Goal: Task Accomplishment & Management: Use online tool/utility

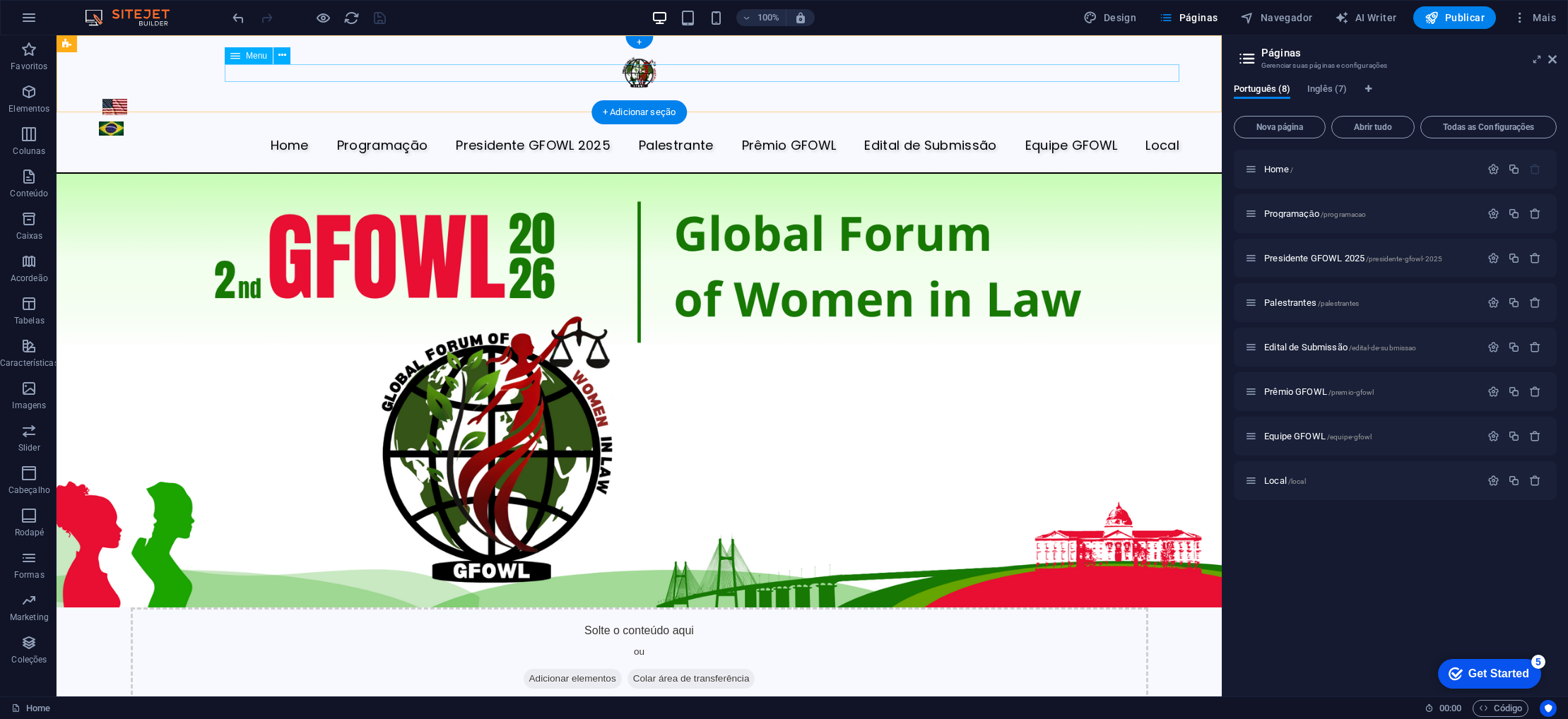
click at [386, 137] on nav "Home Programaçāo Presidente GFOWL 2025 Palestrante Prêmio GFOWL Edital de Submi…" at bounding box center [640, 145] width 1081 height 18
click at [283, 55] on icon at bounding box center [282, 55] width 8 height 15
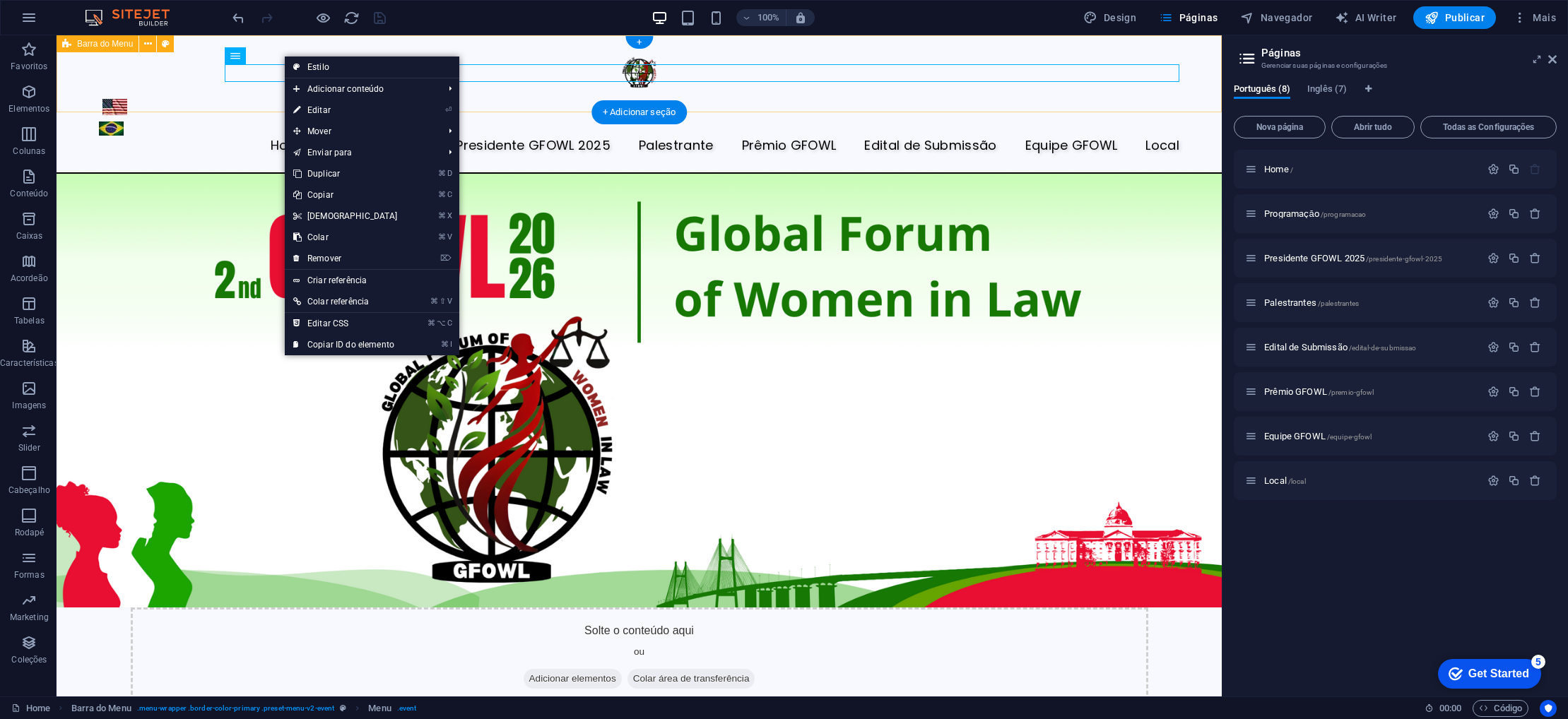
click at [516, 35] on div "Home Programaçāo Presidente GFOWL 2025 Palestrante Prêmio GFOWL Edital de Submi…" at bounding box center [639, 104] width 1165 height 138
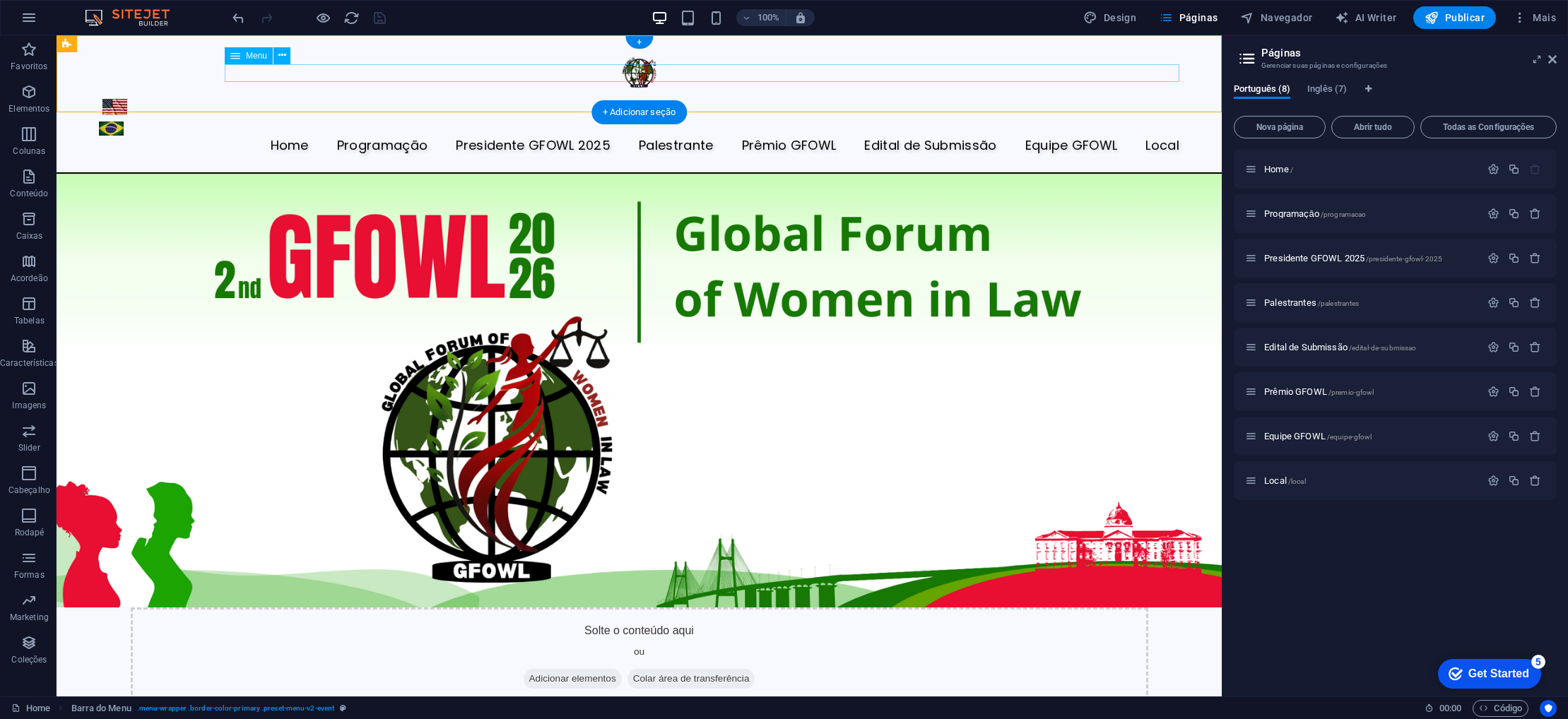
click at [256, 137] on nav "Home Programaçāo Presidente GFOWL 2025 Palestrante Prêmio GFOWL Edital de Submi…" at bounding box center [640, 145] width 1081 height 18
click at [285, 55] on icon at bounding box center [282, 55] width 8 height 15
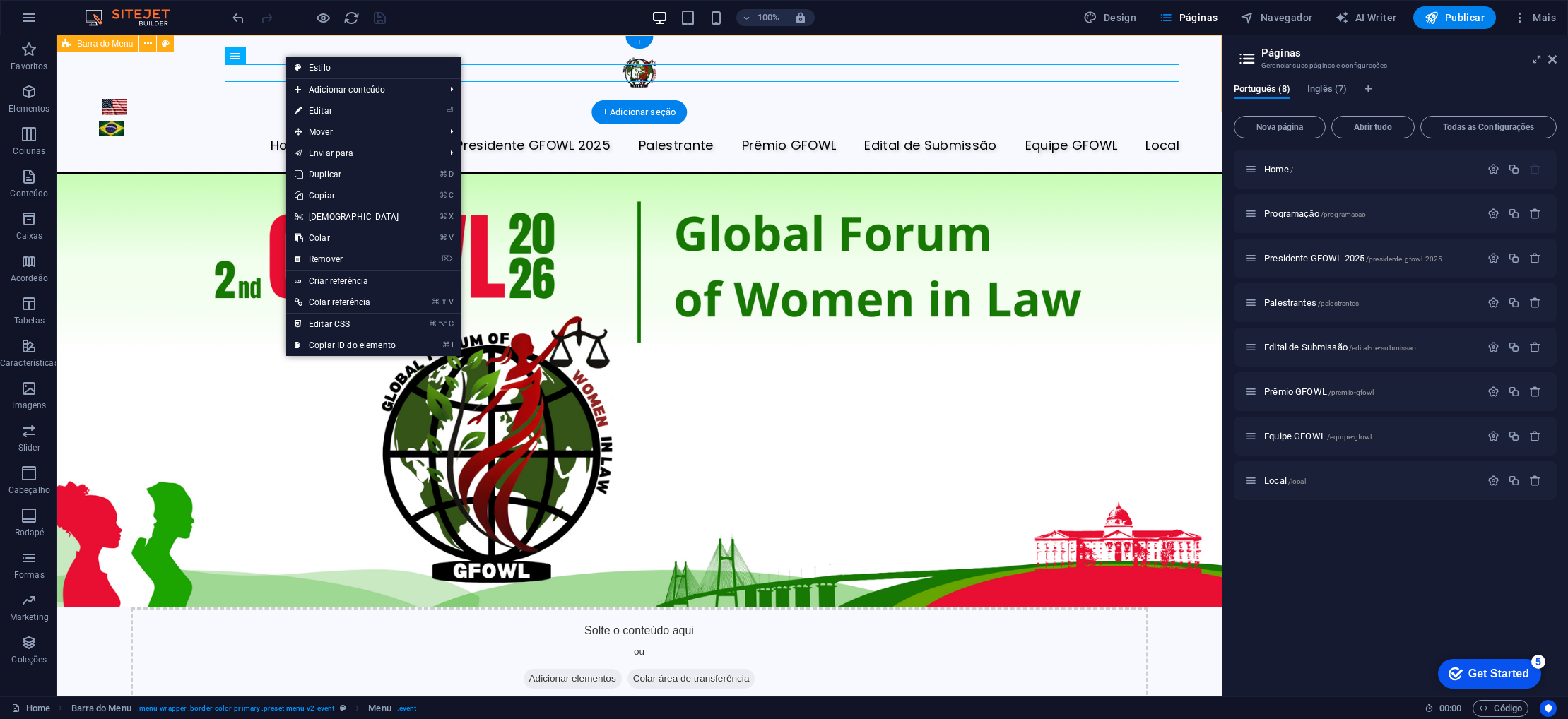
click at [239, 106] on div "Home Programaçāo Presidente GFOWL 2025 Palestrante Prêmio GFOWL Edital de Submi…" at bounding box center [639, 104] width 1165 height 138
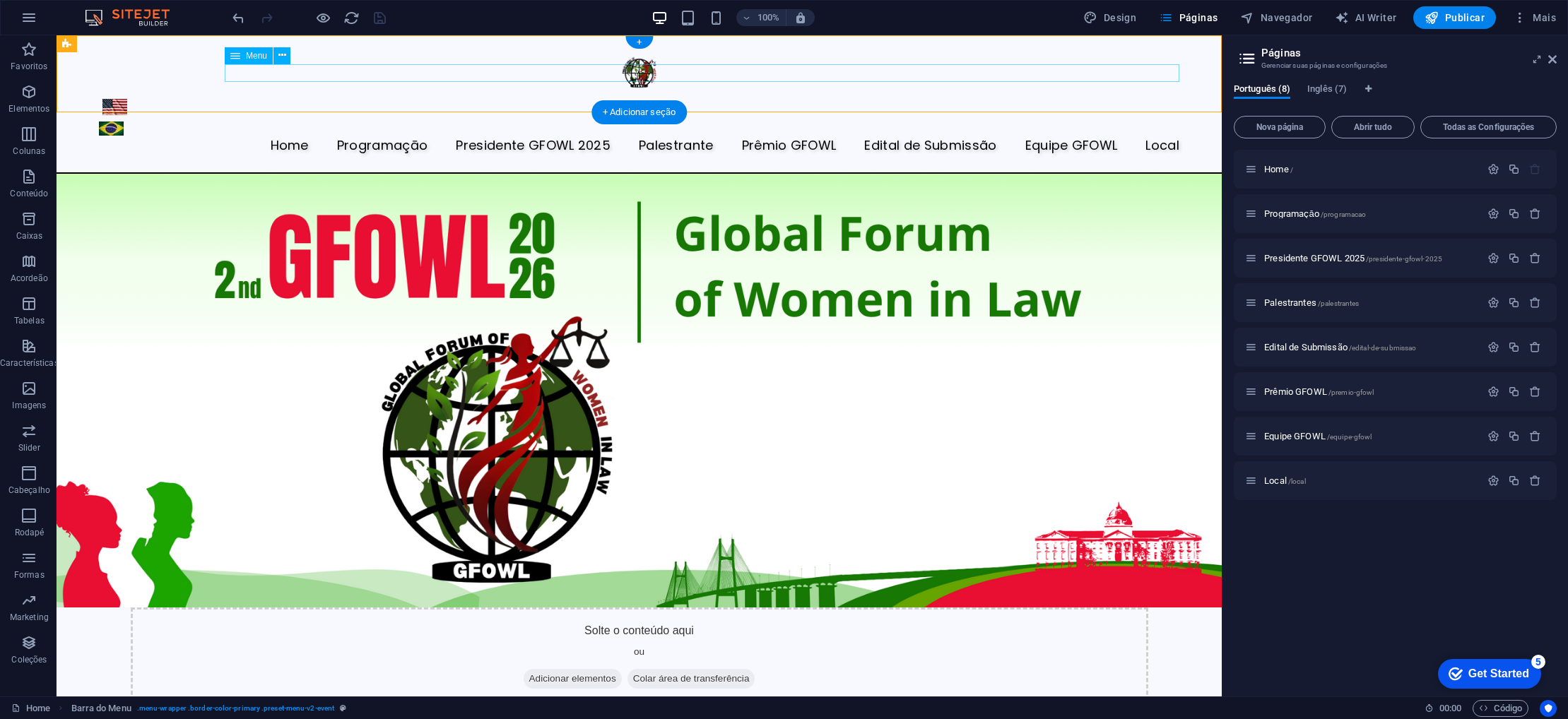
click at [365, 137] on nav "Home Programaçāo Presidente GFOWL 2025 Palestrante Prêmio GFOWL Edital de Submi…" at bounding box center [640, 145] width 1081 height 18
click at [281, 52] on icon at bounding box center [282, 55] width 8 height 15
click at [474, 46] on div "Home Programaçāo Presidente GFOWL 2025 Palestrante Prêmio GFOWL Edital de Submi…" at bounding box center [639, 104] width 1165 height 138
click at [148, 44] on icon at bounding box center [148, 44] width 8 height 15
click at [385, 137] on nav "Home Programaçāo Presidente GFOWL 2025 Palestrante Prêmio GFOWL Edital de Submi…" at bounding box center [640, 145] width 1081 height 18
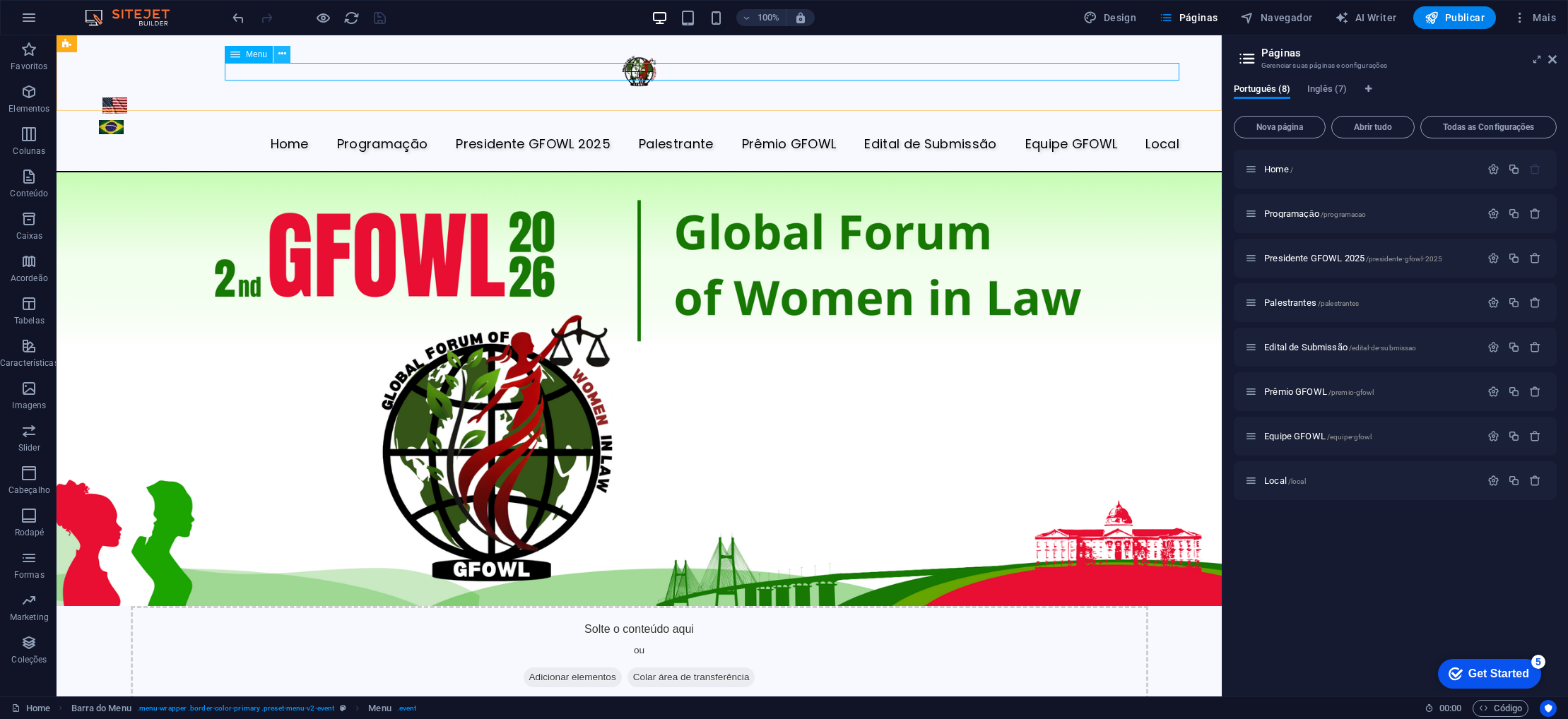
click at [279, 53] on icon at bounding box center [282, 54] width 8 height 15
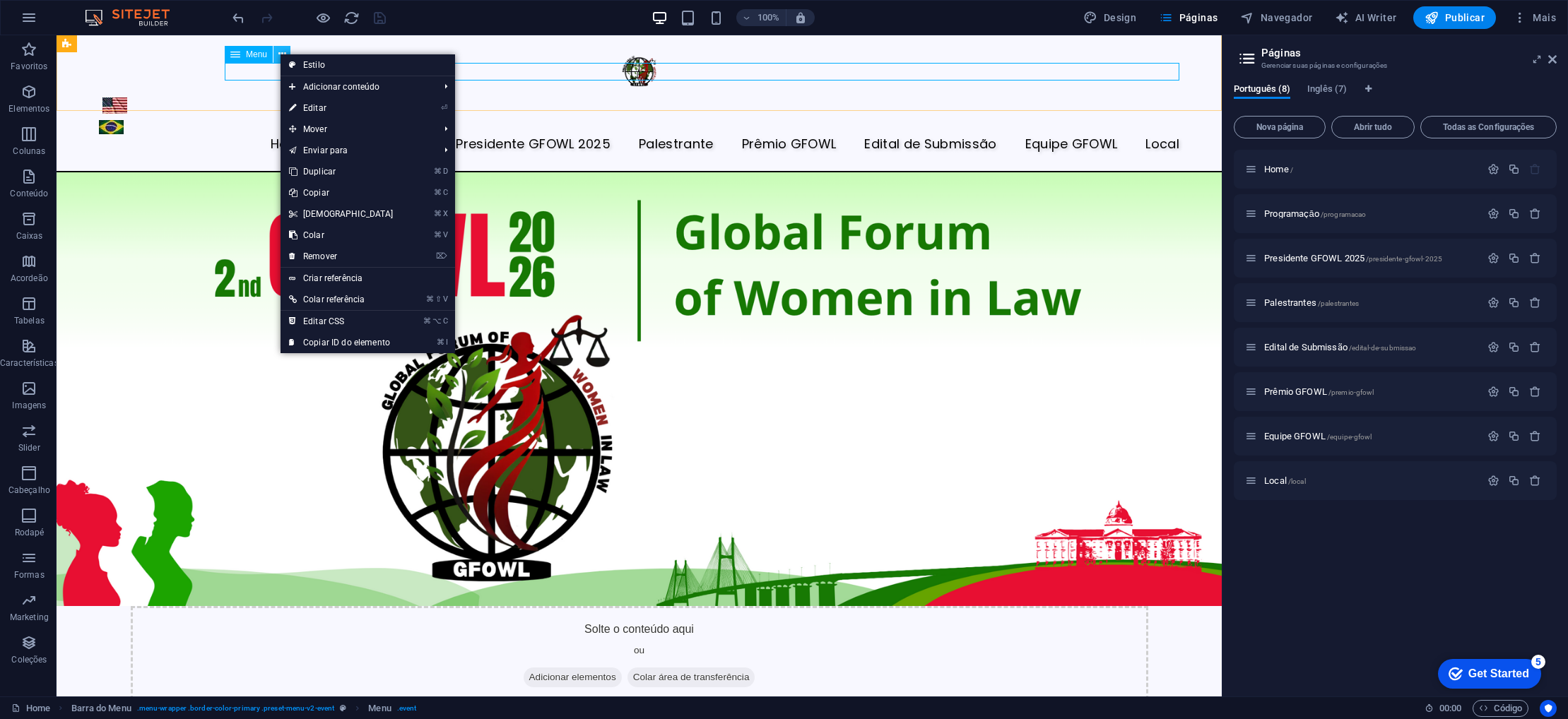
scroll to position [4, 0]
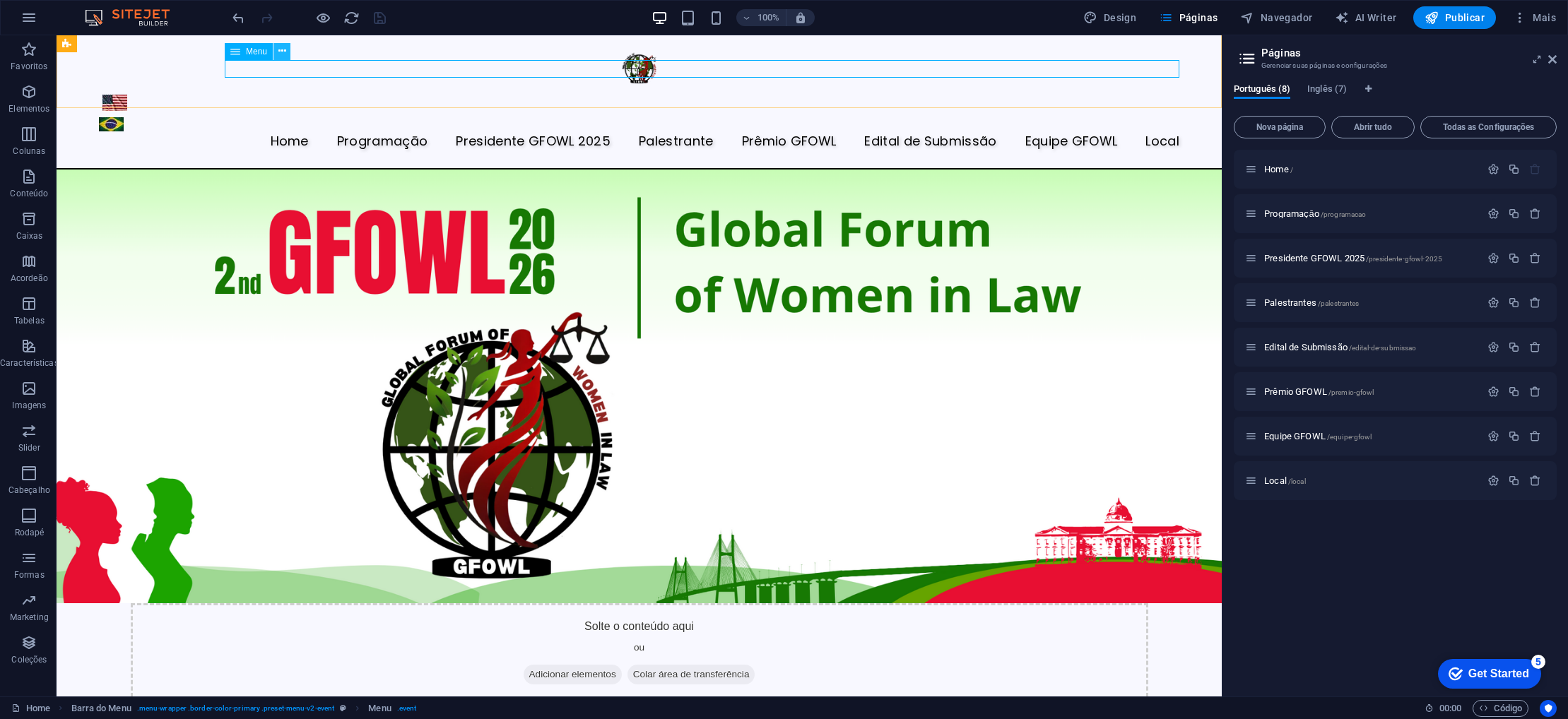
click at [281, 52] on icon at bounding box center [282, 51] width 8 height 15
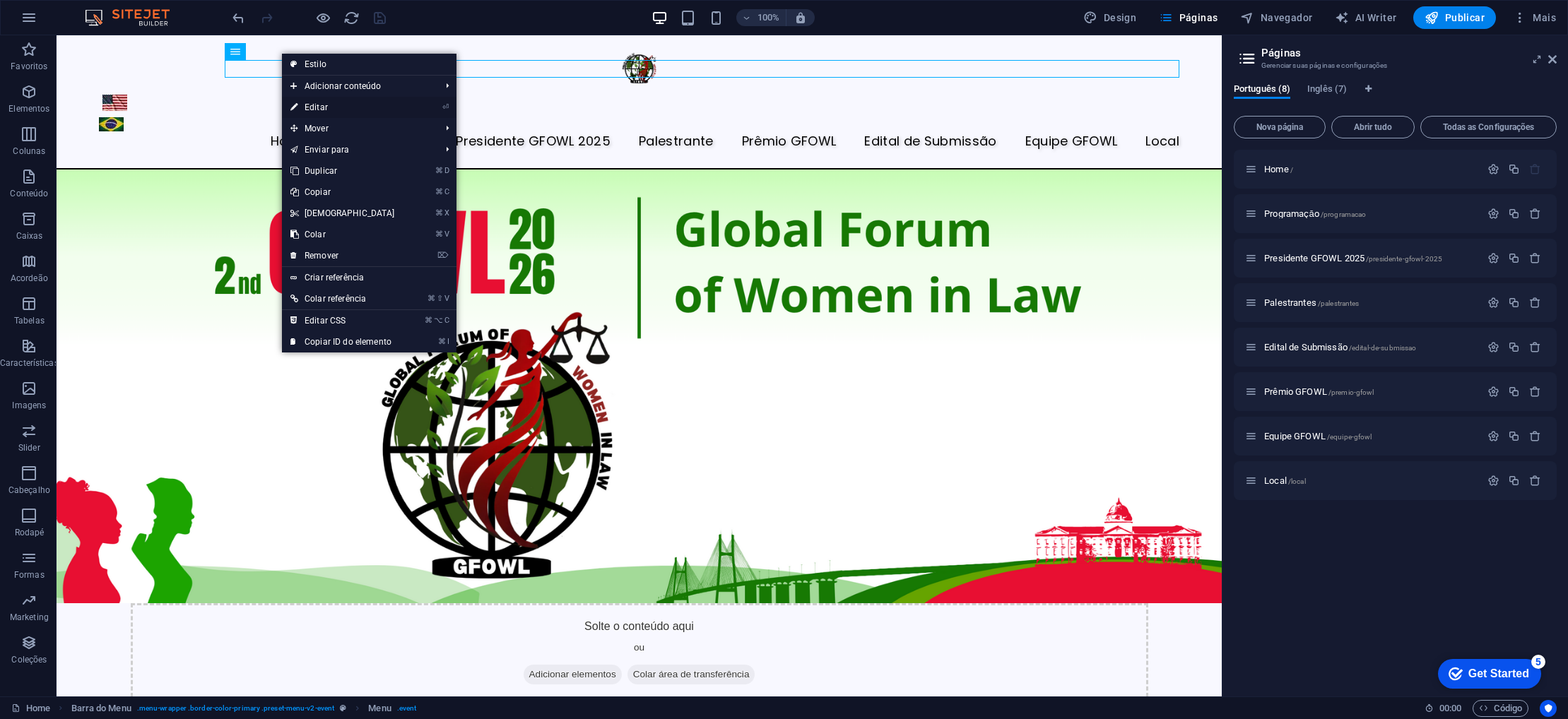
click at [324, 106] on link "⏎ Editar" at bounding box center [343, 107] width 121 height 21
select select
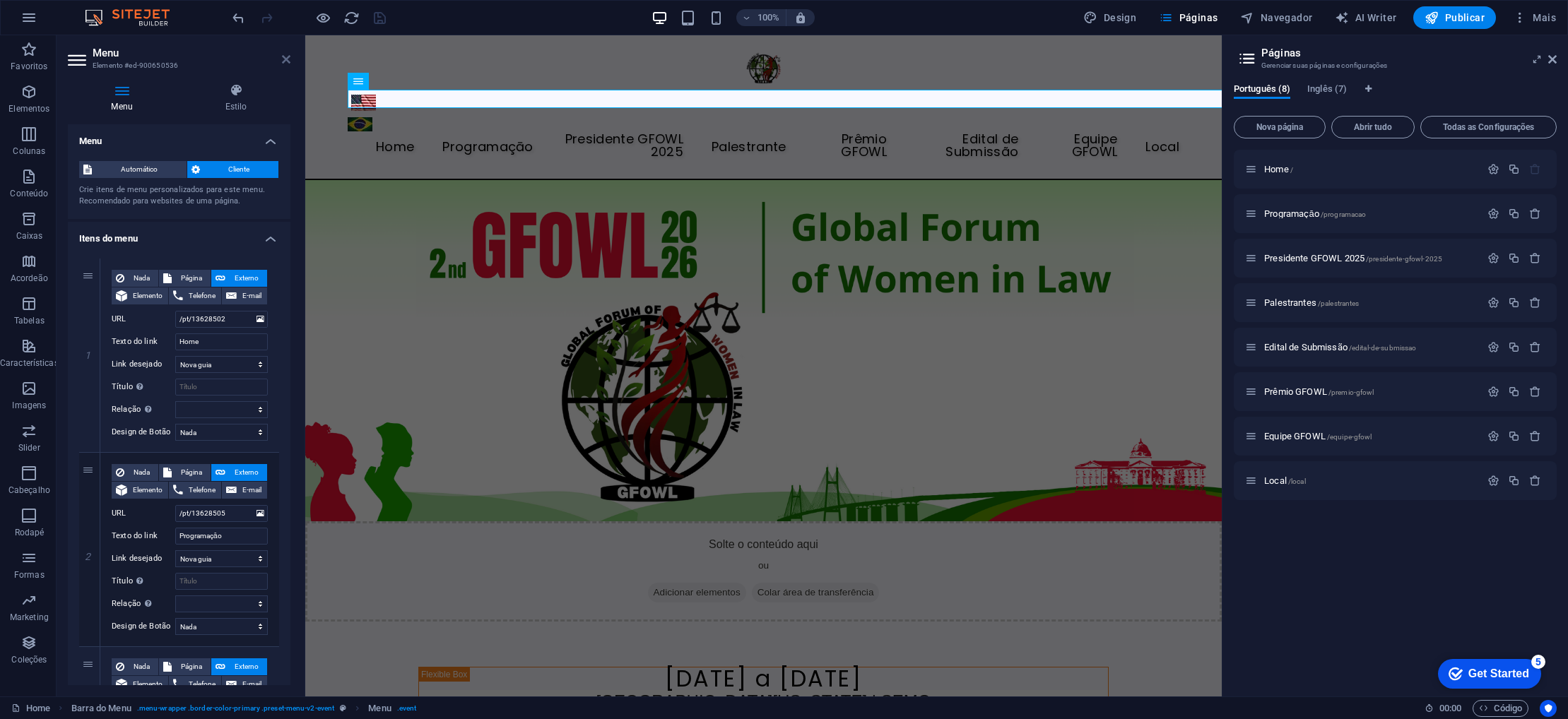
click at [285, 60] on icon at bounding box center [286, 59] width 9 height 11
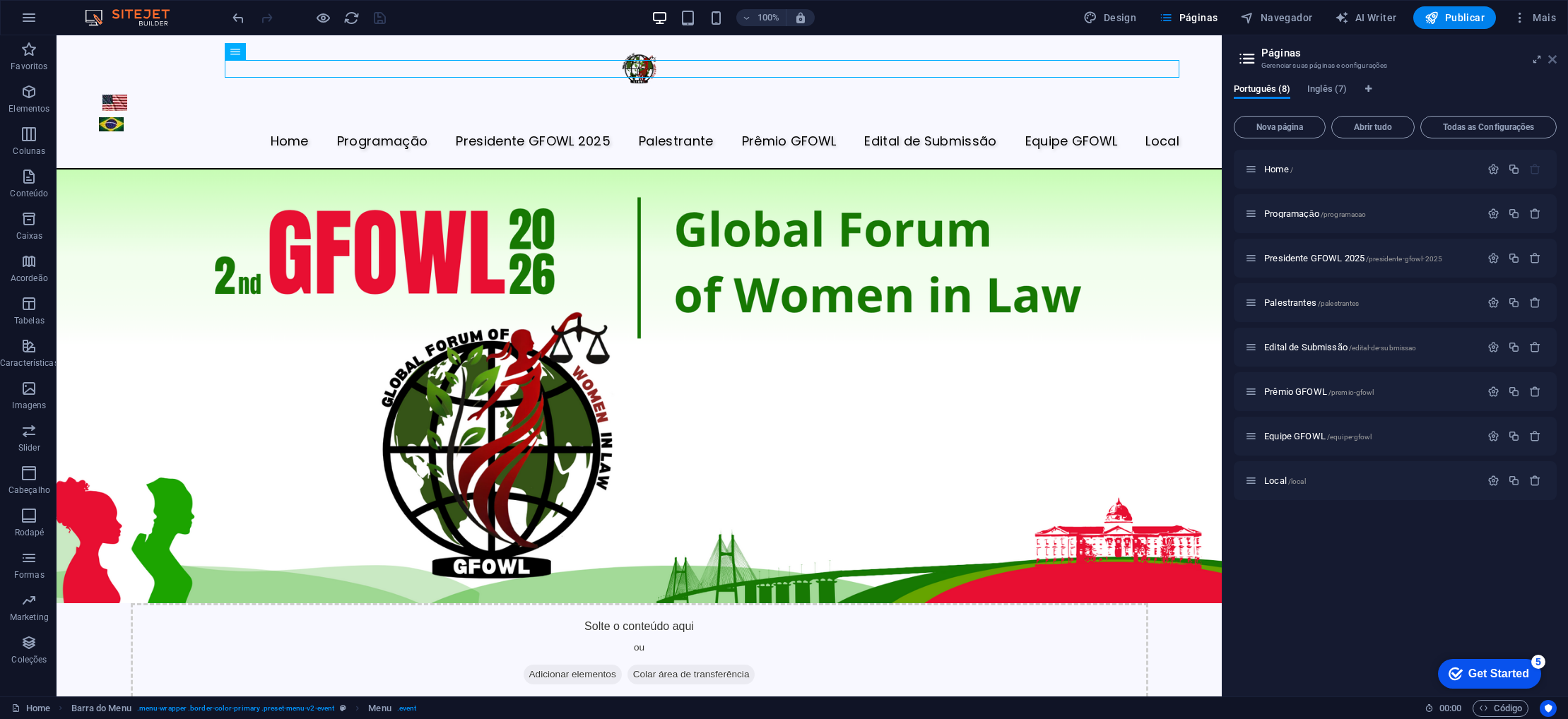
click at [1555, 60] on icon at bounding box center [1552, 59] width 9 height 11
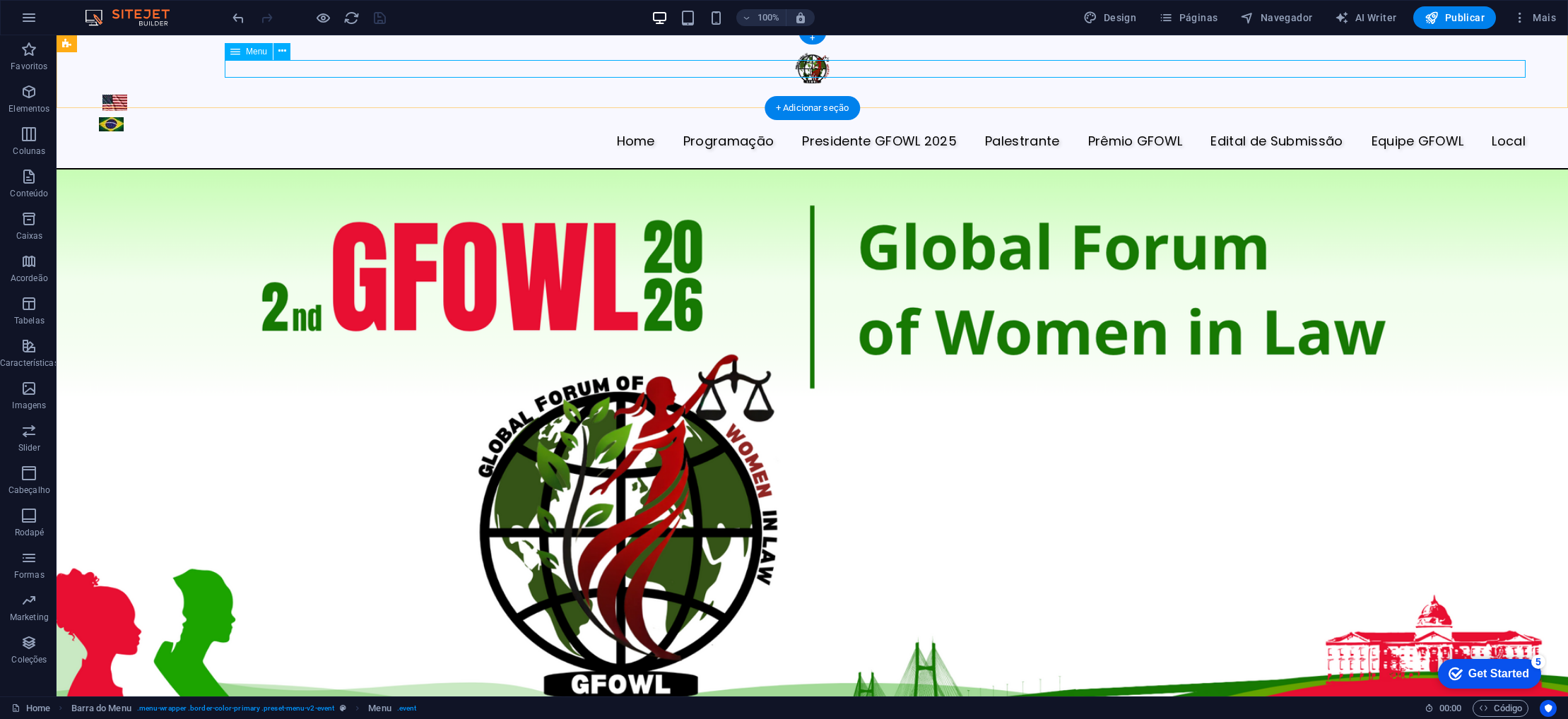
click at [1166, 133] on nav "Home Programaçāo Presidente GFOWL 2025 Palestrante Prêmio GFOWL Edital de Submi…" at bounding box center [813, 141] width 1427 height 18
click at [278, 48] on icon at bounding box center [282, 51] width 8 height 15
click at [503, 95] on div "Home Programaçāo Presidente GFOWL 2025 Palestrante Prêmio GFOWL Edital de Submi…" at bounding box center [812, 100] width 1512 height 138
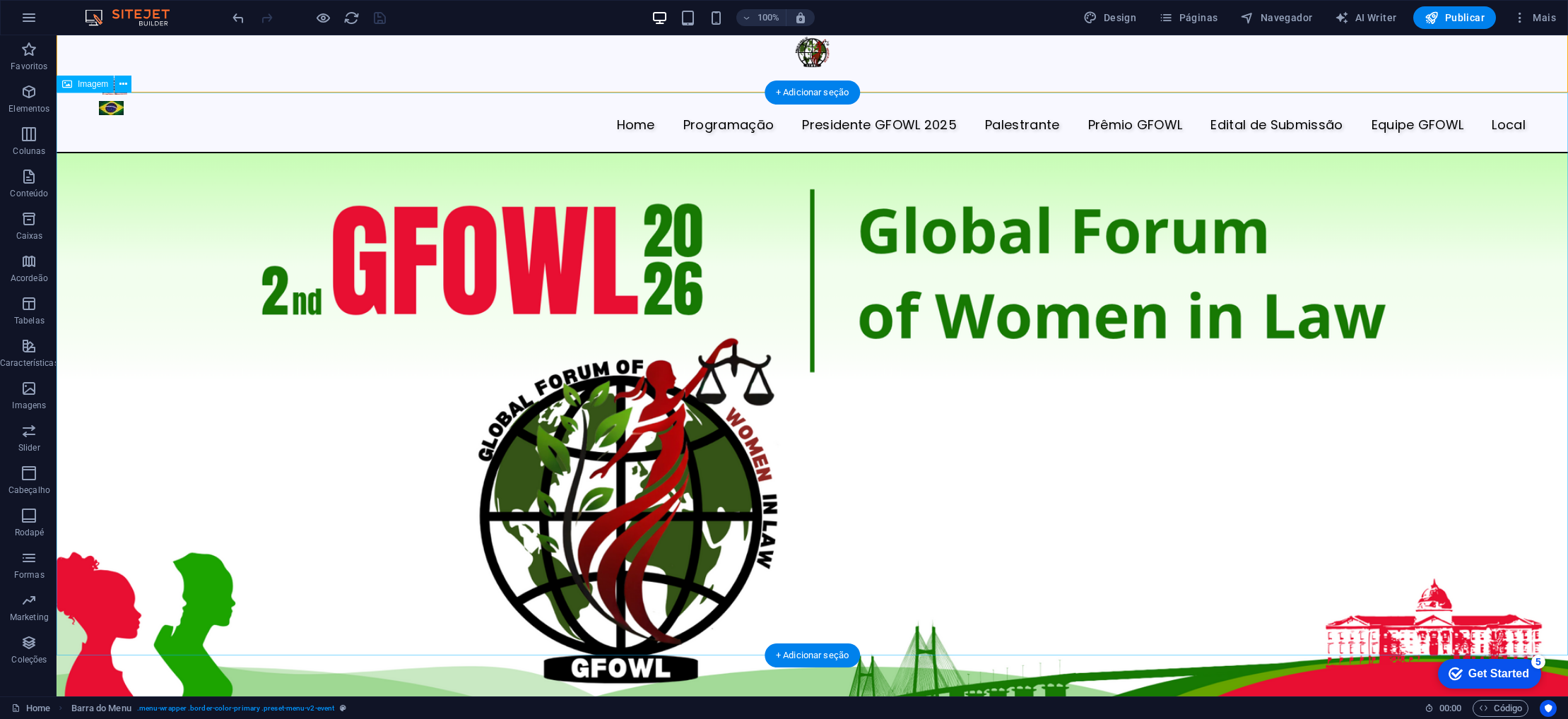
scroll to position [0, 0]
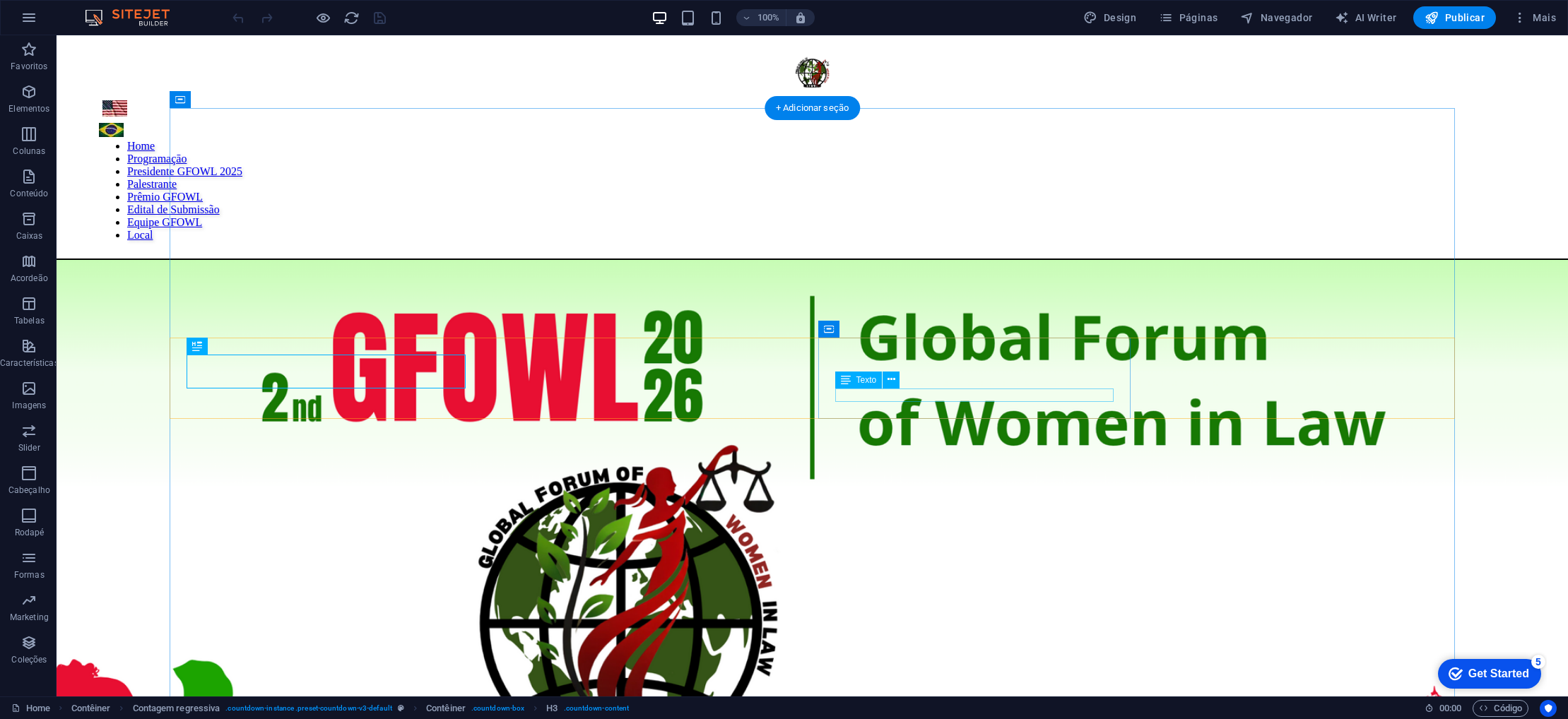
scroll to position [713, 0]
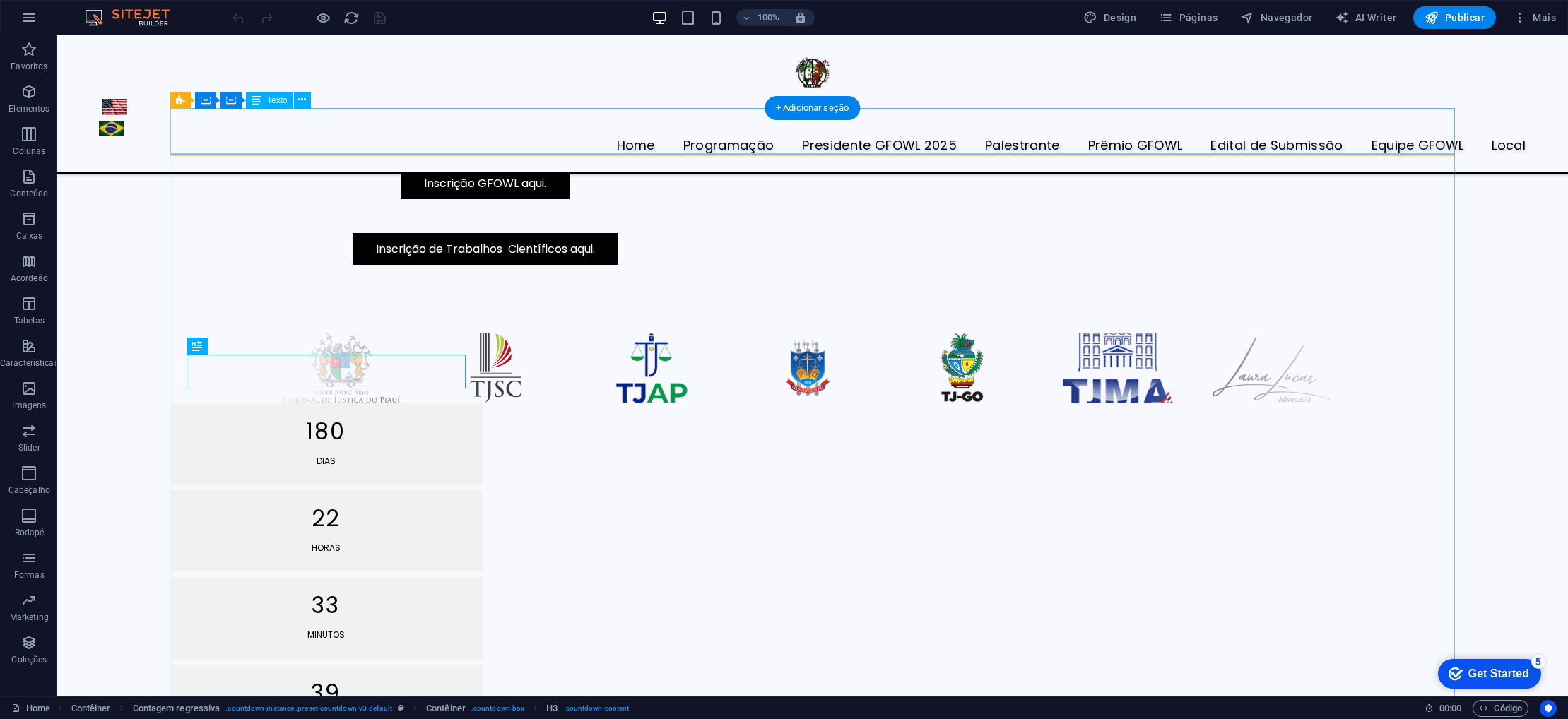
click at [782, 145] on div "3 a 7 de março de 2026 Southeast Missouri State University | SEMO" at bounding box center [813, 131] width 1284 height 45
click at [737, 137] on div "3 a 7 de março de 2026 Southeast Missouri State University | SEMO" at bounding box center [813, 131] width 1284 height 45
click at [735, 120] on div "3 a 7 de março de 2026 Southeast Missouri State University | SEMO" at bounding box center [813, 131] width 1284 height 45
click at [970, 116] on div "3 a 7 de março de 2026 Southeast Missouri State University | SEMO" at bounding box center [813, 131] width 1284 height 45
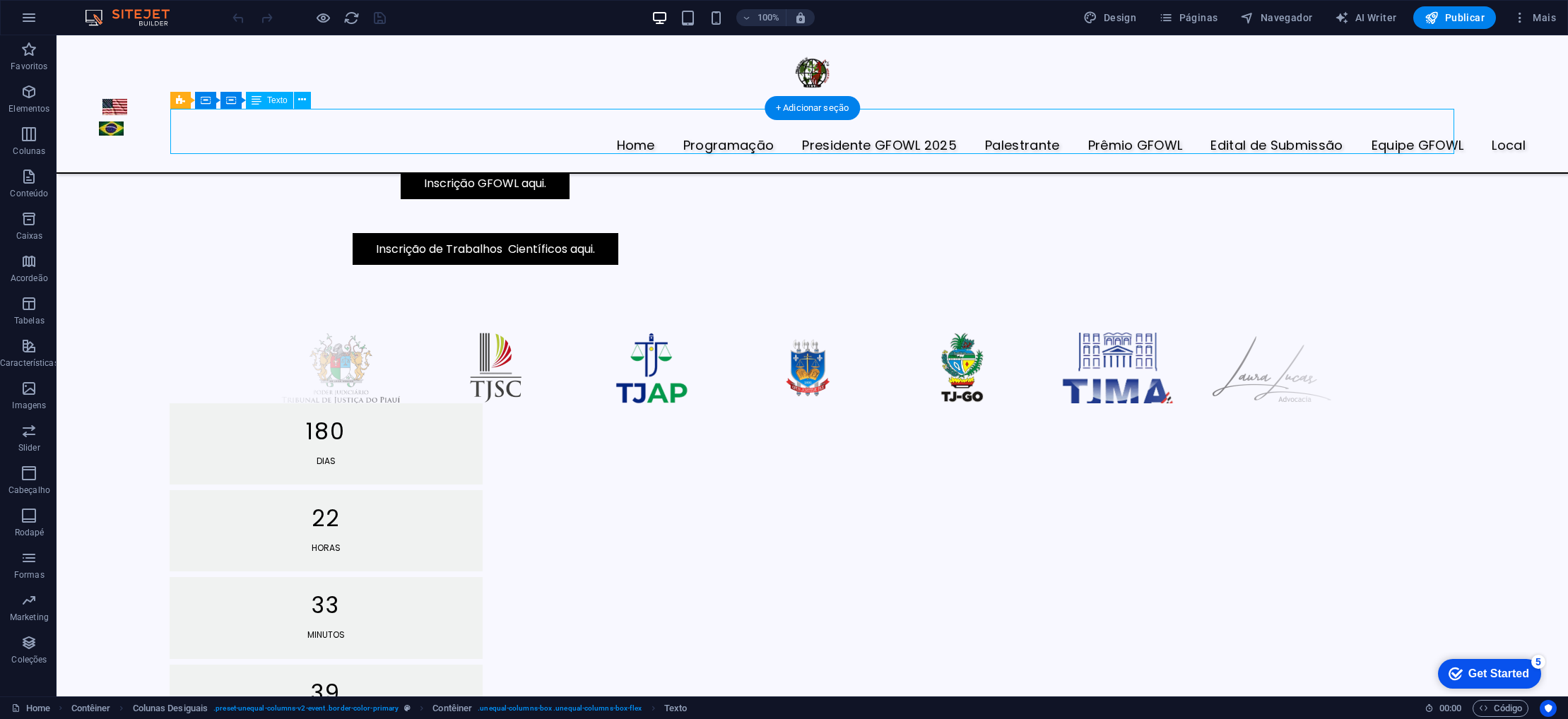
scroll to position [620, 0]
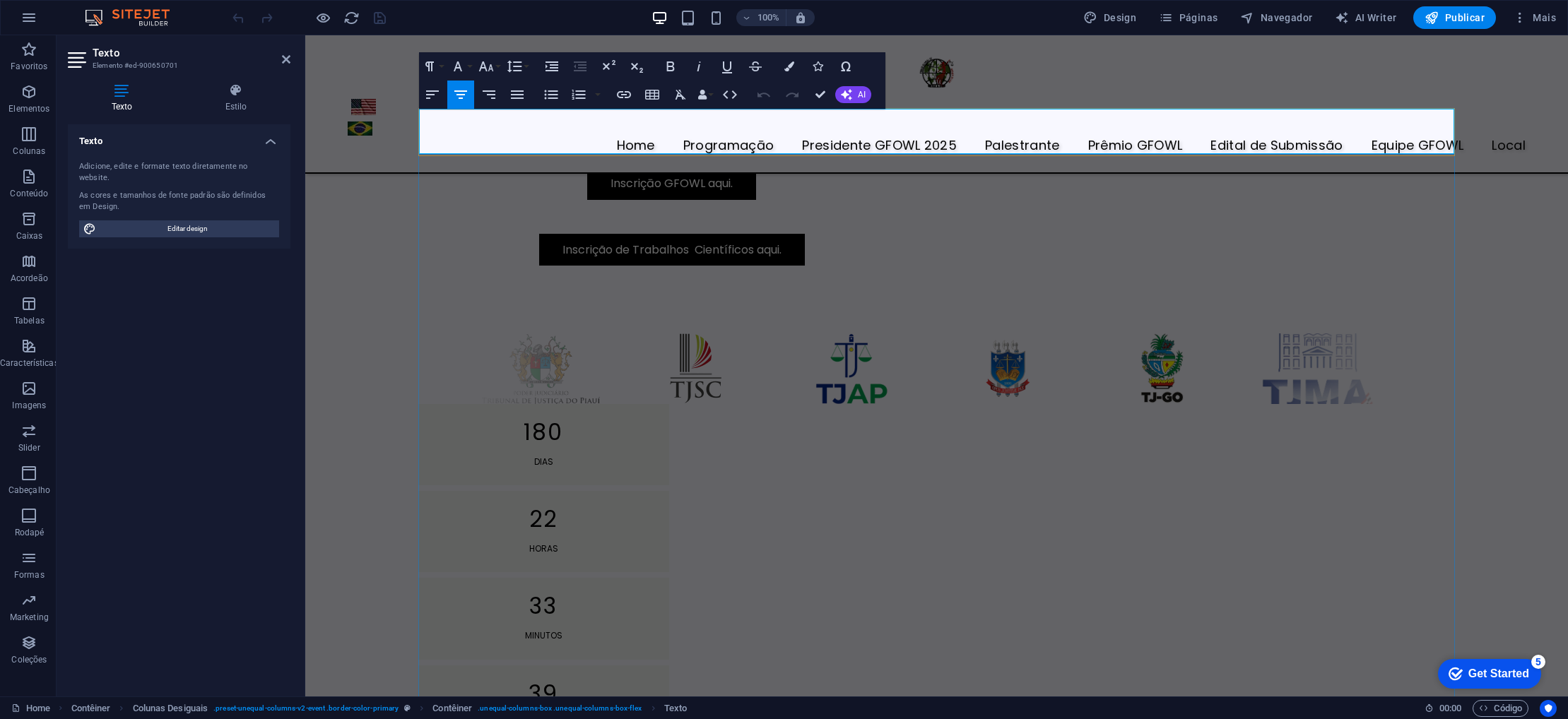
drag, startPoint x: 774, startPoint y: 121, endPoint x: 1105, endPoint y: 121, distance: 331.0
click at [1103, 121] on h3 "3 a 7 de março de 2026" at bounding box center [937, 120] width 1035 height 23
click at [678, 99] on icon "button" at bounding box center [680, 95] width 17 height 17
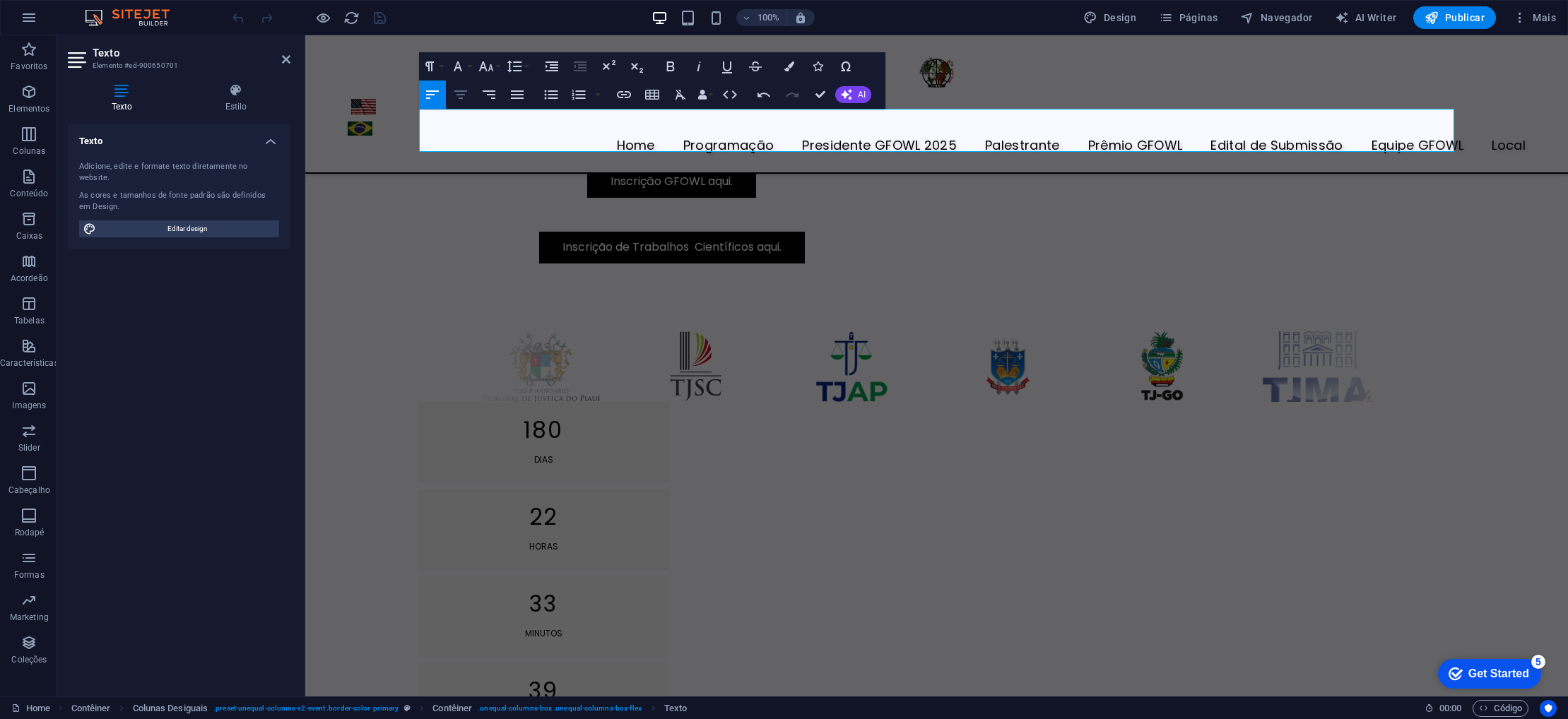
click at [461, 96] on icon "button" at bounding box center [461, 95] width 17 height 17
click at [1129, 145] on h2 "[GEOGRAPHIC_DATA][US_STATE] | SEMO" at bounding box center [937, 140] width 1035 height 23
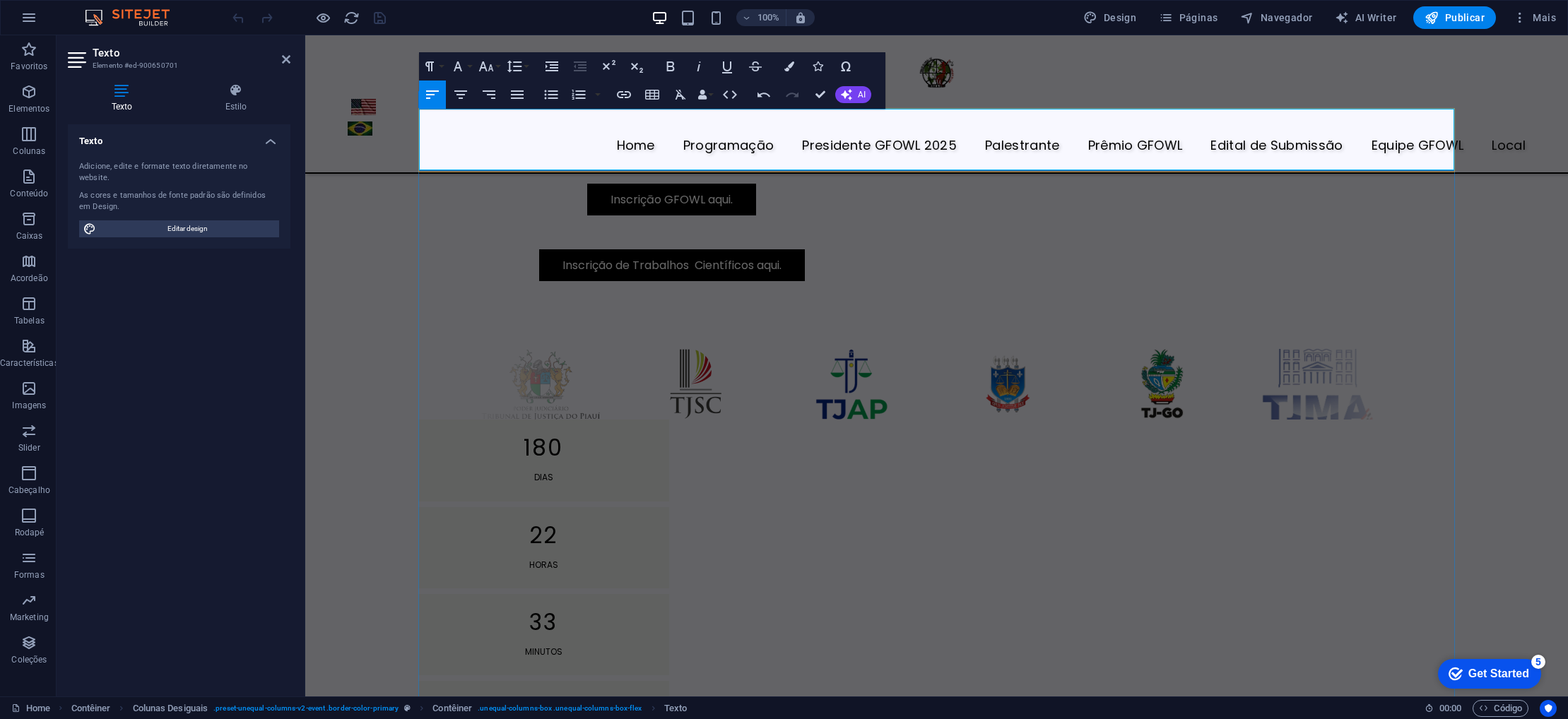
click at [1114, 136] on h2 "[GEOGRAPHIC_DATA][US_STATE] | SEMO" at bounding box center [937, 140] width 1035 height 23
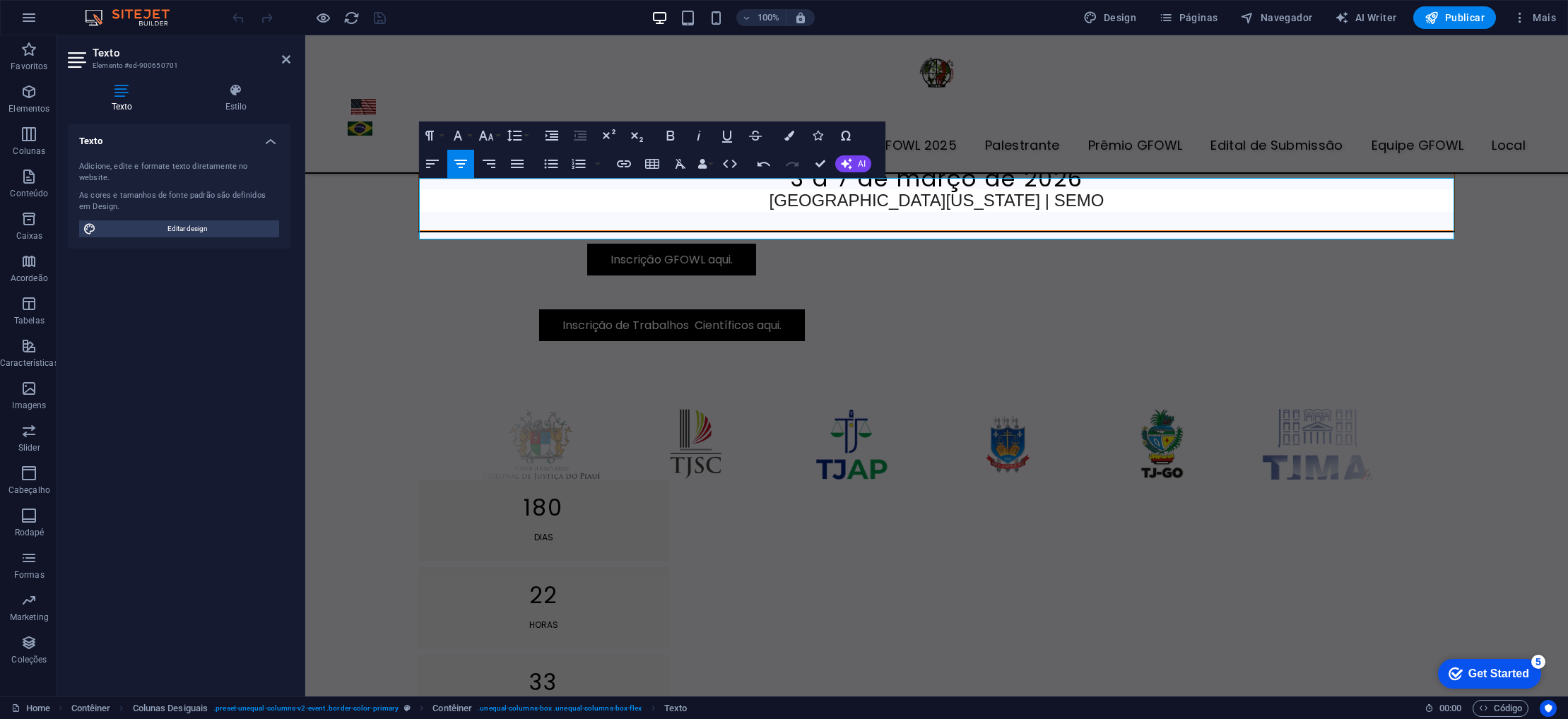
scroll to position [543, 0]
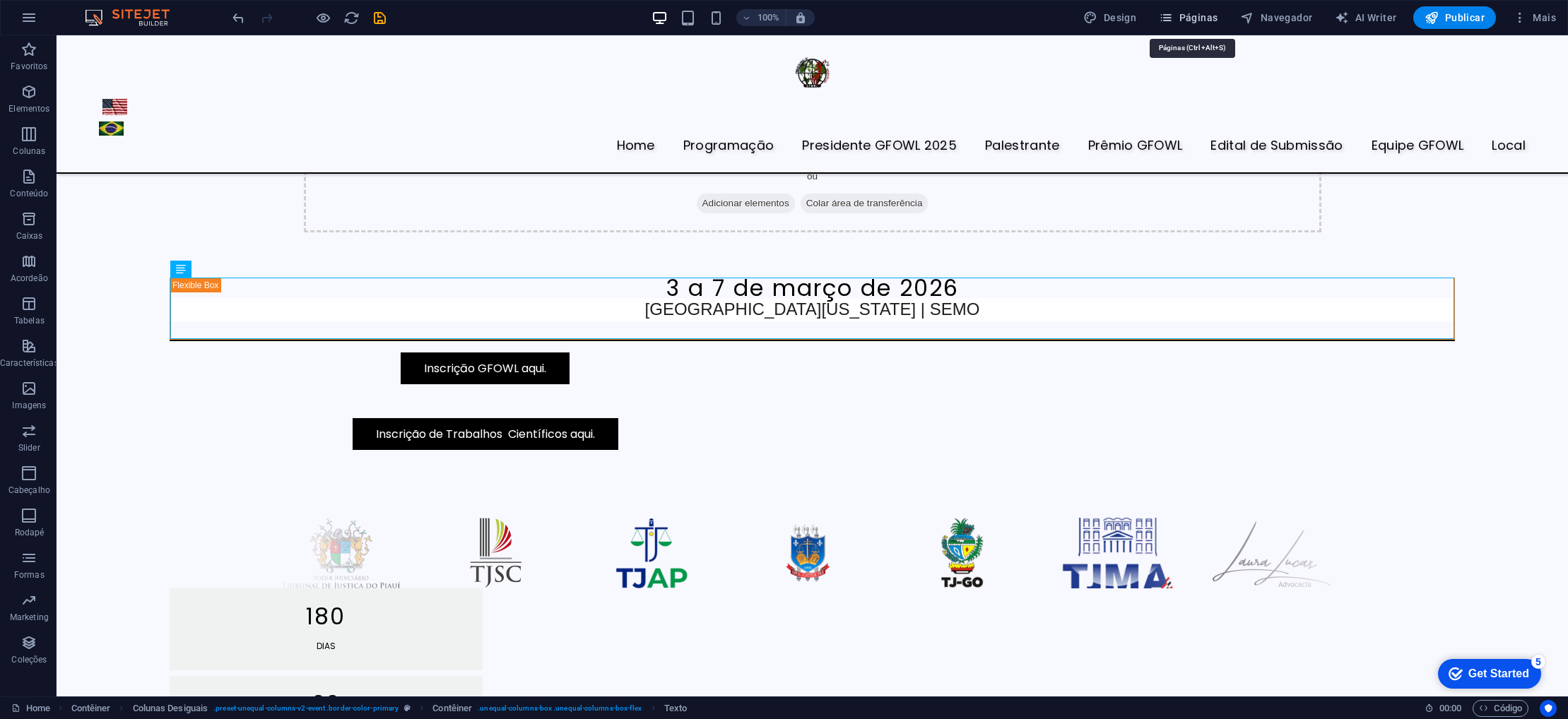
click at [1173, 18] on icon "button" at bounding box center [1166, 18] width 14 height 14
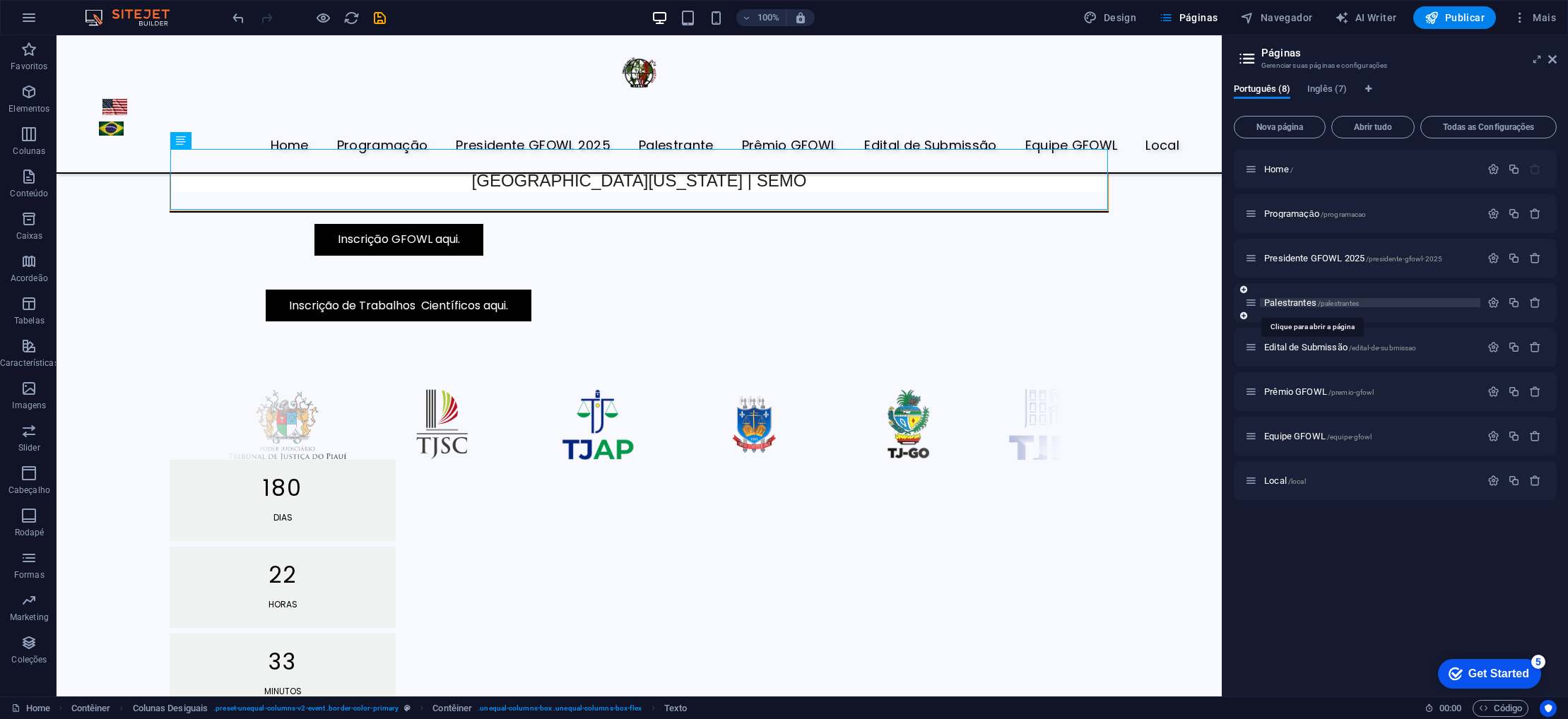
click at [1288, 302] on span "Palestrantes /palestrantes" at bounding box center [1311, 302] width 95 height 11
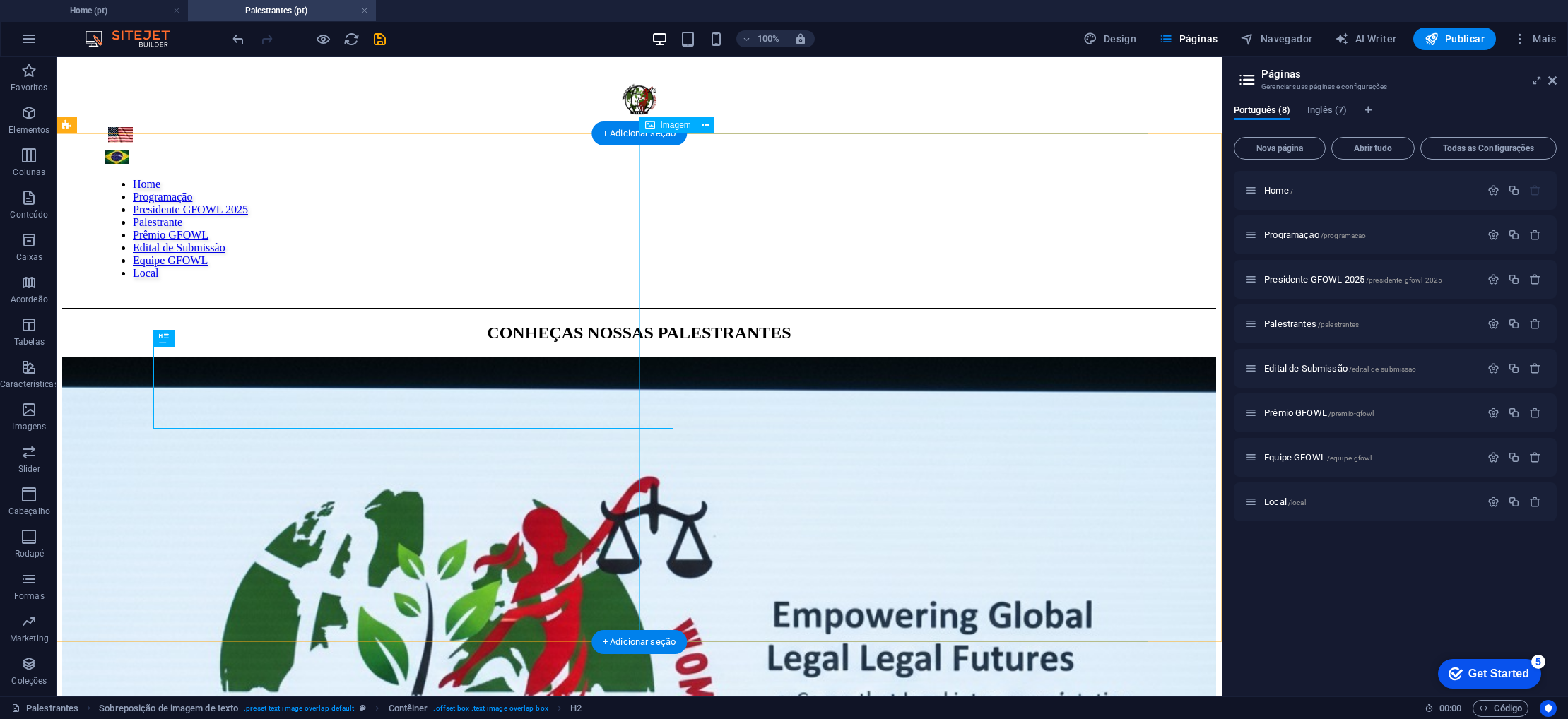
scroll to position [0, 0]
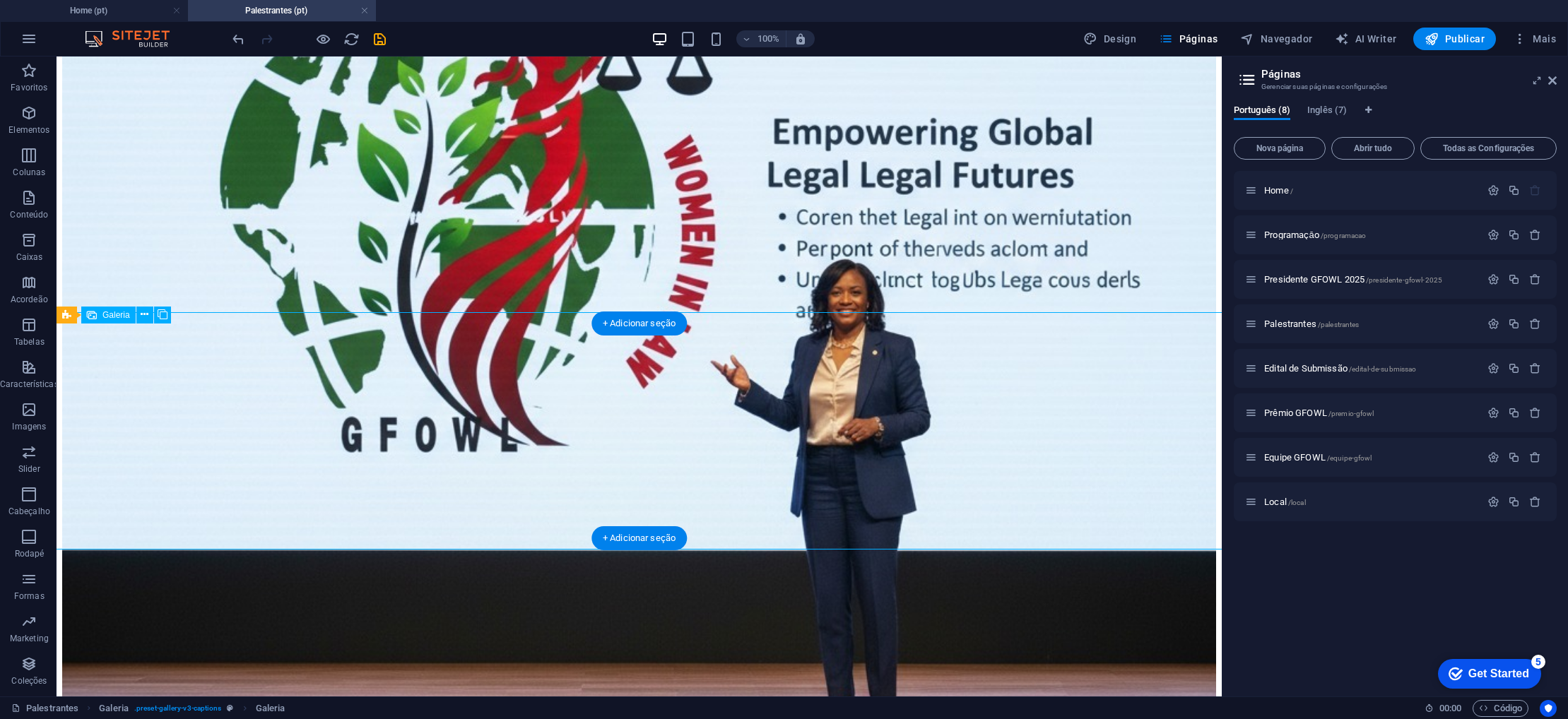
select select "4"
select select "px"
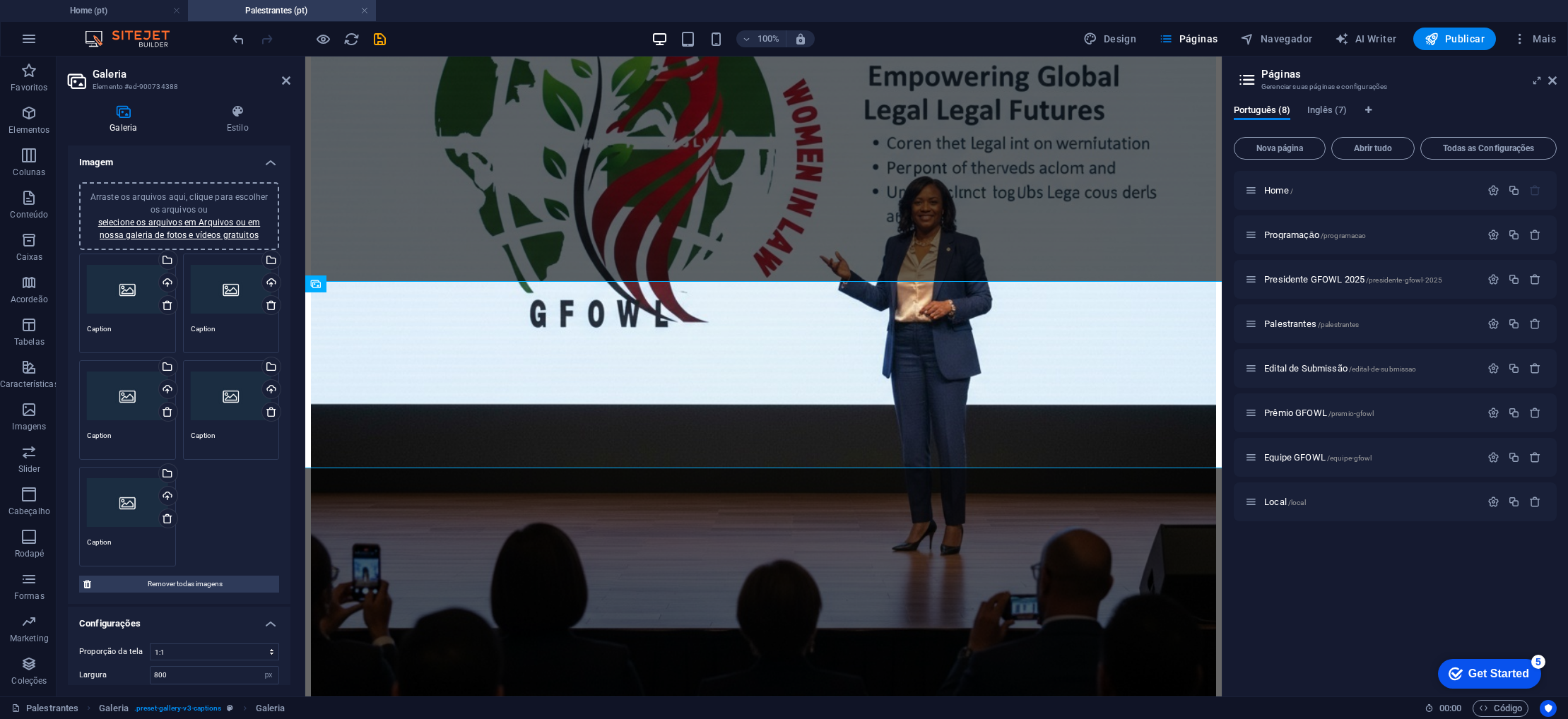
click at [135, 302] on div "Arraste os arquivos aqui, clique para escolher os arquivos ou selecione os arqu…" at bounding box center [127, 289] width 81 height 56
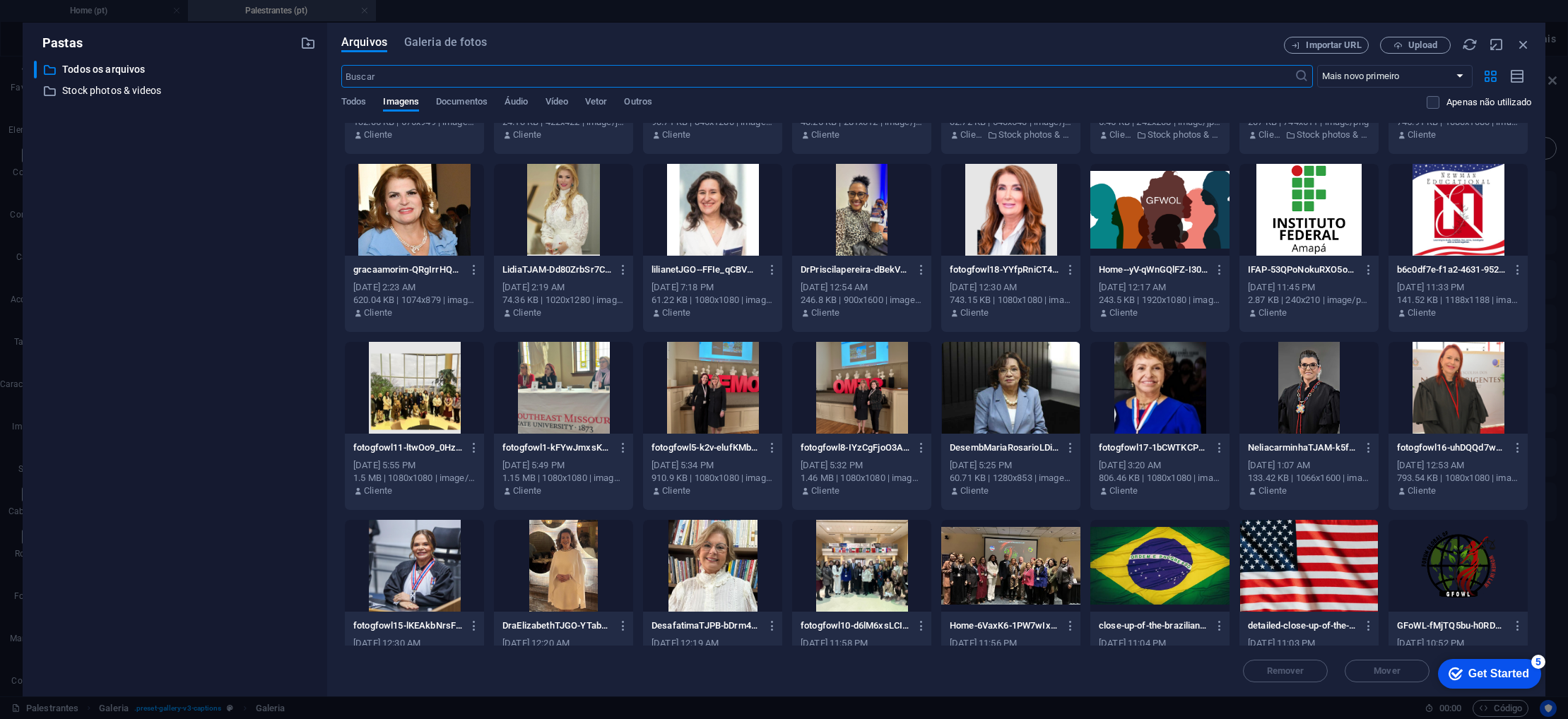
scroll to position [503, 0]
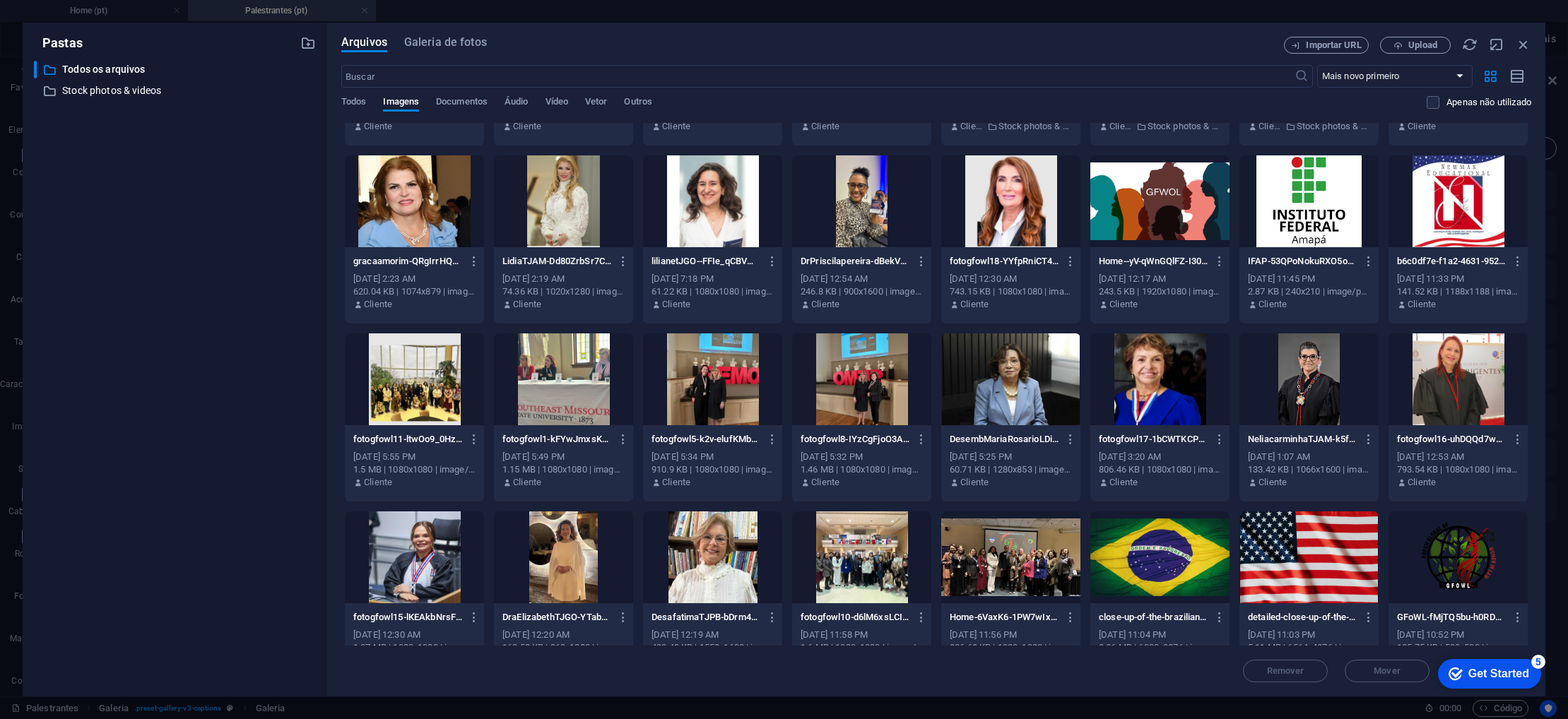
click at [1454, 410] on div at bounding box center [1459, 379] width 139 height 91
click at [1454, 410] on div "1" at bounding box center [1459, 379] width 139 height 91
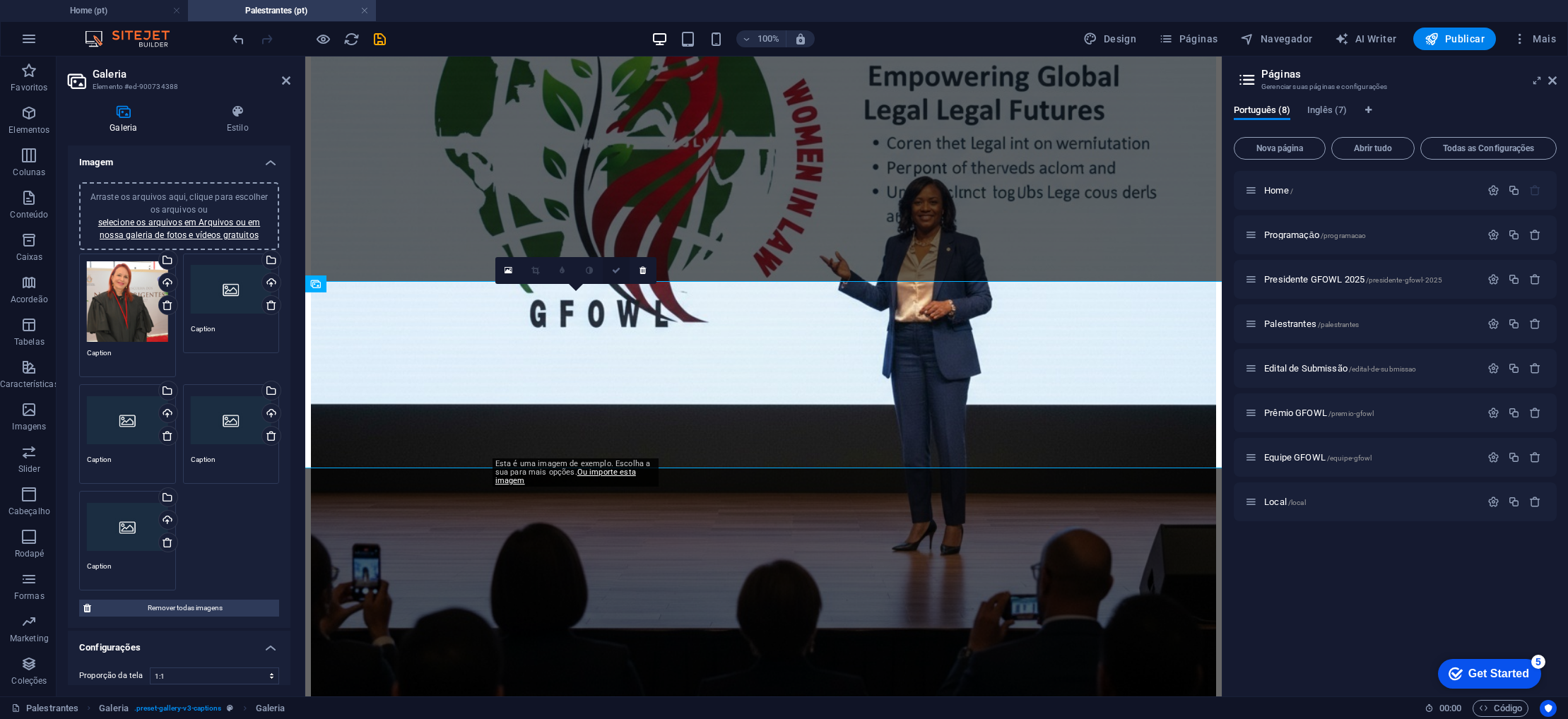
click at [615, 271] on icon at bounding box center [616, 270] width 9 height 9
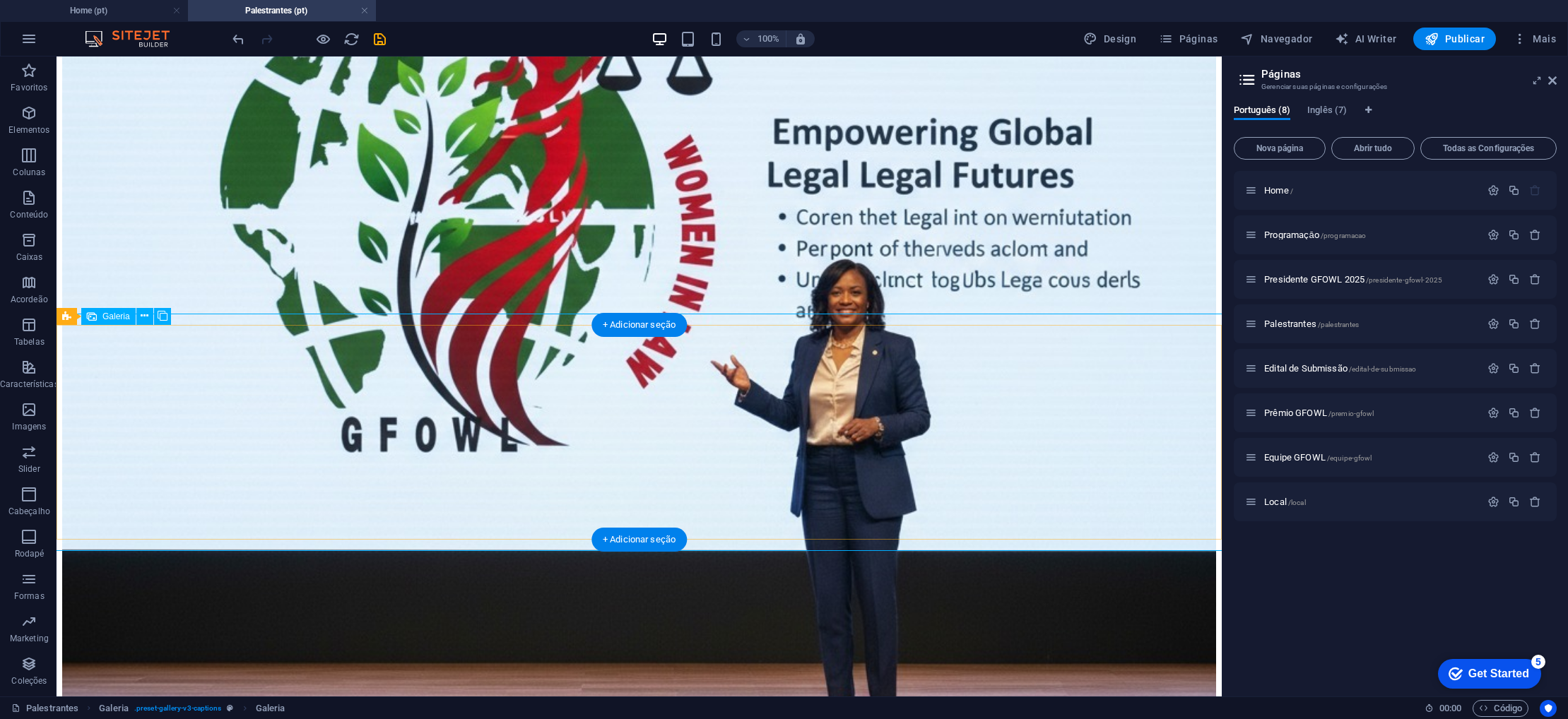
scroll to position [484, 0]
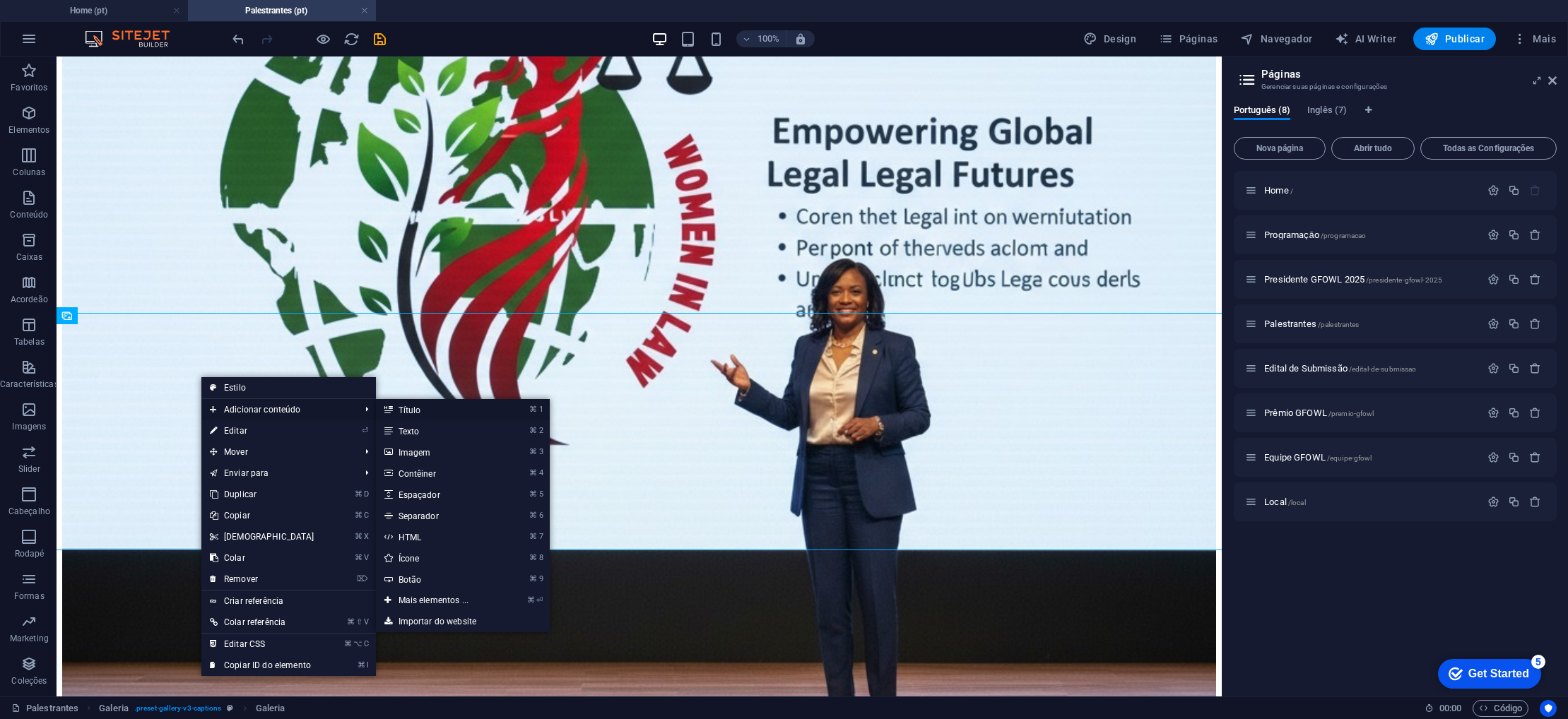
click at [421, 413] on link "⌘ 1 Título" at bounding box center [436, 410] width 121 height 21
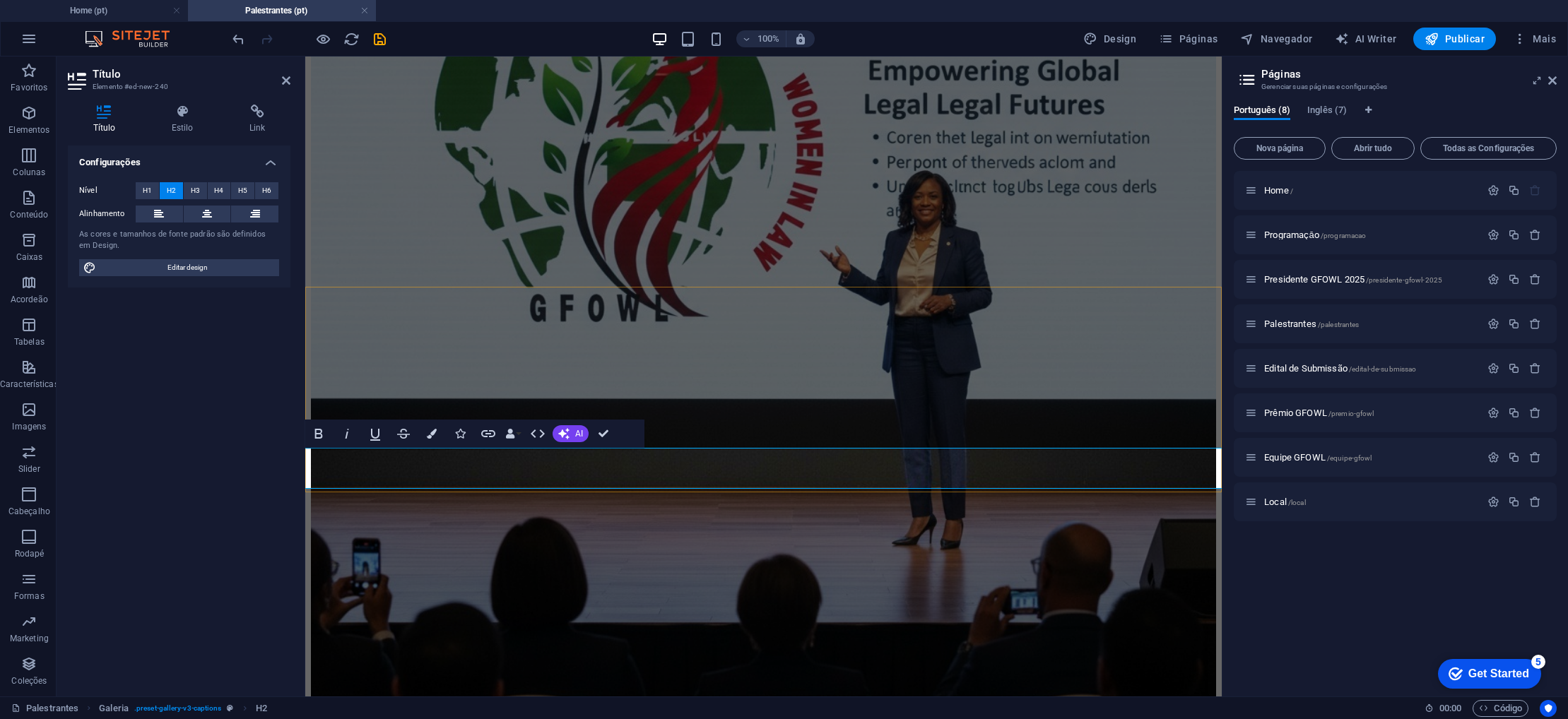
drag, startPoint x: 490, startPoint y: 477, endPoint x: 305, endPoint y: 467, distance: 185.3
click at [285, 80] on icon at bounding box center [286, 80] width 9 height 11
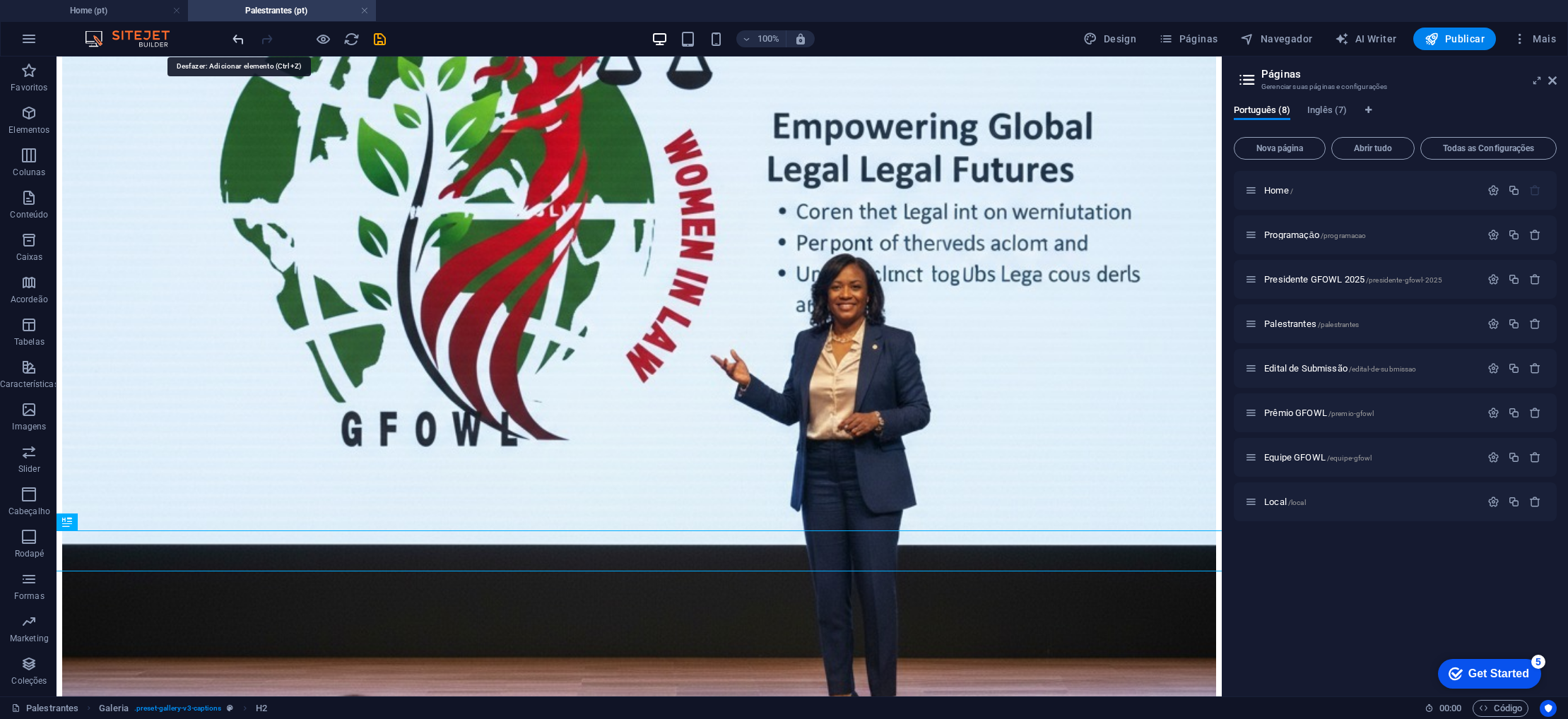
click at [246, 41] on icon "undo" at bounding box center [239, 39] width 16 height 16
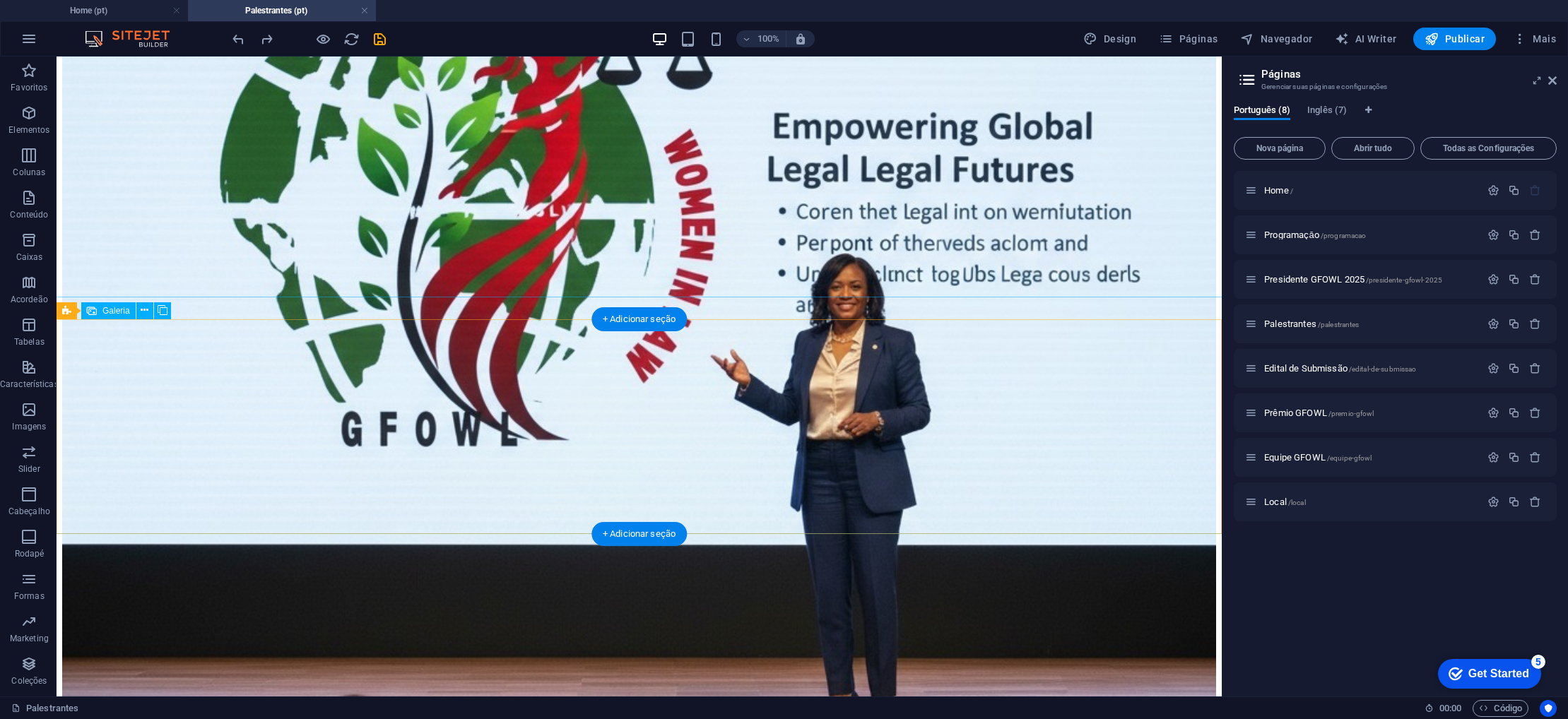
click at [145, 309] on icon at bounding box center [145, 310] width 8 height 15
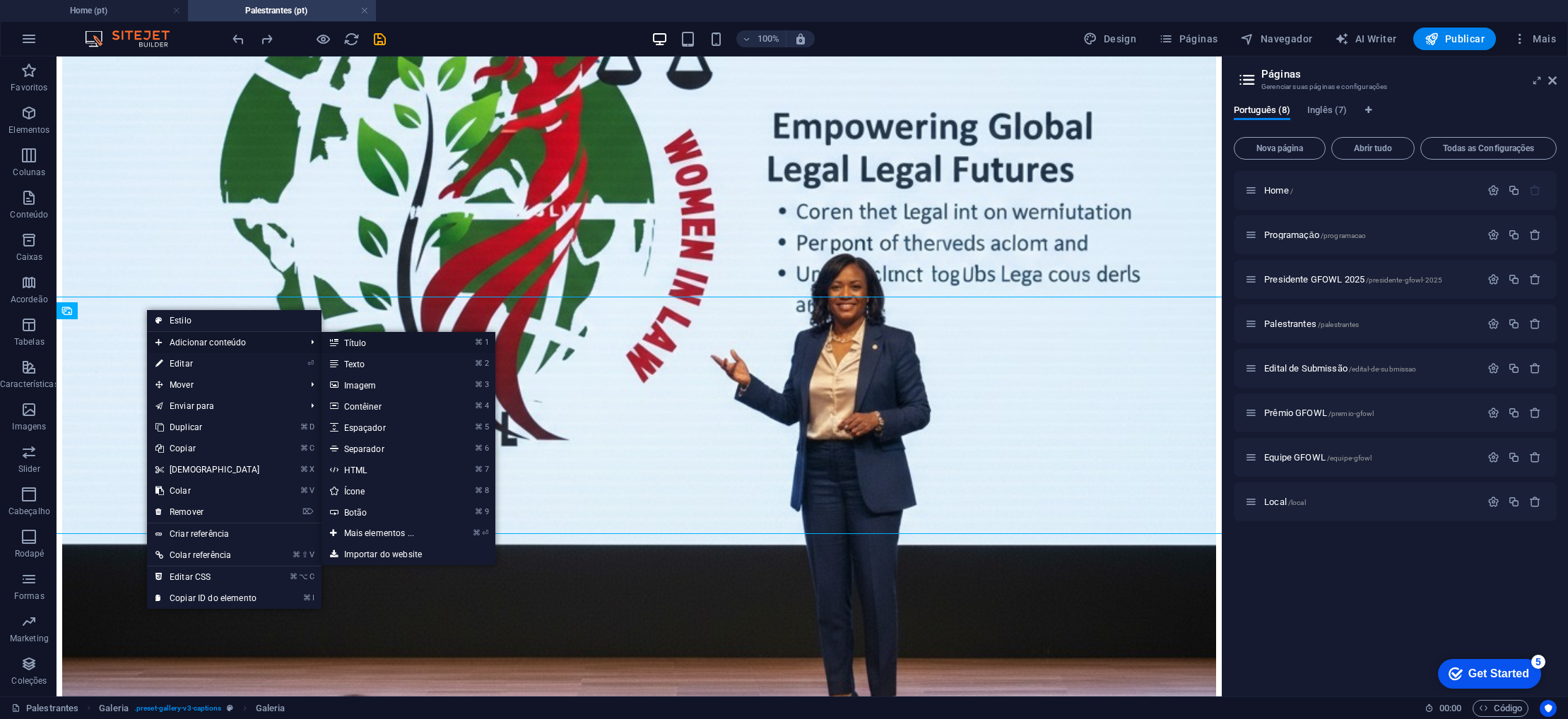
click at [362, 341] on link "⌘ 1 Título" at bounding box center [382, 342] width 121 height 21
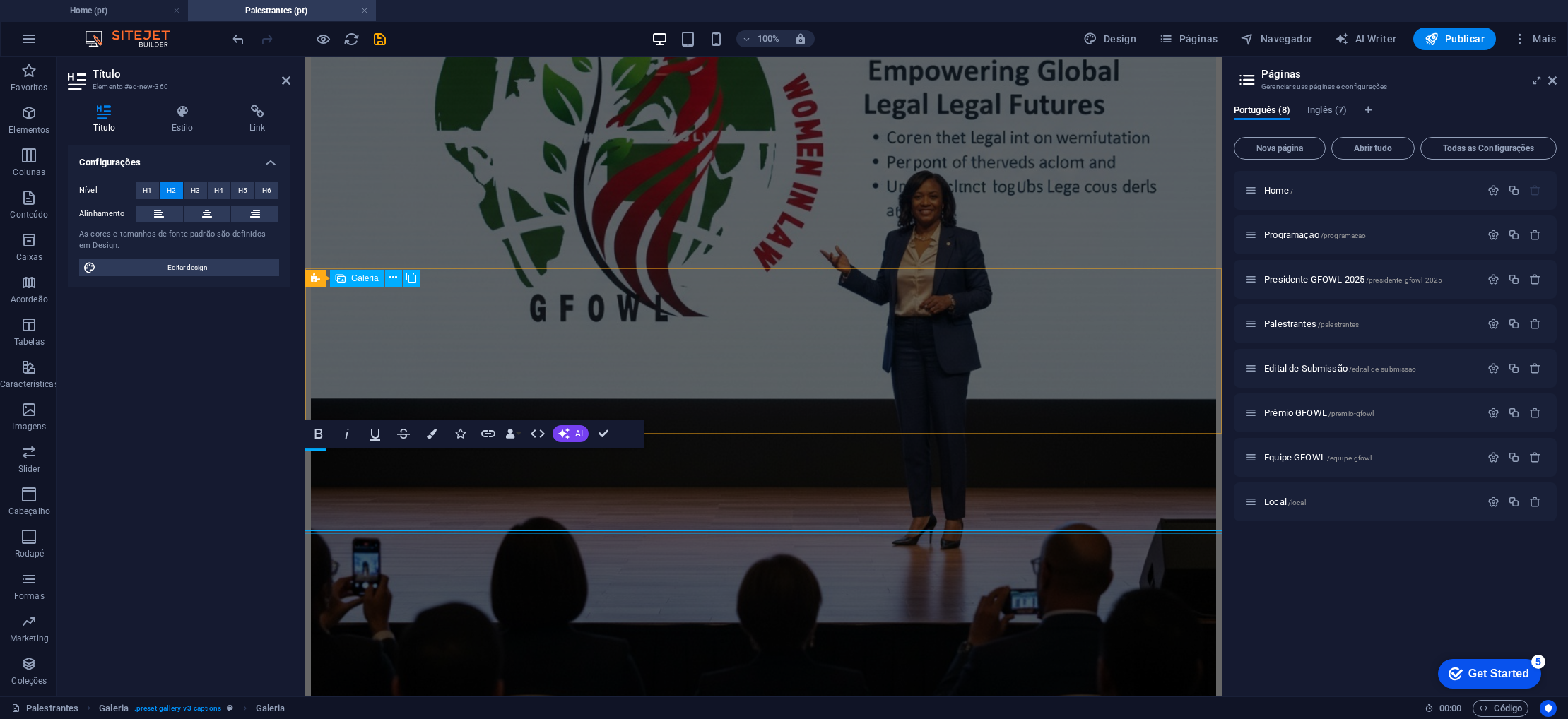
scroll to position [15, 0]
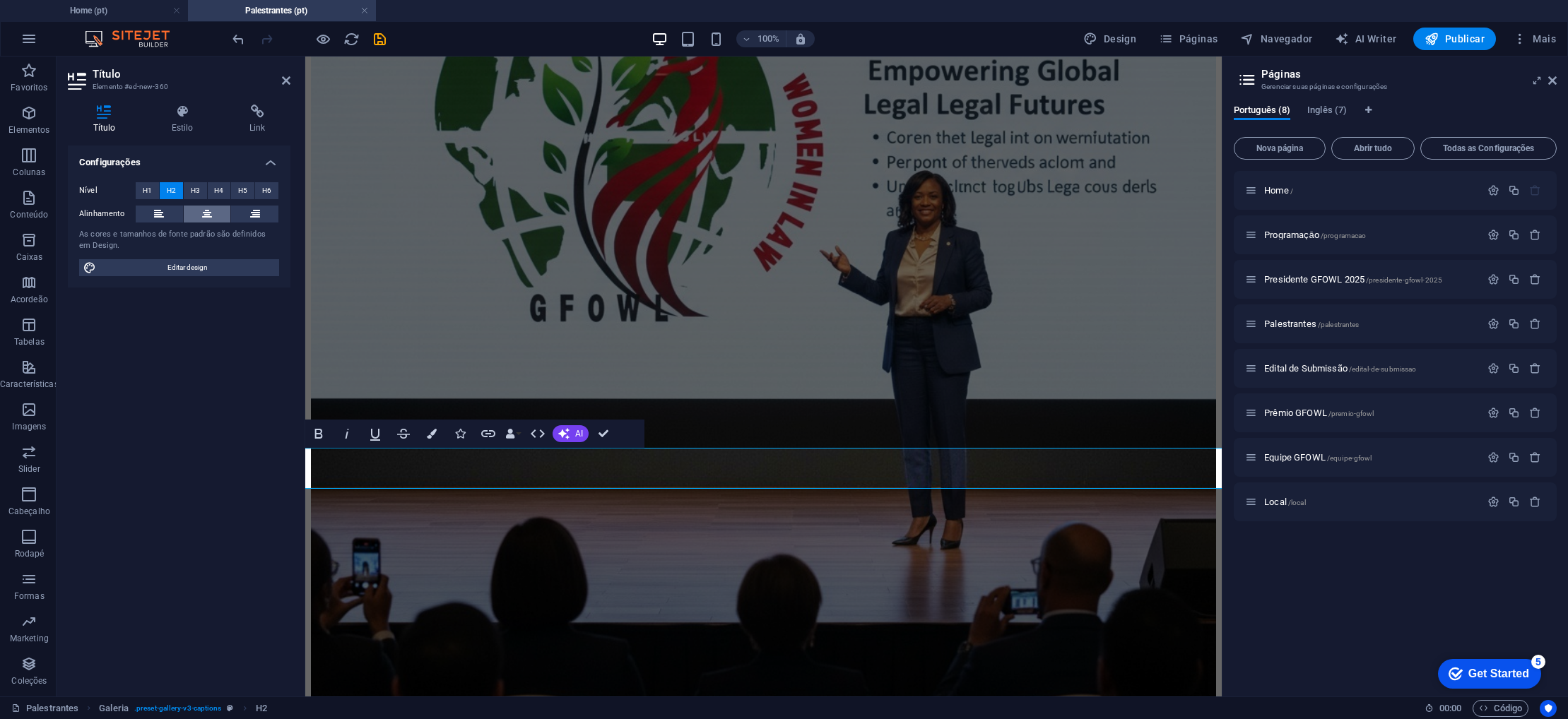
click at [213, 213] on button at bounding box center [207, 214] width 48 height 17
click at [159, 216] on icon at bounding box center [159, 214] width 10 height 17
click at [288, 83] on icon at bounding box center [286, 80] width 9 height 11
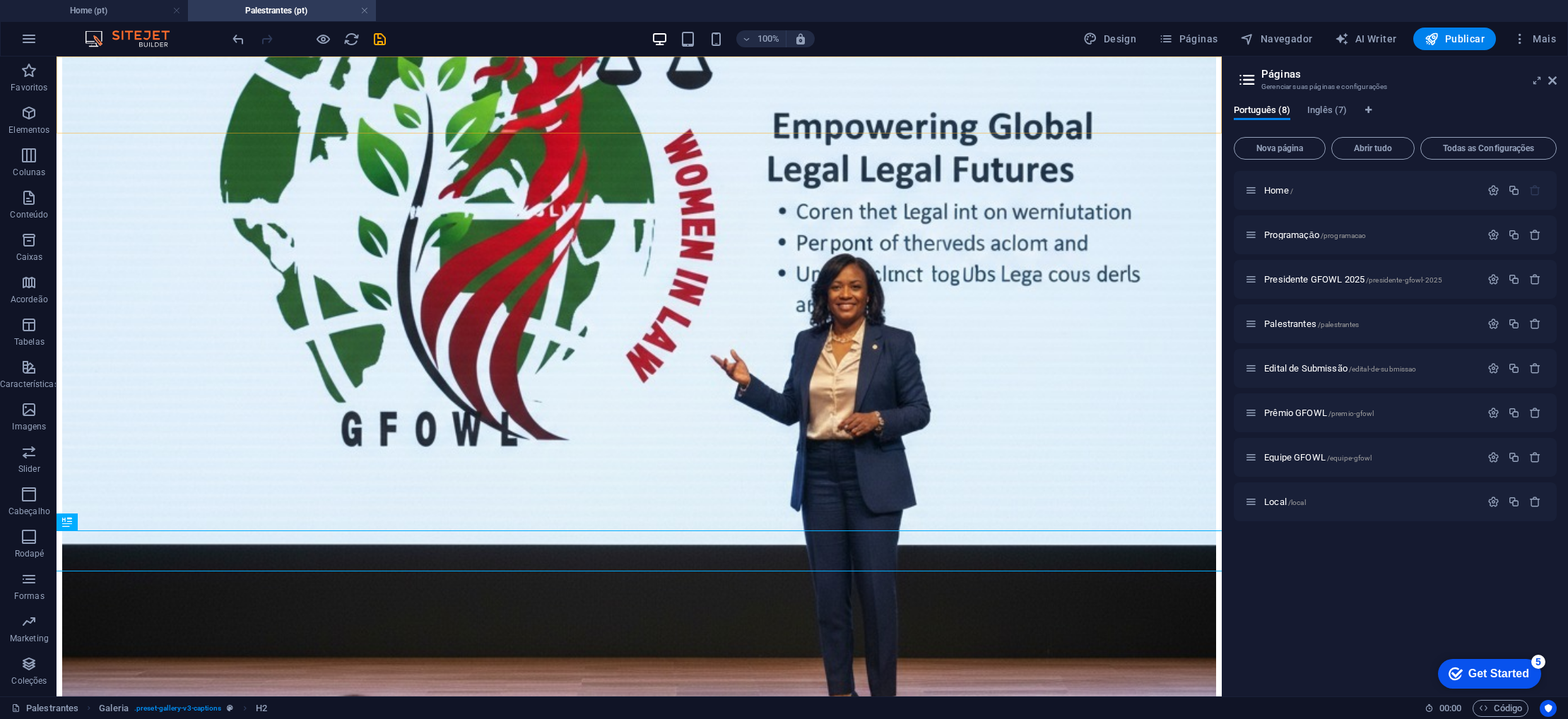
scroll to position [14, 0]
click at [241, 39] on icon "undo" at bounding box center [239, 39] width 16 height 16
click at [386, 35] on icon "save" at bounding box center [379, 39] width 16 height 16
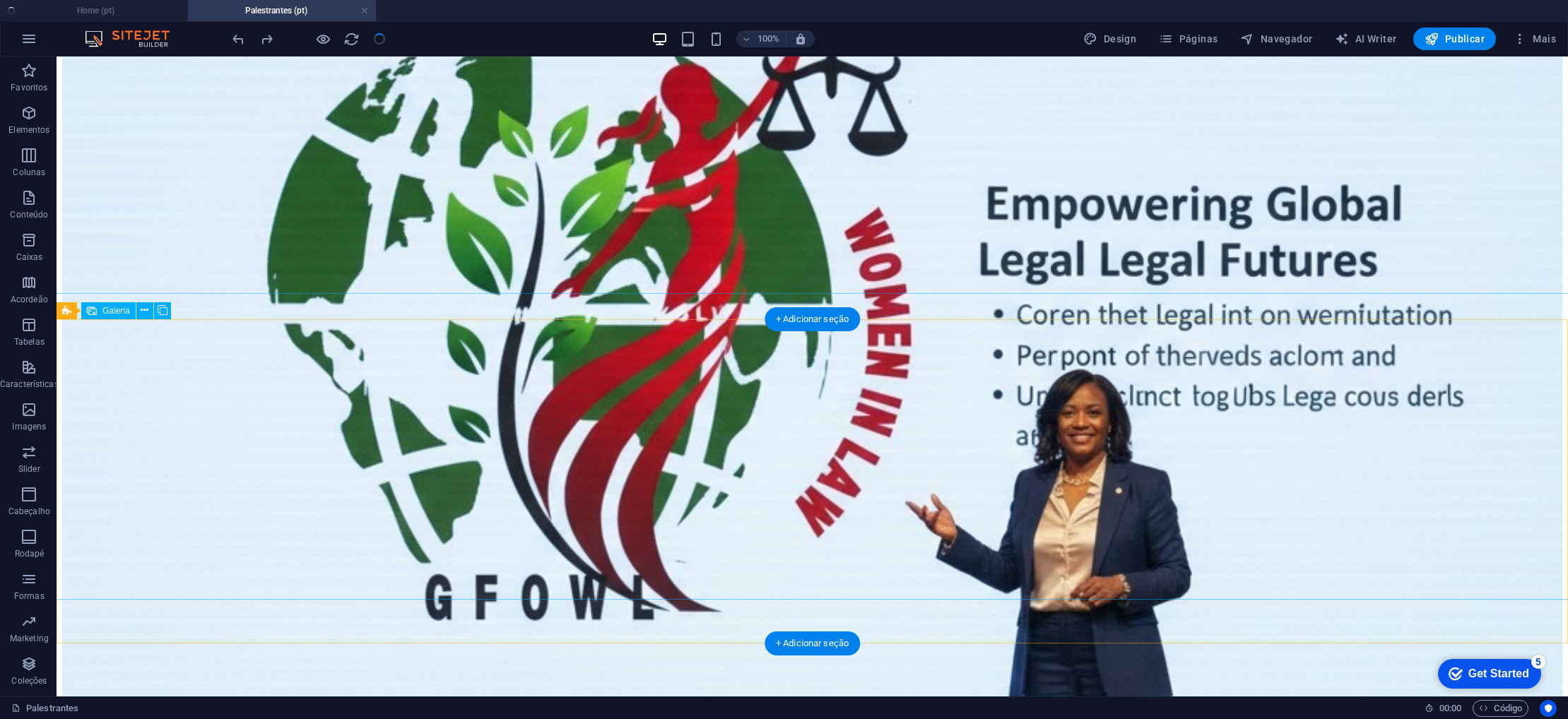
select select "4"
select select "px"
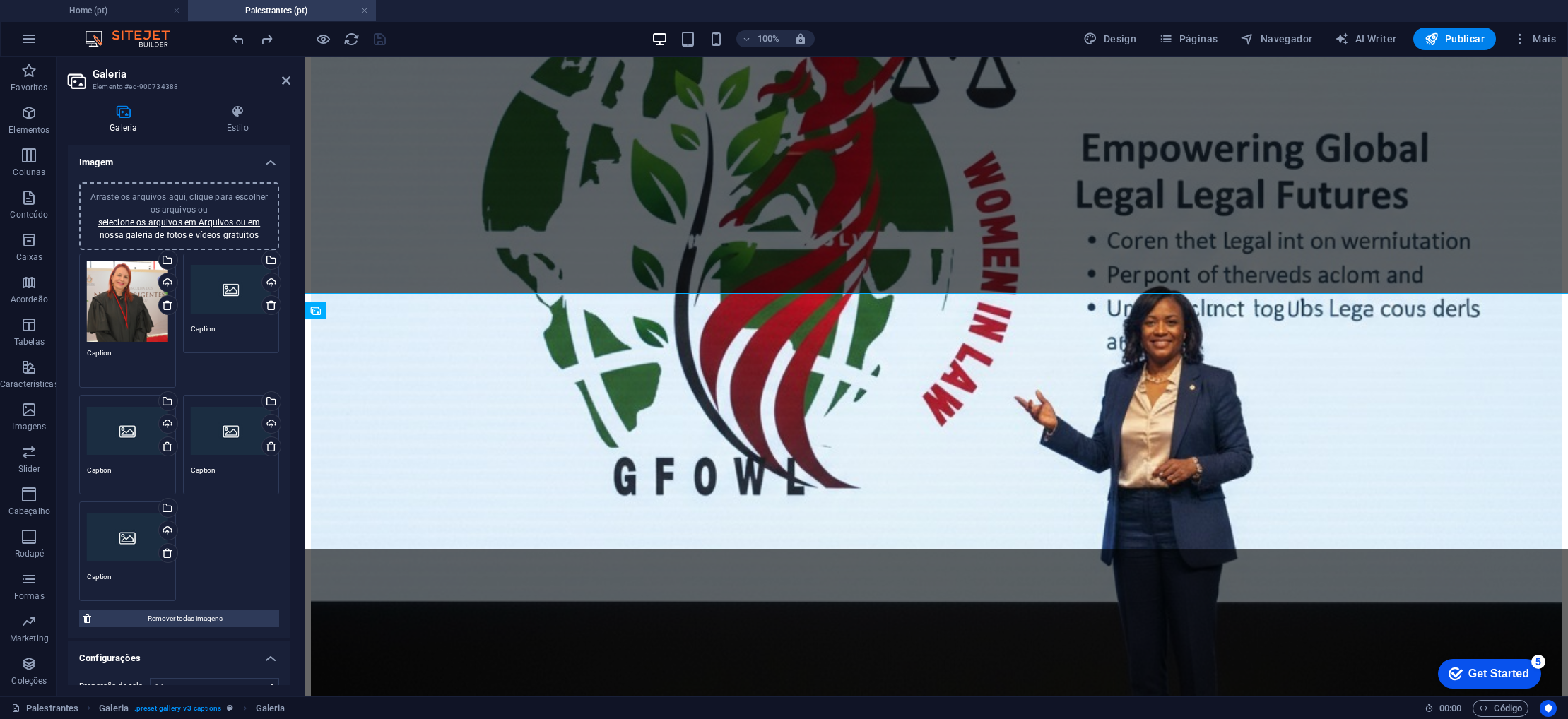
drag, startPoint x: 140, startPoint y: 352, endPoint x: 76, endPoint y: 349, distance: 64.1
click at [76, 349] on div "Arraste os arquivos aqui, clique para escolher os arquivos ou selecione os arqu…" at bounding box center [127, 321] width 104 height 142
paste textarea "Desembargadora Carla Reis - TRE-AM"
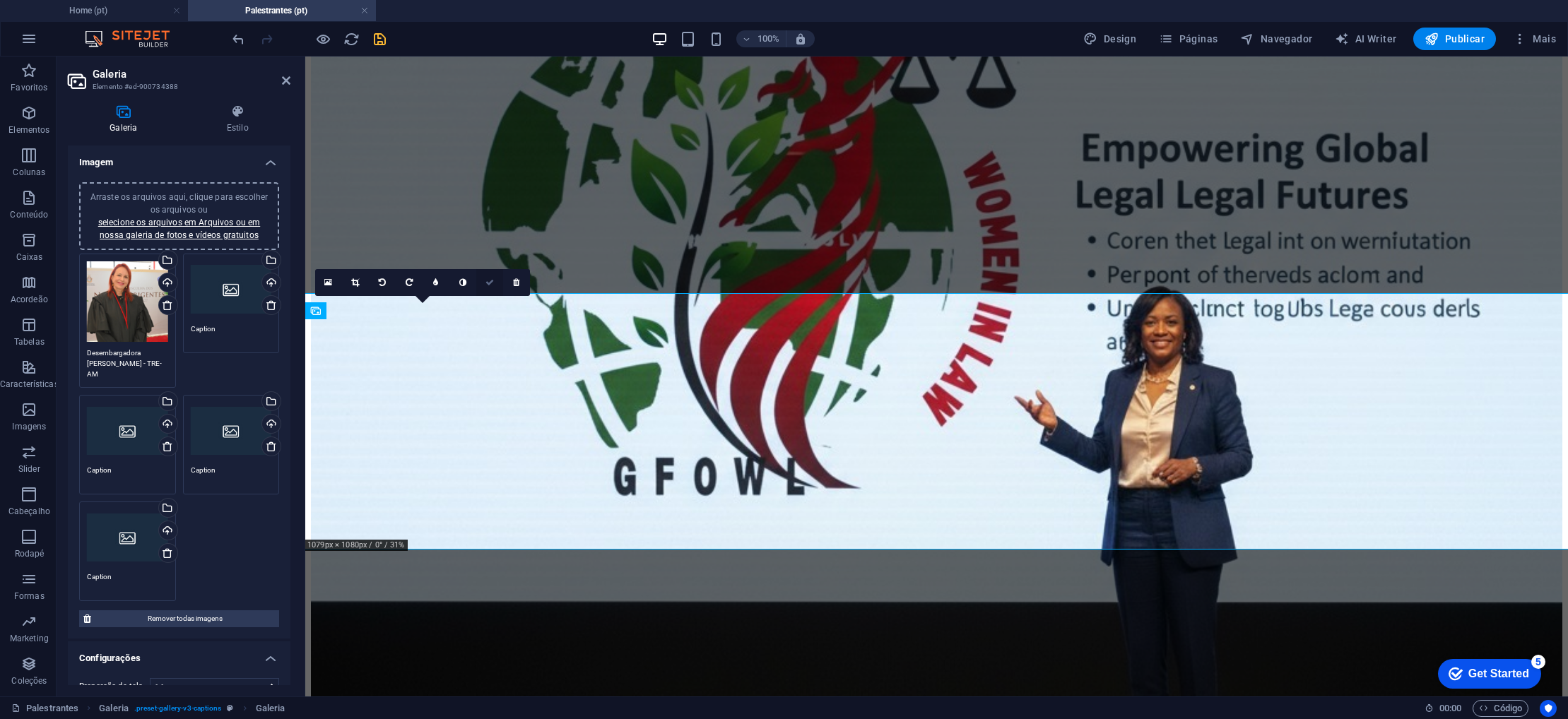
type textarea "Desembargadora Carla Reis - TRE-AM"
click at [489, 282] on icon at bounding box center [490, 282] width 9 height 9
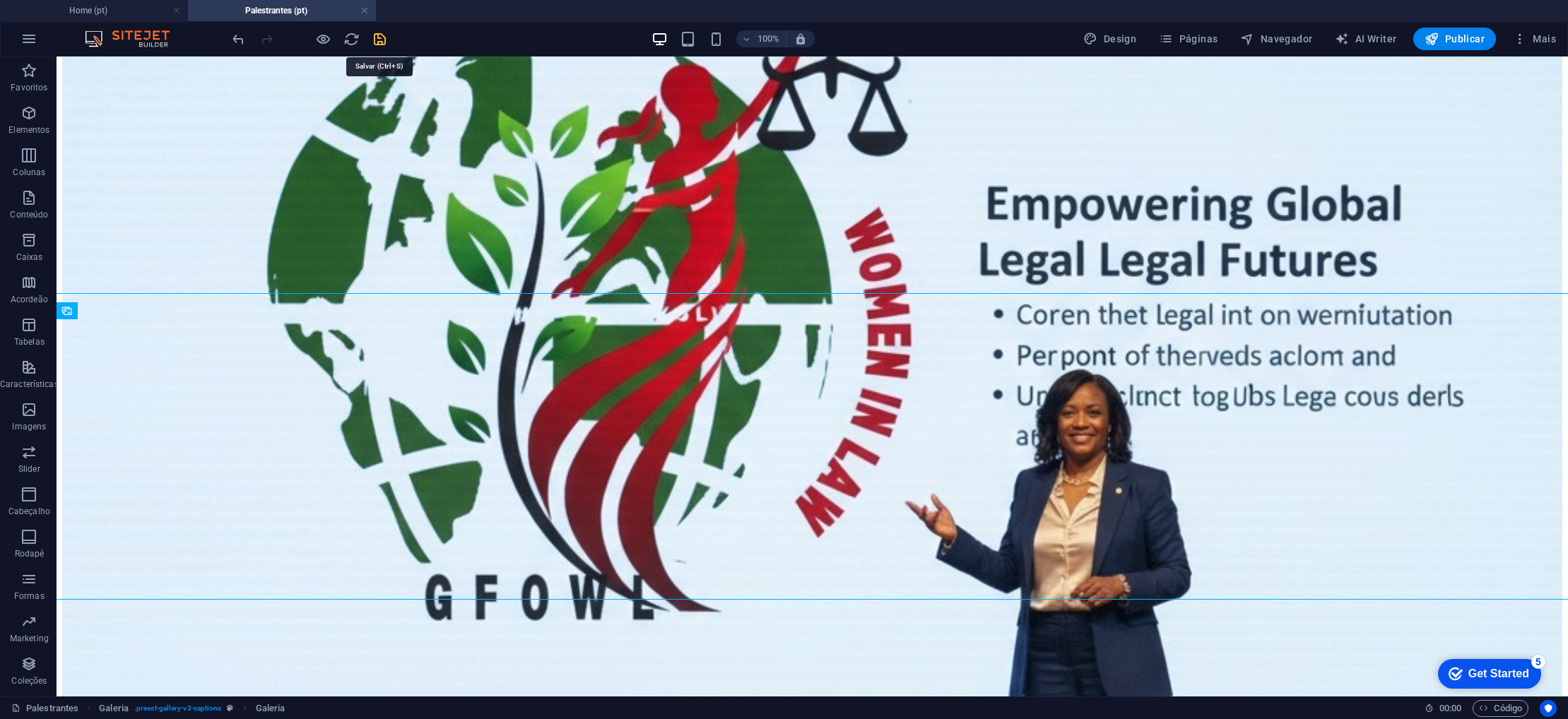
click at [382, 42] on icon "save" at bounding box center [379, 39] width 16 height 16
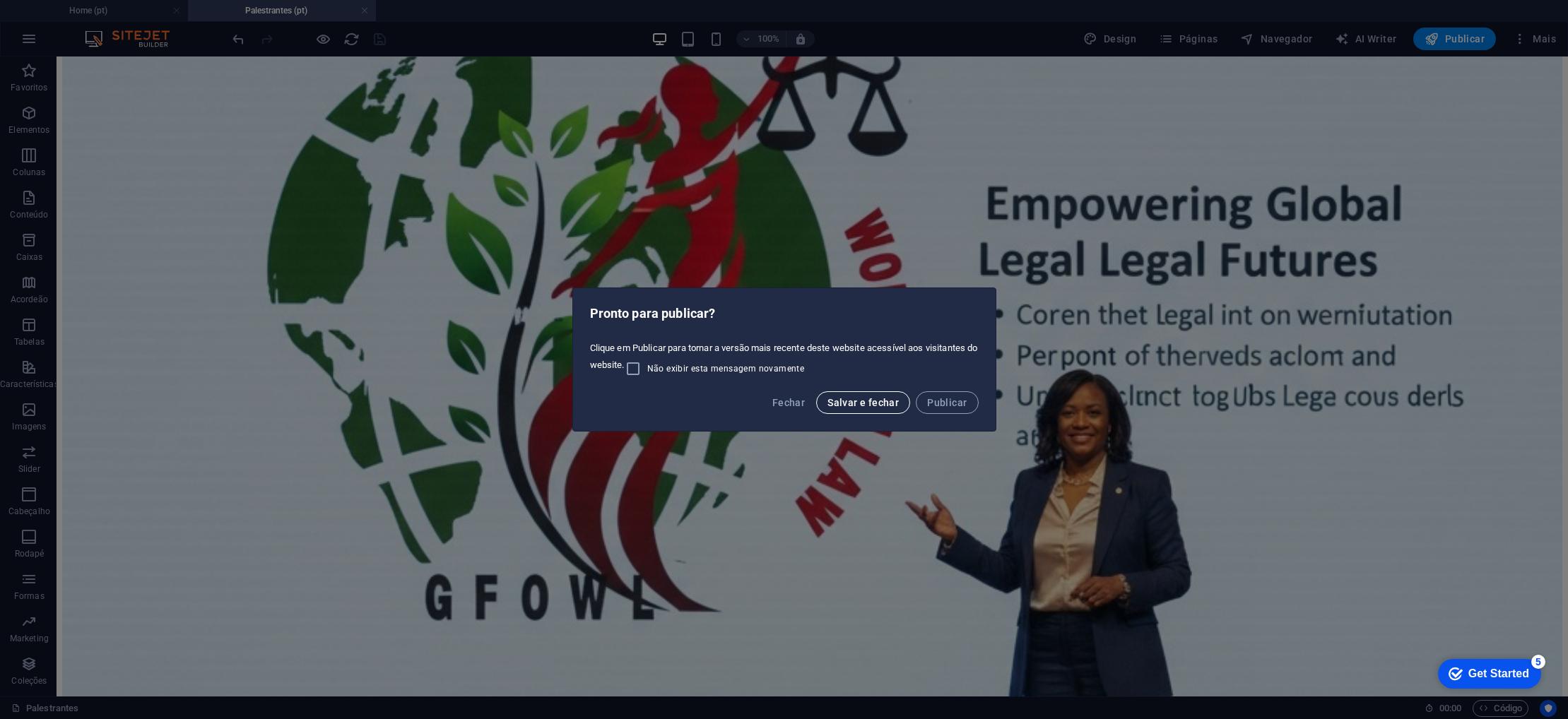
click at [852, 399] on span "Salvar e fechar" at bounding box center [863, 402] width 71 height 11
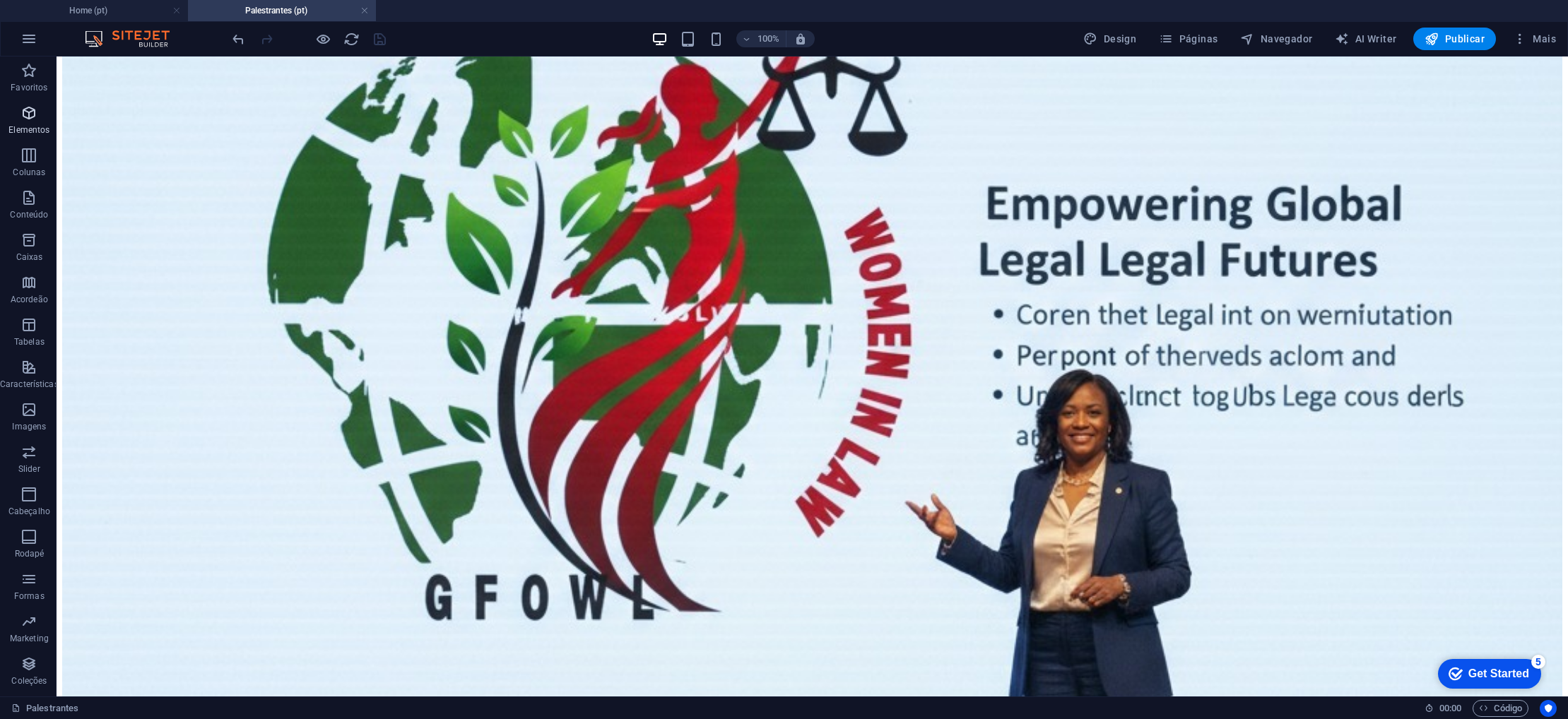
click at [25, 120] on icon "button" at bounding box center [29, 113] width 17 height 17
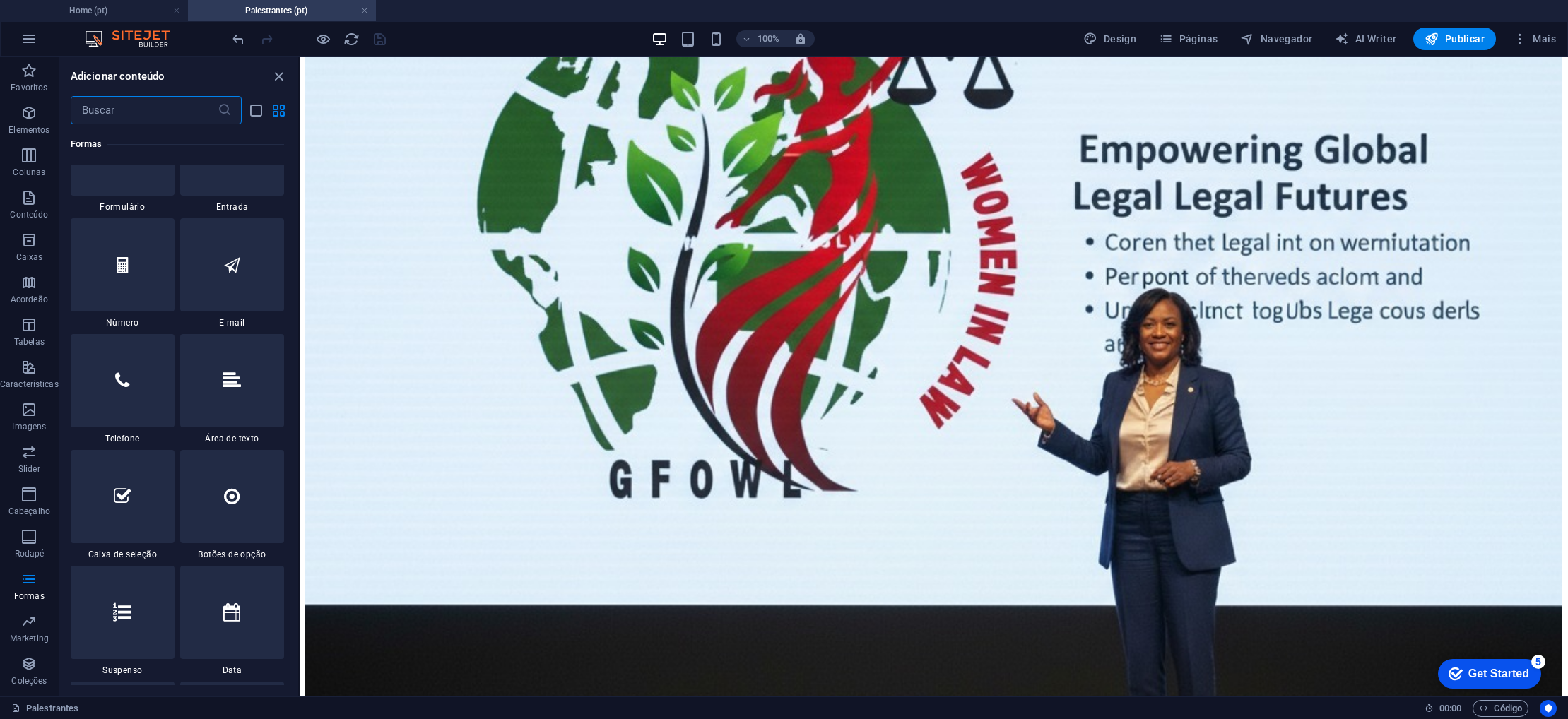
scroll to position [10775, 0]
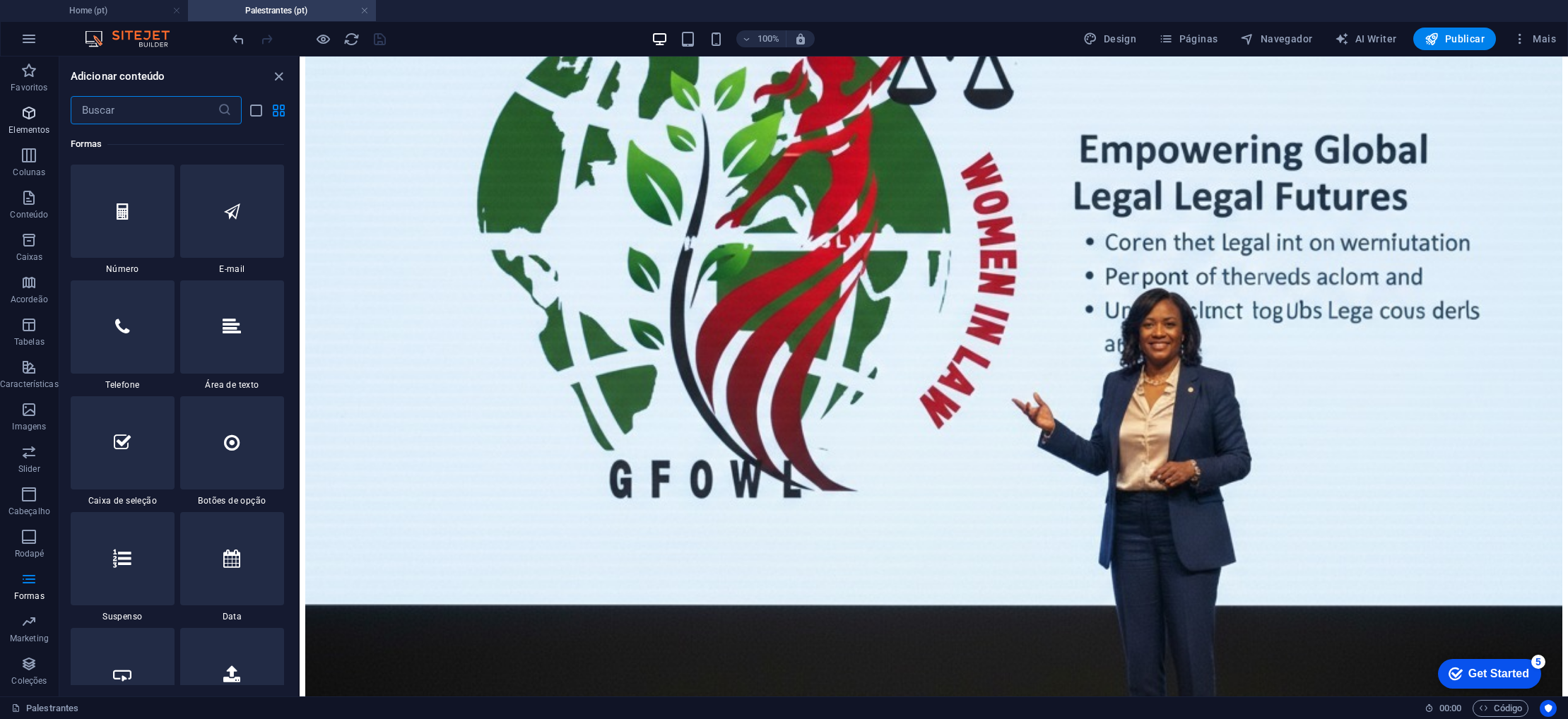
click at [23, 119] on icon "button" at bounding box center [29, 113] width 17 height 17
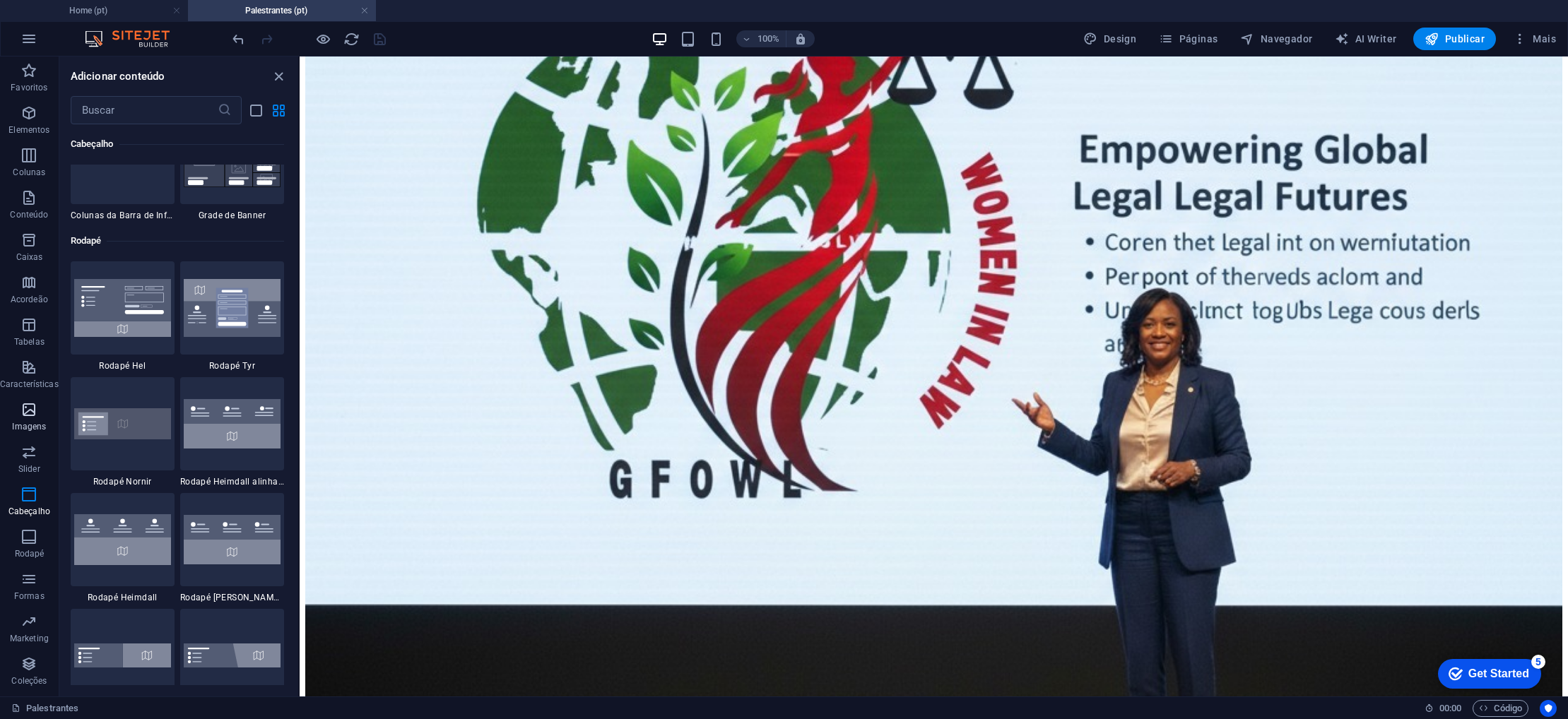
click at [30, 416] on icon "button" at bounding box center [29, 410] width 17 height 17
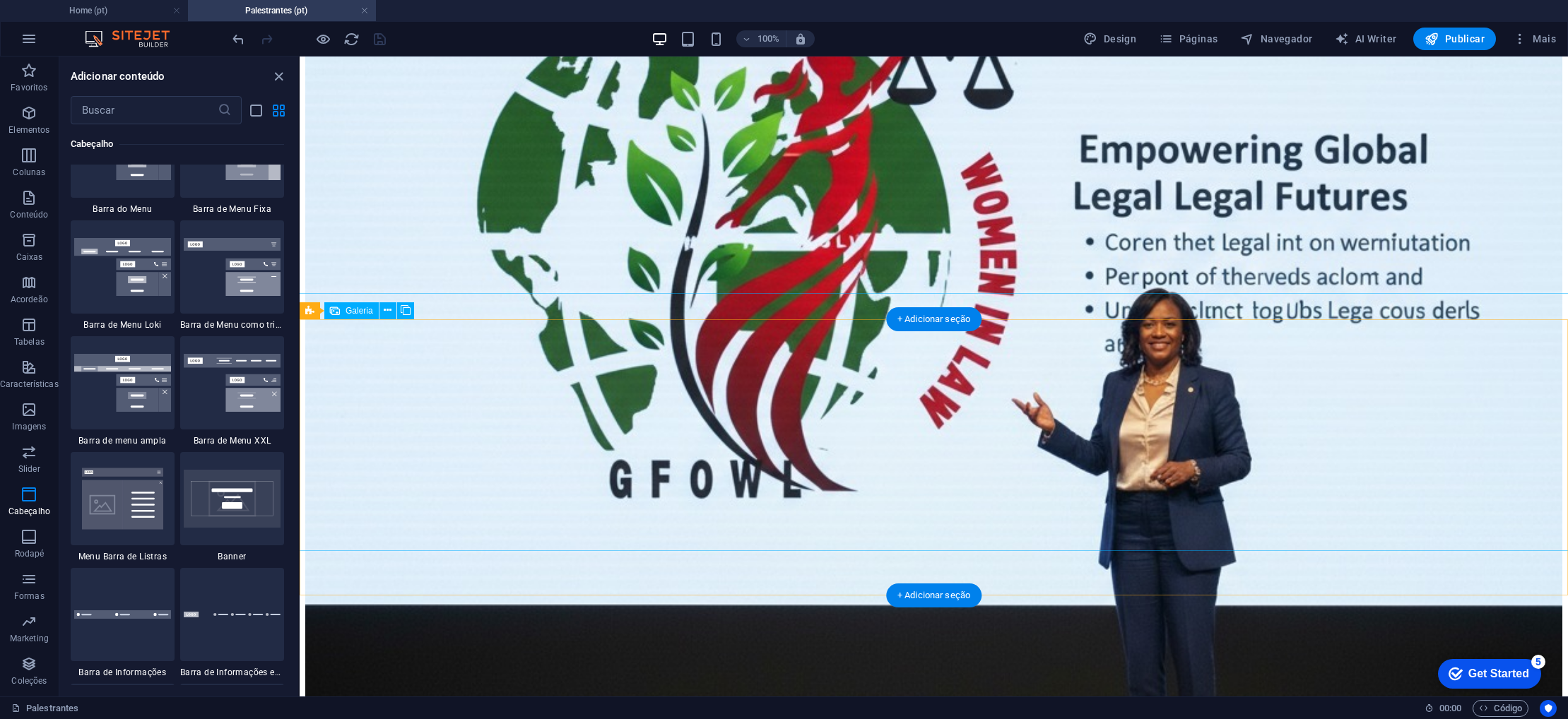
scroll to position [496, 0]
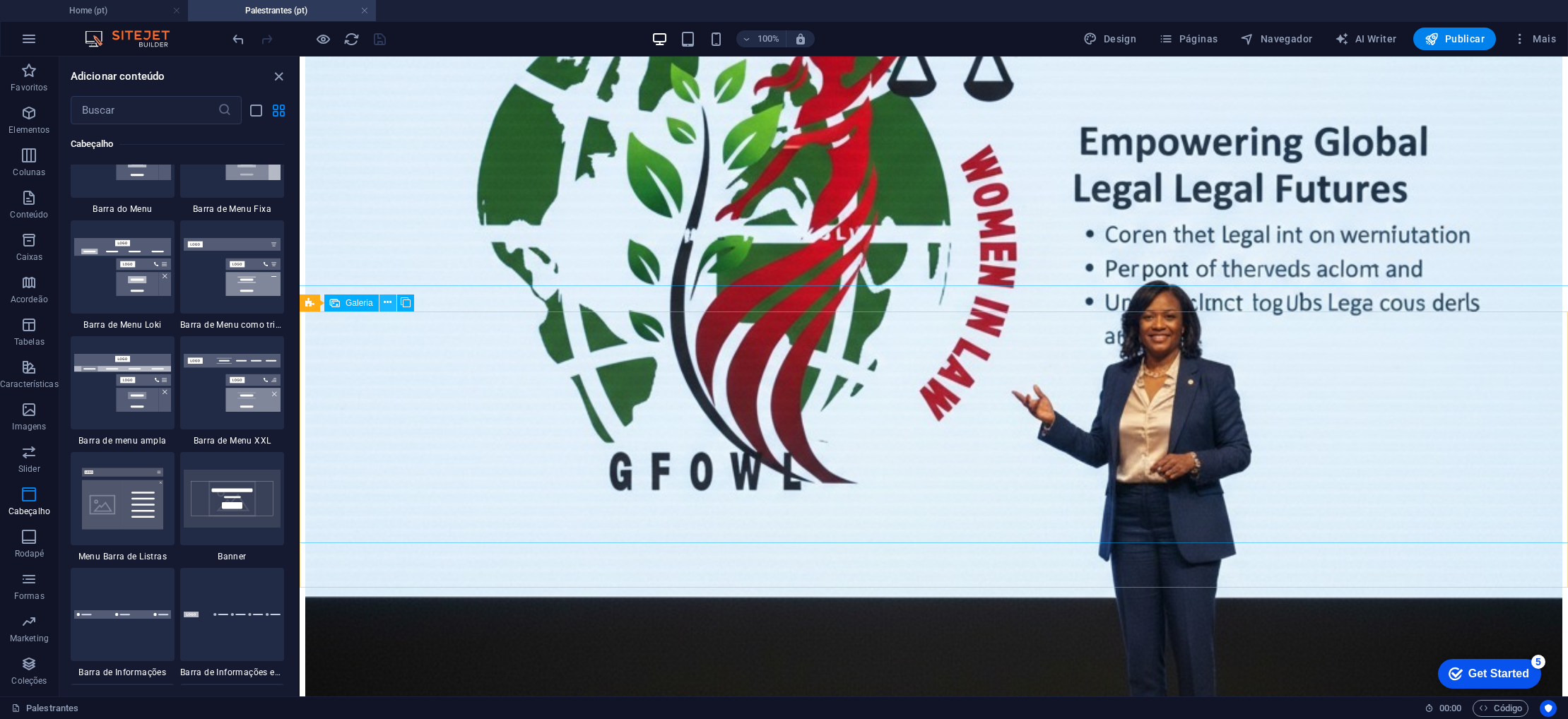
click at [385, 302] on icon at bounding box center [388, 302] width 8 height 15
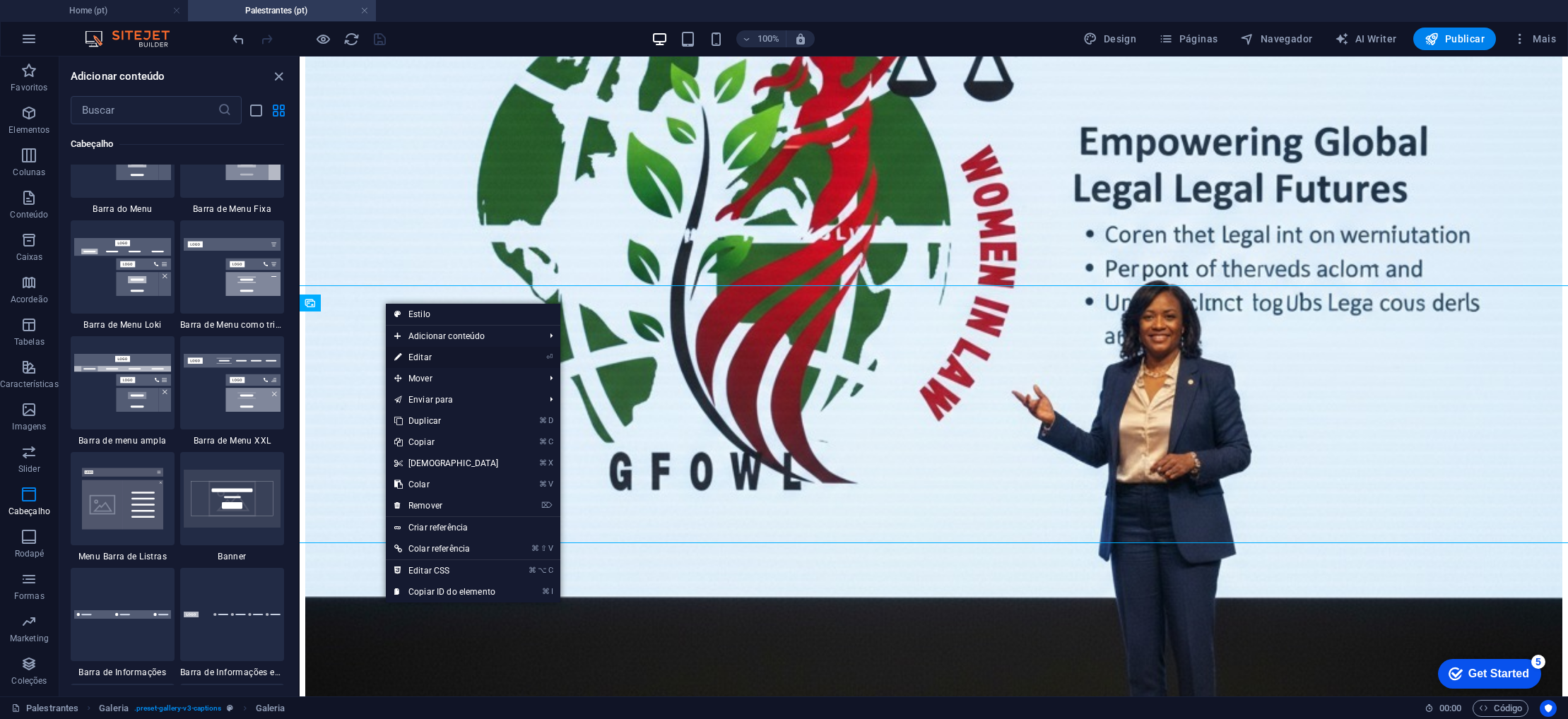
click at [422, 351] on link "⏎ Editar" at bounding box center [446, 357] width 121 height 21
select select "4"
select select "px"
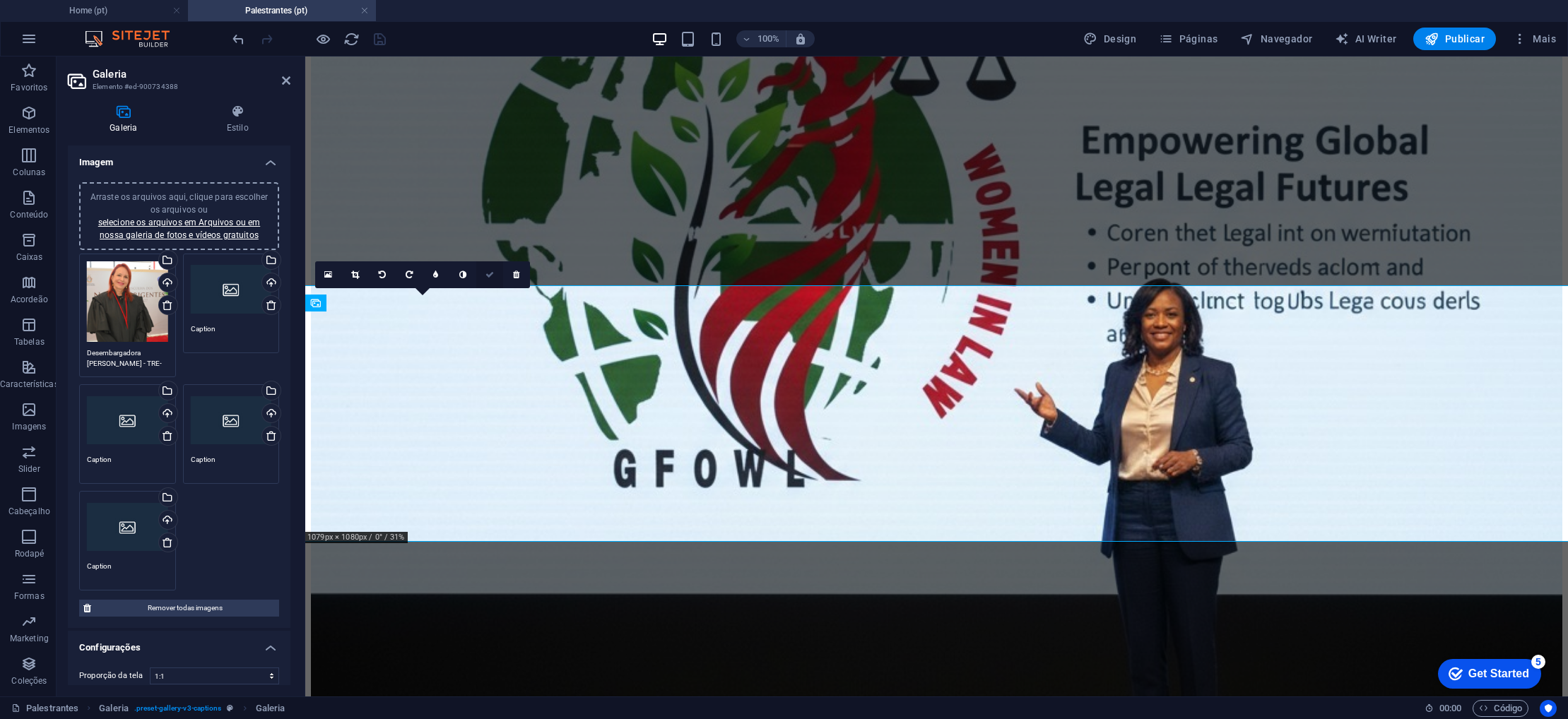
click at [492, 276] on icon at bounding box center [490, 274] width 9 height 9
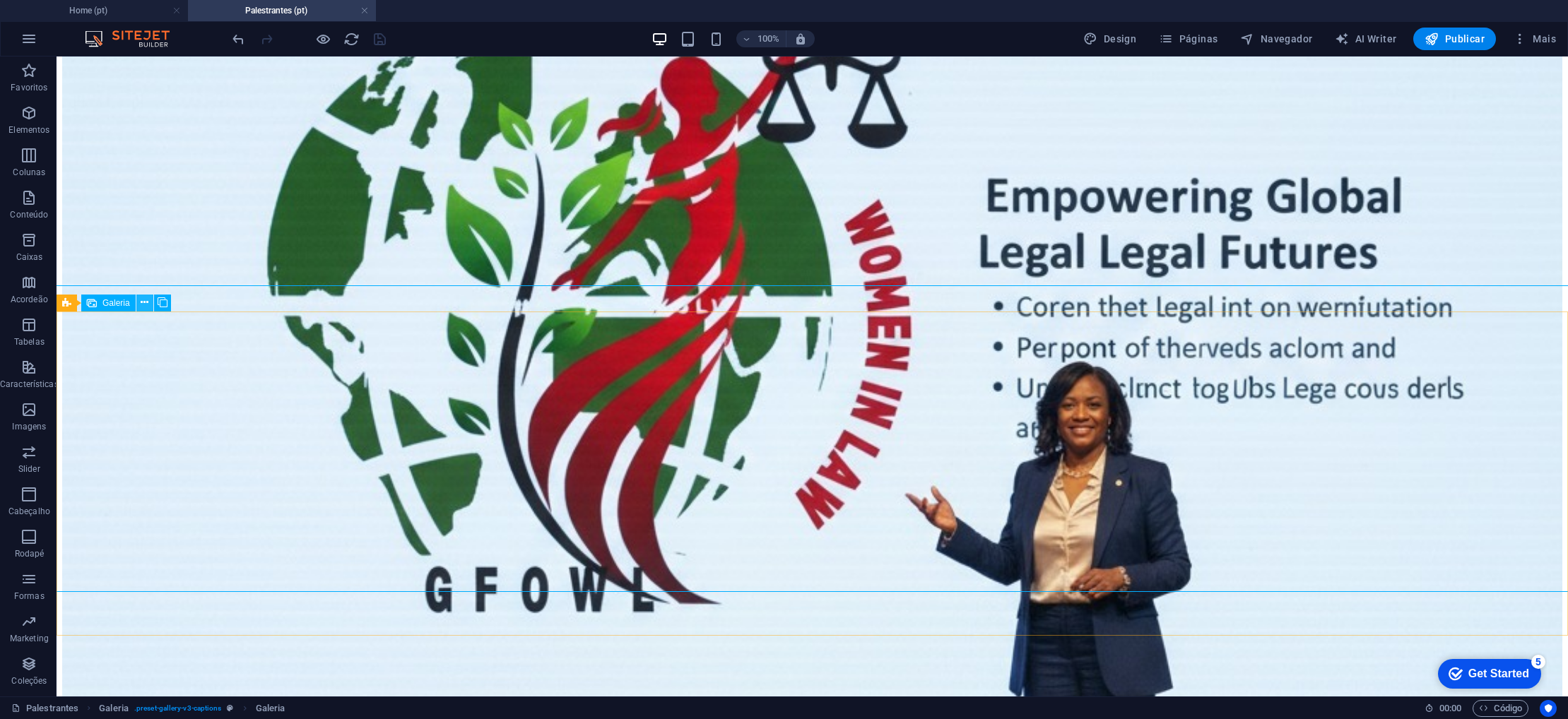
click at [146, 302] on icon at bounding box center [145, 302] width 8 height 15
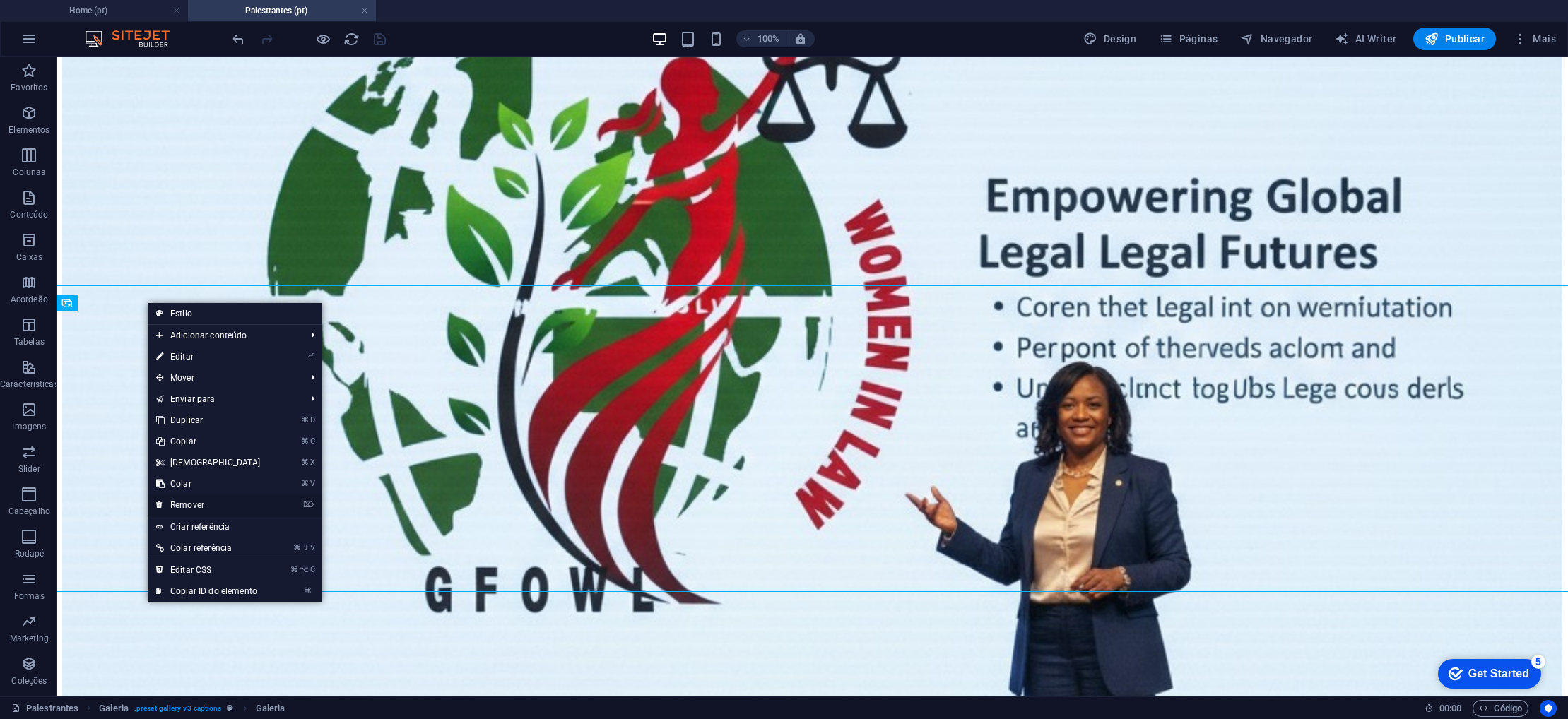
click at [203, 506] on link "⌦ Remover" at bounding box center [208, 505] width 121 height 21
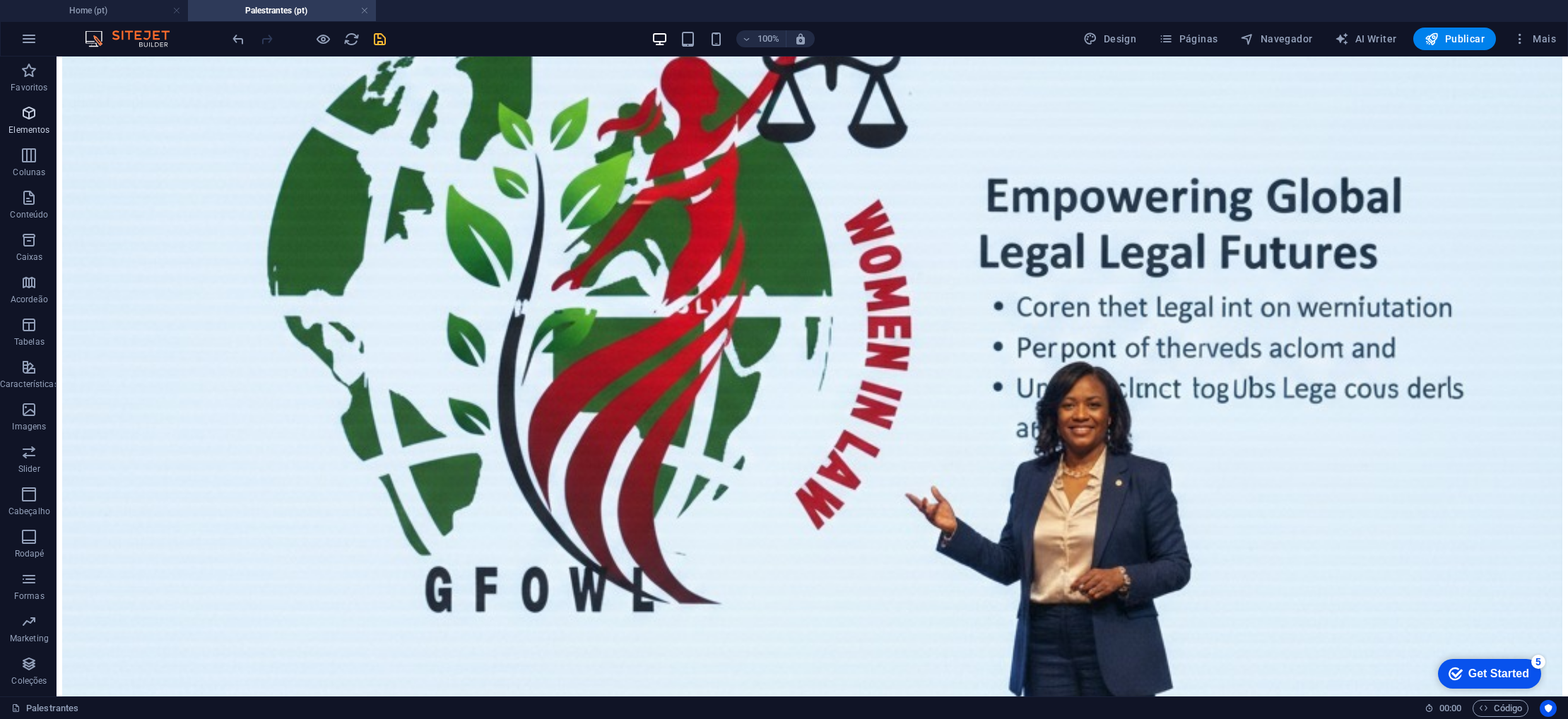
click at [30, 119] on icon "button" at bounding box center [29, 113] width 17 height 17
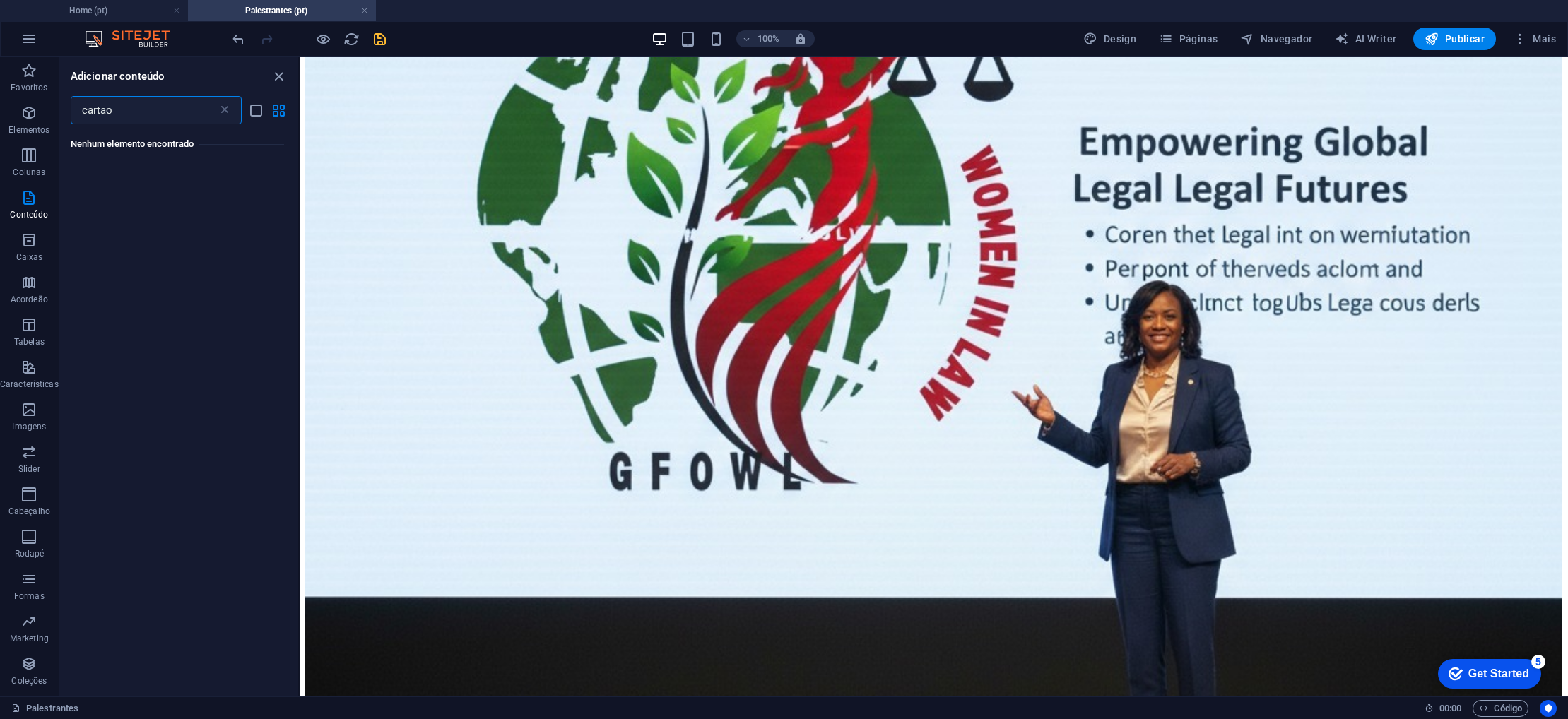
type input "cartao"
click at [150, 112] on input "cartao" at bounding box center [144, 110] width 147 height 28
click at [230, 112] on icon at bounding box center [224, 110] width 14 height 14
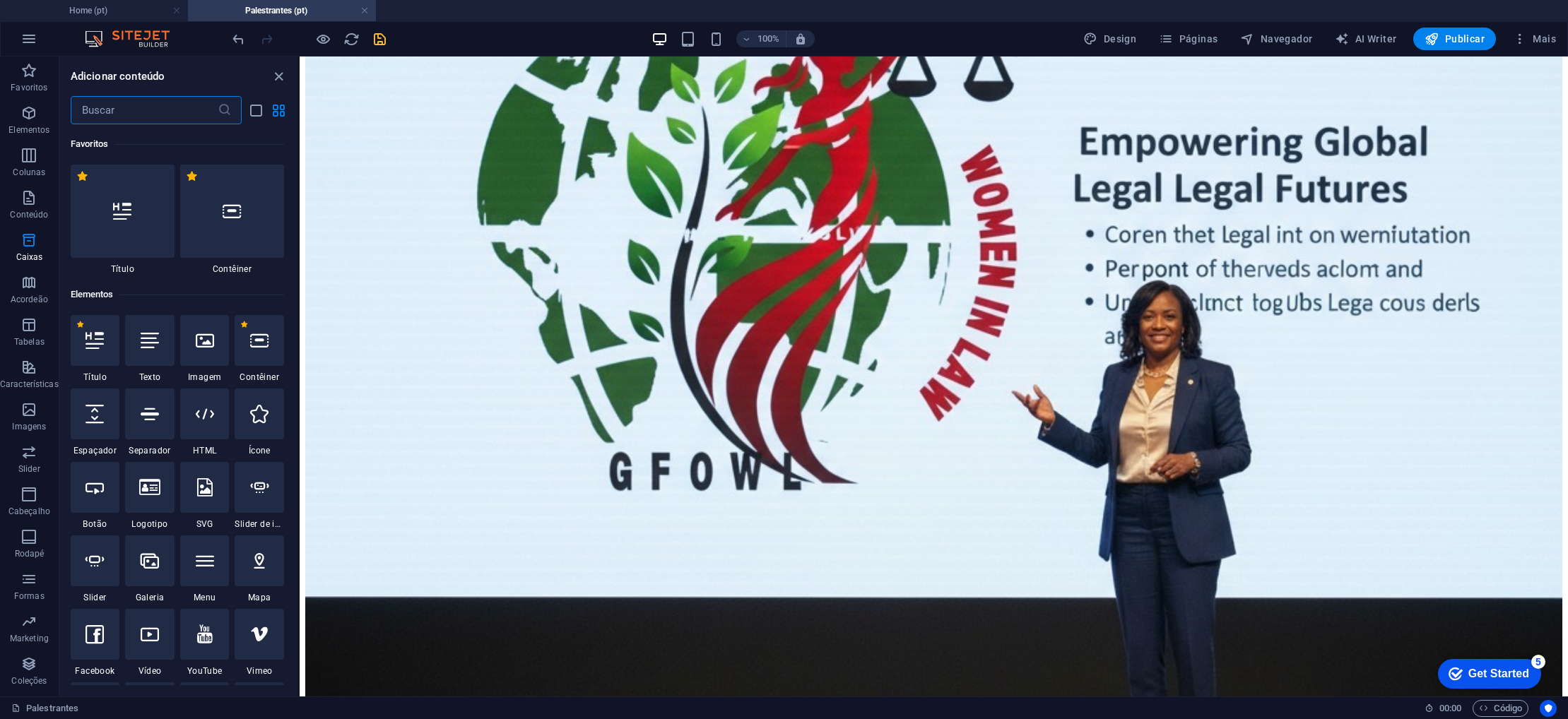
paste input "Desembargadora Carla Reis - TRE-AM"
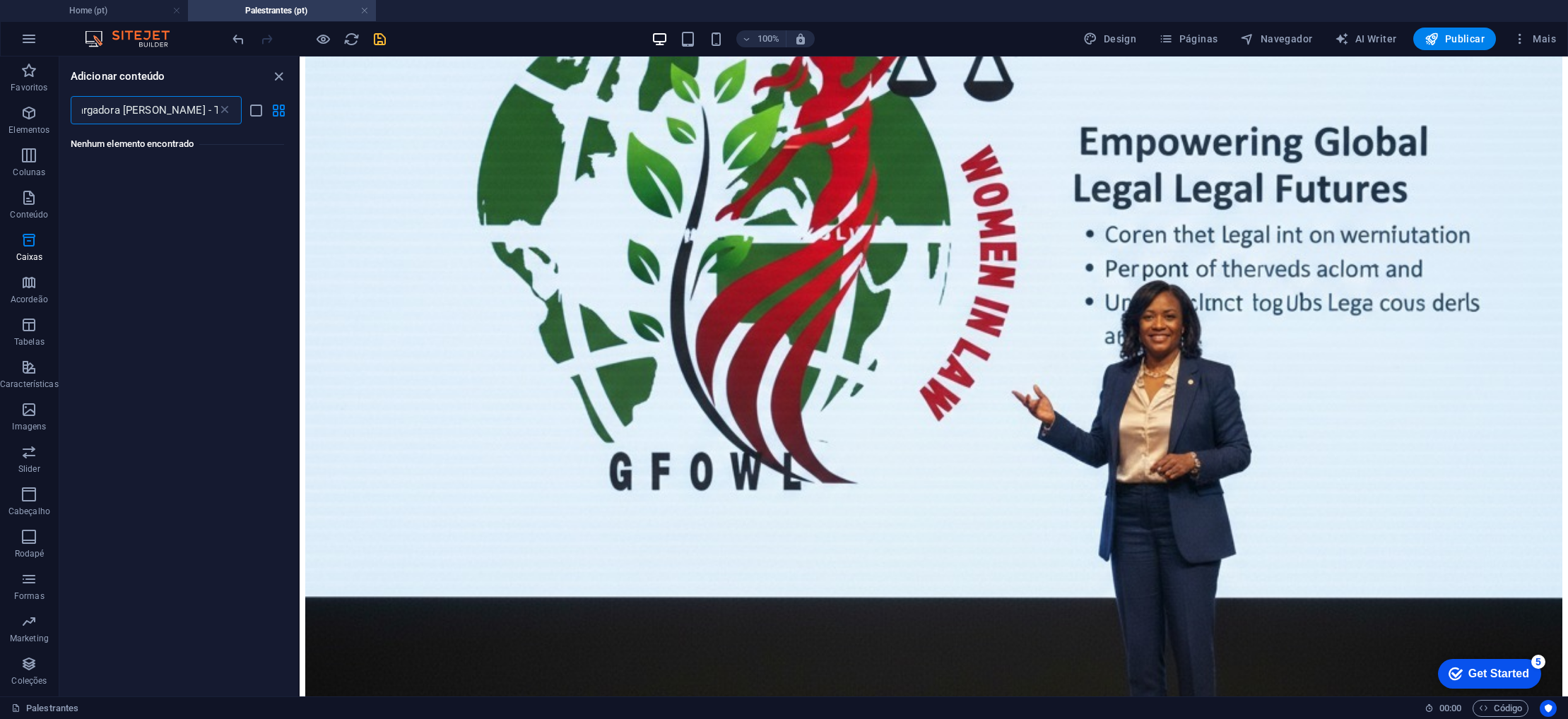
type input "Desembargadora Carla Reis - TRE-AM"
click at [228, 113] on icon at bounding box center [224, 110] width 14 height 14
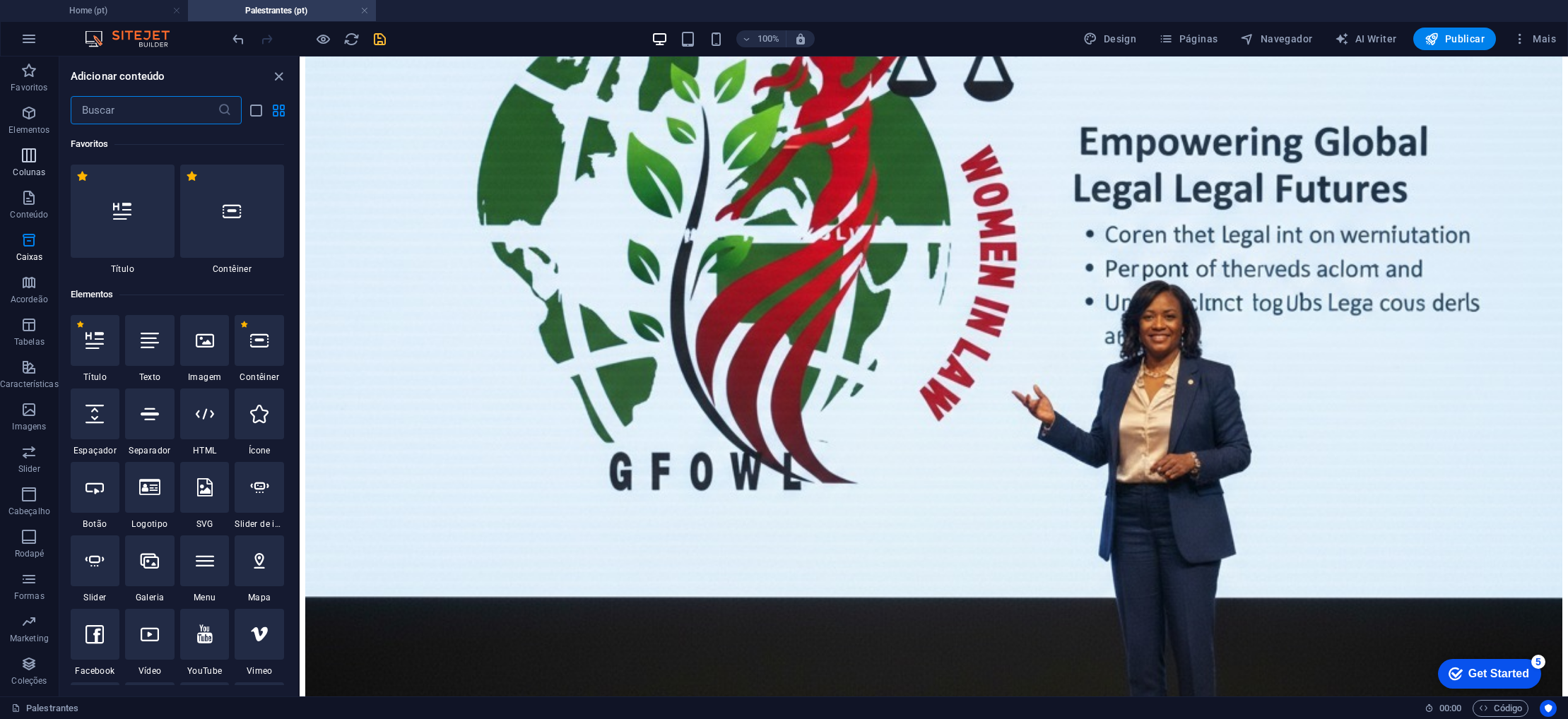
click at [23, 159] on icon "button" at bounding box center [29, 156] width 17 height 17
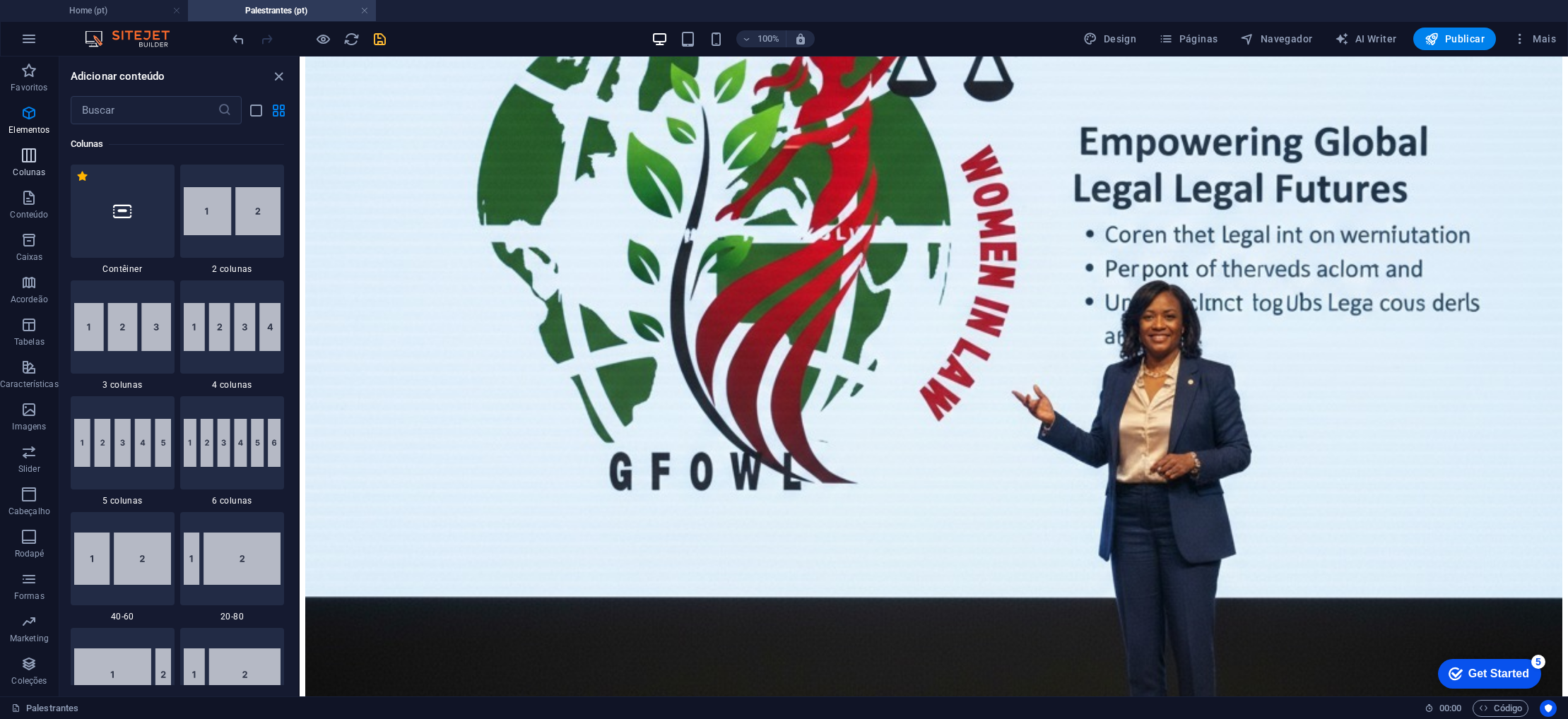
scroll to position [699, 0]
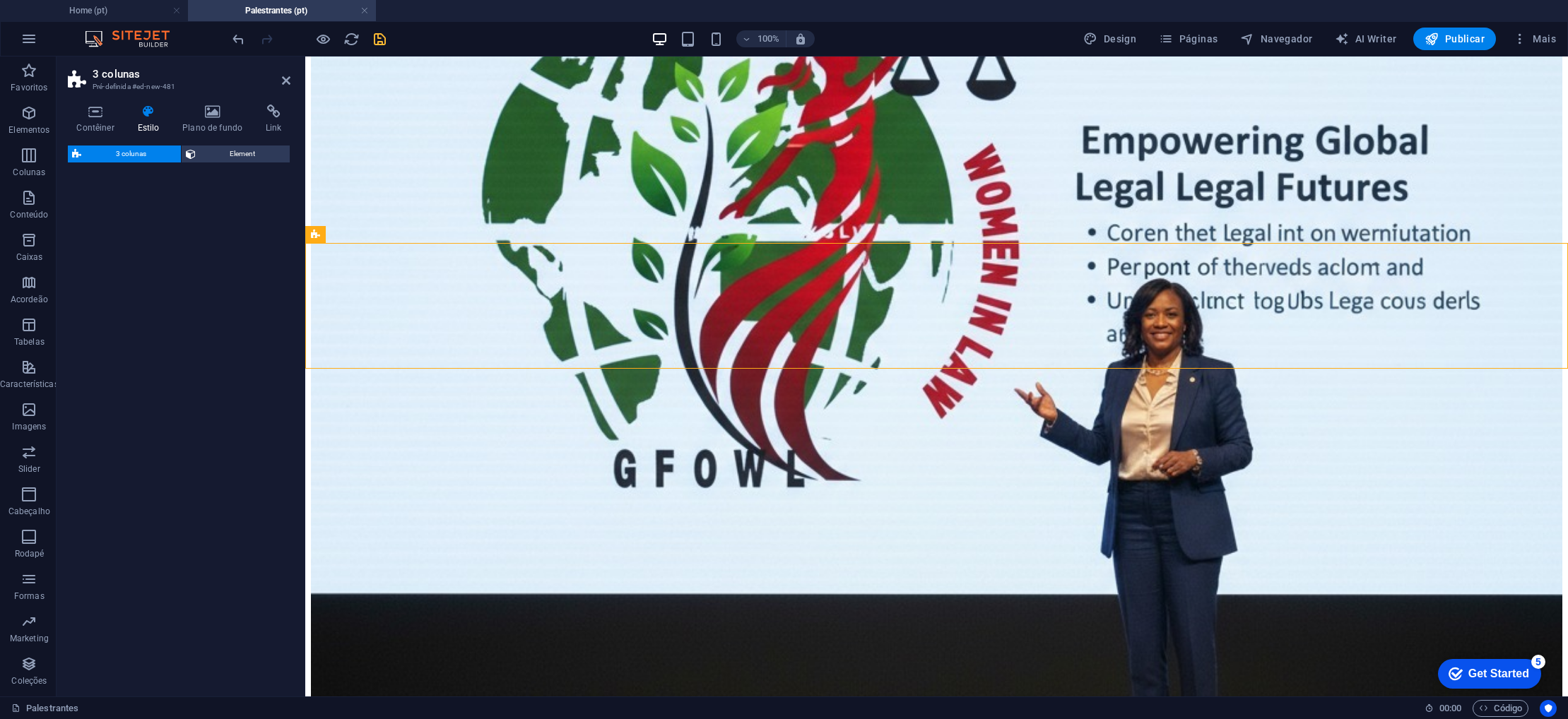
select select "rem"
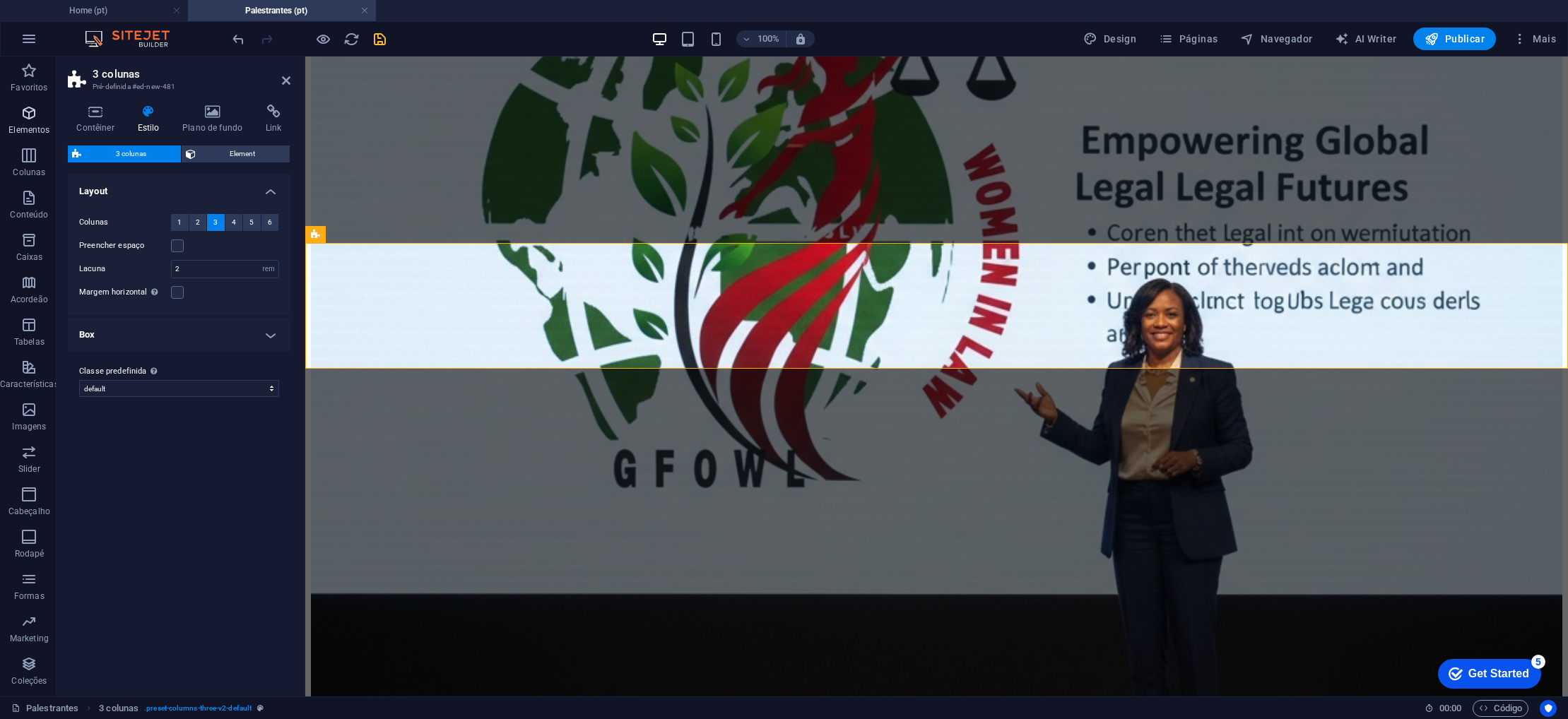
click at [34, 126] on p "Elementos" at bounding box center [29, 130] width 41 height 11
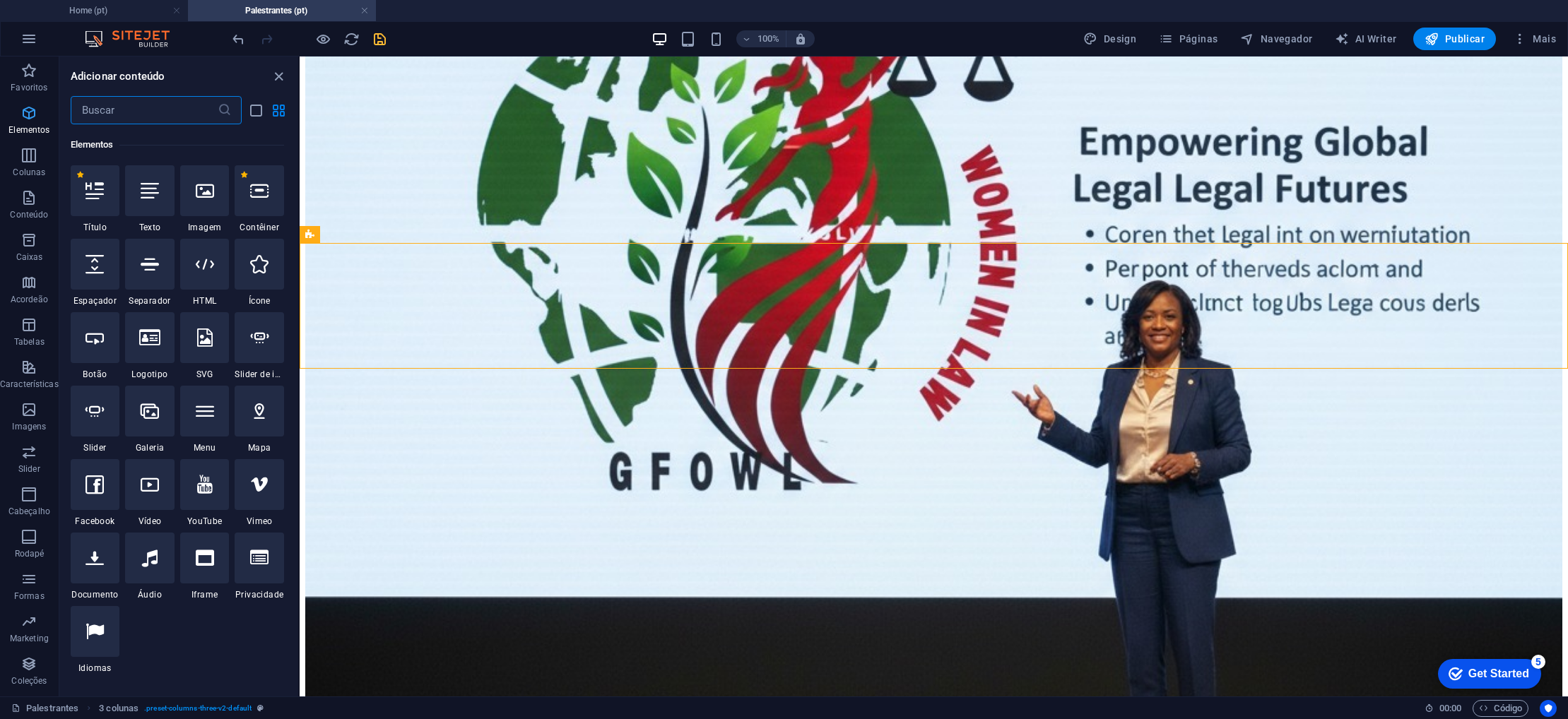
scroll to position [150, 0]
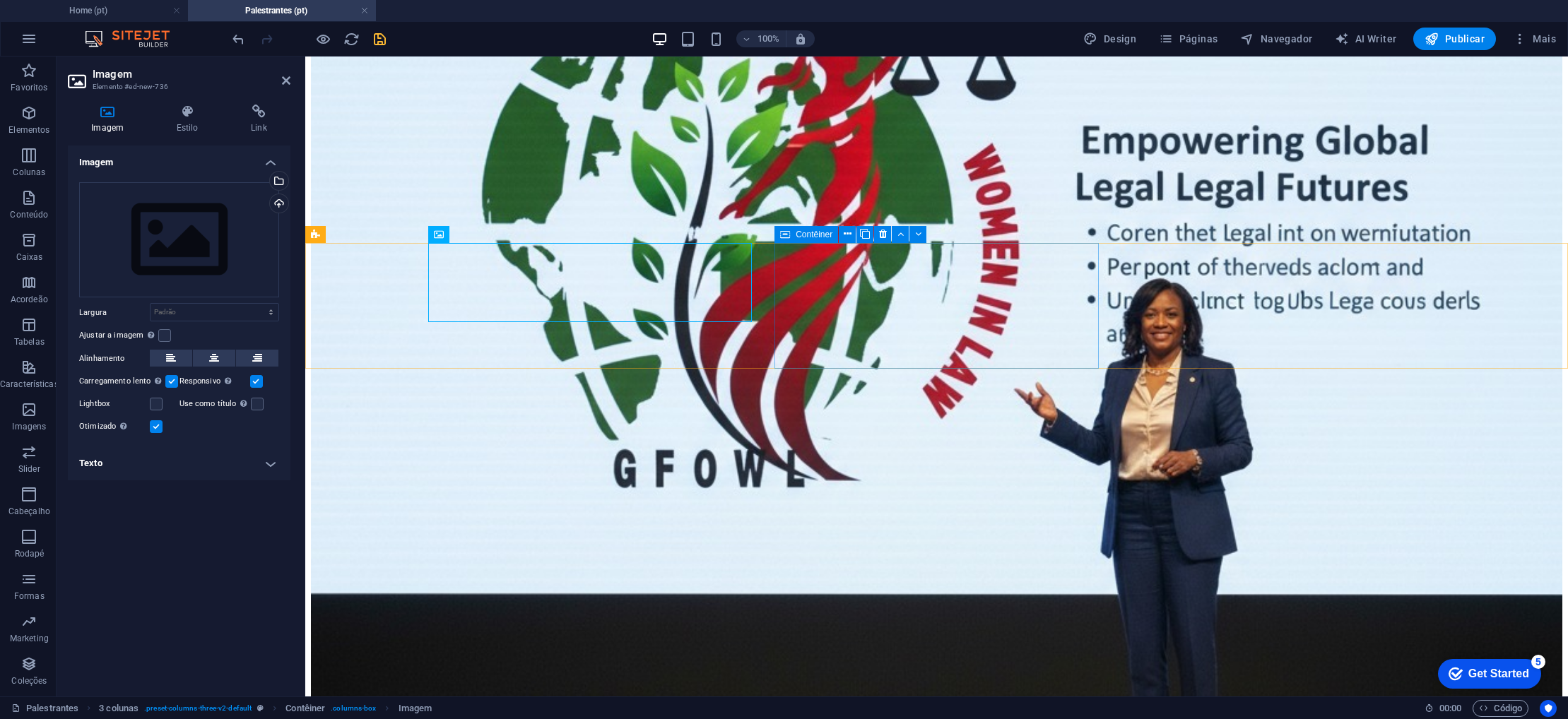
drag, startPoint x: 414, startPoint y: 173, endPoint x: 999, endPoint y: 302, distance: 599.1
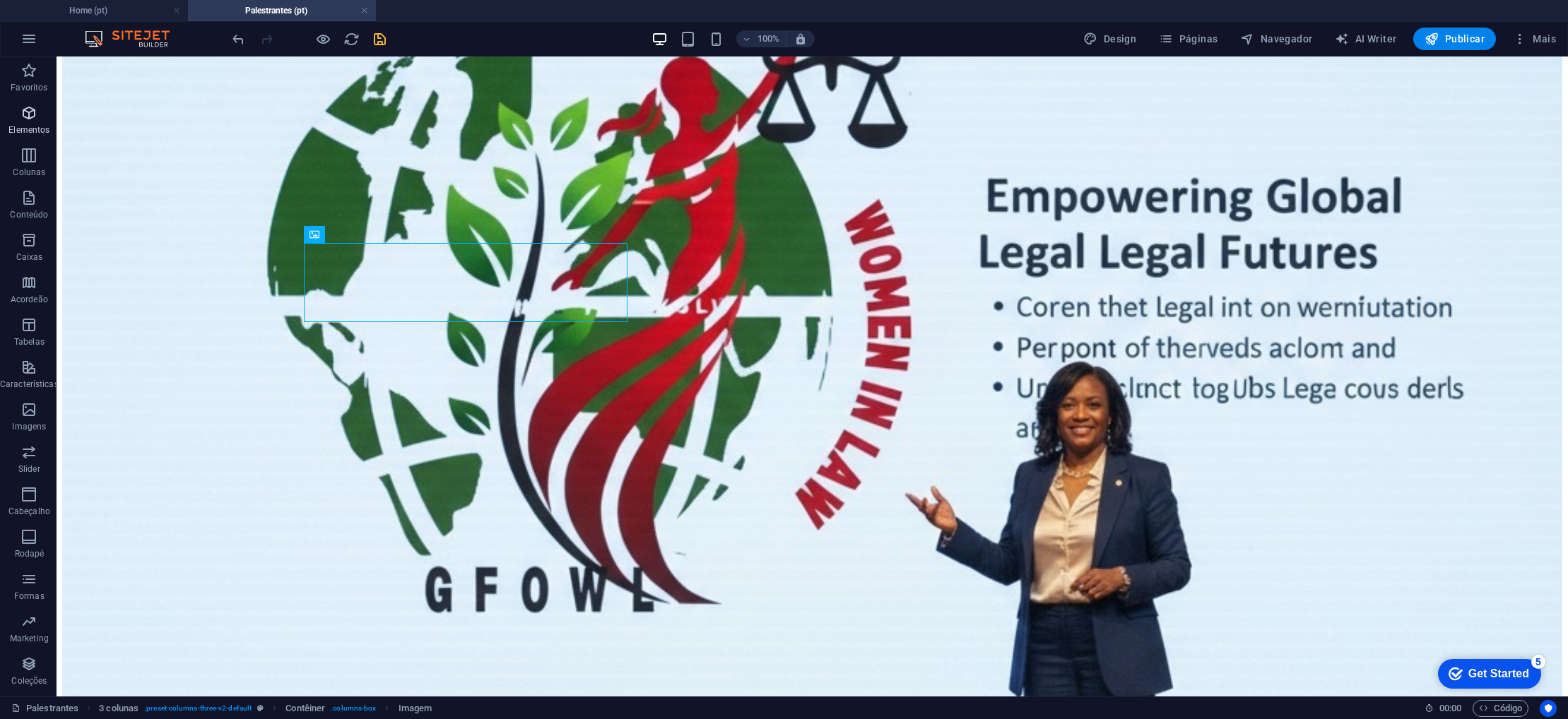
click at [31, 113] on icon "button" at bounding box center [29, 113] width 17 height 17
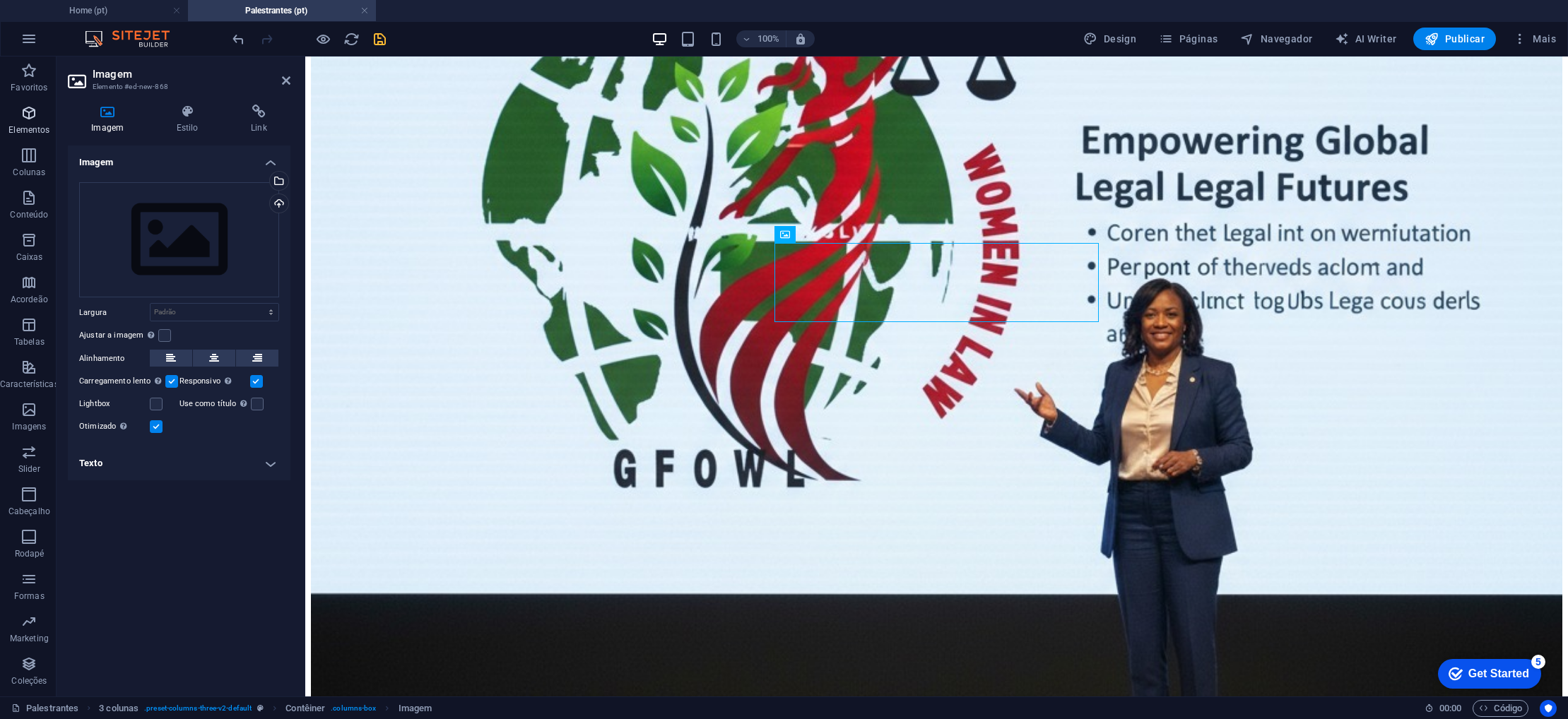
click at [27, 119] on icon "button" at bounding box center [29, 113] width 17 height 17
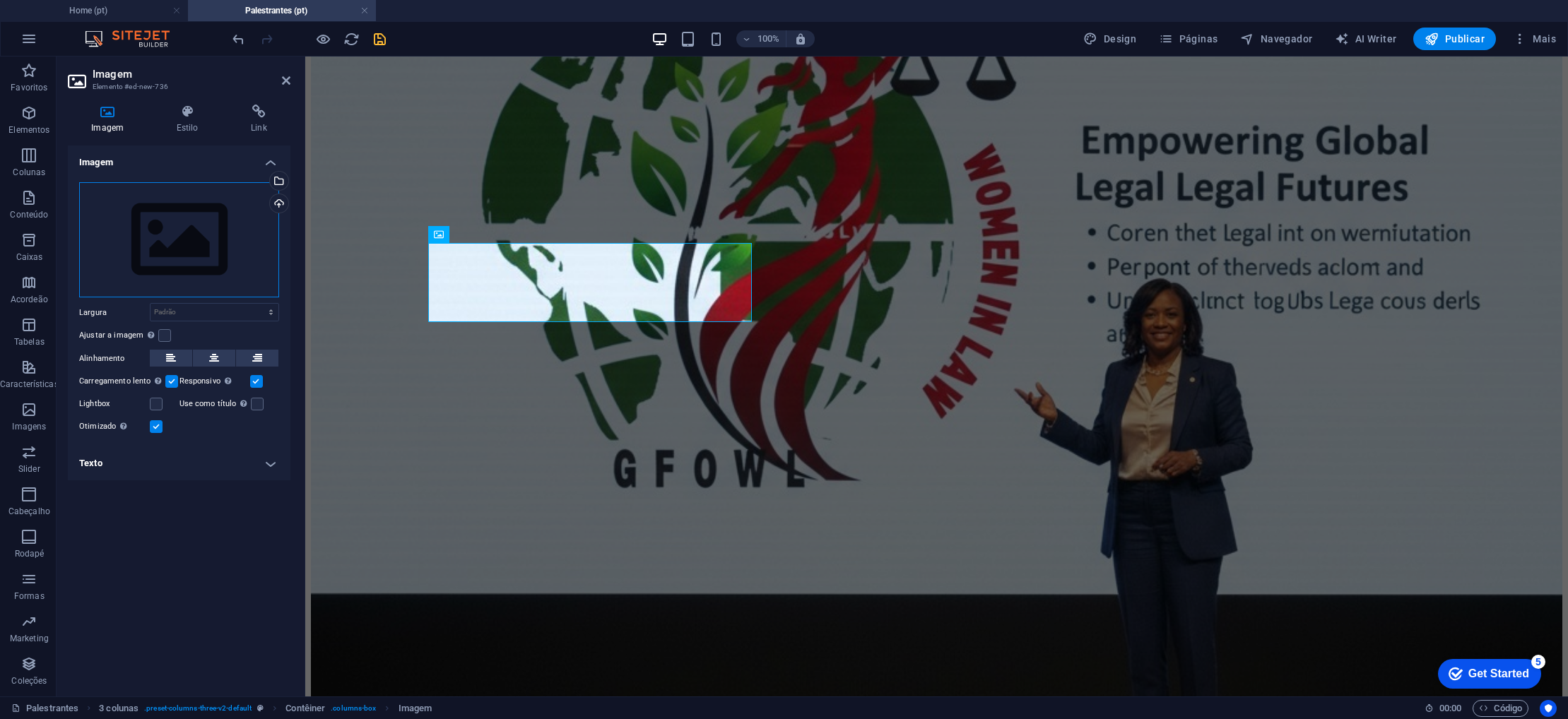
click at [149, 240] on div "Arraste os arquivos aqui, clique para escolher os arquivos ou selecione os arqu…" at bounding box center [179, 240] width 200 height 116
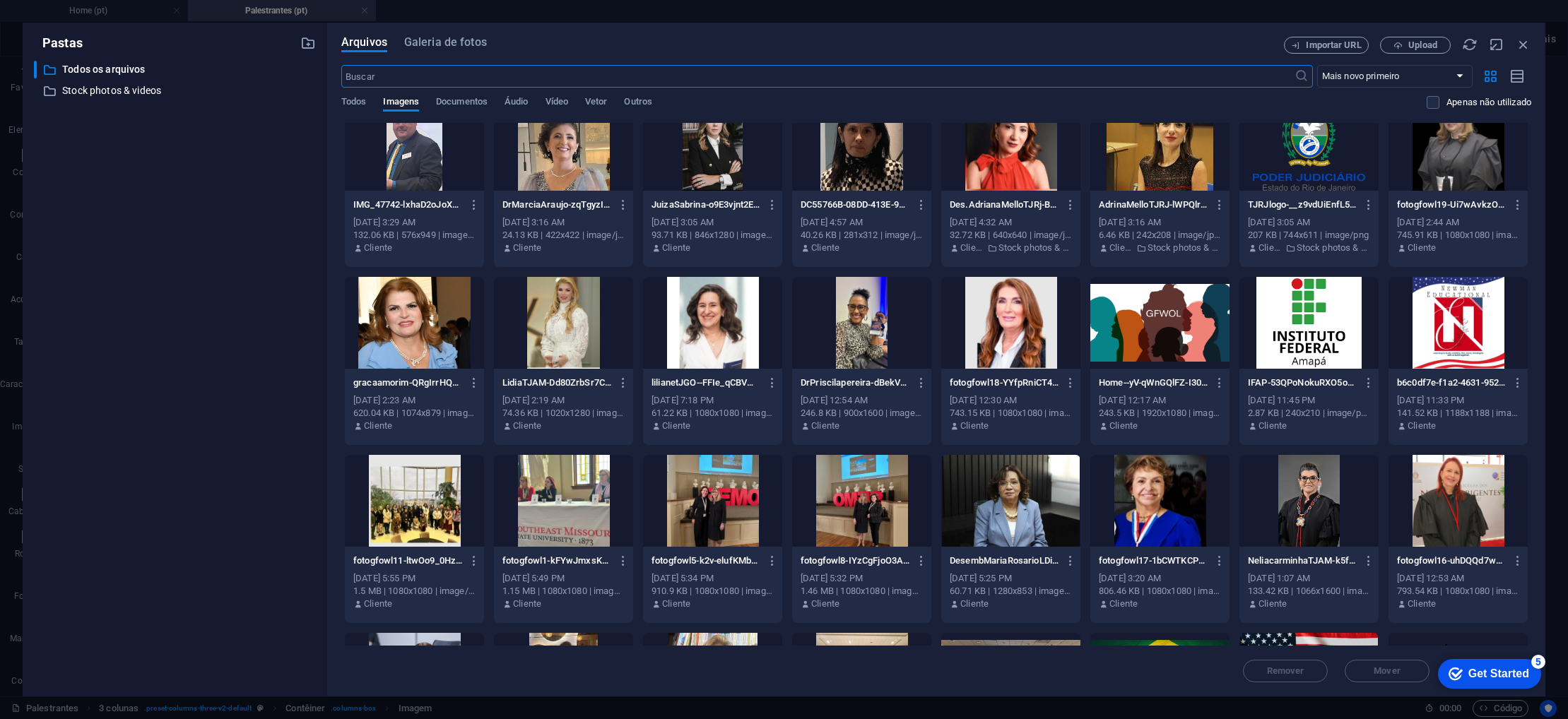
scroll to position [392, 0]
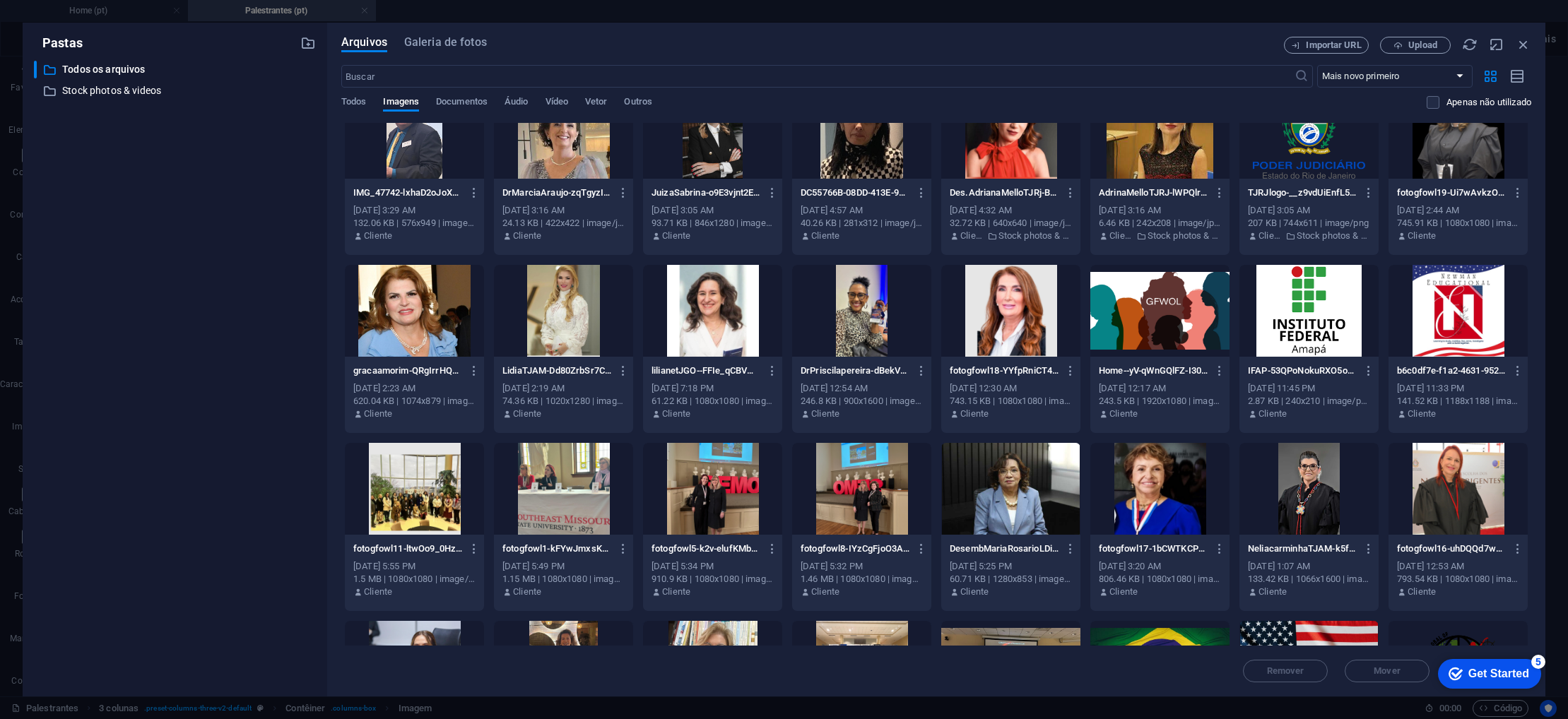
click at [1471, 464] on div at bounding box center [1459, 488] width 139 height 91
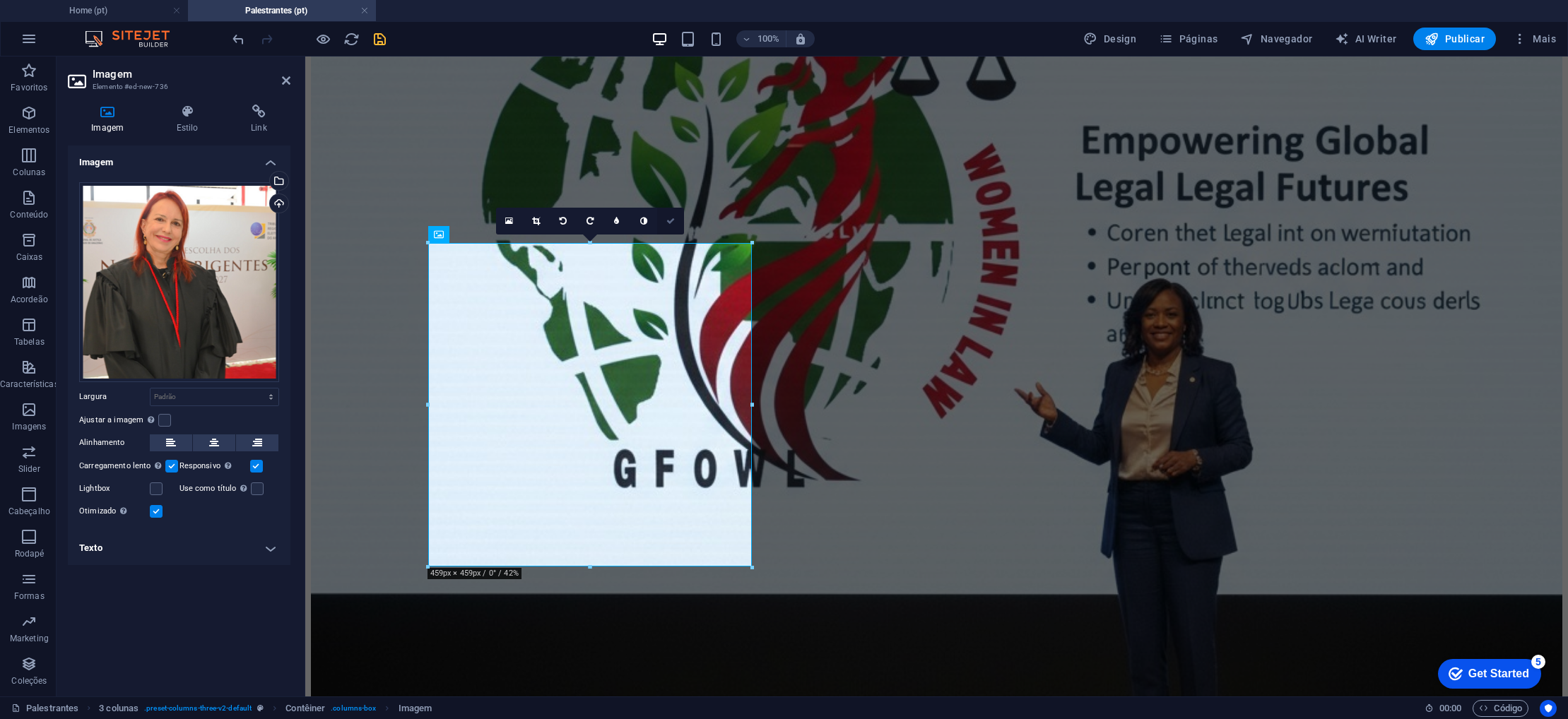
click at [670, 224] on icon at bounding box center [670, 220] width 9 height 9
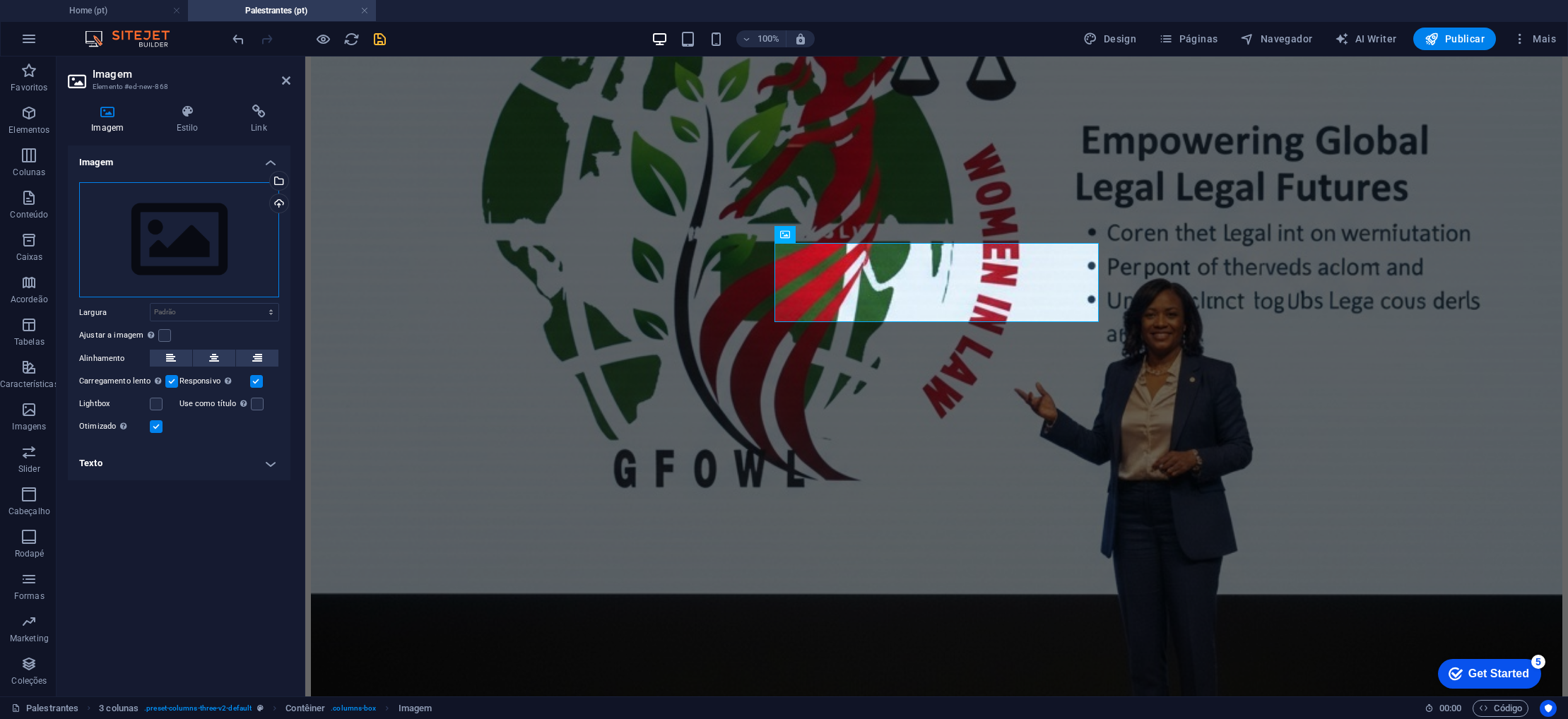
click at [99, 243] on div "Arraste os arquivos aqui, clique para escolher os arquivos ou selecione os arqu…" at bounding box center [179, 240] width 200 height 116
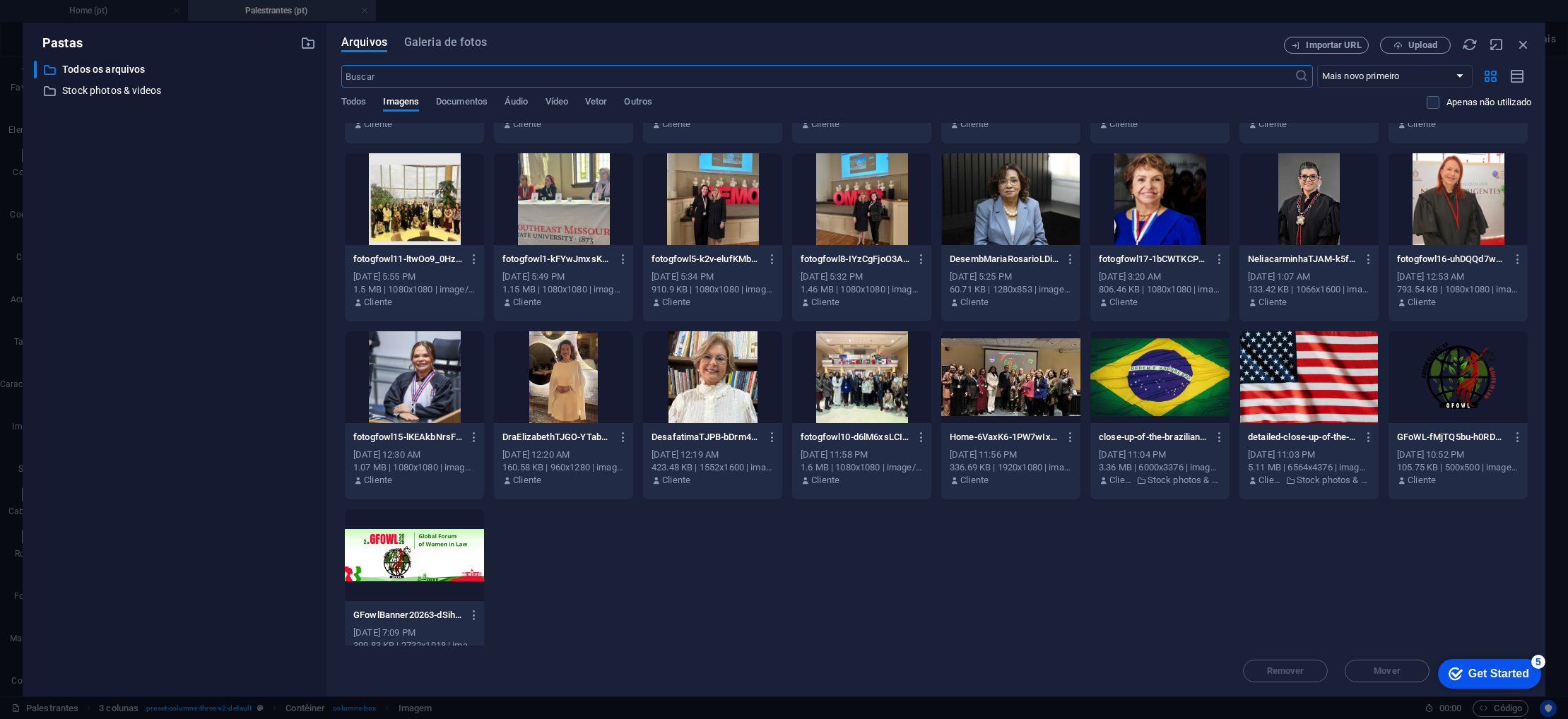
scroll to position [684, 0]
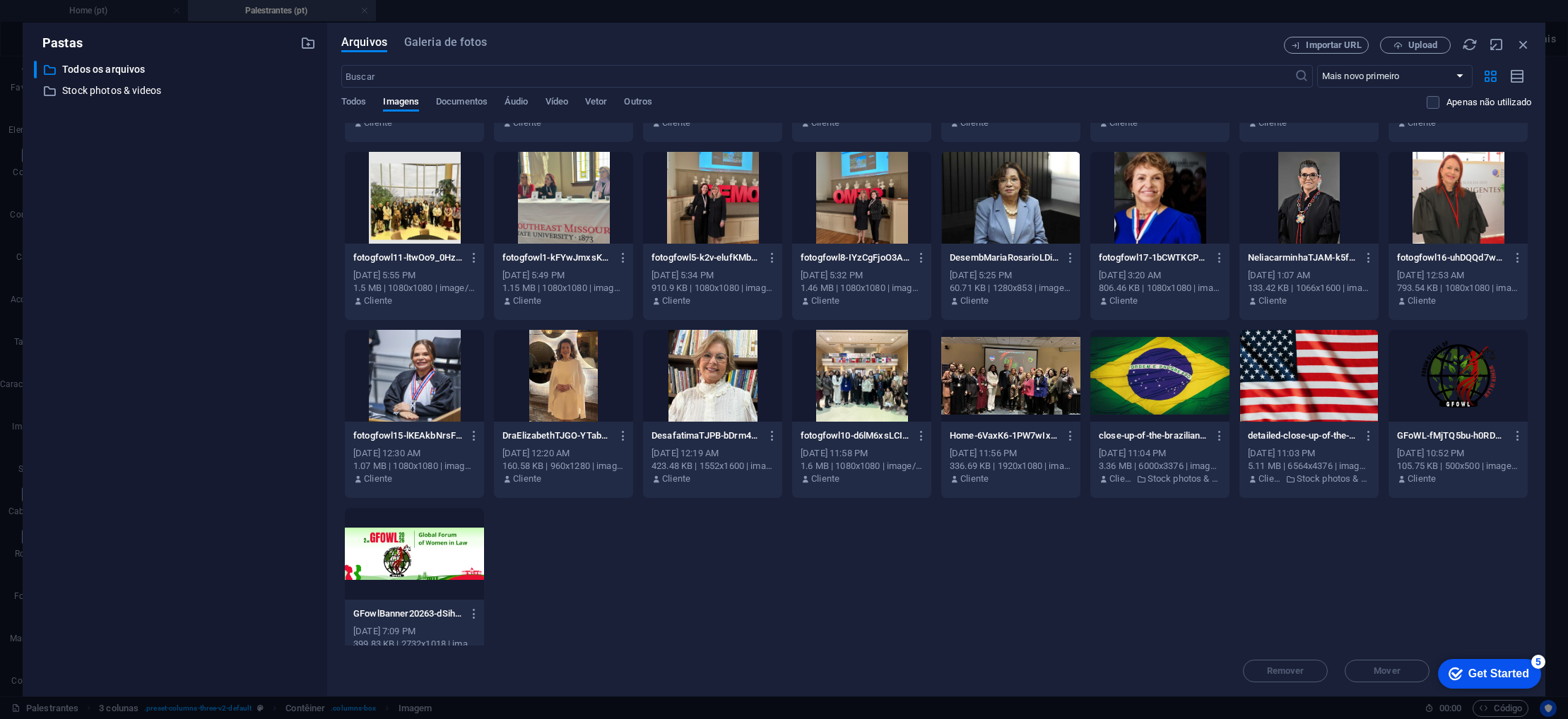
click at [572, 397] on div at bounding box center [564, 375] width 139 height 91
click at [572, 397] on div "1" at bounding box center [564, 375] width 139 height 91
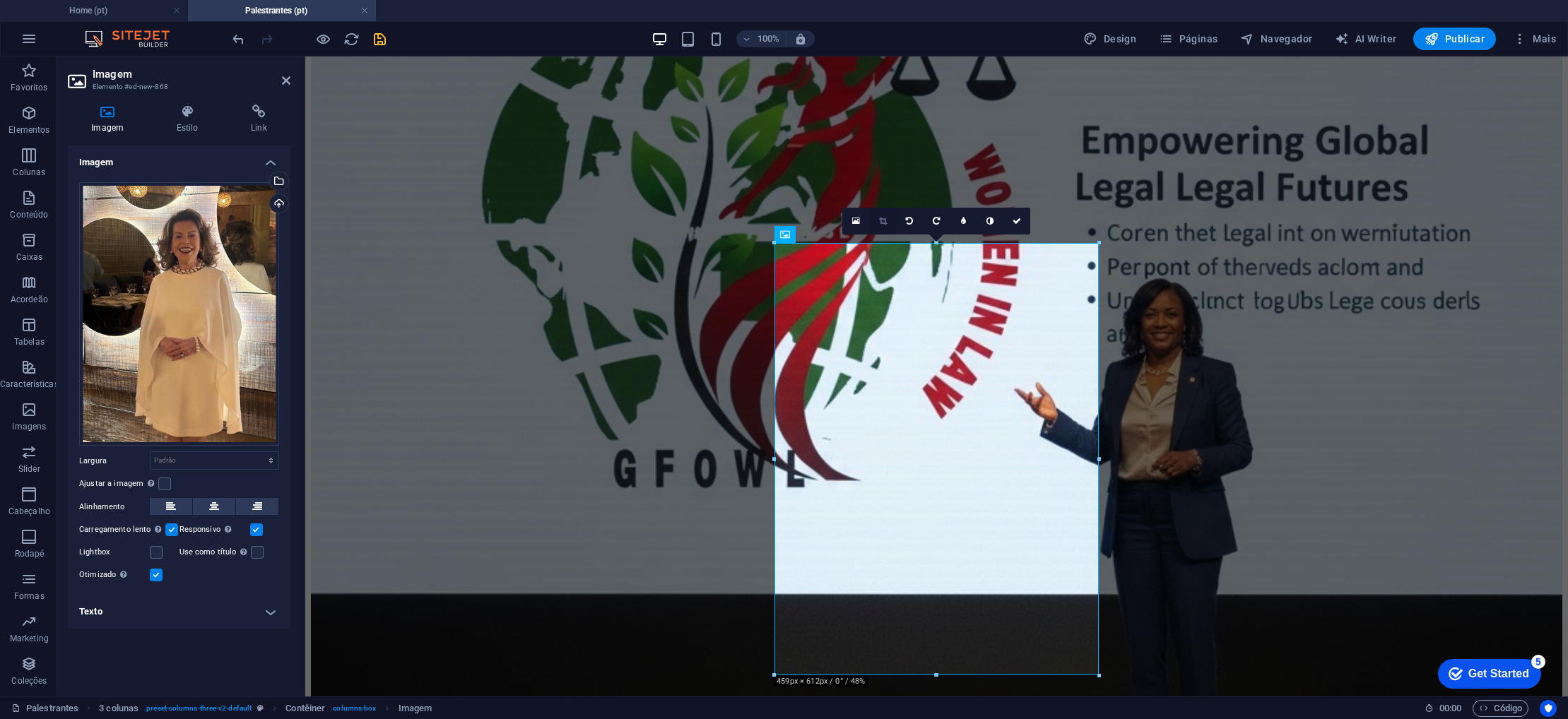
click at [884, 224] on link at bounding box center [883, 221] width 27 height 27
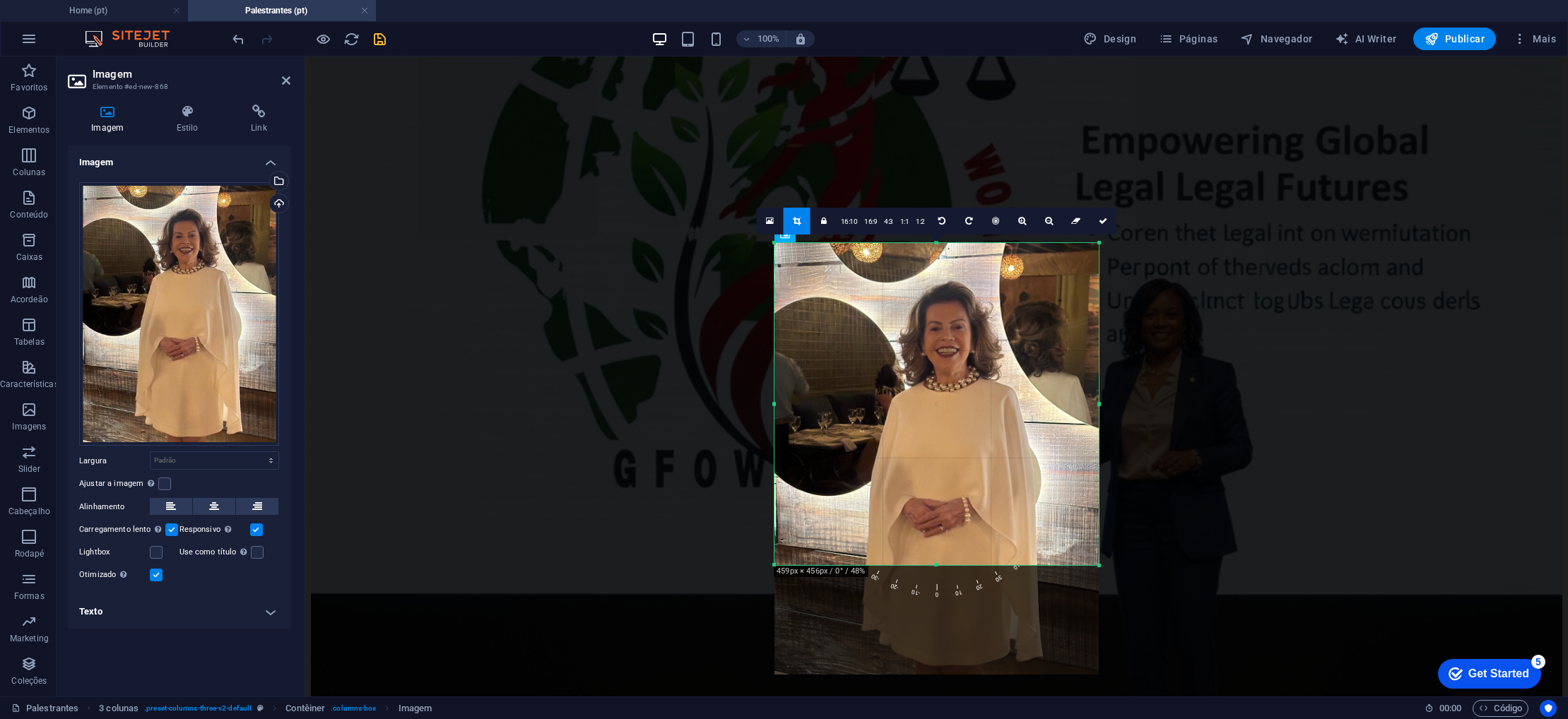
drag, startPoint x: 934, startPoint y: 675, endPoint x: 941, endPoint y: 565, distance: 110.2
click at [941, 565] on div at bounding box center [936, 565] width 325 height 5
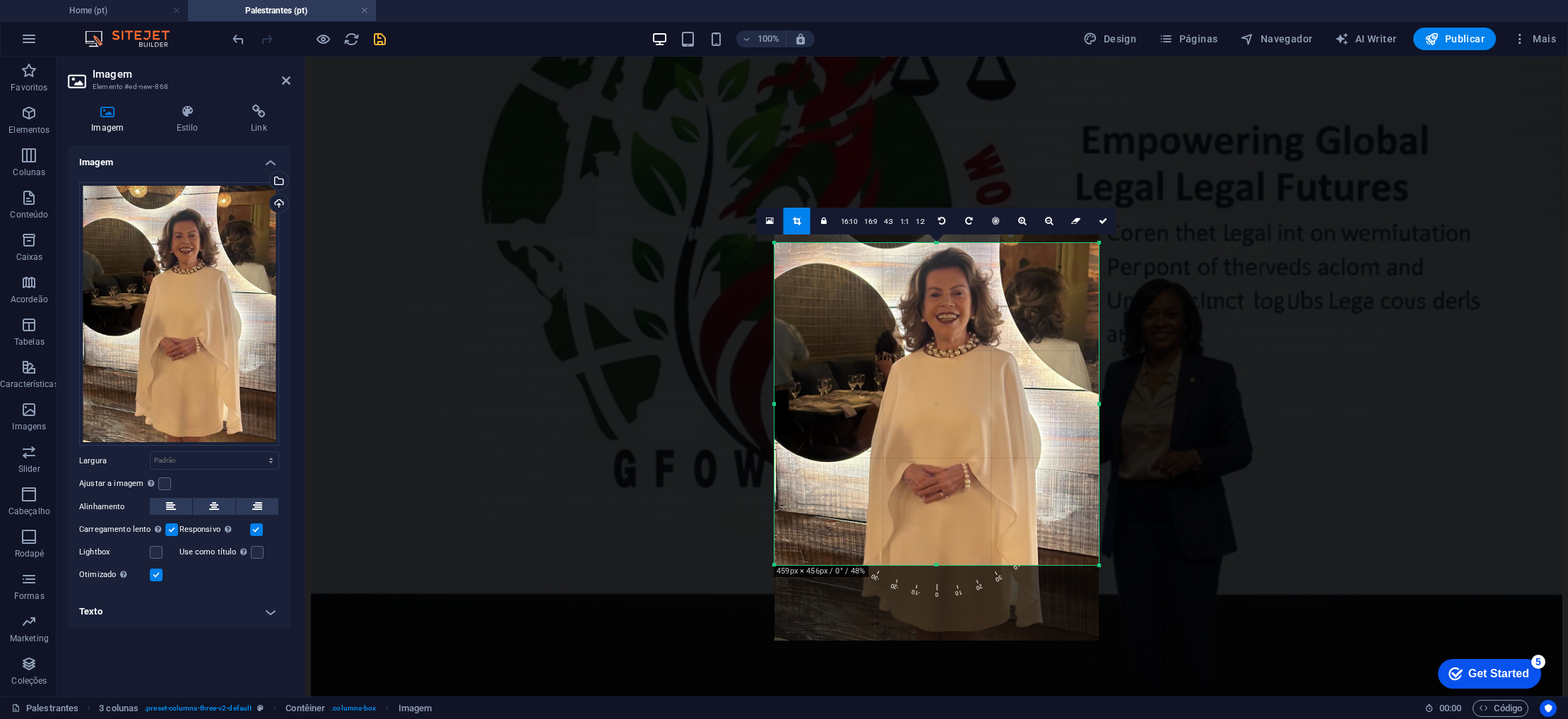
drag, startPoint x: 971, startPoint y: 327, endPoint x: 974, endPoint y: 310, distance: 17.3
click at [971, 304] on div at bounding box center [936, 424] width 325 height 432
click at [1103, 218] on icon at bounding box center [1103, 220] width 9 height 9
type input "458"
select select "px"
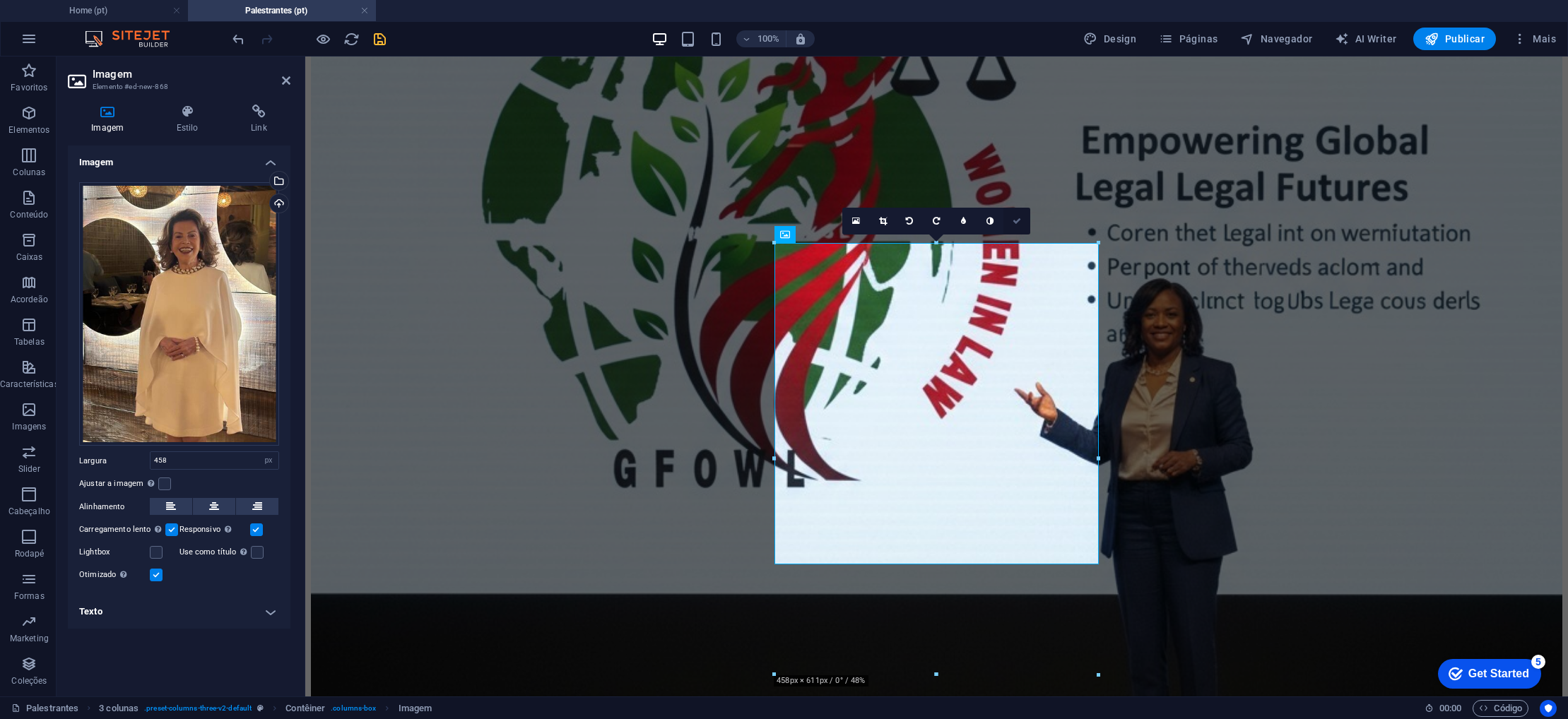
click at [1017, 220] on icon at bounding box center [1017, 220] width 9 height 9
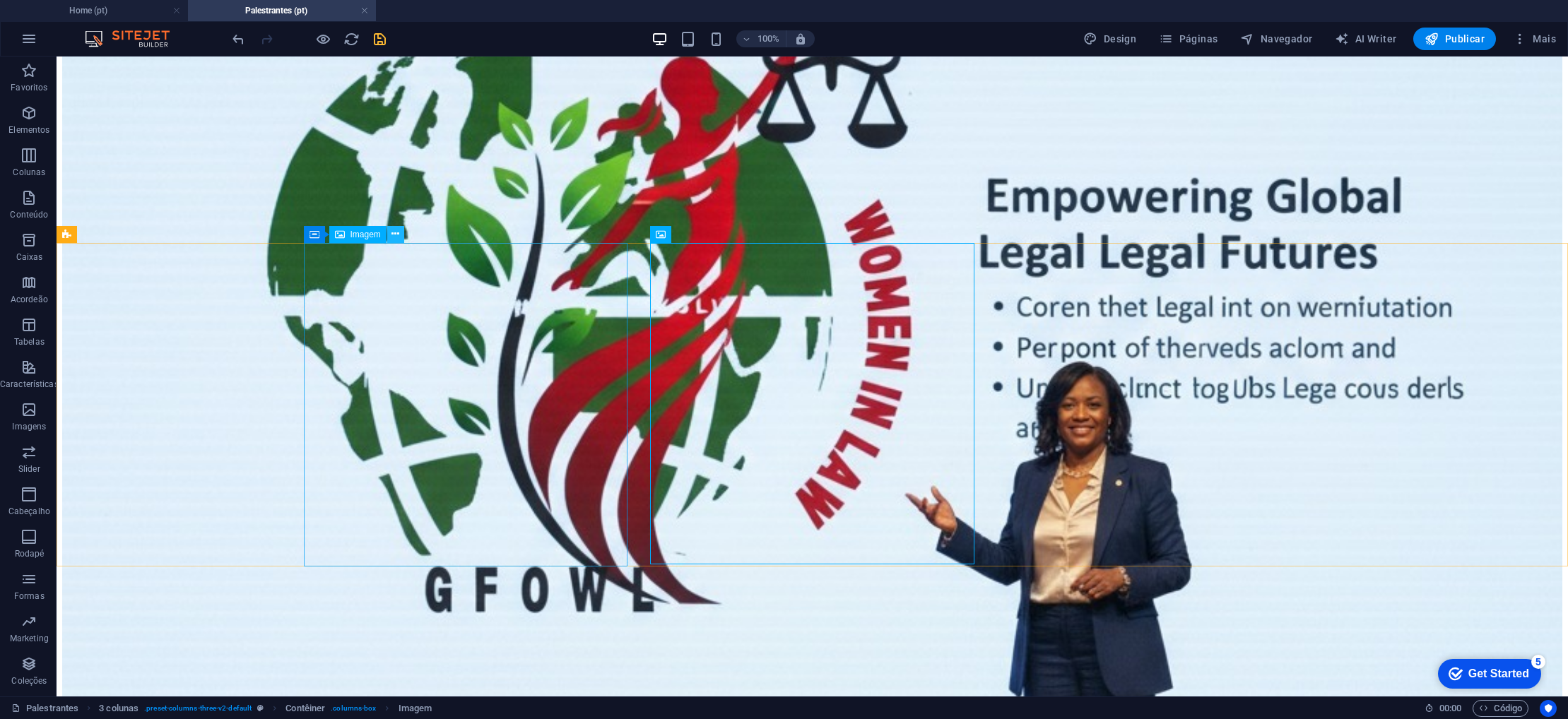
click at [397, 231] on icon at bounding box center [396, 234] width 8 height 15
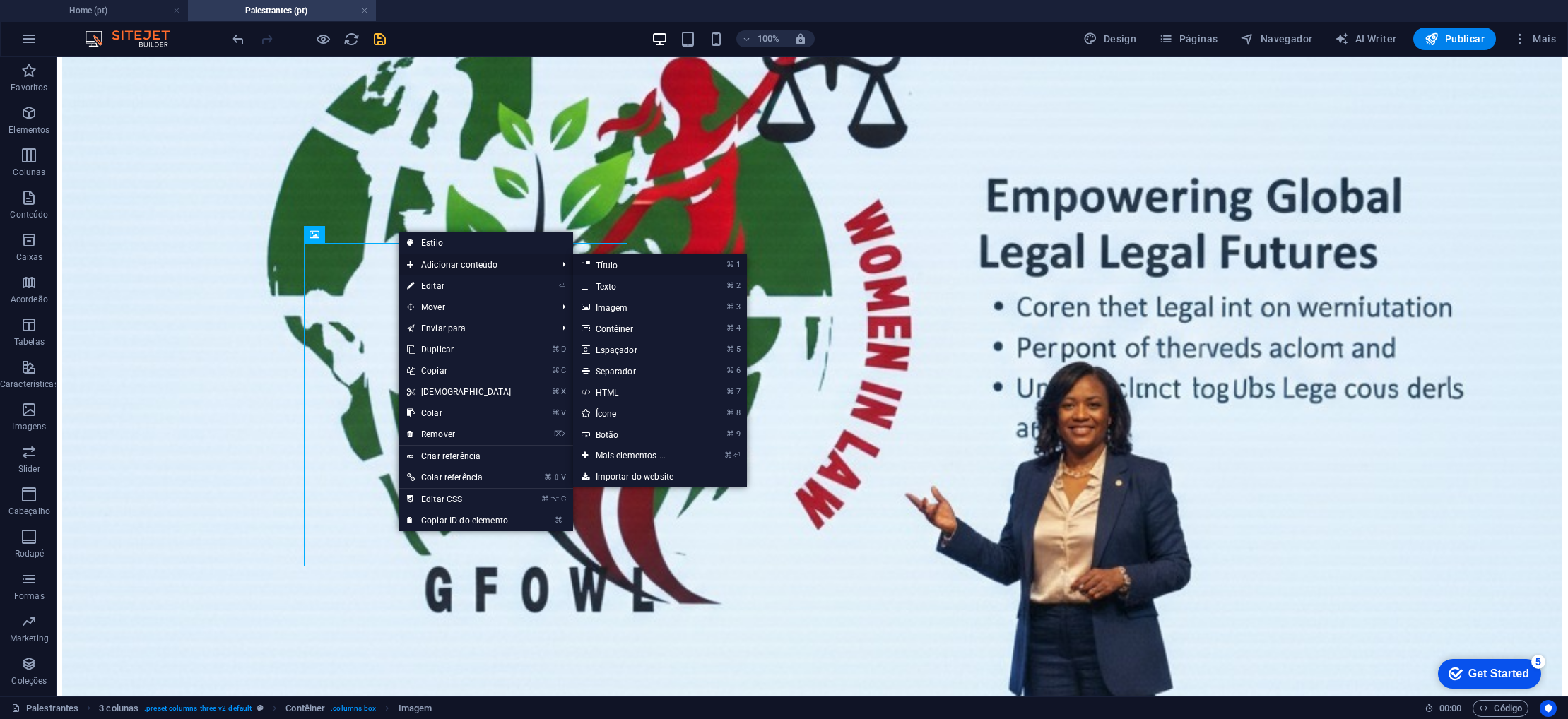
click at [611, 268] on link "⌘ 1 Título" at bounding box center [633, 264] width 121 height 21
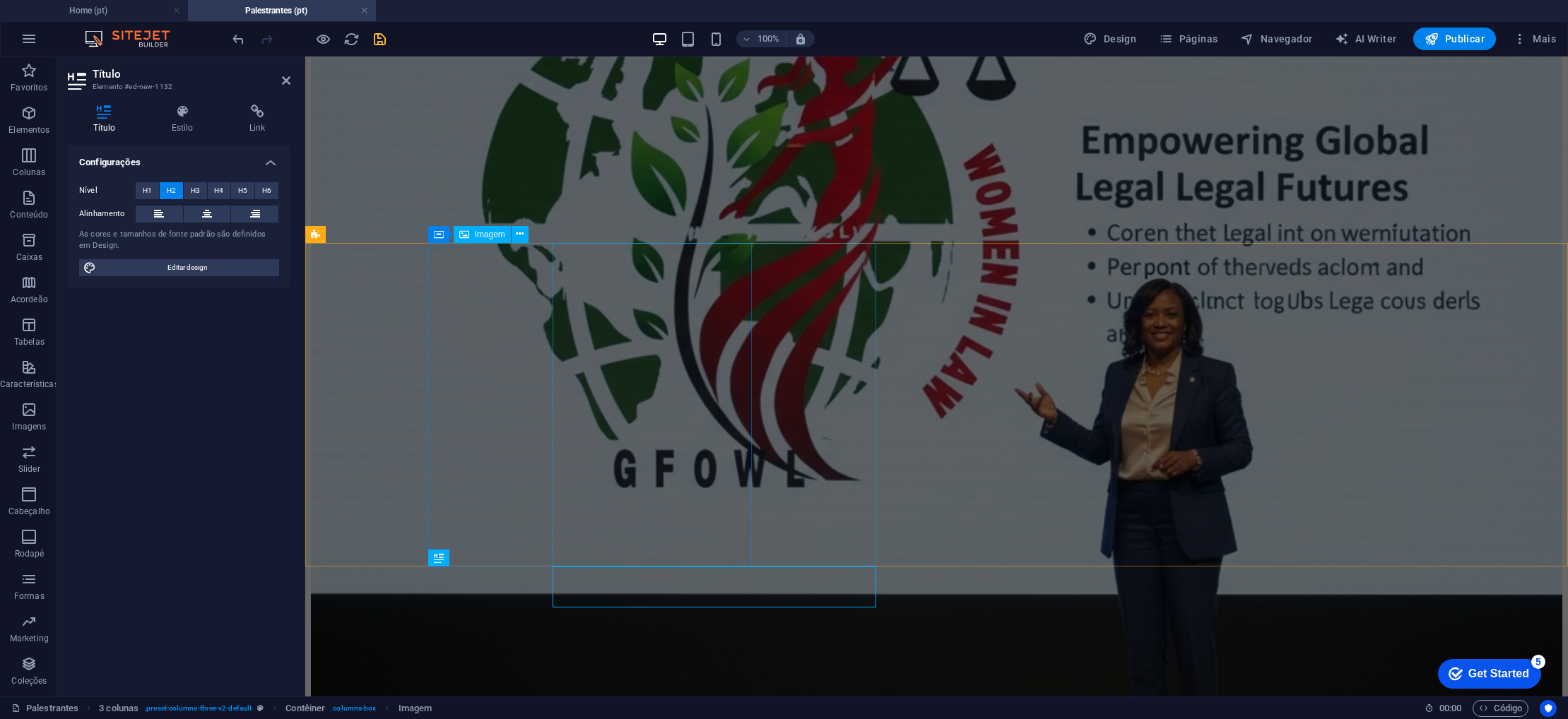
scroll to position [4, 0]
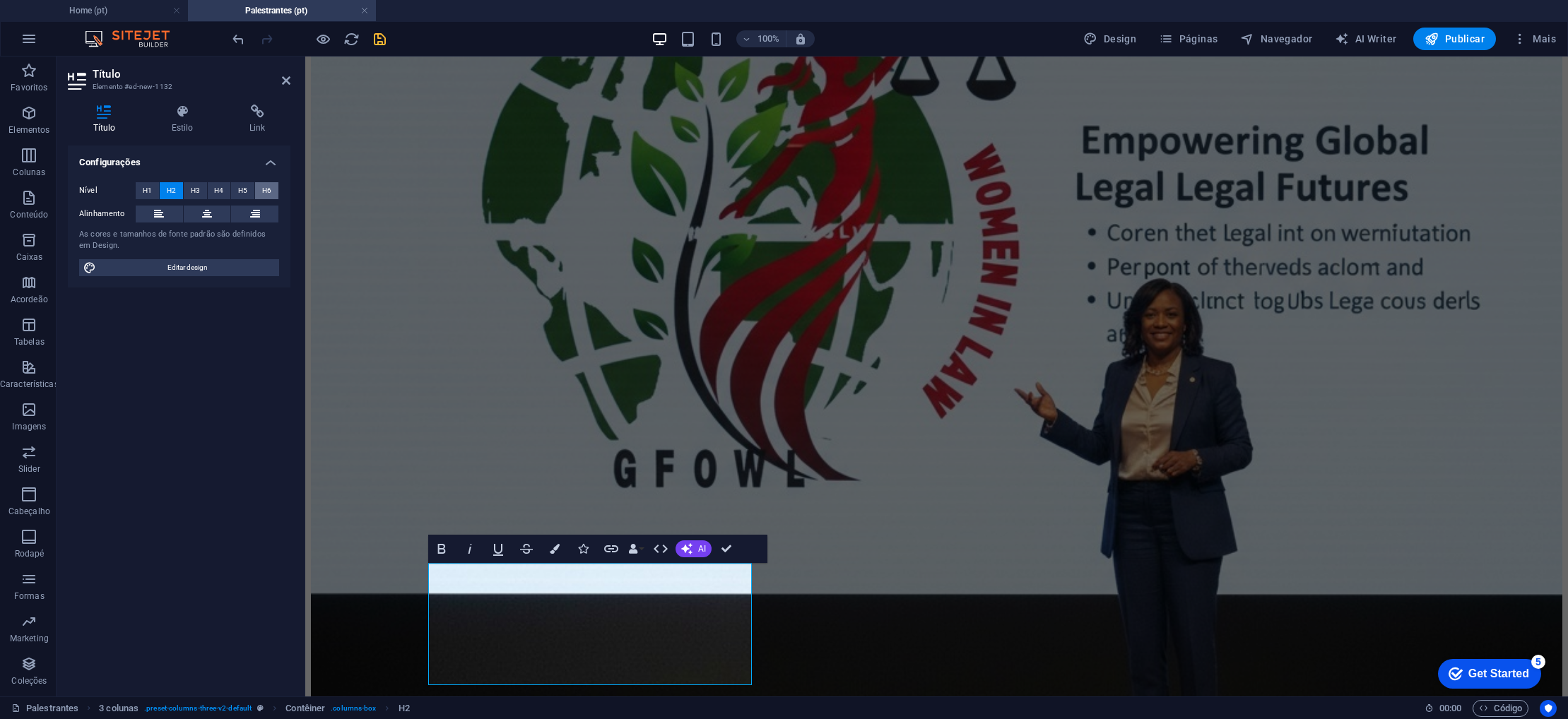
click at [259, 193] on button "H6" at bounding box center [267, 191] width 23 height 17
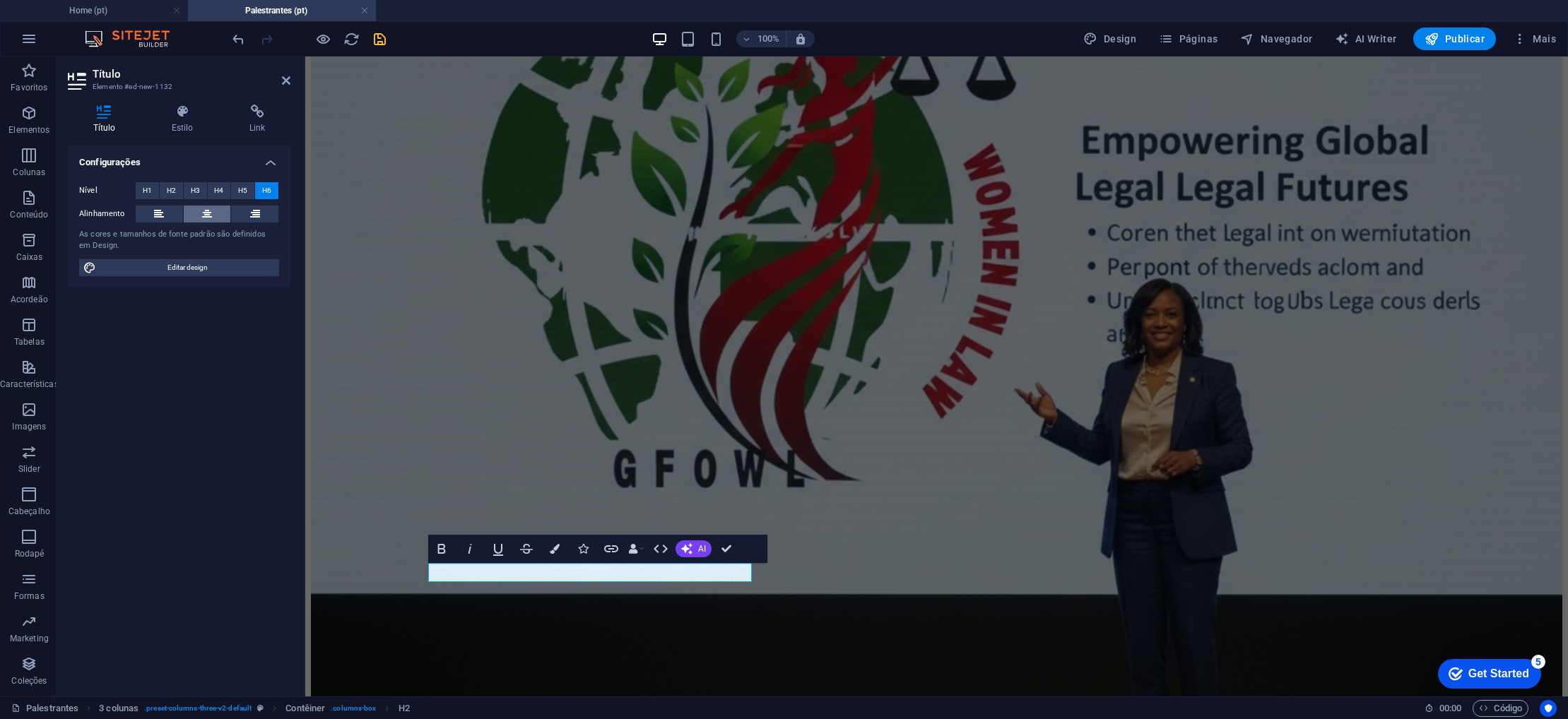
click at [211, 214] on icon at bounding box center [206, 214] width 10 height 17
click at [242, 191] on span "H5" at bounding box center [243, 191] width 9 height 17
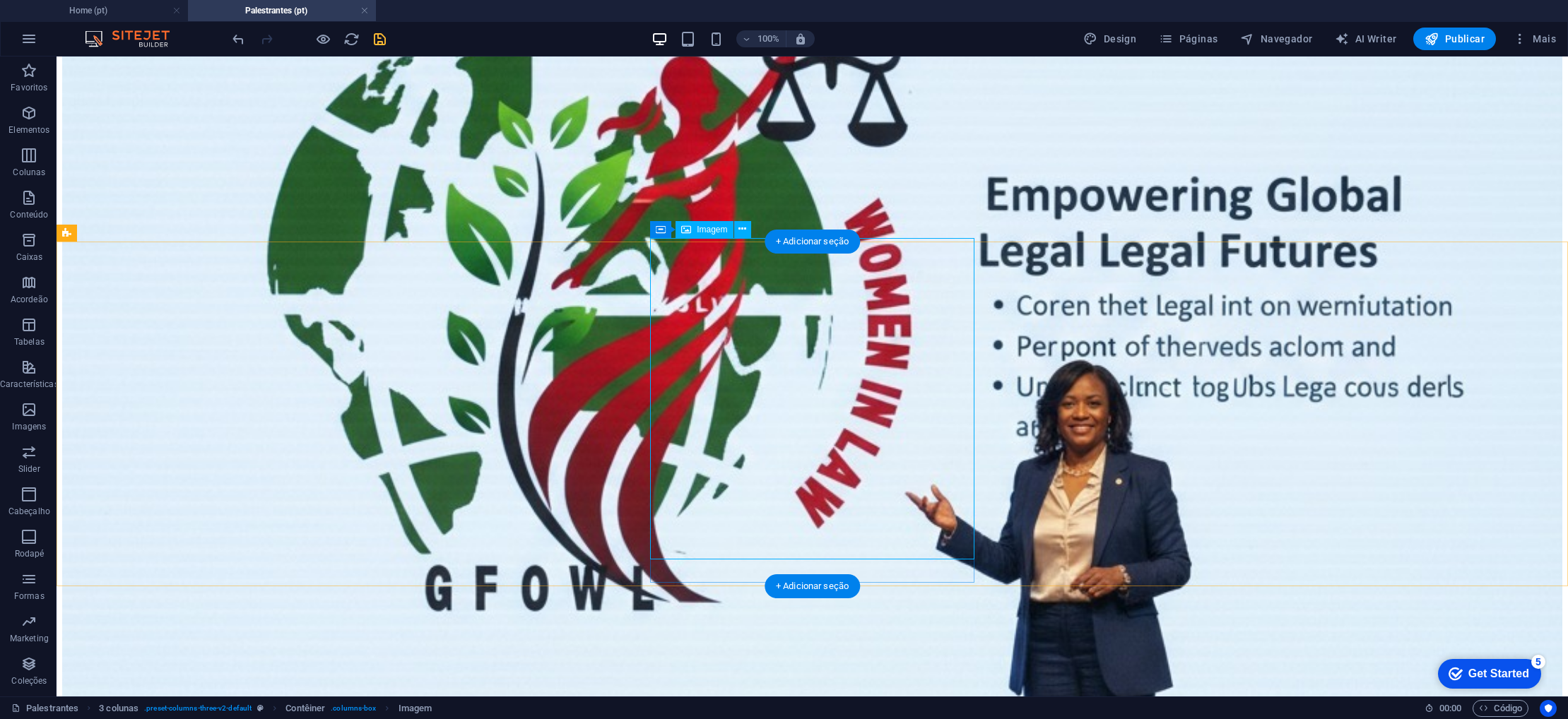
scroll to position [503, 0]
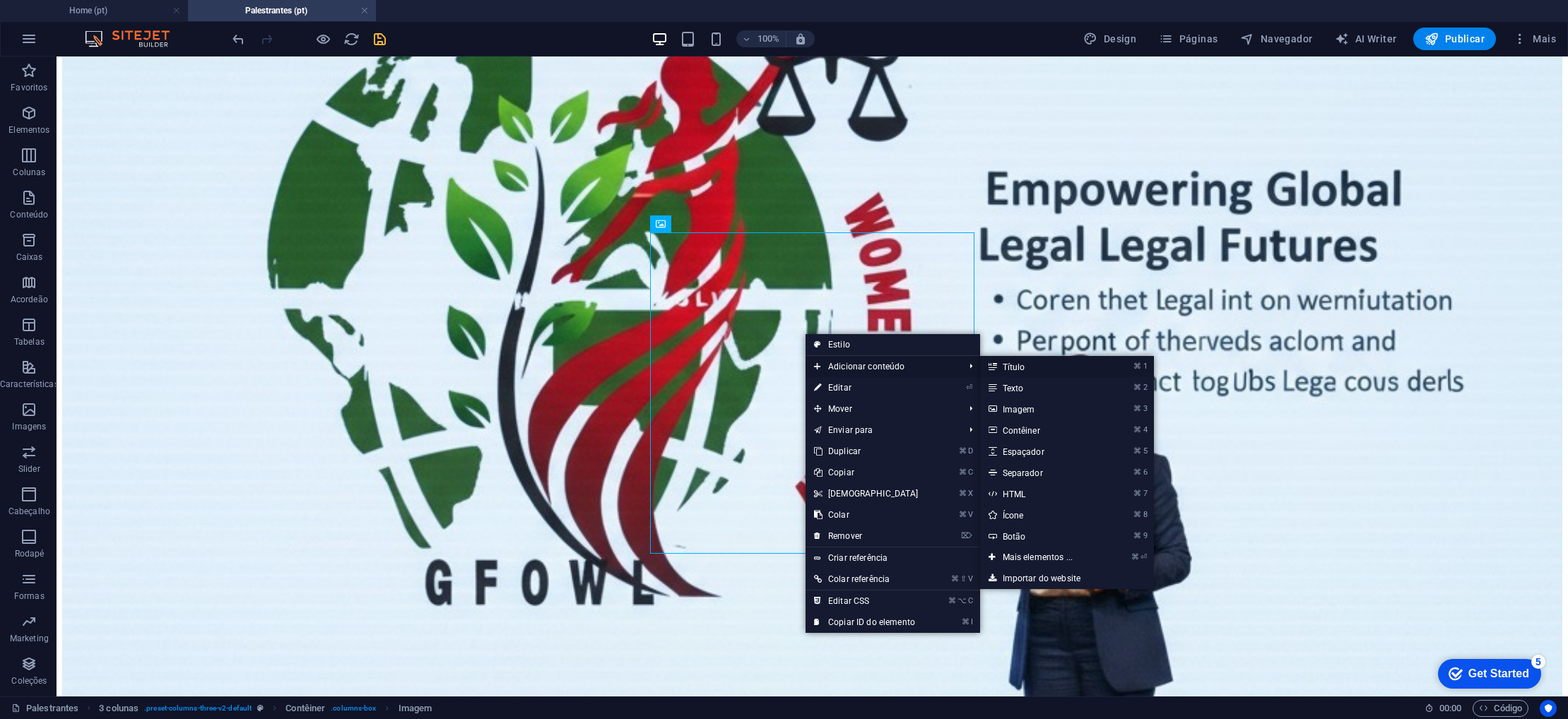
click at [1010, 367] on link "⌘ 1 Título" at bounding box center [1040, 366] width 121 height 21
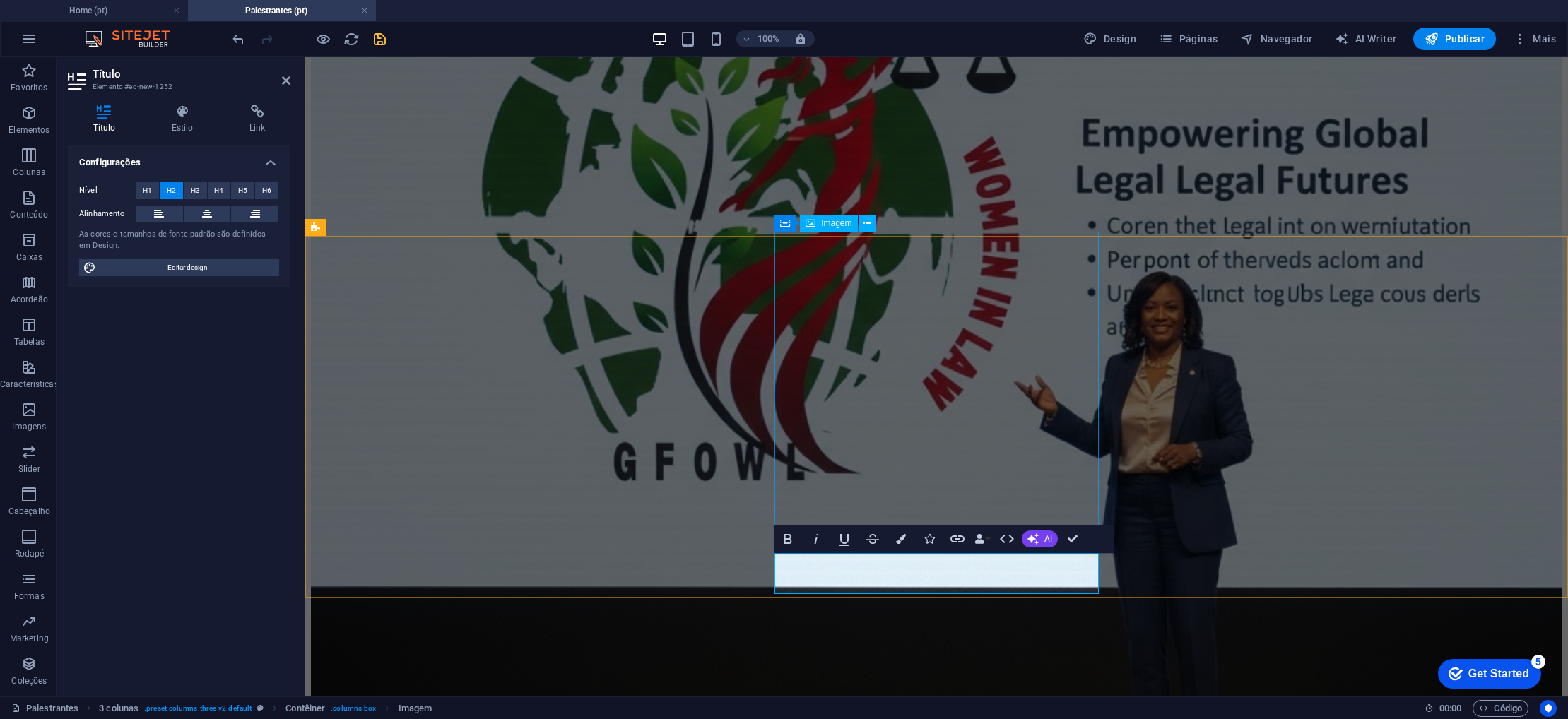
scroll to position [4, 0]
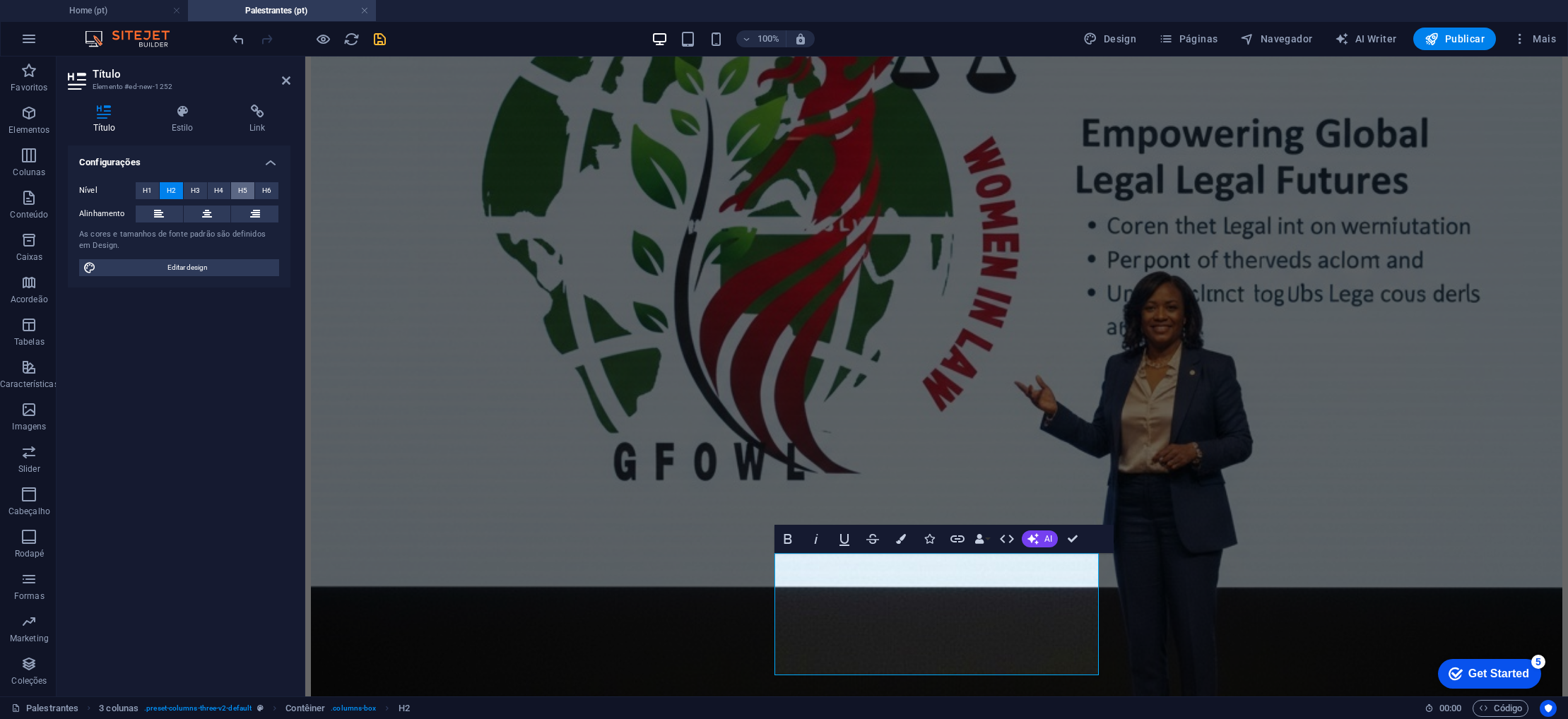
click at [246, 190] on span "H5" at bounding box center [243, 191] width 9 height 17
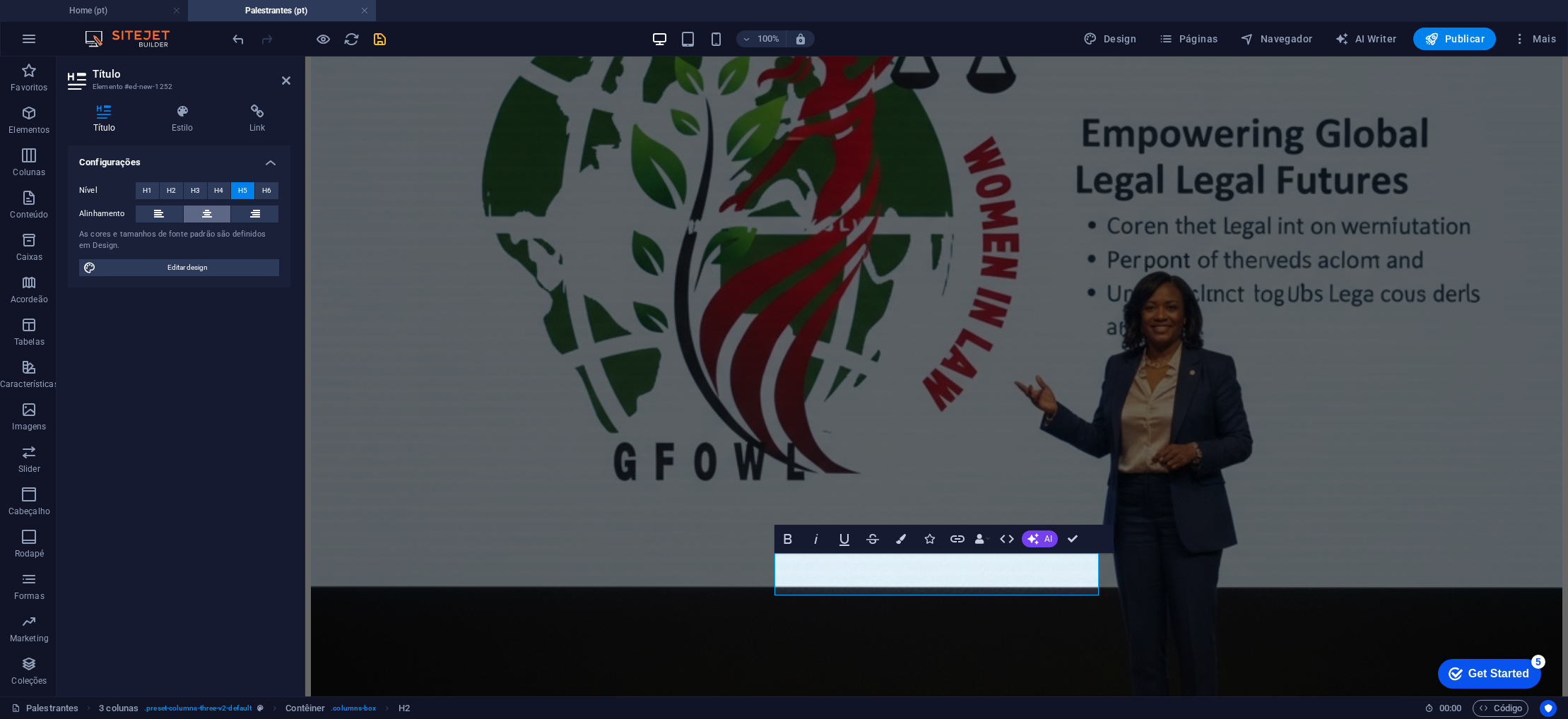
click at [206, 213] on icon at bounding box center [206, 214] width 10 height 17
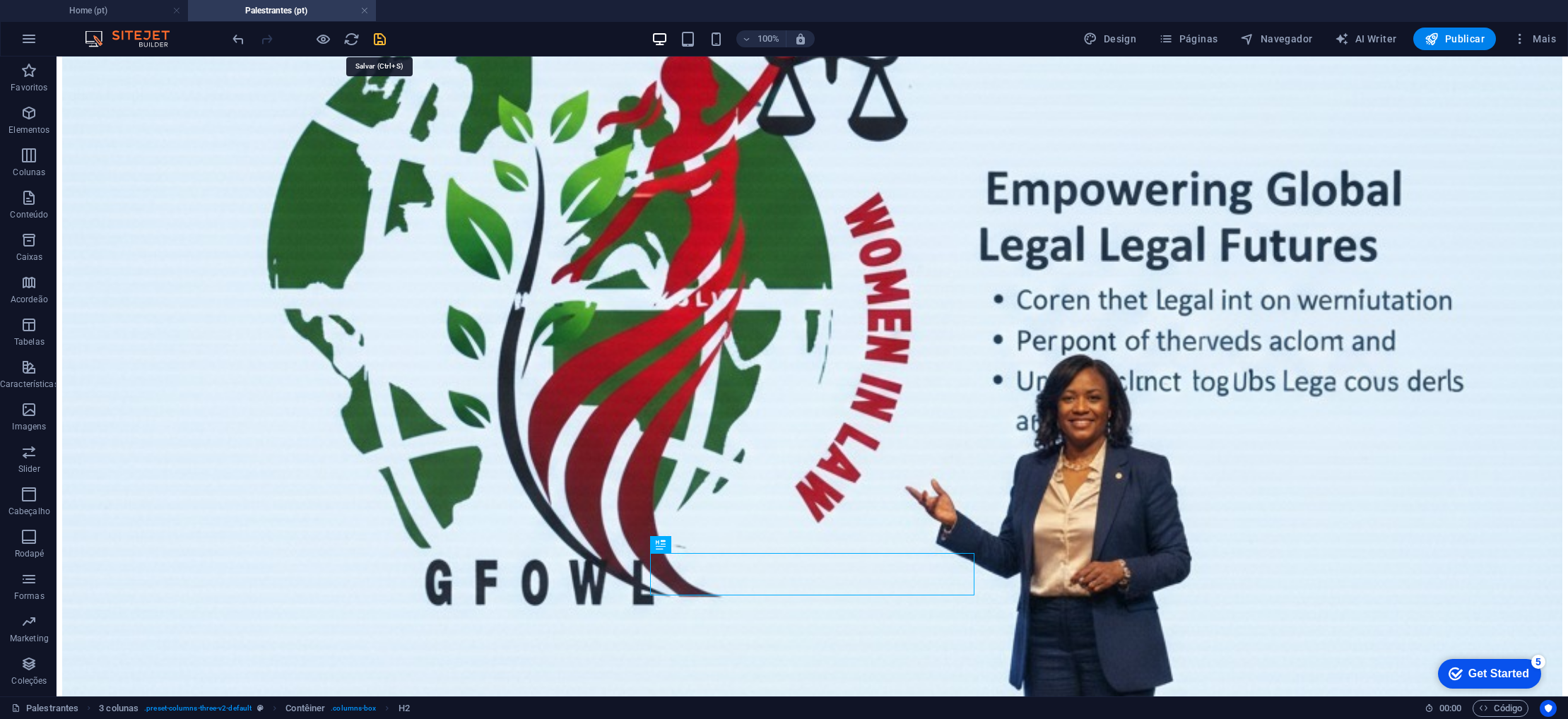
click at [380, 40] on icon "save" at bounding box center [379, 39] width 16 height 16
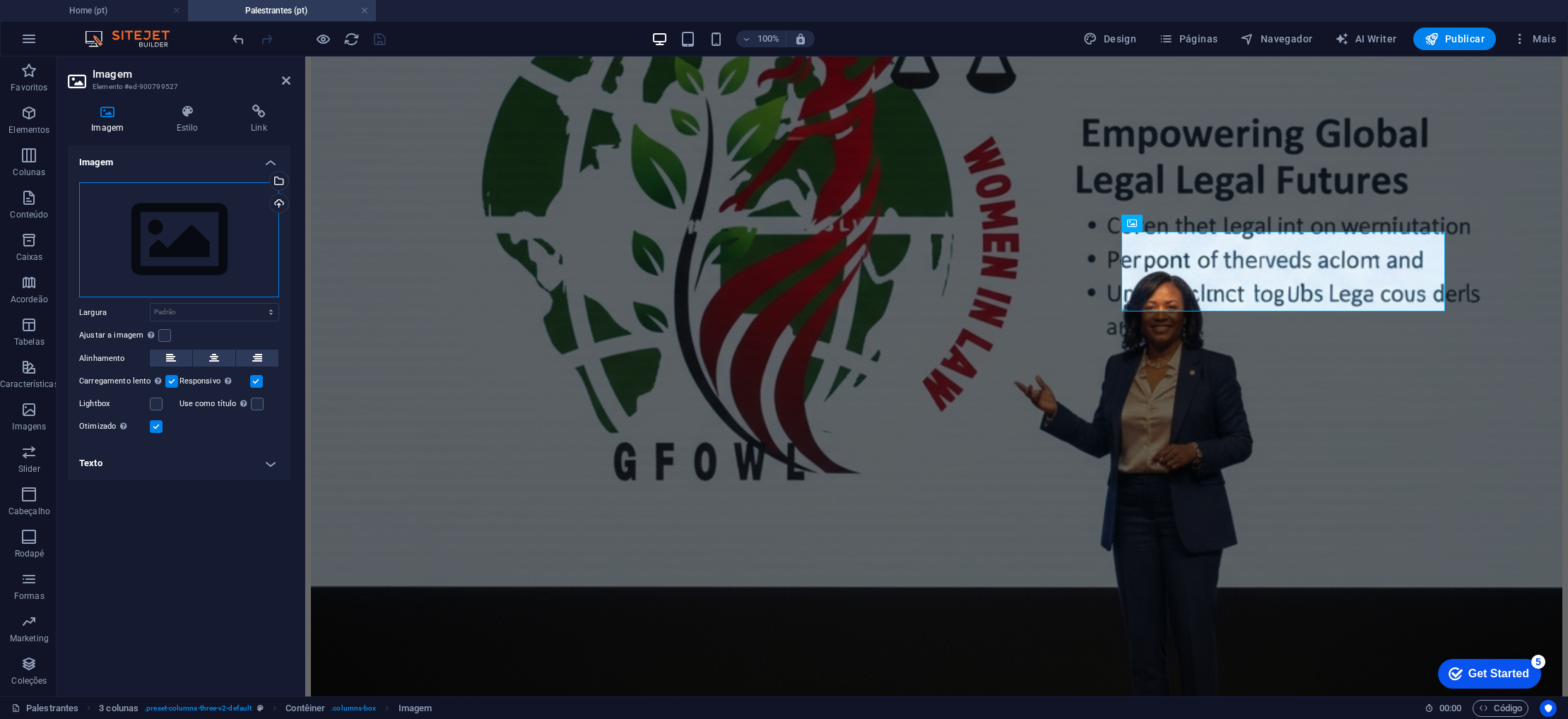
click at [172, 218] on div "Arraste os arquivos aqui, clique para escolher os arquivos ou selecione os arqu…" at bounding box center [179, 240] width 200 height 116
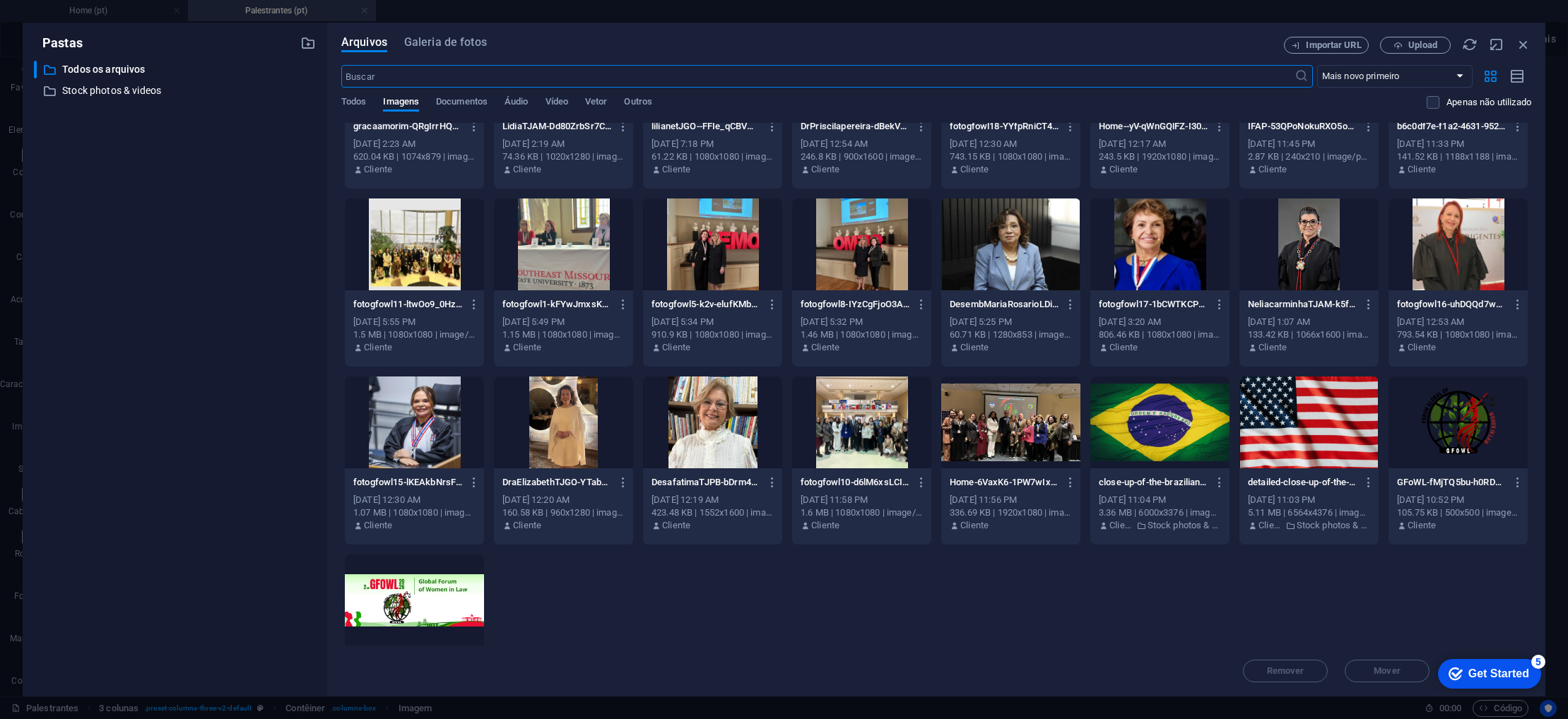
scroll to position [639, 0]
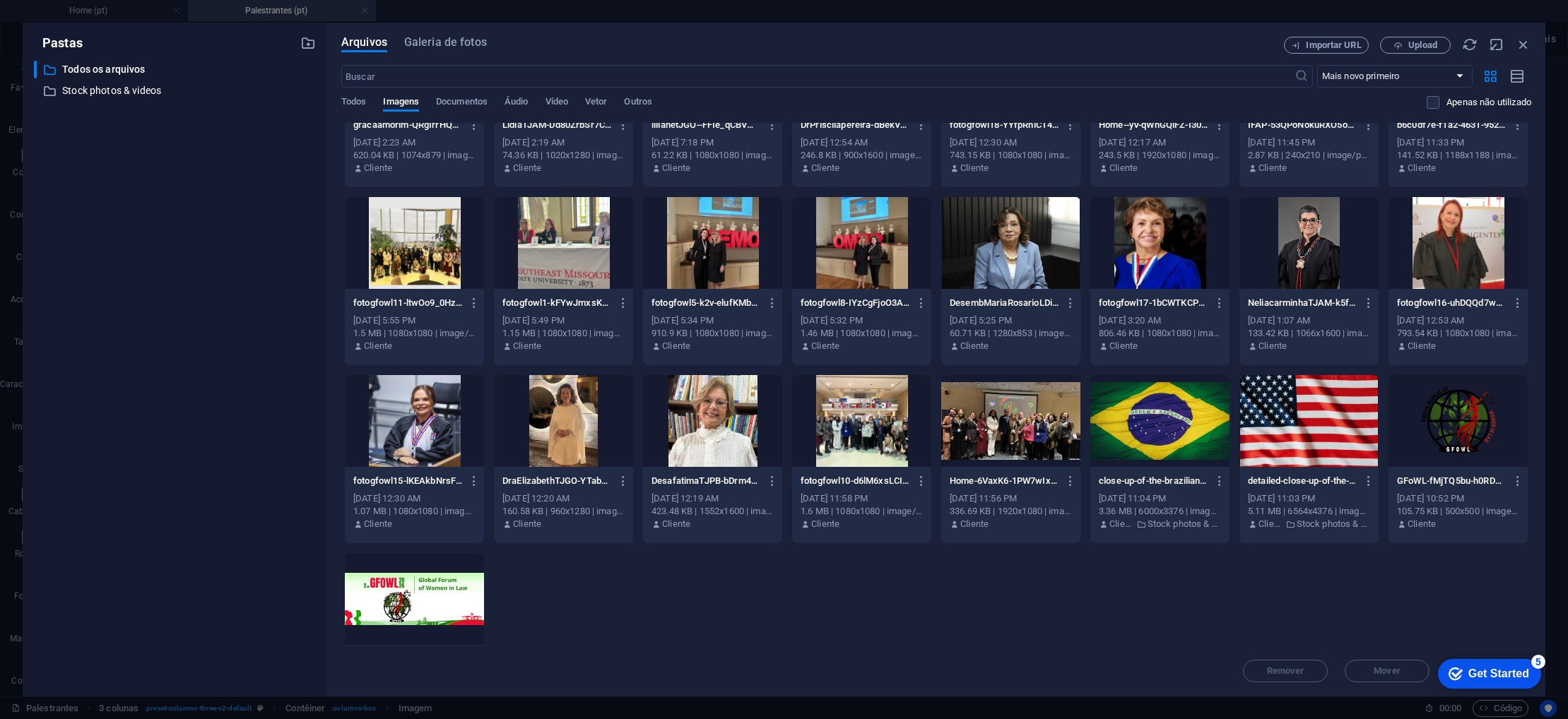
click at [726, 453] on div at bounding box center [712, 420] width 139 height 91
click at [726, 453] on div "1" at bounding box center [712, 420] width 139 height 91
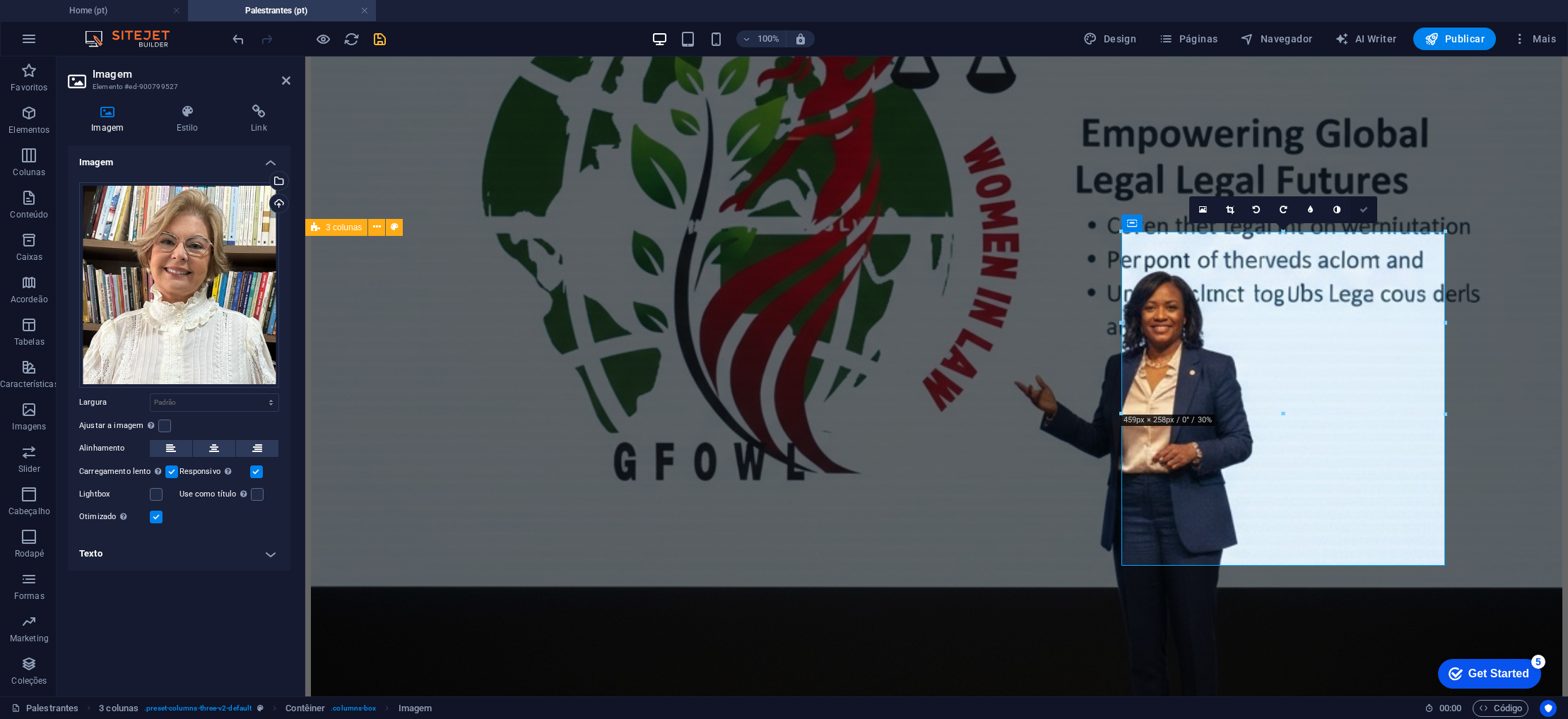
click at [1365, 208] on icon at bounding box center [1364, 209] width 9 height 9
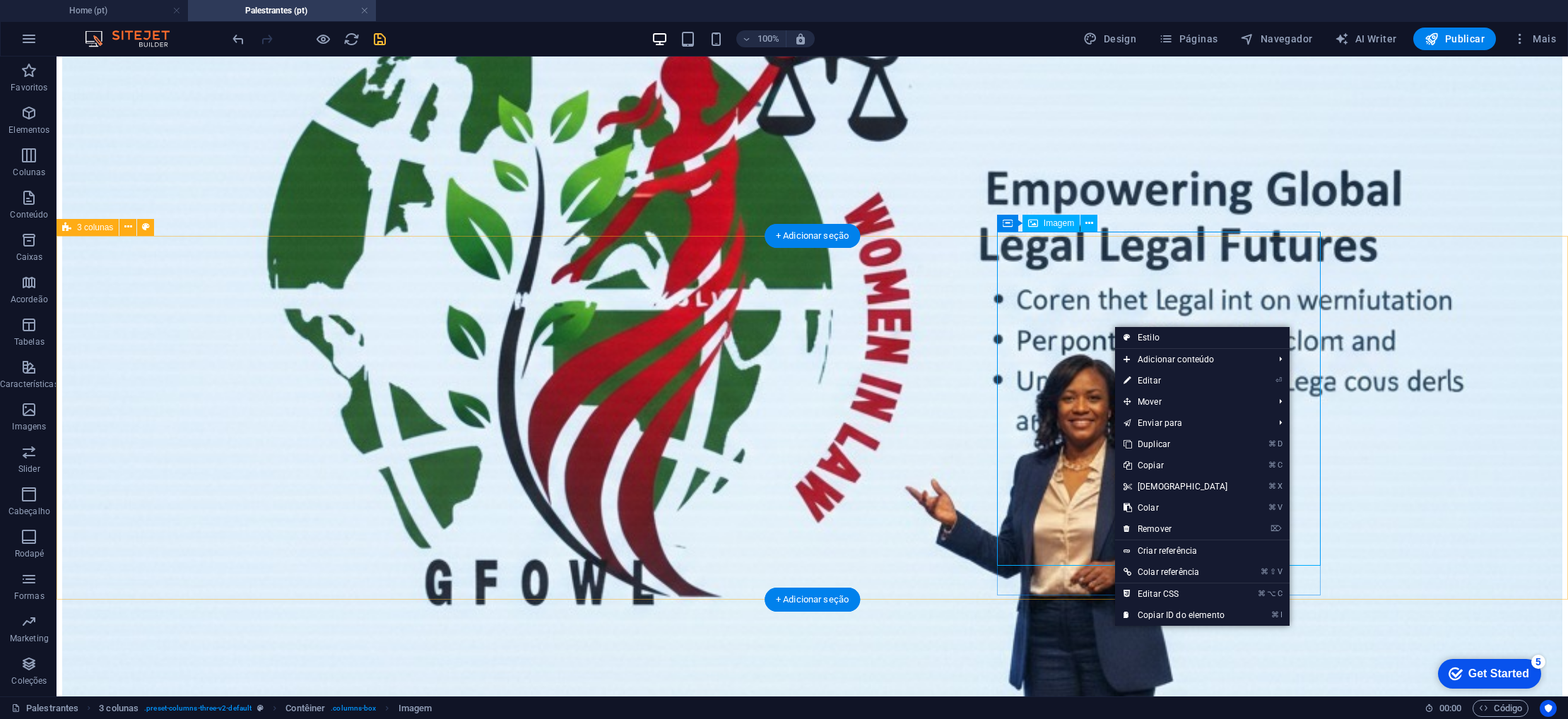
scroll to position [503, 0]
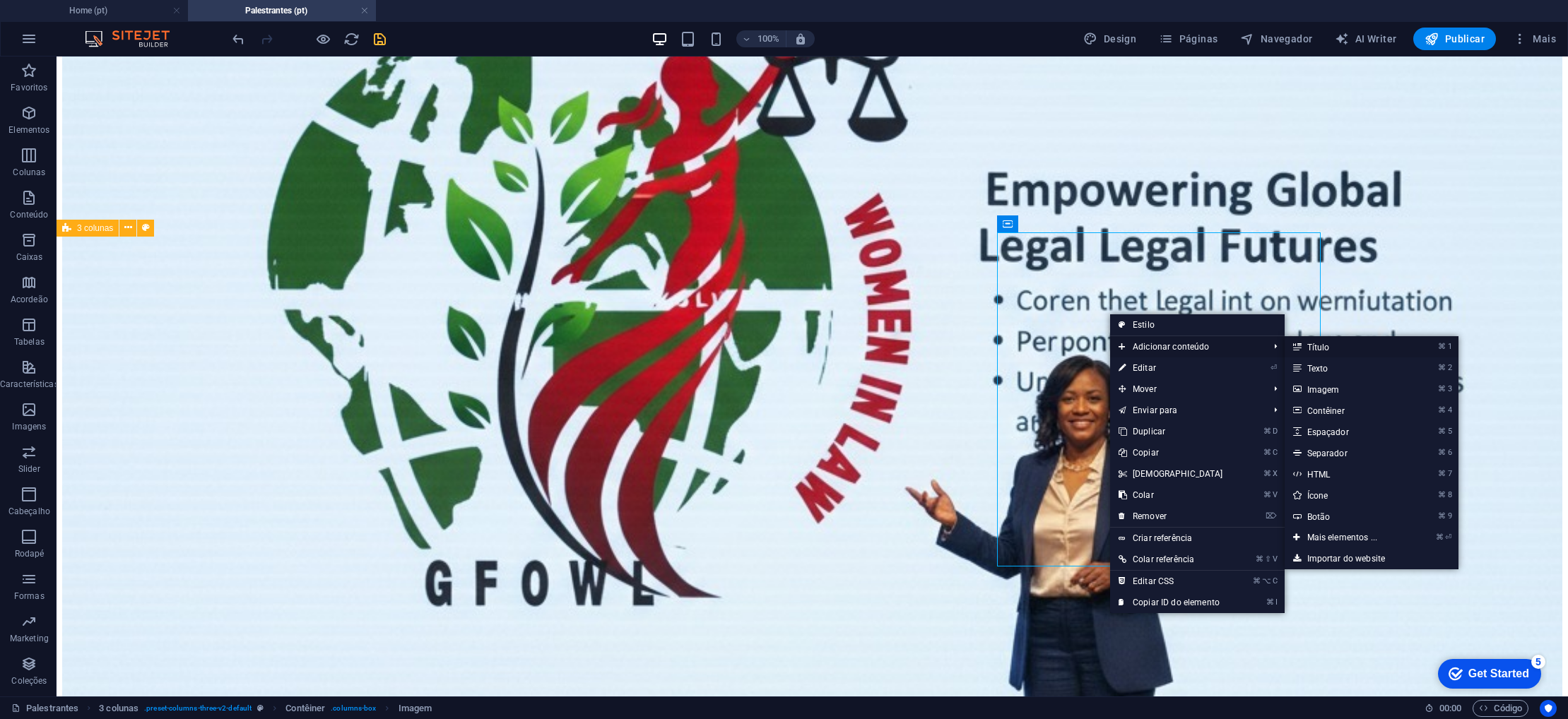
click at [1311, 349] on link "⌘ 1 Título" at bounding box center [1345, 346] width 121 height 21
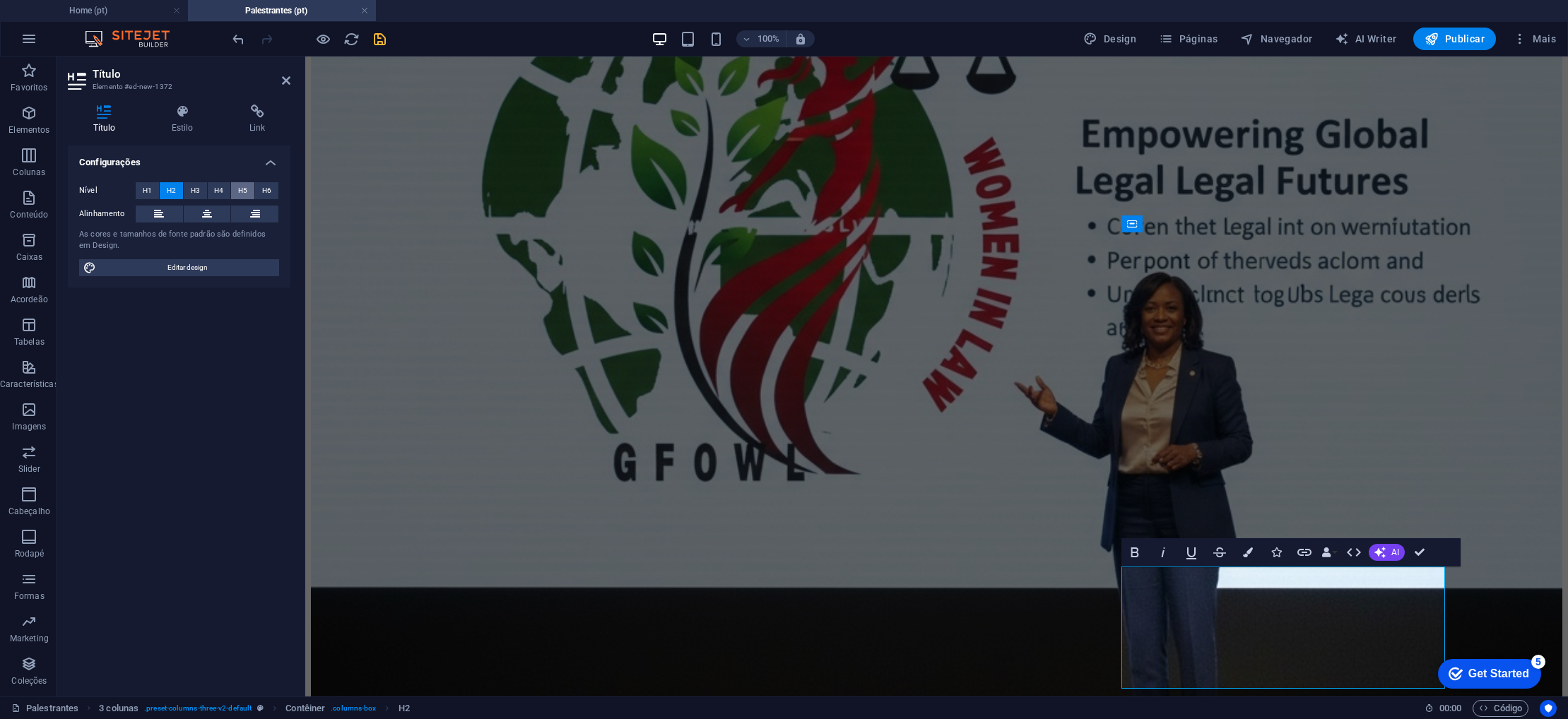
click at [240, 191] on span "H5" at bounding box center [243, 191] width 9 height 17
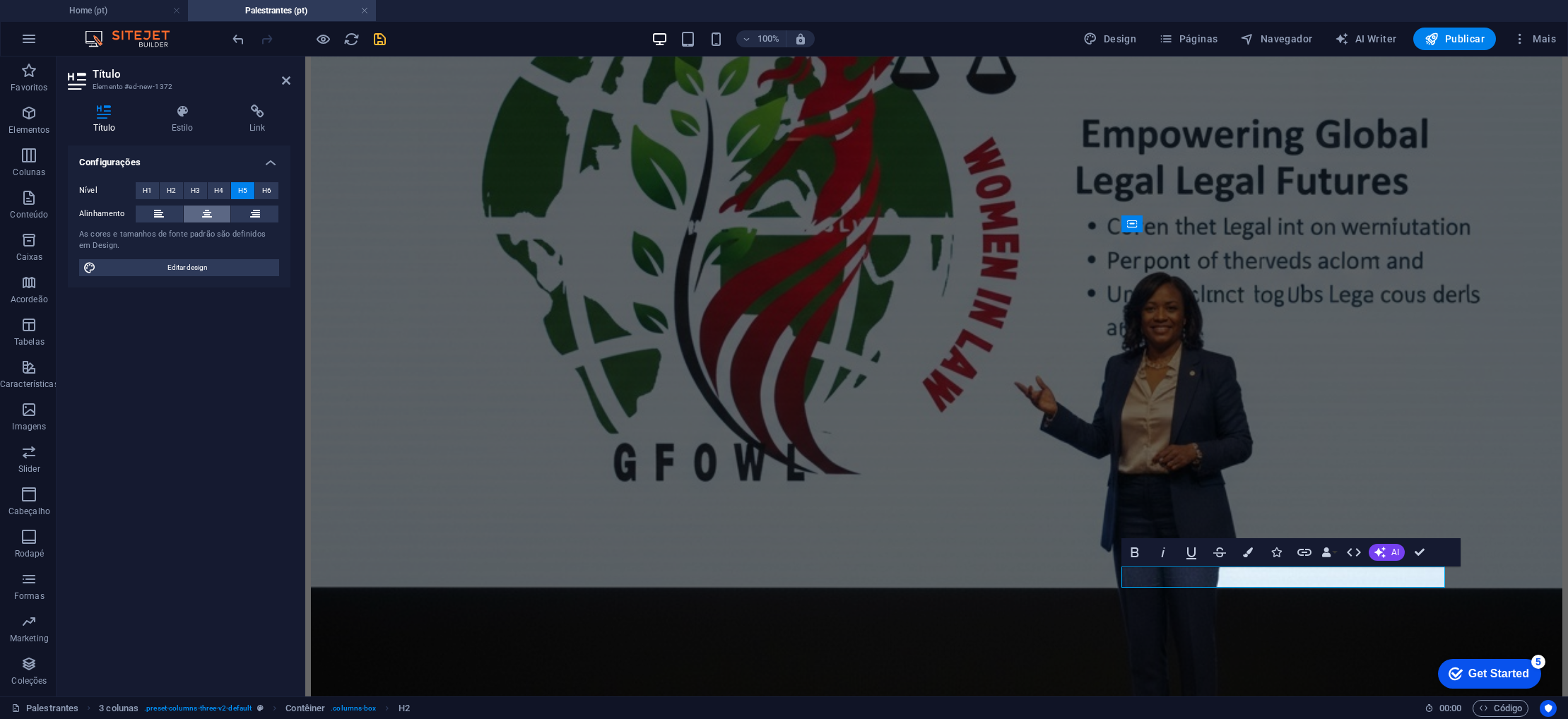
click at [205, 214] on icon at bounding box center [206, 214] width 10 height 17
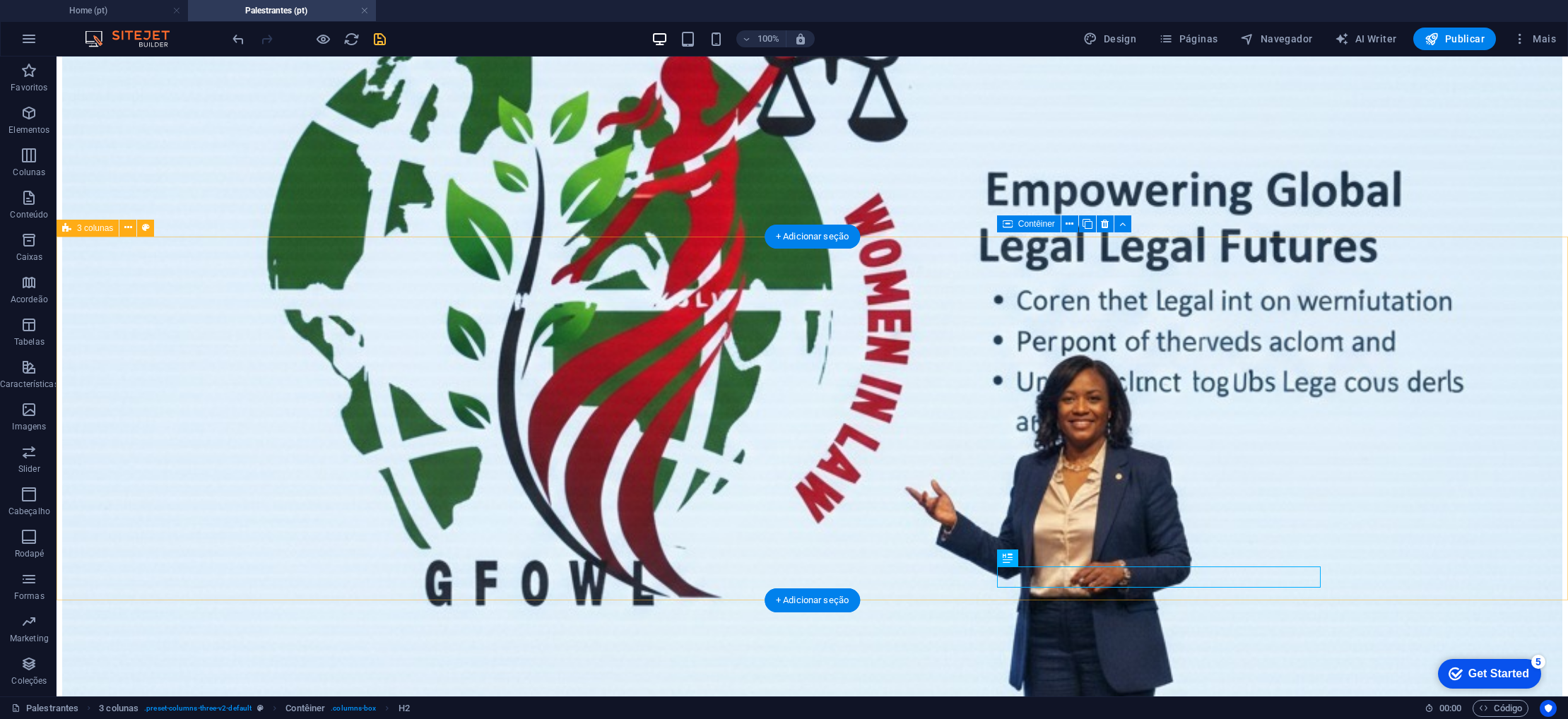
scroll to position [503, 0]
click at [379, 37] on icon "save" at bounding box center [379, 39] width 16 height 16
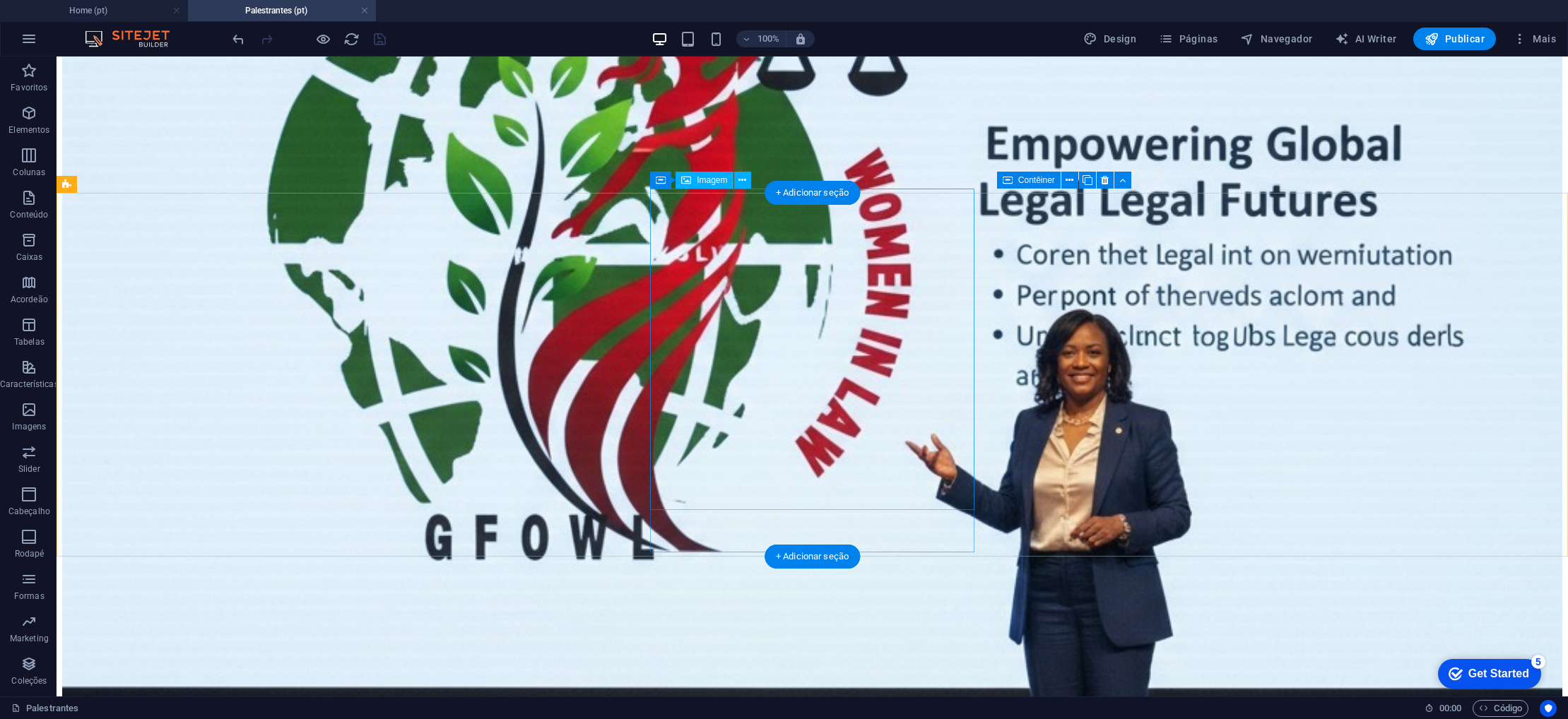
scroll to position [550, 0]
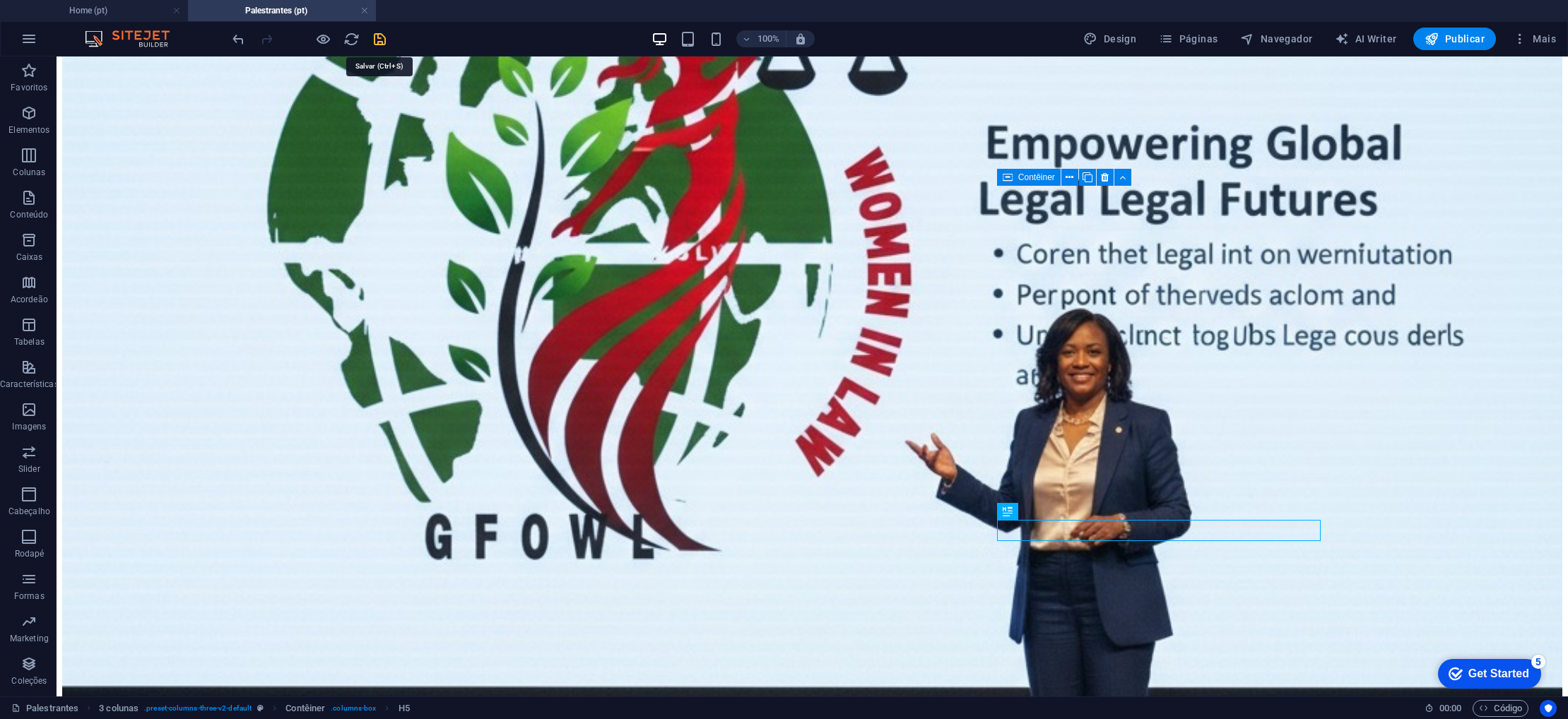
click at [374, 38] on icon "save" at bounding box center [379, 39] width 16 height 16
click at [127, 178] on icon at bounding box center [128, 181] width 8 height 15
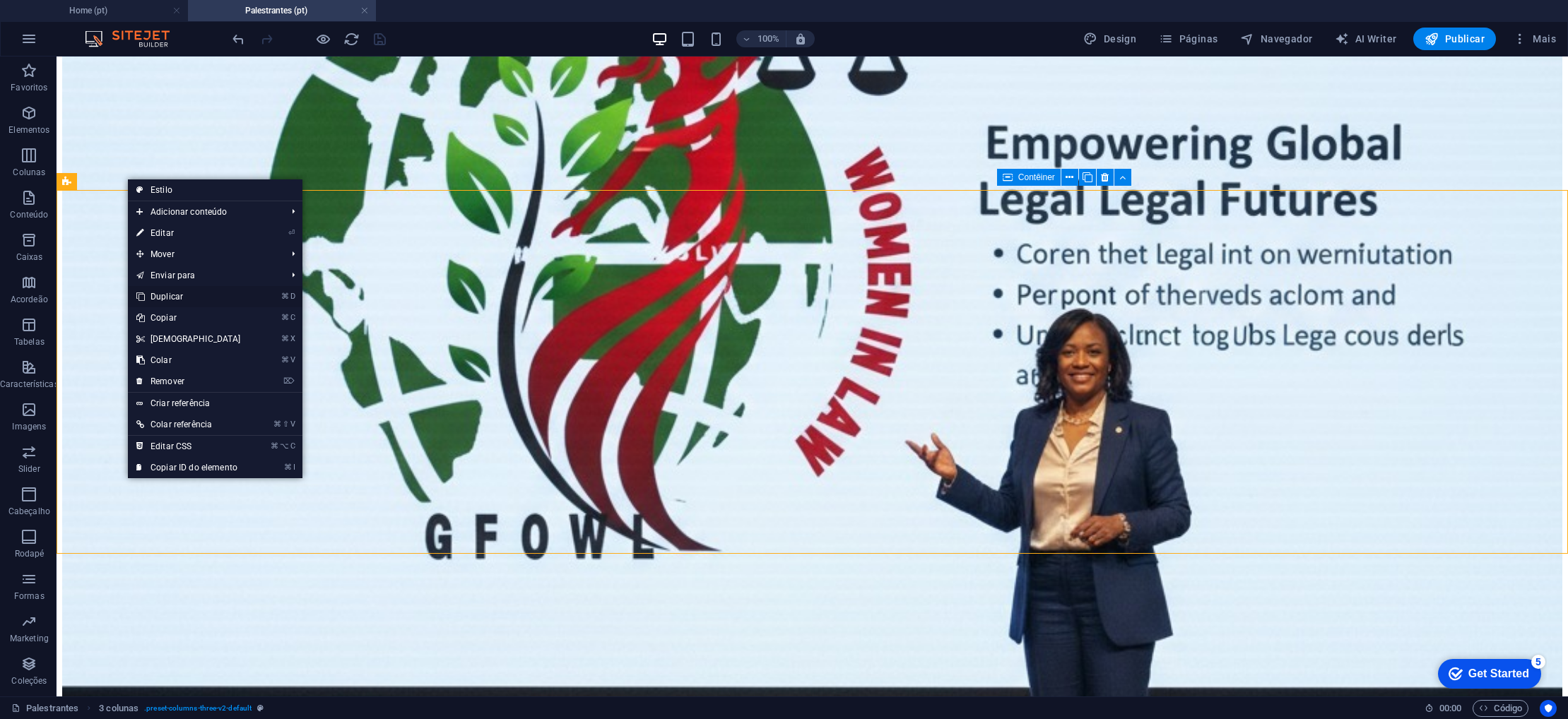
click at [170, 296] on link "⌘ D Duplicar" at bounding box center [188, 296] width 121 height 21
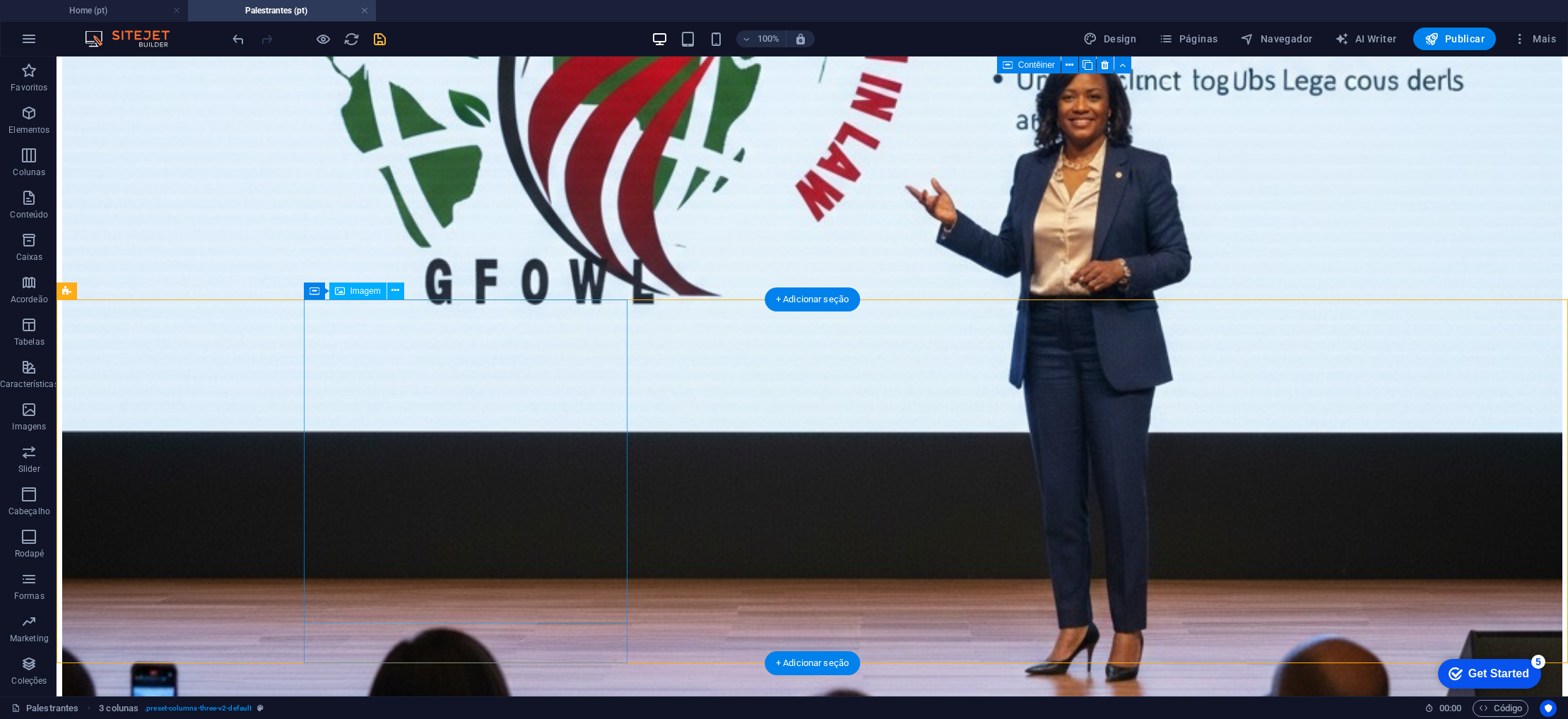
scroll to position [810, 0]
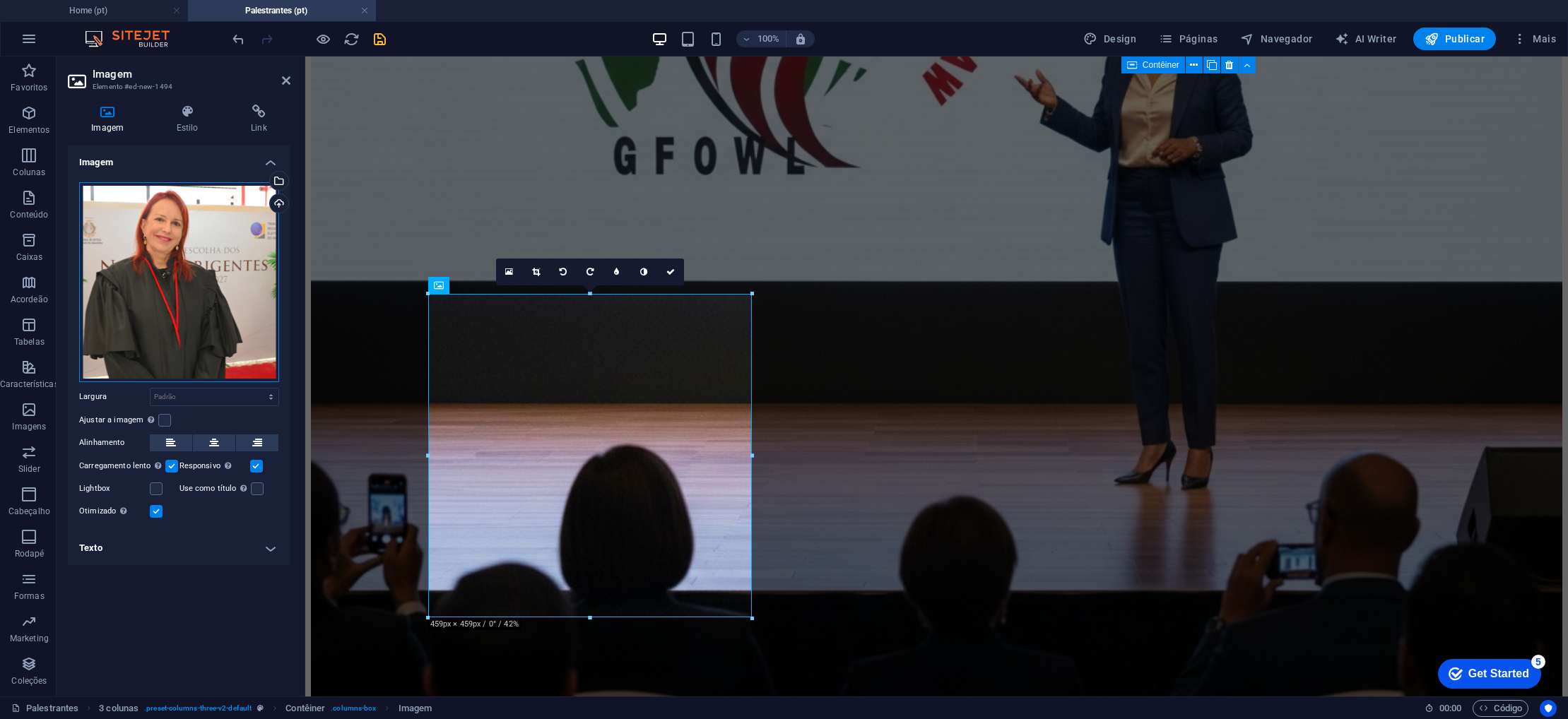
click at [143, 272] on div "Arraste os arquivos aqui, clique para escolher os arquivos ou selecione os arqu…" at bounding box center [179, 282] width 200 height 200
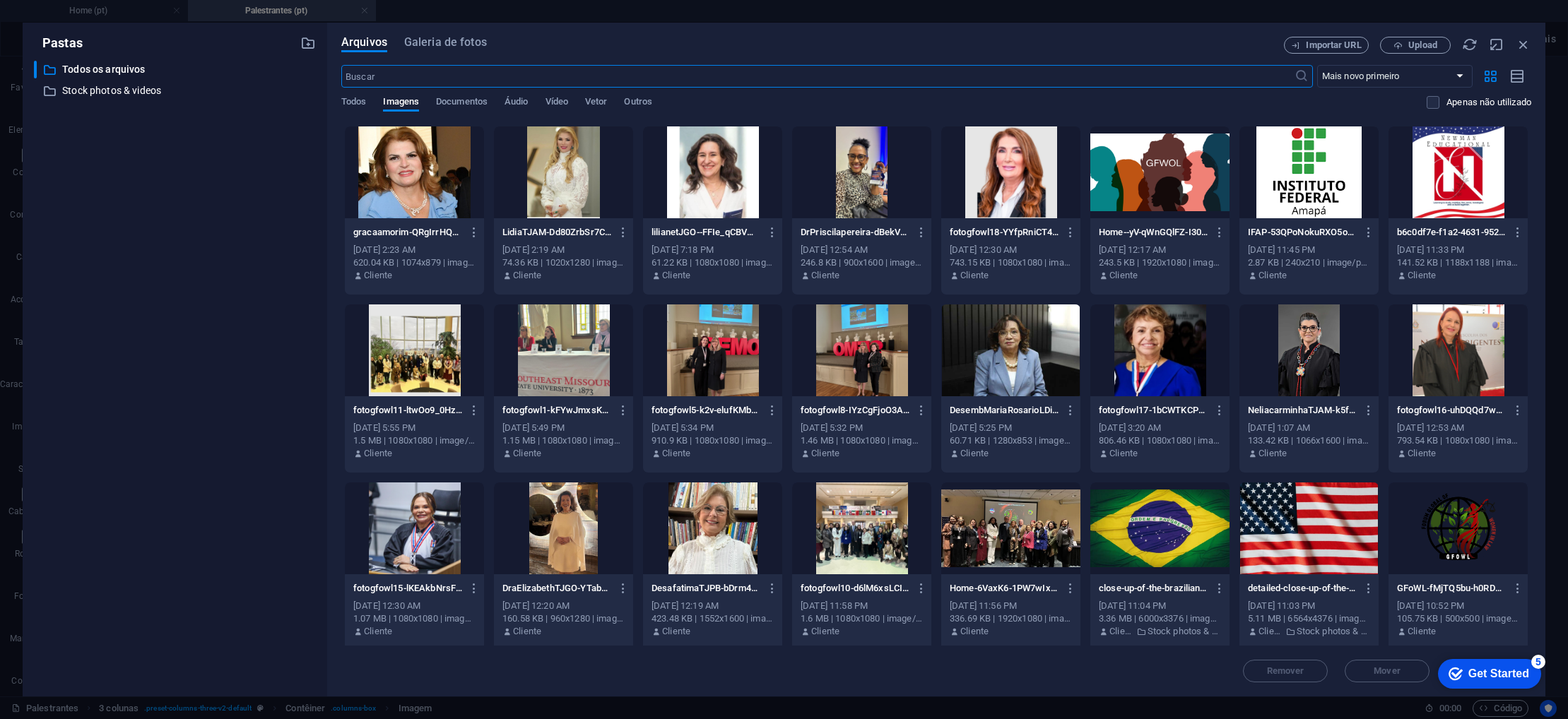
scroll to position [534, 0]
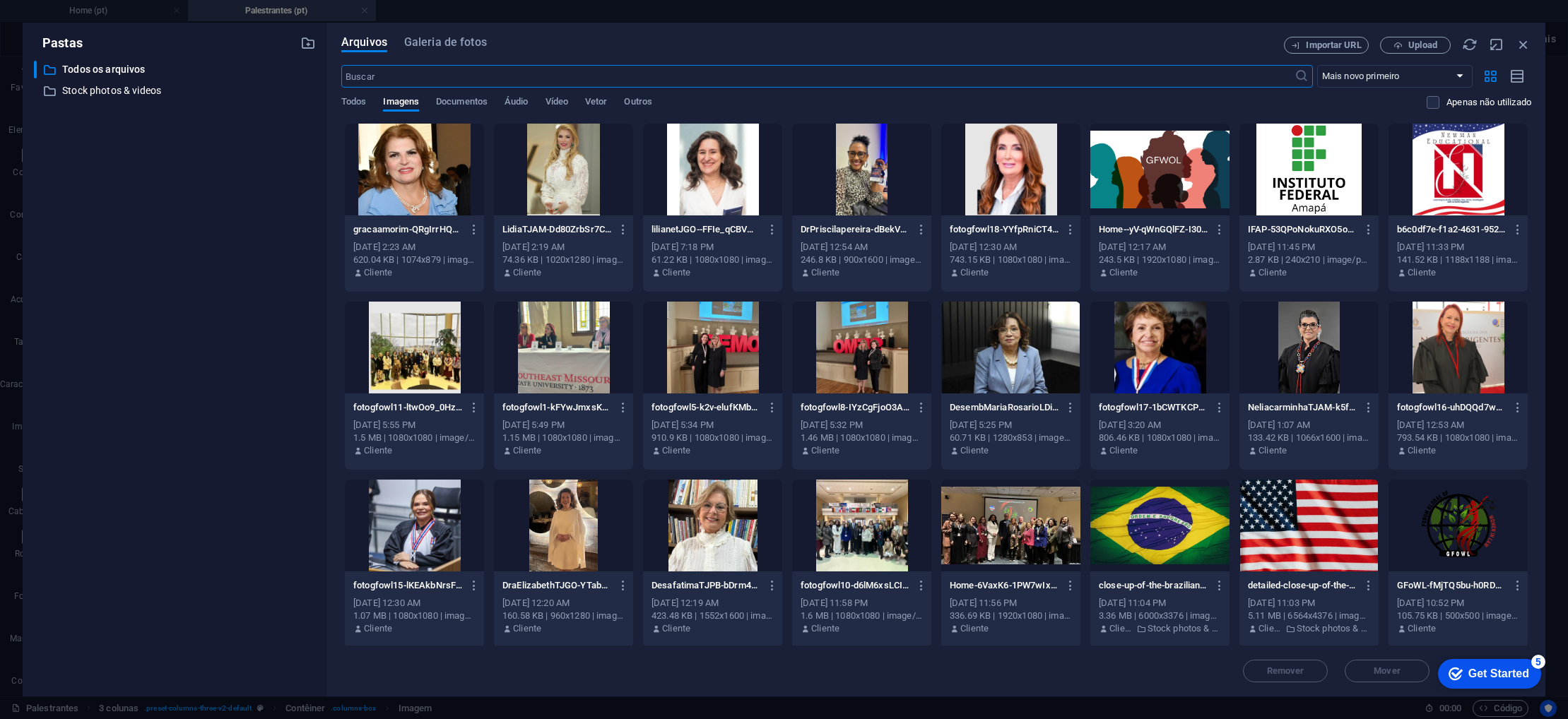
click at [434, 503] on div at bounding box center [414, 525] width 139 height 91
click at [434, 503] on div "1" at bounding box center [414, 525] width 139 height 91
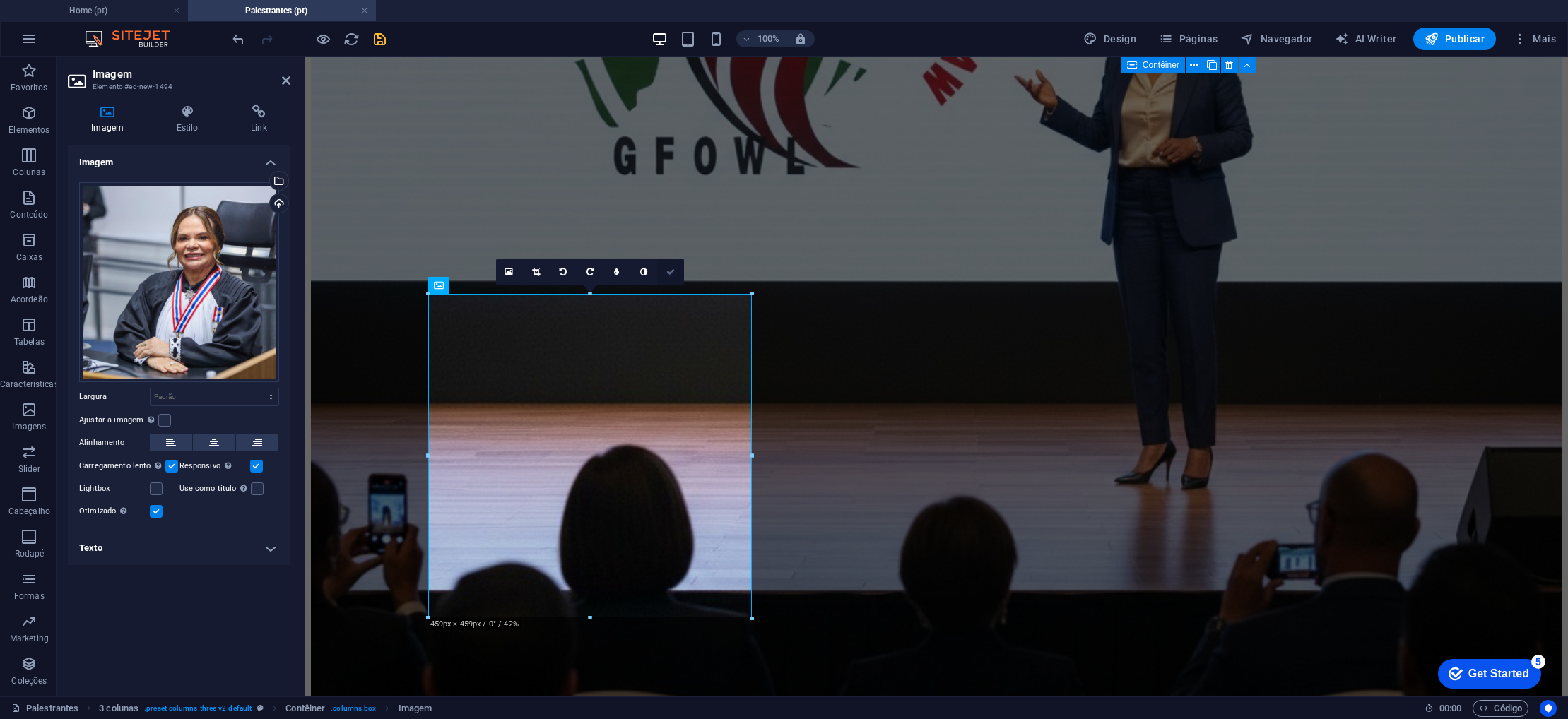
click at [666, 271] on icon at bounding box center [670, 272] width 9 height 9
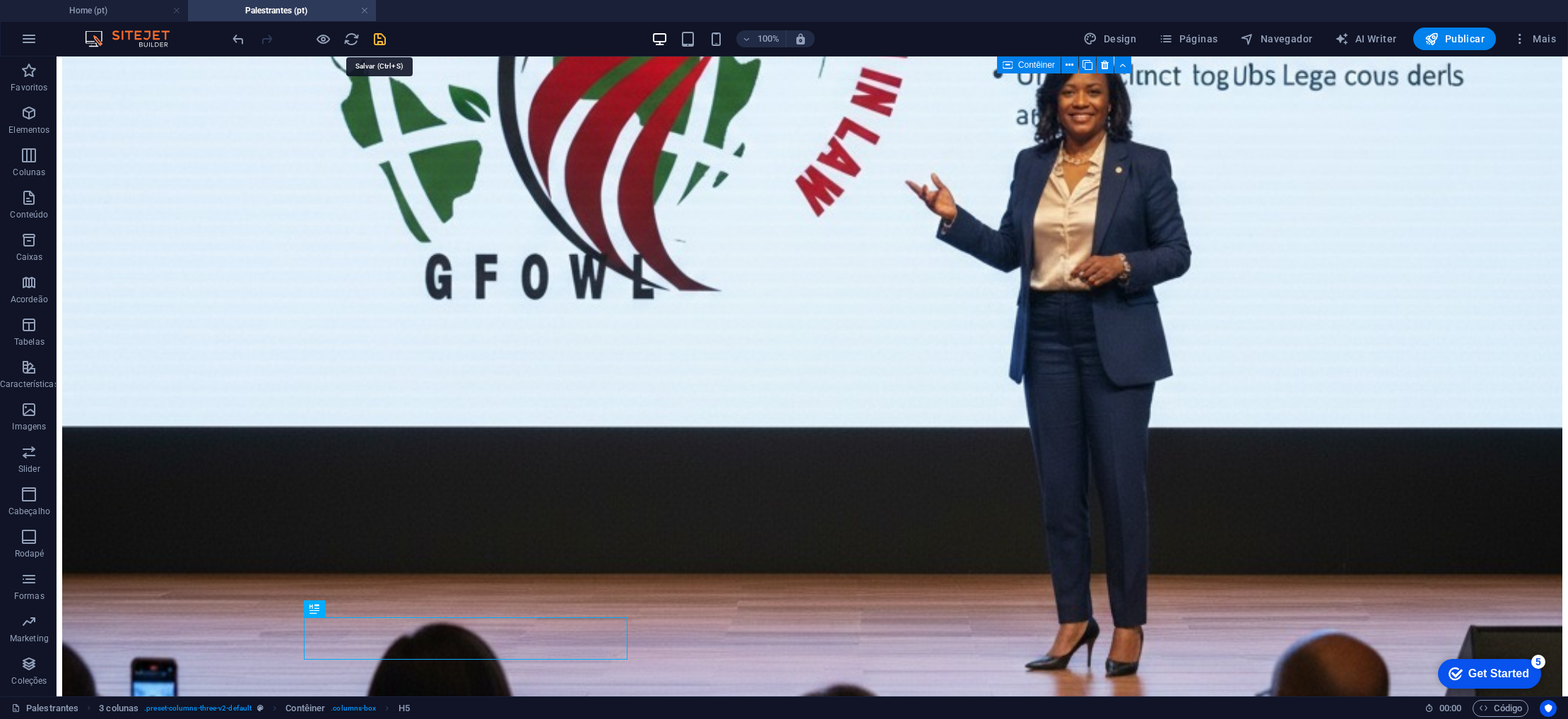
click at [380, 35] on icon "save" at bounding box center [379, 39] width 16 height 16
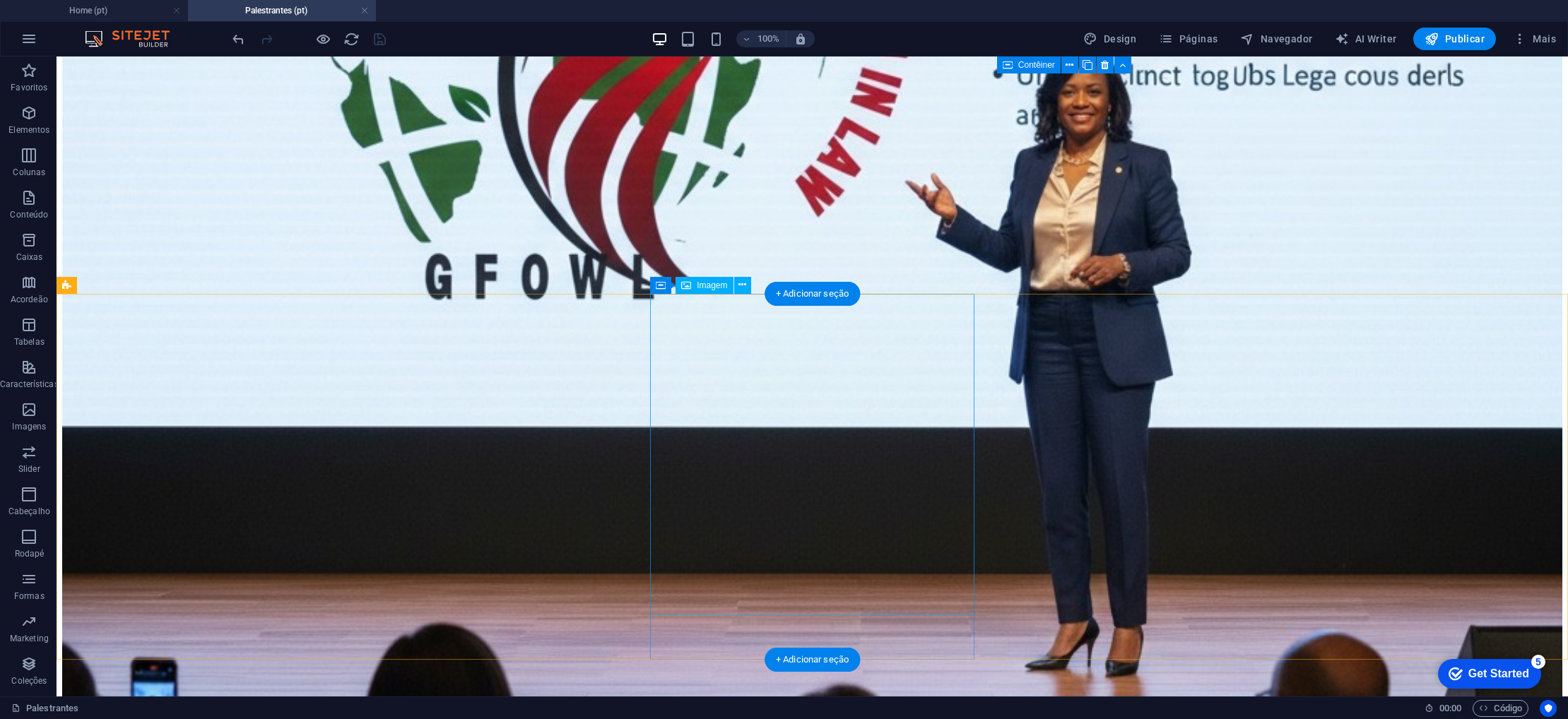
select select "px"
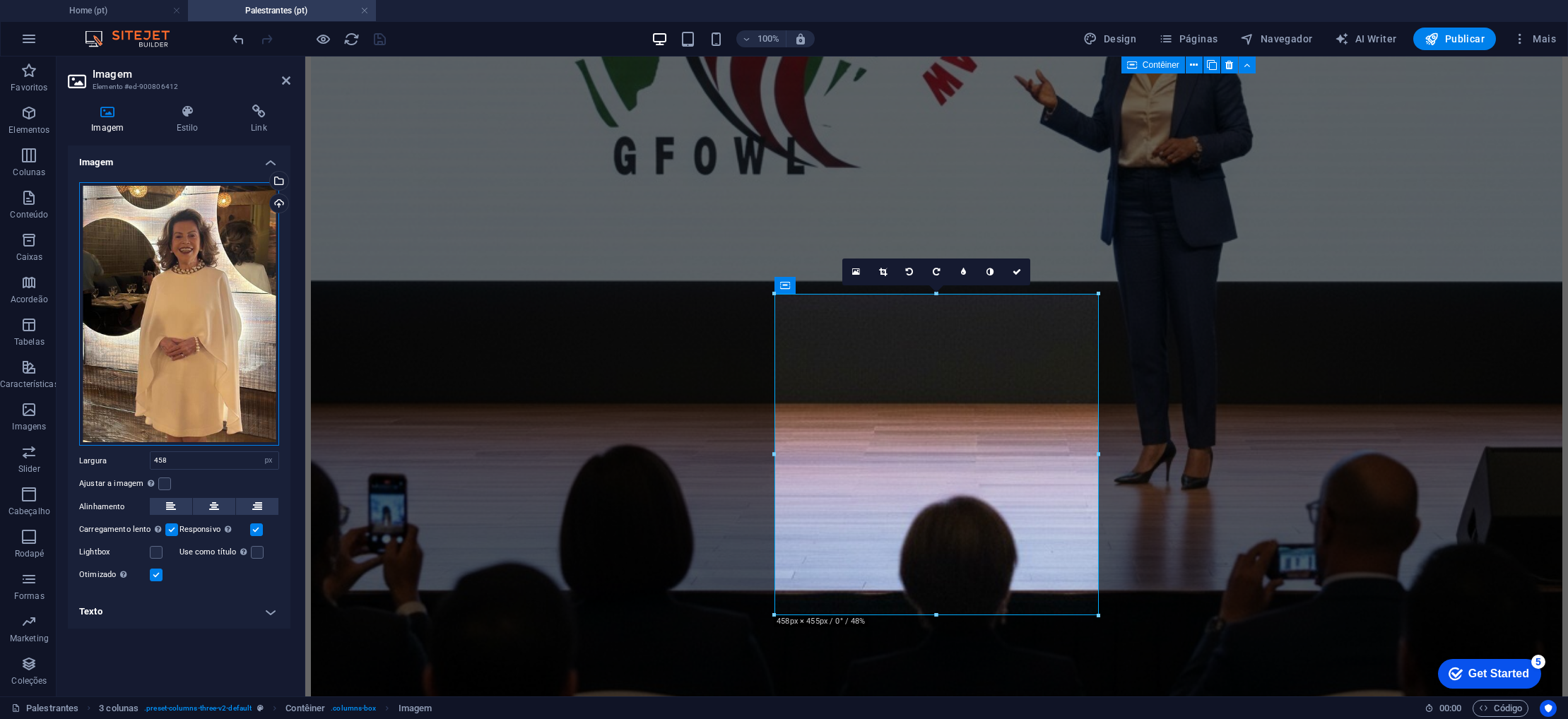
click at [240, 320] on div "Arraste os arquivos aqui, clique para escolher os arquivos ou selecione os arqu…" at bounding box center [179, 314] width 200 height 264
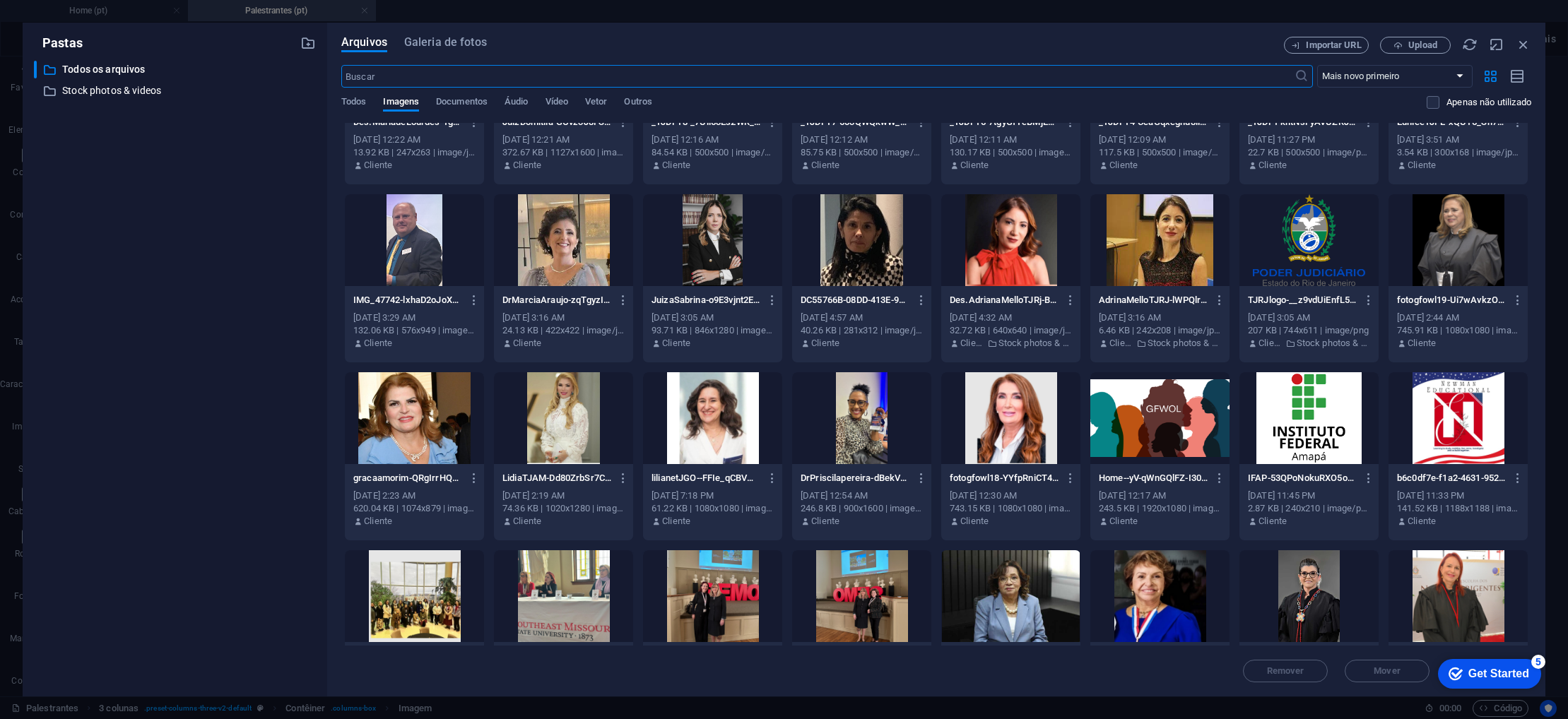
scroll to position [289, 0]
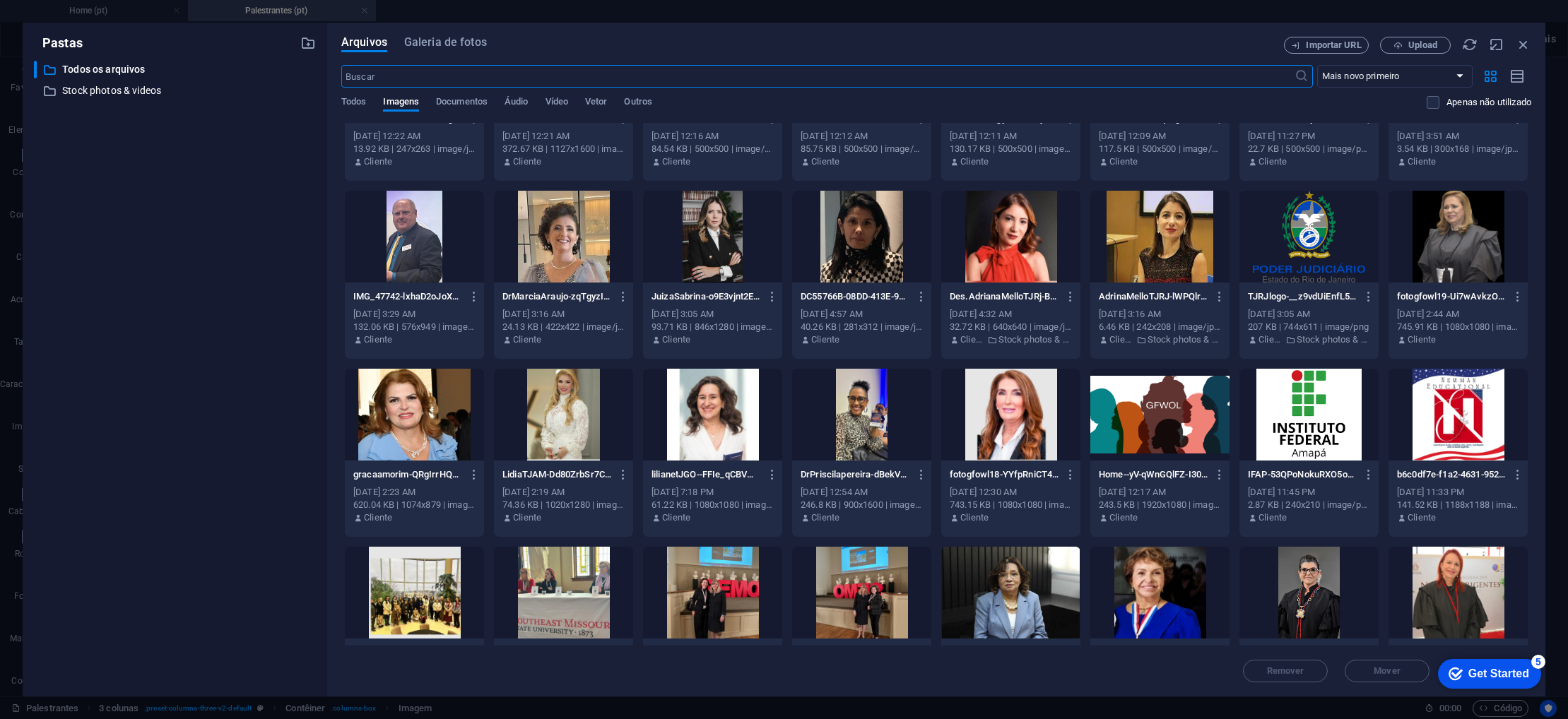
click at [422, 423] on div at bounding box center [414, 414] width 139 height 91
click at [422, 423] on div "1" at bounding box center [414, 414] width 139 height 91
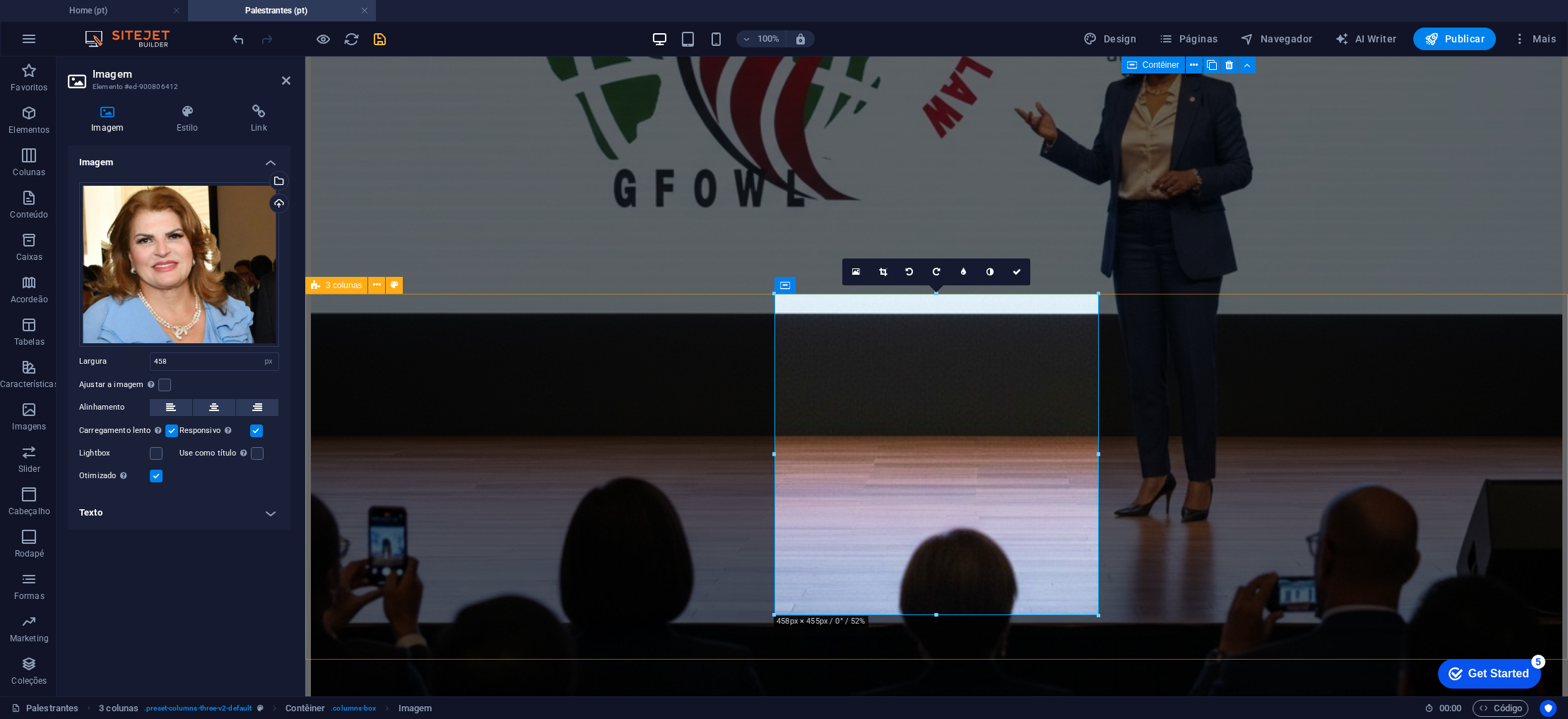
scroll to position [810, 0]
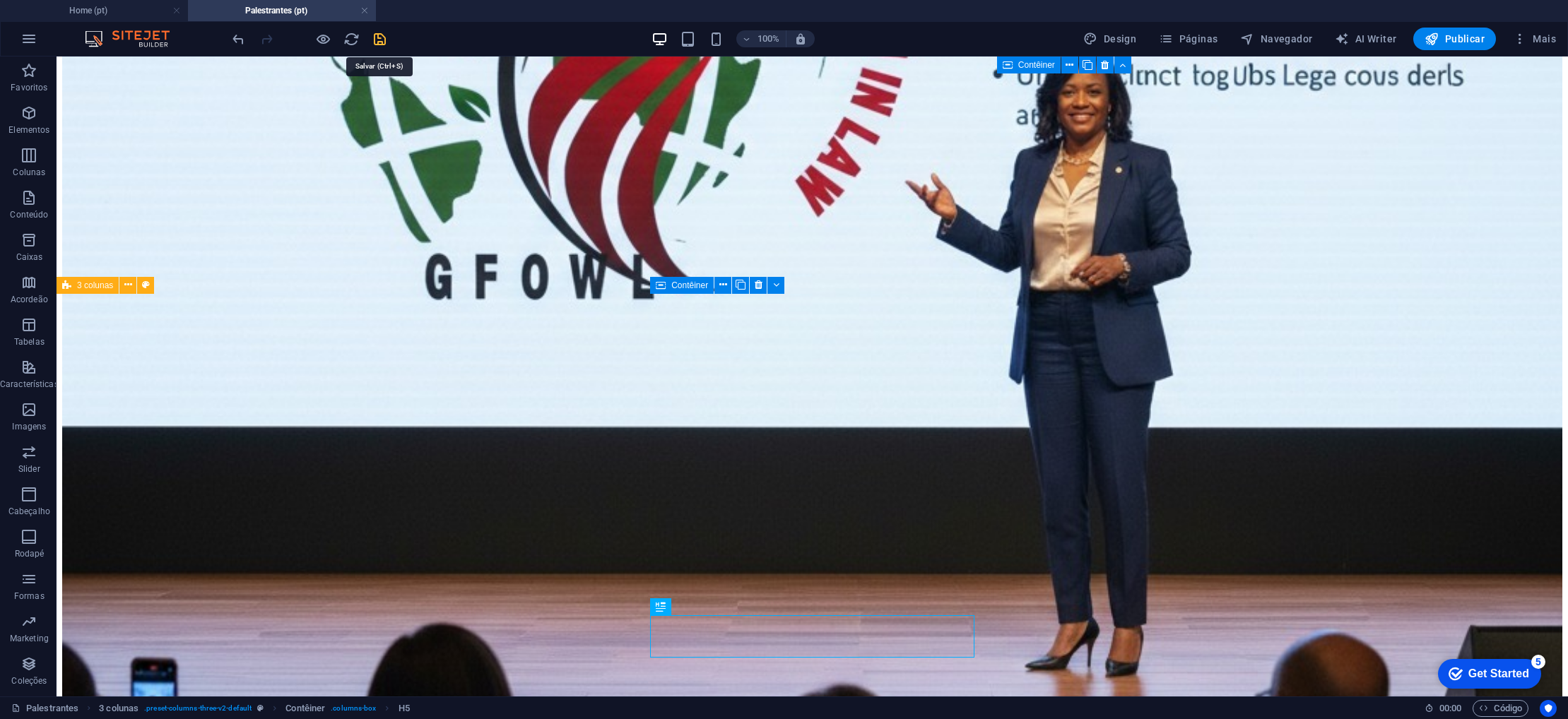
click at [382, 38] on icon "save" at bounding box center [379, 39] width 16 height 16
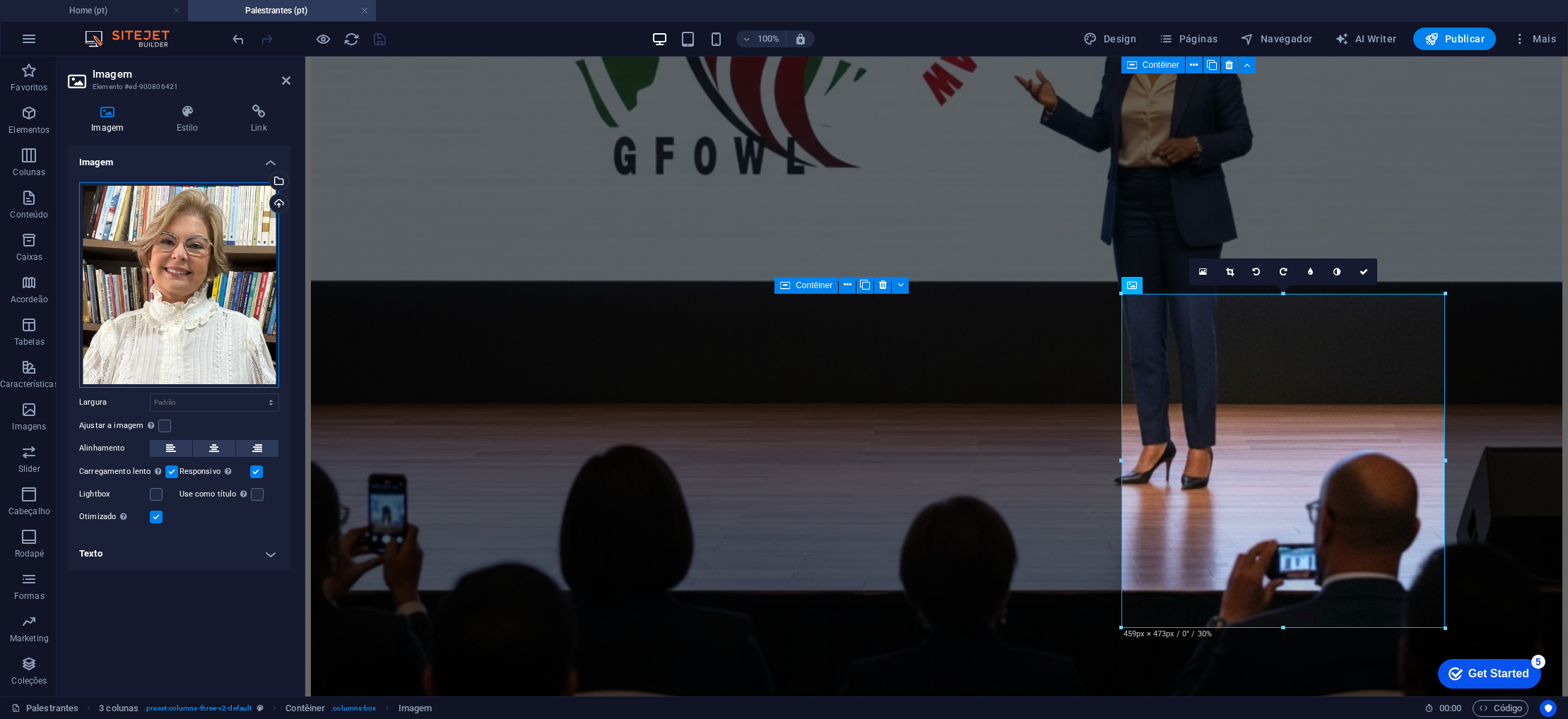
click at [209, 286] on div "Arraste os arquivos aqui, clique para escolher os arquivos ou selecione os arqu…" at bounding box center [179, 284] width 200 height 206
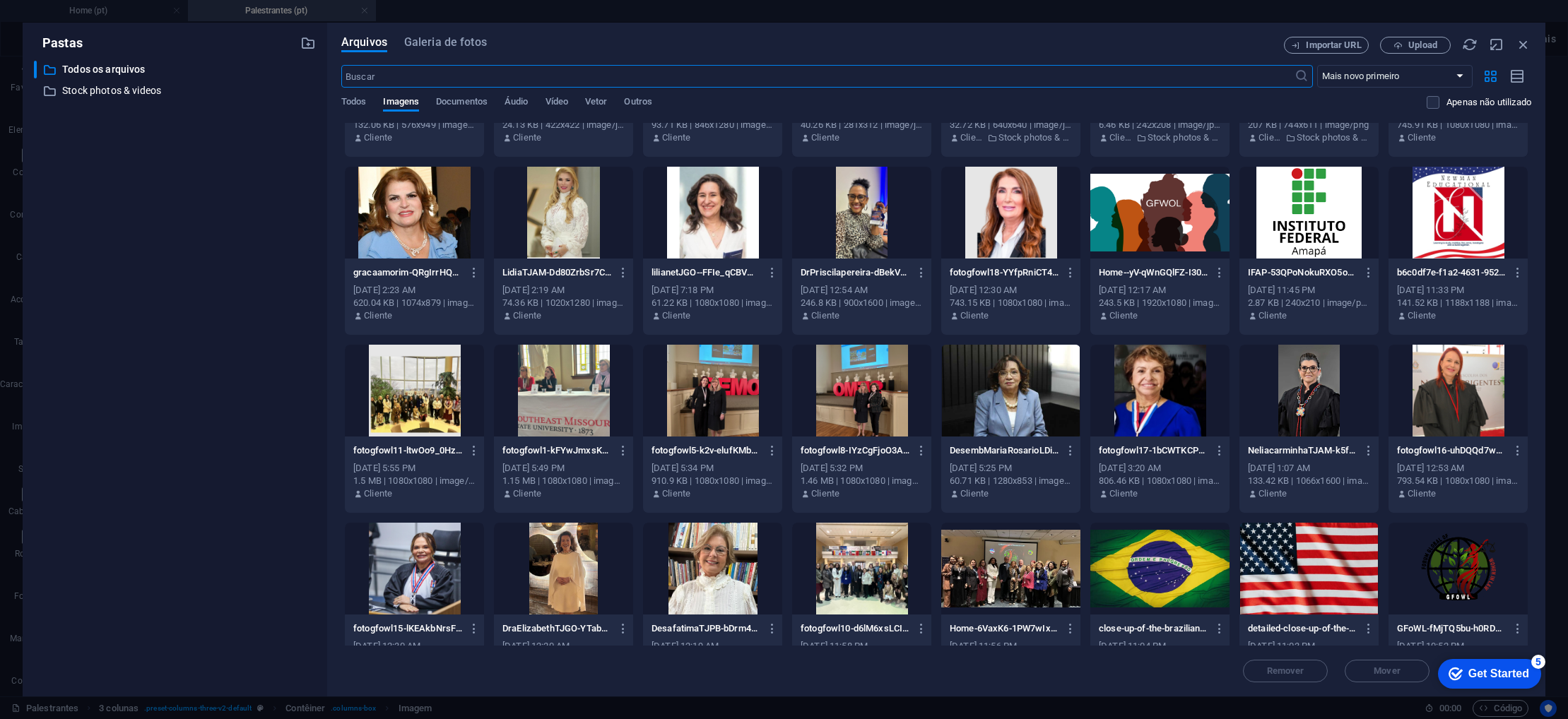
scroll to position [502, 0]
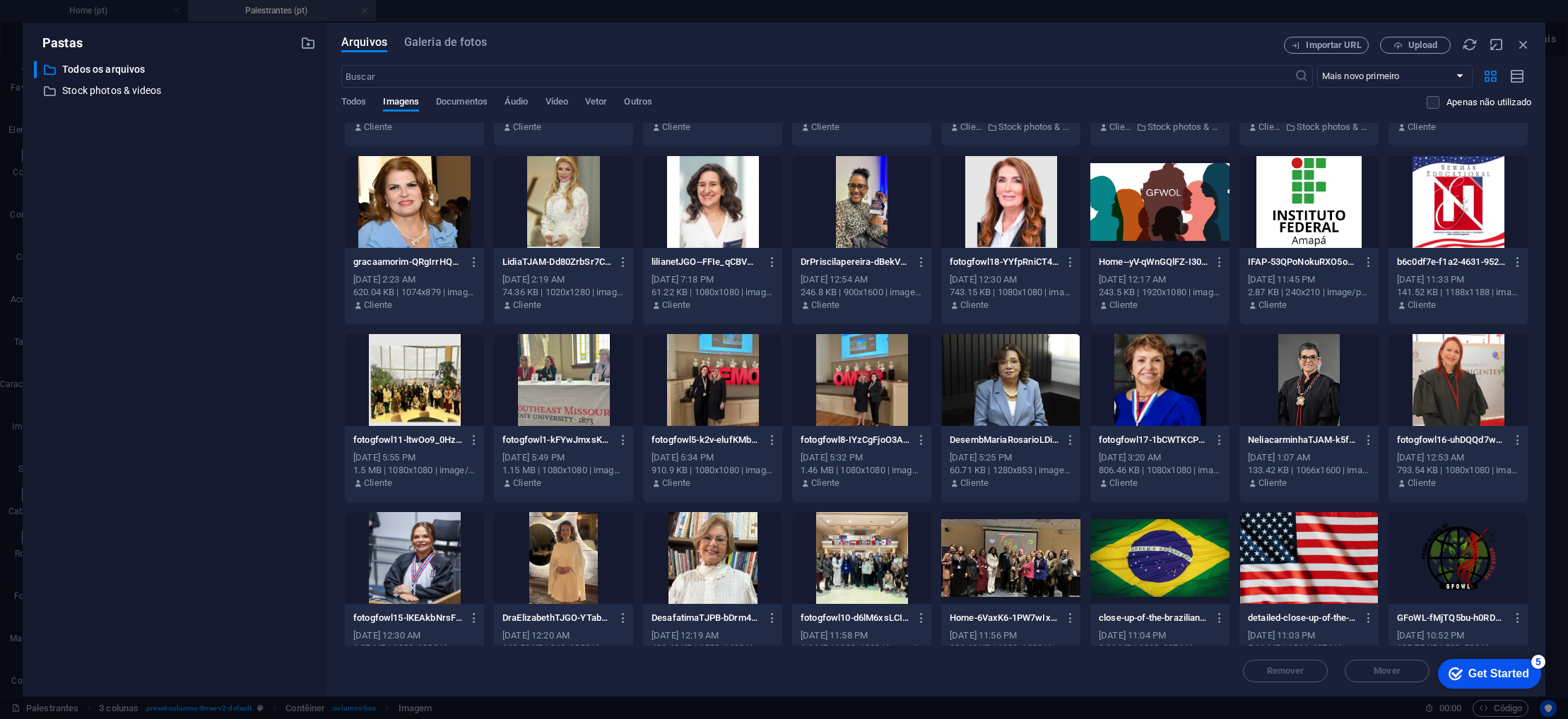
click at [1303, 368] on div at bounding box center [1309, 379] width 139 height 91
click at [1303, 368] on div "1" at bounding box center [1309, 379] width 139 height 91
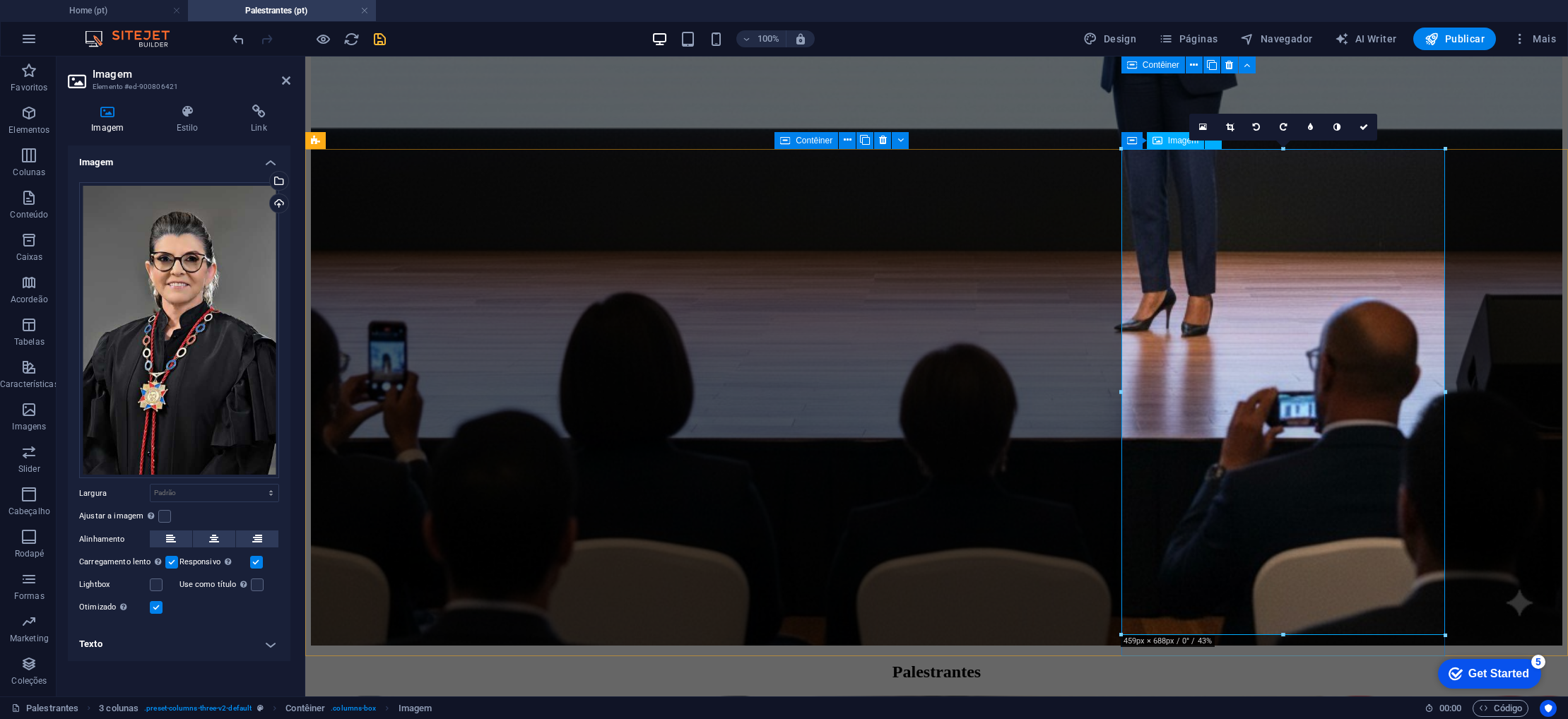
scroll to position [954, 0]
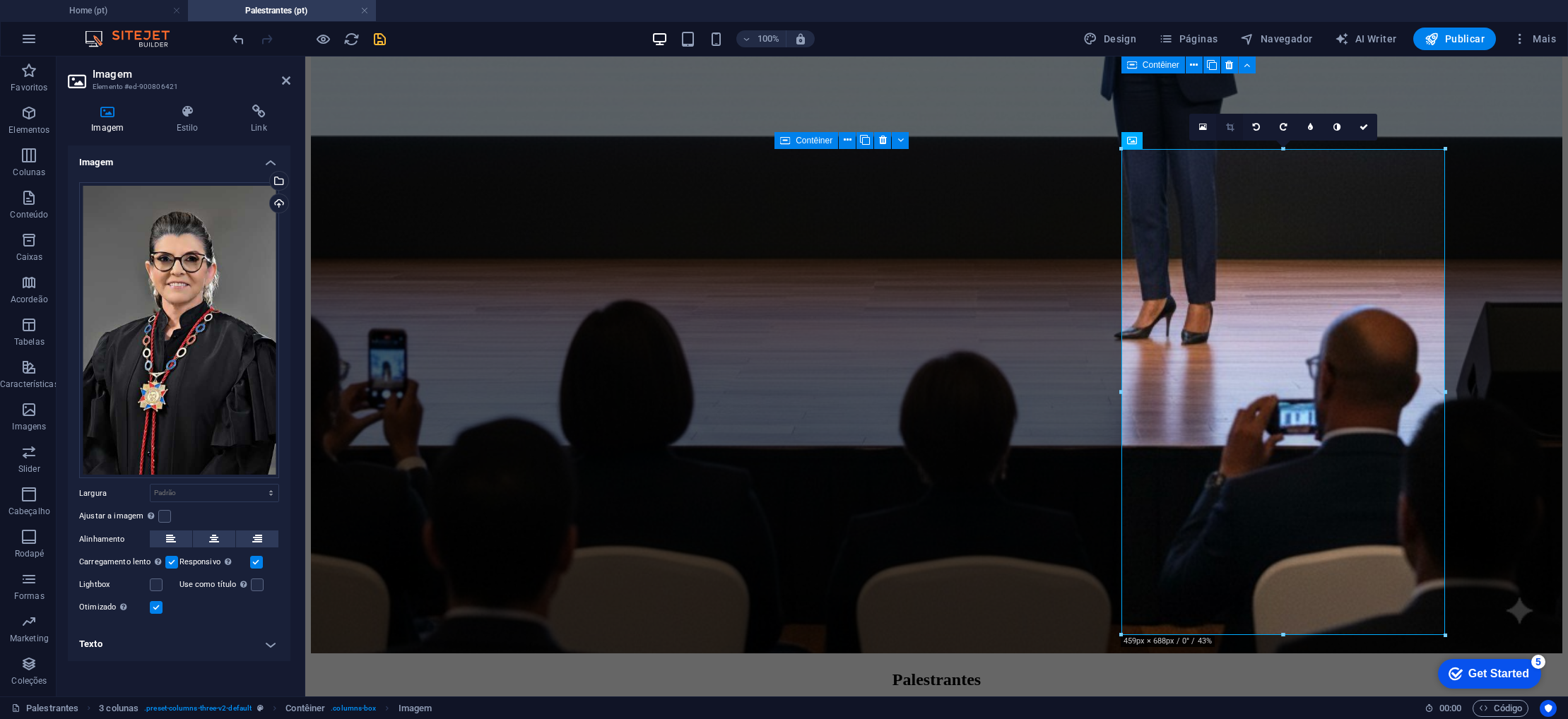
click at [1229, 129] on icon at bounding box center [1230, 127] width 8 height 9
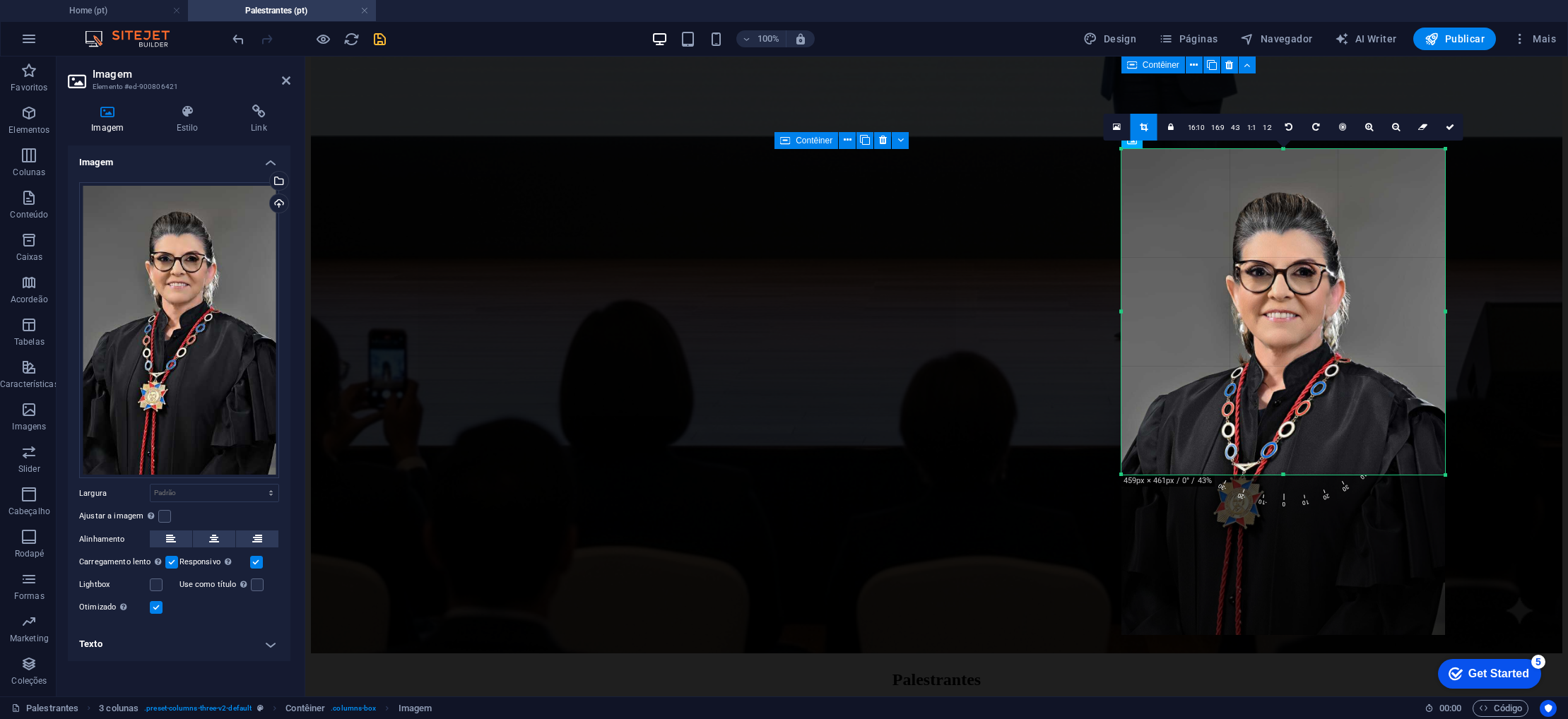
drag, startPoint x: 1283, startPoint y: 635, endPoint x: 1287, endPoint y: 474, distance: 161.0
click at [1287, 474] on div at bounding box center [1283, 475] width 325 height 5
click at [1449, 126] on icon at bounding box center [1450, 127] width 9 height 9
type input "458"
select select "px"
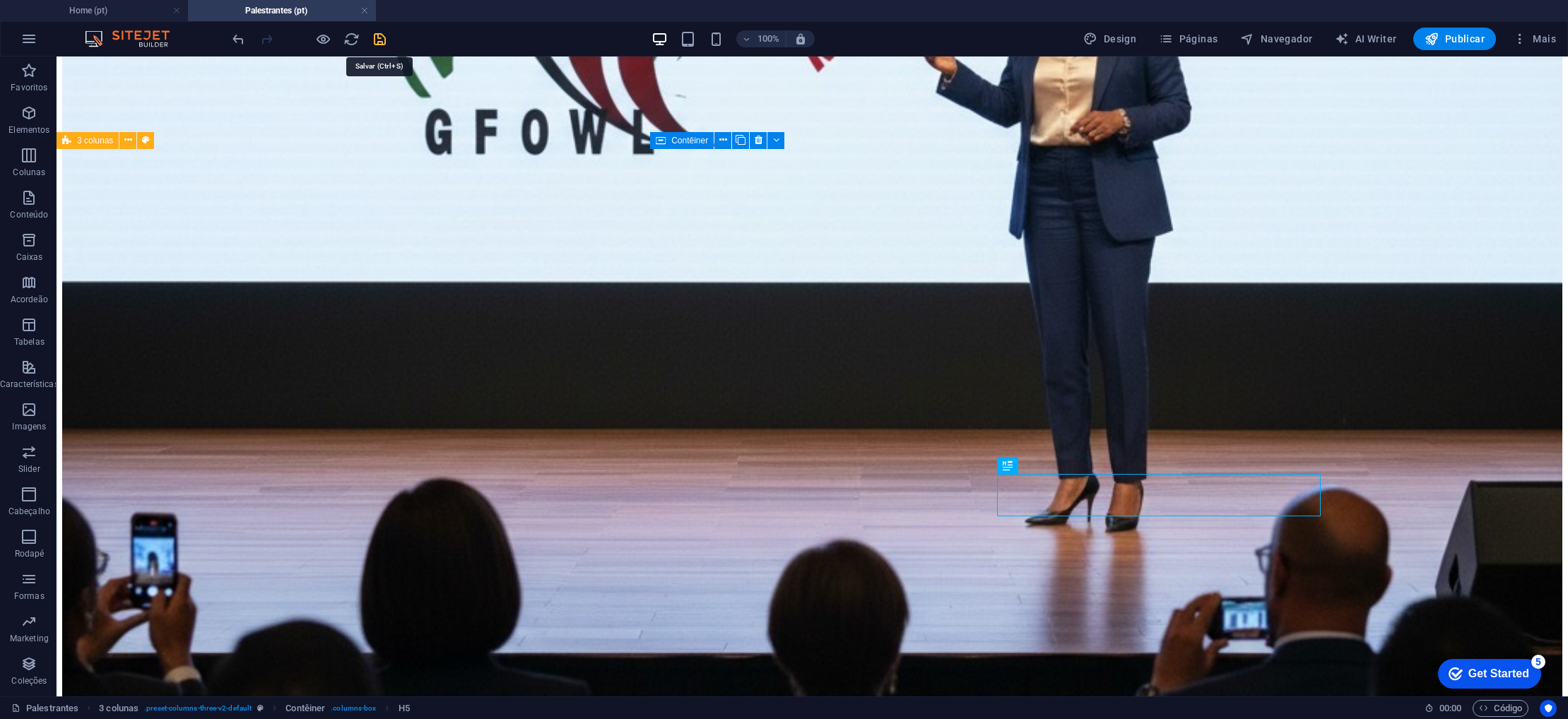
click at [380, 39] on icon "save" at bounding box center [379, 39] width 16 height 16
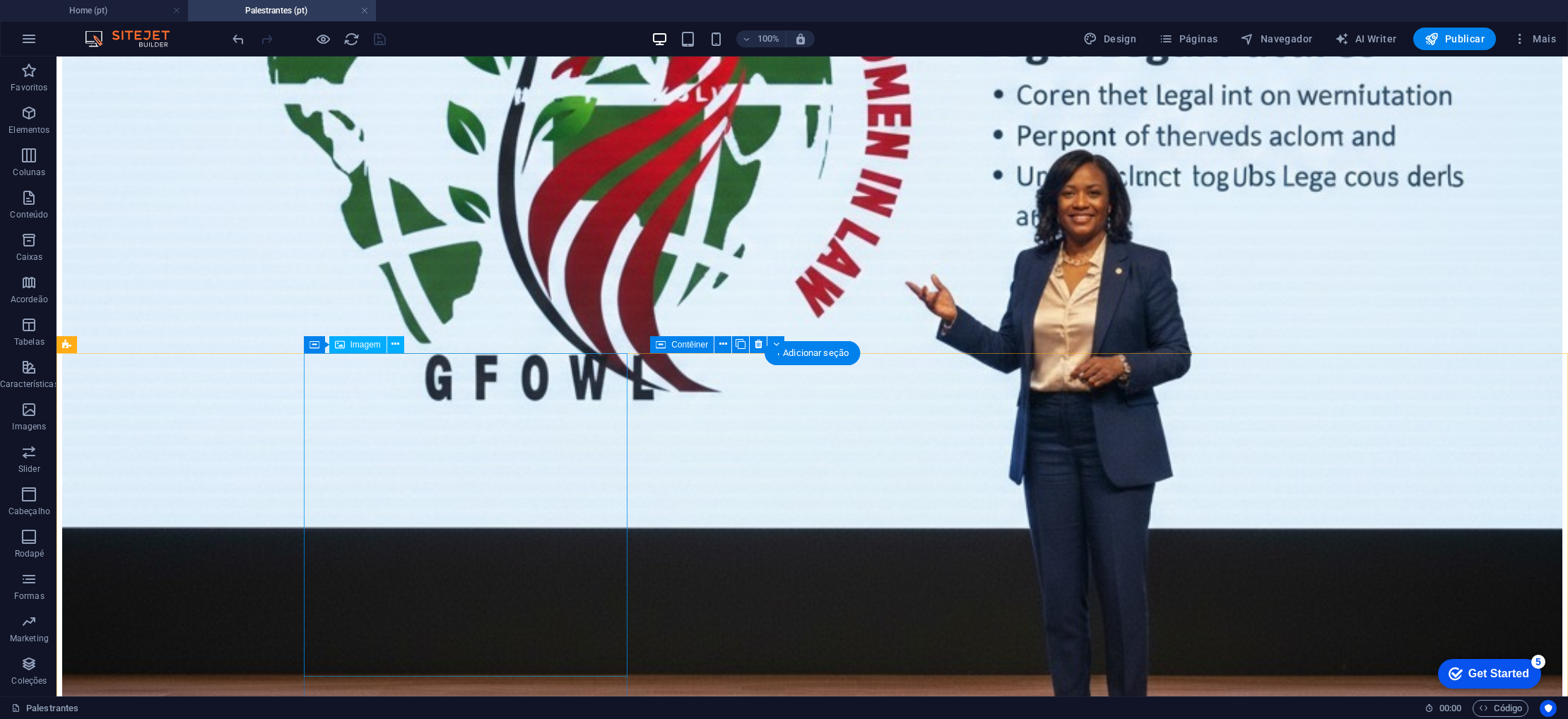
scroll to position [763, 0]
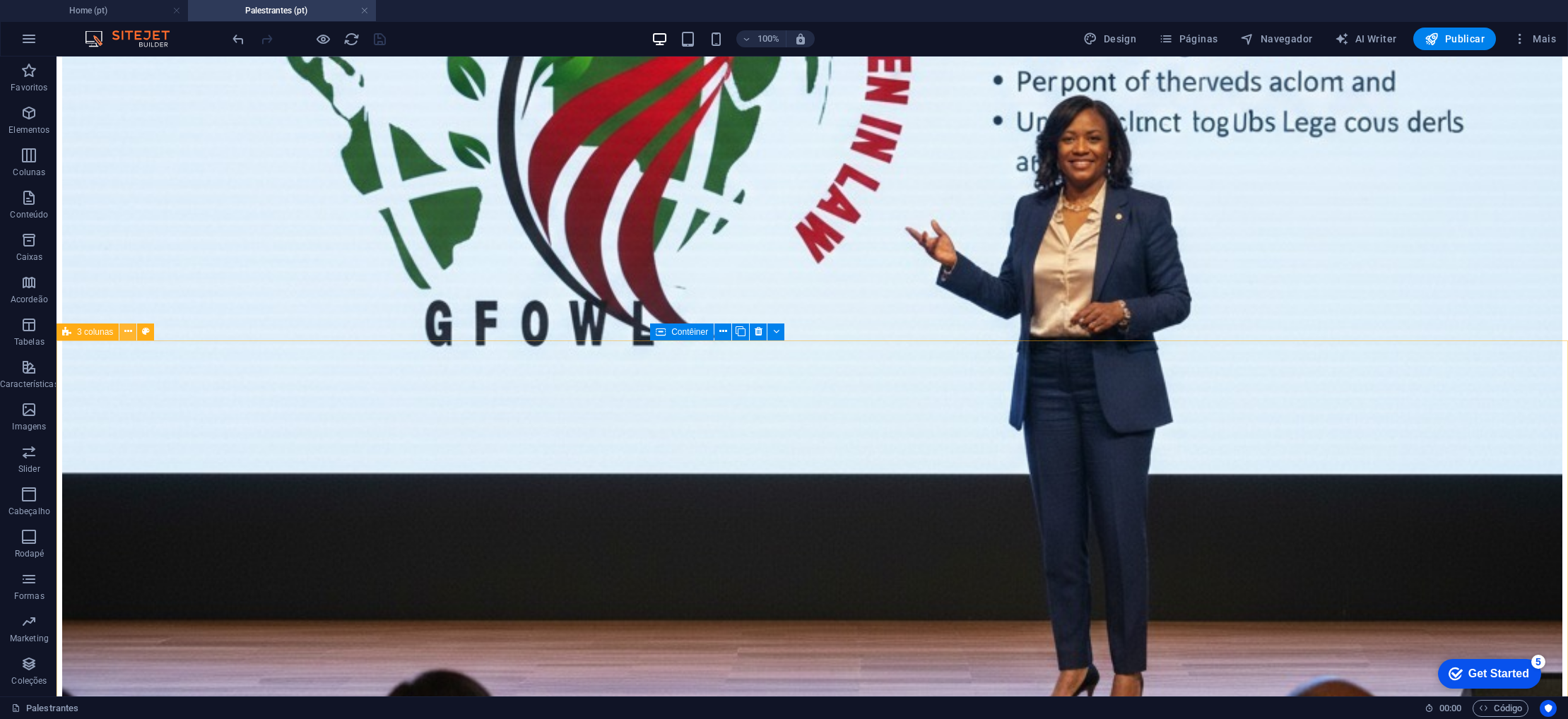
click at [129, 332] on icon at bounding box center [128, 331] width 8 height 15
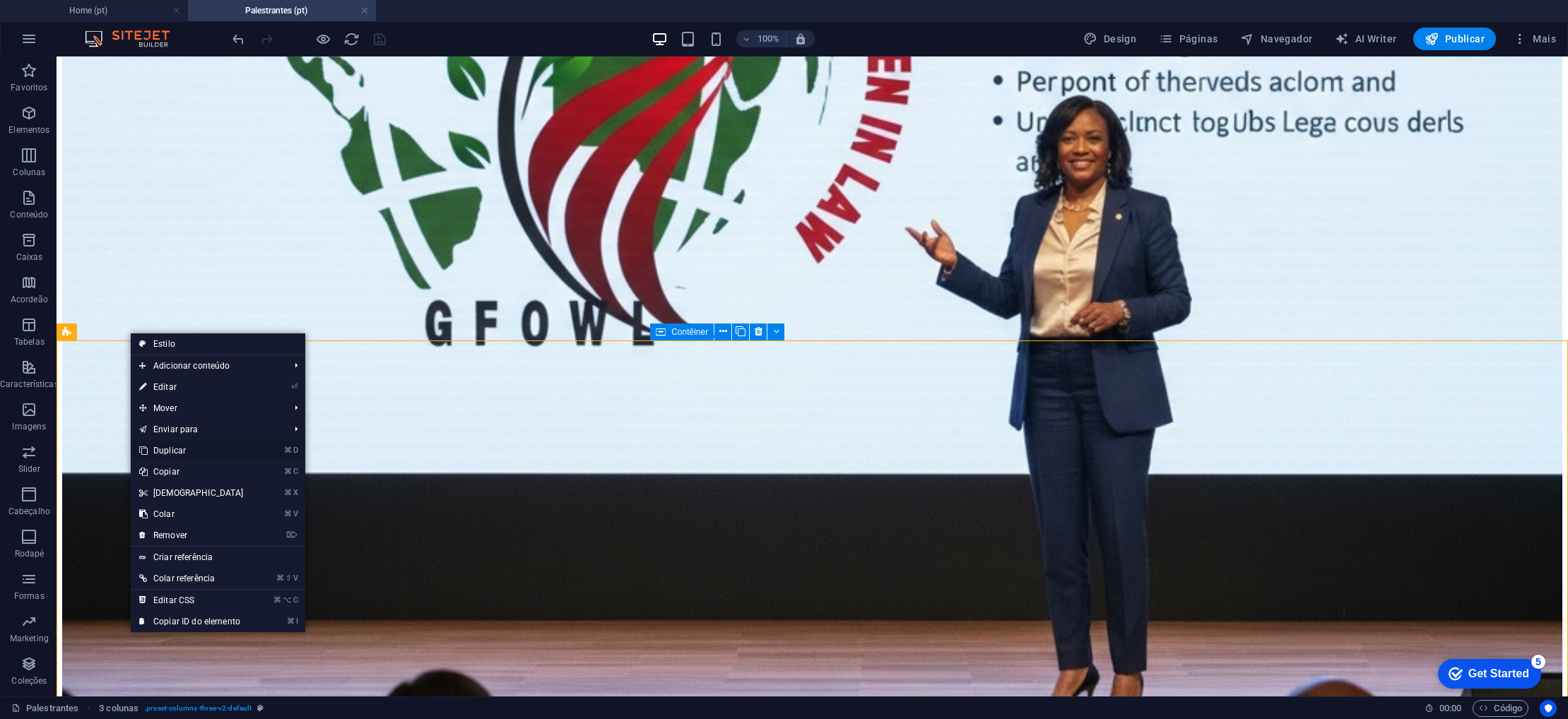
click at [178, 451] on link "⌘ D Duplicar" at bounding box center [191, 450] width 121 height 21
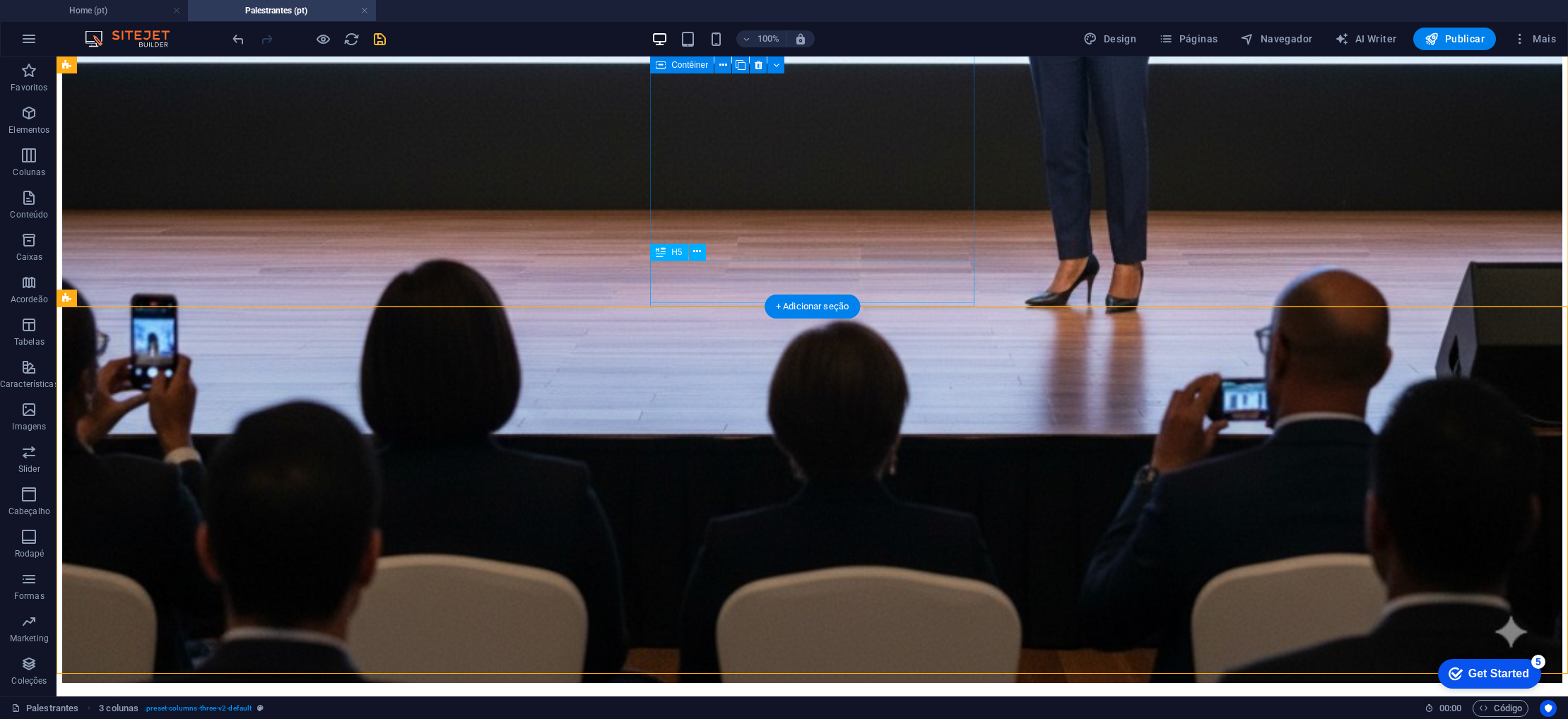
scroll to position [1181, 0]
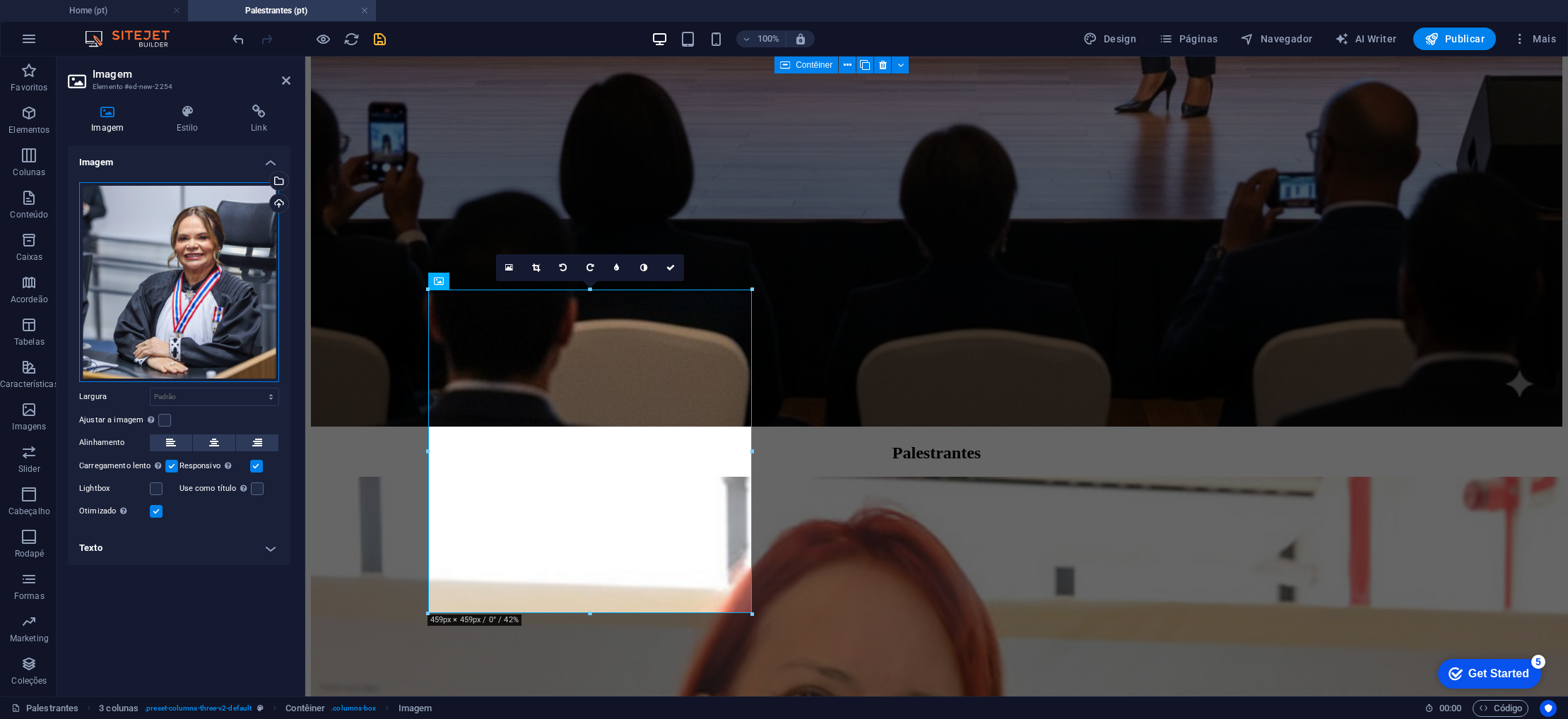
click at [194, 286] on div "Arraste os arquivos aqui, clique para escolher os arquivos ou selecione os arqu…" at bounding box center [179, 282] width 200 height 200
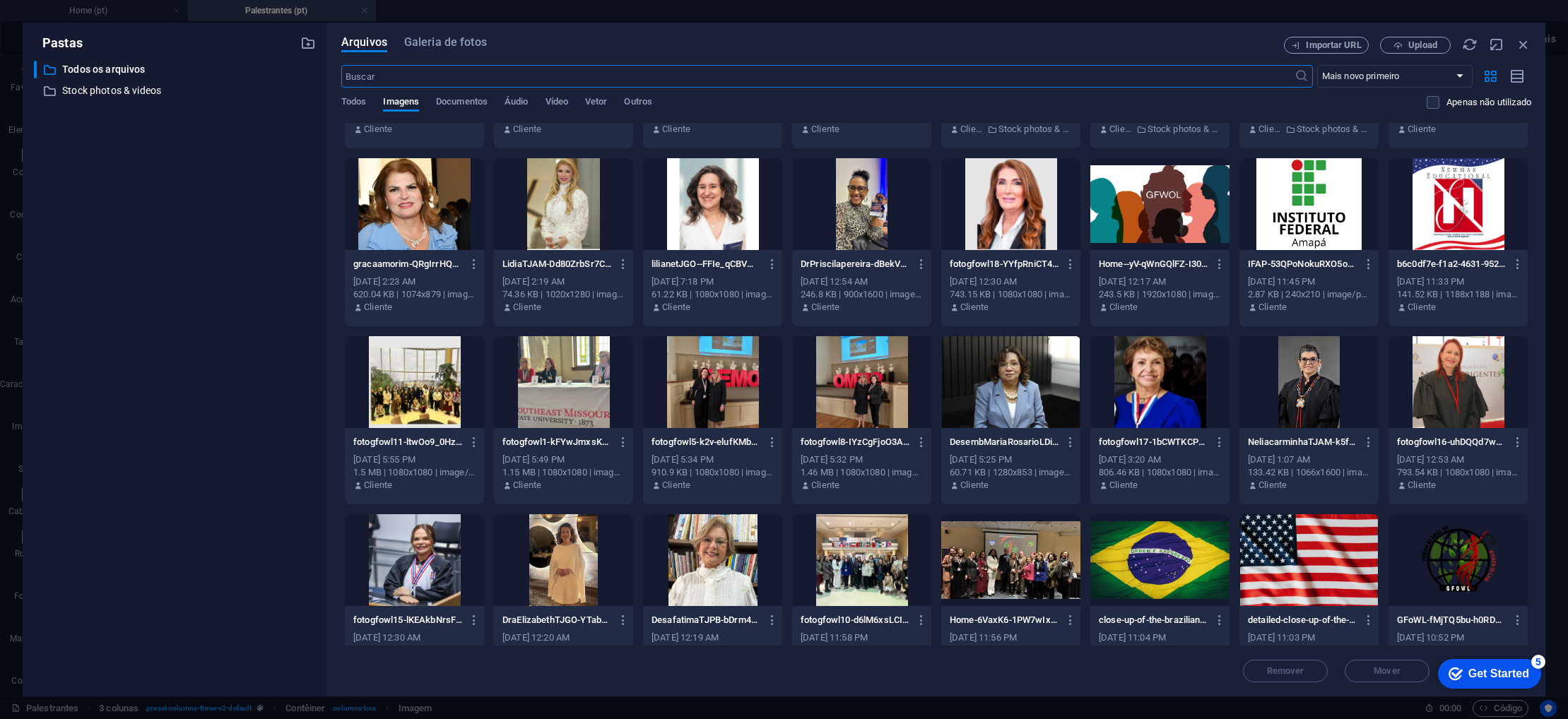
scroll to position [505, 0]
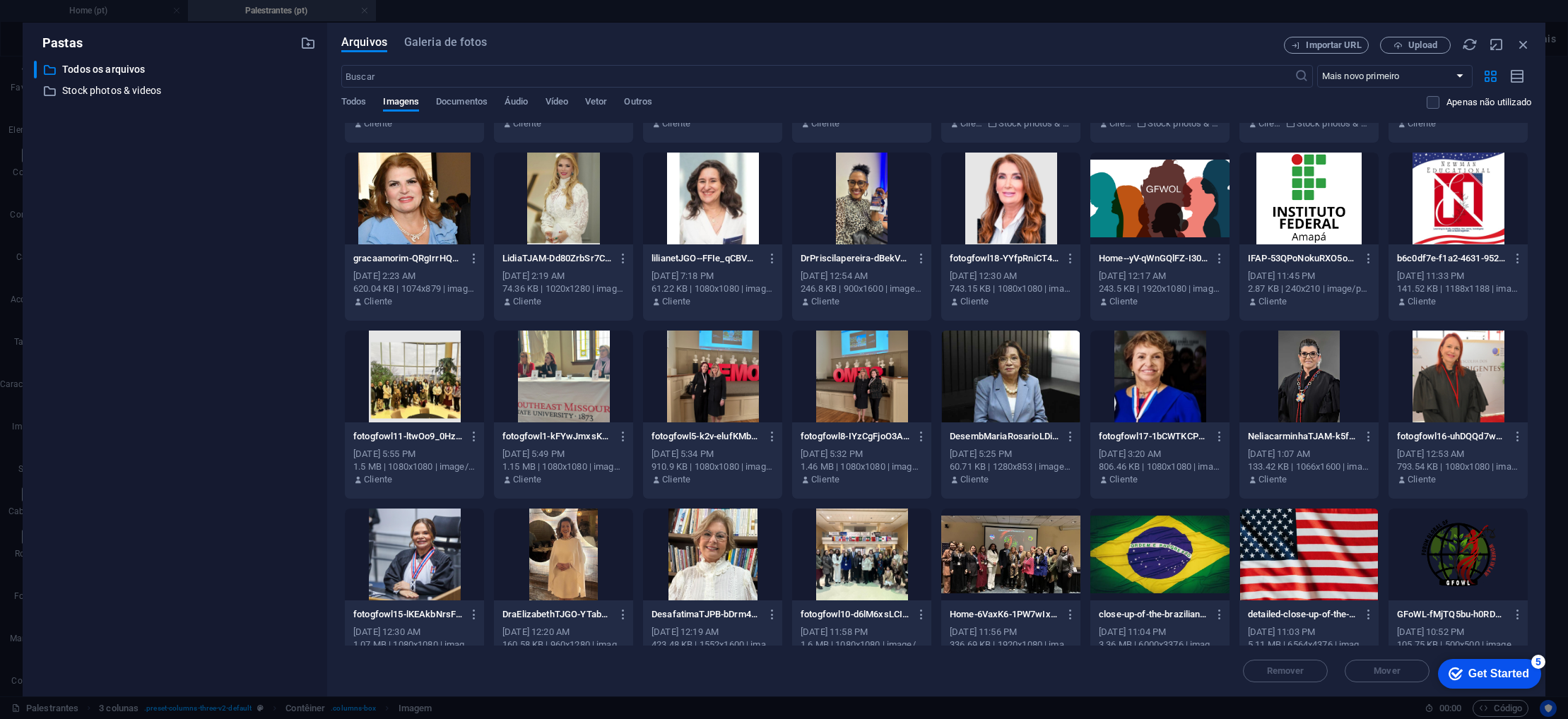
click at [1150, 375] on div at bounding box center [1160, 376] width 139 height 91
click at [1150, 375] on div "1" at bounding box center [1160, 376] width 139 height 91
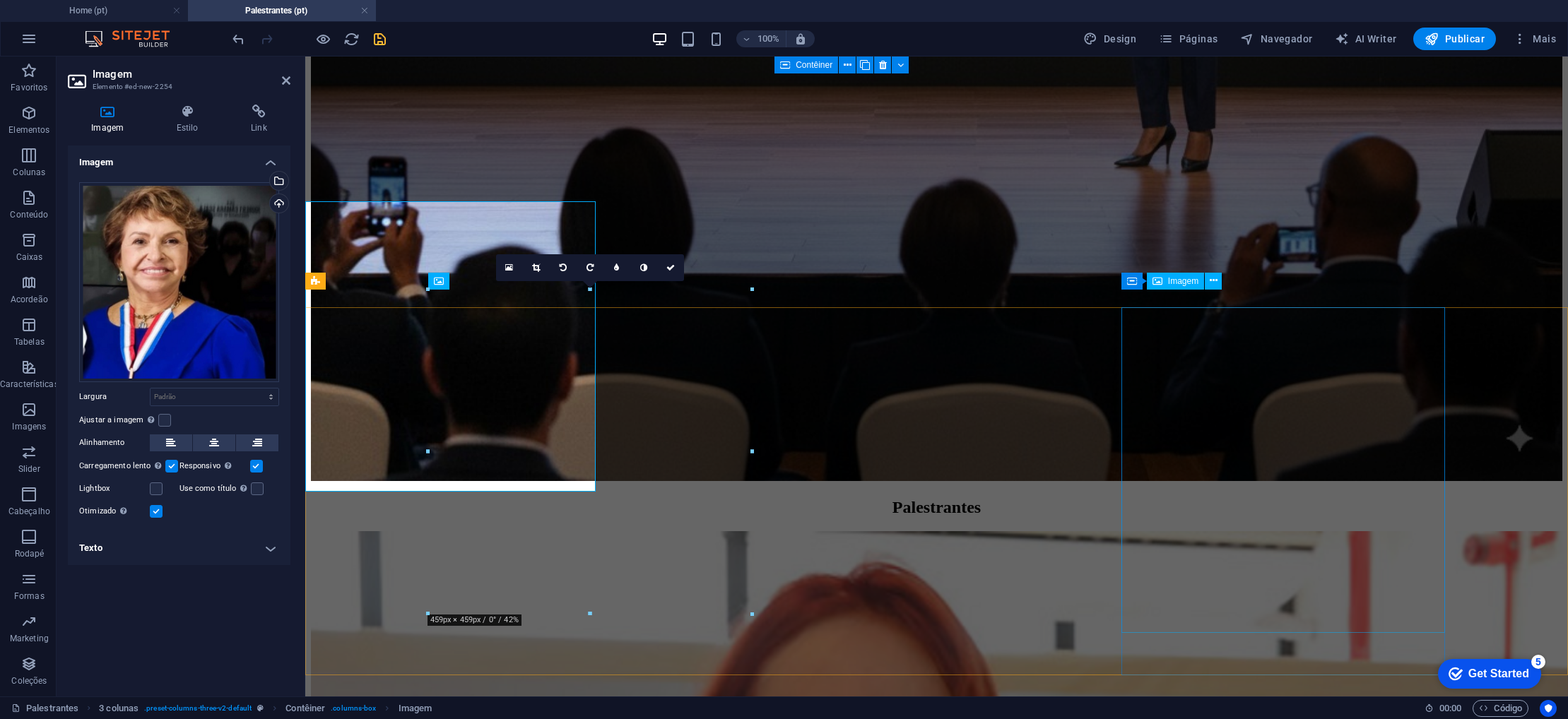
scroll to position [1181, 0]
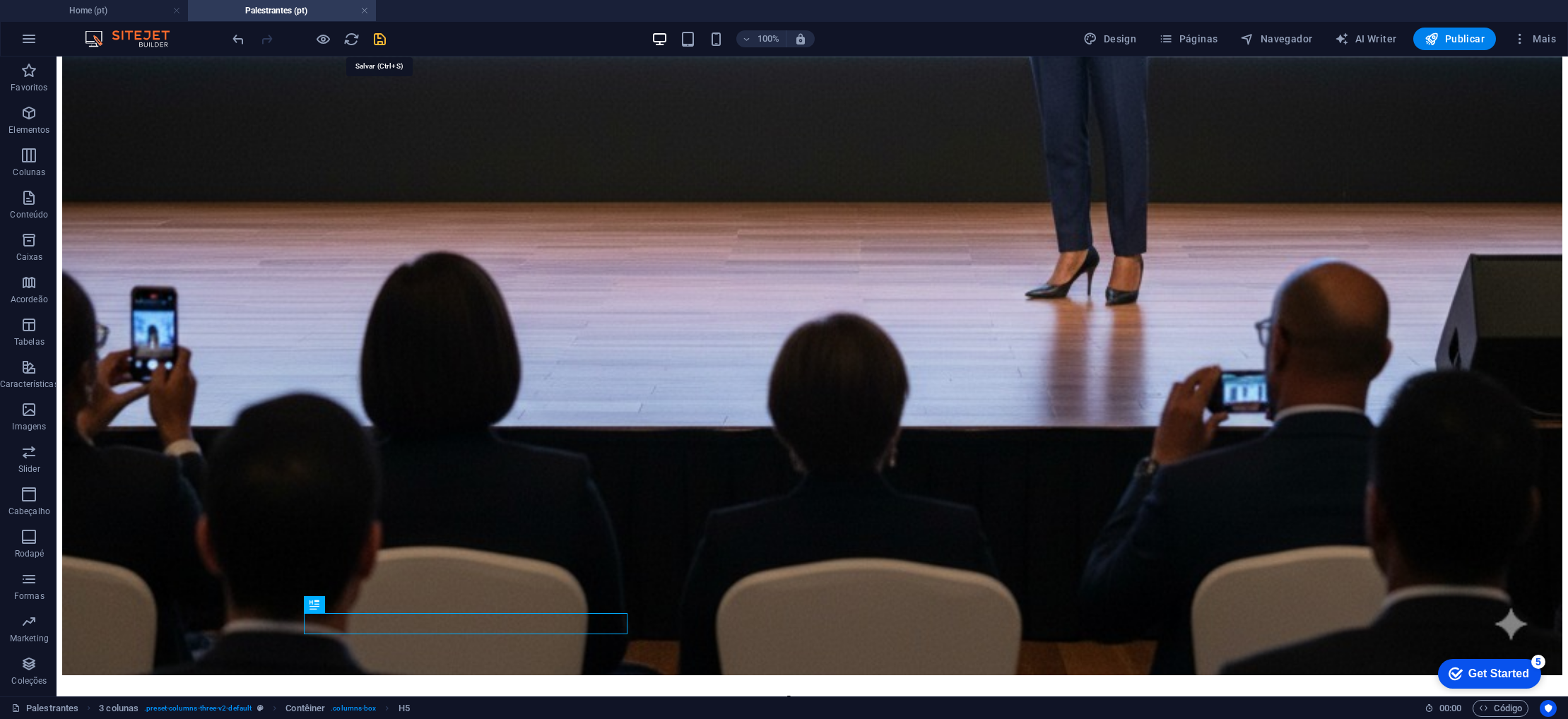
click at [383, 40] on icon "save" at bounding box center [379, 39] width 16 height 16
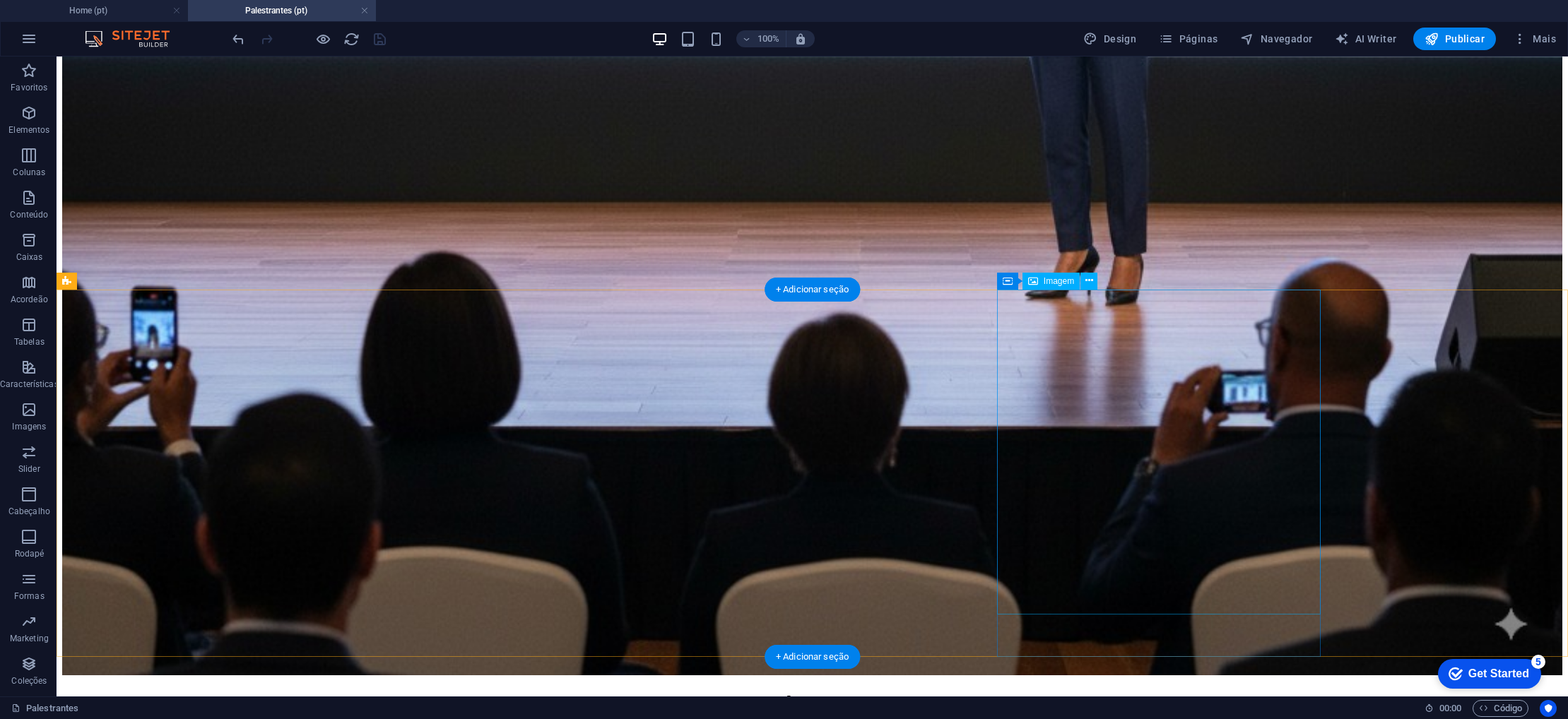
select select "px"
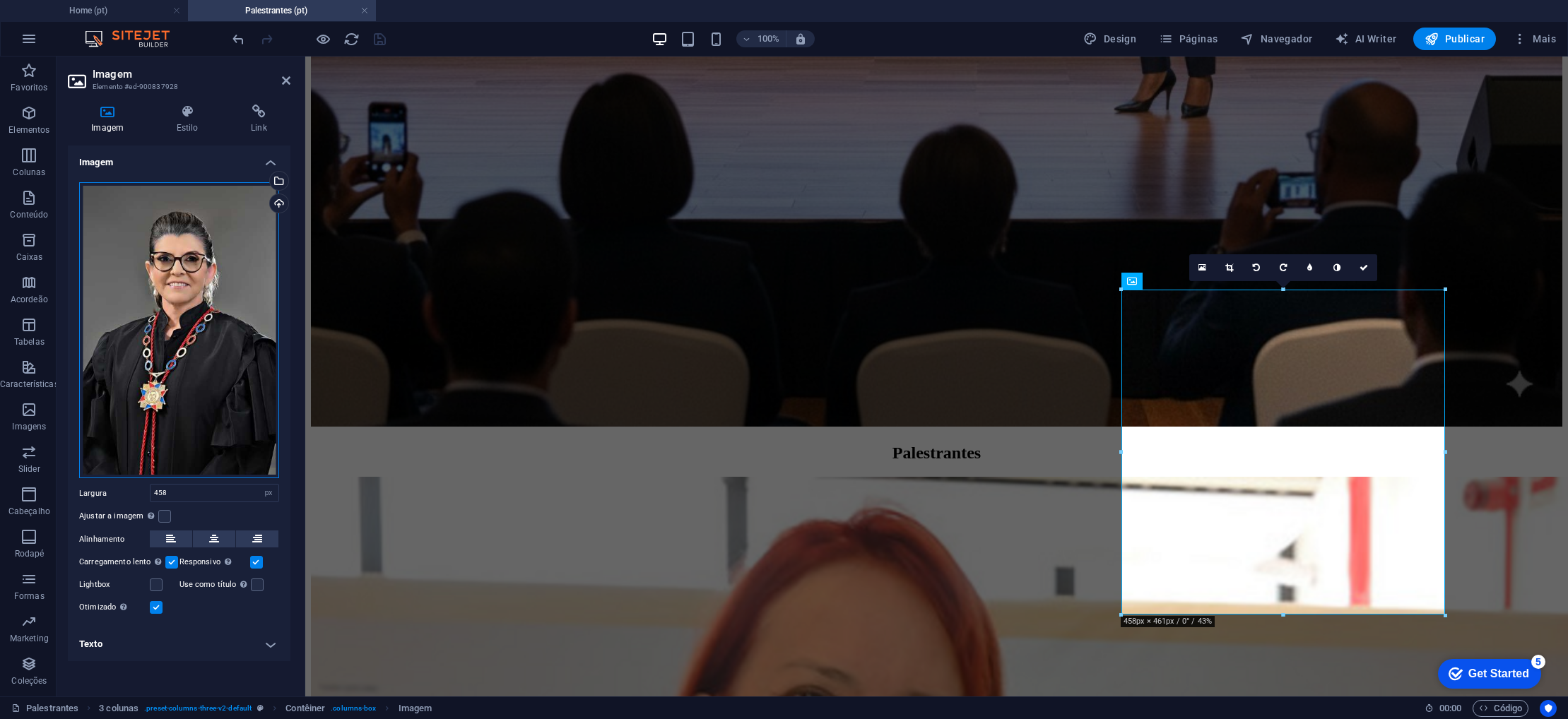
click at [222, 365] on div "Arraste os arquivos aqui, clique para escolher os arquivos ou selecione os arqu…" at bounding box center [179, 331] width 200 height 297
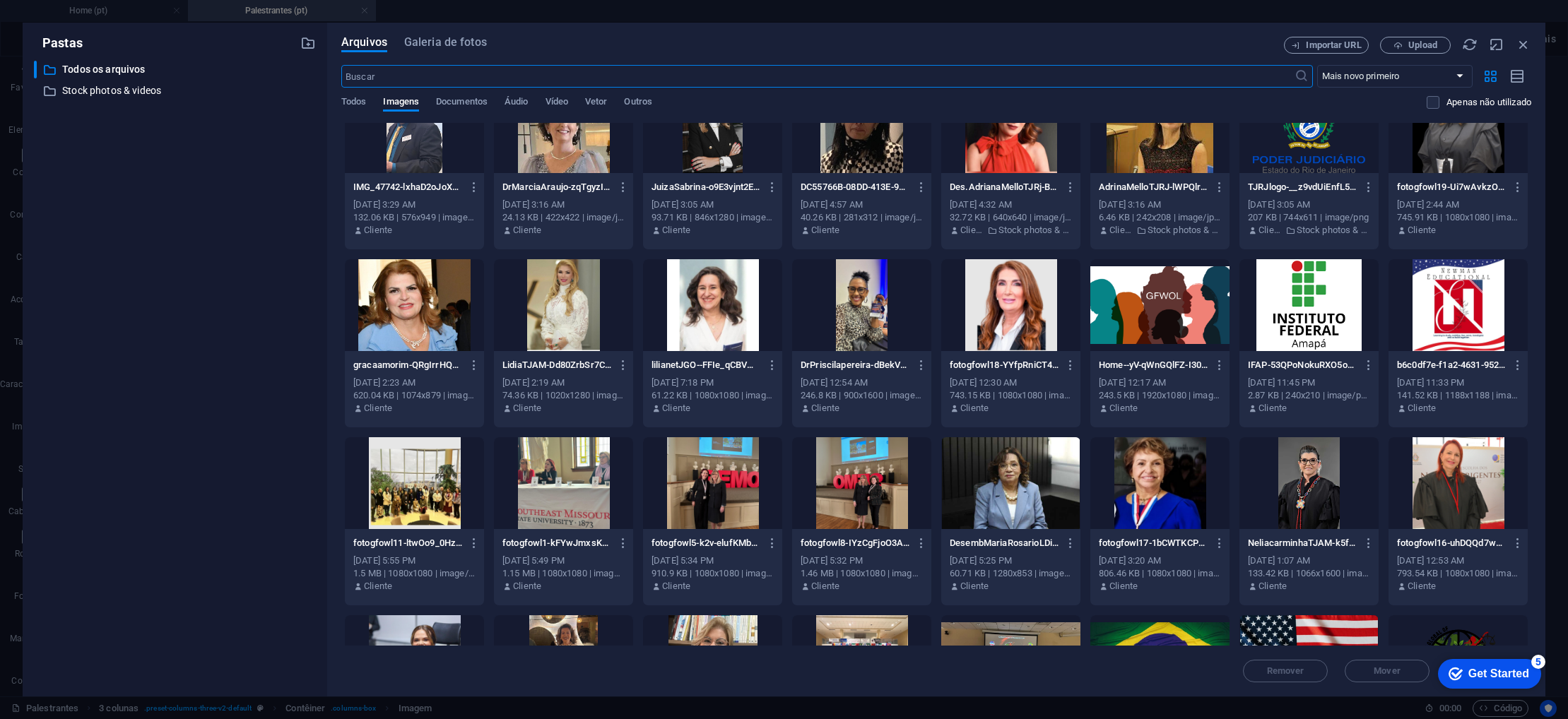
scroll to position [404, 0]
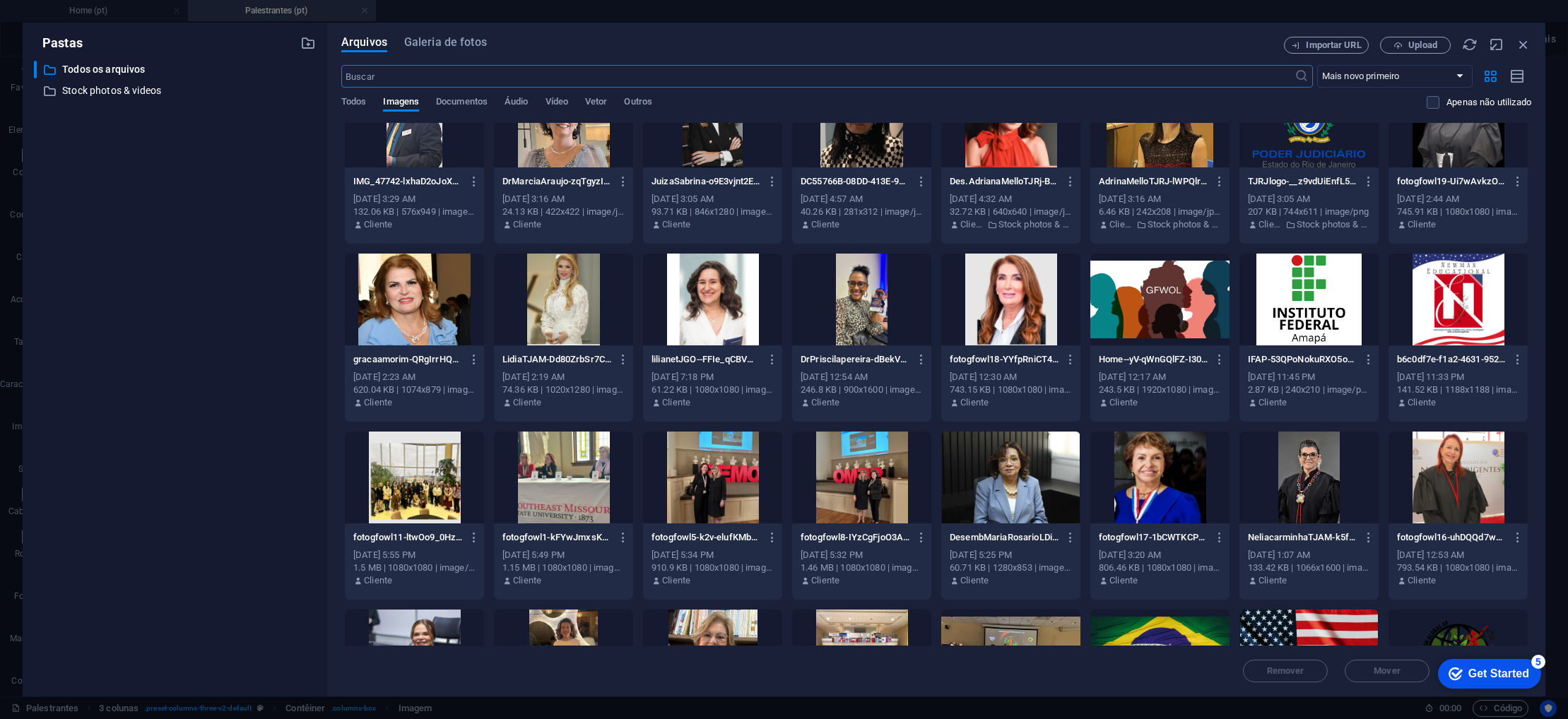
click at [981, 452] on div at bounding box center [1011, 477] width 139 height 91
click at [981, 452] on div "1" at bounding box center [1011, 477] width 139 height 91
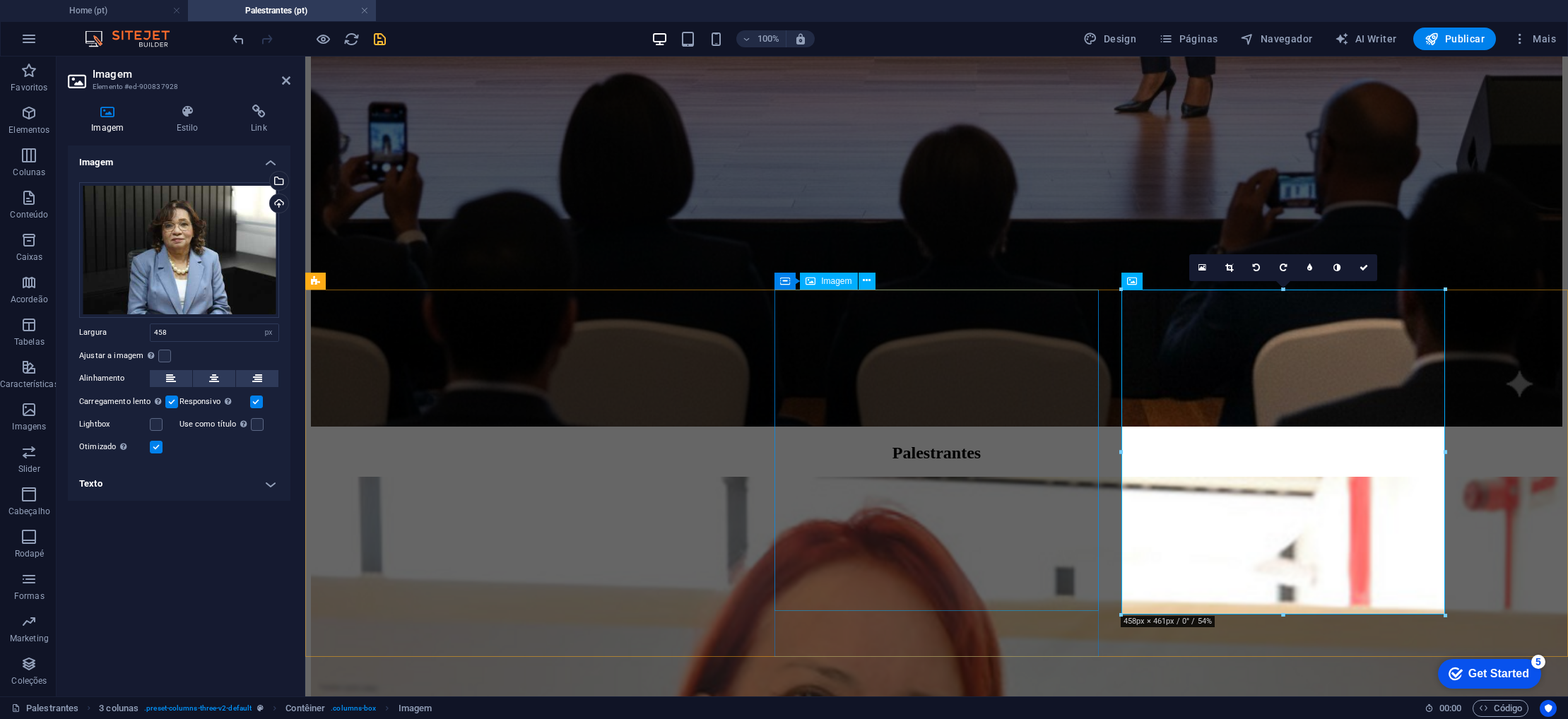
scroll to position [1179, 0]
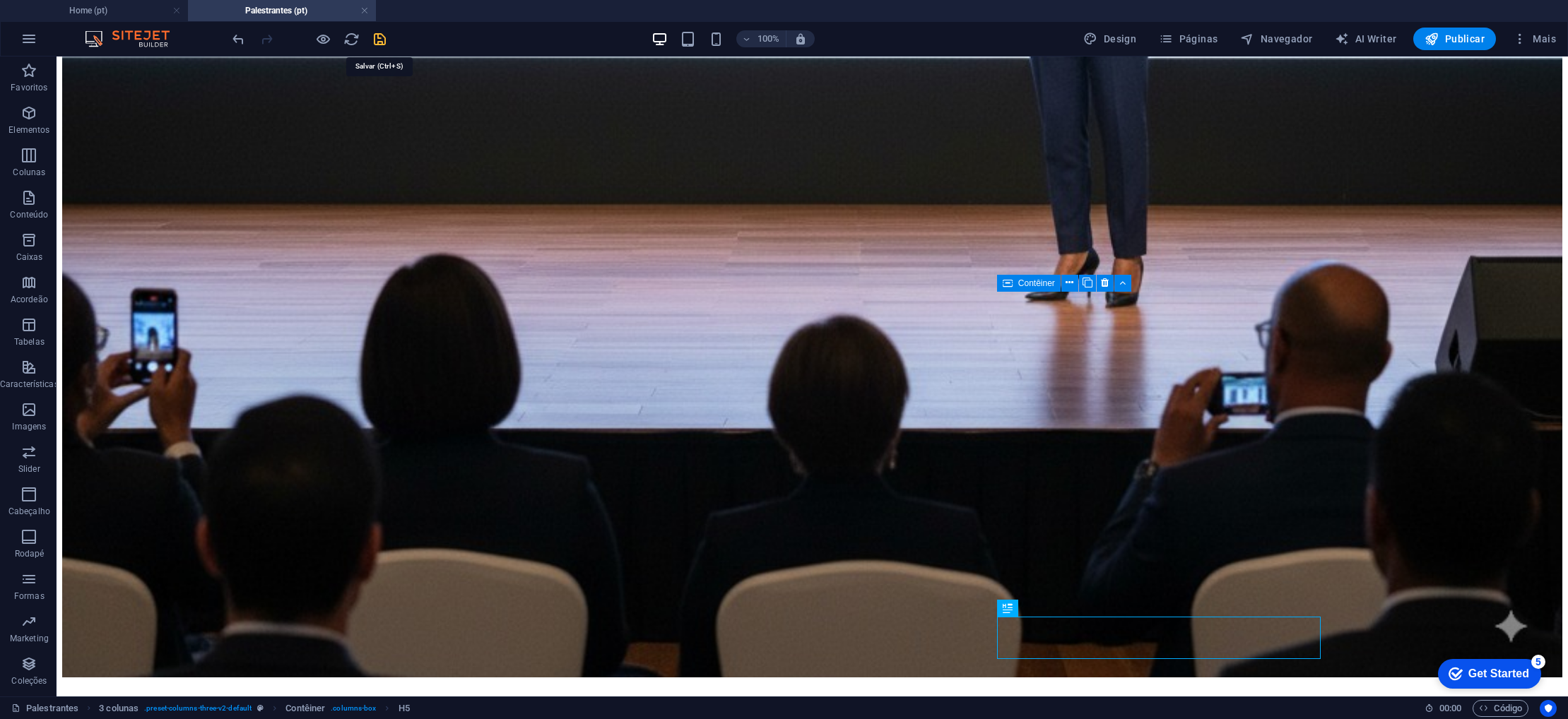
click at [384, 40] on icon "save" at bounding box center [379, 39] width 16 height 16
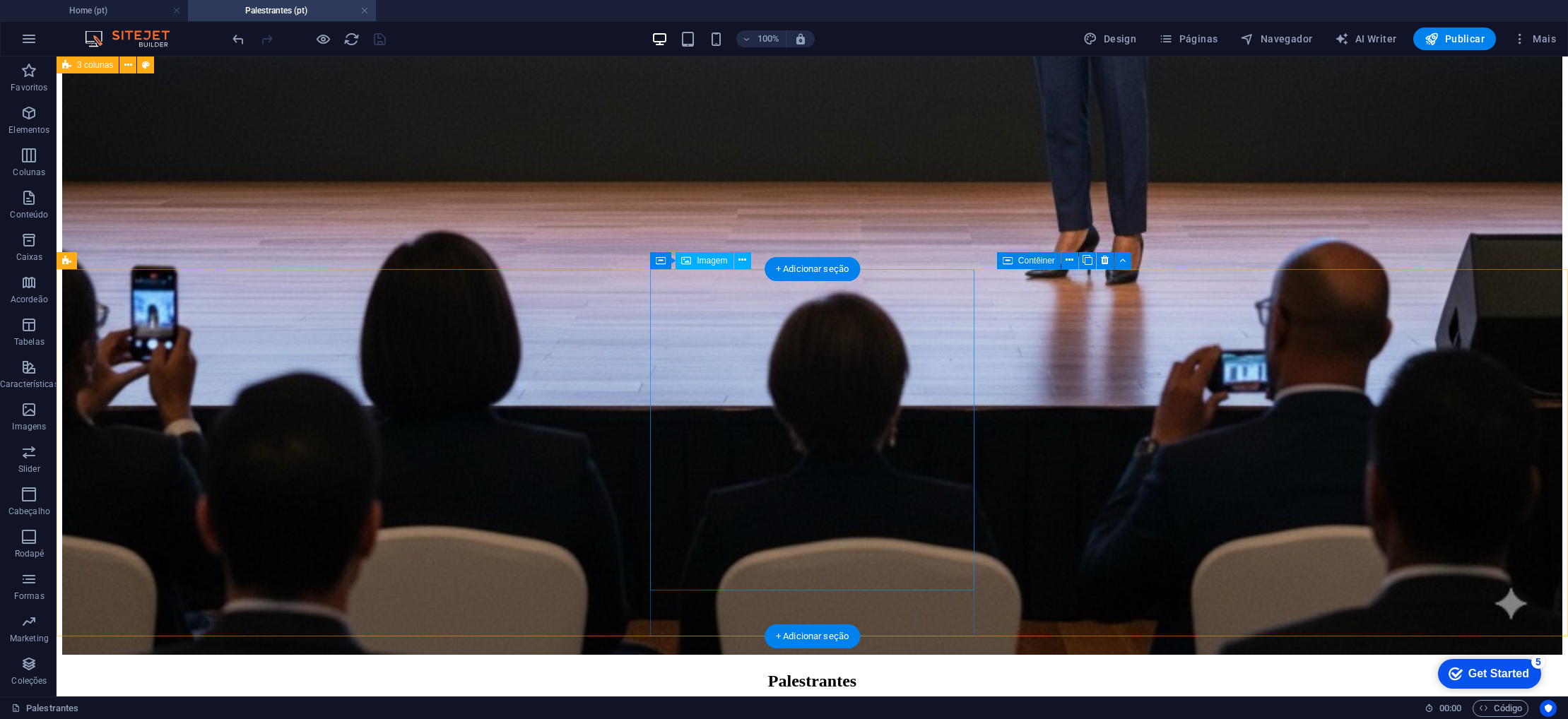
scroll to position [1196, 0]
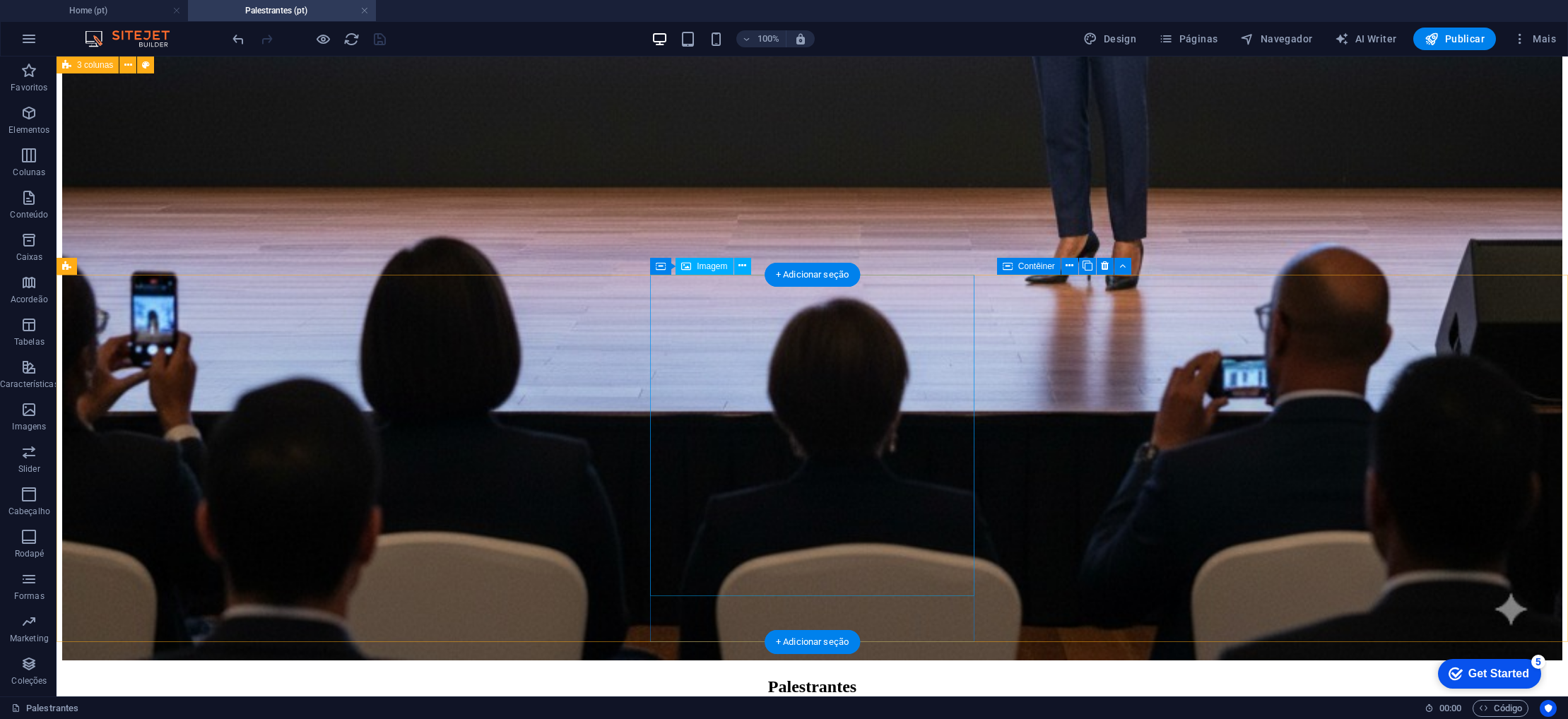
select select "px"
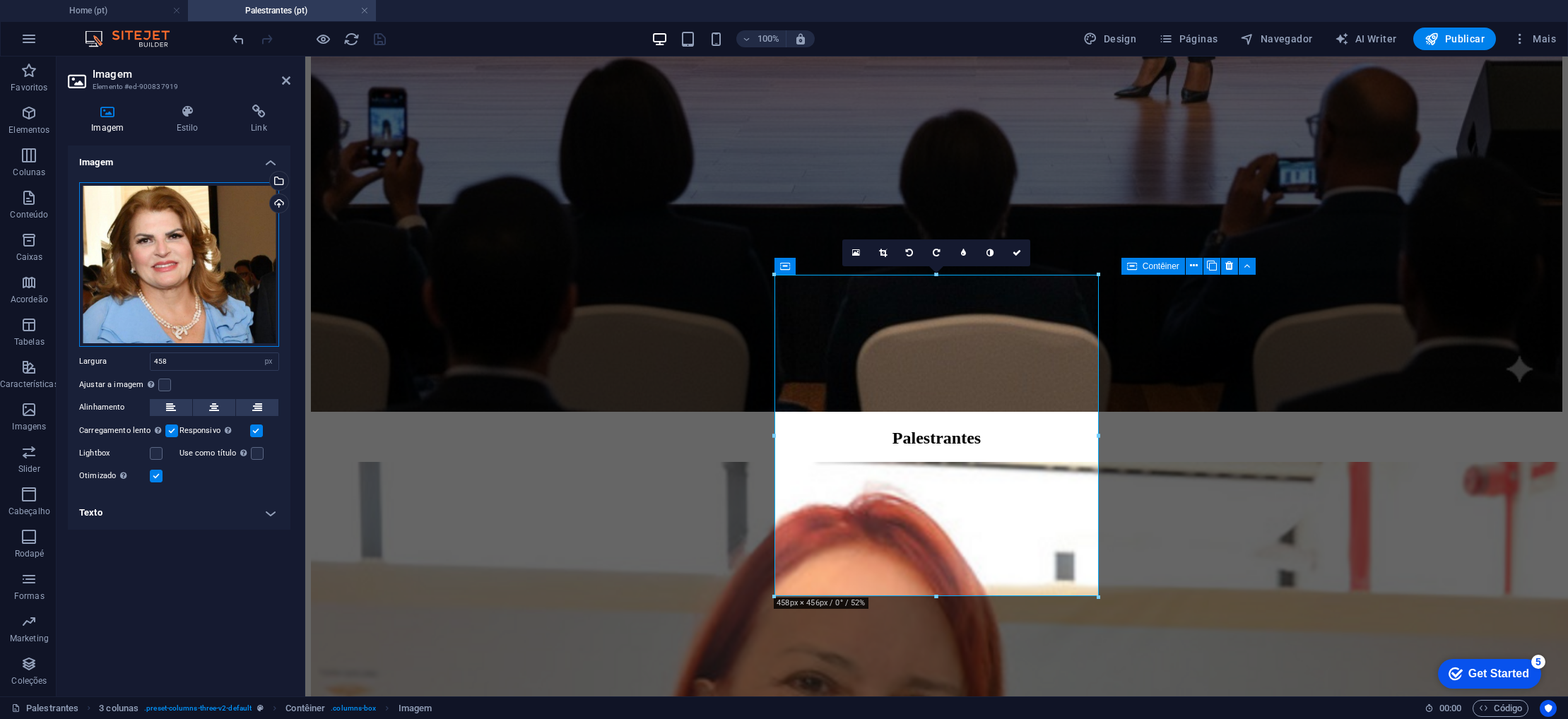
click at [186, 264] on div "Arraste os arquivos aqui, clique para escolher os arquivos ou selecione os arqu…" at bounding box center [179, 264] width 200 height 165
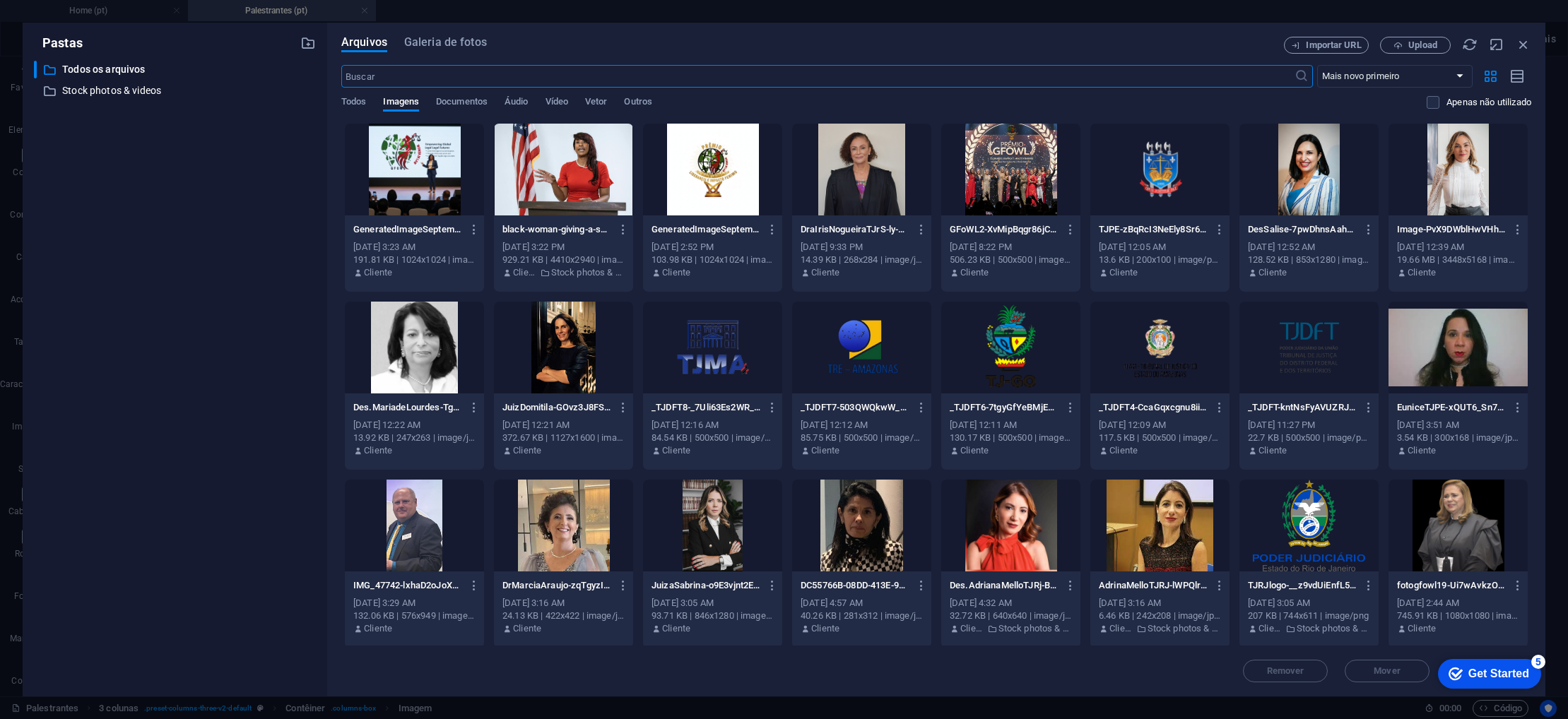
scroll to position [1141, 0]
click at [1169, 528] on div at bounding box center [1160, 525] width 139 height 91
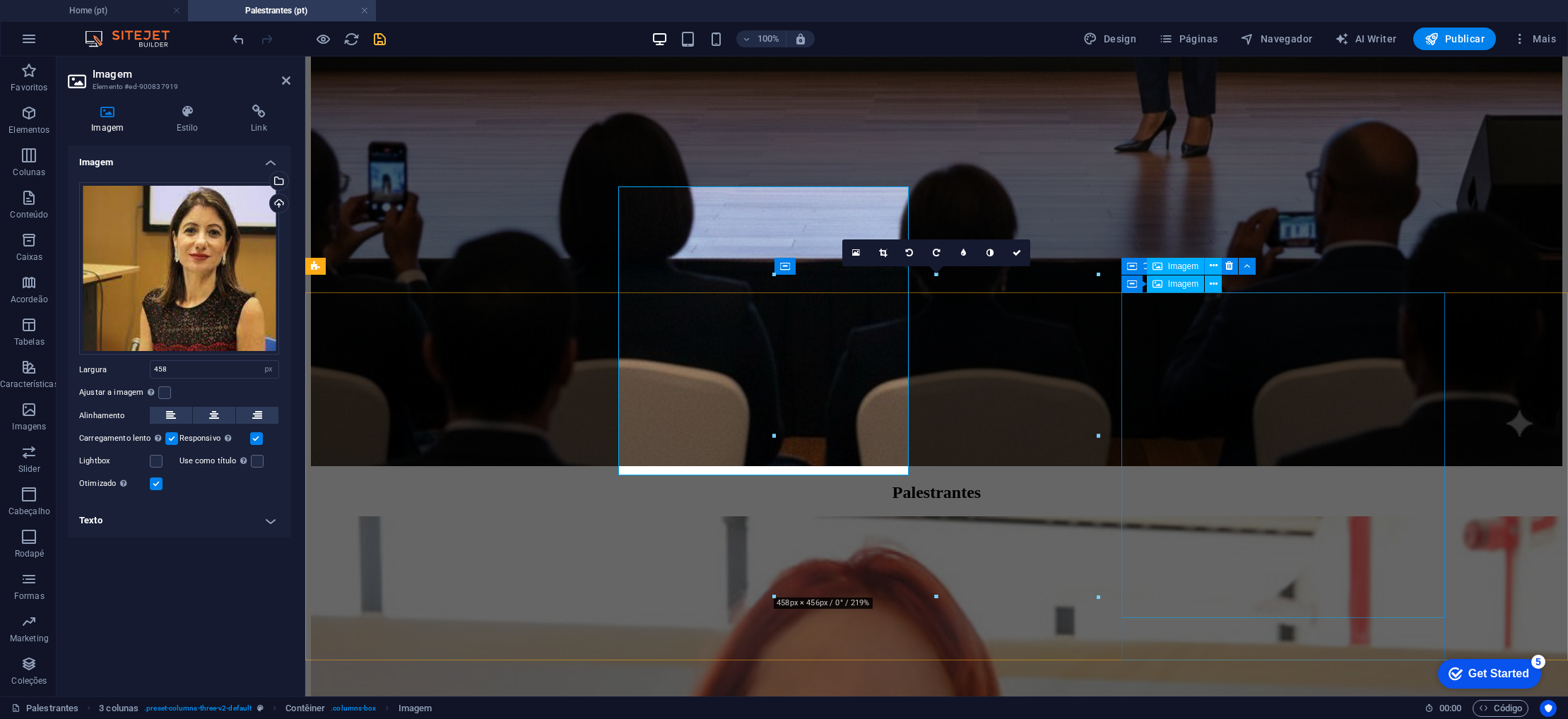
scroll to position [1196, 0]
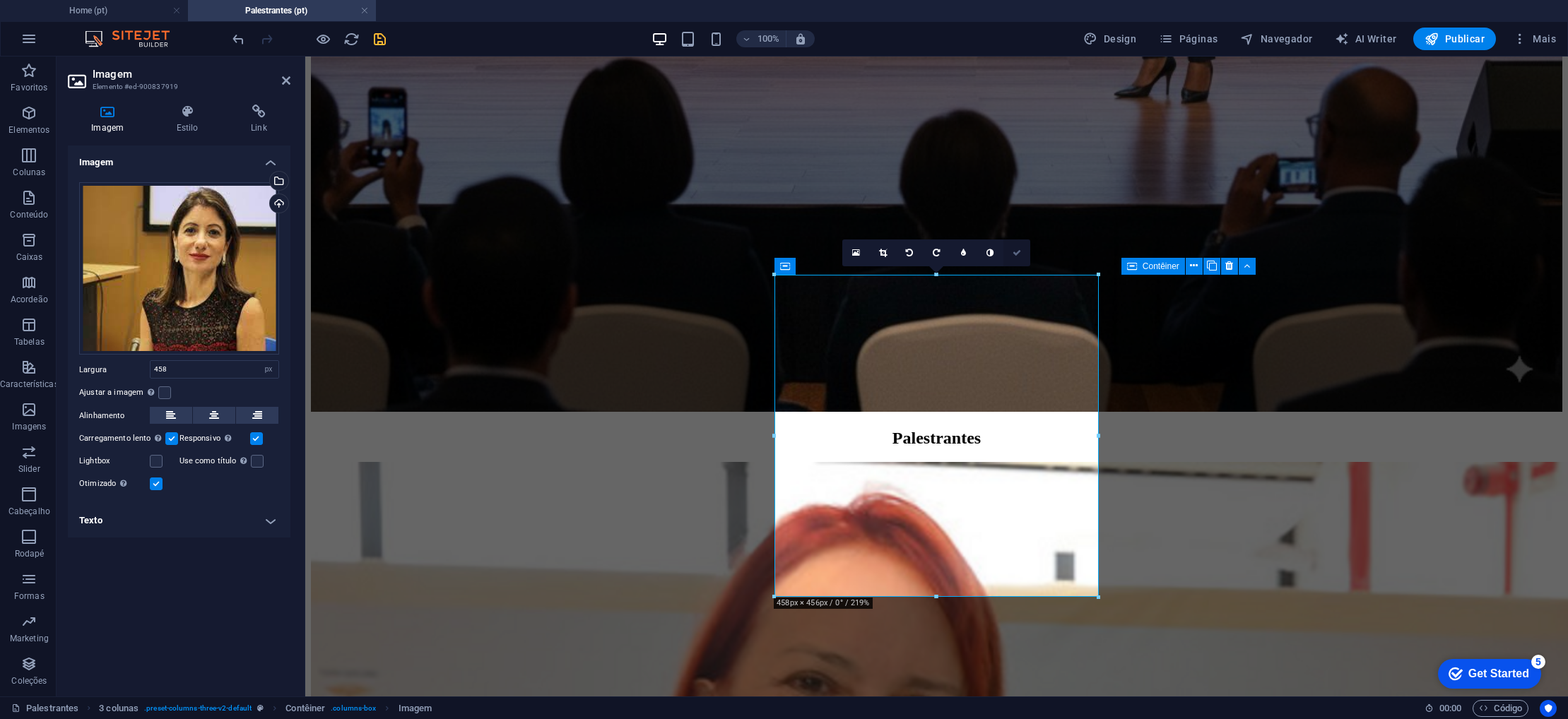
click at [1011, 252] on link at bounding box center [1017, 252] width 27 height 27
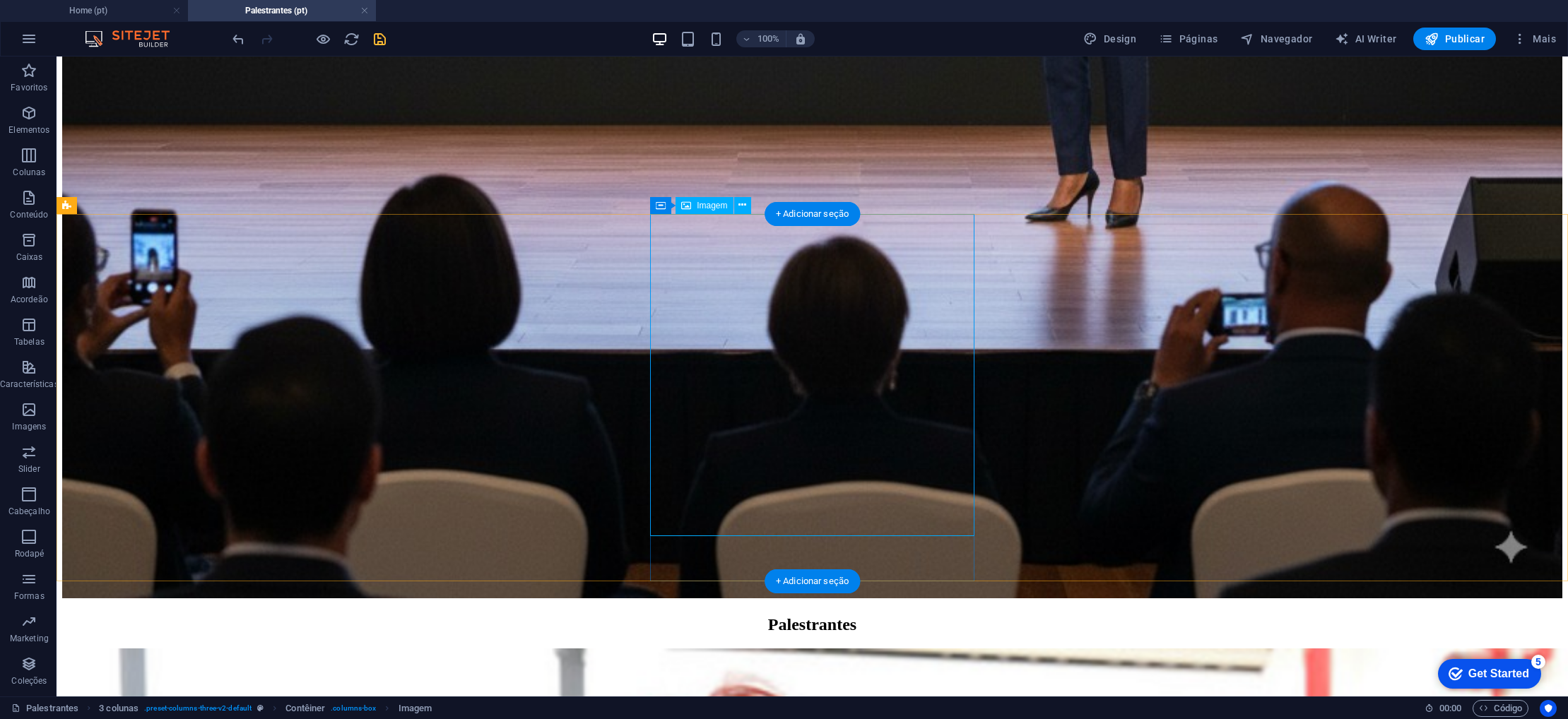
scroll to position [1263, 0]
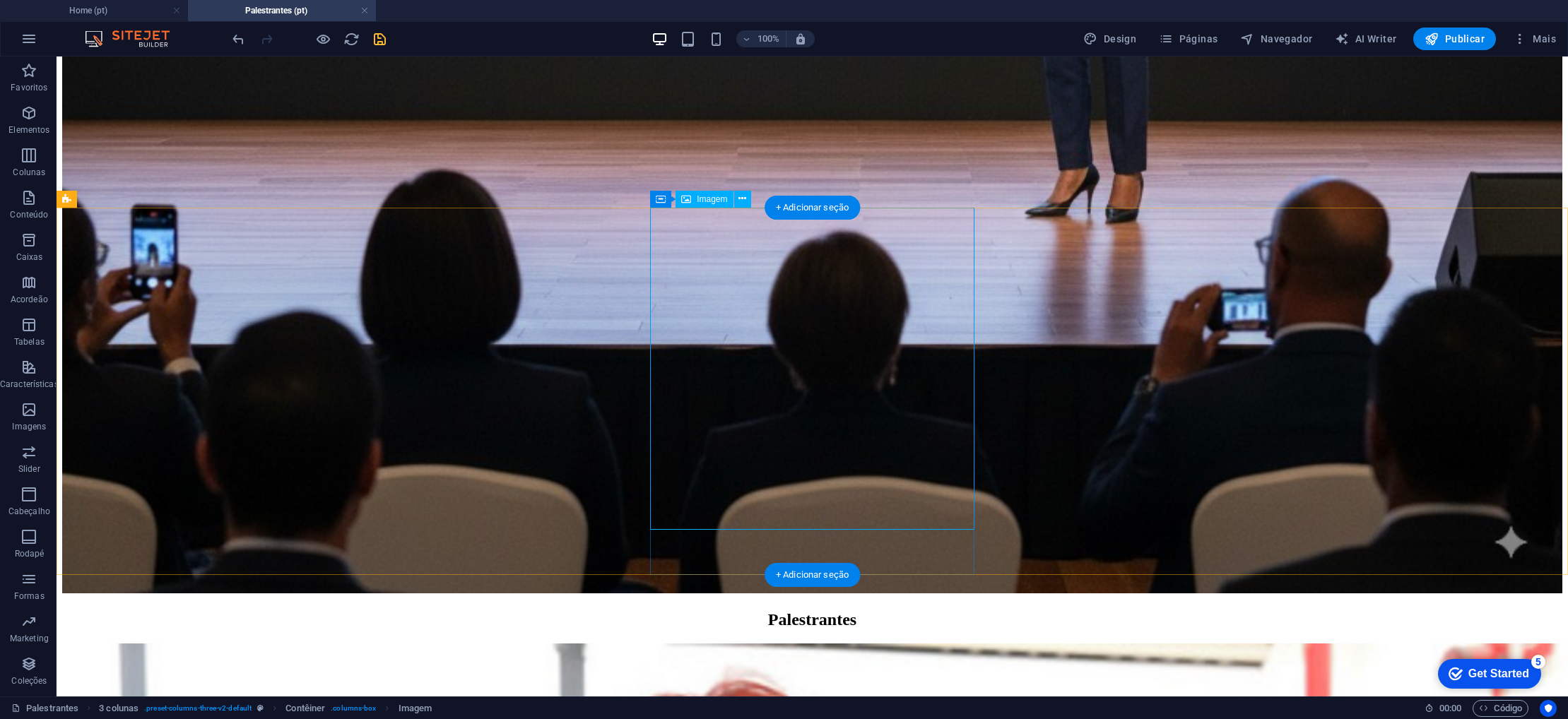
select select "px"
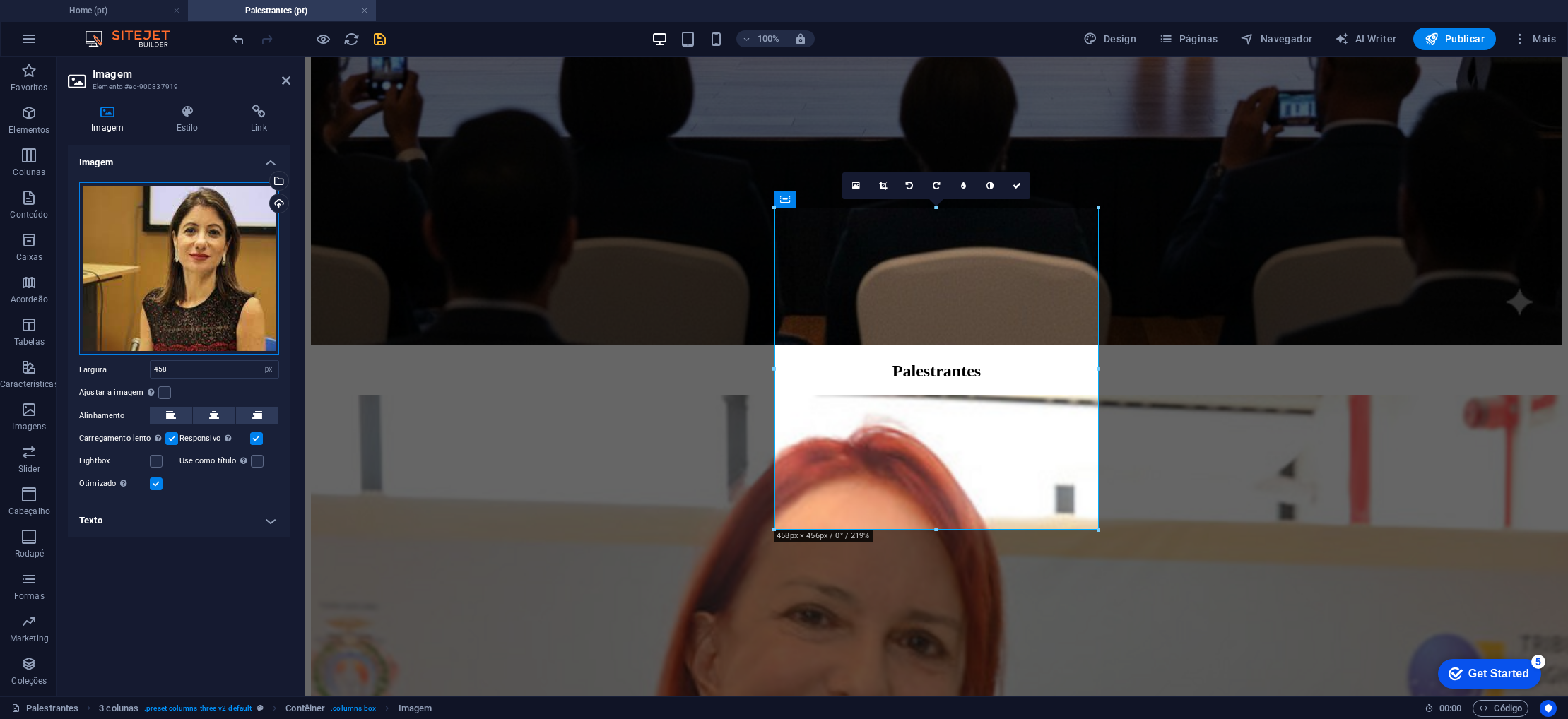
click at [137, 289] on div "Arraste os arquivos aqui, clique para escolher os arquivos ou selecione os arqu…" at bounding box center [179, 268] width 200 height 173
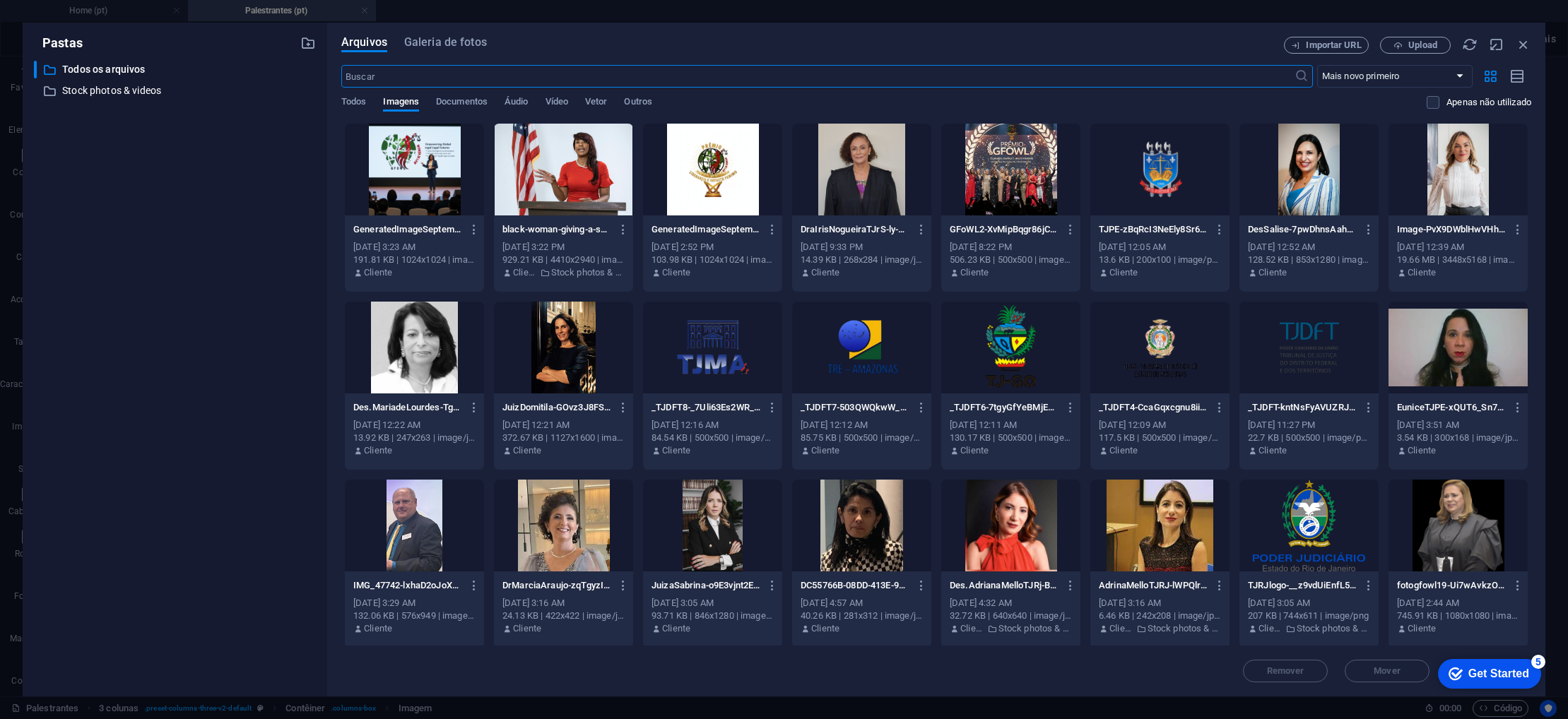
scroll to position [1208, 0]
click at [1037, 542] on div at bounding box center [1011, 525] width 139 height 91
click at [1217, 585] on icon "button" at bounding box center [1220, 585] width 13 height 13
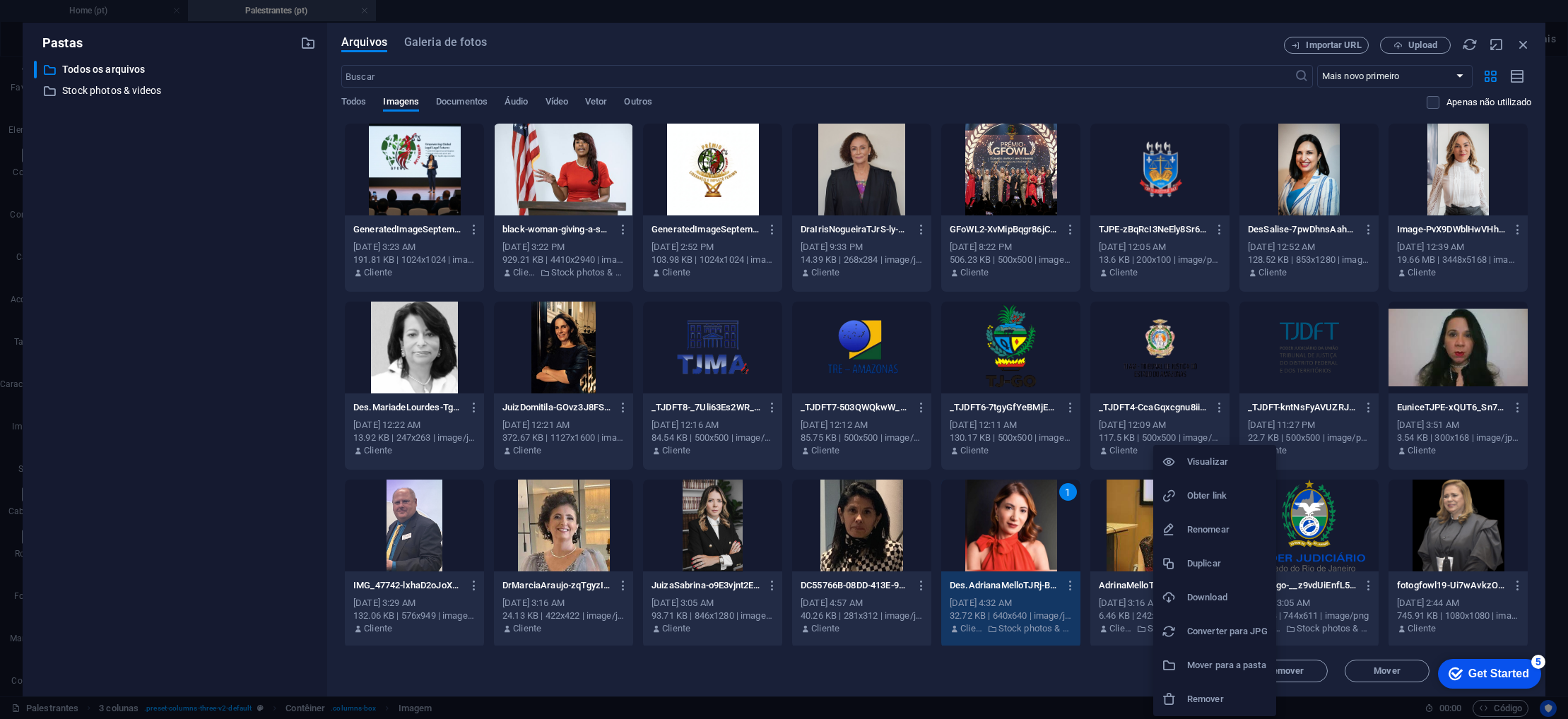
click at [1212, 695] on h6 "Remover" at bounding box center [1227, 699] width 81 height 17
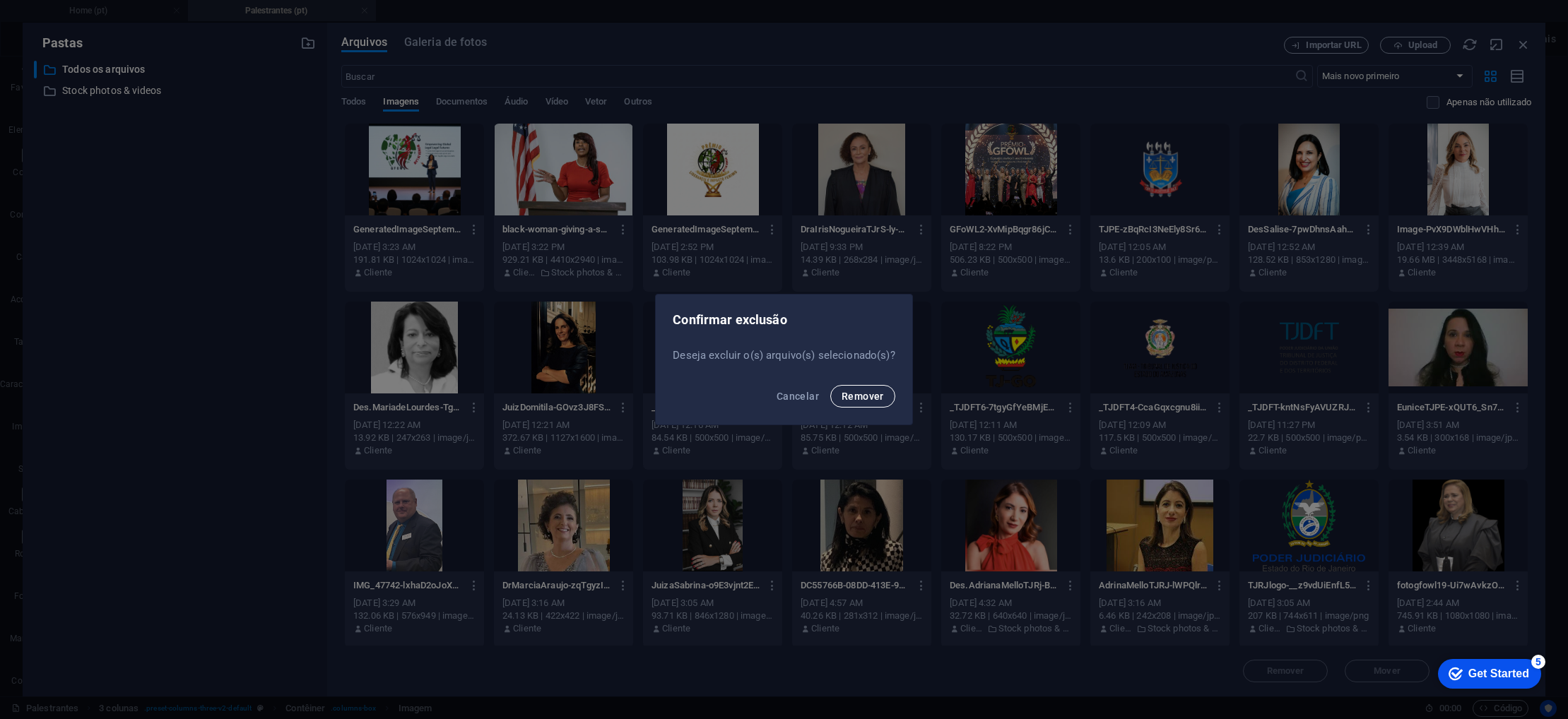
click at [876, 397] on span "Remover" at bounding box center [863, 396] width 42 height 11
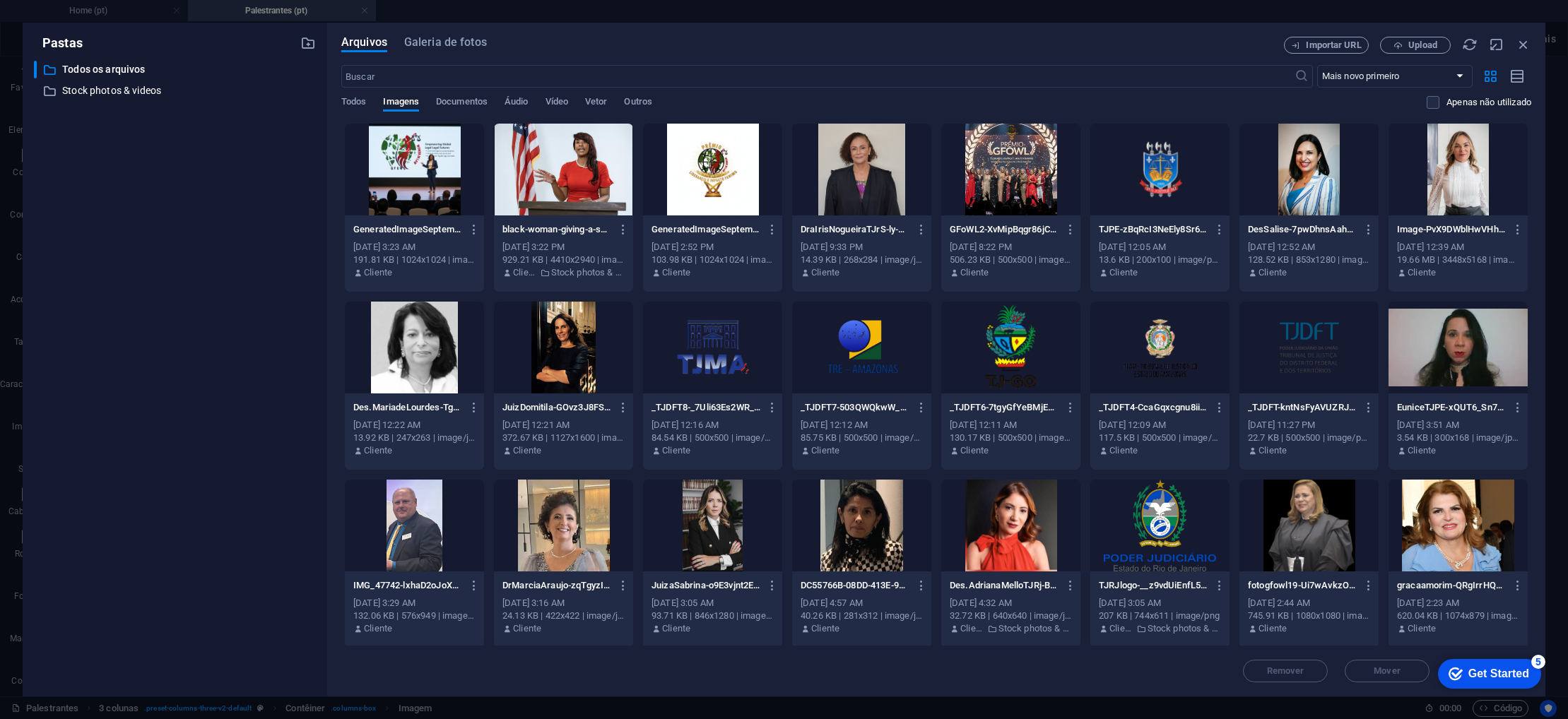
click at [1008, 524] on div at bounding box center [1011, 525] width 139 height 91
click at [1016, 544] on div "1" at bounding box center [1011, 525] width 139 height 91
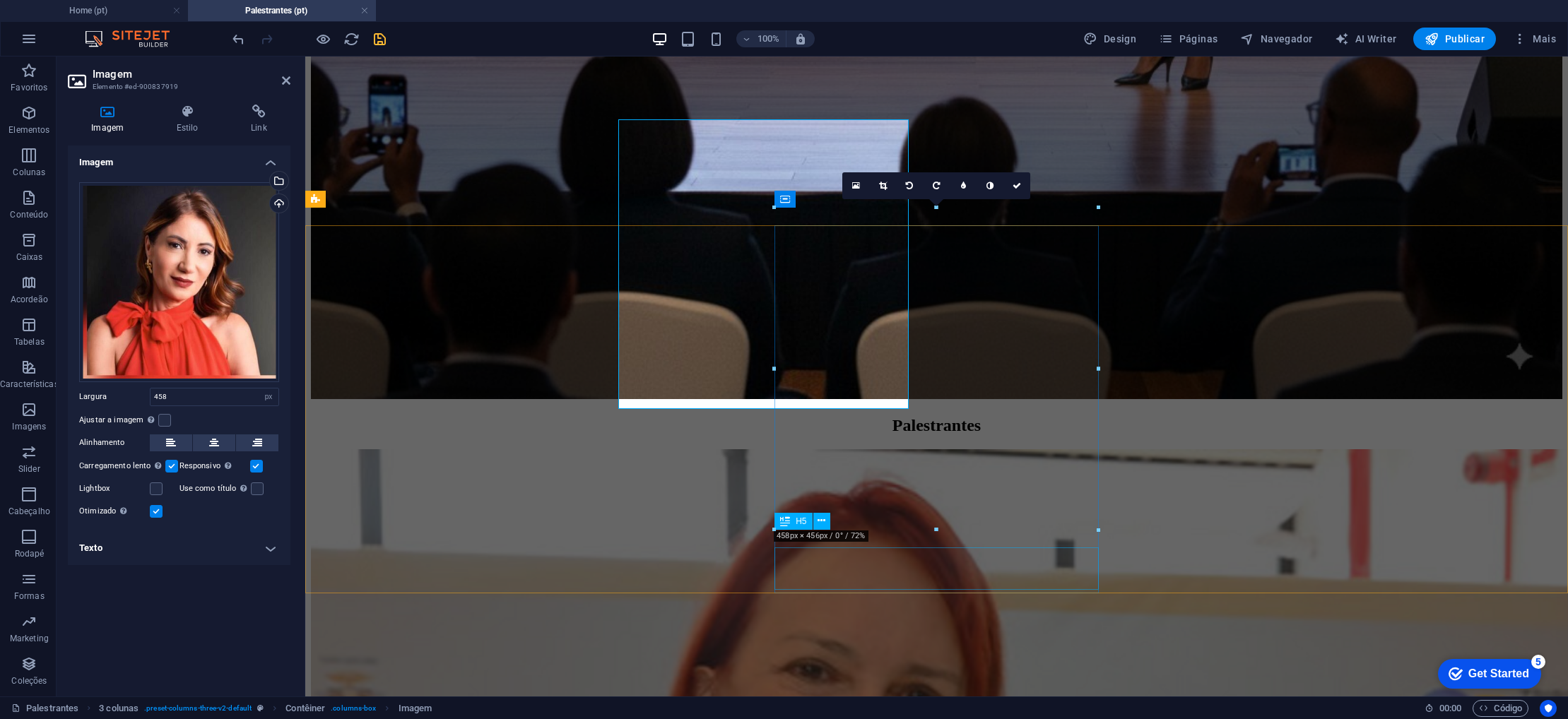
scroll to position [1263, 0]
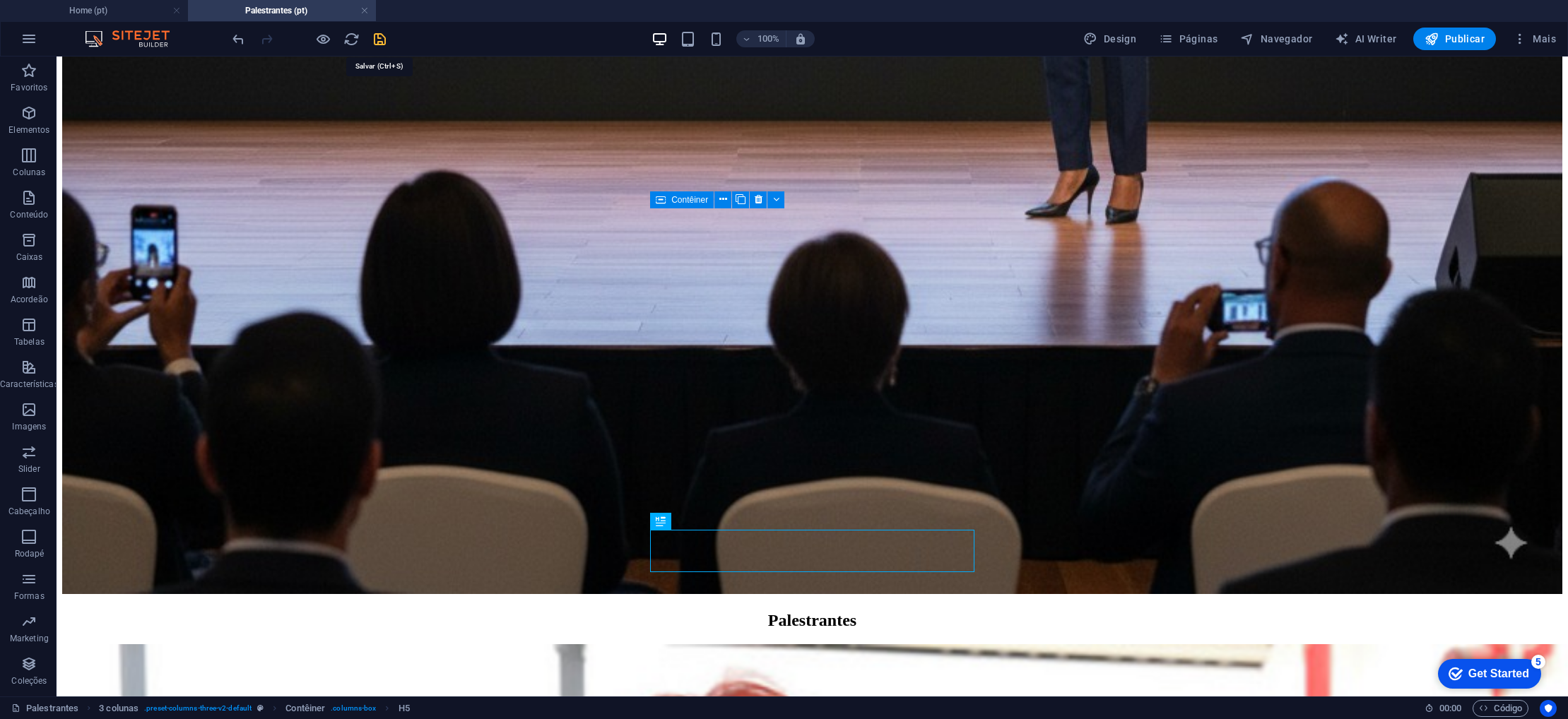
click at [379, 38] on icon "save" at bounding box center [379, 39] width 16 height 16
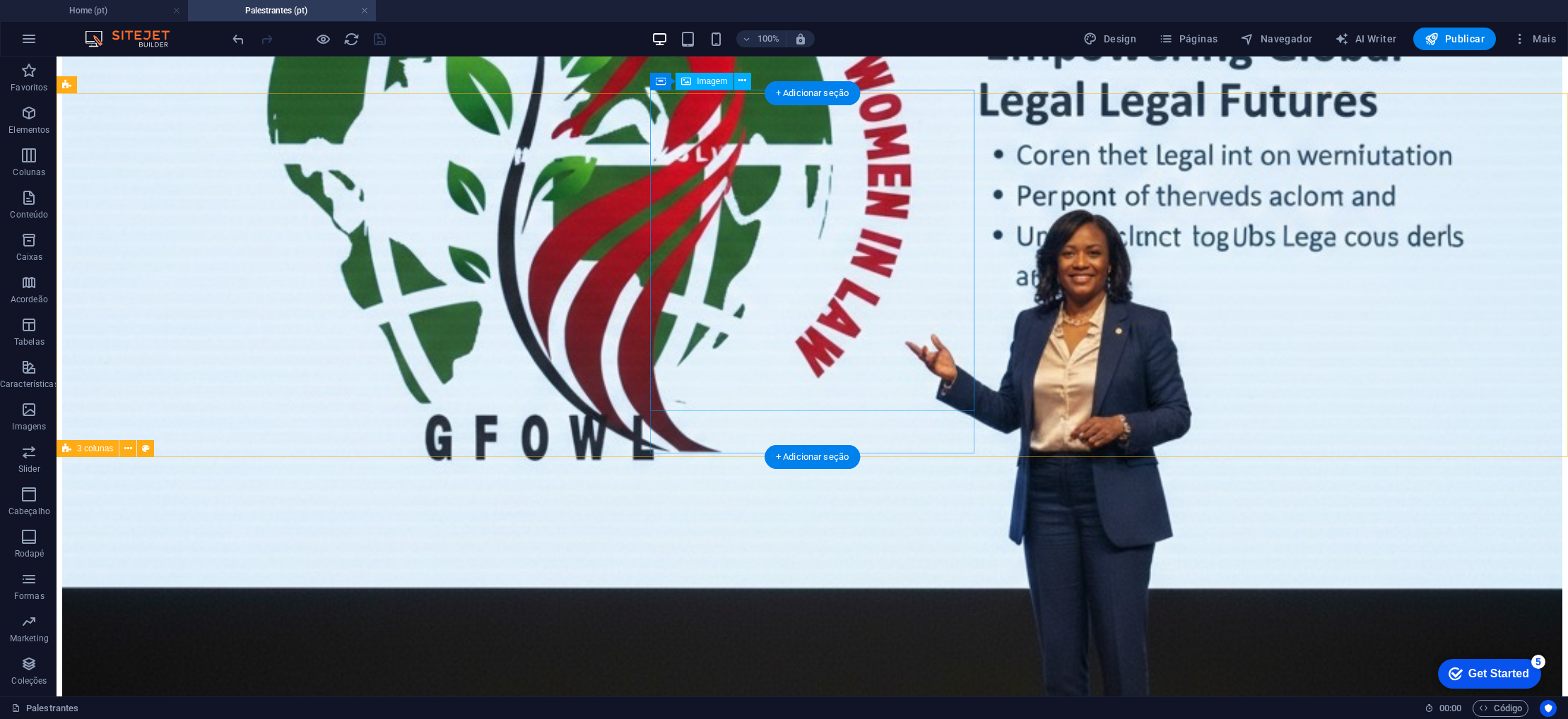
scroll to position [650, 0]
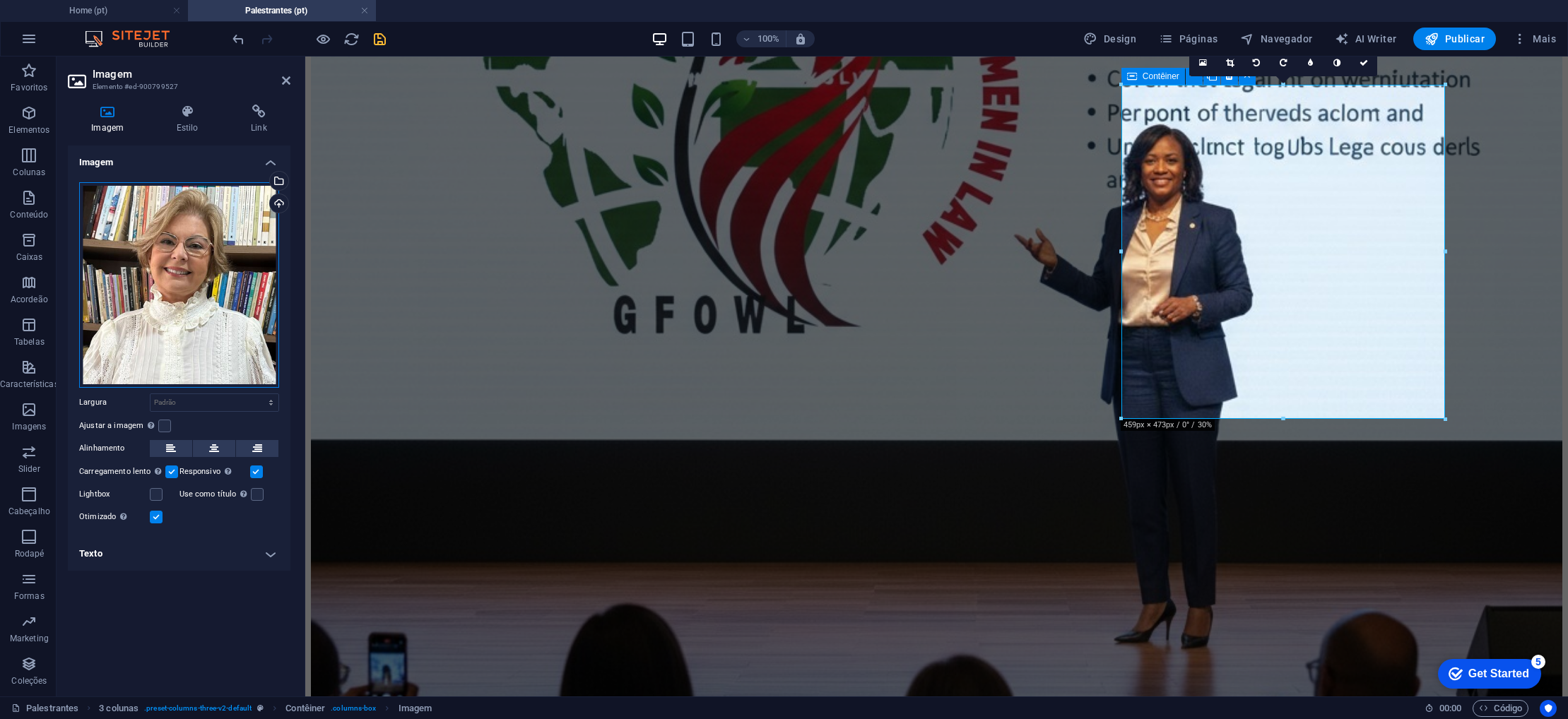
click at [104, 224] on div "Arraste os arquivos aqui, clique para escolher os arquivos ou selecione os arqu…" at bounding box center [179, 284] width 200 height 206
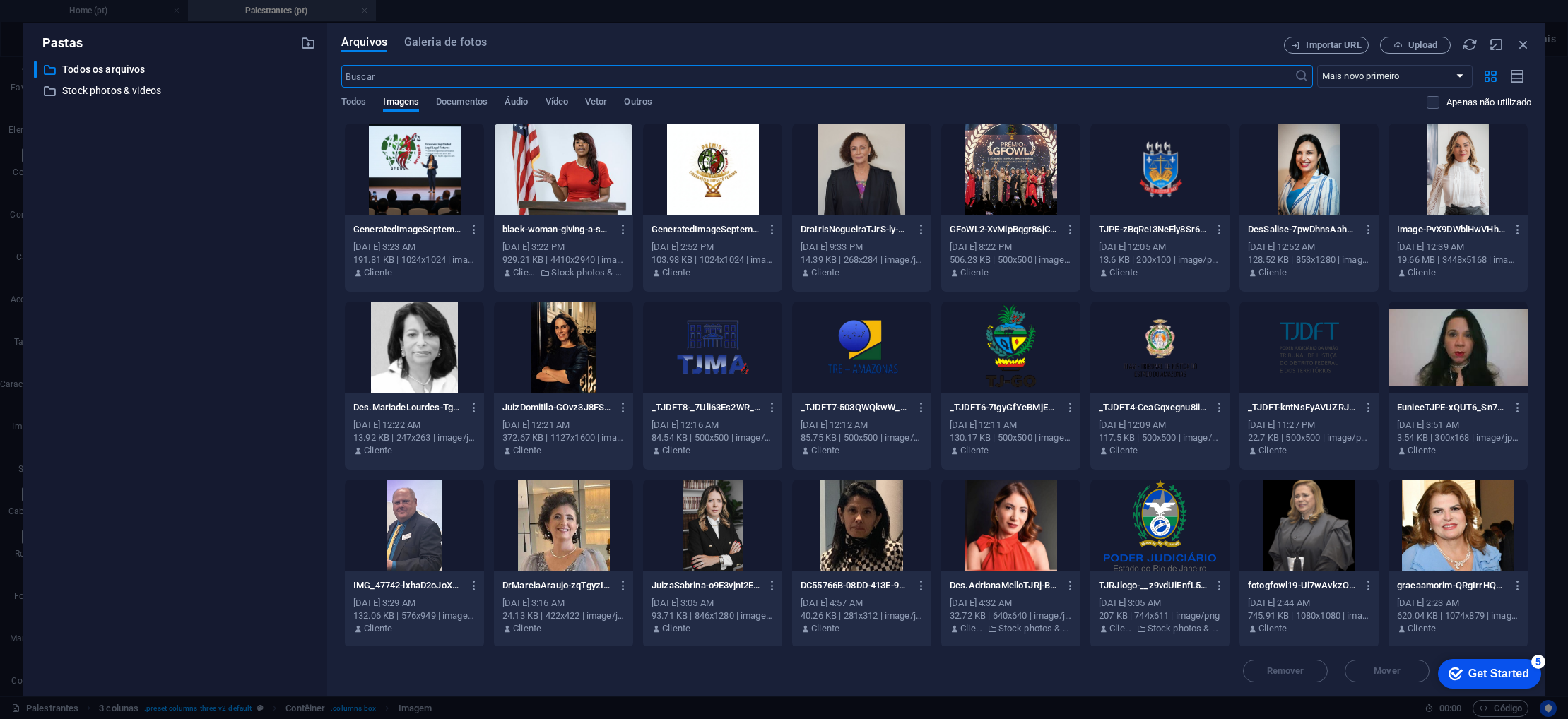
scroll to position [618, 0]
click at [1526, 48] on icon "button" at bounding box center [1523, 45] width 16 height 16
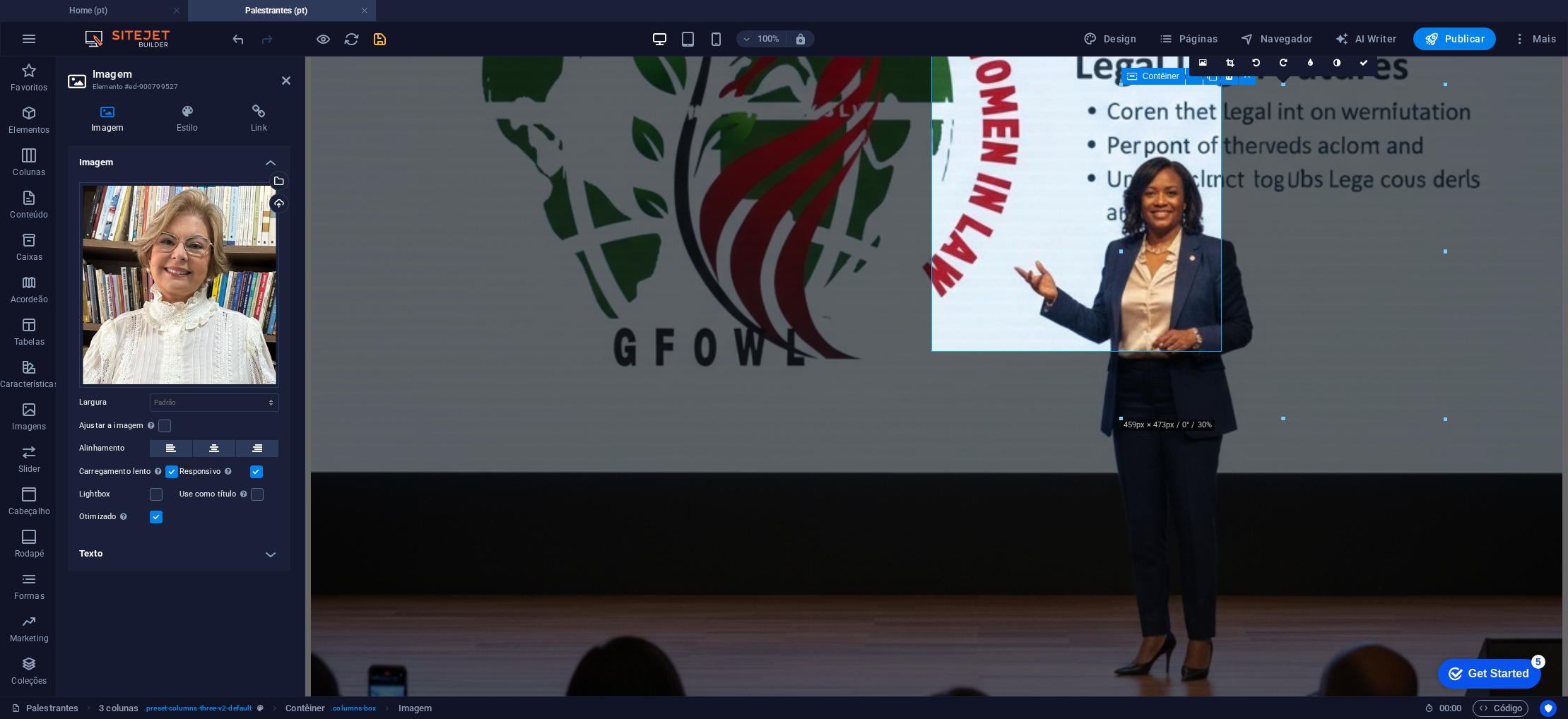
scroll to position [650, 0]
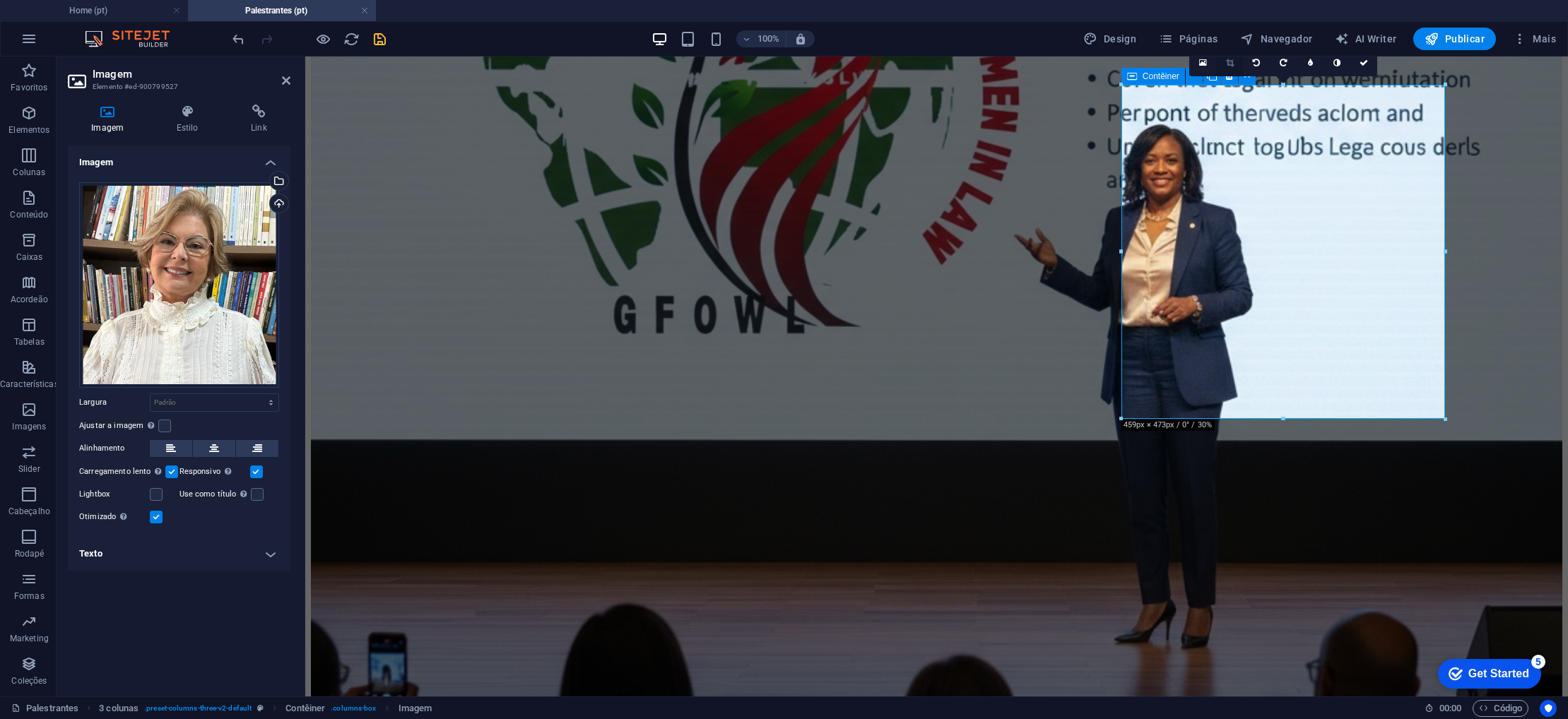
click at [1234, 64] on link at bounding box center [1229, 63] width 27 height 27
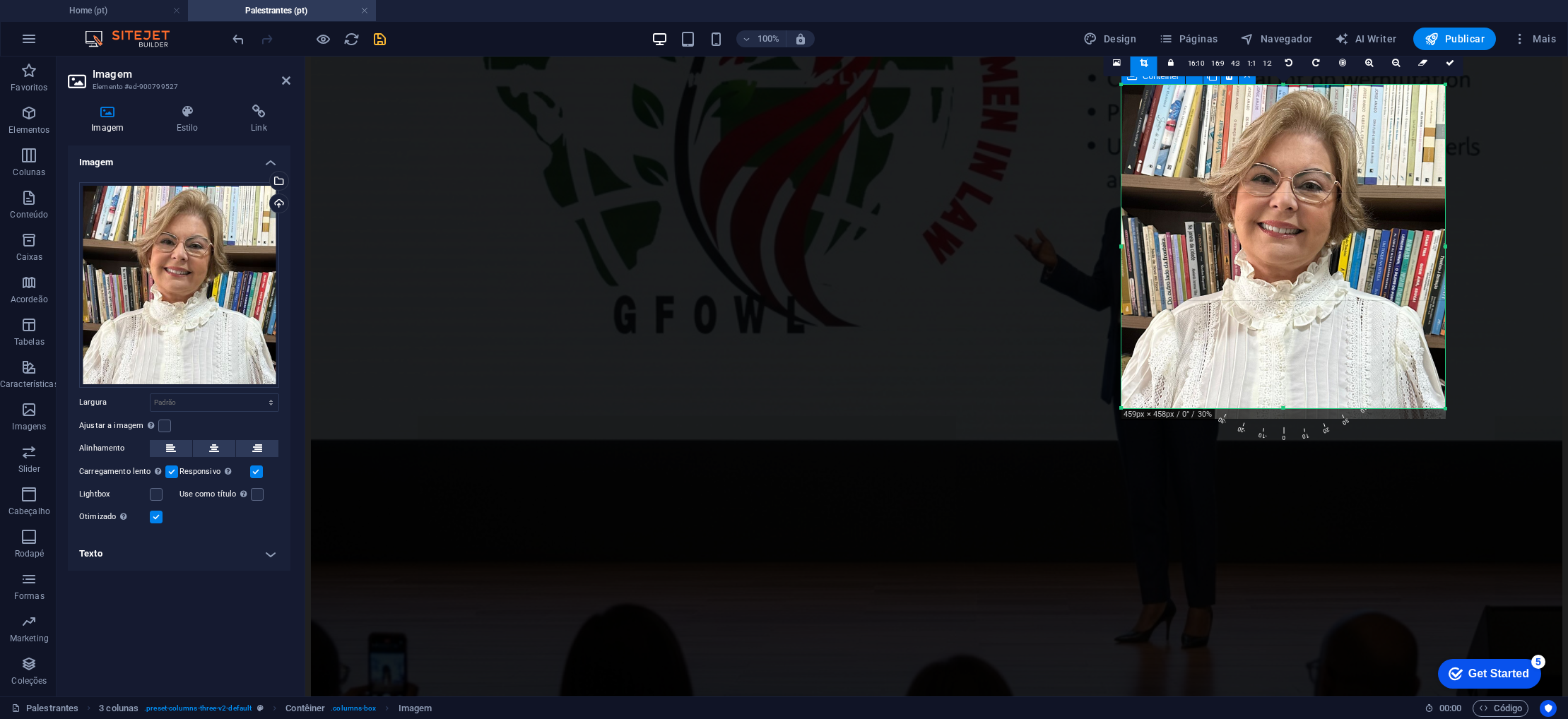
drag, startPoint x: 1281, startPoint y: 417, endPoint x: 1281, endPoint y: 406, distance: 11.0
click at [1281, 406] on div at bounding box center [1283, 409] width 325 height 5
click at [1451, 64] on icon at bounding box center [1450, 63] width 9 height 9
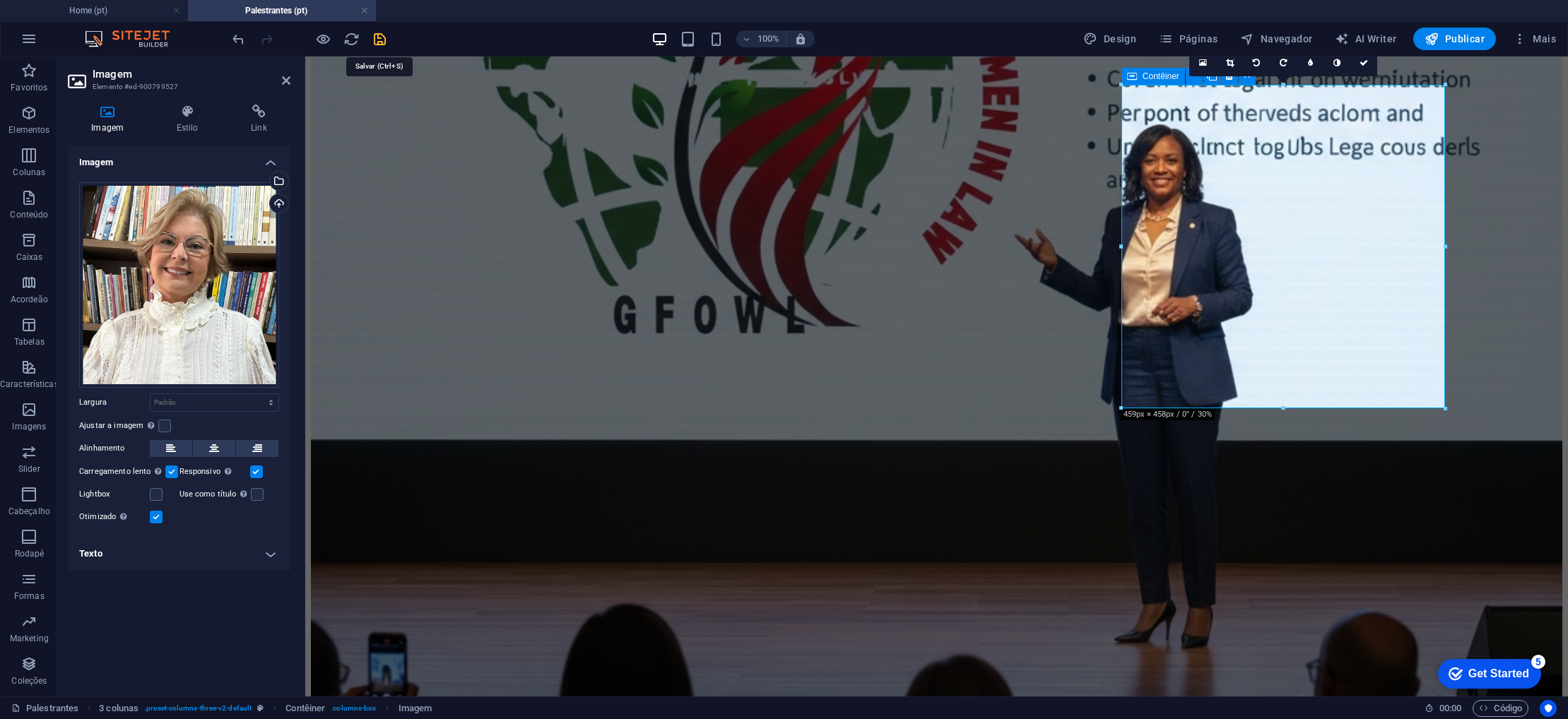
click at [379, 40] on icon "save" at bounding box center [379, 39] width 16 height 16
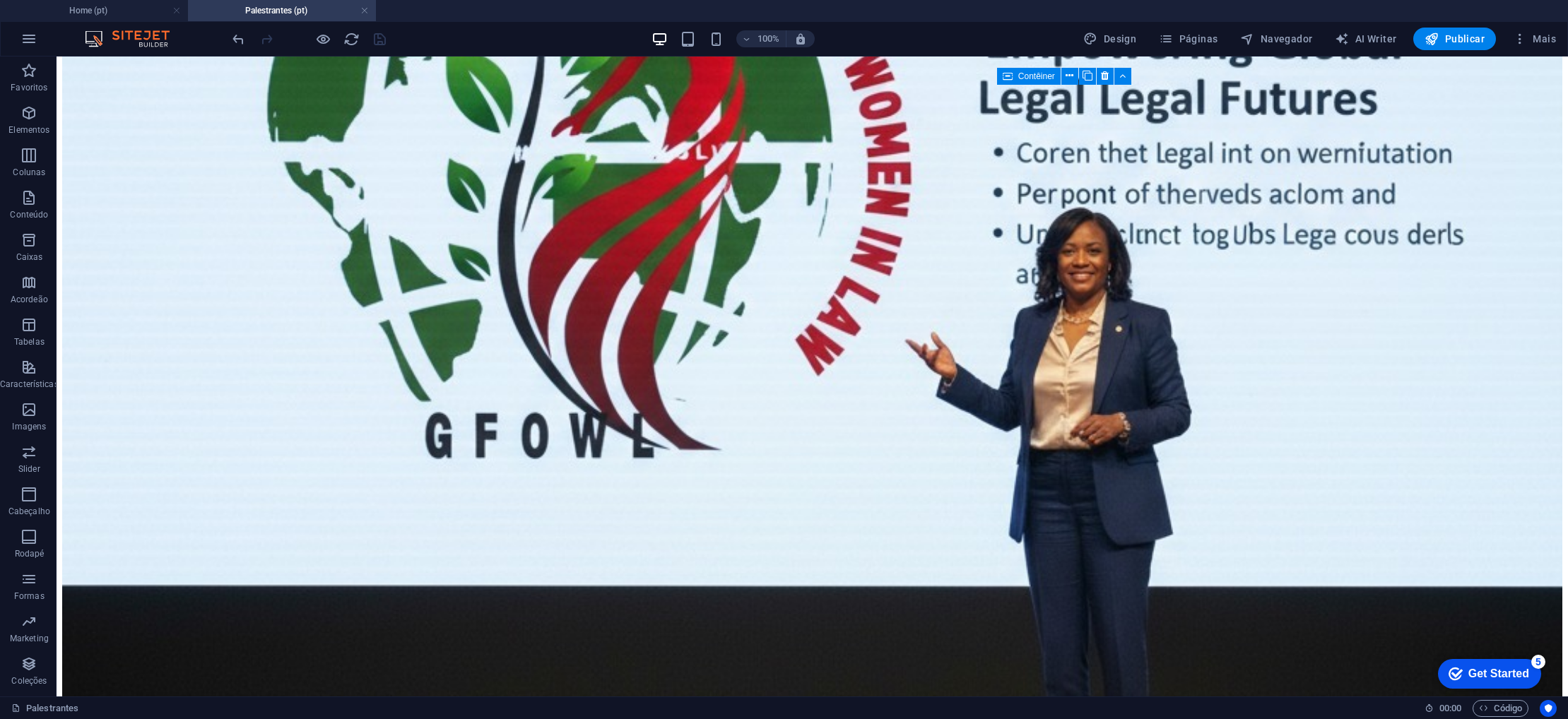
click at [473, 39] on div "100% Design Páginas Navegador AI Writer Publicar Mais" at bounding box center [896, 38] width 1333 height 23
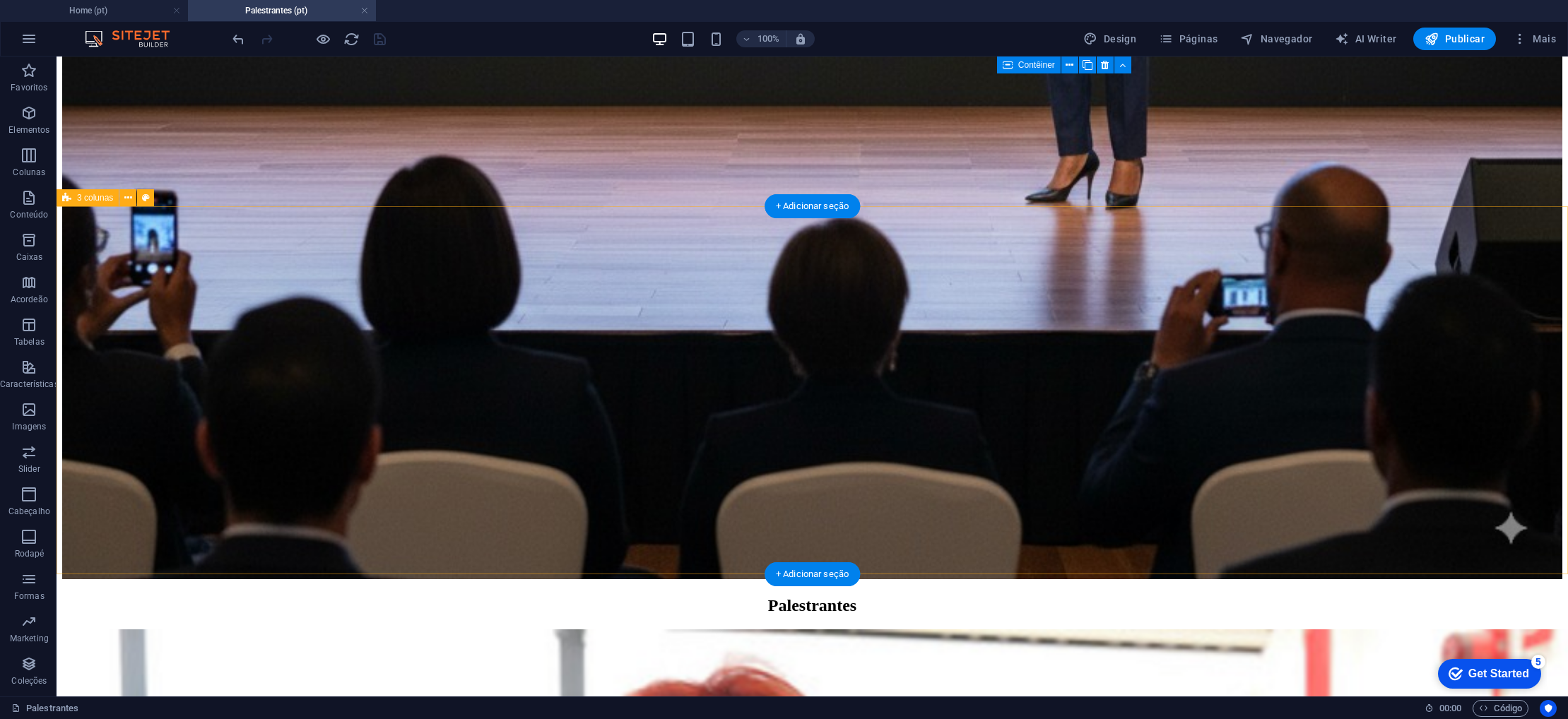
scroll to position [1257, 0]
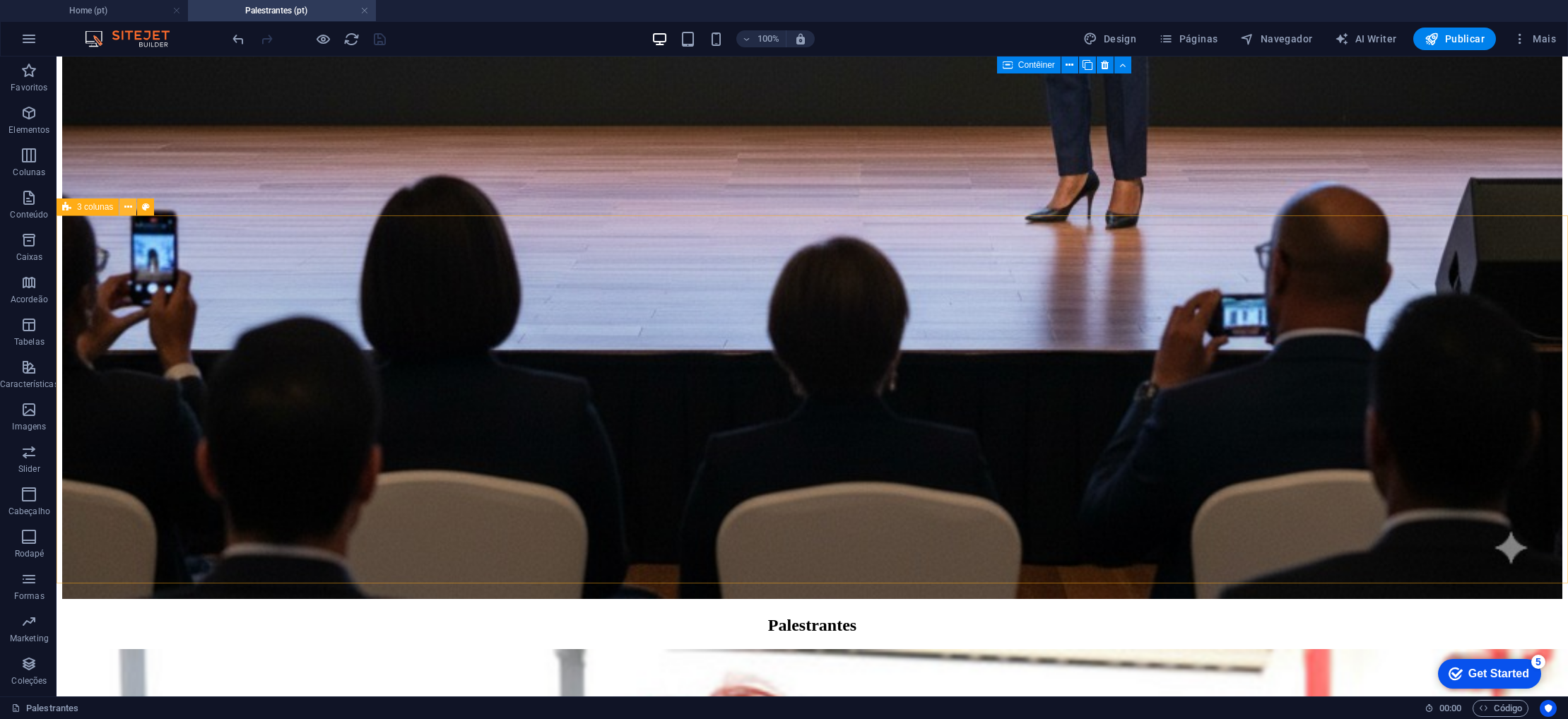
click at [130, 206] on icon at bounding box center [128, 207] width 8 height 15
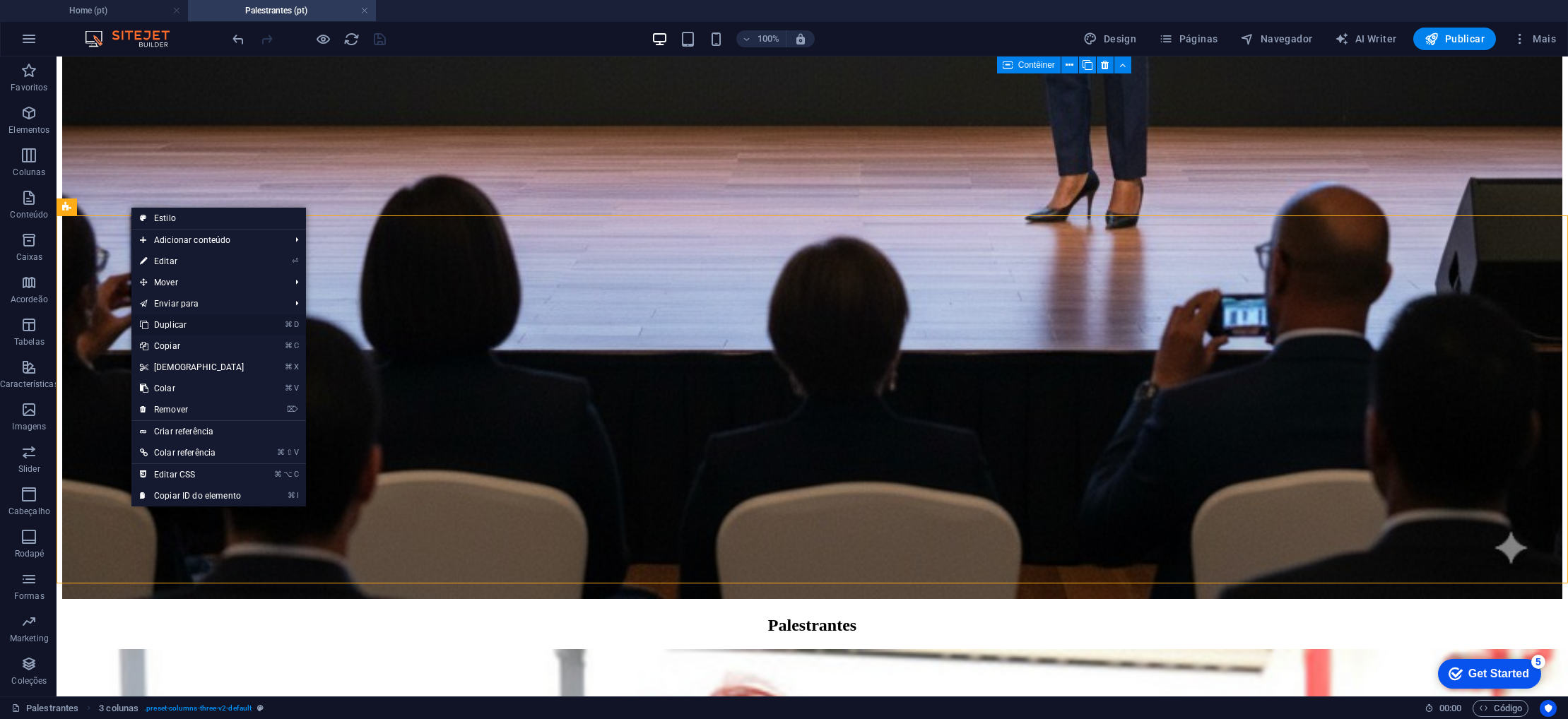
click at [179, 325] on link "⌘ D Duplicar" at bounding box center [192, 324] width 121 height 21
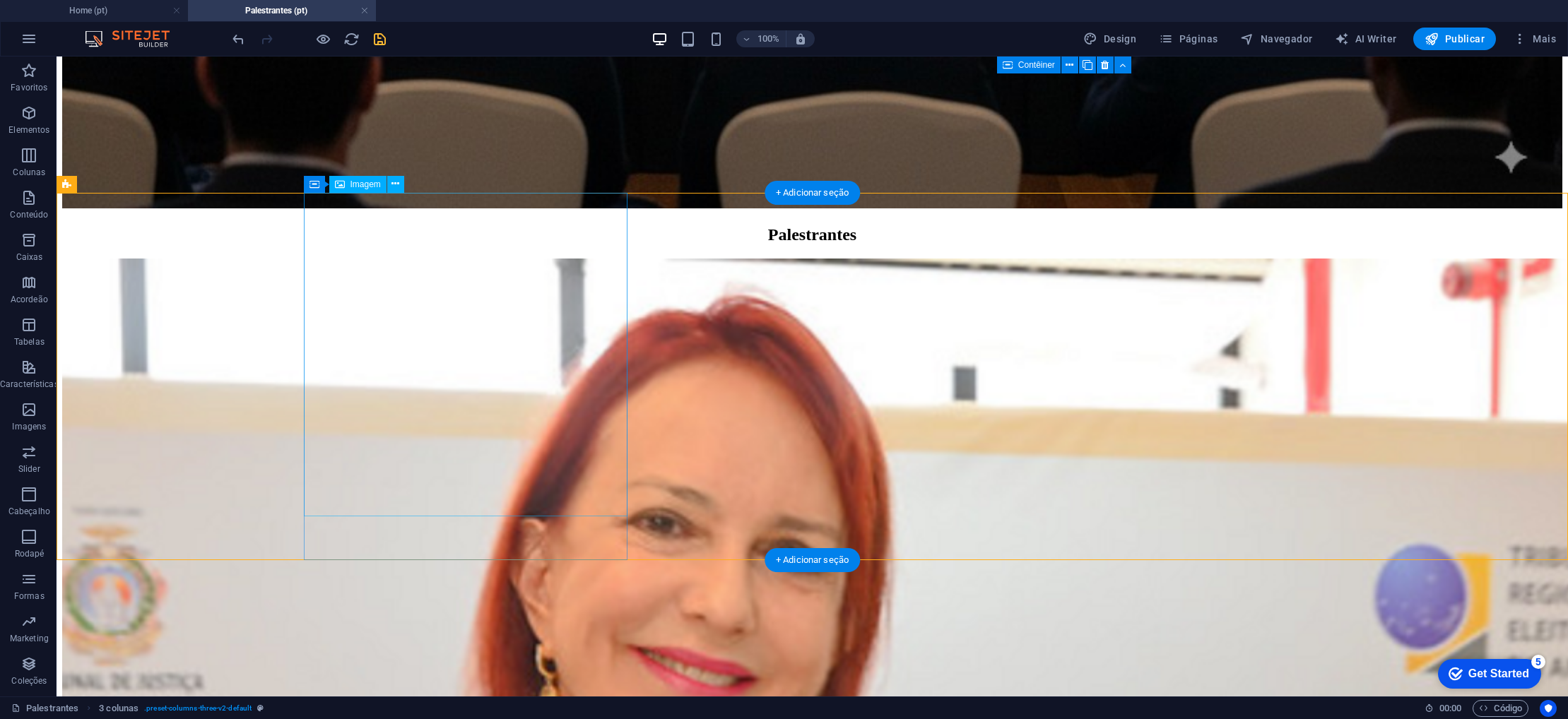
scroll to position [1654, 0]
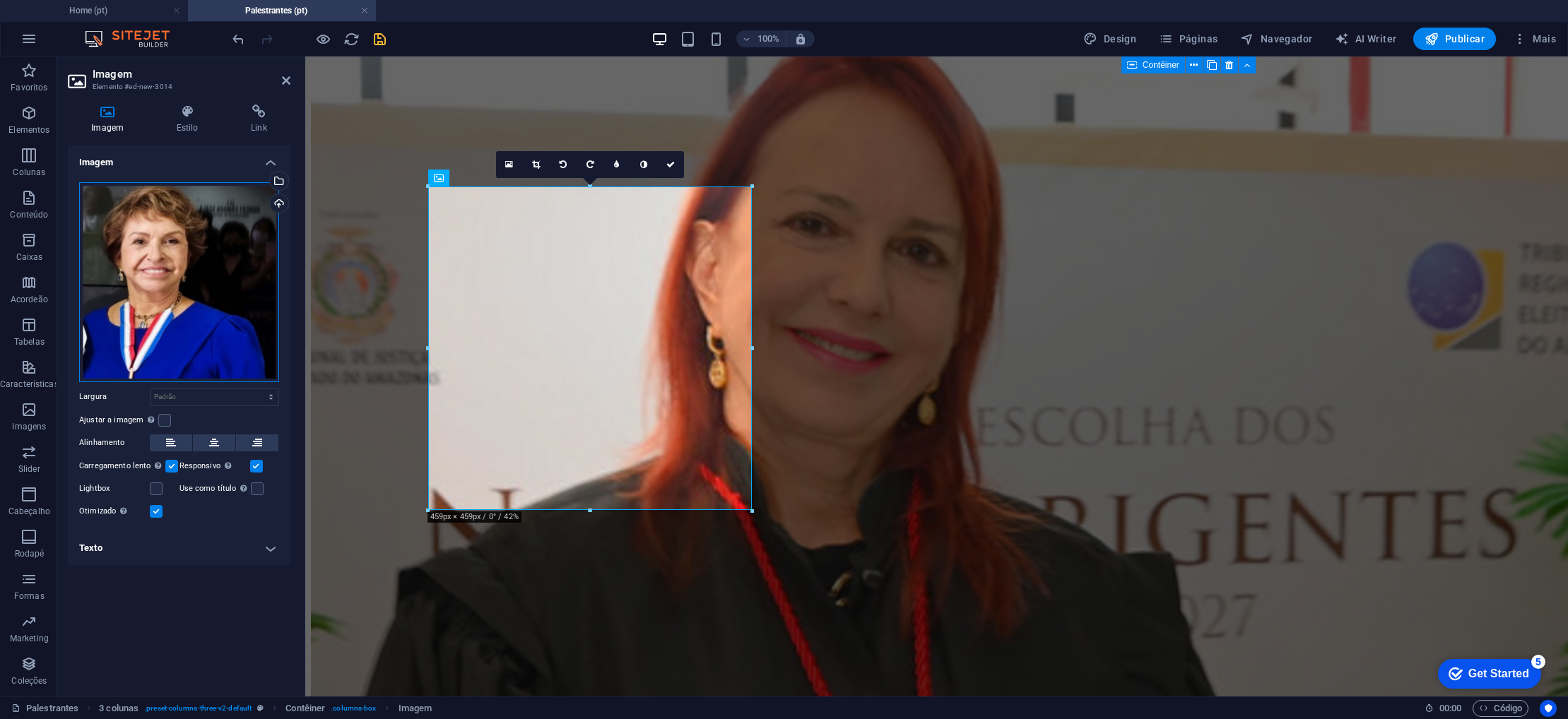
click at [199, 315] on div "Arraste os arquivos aqui, clique para escolher os arquivos ou selecione os arqu…" at bounding box center [179, 282] width 200 height 200
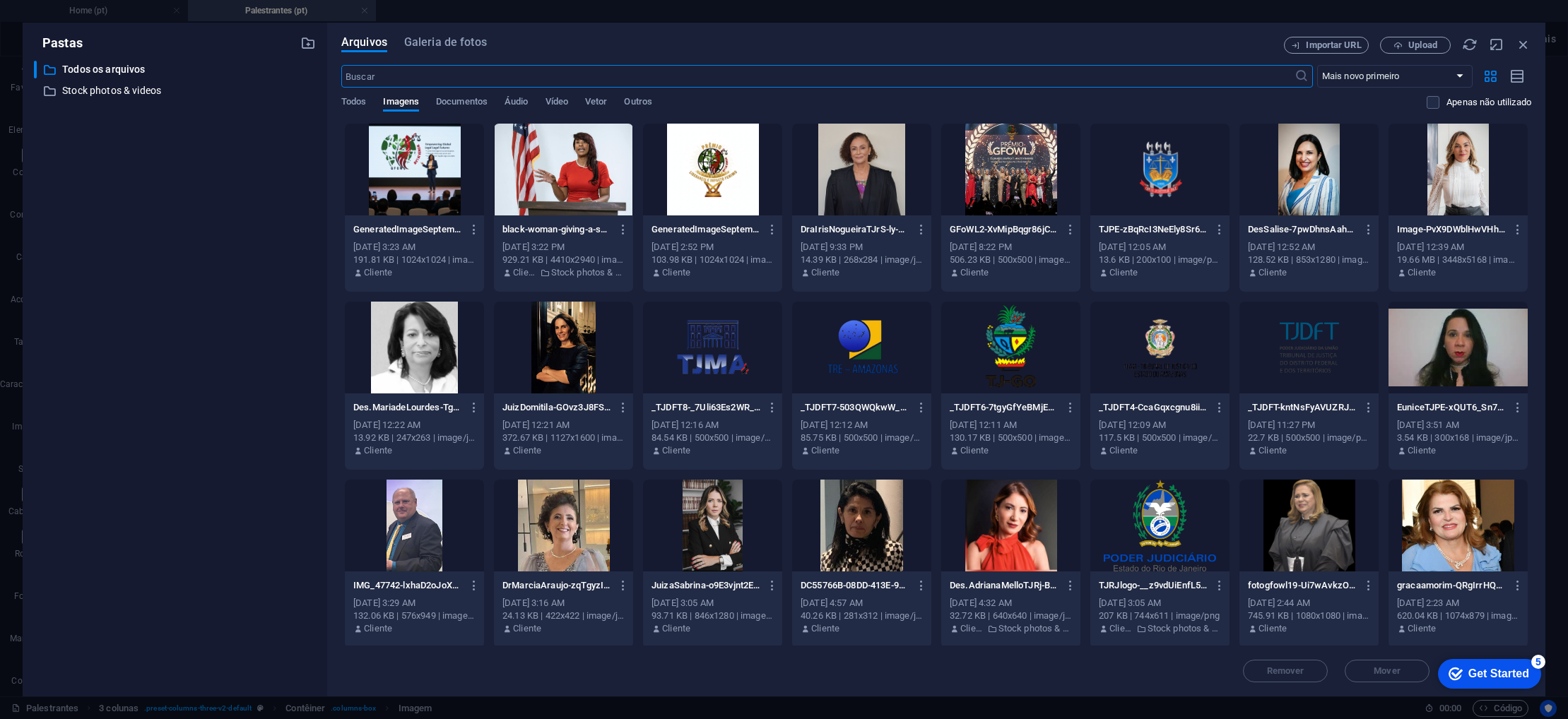
scroll to position [1554, 0]
click at [1307, 187] on div at bounding box center [1309, 169] width 139 height 91
click at [1307, 187] on div "1" at bounding box center [1309, 169] width 139 height 91
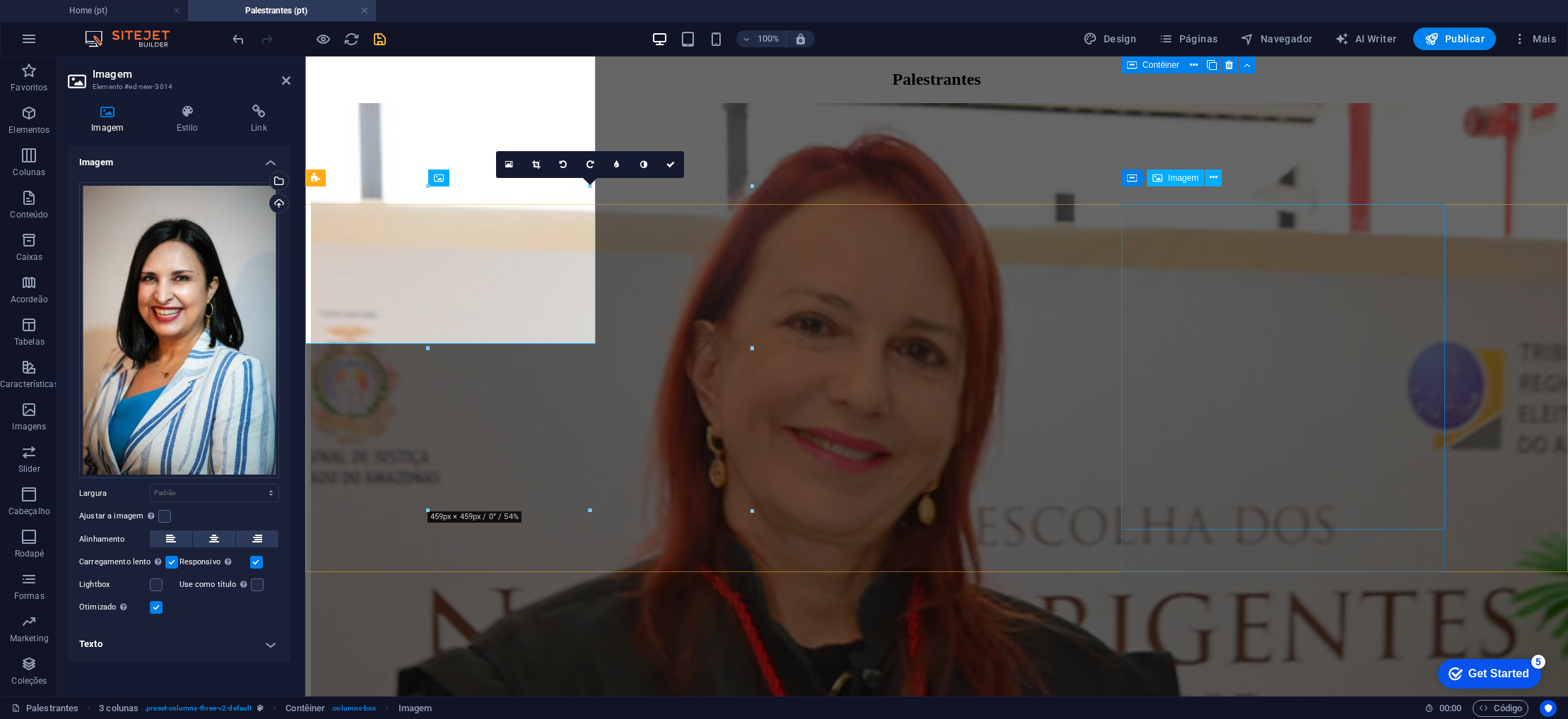
scroll to position [1654, 0]
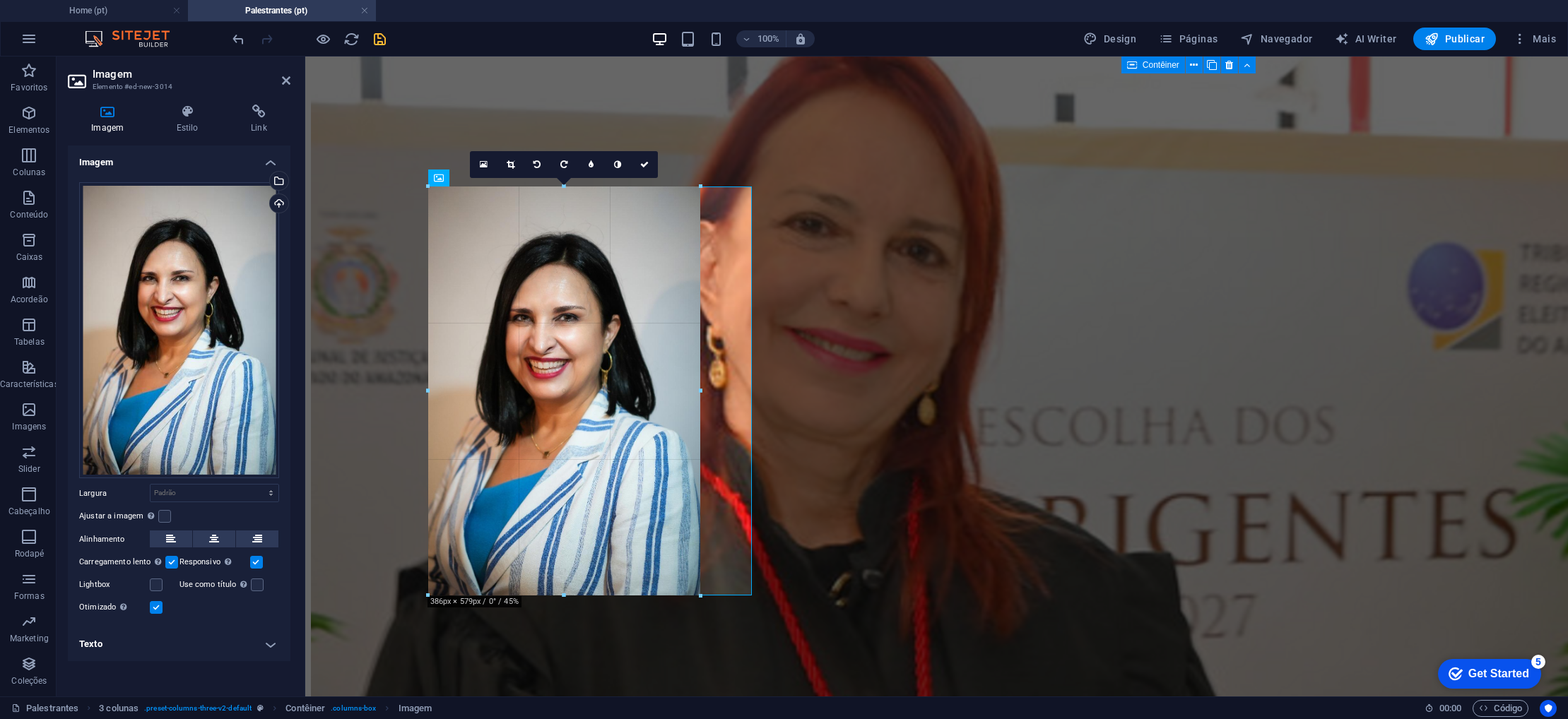
drag, startPoint x: 588, startPoint y: 671, endPoint x: 857, endPoint y: 593, distance: 280.1
type input "385"
select select "px"
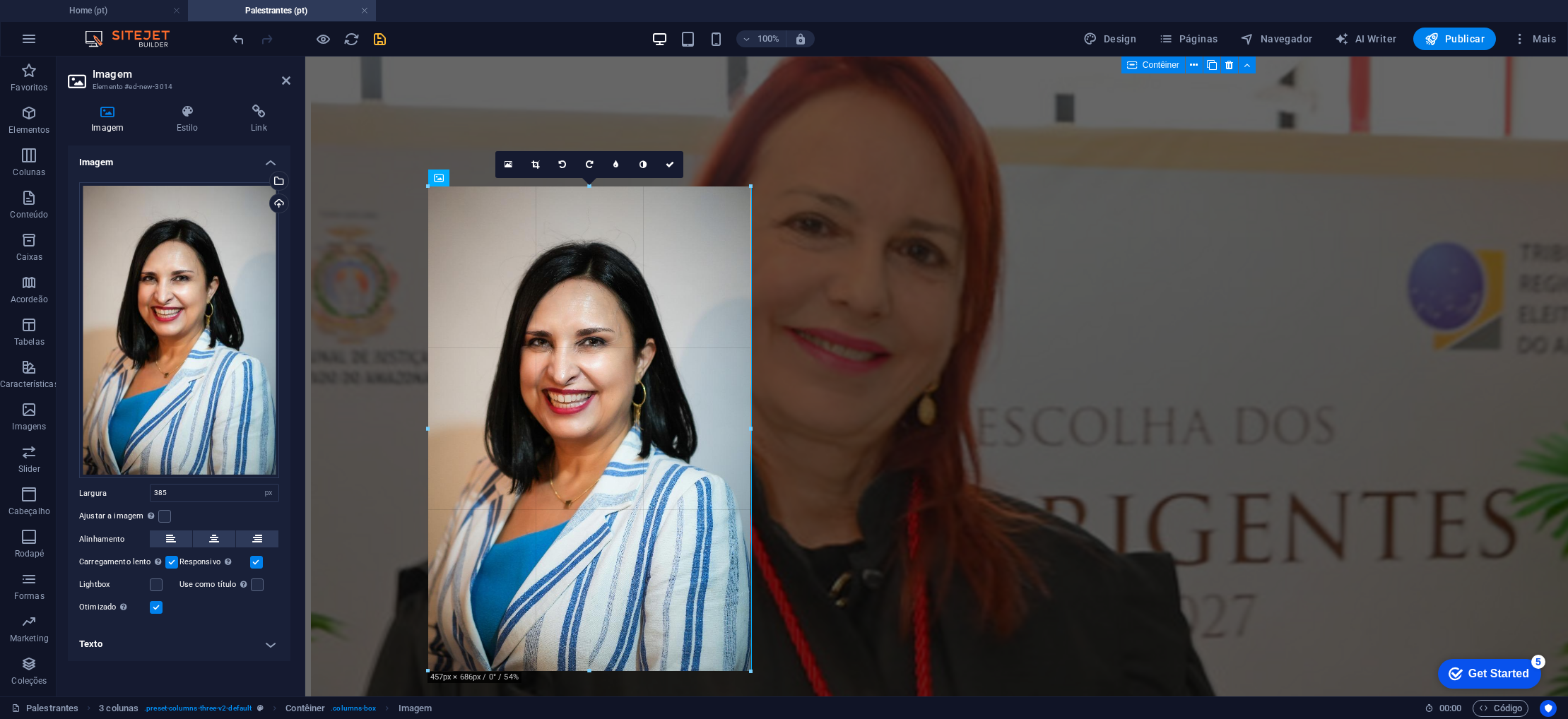
drag, startPoint x: 563, startPoint y: 593, endPoint x: 617, endPoint y: 670, distance: 94.0
type input "456"
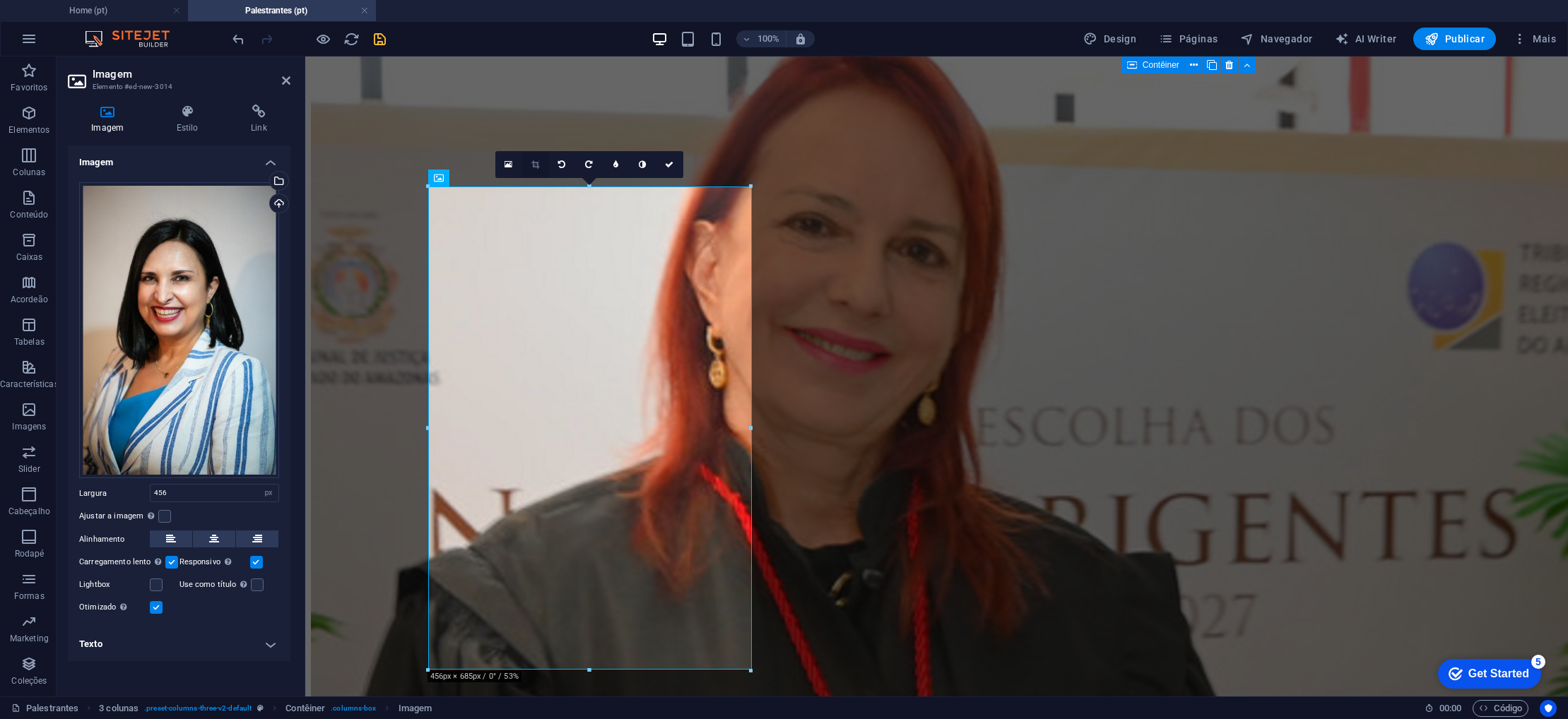
click at [538, 169] on link at bounding box center [536, 164] width 27 height 27
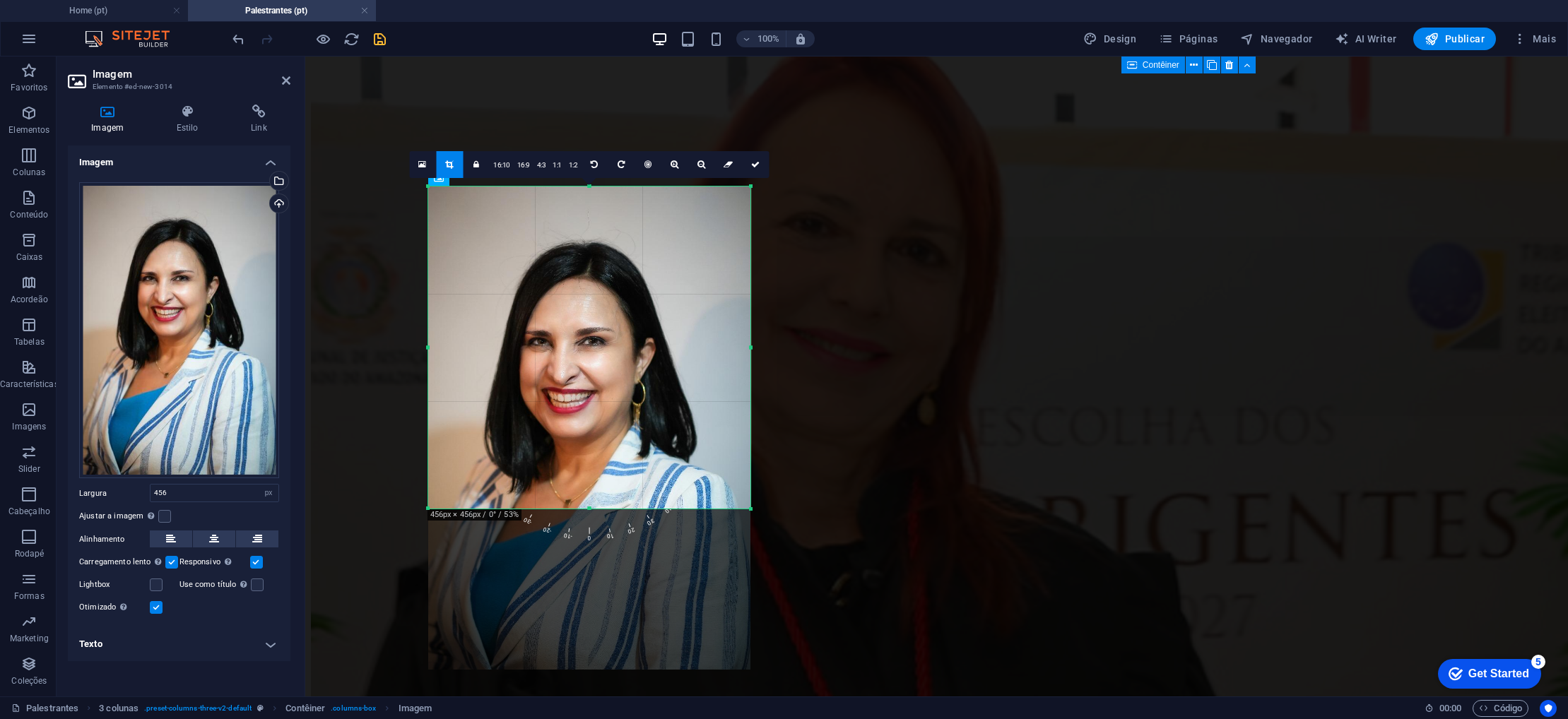
drag, startPoint x: 587, startPoint y: 670, endPoint x: 686, endPoint y: 509, distance: 189.0
click at [686, 509] on div at bounding box center [590, 509] width 322 height 5
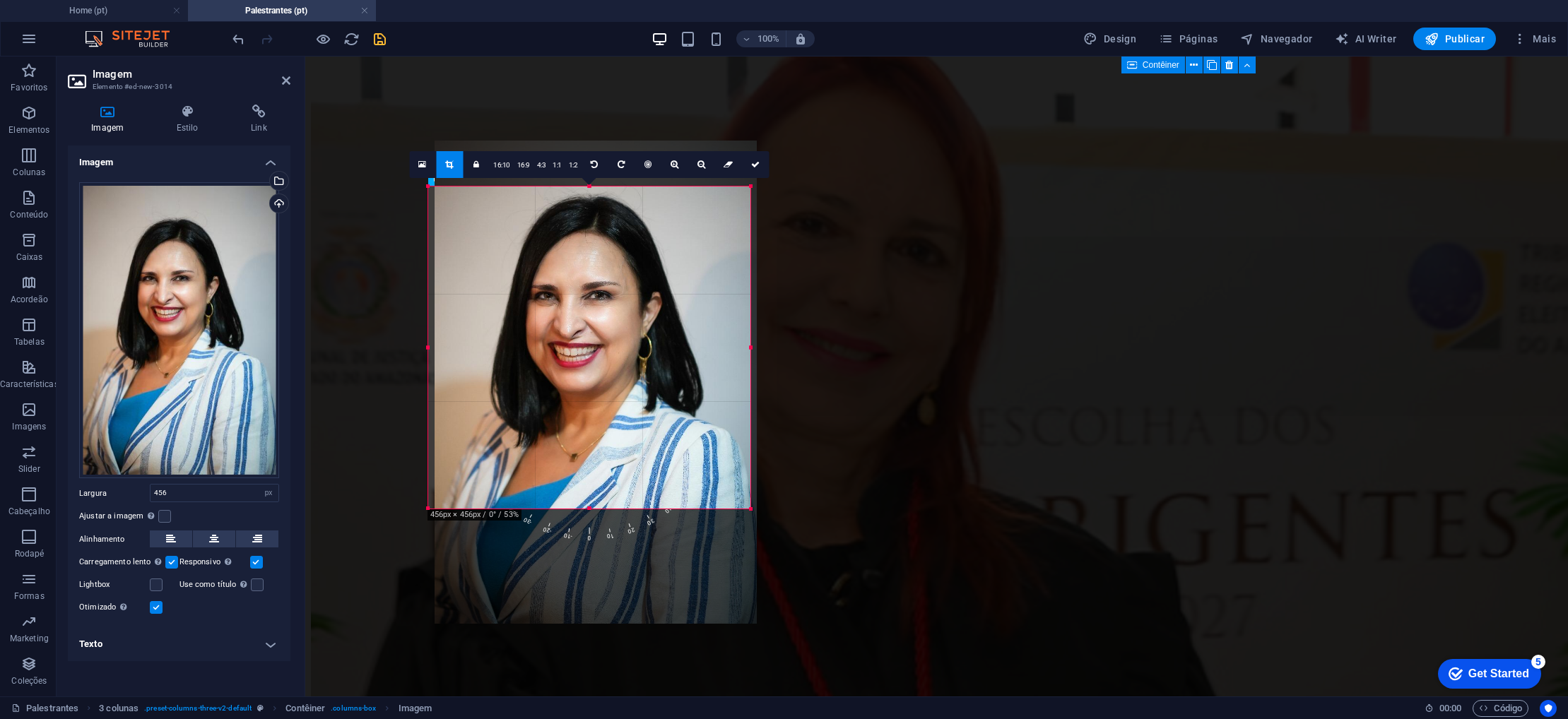
drag, startPoint x: 665, startPoint y: 280, endPoint x: 672, endPoint y: 234, distance: 46.5
click at [672, 234] on div at bounding box center [596, 382] width 322 height 483
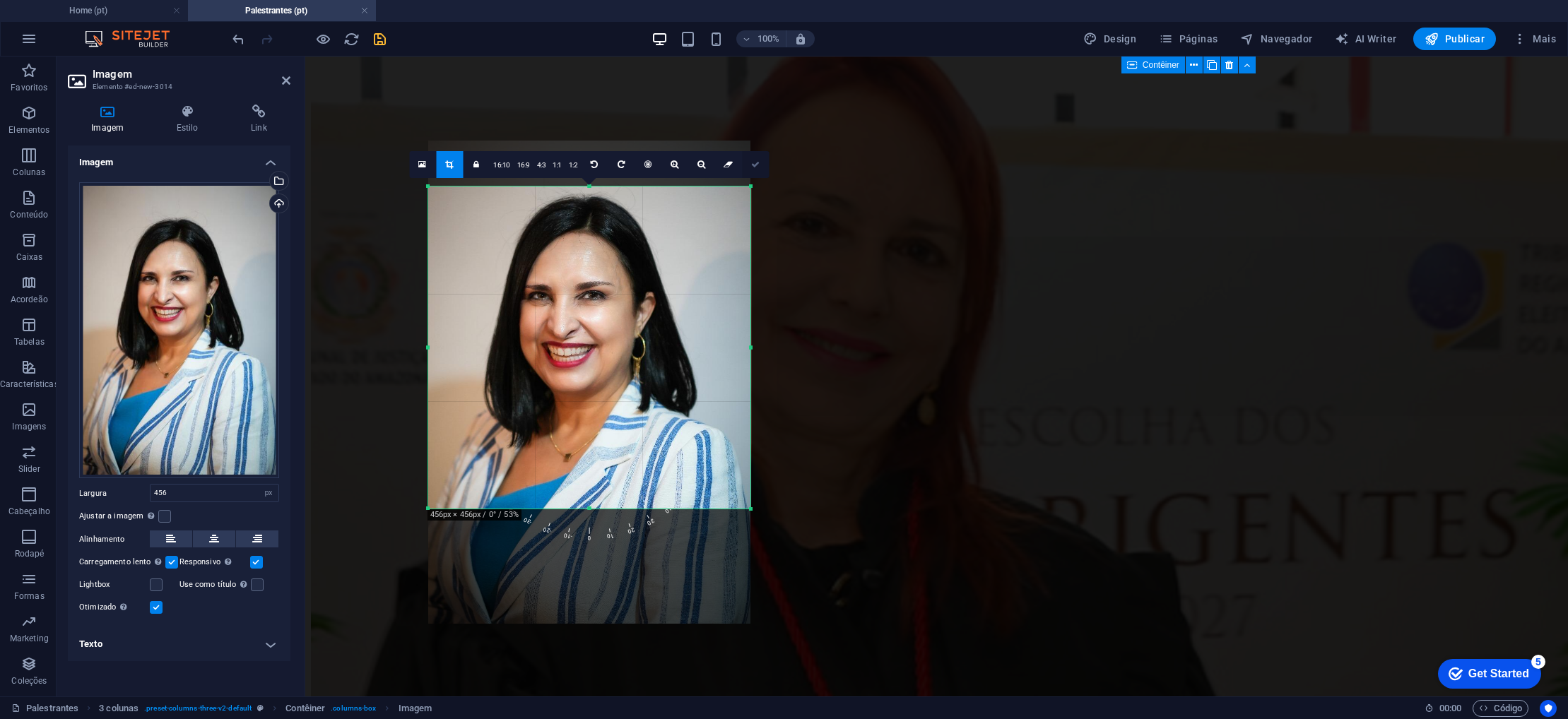
click at [759, 166] on link at bounding box center [755, 164] width 27 height 27
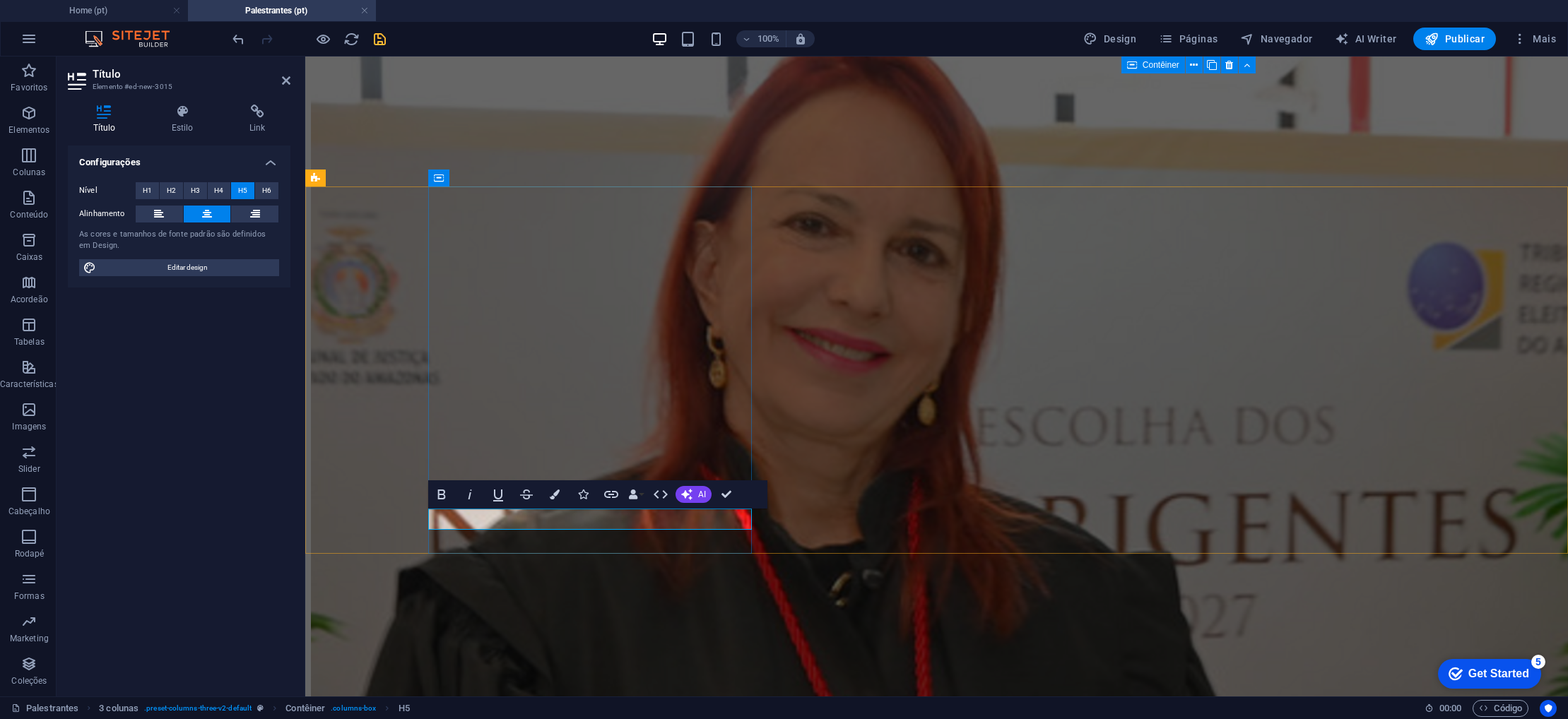
drag, startPoint x: 757, startPoint y: 517, endPoint x: 747, endPoint y: 517, distance: 10.0
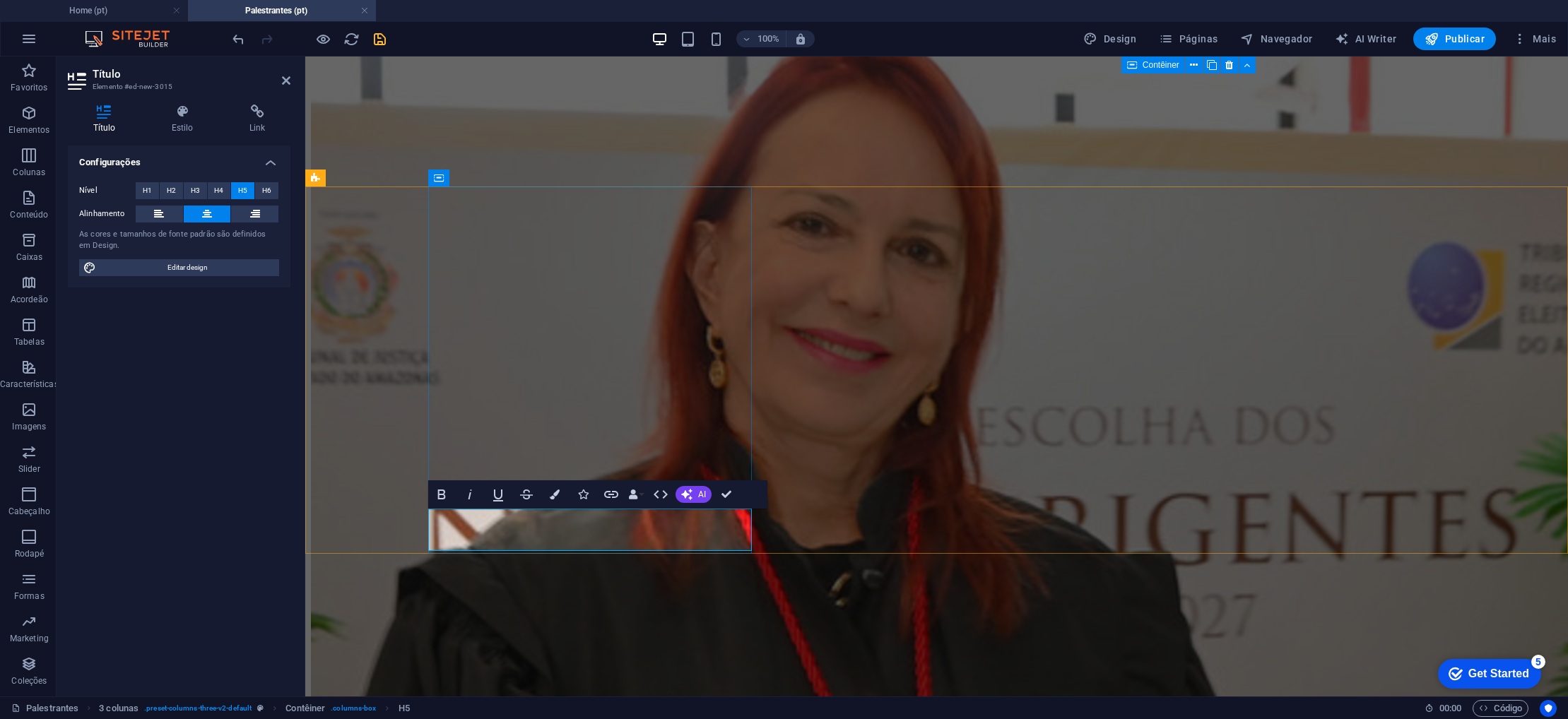
drag, startPoint x: 727, startPoint y: 498, endPoint x: 671, endPoint y: 442, distance: 79.2
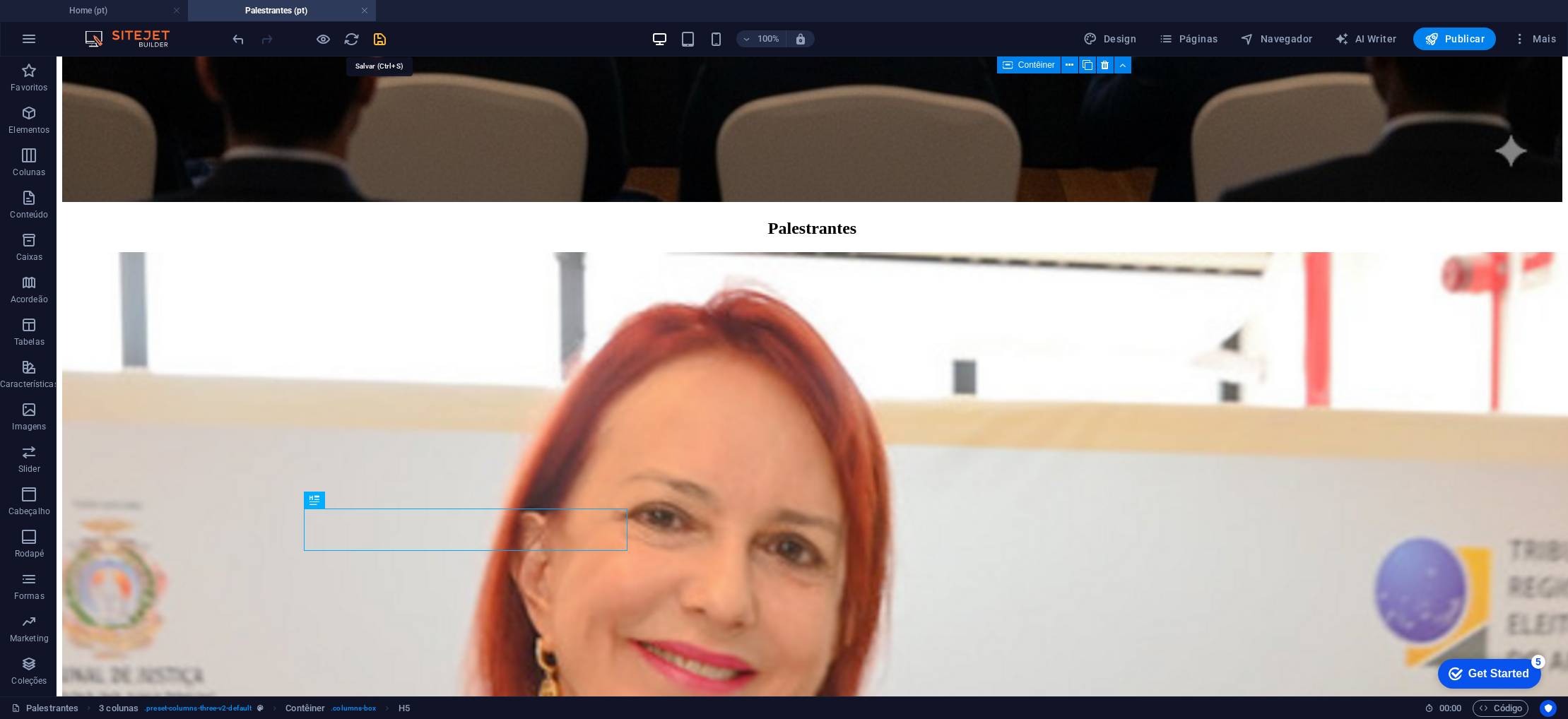
click at [379, 41] on icon "save" at bounding box center [379, 39] width 16 height 16
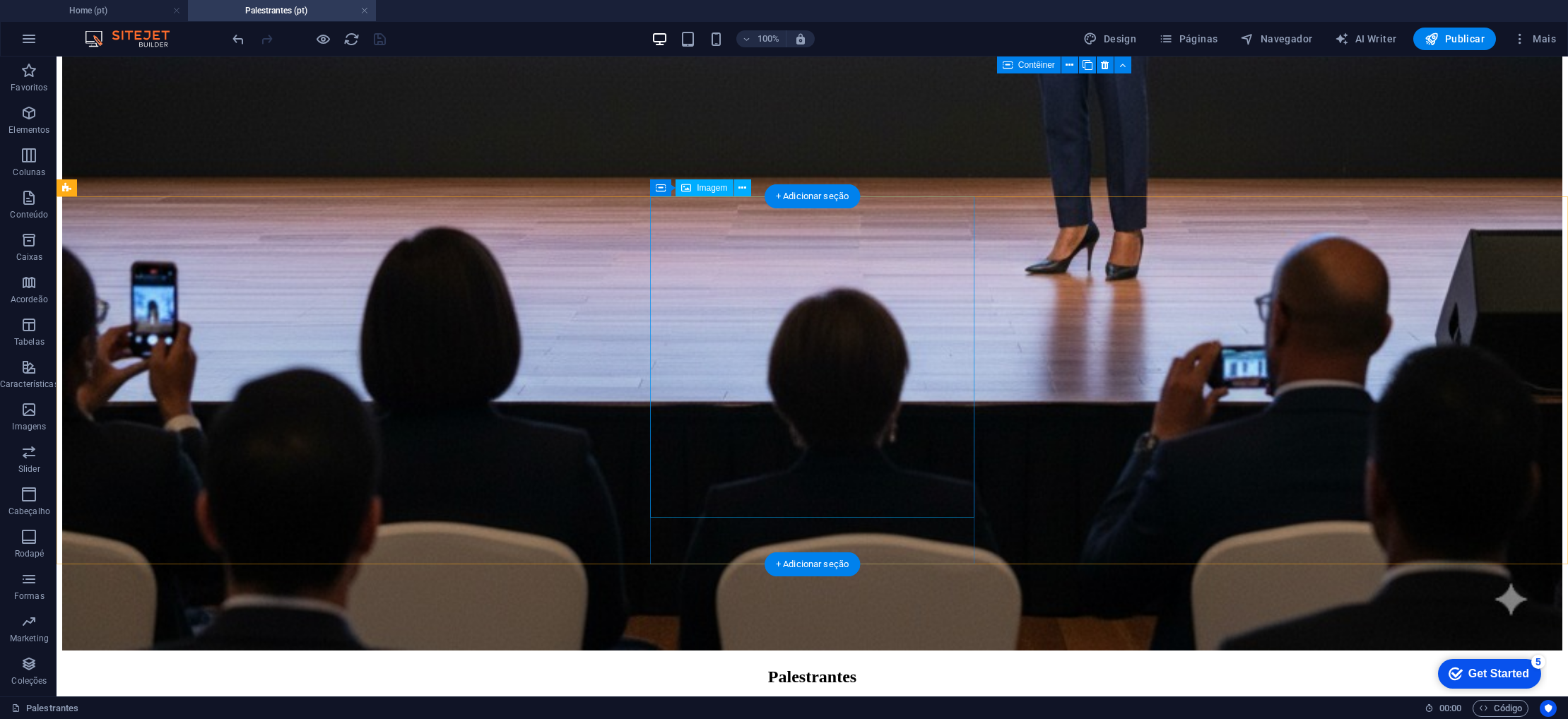
scroll to position [1155, 0]
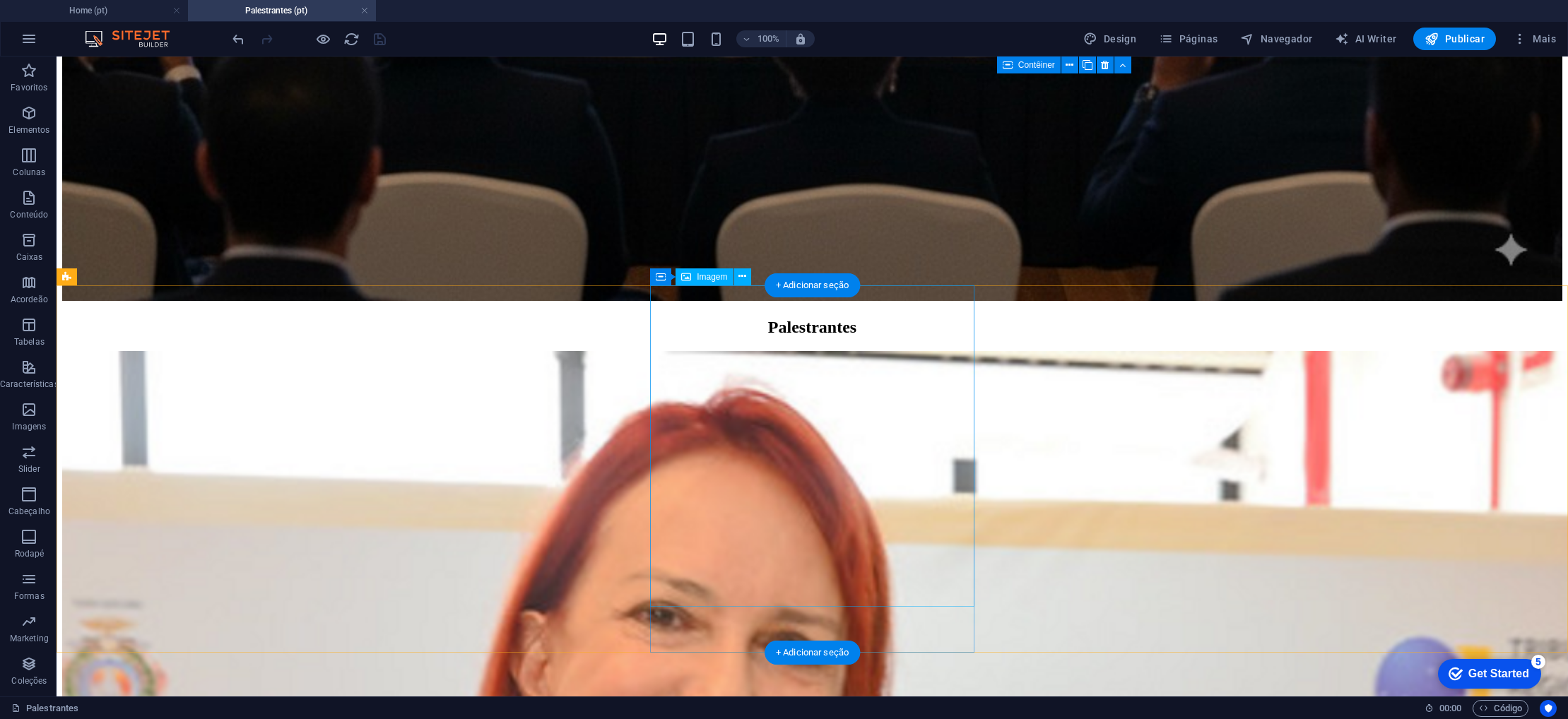
select select "px"
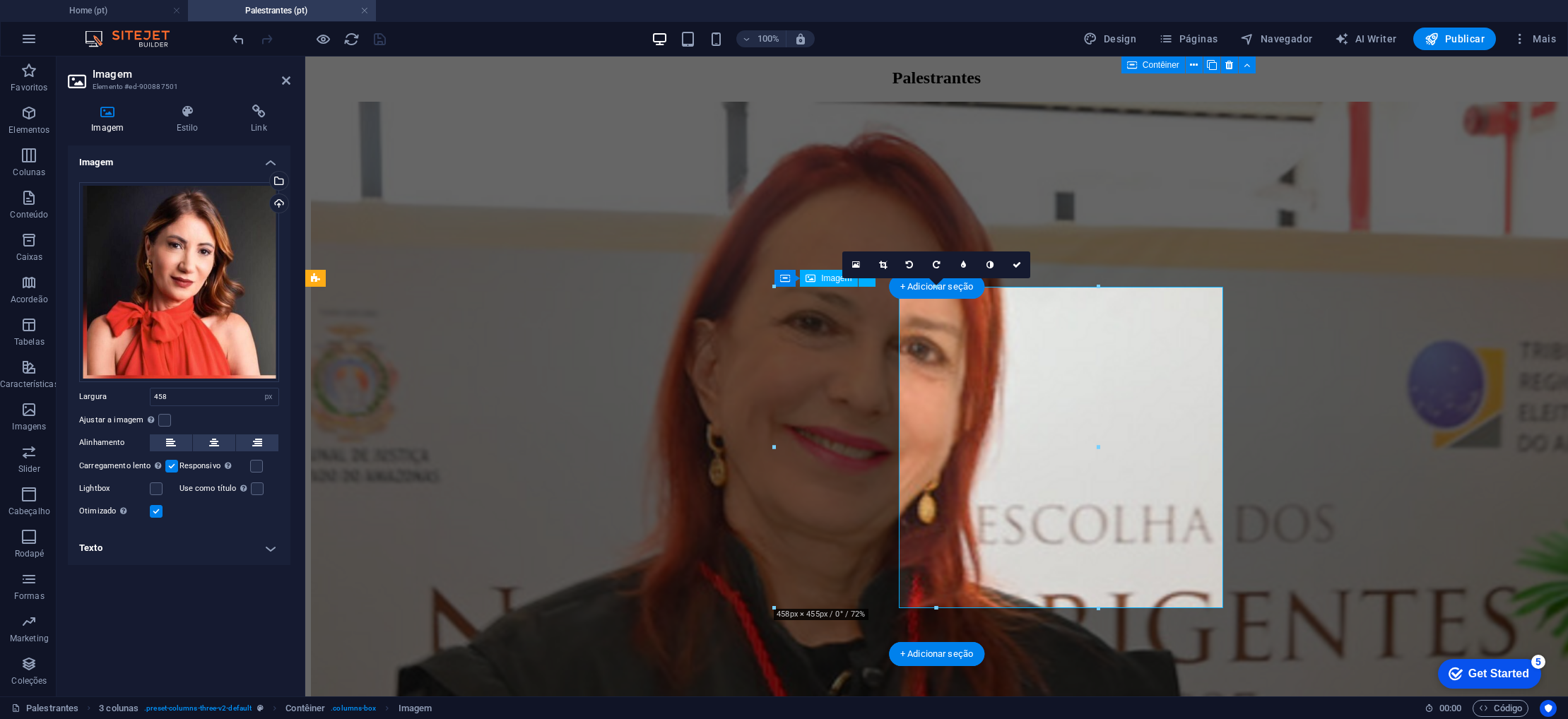
scroll to position [1554, 0]
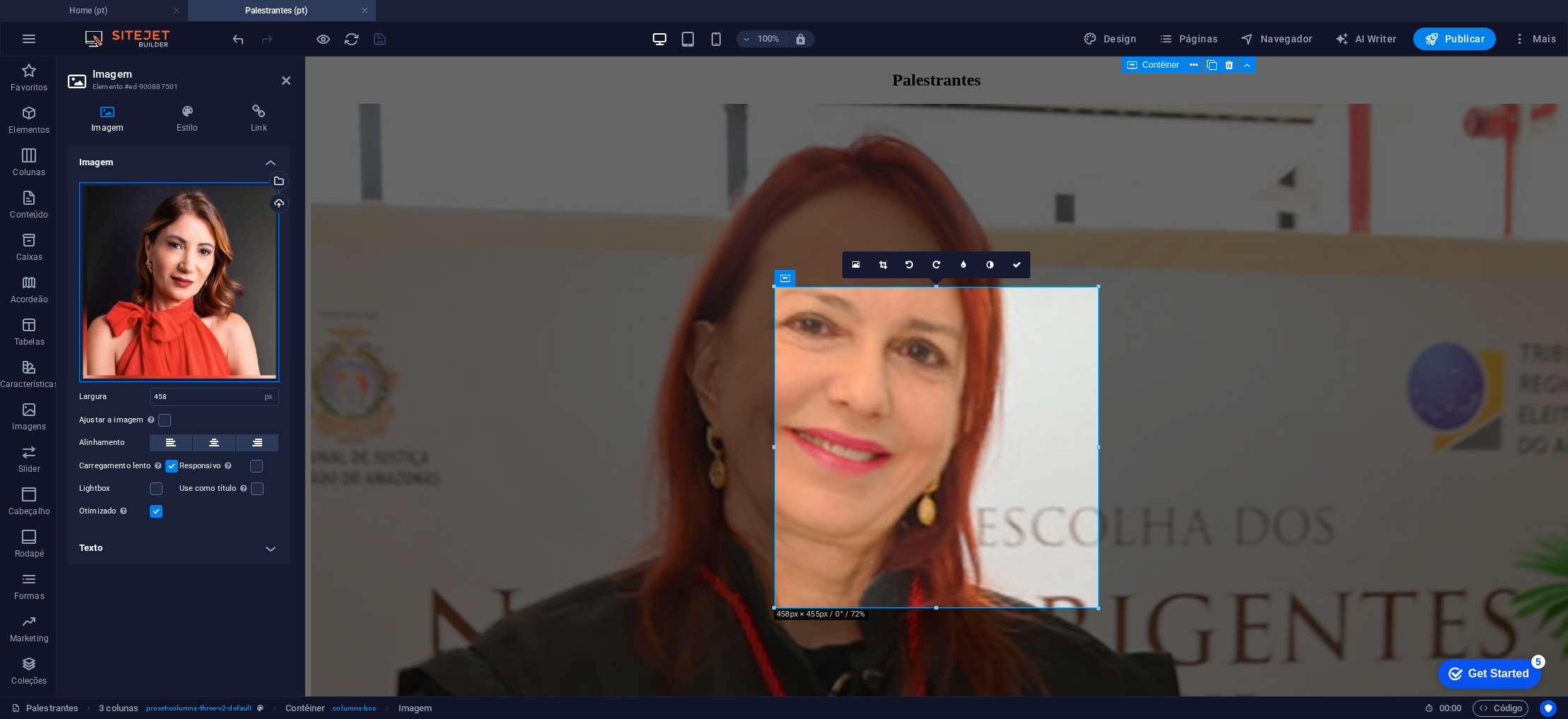
click at [142, 321] on div "Arraste os arquivos aqui, clique para escolher os arquivos ou selecione os arqu…" at bounding box center [179, 282] width 200 height 200
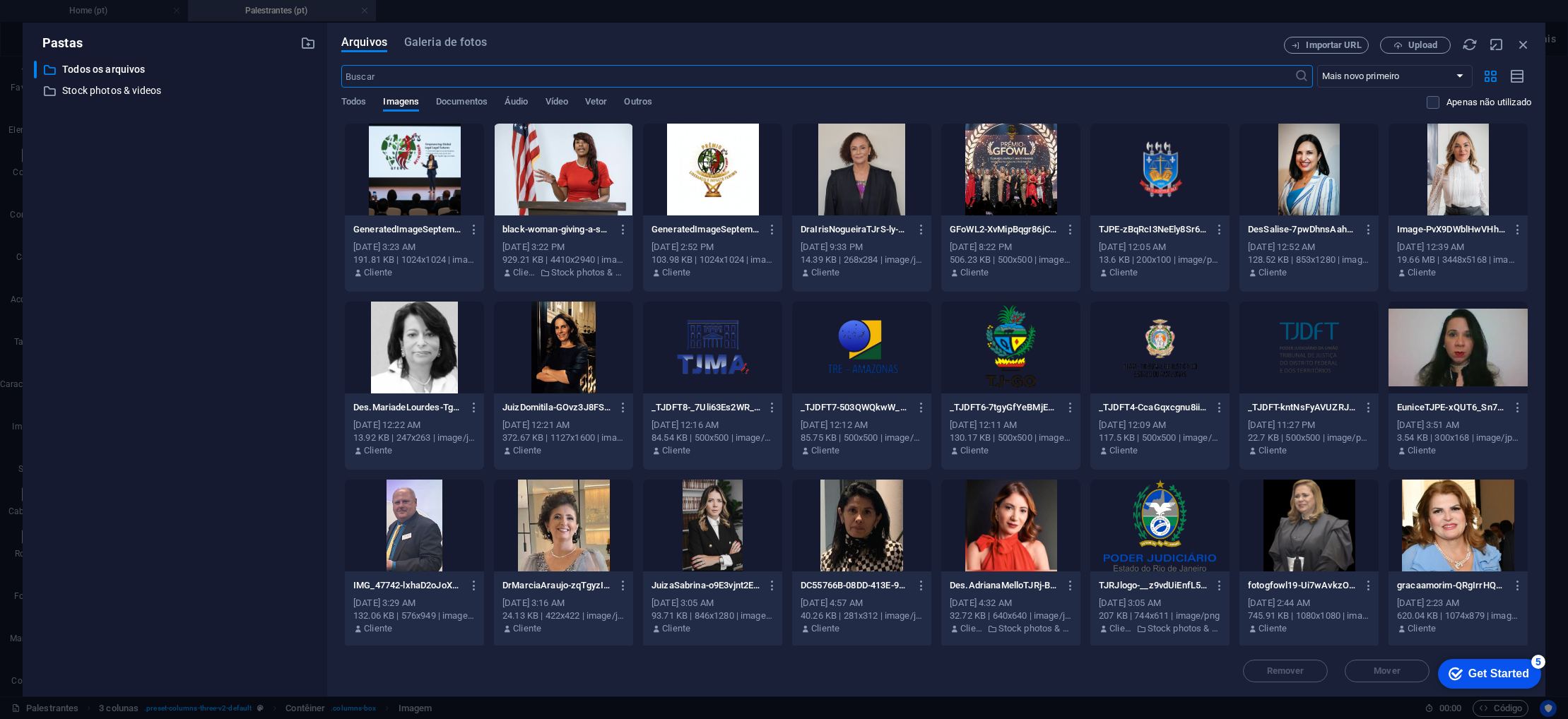
scroll to position [1454, 0]
click at [760, 542] on div at bounding box center [712, 525] width 139 height 91
click at [735, 541] on div "1" at bounding box center [712, 525] width 139 height 91
click at [735, 541] on div at bounding box center [712, 525] width 139 height 91
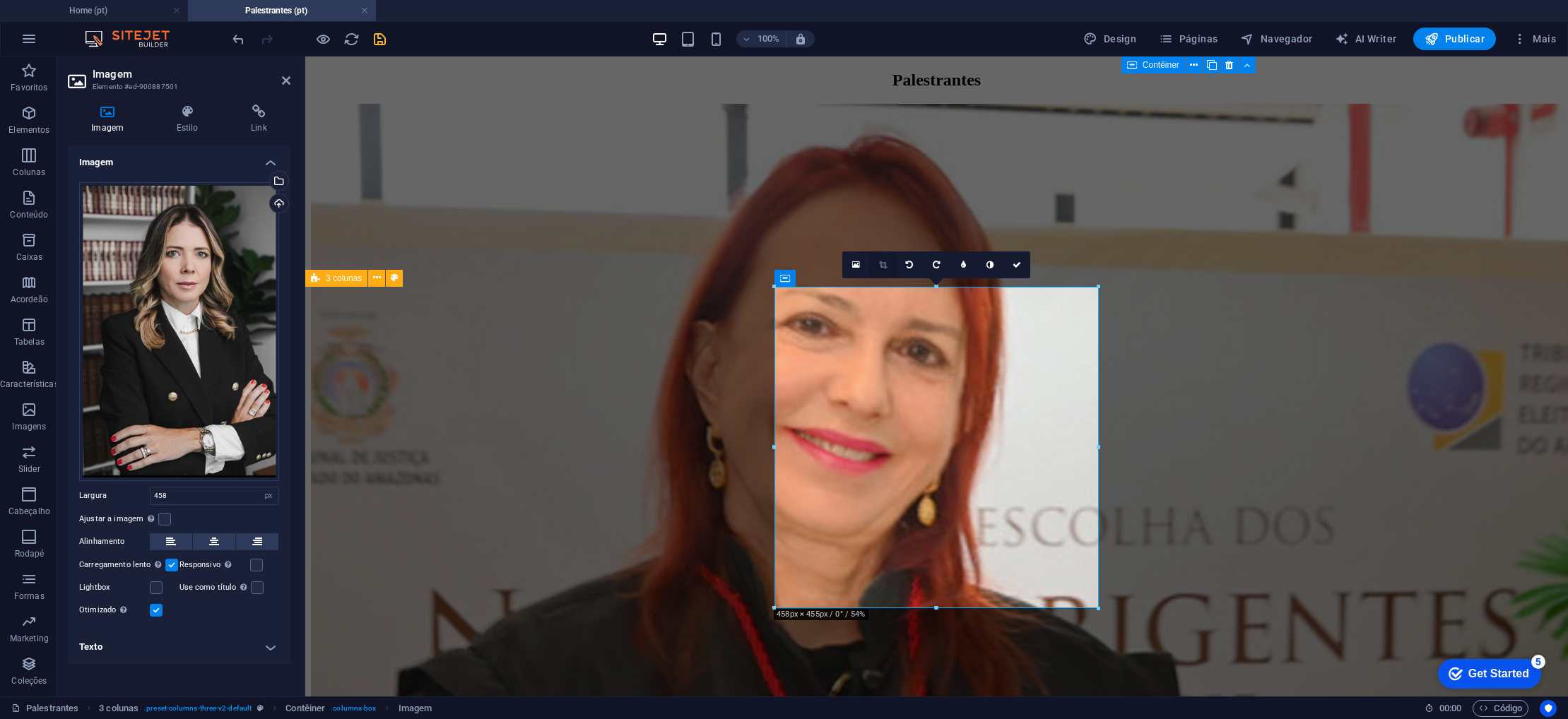
click at [877, 266] on link at bounding box center [883, 265] width 27 height 27
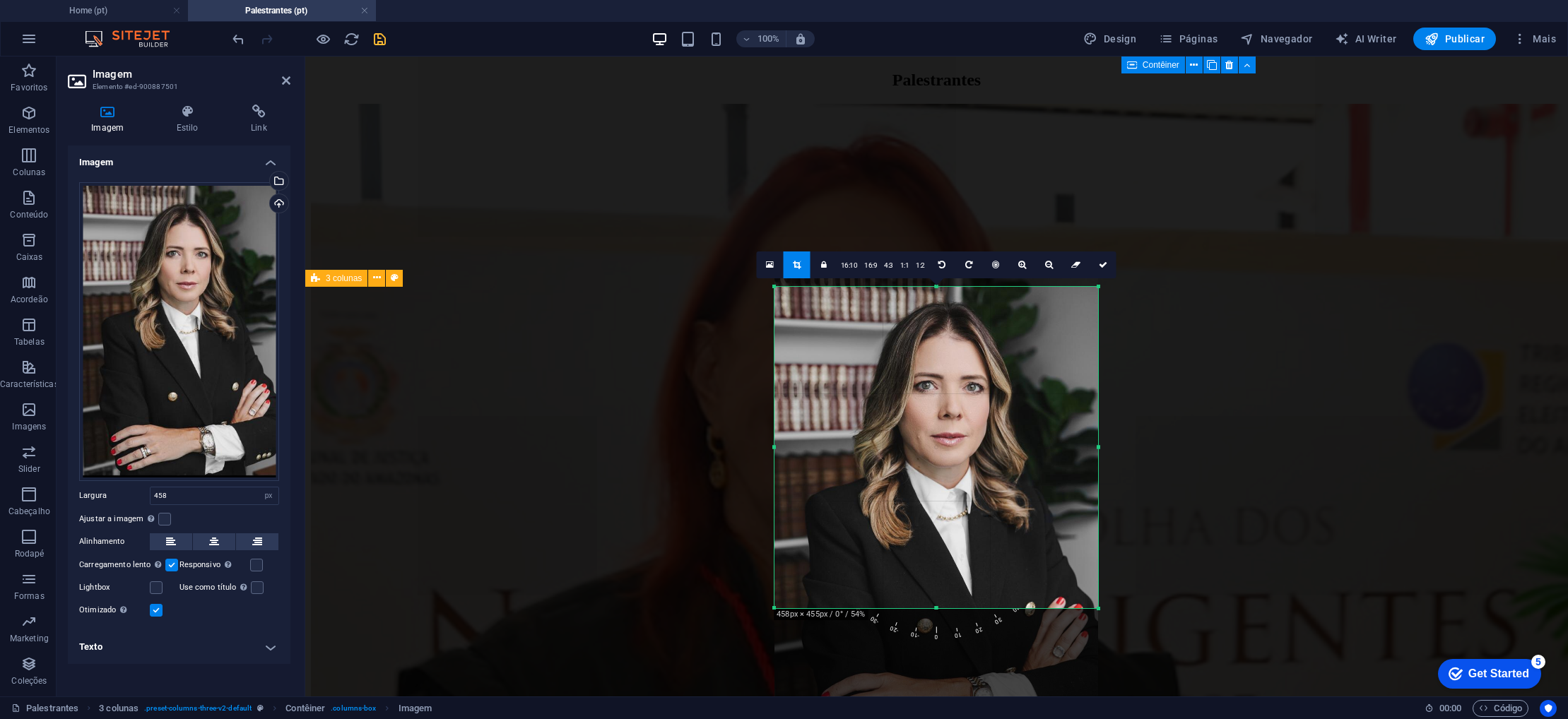
drag, startPoint x: 914, startPoint y: 351, endPoint x: 914, endPoint y: 417, distance: 66.0
click at [914, 417] on div at bounding box center [936, 517] width 324 height 489
click at [1100, 268] on icon at bounding box center [1103, 264] width 9 height 9
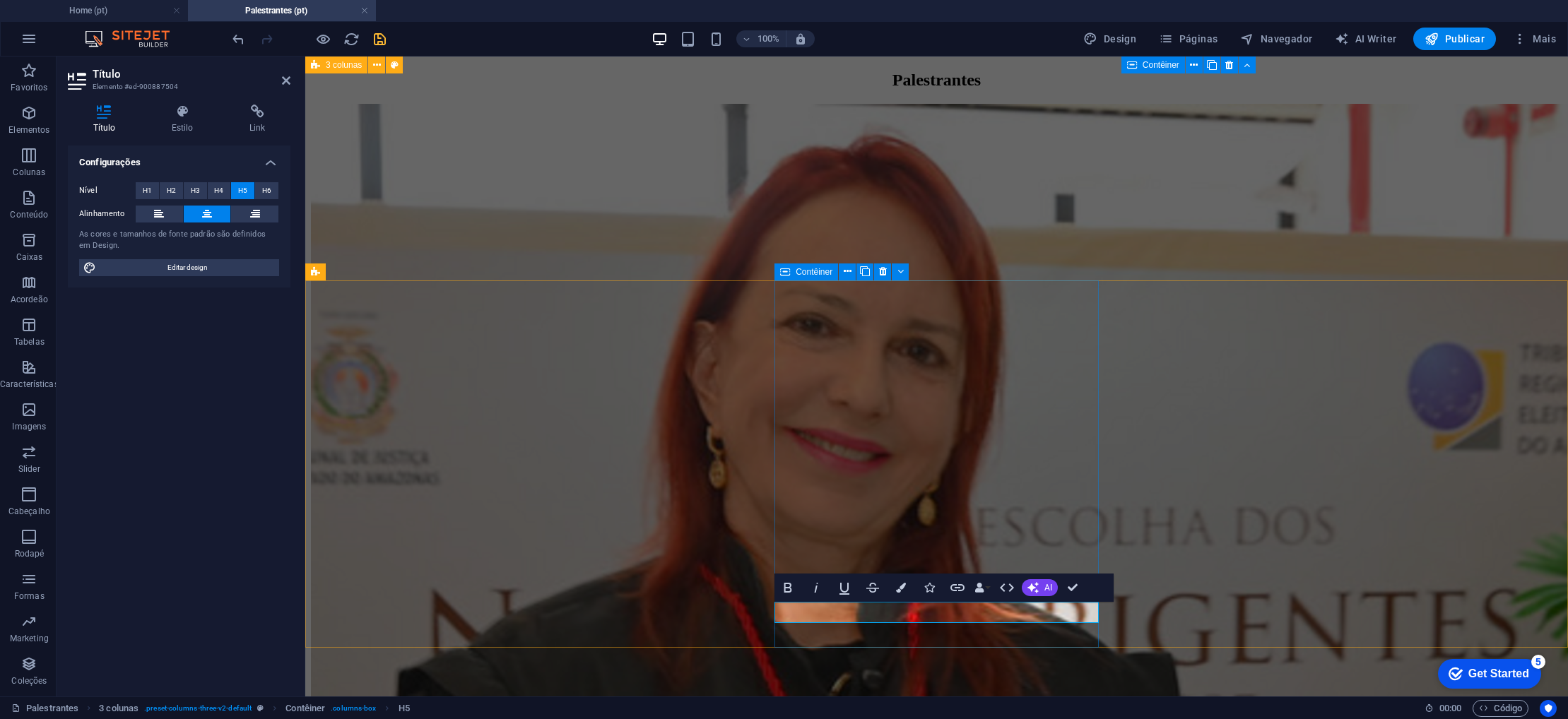
scroll to position [1564, 0]
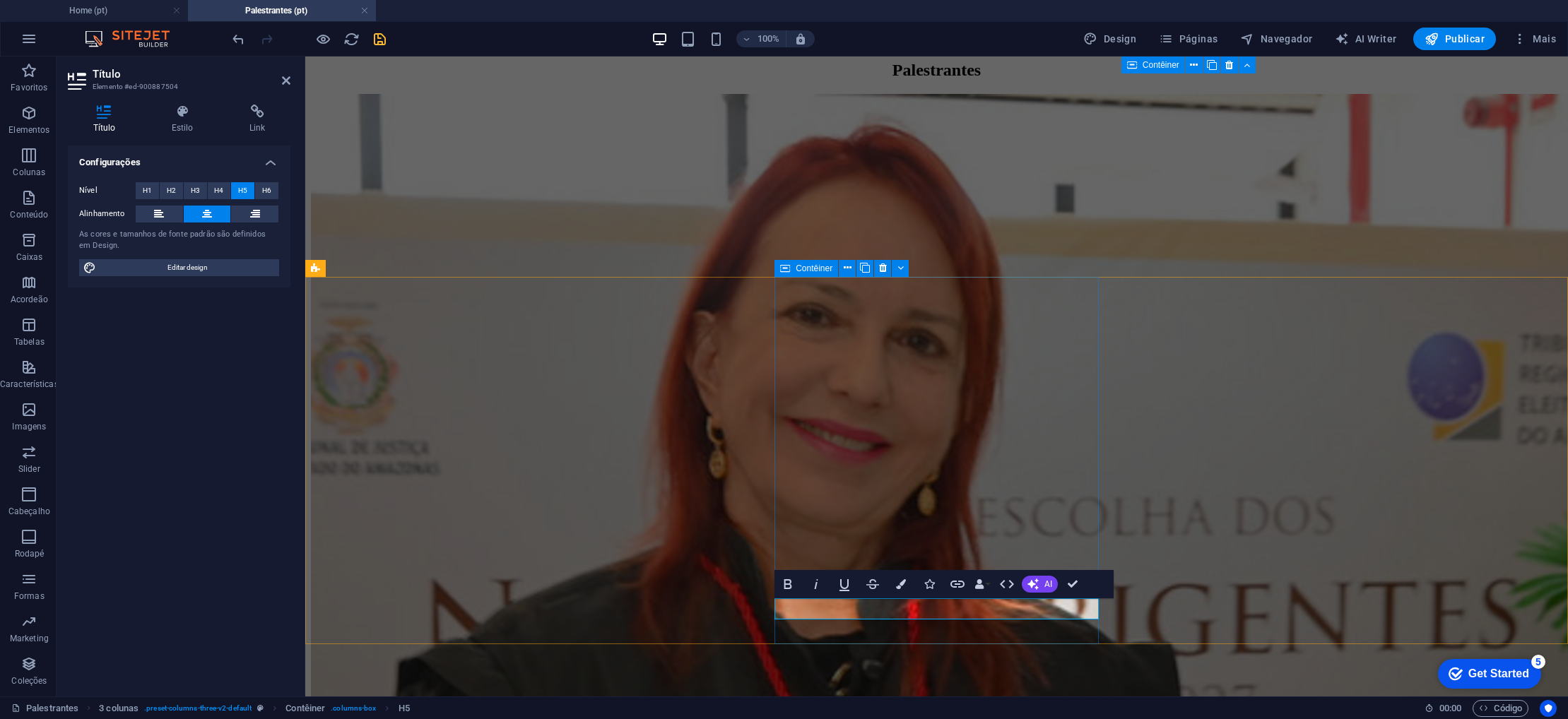
drag, startPoint x: 1074, startPoint y: 609, endPoint x: 786, endPoint y: 613, distance: 288.0
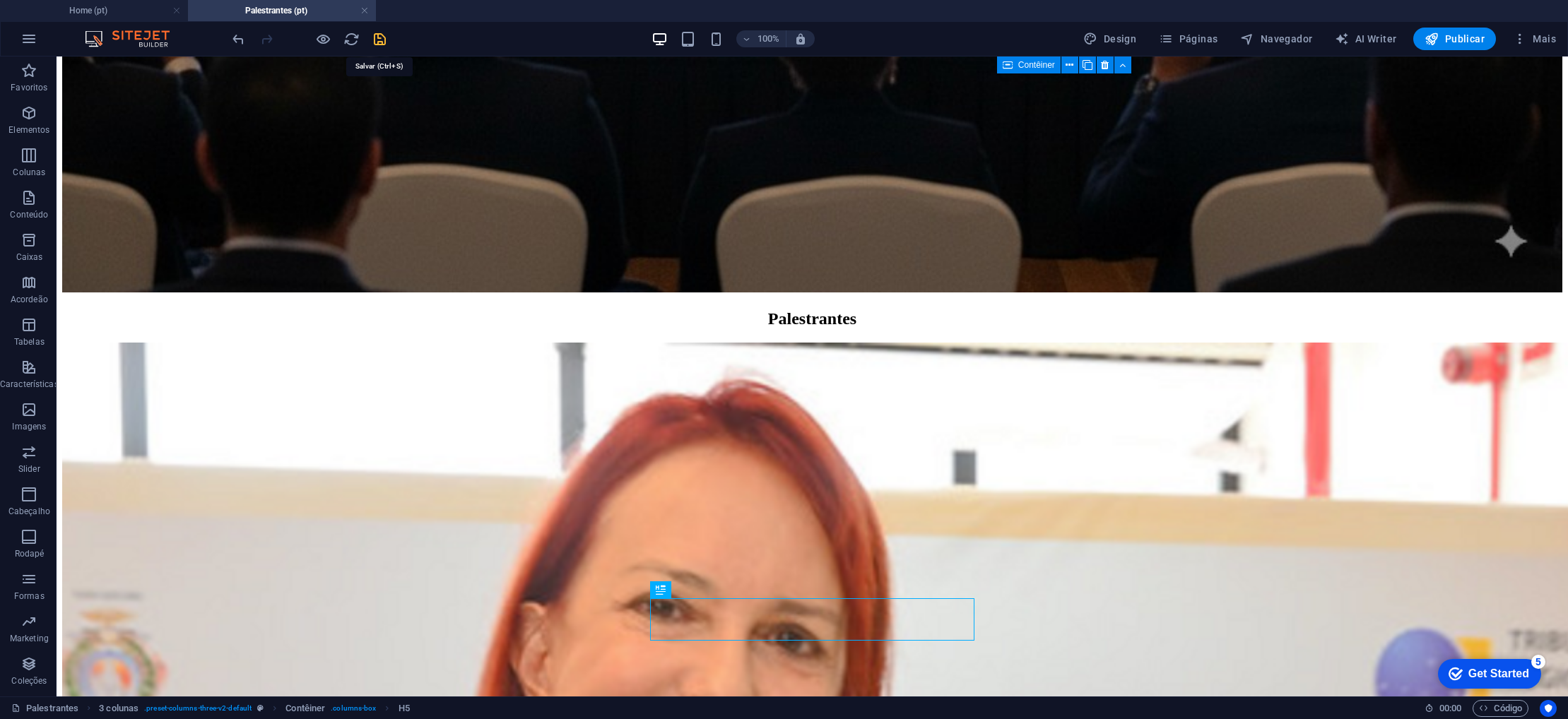
click at [378, 42] on icon "save" at bounding box center [379, 39] width 16 height 16
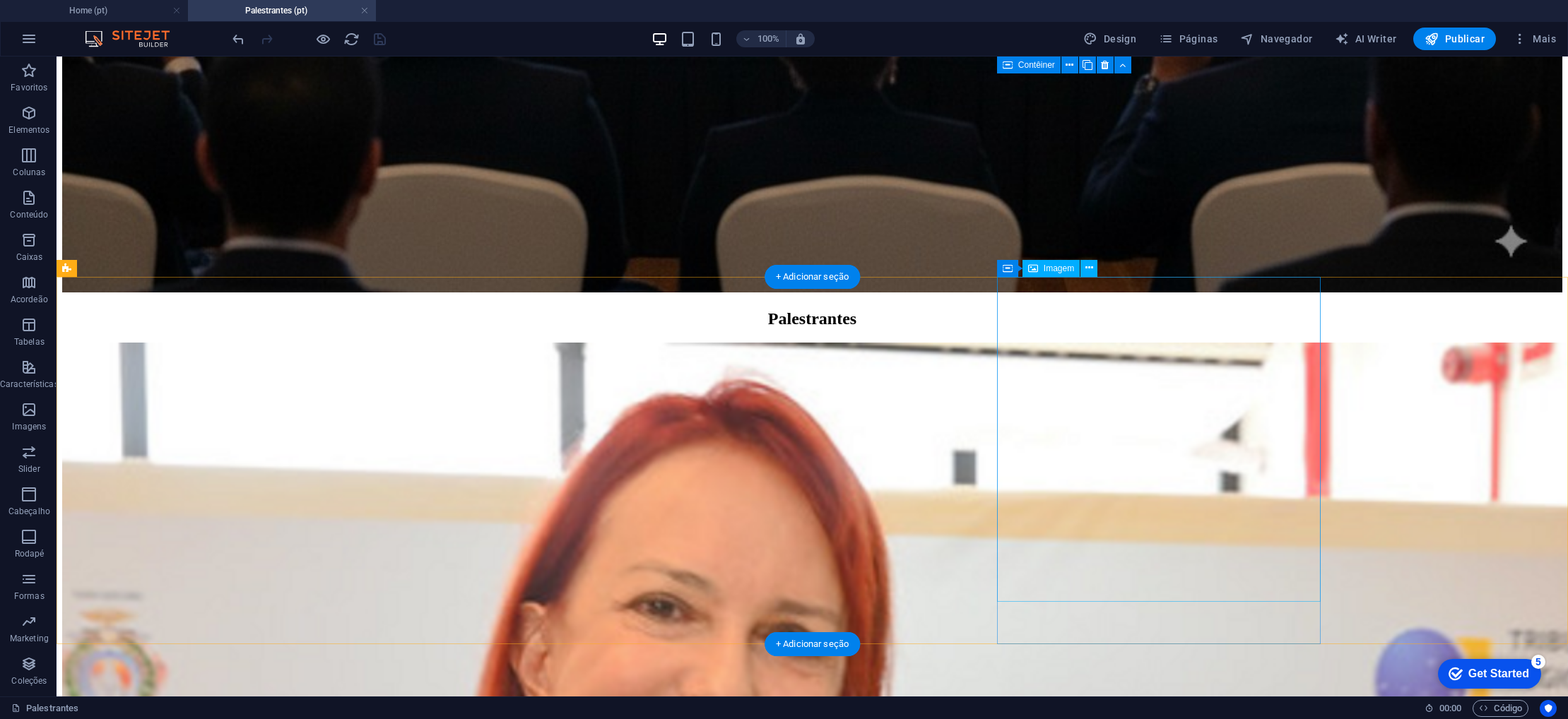
select select "px"
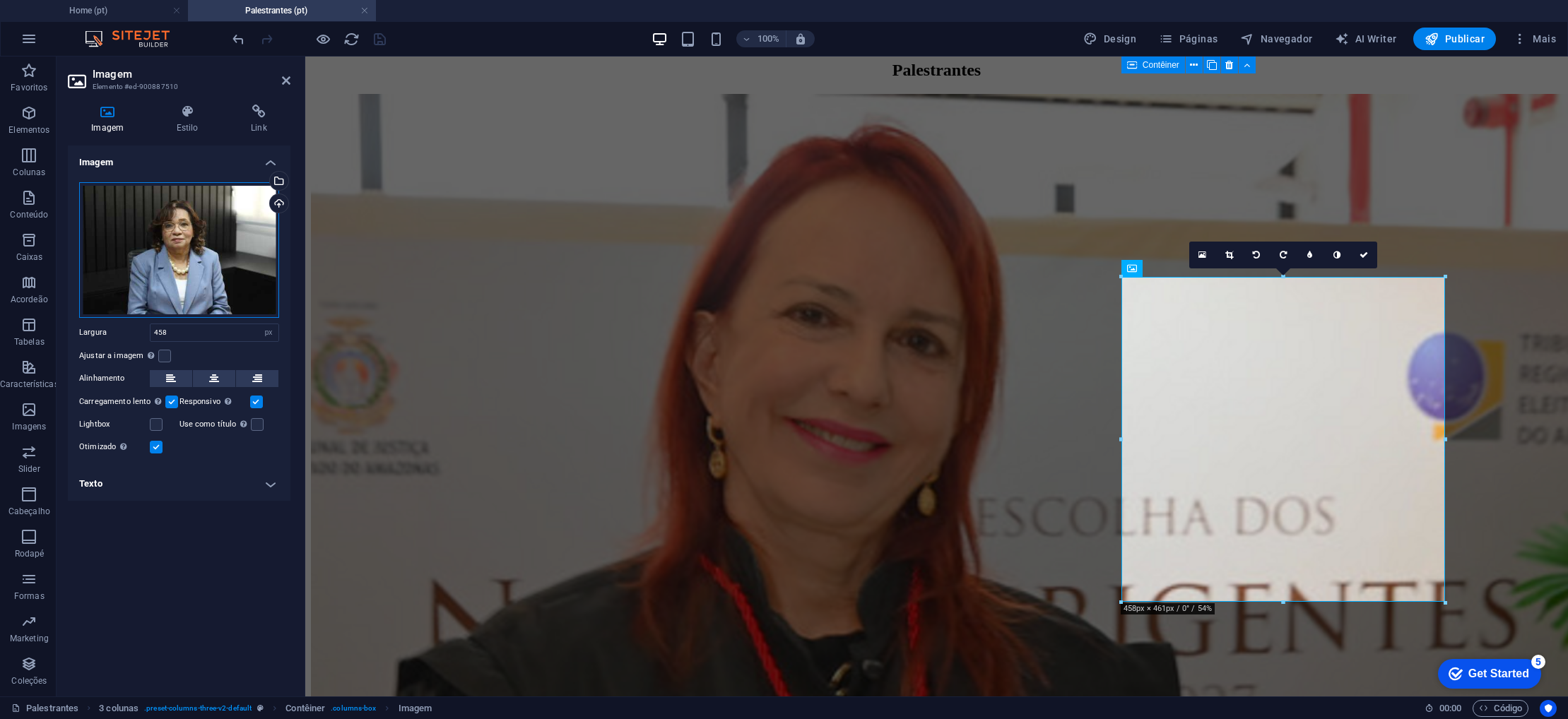
click at [218, 265] on div "Arraste os arquivos aqui, clique para escolher os arquivos ou selecione os arqu…" at bounding box center [179, 250] width 200 height 136
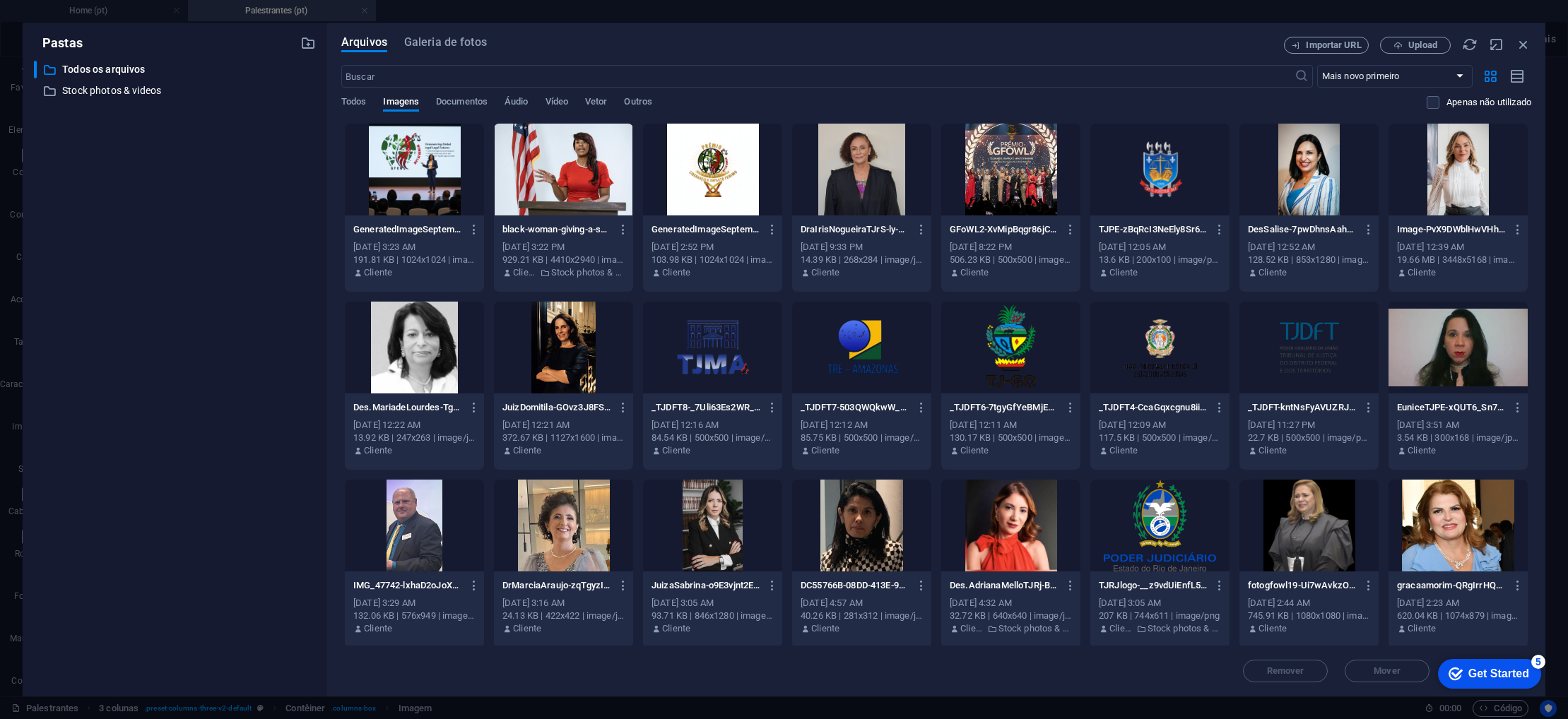
click at [1454, 153] on div at bounding box center [1459, 169] width 139 height 91
click at [1454, 153] on div "1" at bounding box center [1459, 169] width 139 height 91
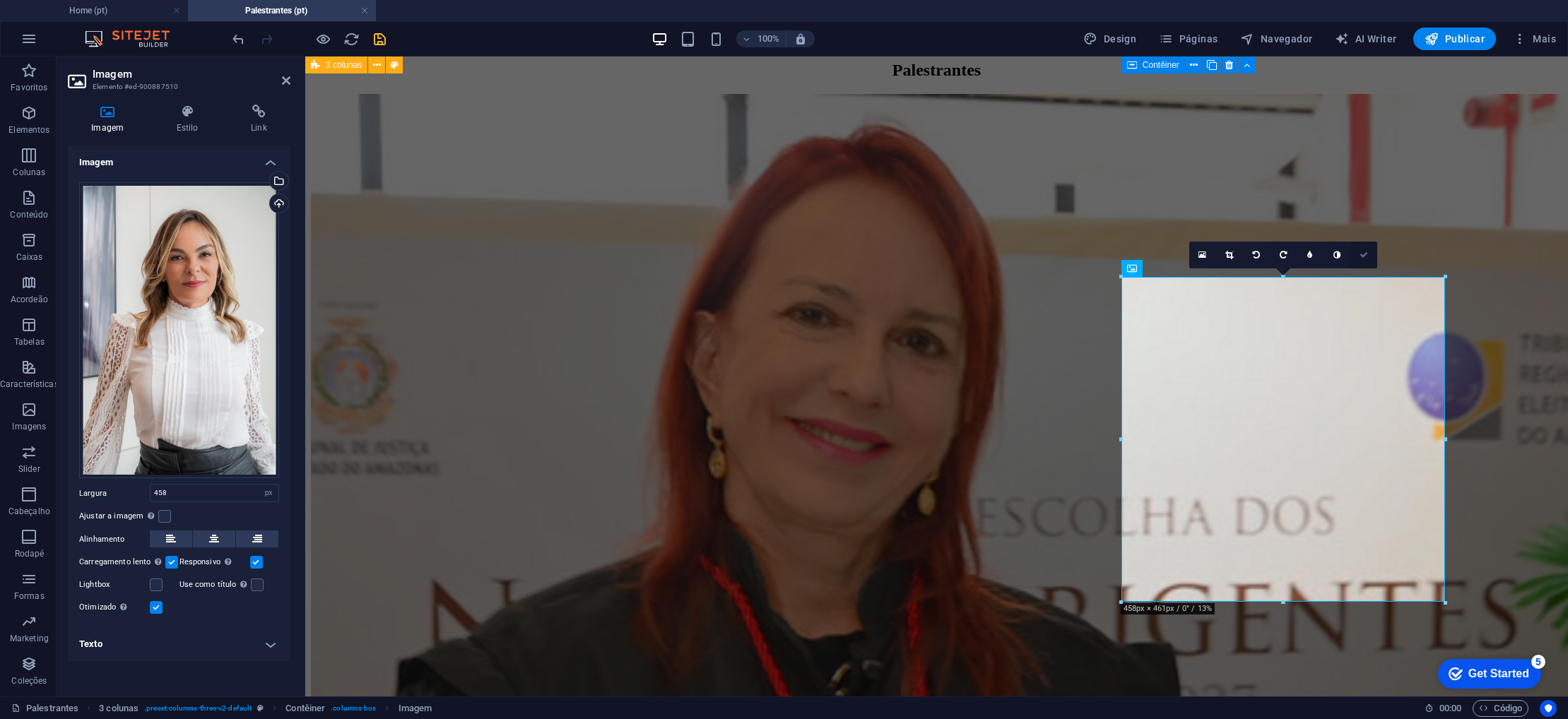
click at [1366, 259] on link at bounding box center [1364, 255] width 27 height 27
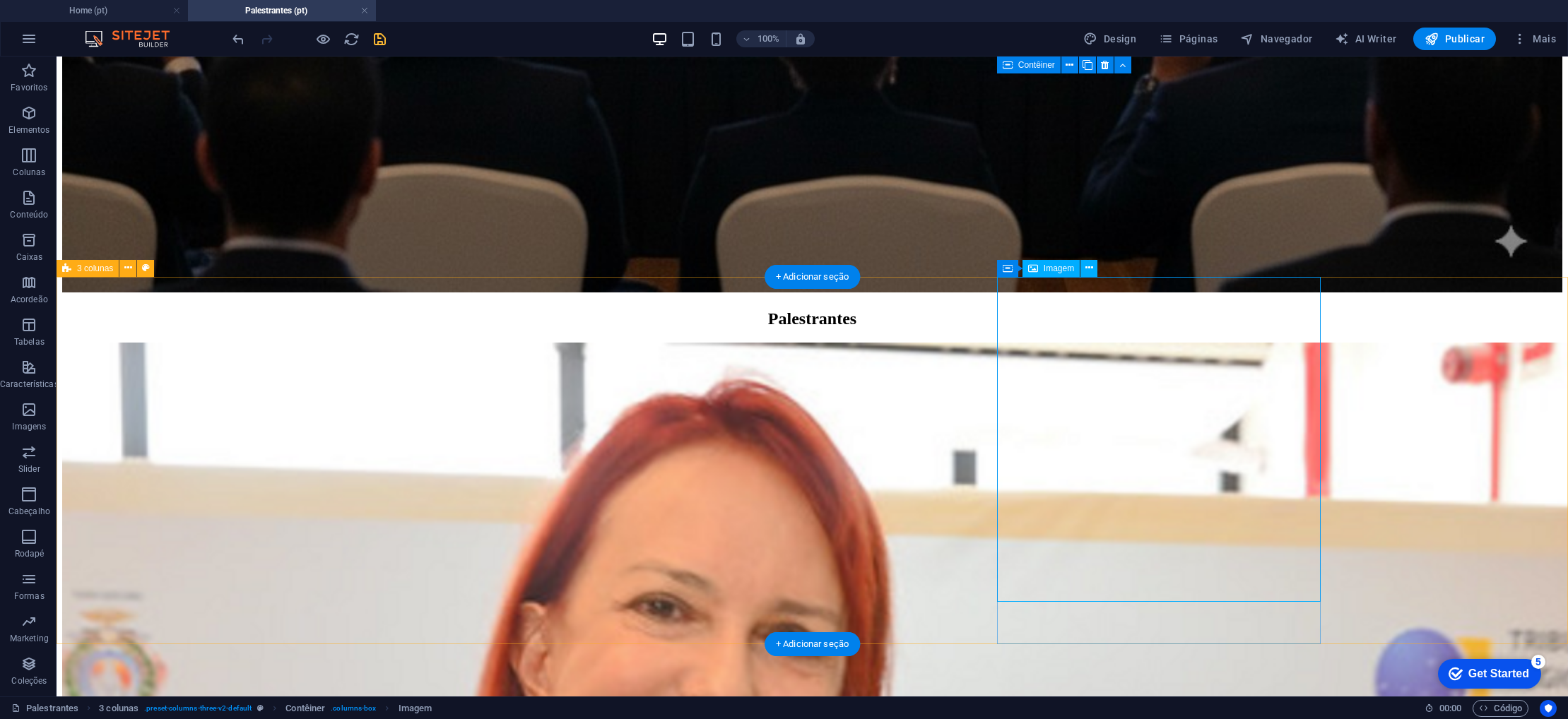
select select "px"
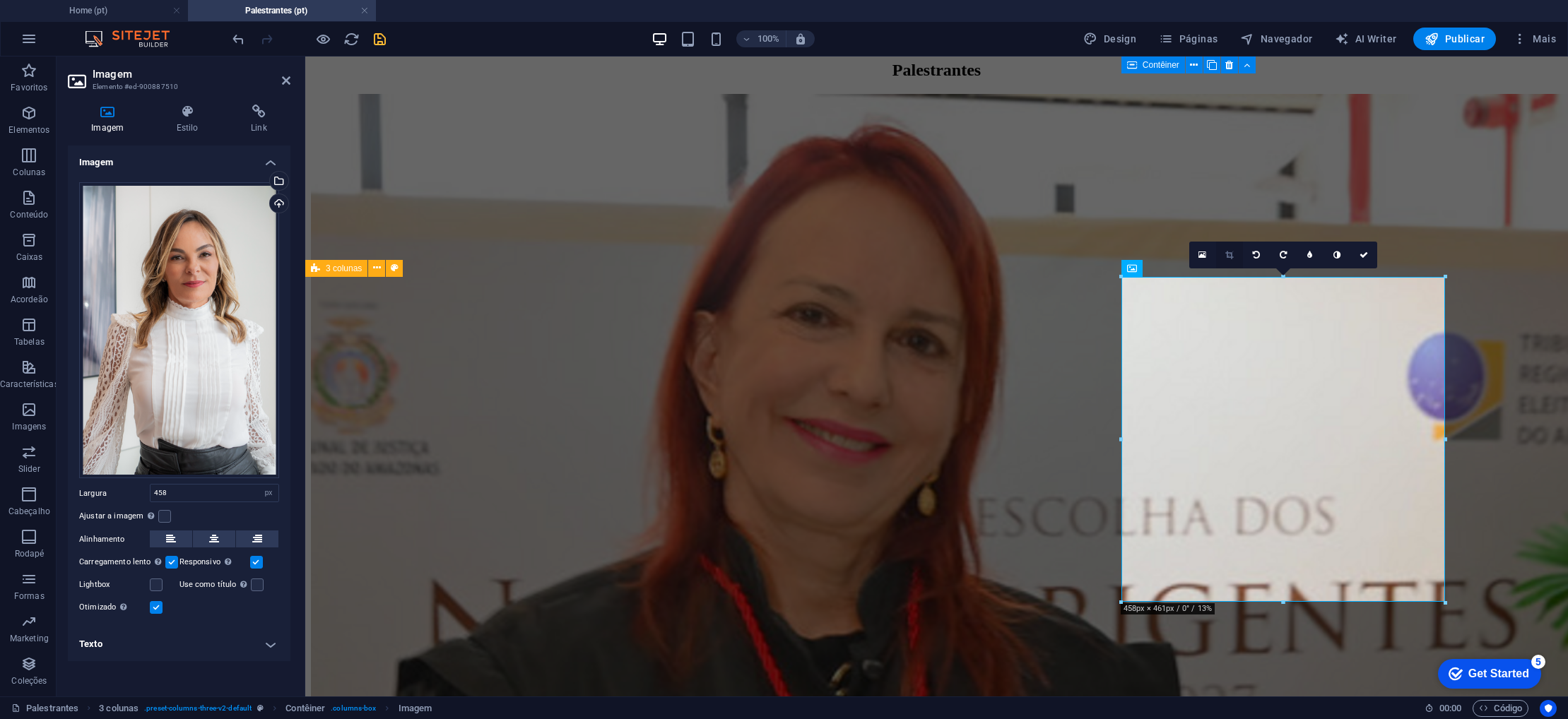
click at [1229, 255] on icon at bounding box center [1229, 255] width 8 height 9
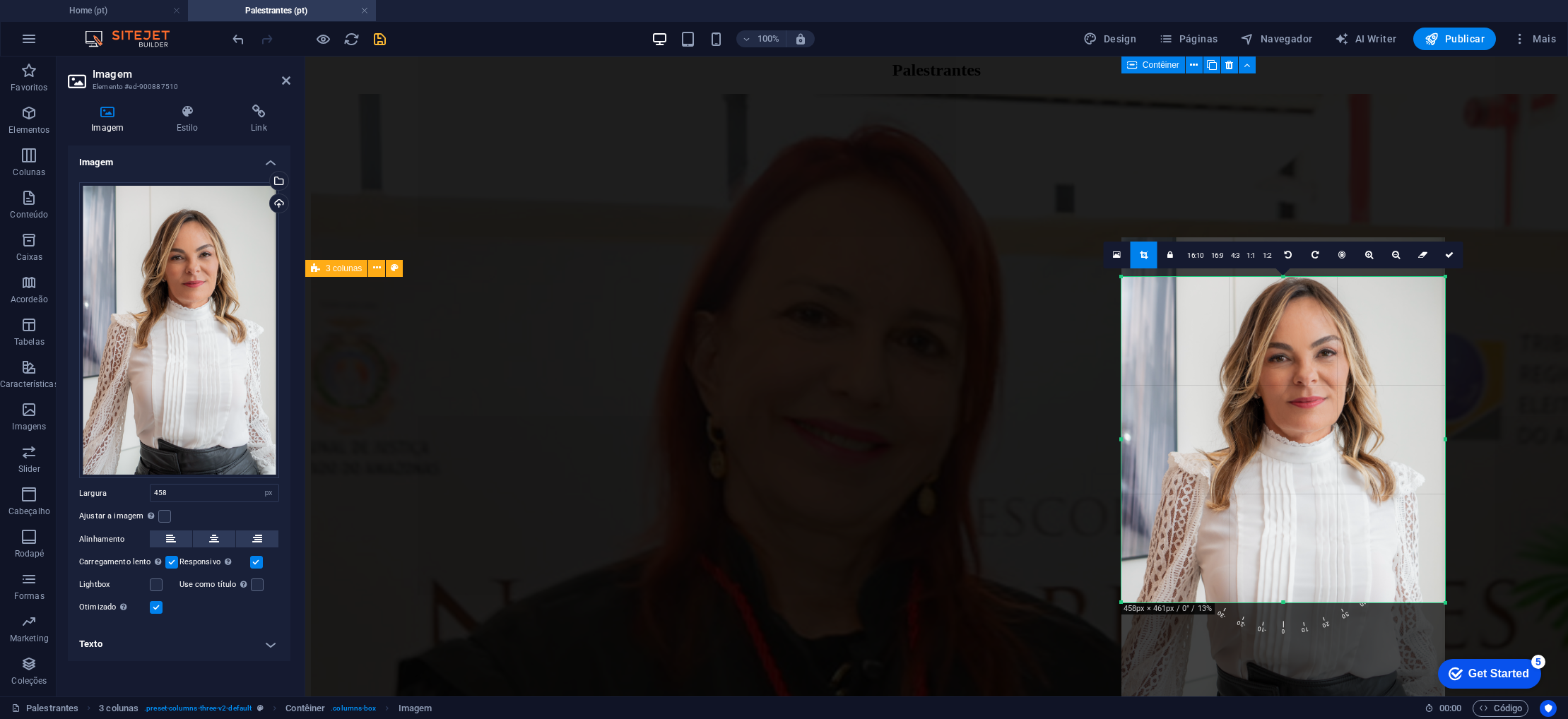
drag, startPoint x: 1254, startPoint y: 354, endPoint x: 1258, endPoint y: 385, distance: 31.3
click at [1258, 385] on div at bounding box center [1283, 480] width 324 height 485
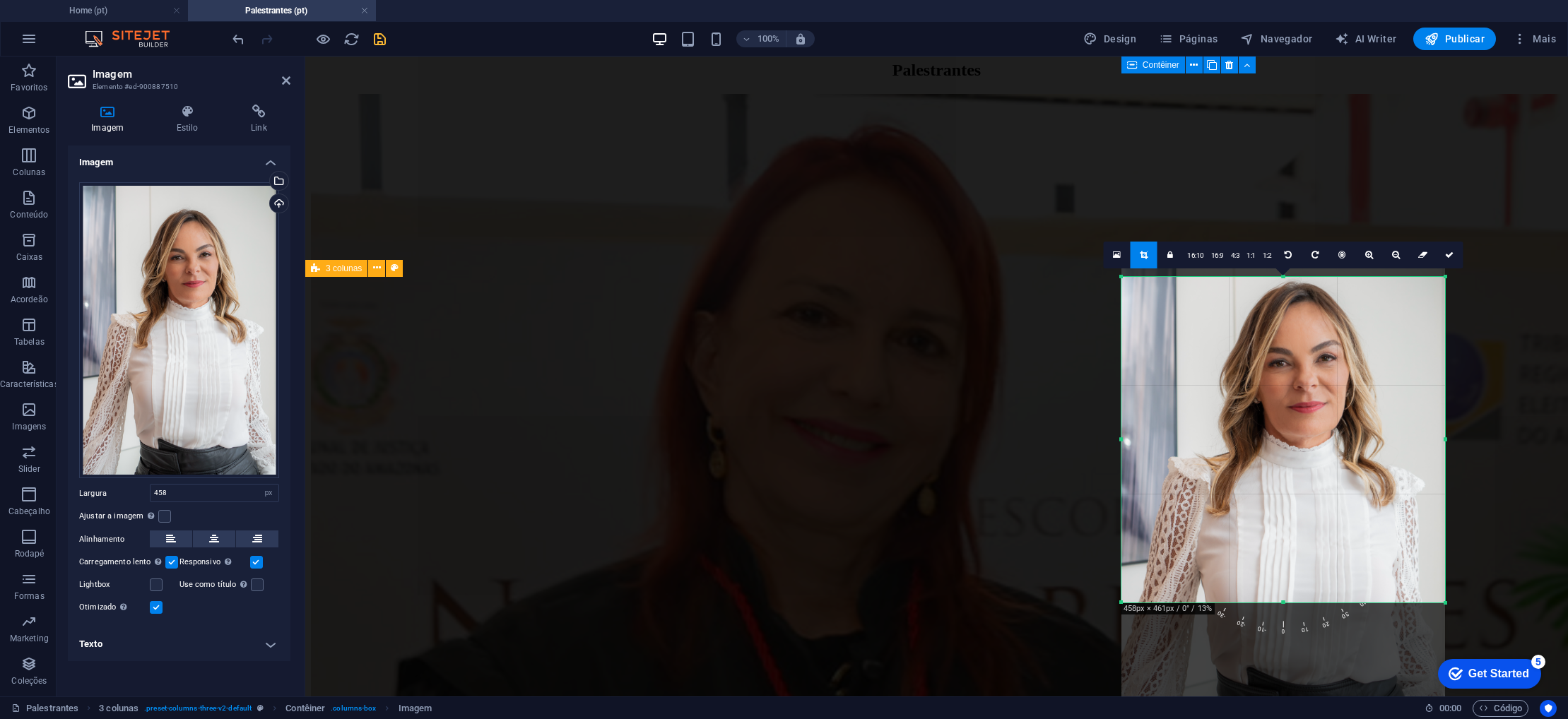
click at [1258, 390] on div at bounding box center [1283, 485] width 324 height 485
click at [1451, 253] on icon at bounding box center [1449, 255] width 9 height 9
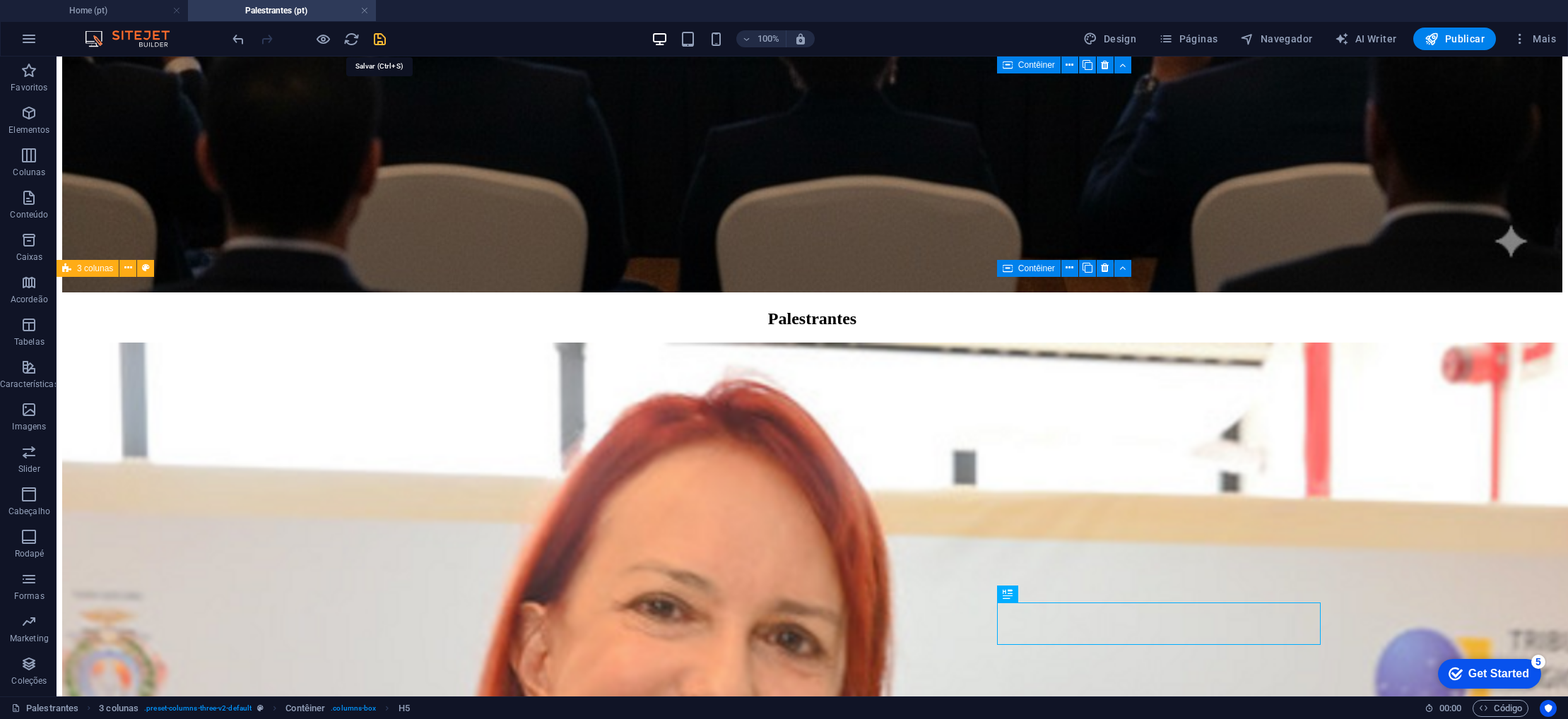
click at [373, 31] on icon "save" at bounding box center [379, 39] width 16 height 16
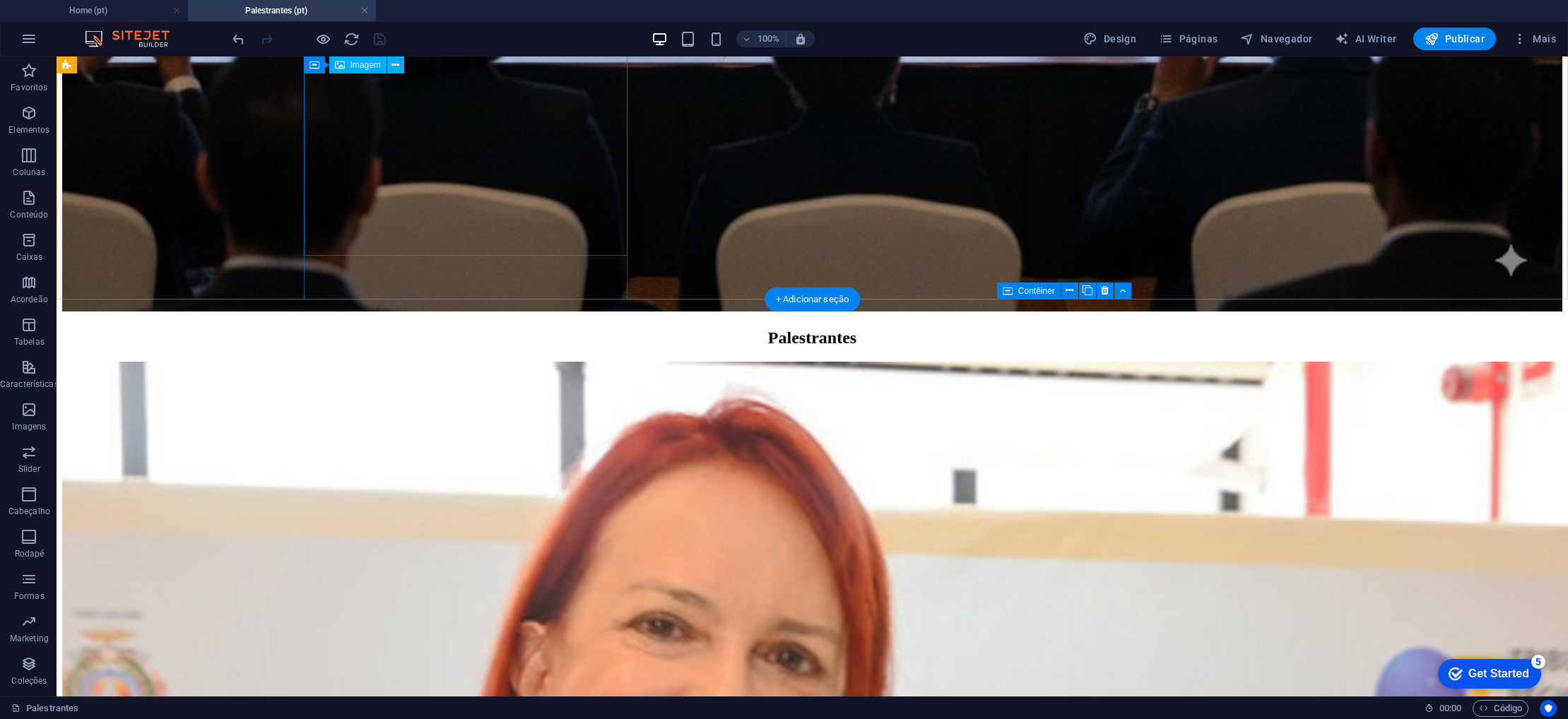
scroll to position [1541, 0]
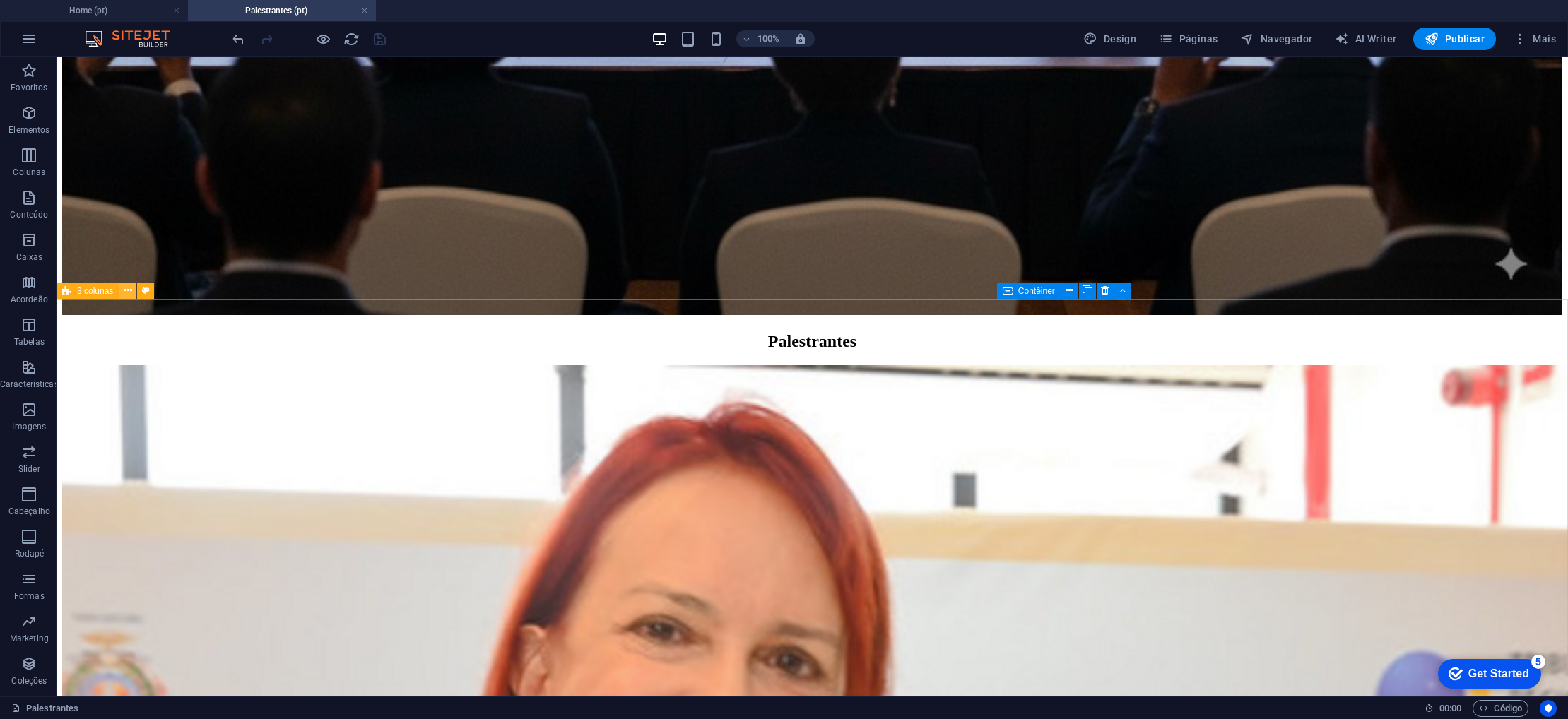
click at [127, 290] on icon at bounding box center [128, 290] width 8 height 15
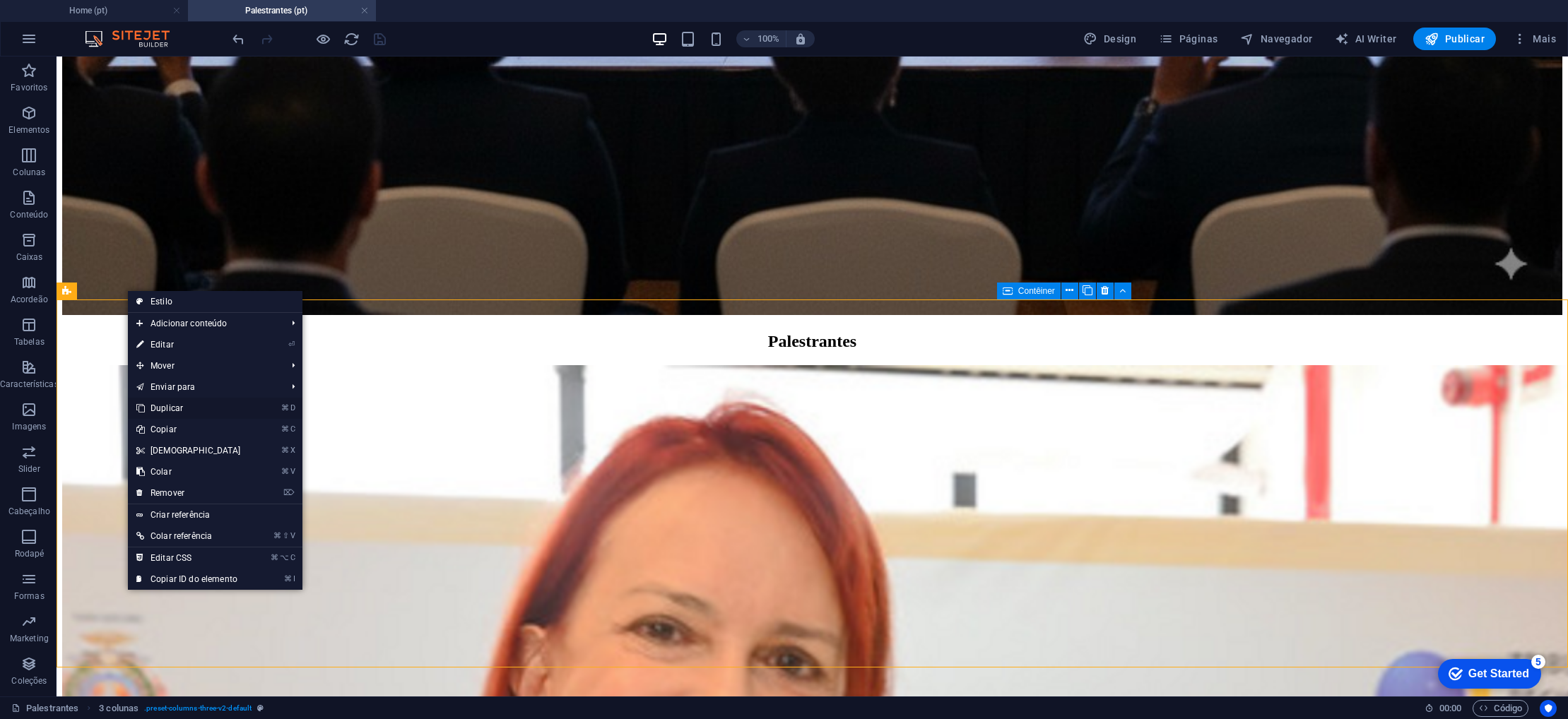
click at [168, 407] on link "⌘ D Duplicar" at bounding box center [188, 408] width 121 height 21
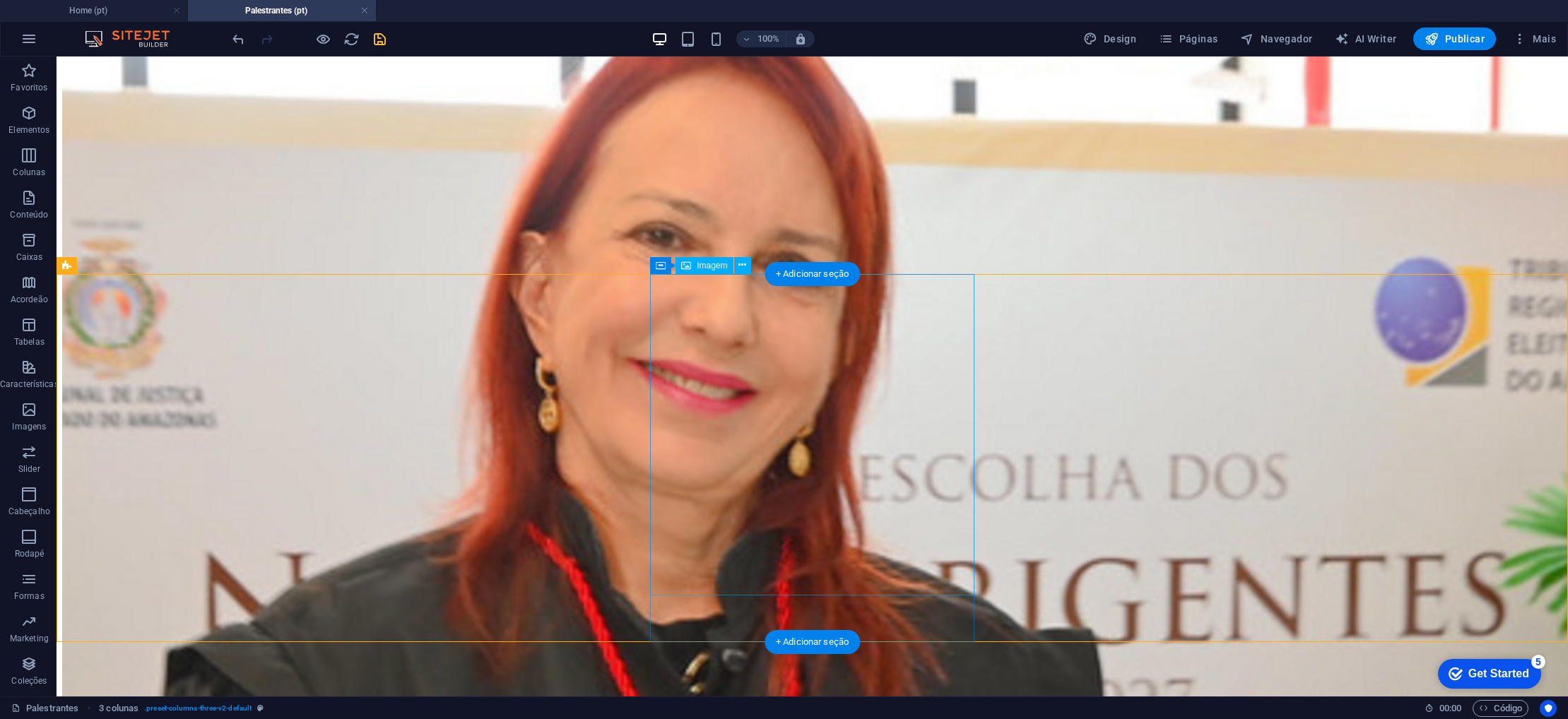
scroll to position [1953, 0]
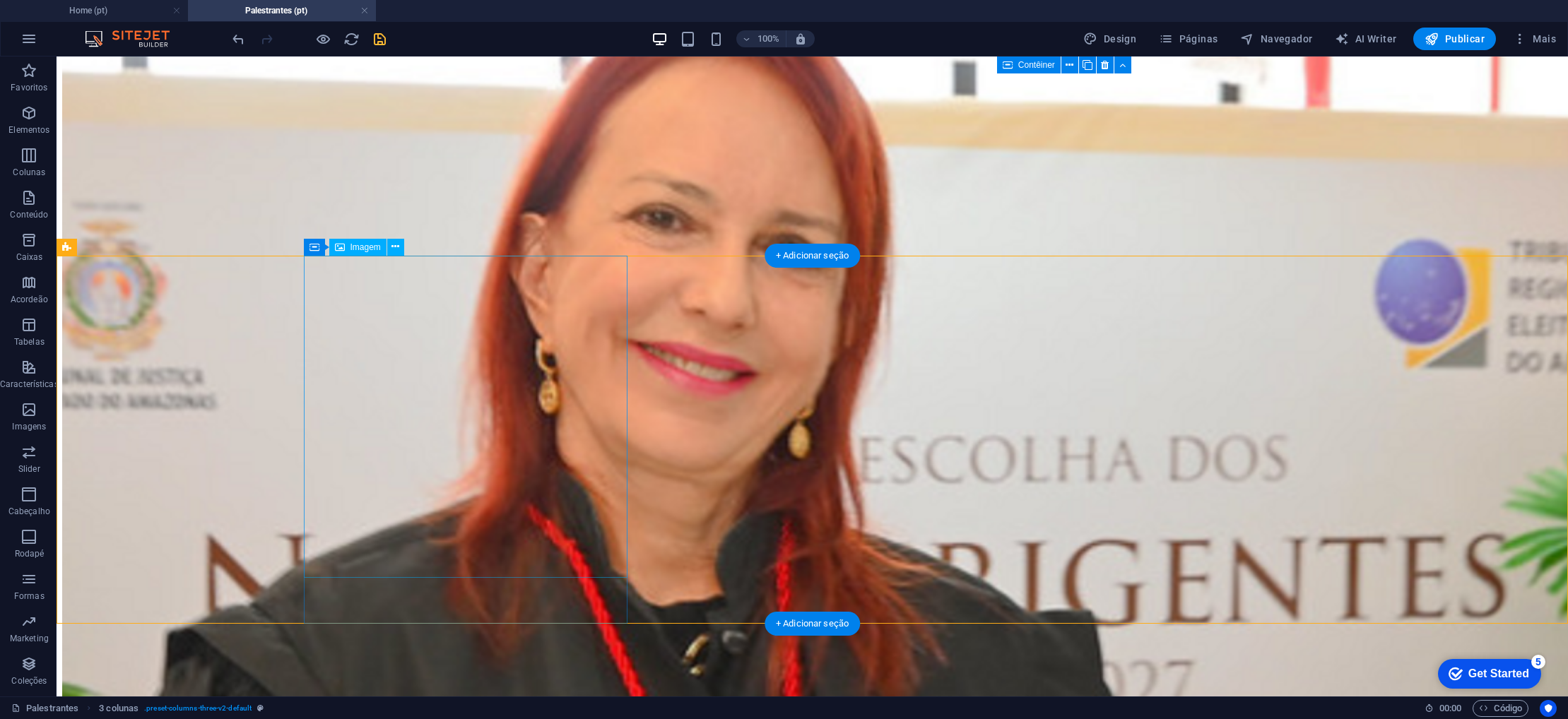
select select "px"
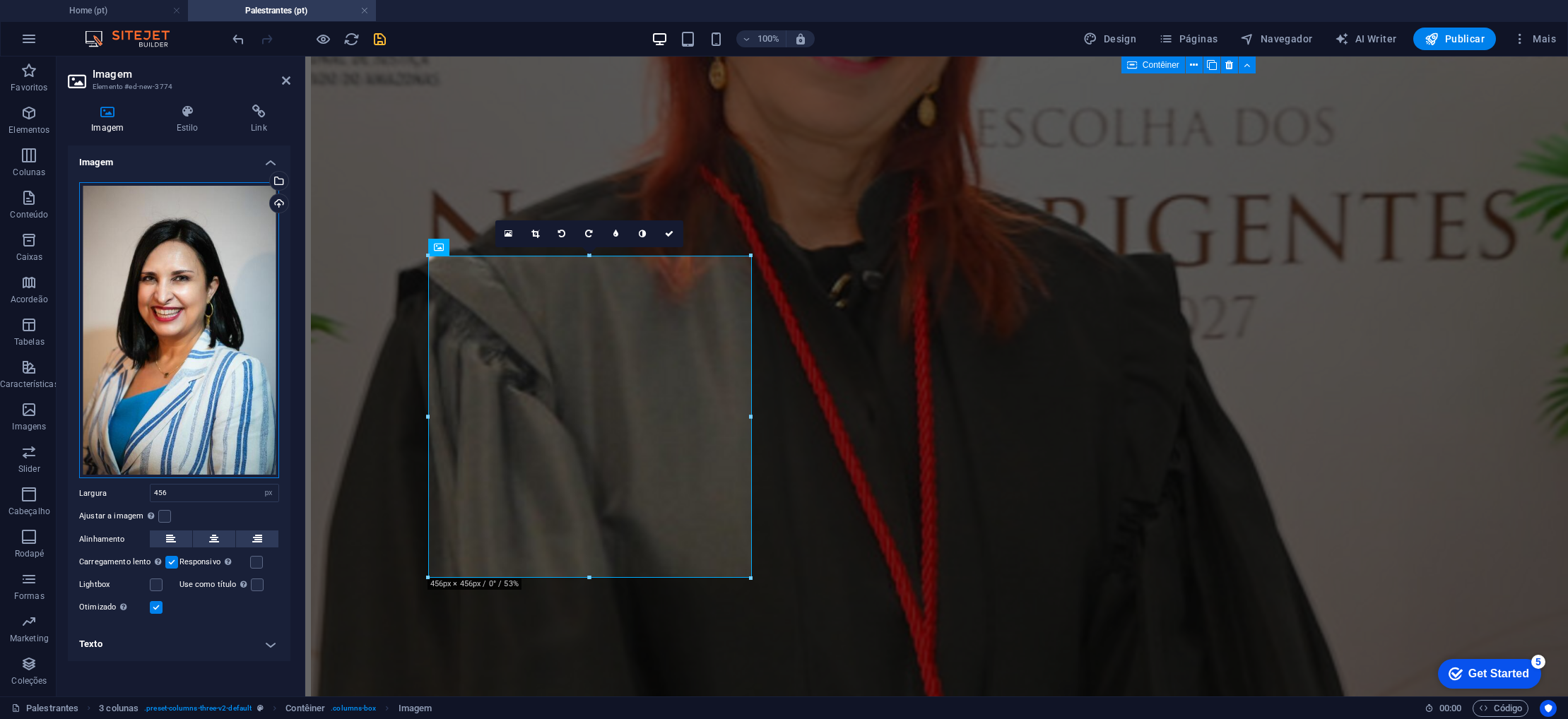
click at [207, 321] on div "Arraste os arquivos aqui, clique para escolher os arquivos ou selecione os arqu…" at bounding box center [179, 331] width 200 height 297
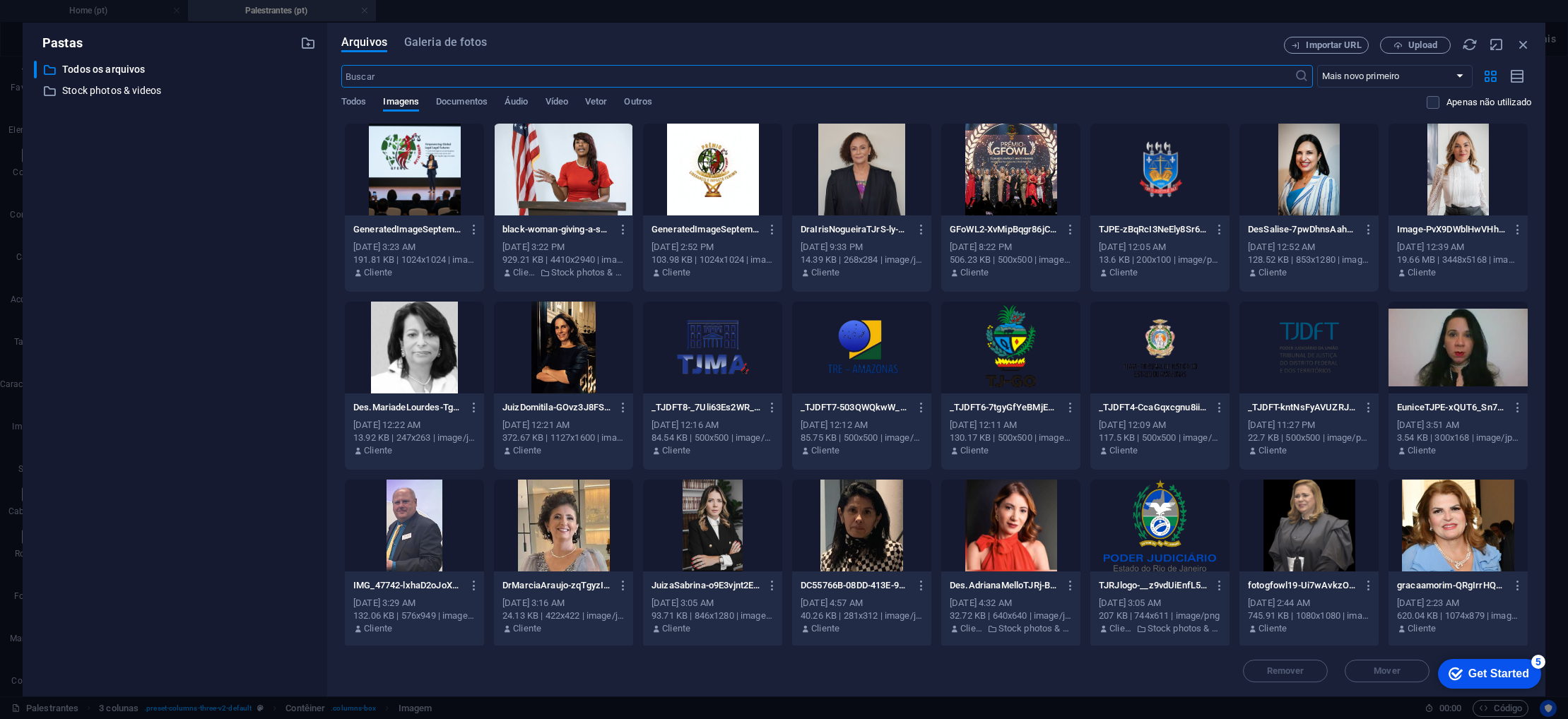
scroll to position [1820, 0]
click at [553, 355] on div at bounding box center [564, 347] width 139 height 91
click at [553, 355] on div "1" at bounding box center [564, 347] width 139 height 91
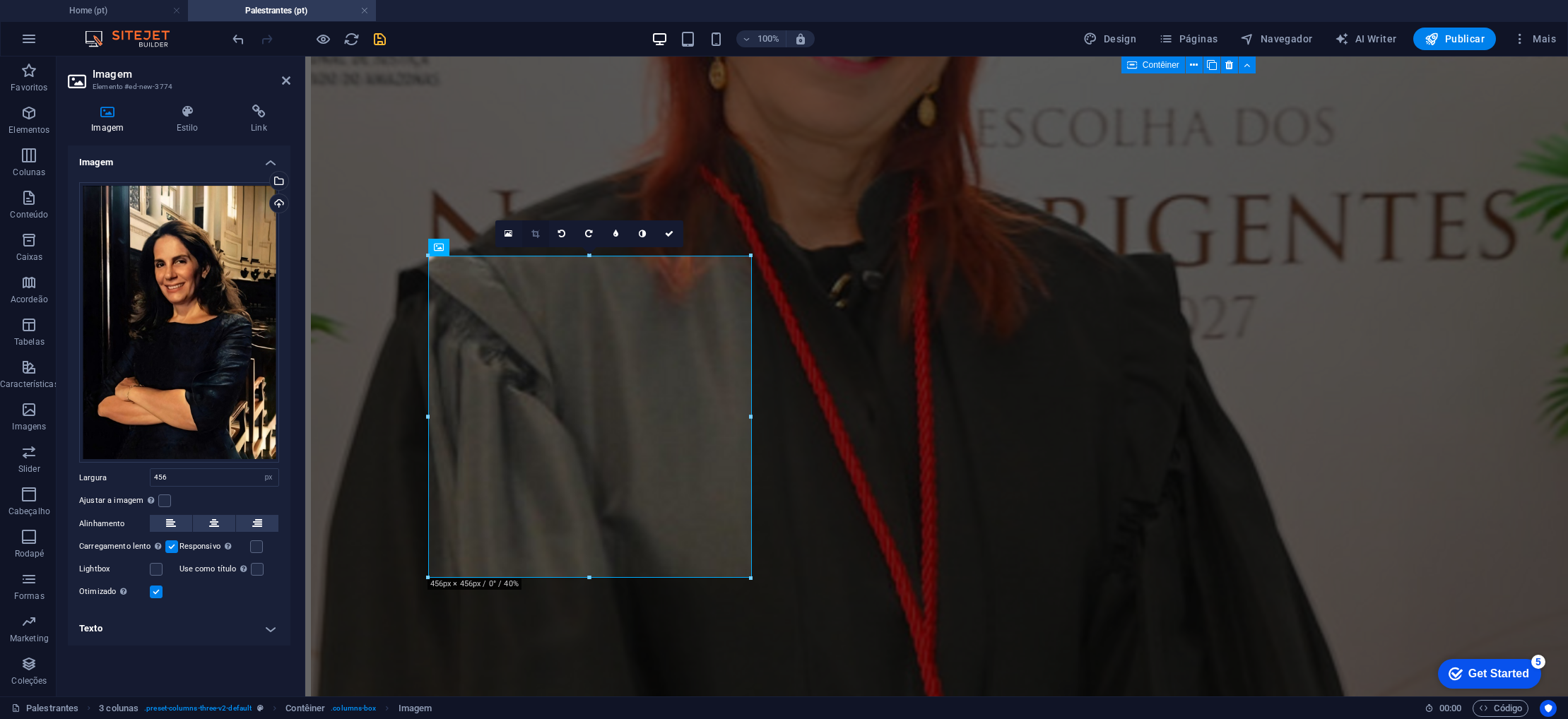
click at [535, 232] on icon at bounding box center [536, 234] width 8 height 9
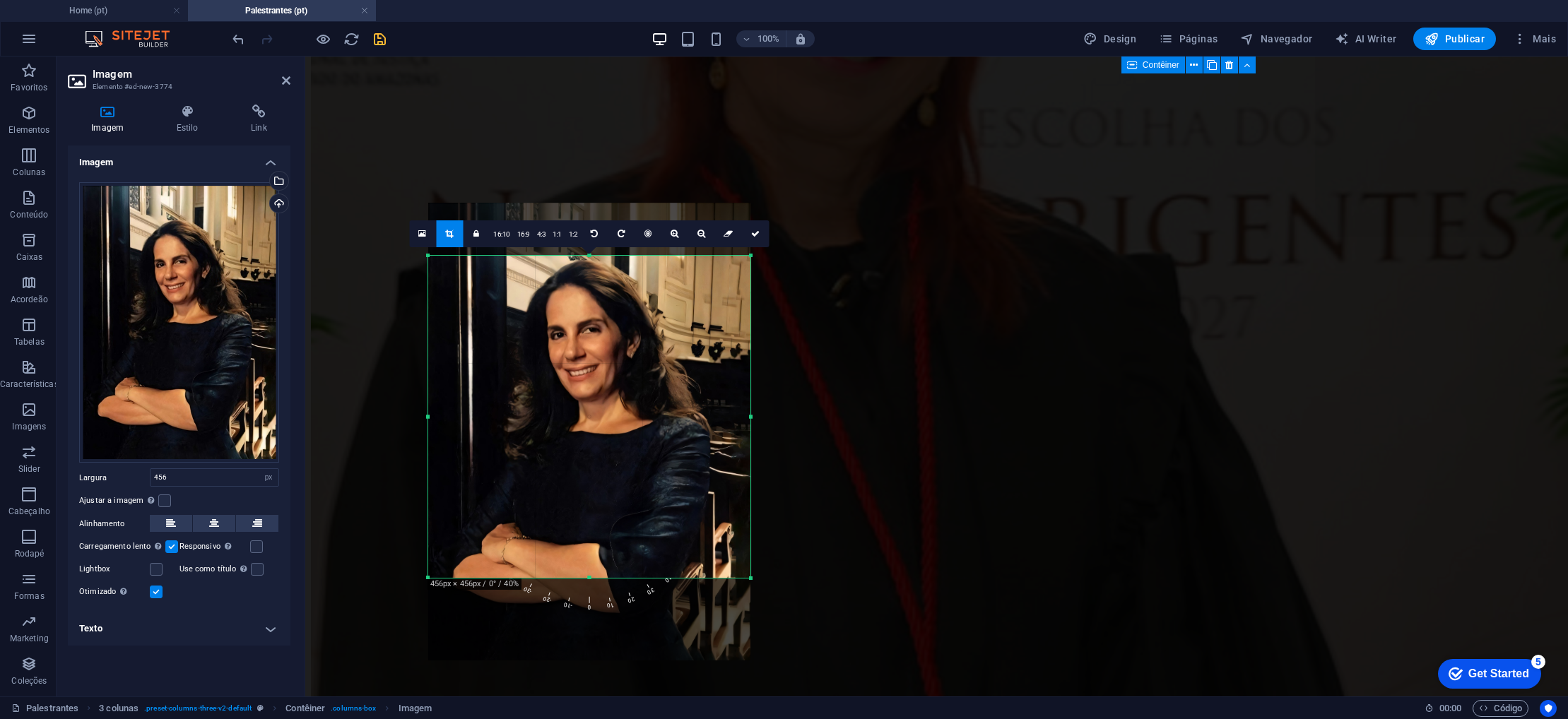
click at [576, 342] on div at bounding box center [590, 431] width 322 height 457
click at [754, 238] on link at bounding box center [755, 234] width 27 height 27
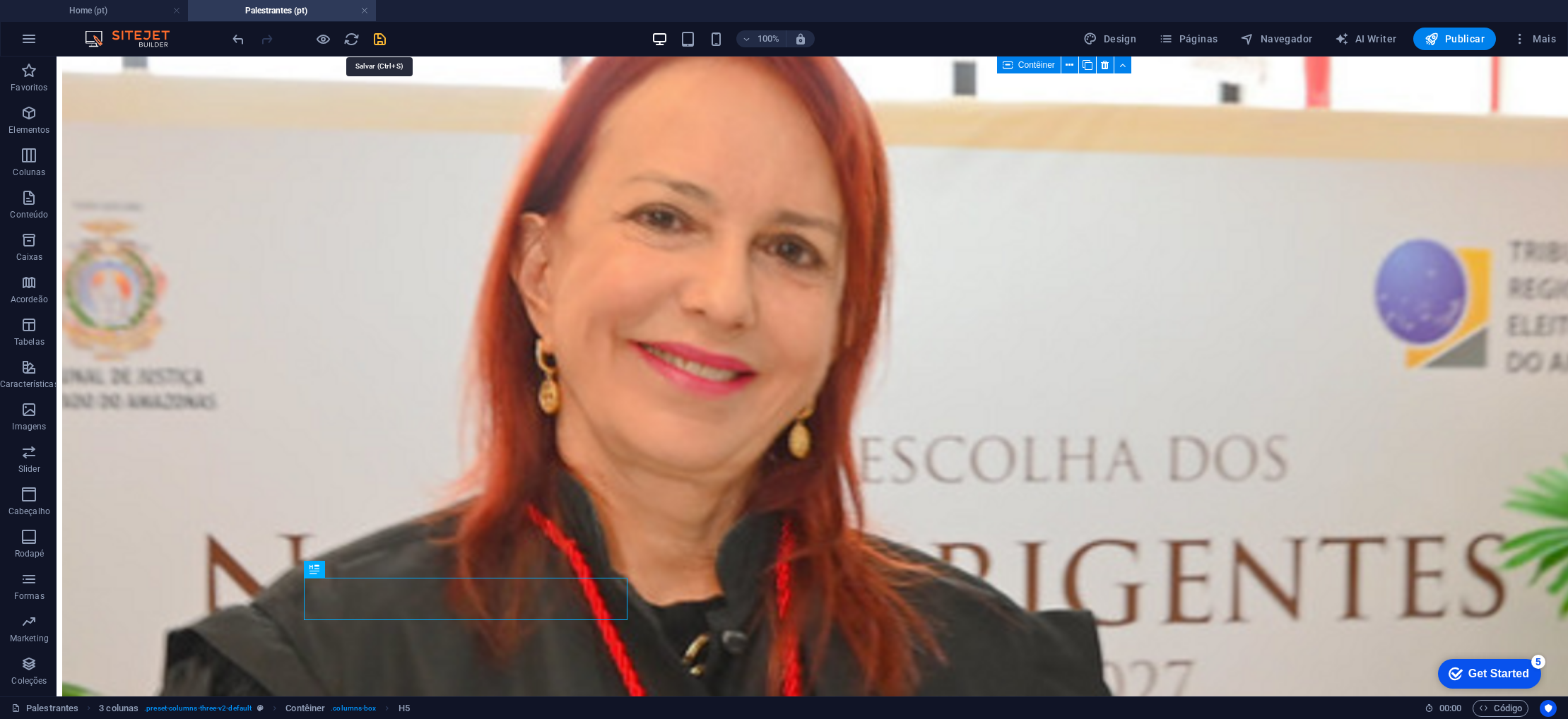
click at [379, 41] on icon "save" at bounding box center [379, 39] width 16 height 16
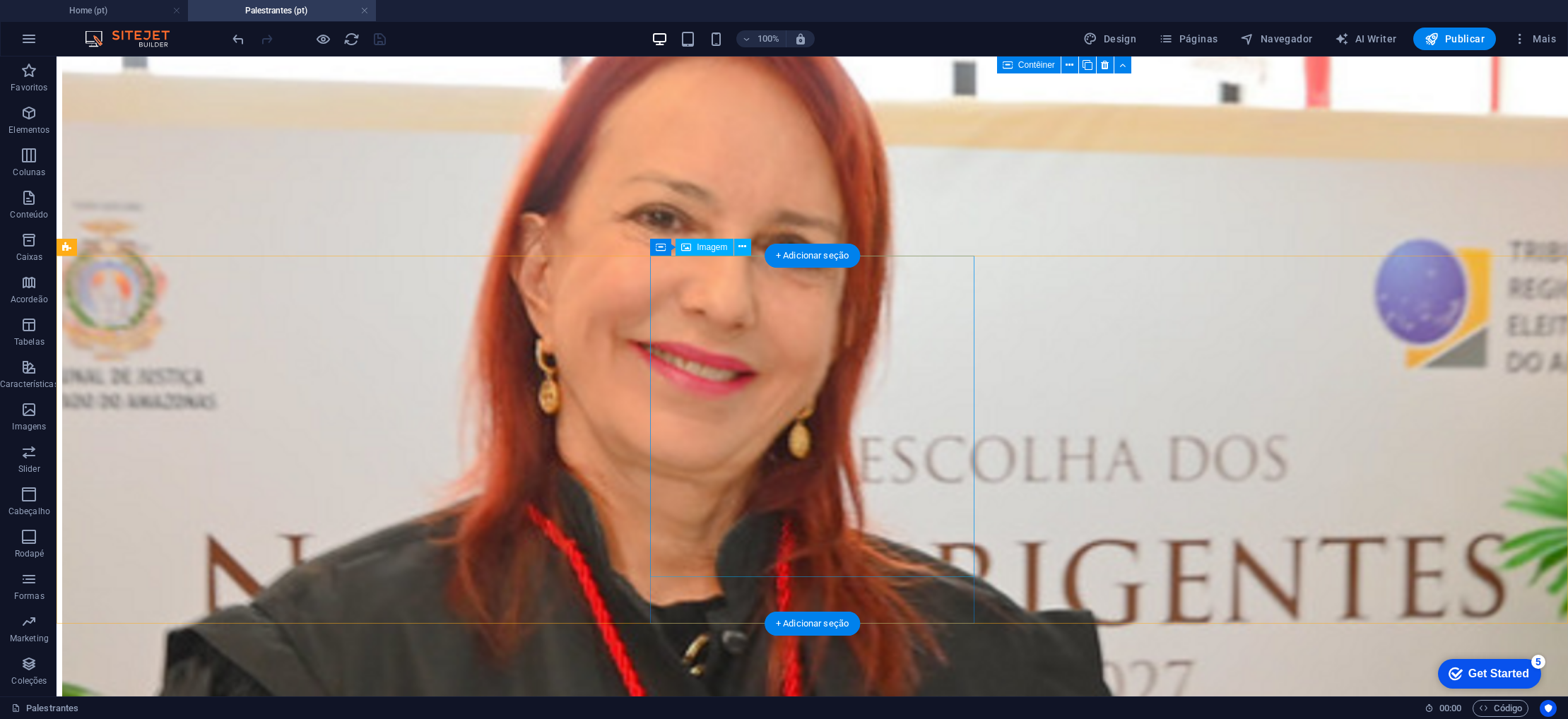
select select "px"
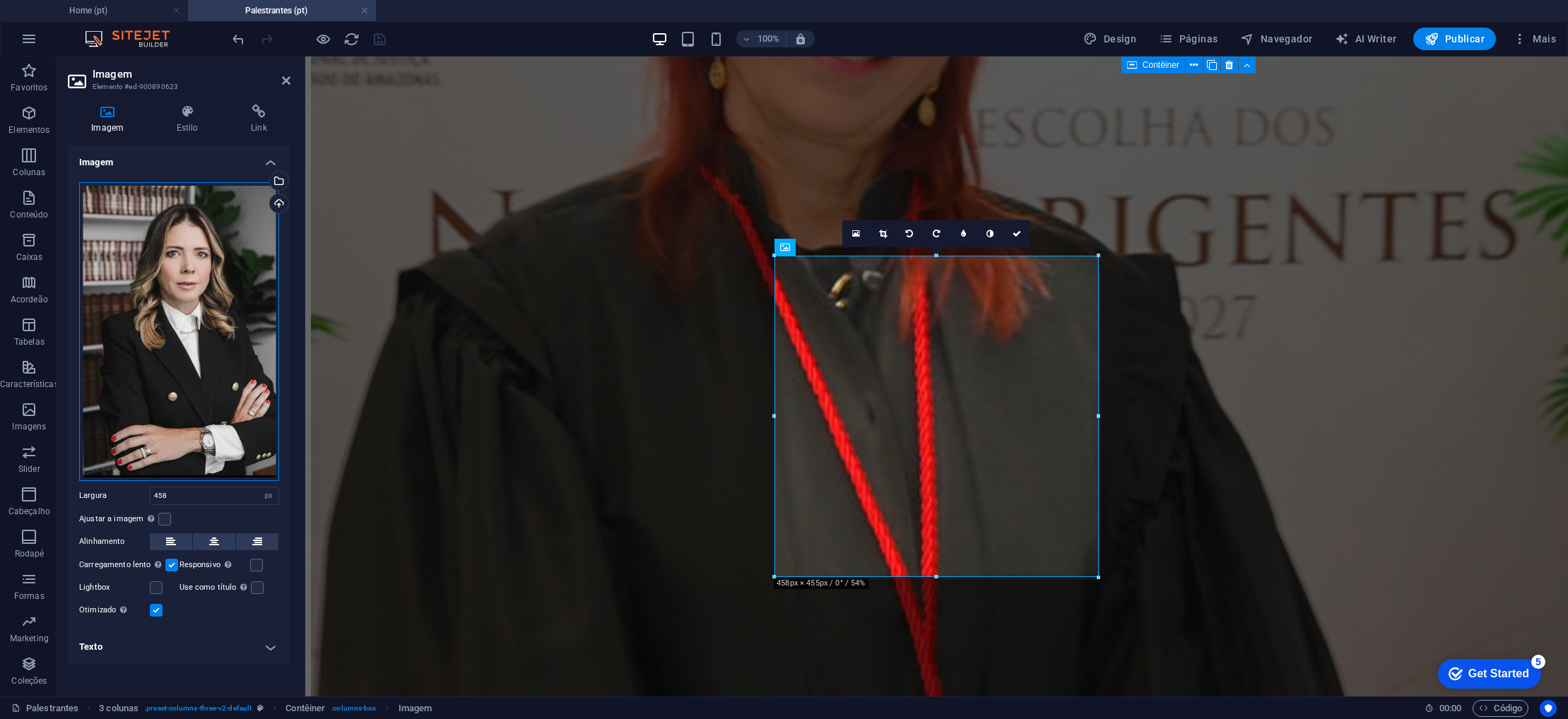
click at [114, 372] on div "Arraste os arquivos aqui, clique para escolher os arquivos ou selecione os arqu…" at bounding box center [179, 331] width 200 height 299
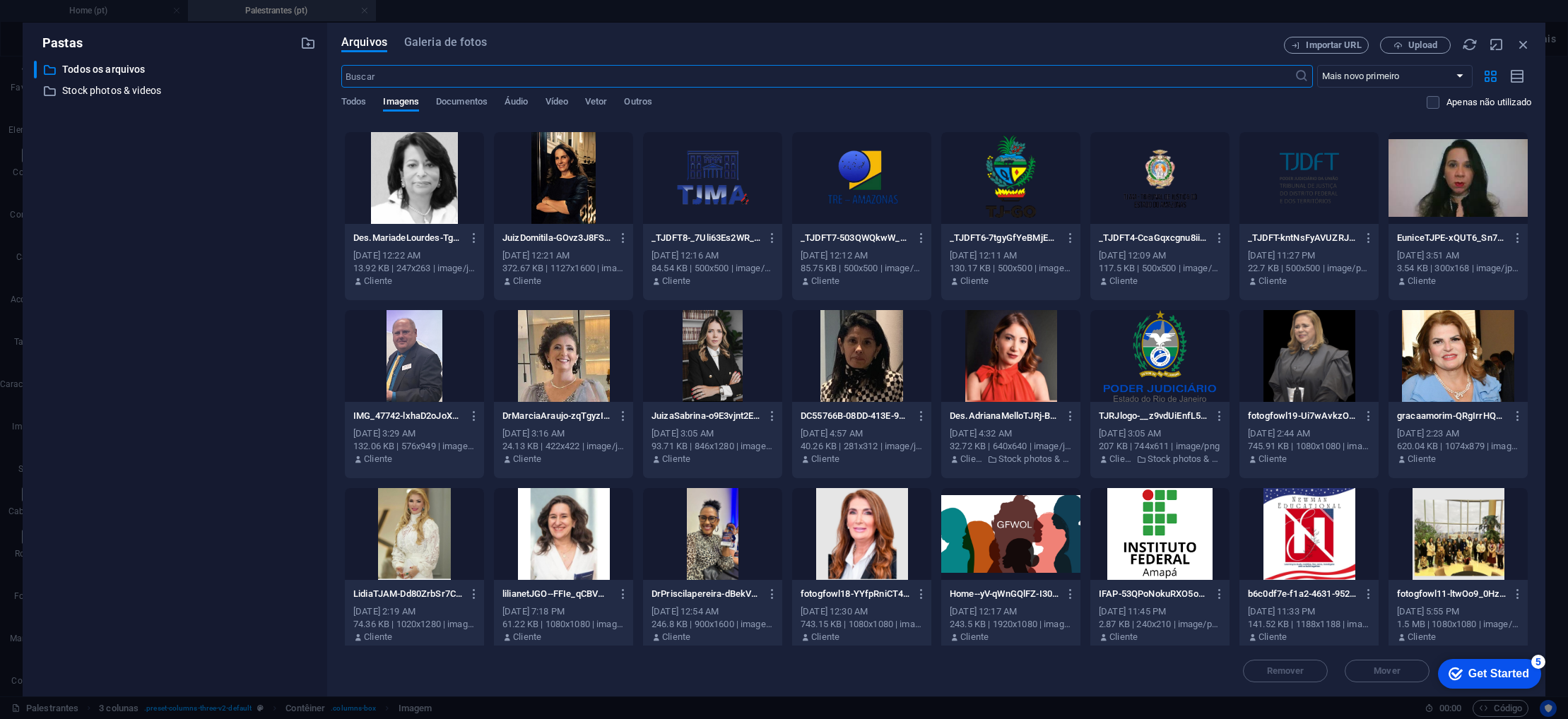
scroll to position [174, 0]
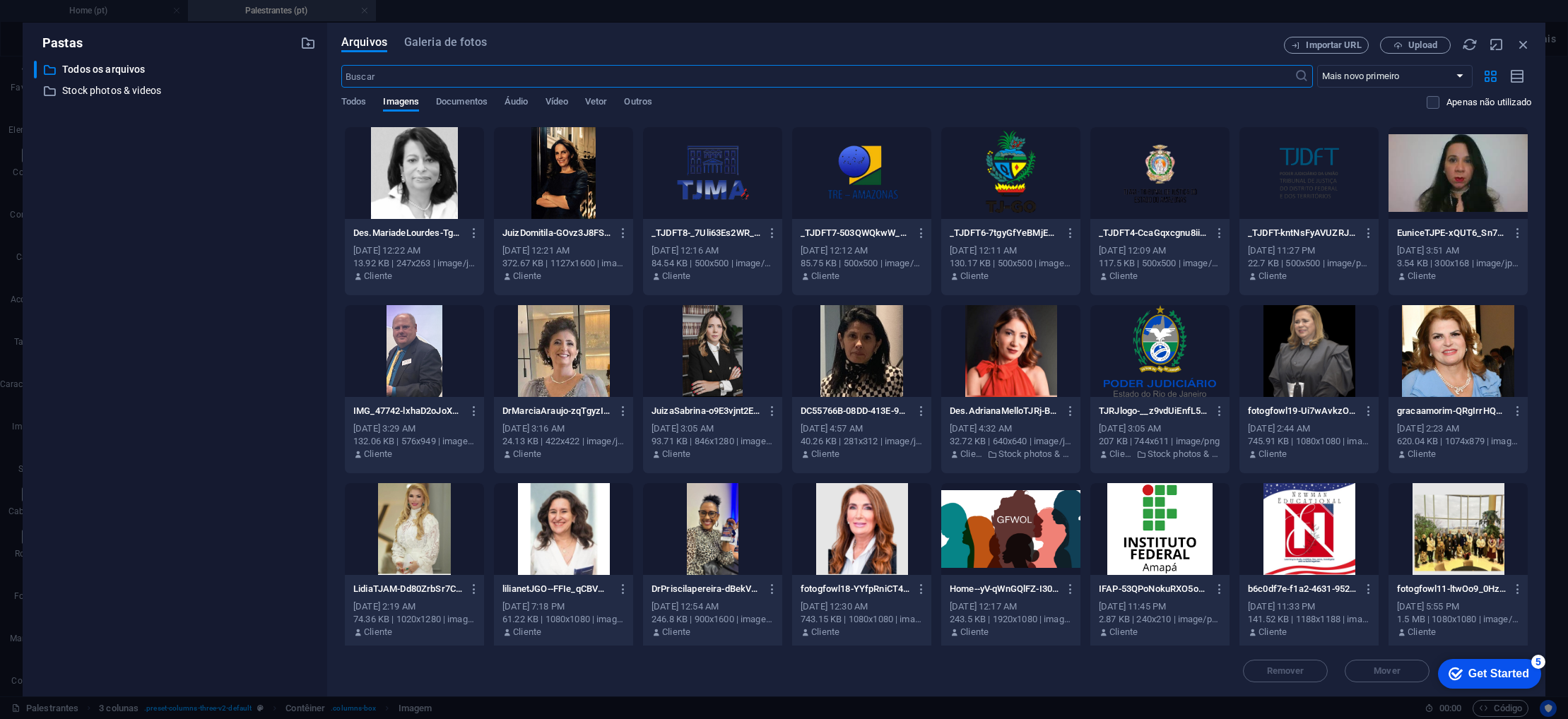
click at [565, 522] on div at bounding box center [564, 528] width 139 height 91
click at [565, 522] on div "1" at bounding box center [564, 528] width 139 height 91
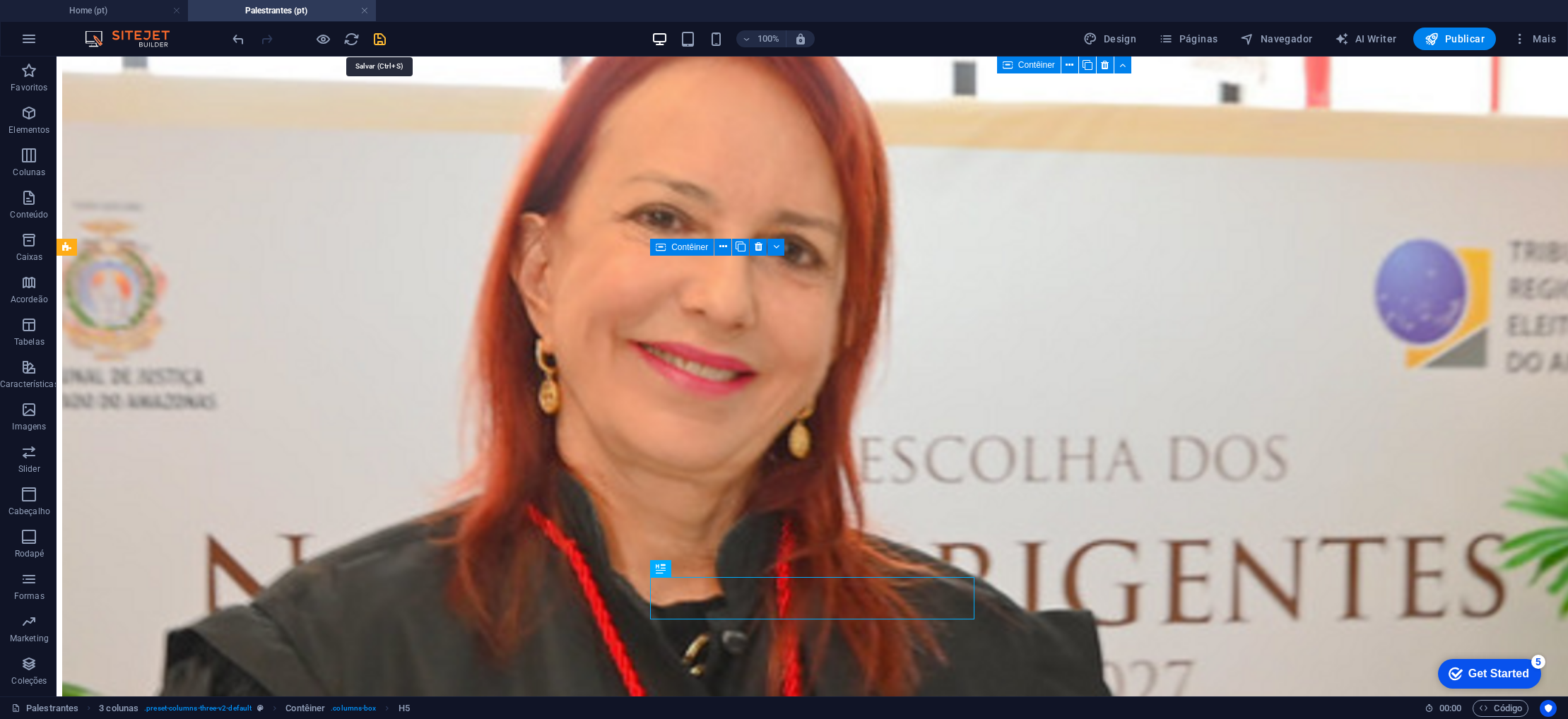
click at [380, 45] on icon "save" at bounding box center [379, 39] width 16 height 16
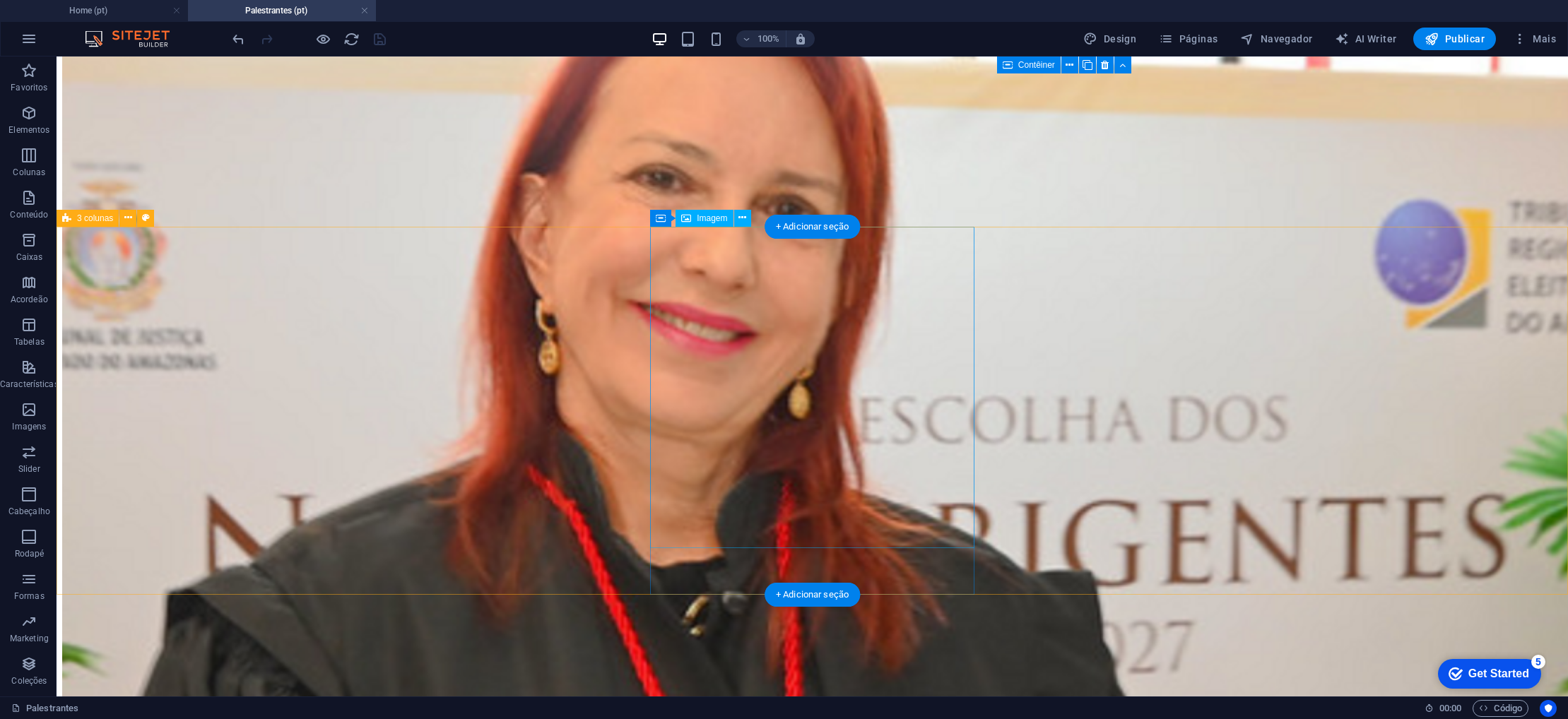
scroll to position [1976, 0]
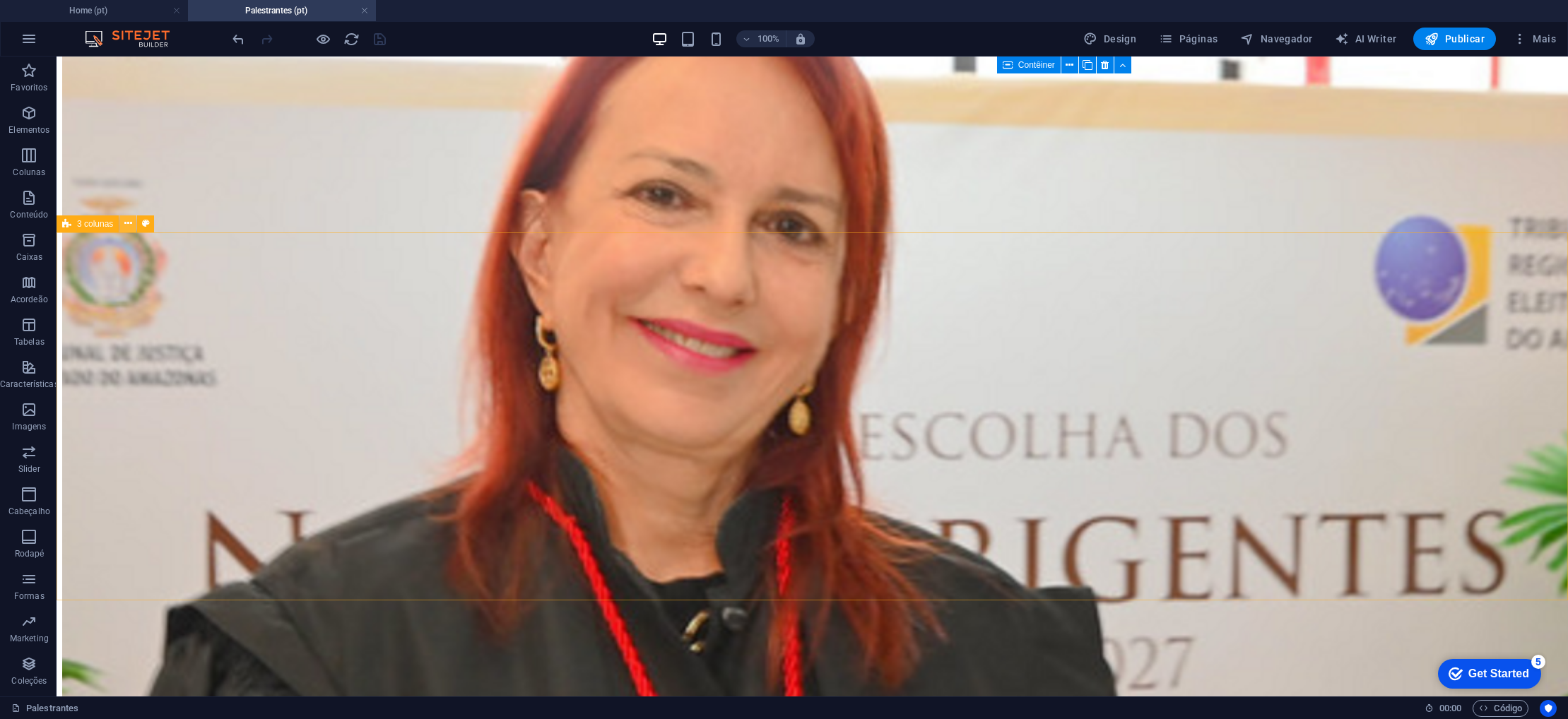
click at [126, 223] on icon at bounding box center [128, 224] width 8 height 15
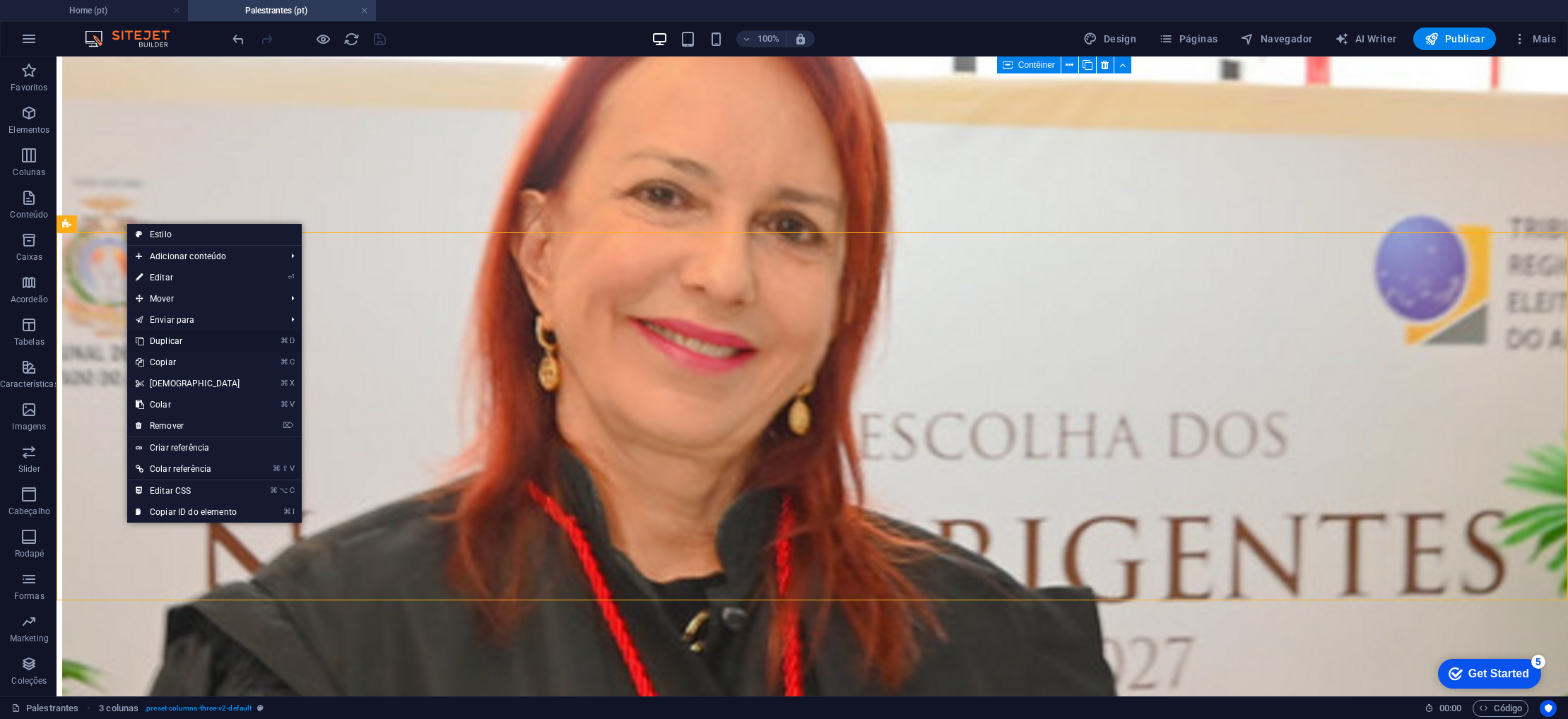
click at [188, 343] on link "⌘ D Duplicar" at bounding box center [188, 341] width 121 height 21
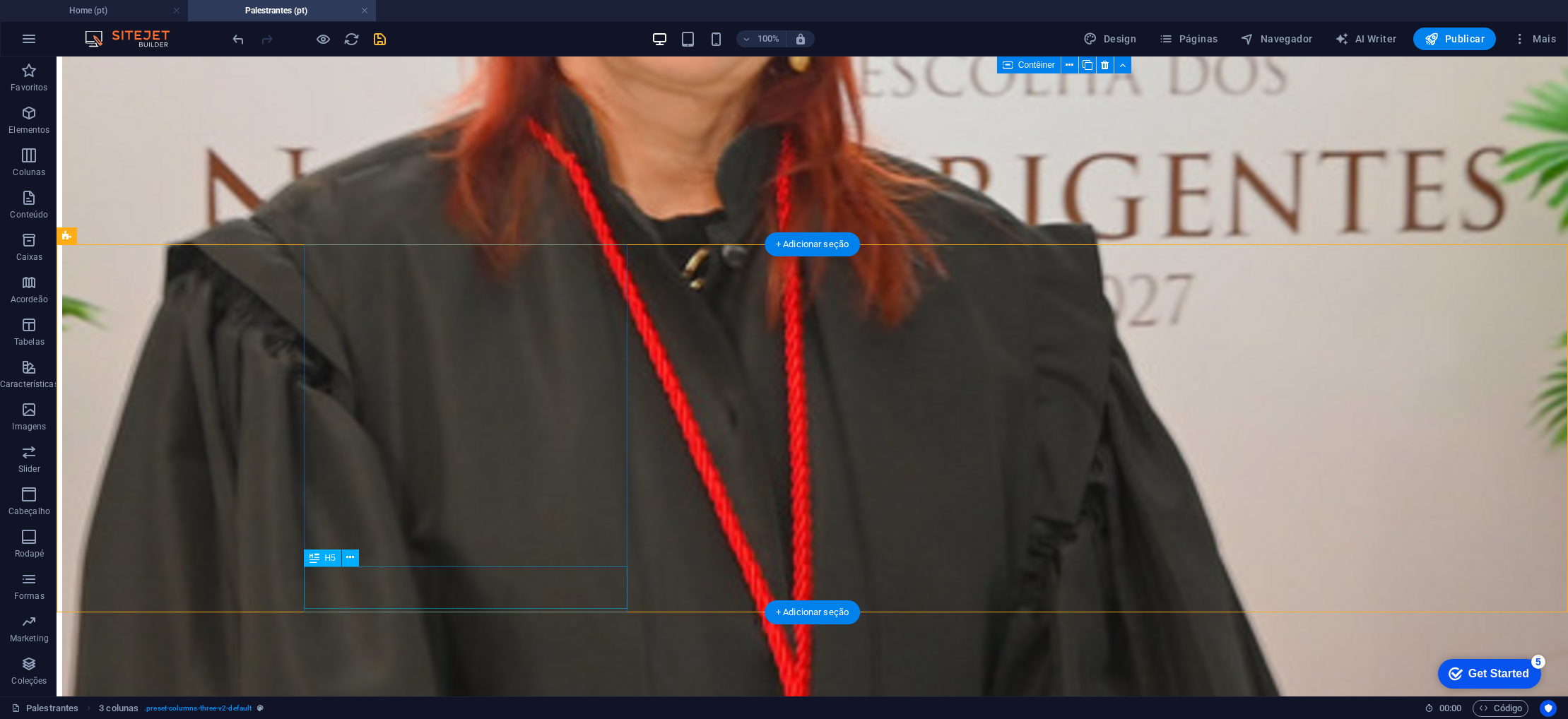
scroll to position [2342, 0]
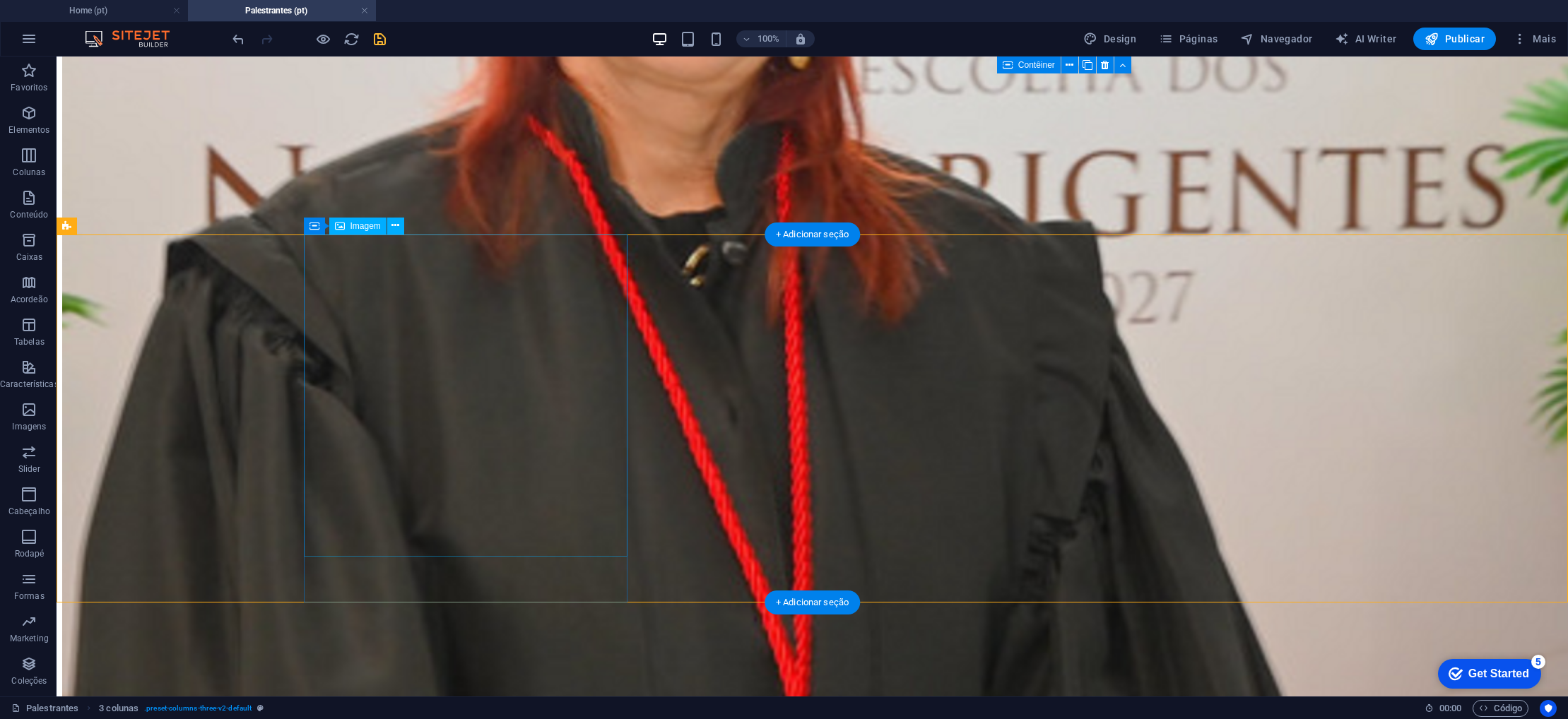
select select "px"
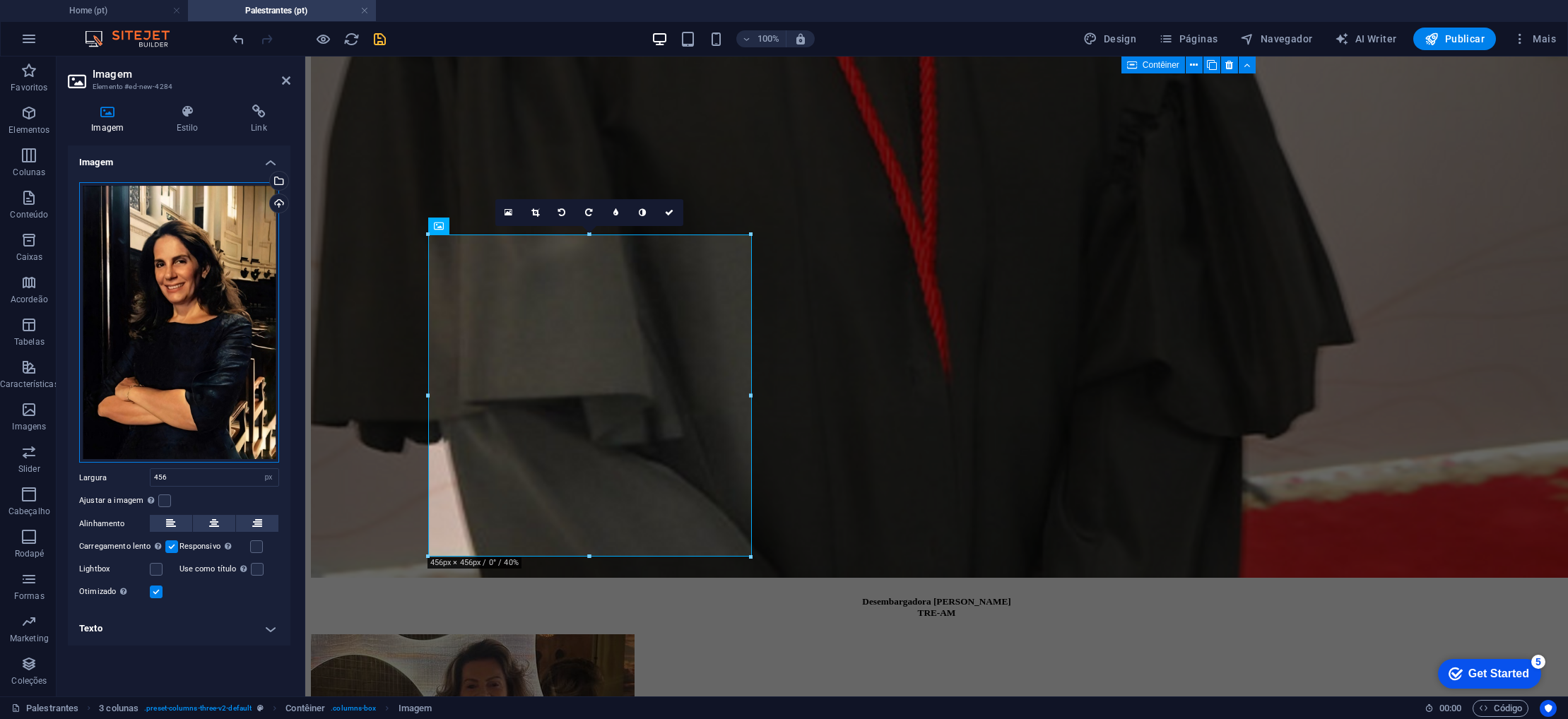
click at [169, 305] on div "Arraste os arquivos aqui, clique para escolher os arquivos ou selecione os arqu…" at bounding box center [179, 323] width 200 height 281
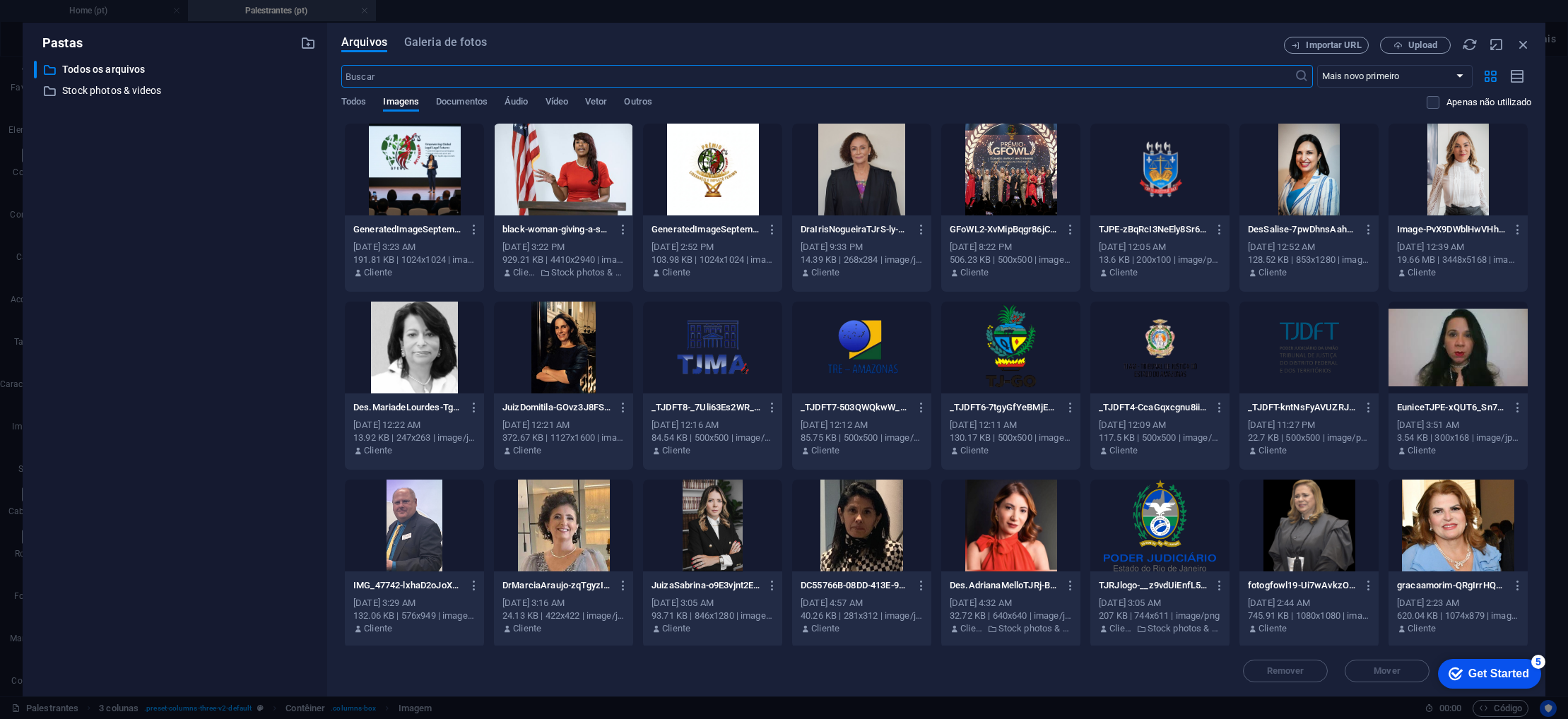
scroll to position [2176, 0]
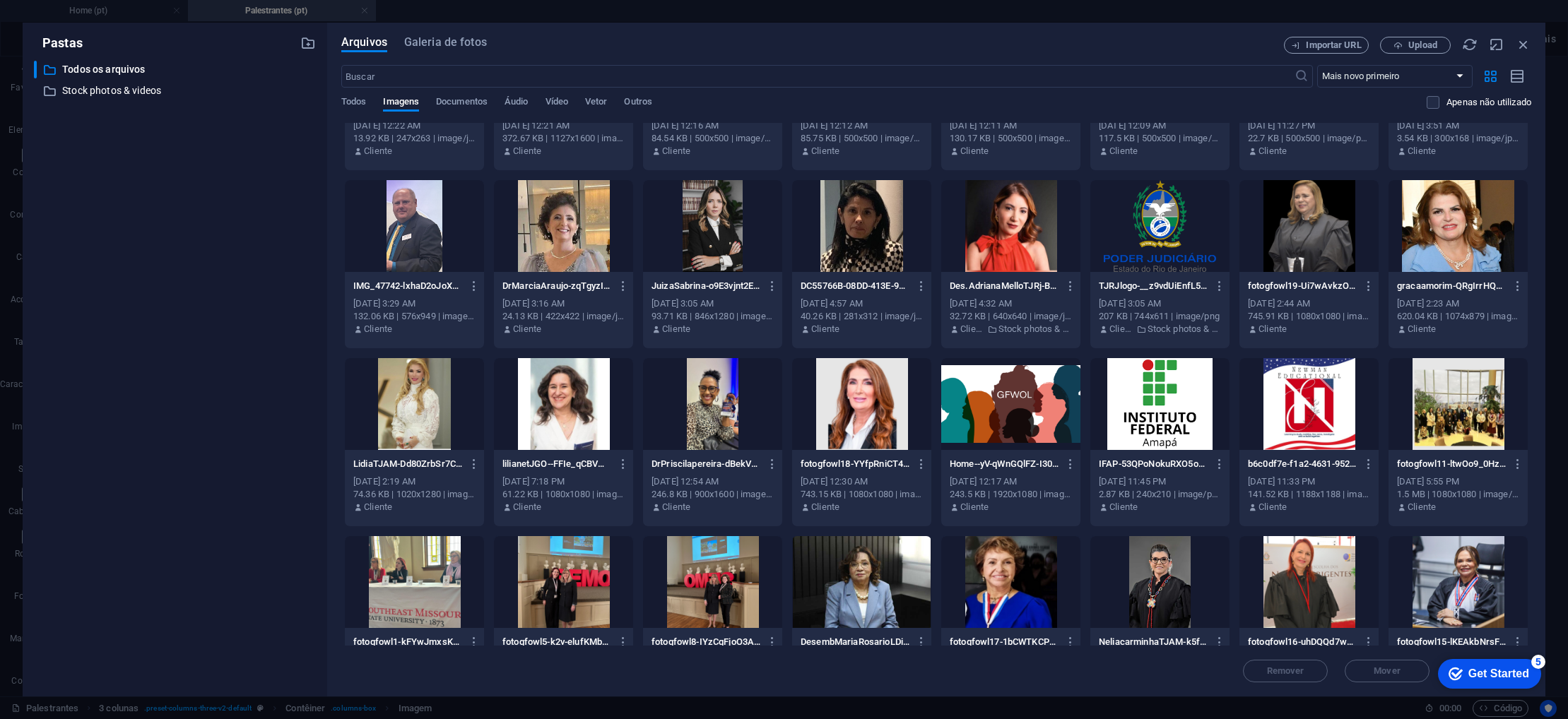
click at [444, 424] on div at bounding box center [414, 403] width 139 height 91
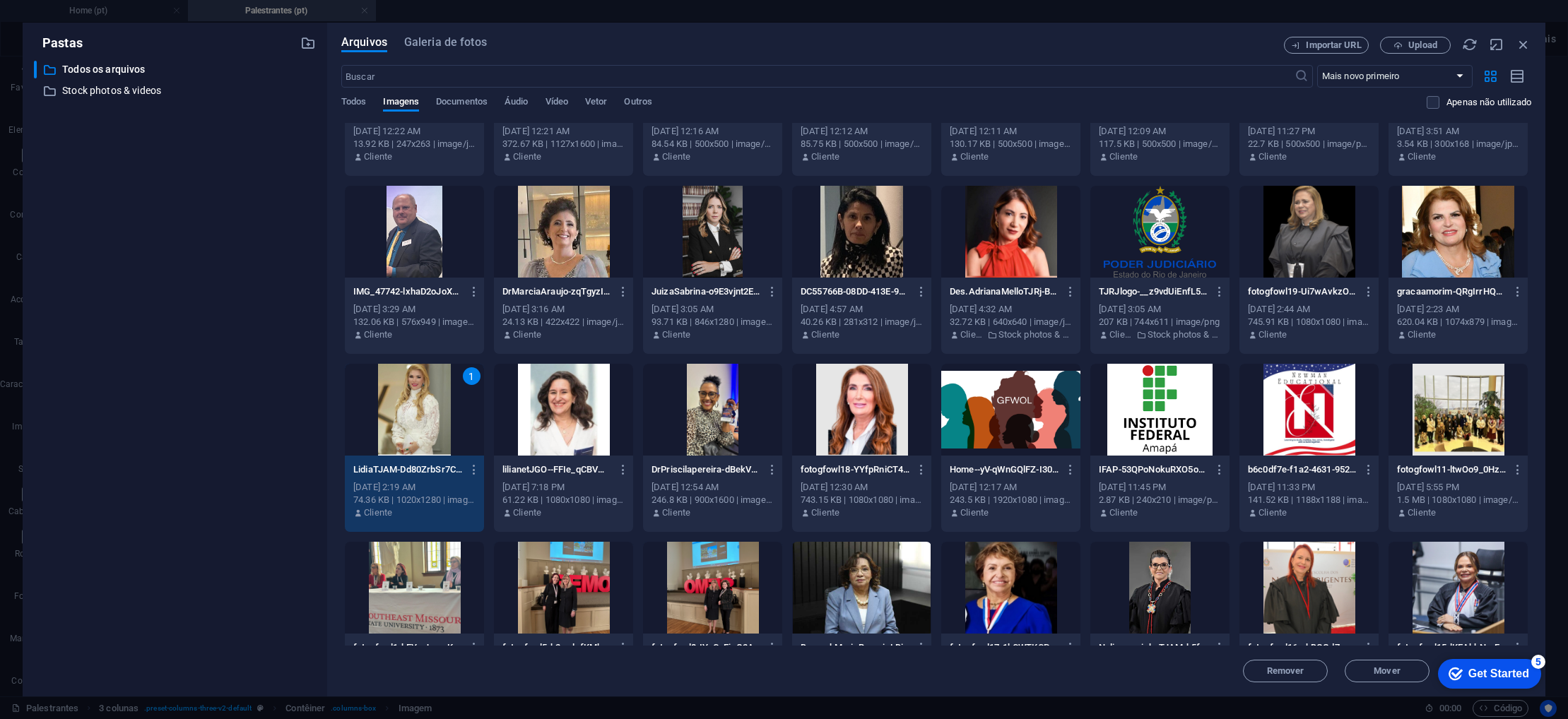
click at [444, 424] on div "1" at bounding box center [414, 409] width 139 height 91
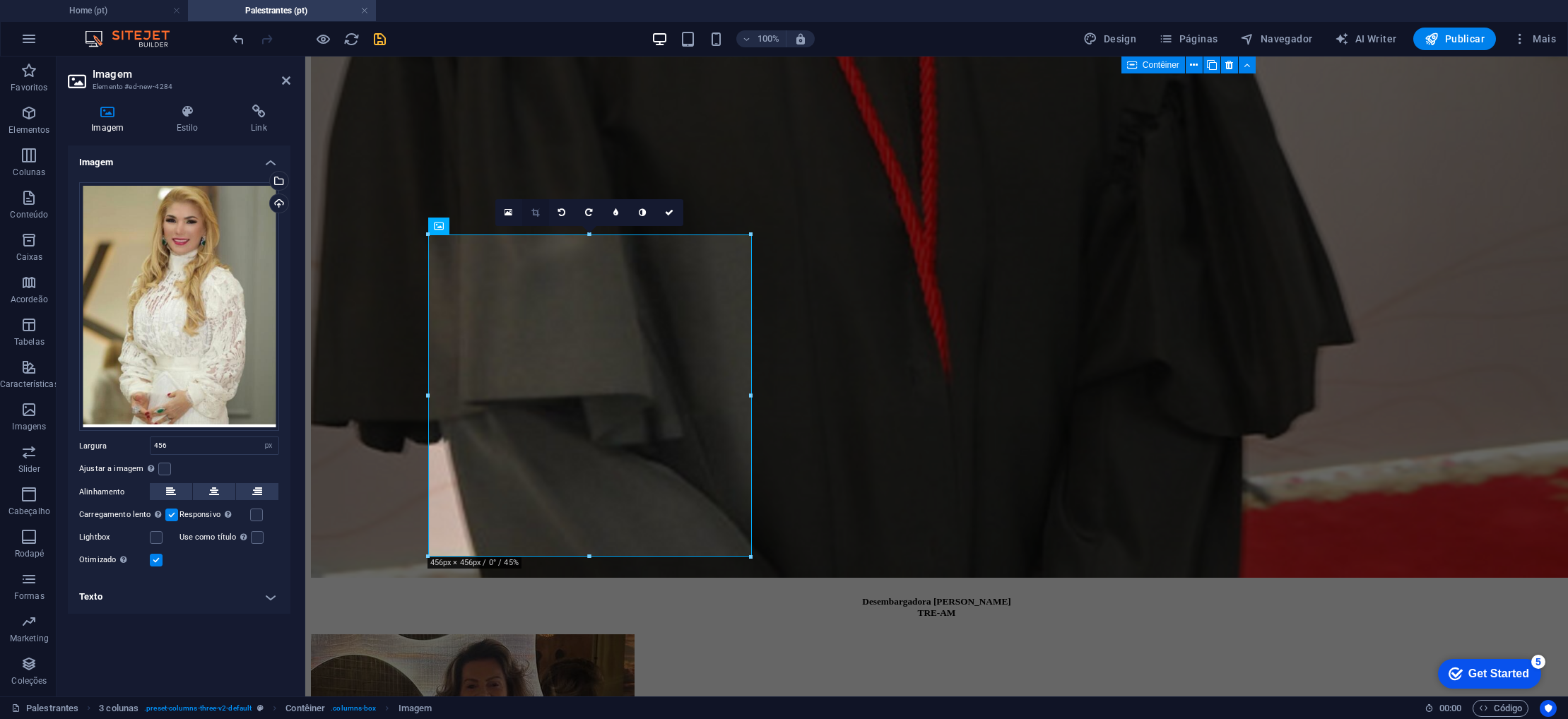
click at [536, 214] on icon at bounding box center [536, 213] width 8 height 9
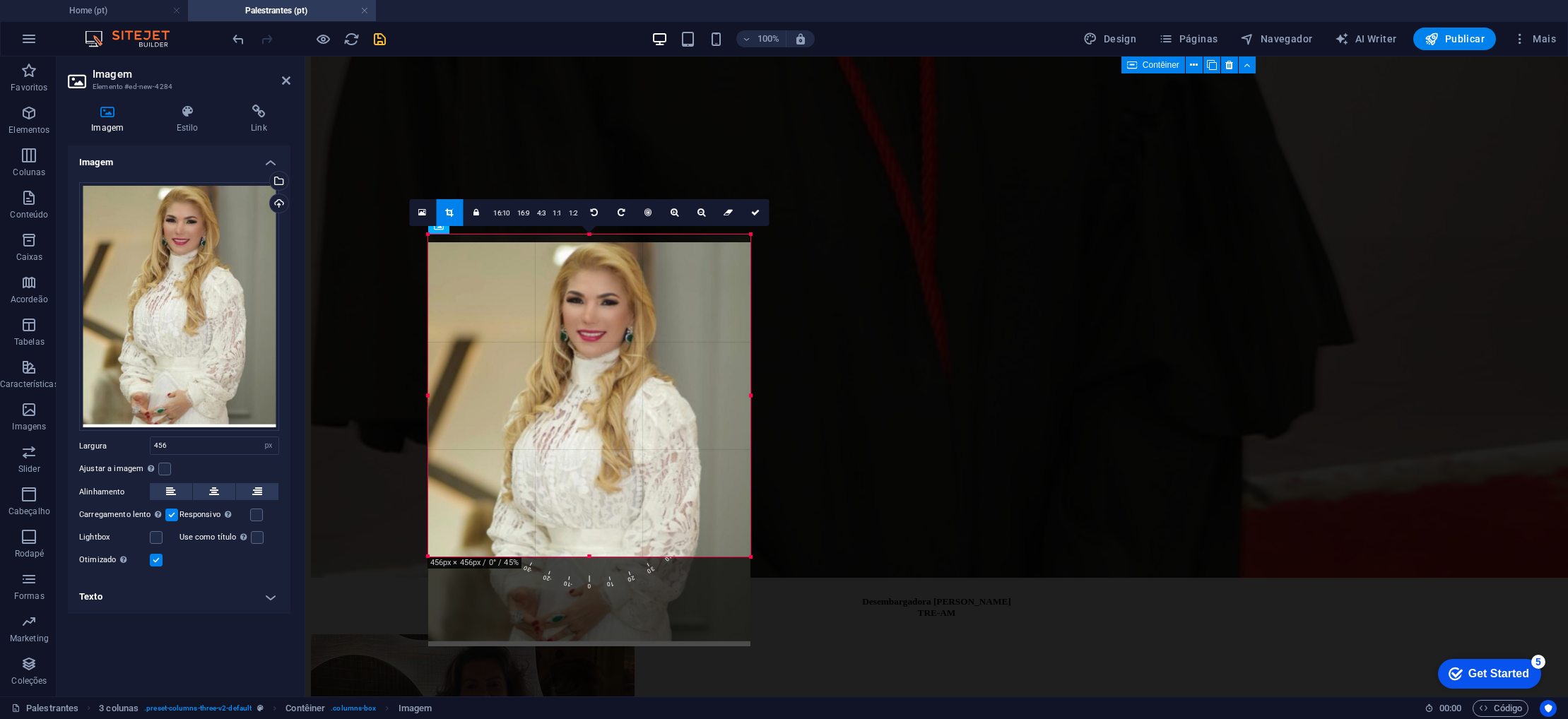
drag, startPoint x: 598, startPoint y: 327, endPoint x: 596, endPoint y: 367, distance: 40.0
click at [596, 367] on div at bounding box center [590, 444] width 322 height 404
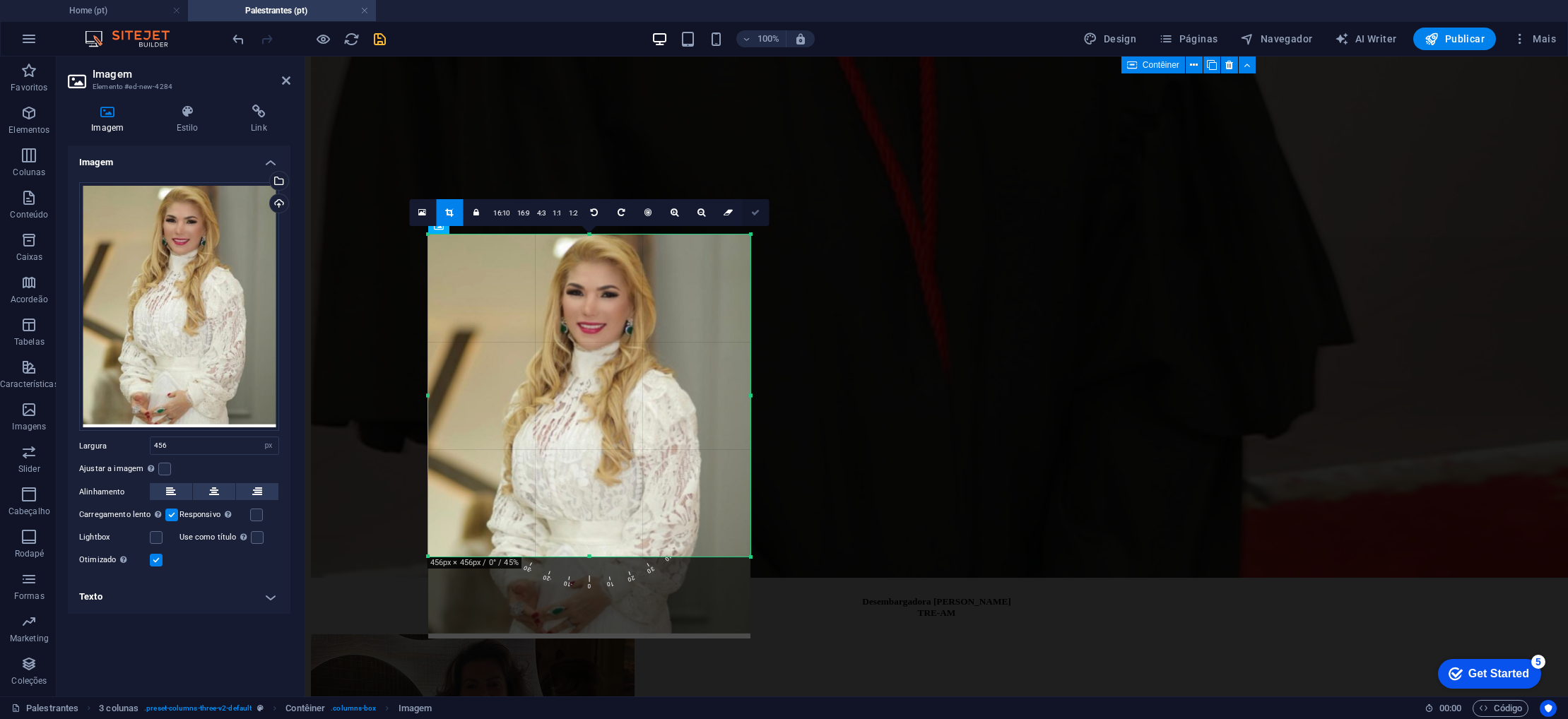
click at [753, 214] on icon at bounding box center [755, 213] width 9 height 9
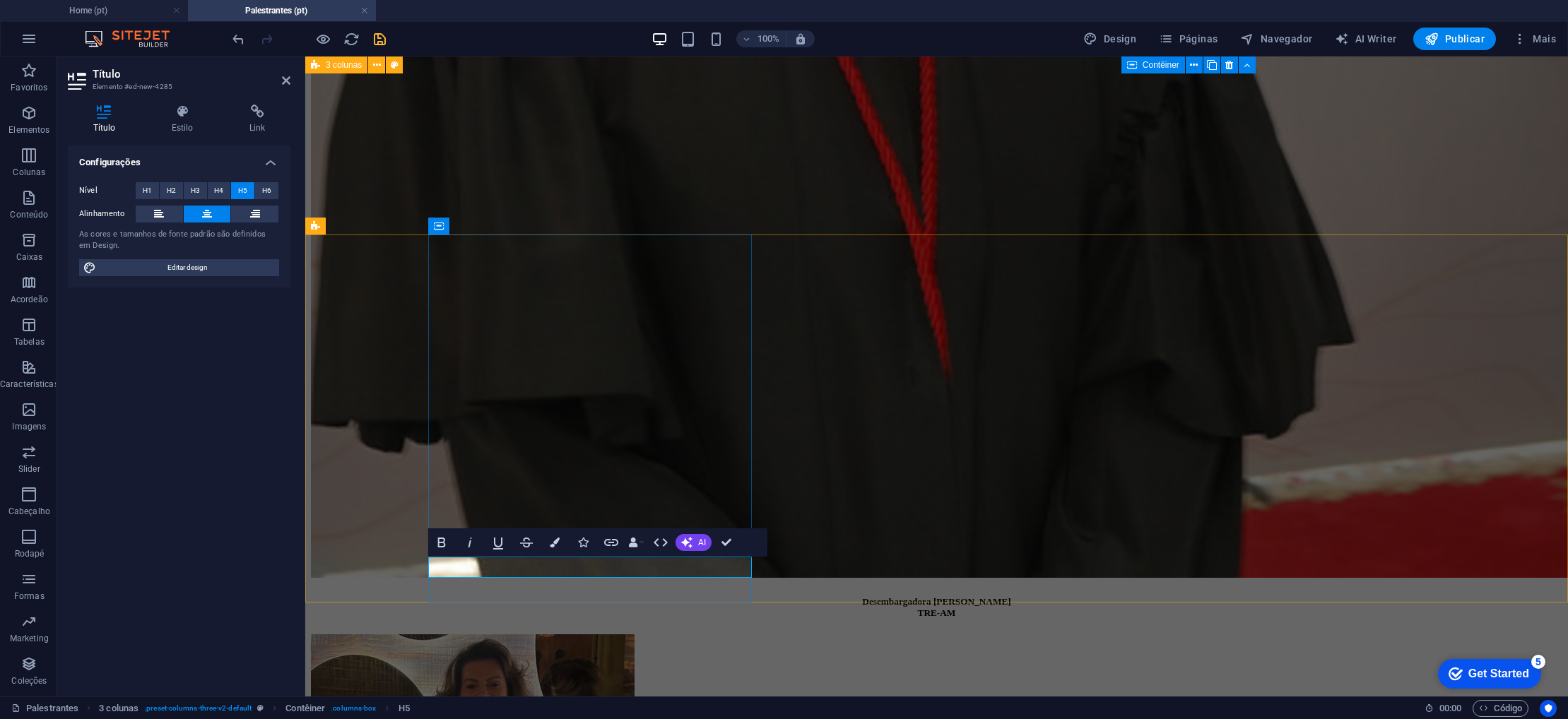
scroll to position [2339, 0]
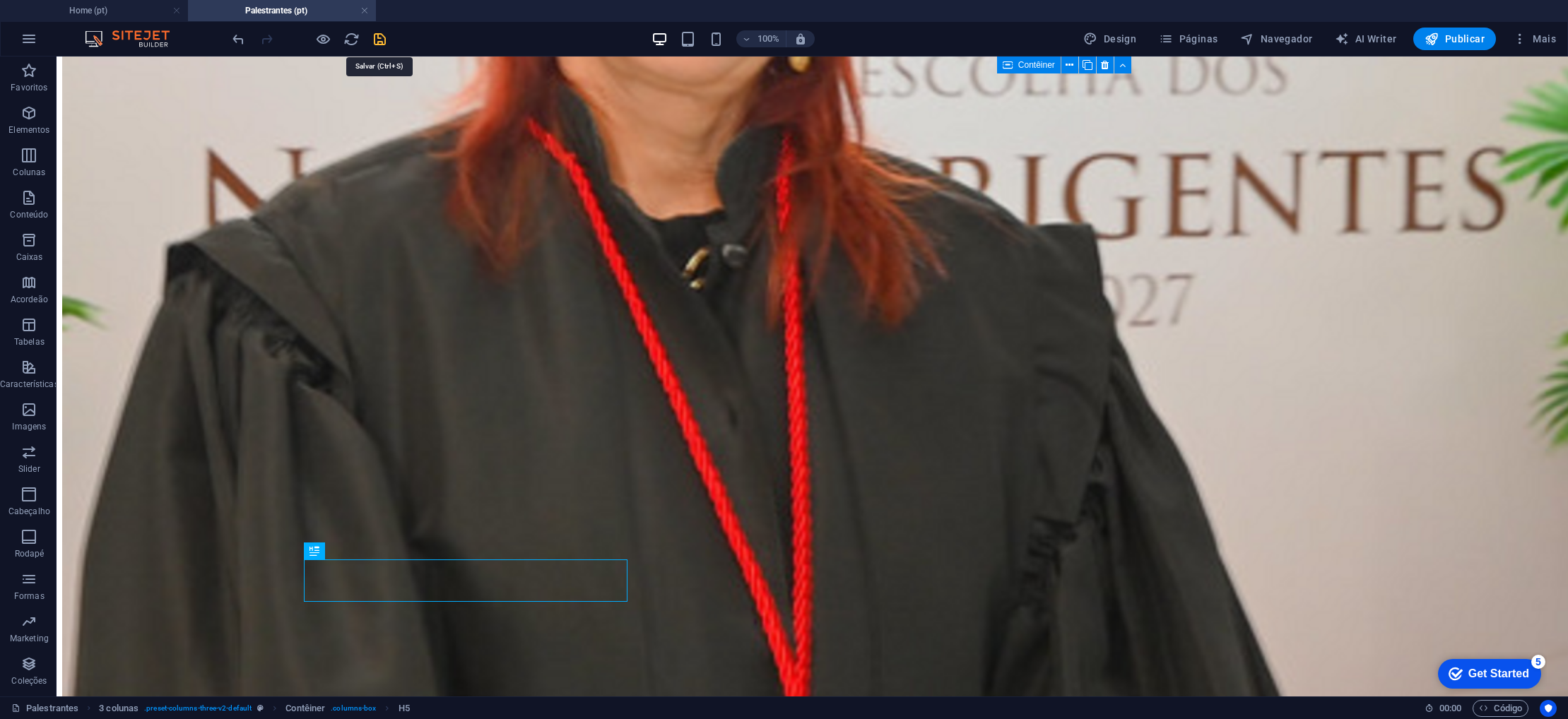
click at [383, 41] on icon "save" at bounding box center [379, 39] width 16 height 16
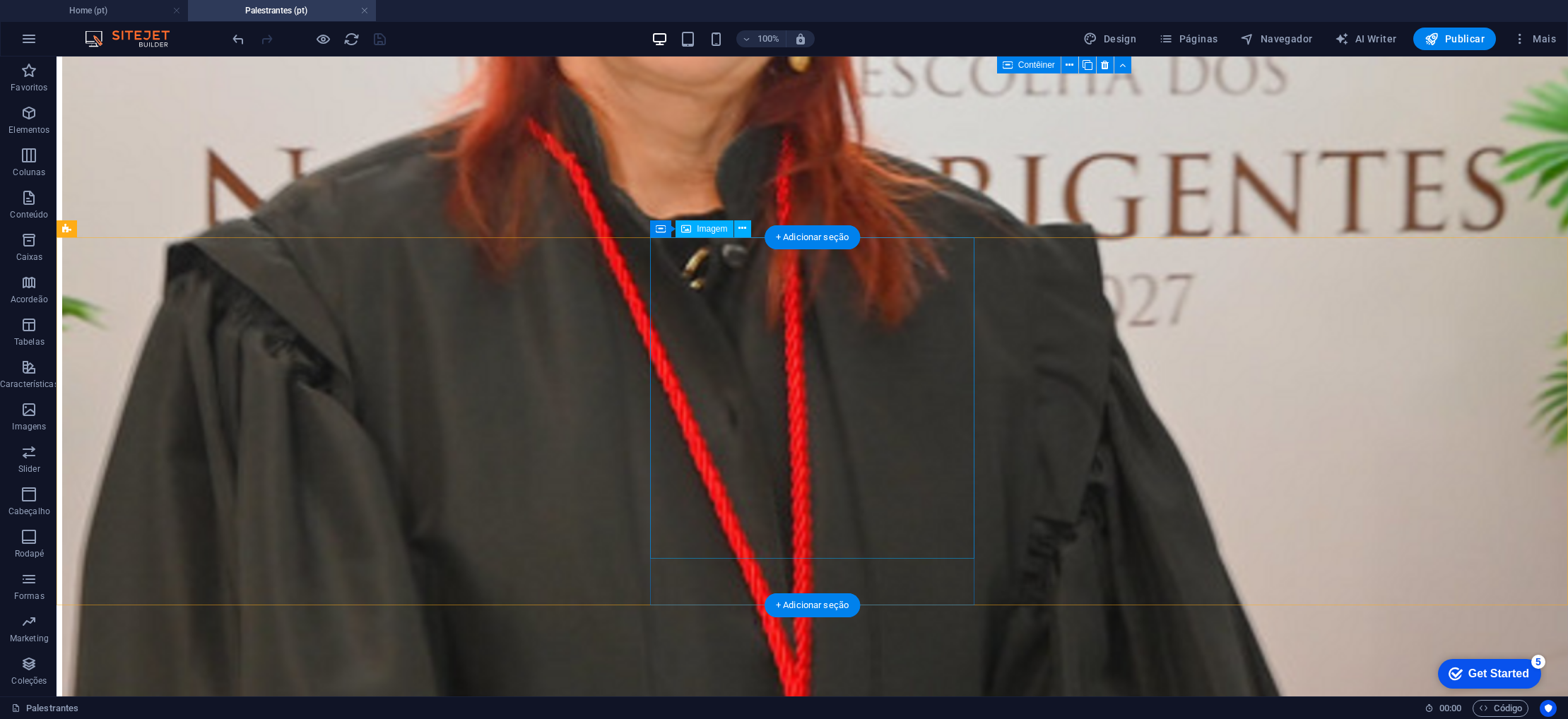
select select "px"
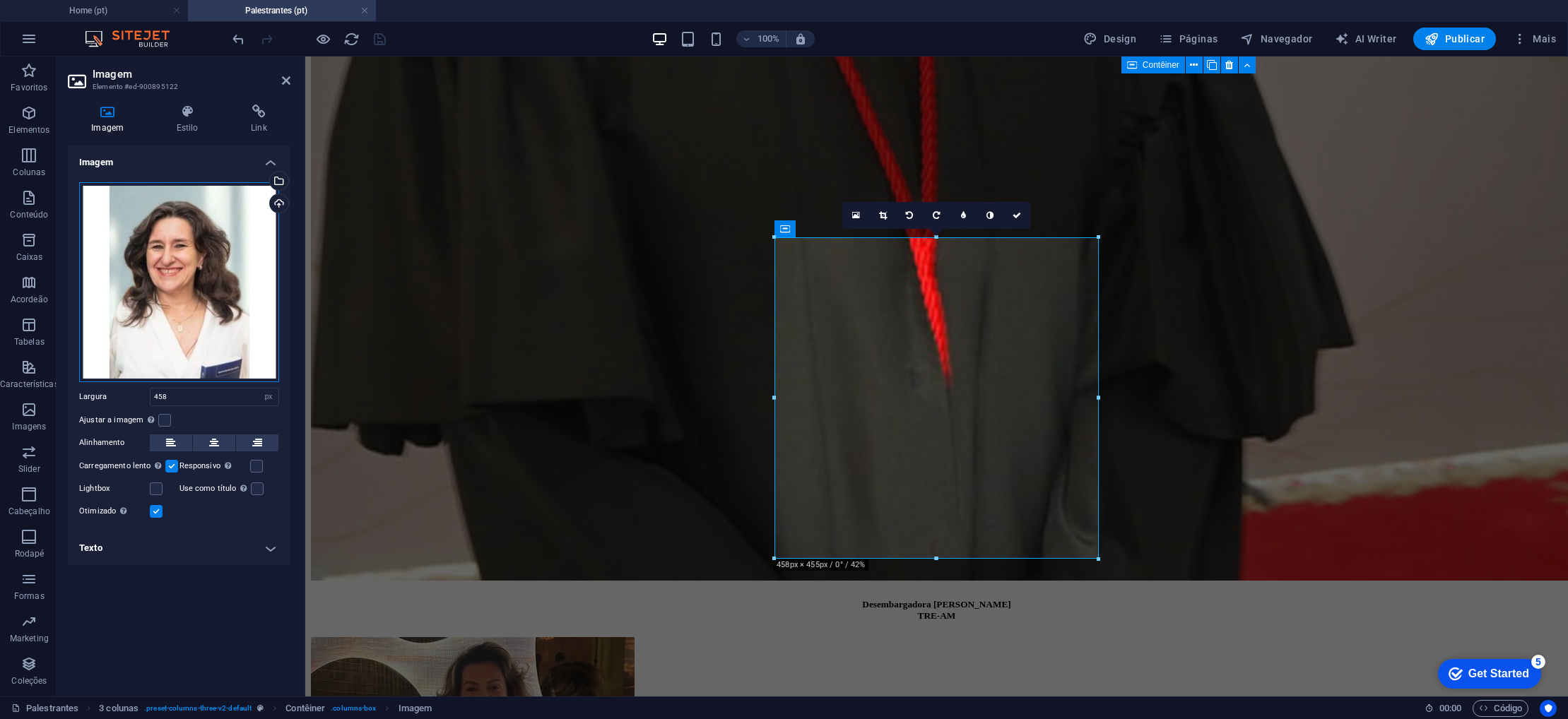
click at [158, 257] on div "Arraste os arquivos aqui, clique para escolher os arquivos ou selecione os arqu…" at bounding box center [179, 282] width 200 height 200
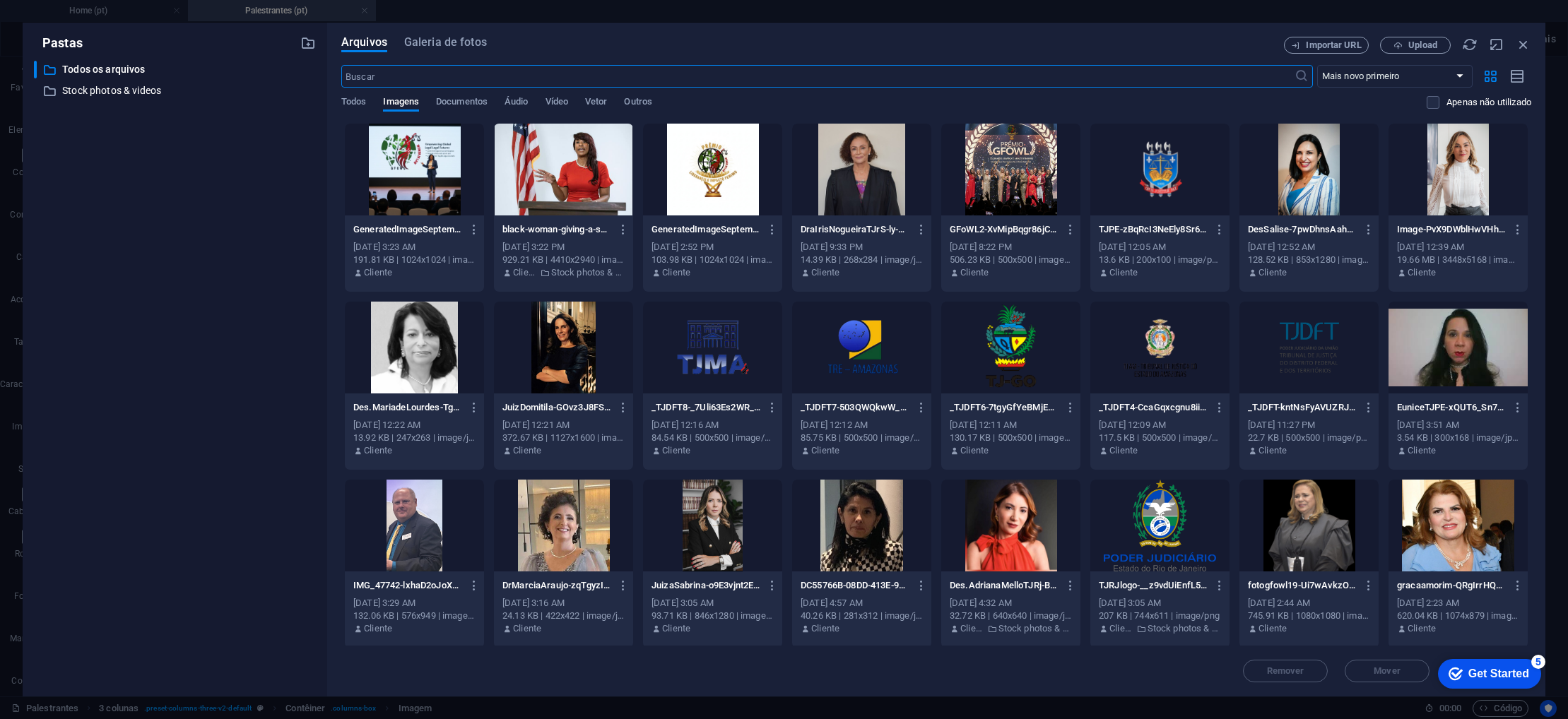
scroll to position [2173, 0]
click at [1419, 48] on span "Upload" at bounding box center [1423, 45] width 29 height 9
click at [403, 359] on div at bounding box center [414, 347] width 139 height 91
click at [403, 359] on div "1" at bounding box center [414, 347] width 139 height 91
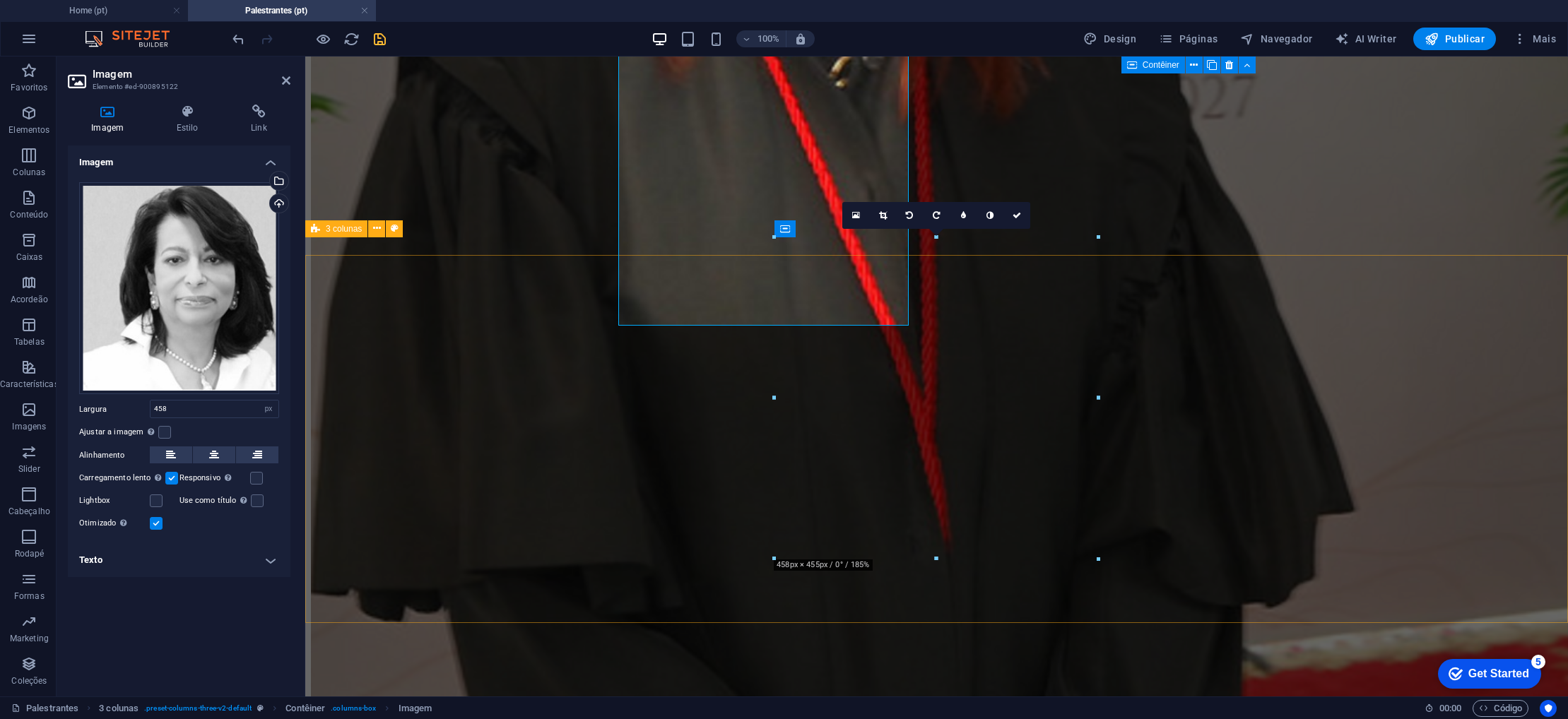
scroll to position [2339, 0]
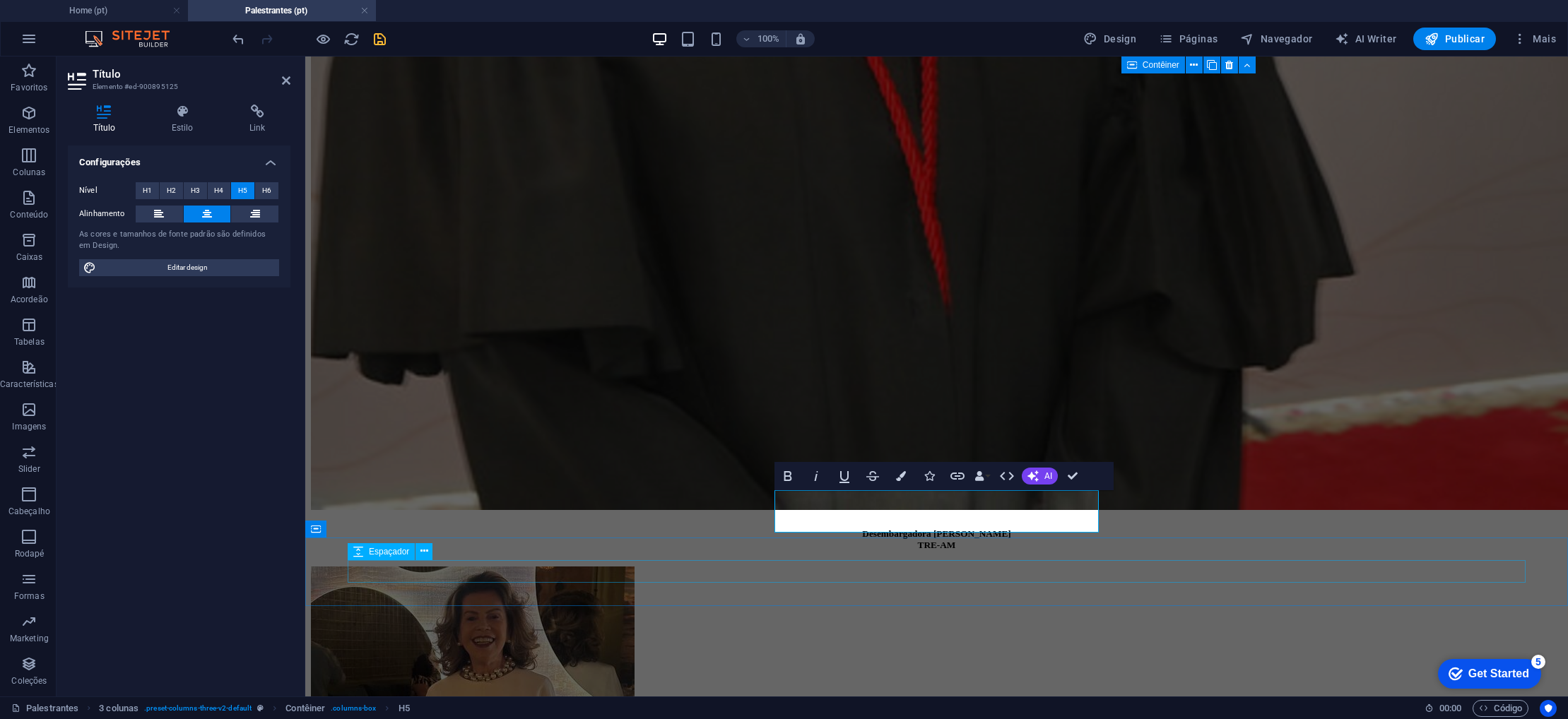
scroll to position [2413, 0]
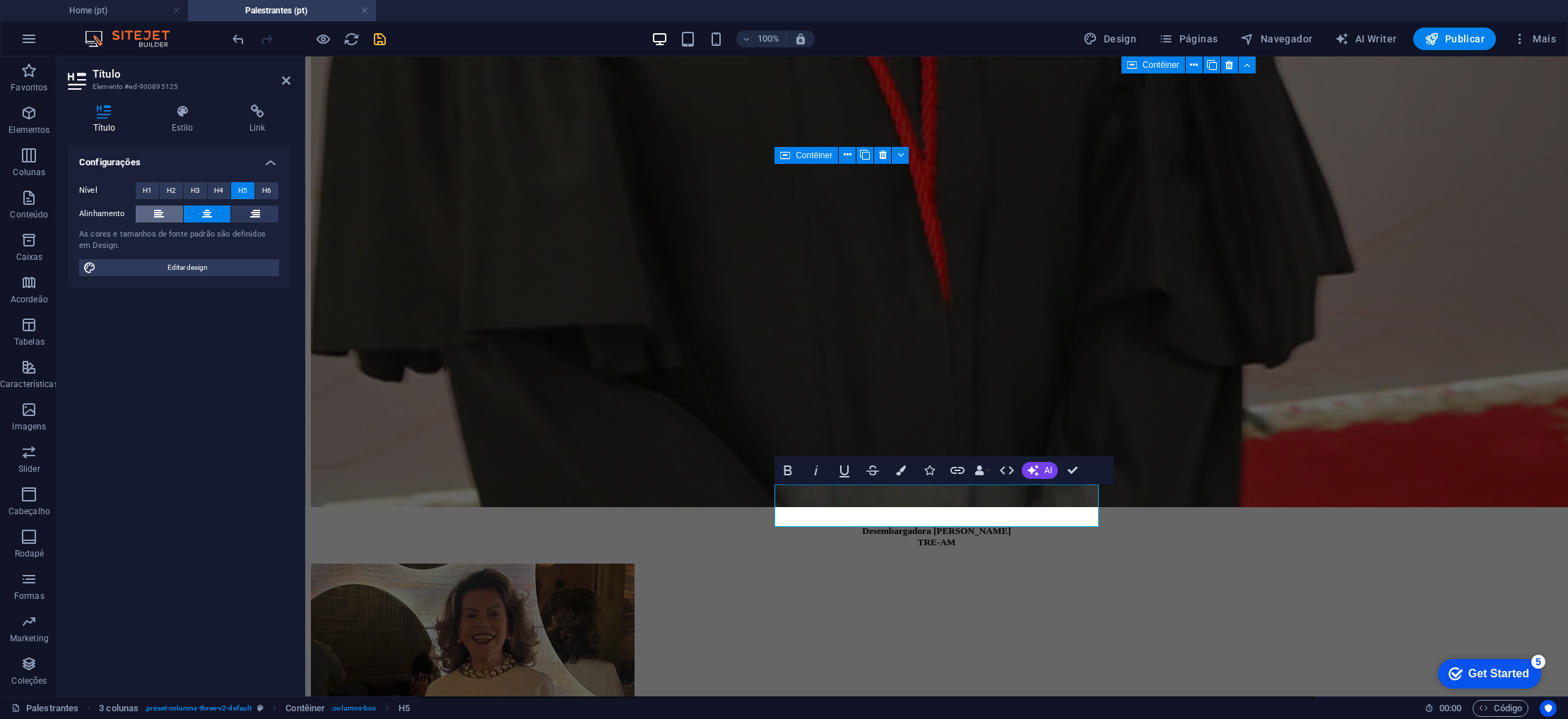
click at [163, 216] on icon at bounding box center [159, 214] width 10 height 17
click at [210, 217] on icon at bounding box center [206, 214] width 10 height 17
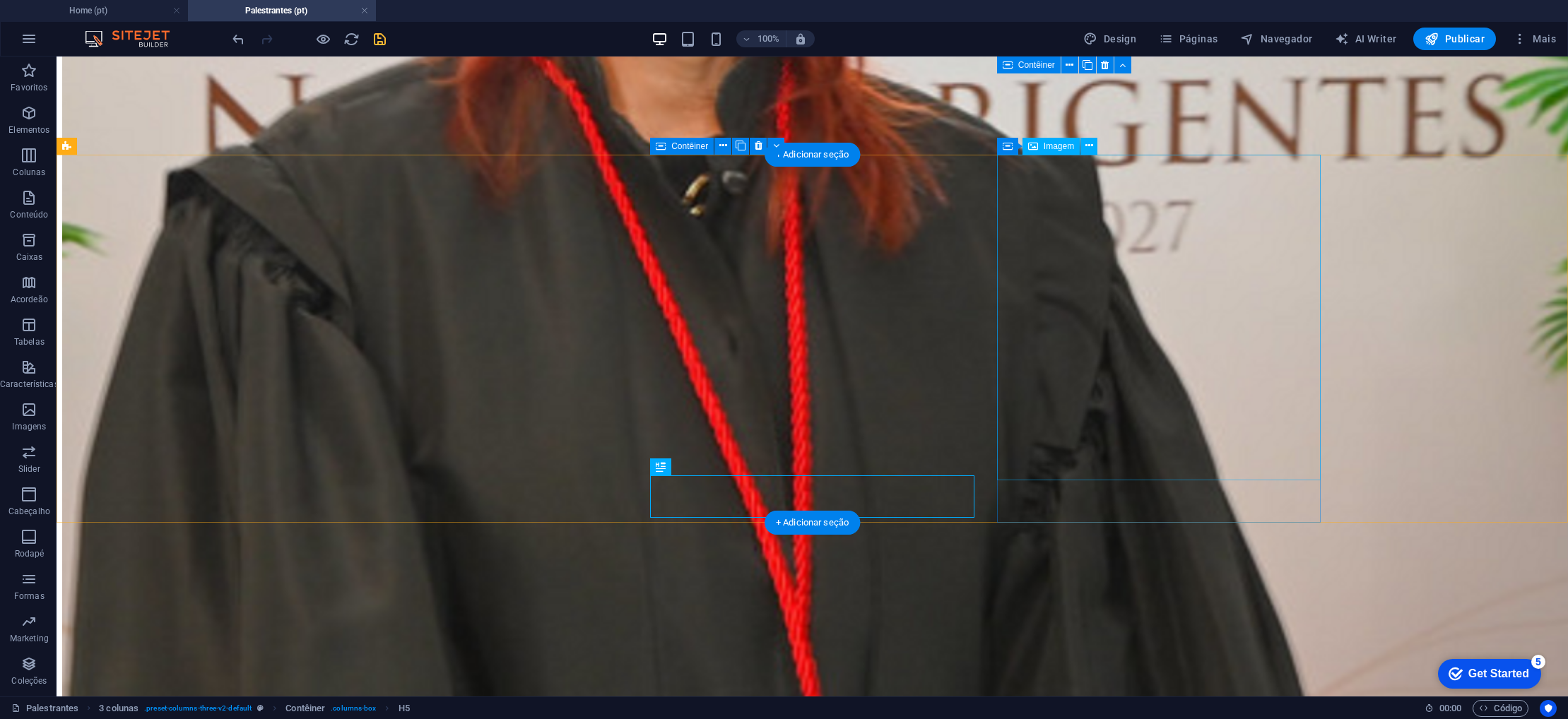
scroll to position [2422, 0]
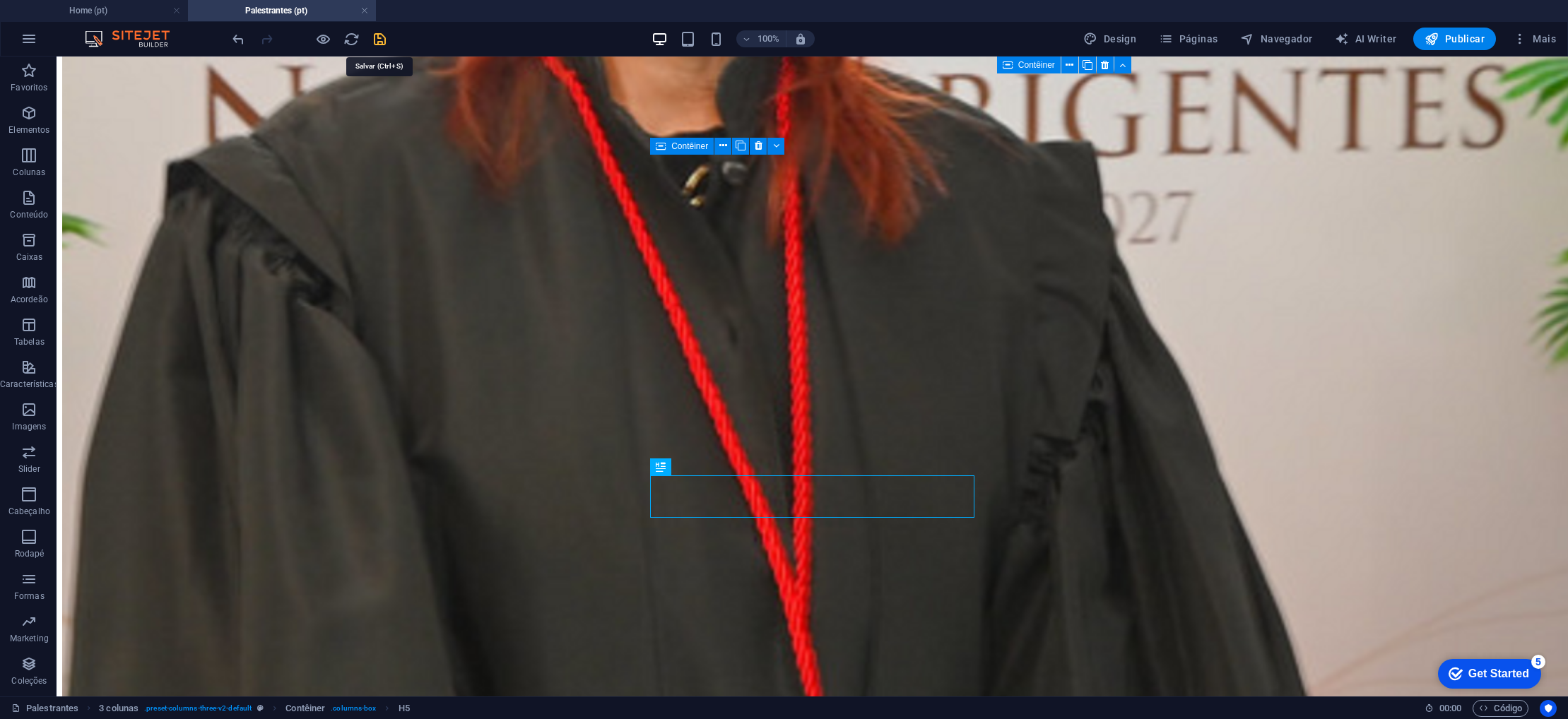
click at [382, 39] on icon "save" at bounding box center [379, 39] width 16 height 16
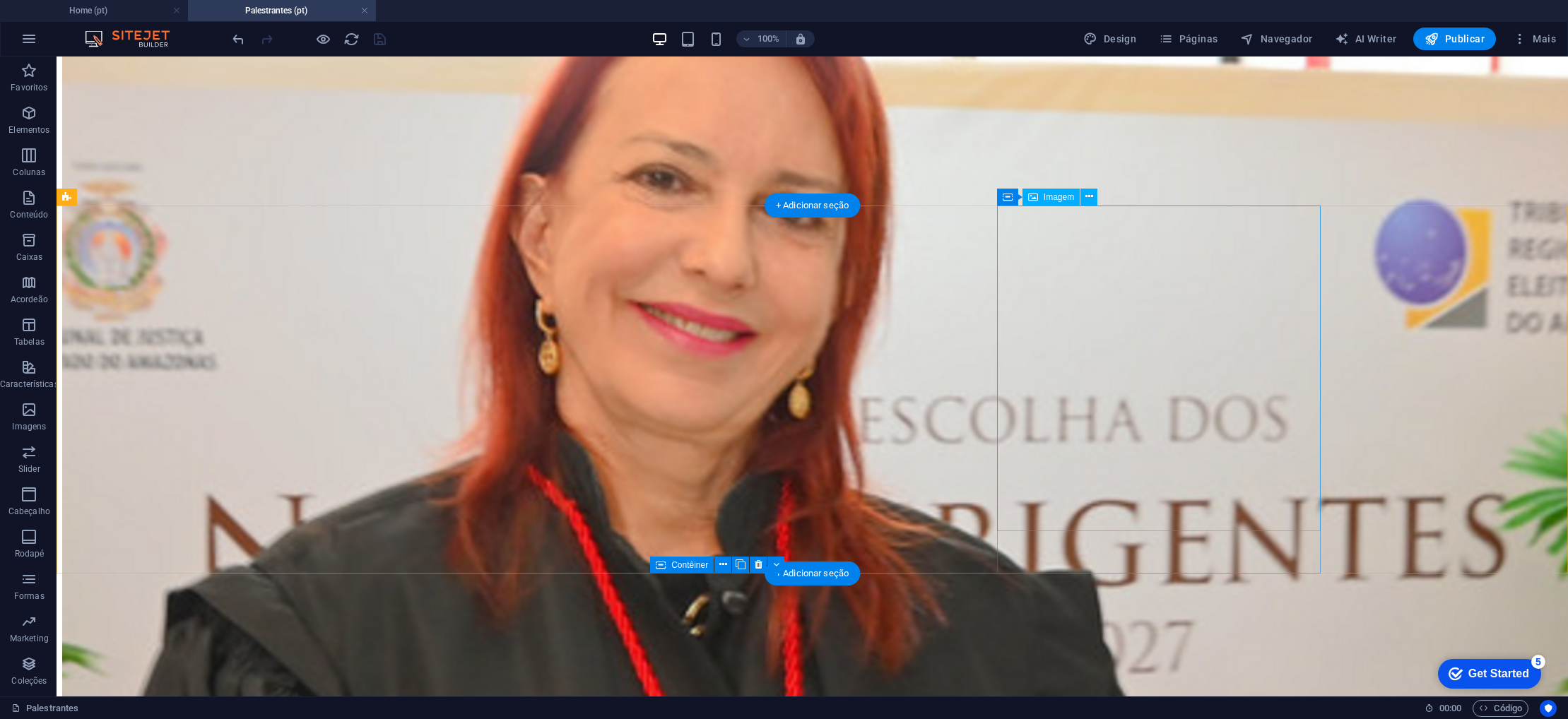
scroll to position [2003, 0]
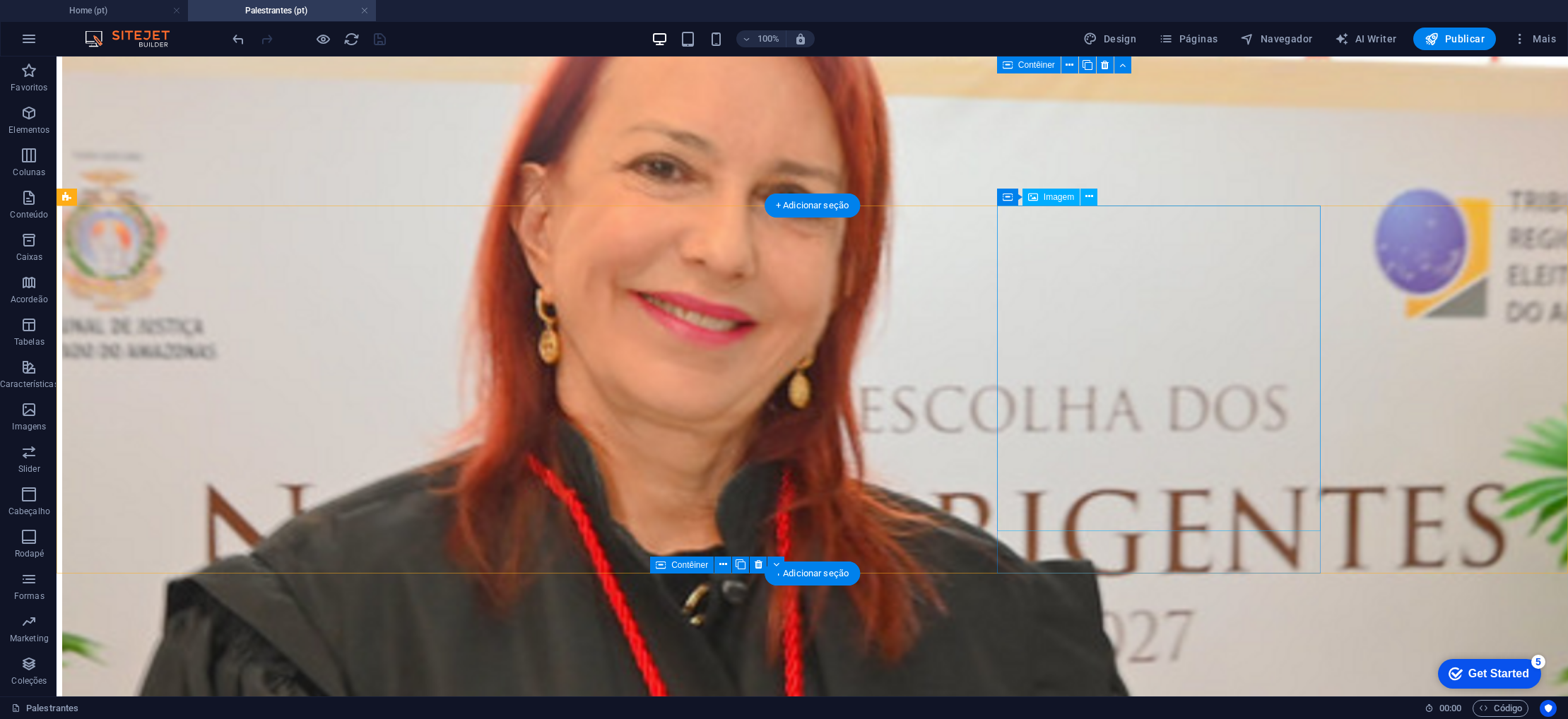
select select "px"
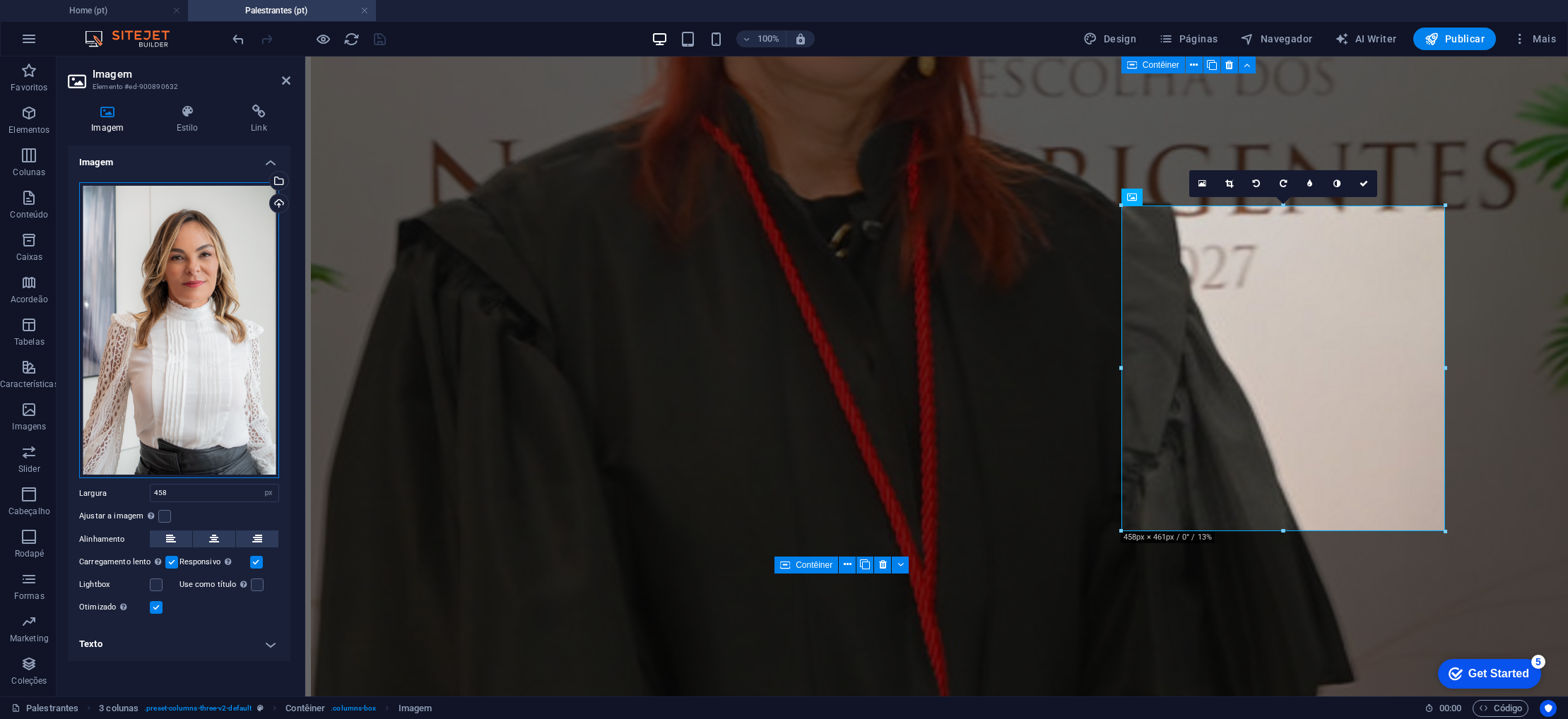
click at [234, 374] on div "Arraste os arquivos aqui, clique para escolher os arquivos ou selecione os arqu…" at bounding box center [179, 331] width 200 height 297
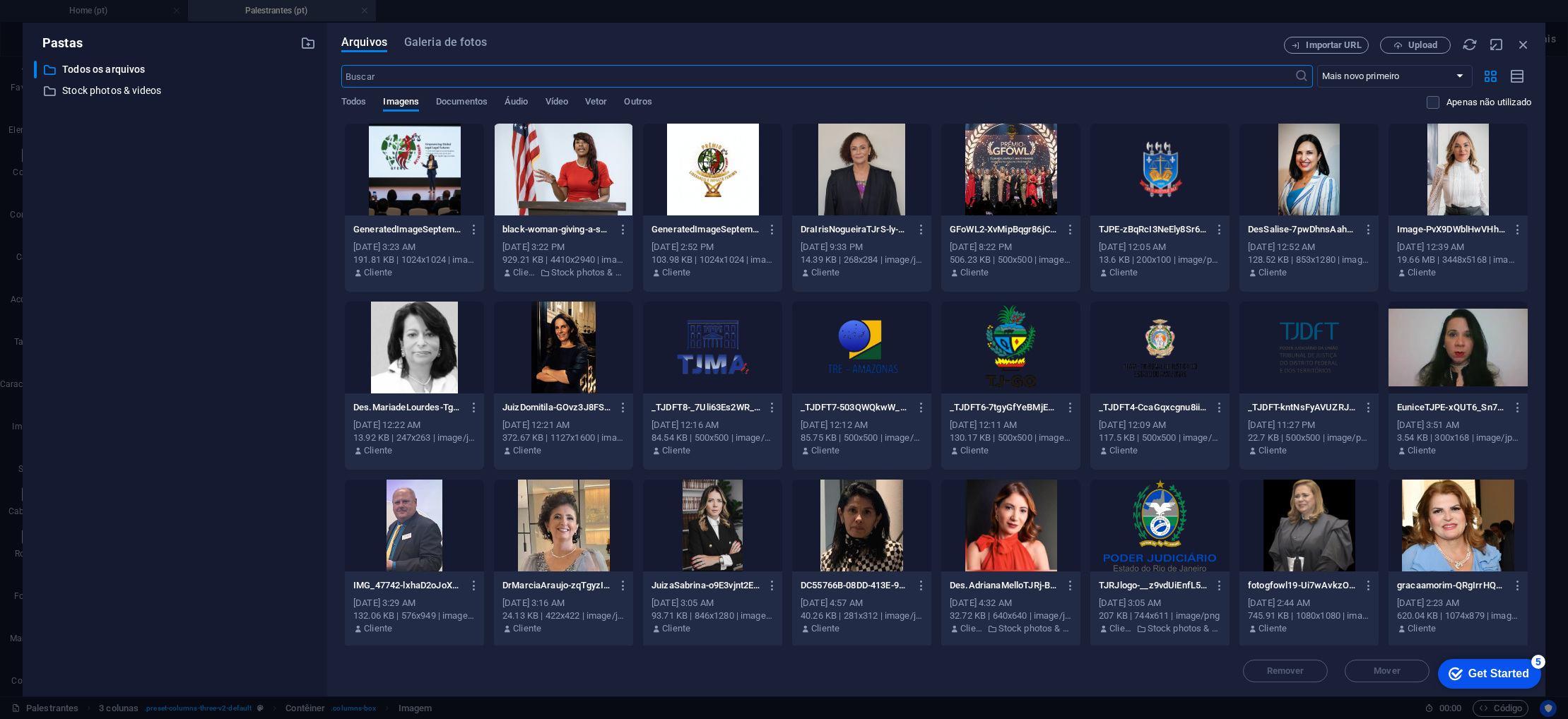
scroll to position [1870, 0]
click at [1409, 43] on span "Upload" at bounding box center [1423, 45] width 29 height 9
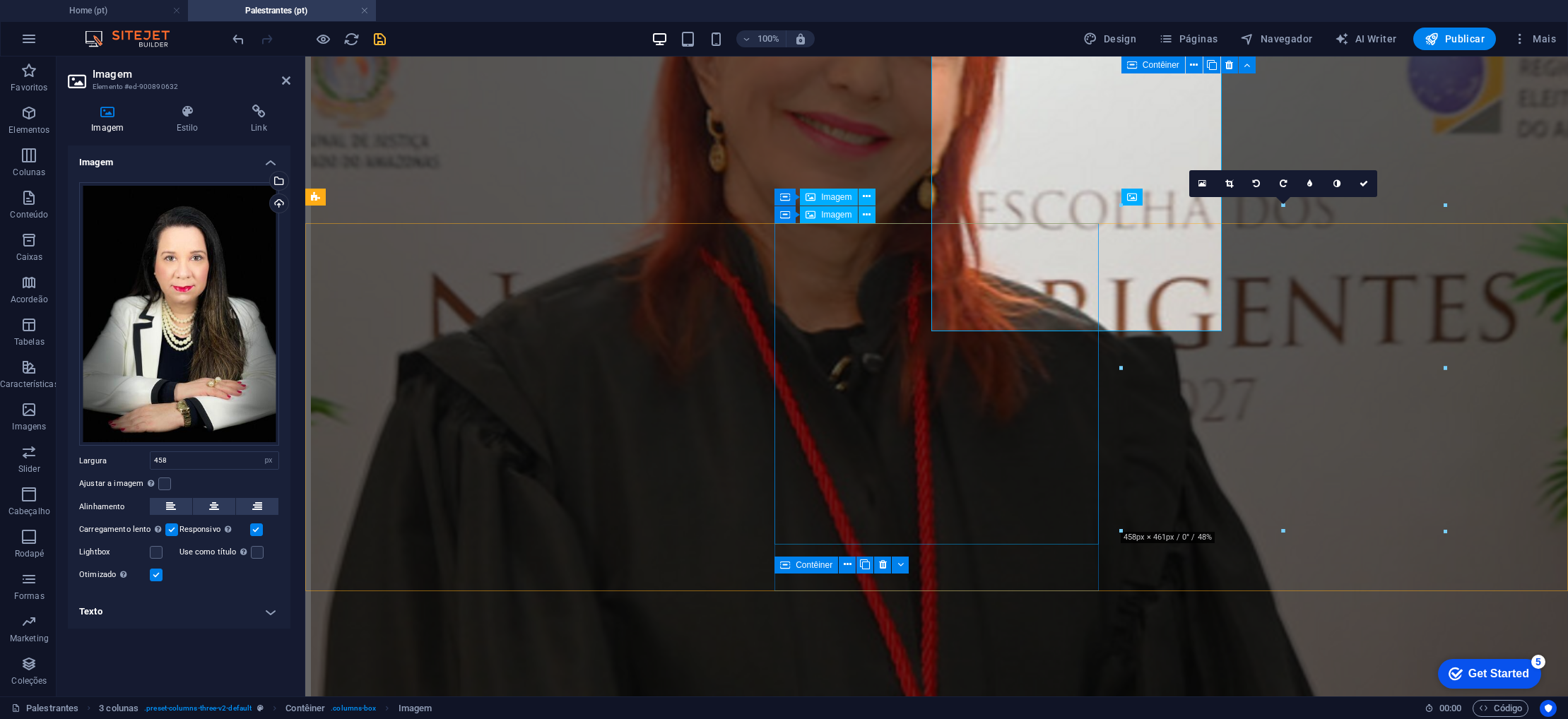
scroll to position [2003, 0]
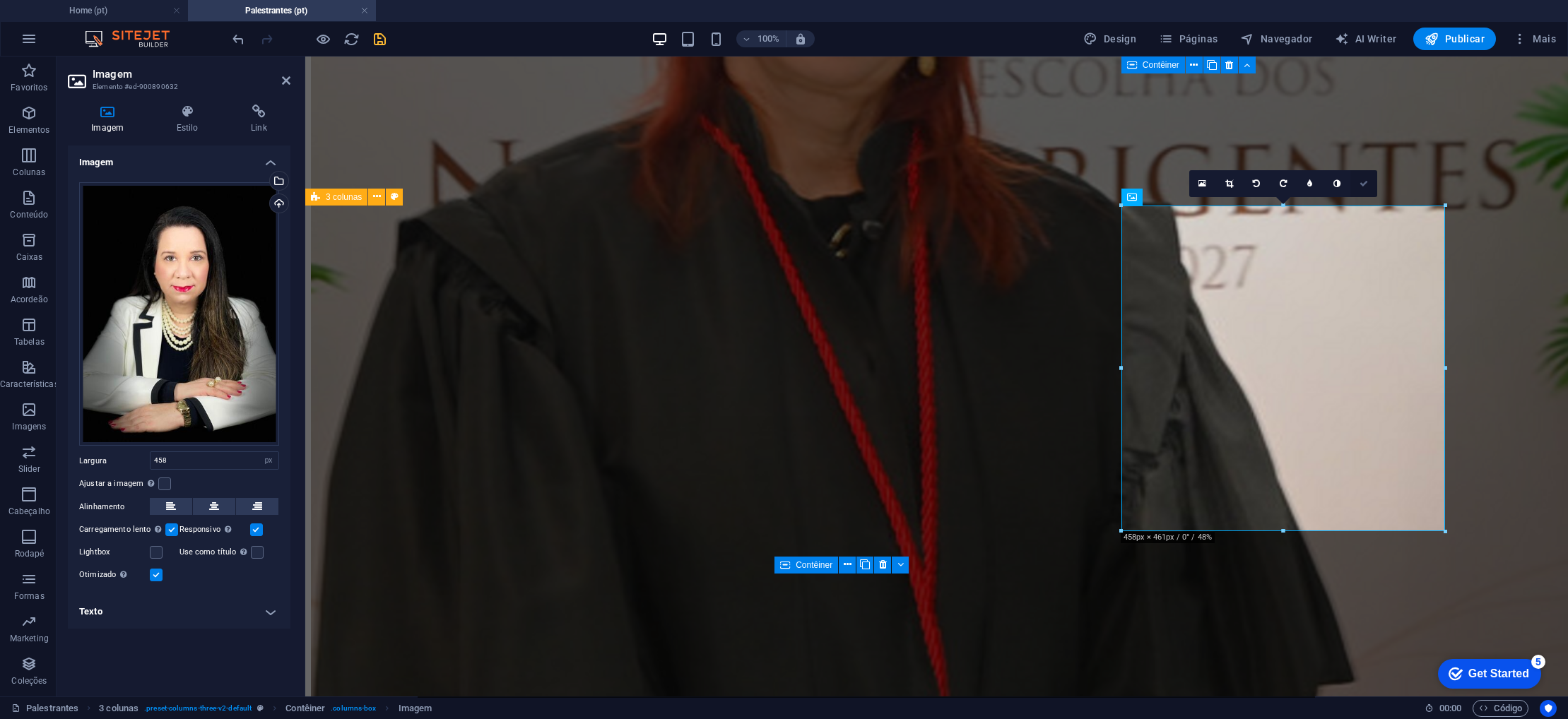
click at [1365, 191] on link at bounding box center [1364, 184] width 27 height 27
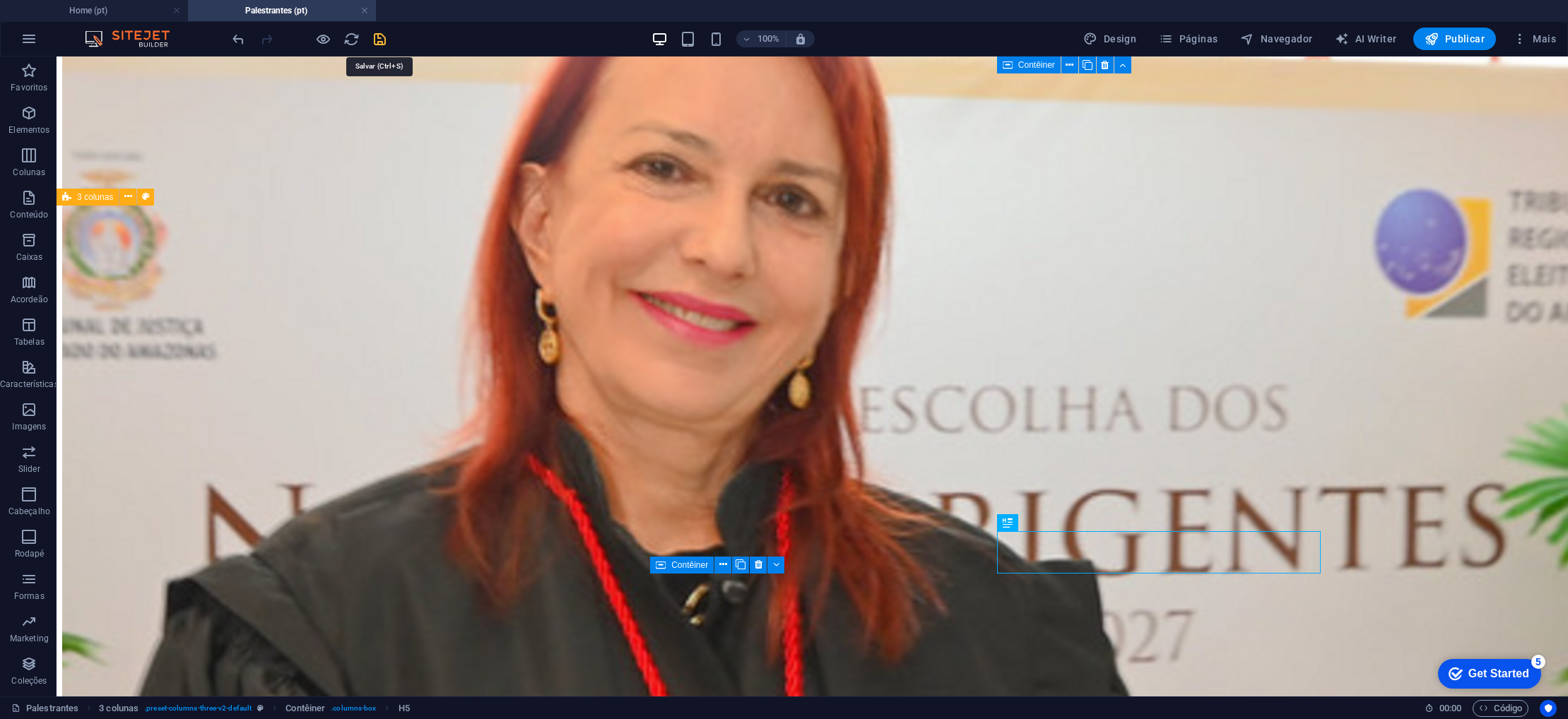
click at [377, 42] on icon "save" at bounding box center [379, 39] width 16 height 16
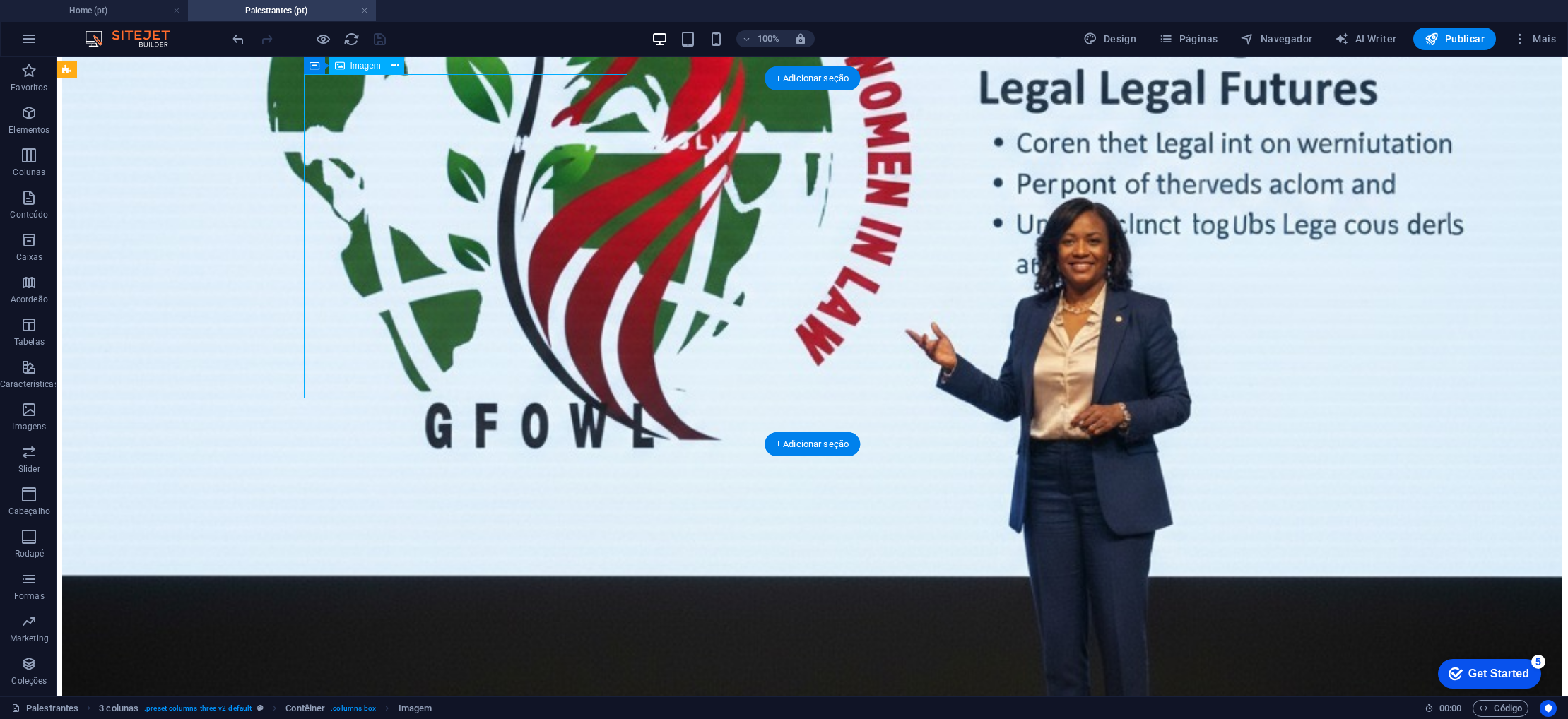
scroll to position [658, 0]
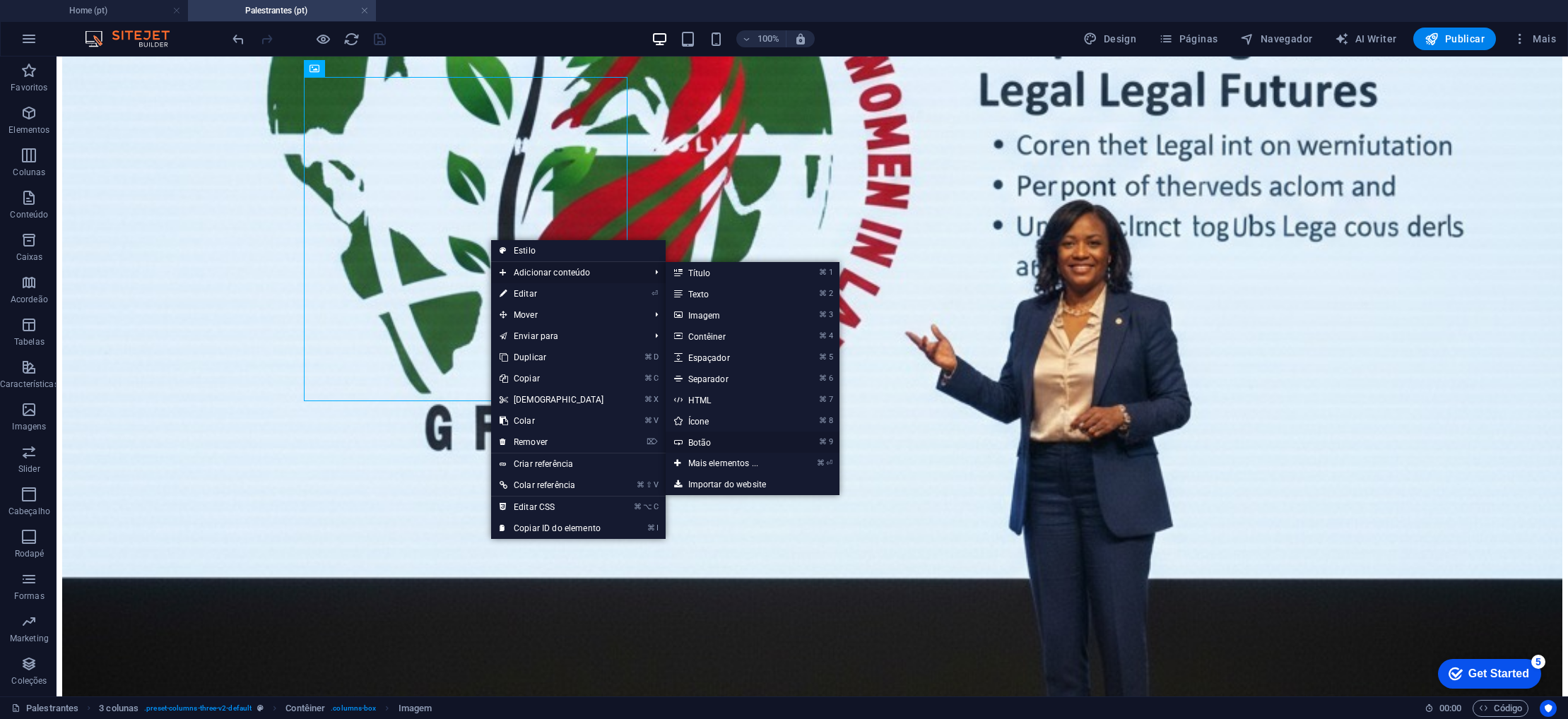
click at [692, 442] on link "⌘ 9 Botão" at bounding box center [726, 442] width 121 height 21
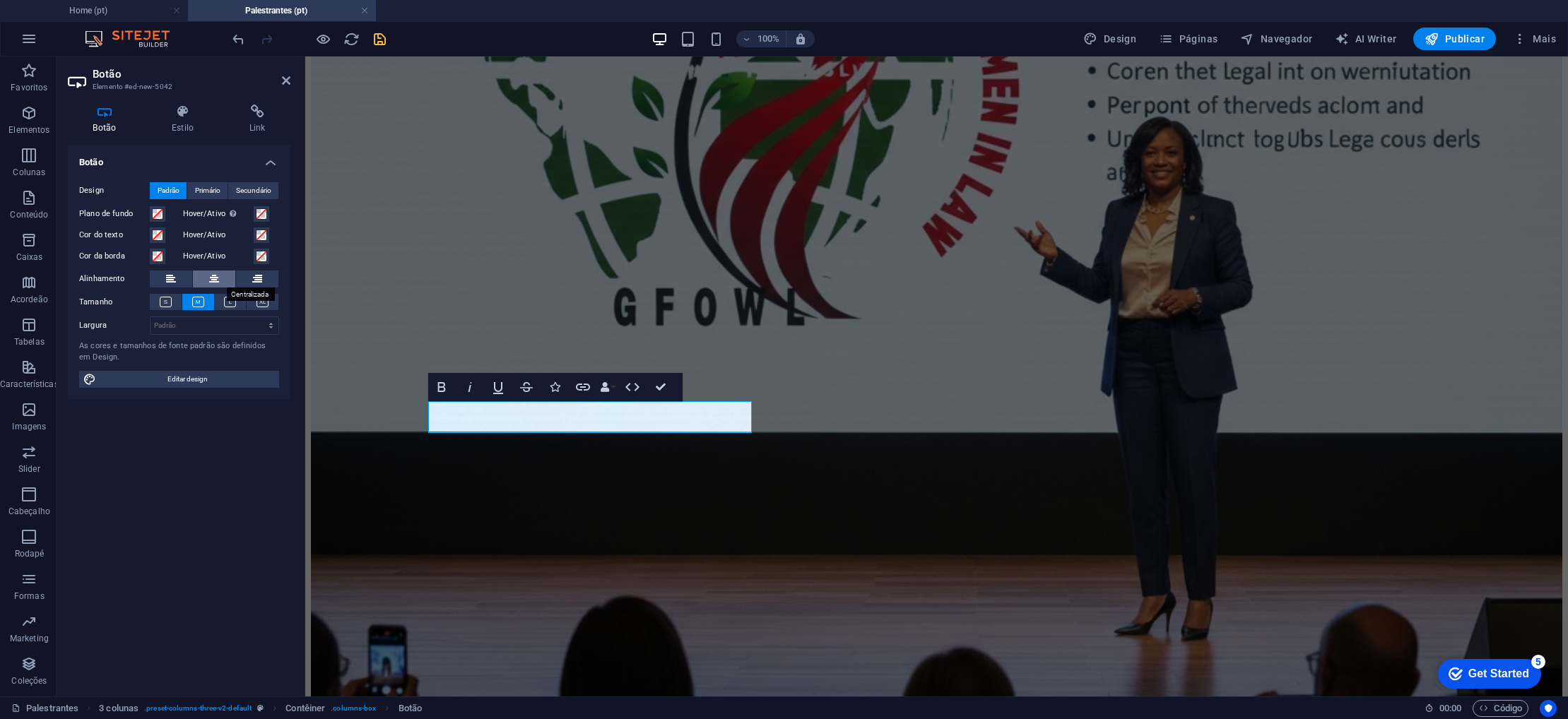
click at [217, 278] on icon at bounding box center [213, 279] width 10 height 17
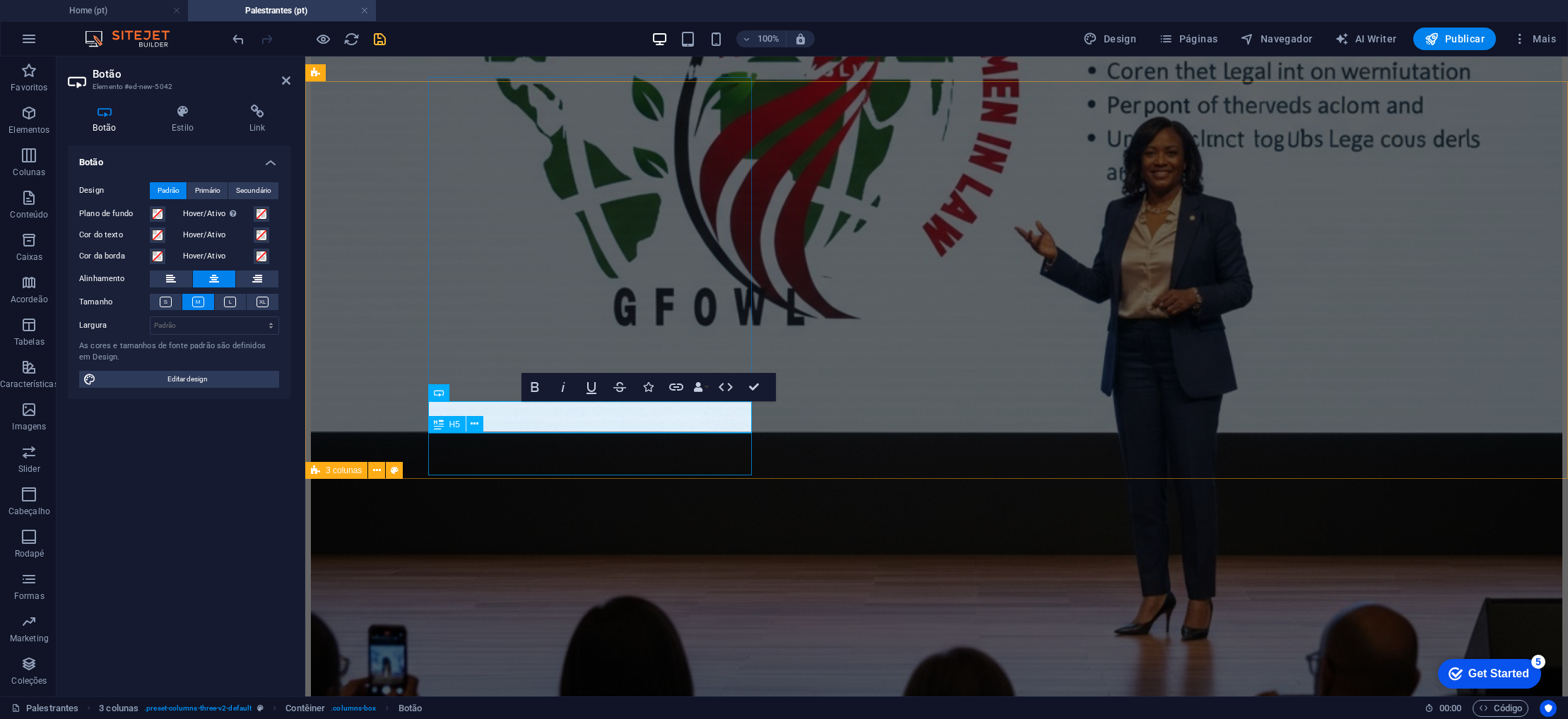
drag, startPoint x: 693, startPoint y: 417, endPoint x: 699, endPoint y: 462, distance: 45.4
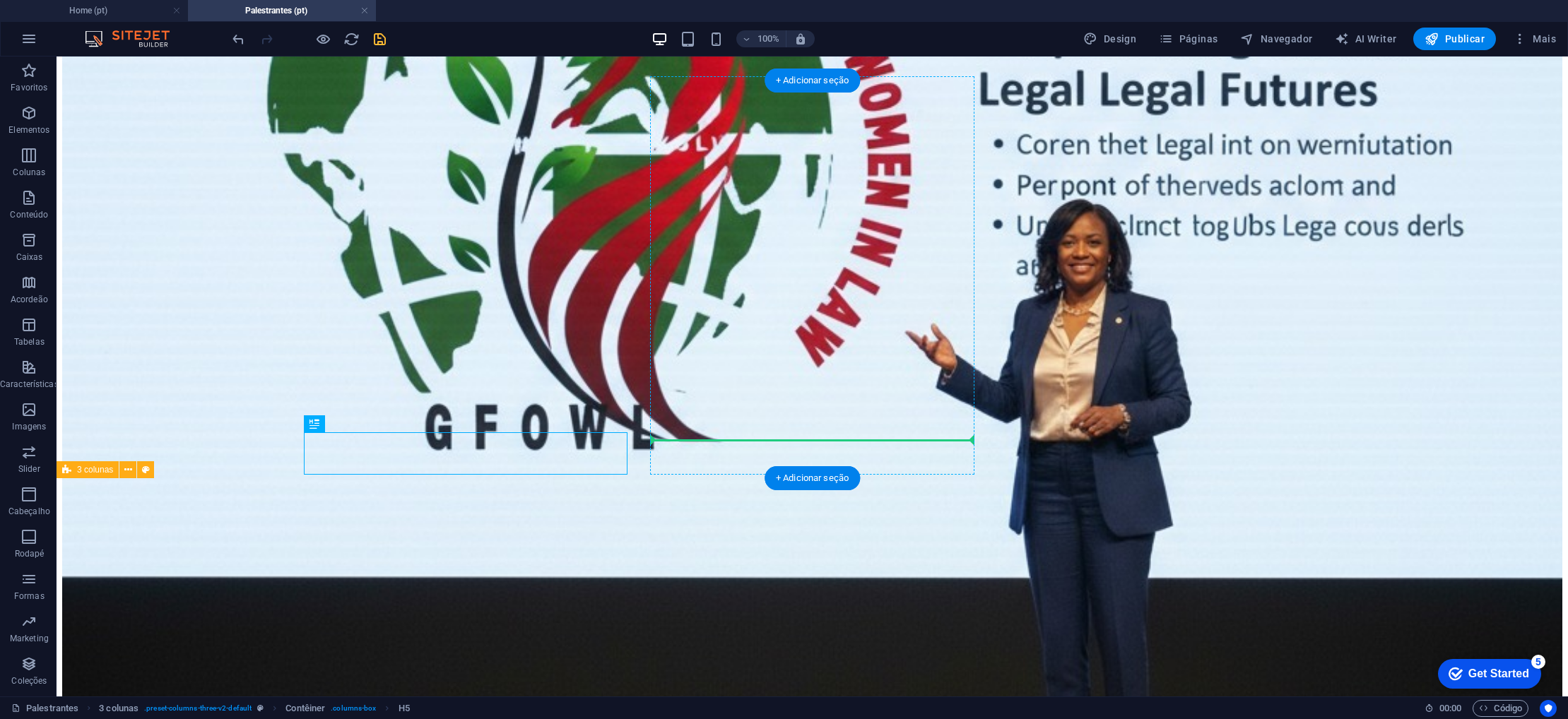
drag, startPoint x: 450, startPoint y: 462, endPoint x: 705, endPoint y: 422, distance: 258.1
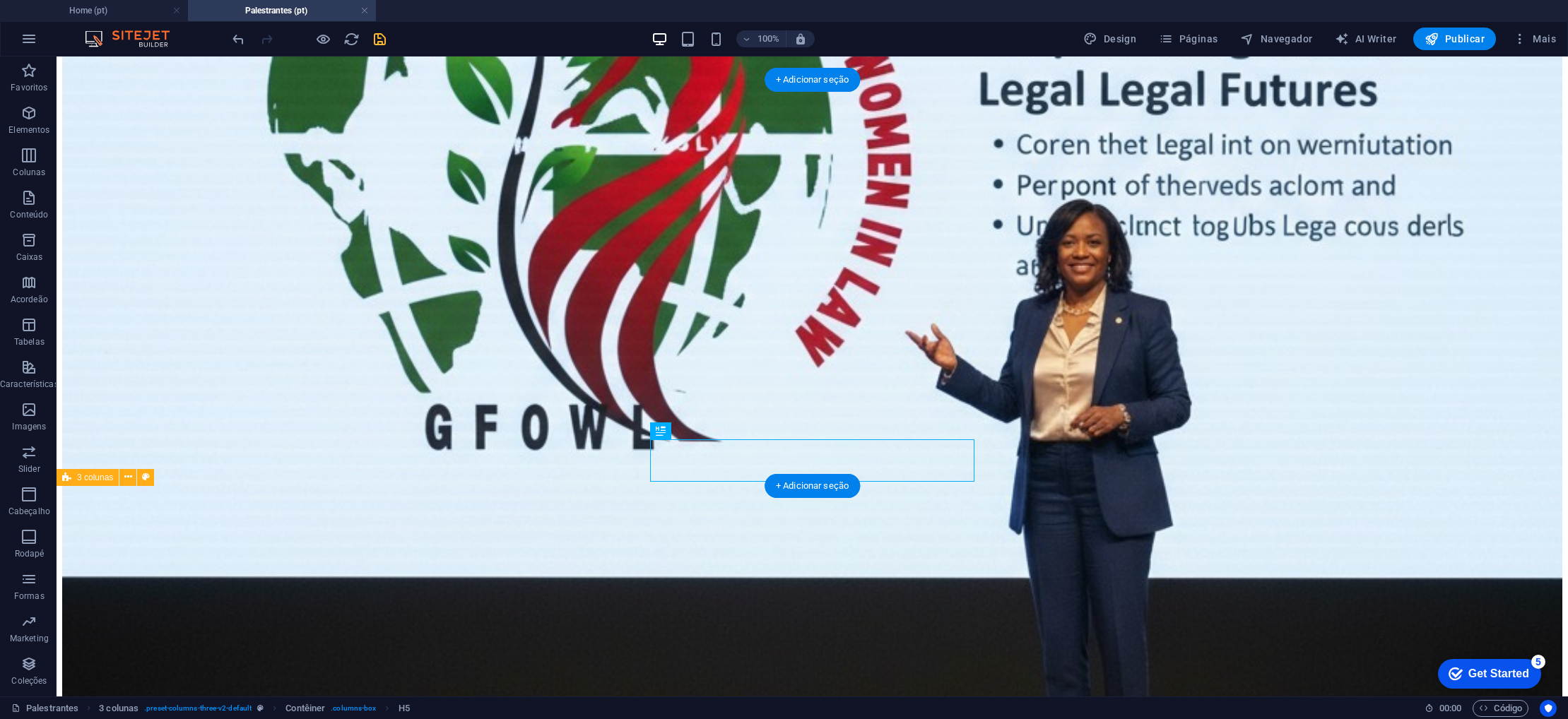
scroll to position [660, 0]
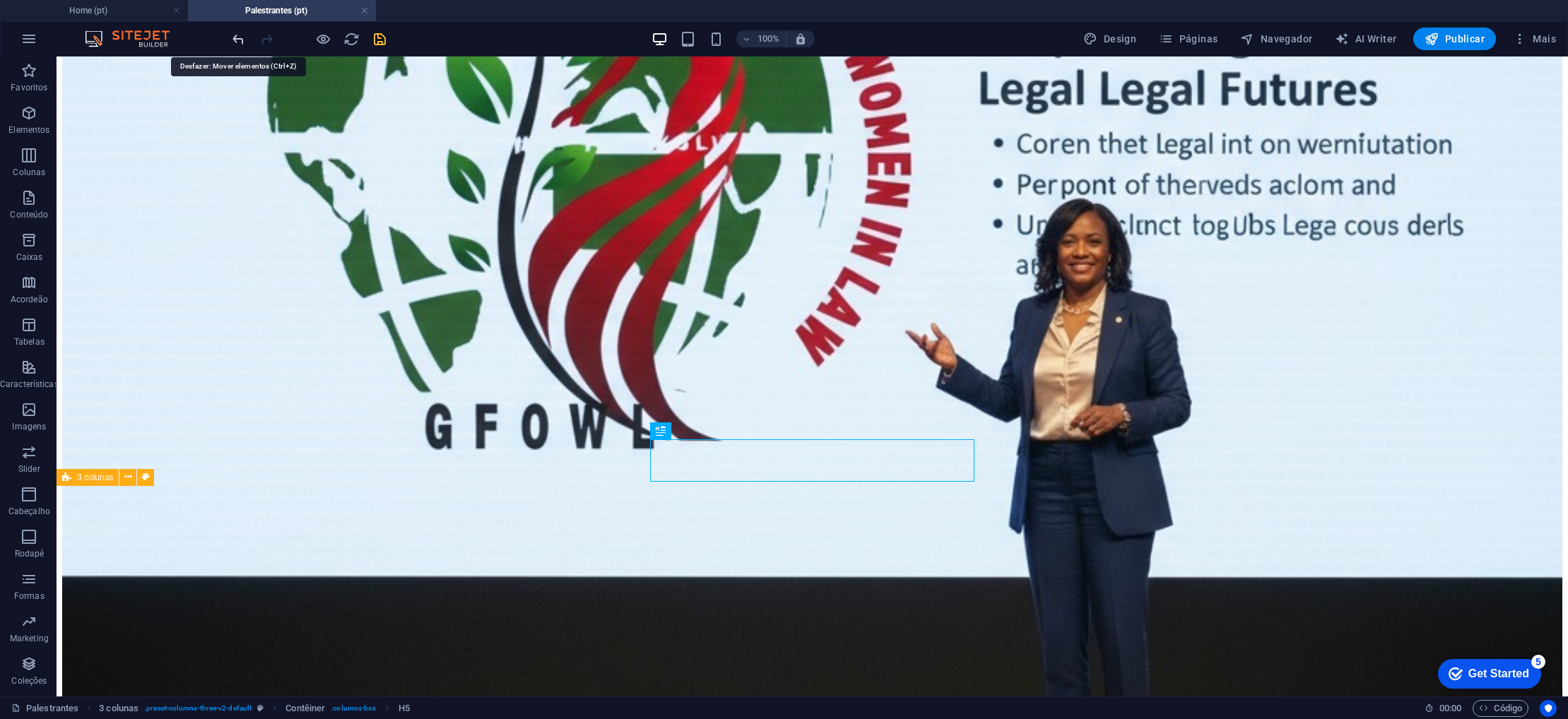
click at [234, 33] on icon "undo" at bounding box center [239, 39] width 16 height 16
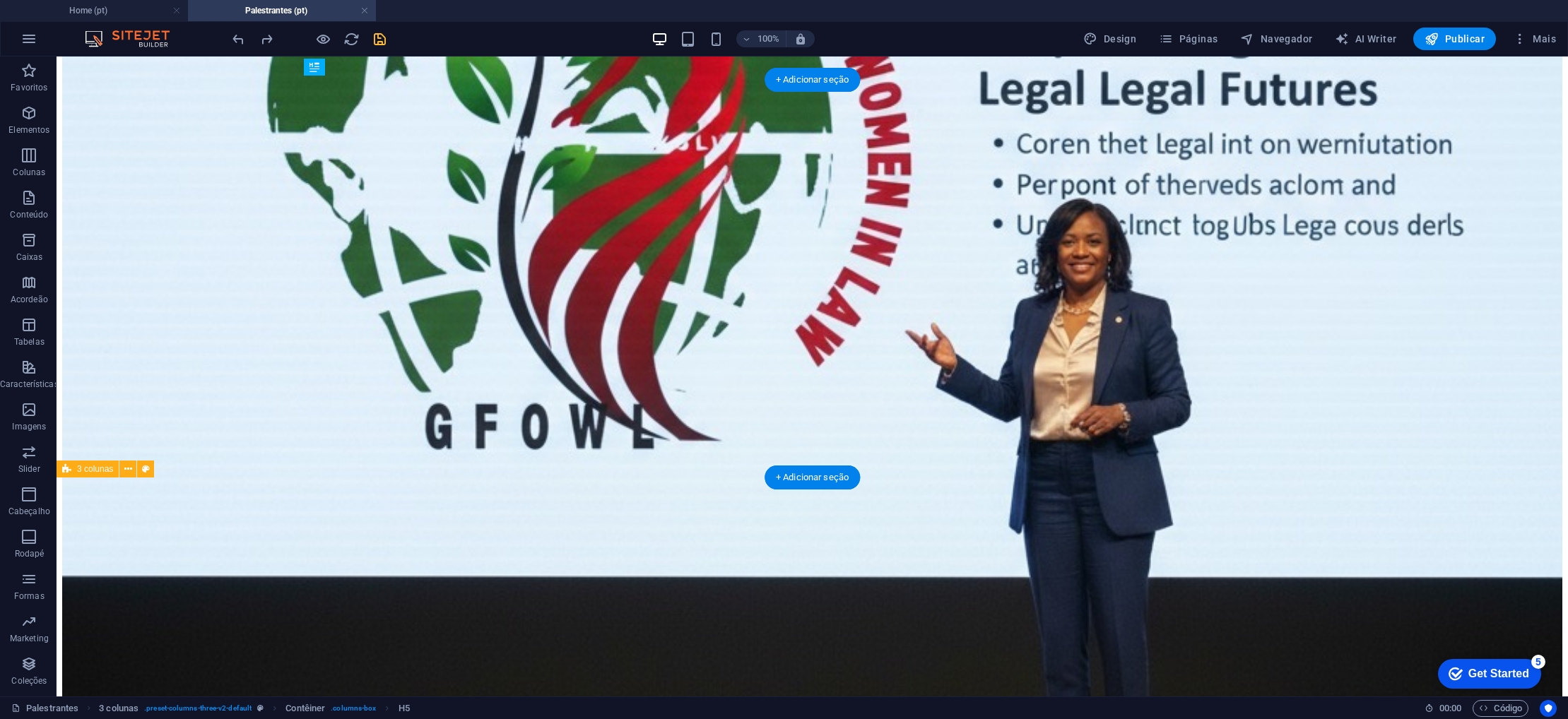
drag, startPoint x: 565, startPoint y: 457, endPoint x: 565, endPoint y: 418, distance: 39.0
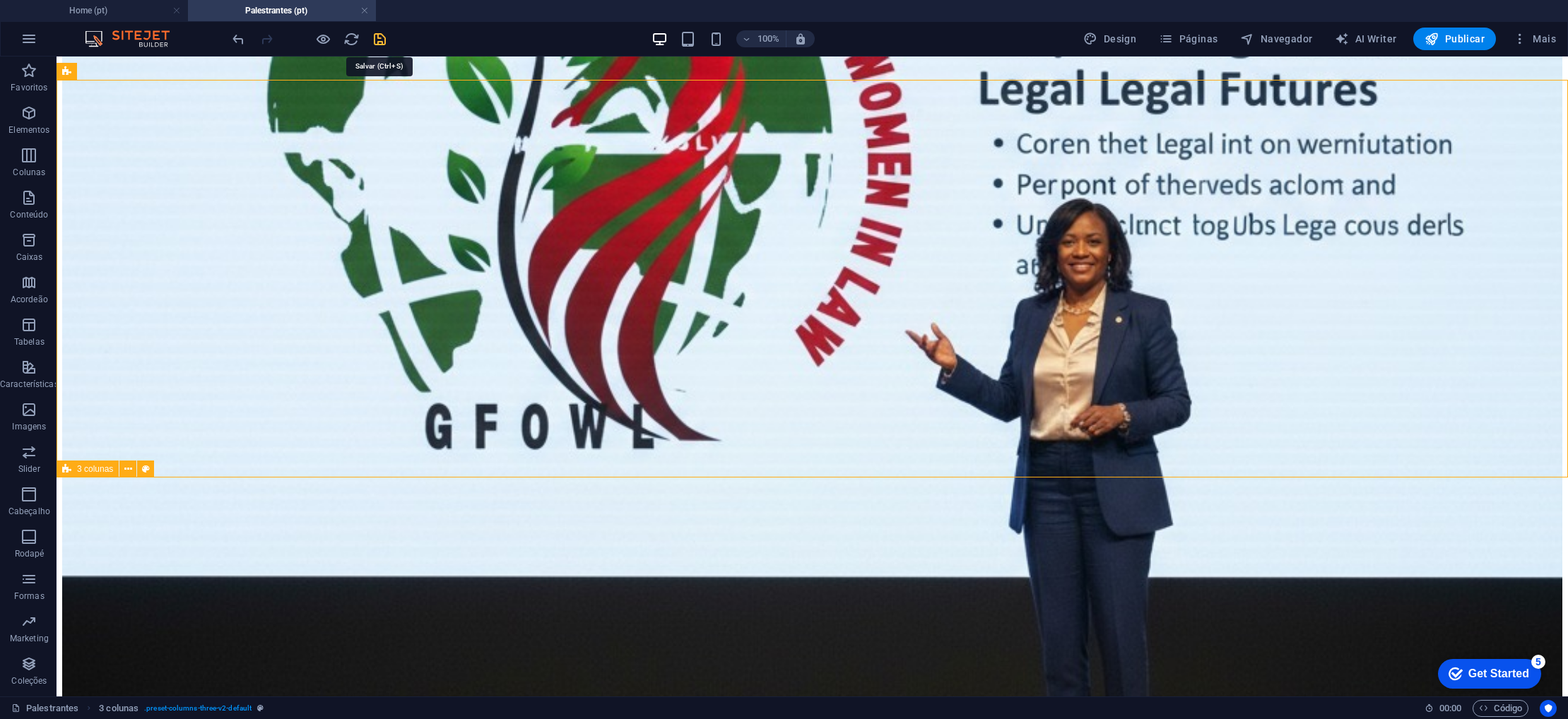
click at [386, 43] on icon "save" at bounding box center [379, 39] width 16 height 16
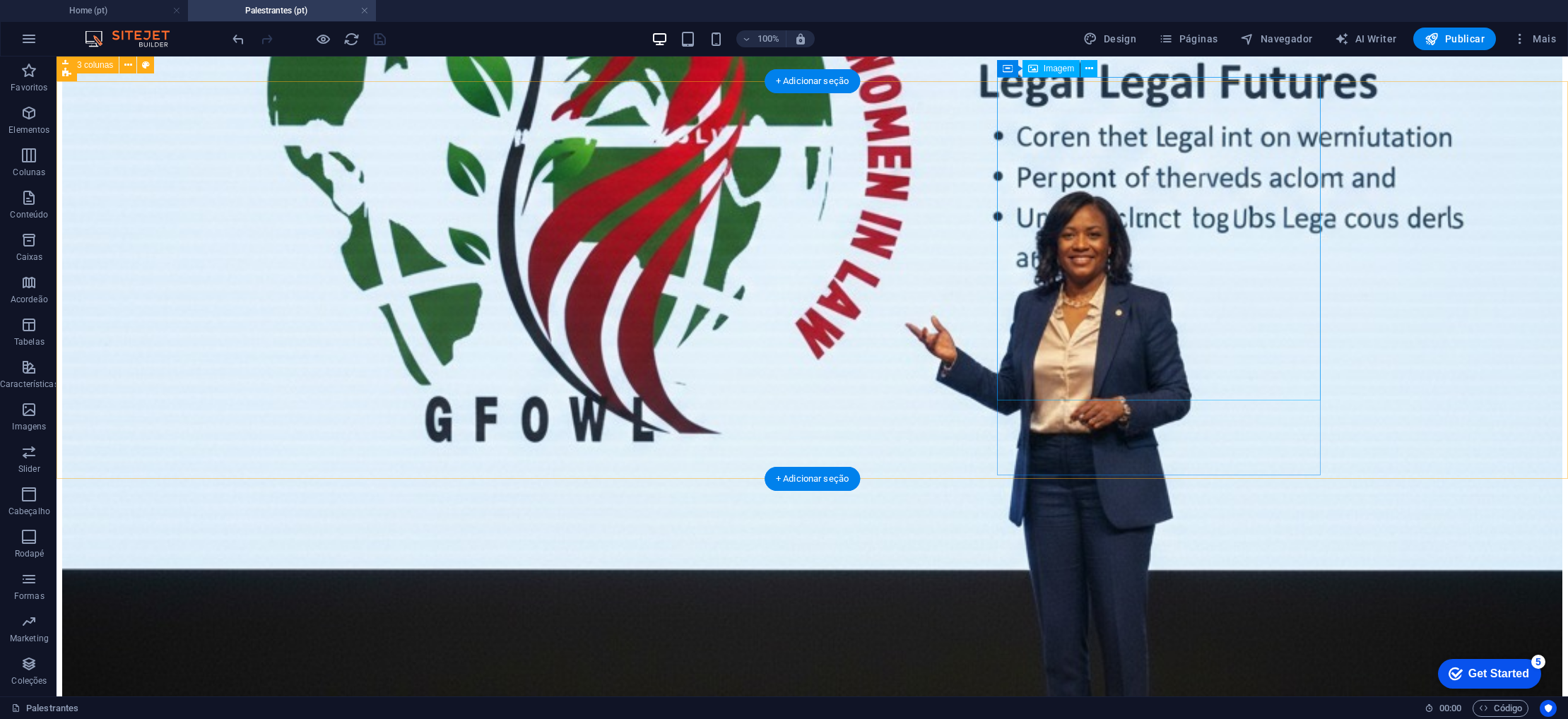
scroll to position [654, 0]
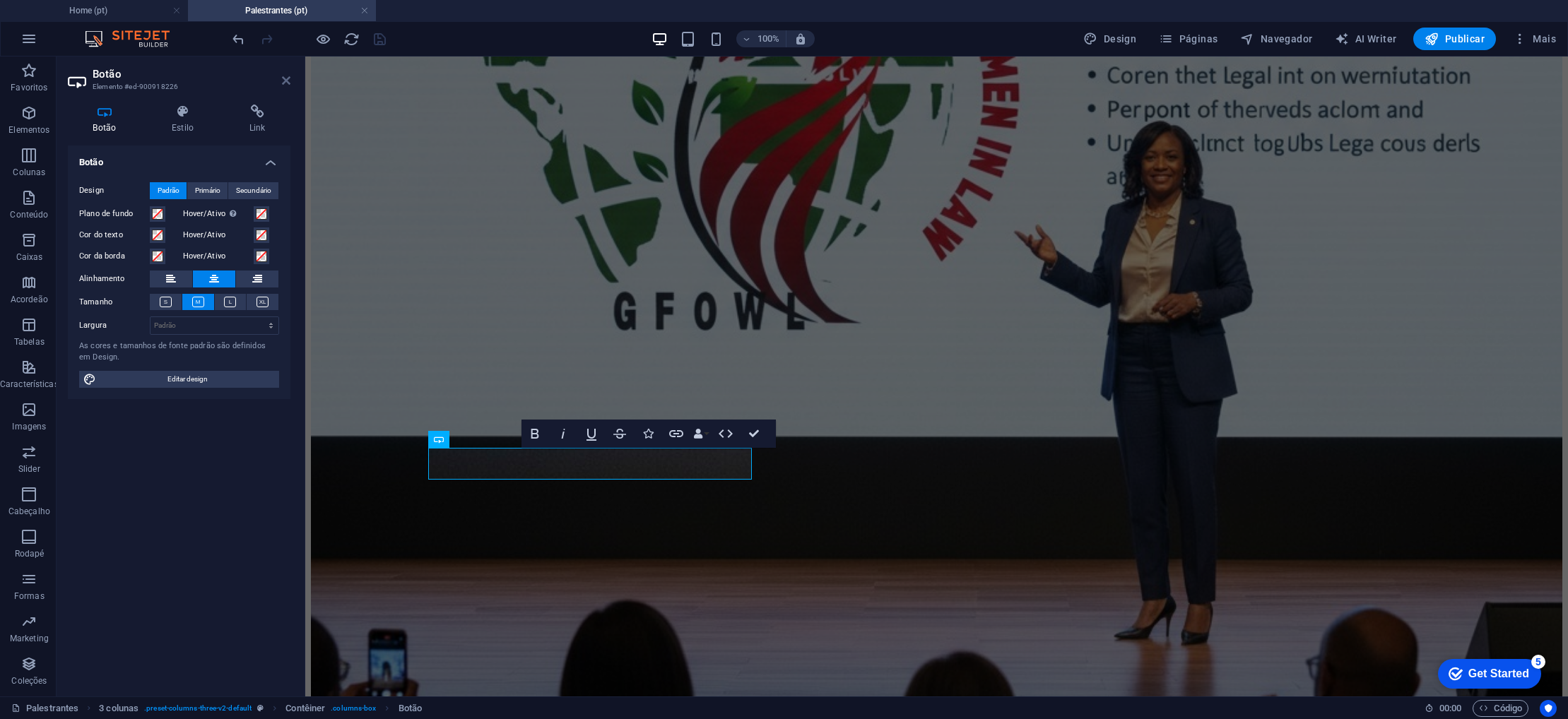
click at [286, 79] on icon at bounding box center [286, 80] width 9 height 11
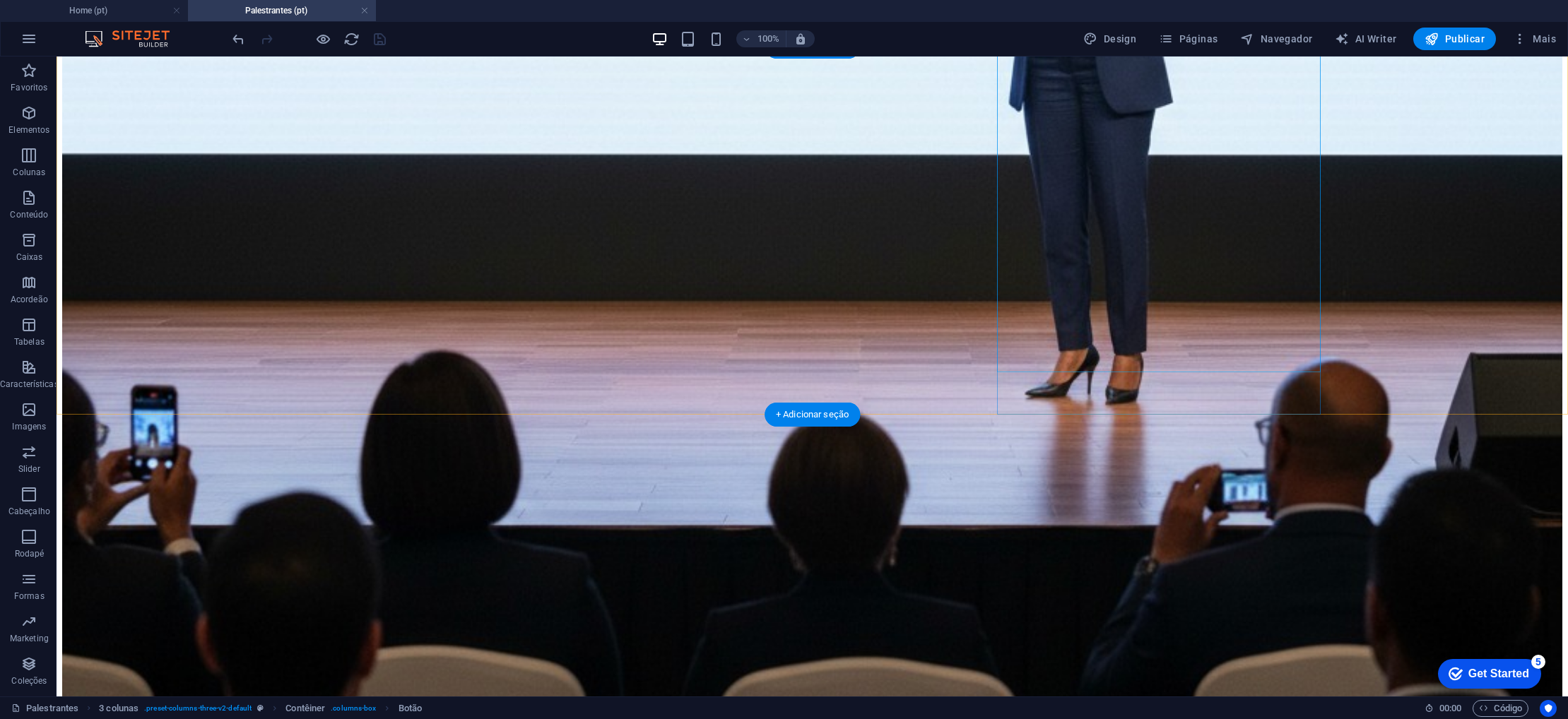
scroll to position [1093, 0]
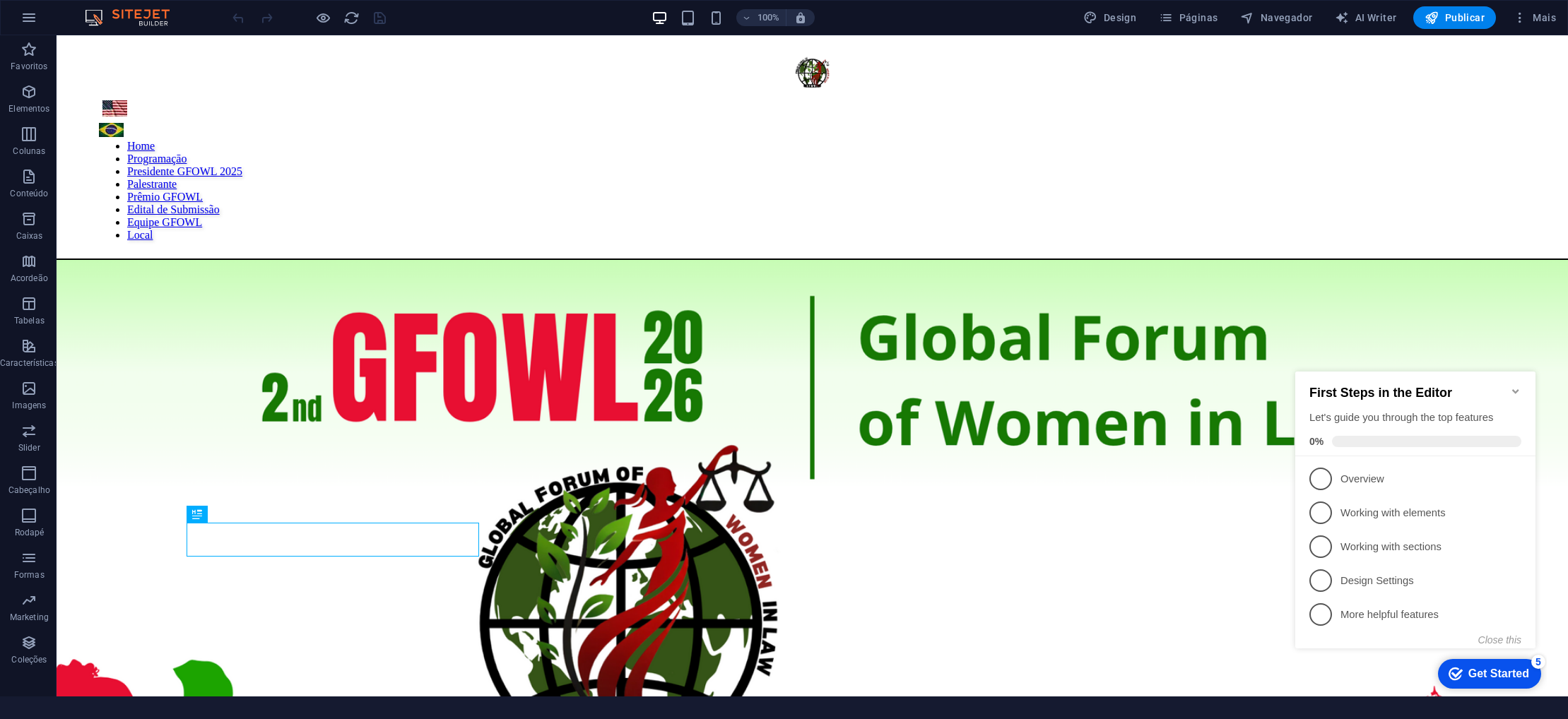
scroll to position [713, 0]
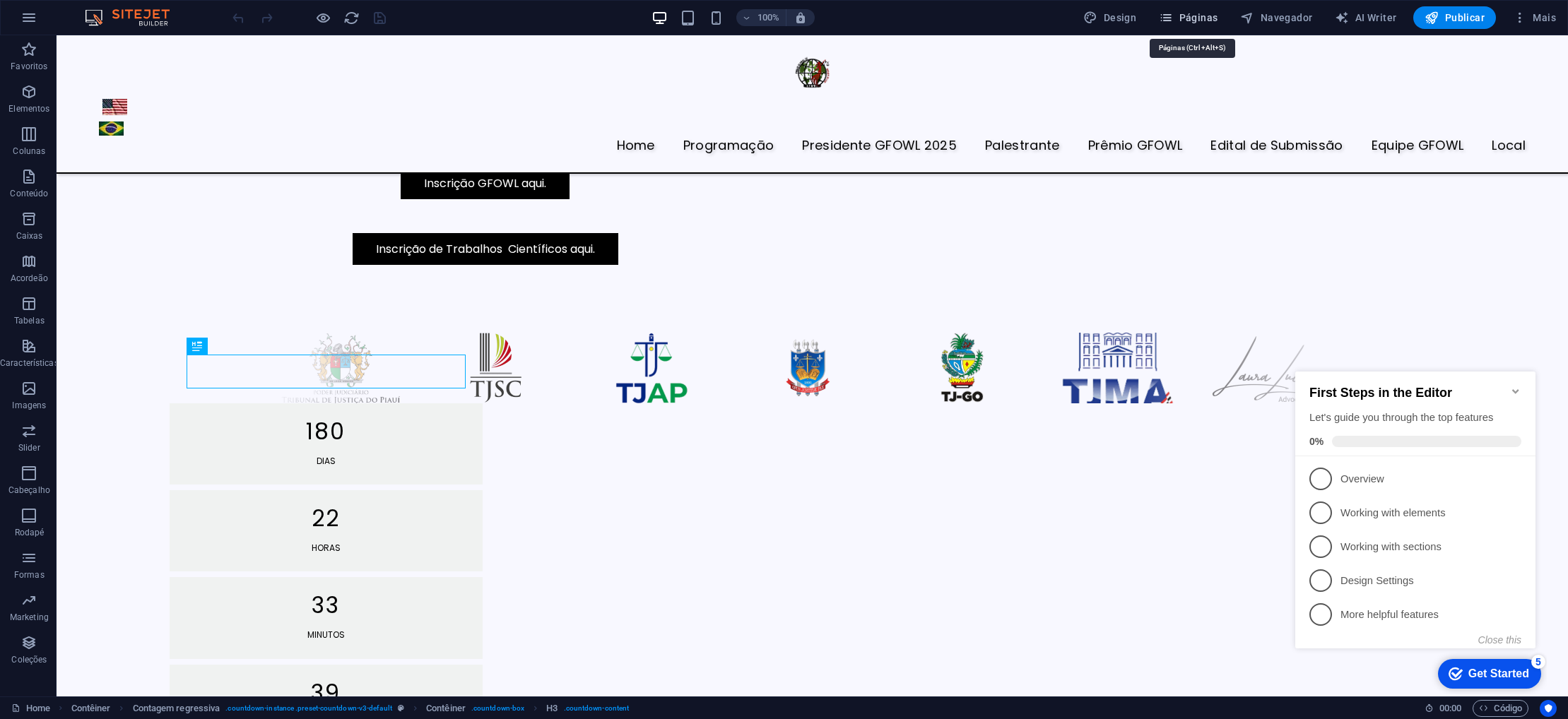
click at [1173, 19] on icon "button" at bounding box center [1166, 18] width 14 height 14
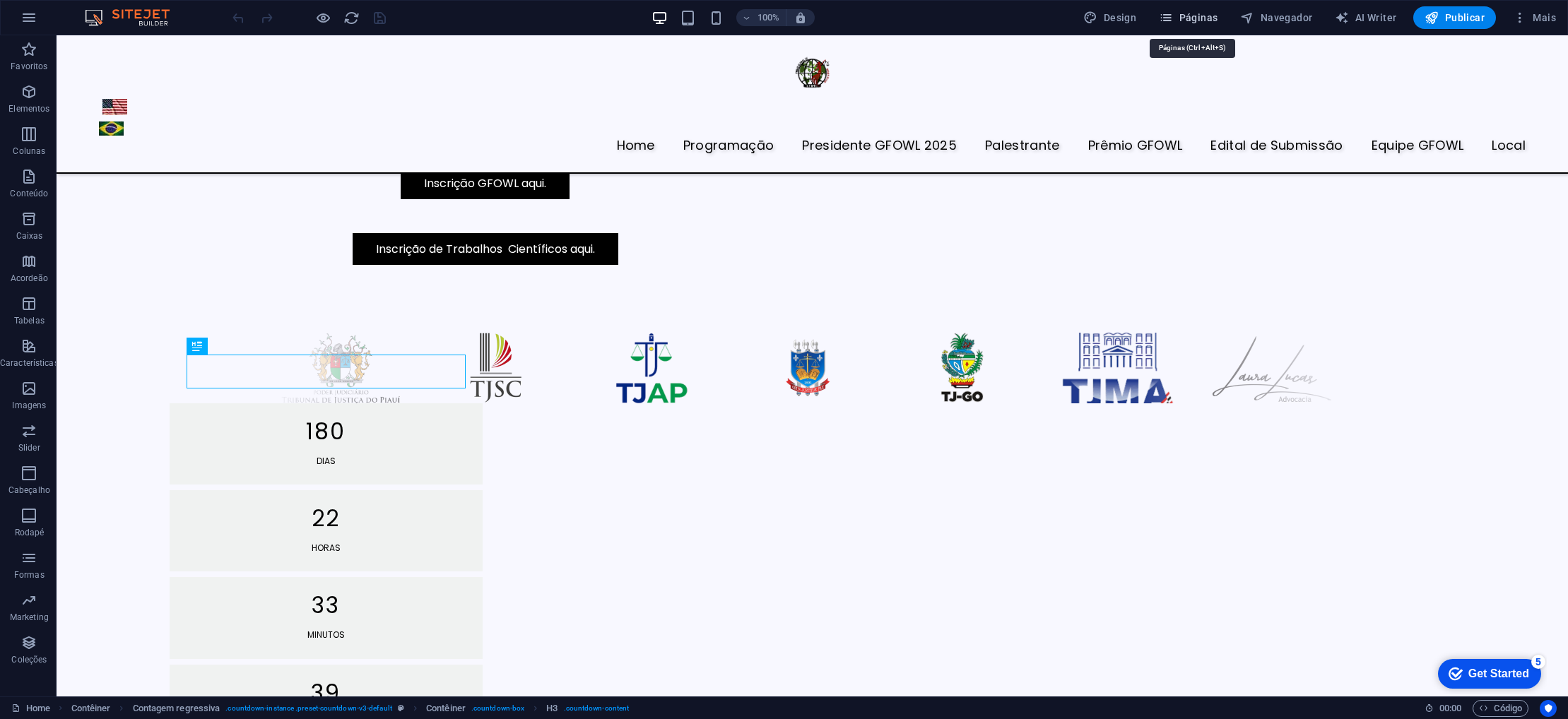
scroll to position [583, 0]
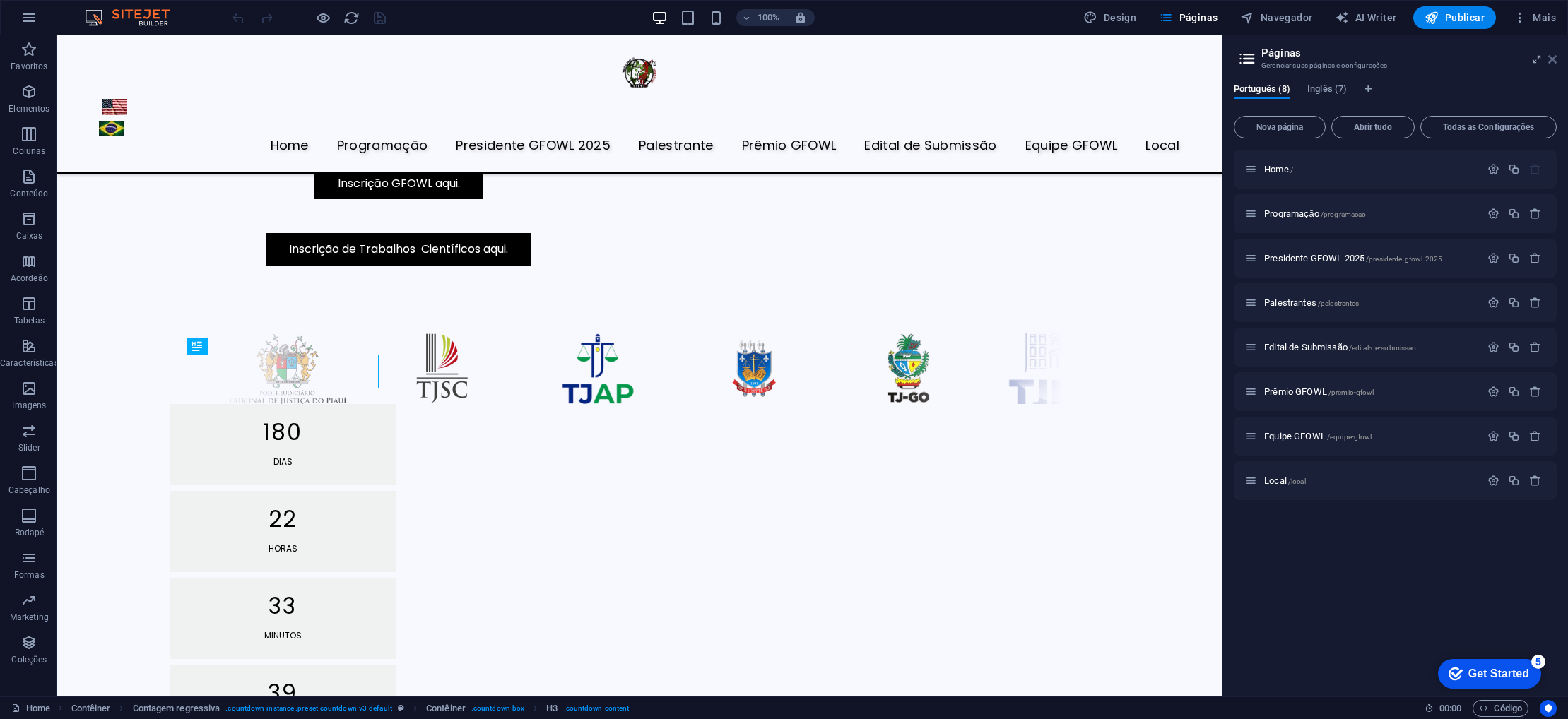
click at [1549, 62] on icon at bounding box center [1552, 59] width 9 height 11
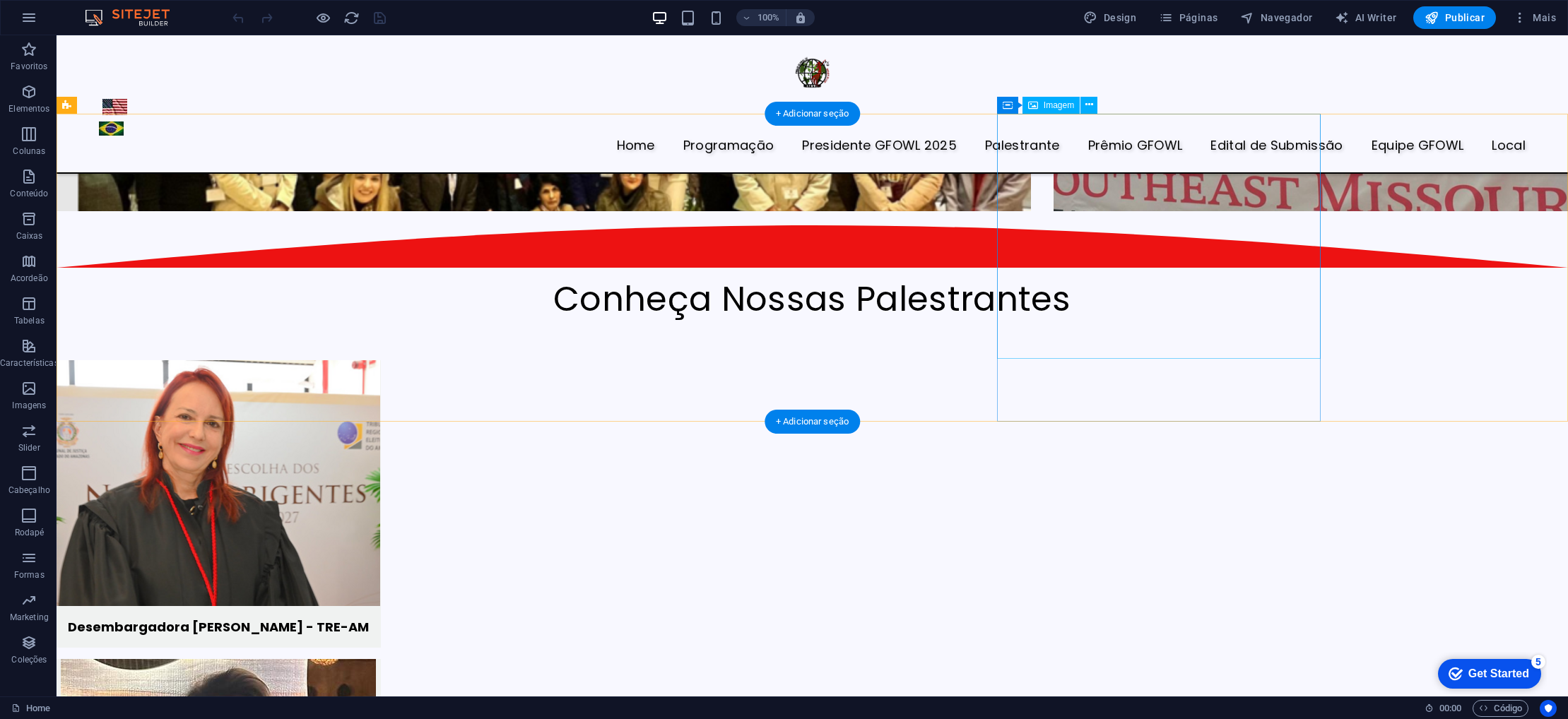
scroll to position [3557, 0]
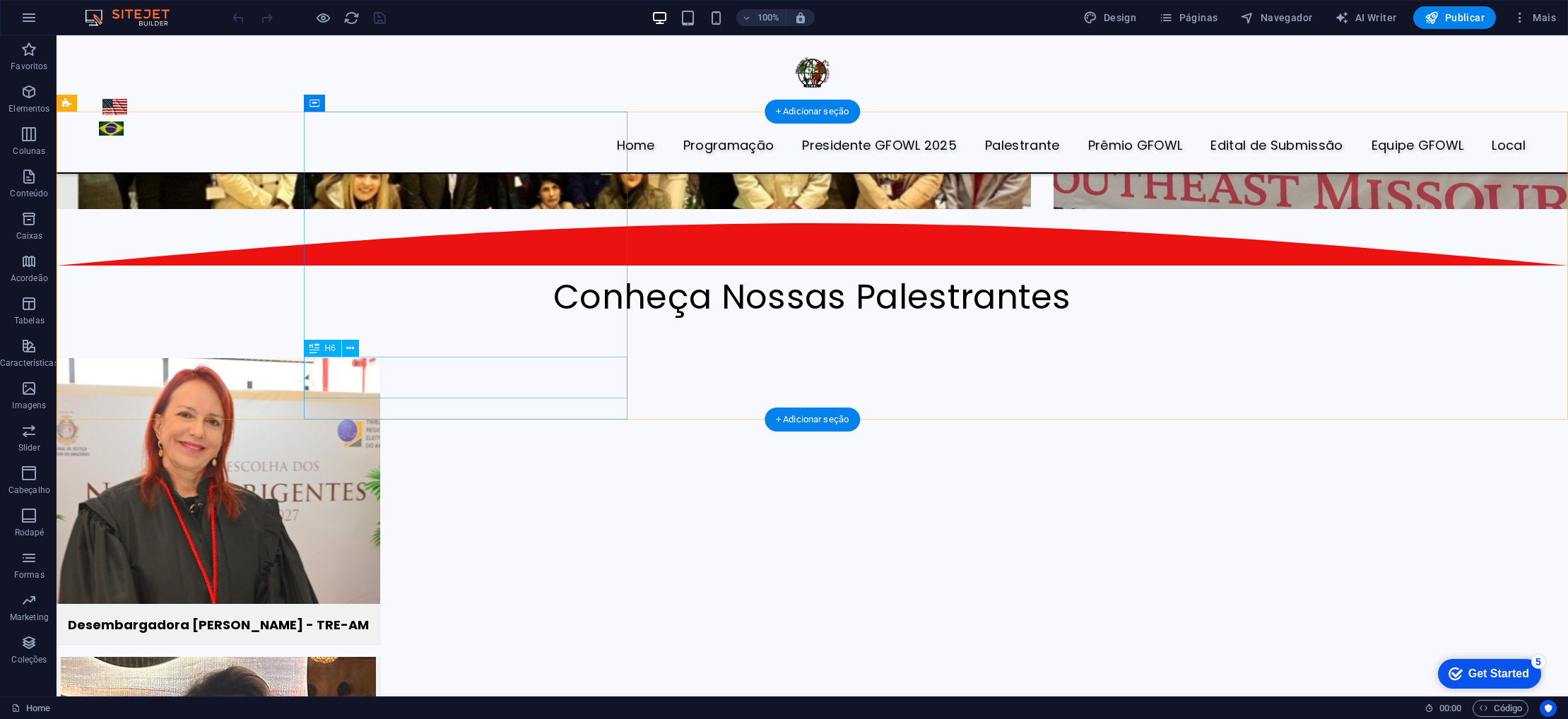
click at [348, 604] on div "Desembargadora Carla Reis - TRE-AM" at bounding box center [218, 624] width 325 height 41
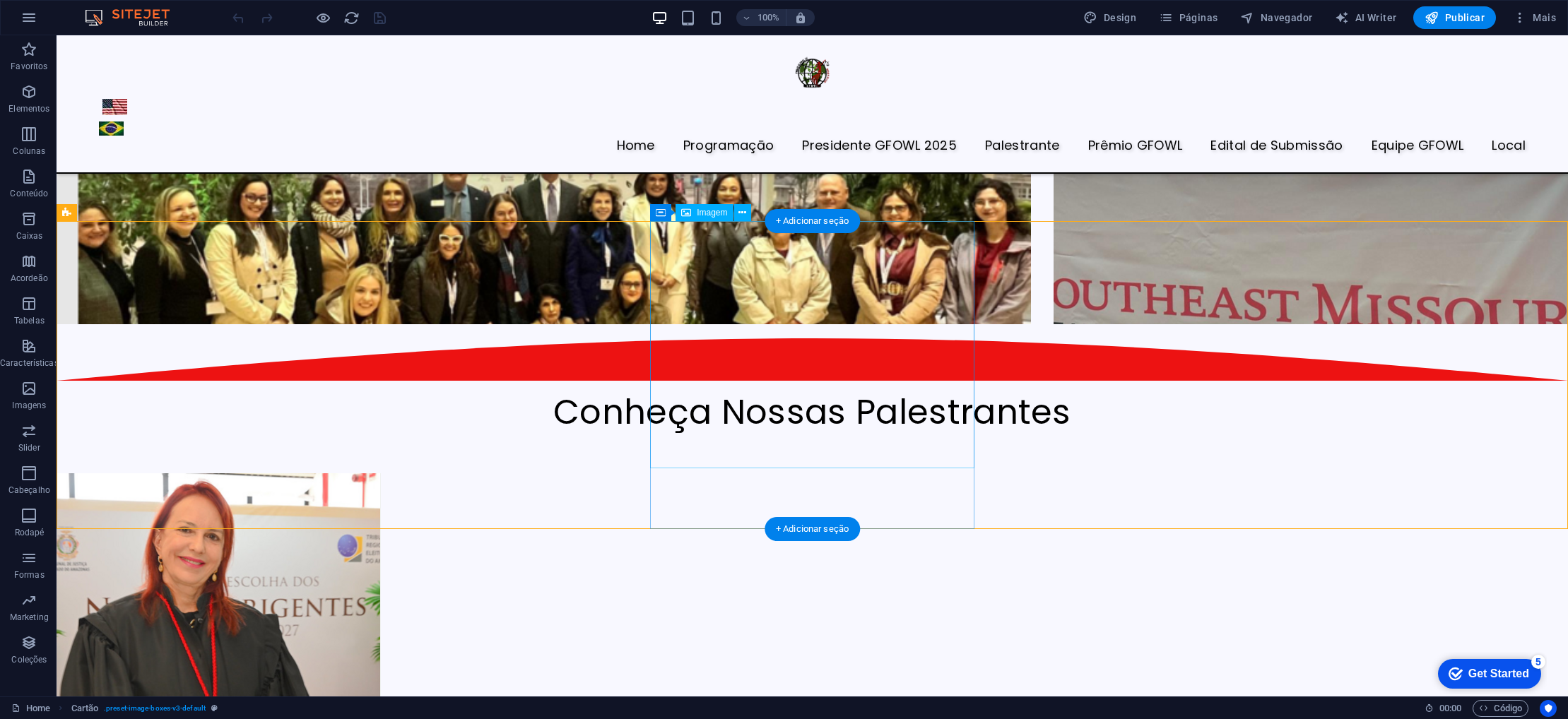
scroll to position [3452, 0]
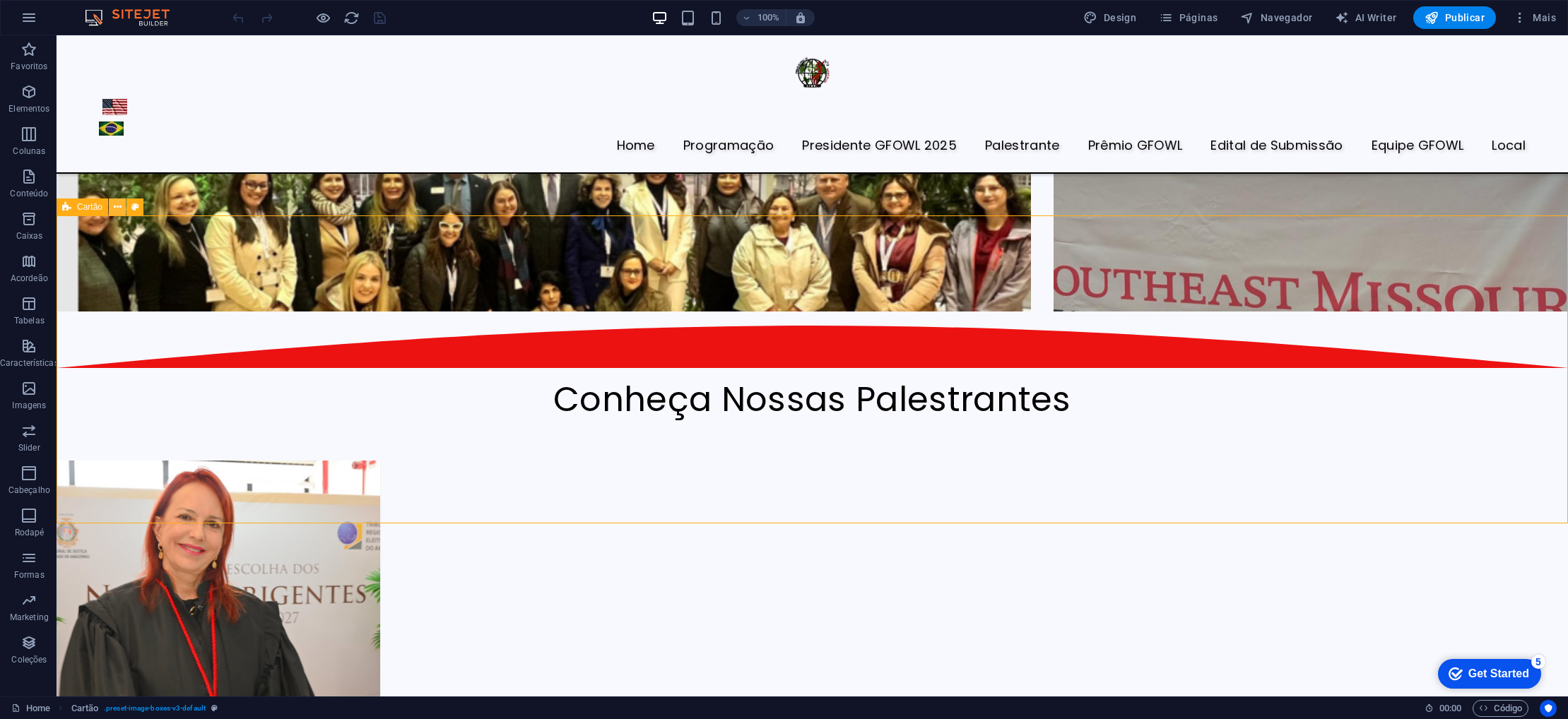
click at [115, 206] on icon at bounding box center [117, 207] width 8 height 15
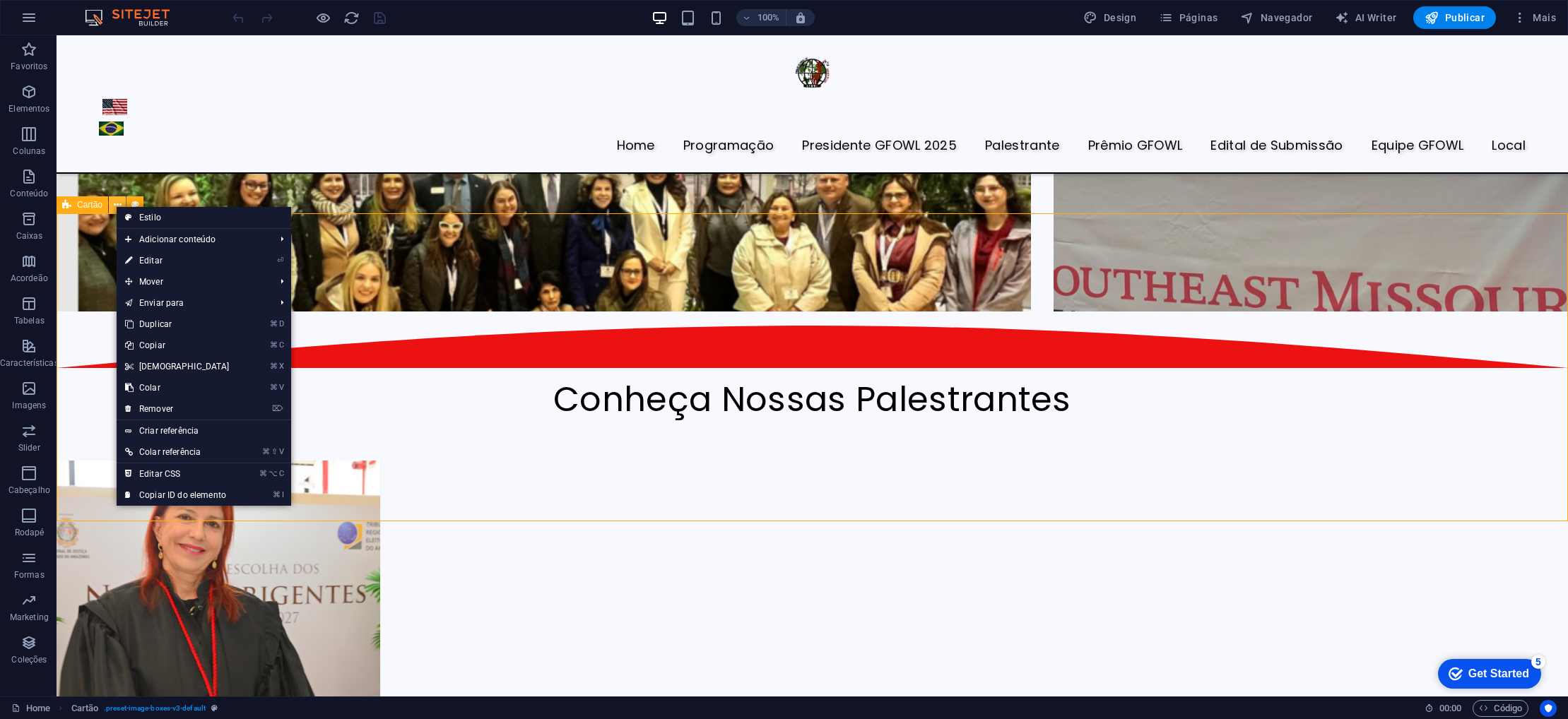
scroll to position [3457, 0]
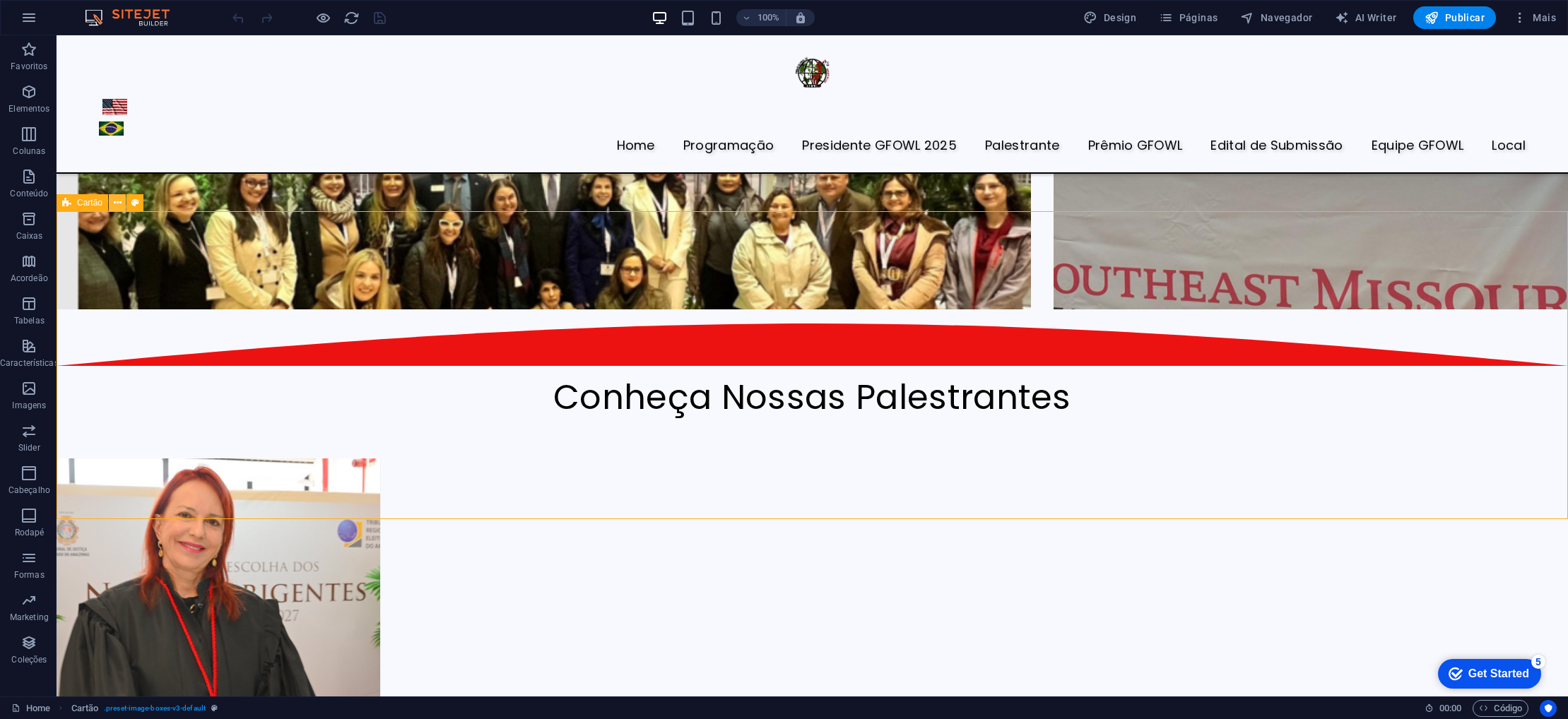
click at [115, 206] on icon at bounding box center [117, 202] width 8 height 15
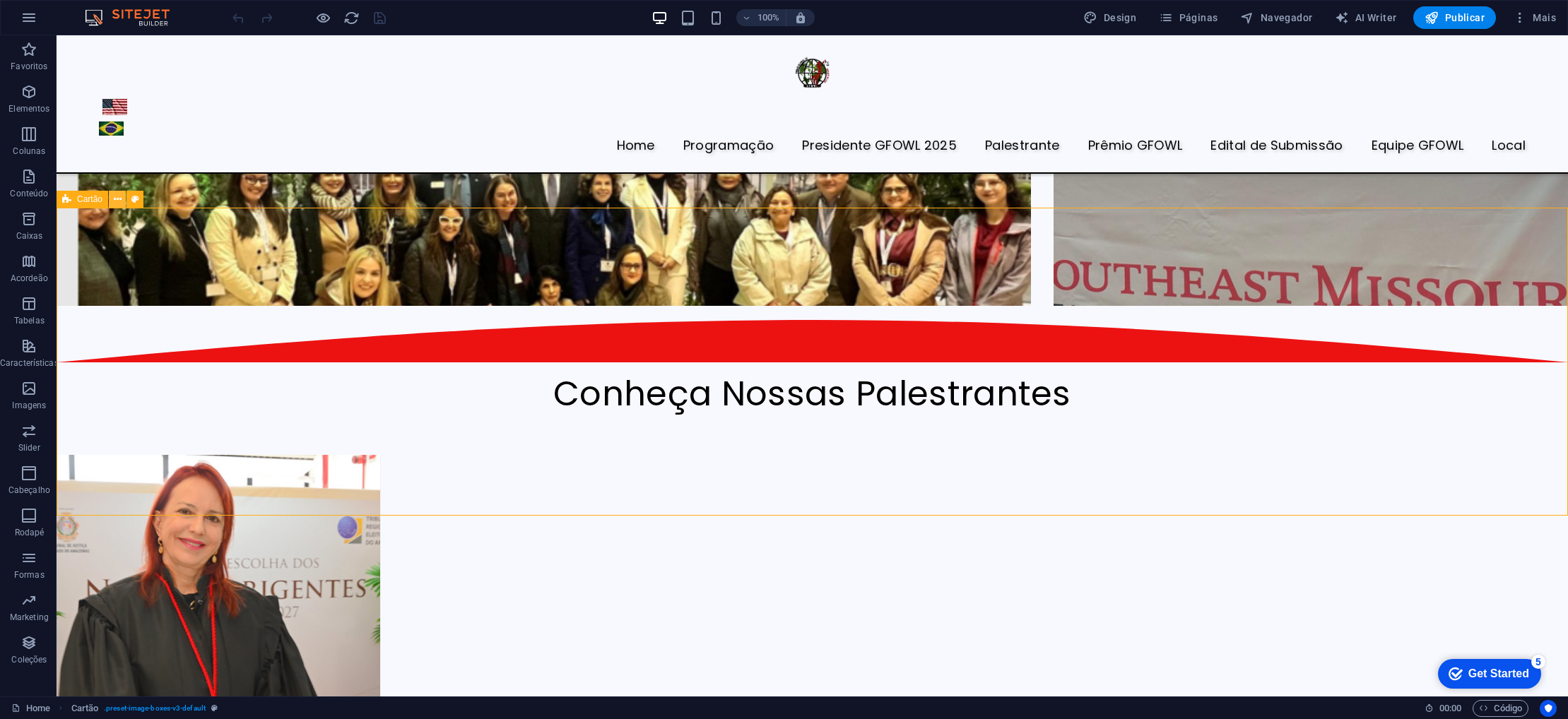
click at [113, 199] on icon at bounding box center [117, 199] width 8 height 15
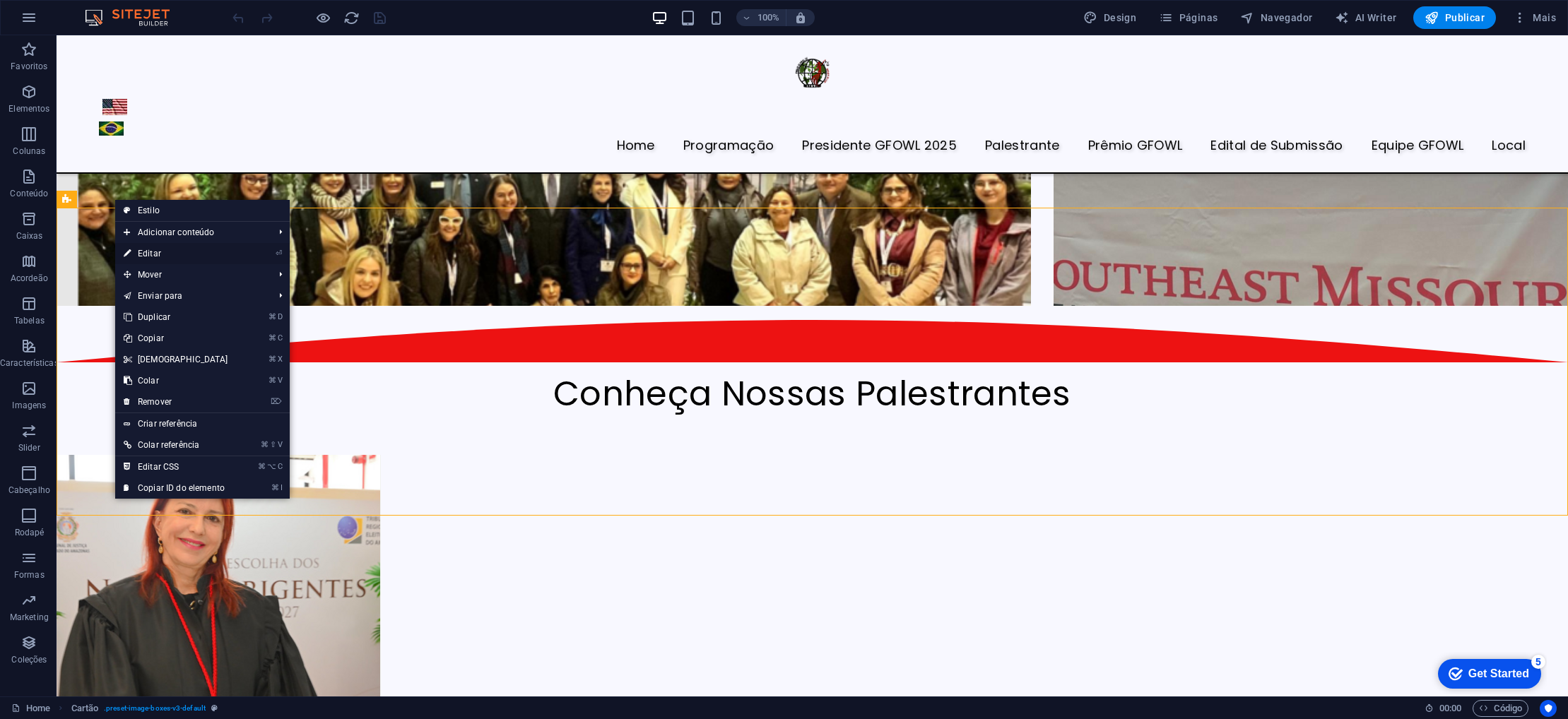
click at [156, 253] on link "⏎ Editar" at bounding box center [175, 253] width 121 height 21
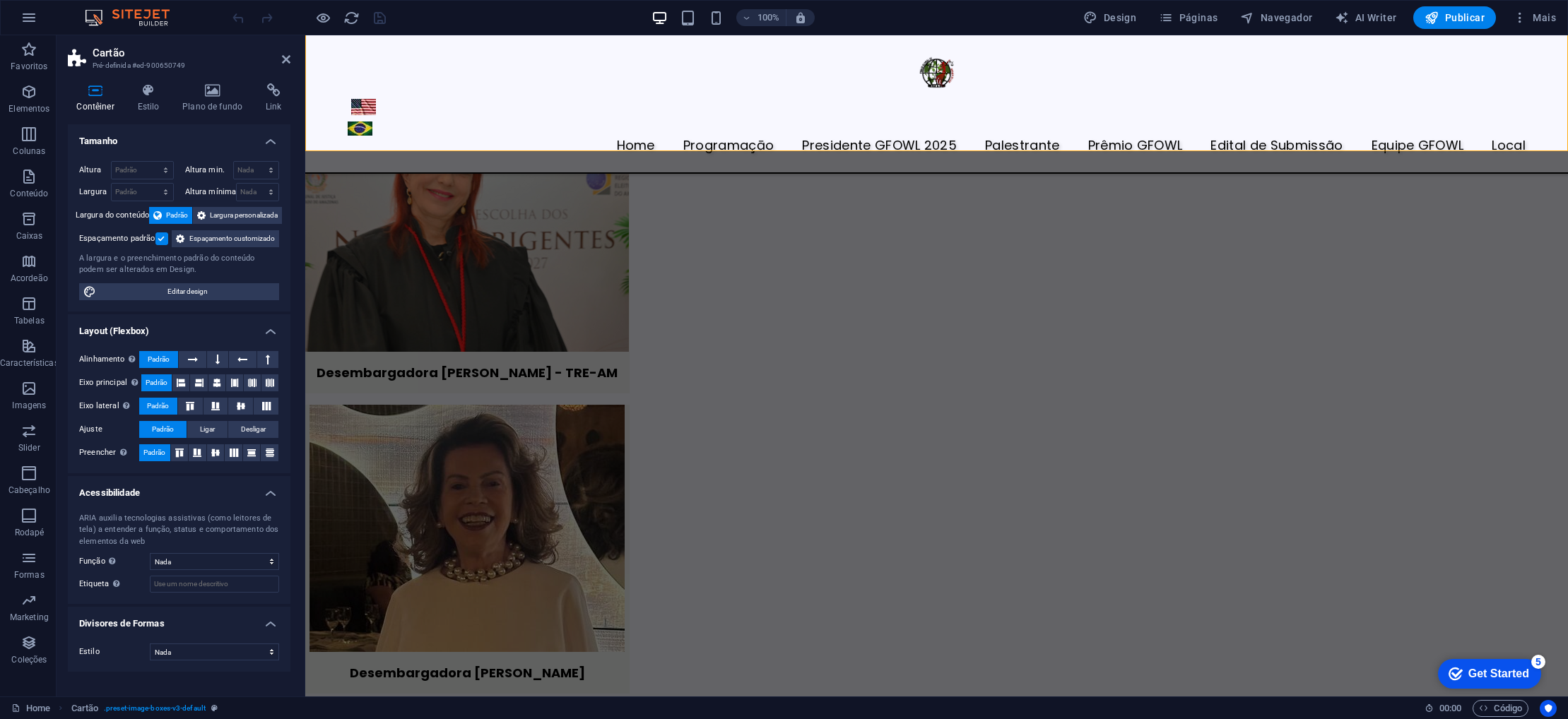
scroll to position [0, 0]
click at [212, 106] on h4 "Plano de fundo" at bounding box center [215, 98] width 84 height 30
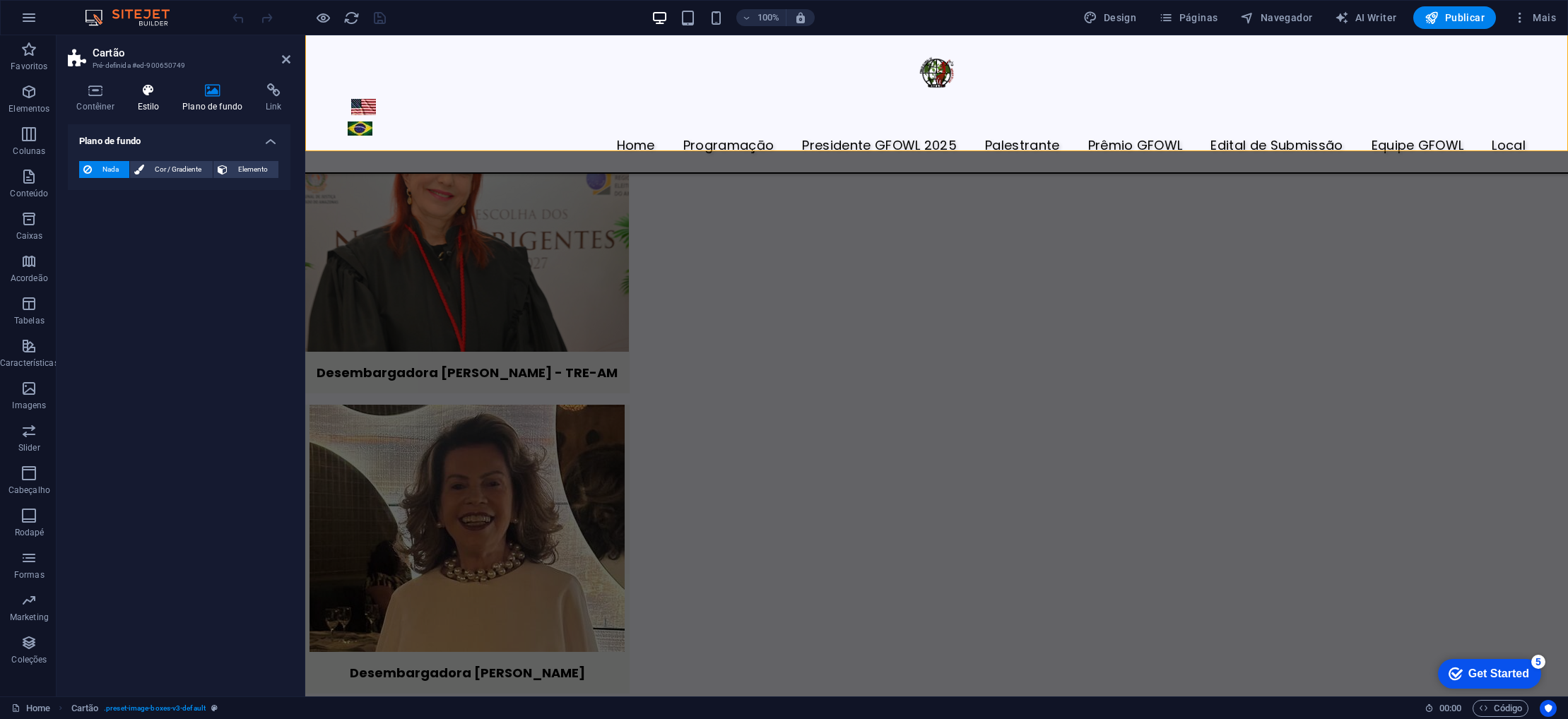
click at [157, 106] on h4 "Estilo" at bounding box center [151, 98] width 45 height 30
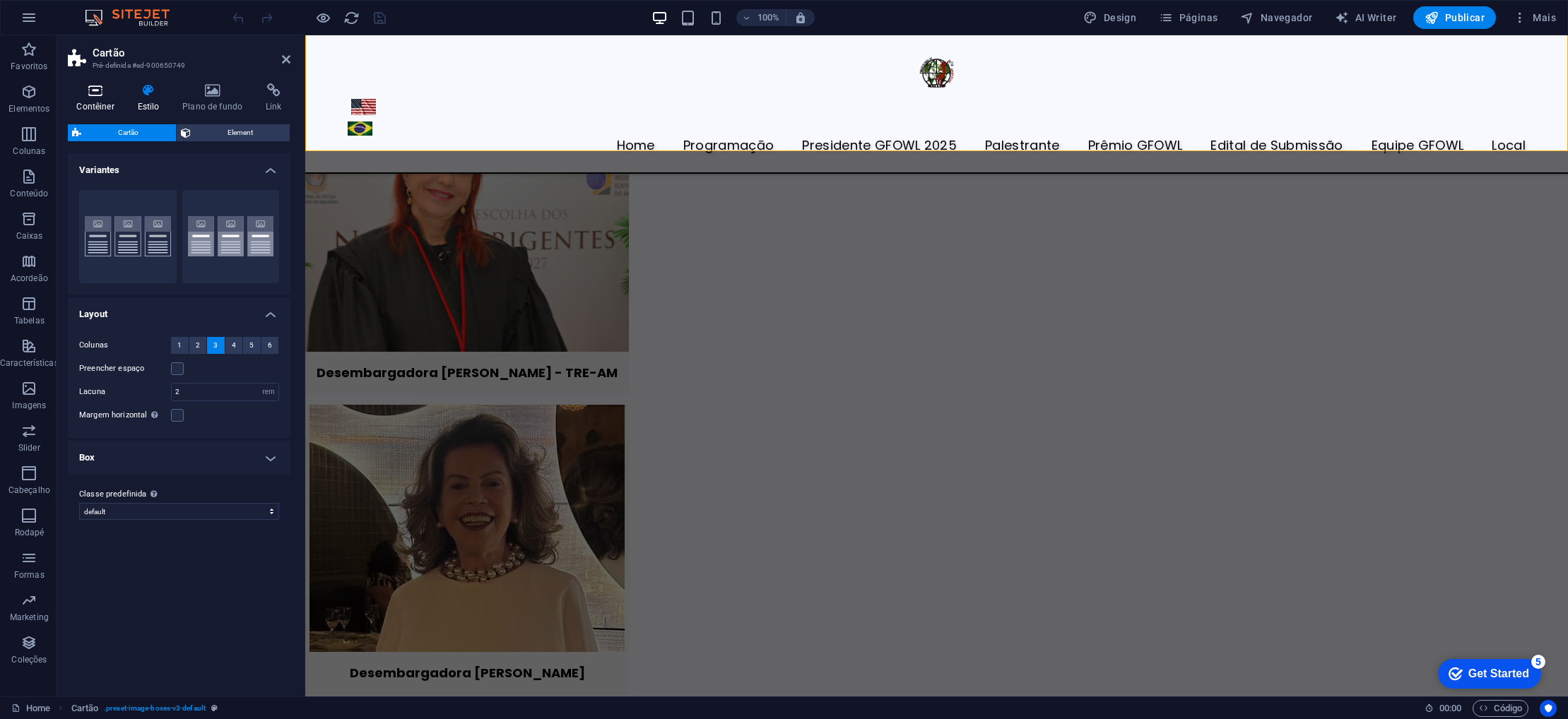
click at [116, 102] on h4 "Contêiner" at bounding box center [99, 98] width 61 height 30
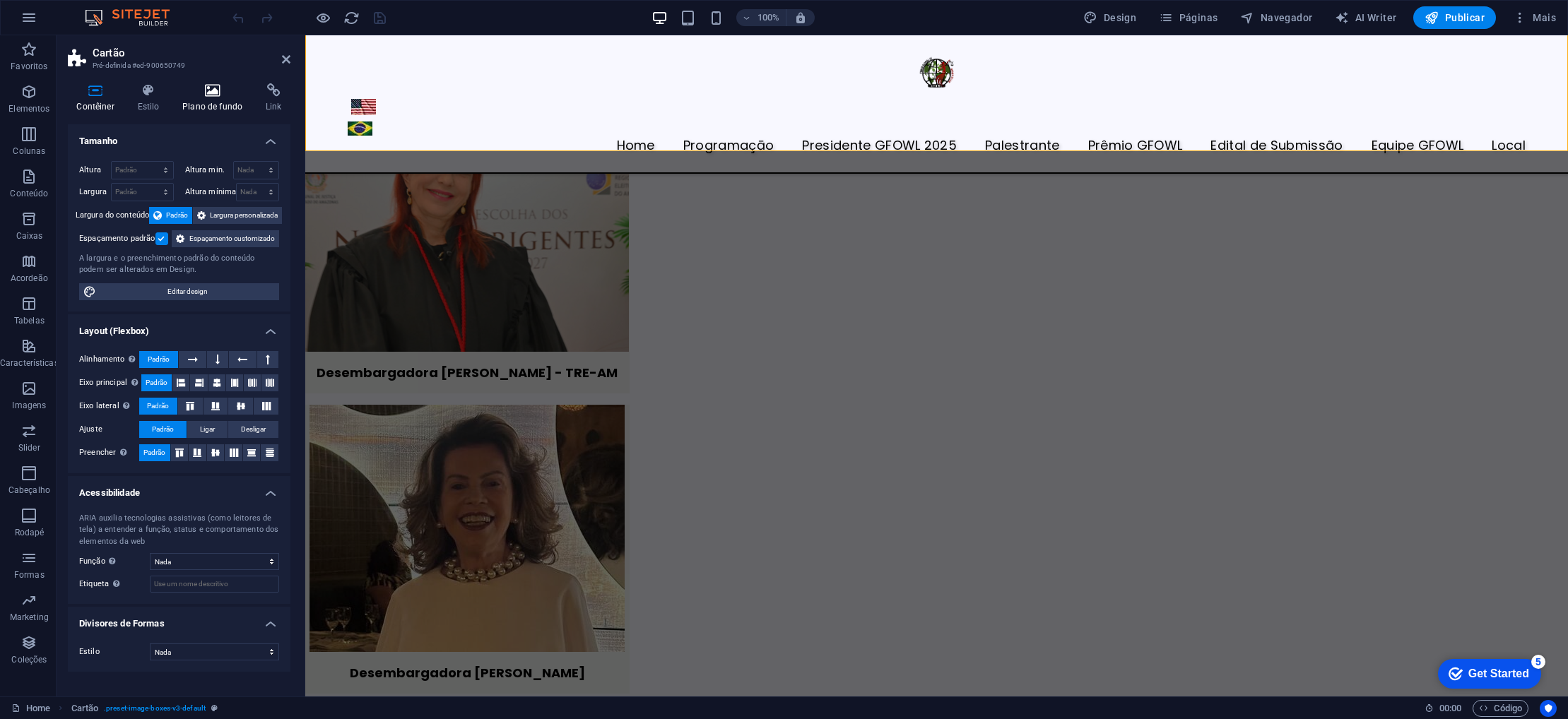
click at [208, 105] on h4 "Plano de fundo" at bounding box center [215, 98] width 84 height 30
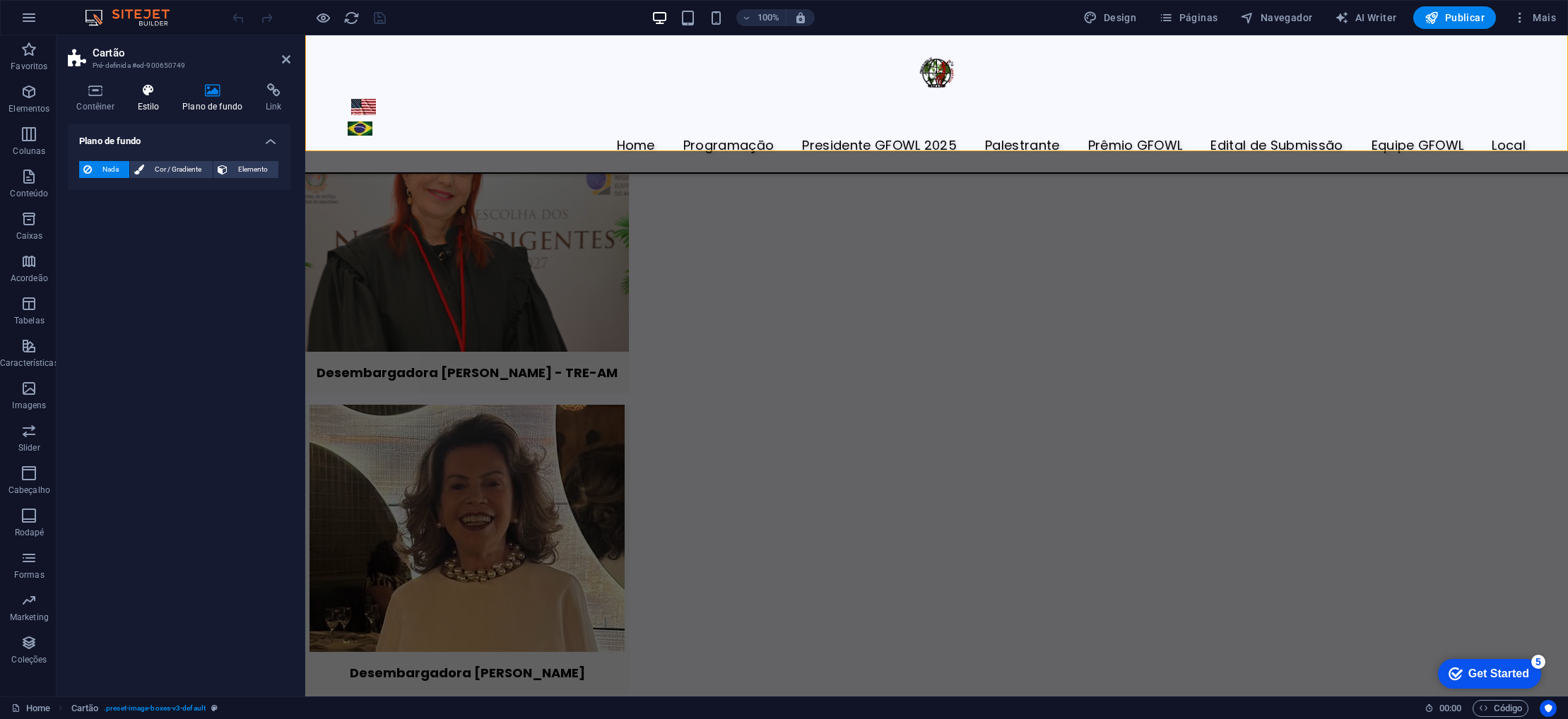
click at [150, 102] on h4 "Estilo" at bounding box center [151, 98] width 45 height 30
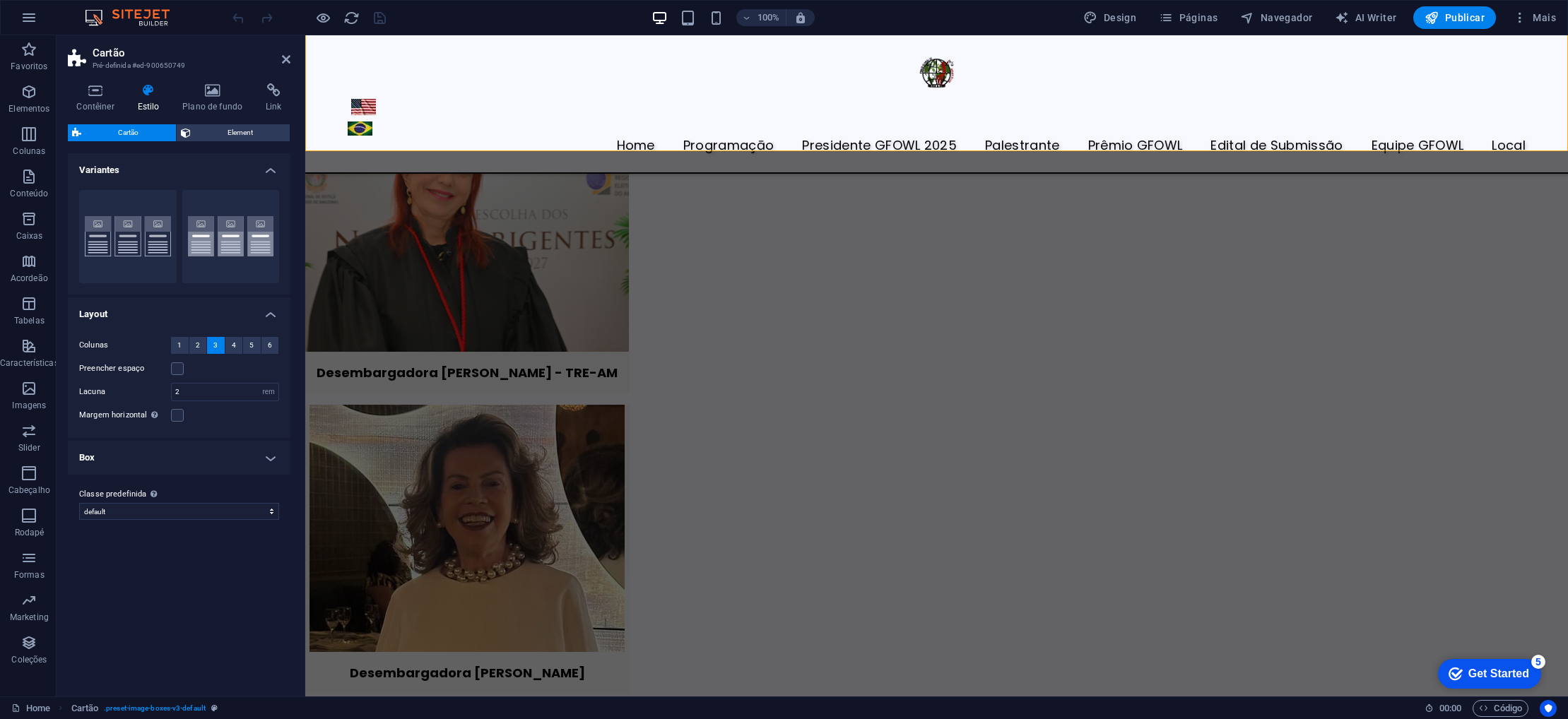
click at [291, 63] on aside "Cartão Pré-definida #ed-900650749 Contêiner Estilo Plano de fundo Link Tamanho …" at bounding box center [181, 366] width 249 height 661
click at [289, 61] on icon at bounding box center [286, 59] width 9 height 11
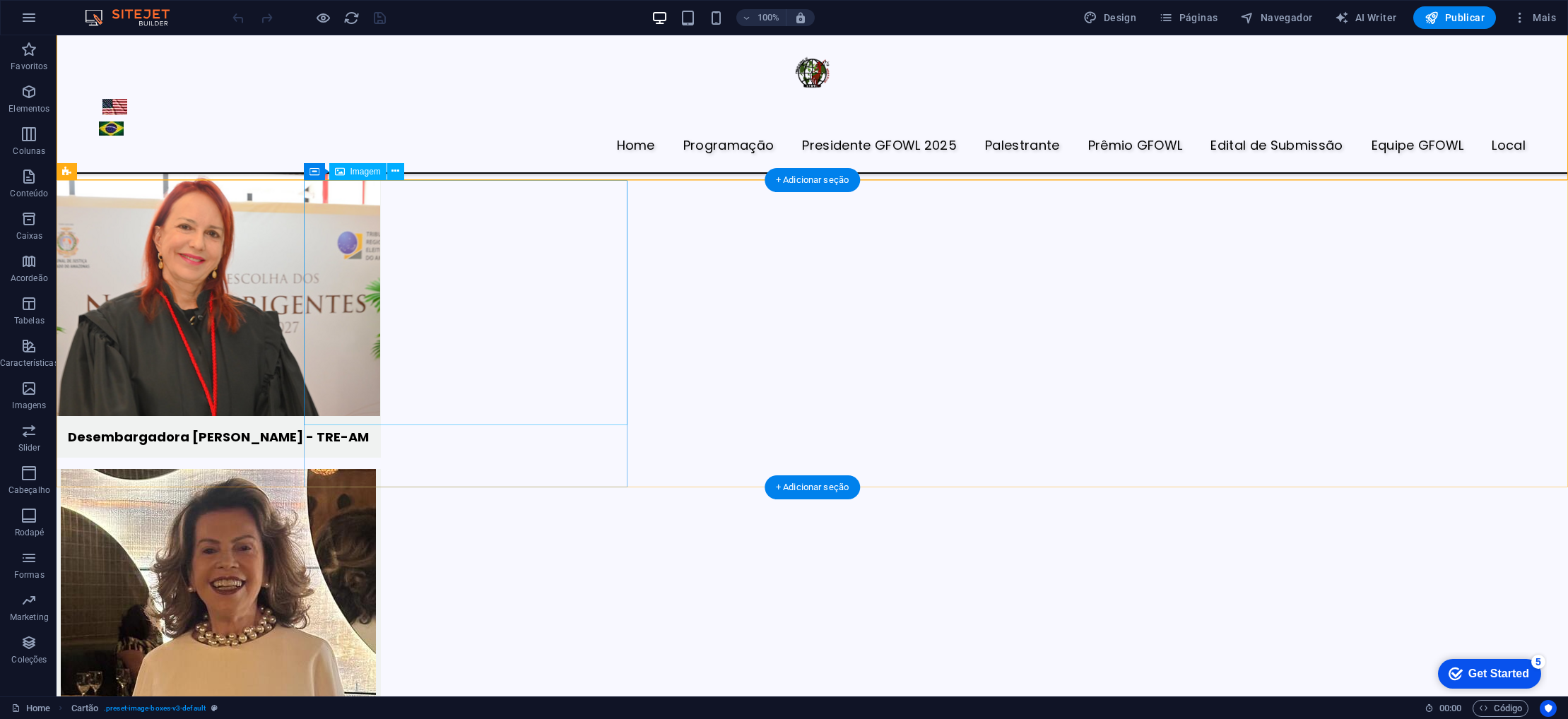
scroll to position [3730, 0]
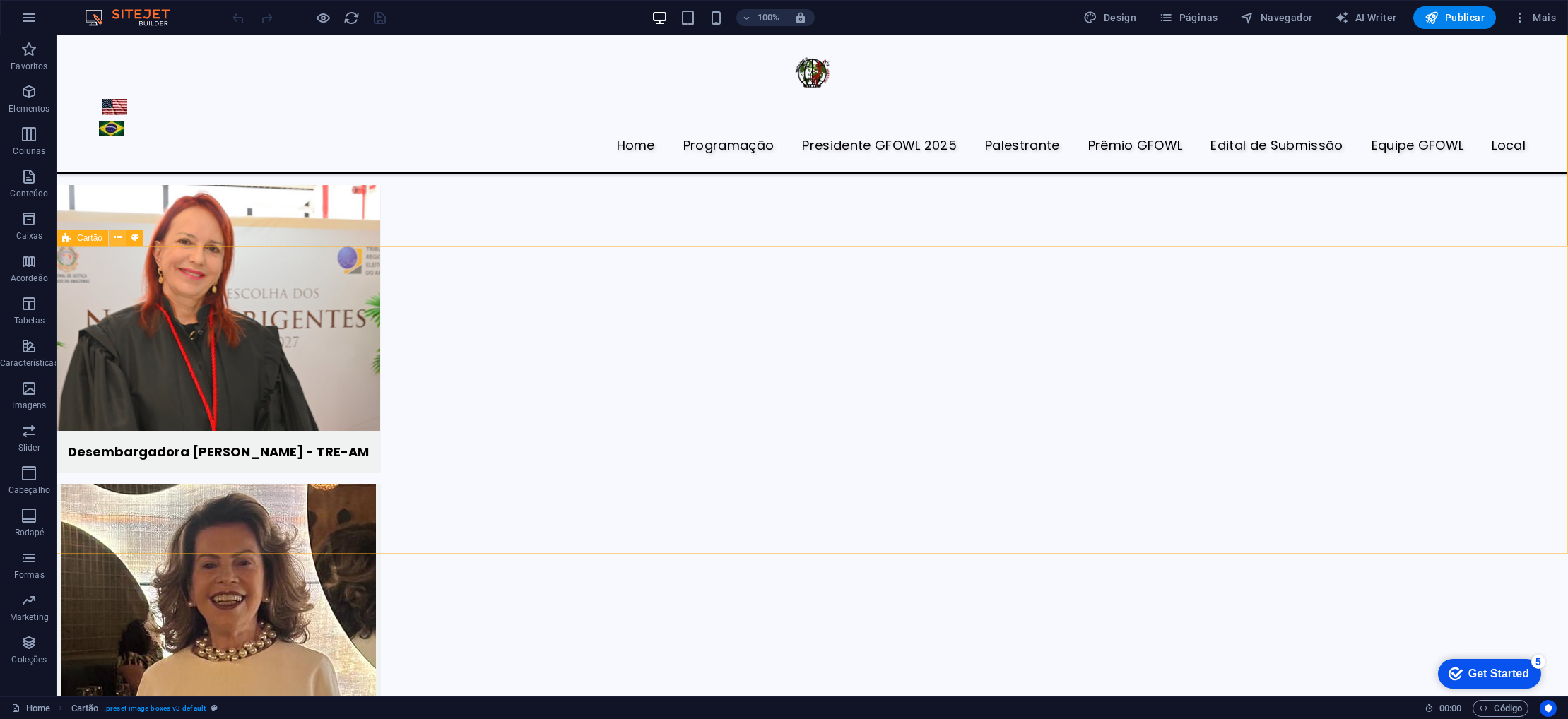
click at [120, 238] on icon at bounding box center [117, 238] width 8 height 15
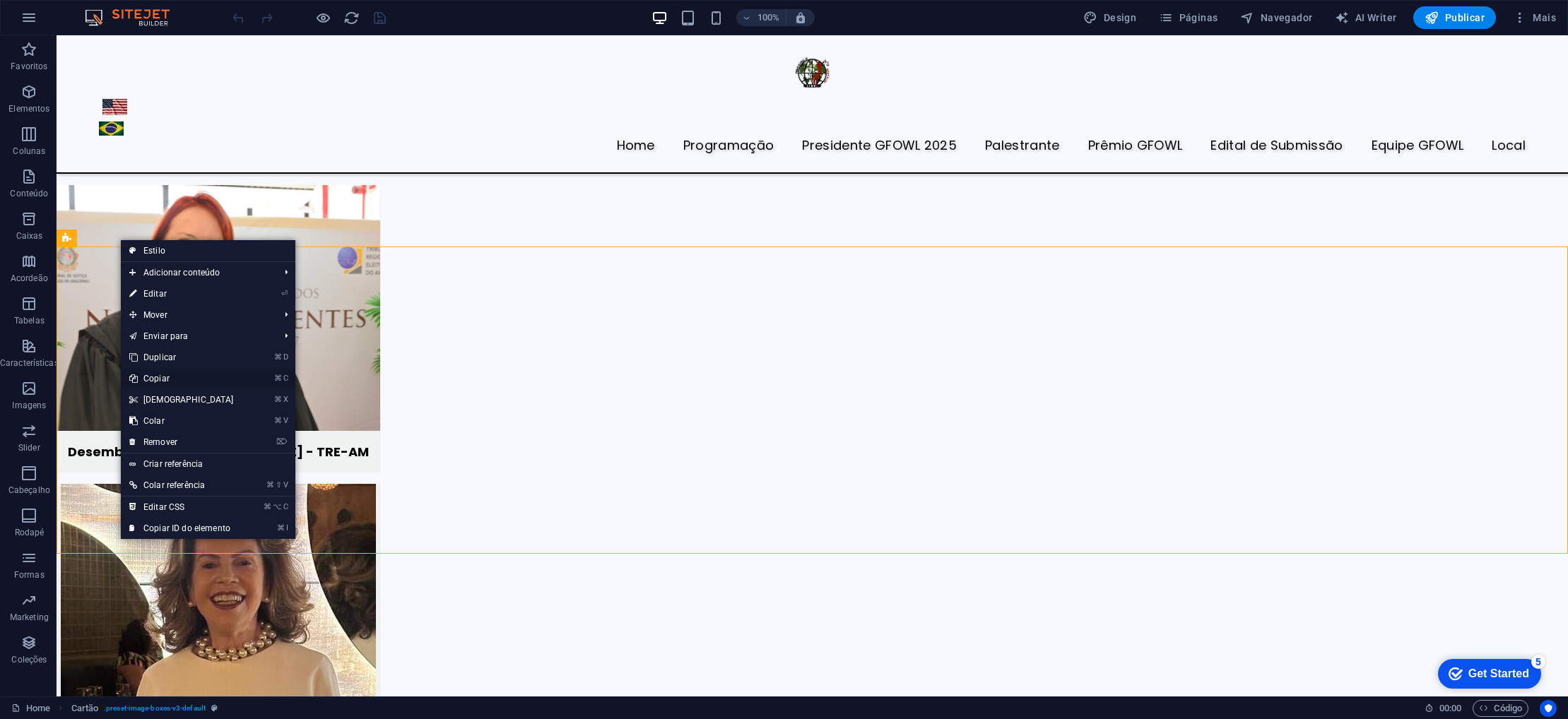
click at [161, 375] on link "⌘ C Copiar" at bounding box center [181, 378] width 121 height 21
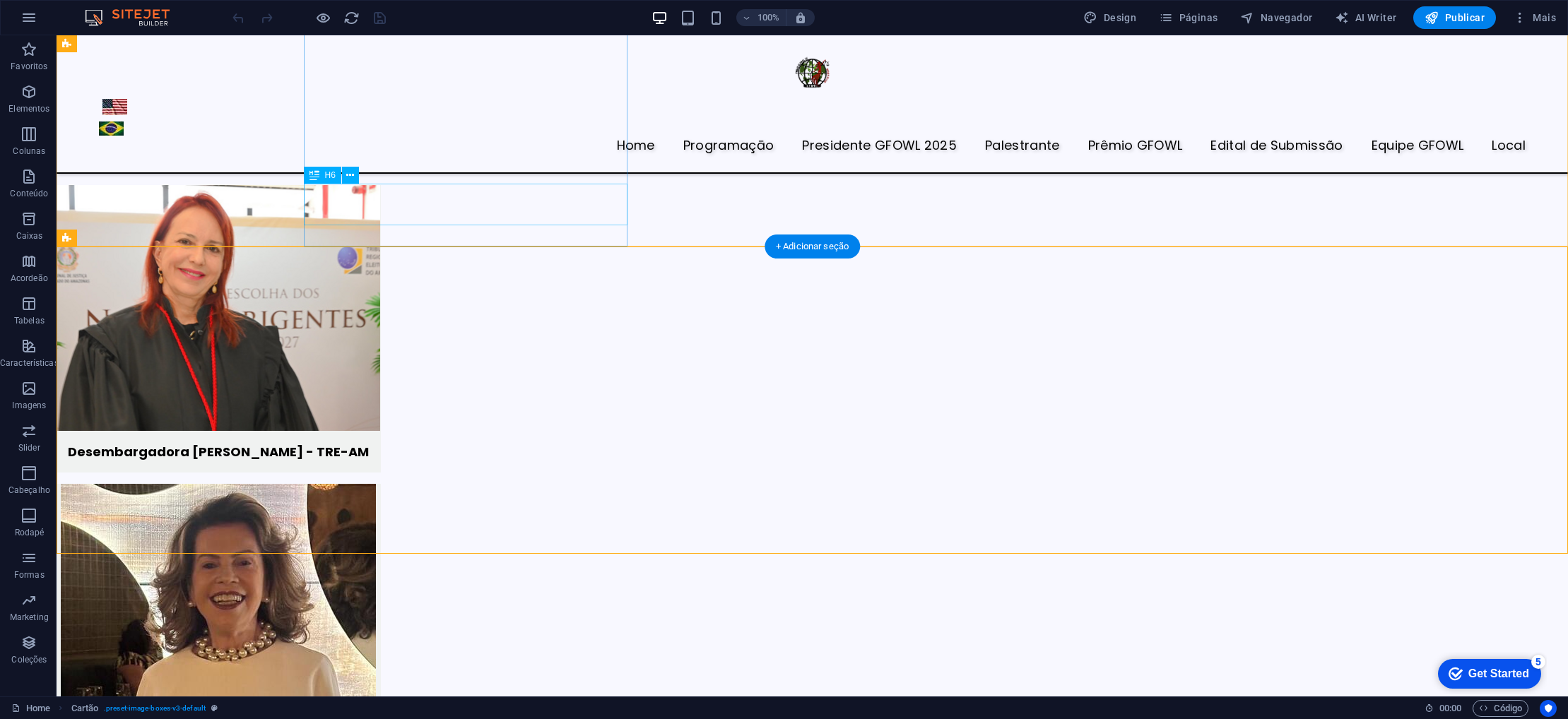
click at [361, 431] on div "Desembargadora Carla Reis - TRE-AM" at bounding box center [218, 451] width 325 height 41
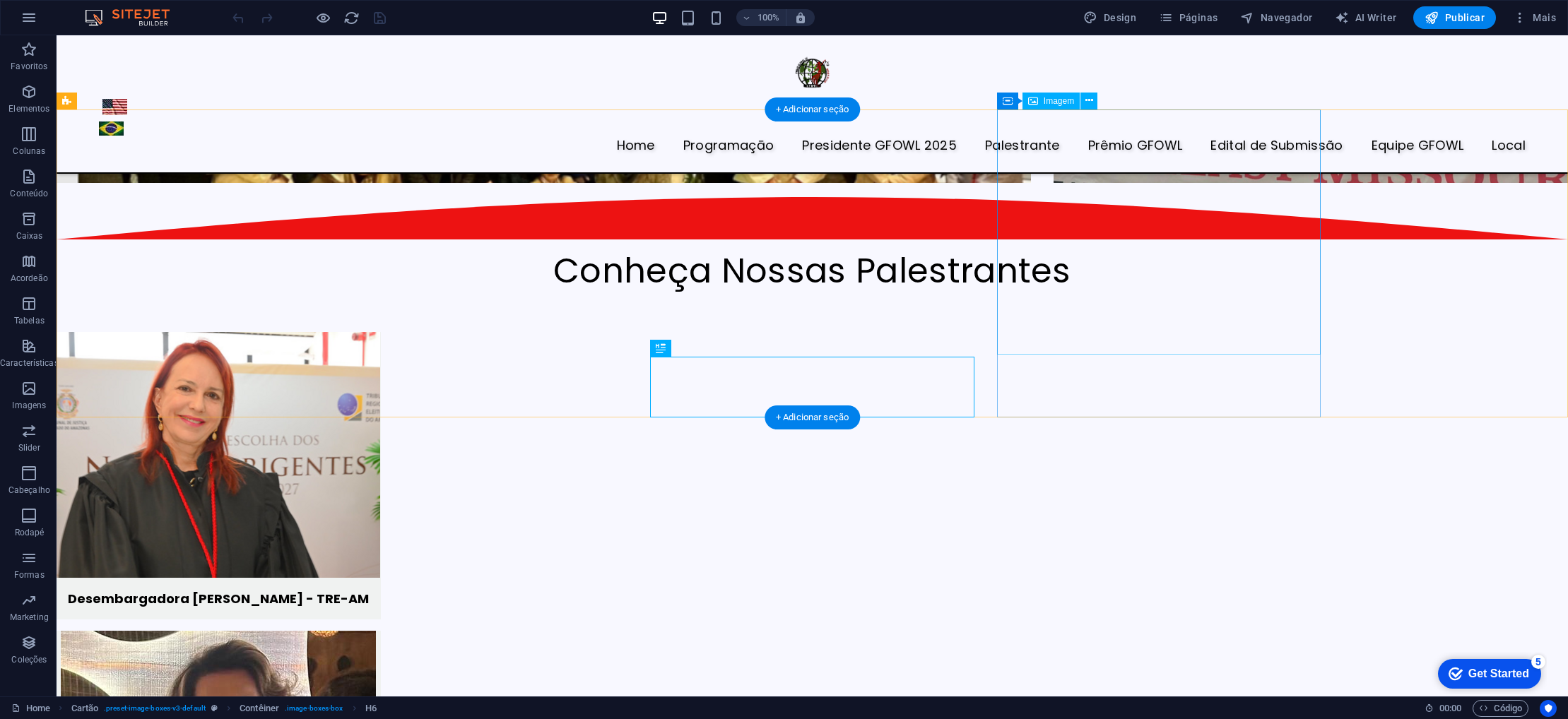
scroll to position [3550, 0]
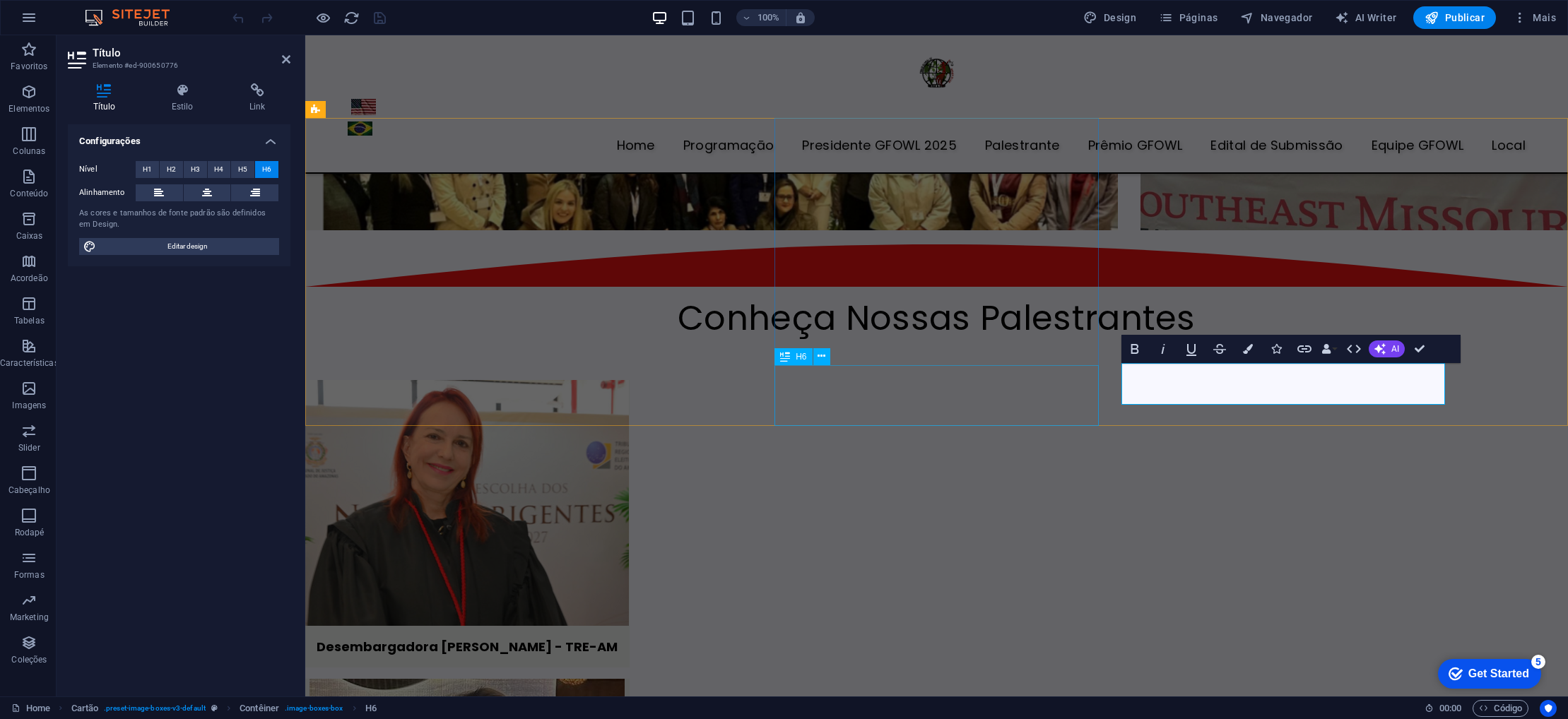
scroll to position [3187, 0]
drag, startPoint x: 1421, startPoint y: 348, endPoint x: 1333, endPoint y: 292, distance: 104.3
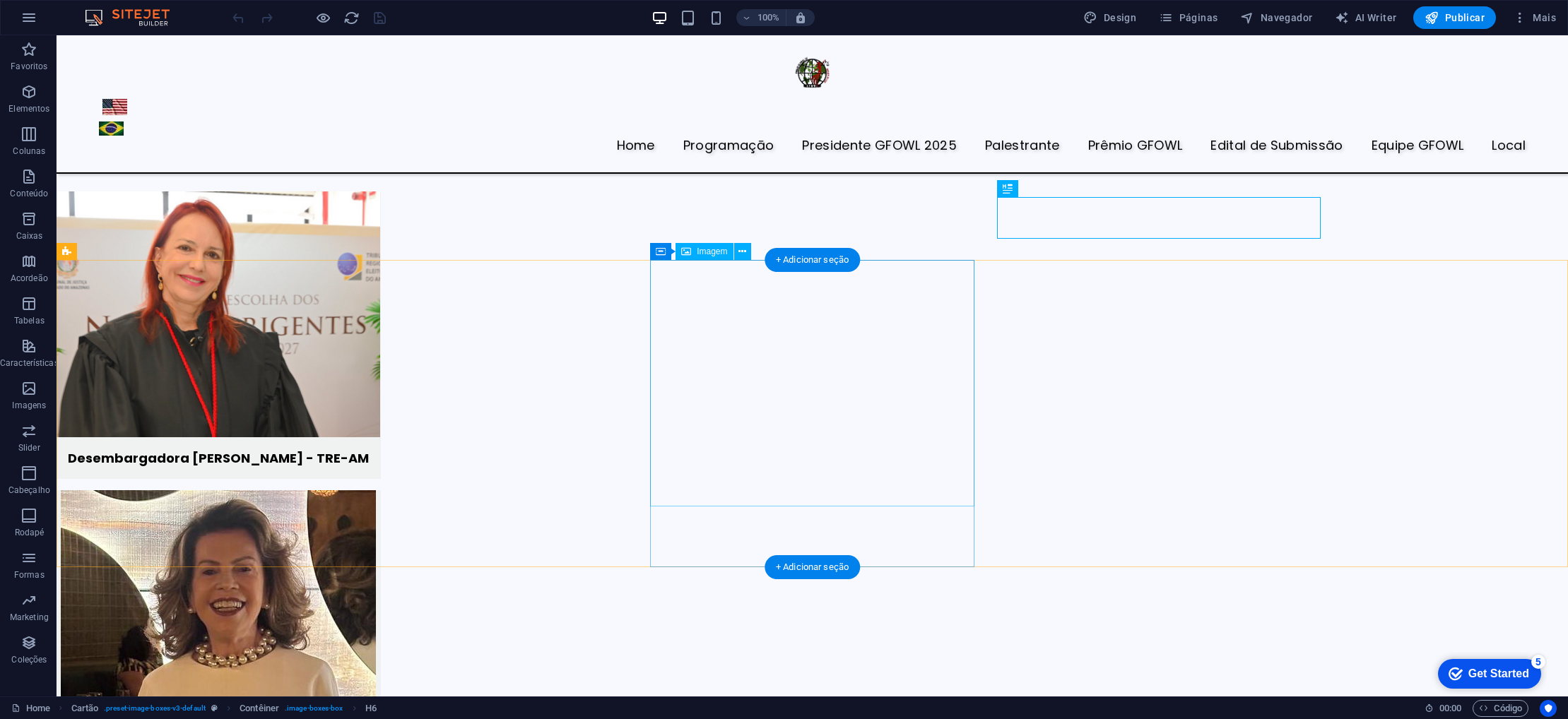
scroll to position [3726, 0]
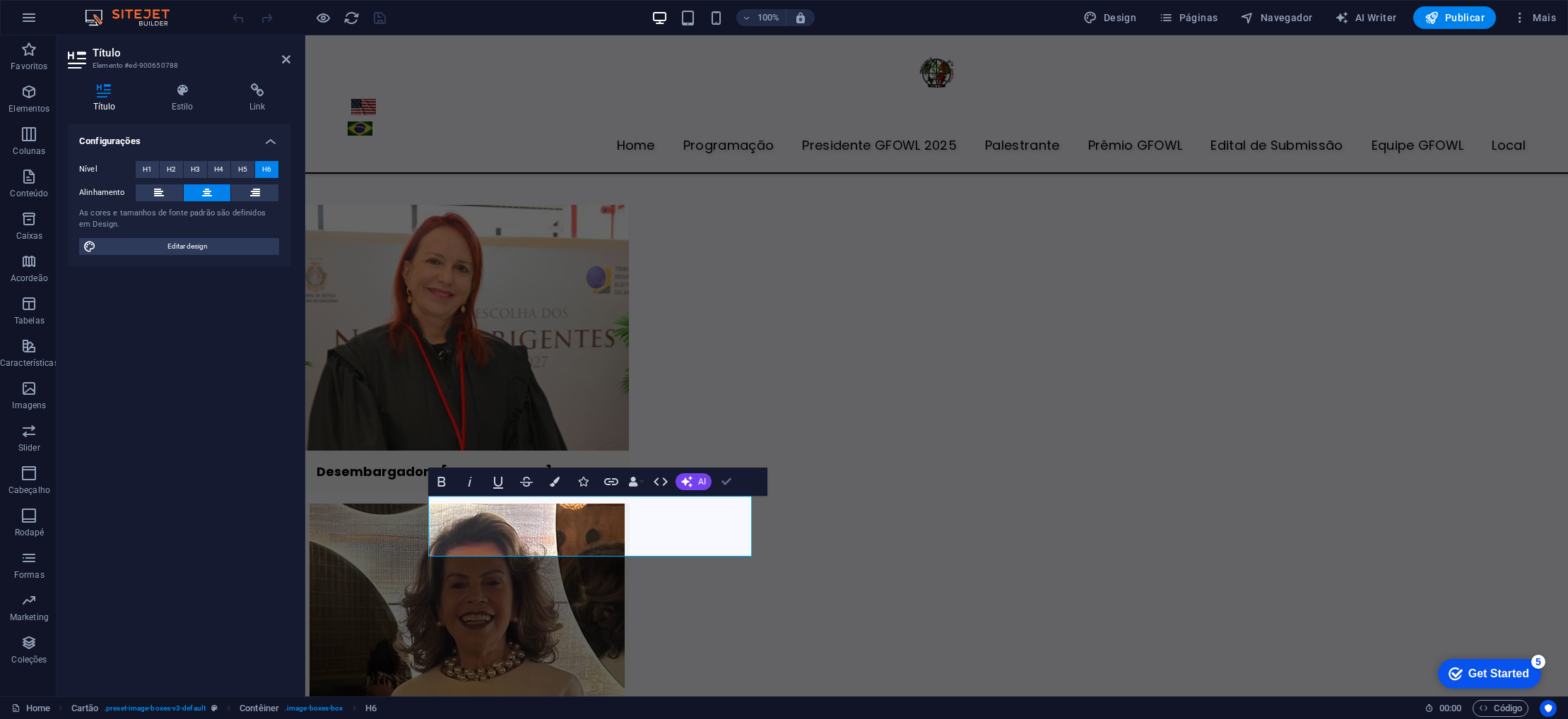
drag, startPoint x: 725, startPoint y: 484, endPoint x: 669, endPoint y: 449, distance: 66.0
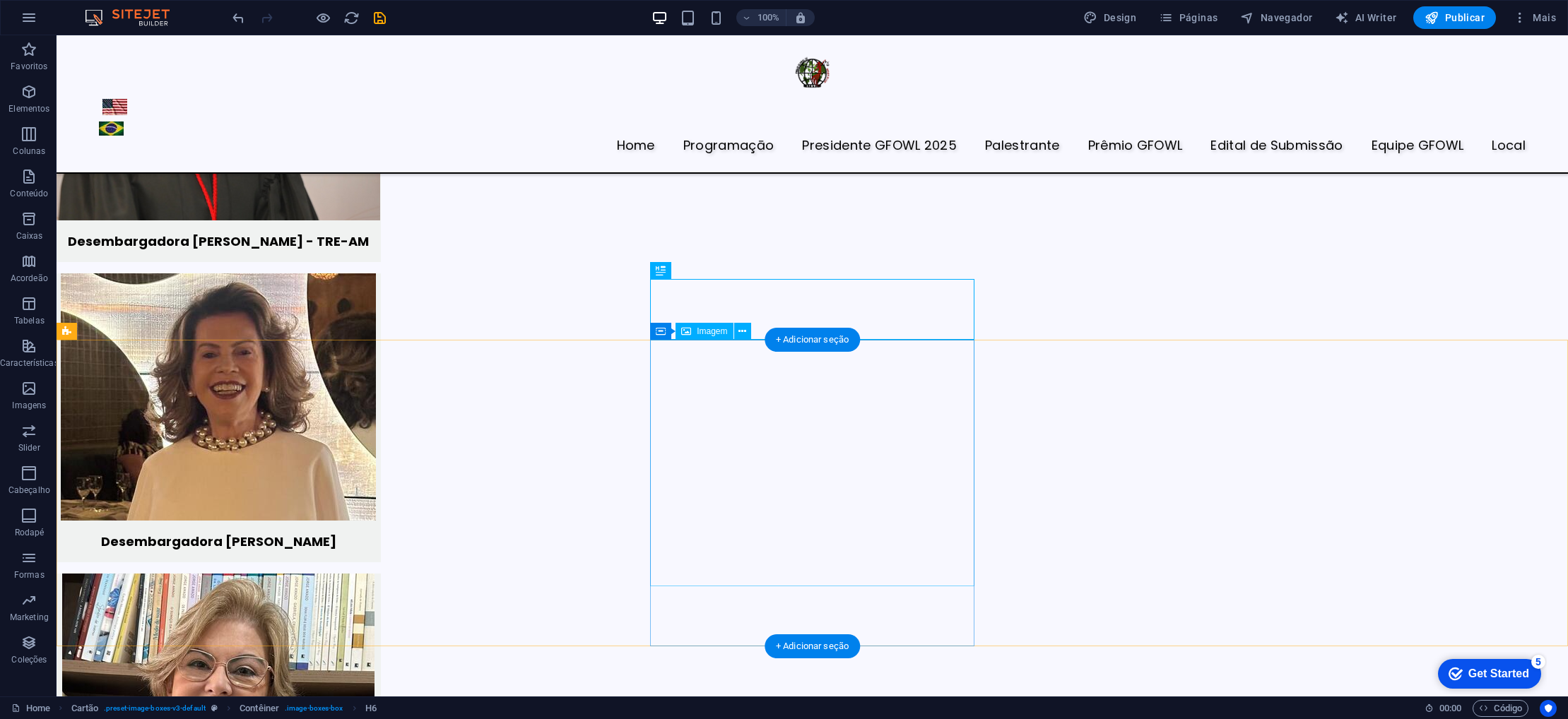
scroll to position [3944, 0]
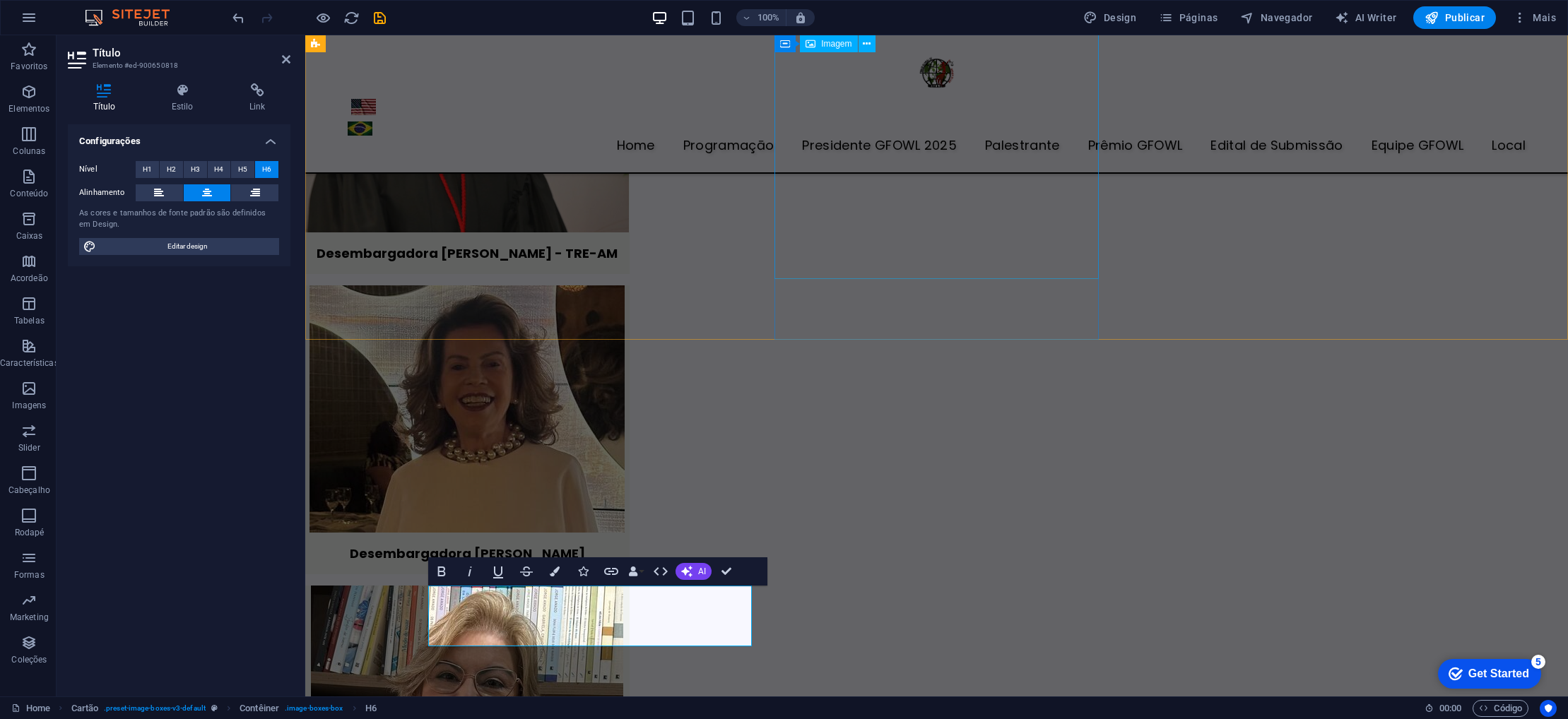
scroll to position [3572, 0]
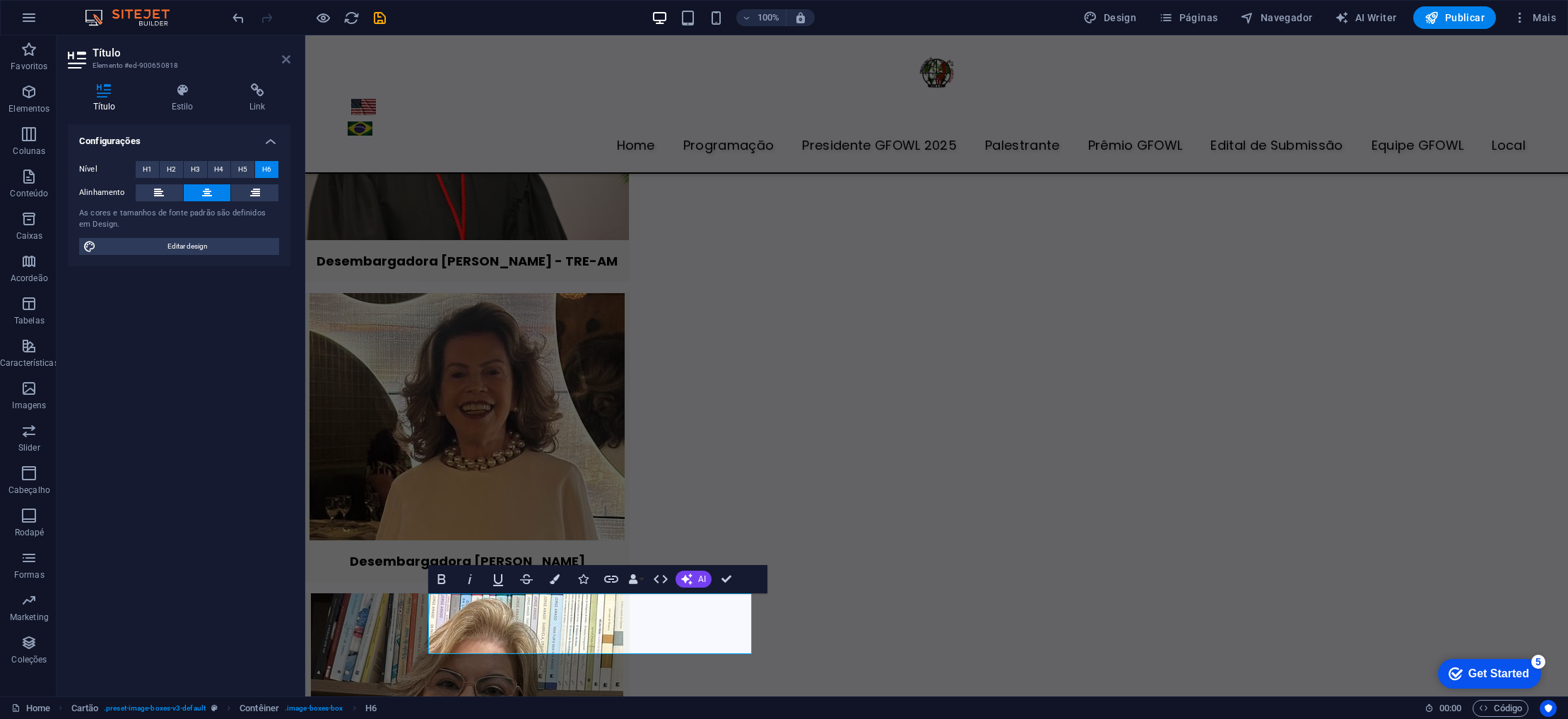
click at [288, 62] on icon at bounding box center [286, 59] width 9 height 11
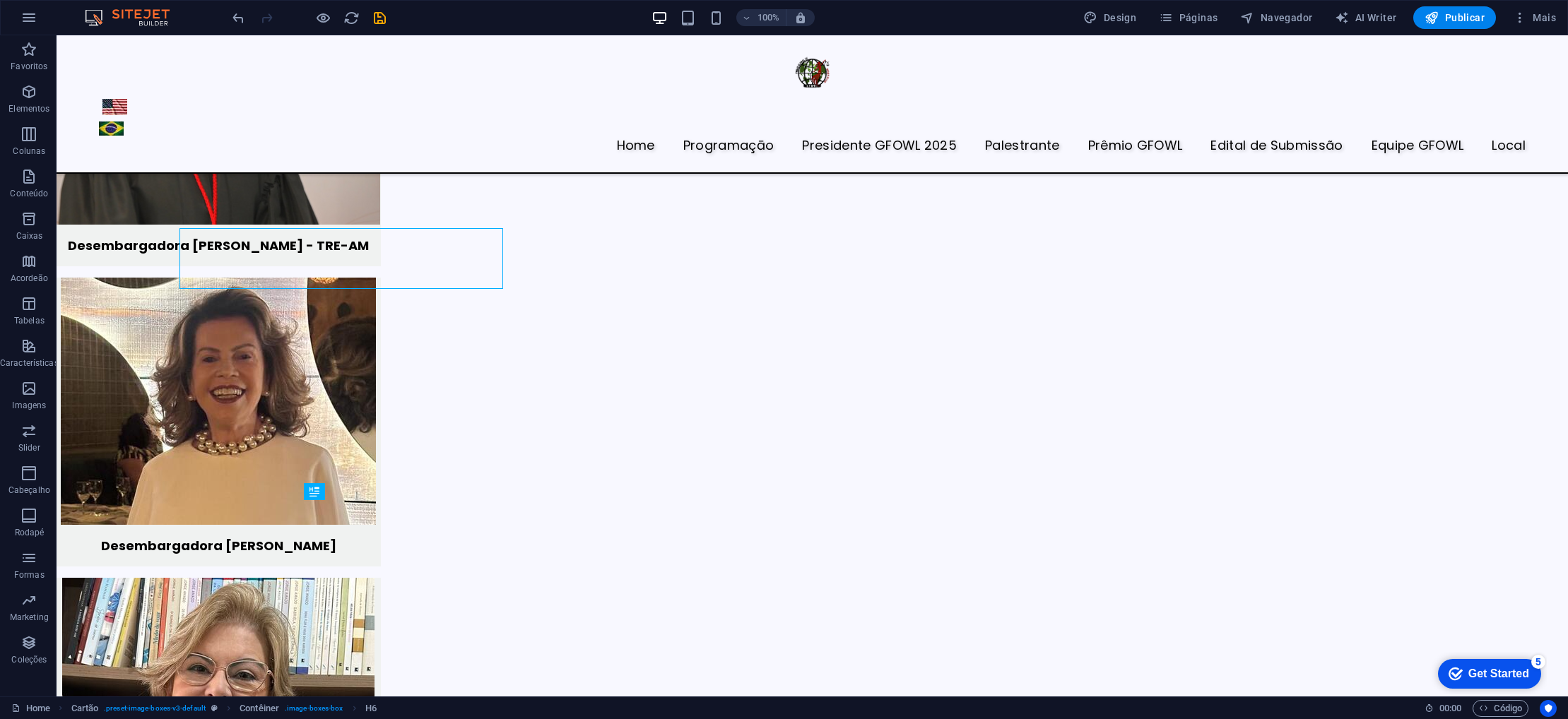
scroll to position [3937, 0]
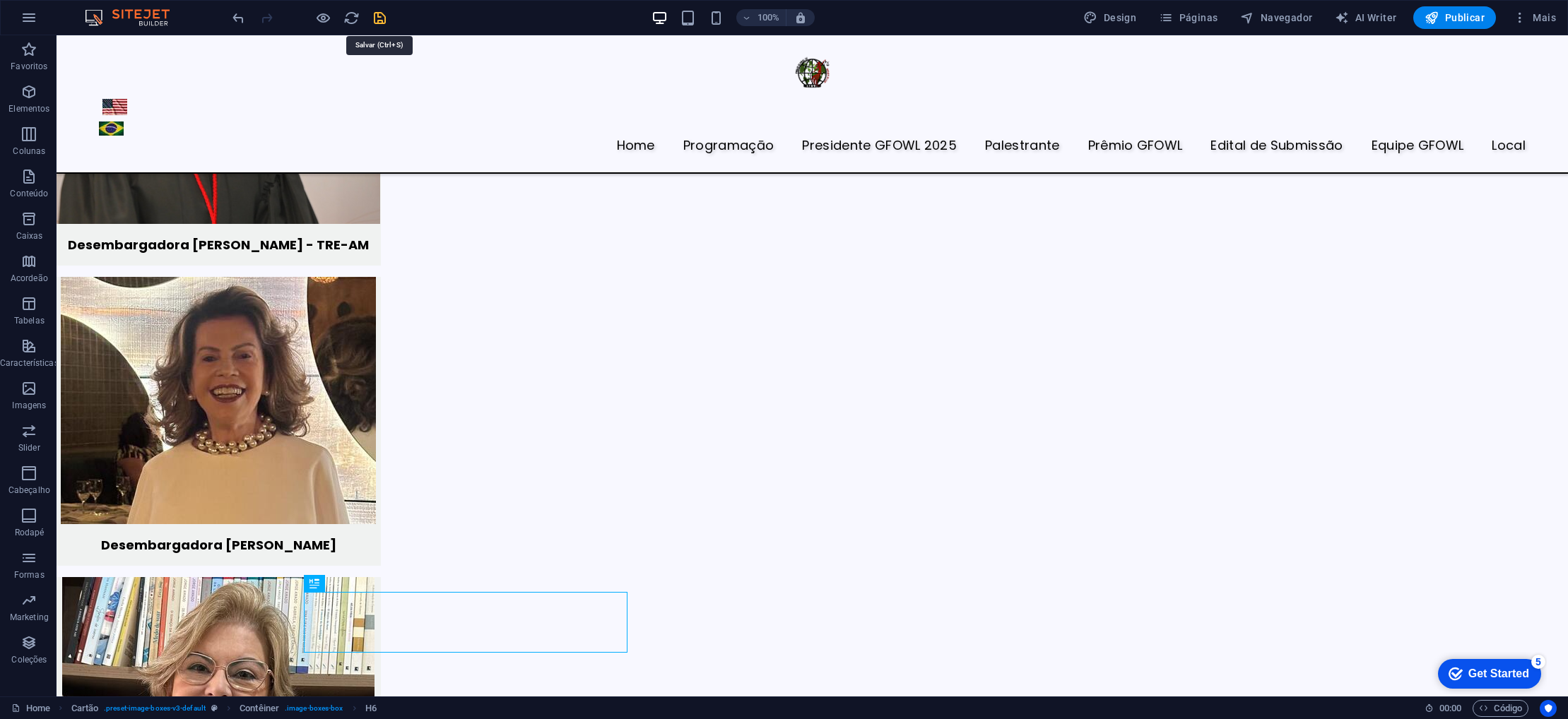
click at [376, 19] on icon "save" at bounding box center [379, 18] width 16 height 16
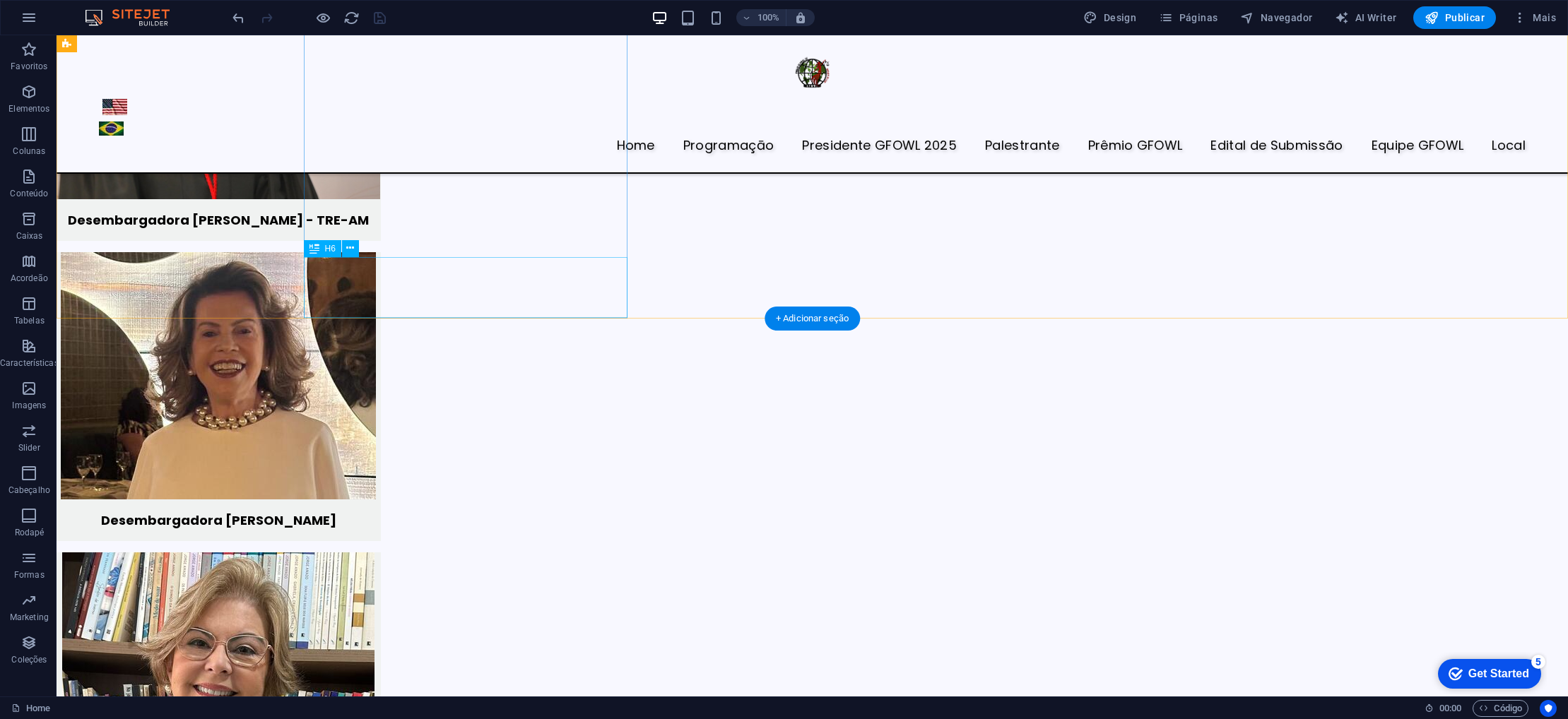
scroll to position [3966, 0]
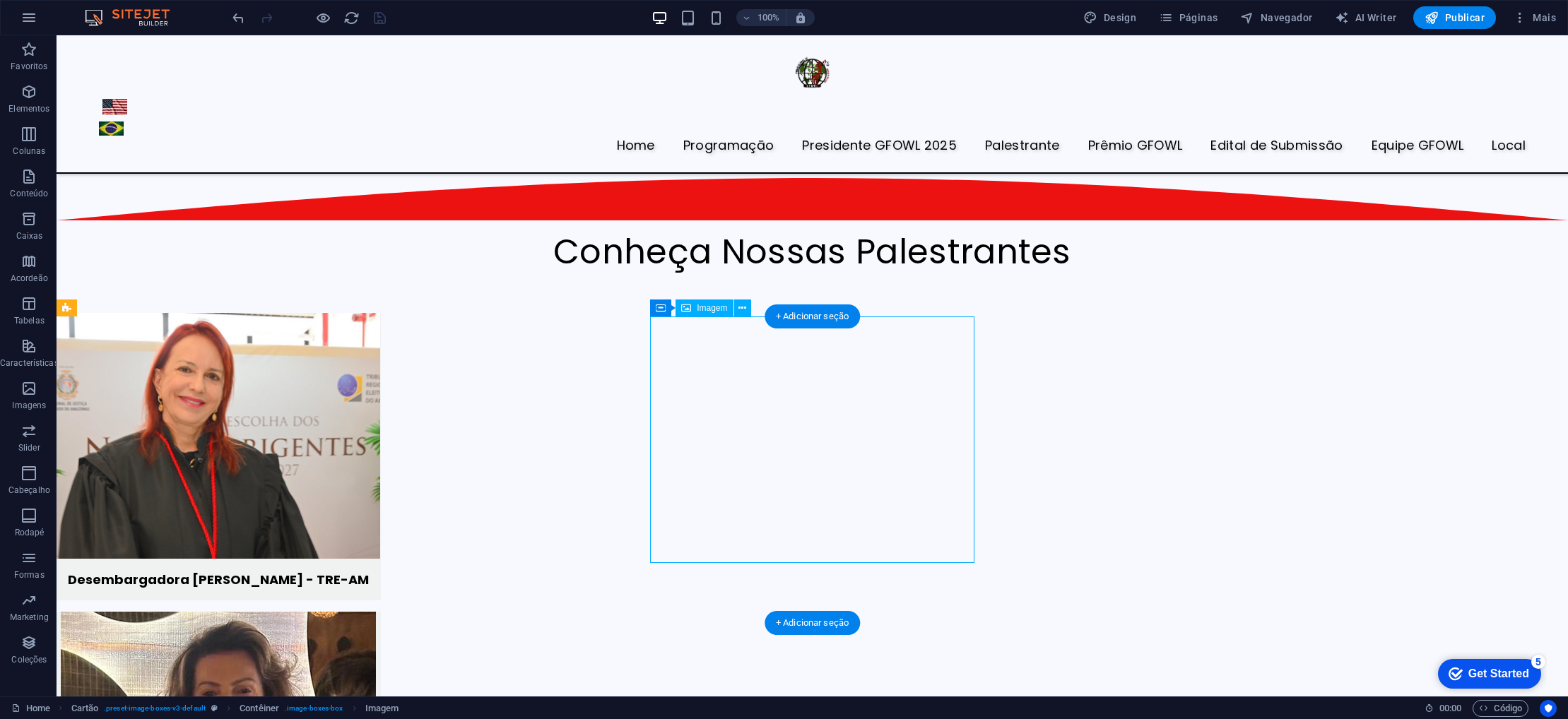
select select "px"
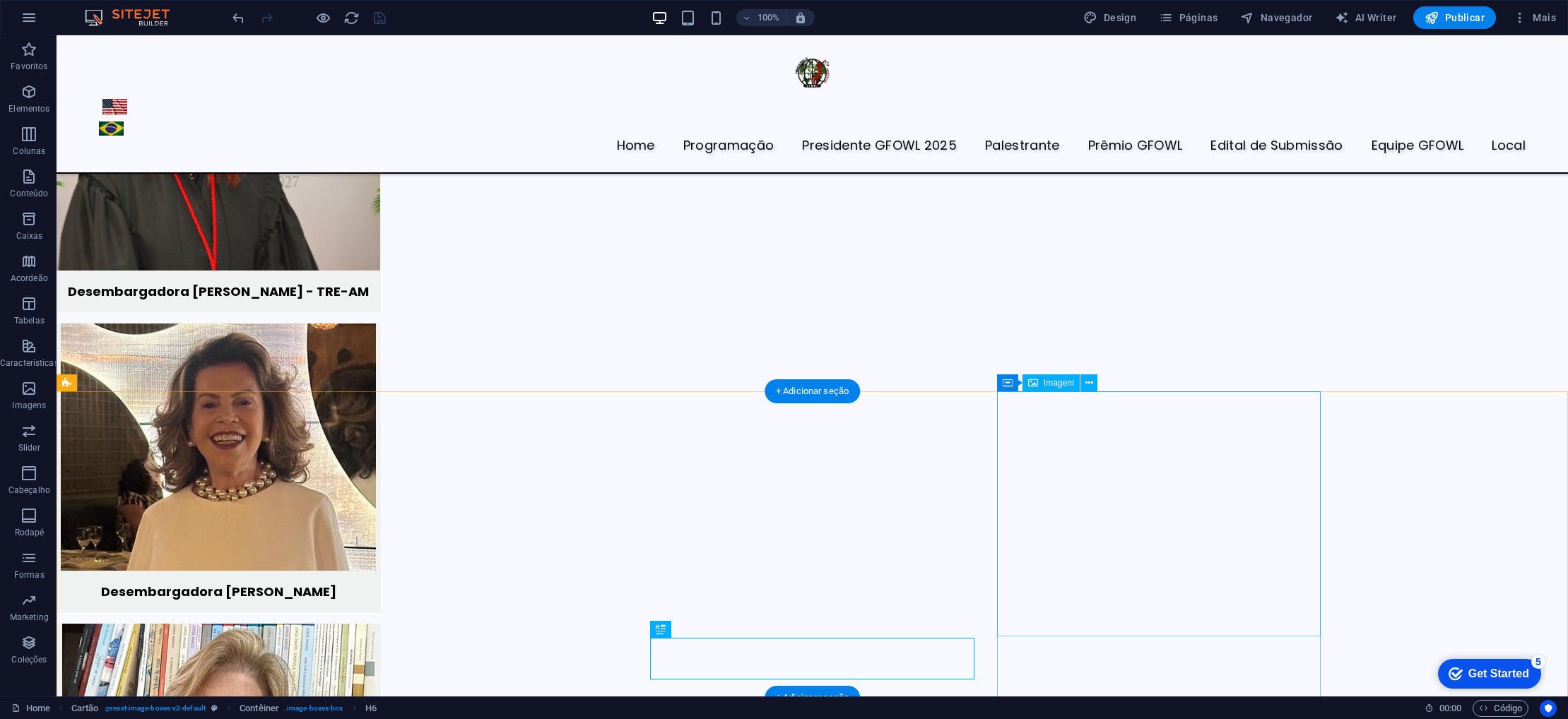
scroll to position [3889, 0]
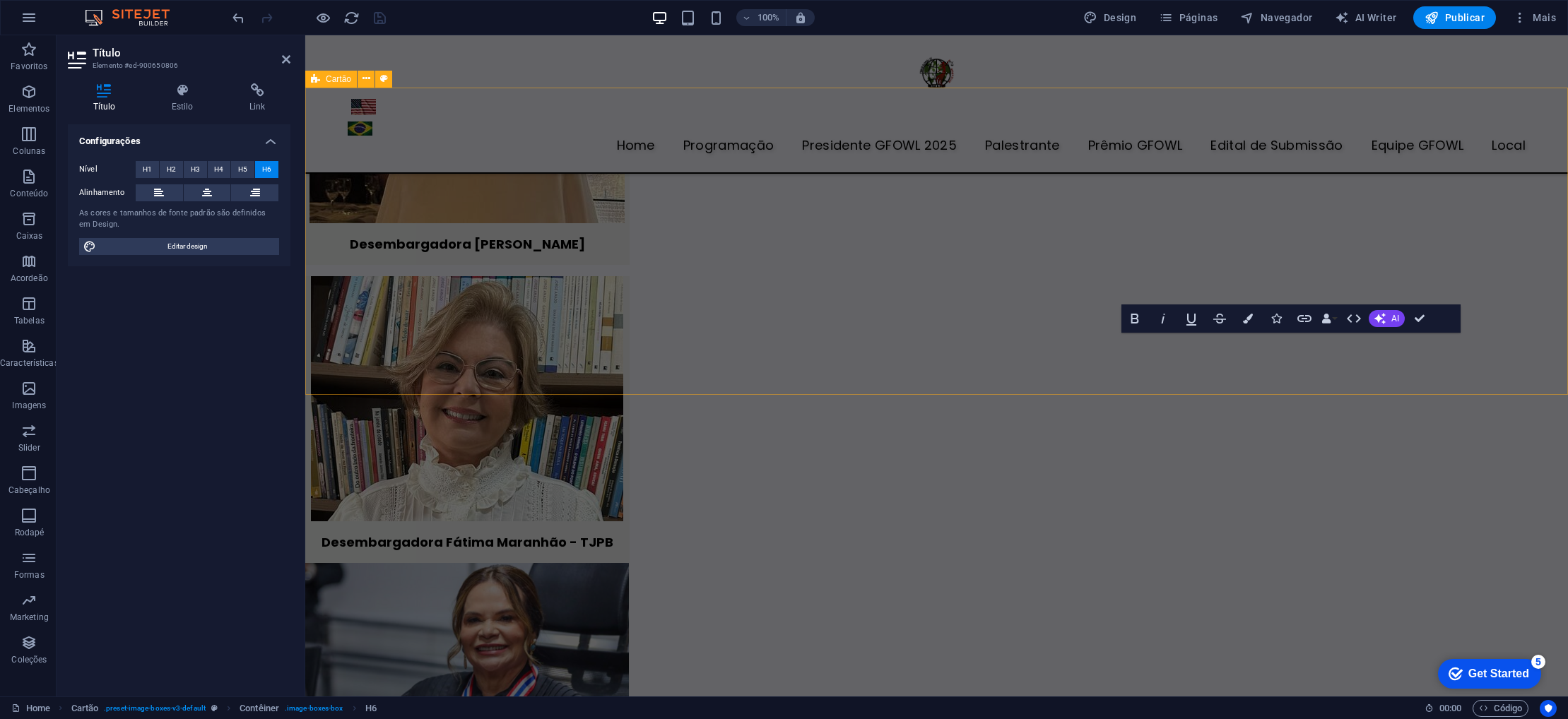
scroll to position [3525, 0]
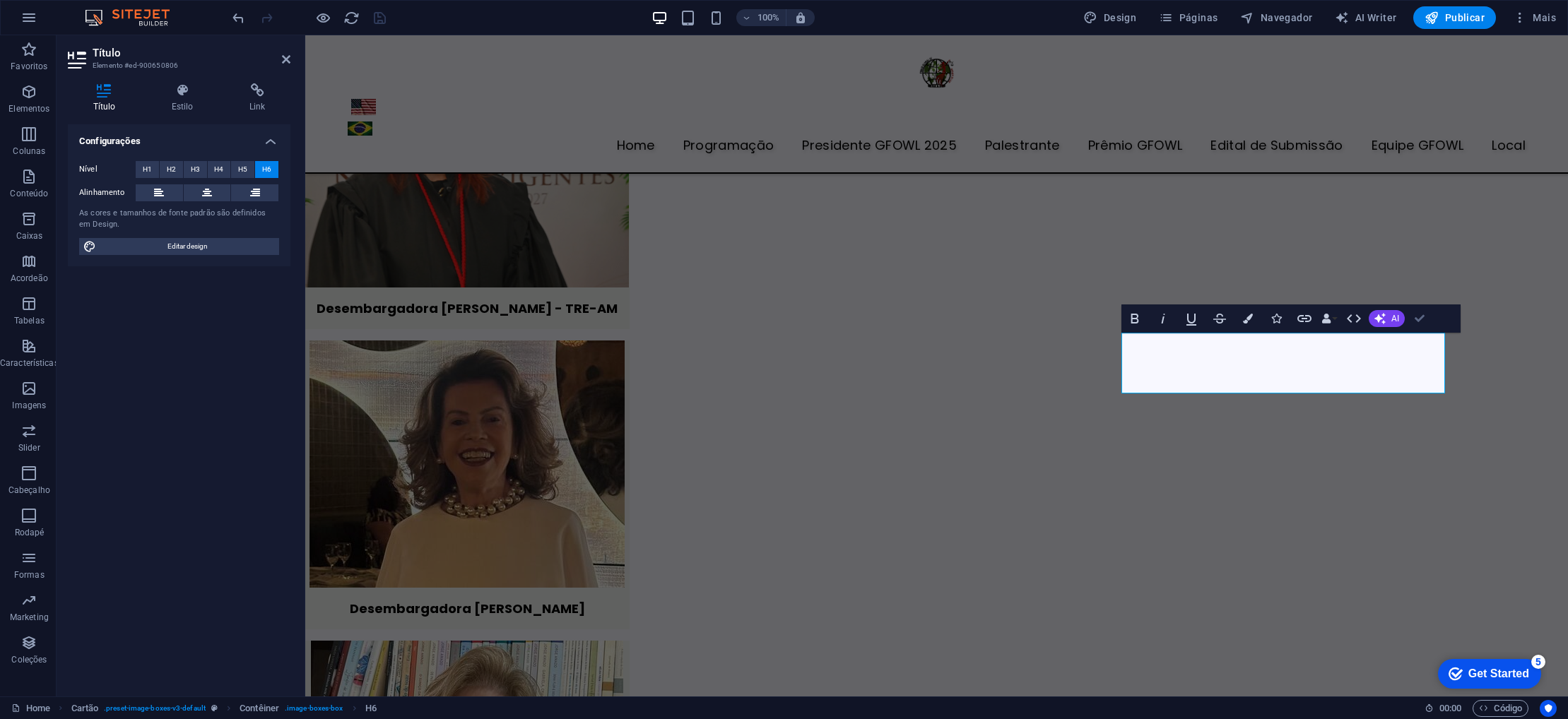
drag, startPoint x: 1419, startPoint y: 320, endPoint x: 1362, endPoint y: 285, distance: 66.9
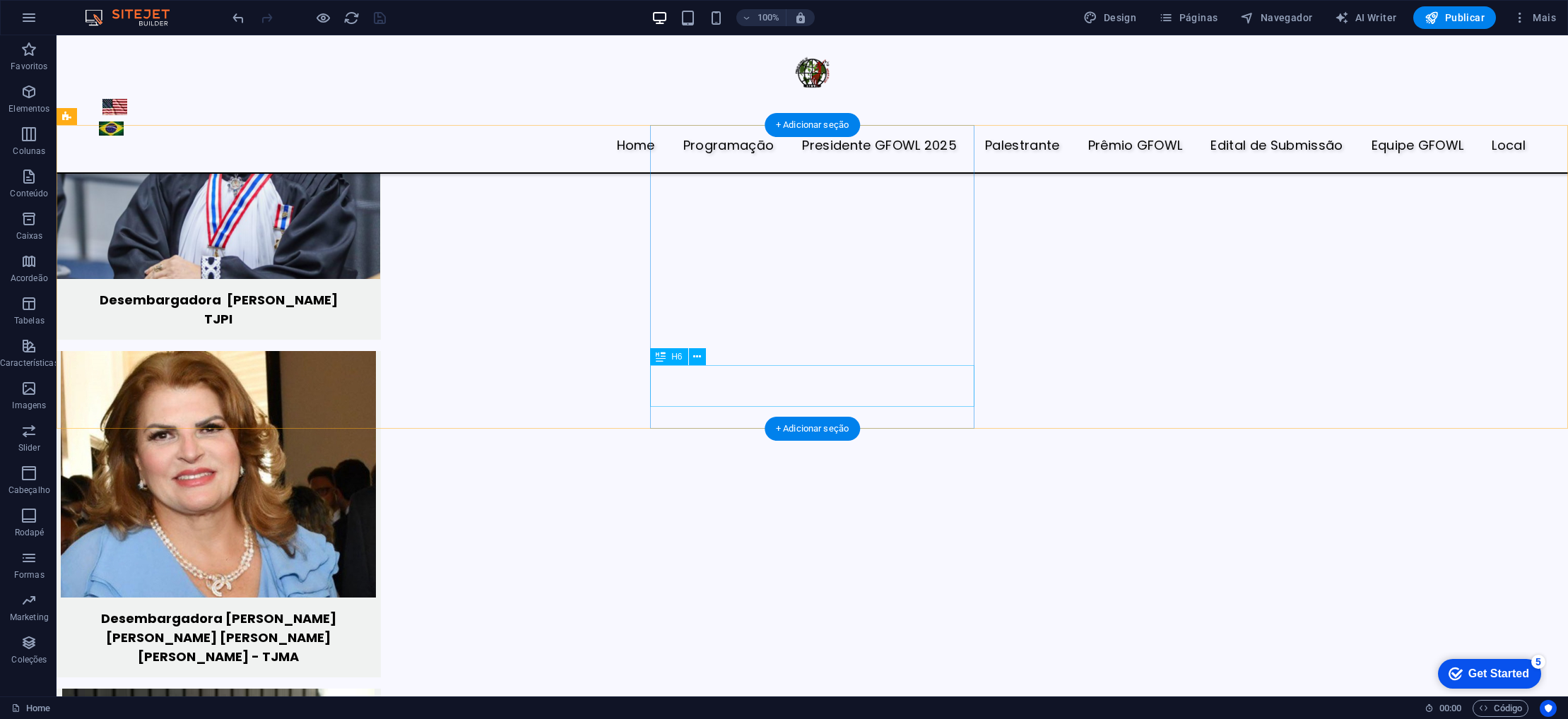
scroll to position [4771, 0]
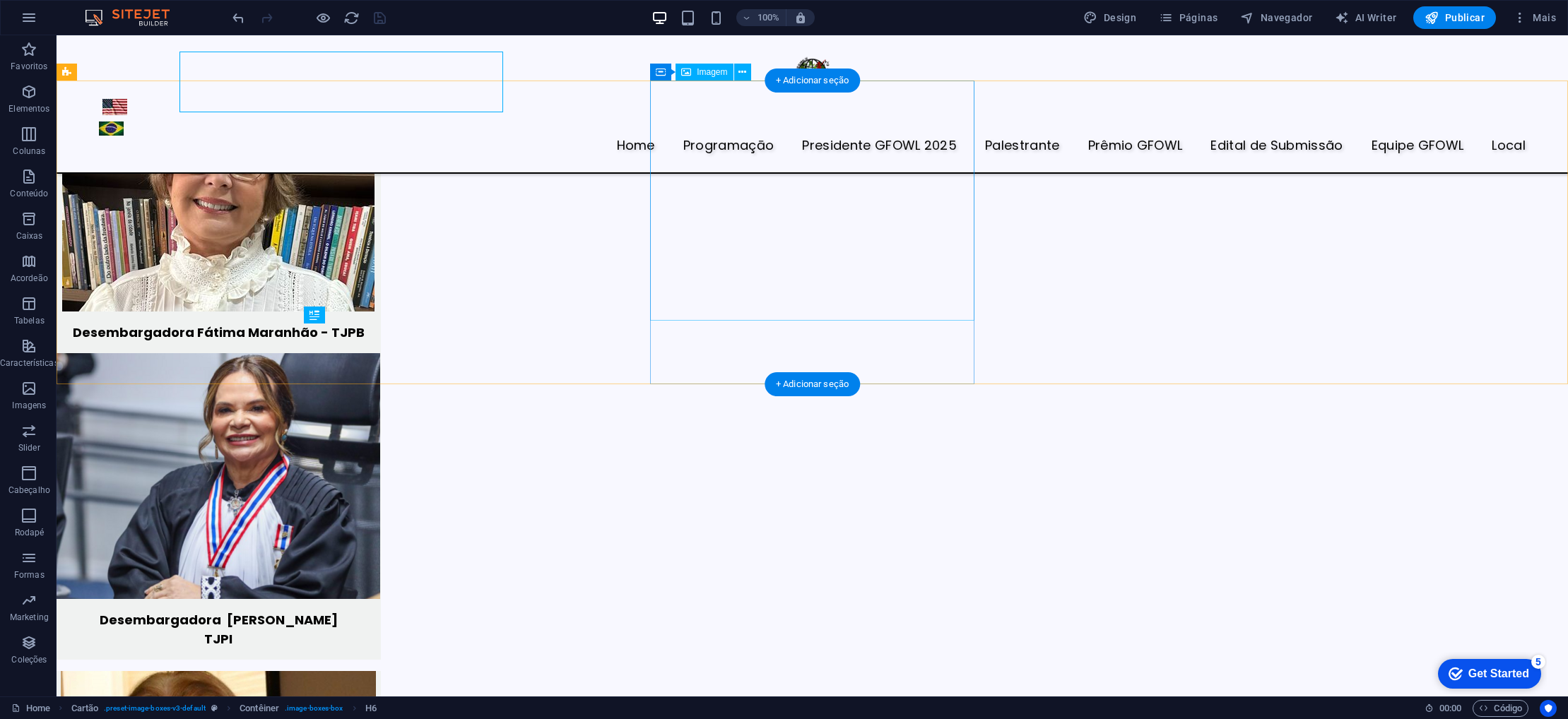
scroll to position [4814, 0]
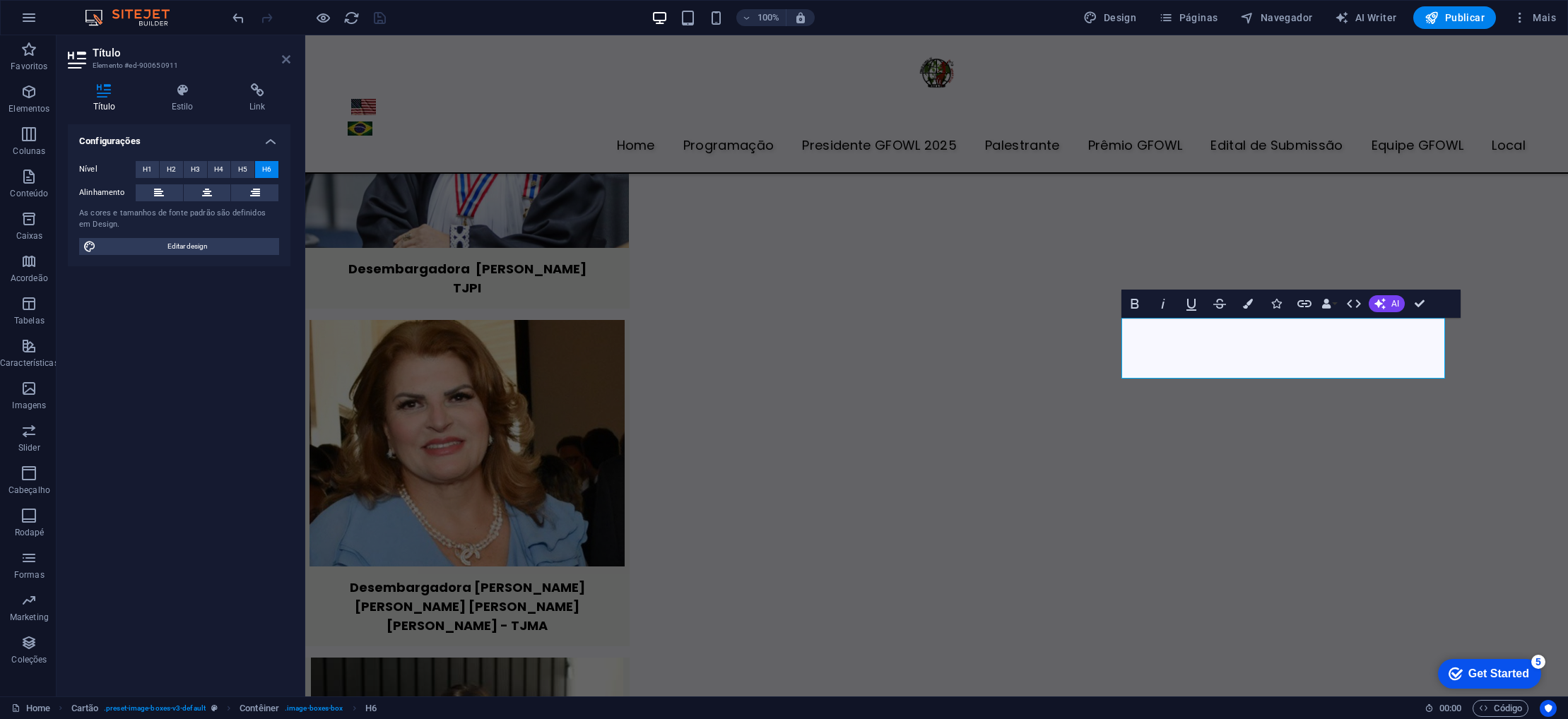
click at [282, 62] on icon at bounding box center [286, 59] width 9 height 11
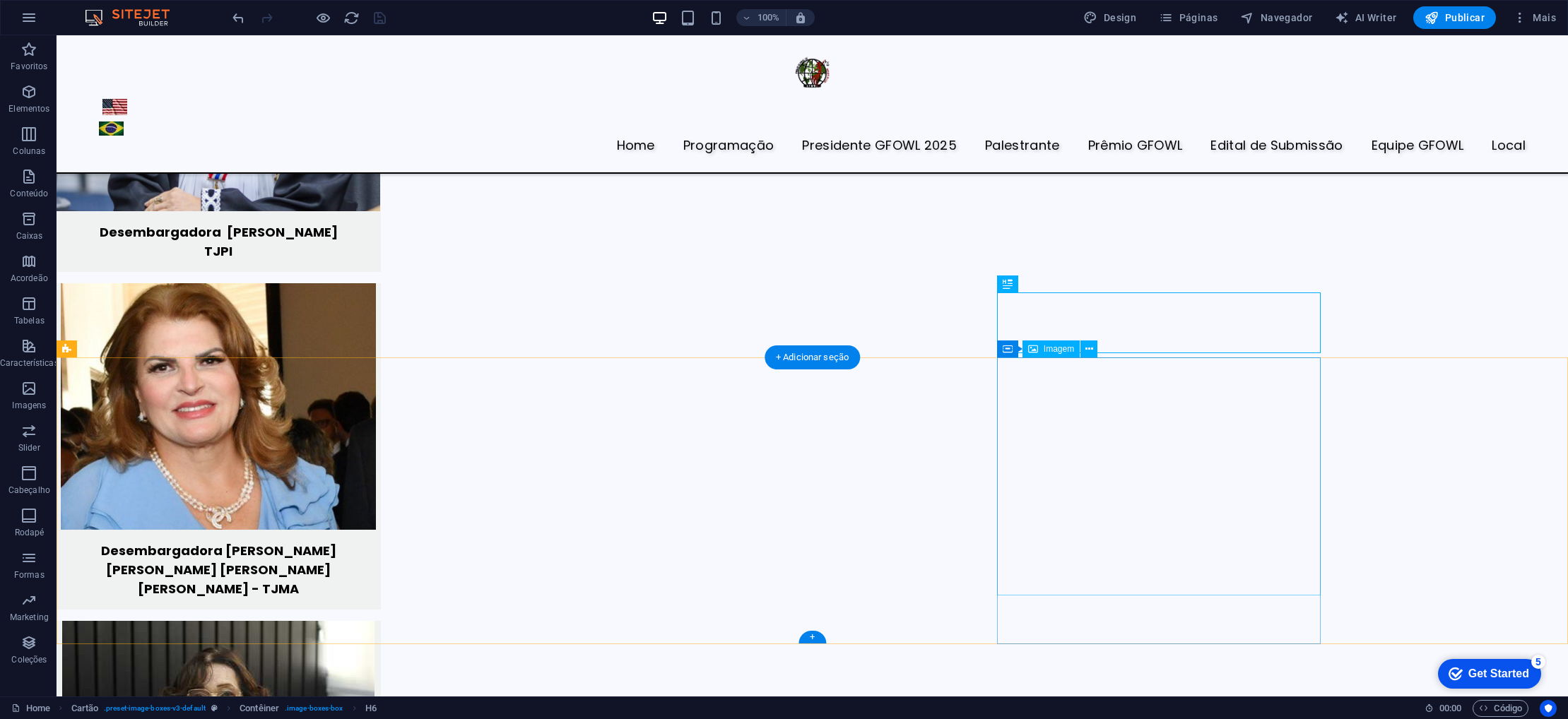
scroll to position [4838, 0]
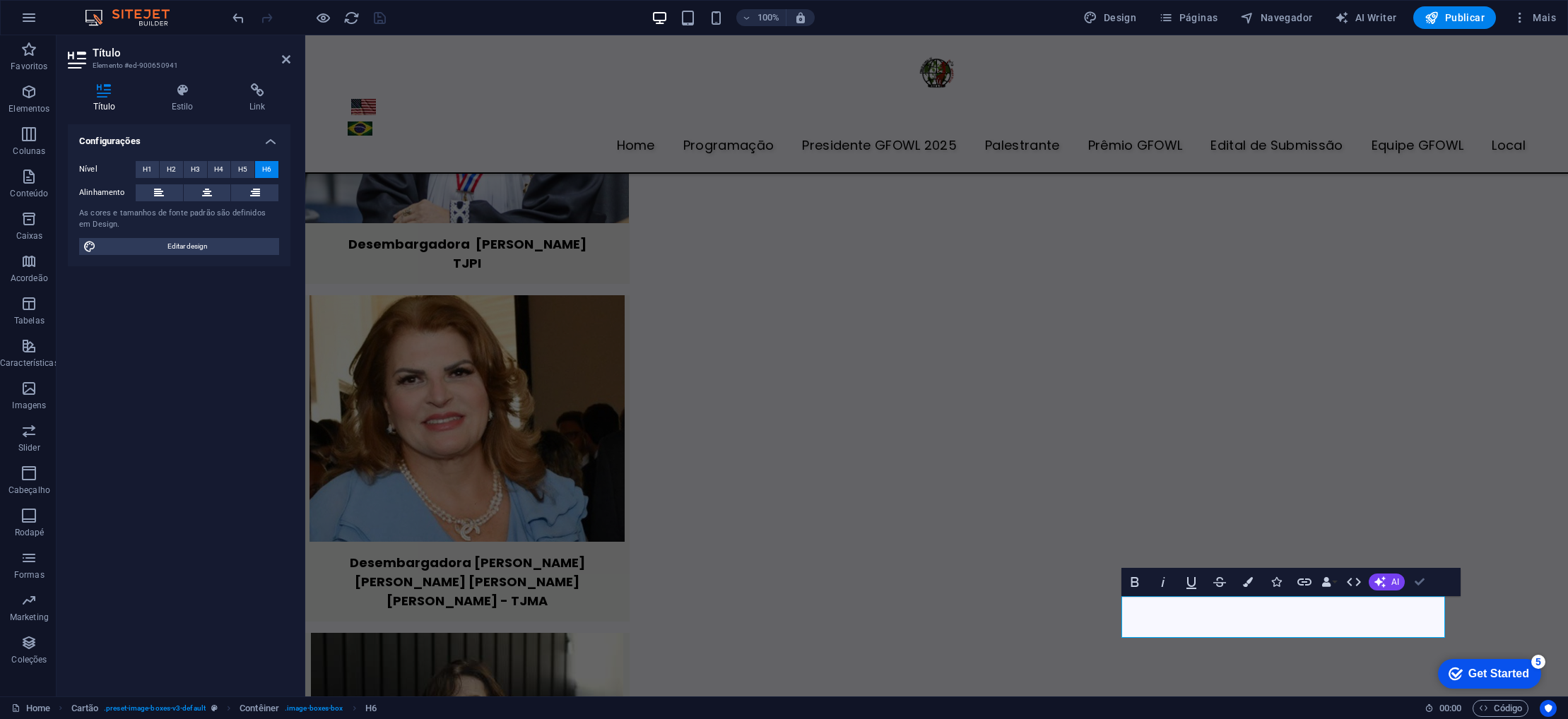
drag, startPoint x: 1427, startPoint y: 582, endPoint x: 1267, endPoint y: 458, distance: 202.4
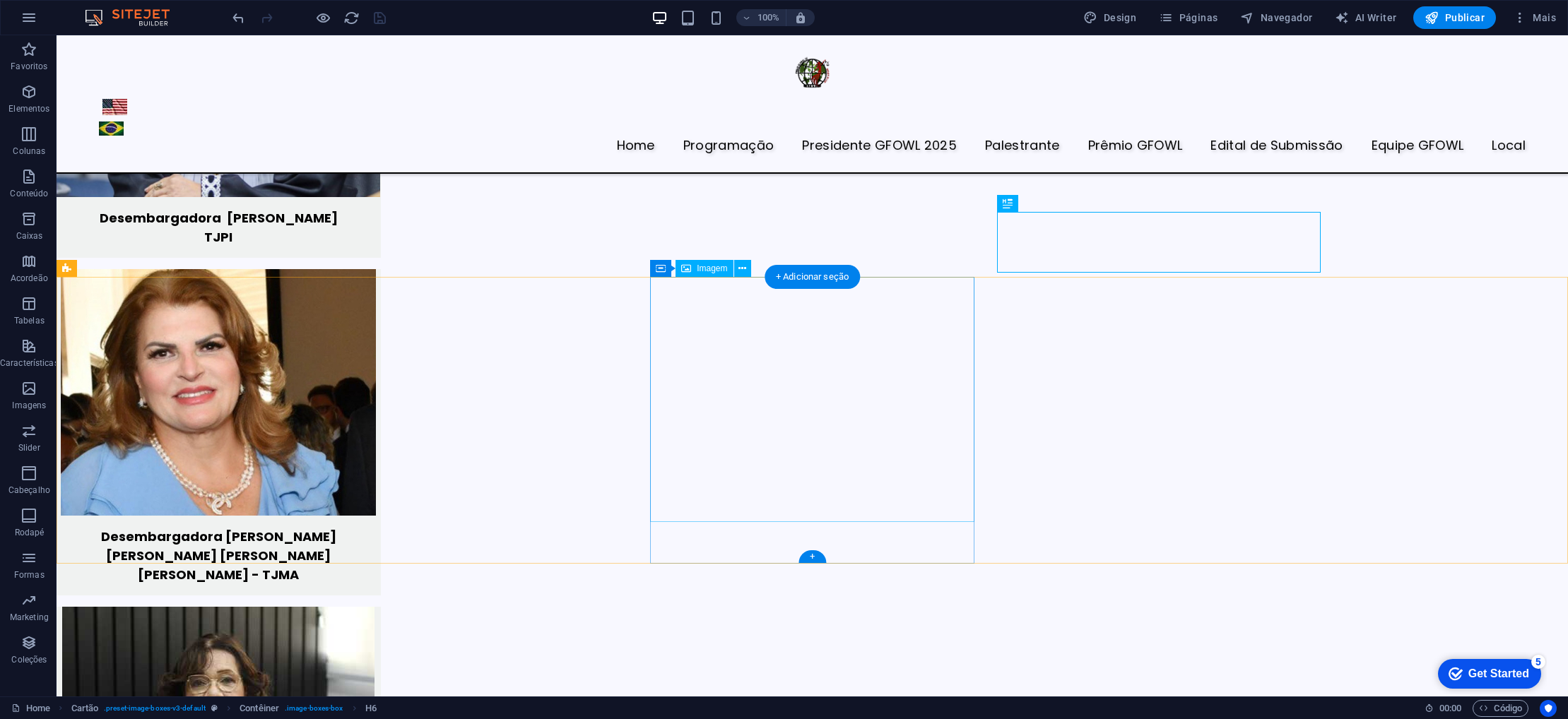
scroll to position [4923, 0]
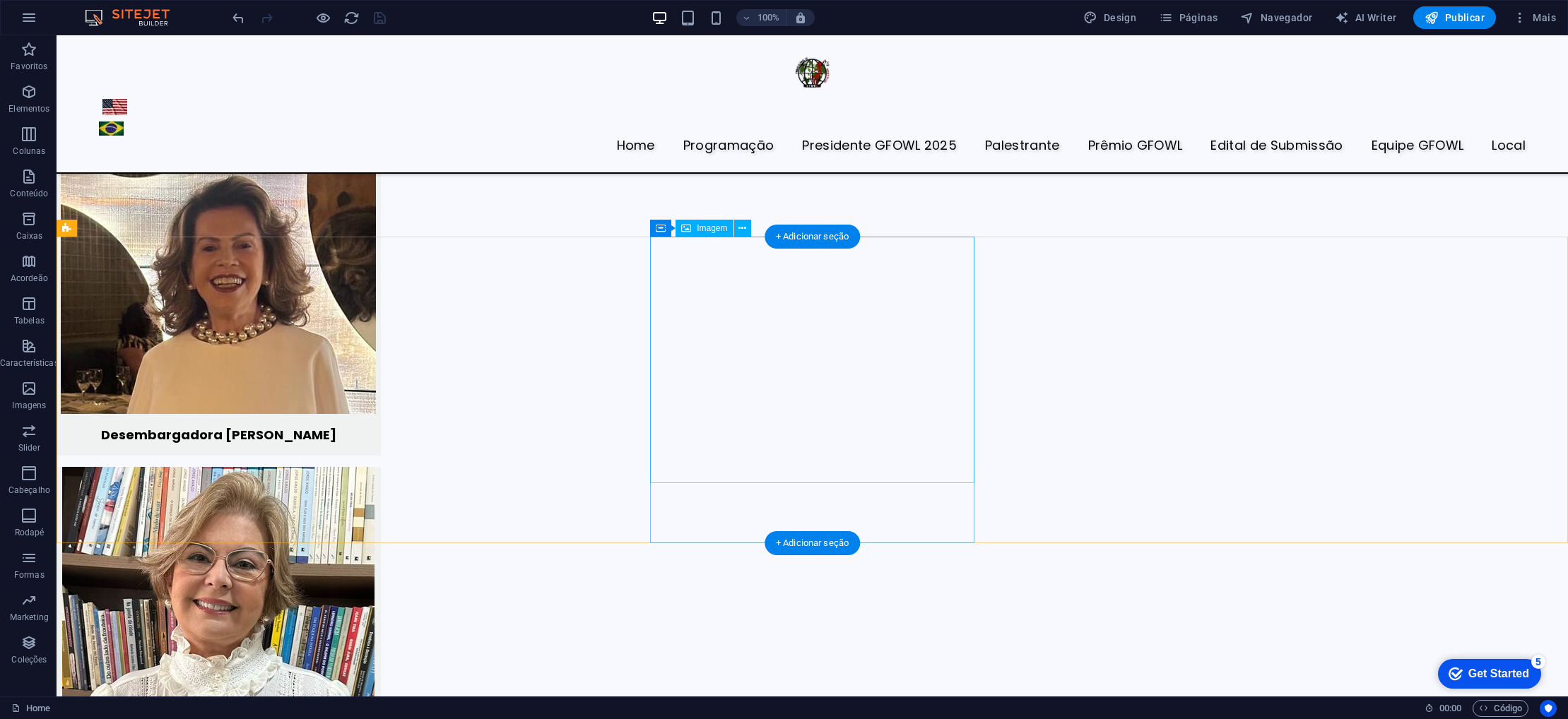
scroll to position [4048, 0]
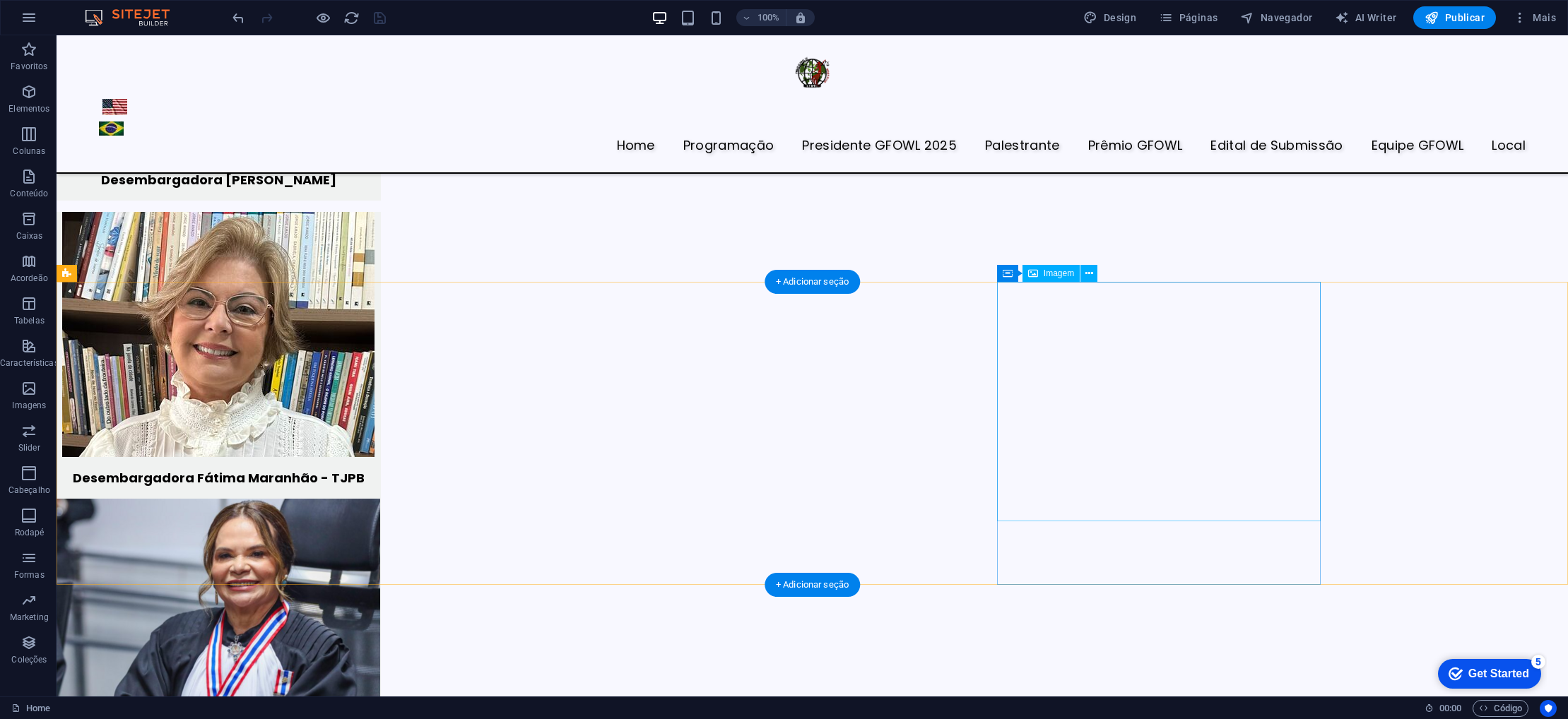
scroll to position [4312, 0]
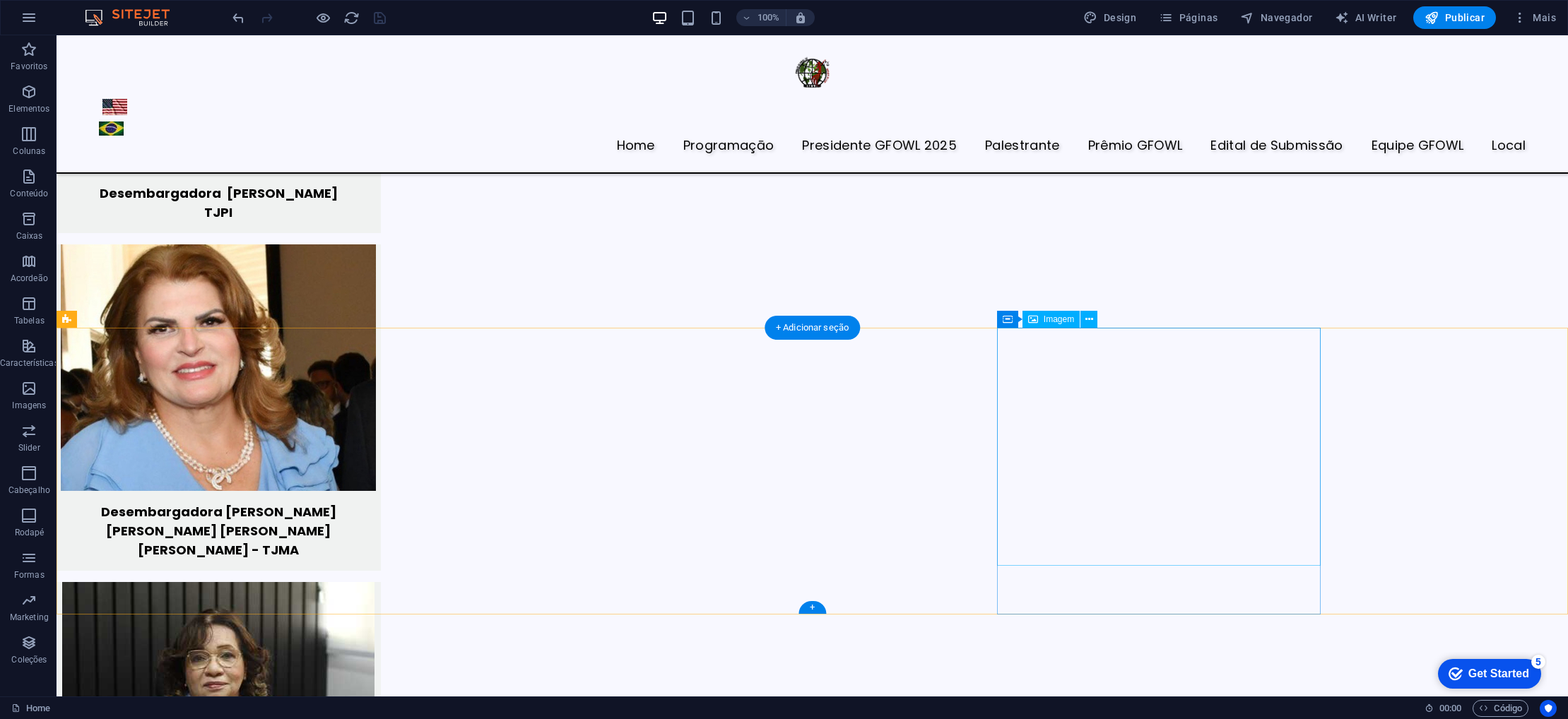
scroll to position [4878, 0]
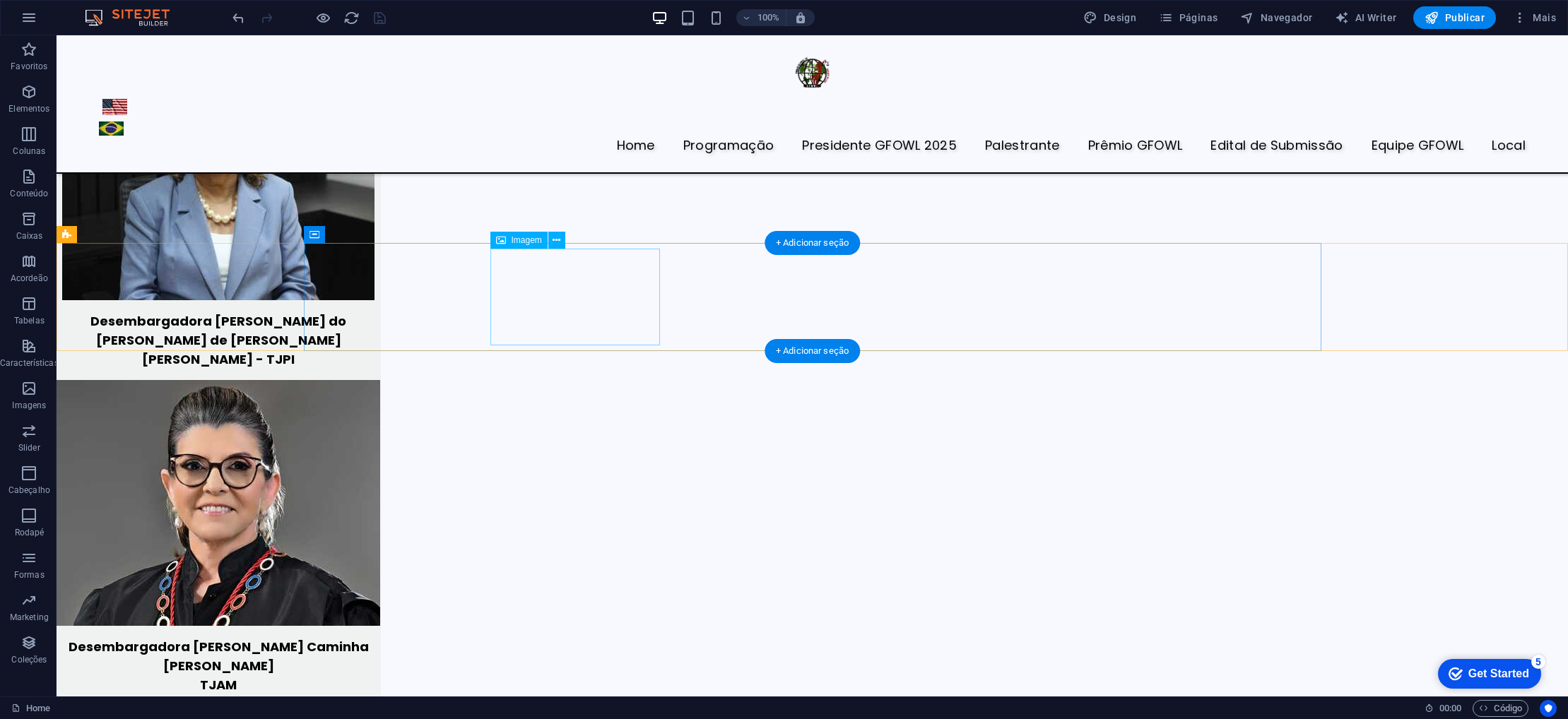
scroll to position [5395, 0]
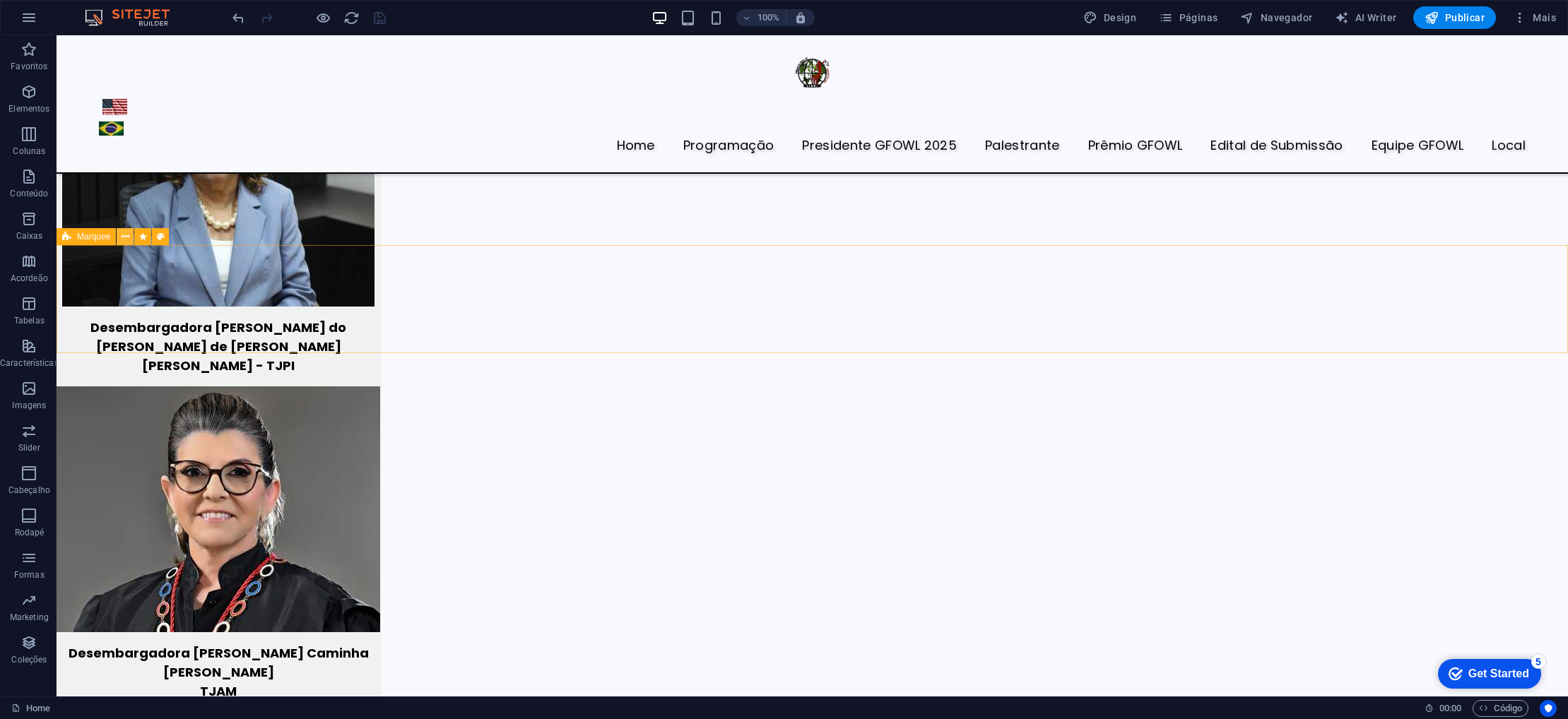
click at [126, 233] on icon at bounding box center [125, 237] width 8 height 15
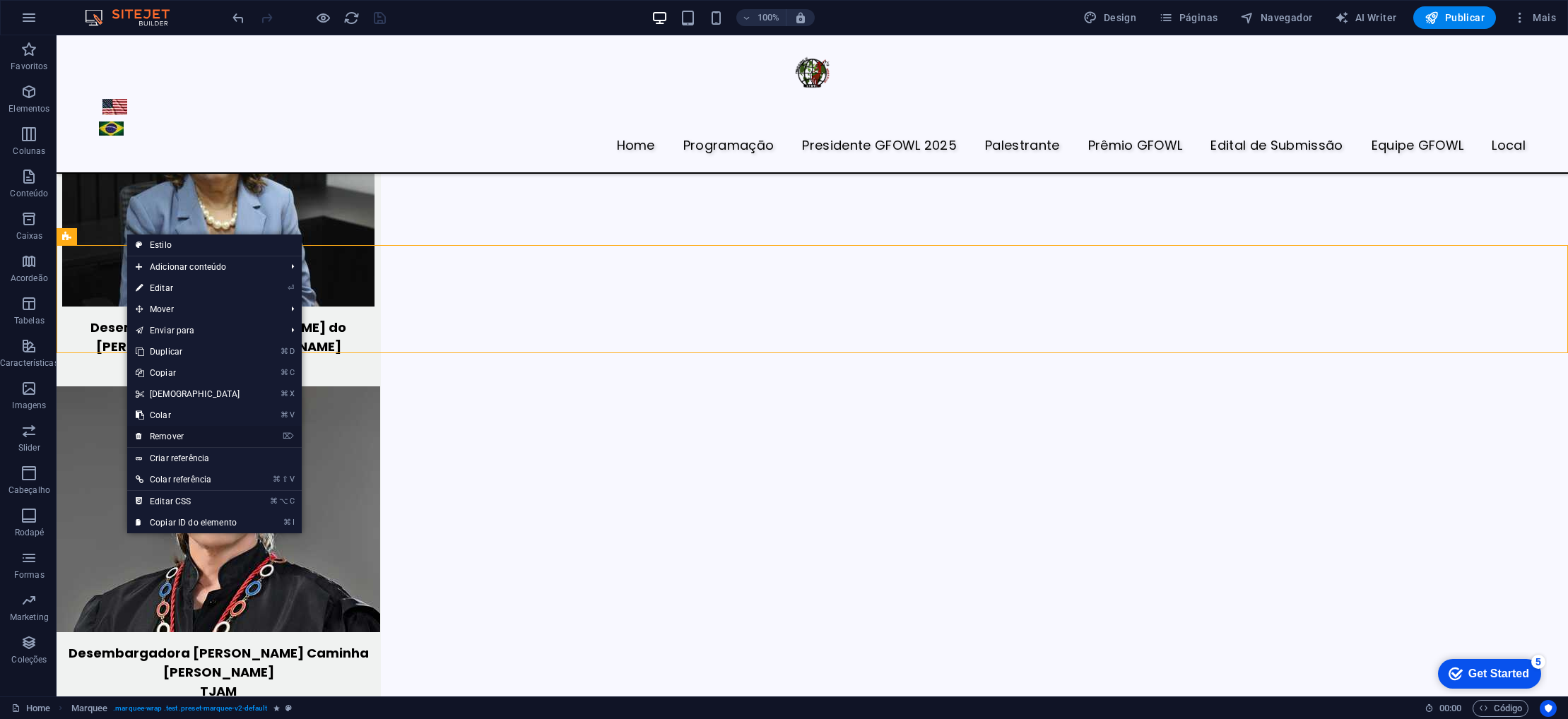
click at [188, 436] on link "⌦ Remover" at bounding box center [188, 436] width 121 height 21
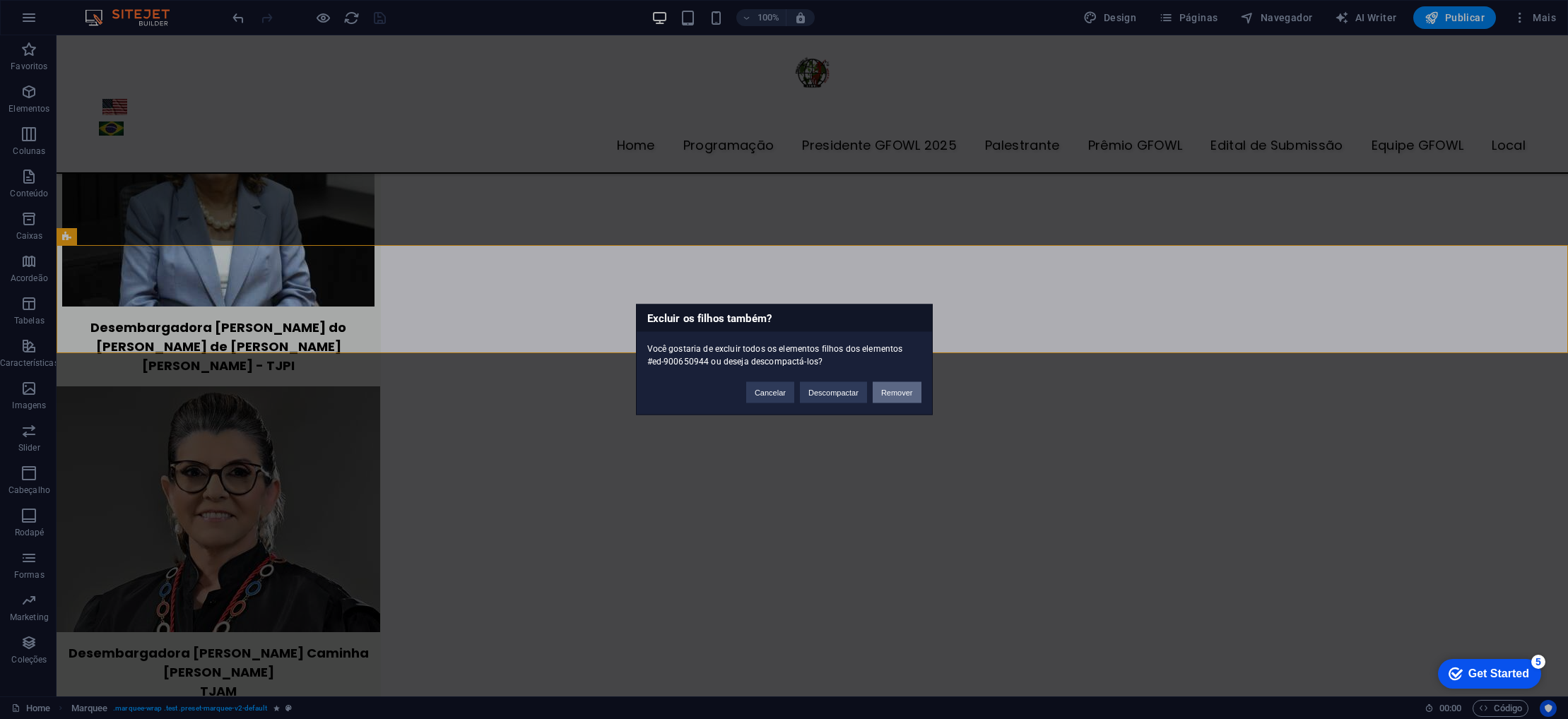
click at [892, 390] on button "Remover" at bounding box center [897, 392] width 48 height 21
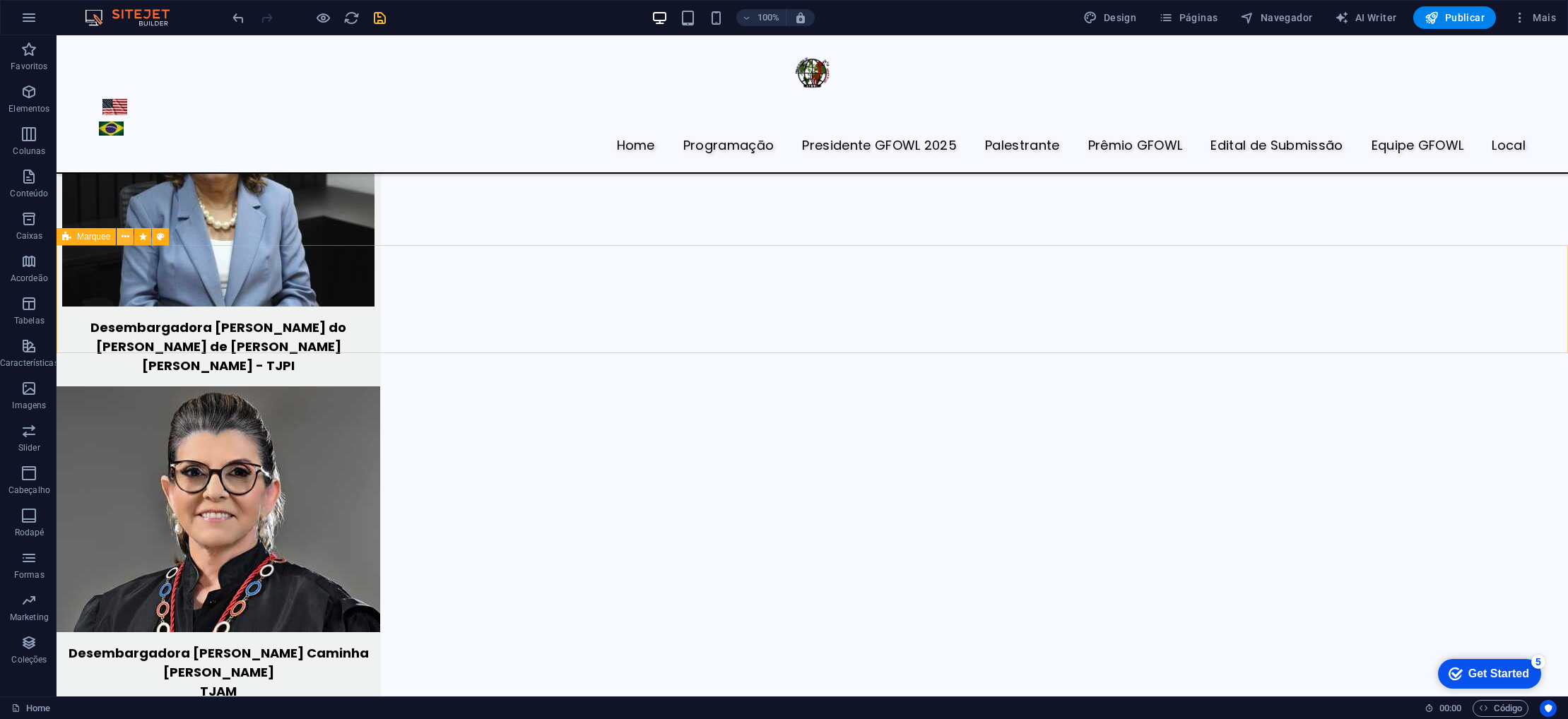
click at [124, 236] on icon at bounding box center [125, 237] width 8 height 15
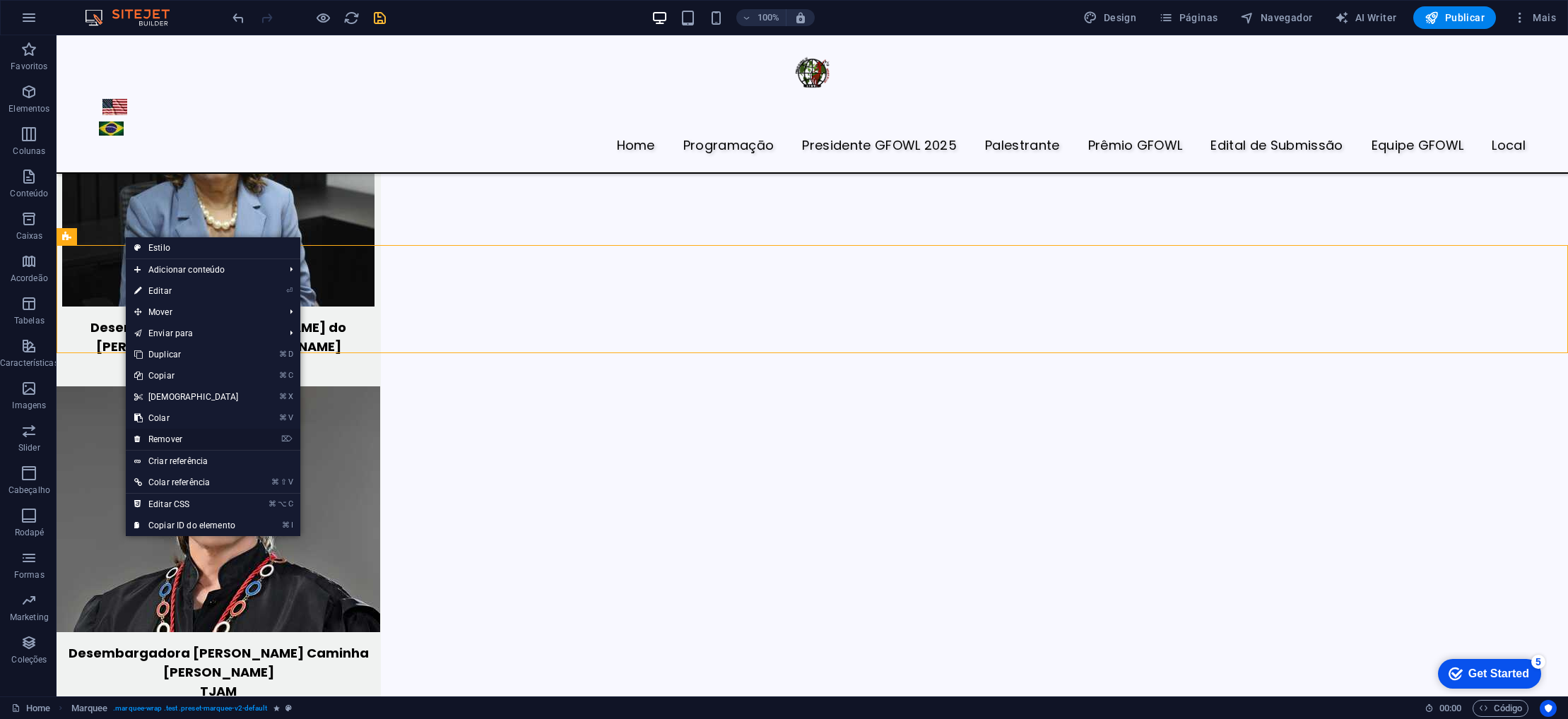
click at [187, 438] on link "⌦ Remover" at bounding box center [186, 439] width 121 height 21
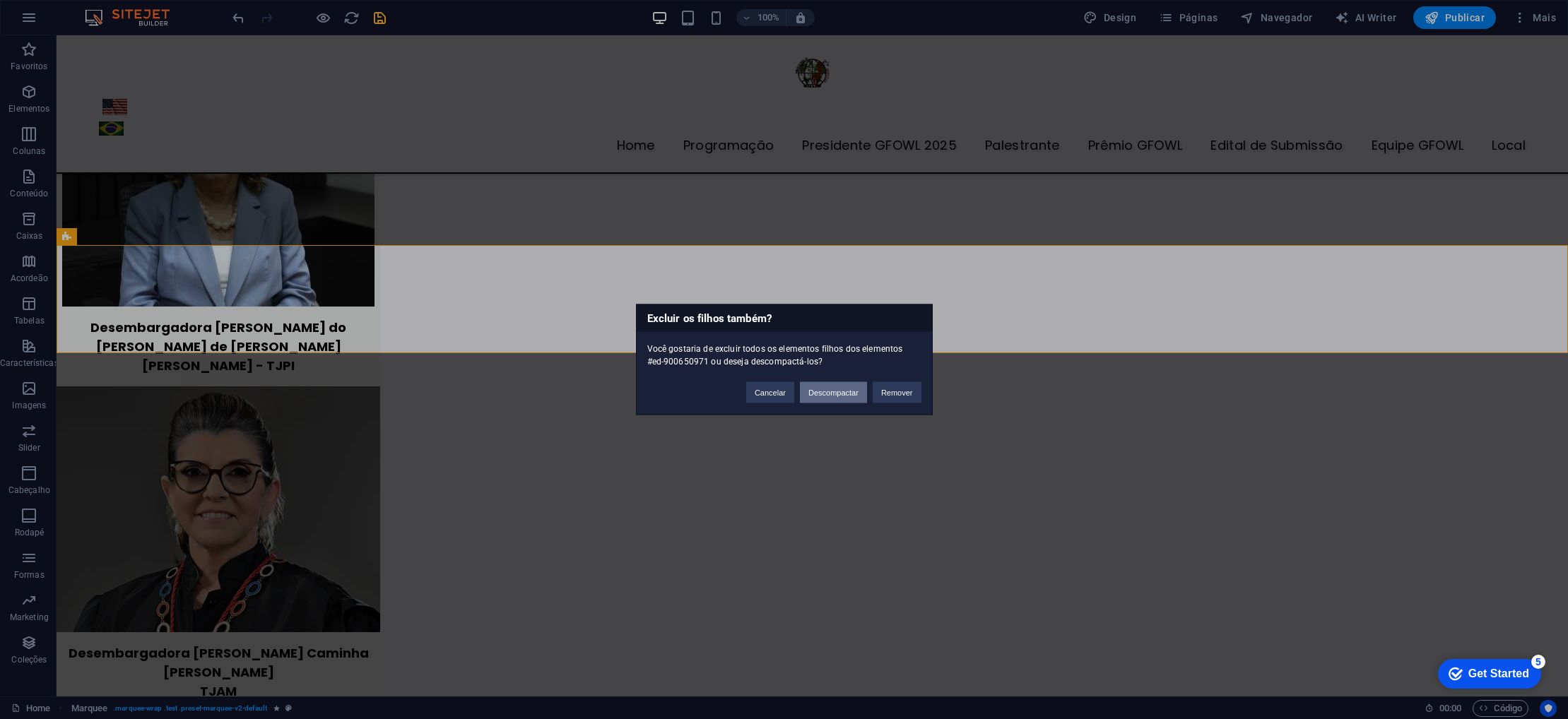
click at [833, 393] on button "Descompactar" at bounding box center [834, 392] width 67 height 21
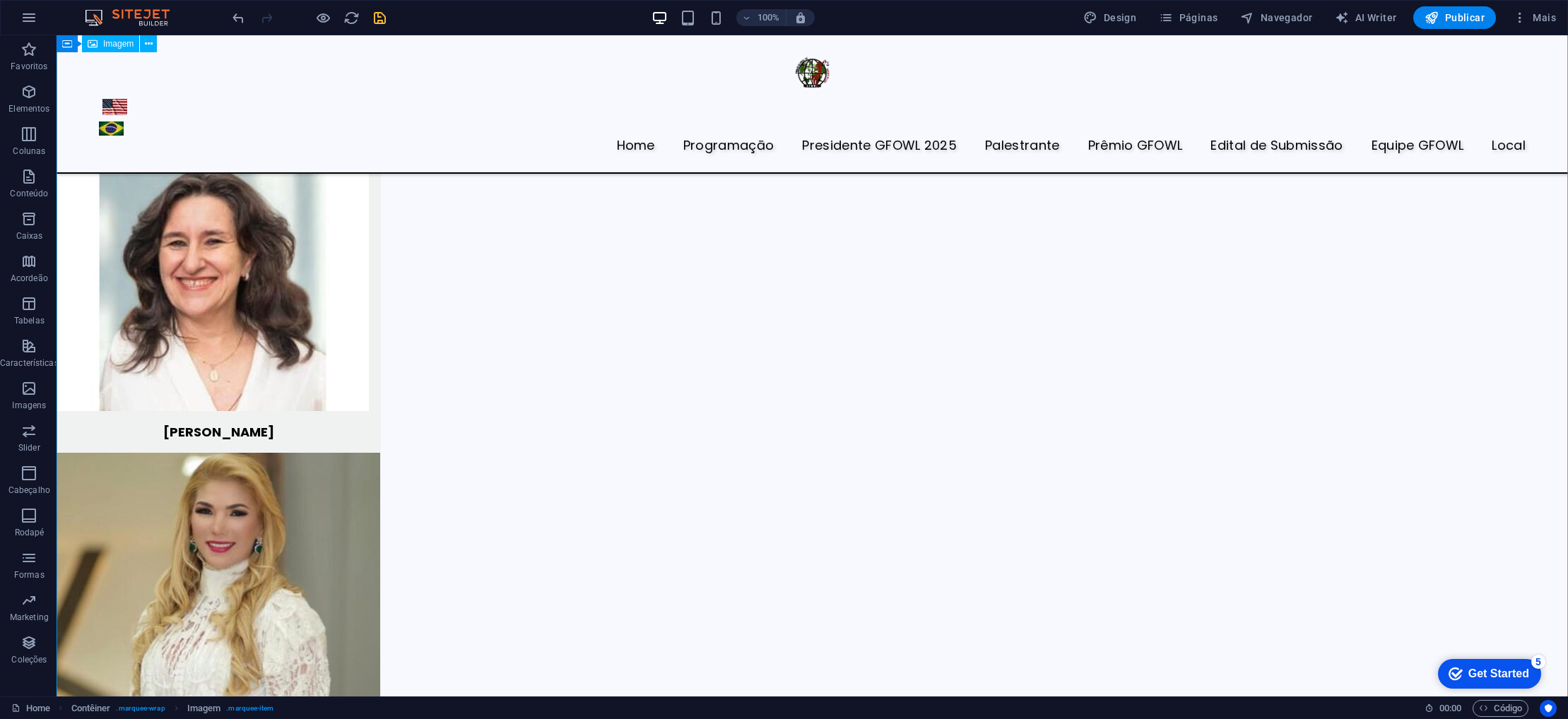
scroll to position [6298, 0]
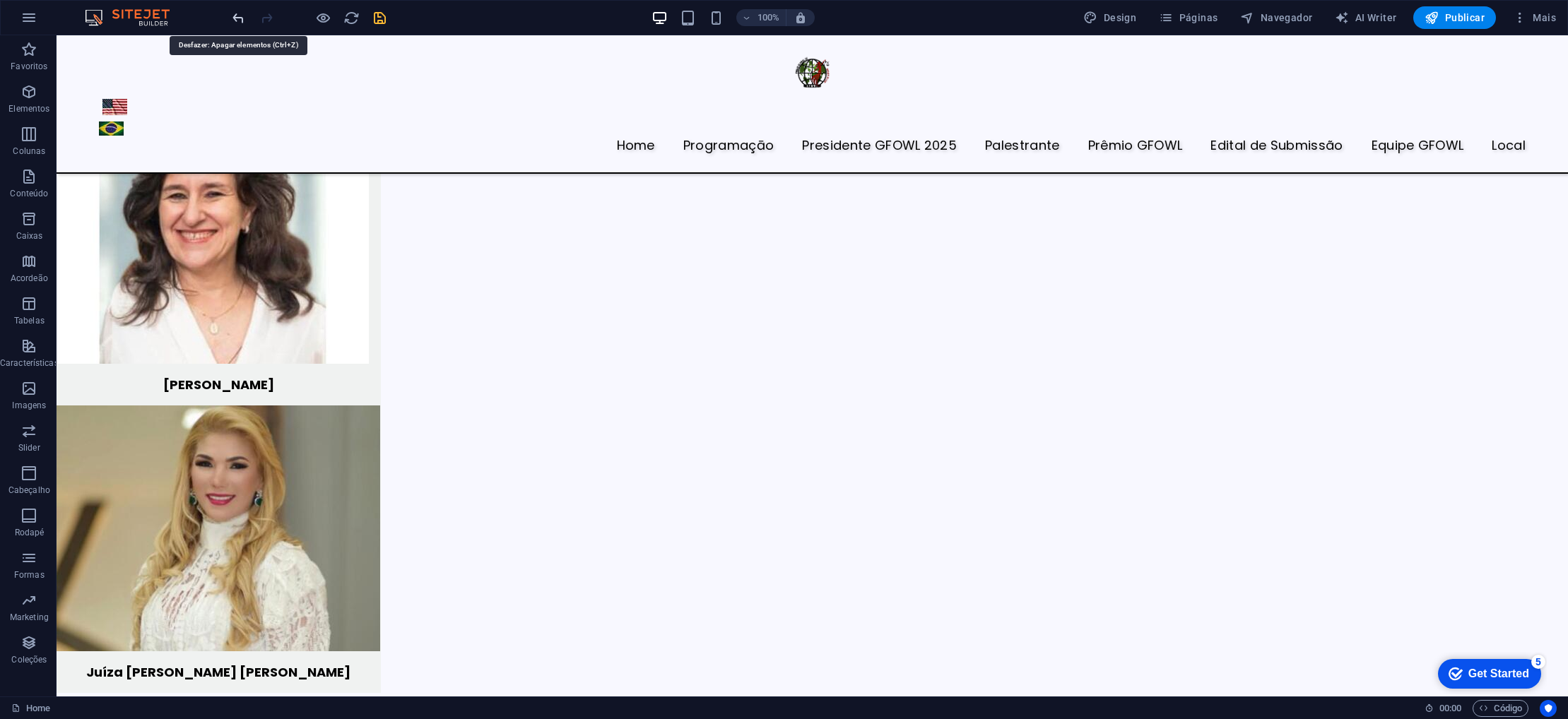
click at [242, 21] on icon "undo" at bounding box center [239, 18] width 16 height 16
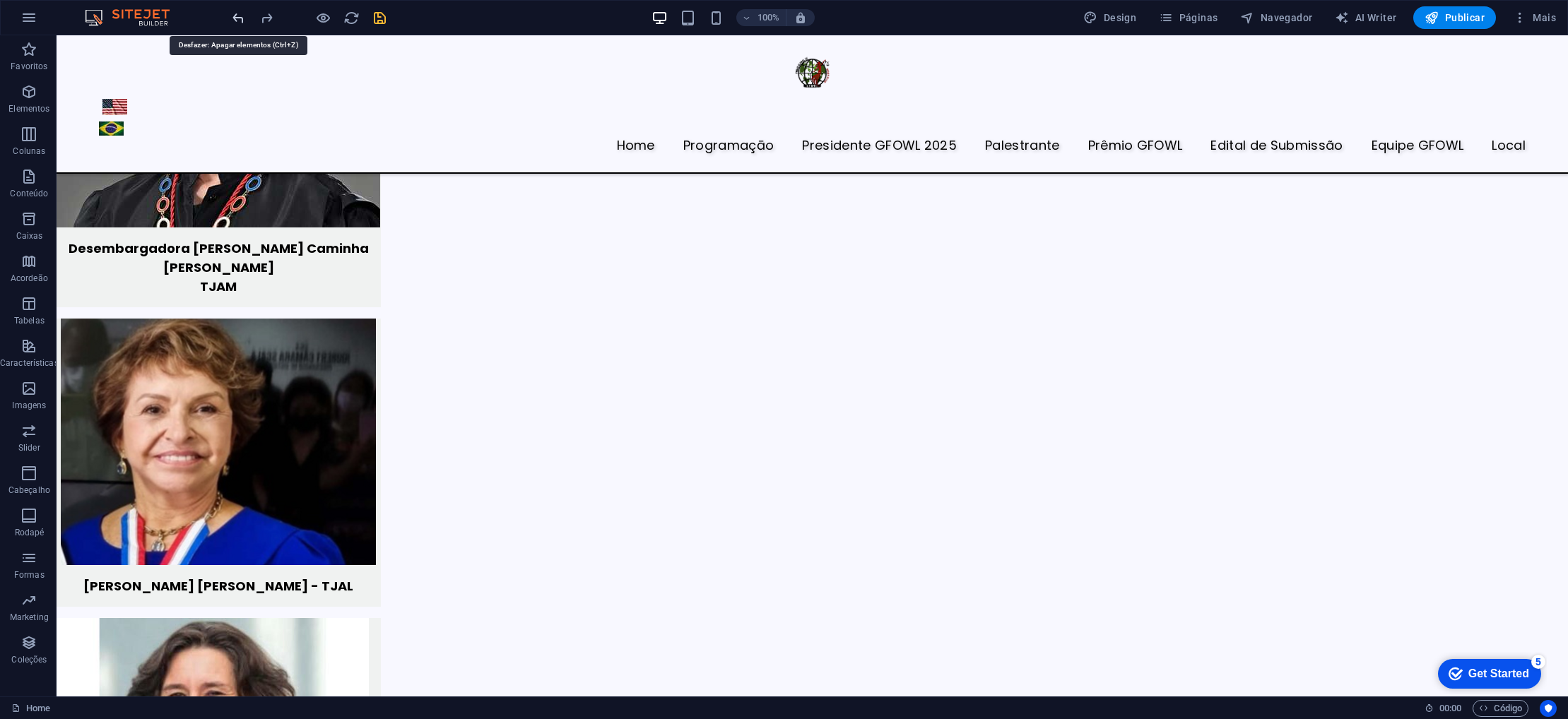
scroll to position [5328, 0]
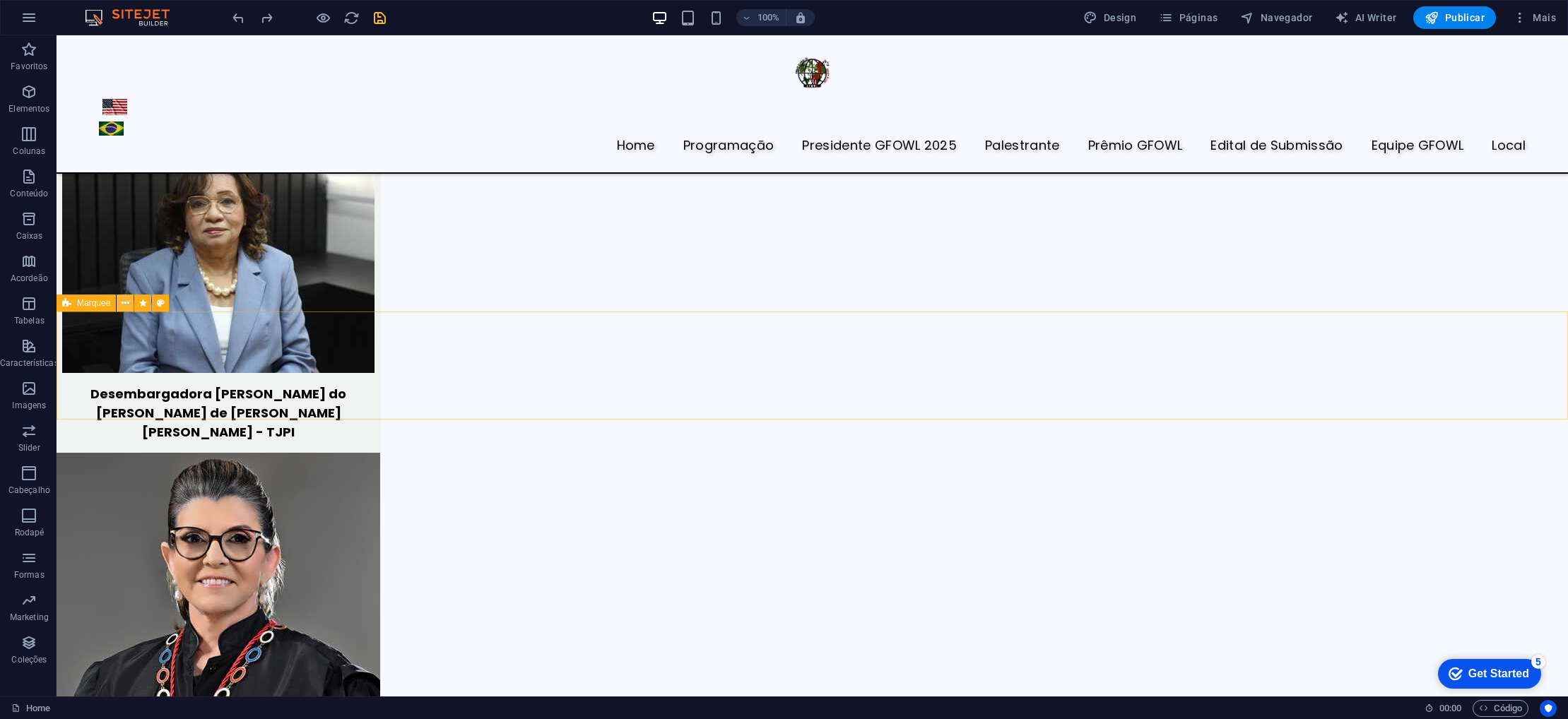
click at [129, 304] on button at bounding box center [125, 303] width 17 height 17
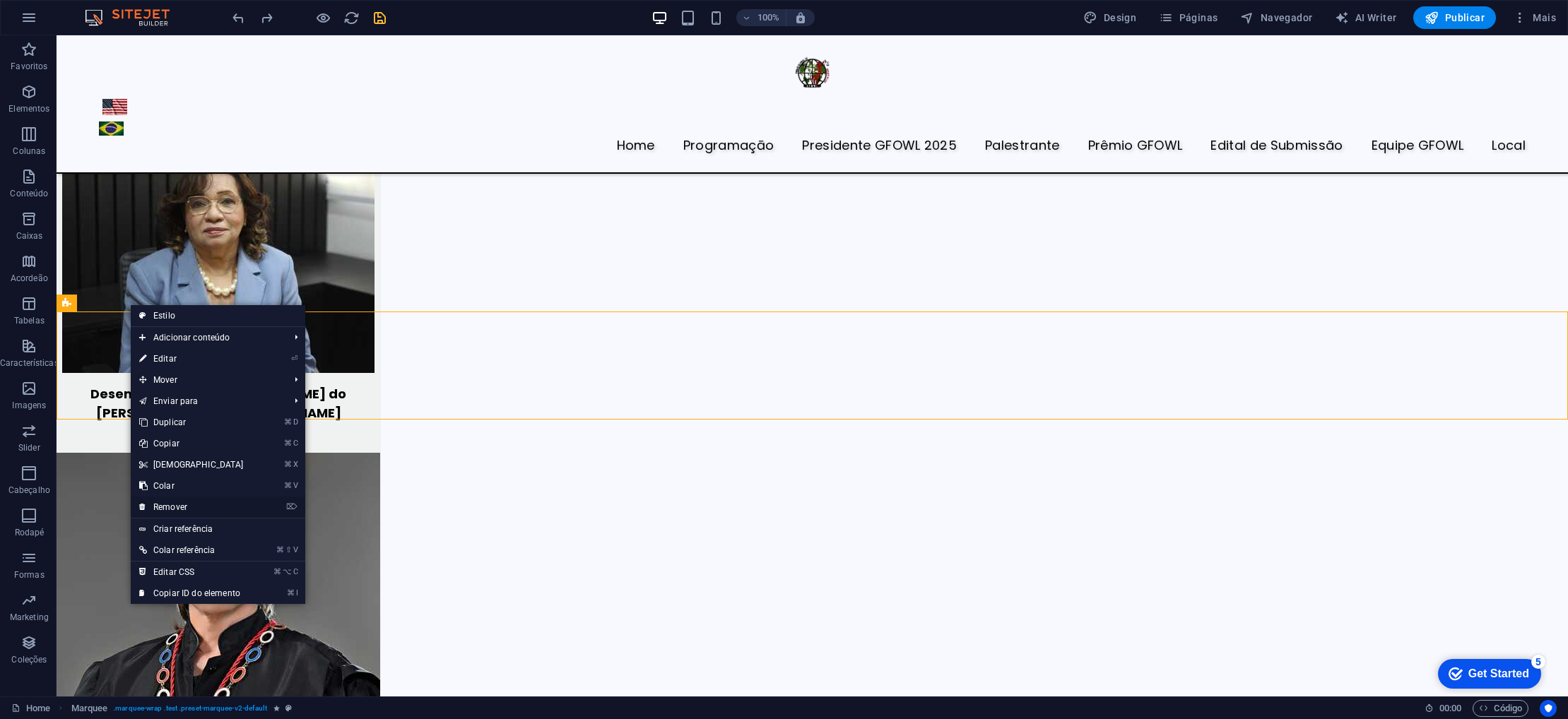
click at [180, 503] on link "⌦ Remover" at bounding box center [191, 506] width 121 height 21
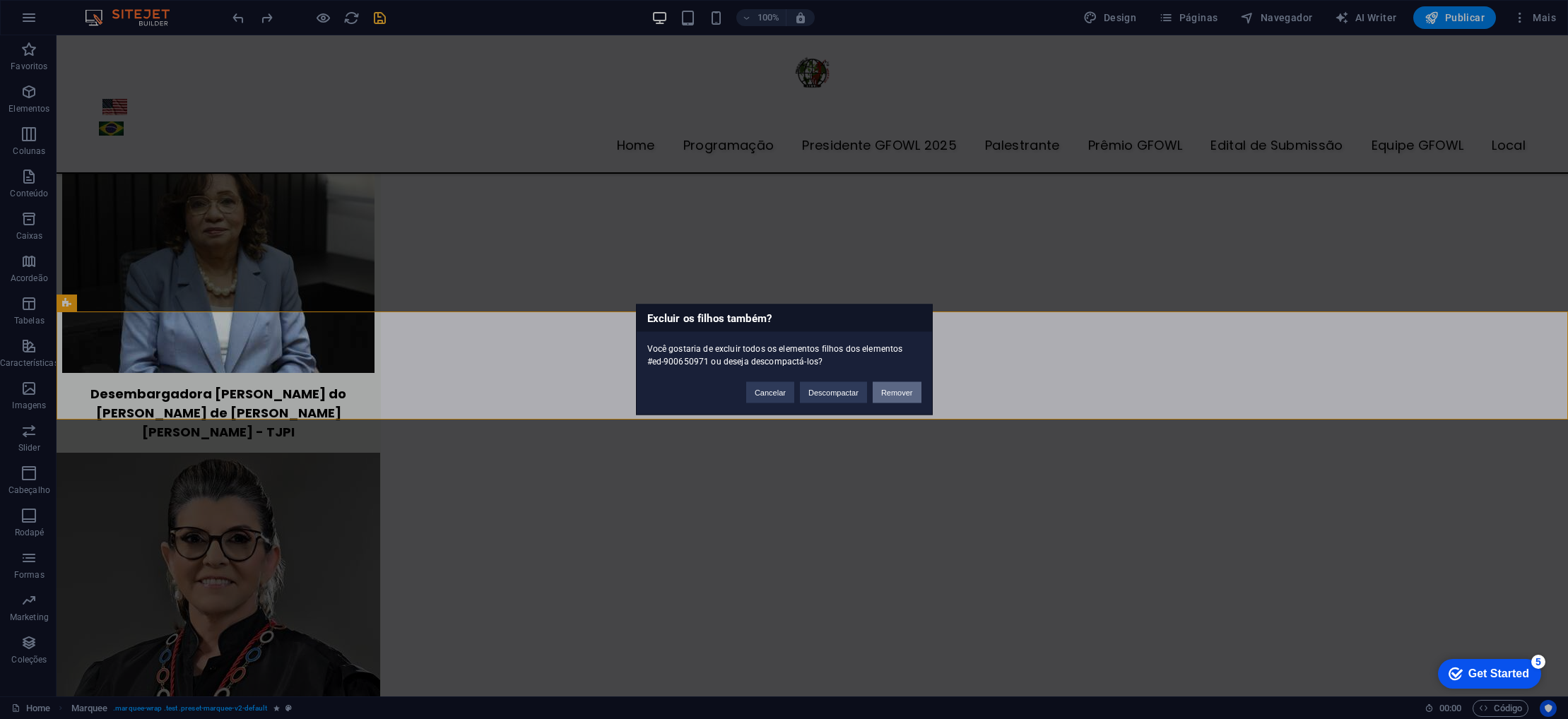
click at [892, 390] on button "Remover" at bounding box center [897, 392] width 48 height 21
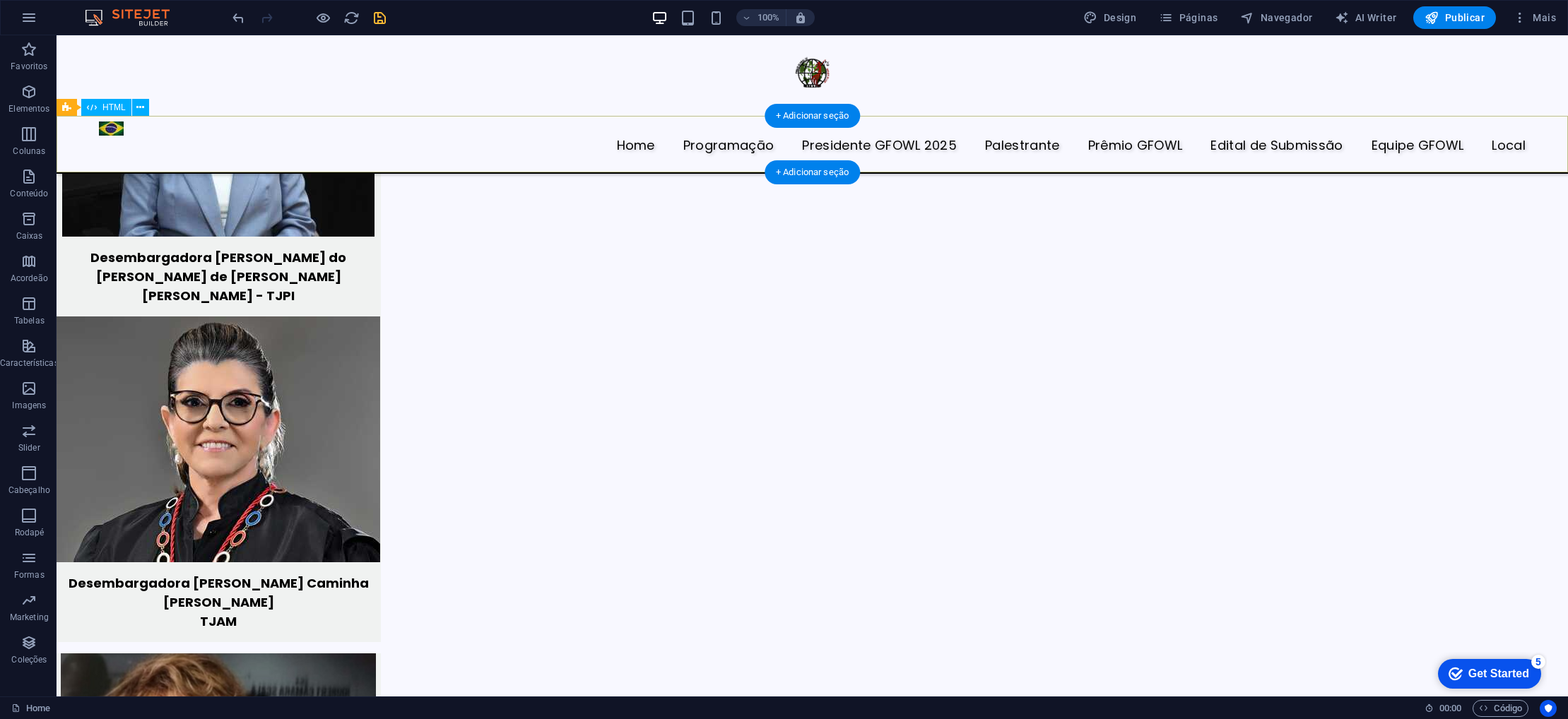
scroll to position [5468, 0]
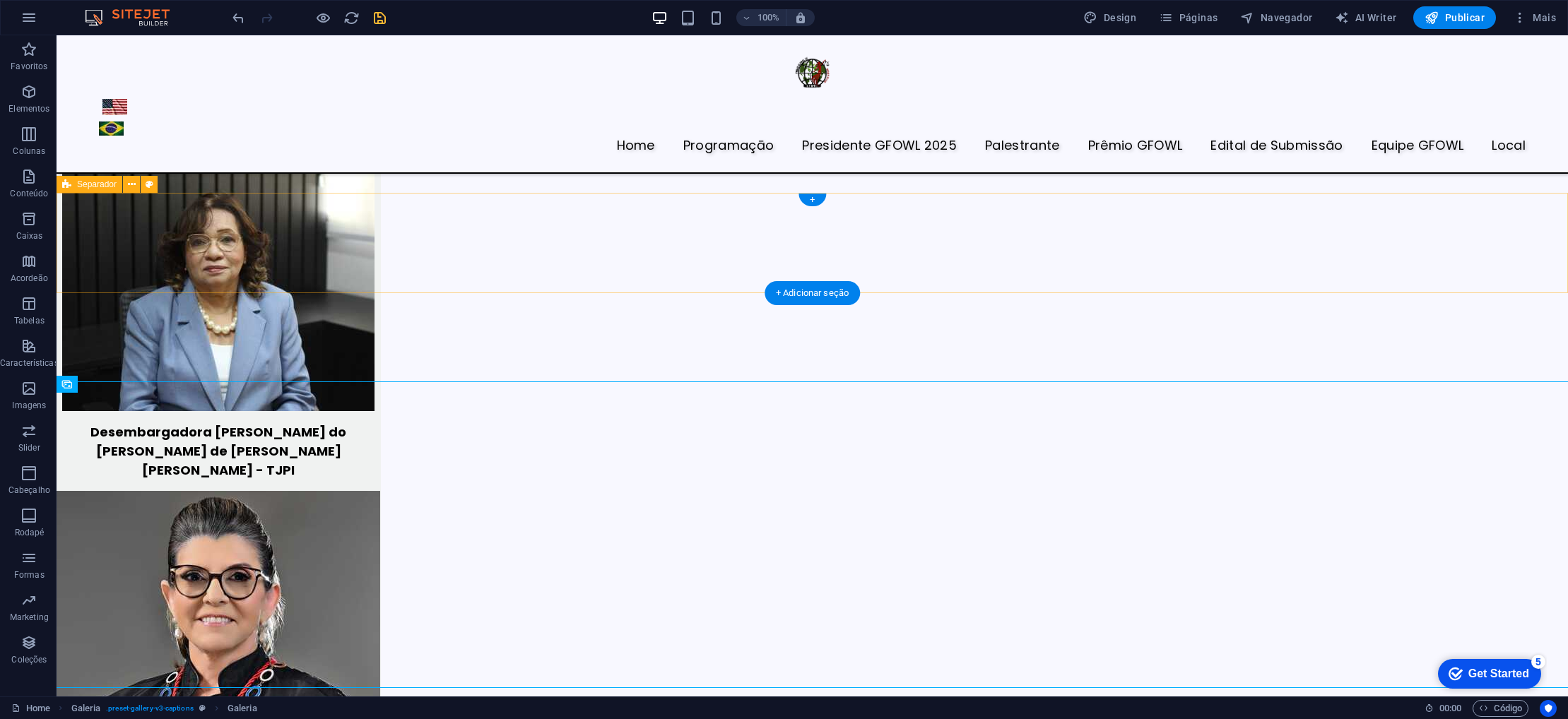
scroll to position [5287, 0]
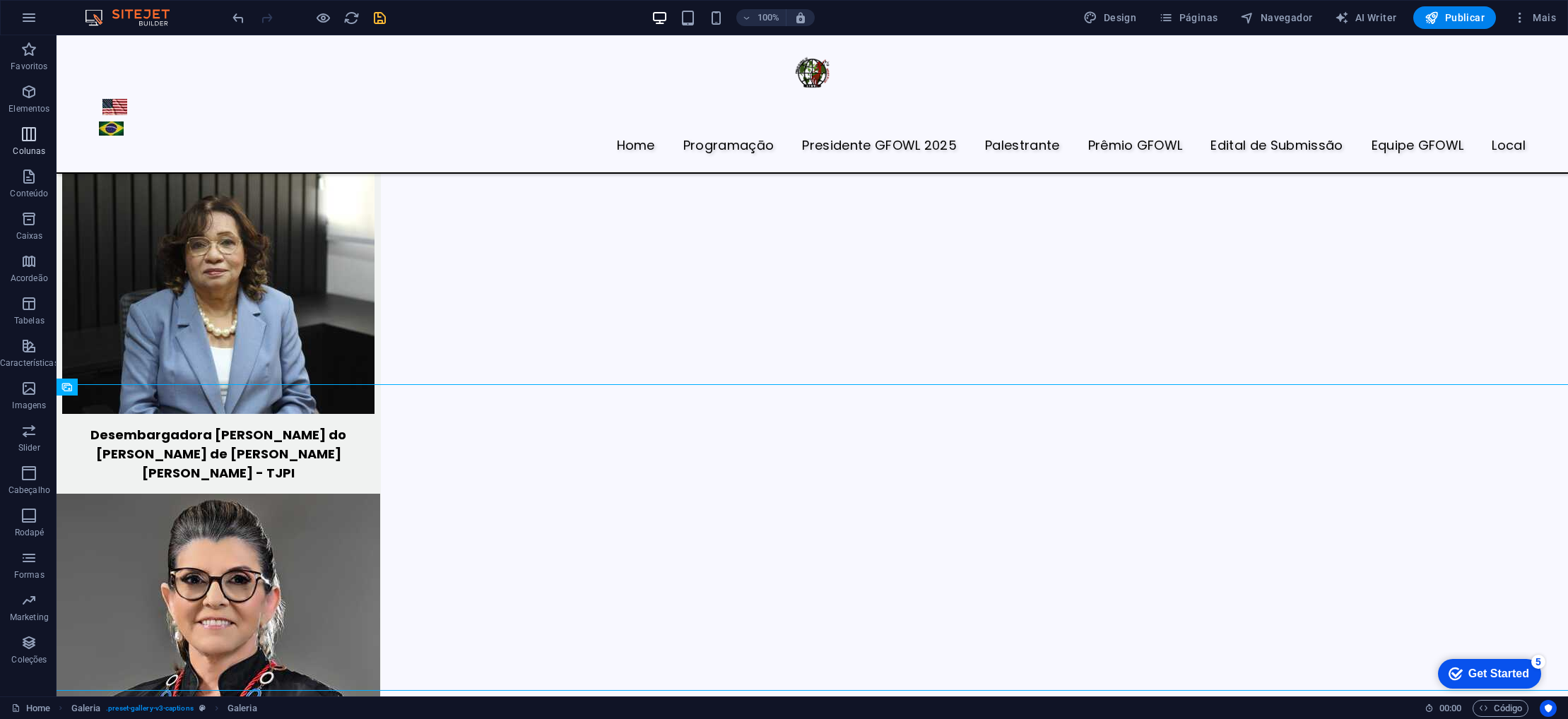
click at [26, 140] on icon "button" at bounding box center [29, 134] width 17 height 17
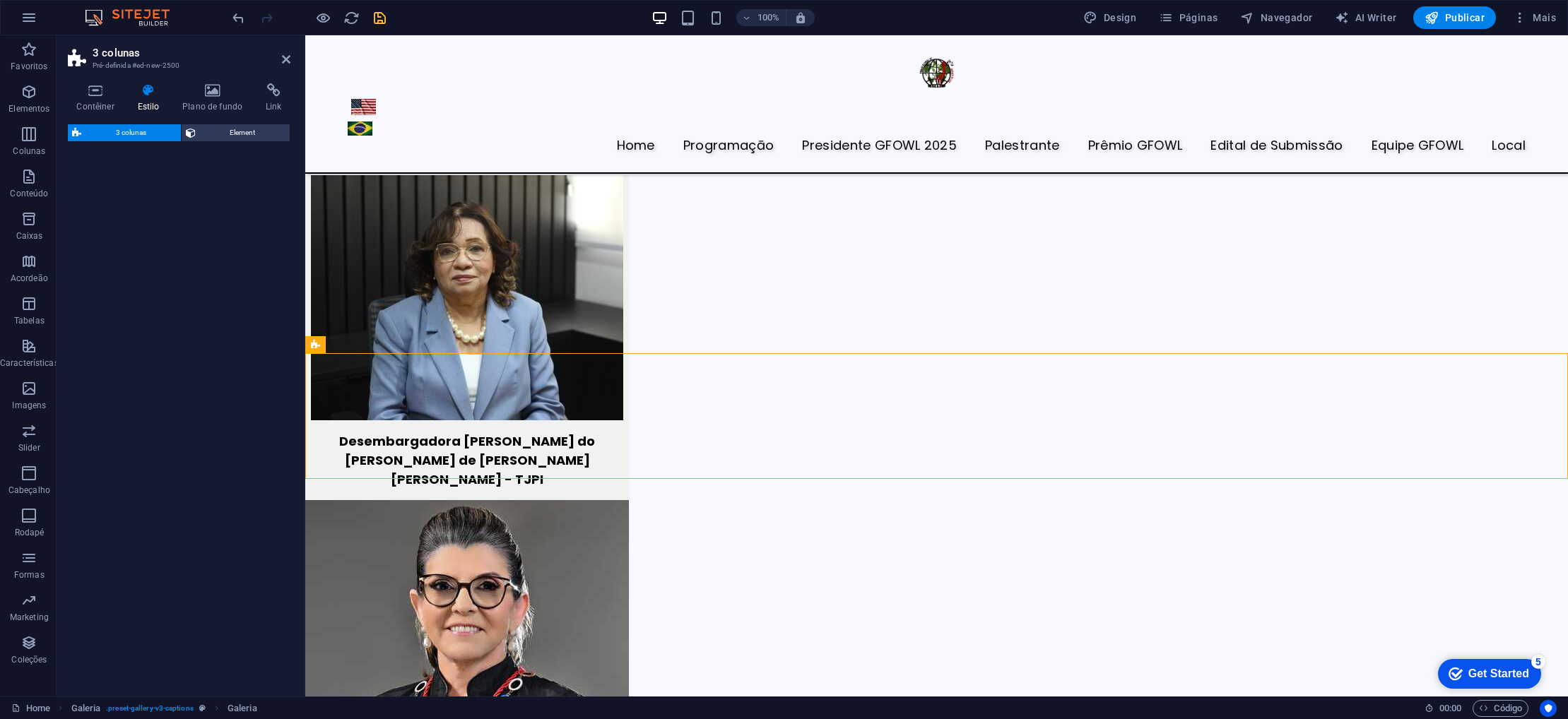
scroll to position [4923, 0]
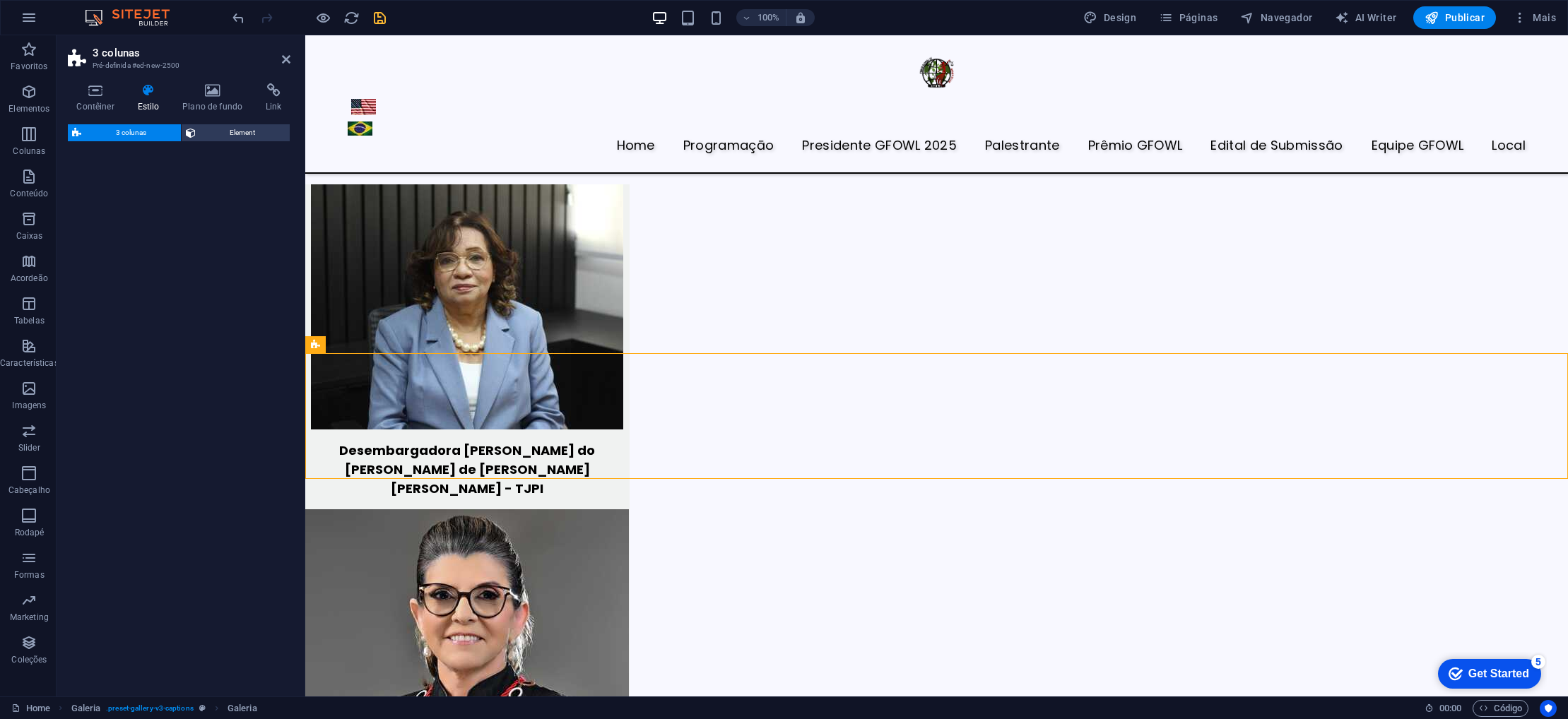
select select "rem"
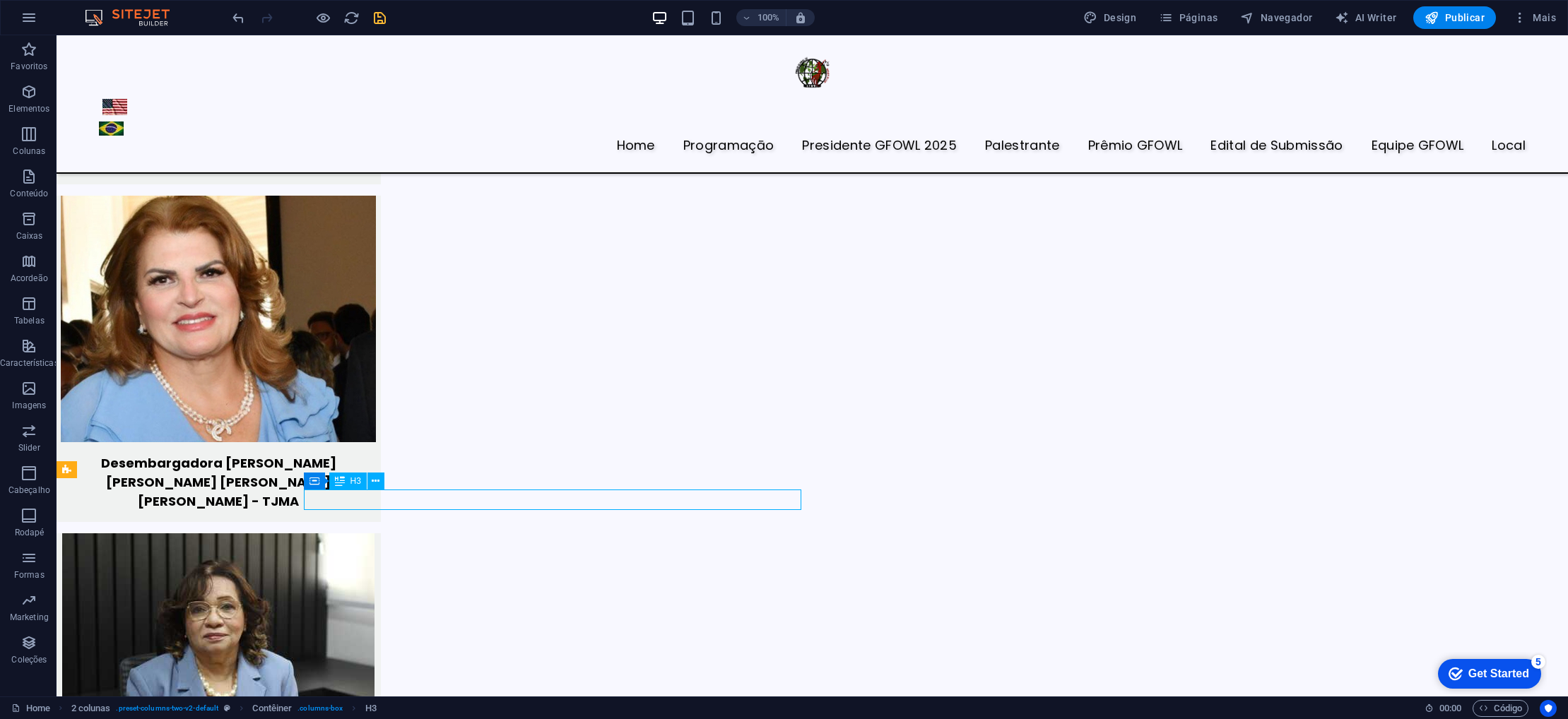
scroll to position [5287, 0]
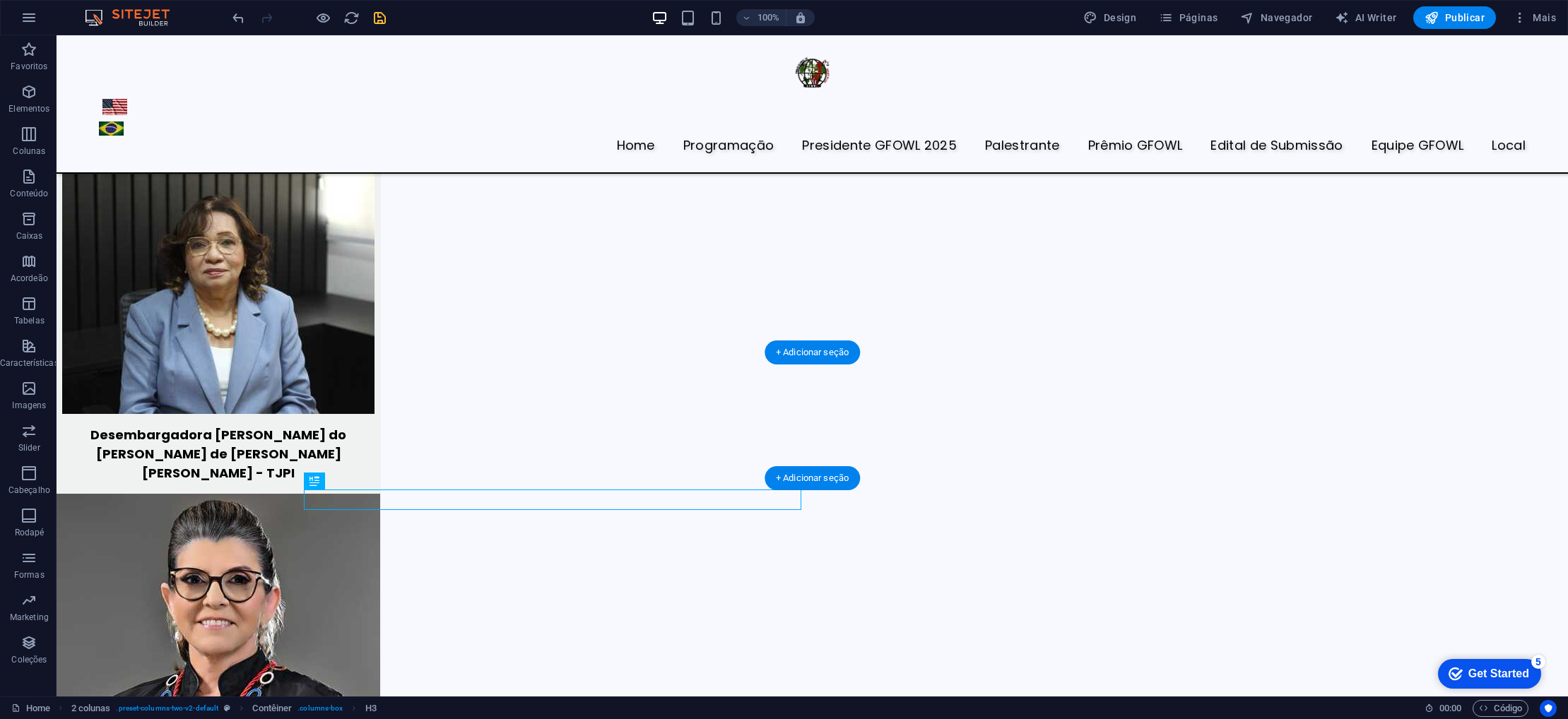
drag, startPoint x: 239, startPoint y: 501, endPoint x: 525, endPoint y: 362, distance: 318.0
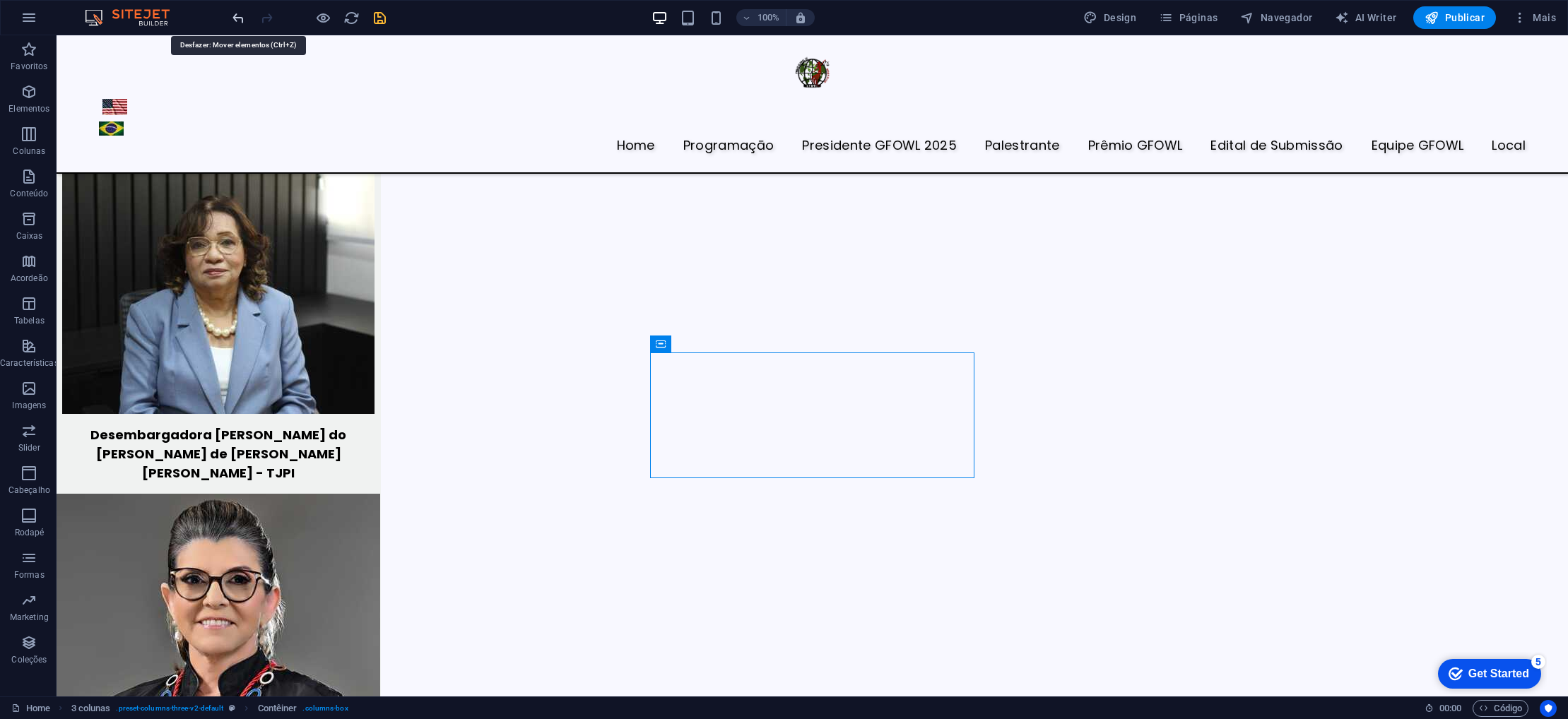
click at [239, 19] on icon "undo" at bounding box center [239, 18] width 16 height 16
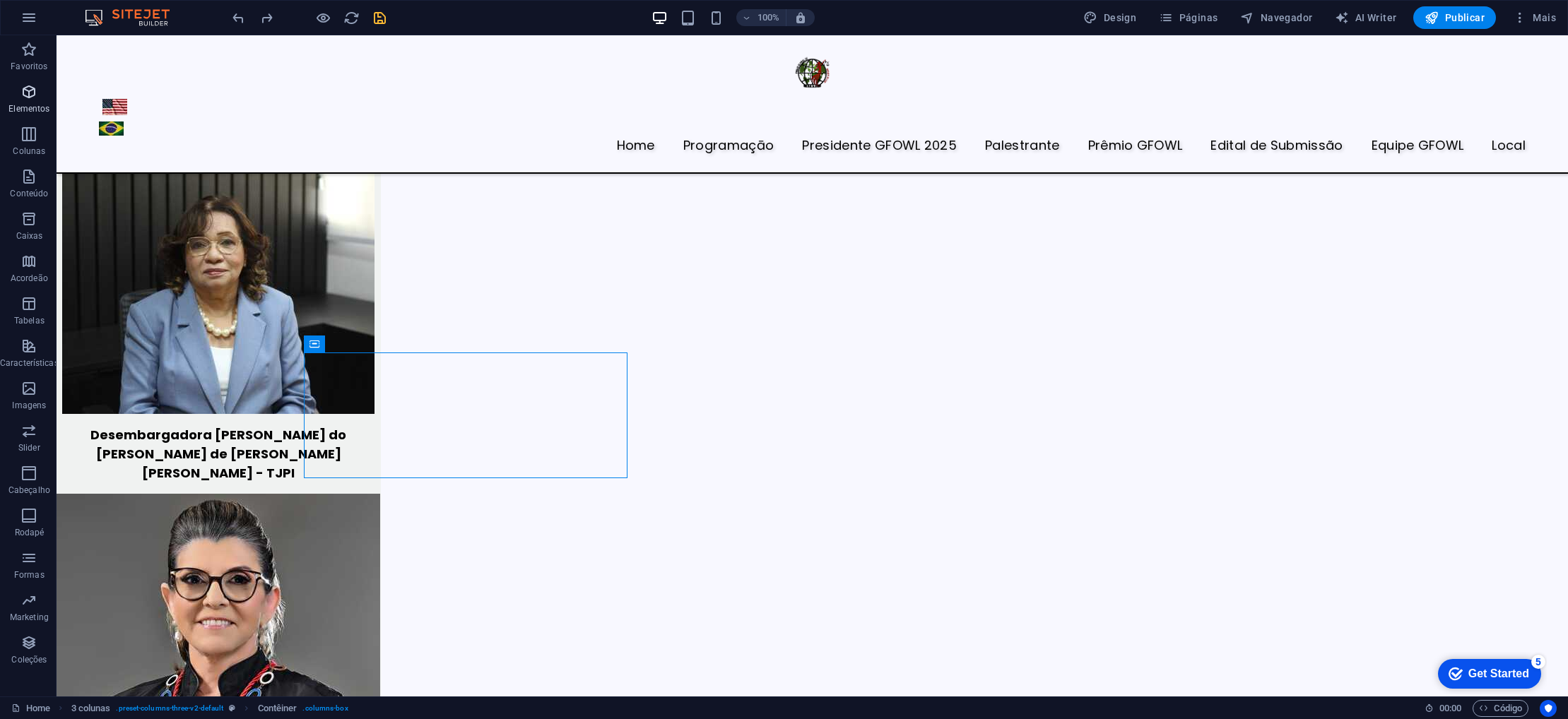
click at [26, 96] on icon "button" at bounding box center [29, 92] width 17 height 17
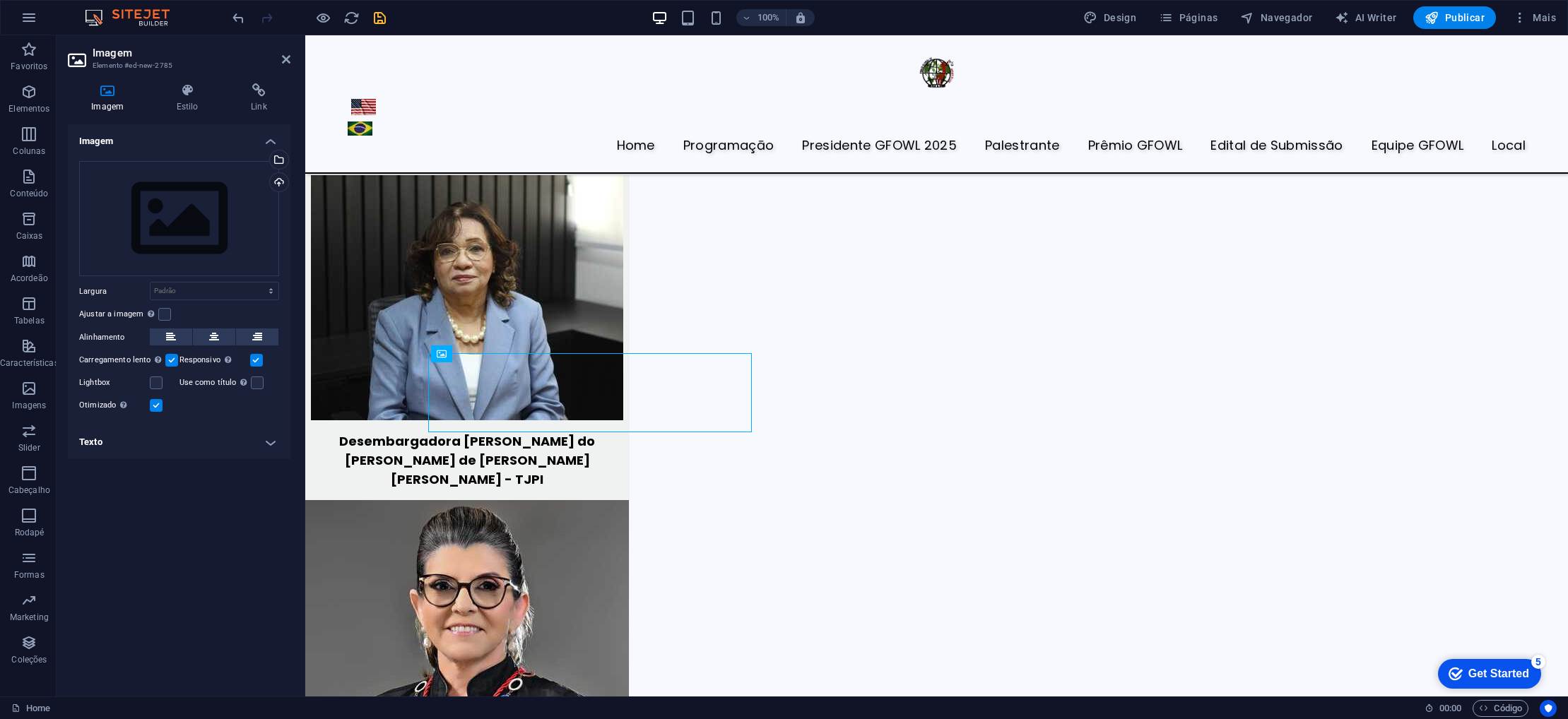
scroll to position [4923, 0]
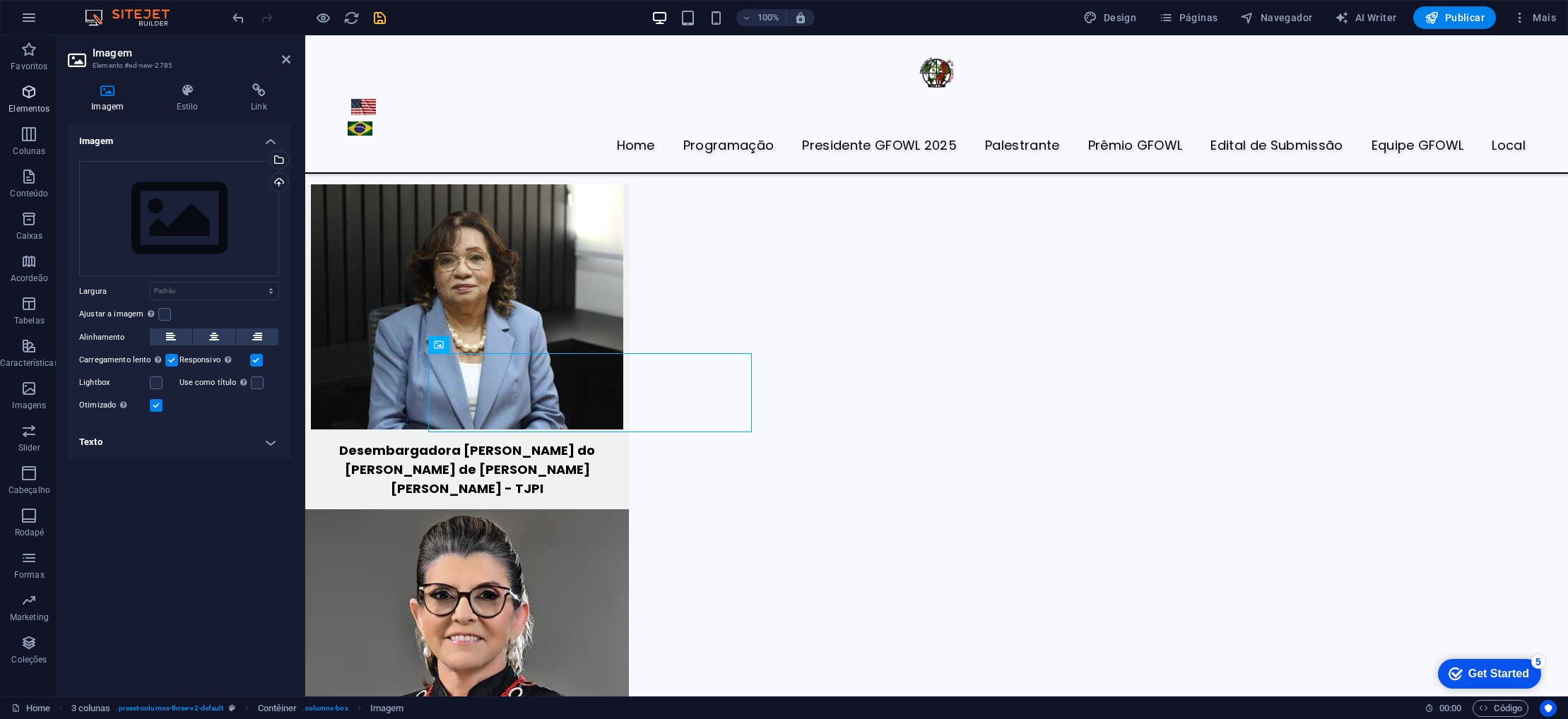
click at [32, 94] on icon "button" at bounding box center [29, 92] width 17 height 17
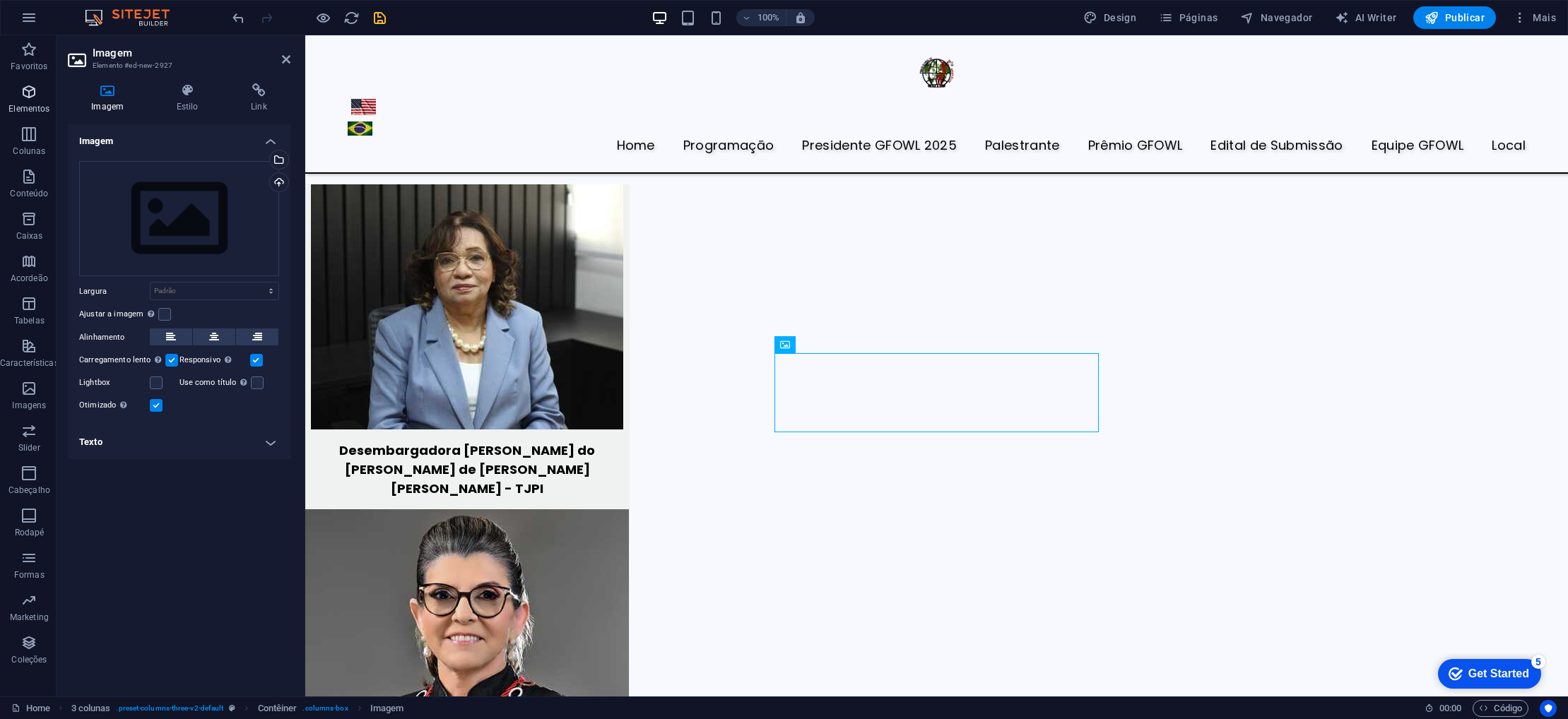
click at [41, 103] on p "Elementos" at bounding box center [29, 109] width 41 height 11
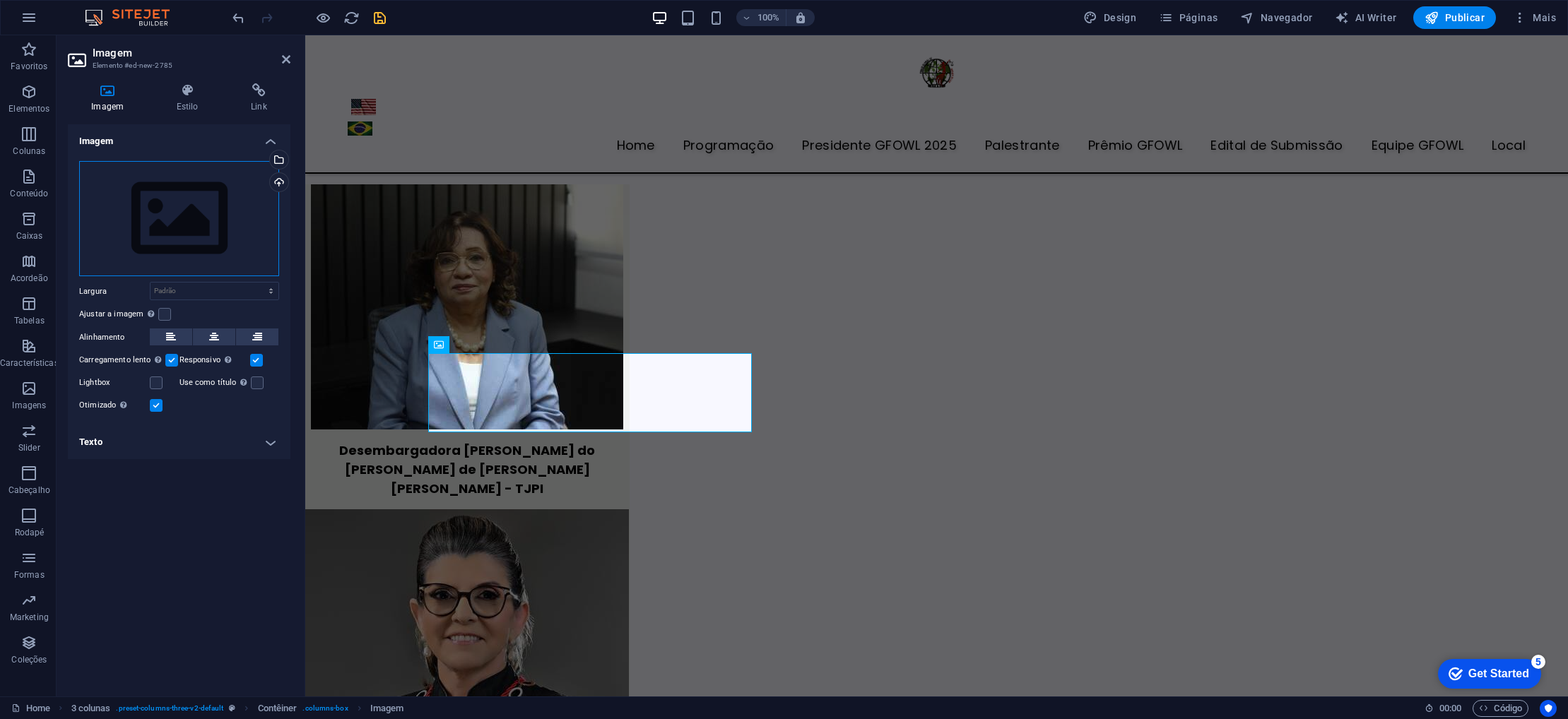
click at [142, 244] on div "Arraste os arquivos aqui, clique para escolher os arquivos ou selecione os arqu…" at bounding box center [179, 219] width 200 height 116
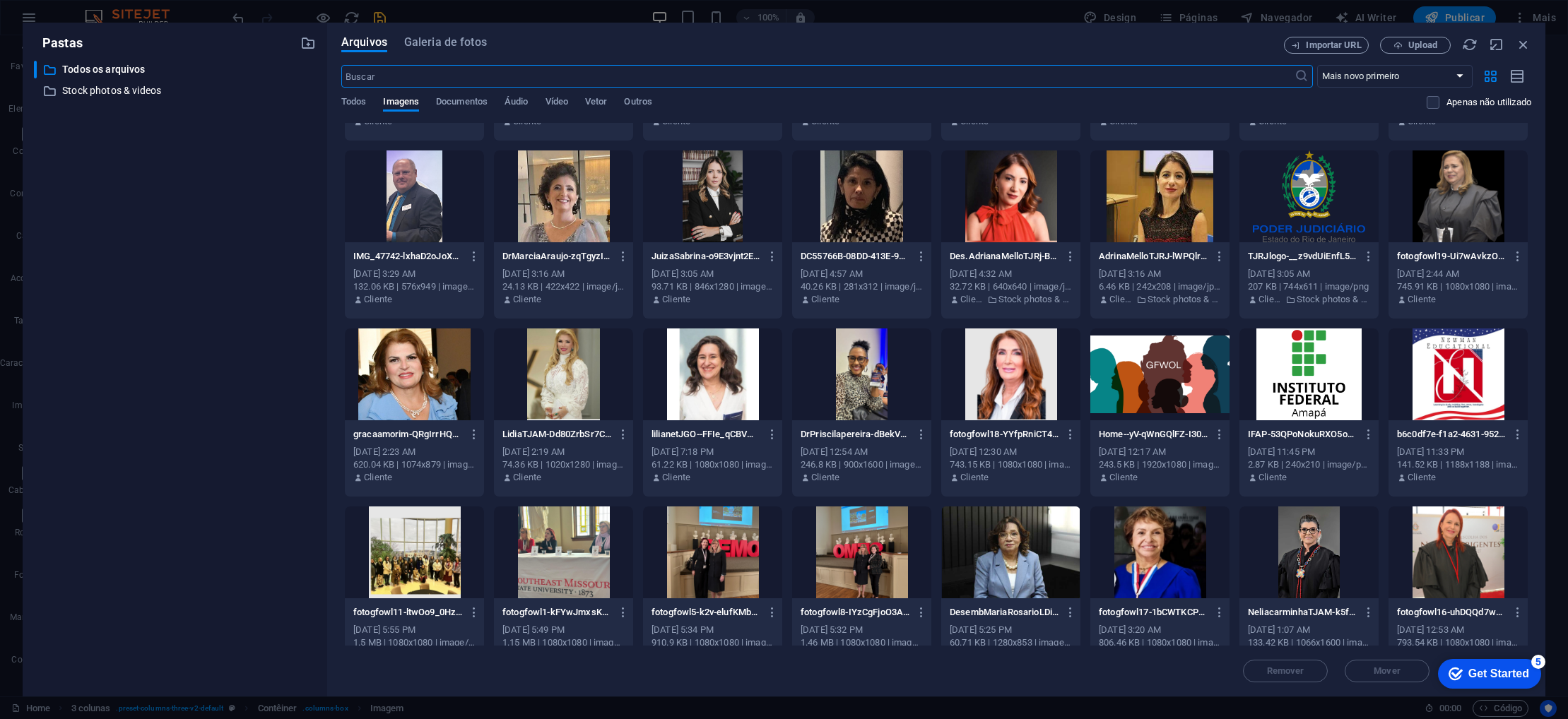
scroll to position [333, 0]
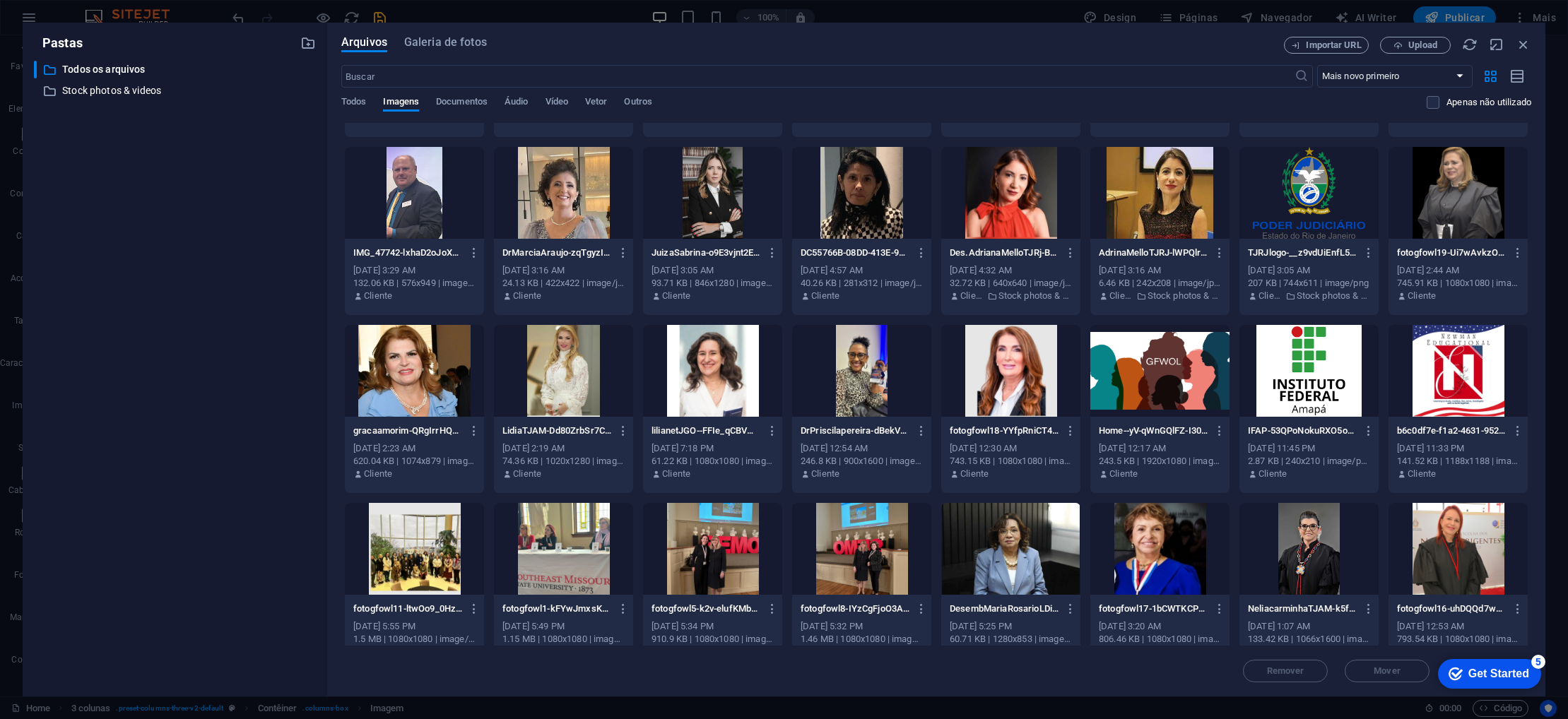
click at [1467, 410] on div at bounding box center [1459, 370] width 139 height 91
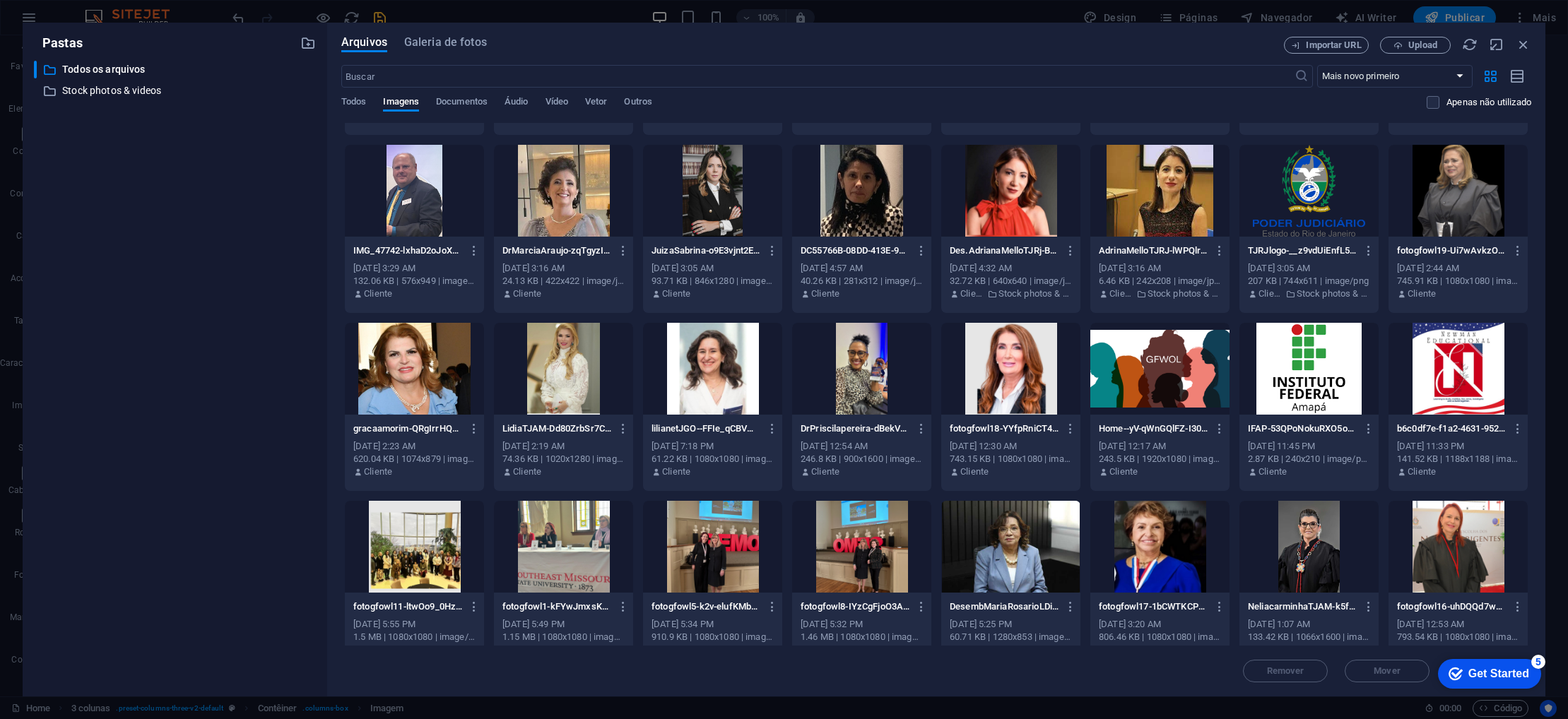
click at [1467, 410] on div at bounding box center [1459, 368] width 139 height 91
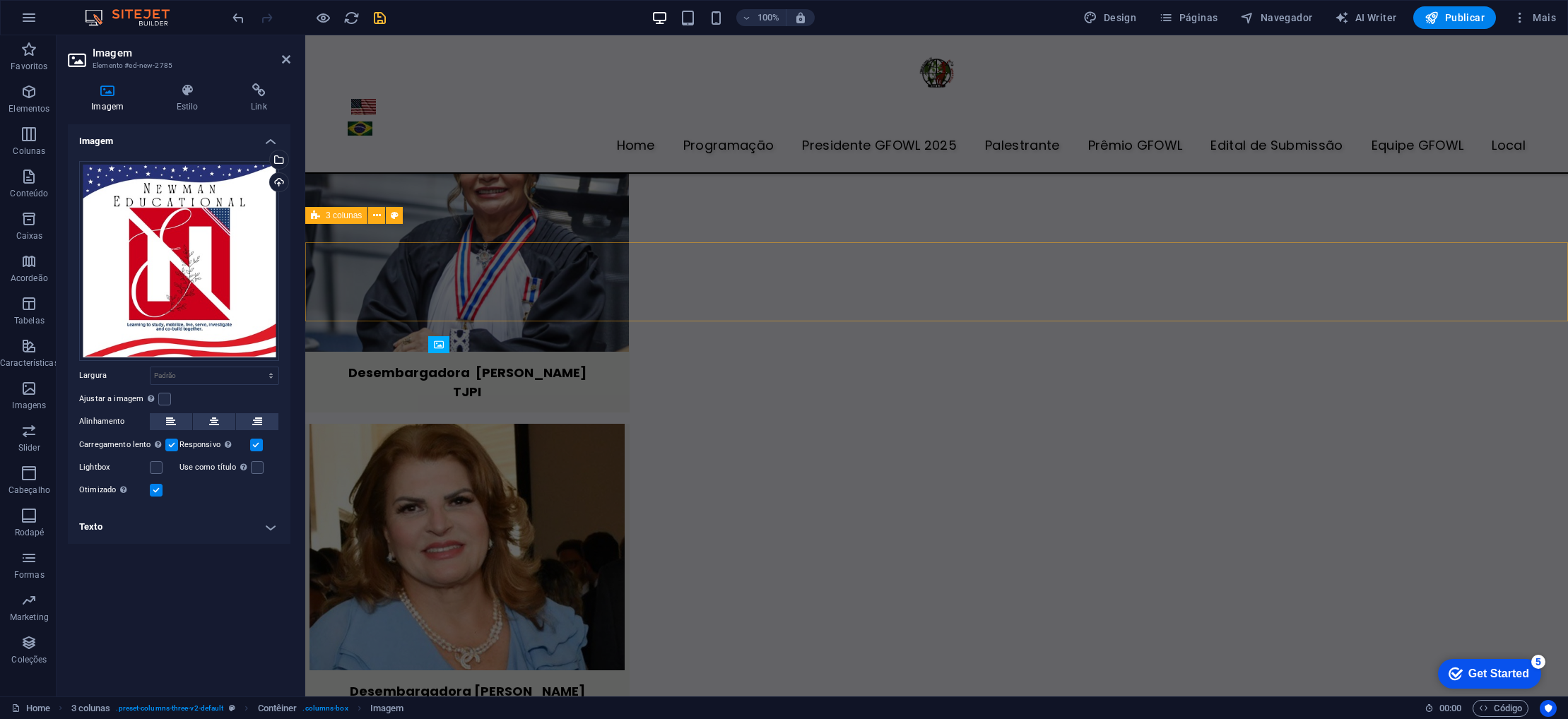
scroll to position [4923, 0]
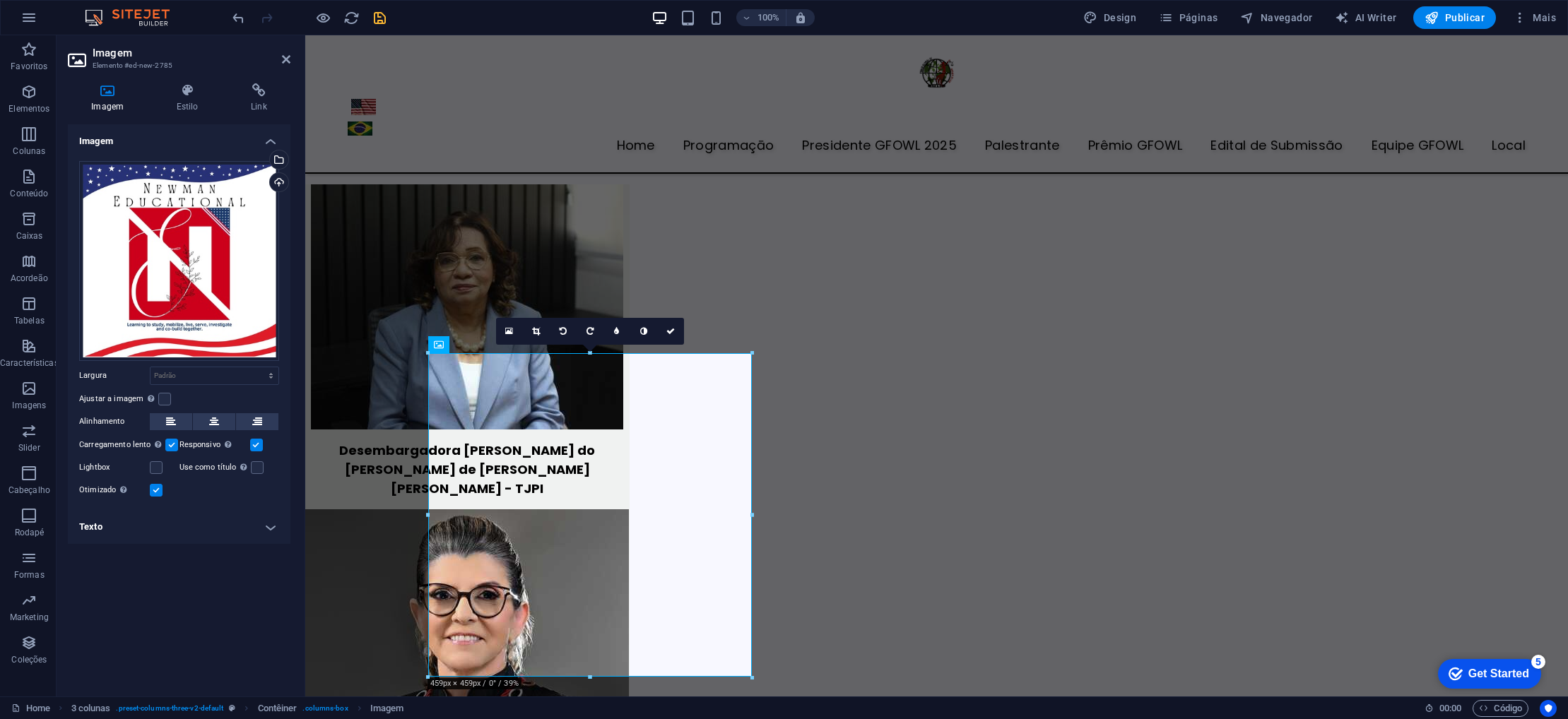
click at [536, 330] on icon at bounding box center [536, 331] width 8 height 9
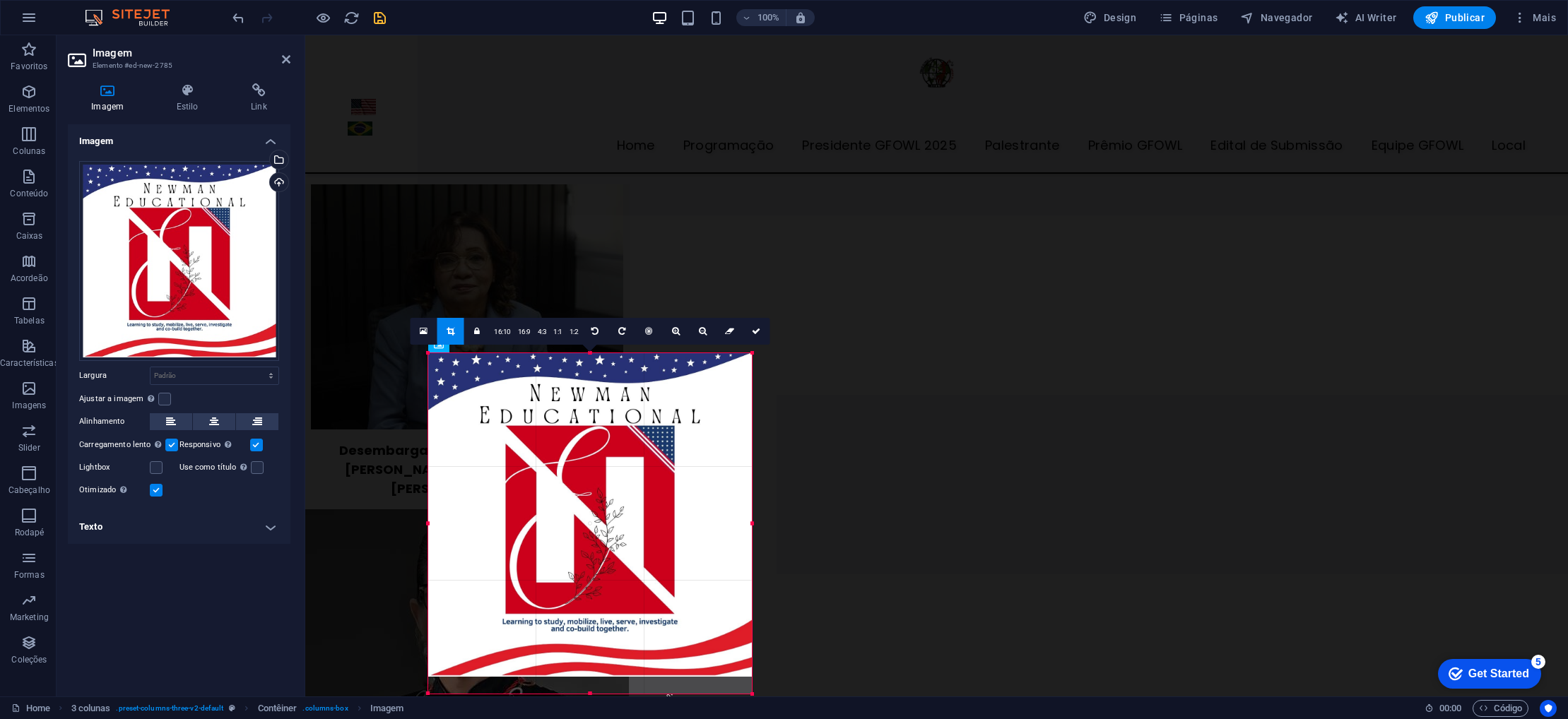
drag, startPoint x: 752, startPoint y: 677, endPoint x: 757, endPoint y: 686, distance: 10.3
click at [455, 334] on link at bounding box center [450, 331] width 27 height 27
type input "458"
select select "px"
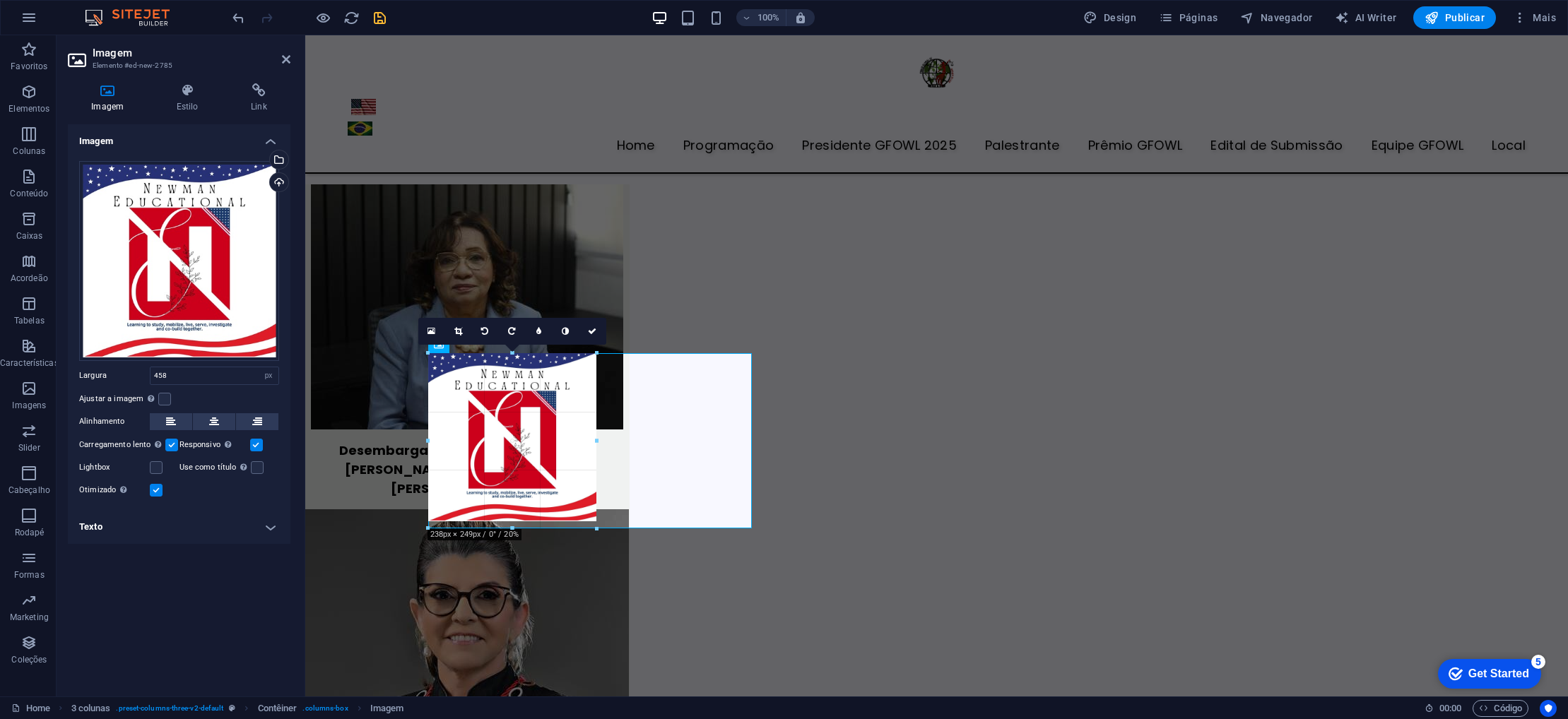
drag, startPoint x: 752, startPoint y: 674, endPoint x: 493, endPoint y: 624, distance: 263.8
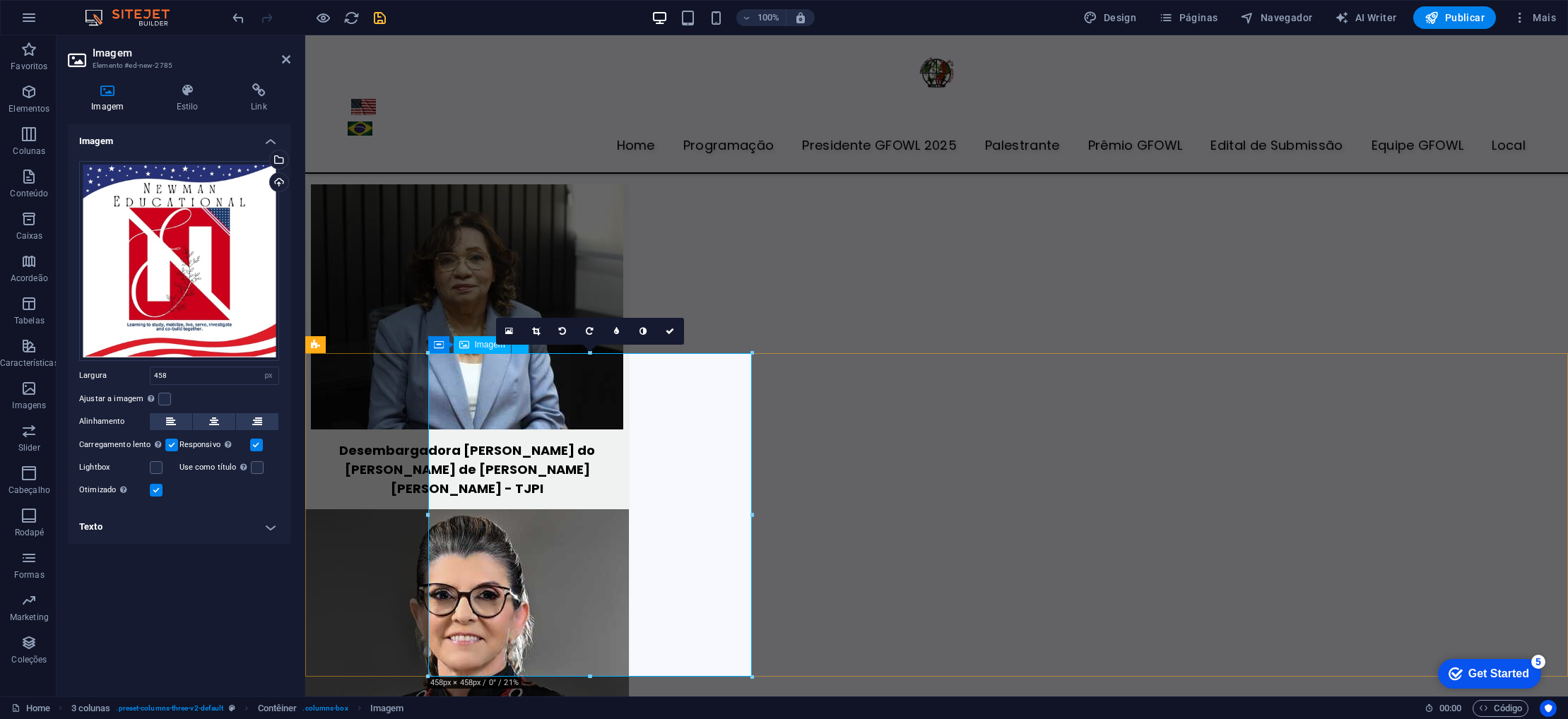
drag, startPoint x: 1053, startPoint y: 708, endPoint x: 687, endPoint y: 613, distance: 378.1
click at [533, 331] on icon at bounding box center [536, 331] width 8 height 9
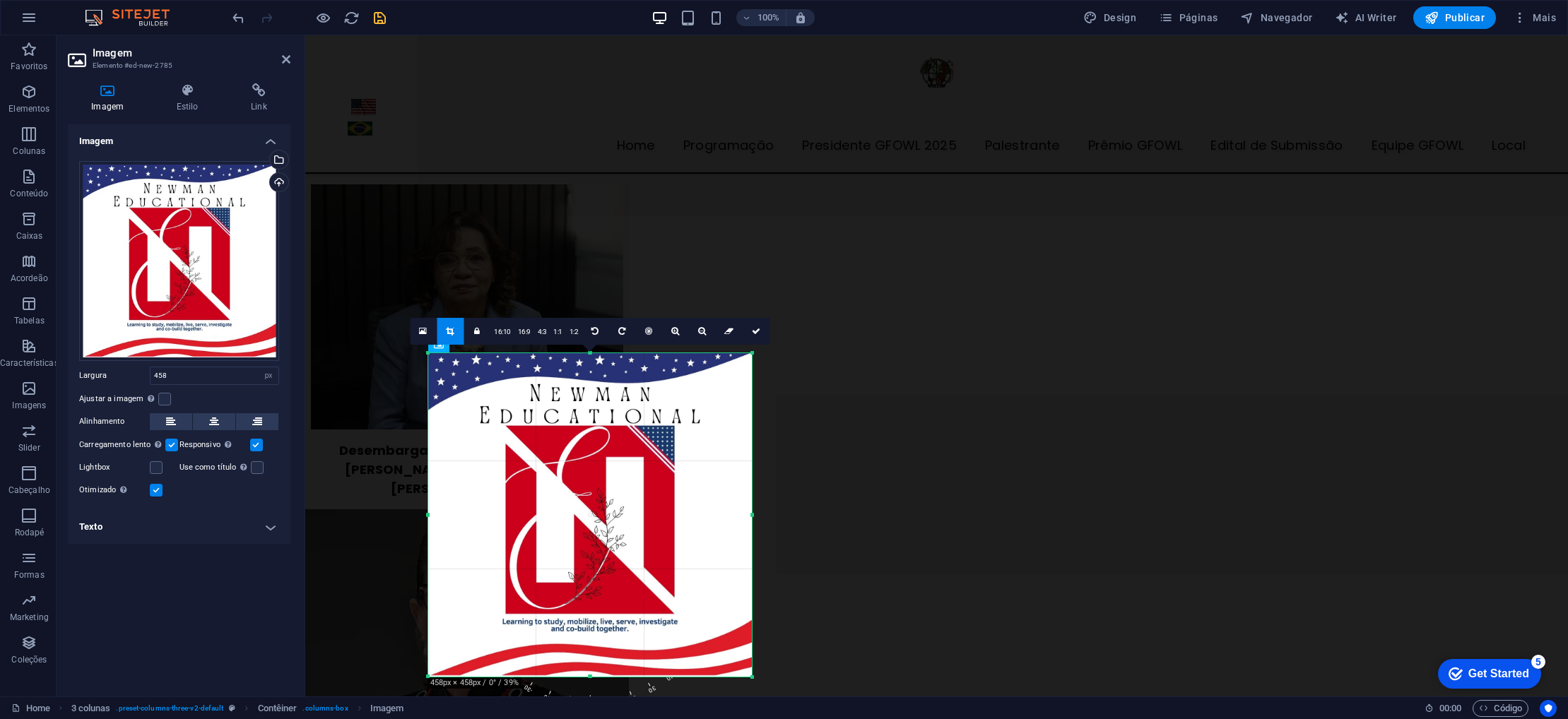
drag, startPoint x: 449, startPoint y: 331, endPoint x: 143, endPoint y: 296, distance: 308.0
click at [449, 331] on icon at bounding box center [450, 331] width 8 height 9
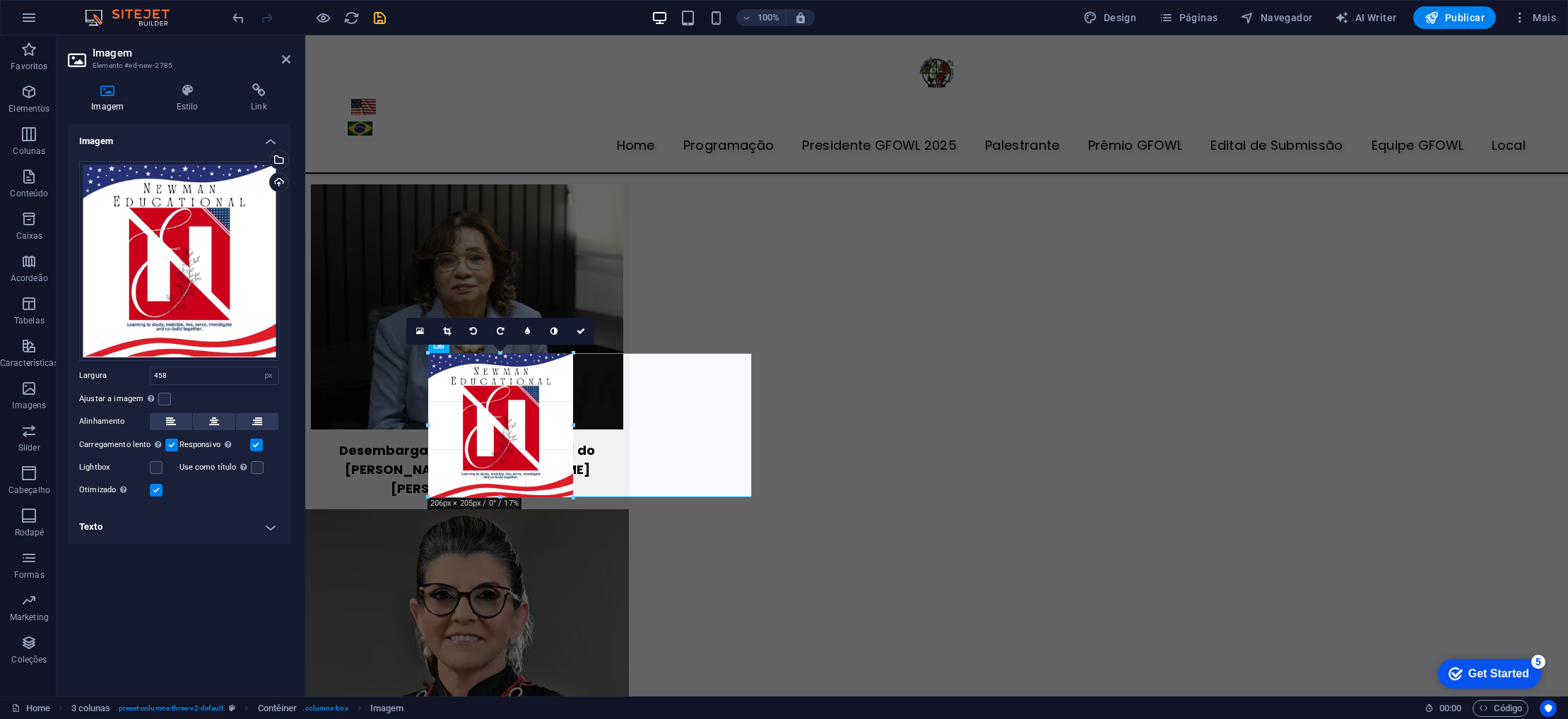
drag, startPoint x: 749, startPoint y: 676, endPoint x: 547, endPoint y: 494, distance: 271.9
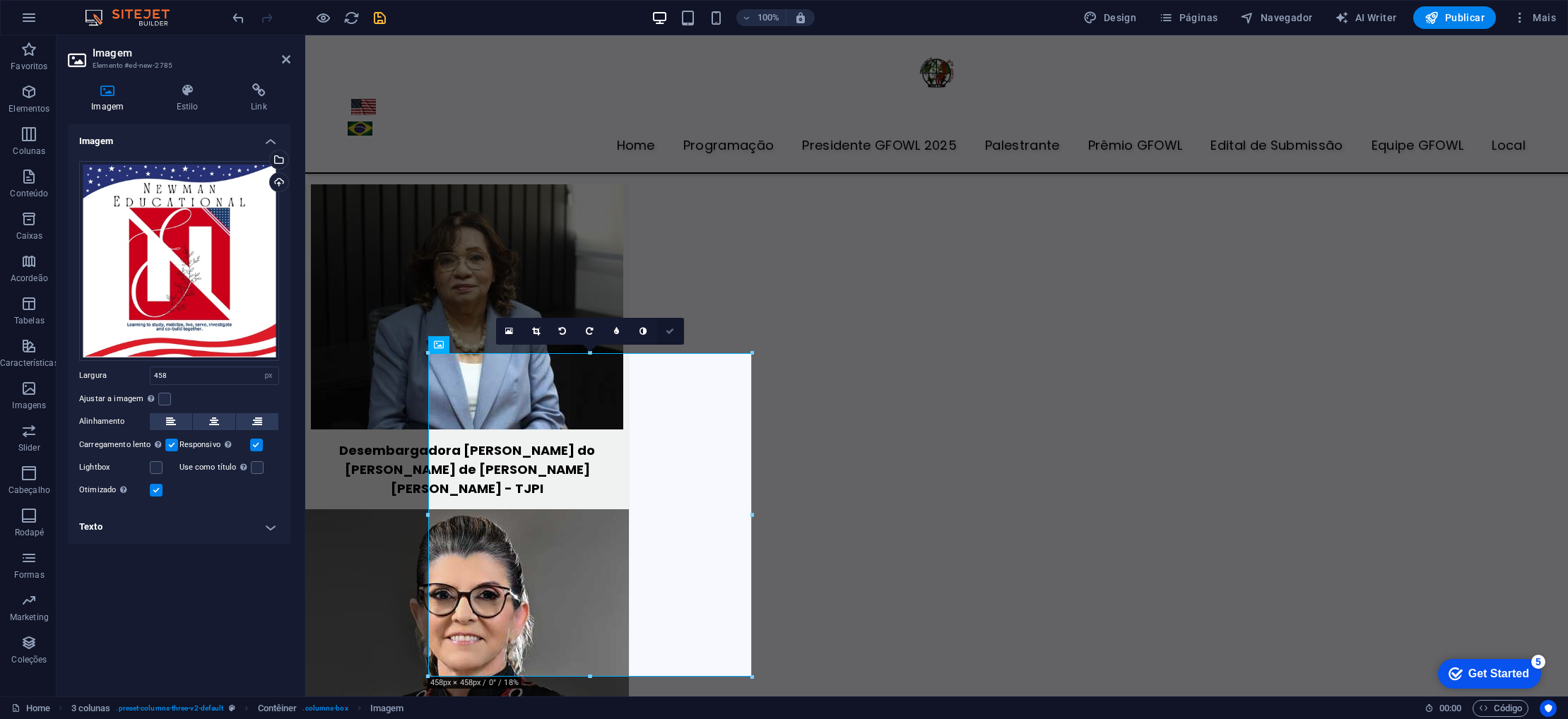
click at [670, 331] on icon at bounding box center [669, 331] width 9 height 9
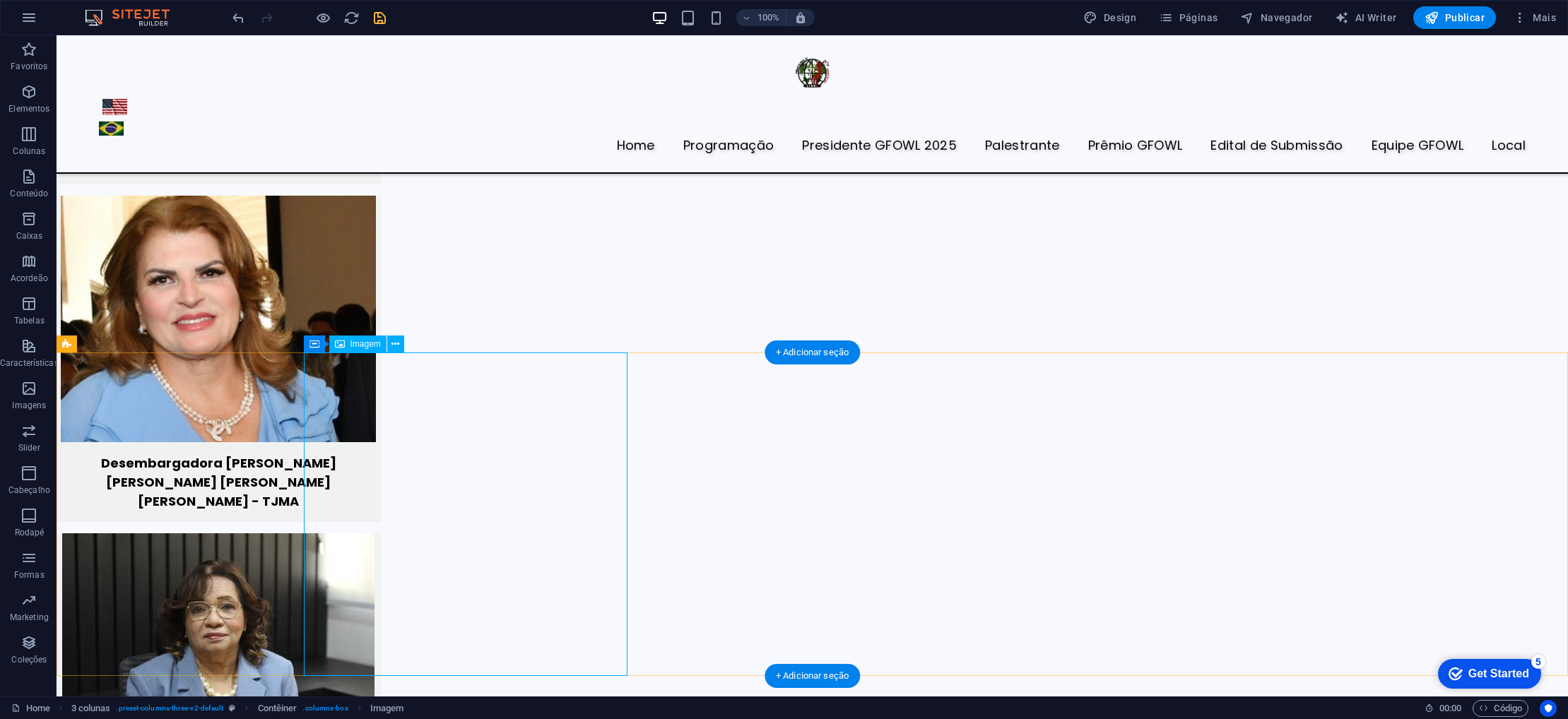
select select "px"
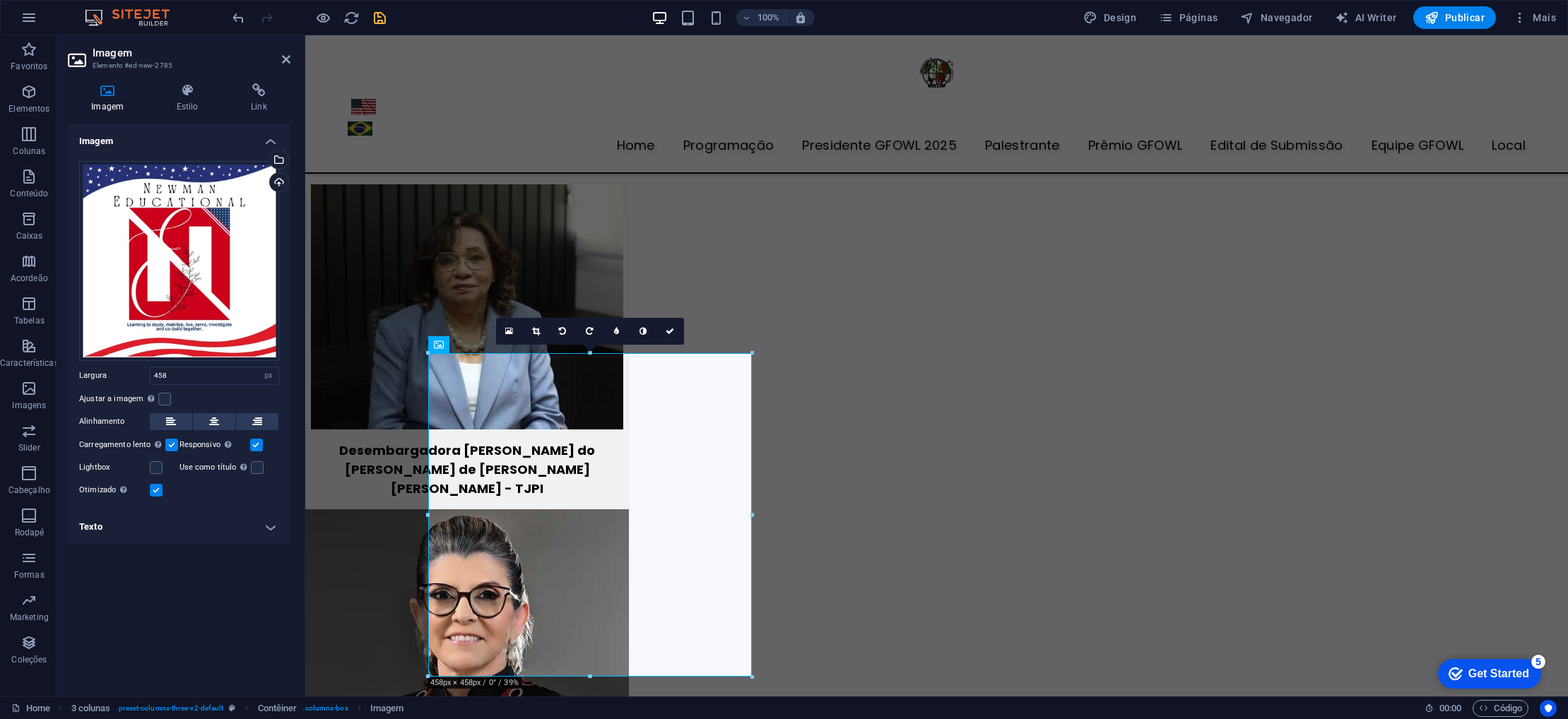
click at [532, 329] on link at bounding box center [536, 331] width 27 height 27
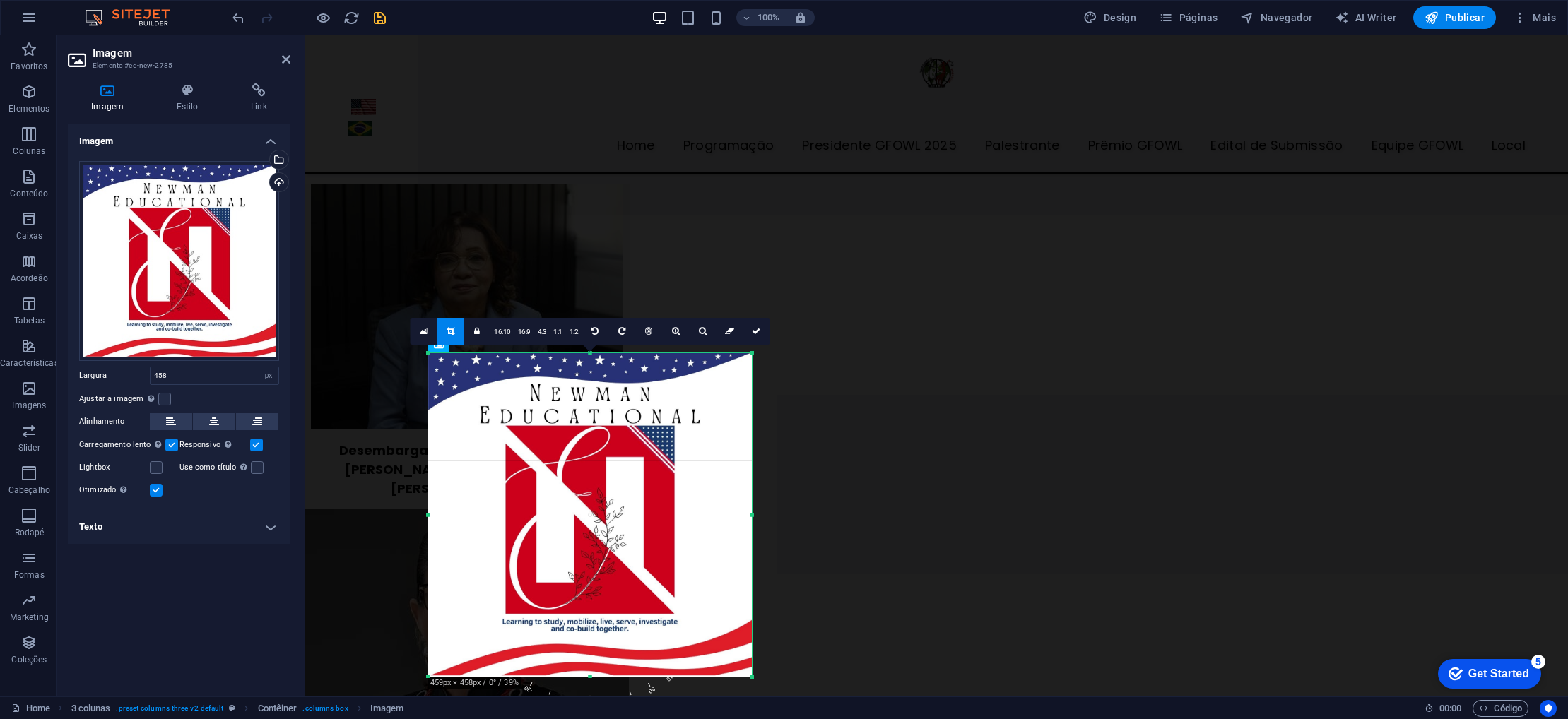
drag, startPoint x: 751, startPoint y: 678, endPoint x: 767, endPoint y: 682, distance: 16.5
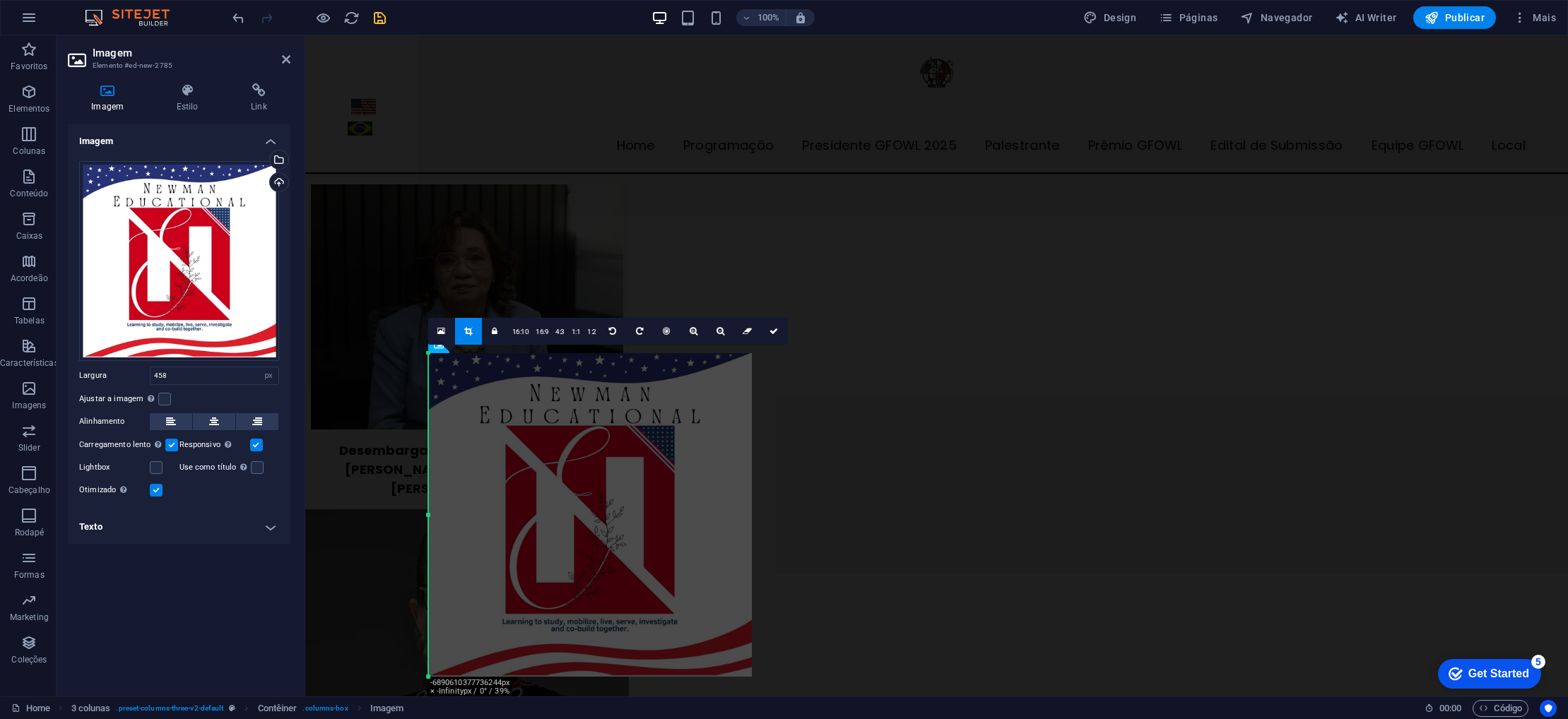
click at [471, 331] on icon at bounding box center [468, 331] width 8 height 9
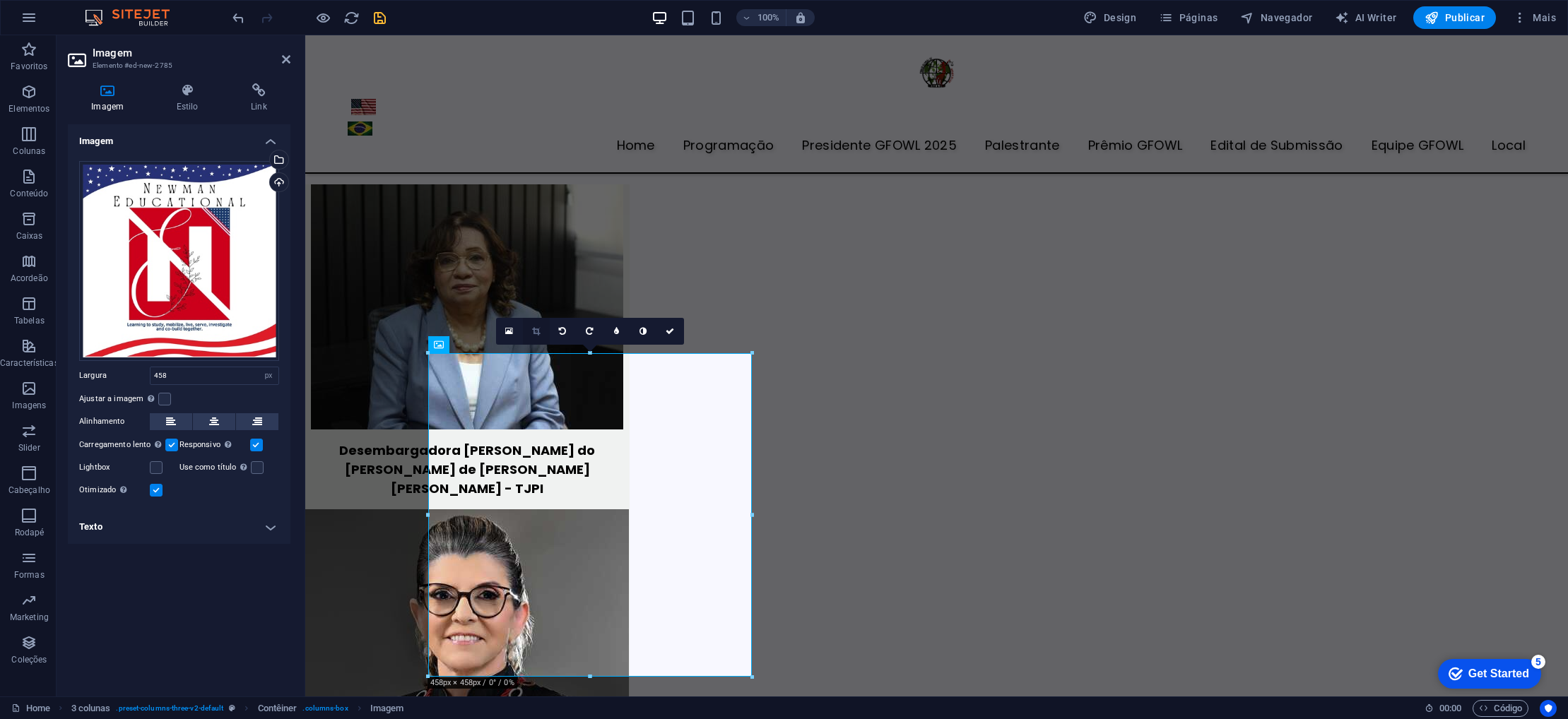
click at [533, 331] on icon at bounding box center [536, 331] width 8 height 9
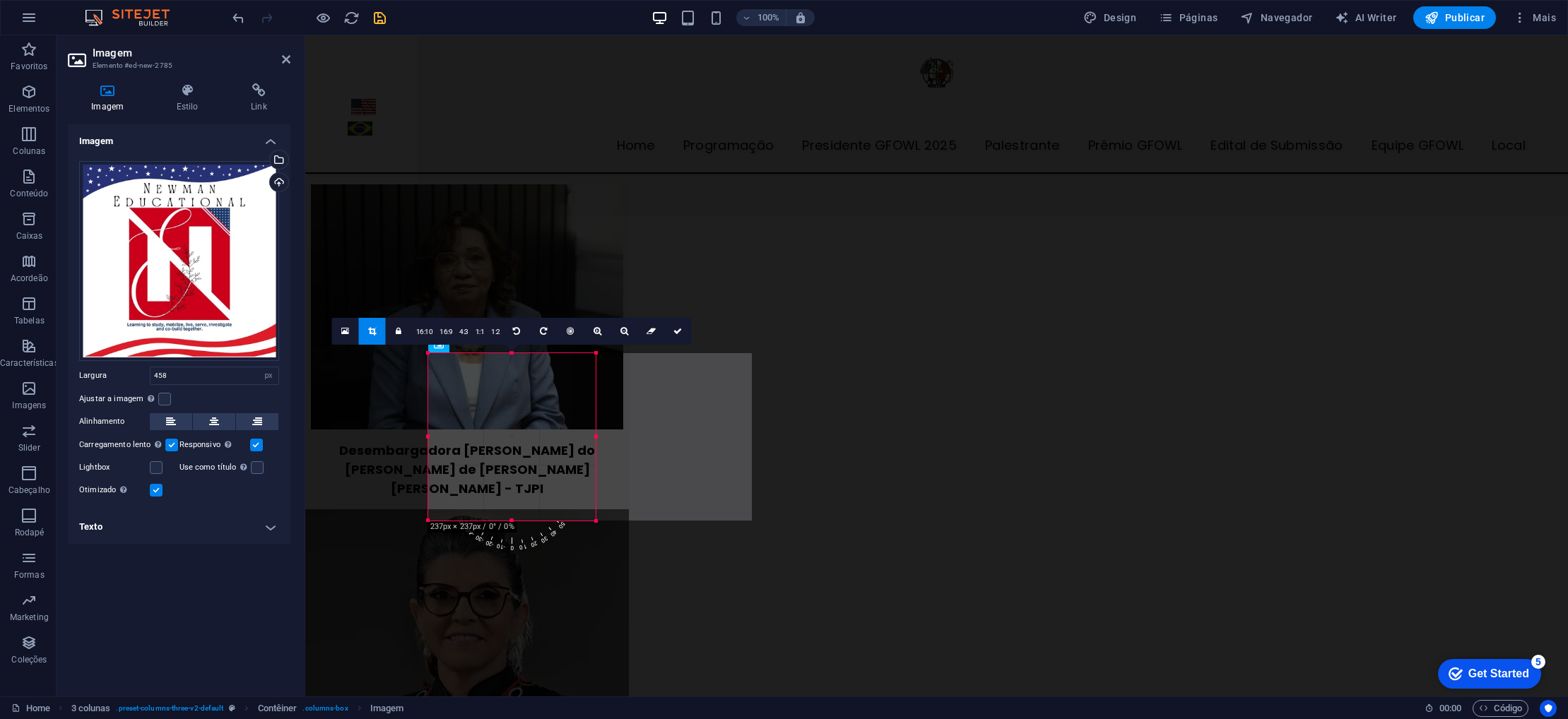
drag, startPoint x: 751, startPoint y: 673, endPoint x: 594, endPoint y: 517, distance: 221.3
click at [594, 517] on div at bounding box center [596, 521] width 9 height 9
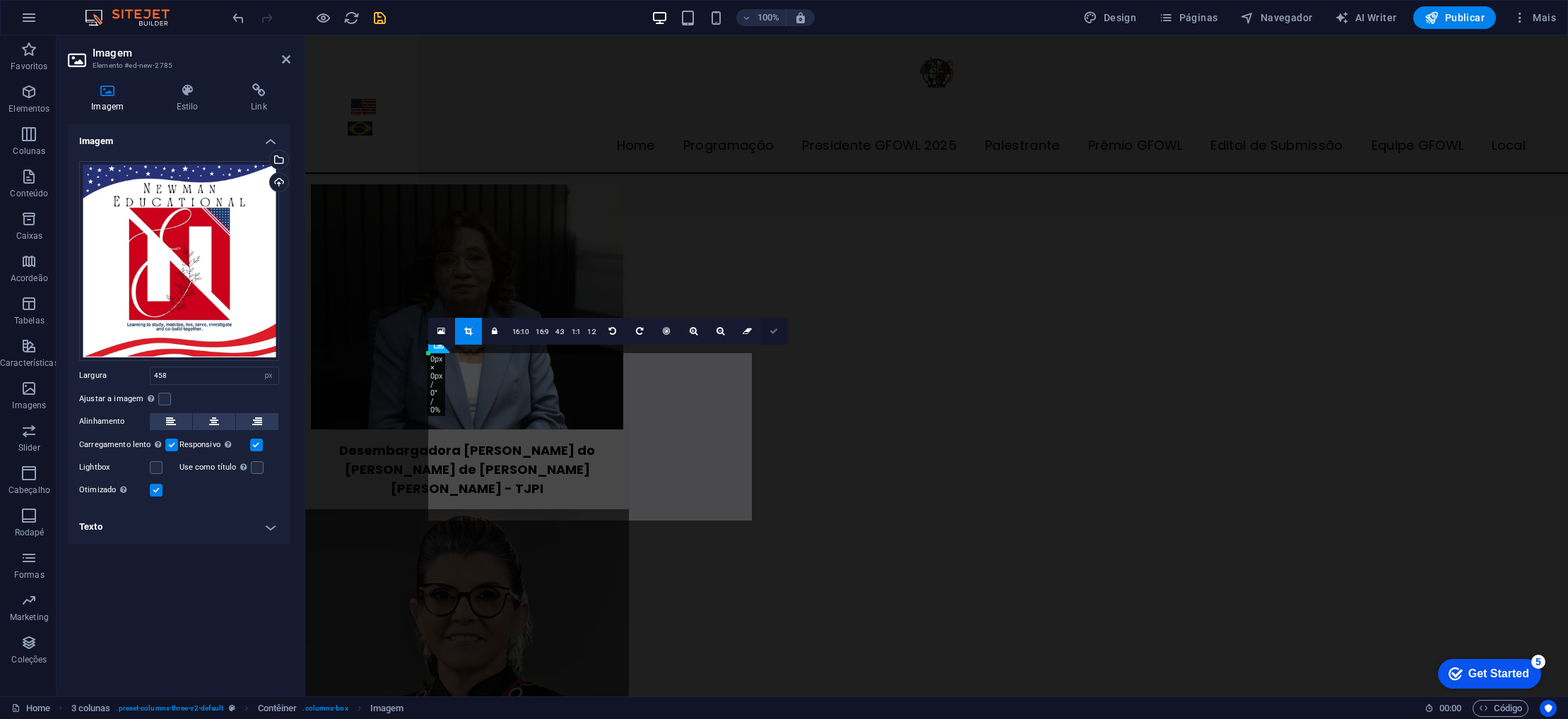
click at [767, 330] on link at bounding box center [774, 331] width 27 height 27
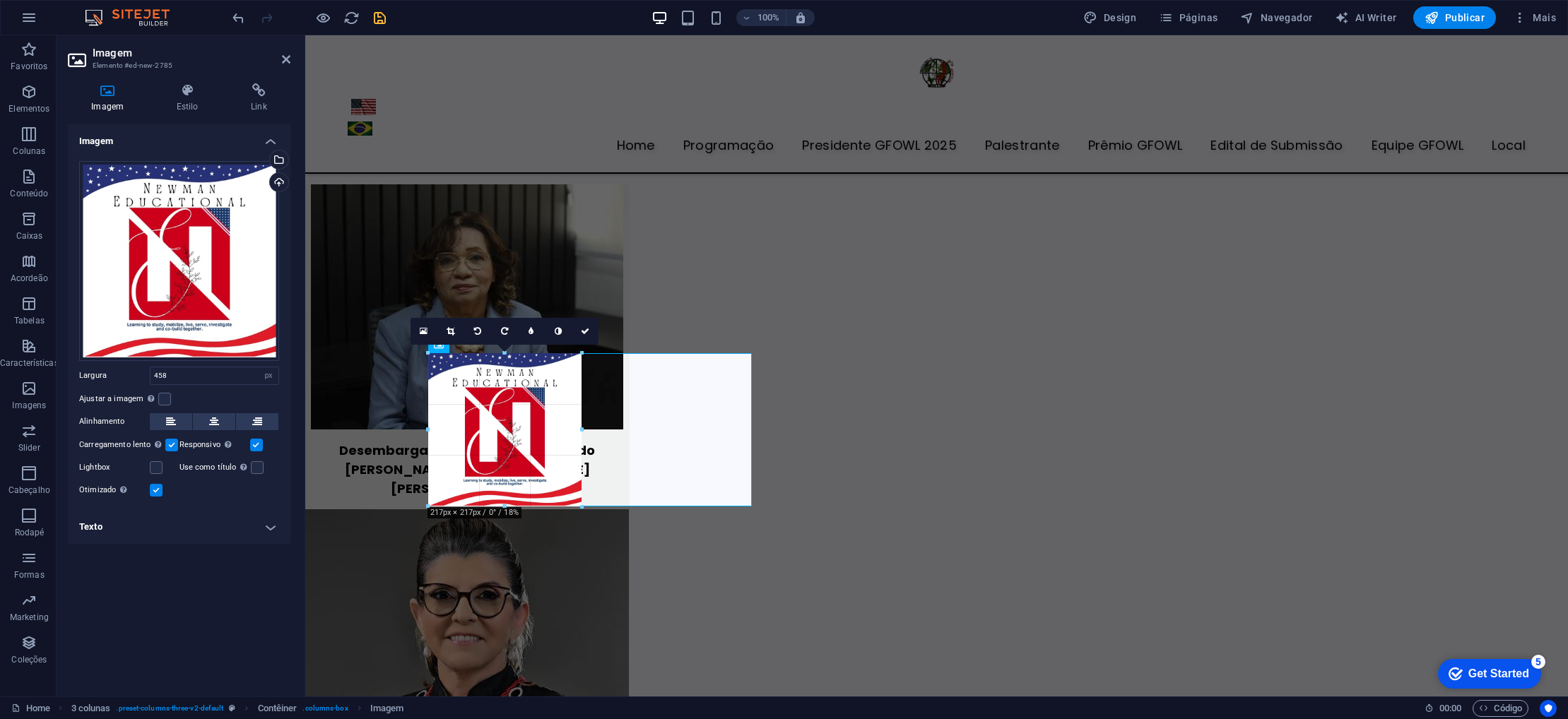
drag, startPoint x: 751, startPoint y: 675, endPoint x: 525, endPoint y: 506, distance: 282.2
type input "218"
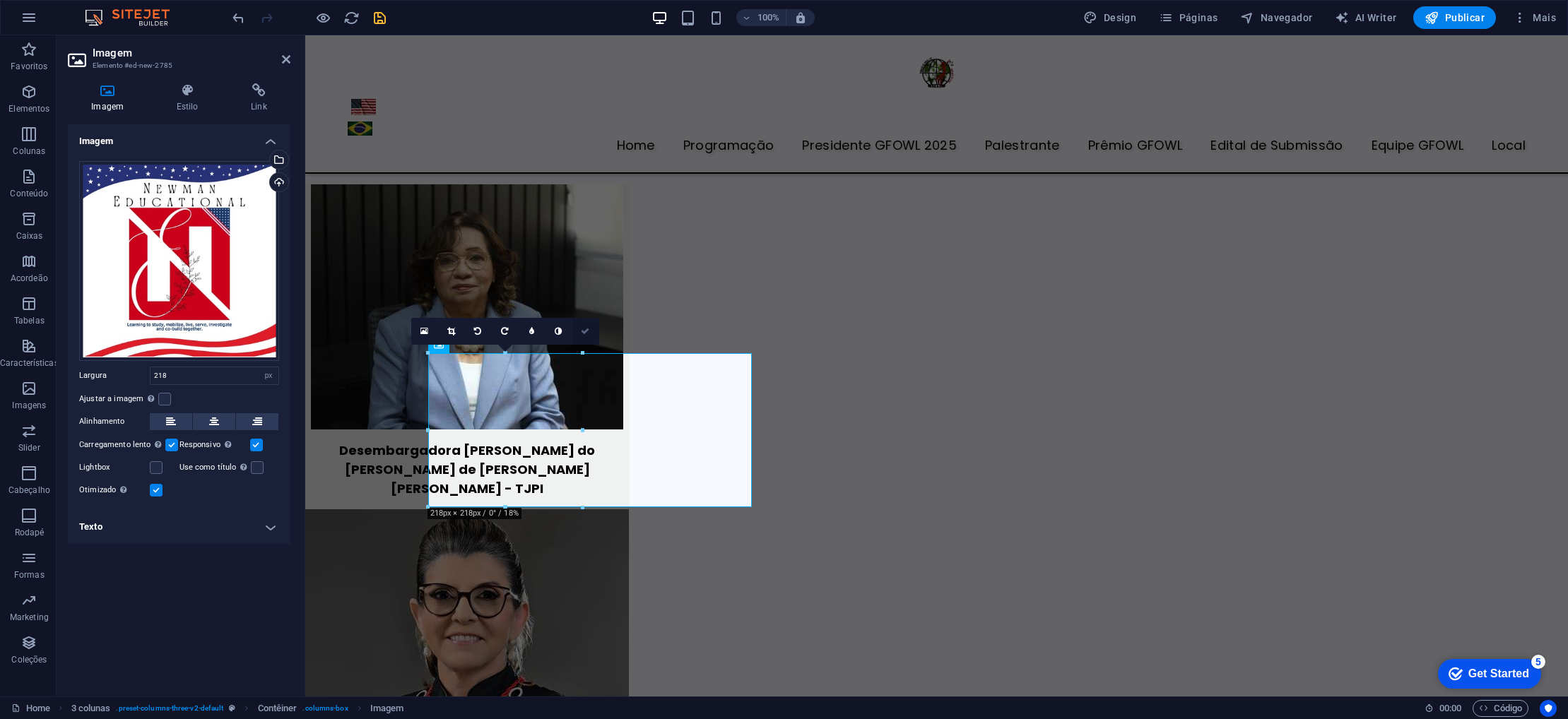
click at [583, 331] on icon at bounding box center [585, 331] width 9 height 9
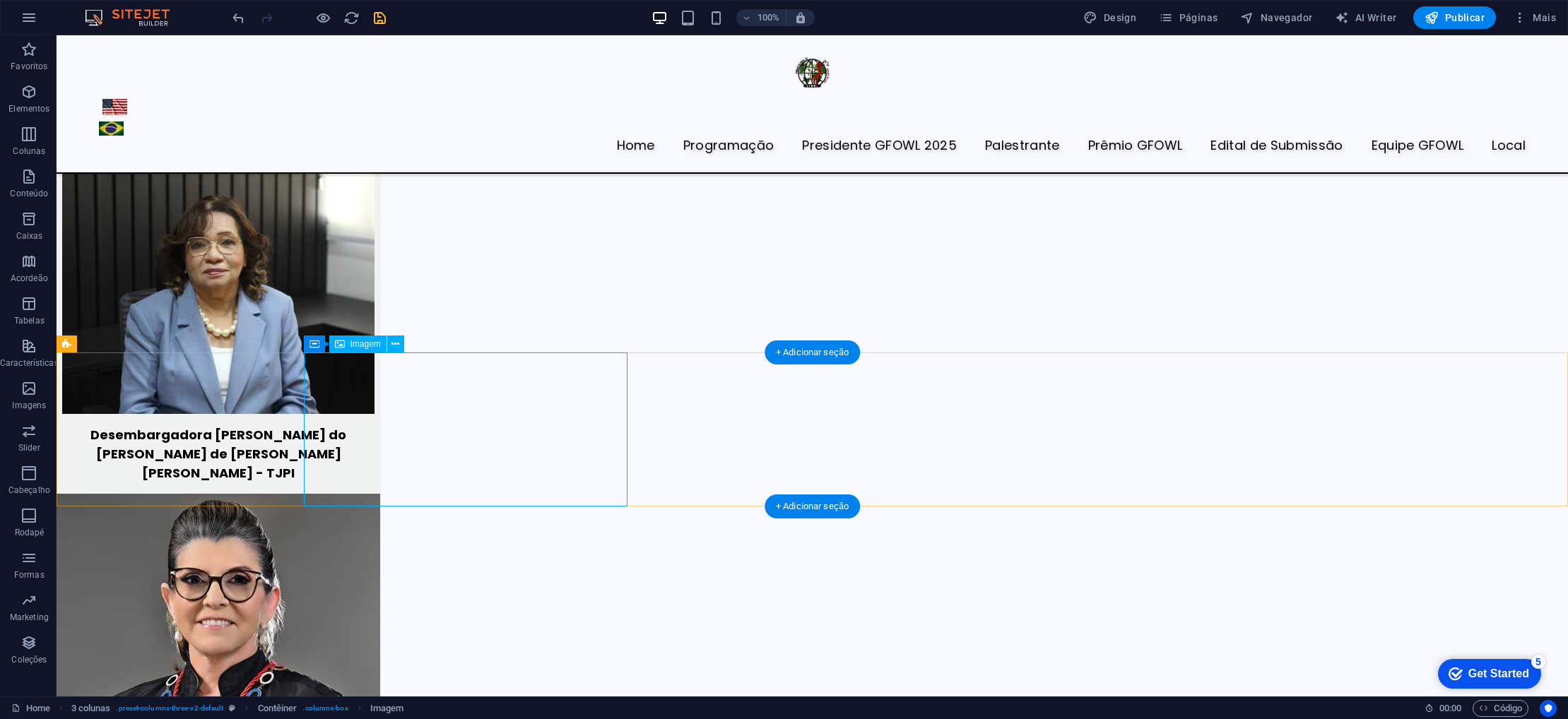
click at [390, 25] on div "100% Design Páginas Navegador AI Writer Publicar Mais" at bounding box center [896, 17] width 1333 height 23
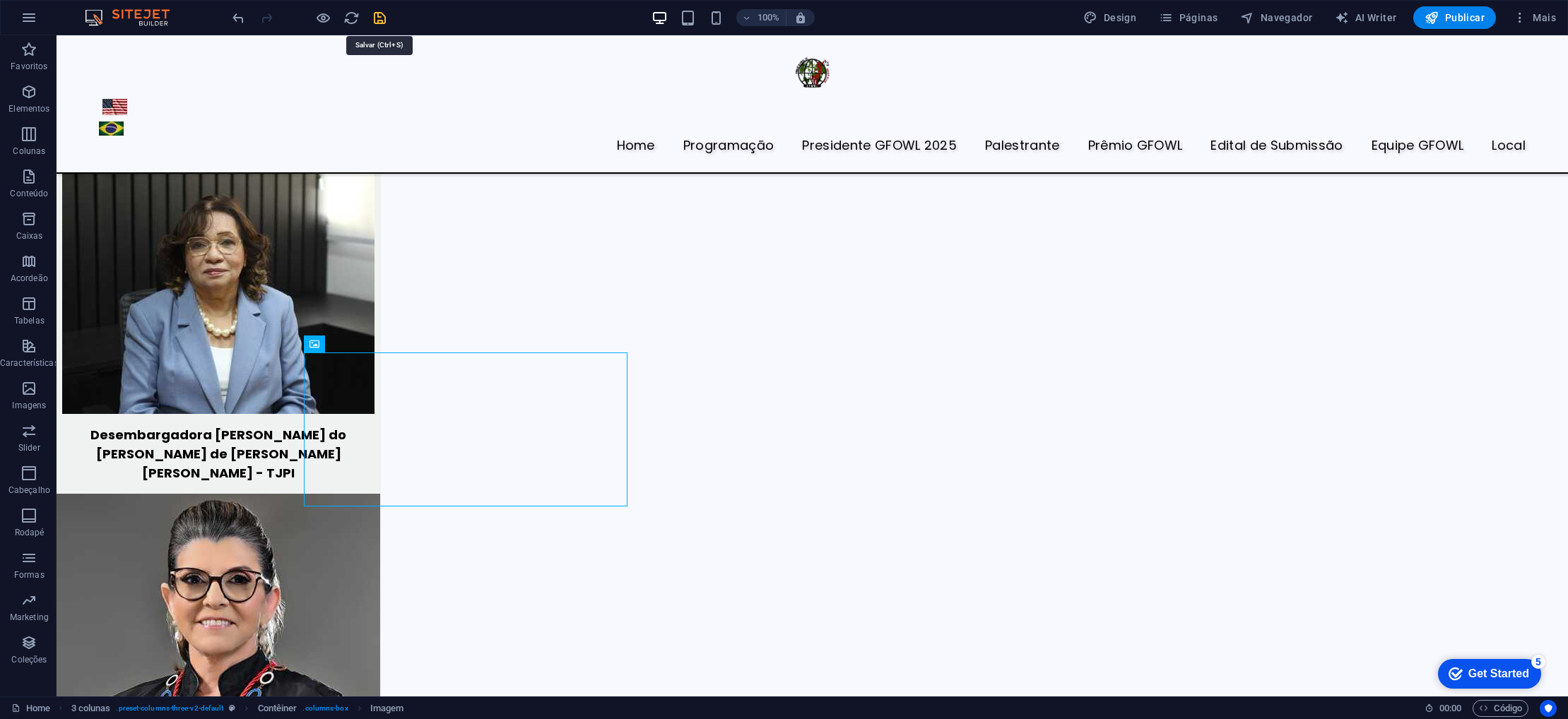
click at [381, 19] on icon "save" at bounding box center [379, 18] width 16 height 16
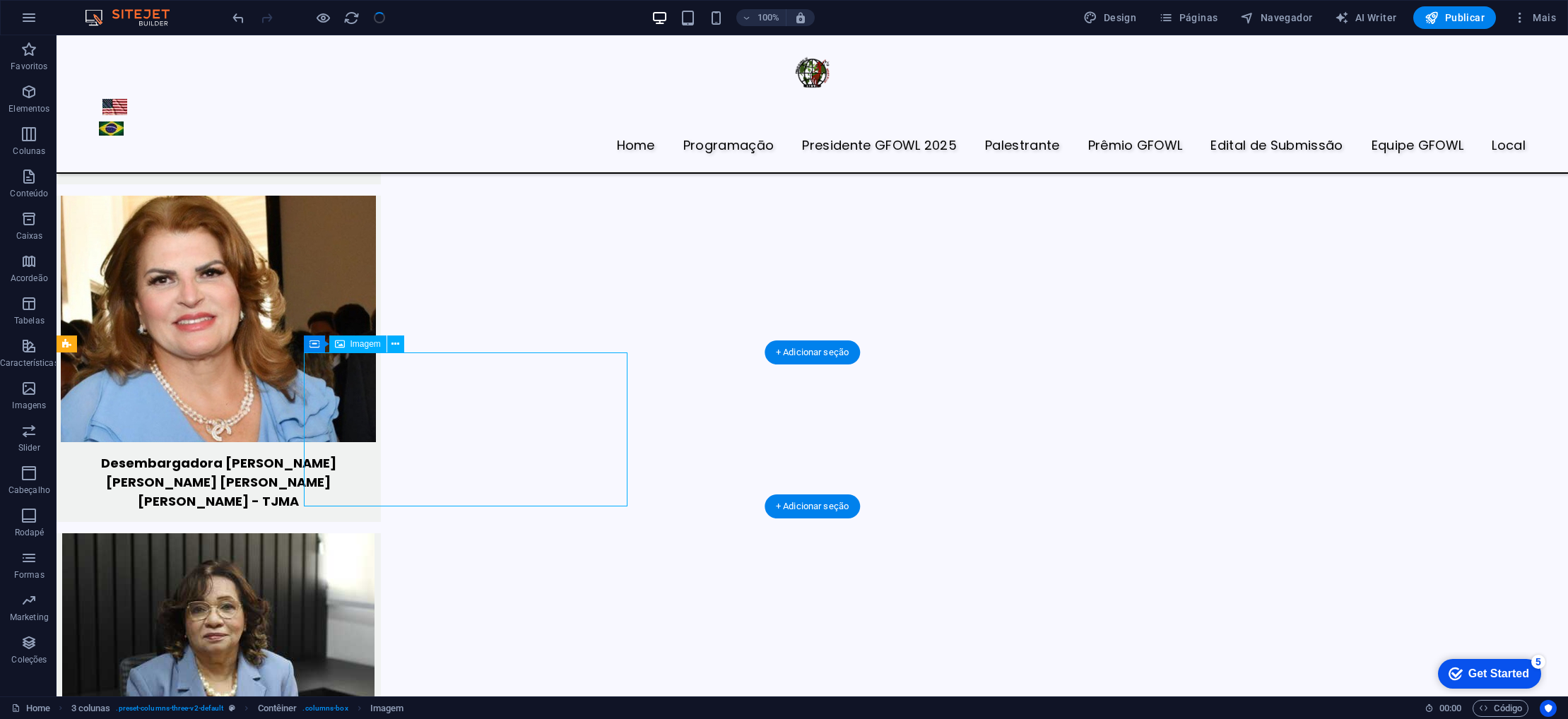
select select "px"
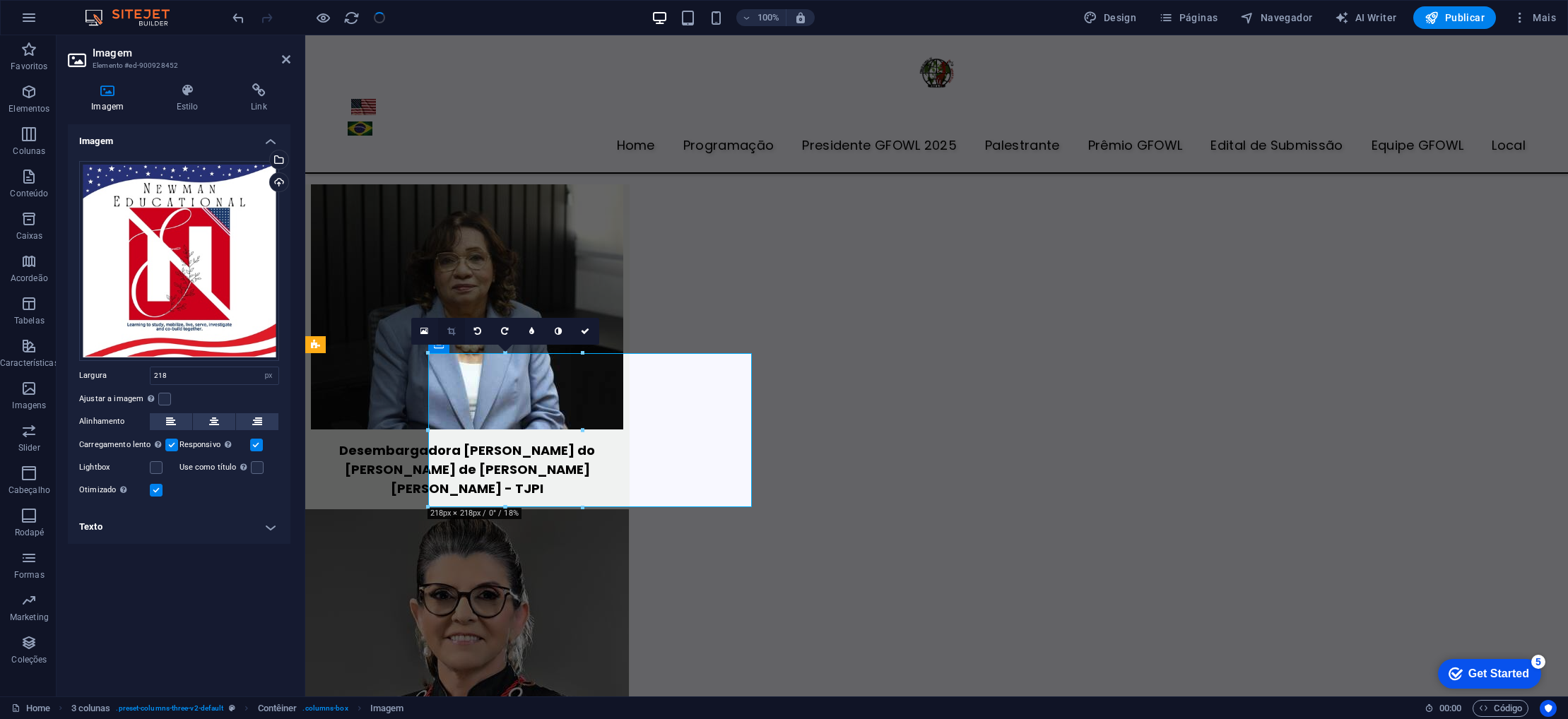
click at [451, 332] on icon at bounding box center [451, 331] width 8 height 9
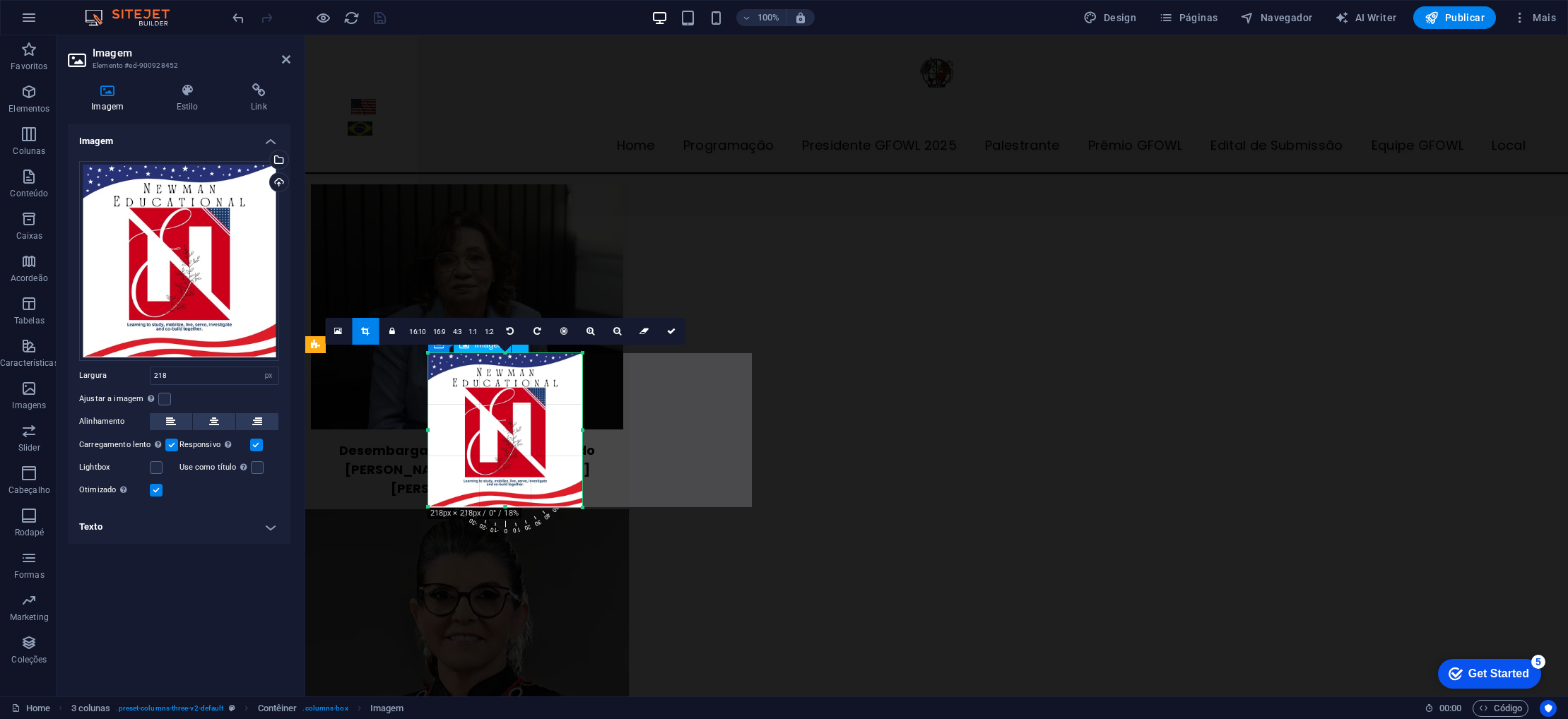
click at [669, 334] on icon at bounding box center [671, 331] width 9 height 9
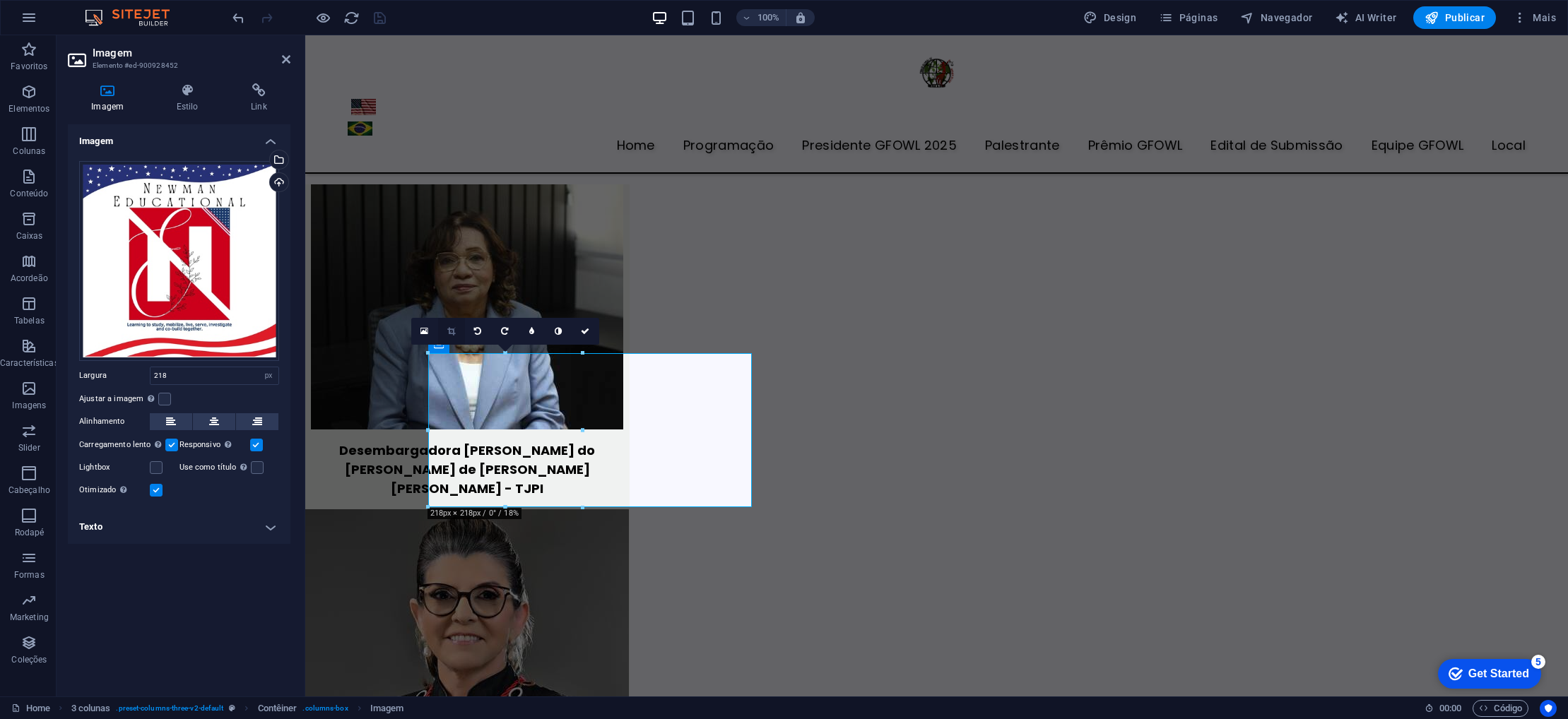
click at [452, 327] on icon at bounding box center [451, 331] width 8 height 9
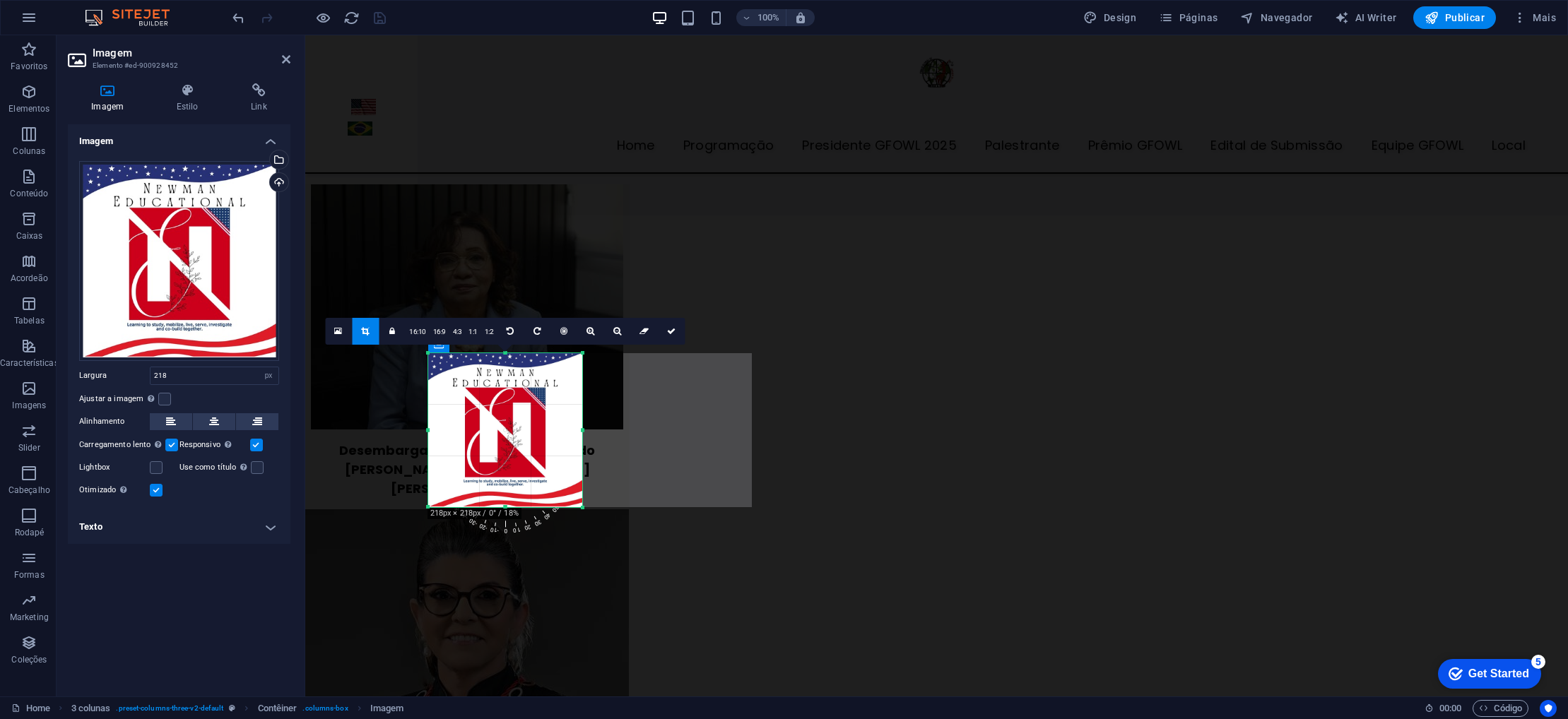
click at [579, 432] on div at bounding box center [505, 430] width 154 height 154
click at [665, 332] on link at bounding box center [671, 331] width 27 height 27
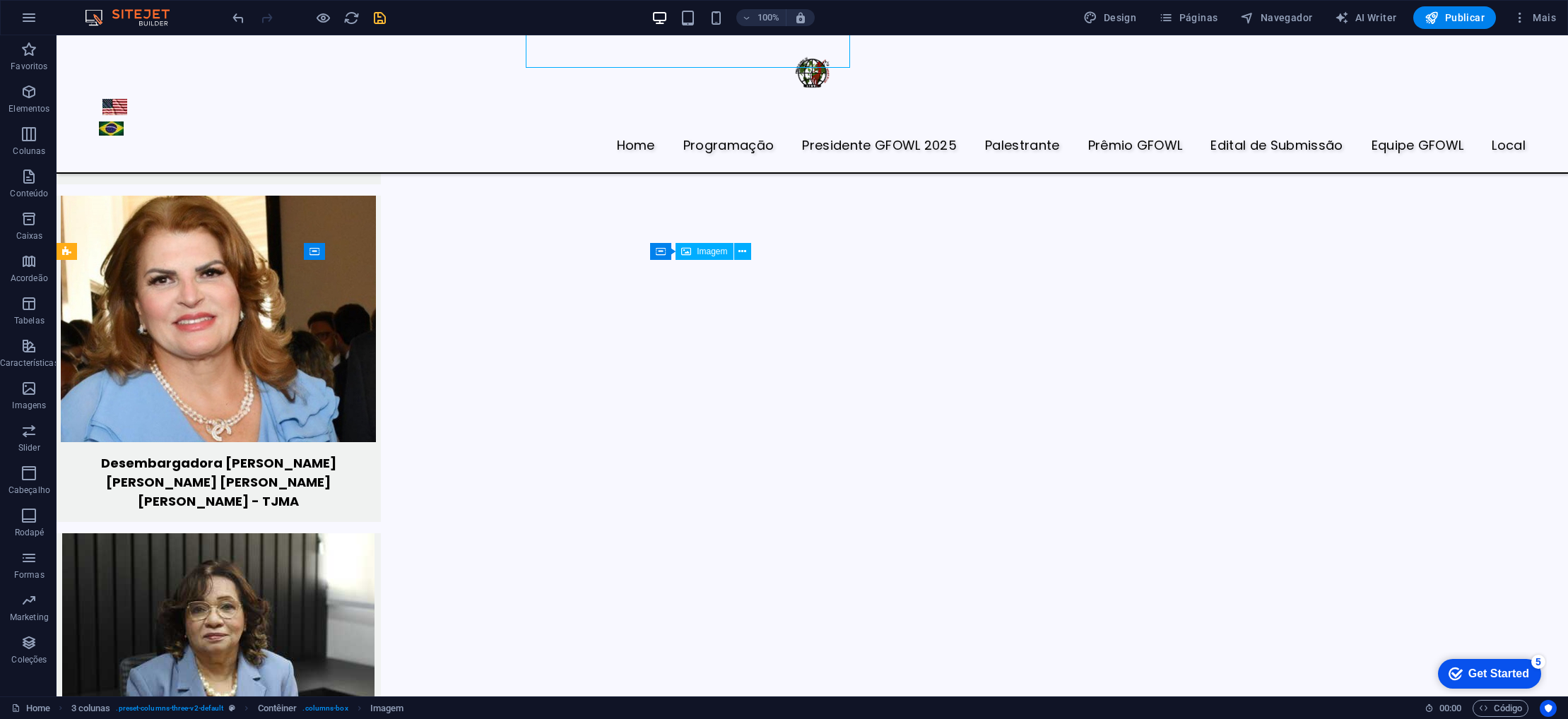
scroll to position [5287, 0]
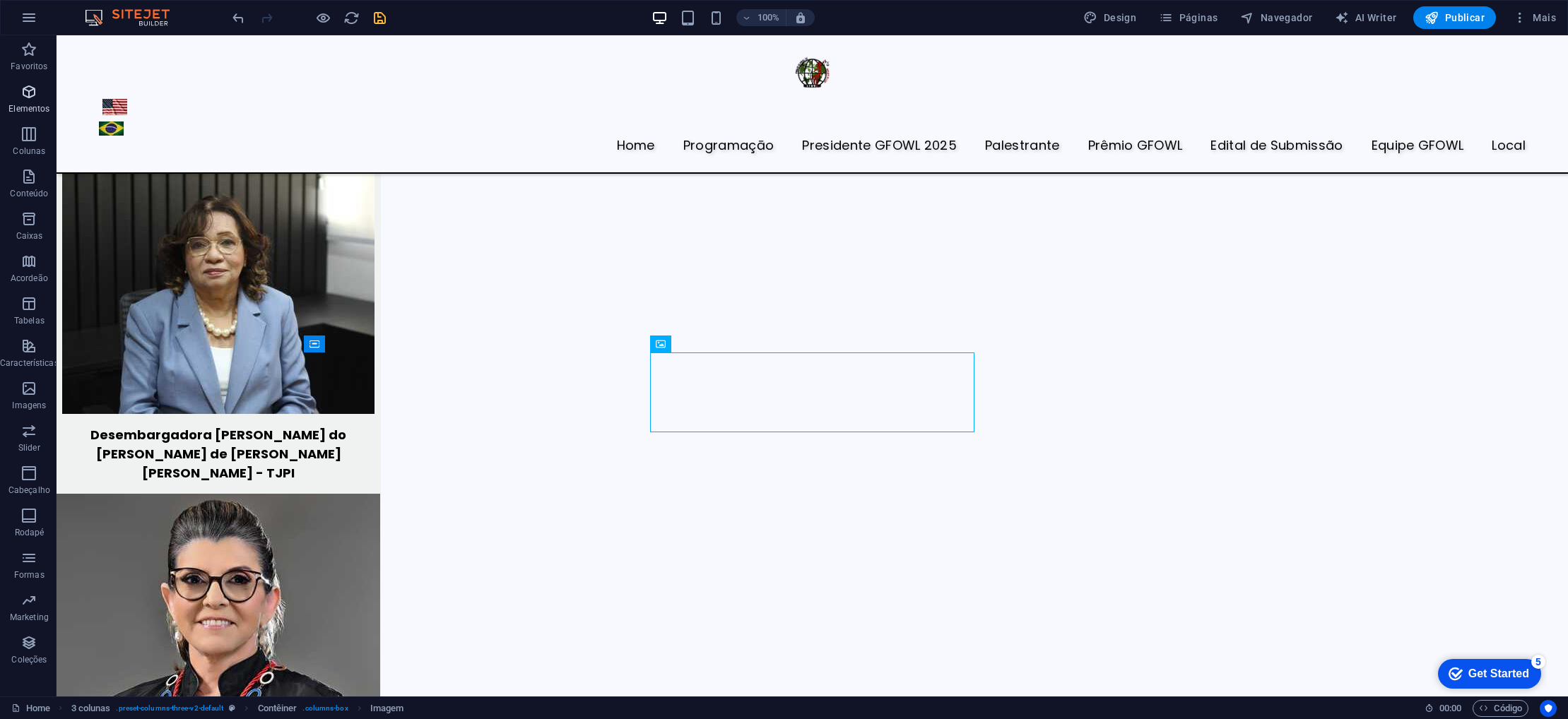
click at [27, 104] on p "Elementos" at bounding box center [29, 109] width 41 height 11
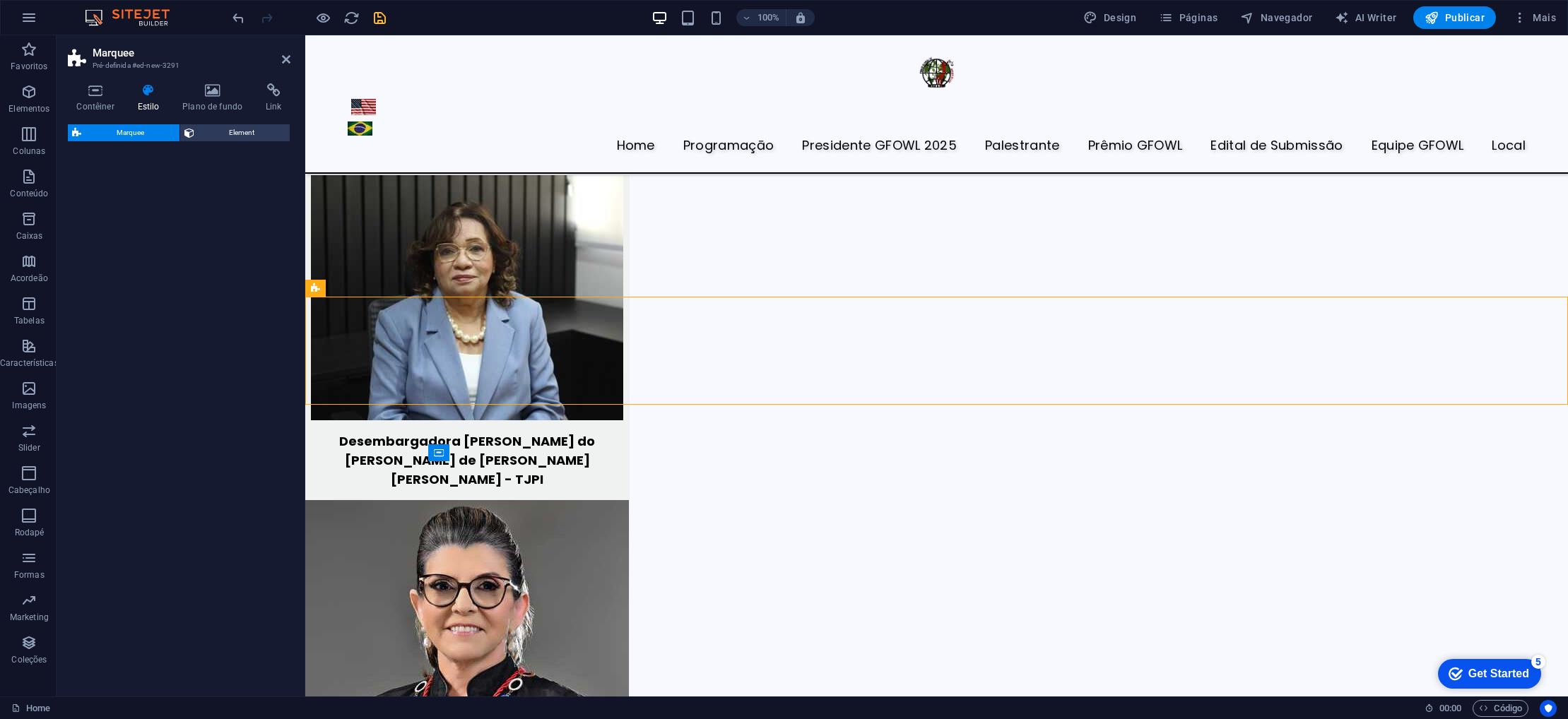
scroll to position [4923, 0]
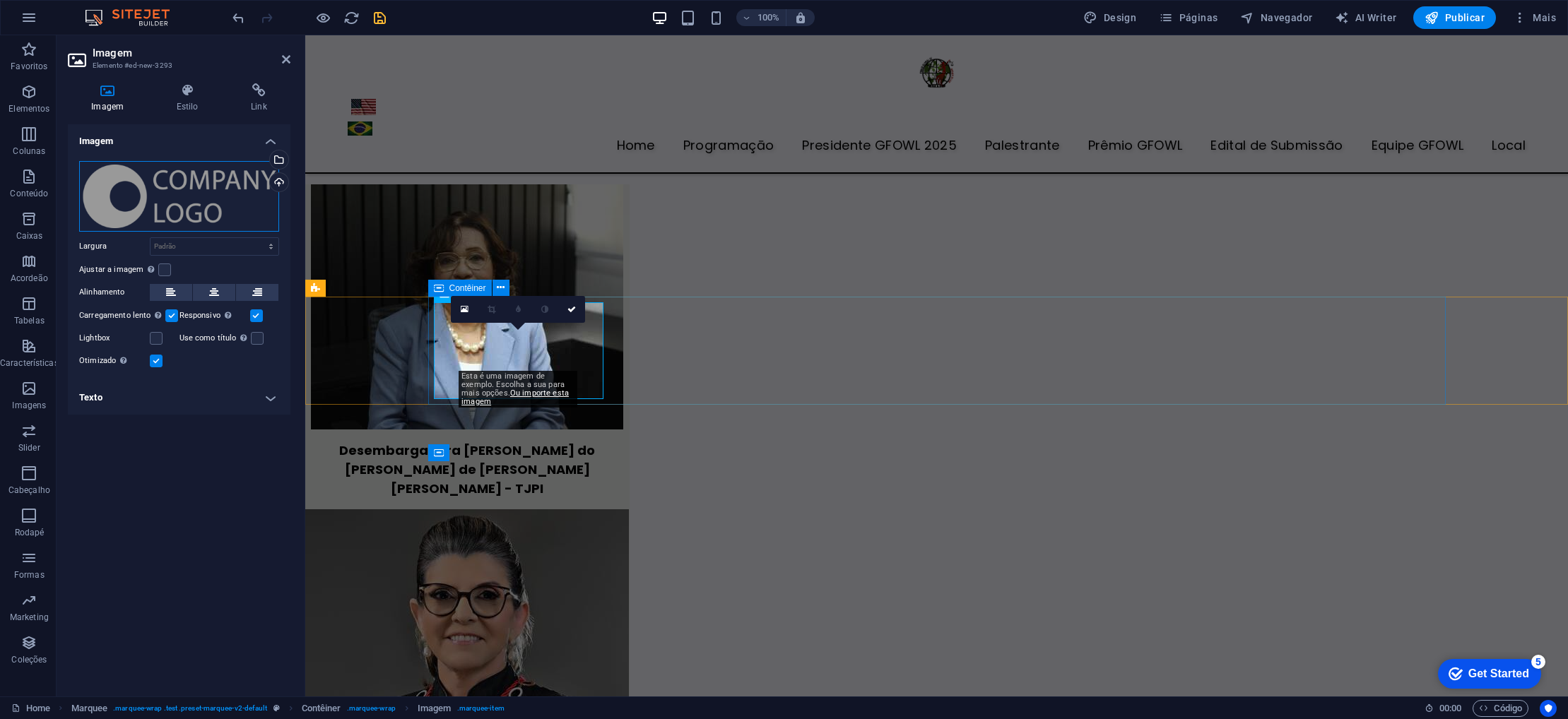
click at [216, 209] on div "Arraste os arquivos aqui, clique para escolher os arquivos ou selecione os arqu…" at bounding box center [179, 196] width 200 height 70
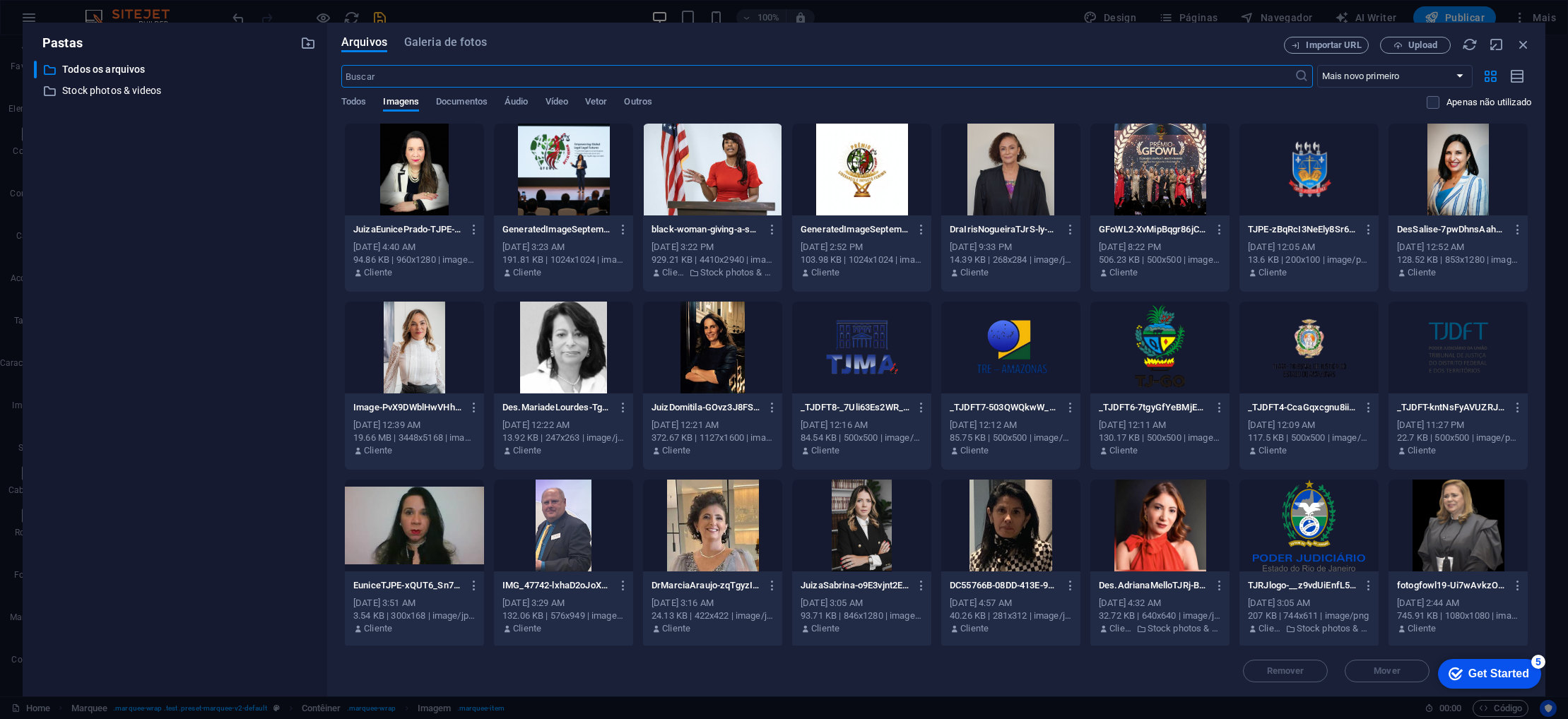
scroll to position [4363, 0]
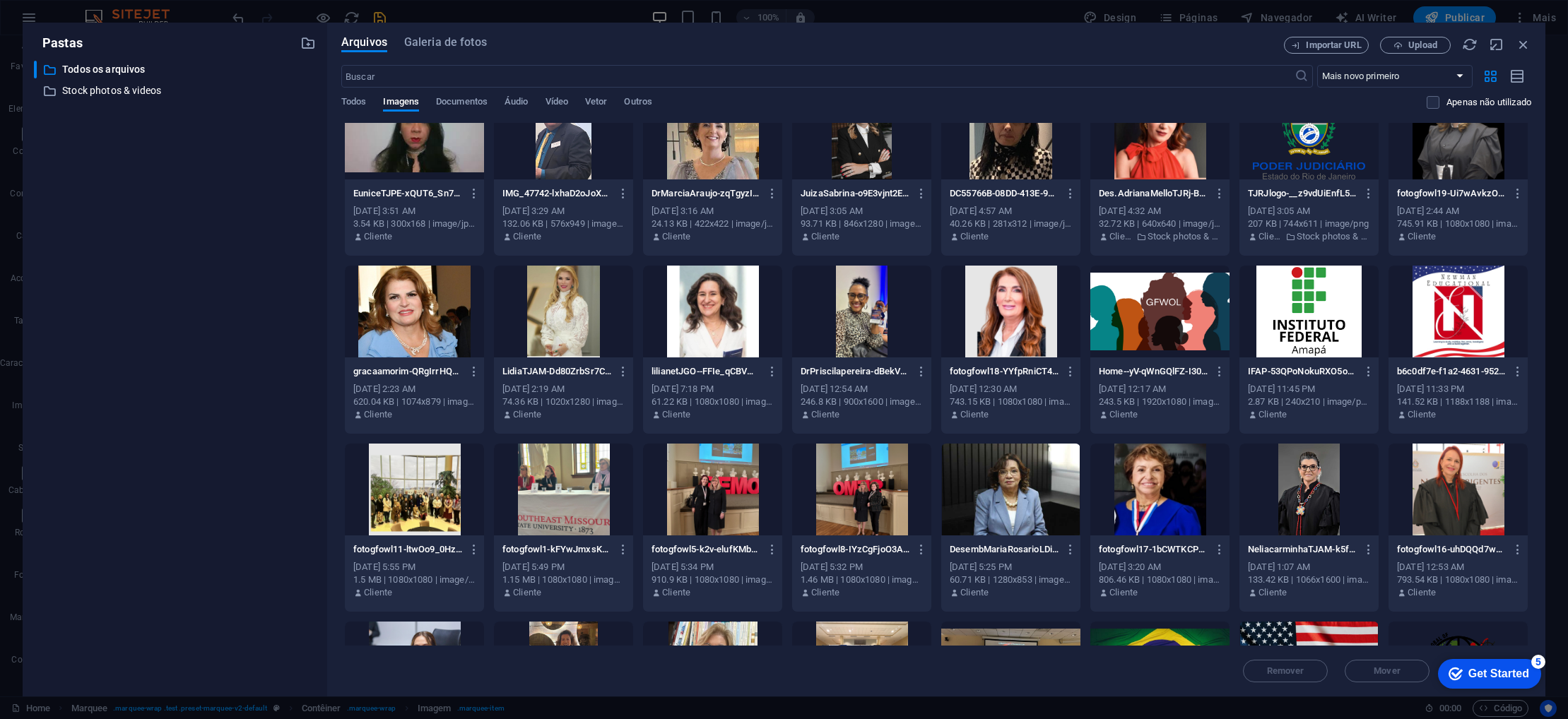
click at [1448, 309] on div at bounding box center [1459, 311] width 139 height 91
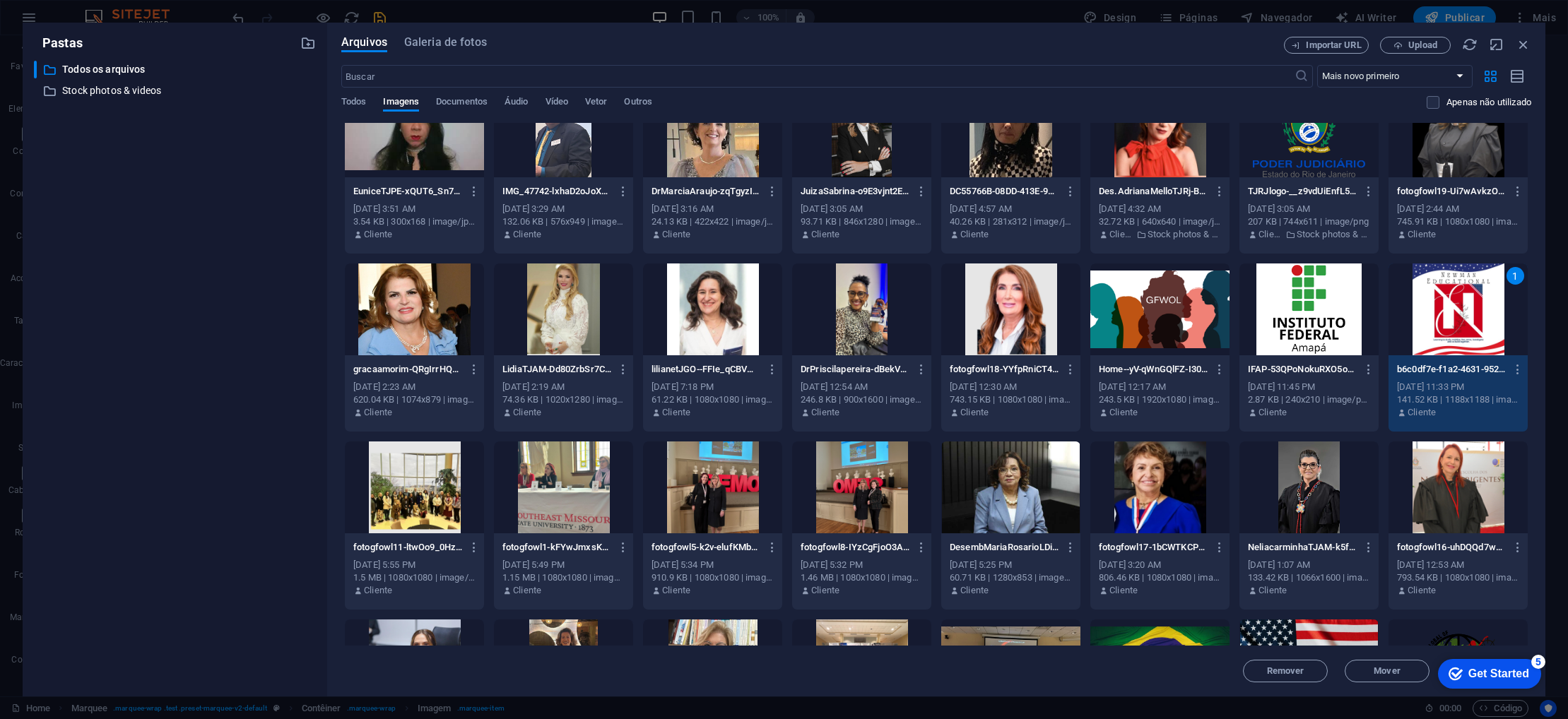
click at [1448, 309] on div "1" at bounding box center [1459, 309] width 139 height 91
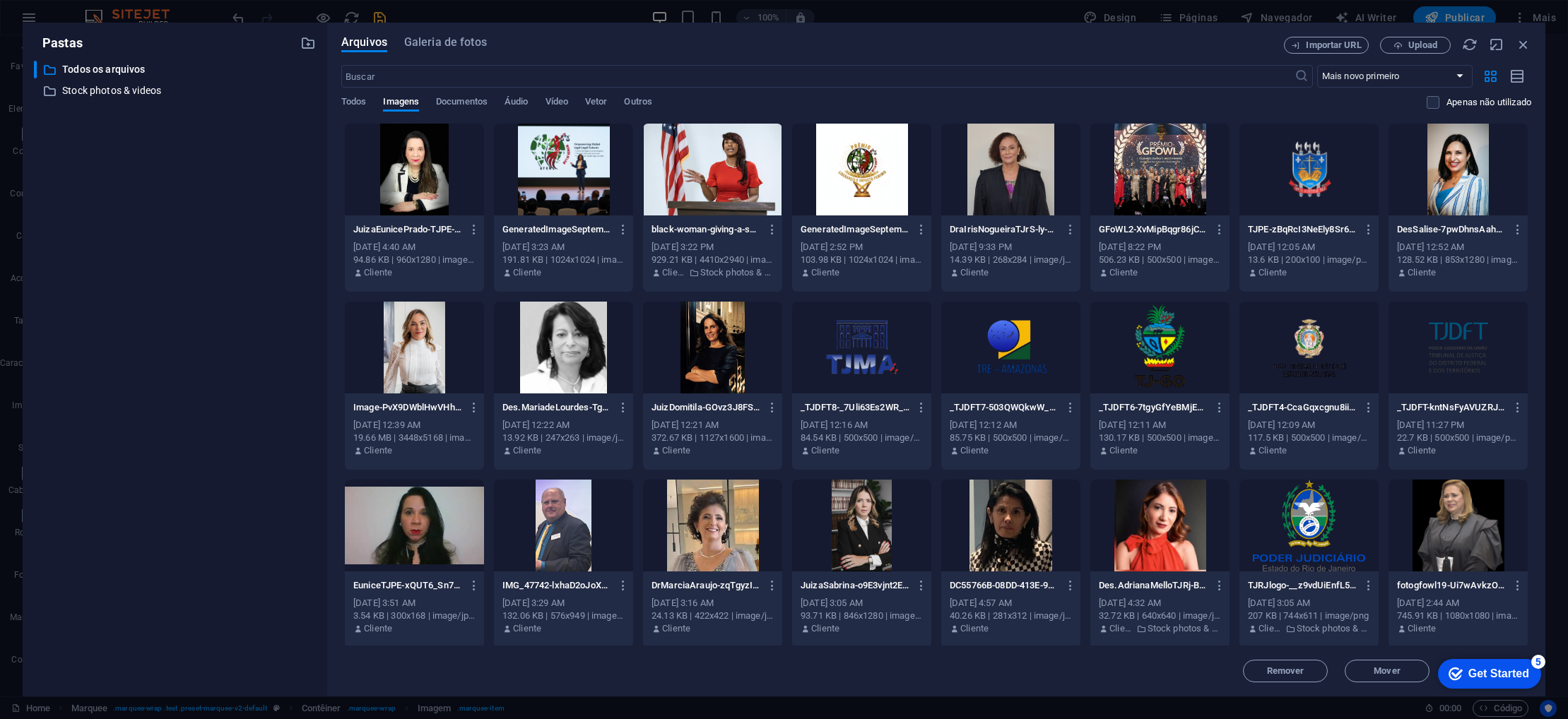
scroll to position [4923, 0]
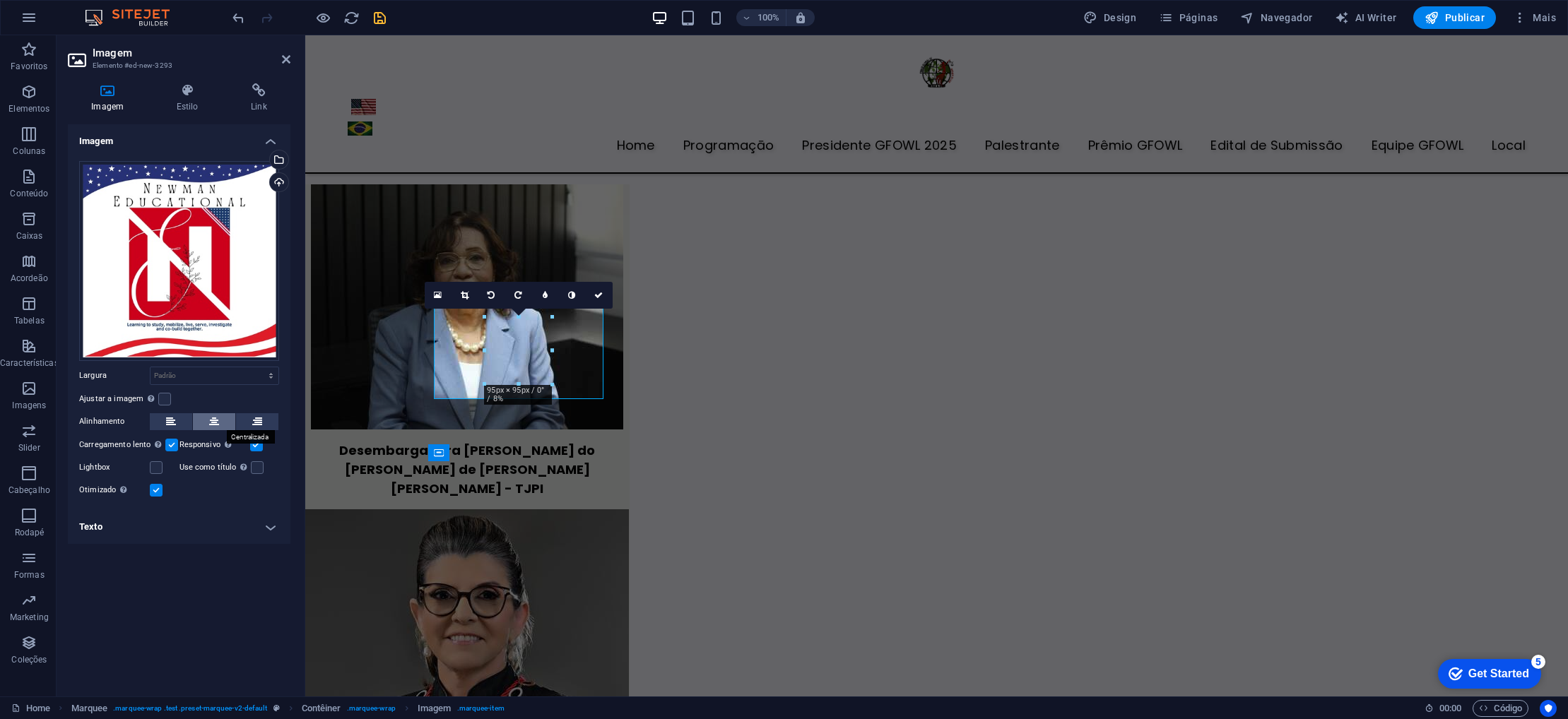
click at [218, 424] on icon at bounding box center [213, 422] width 10 height 17
click at [591, 297] on link at bounding box center [599, 295] width 27 height 27
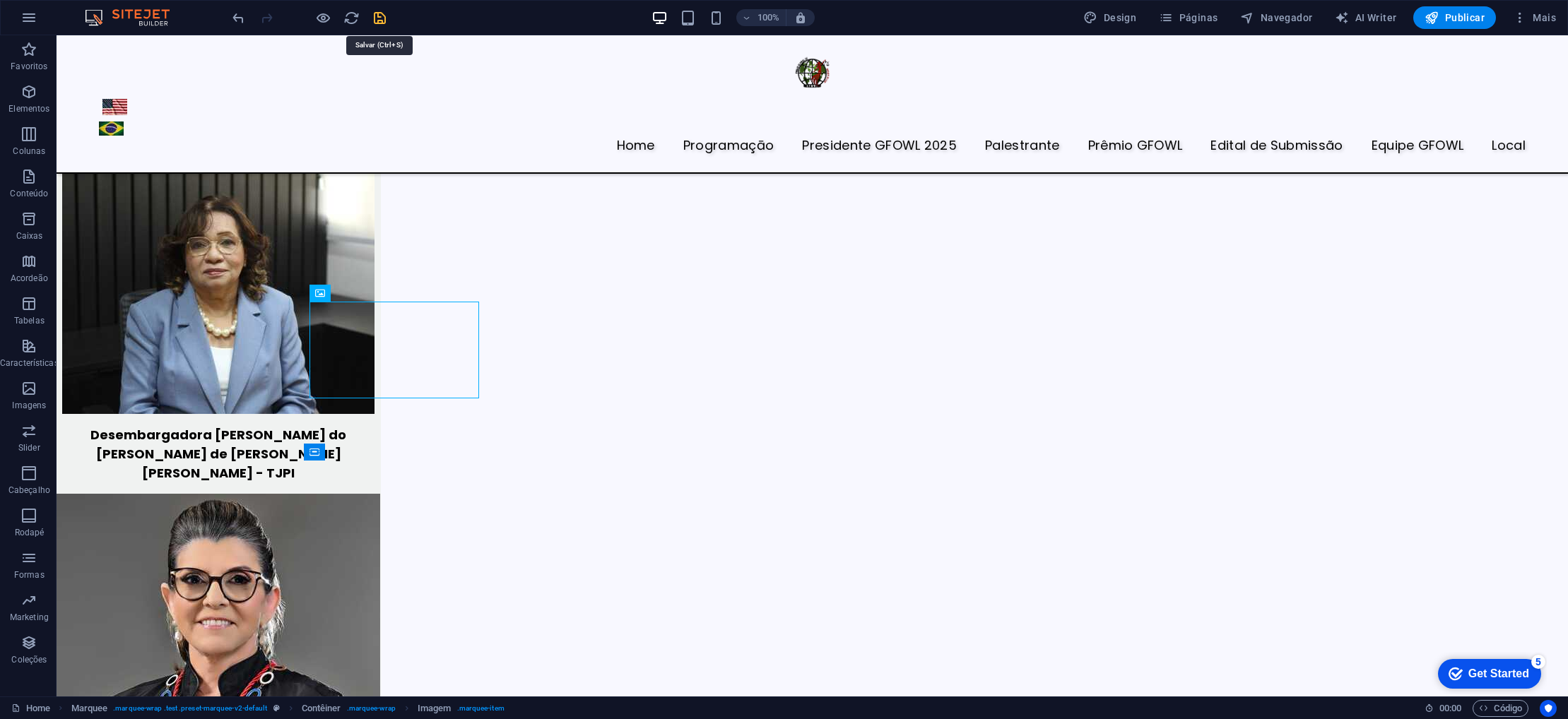
click at [378, 20] on icon "save" at bounding box center [379, 18] width 16 height 16
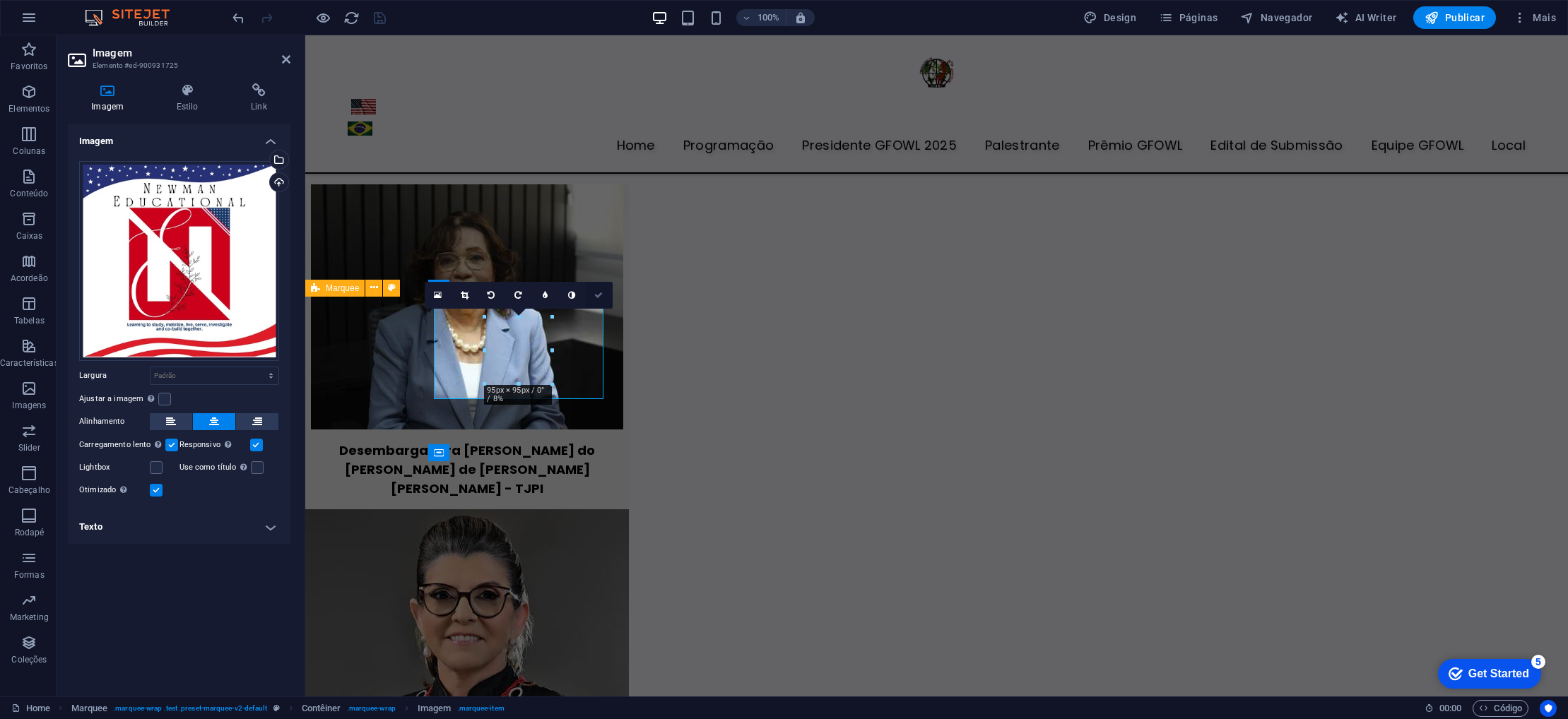
click at [601, 297] on icon at bounding box center [598, 295] width 9 height 9
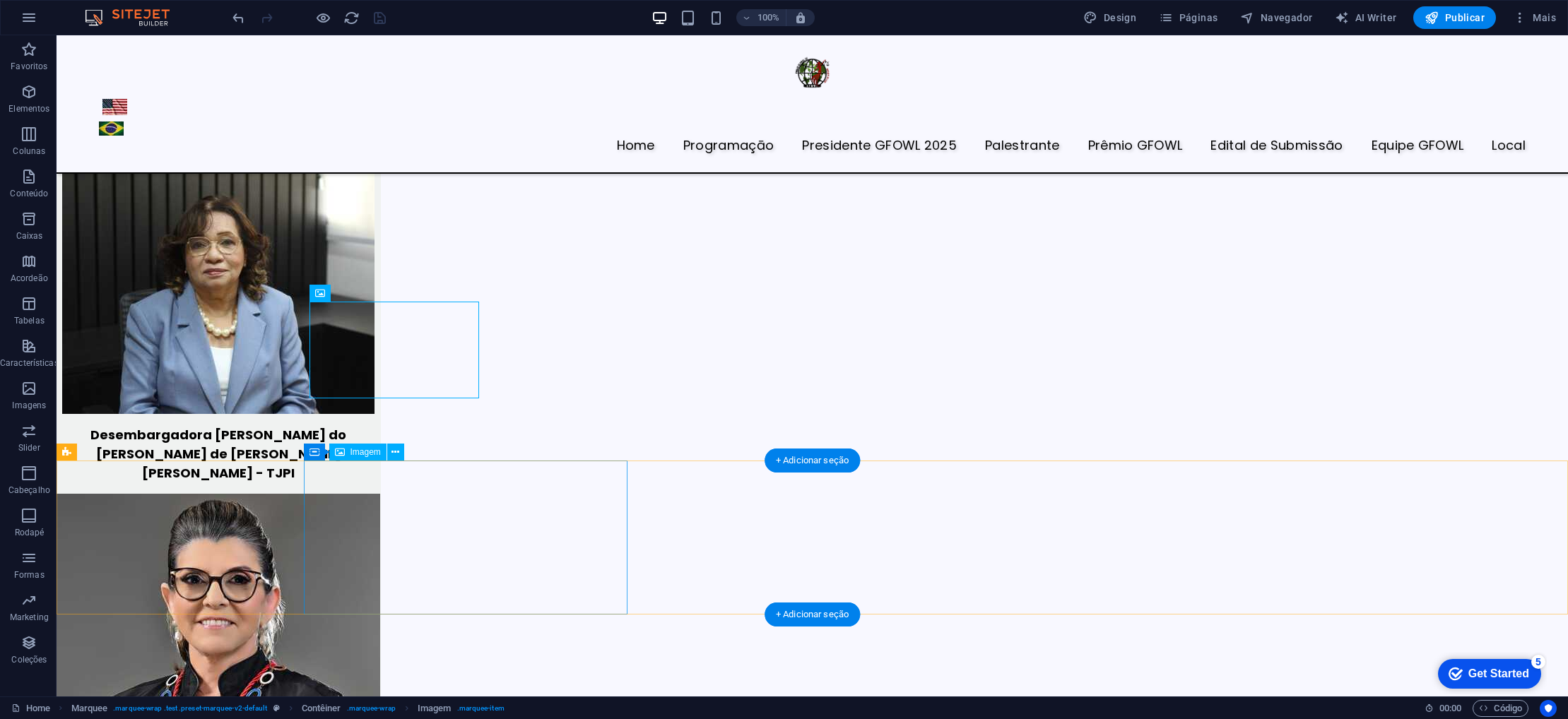
scroll to position [5284, 0]
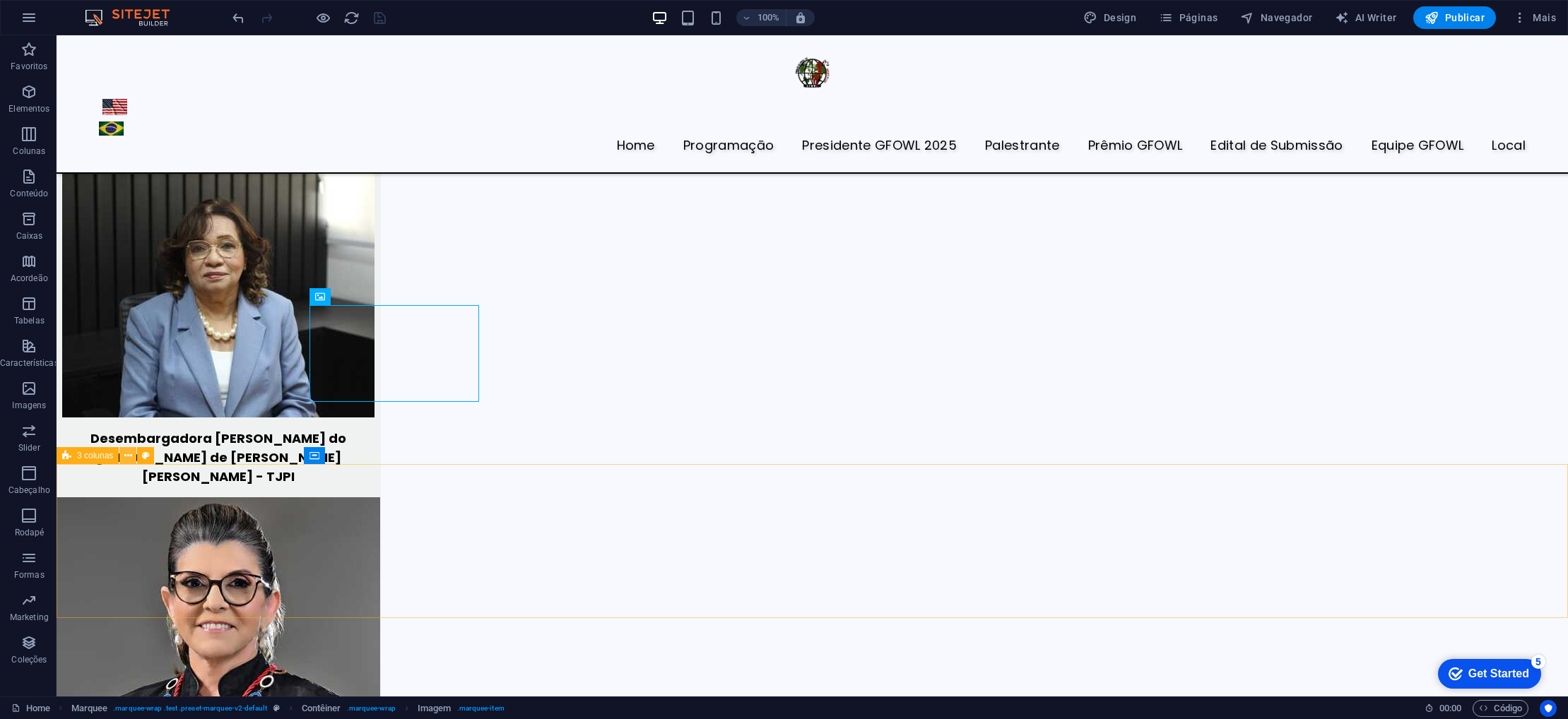
click at [125, 457] on icon at bounding box center [128, 456] width 8 height 15
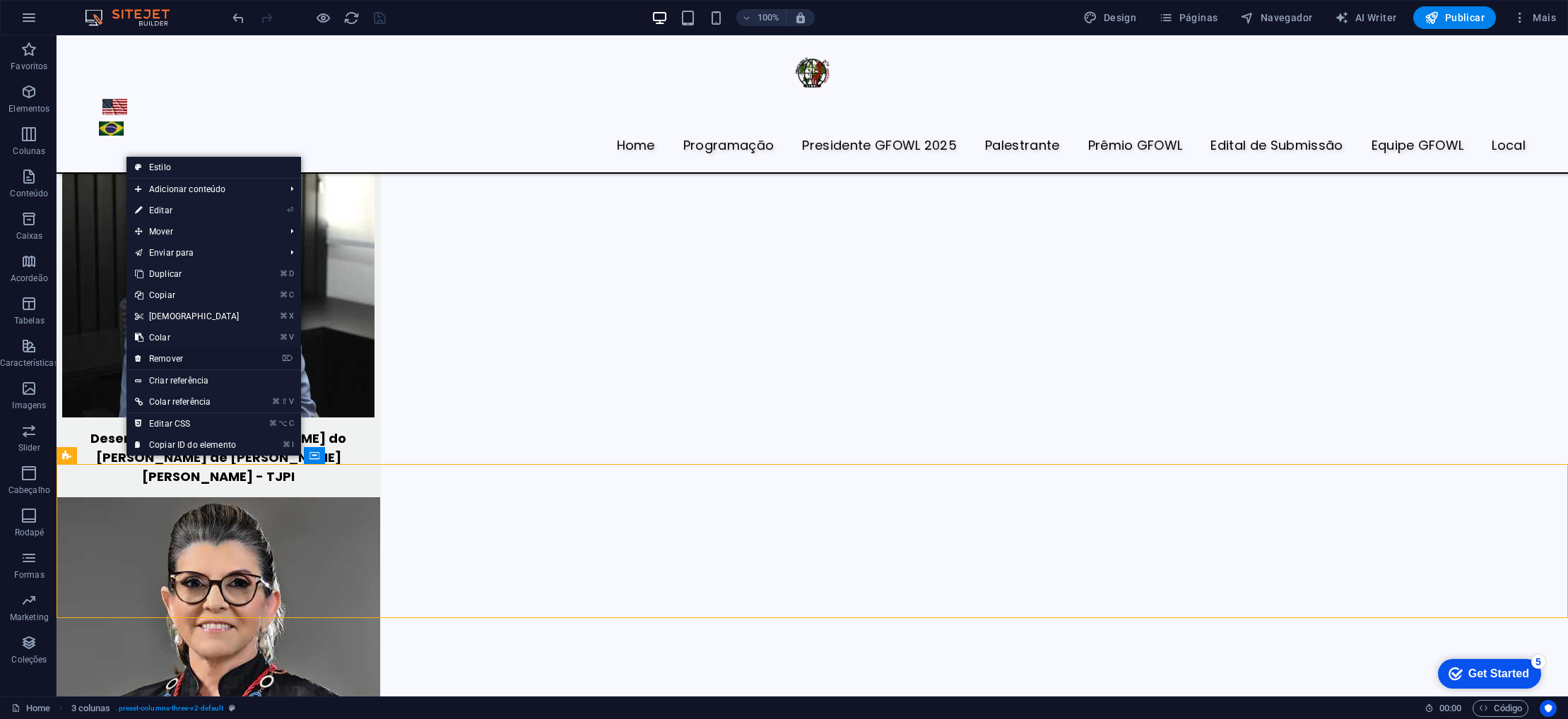
click at [197, 361] on link "⌦ Remover" at bounding box center [187, 359] width 121 height 21
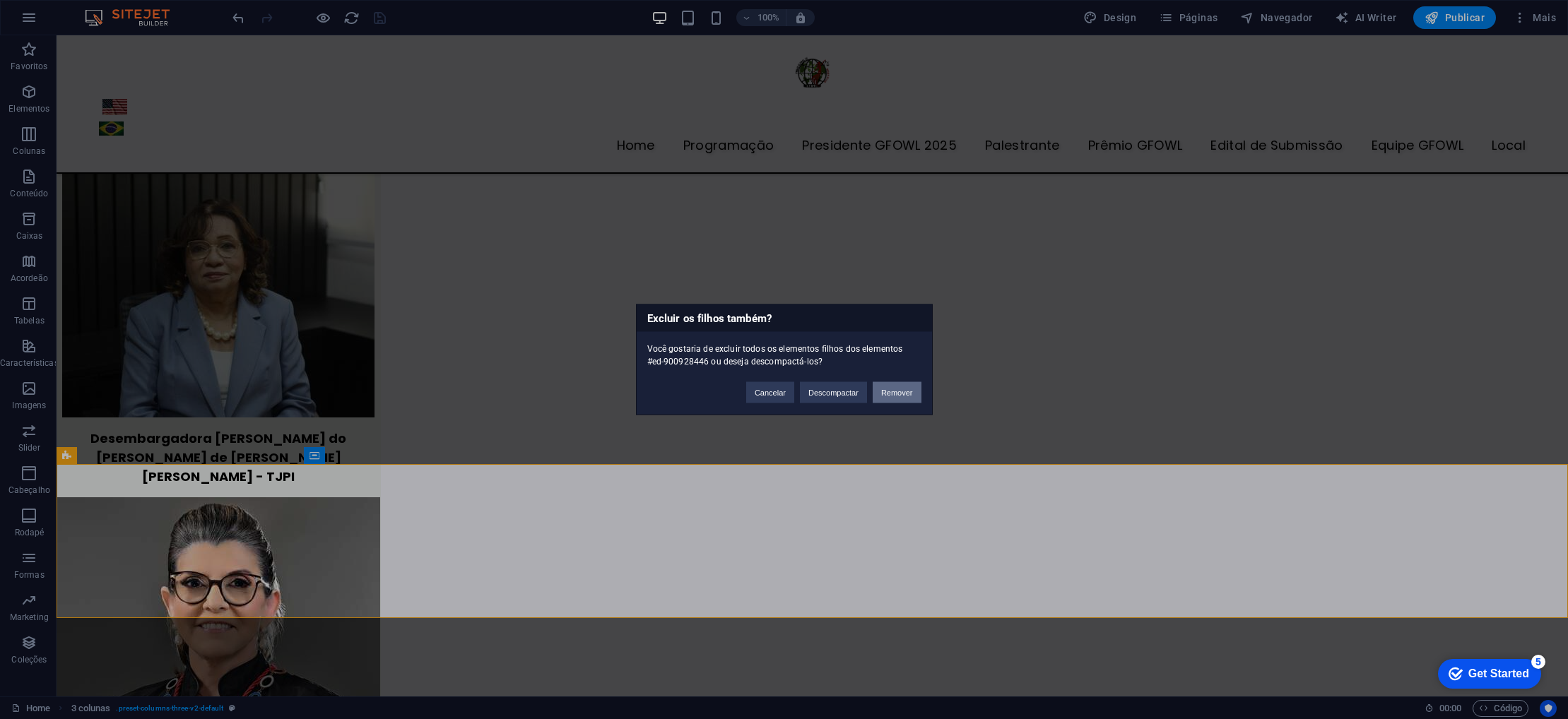
click at [901, 393] on button "Remover" at bounding box center [897, 392] width 48 height 21
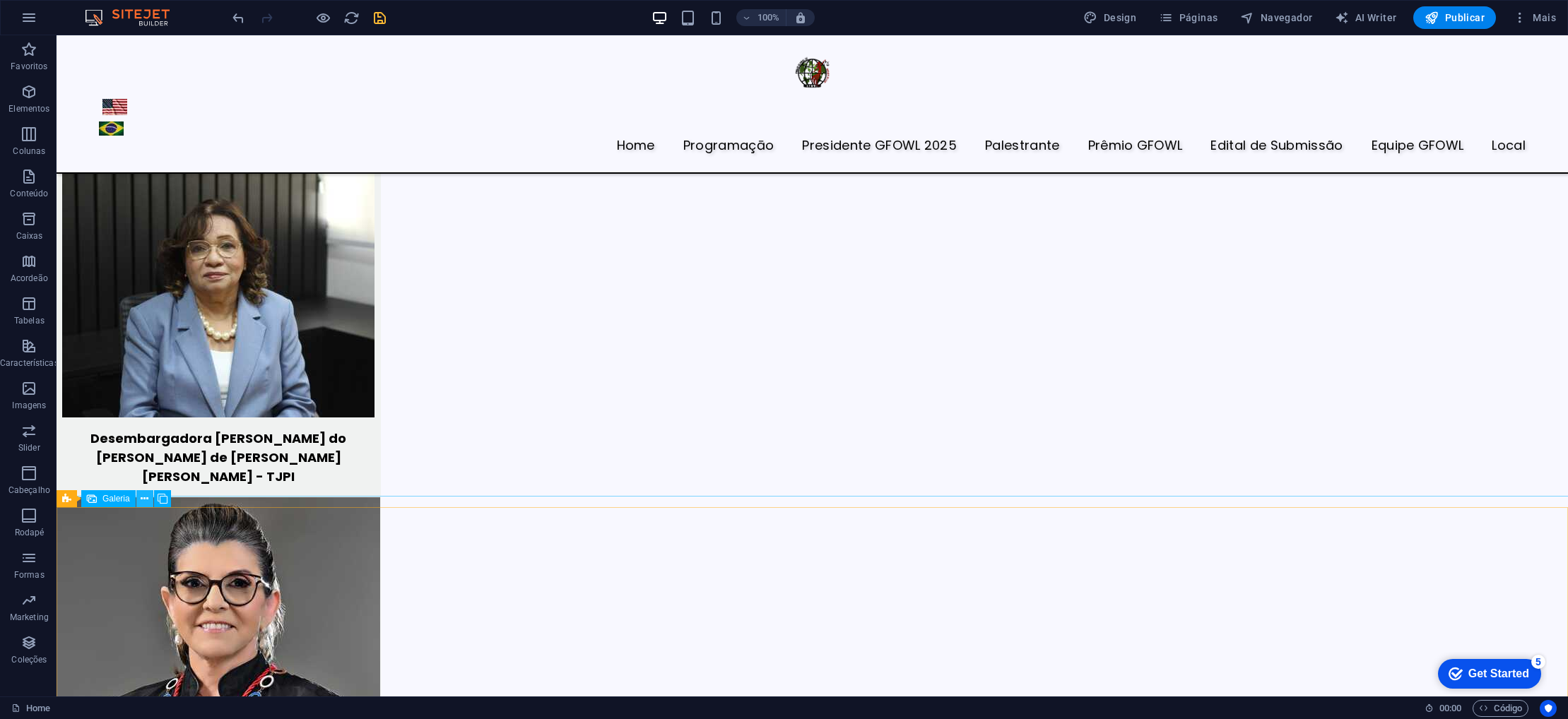
click at [142, 496] on icon at bounding box center [145, 499] width 8 height 15
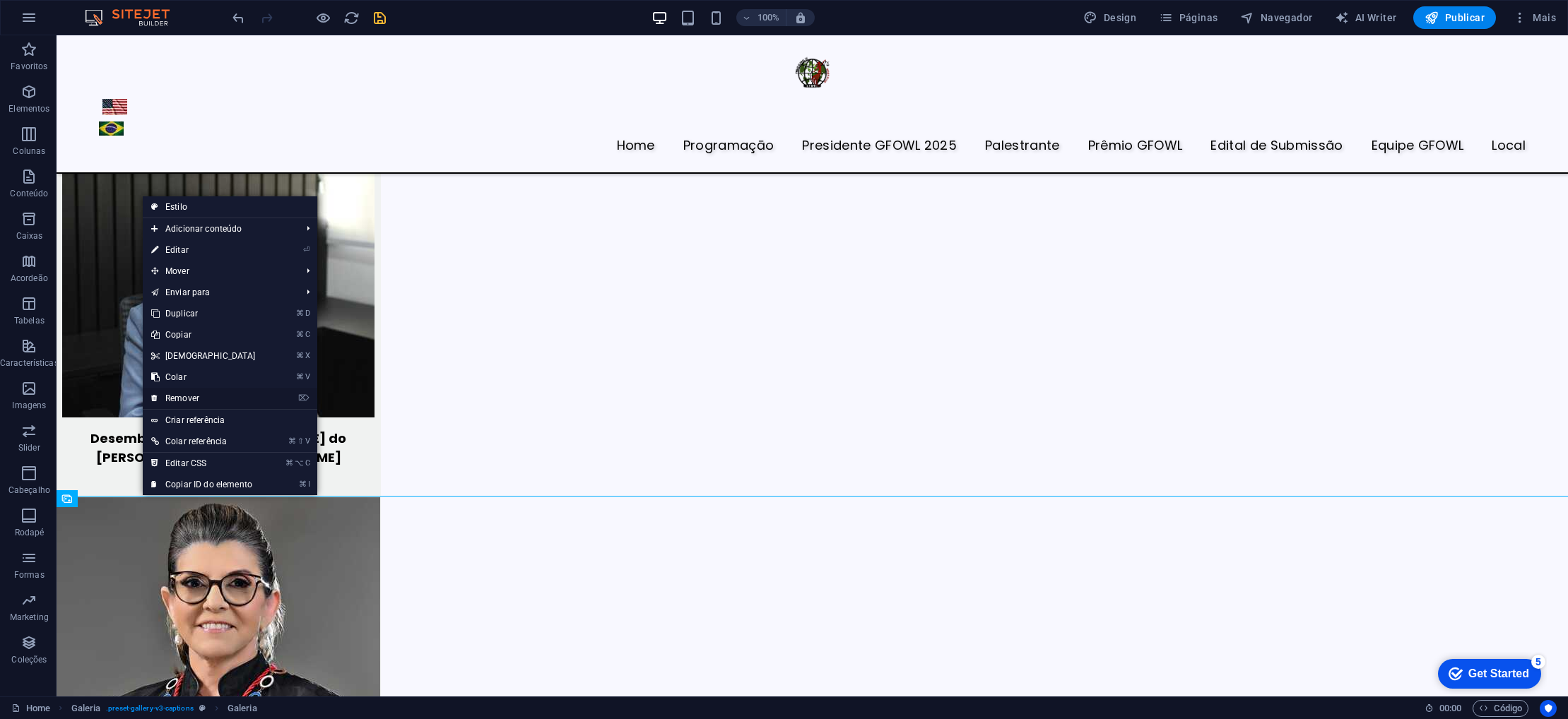
click at [213, 397] on link "⌦ Remover" at bounding box center [203, 398] width 121 height 21
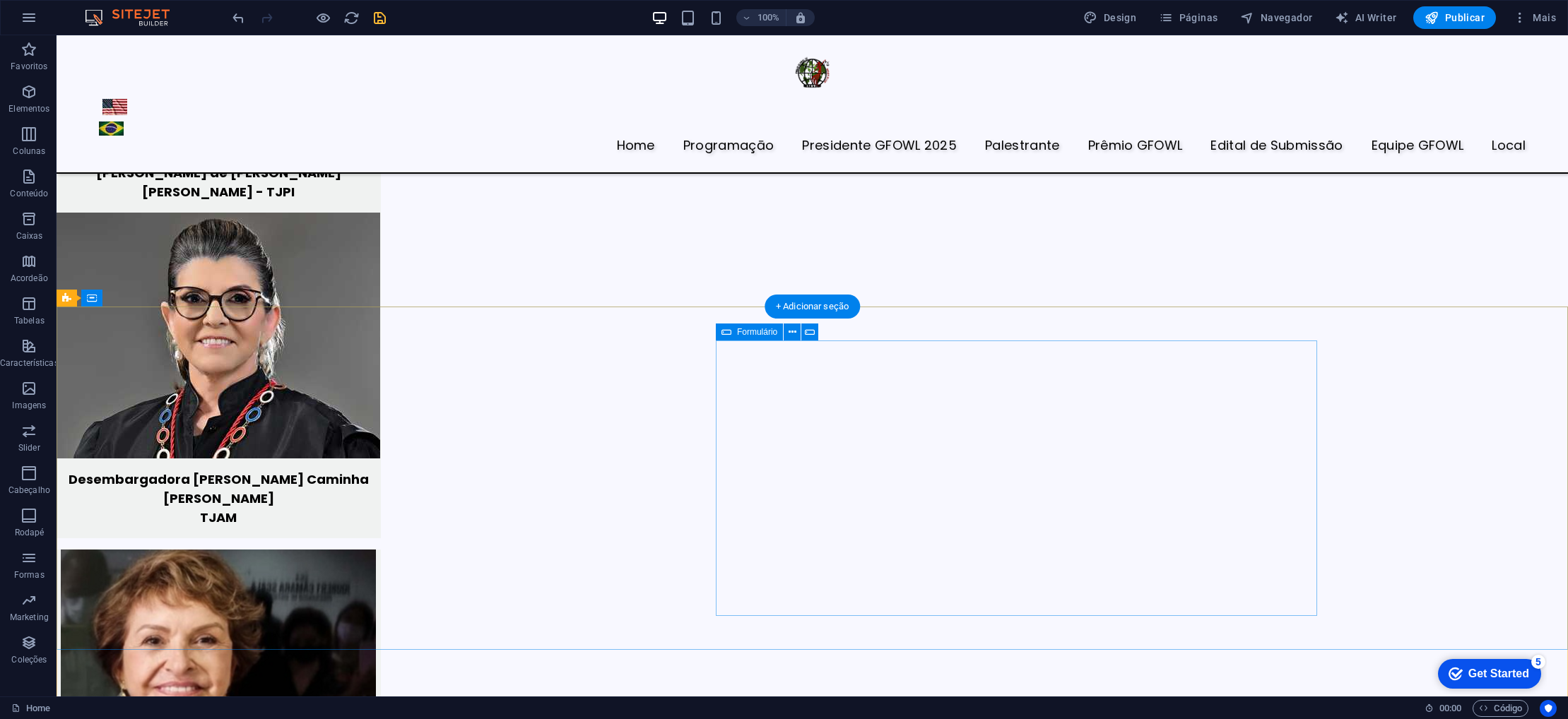
scroll to position [5571, 0]
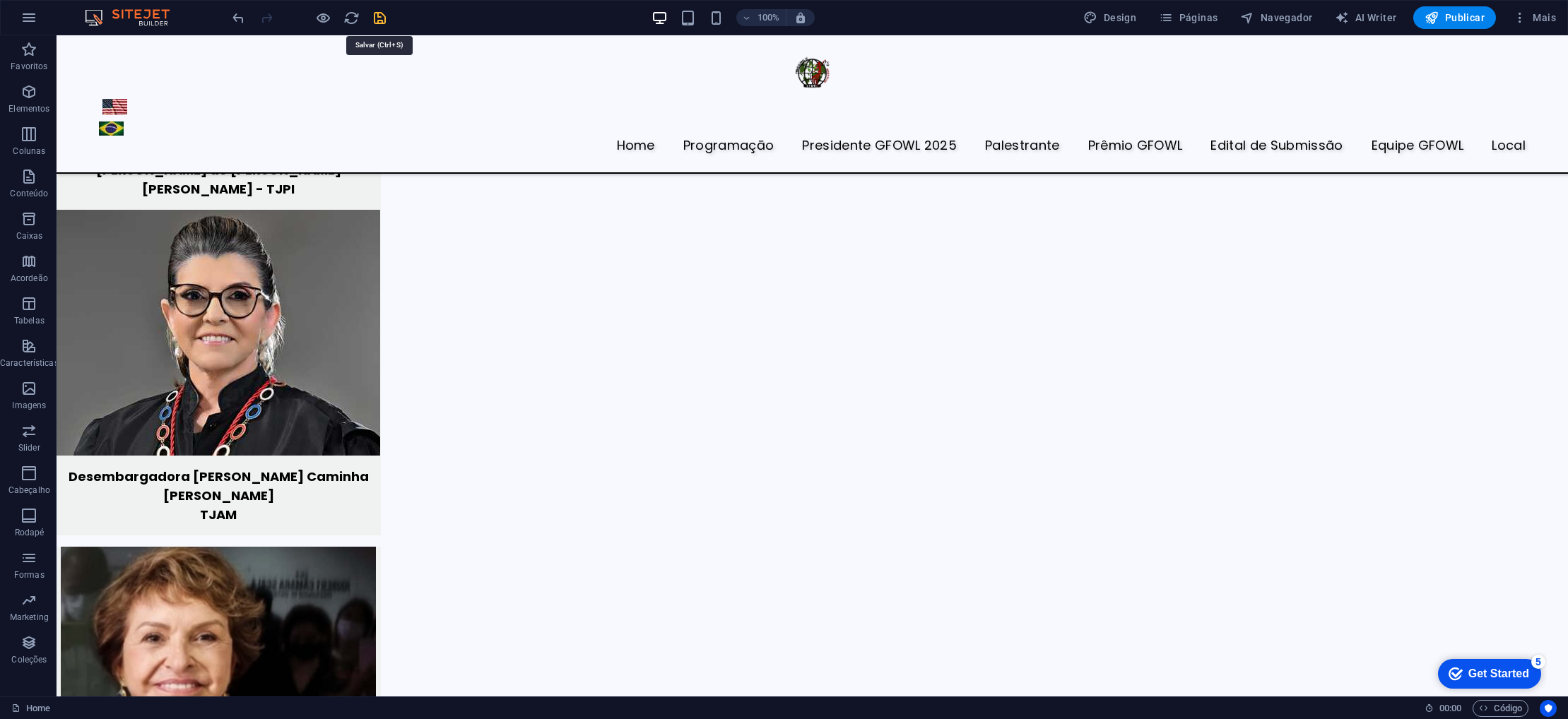
click at [382, 17] on icon "save" at bounding box center [379, 18] width 16 height 16
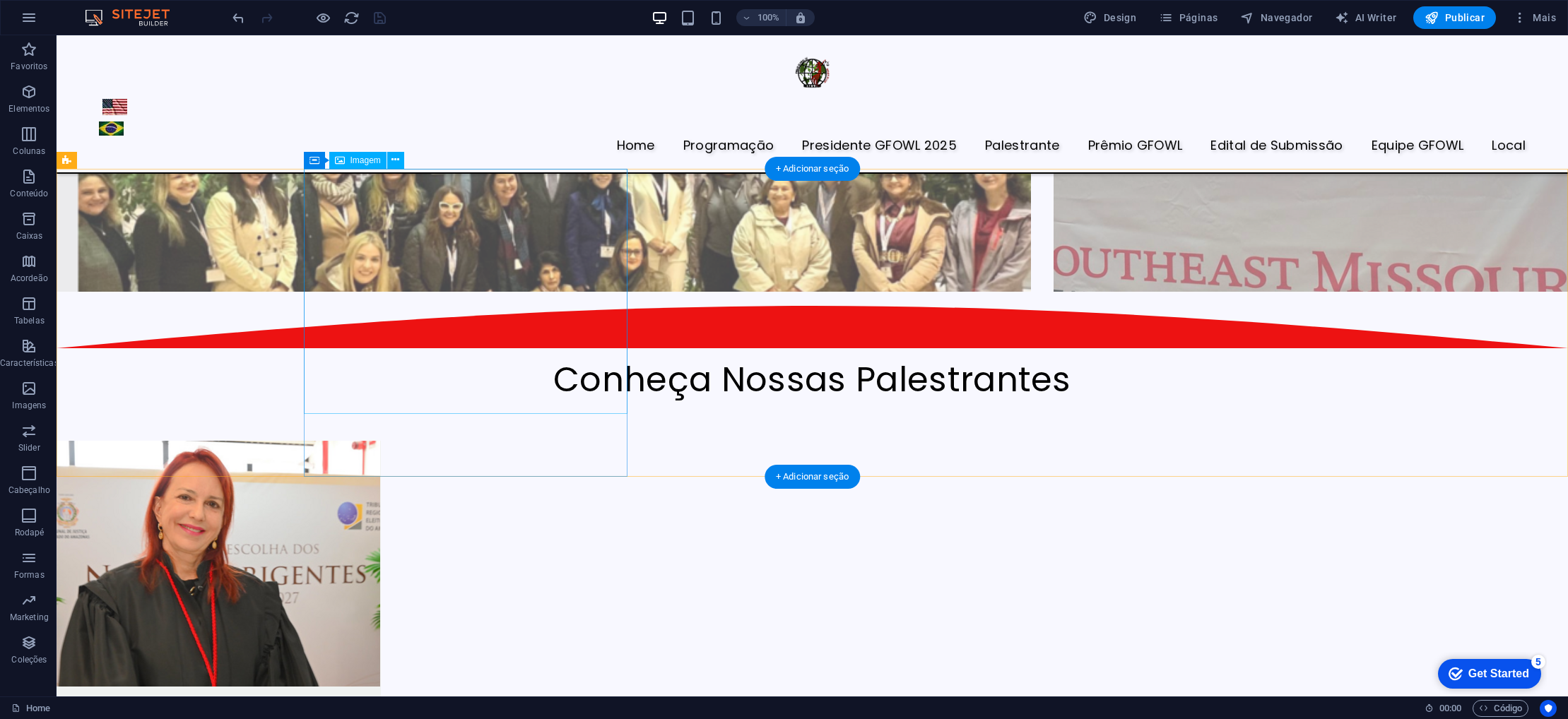
scroll to position [3475, 0]
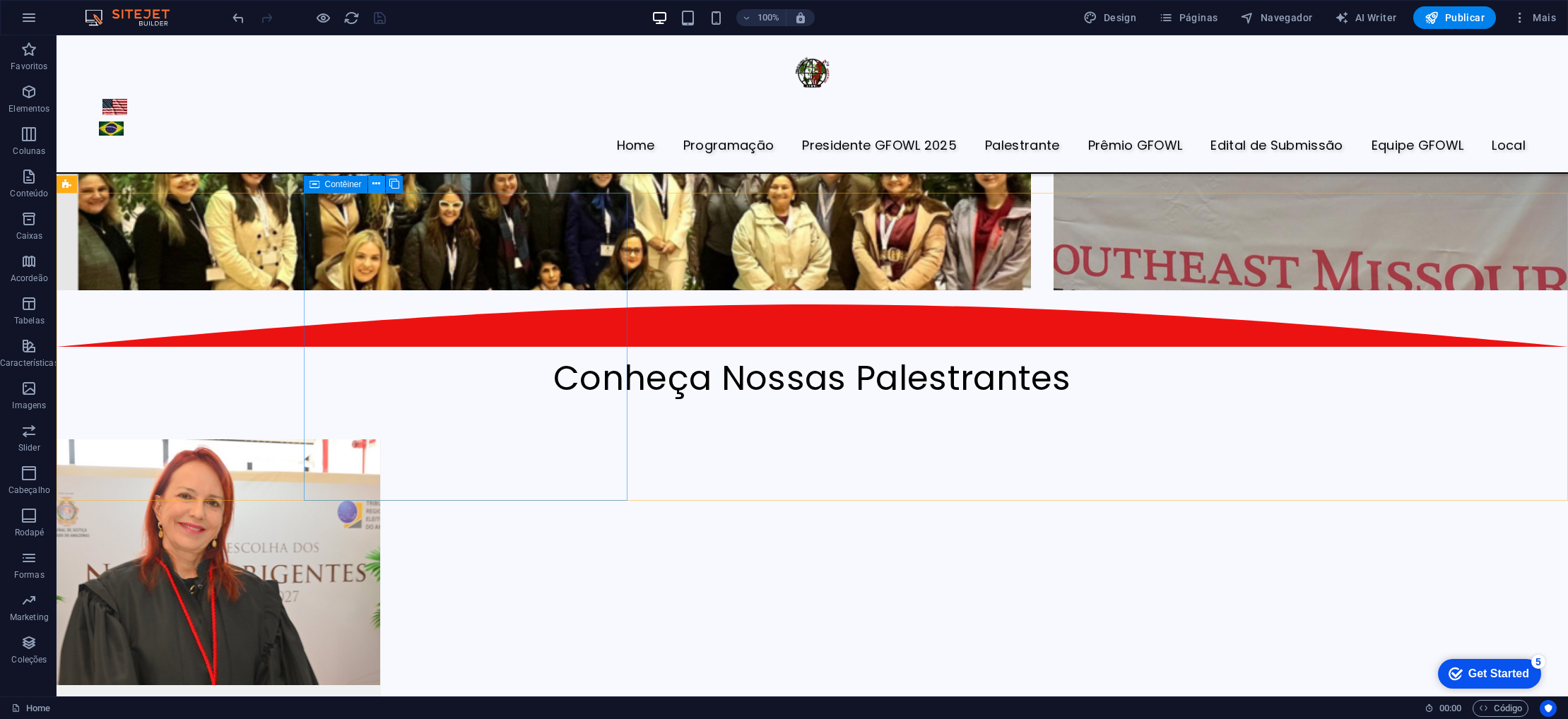
click at [378, 183] on icon at bounding box center [376, 184] width 8 height 15
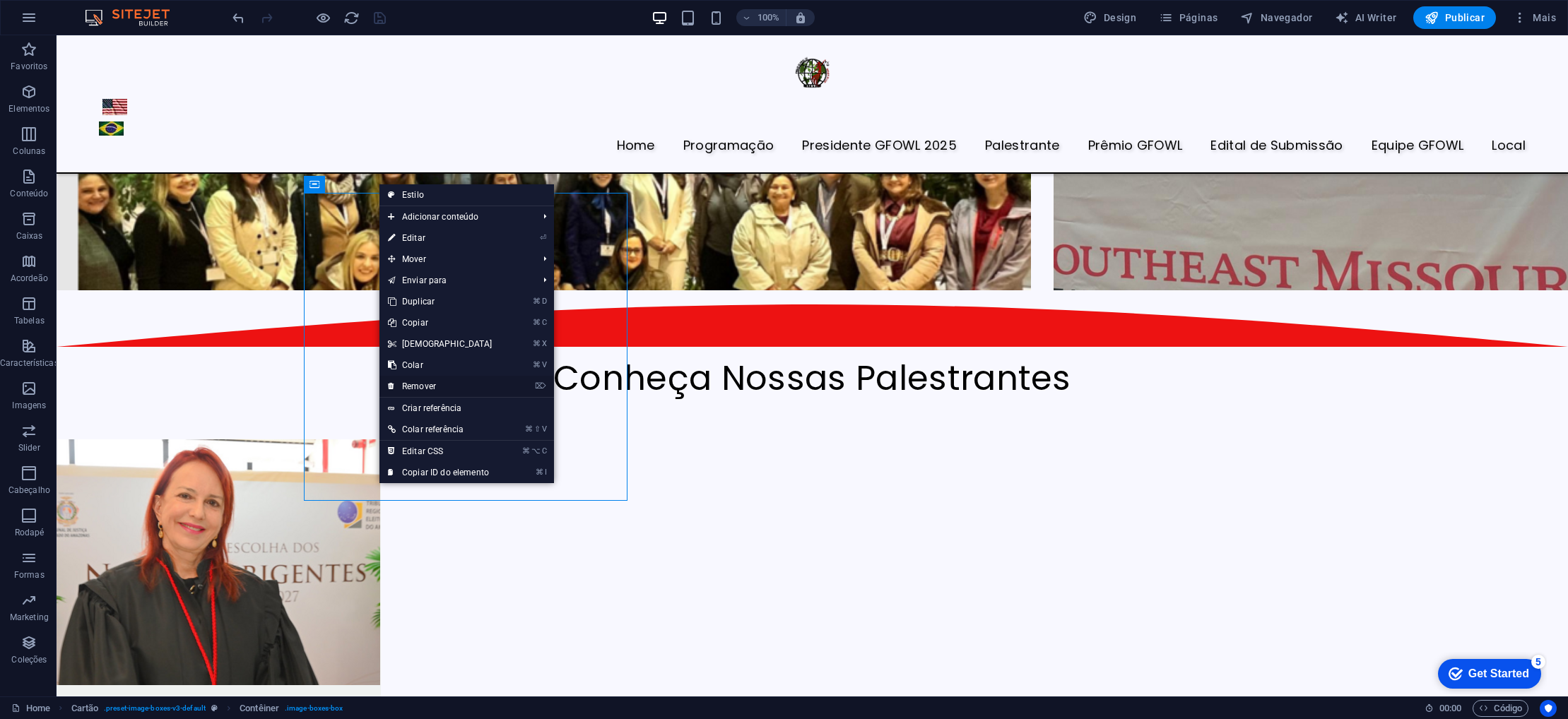
click at [440, 385] on link "⌦ Remover" at bounding box center [440, 386] width 121 height 21
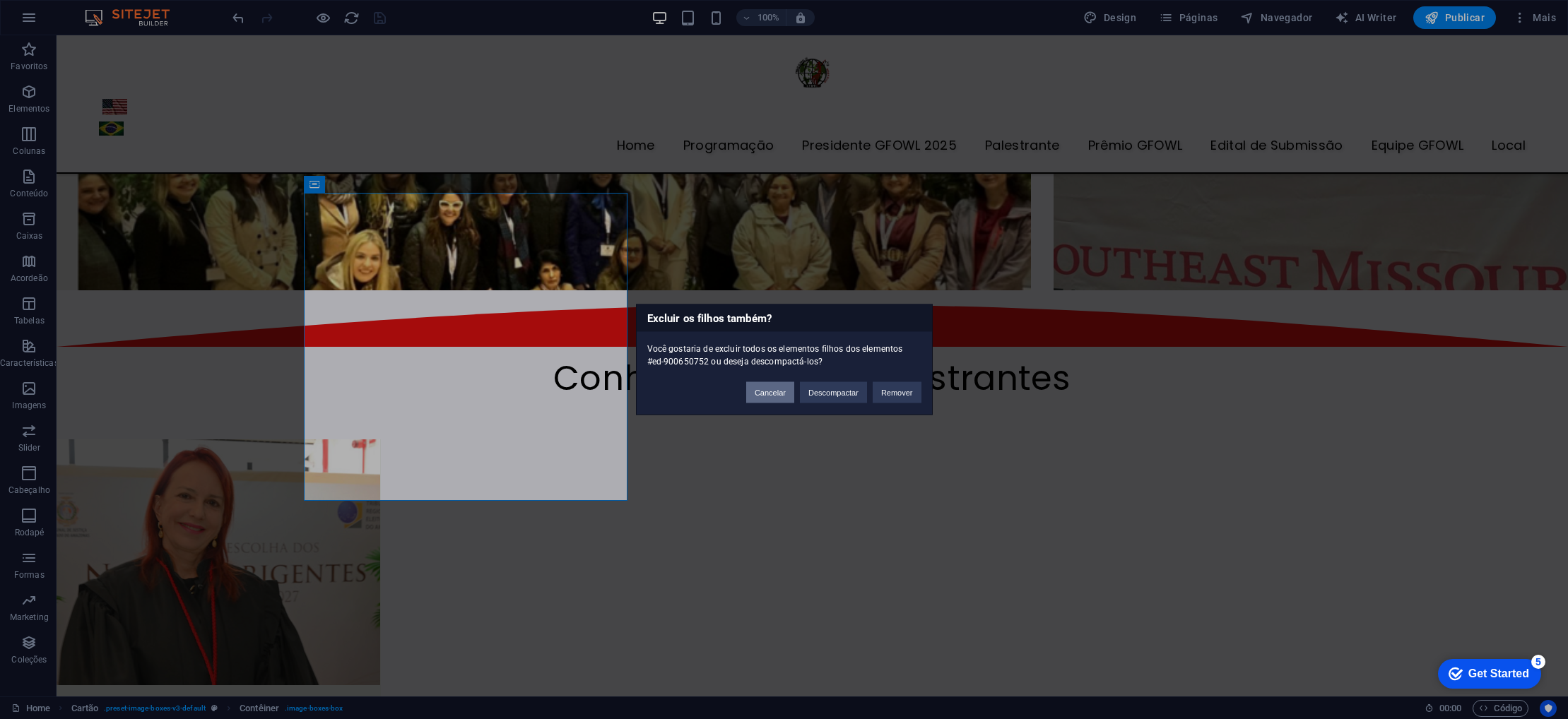
click at [777, 394] on button "Cancelar" at bounding box center [770, 392] width 48 height 21
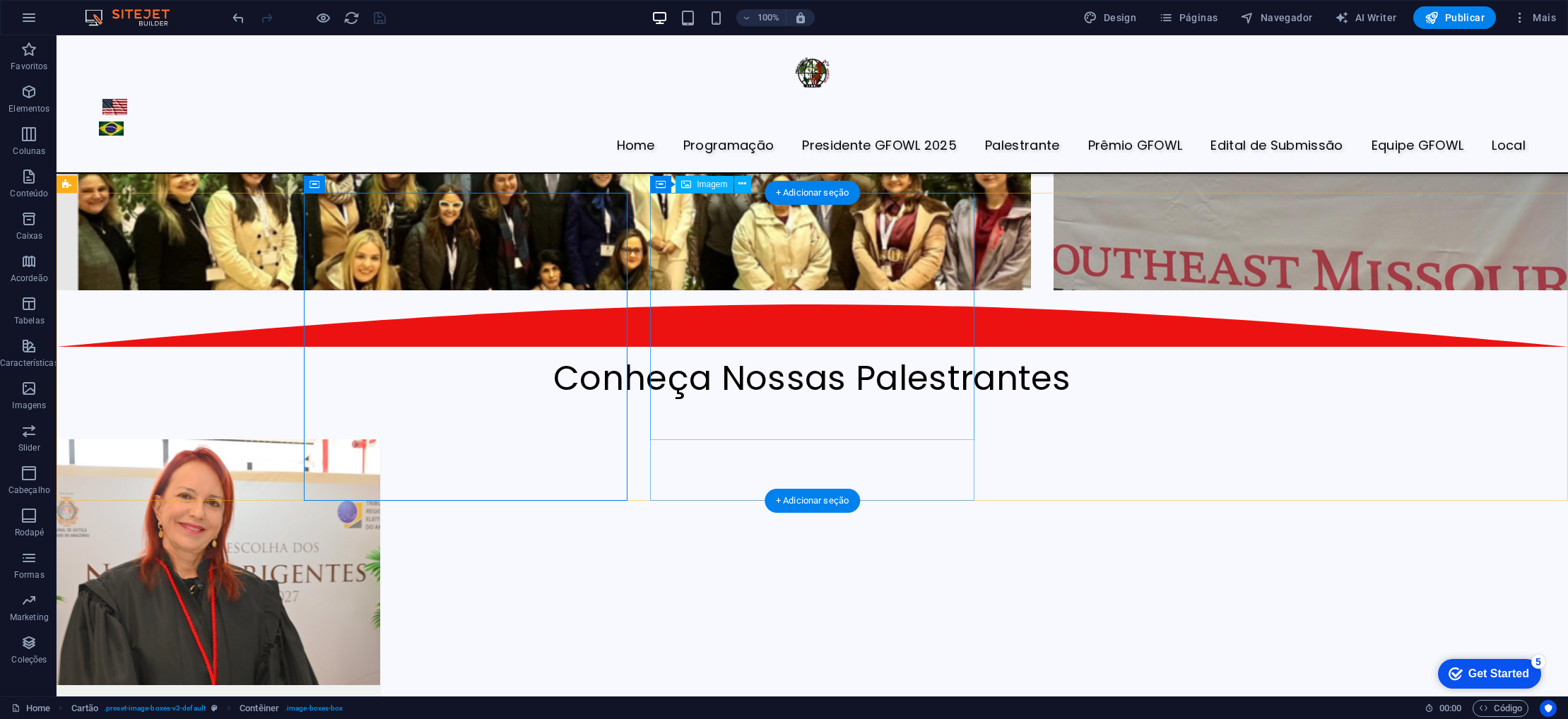
scroll to position [3476, 0]
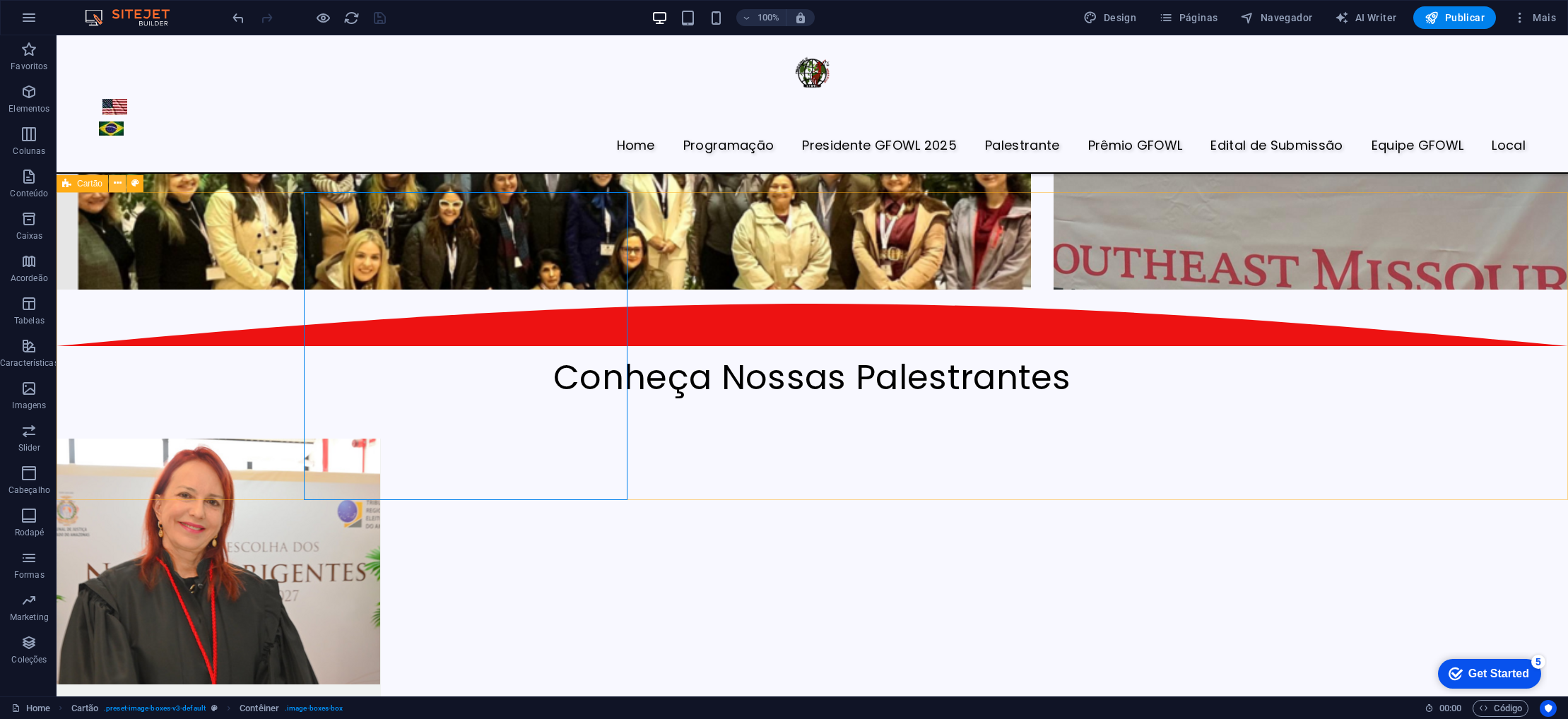
click at [116, 183] on icon at bounding box center [117, 183] width 8 height 15
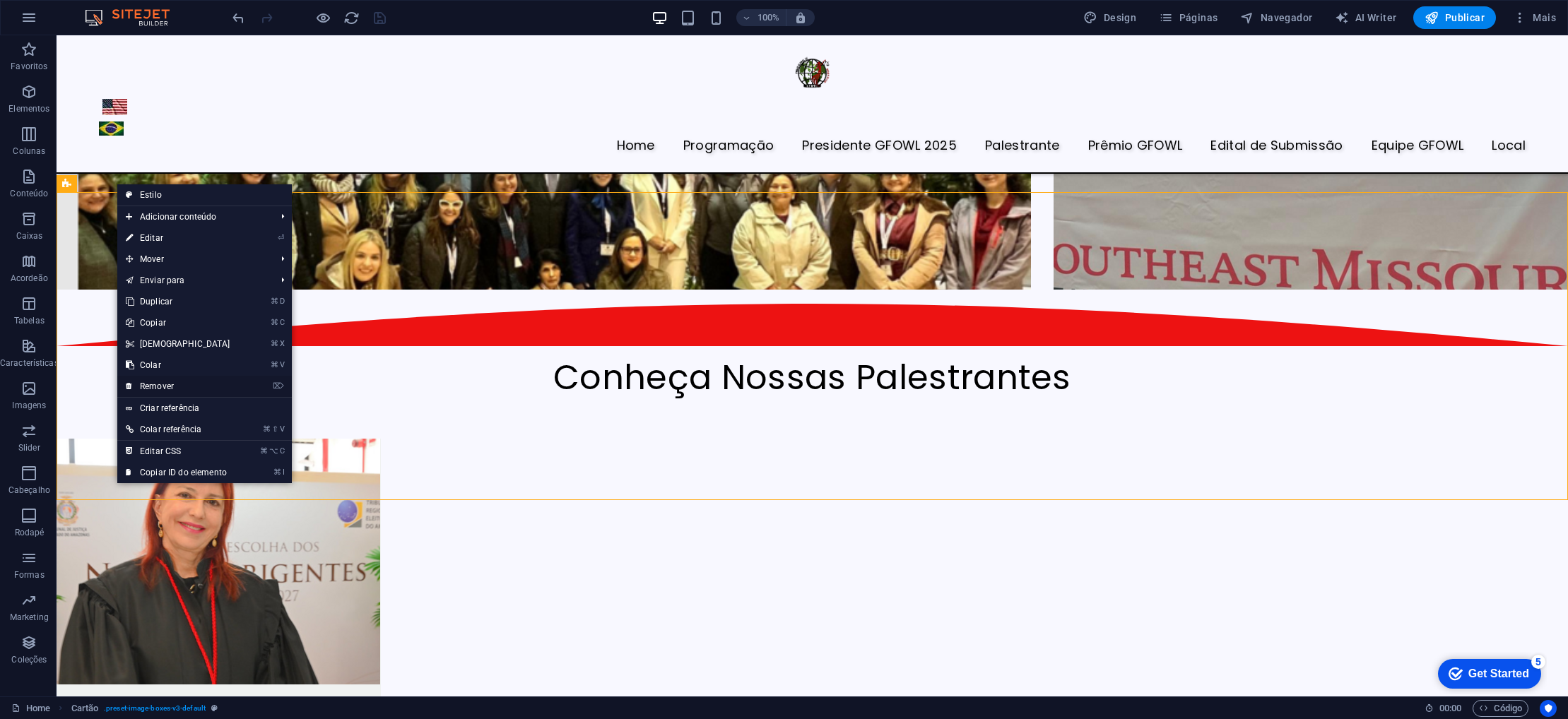
click at [174, 385] on link "⌦ Remover" at bounding box center [178, 386] width 121 height 21
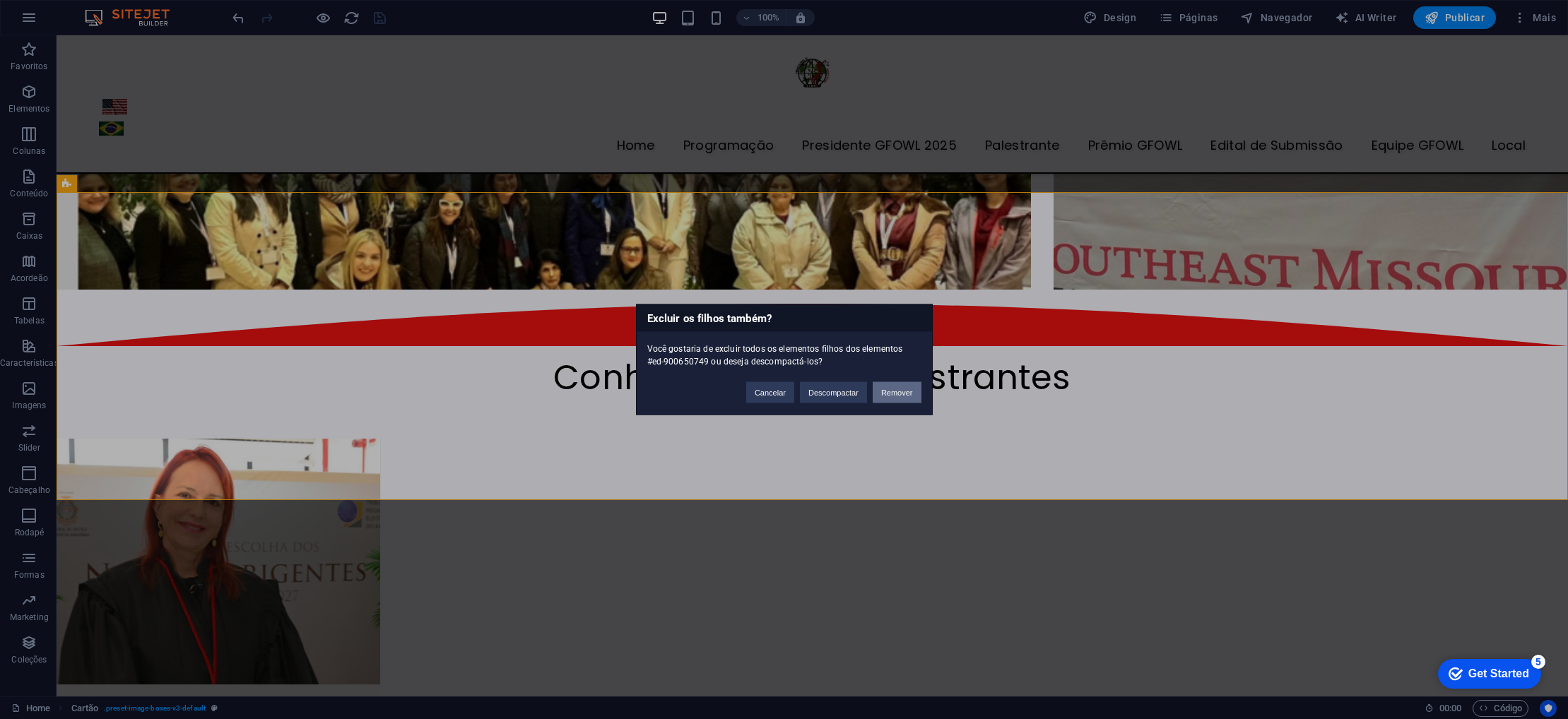
click at [899, 392] on button "Remover" at bounding box center [897, 392] width 48 height 21
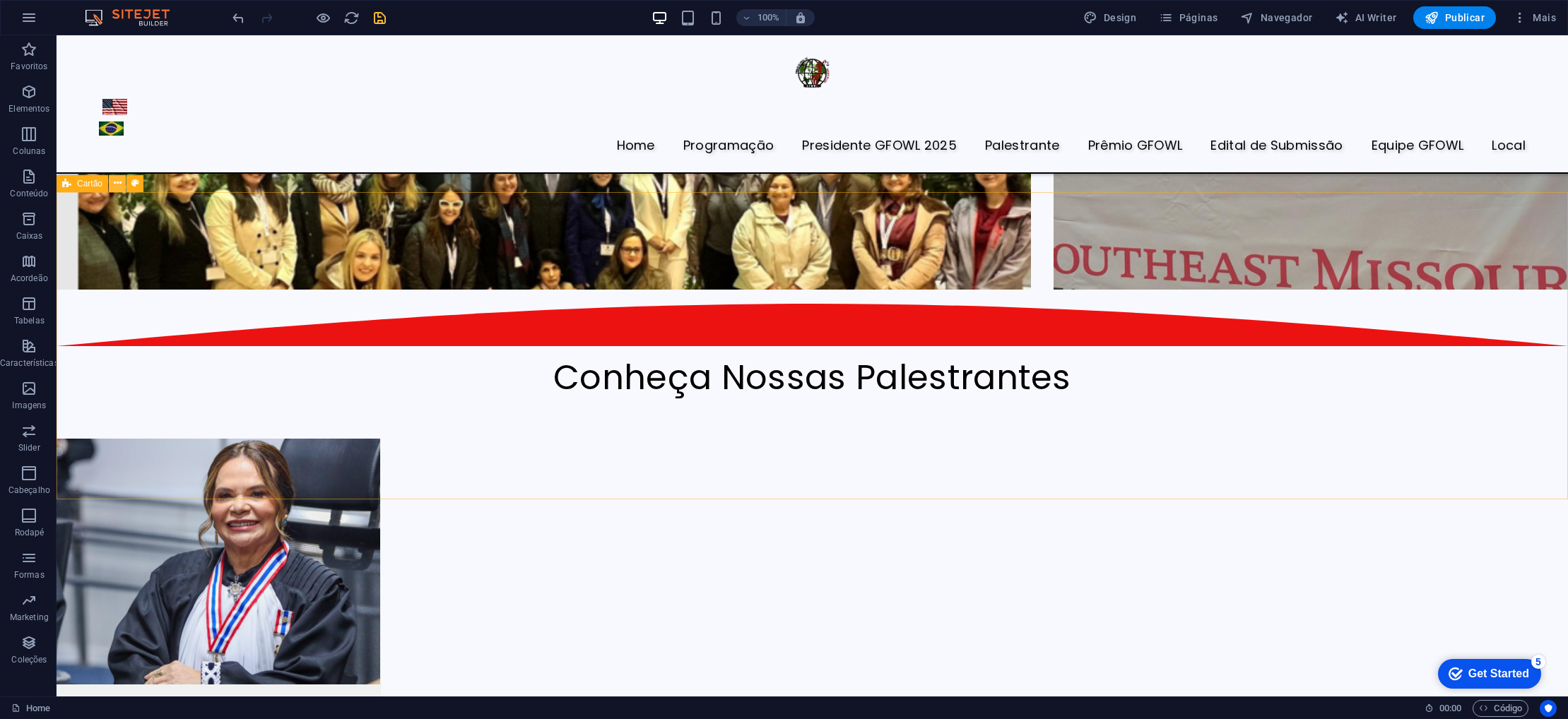
click at [117, 182] on icon at bounding box center [117, 183] width 8 height 15
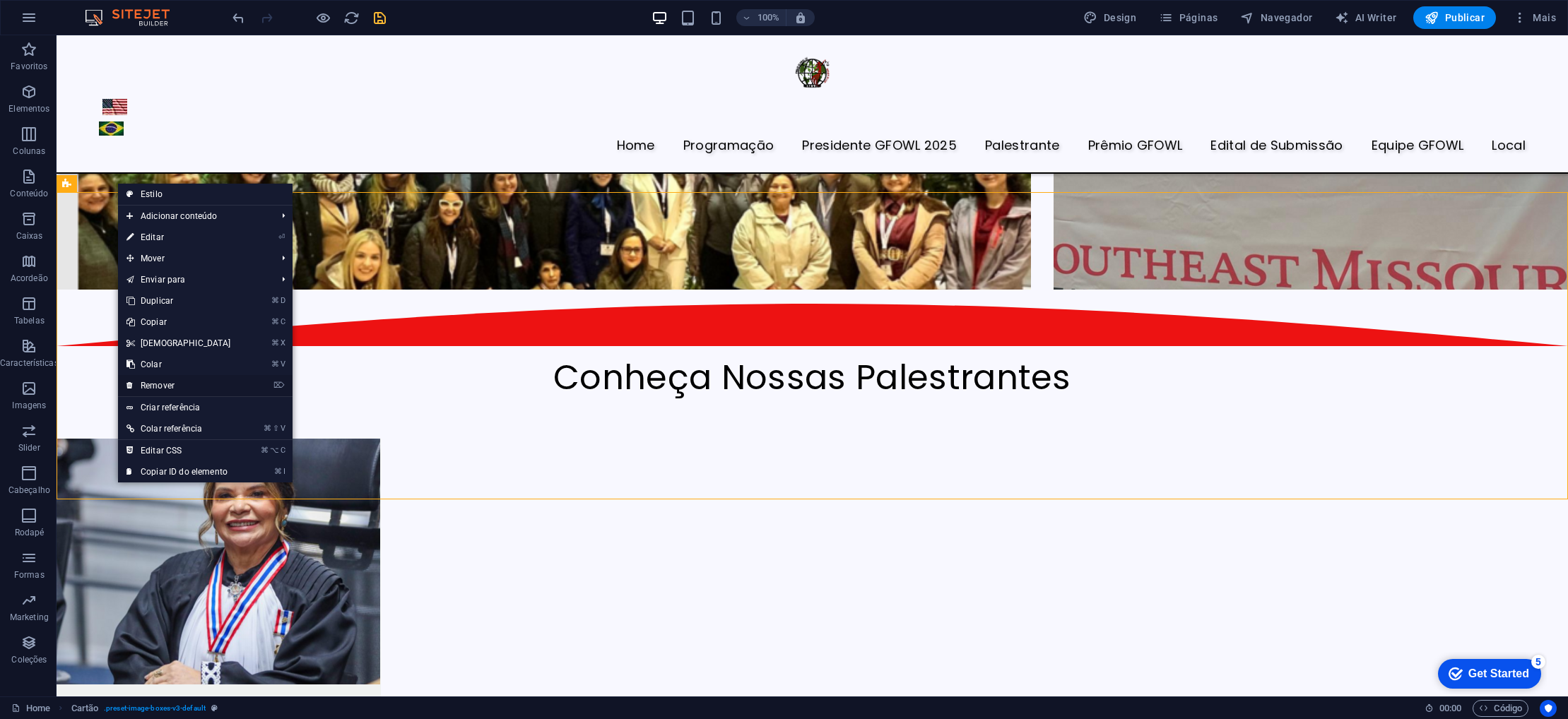
click at [173, 385] on link "⌦ Remover" at bounding box center [178, 385] width 121 height 21
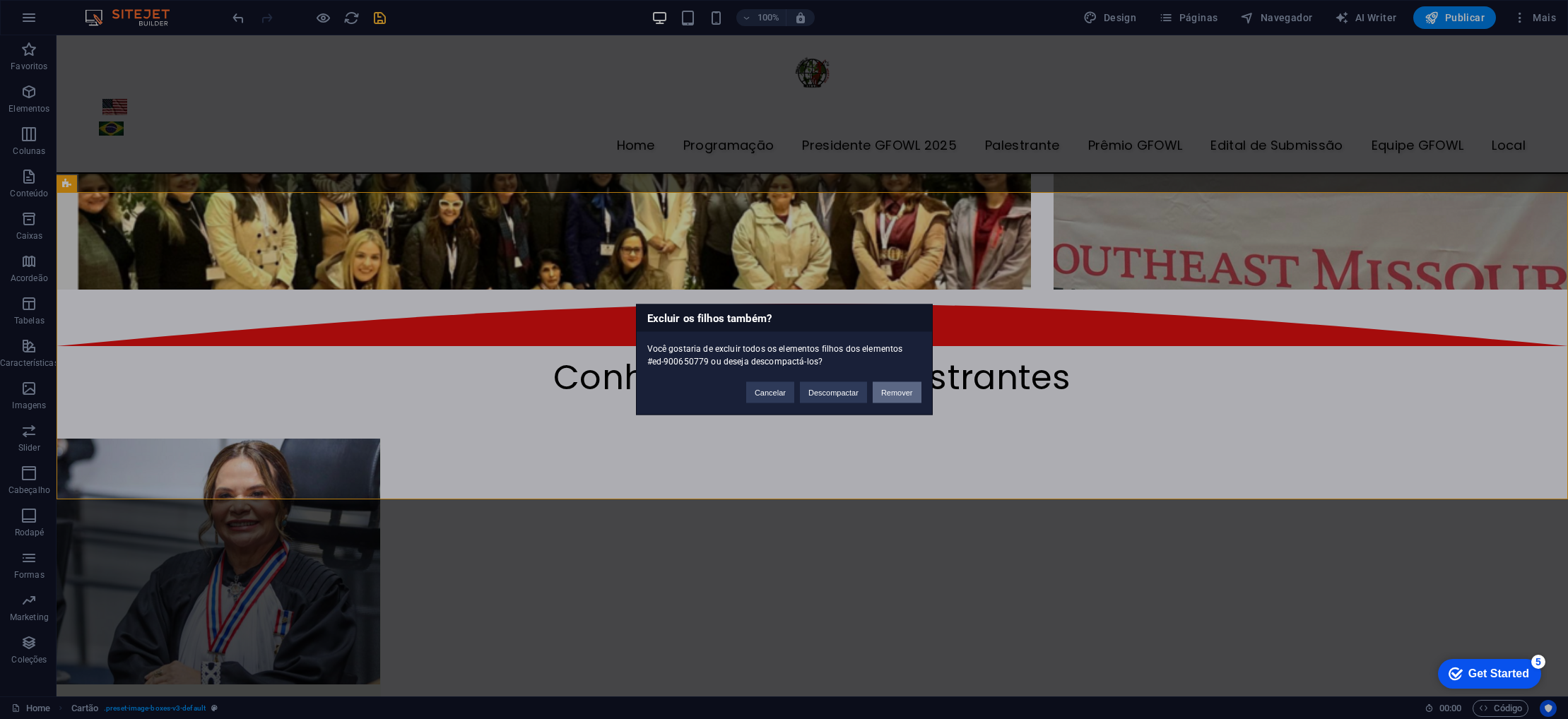
click at [891, 390] on button "Remover" at bounding box center [897, 392] width 48 height 21
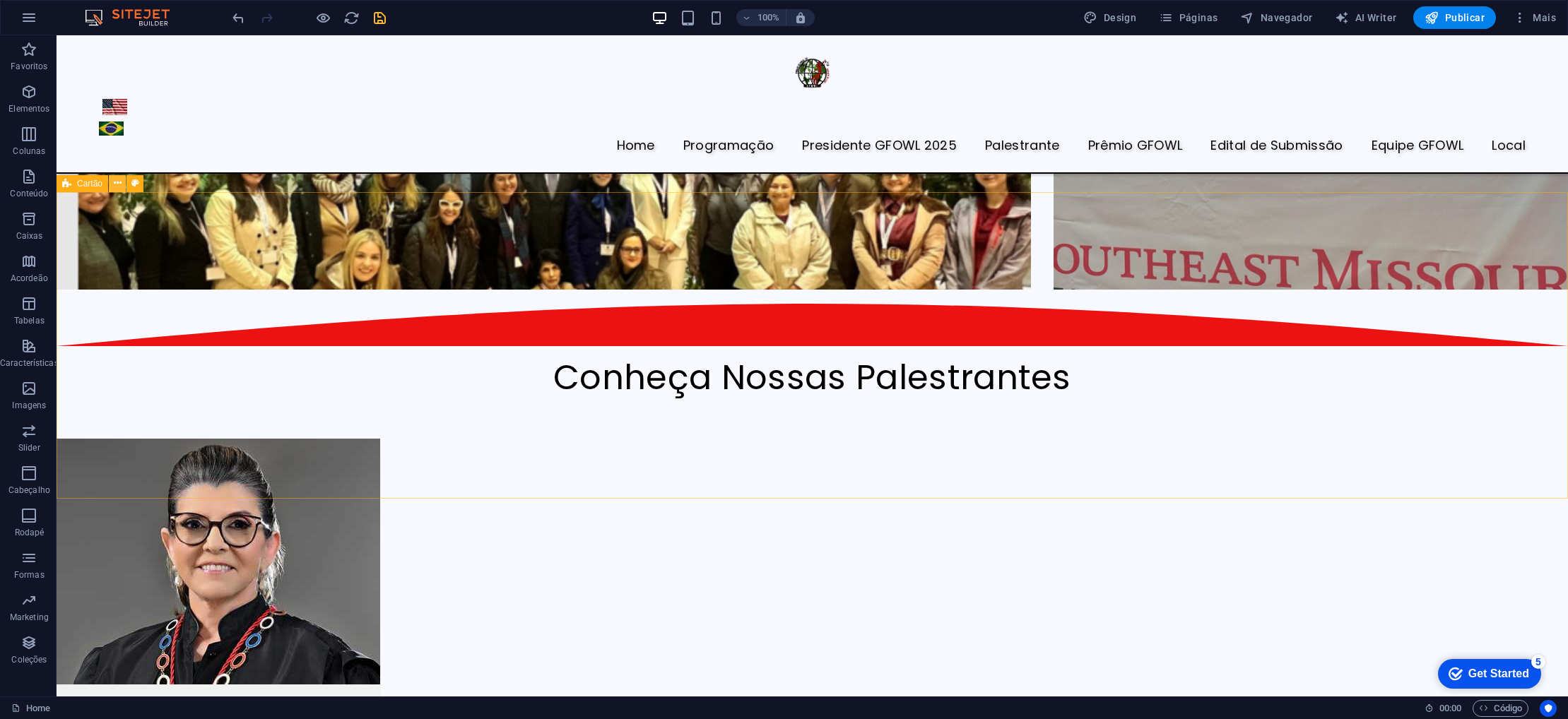
click at [118, 182] on icon at bounding box center [117, 183] width 8 height 15
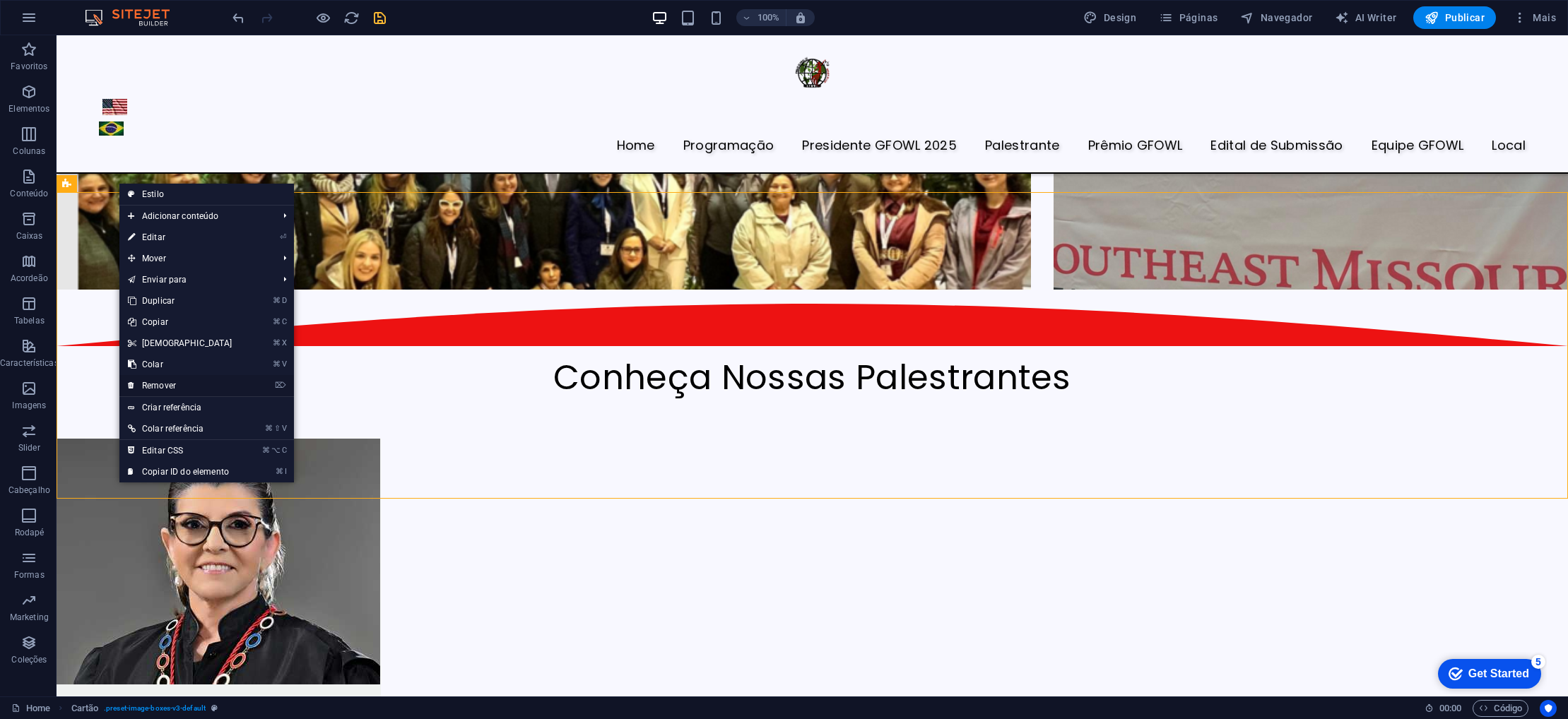
click at [173, 385] on link "⌦ Remover" at bounding box center [180, 385] width 121 height 21
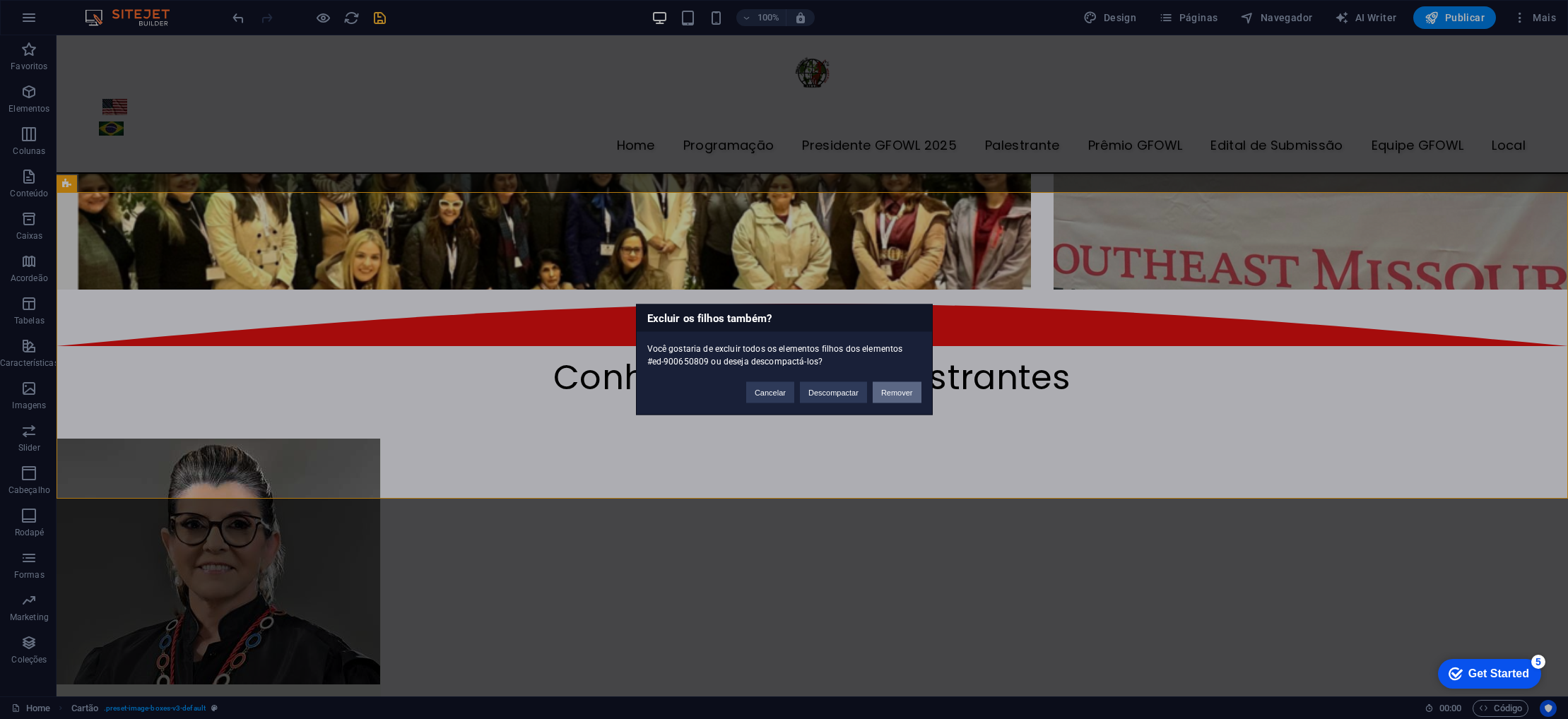
click at [899, 391] on button "Remover" at bounding box center [897, 392] width 48 height 21
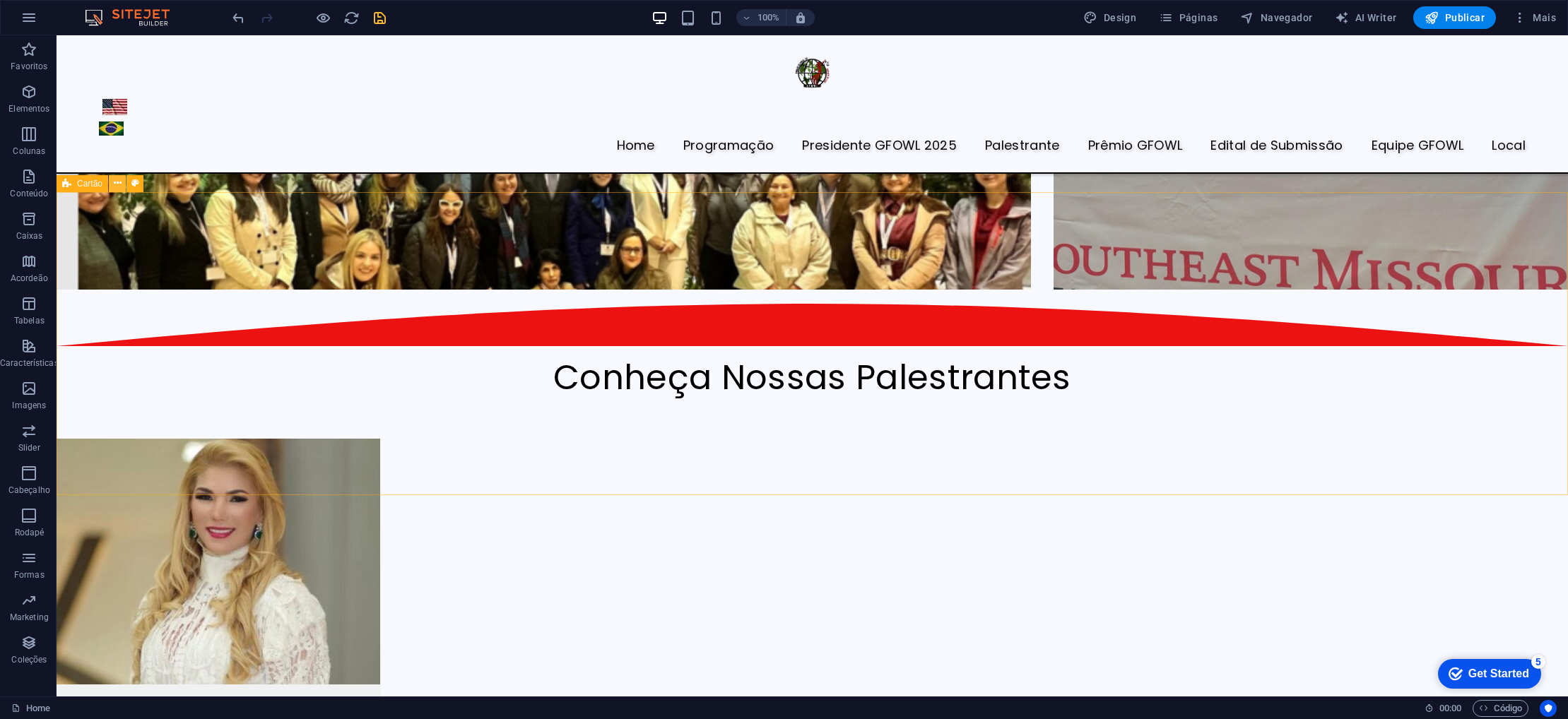
click at [116, 183] on icon at bounding box center [117, 183] width 8 height 15
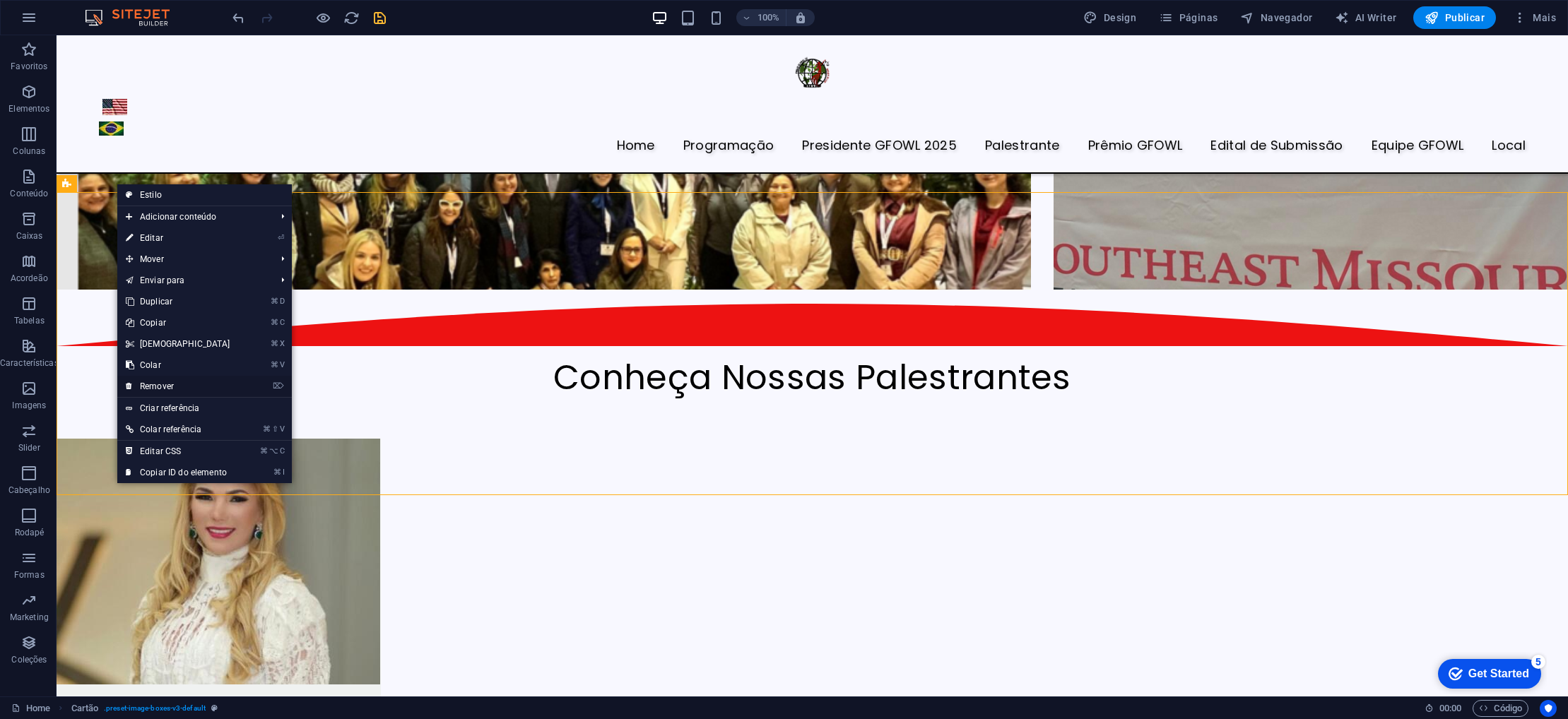
click at [162, 382] on link "⌦ Remover" at bounding box center [178, 386] width 121 height 21
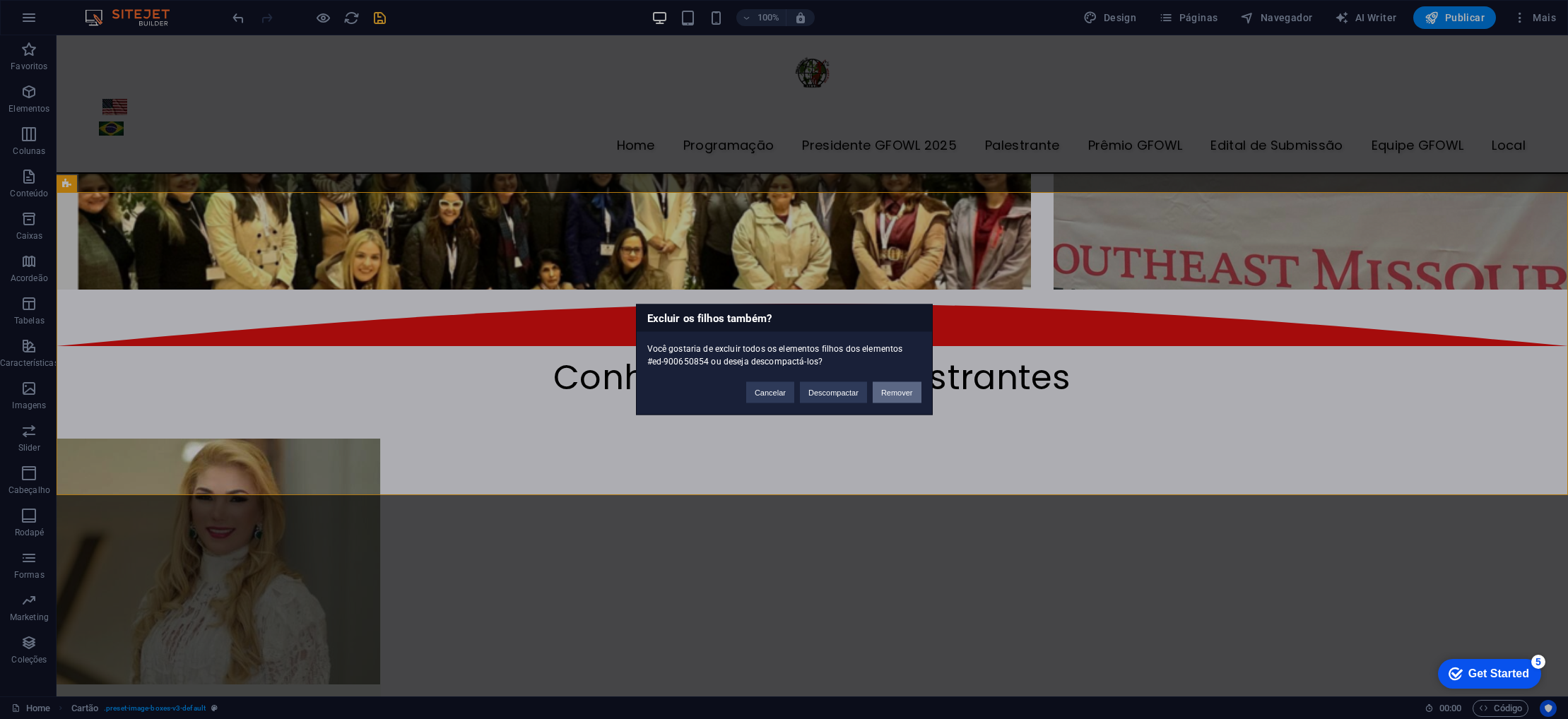
click at [896, 392] on button "Remover" at bounding box center [897, 392] width 48 height 21
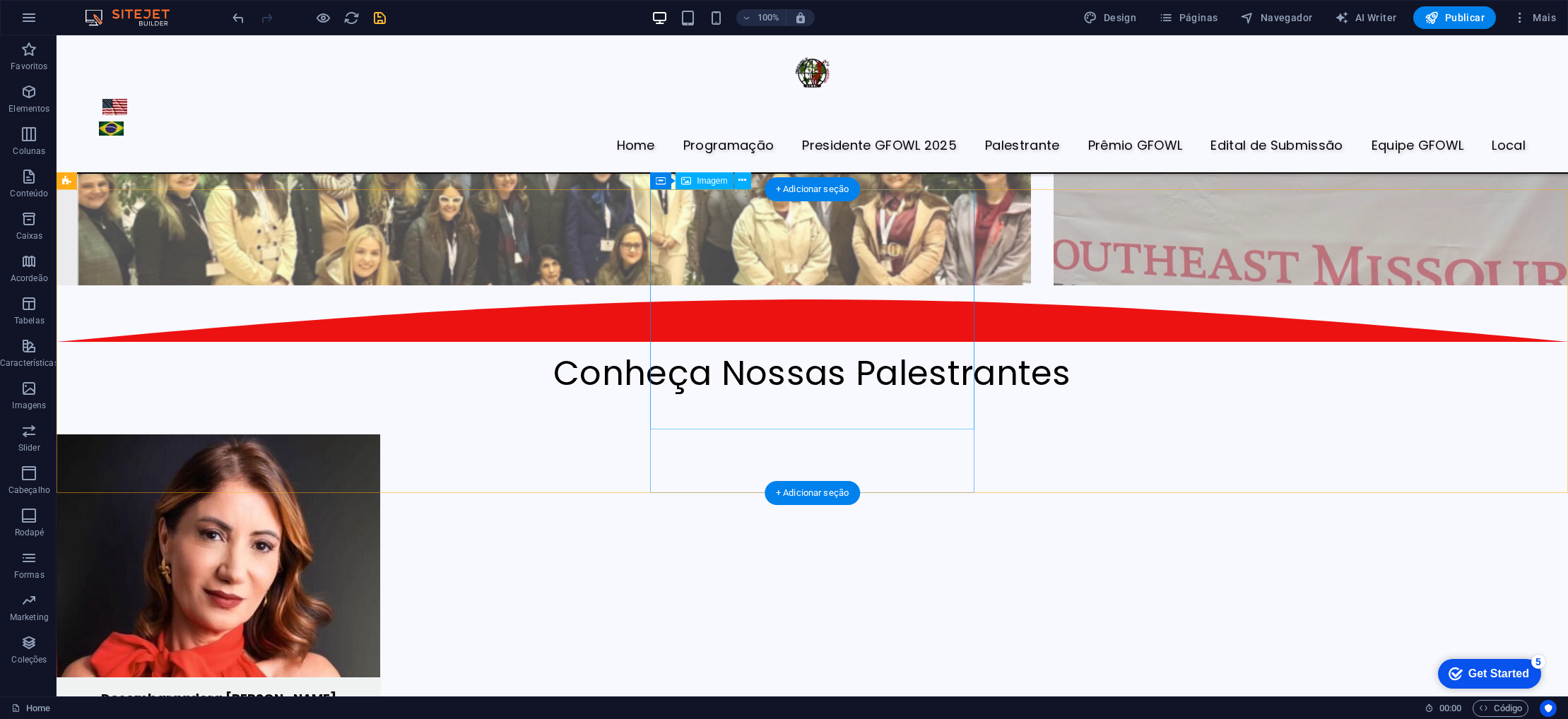
scroll to position [3477, 0]
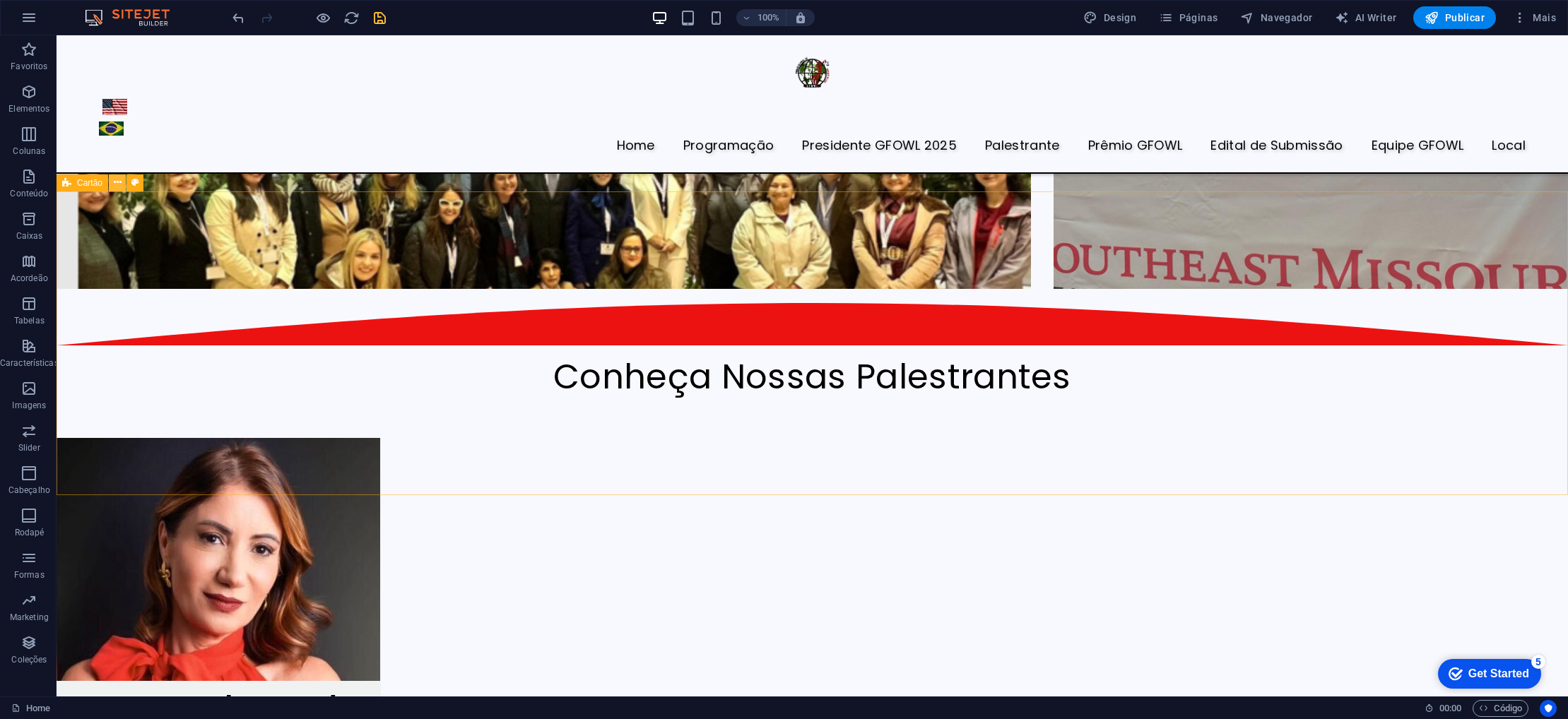
click at [116, 183] on icon at bounding box center [117, 182] width 8 height 15
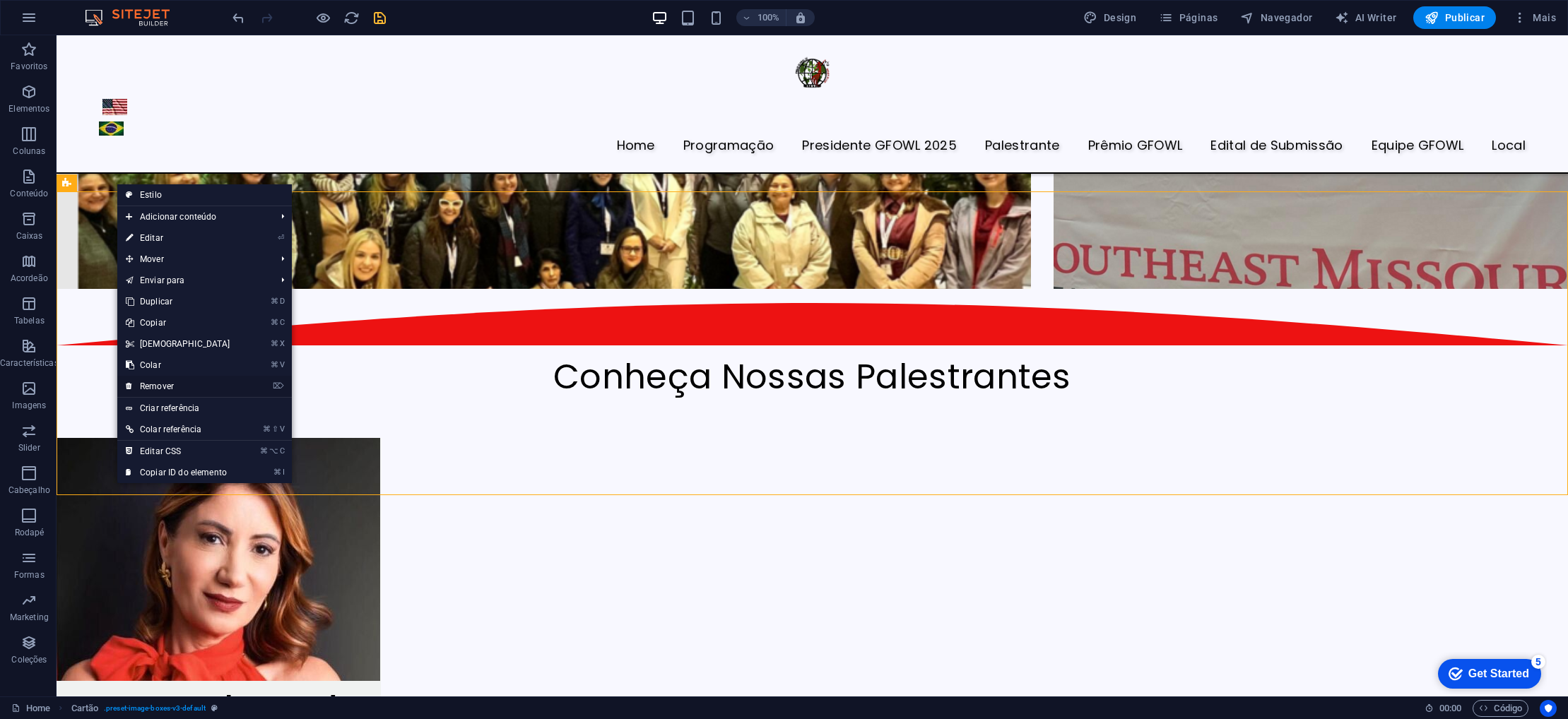
click at [176, 387] on link "⌦ Remover" at bounding box center [178, 386] width 121 height 21
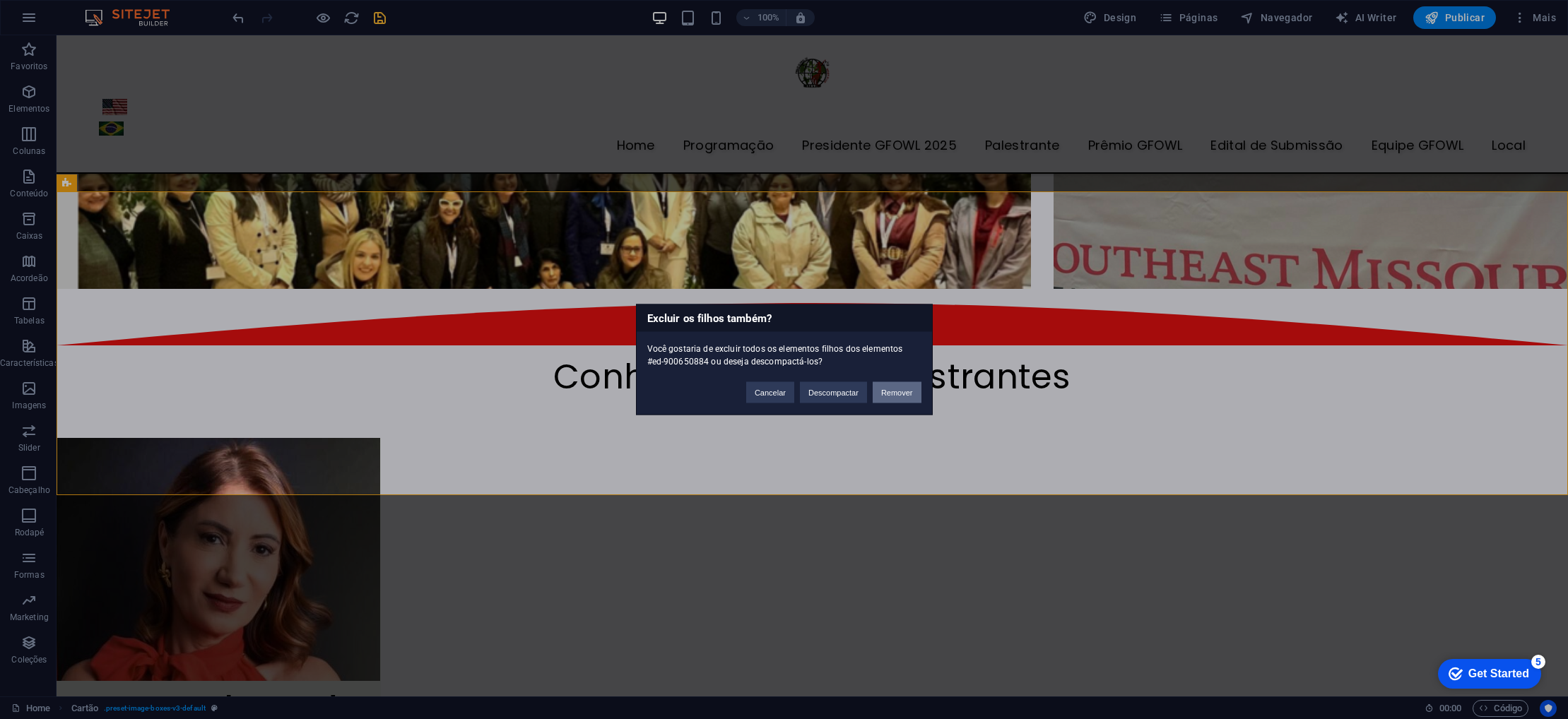
click at [887, 388] on button "Remover" at bounding box center [897, 392] width 48 height 21
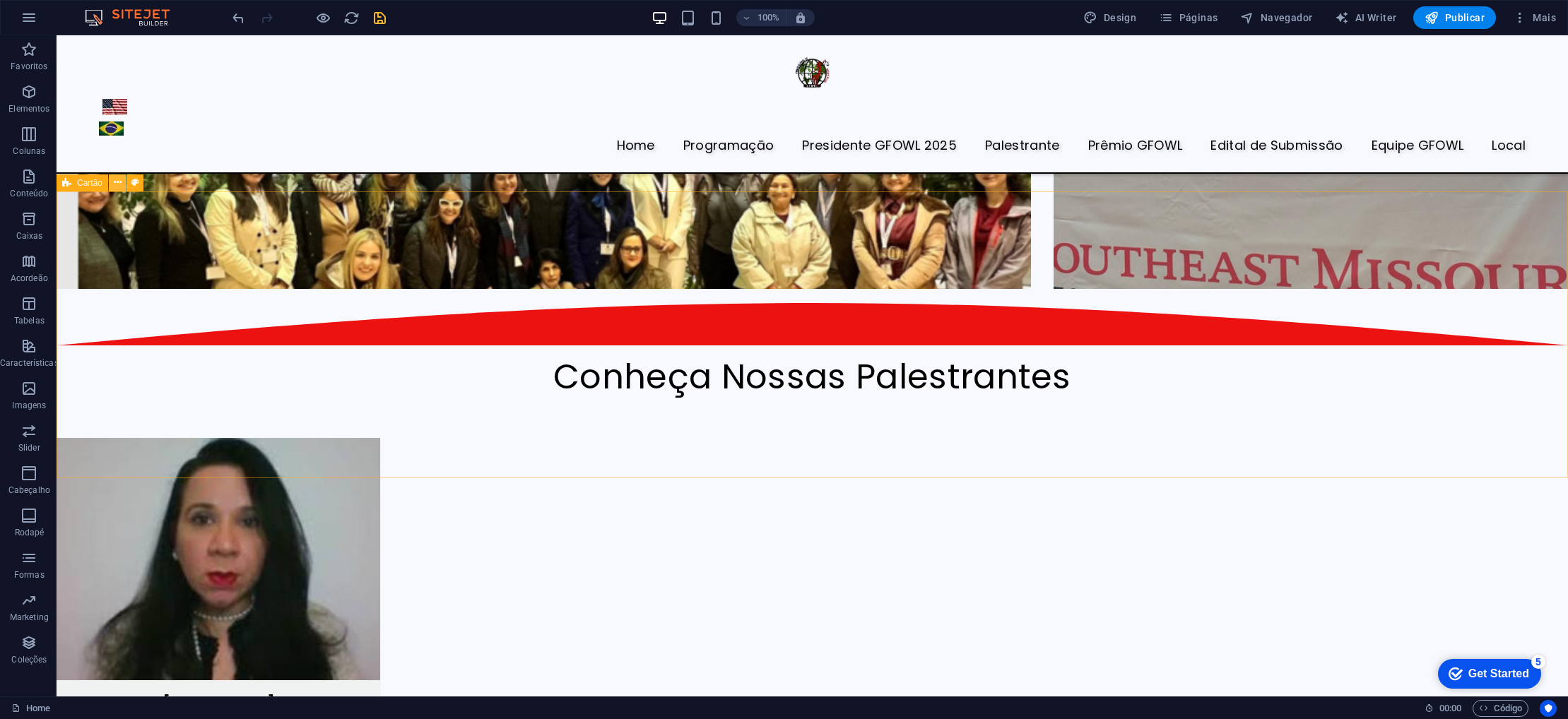
click at [117, 183] on icon at bounding box center [117, 182] width 8 height 15
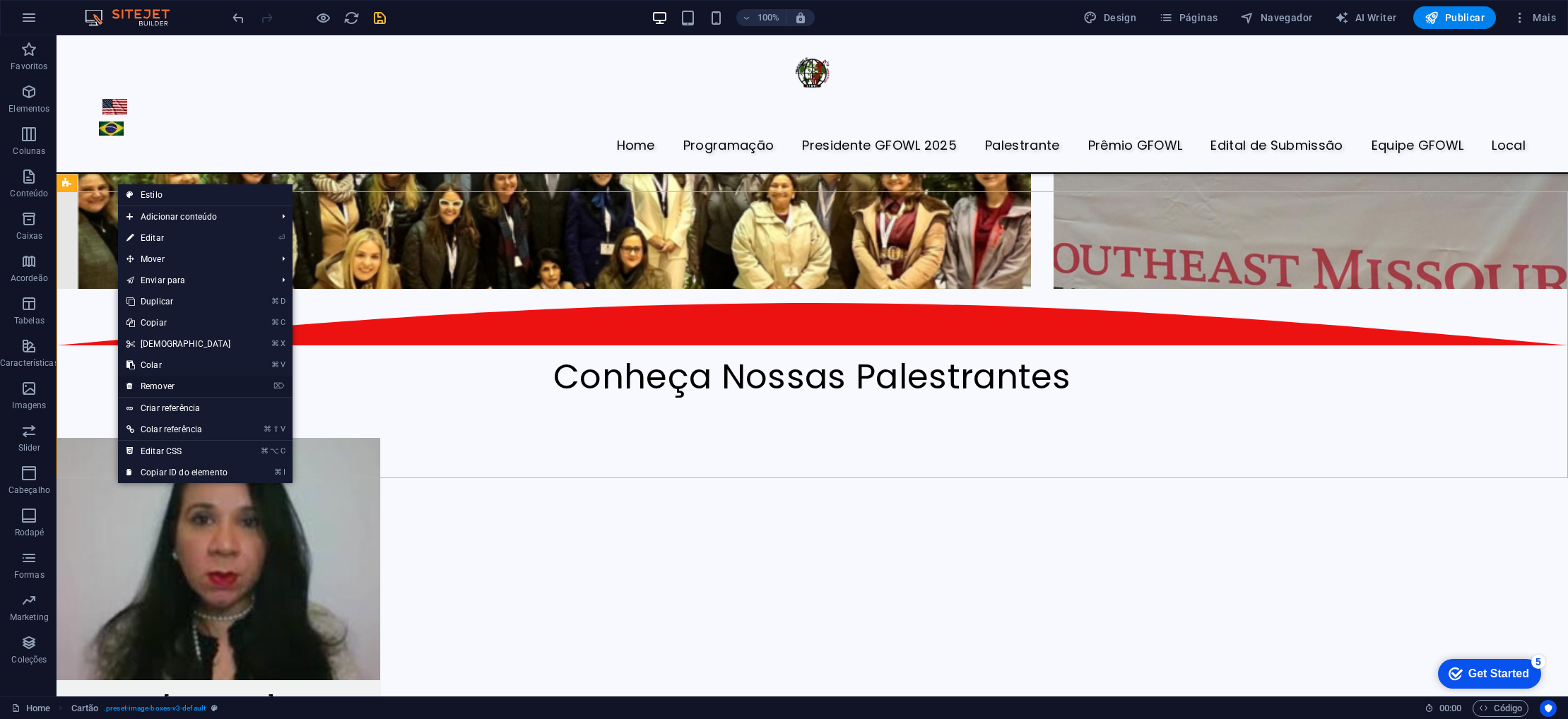
click at [175, 385] on link "⌦ Remover" at bounding box center [178, 386] width 121 height 21
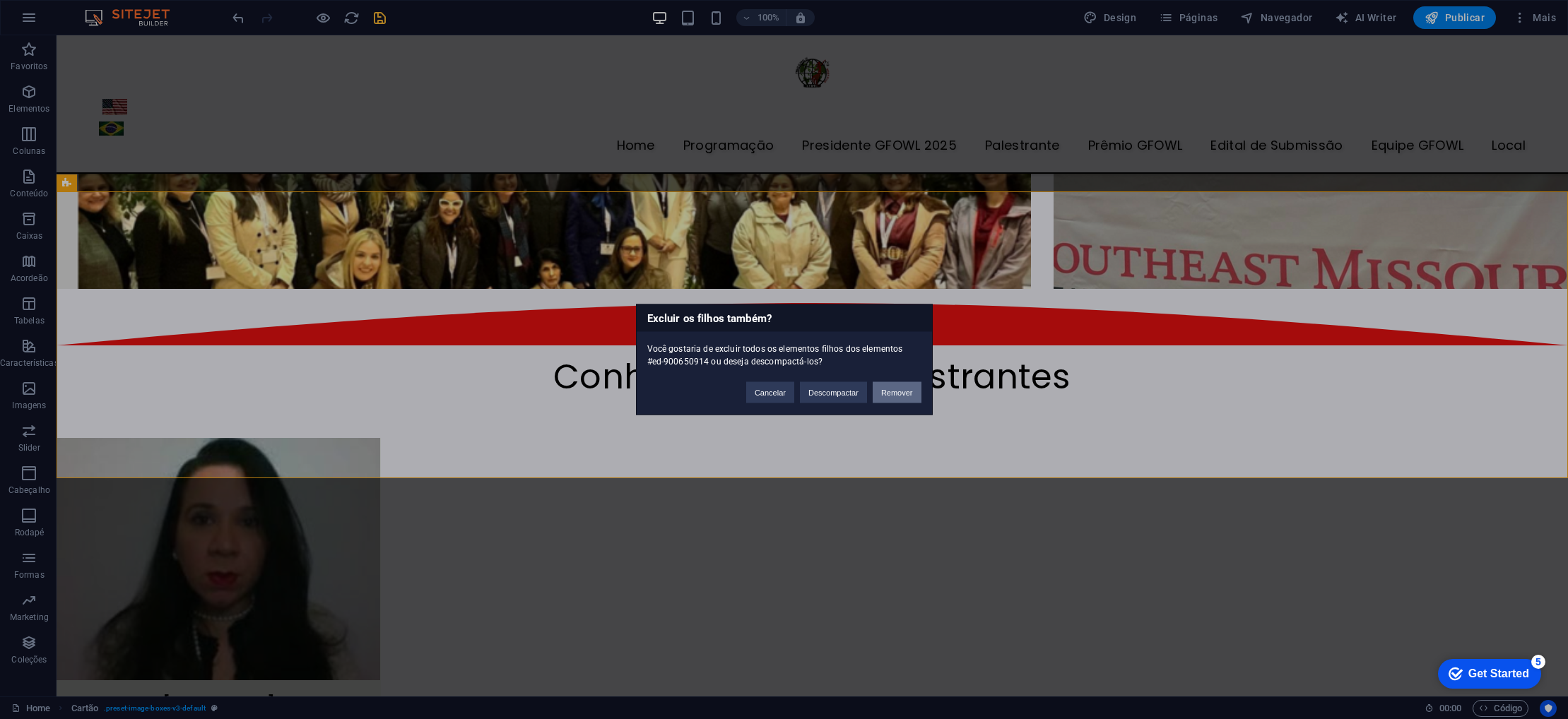
click at [895, 392] on button "Remover" at bounding box center [897, 392] width 48 height 21
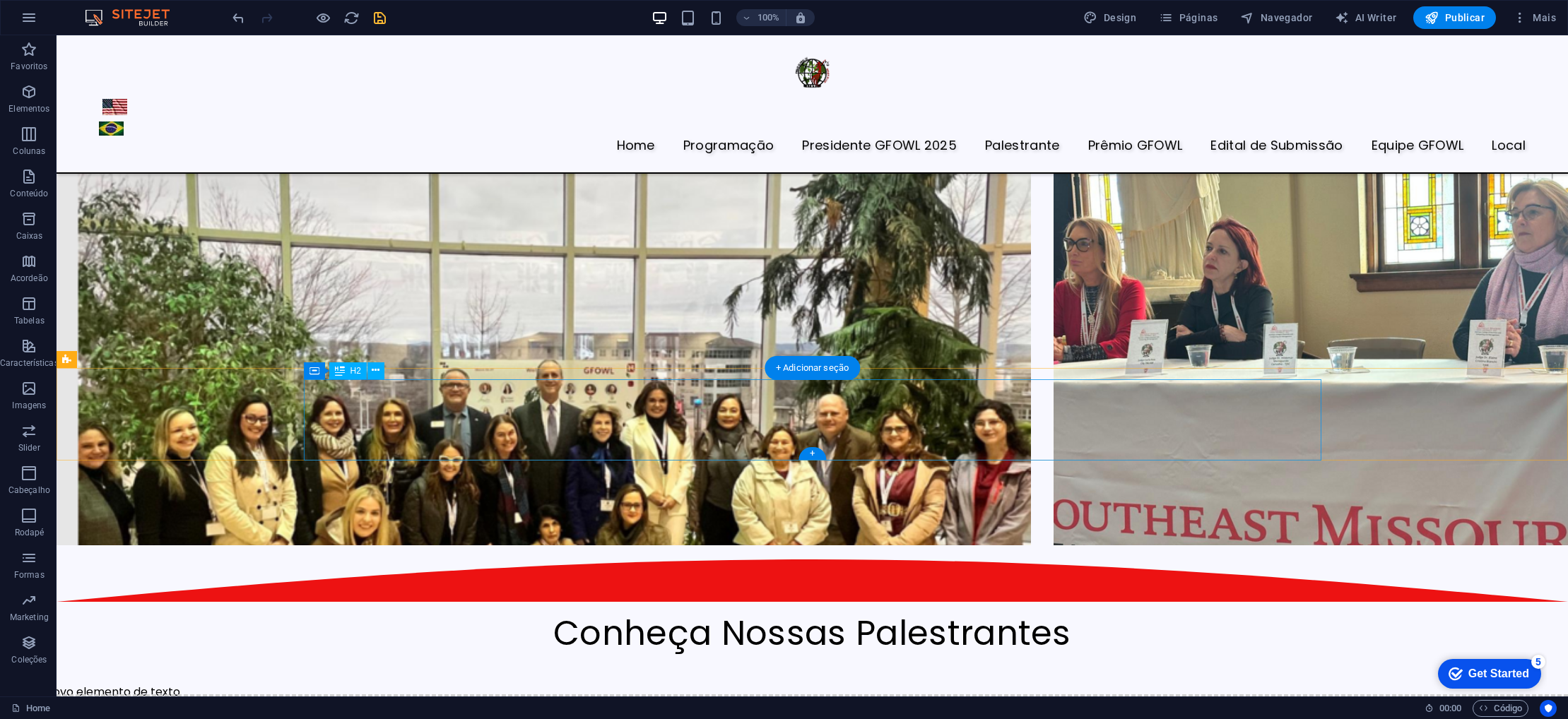
scroll to position [3232, 0]
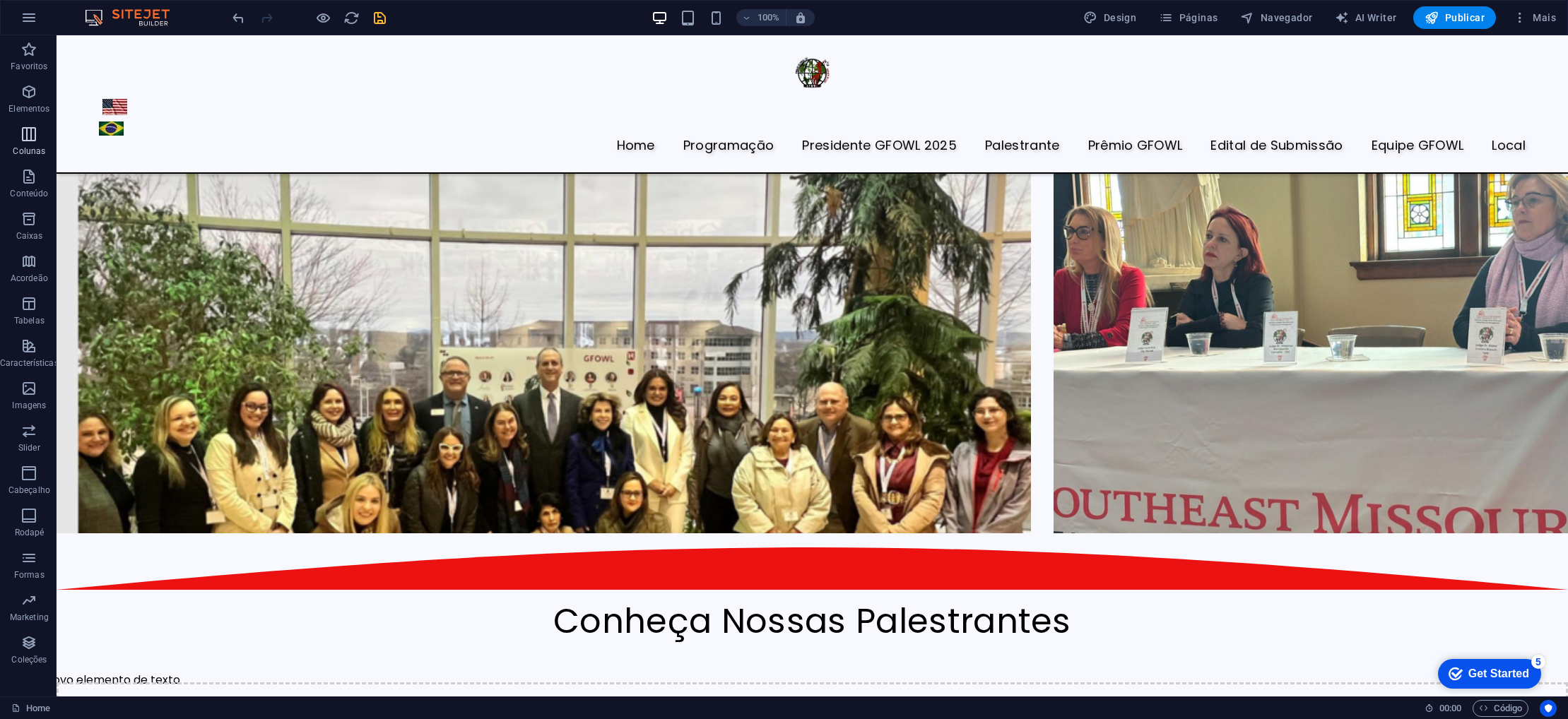
click at [29, 145] on span "Colunas" at bounding box center [29, 142] width 59 height 34
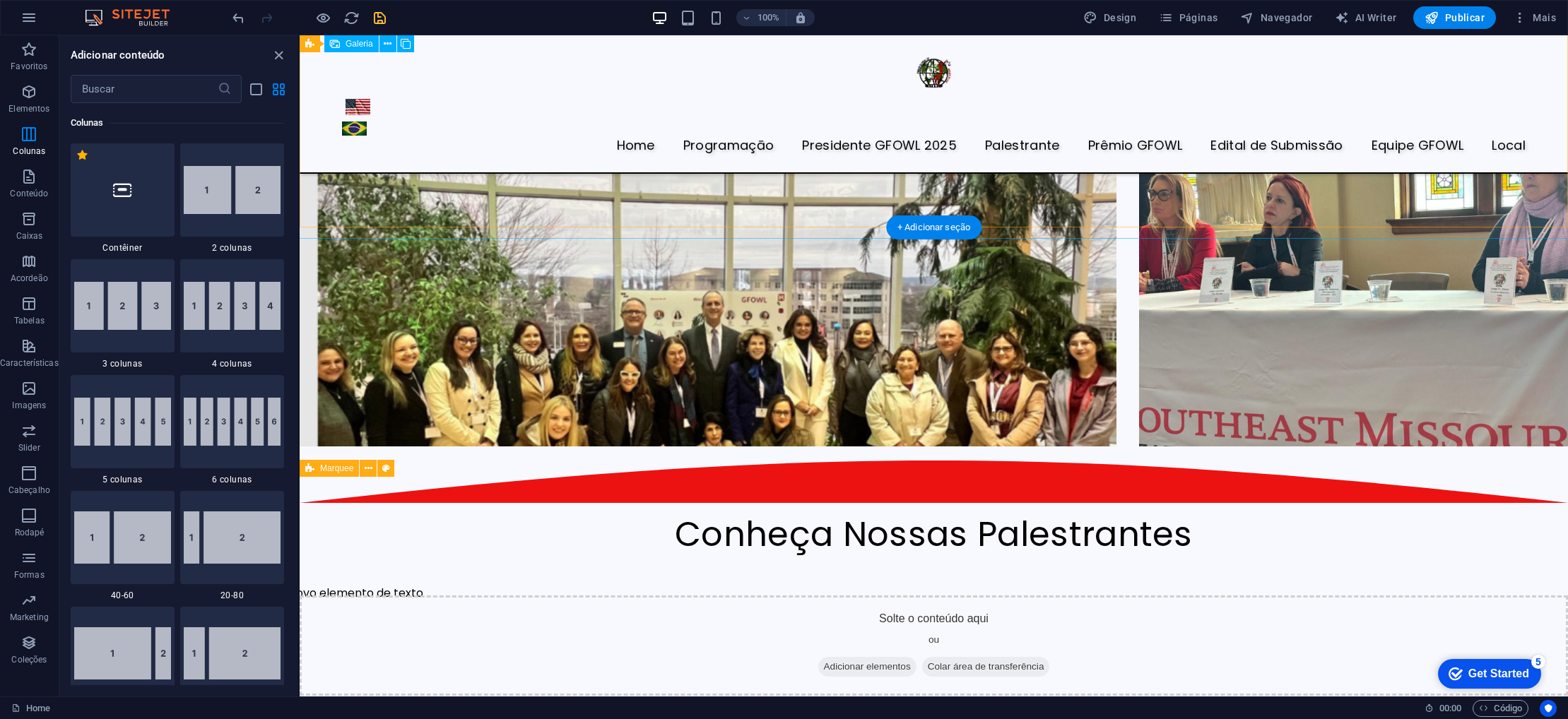
scroll to position [2931, 0]
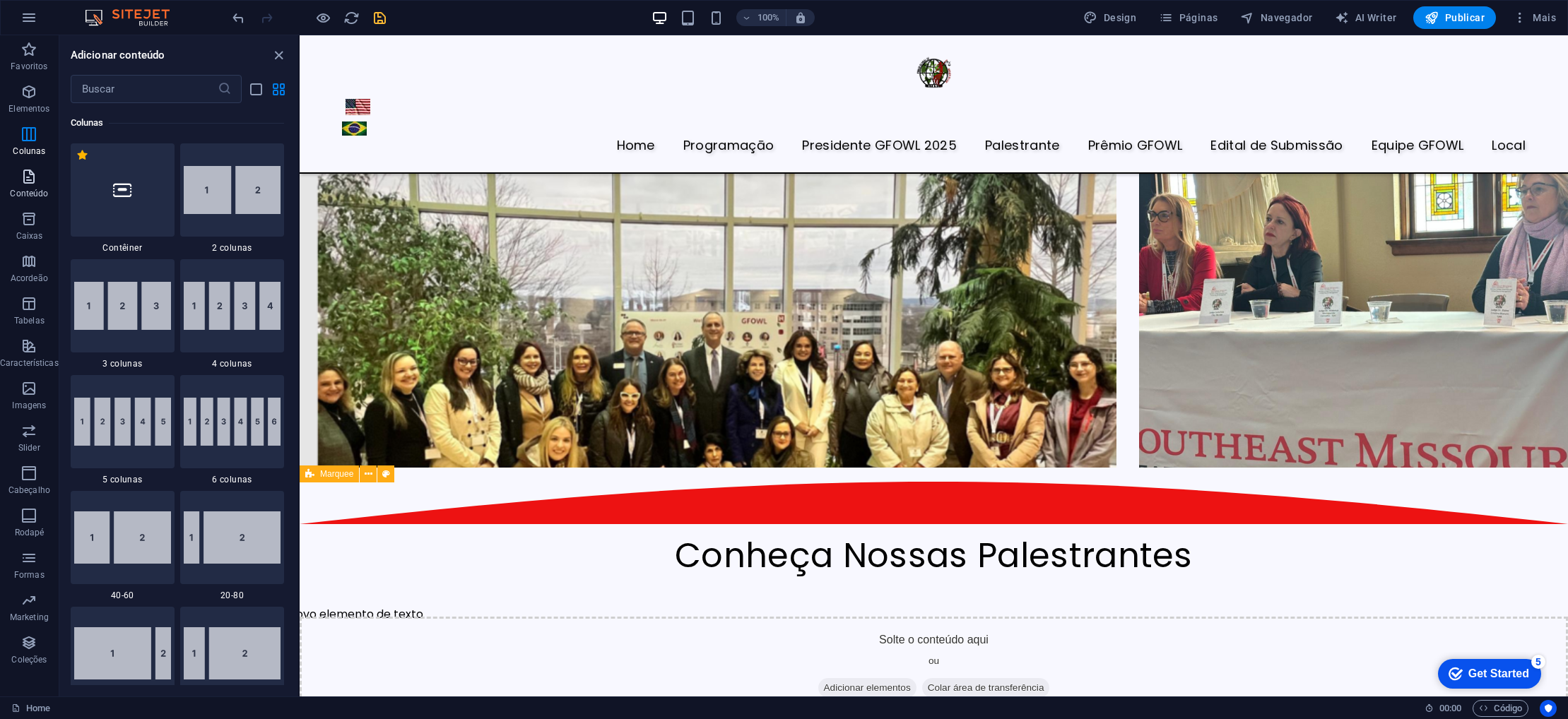
click at [34, 181] on icon "button" at bounding box center [29, 177] width 17 height 17
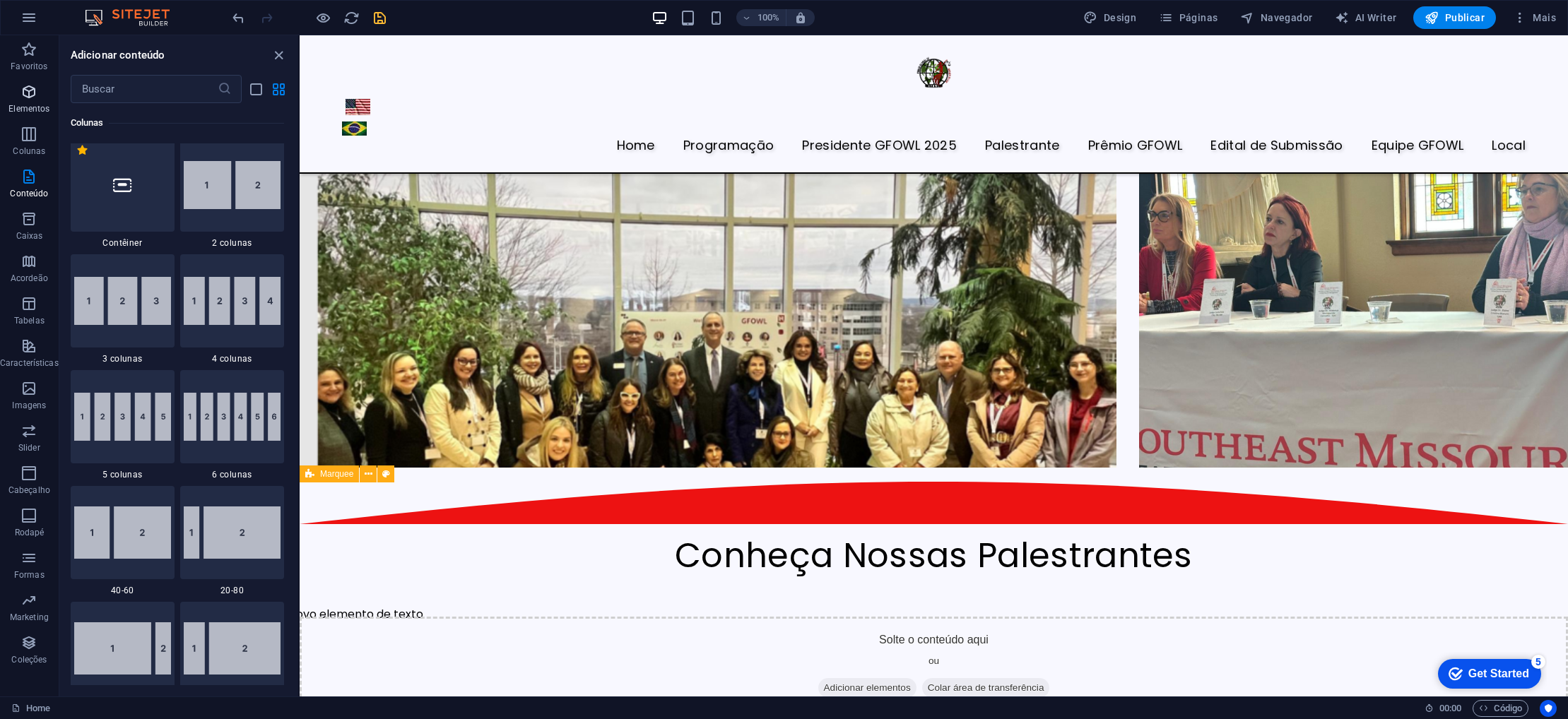
click at [28, 82] on button "Elementos" at bounding box center [29, 98] width 59 height 42
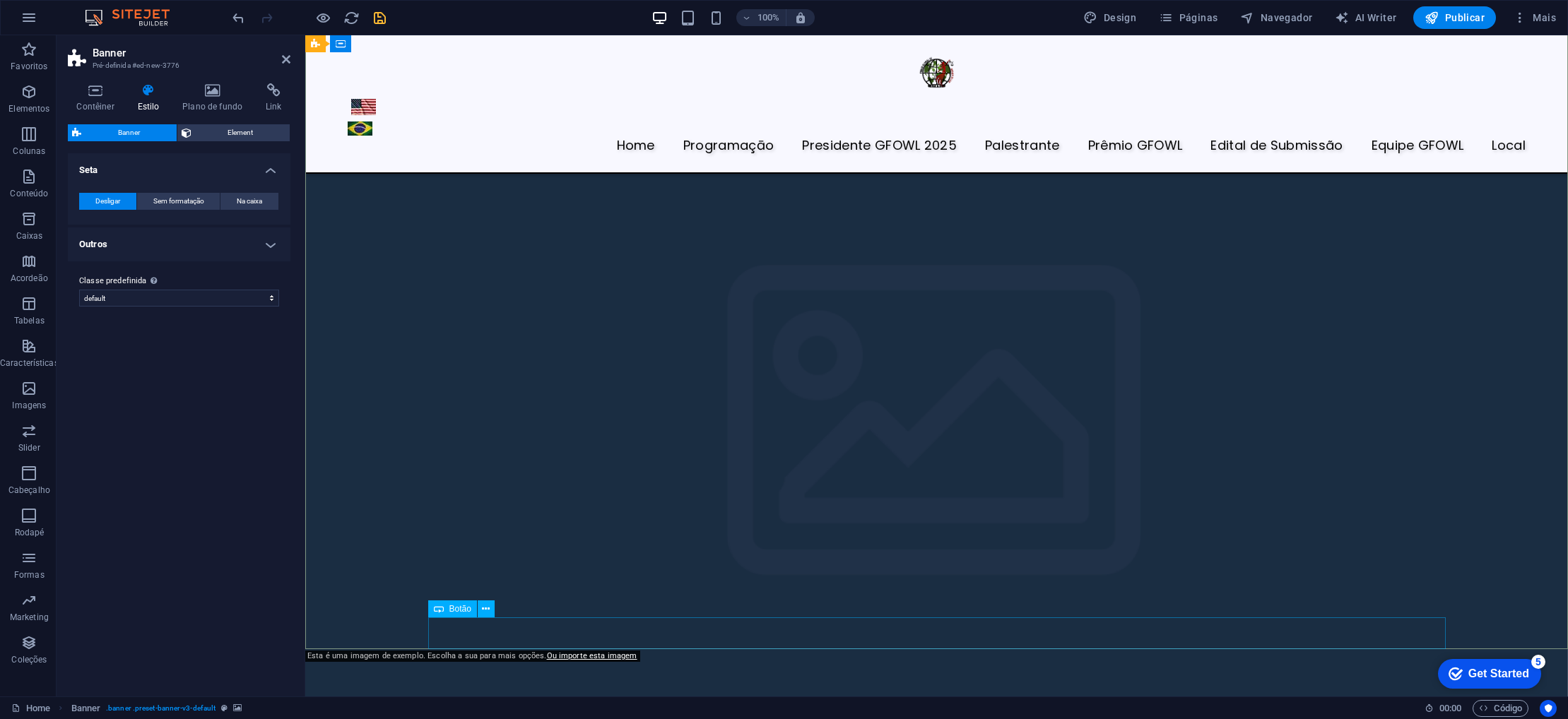
scroll to position [3518, 0]
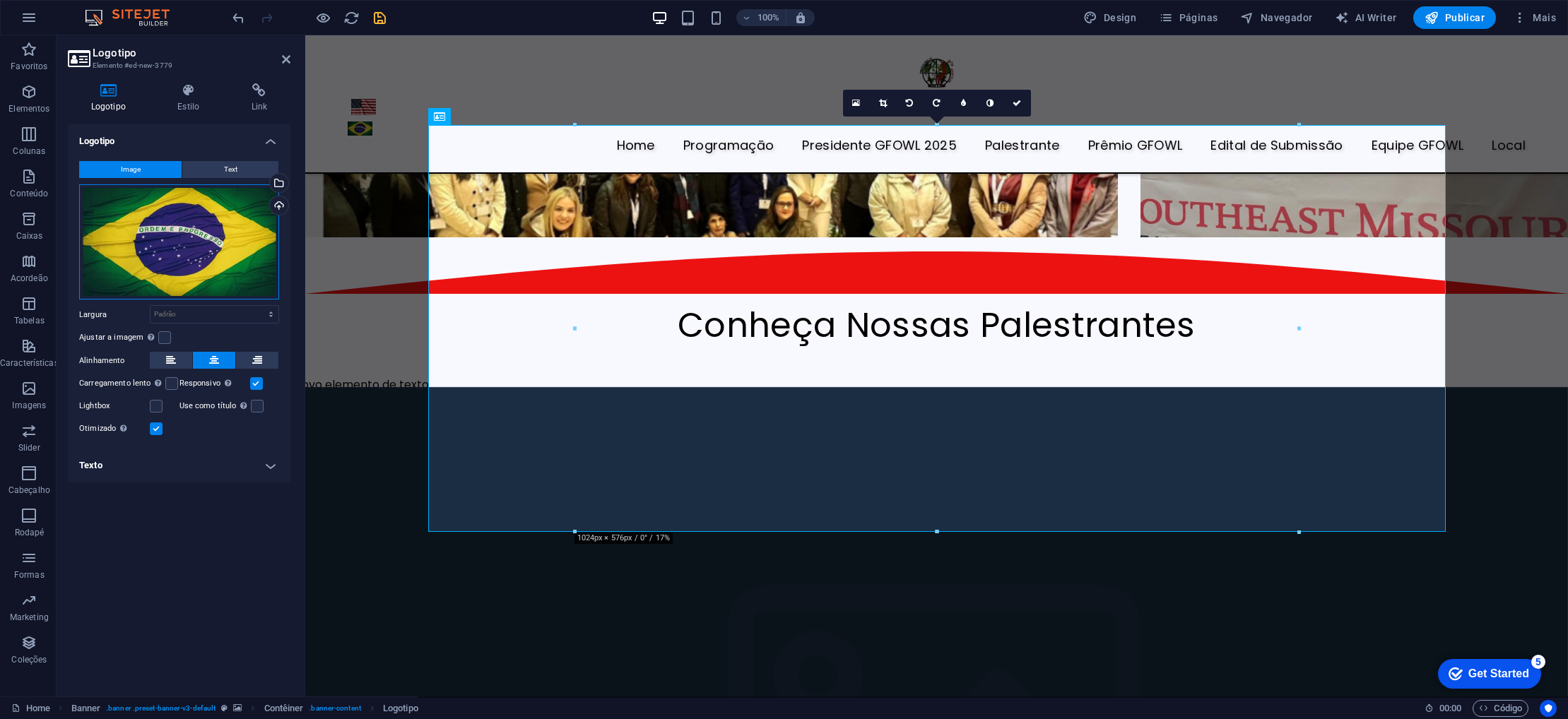
click at [177, 231] on div "Arraste os arquivos aqui, clique para escolher os arquivos ou selecione os arqu…" at bounding box center [179, 242] width 200 height 116
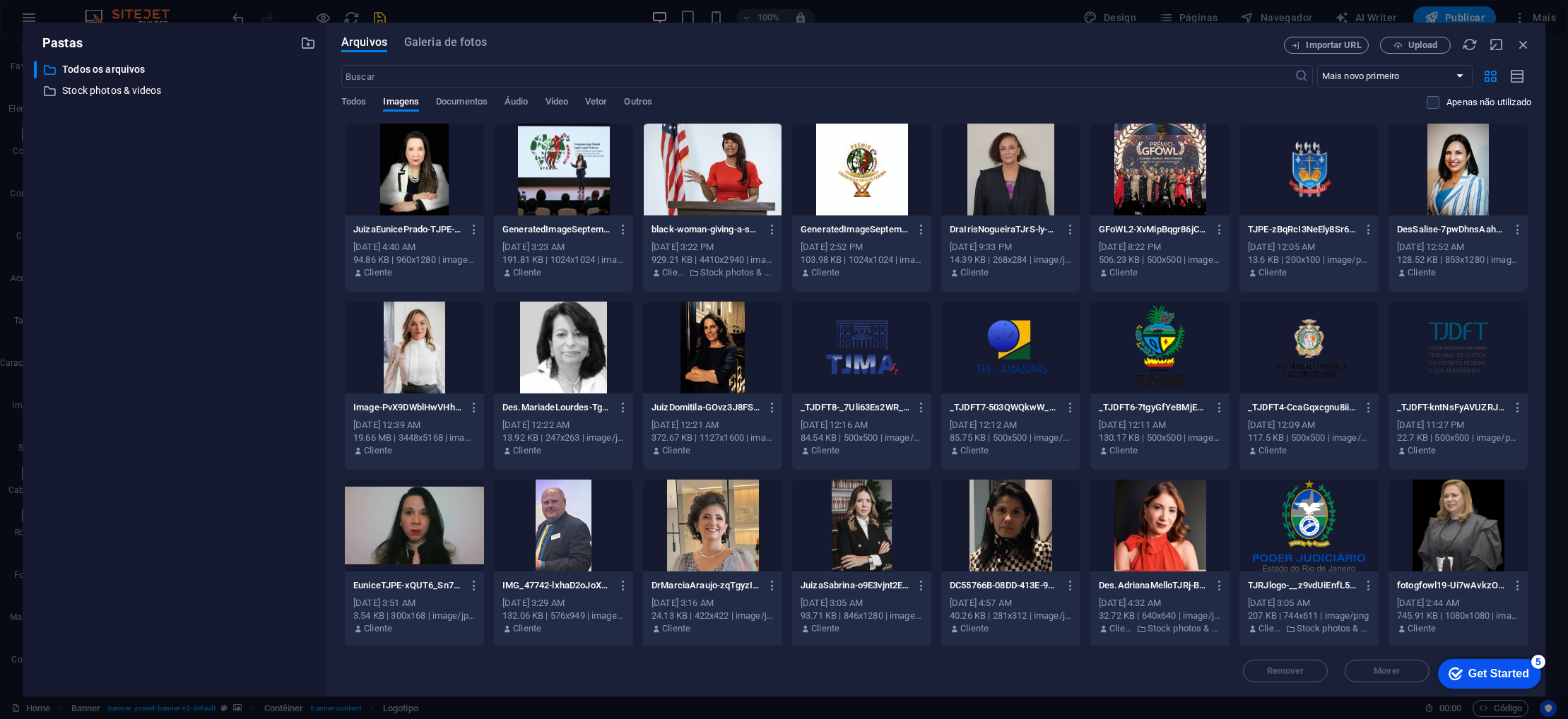
click at [552, 150] on div at bounding box center [564, 169] width 139 height 91
click at [552, 150] on div "1" at bounding box center [564, 169] width 139 height 91
click at [553, 150] on div at bounding box center [564, 169] width 139 height 91
click at [553, 150] on div "1" at bounding box center [564, 169] width 139 height 91
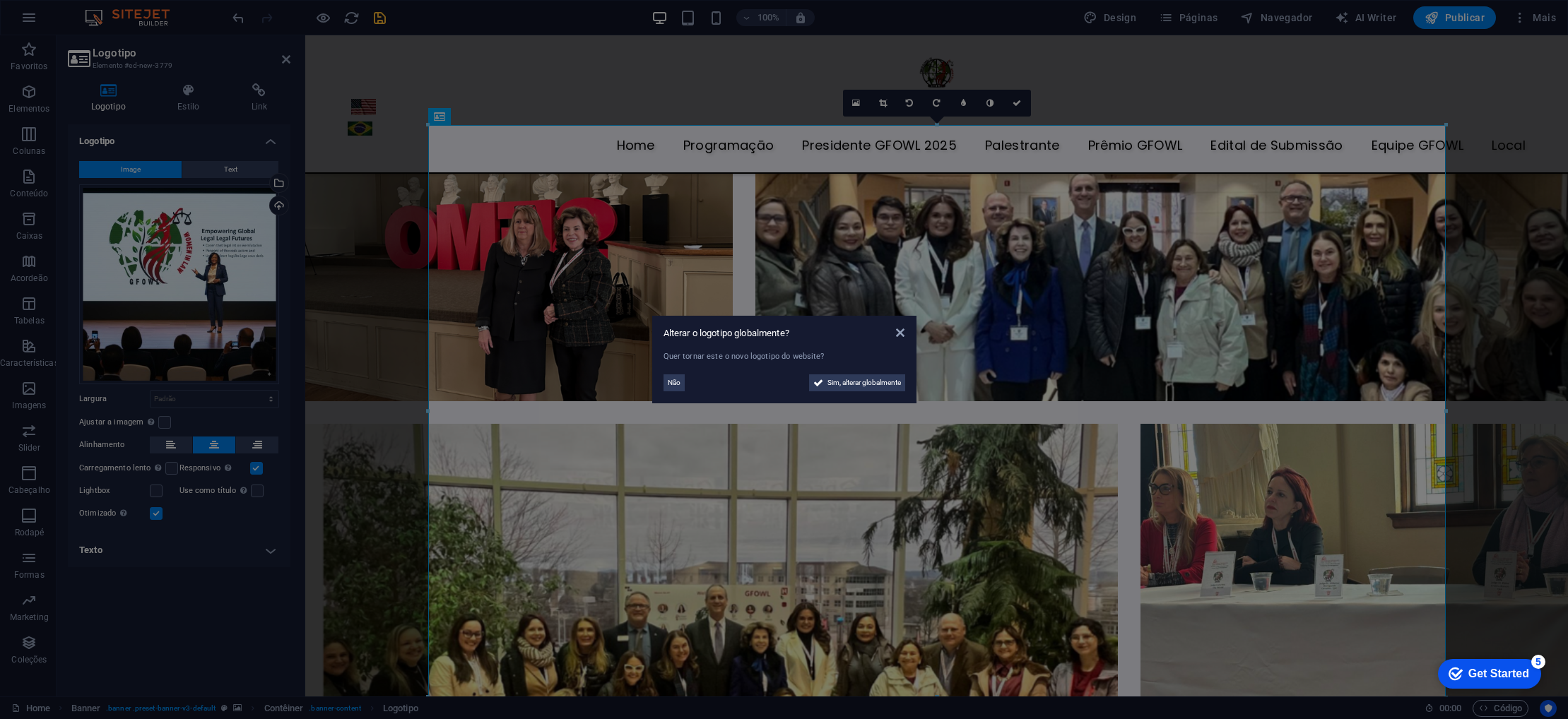
scroll to position [3179, 0]
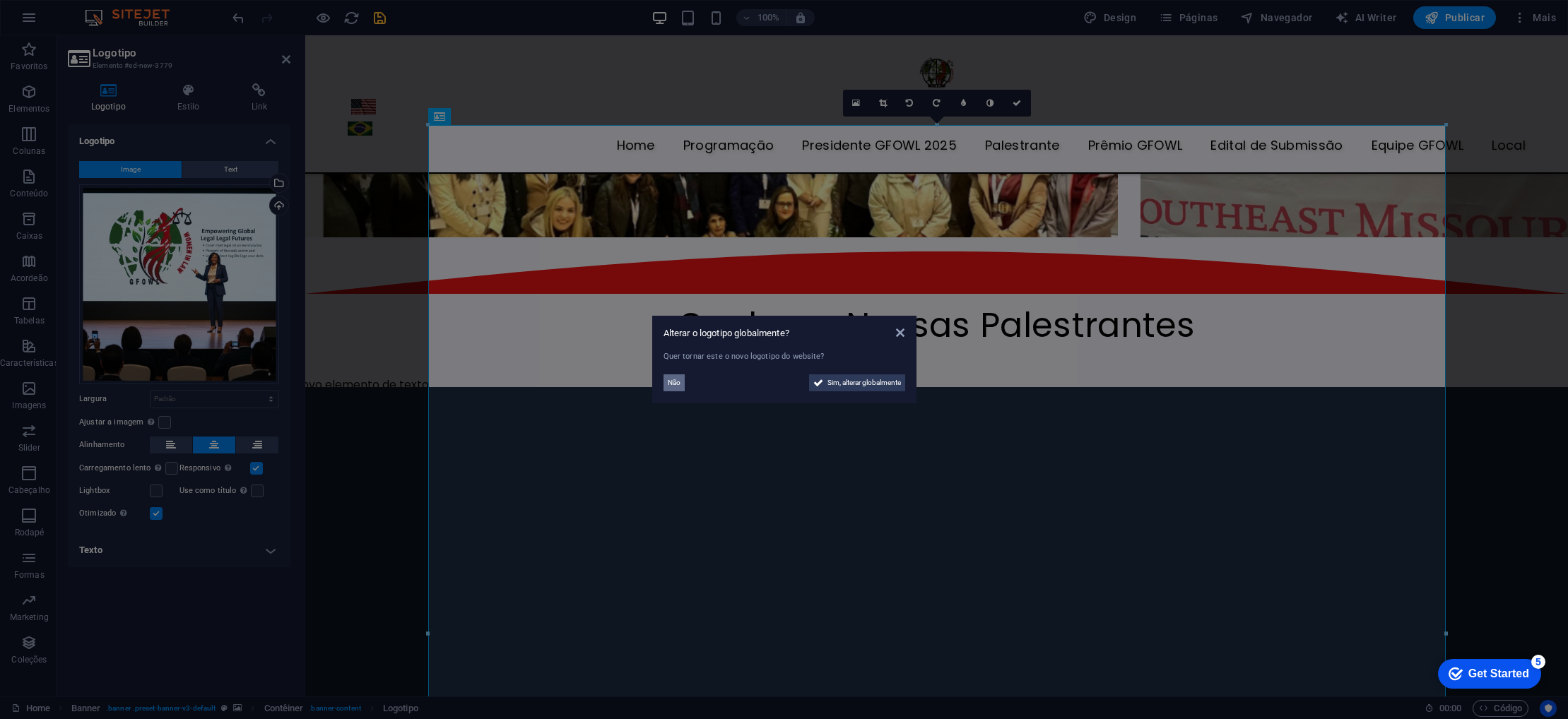
click at [677, 385] on span "Não" at bounding box center [674, 383] width 13 height 17
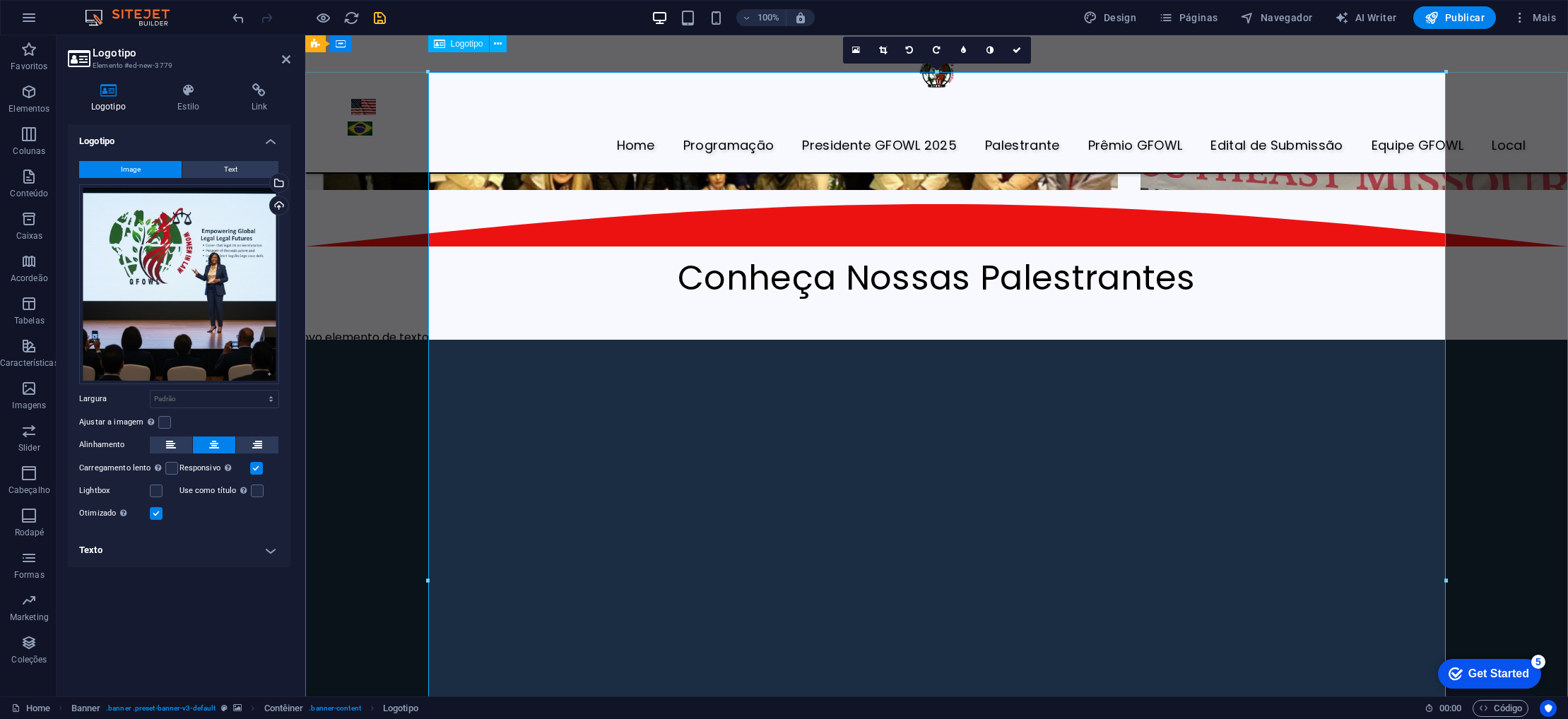
scroll to position [3219, 0]
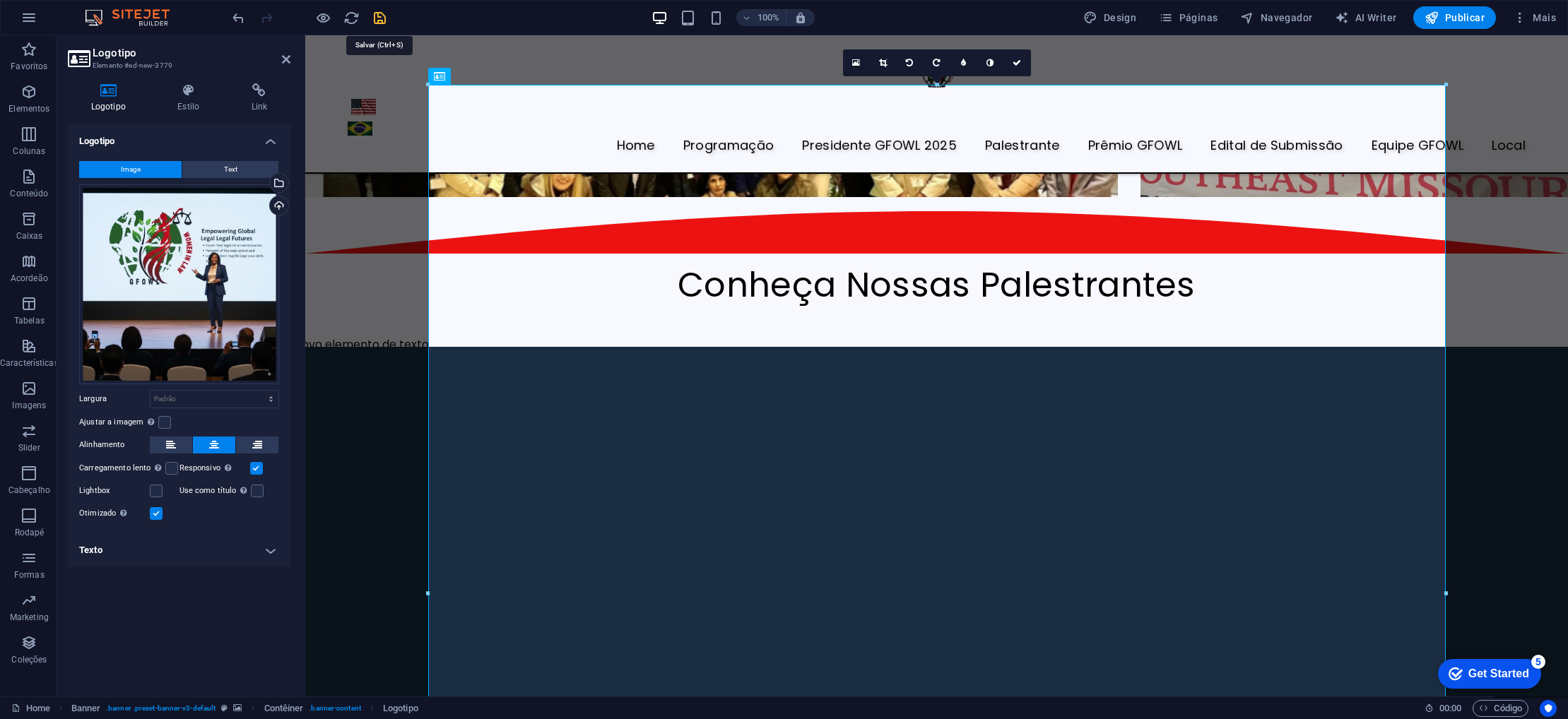
click at [379, 22] on icon "save" at bounding box center [379, 18] width 16 height 16
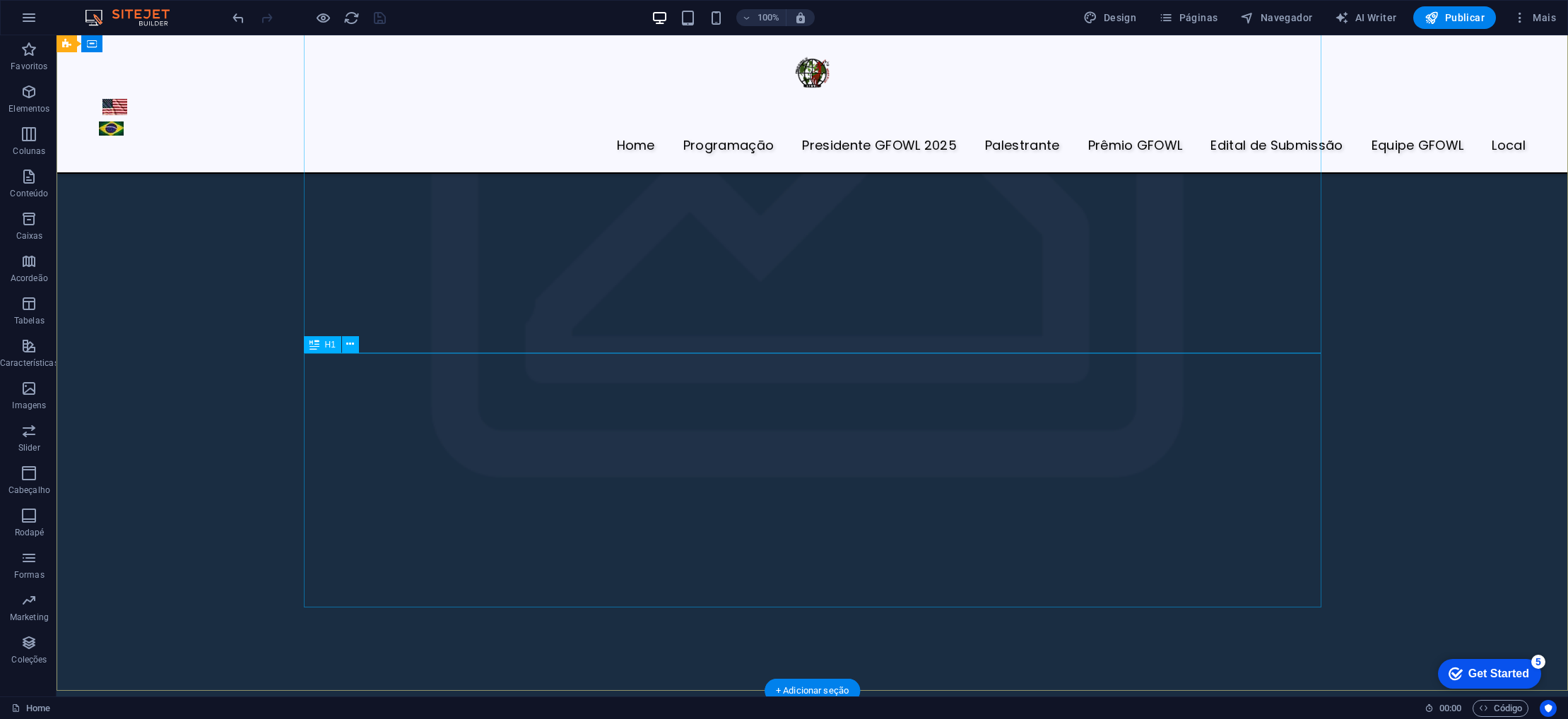
scroll to position [4409, 0]
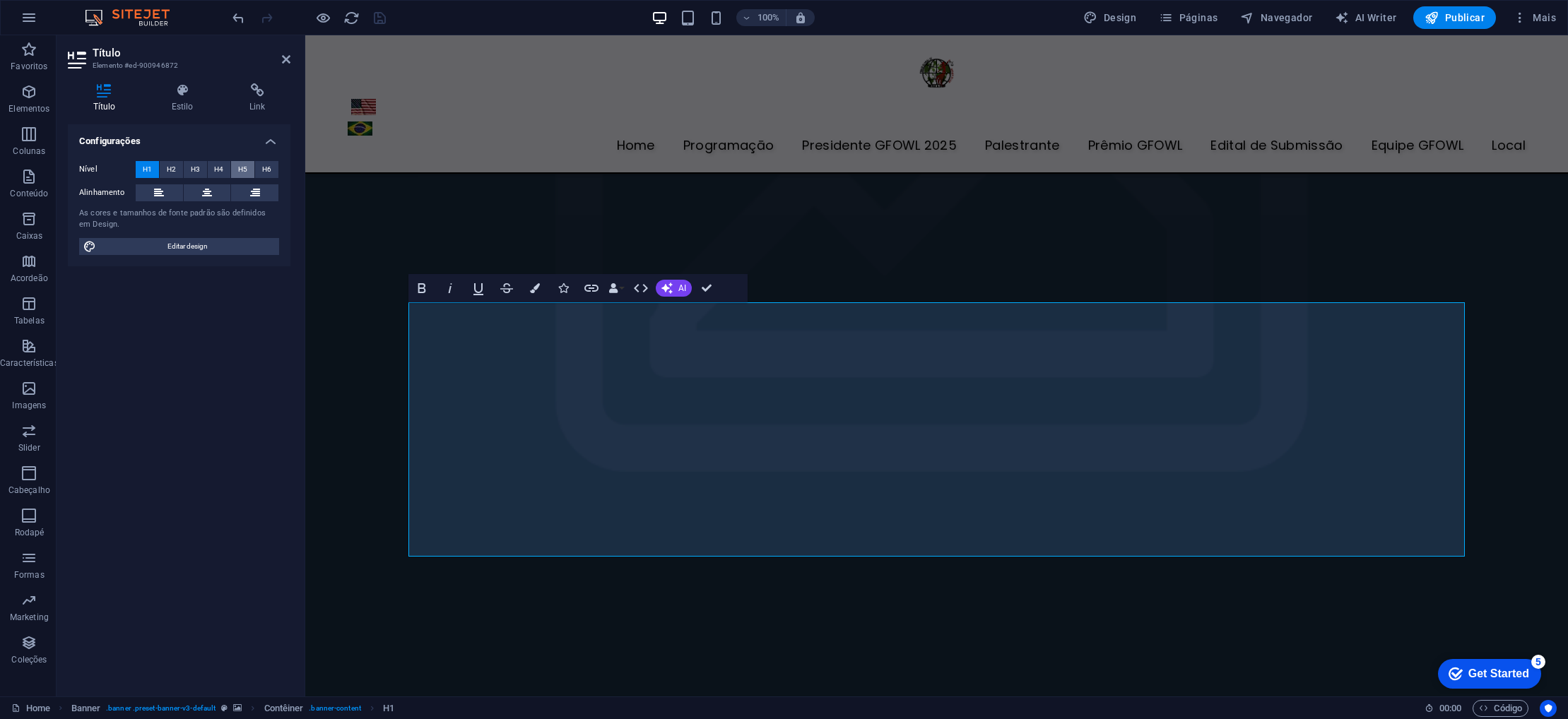
click at [242, 172] on span "H5" at bounding box center [243, 170] width 9 height 17
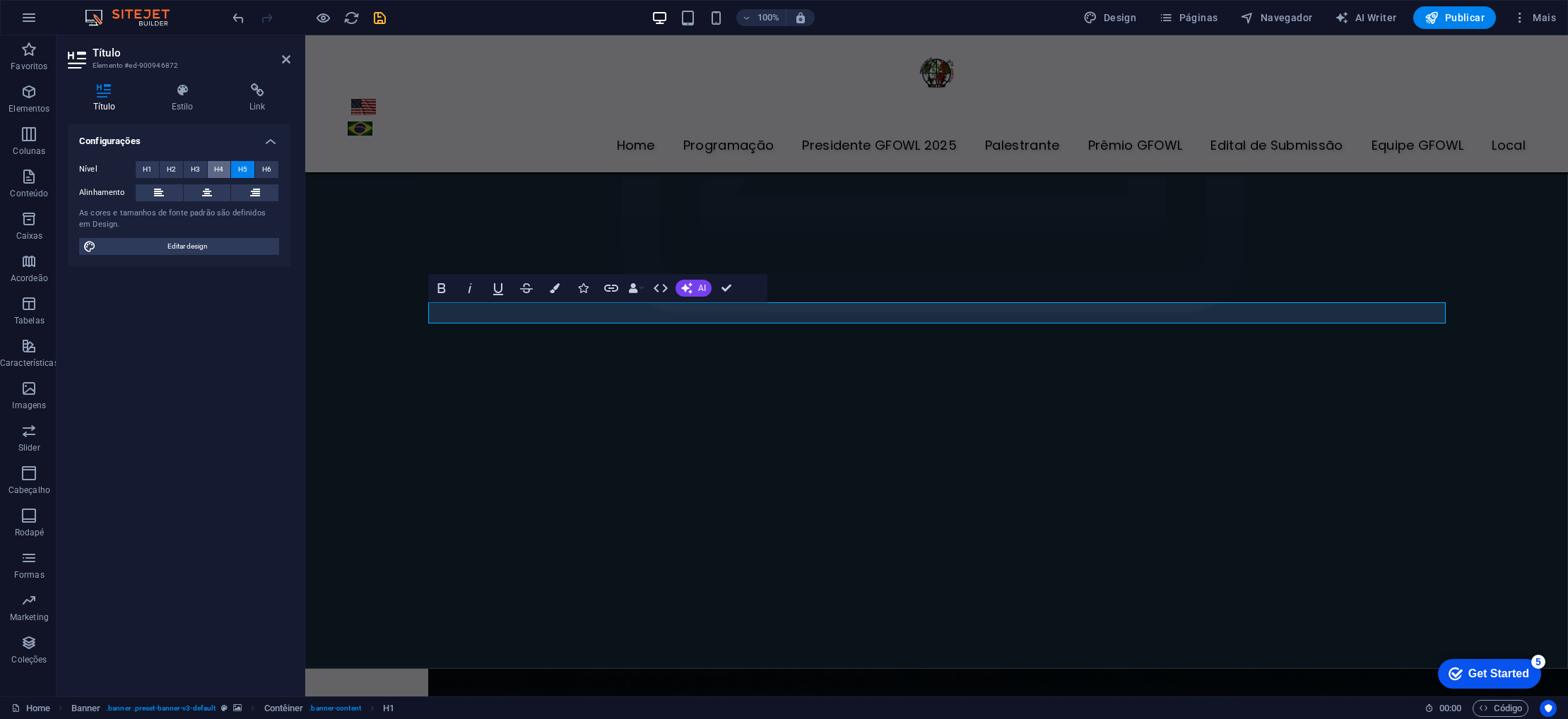
click at [222, 174] on span "H4" at bounding box center [219, 170] width 9 height 17
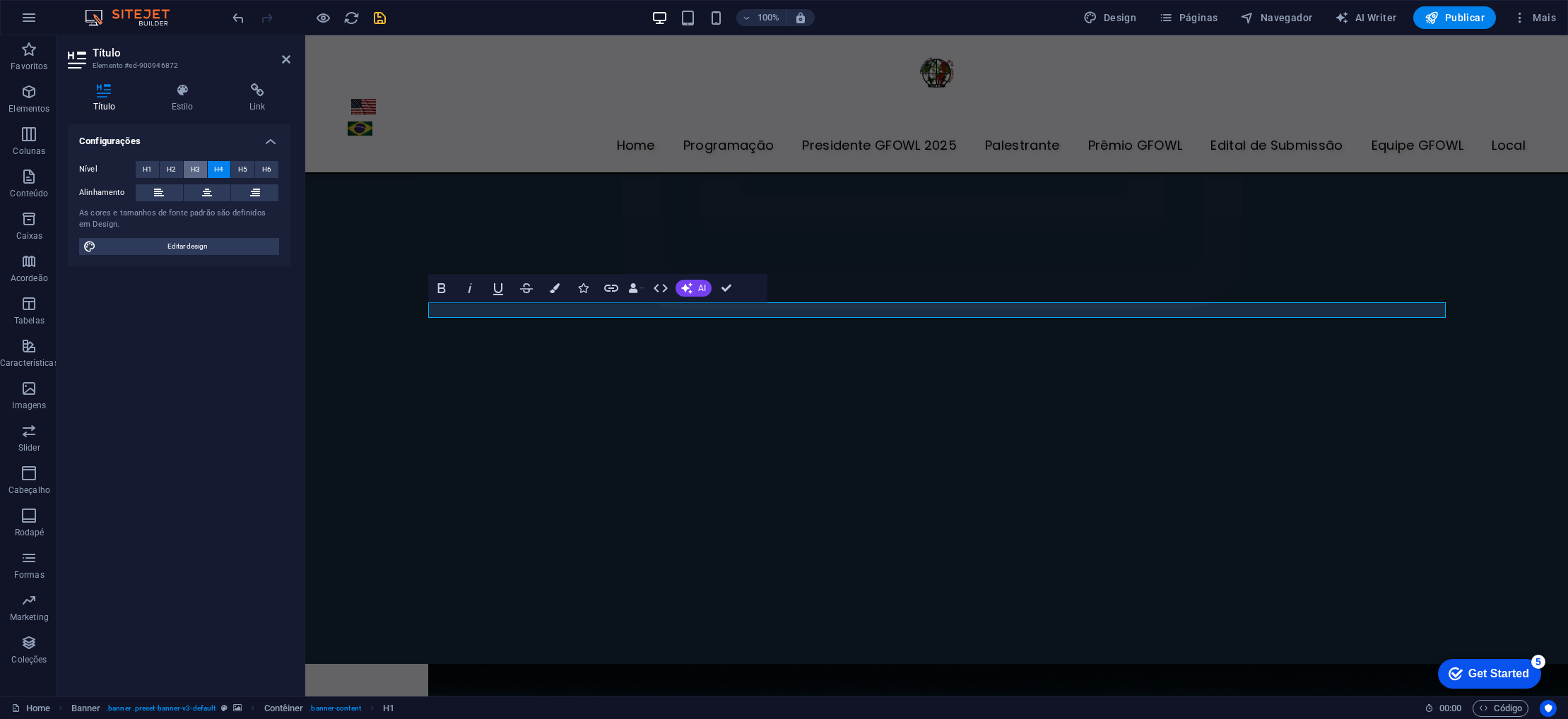
click at [193, 173] on span "H3" at bounding box center [196, 170] width 9 height 17
click at [173, 173] on span "H2" at bounding box center [171, 170] width 9 height 17
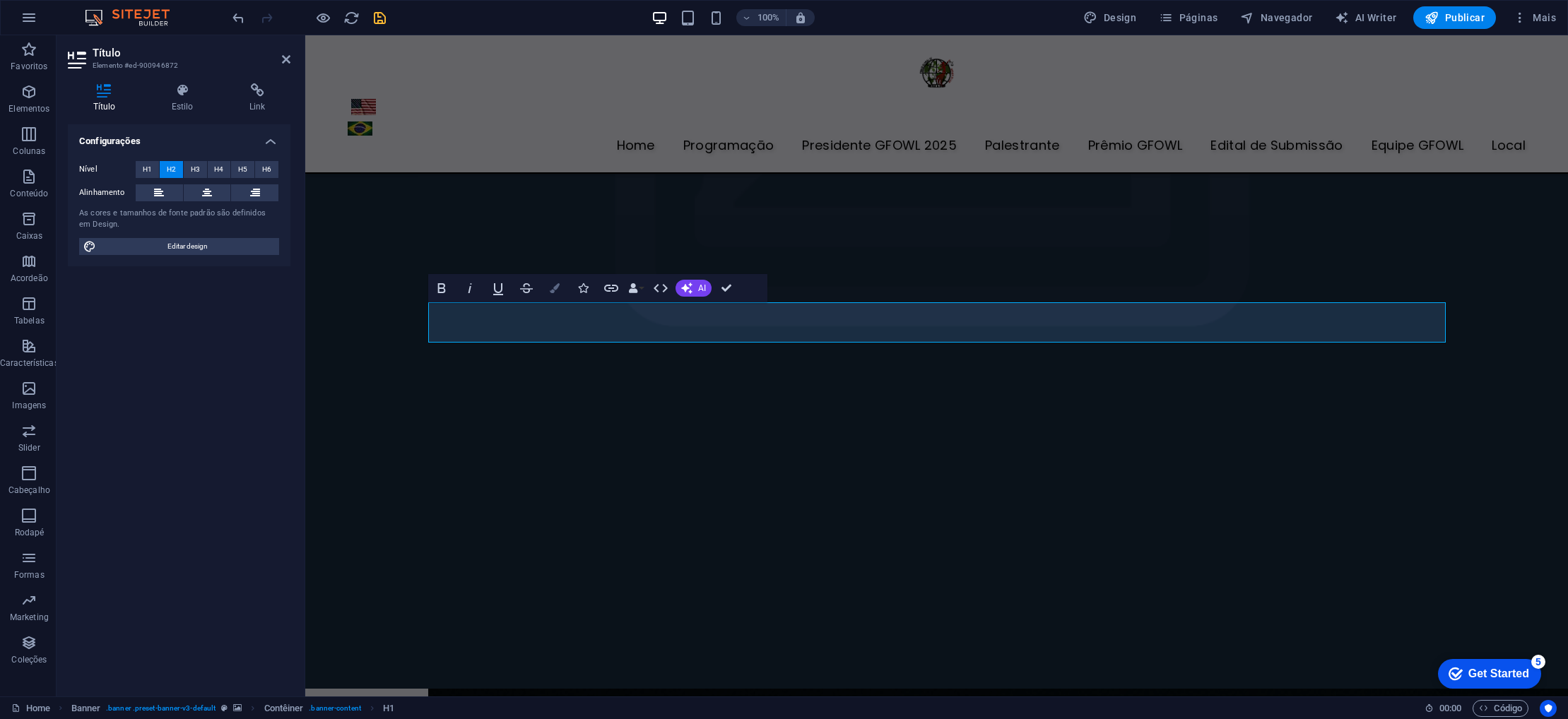
click at [556, 287] on icon "button" at bounding box center [554, 288] width 10 height 10
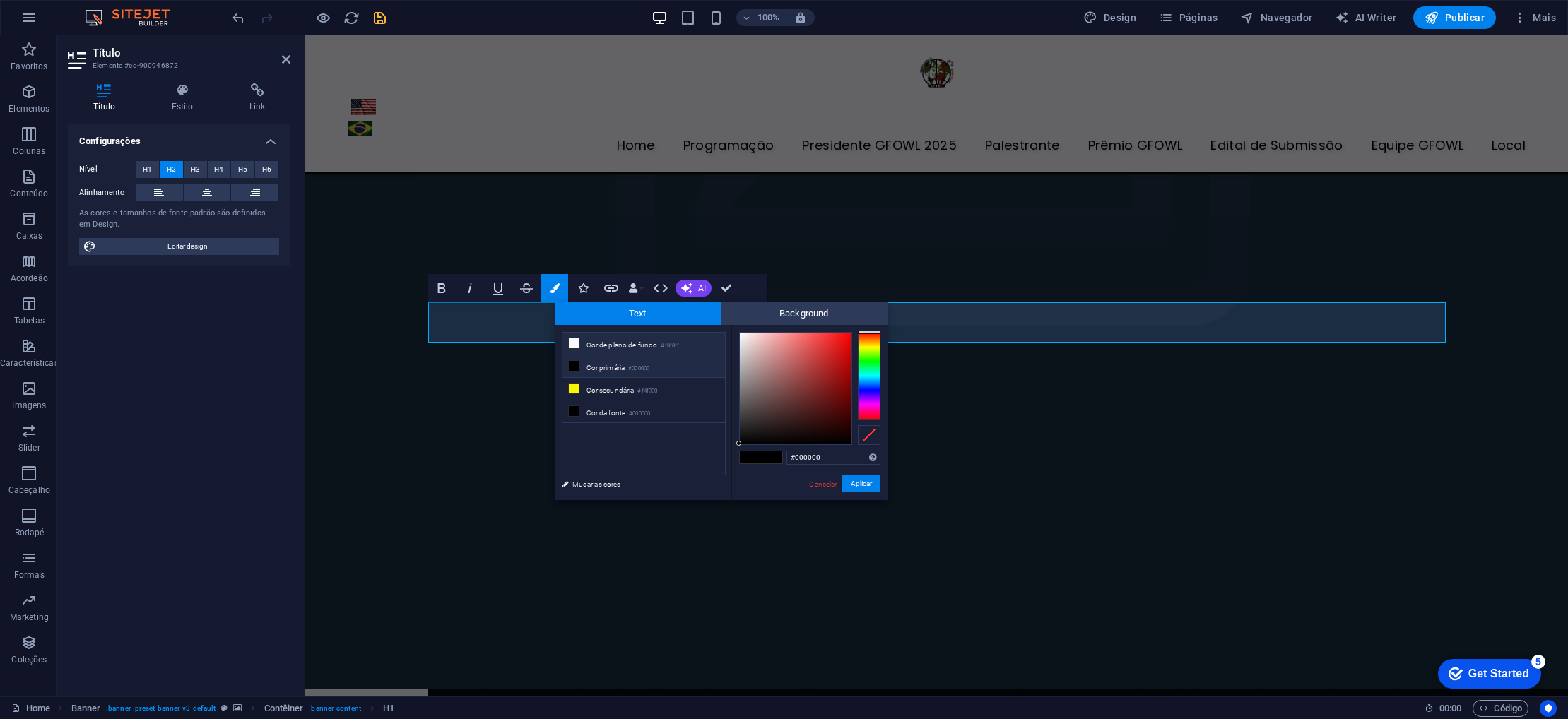
click at [599, 345] on li "Cor de plano de fundo #f8f8ff" at bounding box center [644, 344] width 163 height 23
type input "#f8f8ff"
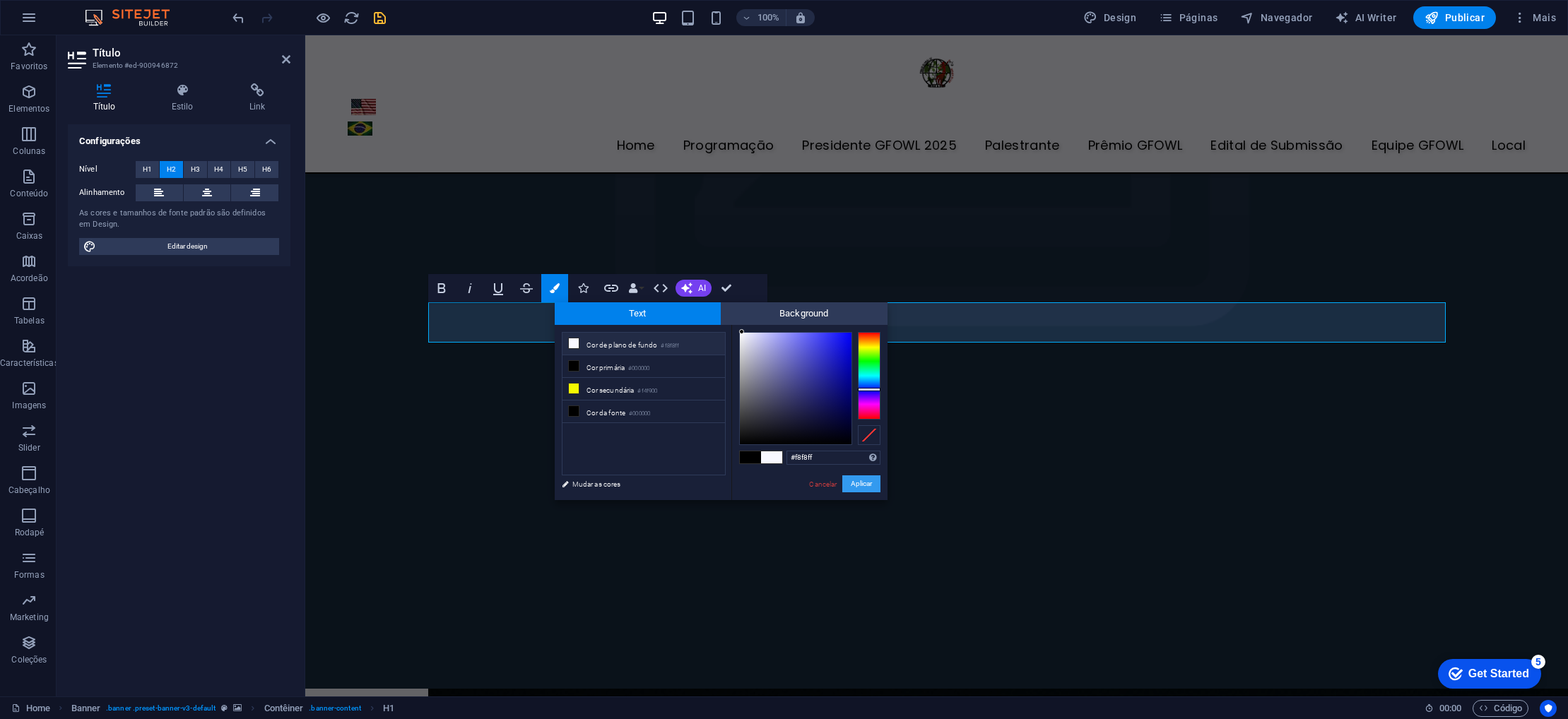
click at [851, 480] on button "Aplicar" at bounding box center [861, 484] width 38 height 17
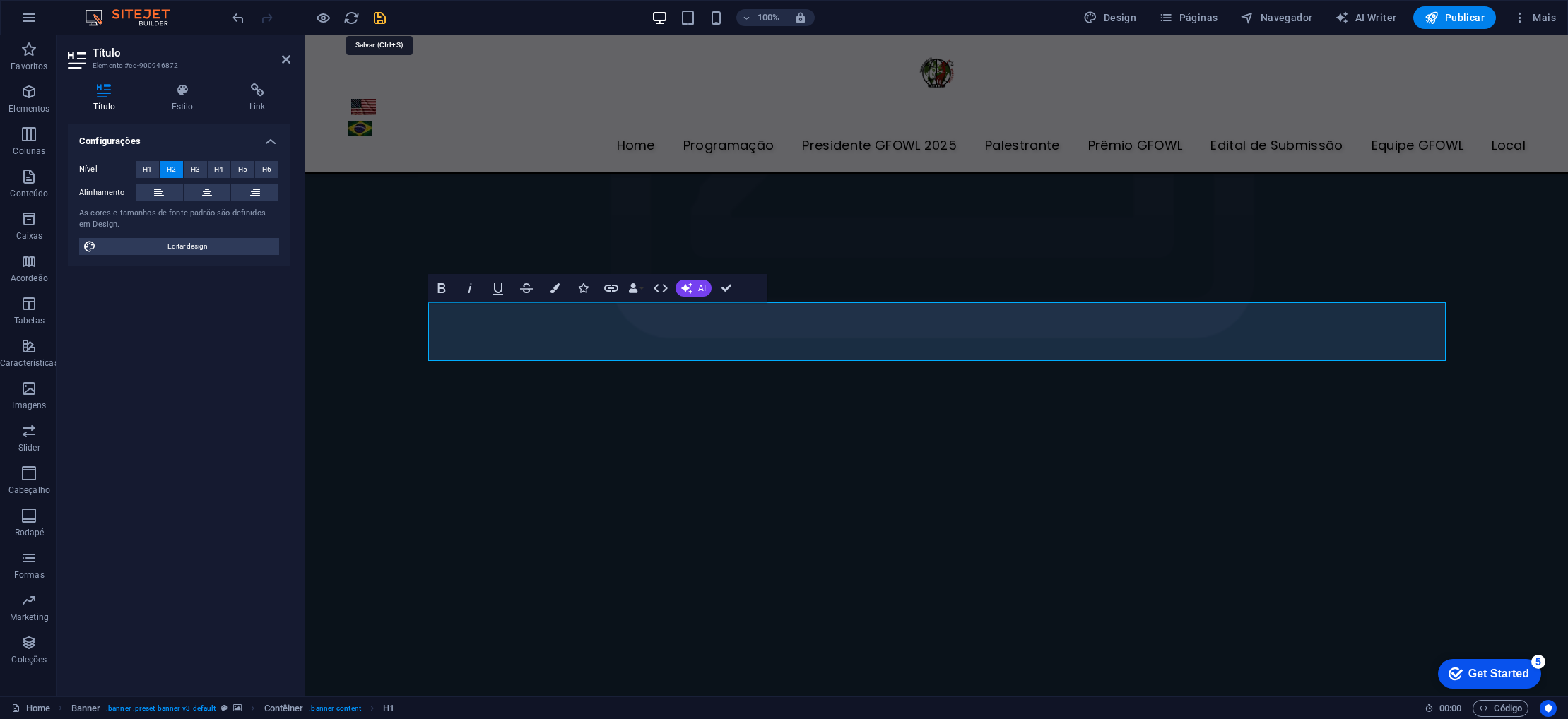
click at [379, 20] on icon "save" at bounding box center [379, 18] width 16 height 16
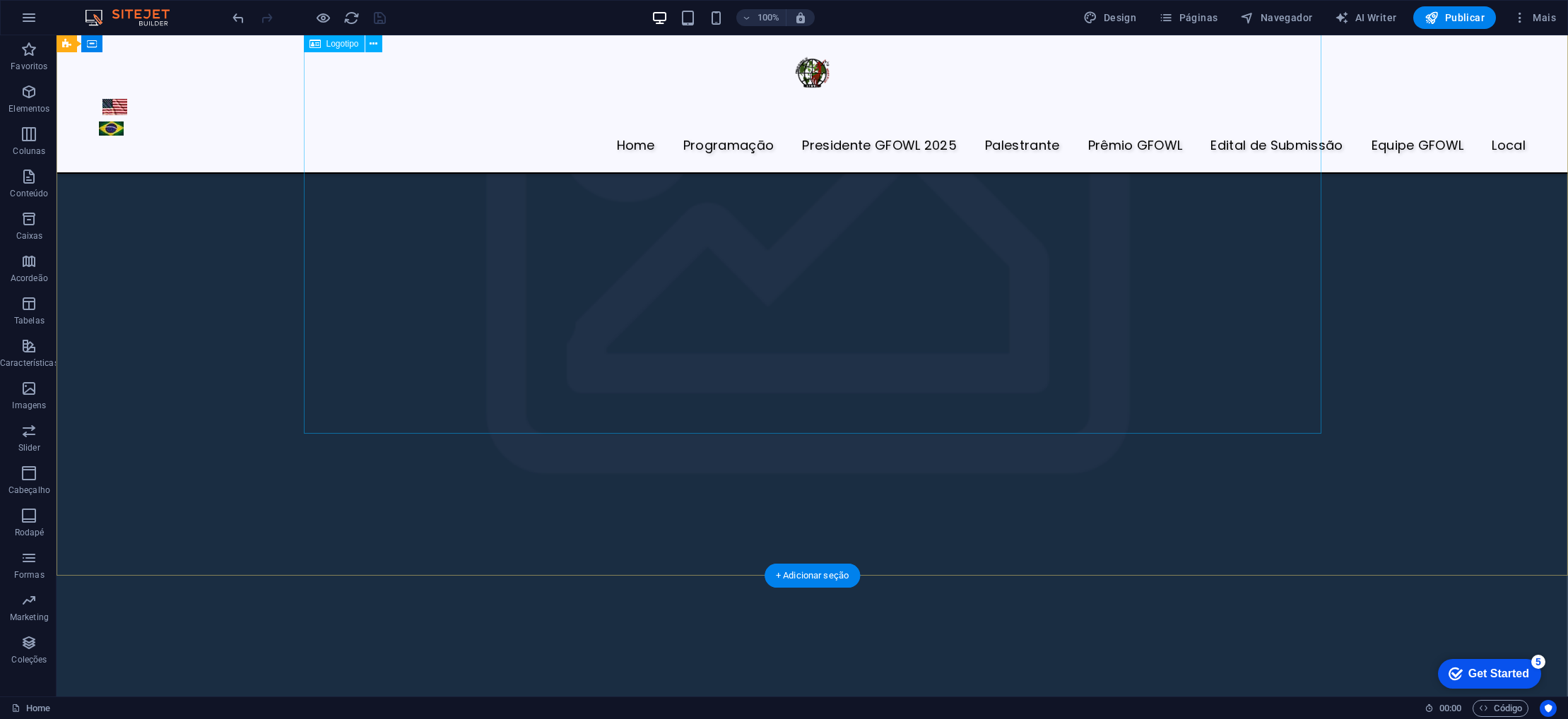
scroll to position [4255, 0]
click at [33, 184] on icon "button" at bounding box center [29, 177] width 17 height 17
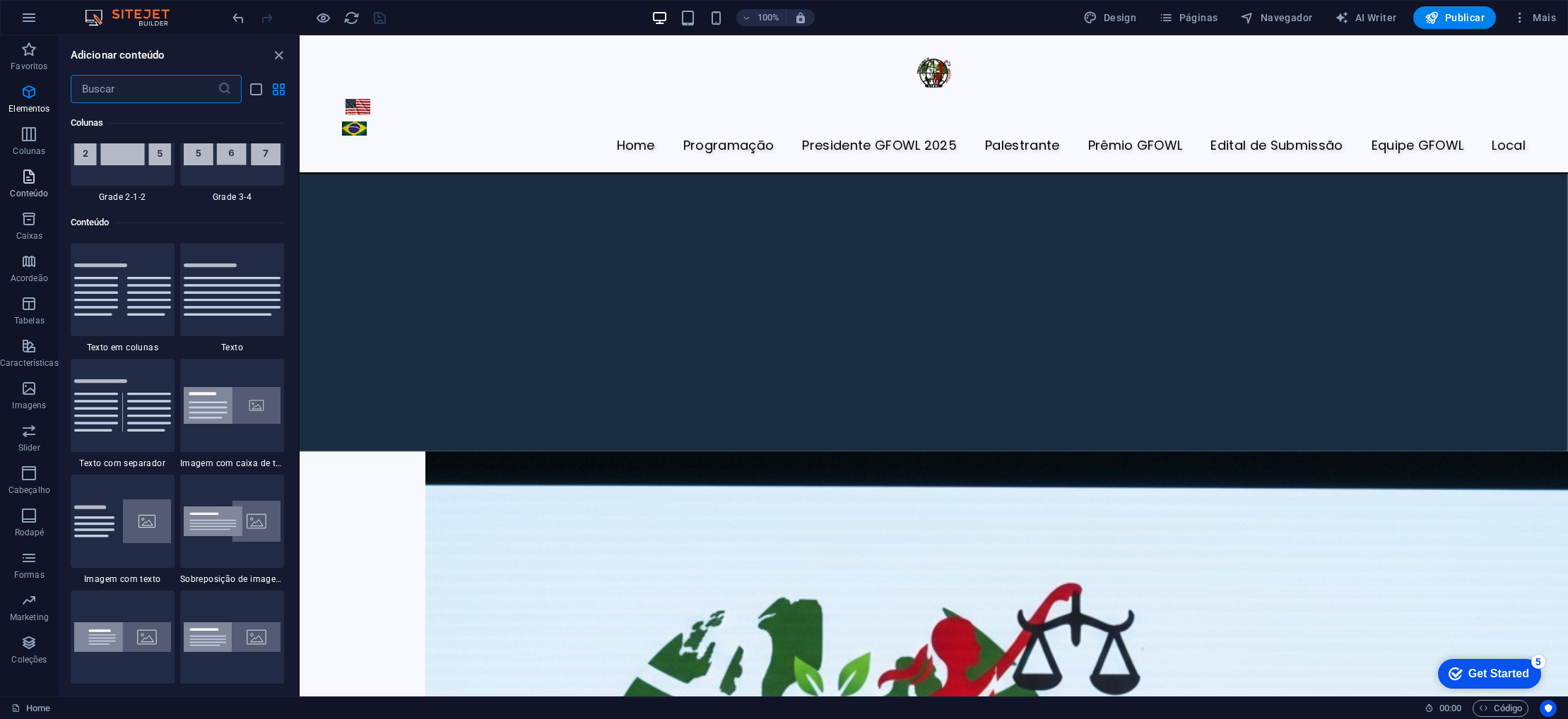
scroll to position [2471, 0]
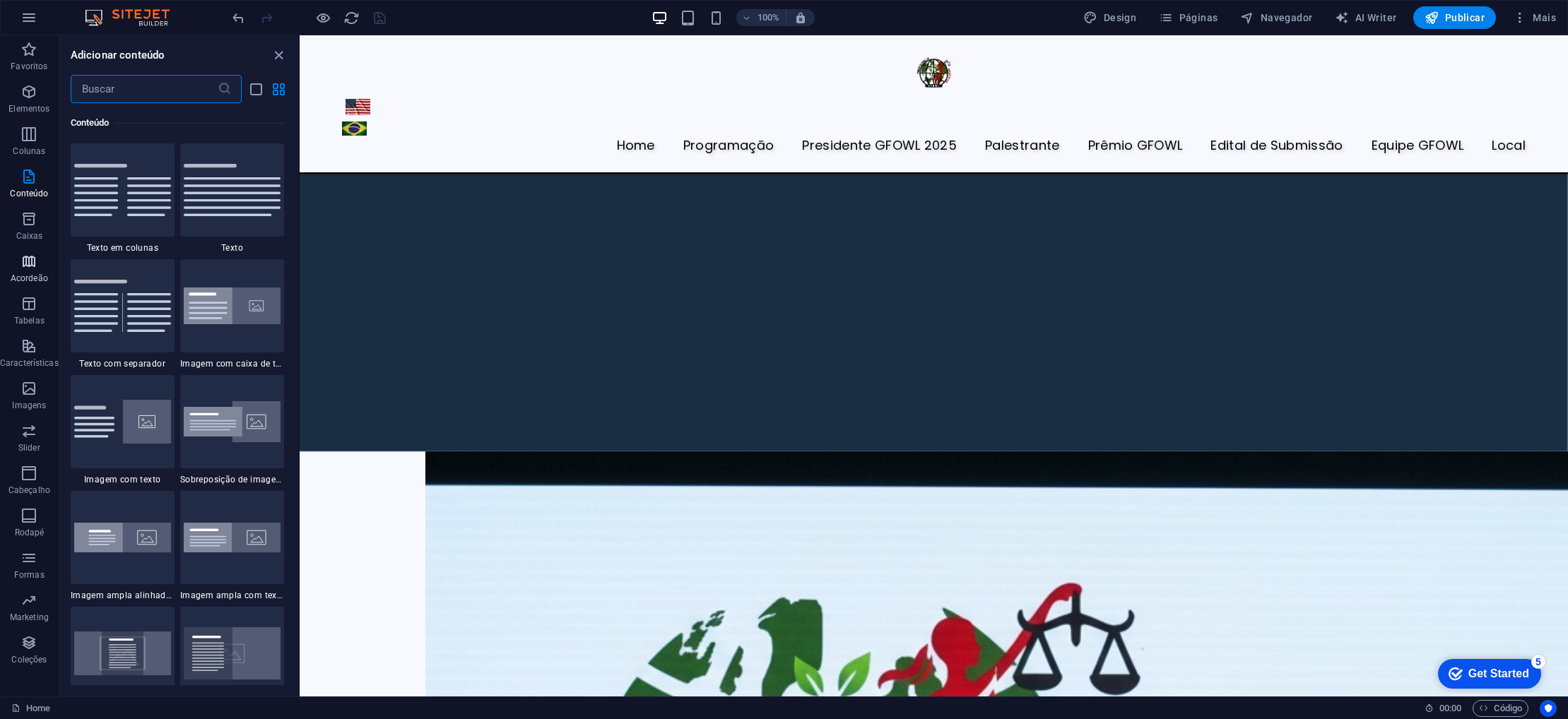
click at [23, 271] on span "Acordeão" at bounding box center [29, 270] width 59 height 34
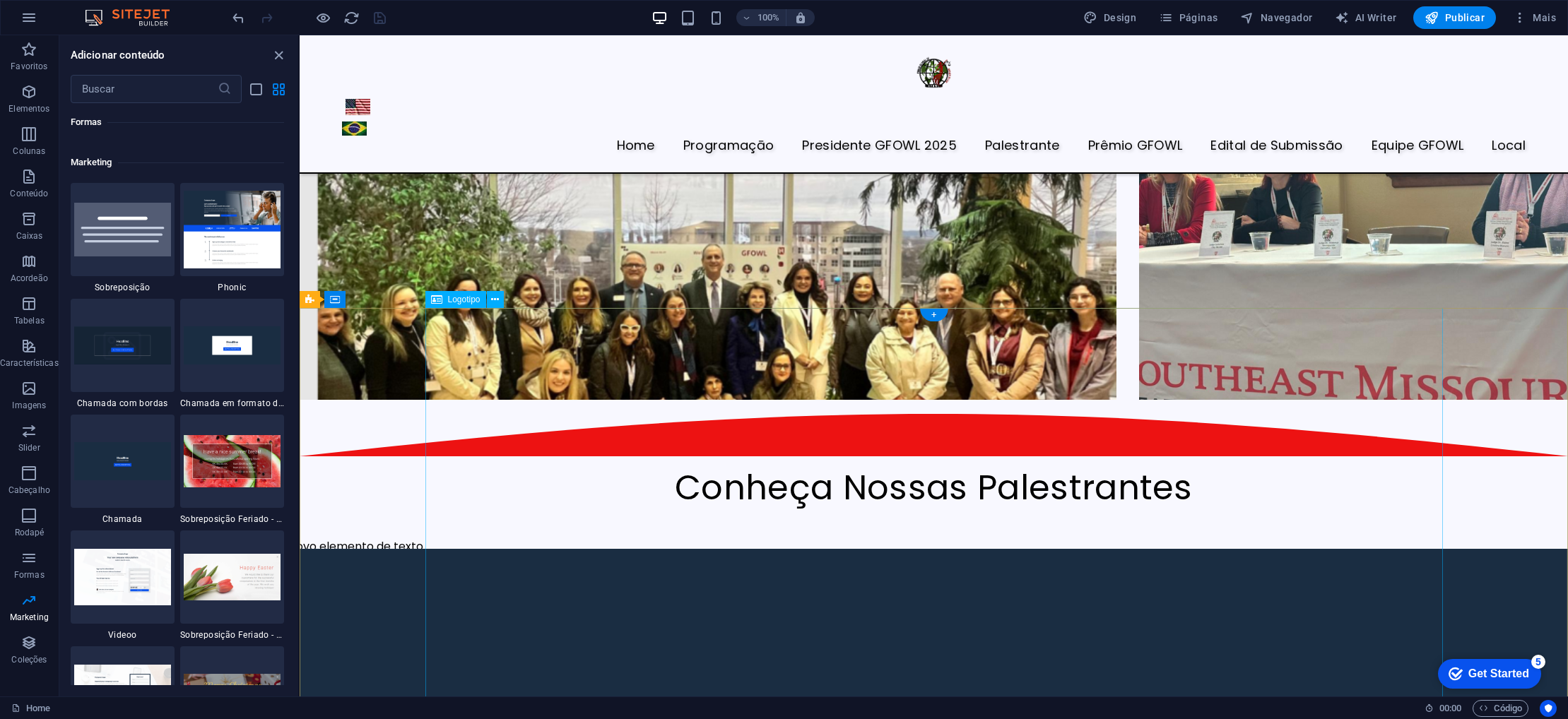
scroll to position [2995, 0]
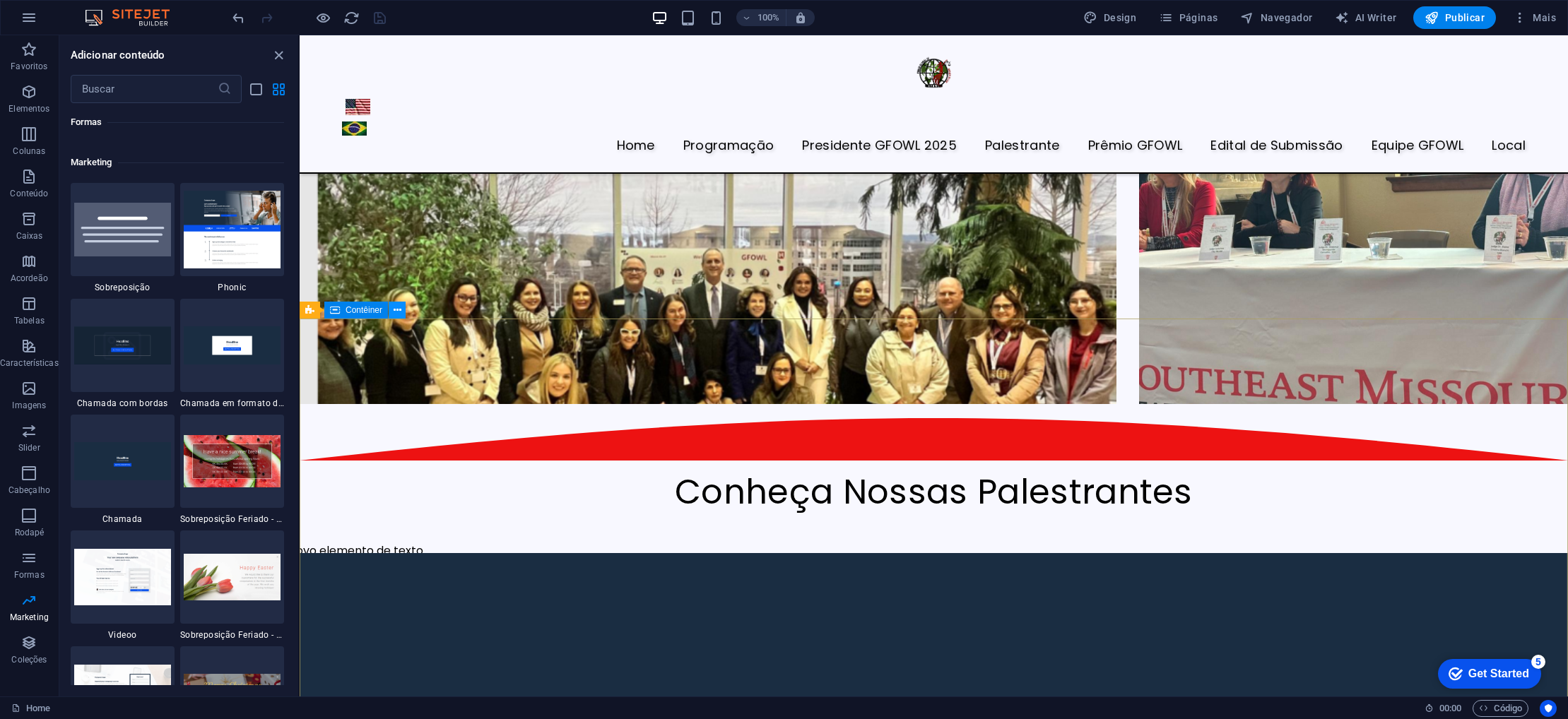
click at [398, 307] on icon at bounding box center [397, 310] width 8 height 15
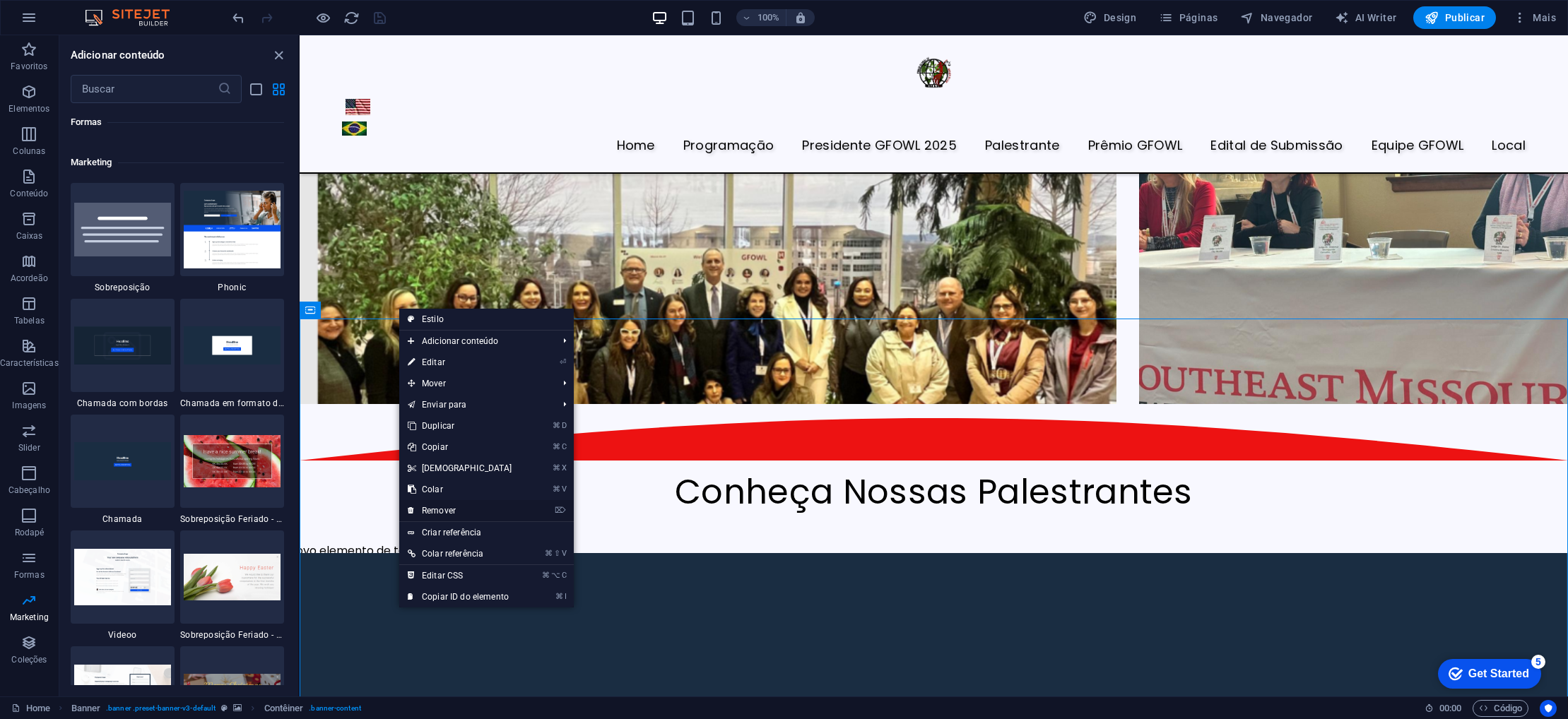
click at [455, 509] on link "⌦ Remover" at bounding box center [460, 510] width 121 height 21
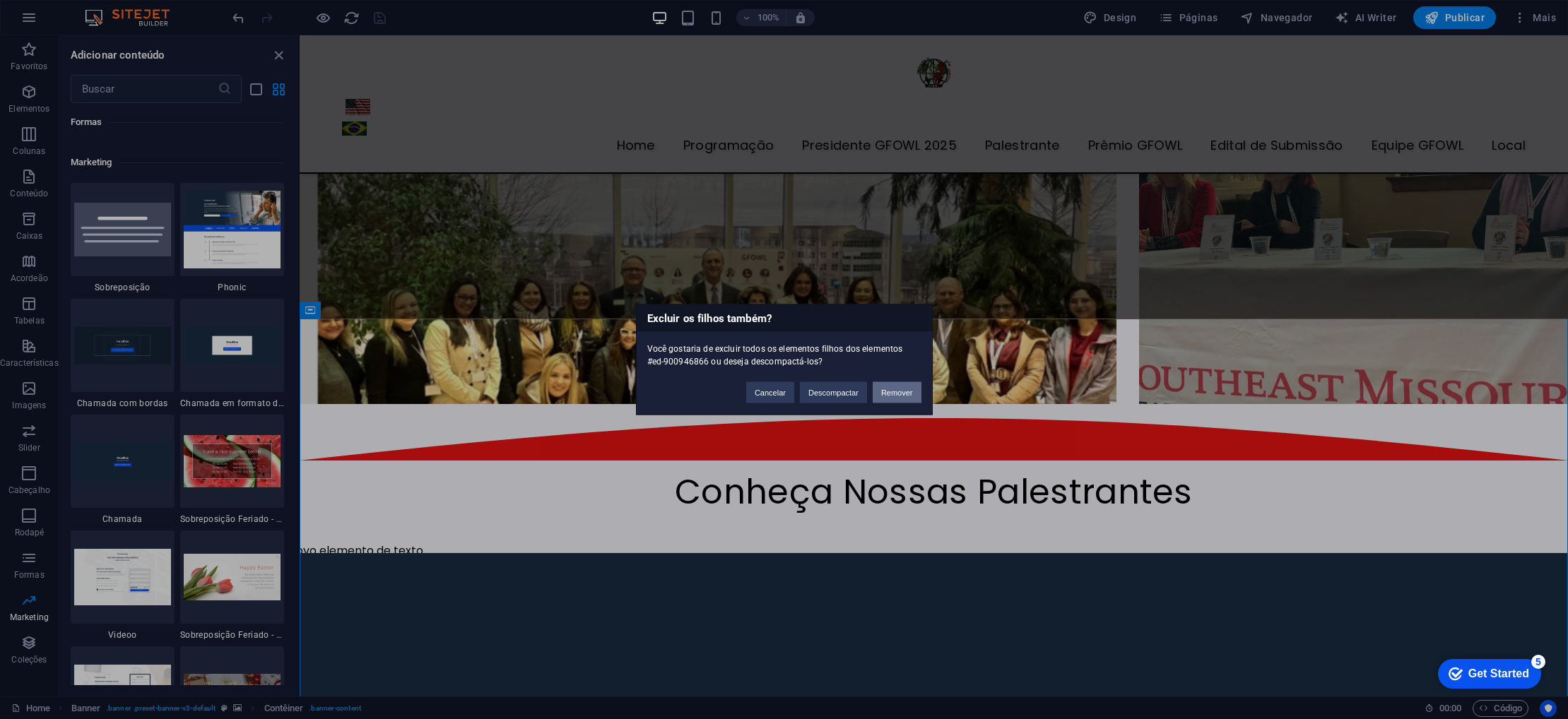
click at [896, 392] on button "Remover" at bounding box center [897, 392] width 48 height 21
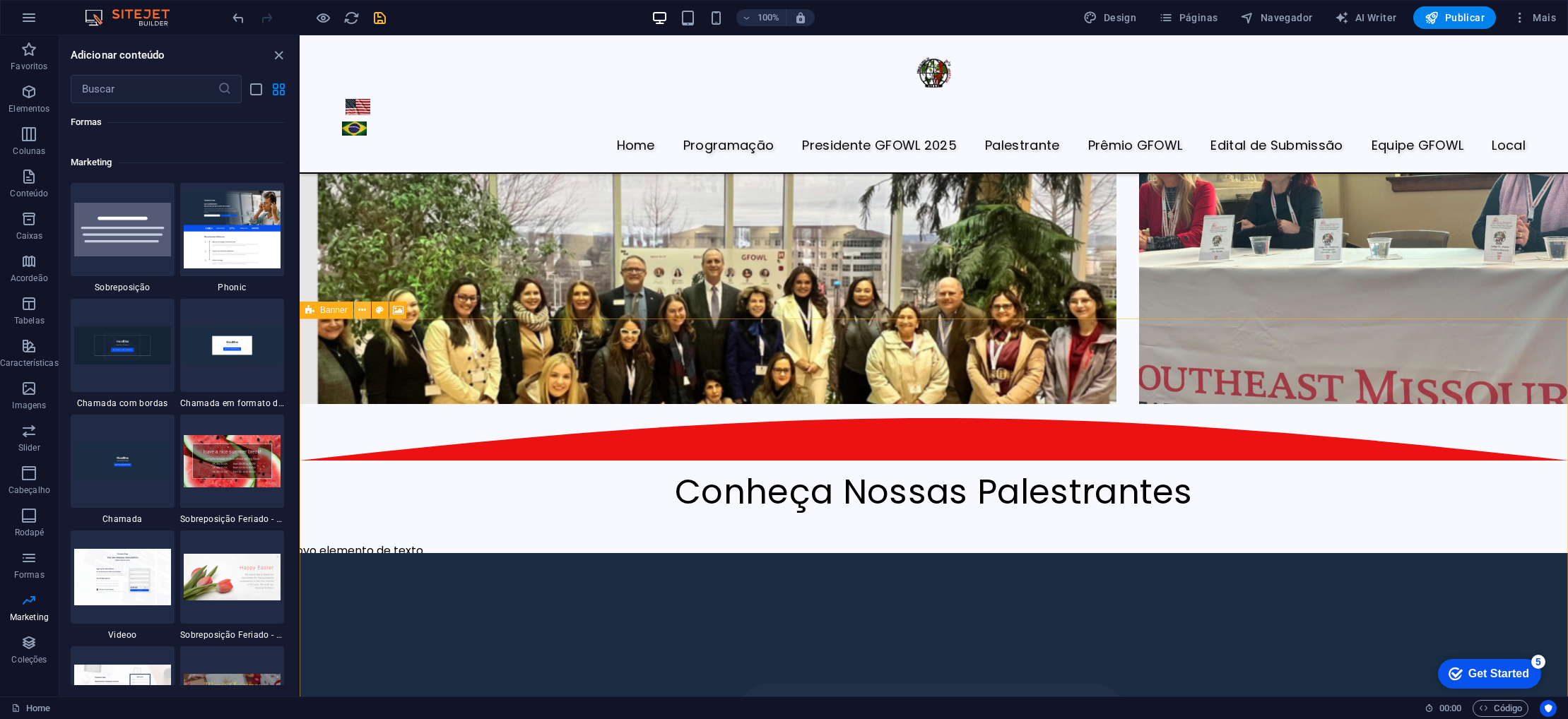
click at [366, 309] on button at bounding box center [363, 310] width 17 height 17
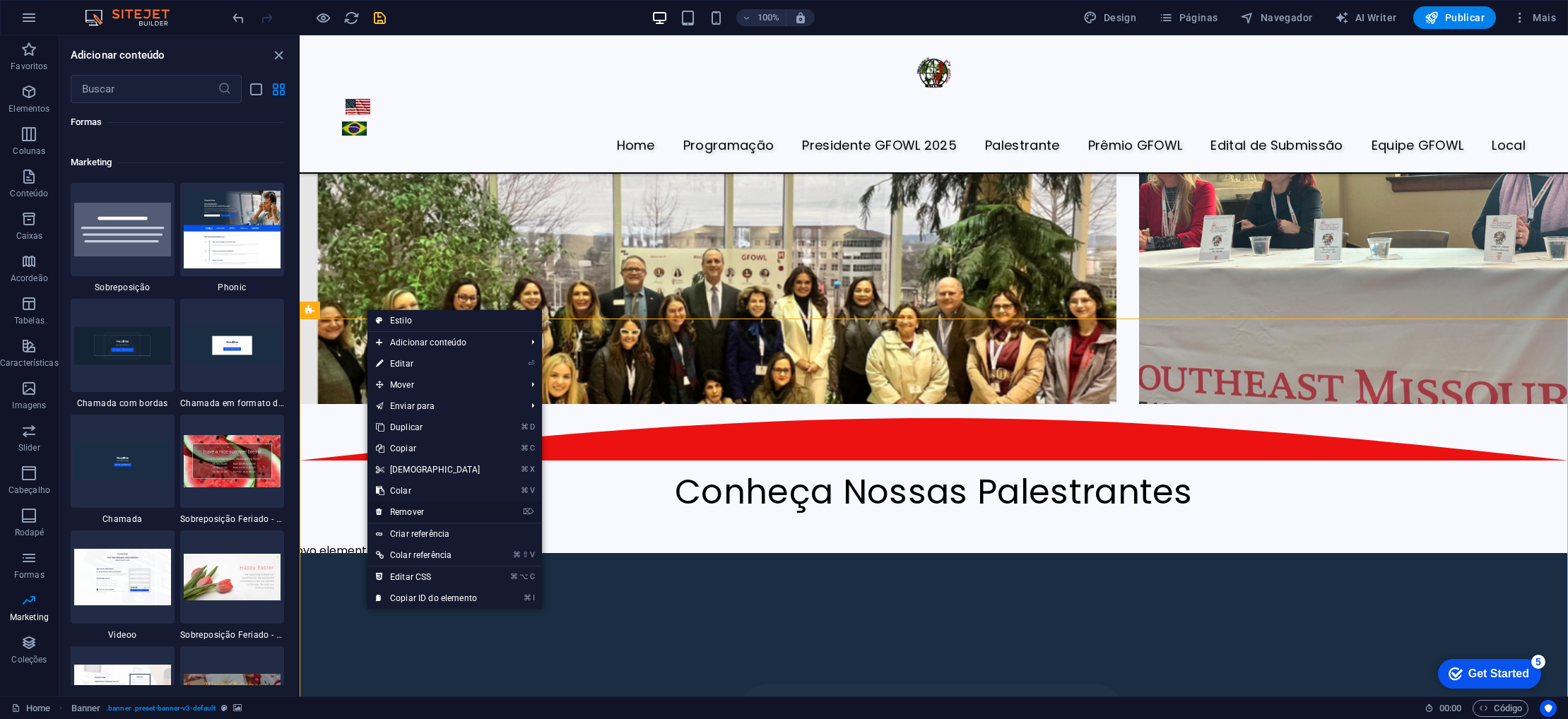
click at [422, 507] on link "⌦ Remover" at bounding box center [428, 512] width 121 height 21
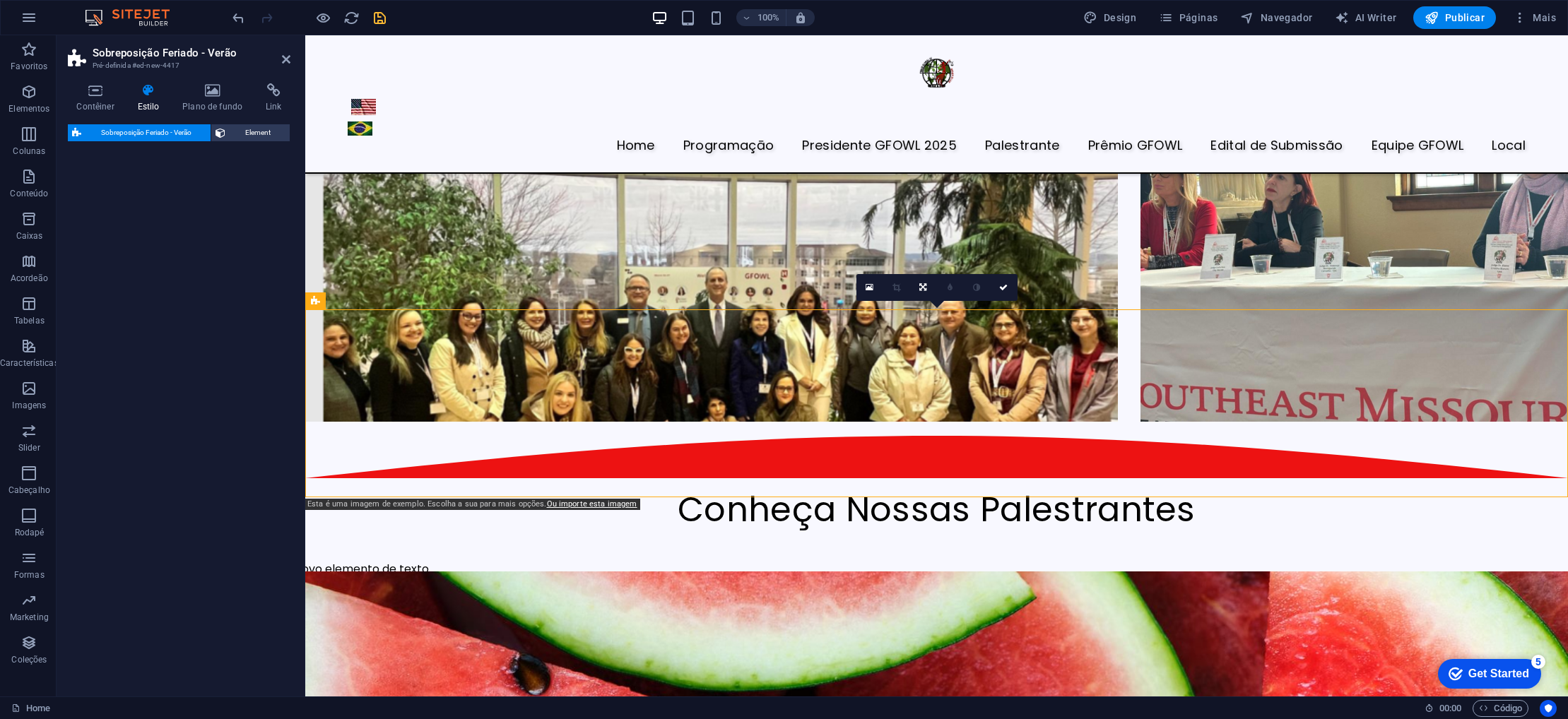
select select "px"
select select "rem"
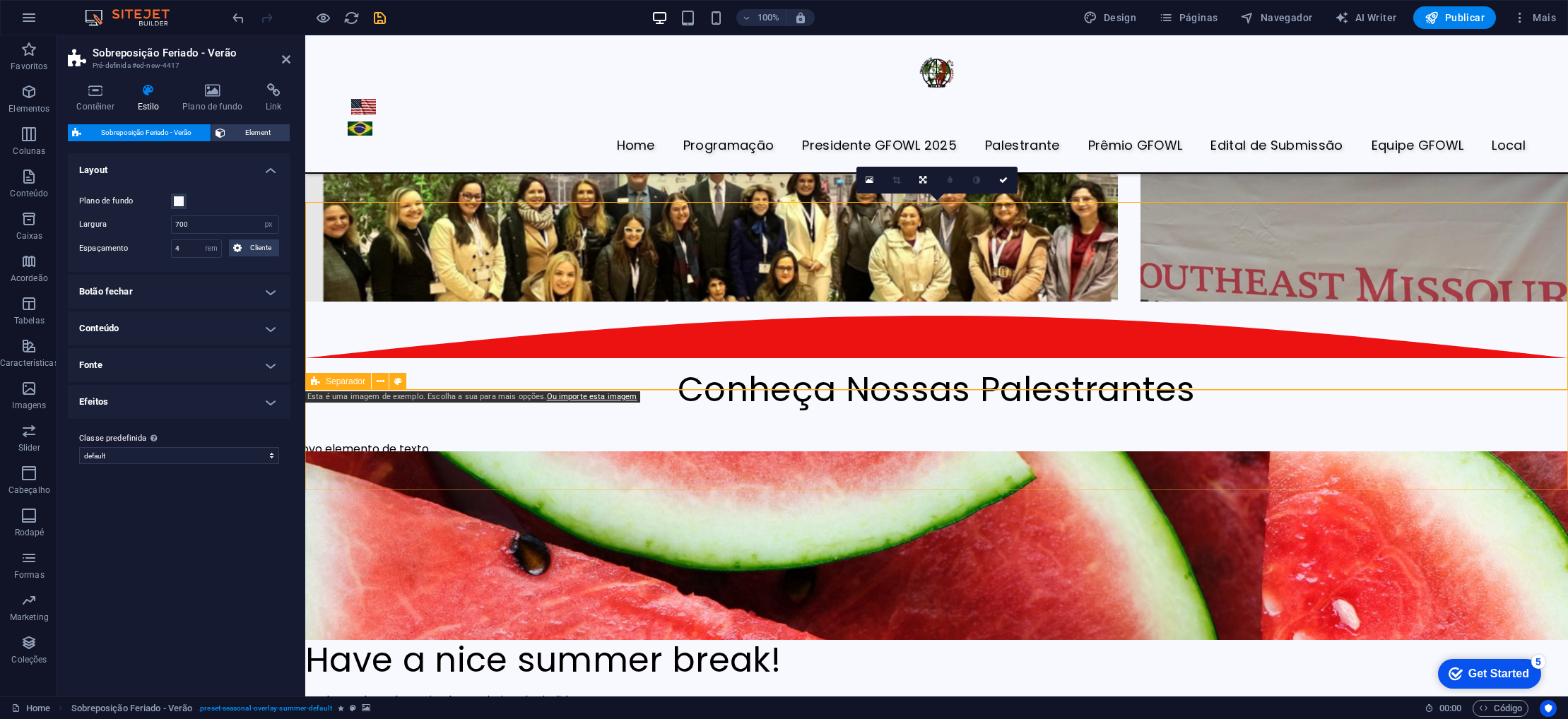
scroll to position [3117, 0]
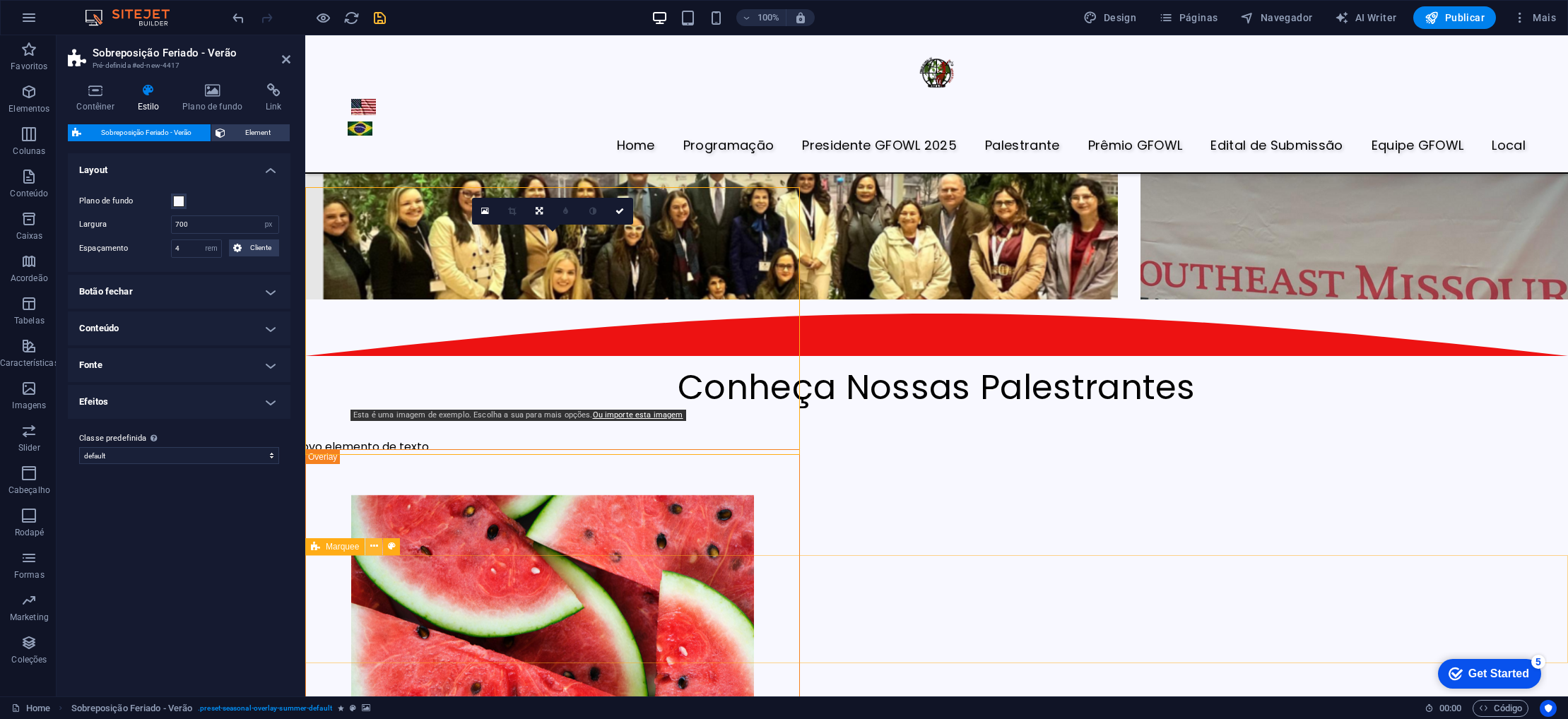
click at [376, 546] on icon at bounding box center [375, 546] width 8 height 15
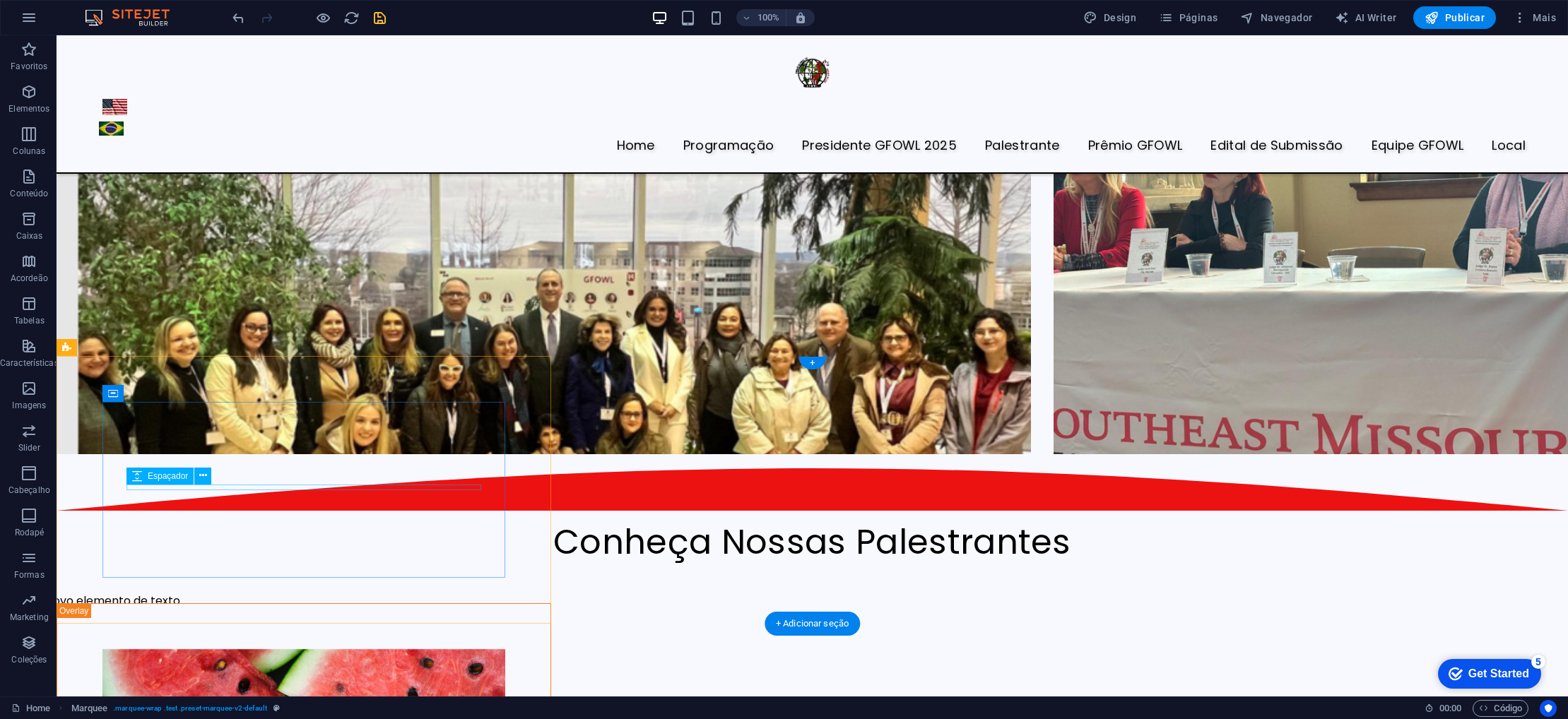
scroll to position [3303, 0]
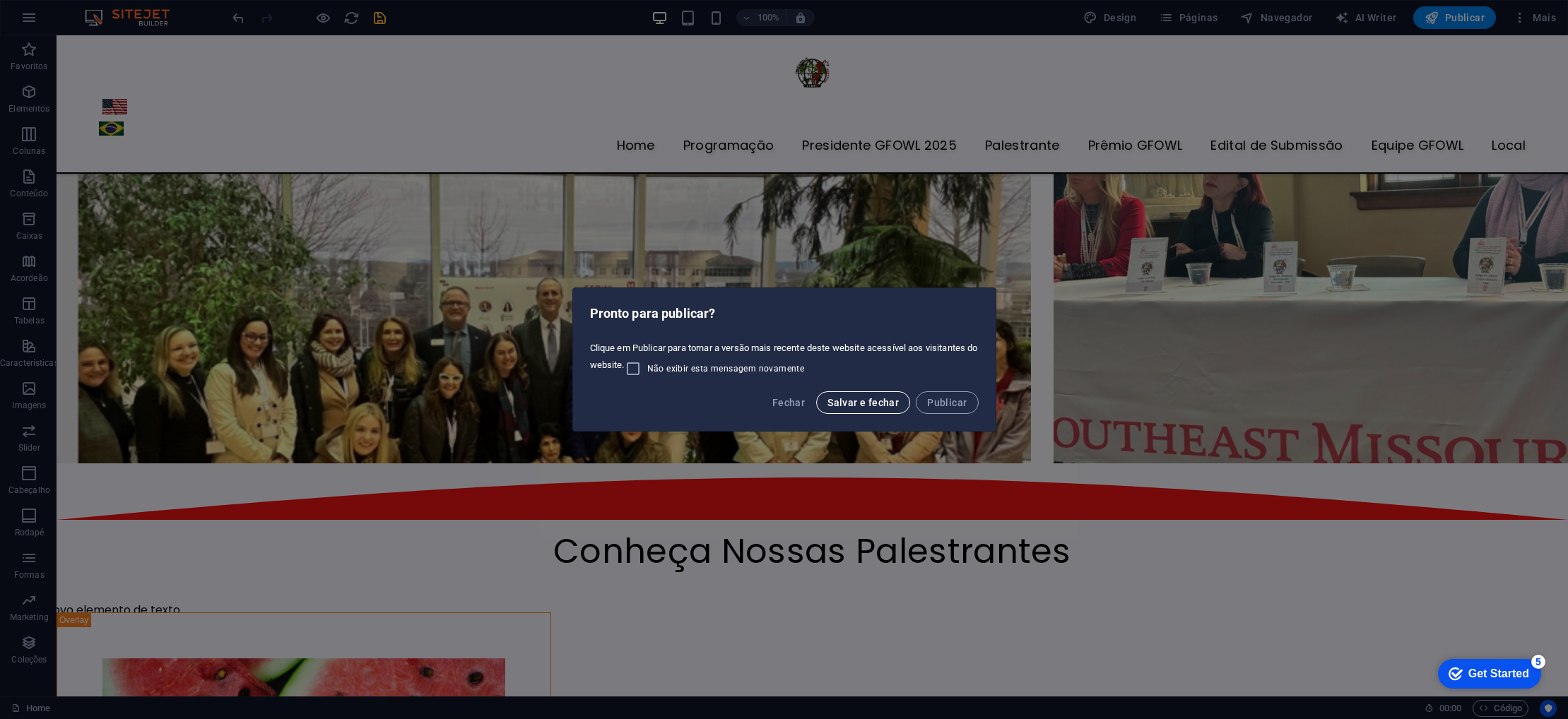
click at [863, 406] on span "Salvar e fechar" at bounding box center [863, 402] width 71 height 11
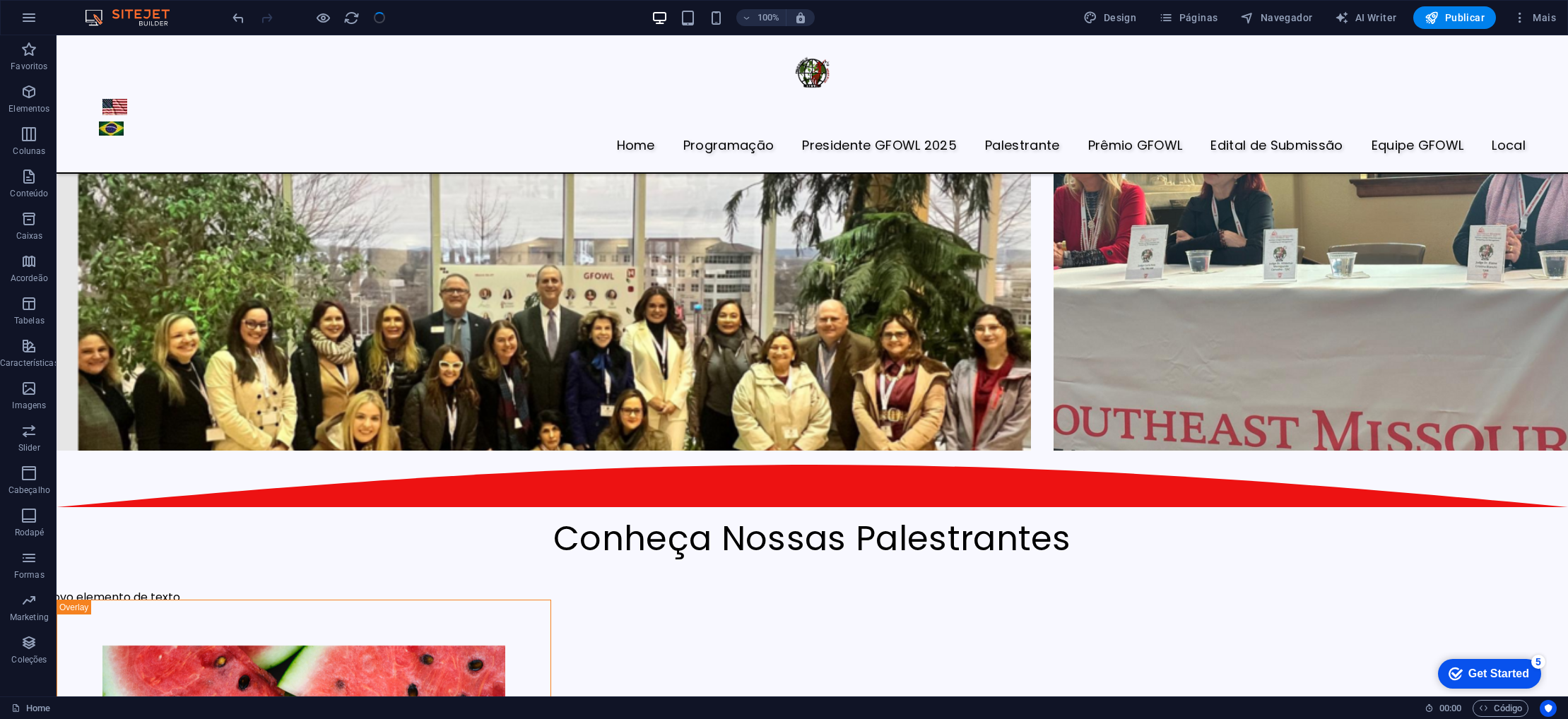
scroll to position [3316, 0]
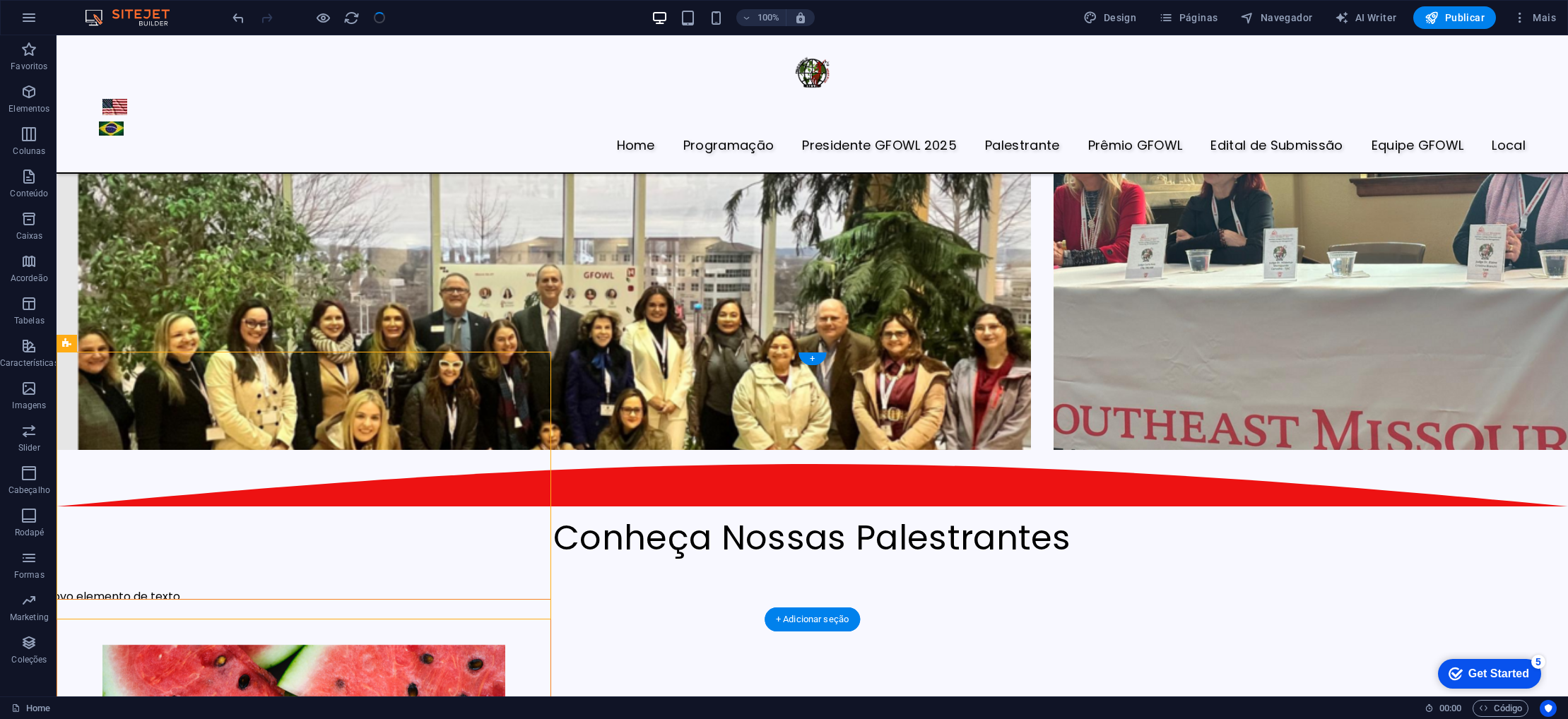
select select "px"
select select "rem"
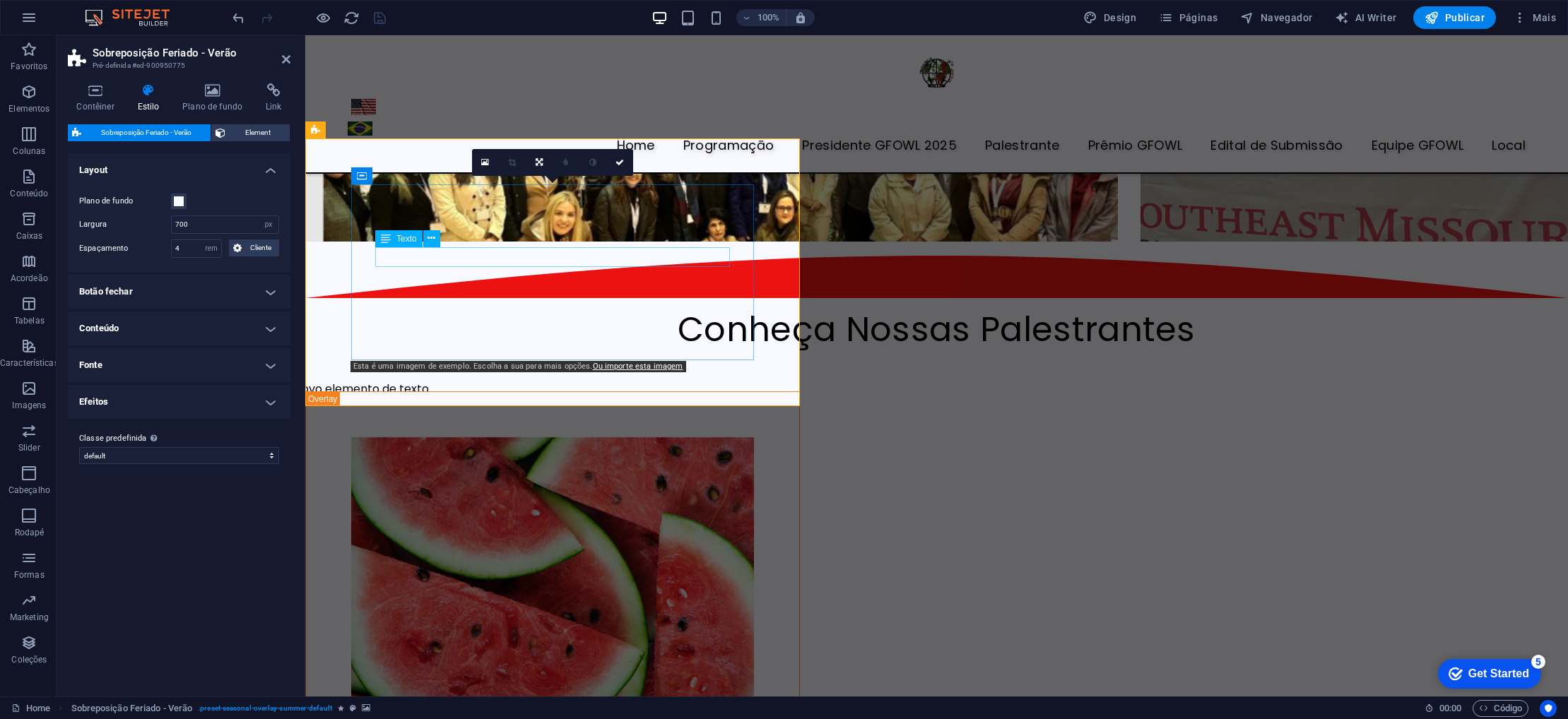
scroll to position [3161, 0]
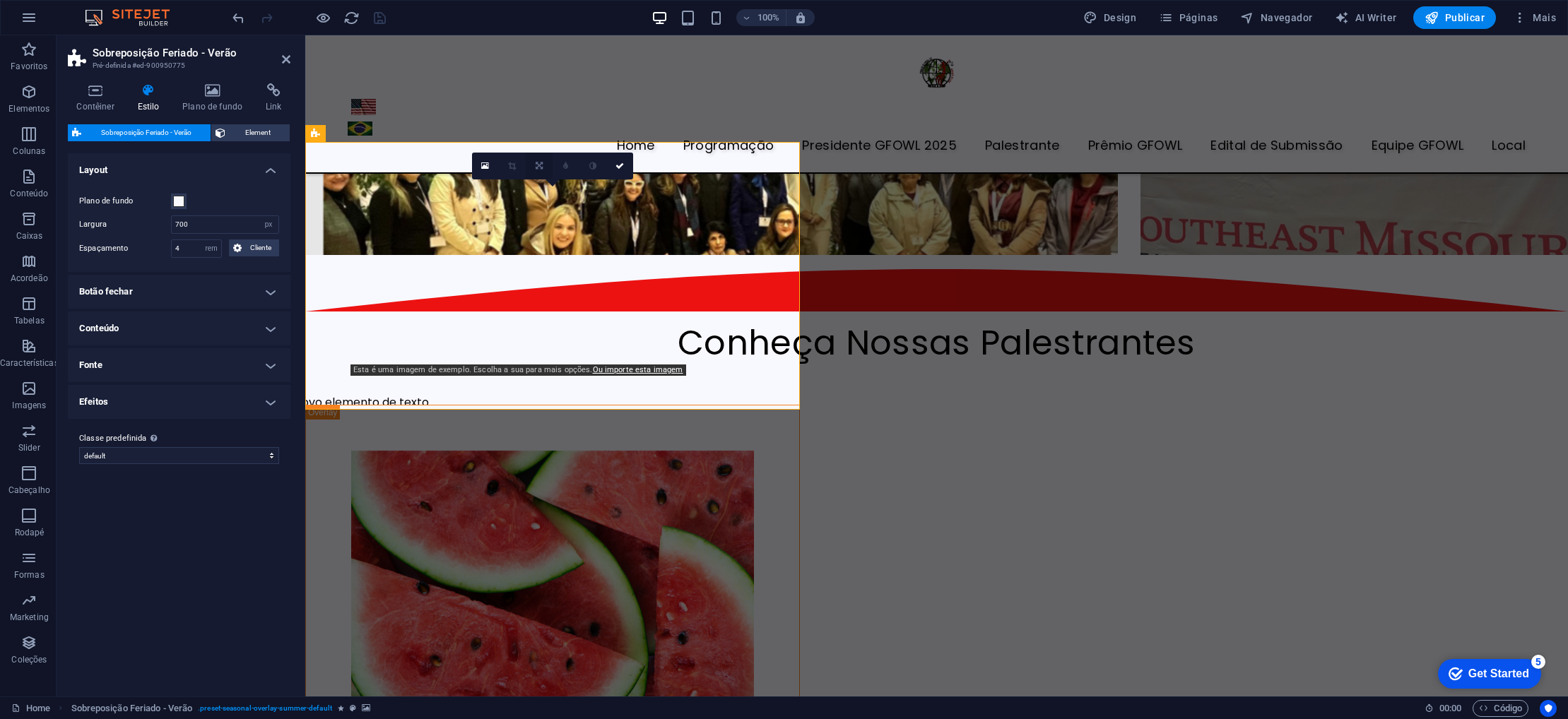
click at [542, 170] on link at bounding box center [539, 166] width 27 height 27
click at [484, 165] on icon at bounding box center [485, 166] width 8 height 10
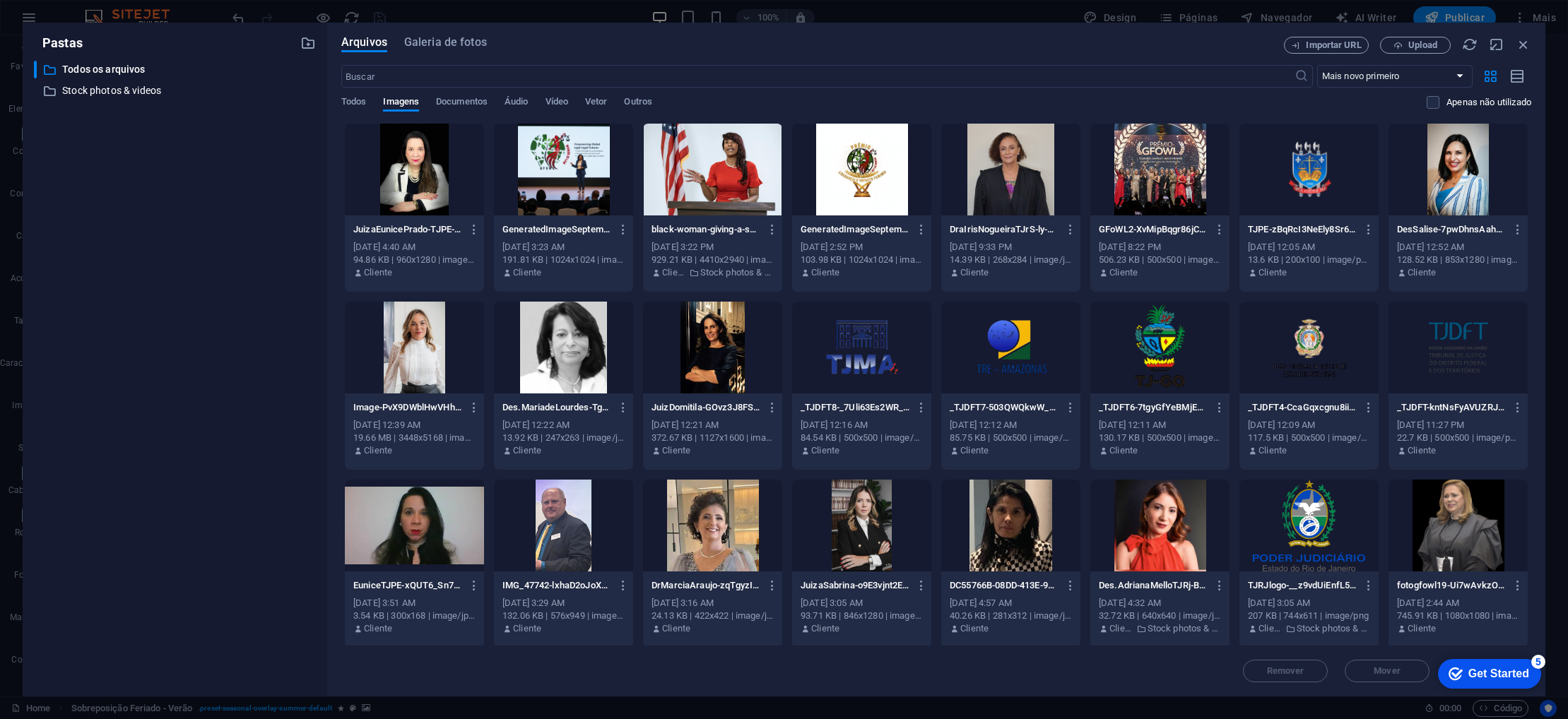
click at [484, 165] on div "JuizaEunicePrado-TJPE-WEPeHwBw4o6SWPWrrmJg-Q.jpeg JuizaEunicePrado-TJPE-WEPeHwB…" at bounding box center [414, 207] width 141 height 170
click at [484, 165] on div "1 JuizaEunicePrado-TJPE-WEPeHwBw4o6SWPWrrmJg-Q.jpeg JuizaEunicePrado-TJPE-WEPeH…" at bounding box center [414, 207] width 141 height 170
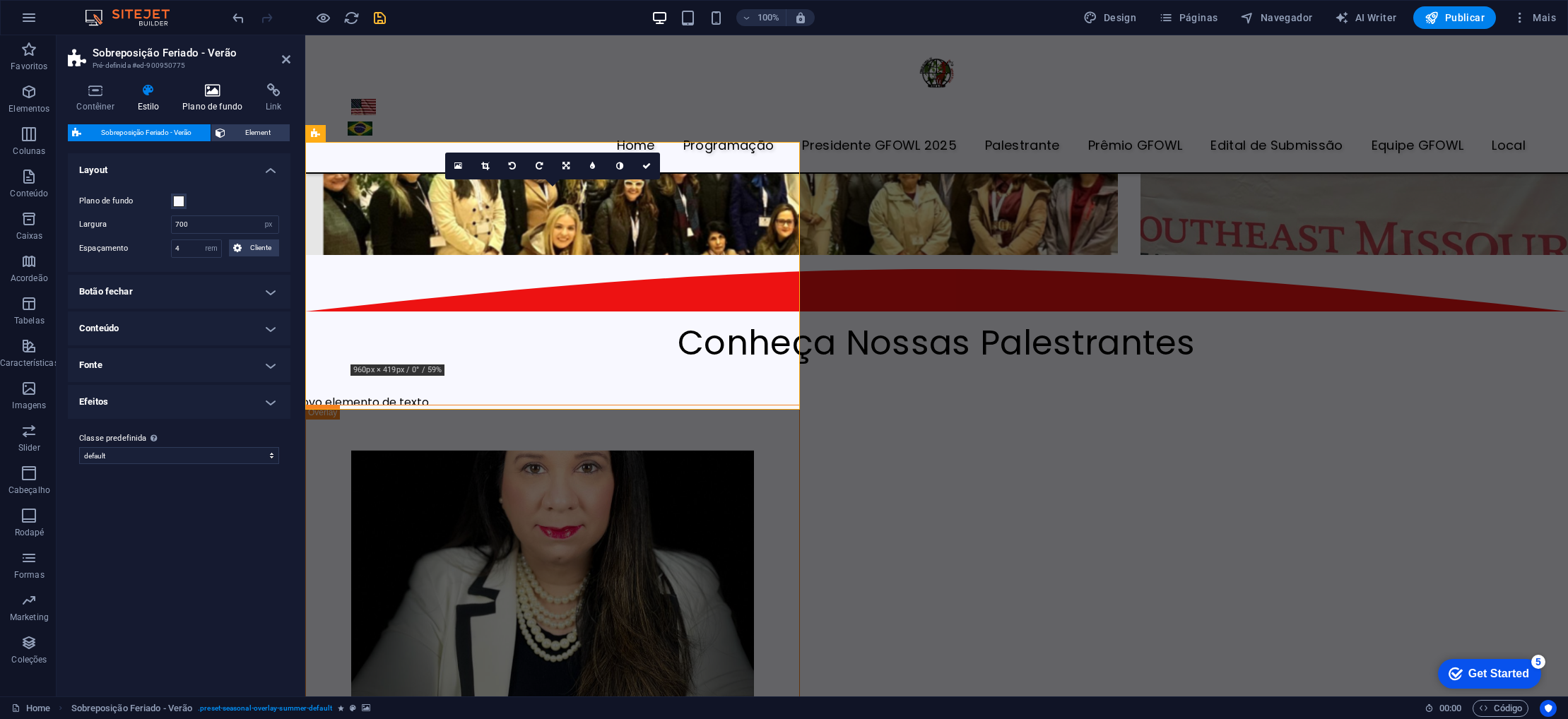
click at [231, 109] on h4 "Plano de fundo" at bounding box center [215, 98] width 84 height 30
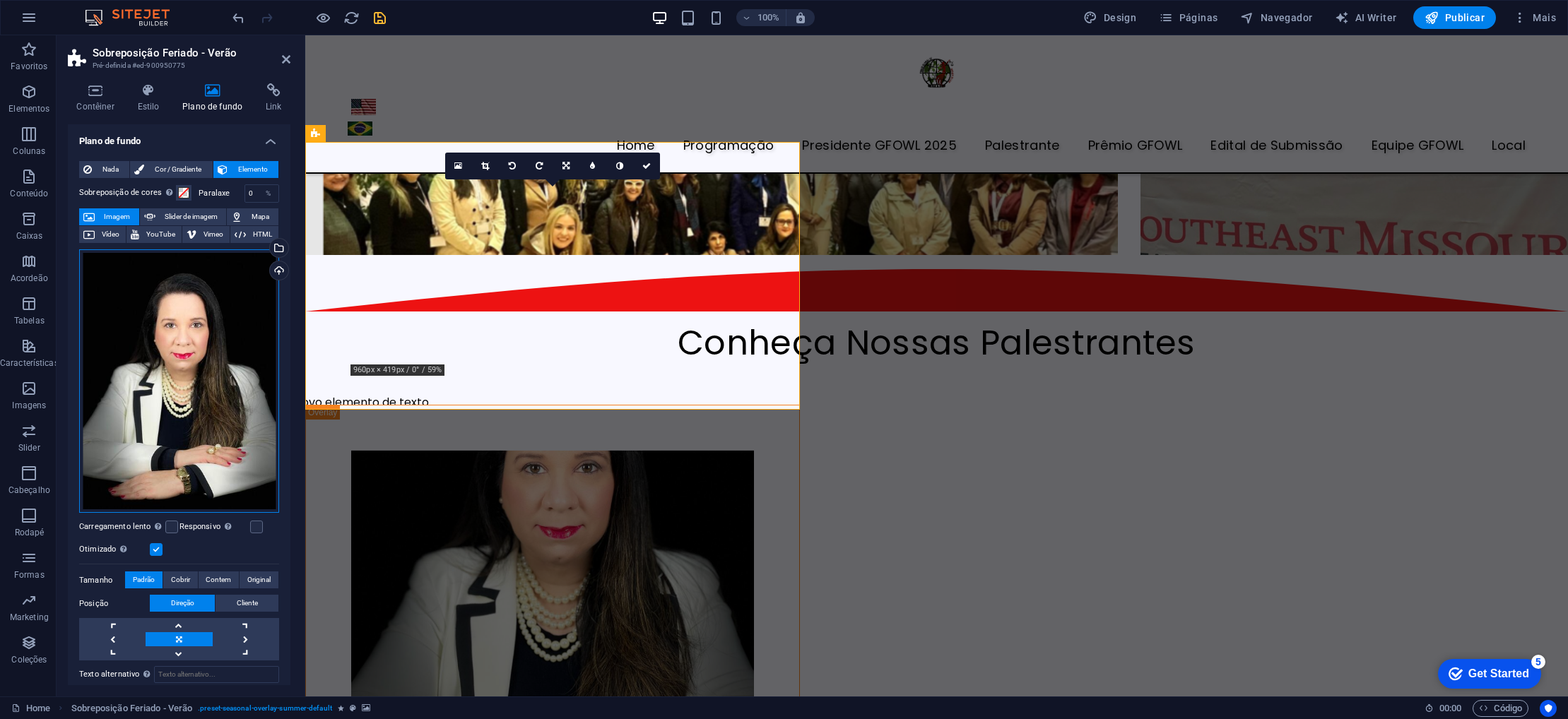
click at [193, 265] on div "Arraste os arquivos aqui, clique para escolher os arquivos ou selecione os arqu…" at bounding box center [179, 381] width 200 height 264
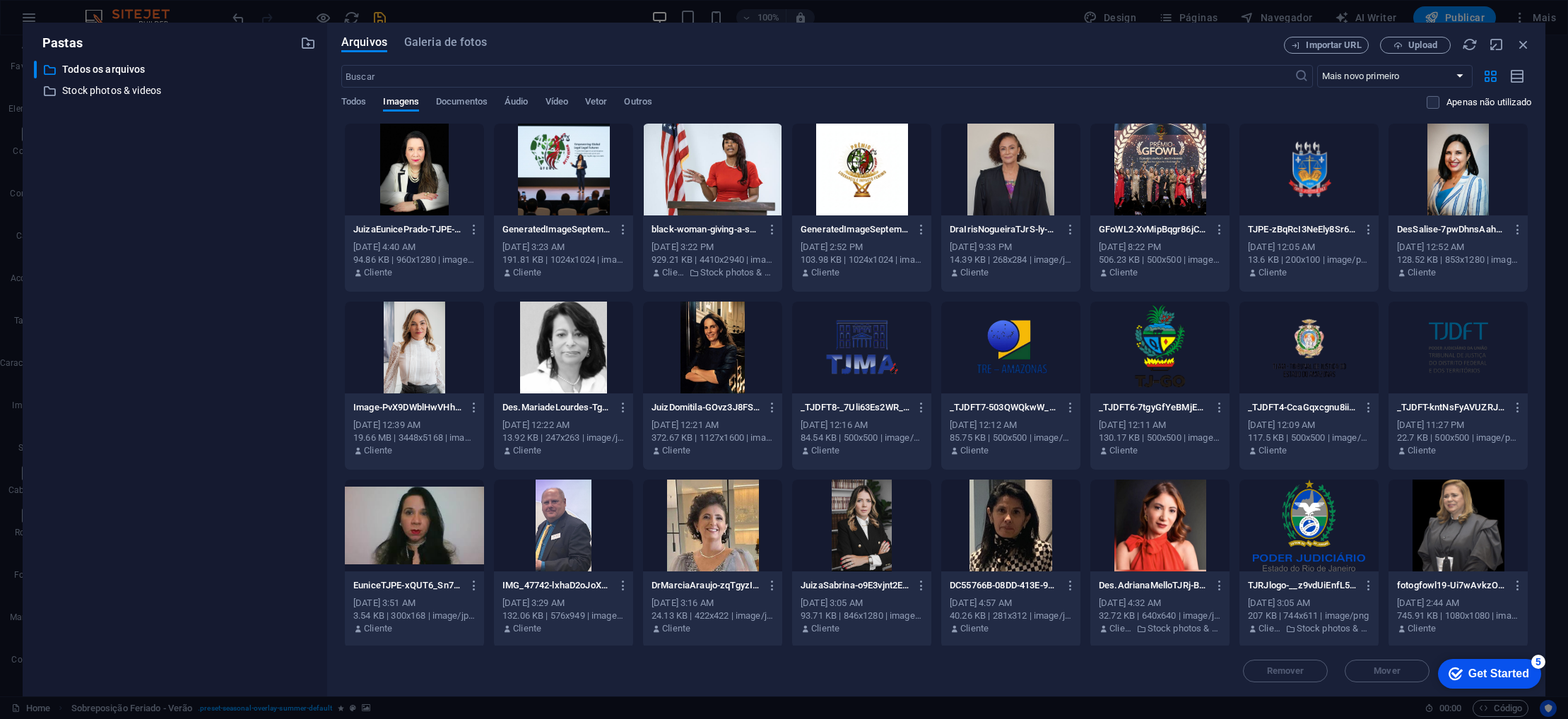
scroll to position [2677, 0]
click at [193, 265] on div "​ Todos os arquivos Todos os arquivos ​ Stock photos & videos Stock photos & vi…" at bounding box center [174, 373] width 282 height 624
click at [558, 156] on div at bounding box center [564, 169] width 139 height 91
click at [558, 156] on div "1" at bounding box center [564, 169] width 139 height 91
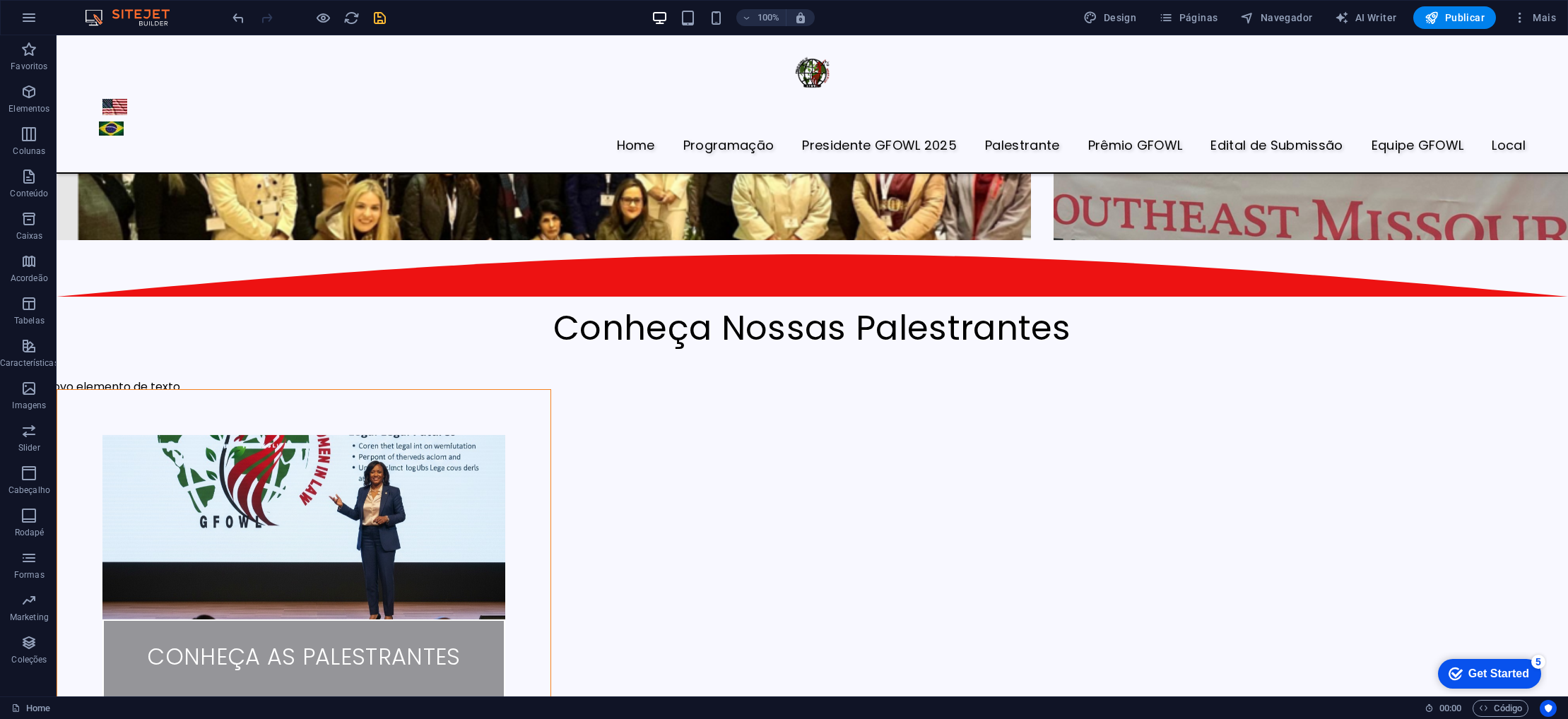
click at [202, 133] on icon at bounding box center [205, 134] width 8 height 15
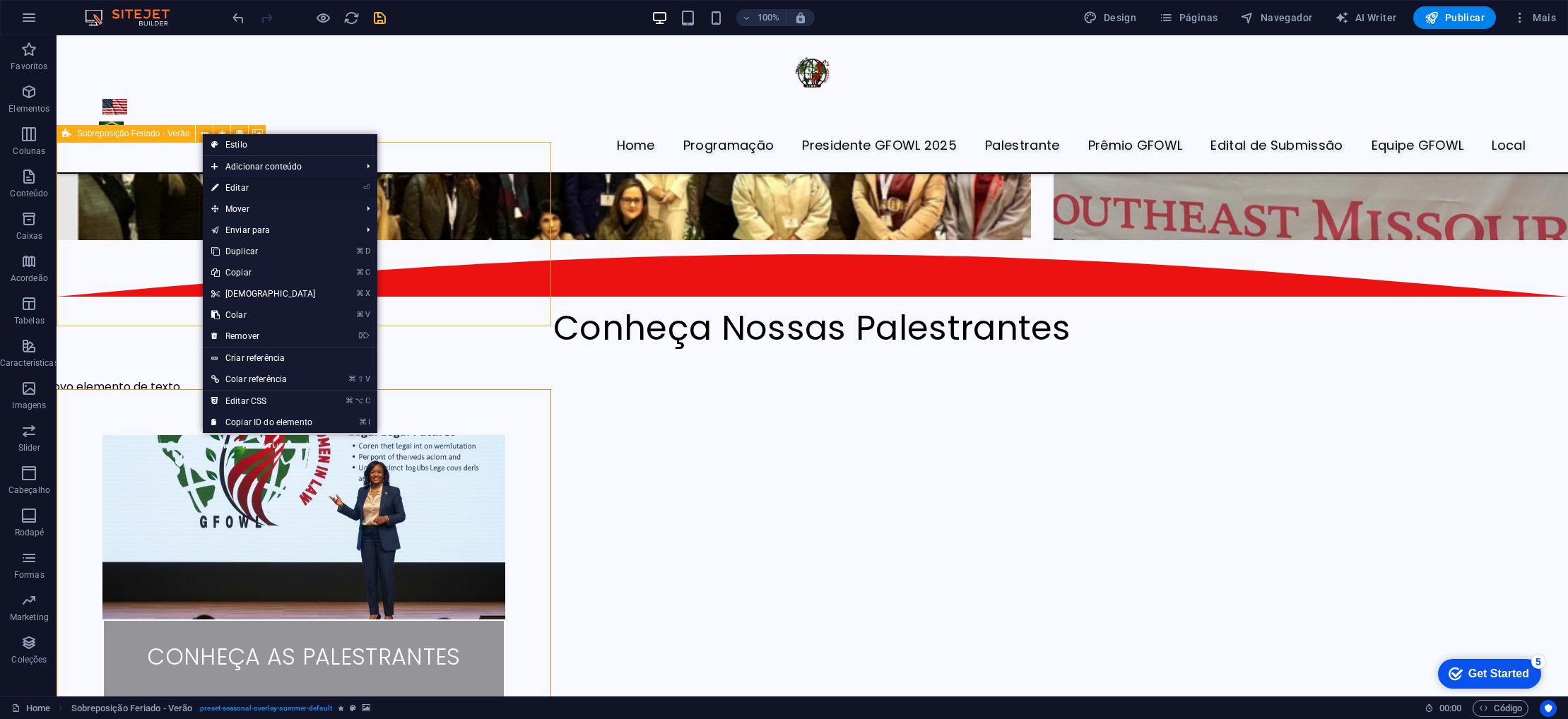
click at [235, 187] on link "⏎ Editar" at bounding box center [263, 188] width 121 height 21
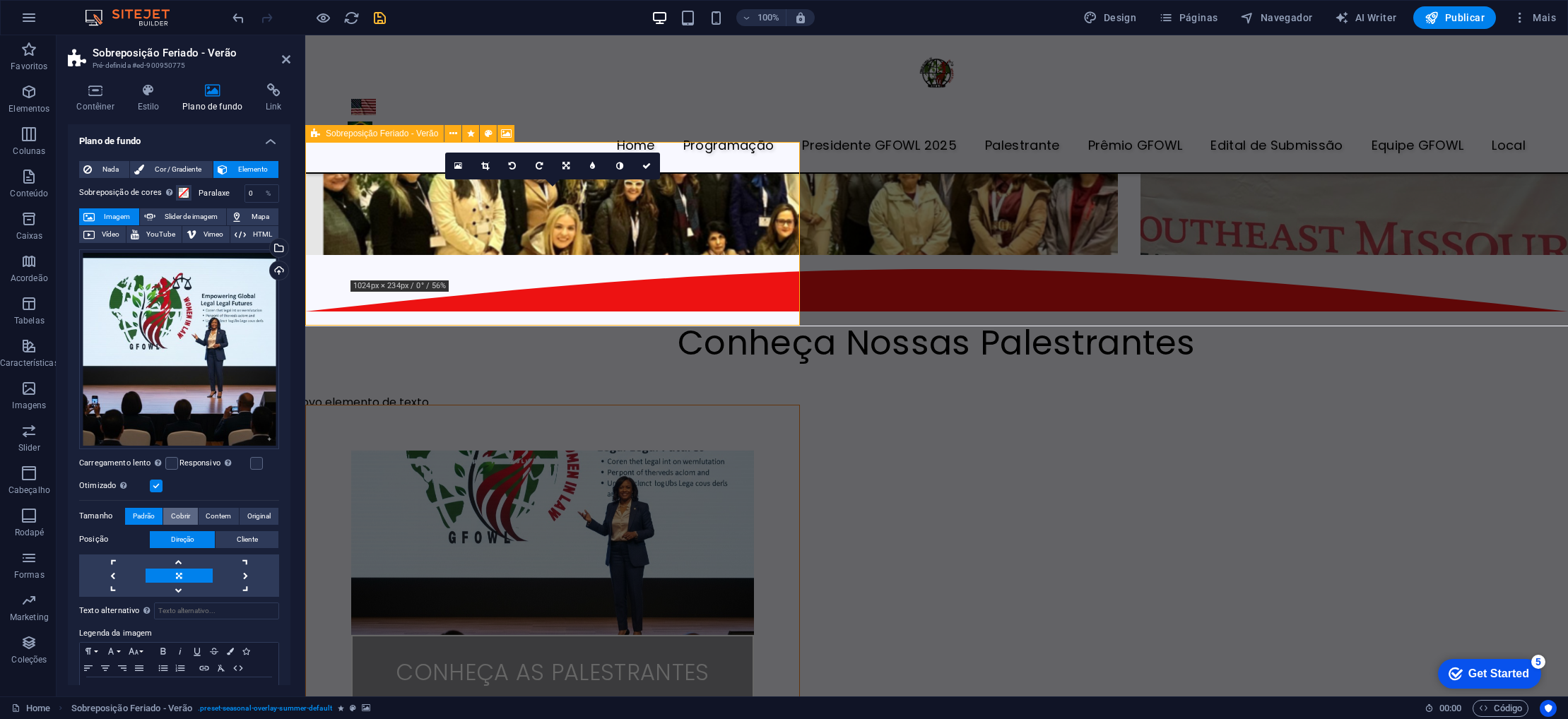
click at [176, 513] on span "Cobrir" at bounding box center [181, 517] width 19 height 17
click at [219, 514] on span "Contem" at bounding box center [218, 517] width 26 height 17
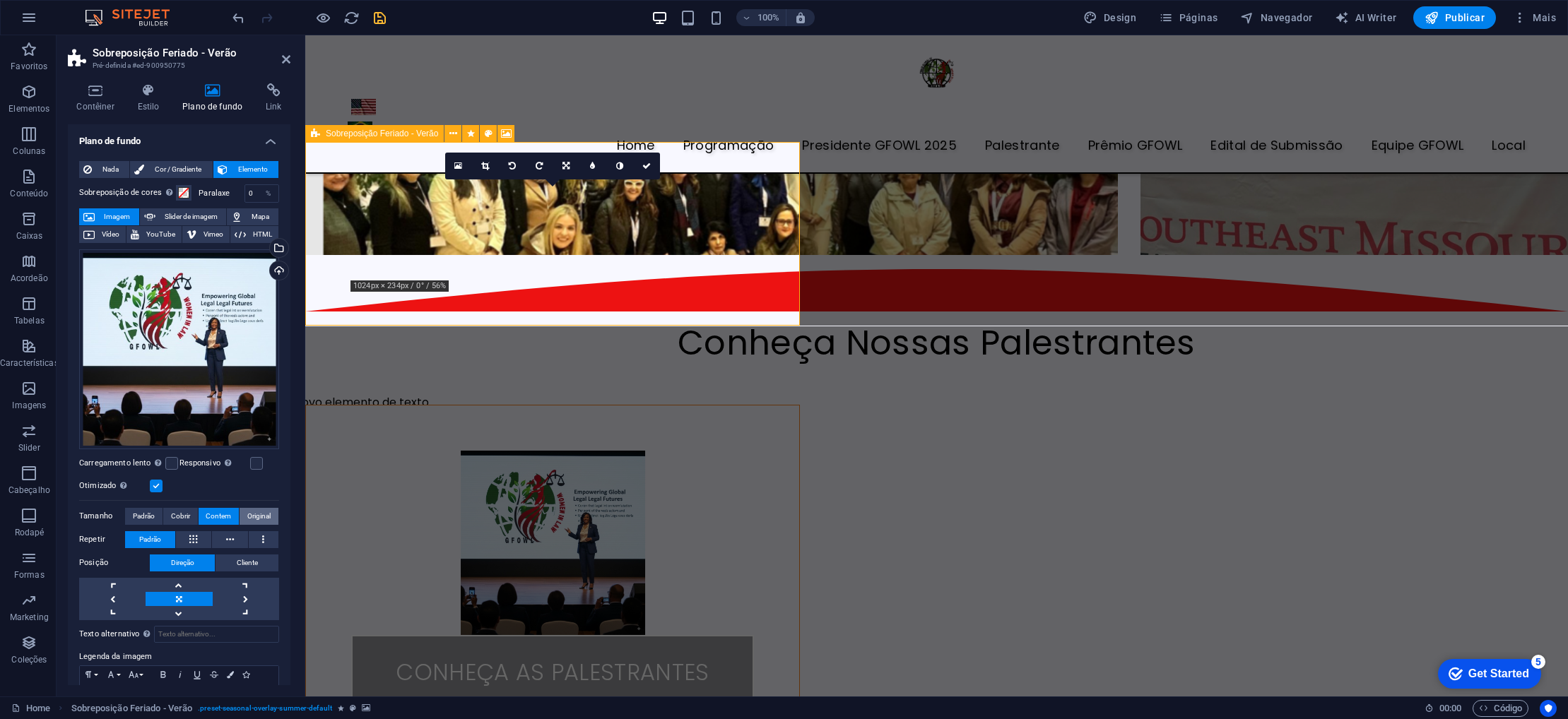
click at [256, 512] on span "Original" at bounding box center [259, 517] width 23 height 17
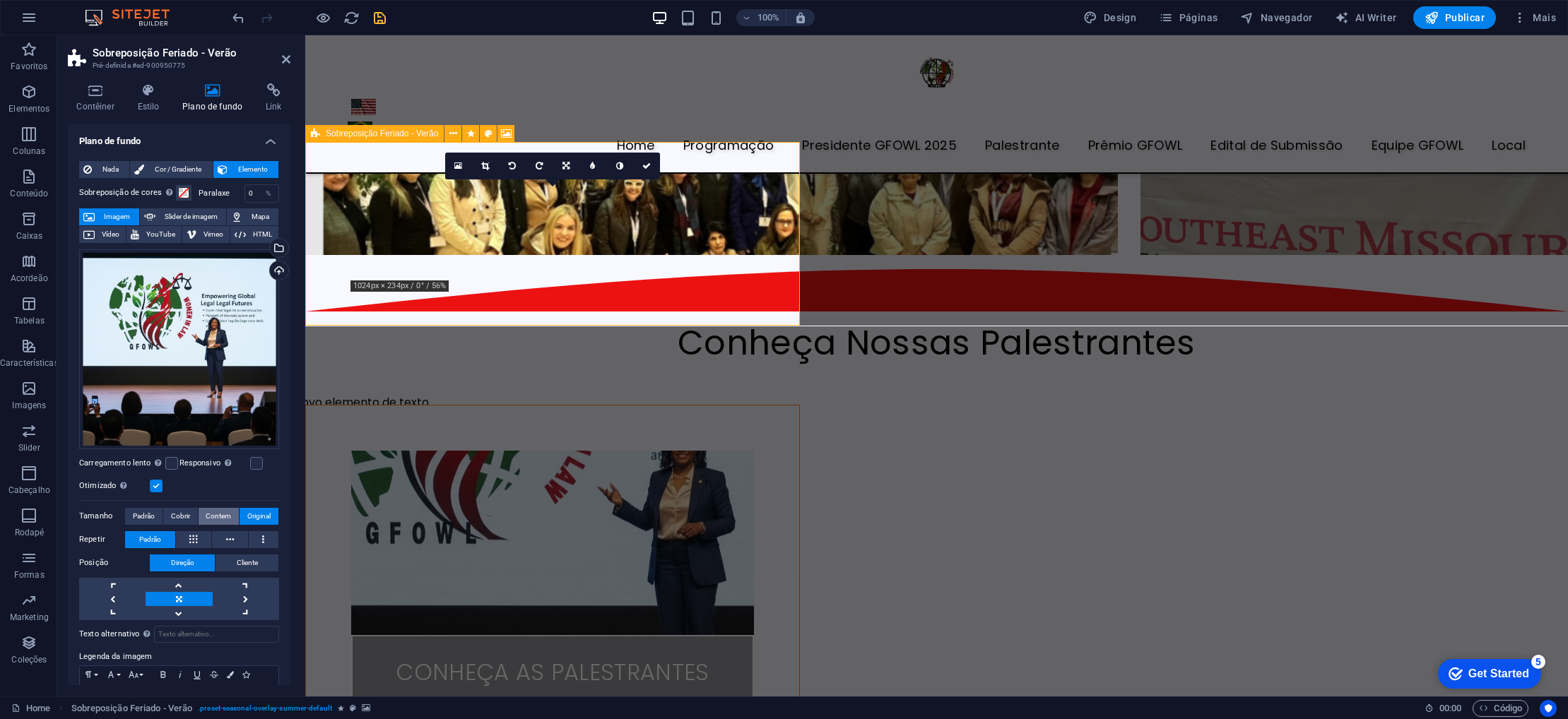
click at [210, 510] on span "Contem" at bounding box center [218, 517] width 26 height 17
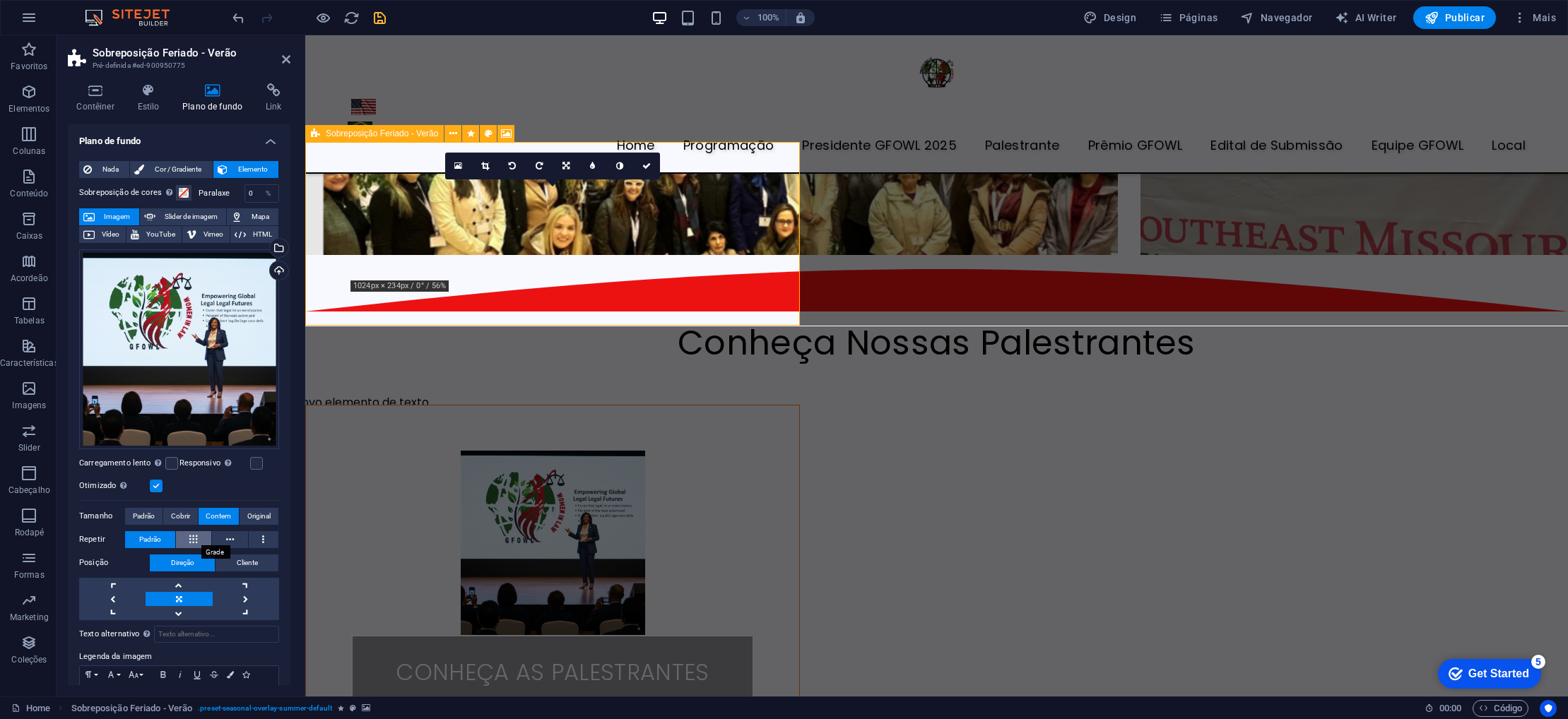
click at [190, 535] on icon at bounding box center [193, 540] width 8 height 17
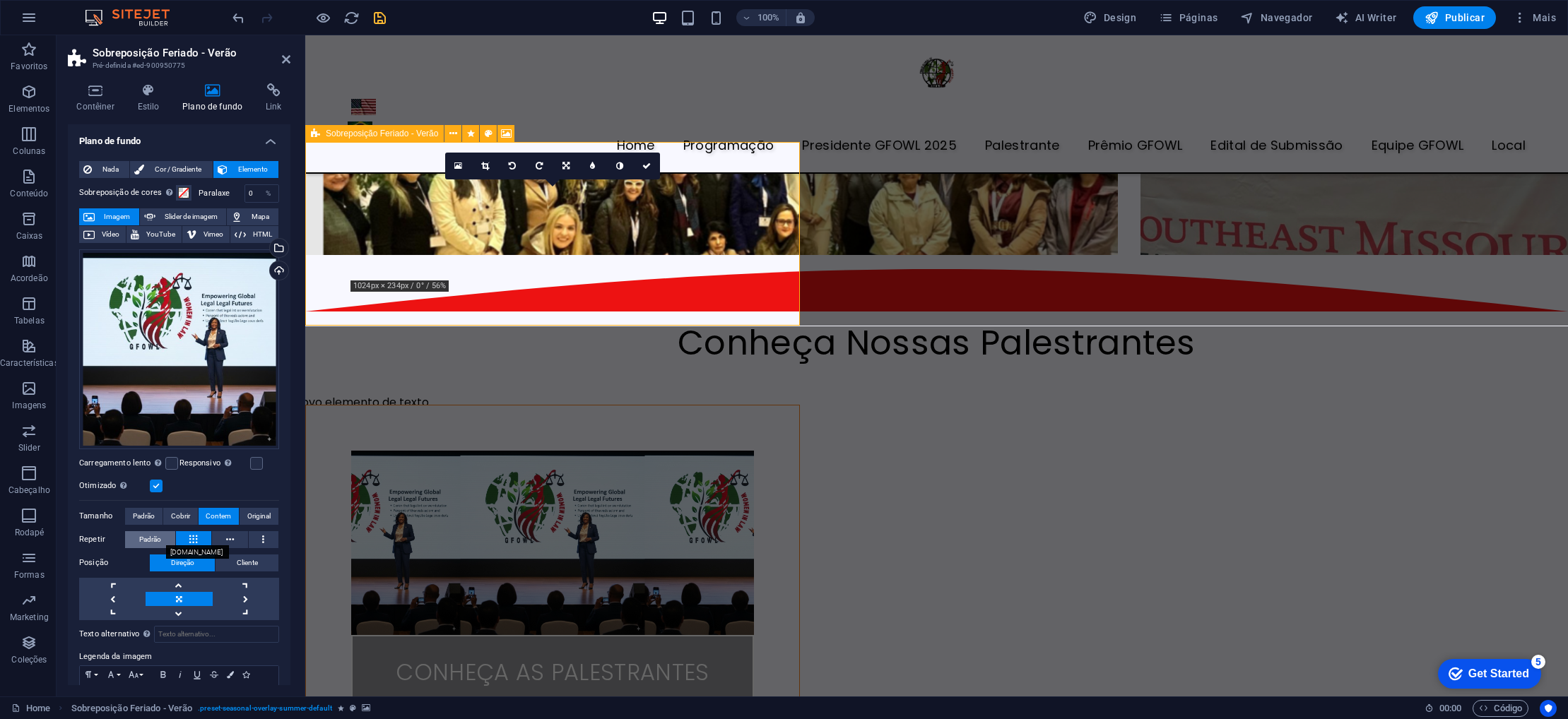
click at [146, 532] on span "Padrão" at bounding box center [150, 540] width 22 height 17
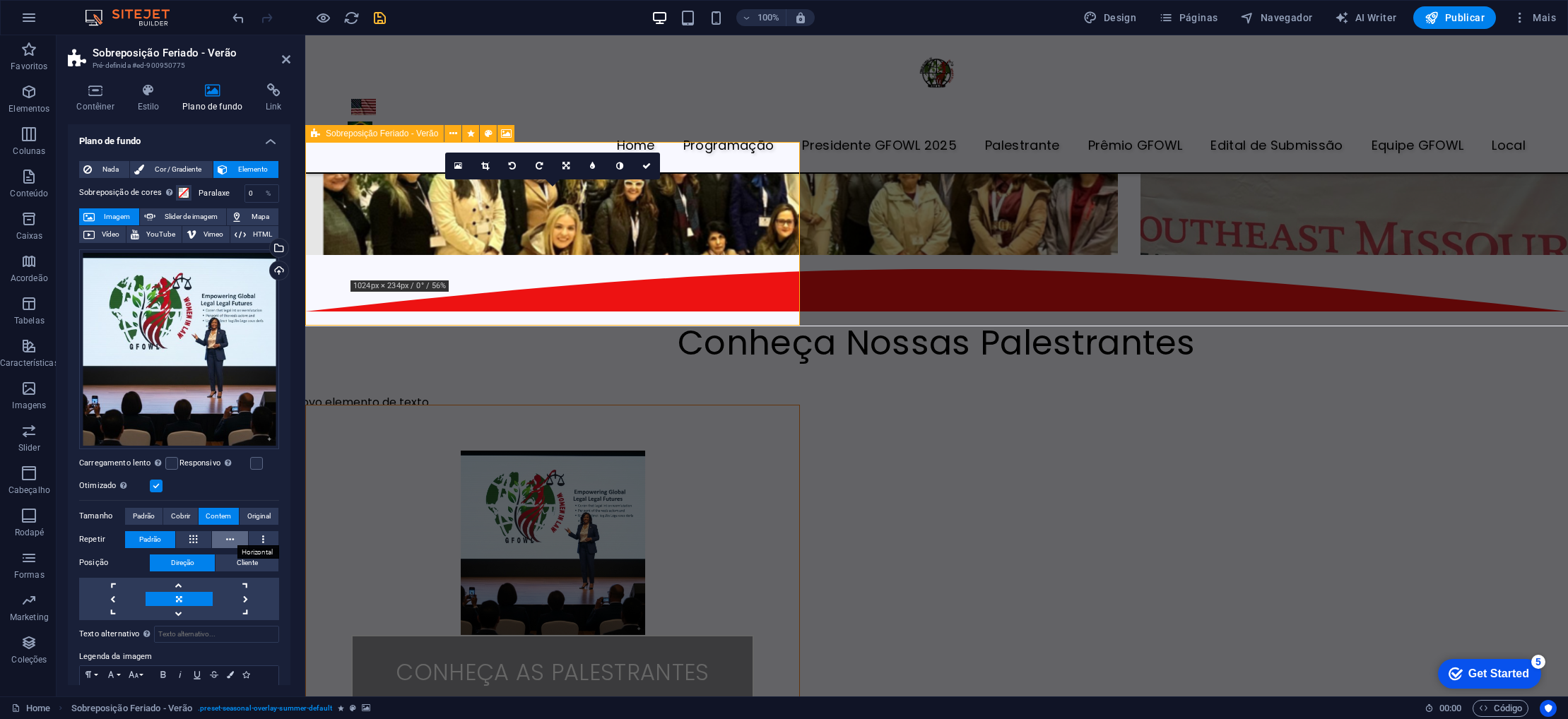
click at [226, 533] on icon at bounding box center [230, 540] width 8 height 17
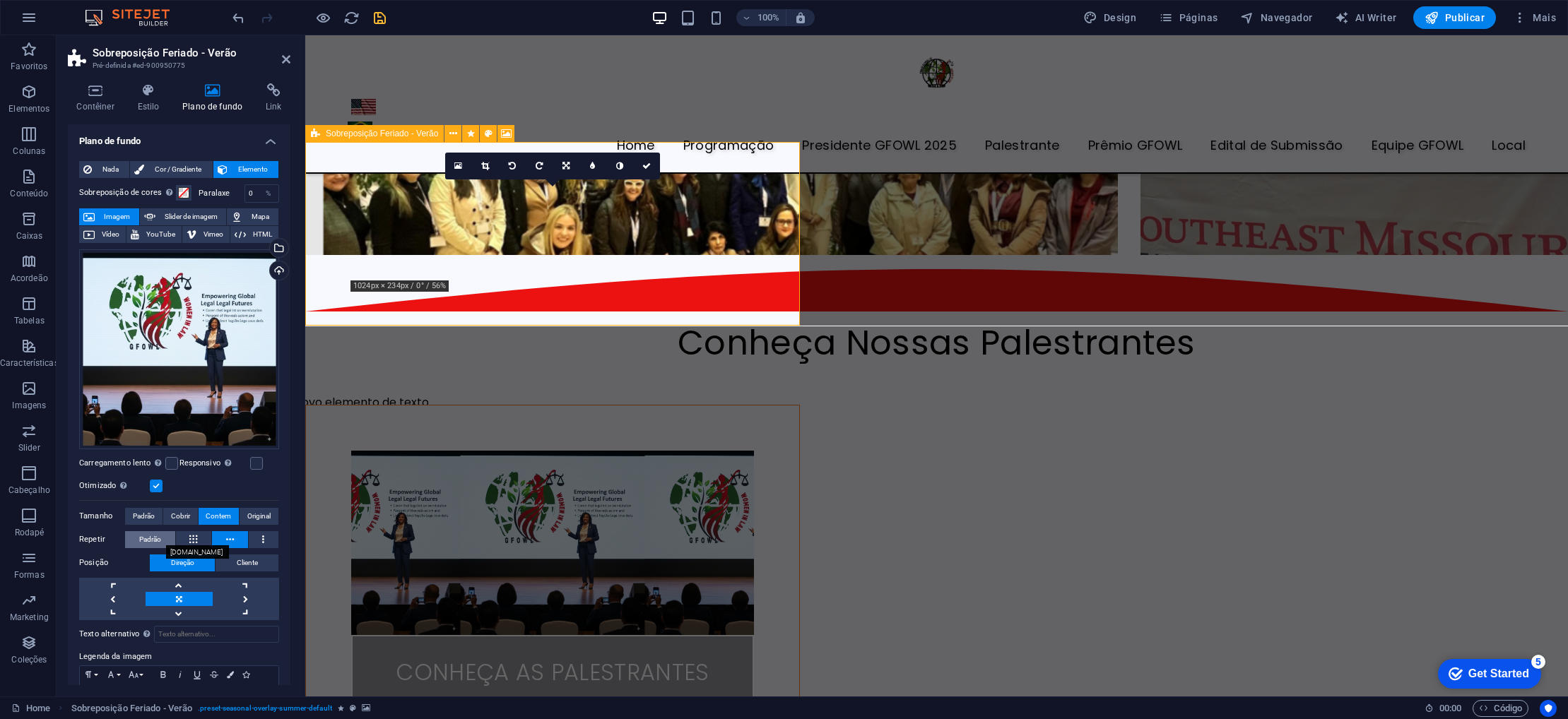
click at [150, 531] on span "Padrão" at bounding box center [150, 540] width 22 height 17
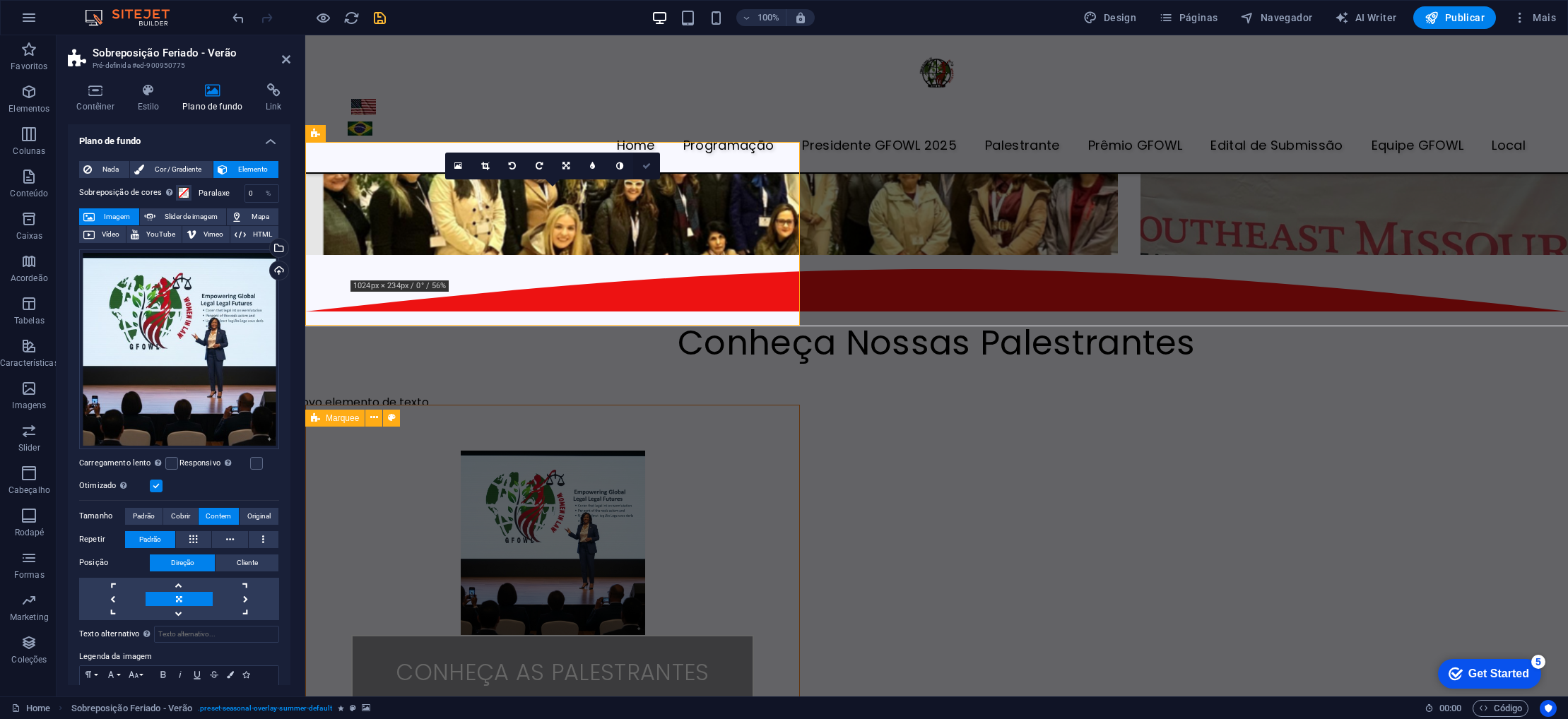
click at [650, 168] on icon at bounding box center [646, 166] width 9 height 9
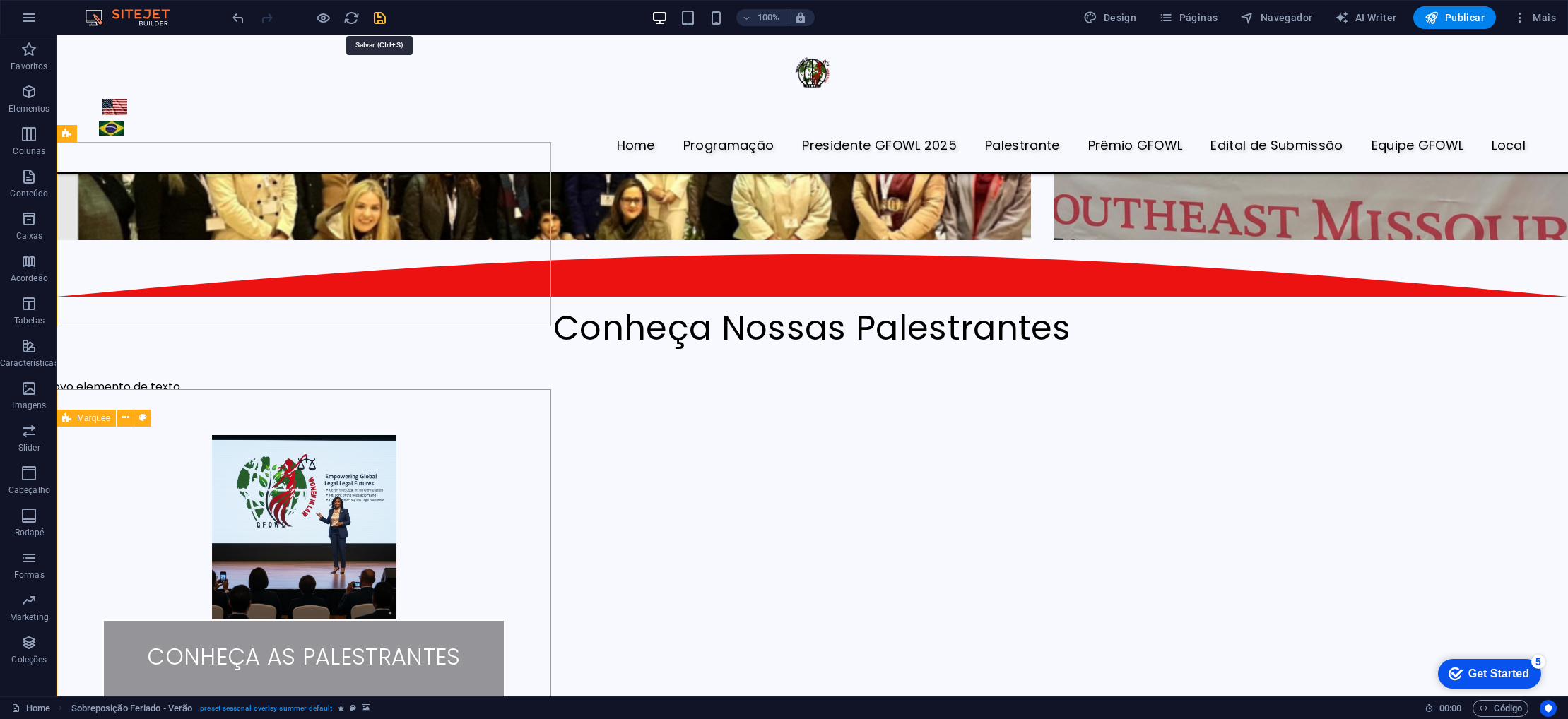
click at [379, 19] on icon "save" at bounding box center [379, 18] width 16 height 16
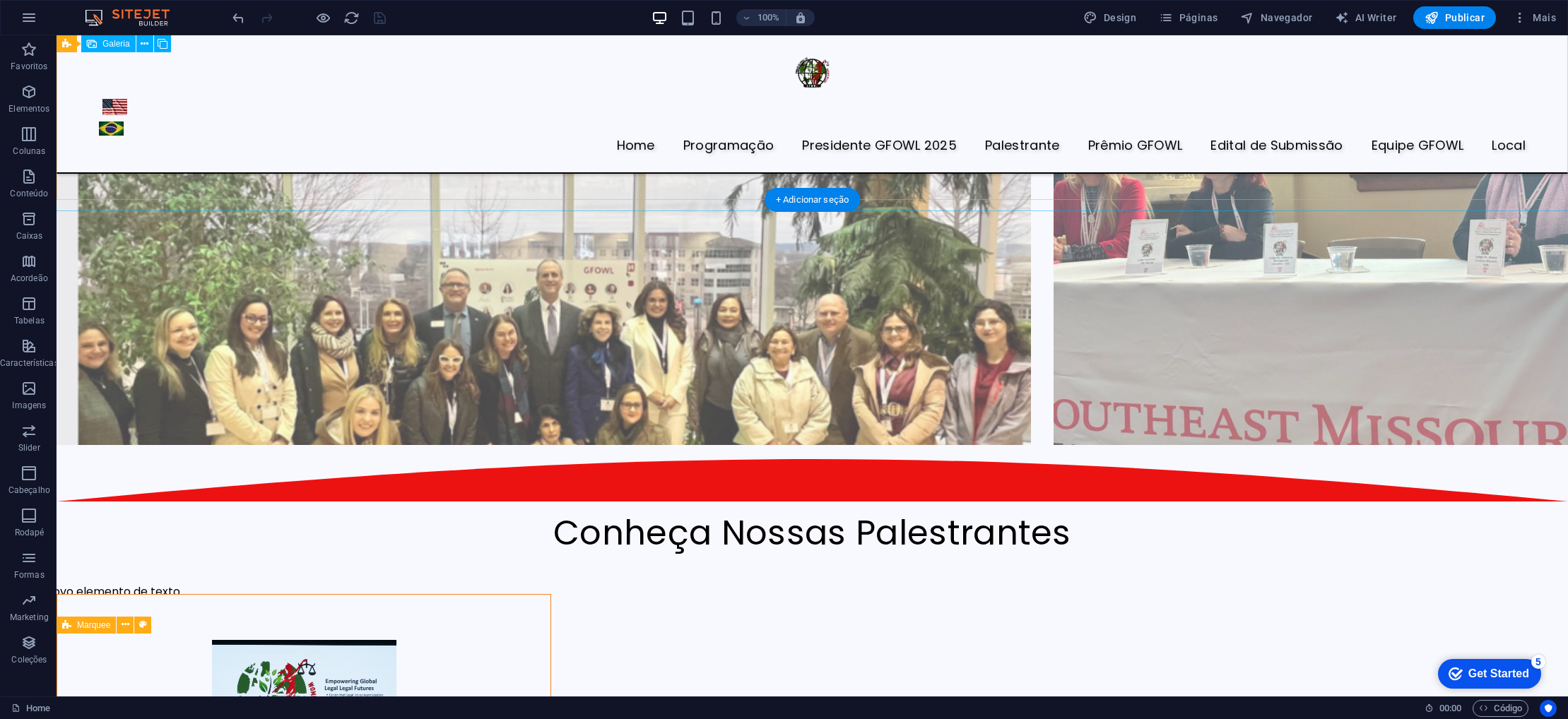
scroll to position [3323, 0]
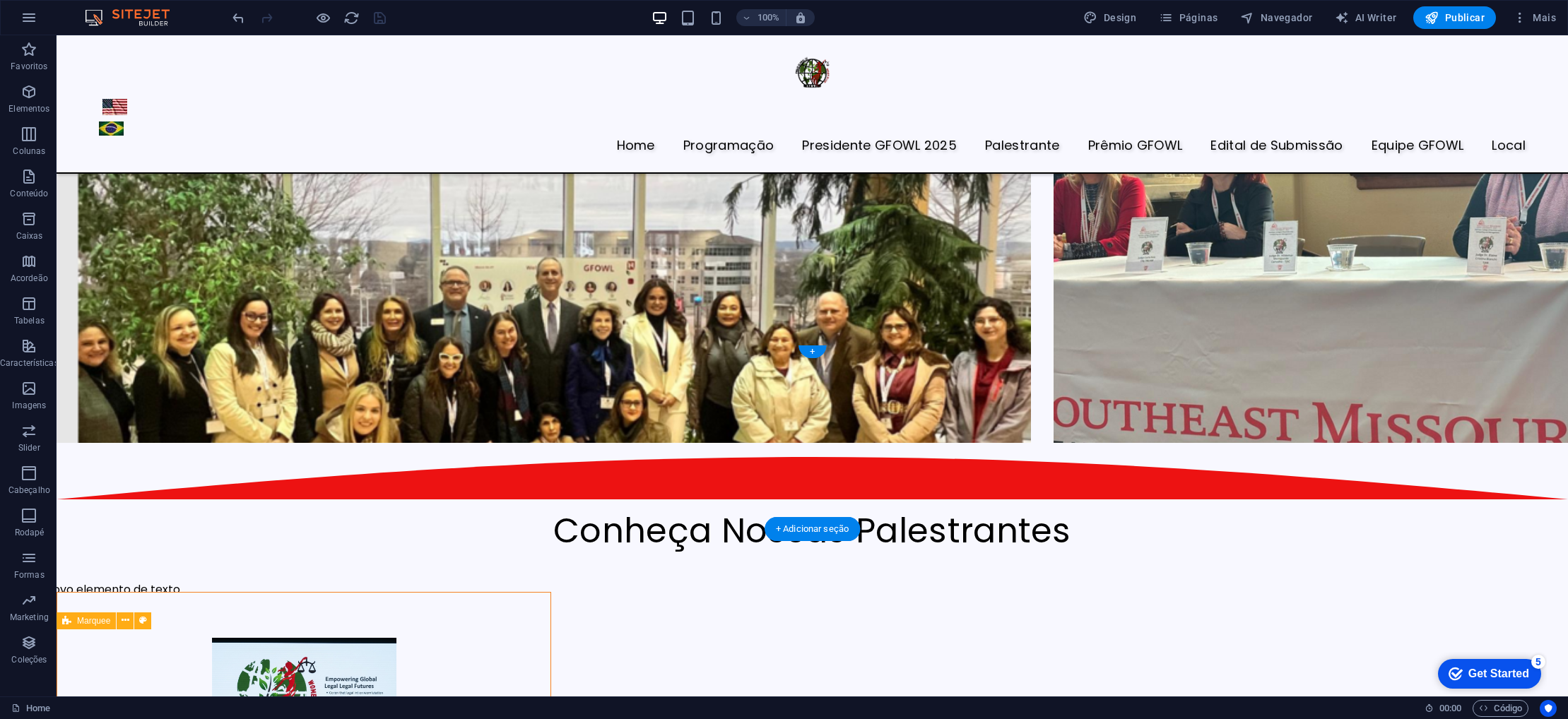
click at [456, 638] on figure at bounding box center [303, 730] width 403 height 184
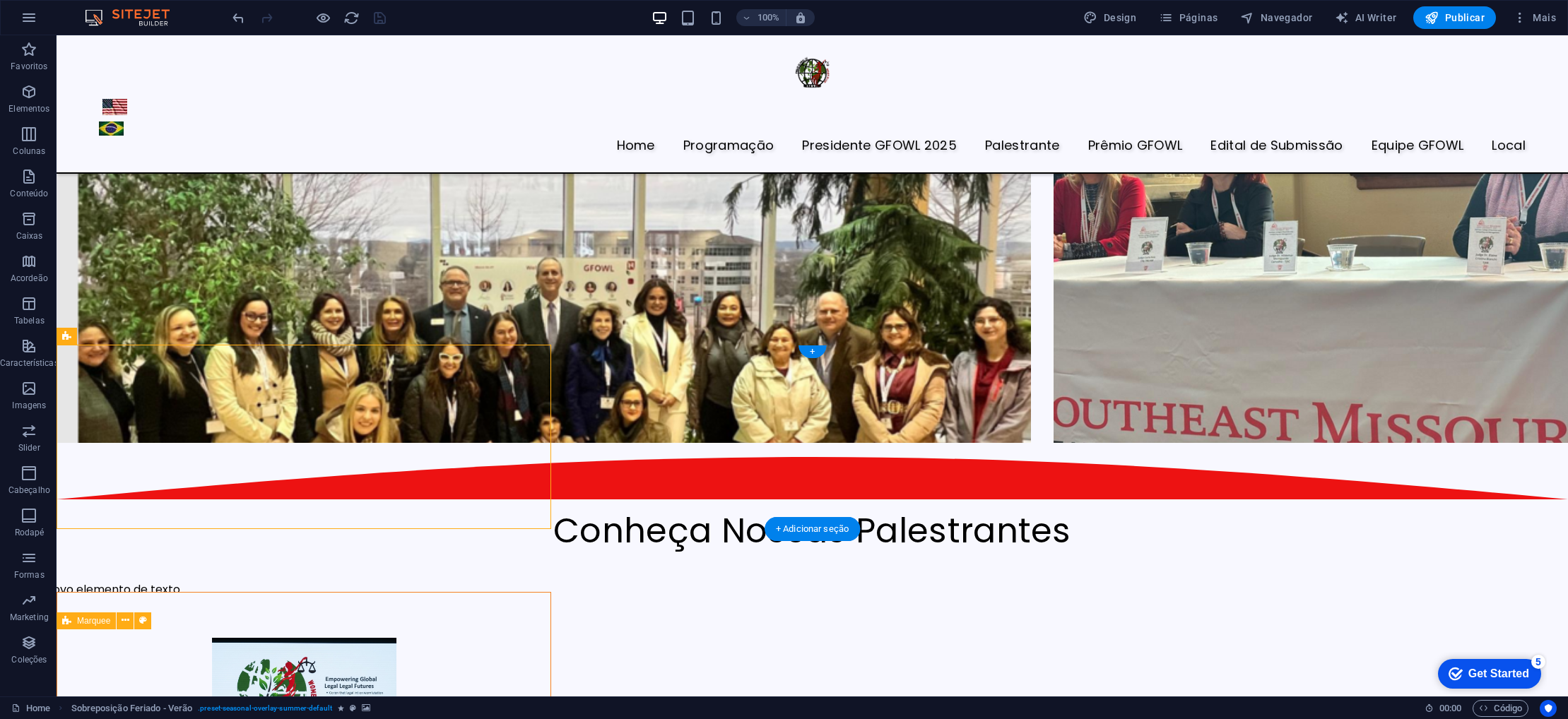
scroll to position [3324, 0]
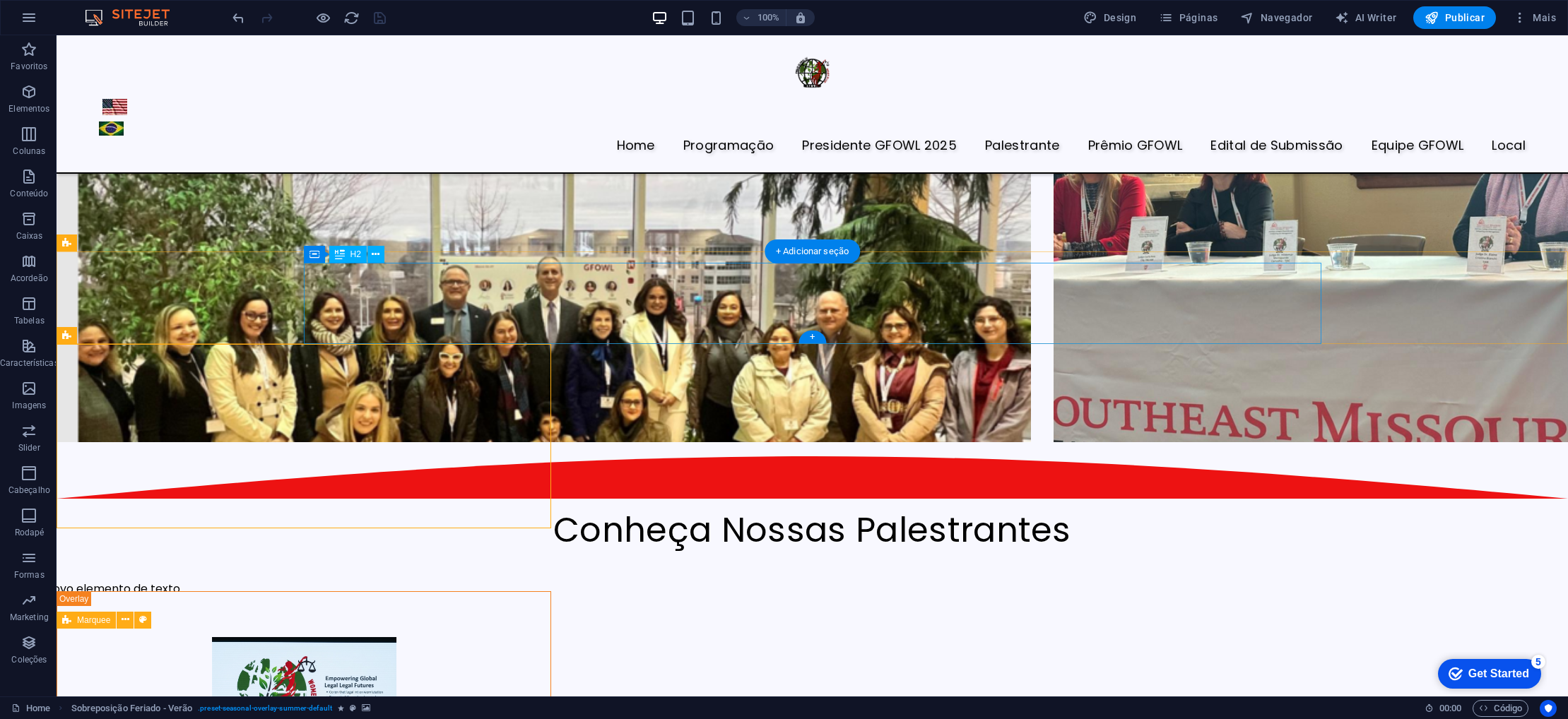
click at [705, 510] on div "Conheça Nossas Palestrantes" at bounding box center [813, 550] width 1017 height 81
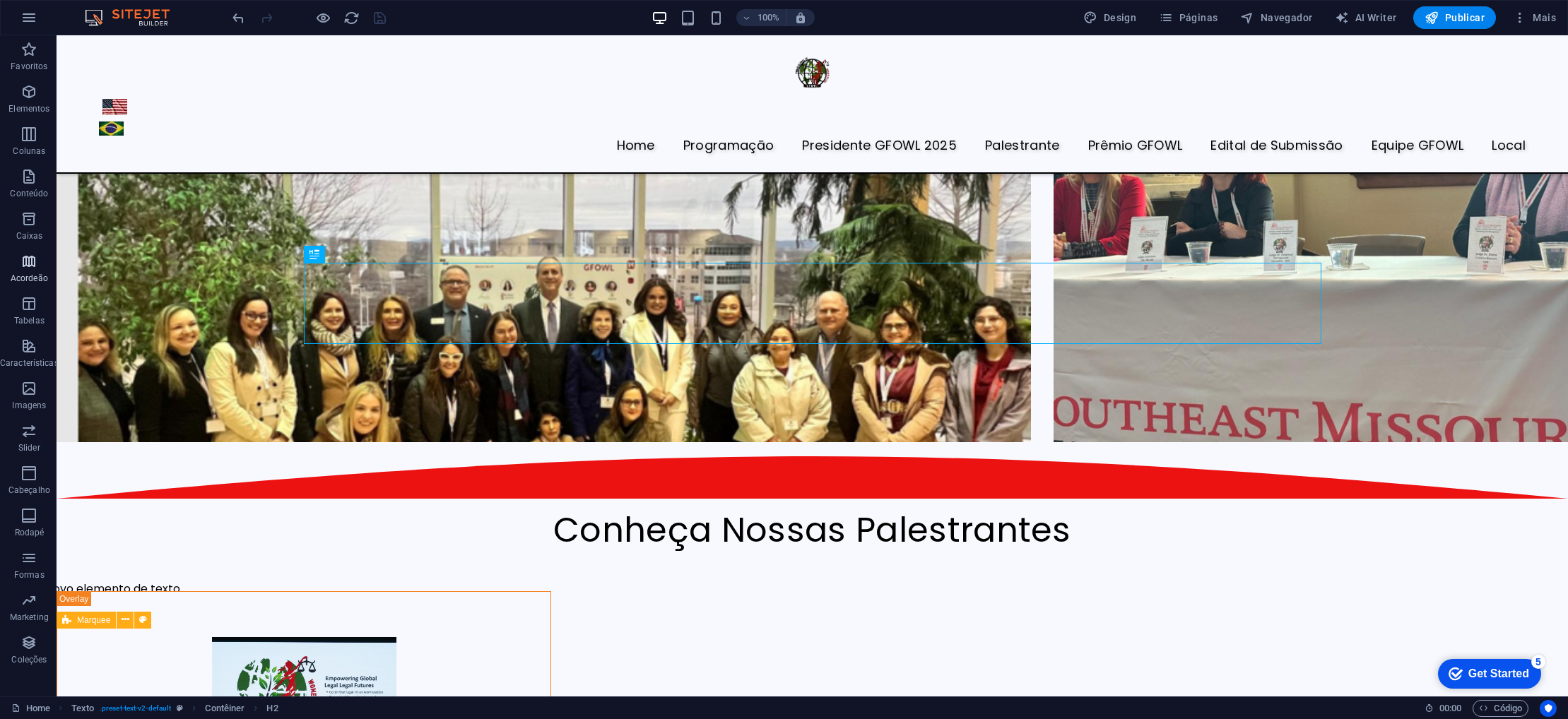
click at [34, 271] on span "Acordeão" at bounding box center [29, 270] width 59 height 34
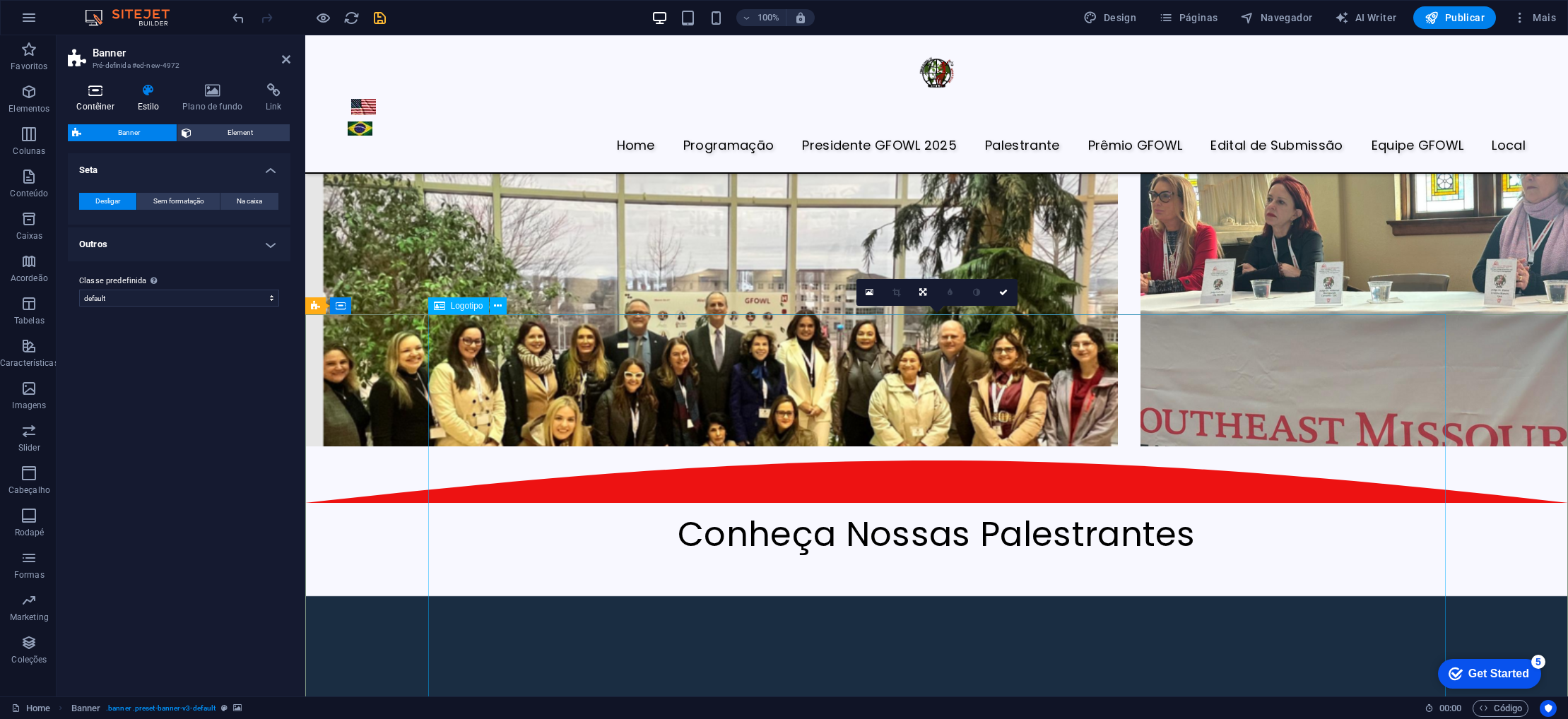
scroll to position [2967, 0]
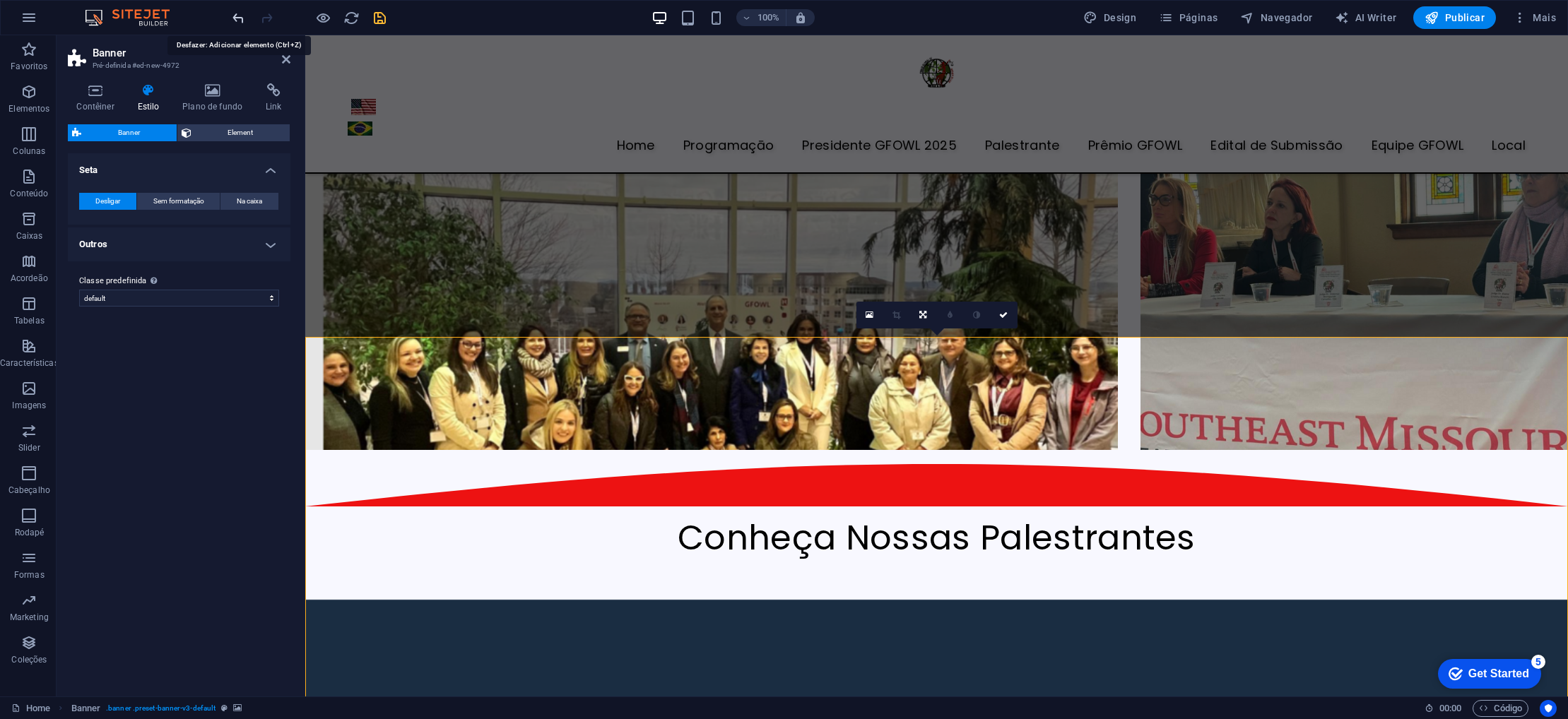
click at [241, 18] on icon "undo" at bounding box center [239, 18] width 16 height 16
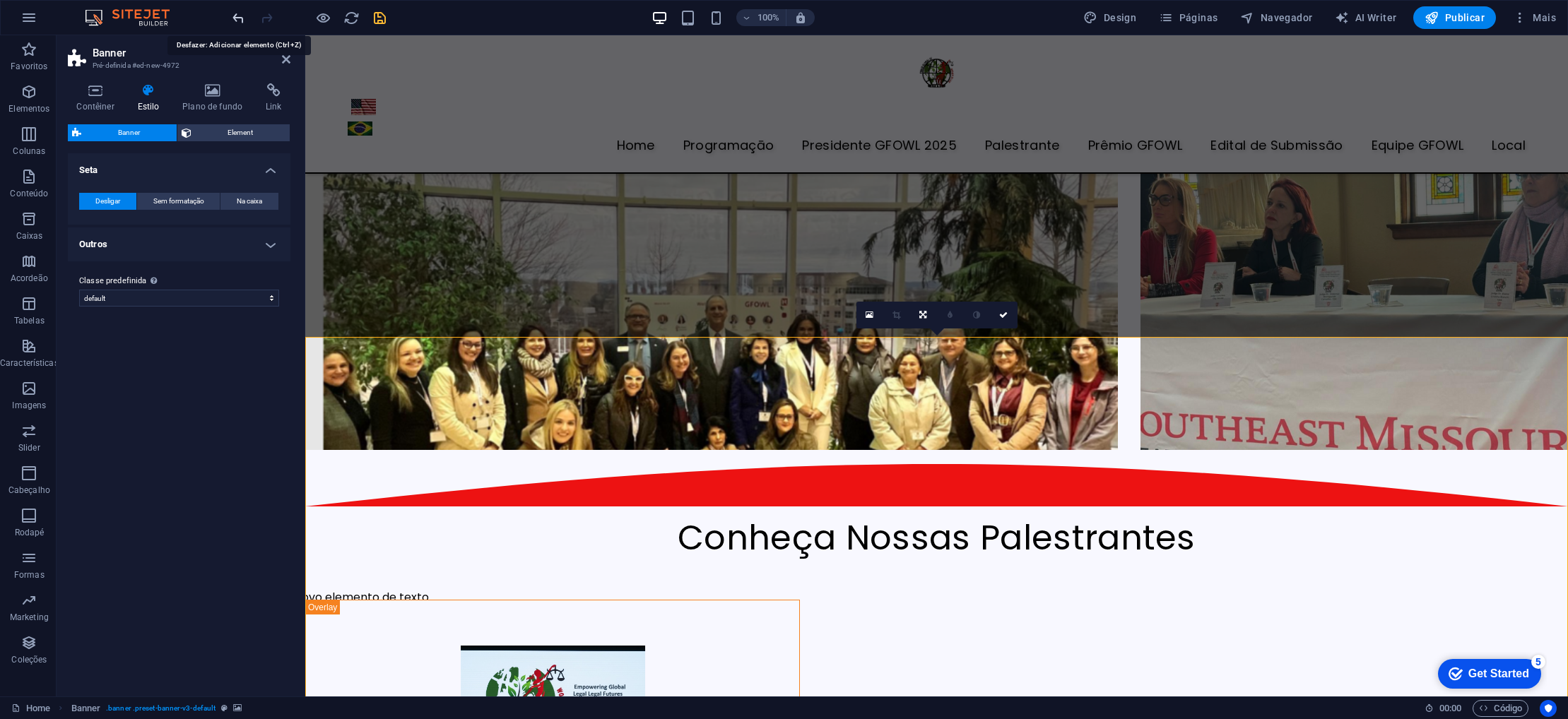
scroll to position [3059, 0]
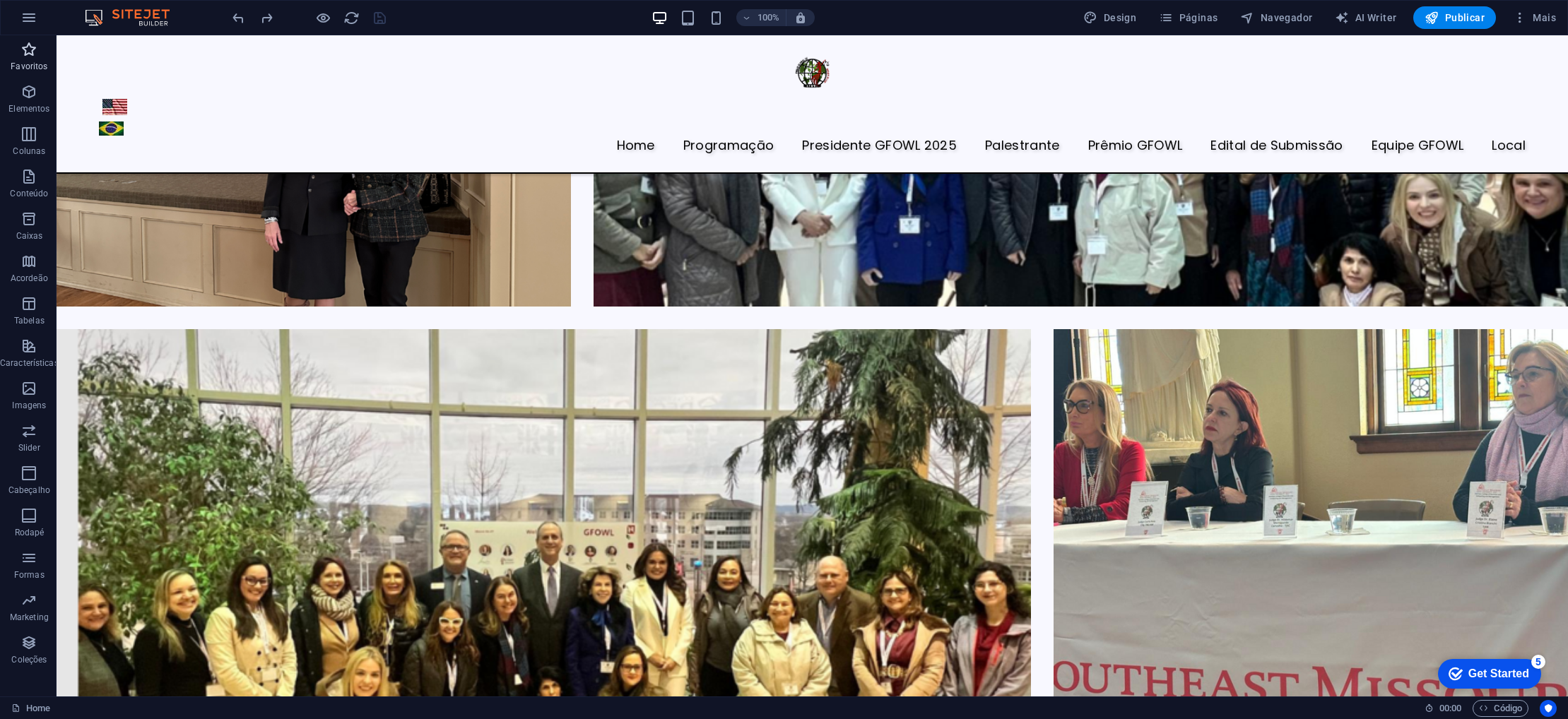
click at [18, 52] on span "Favoritos" at bounding box center [29, 57] width 59 height 34
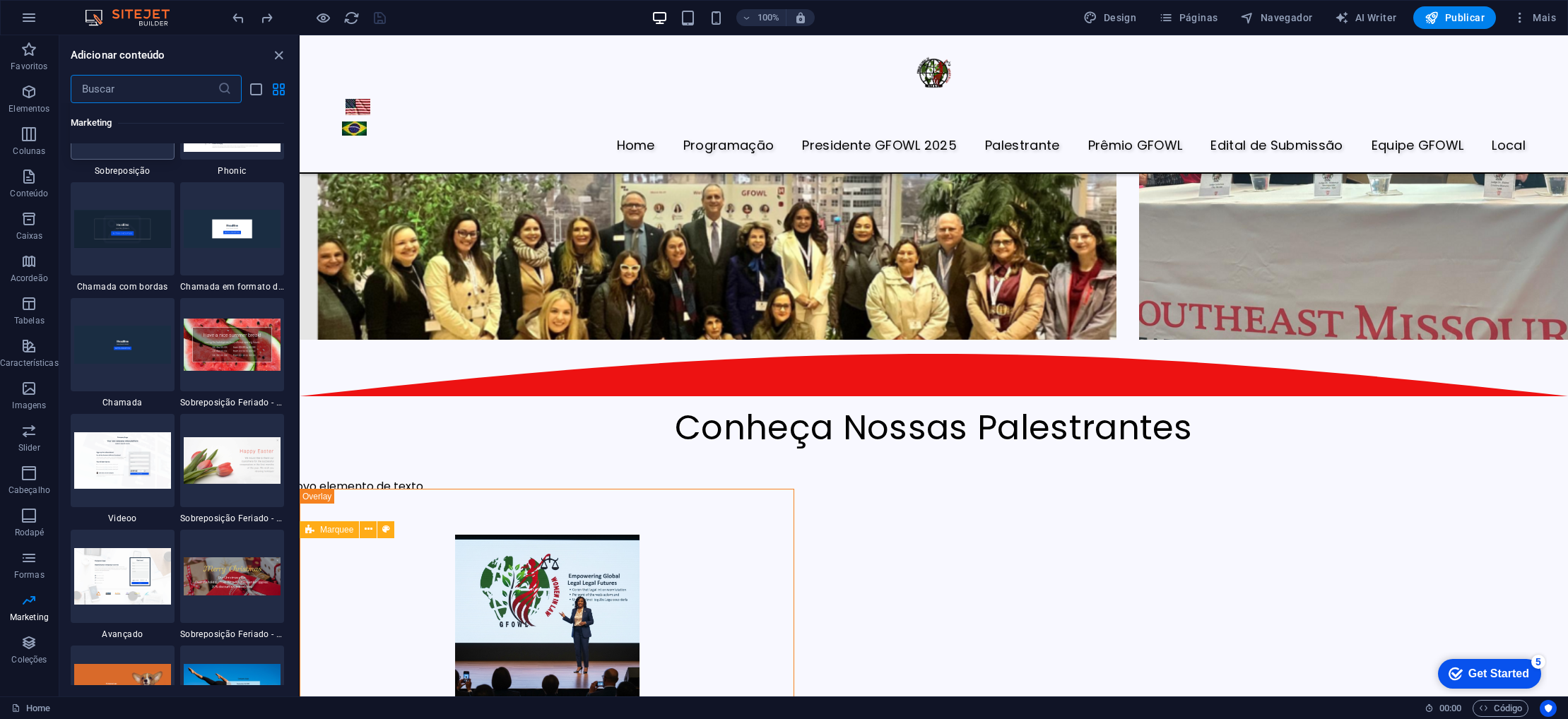
scroll to position [11583, 0]
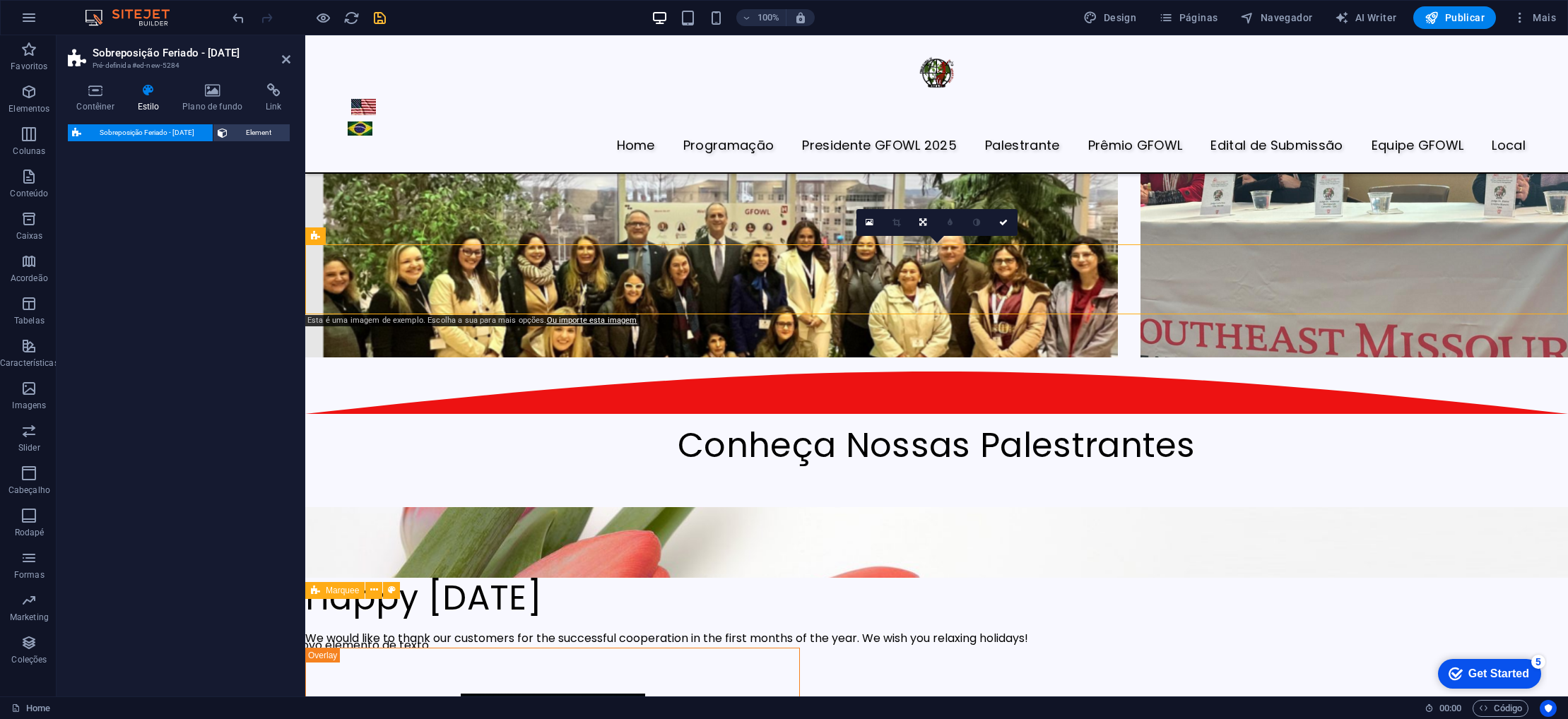
select select "px"
select select "rem"
select select "%"
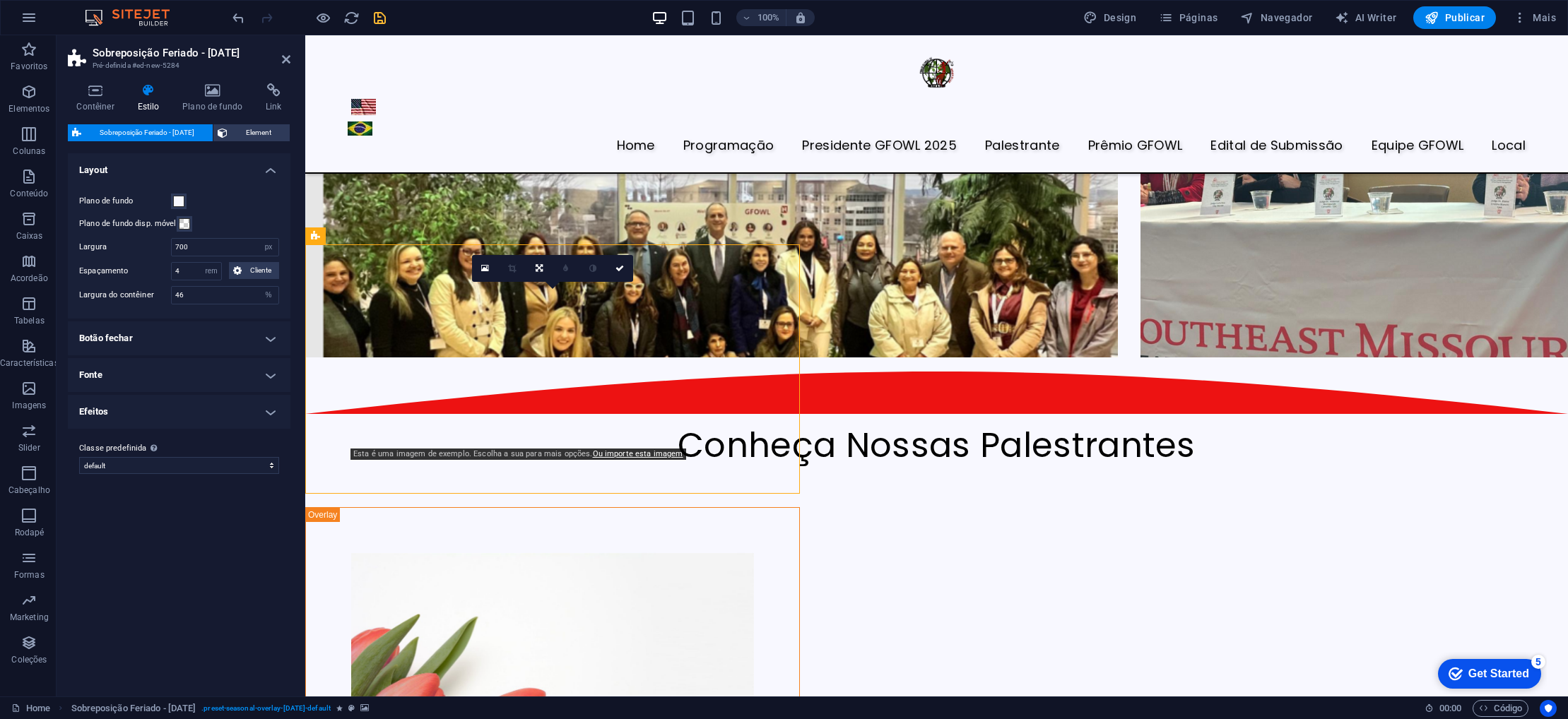
click at [1003, 343] on div "Home Programaçāo Presidente GFOWL 2025 Palestrante Prêmio GFOWL Edital de Submi…" at bounding box center [936, 14] width 1263 height 5922
click at [537, 267] on icon at bounding box center [539, 268] width 7 height 9
click at [536, 268] on icon at bounding box center [539, 268] width 7 height 9
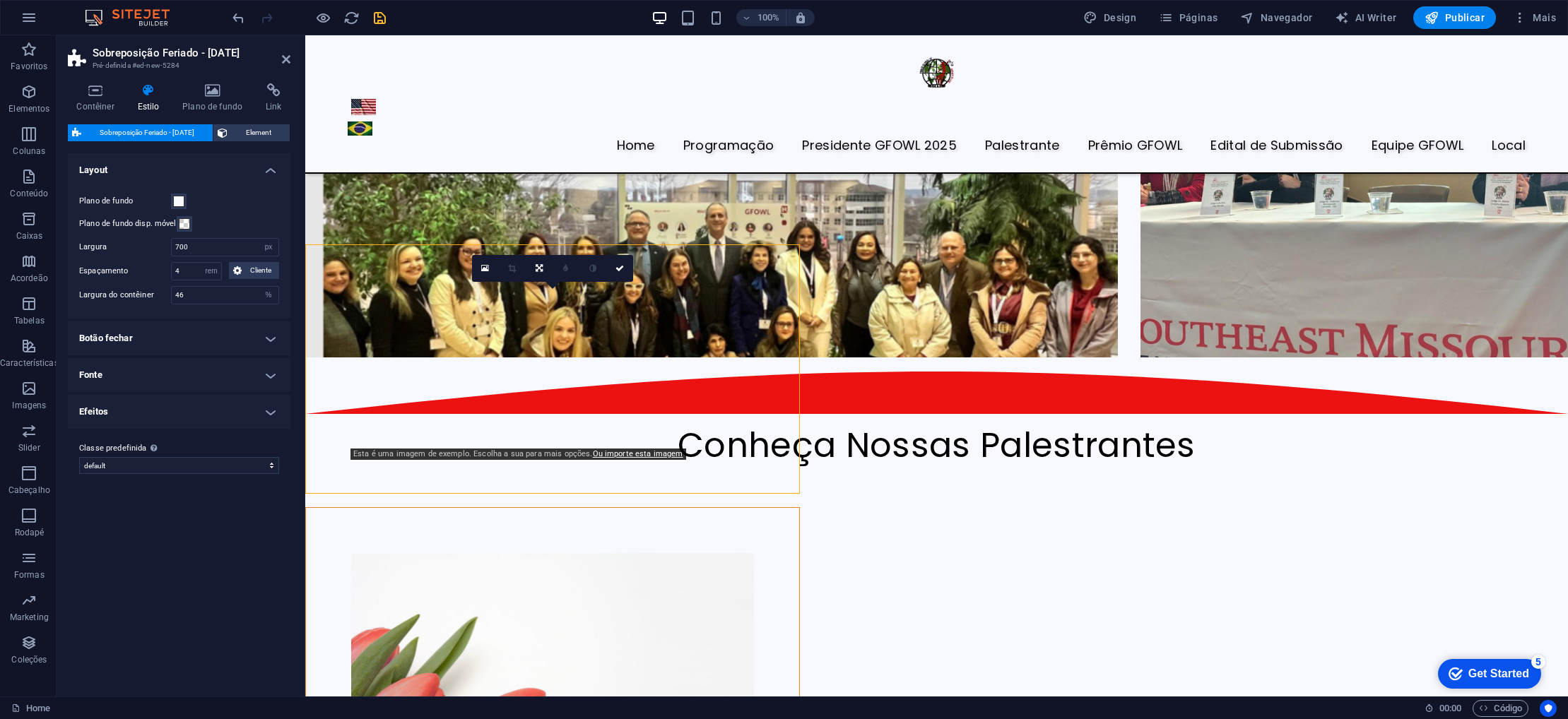
click at [418, 553] on figure at bounding box center [552, 678] width 403 height 250
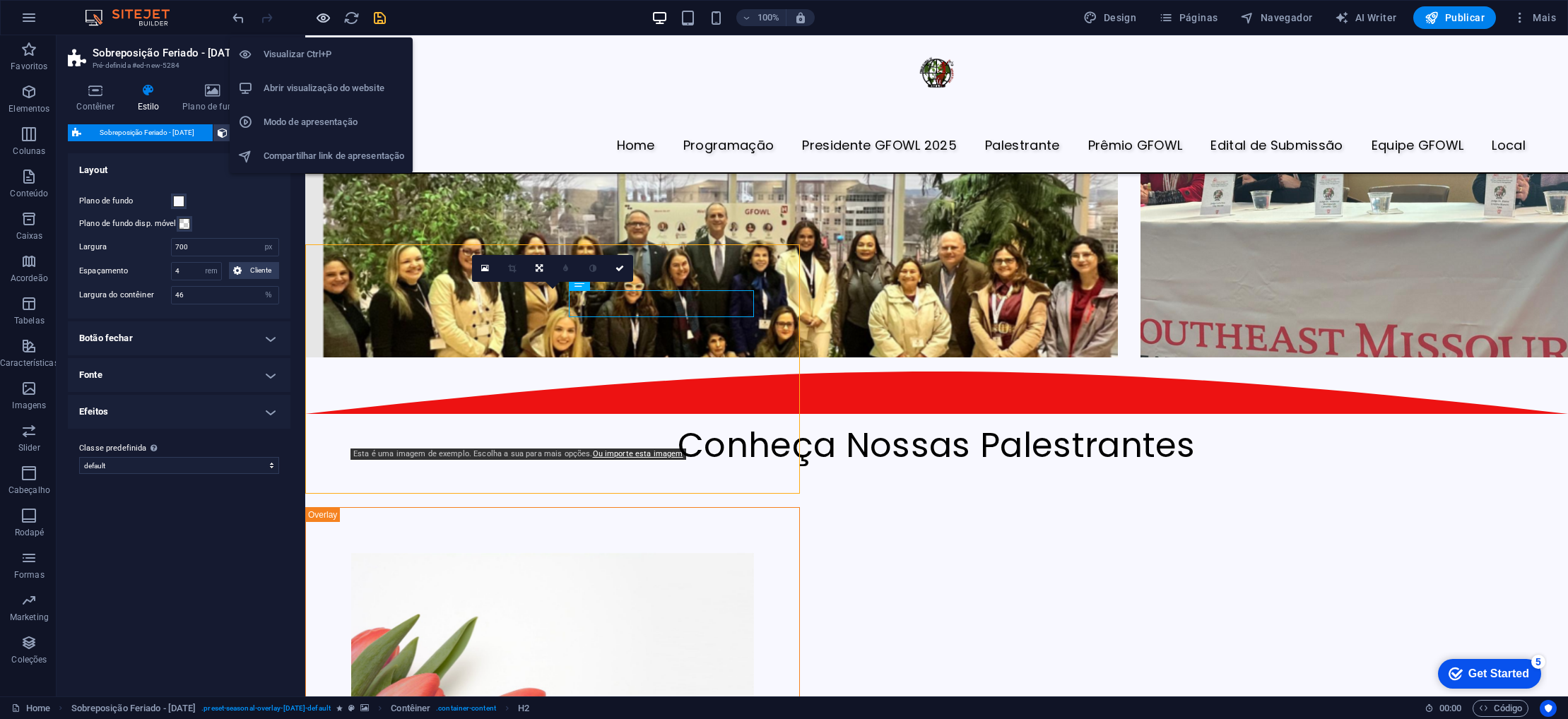
click at [323, 23] on icon "button" at bounding box center [323, 18] width 16 height 16
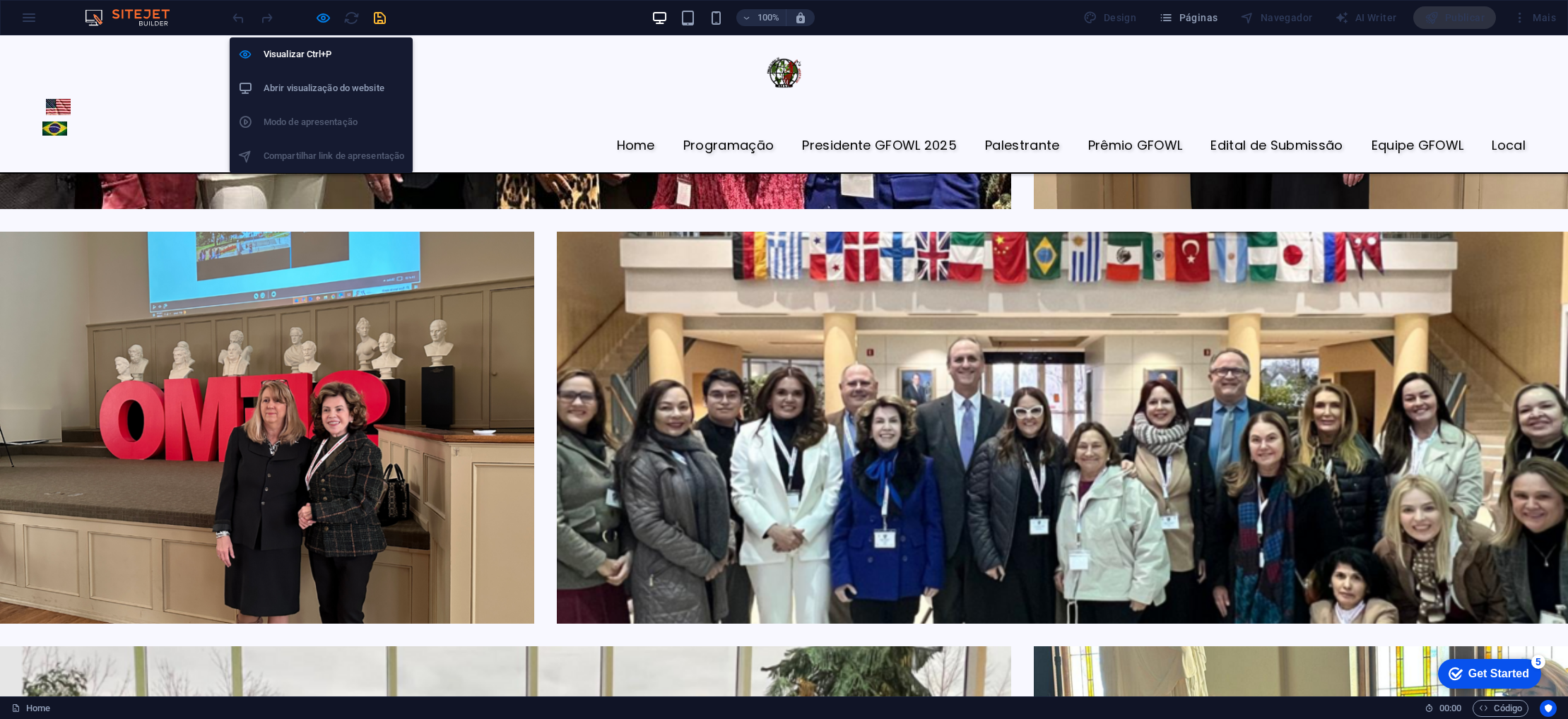
click at [321, 91] on h6 "Abrir visualização do website" at bounding box center [334, 88] width 141 height 17
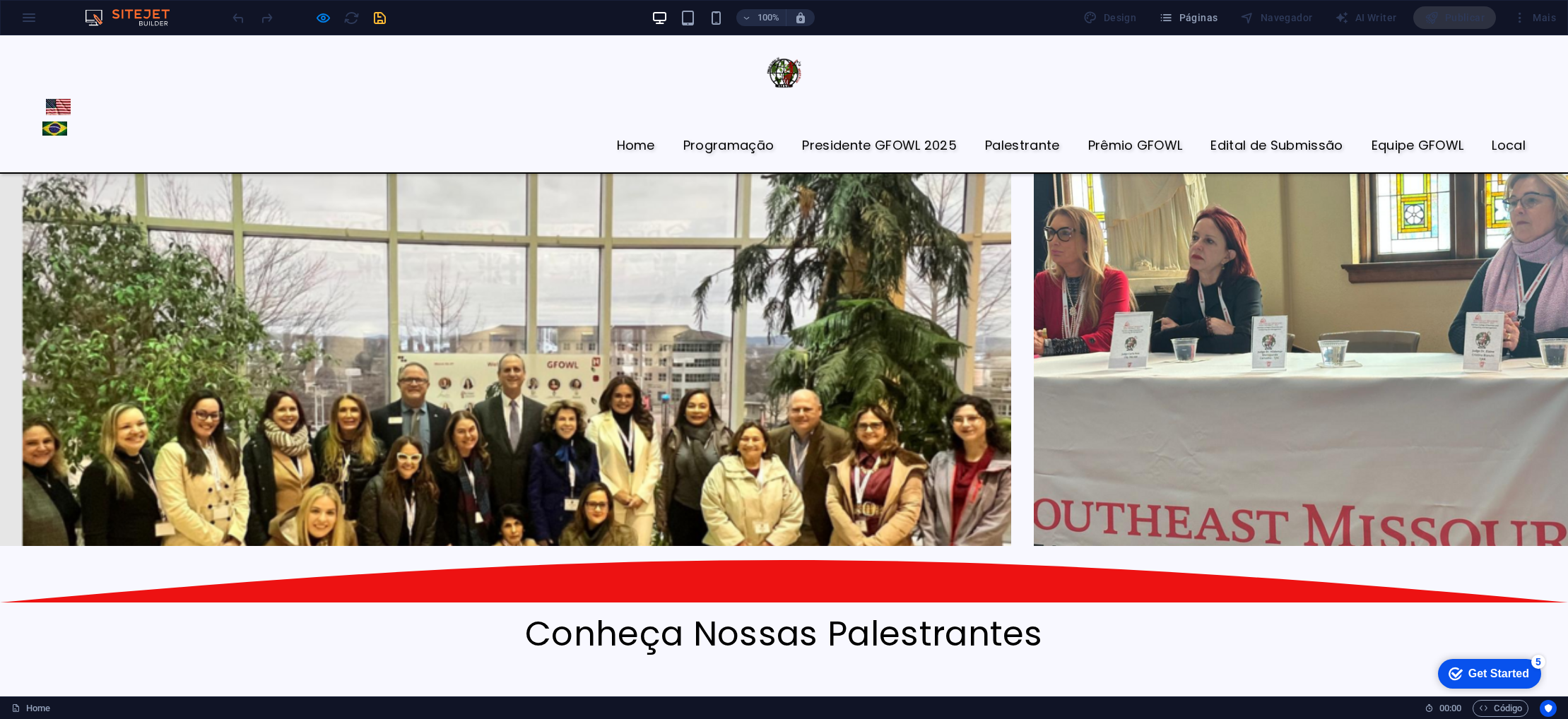
scroll to position [3180, 0]
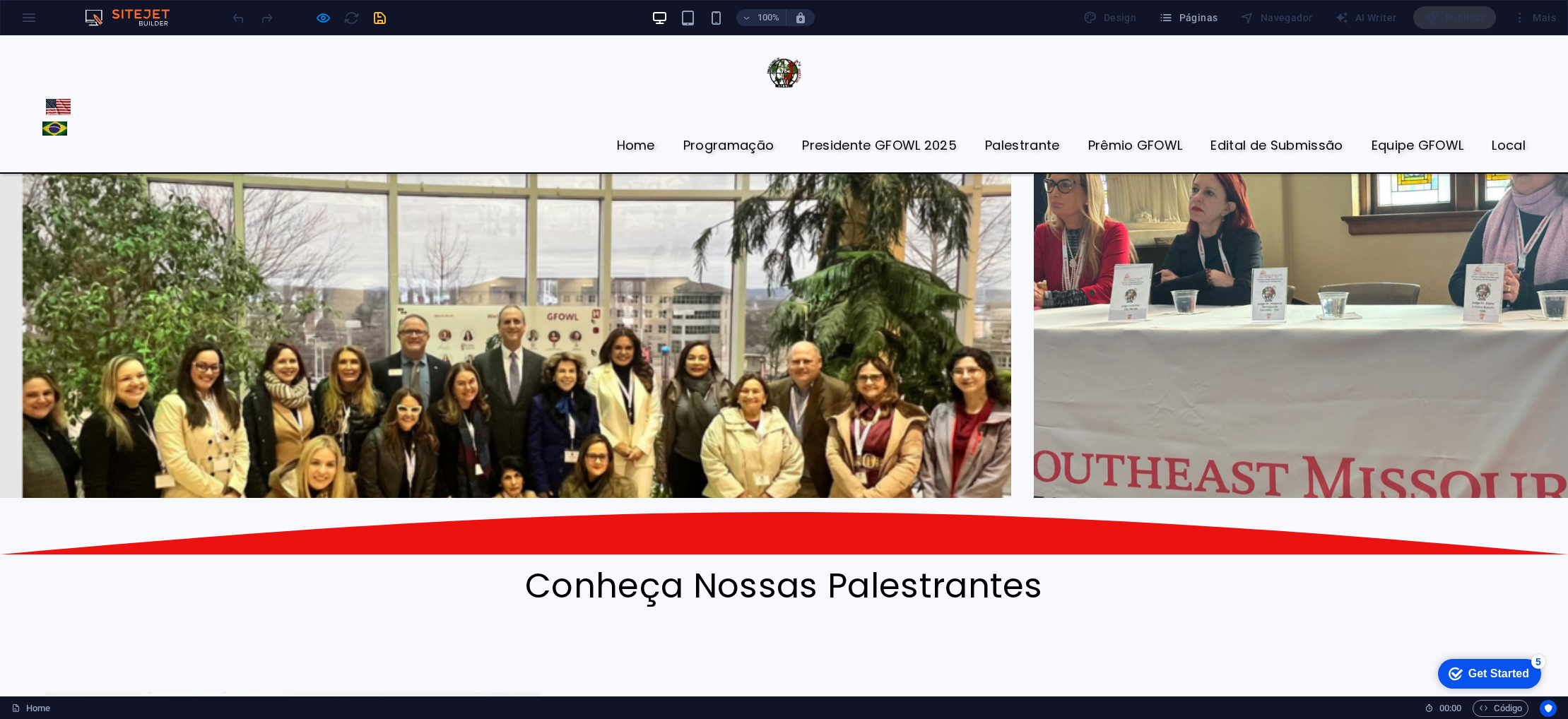
click at [677, 566] on h2 "Conheça Nossas Palestrantes" at bounding box center [784, 606] width 1017 height 81
click at [476, 566] on h2 "Conheça Nossas Palestrantes" at bounding box center [784, 606] width 1017 height 81
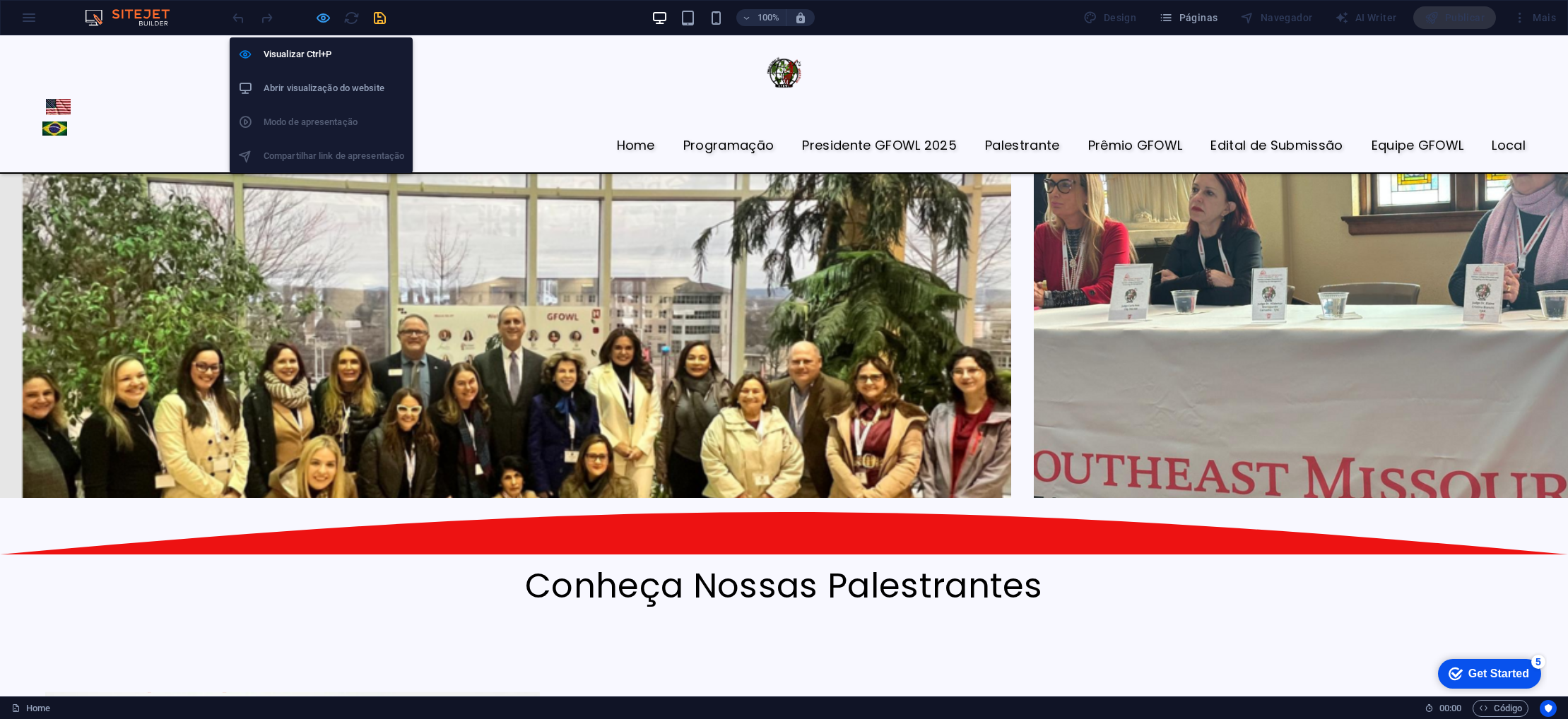
click at [327, 22] on icon "button" at bounding box center [323, 18] width 16 height 16
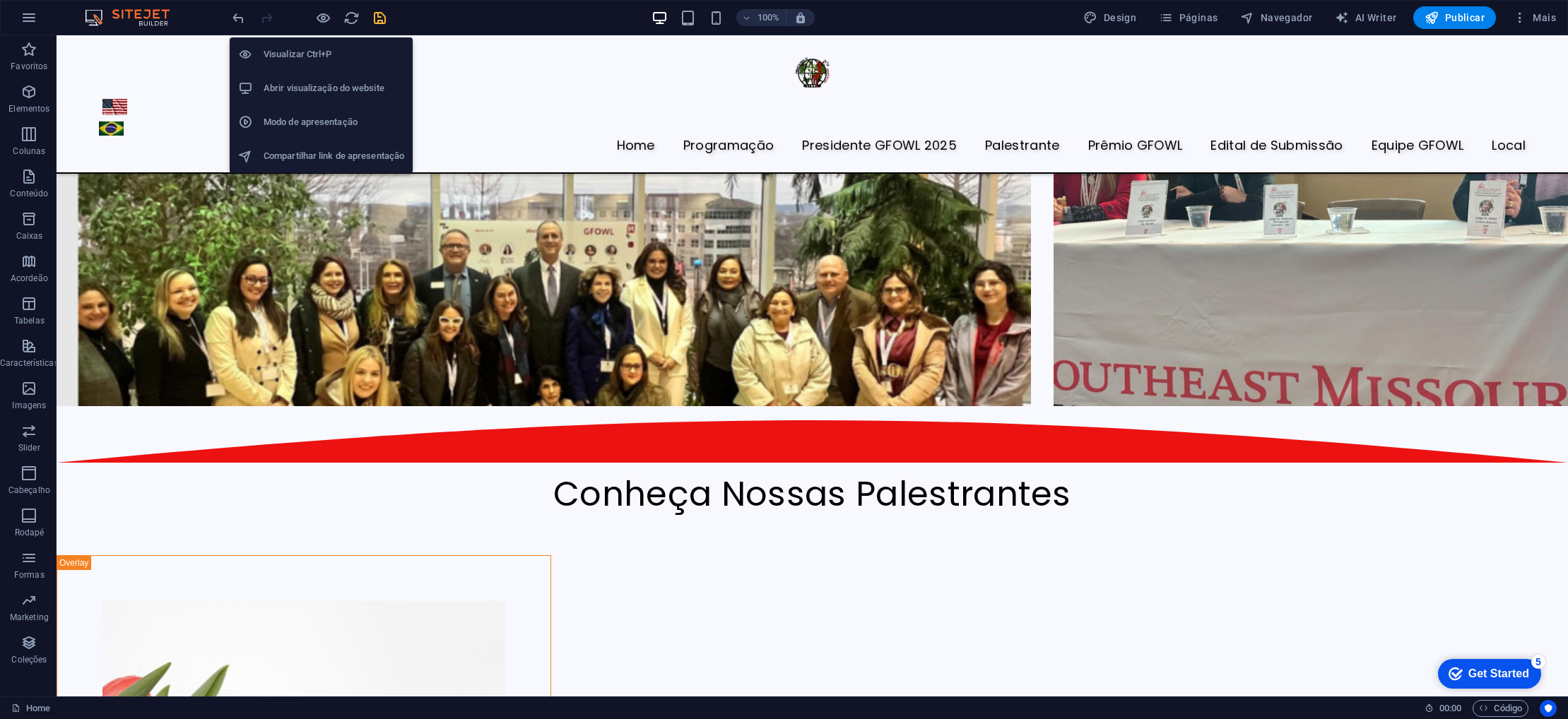
click at [303, 49] on h6 "Visualizar Ctrl+P" at bounding box center [334, 55] width 141 height 17
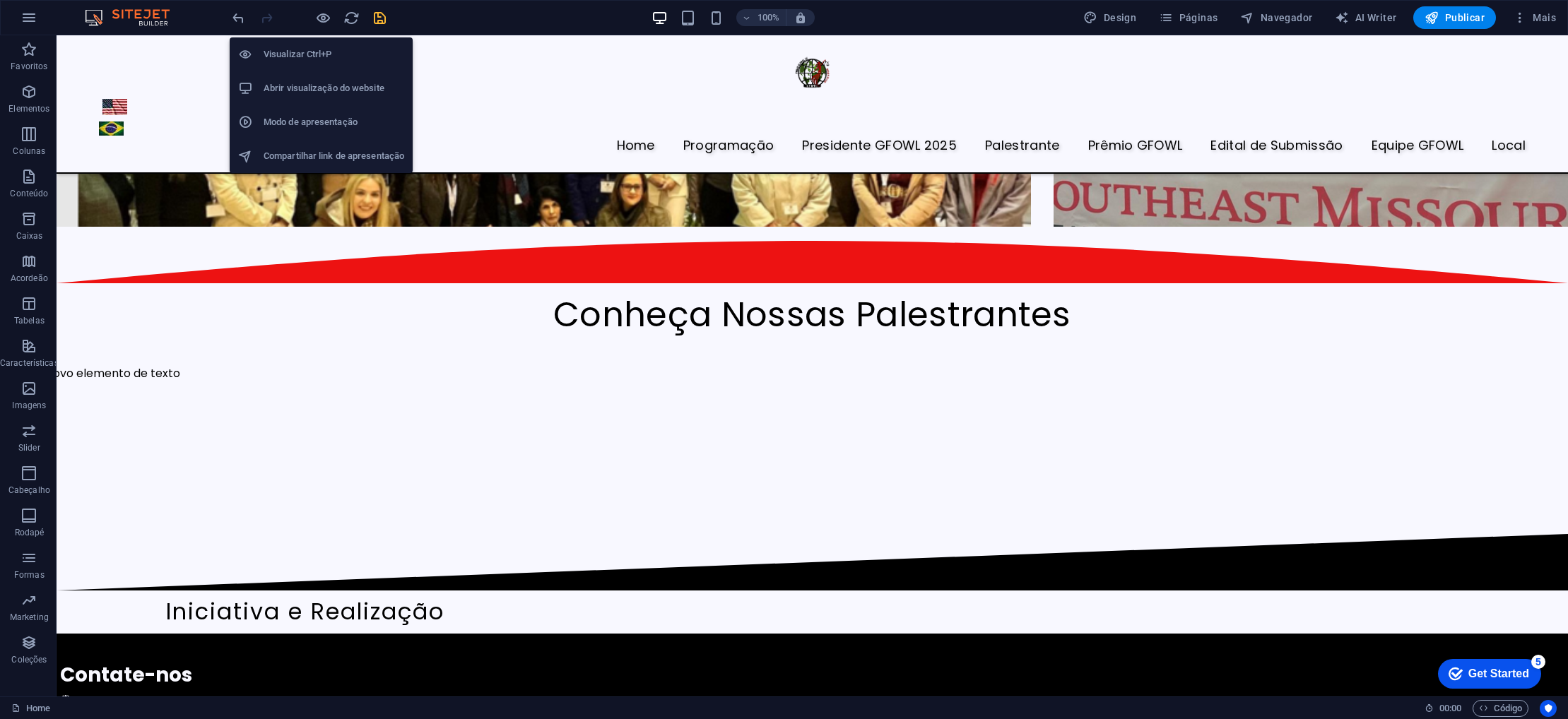
scroll to position [3380, 0]
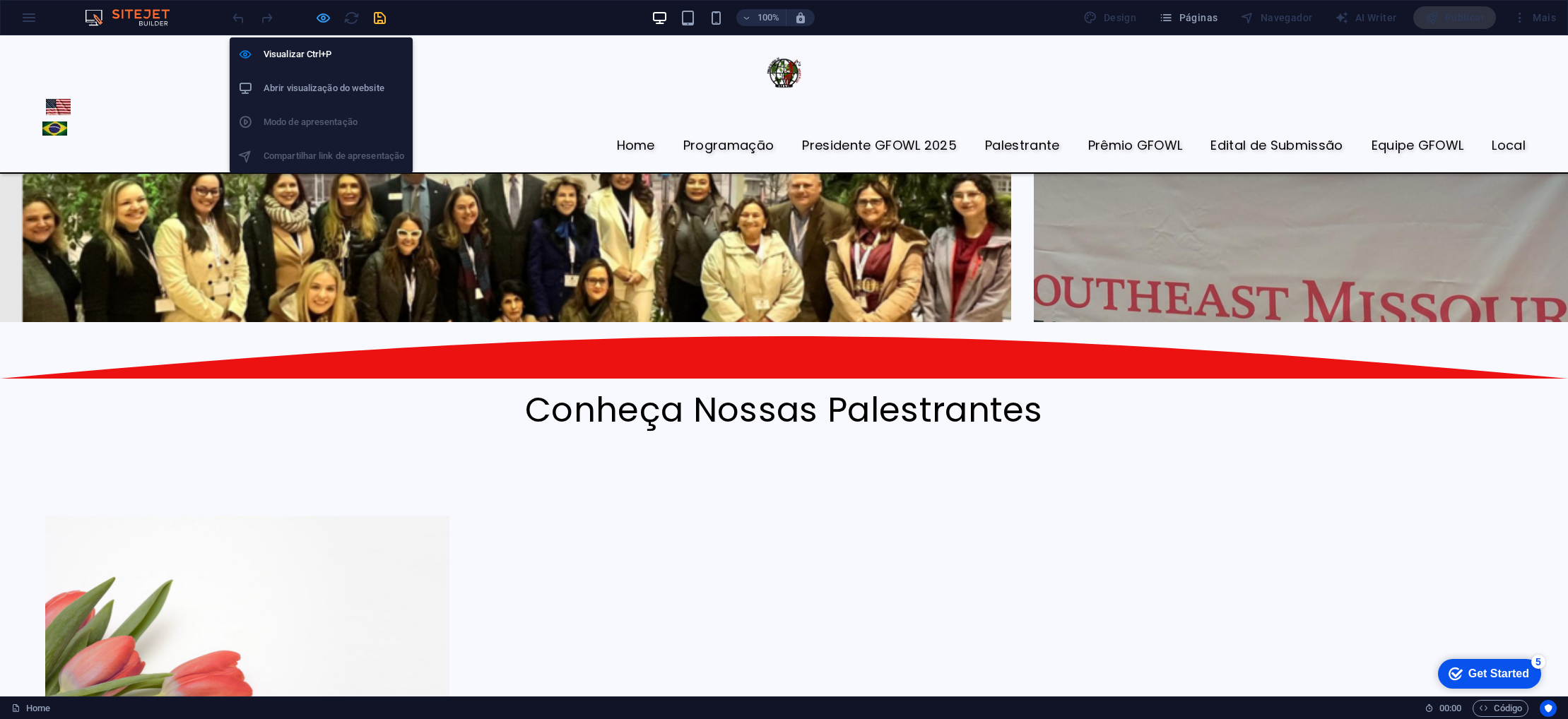
click at [324, 24] on icon "button" at bounding box center [323, 18] width 16 height 16
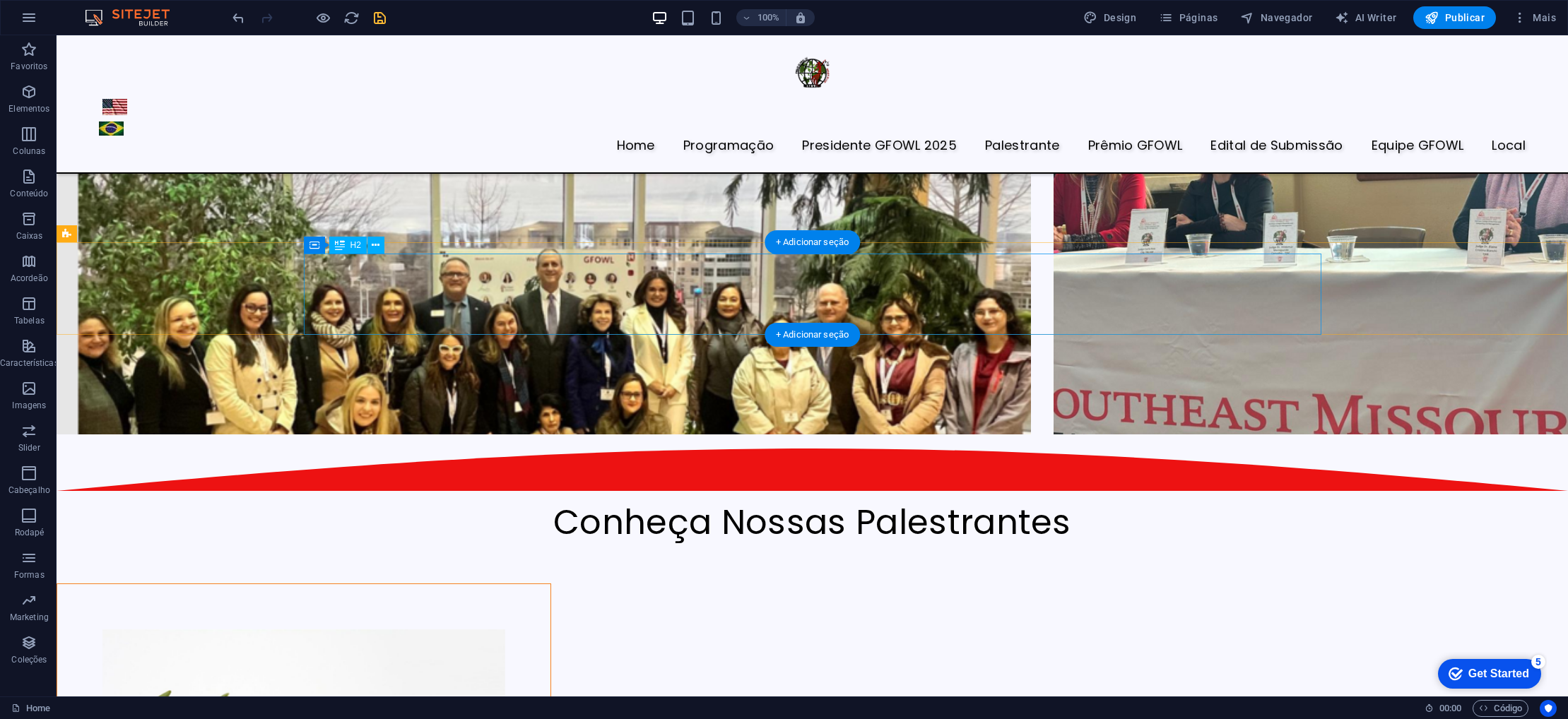
scroll to position [3333, 0]
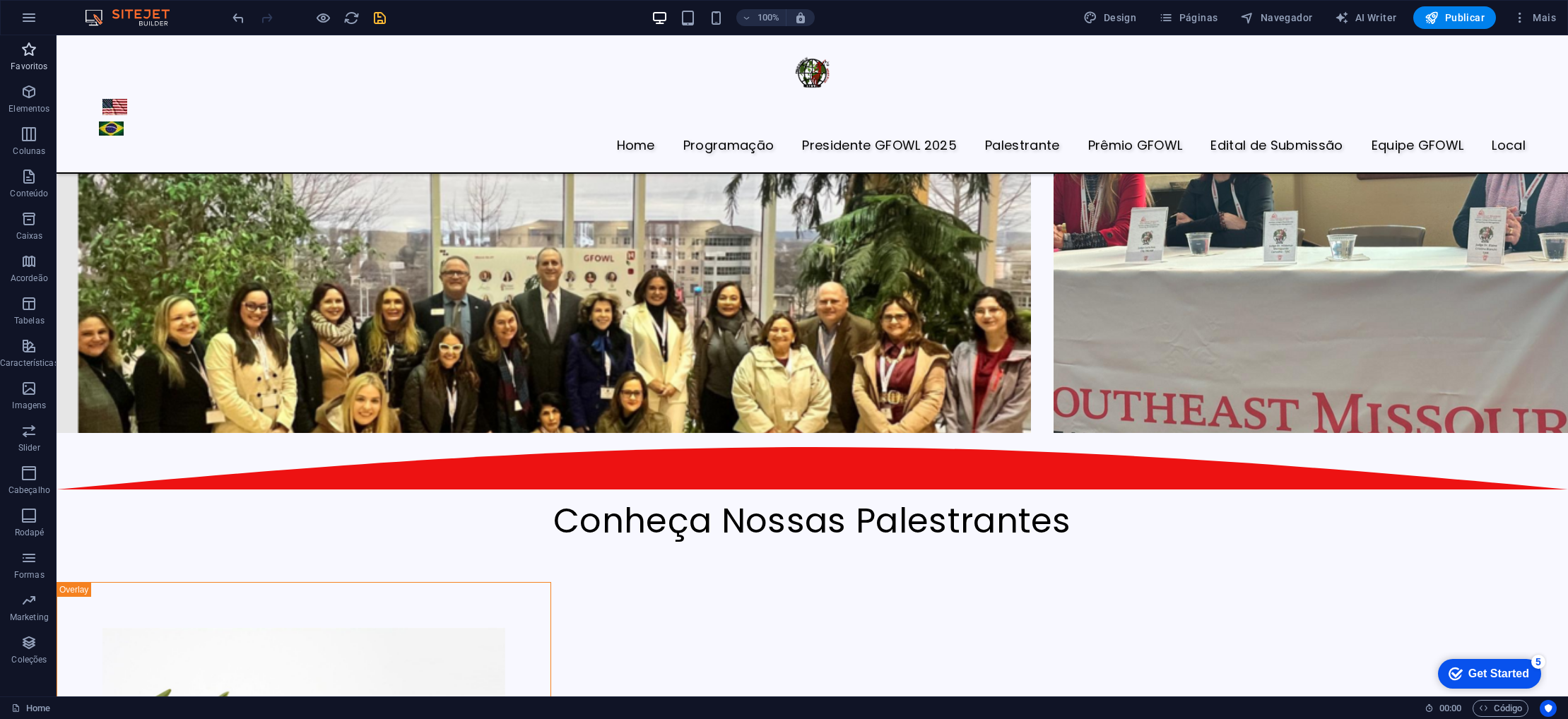
click at [26, 59] on span "Favoritos" at bounding box center [29, 57] width 59 height 34
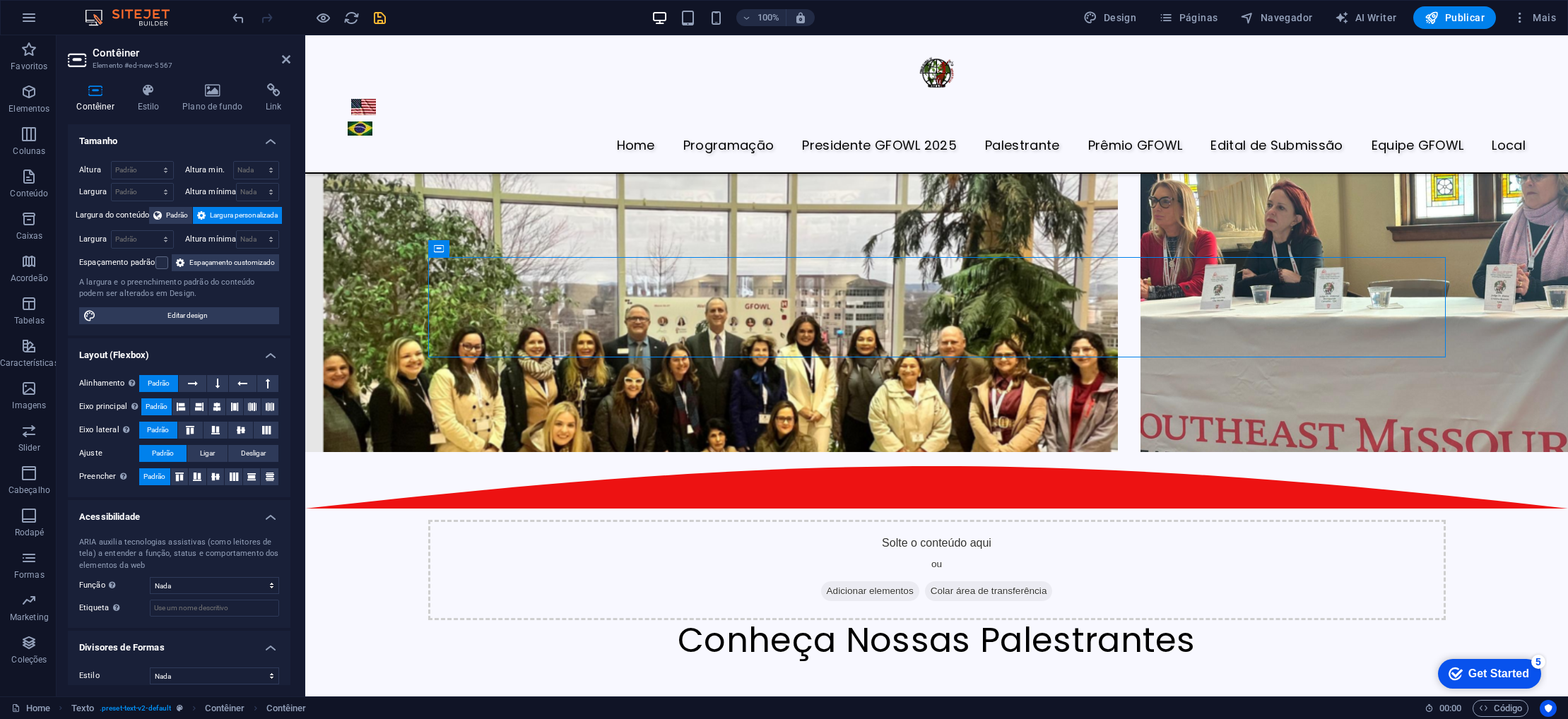
scroll to position [2965, 0]
click at [27, 106] on p "Elementos" at bounding box center [29, 109] width 41 height 11
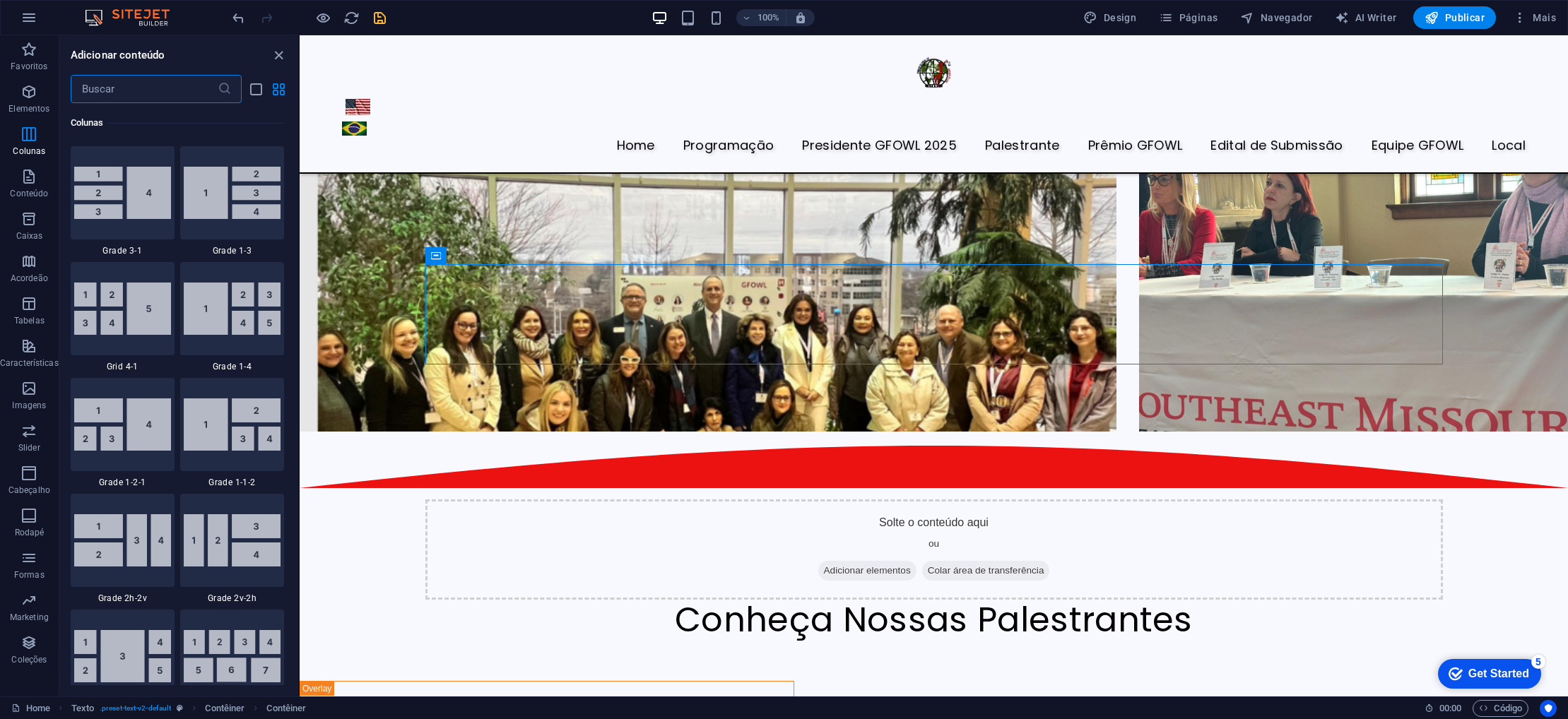
scroll to position [2012, 0]
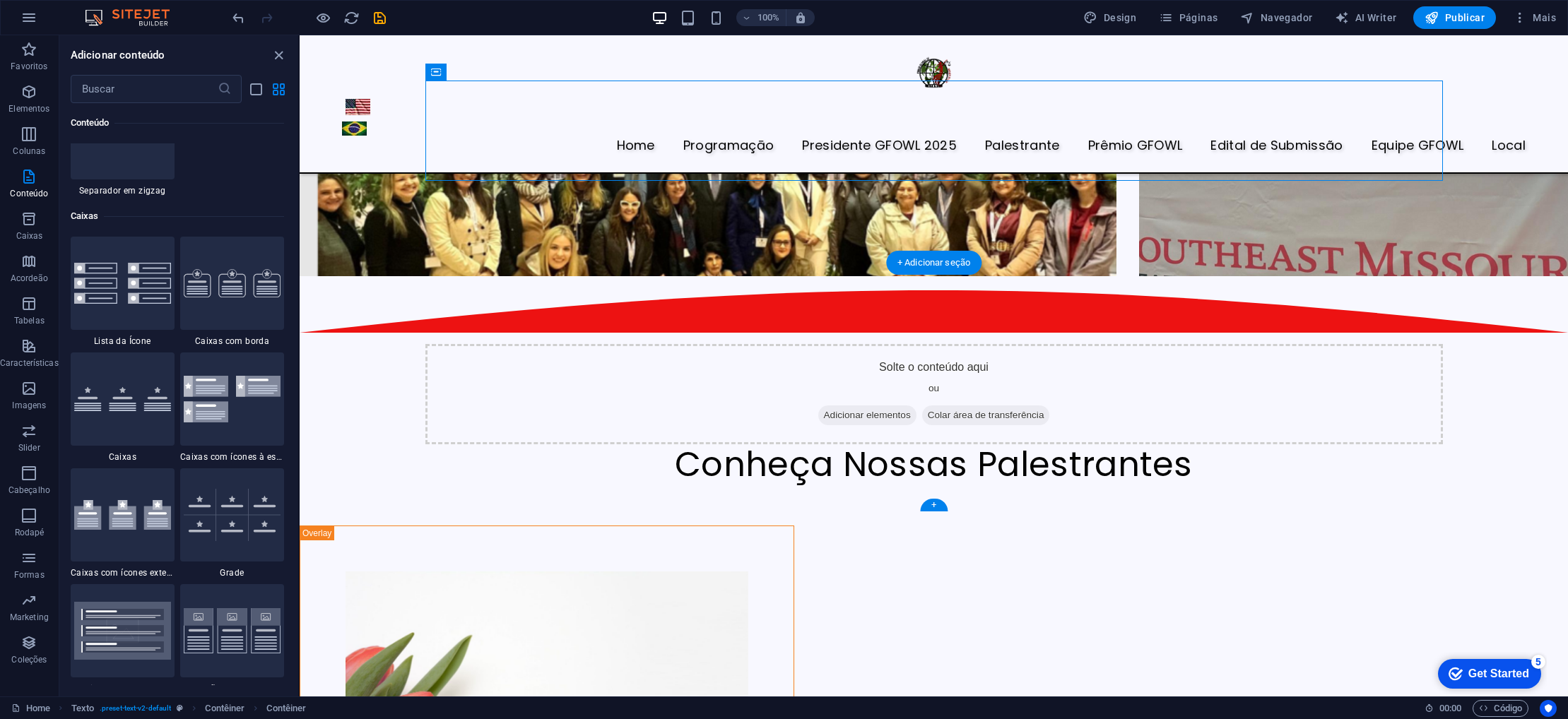
scroll to position [3115, 0]
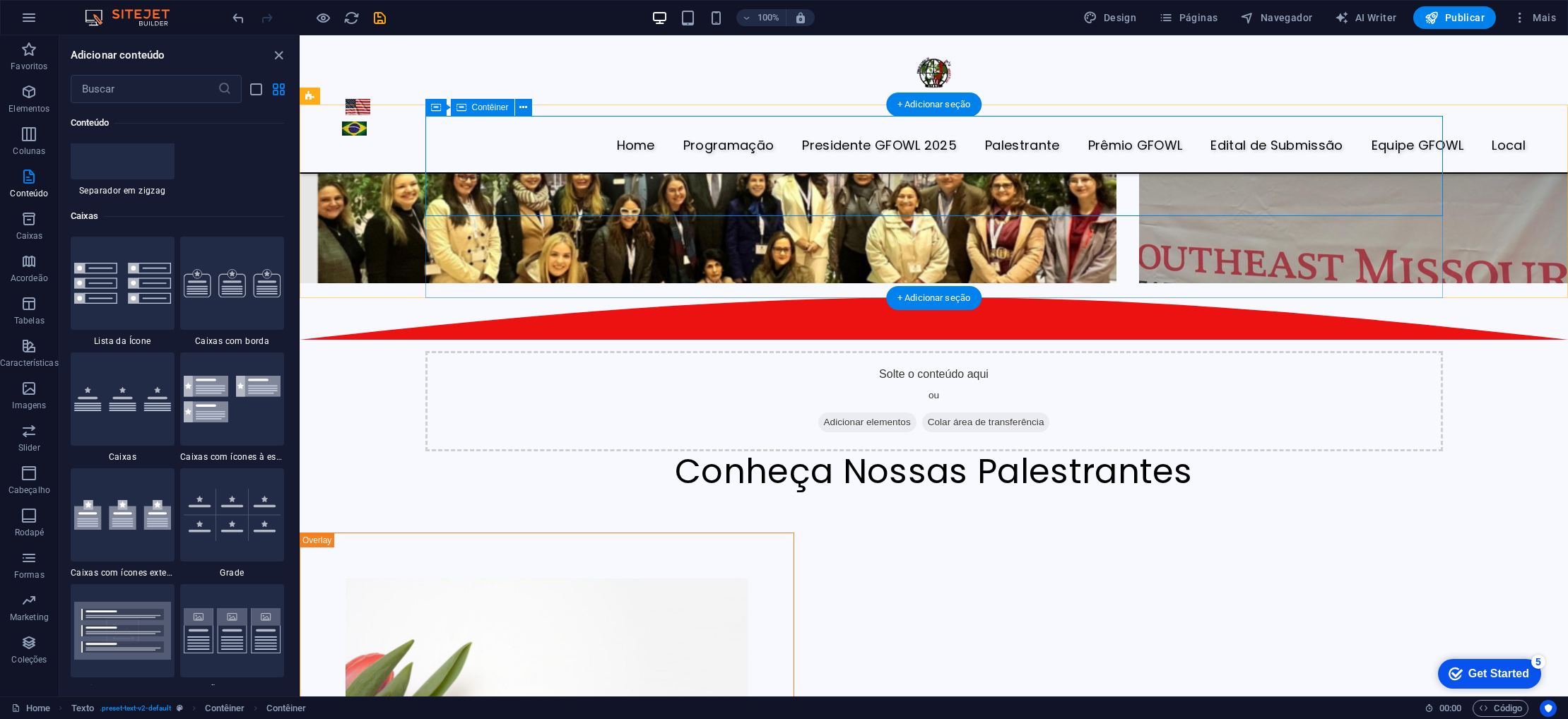
drag, startPoint x: 750, startPoint y: 577, endPoint x: 752, endPoint y: 178, distance: 399.0
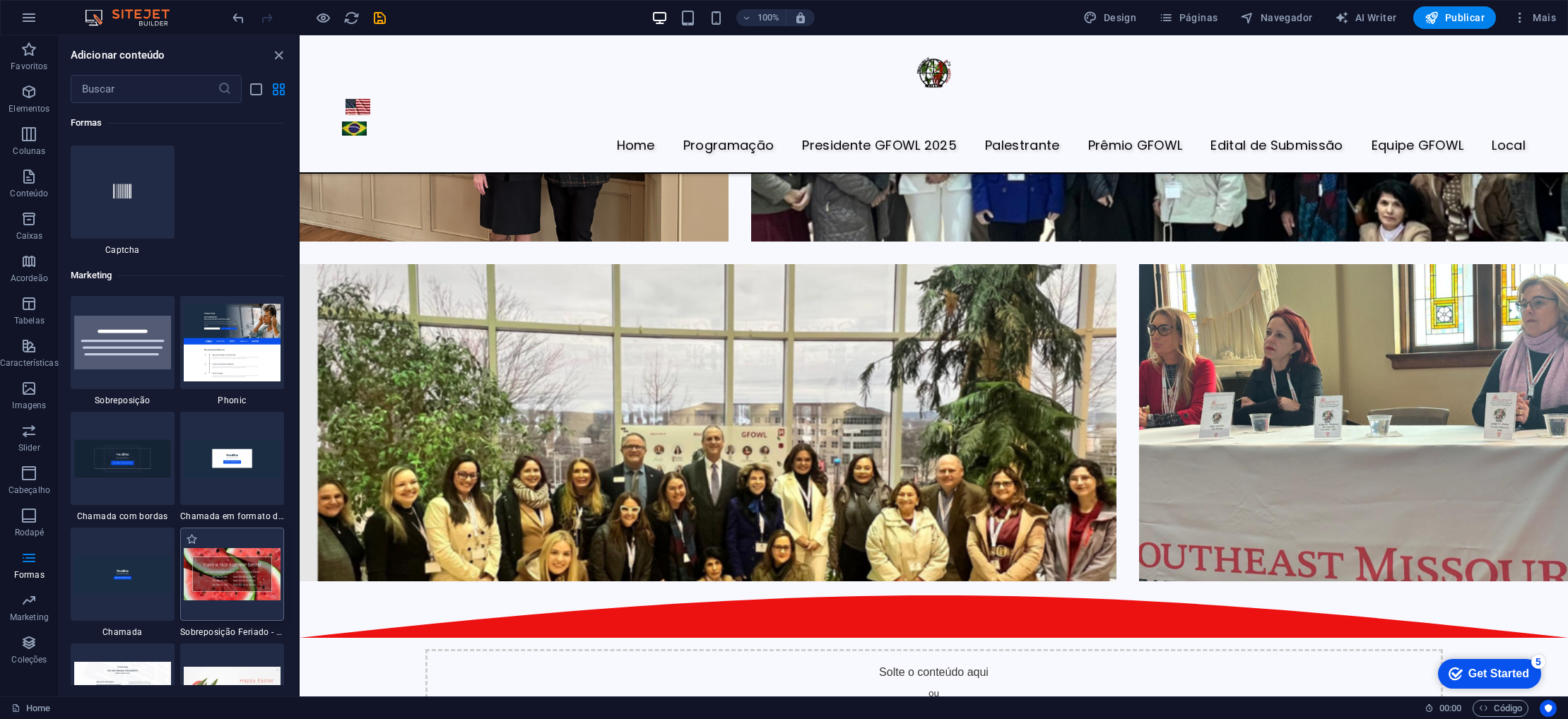
scroll to position [11357, 0]
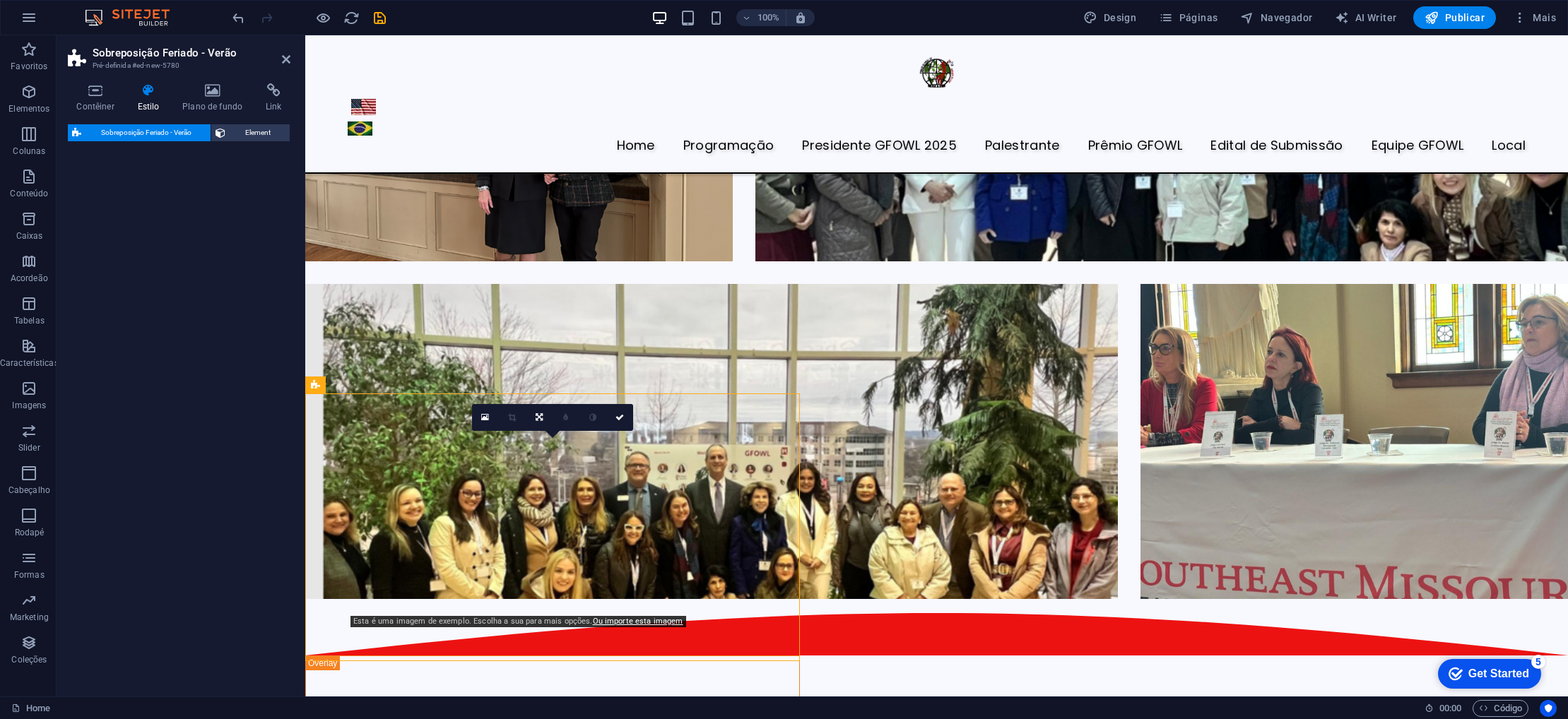
select select "px"
select select "rem"
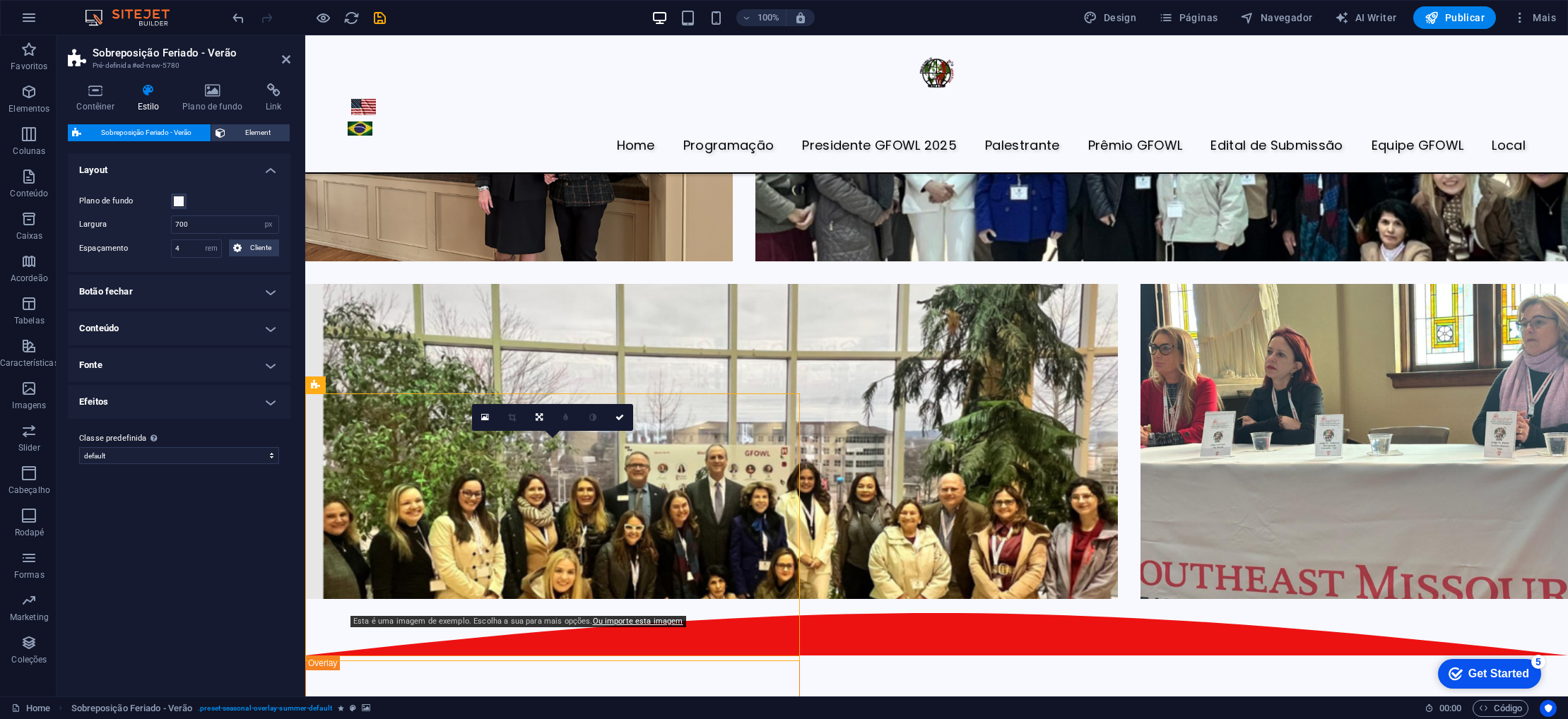
click at [1014, 517] on div "Home Programaçāo Presidente GFOWL 2025 Palestrante Prêmio GFOWL Edital de Submi…" at bounding box center [936, 574] width 1263 height 6558
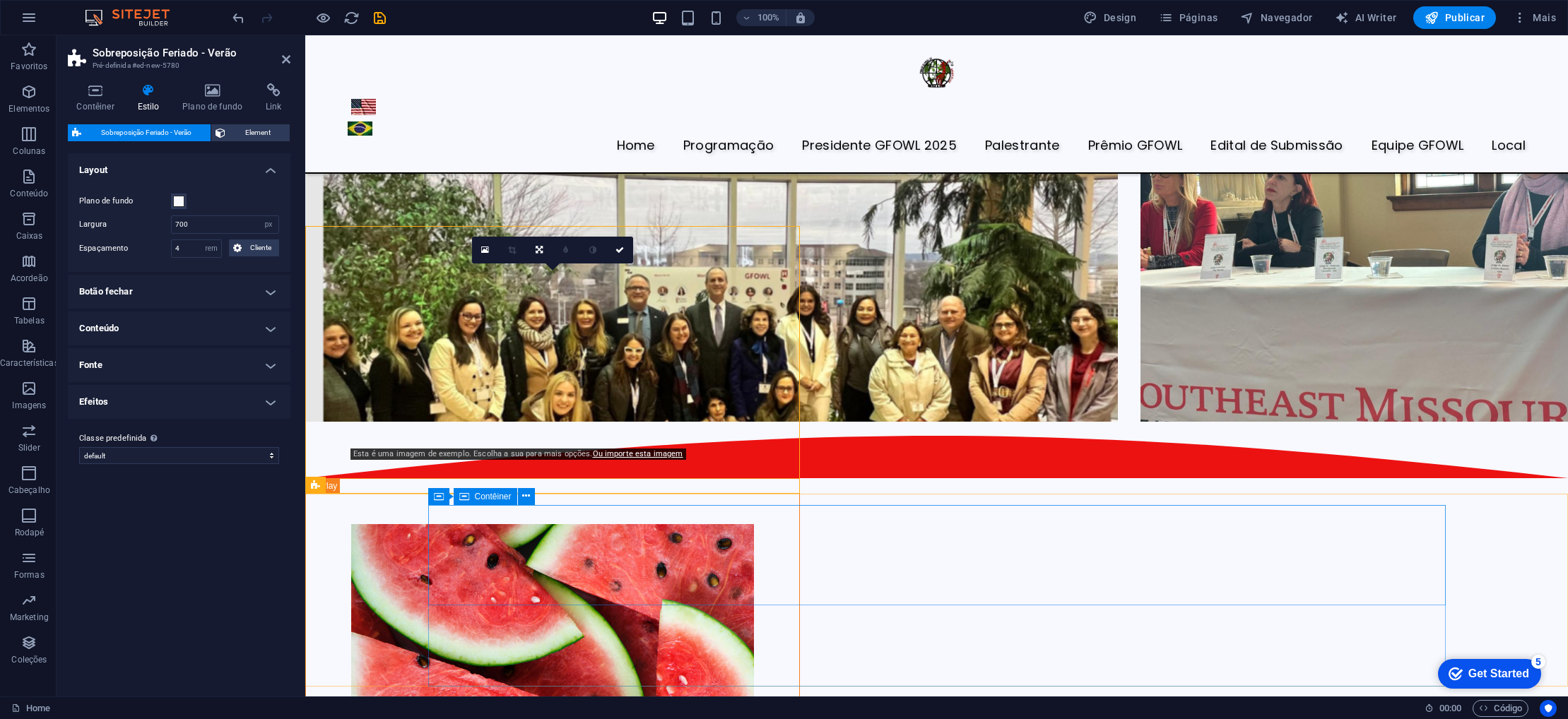
scroll to position [2997, 0]
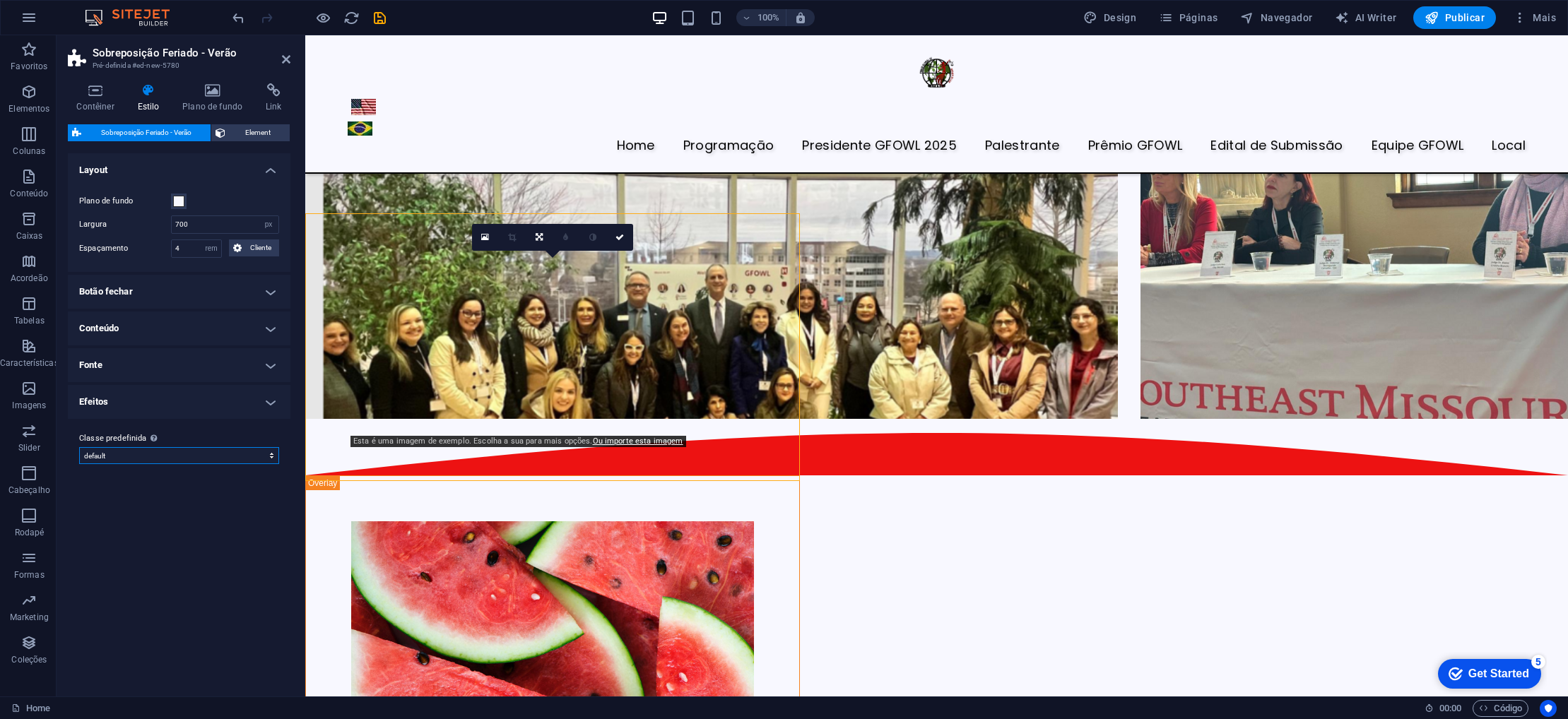
click at [275, 457] on select "default Adicionar classe predefinida" at bounding box center [179, 456] width 200 height 17
click at [252, 249] on span "Cliente" at bounding box center [260, 248] width 29 height 17
click at [178, 379] on h4 "Conteúdo" at bounding box center [179, 380] width 223 height 34
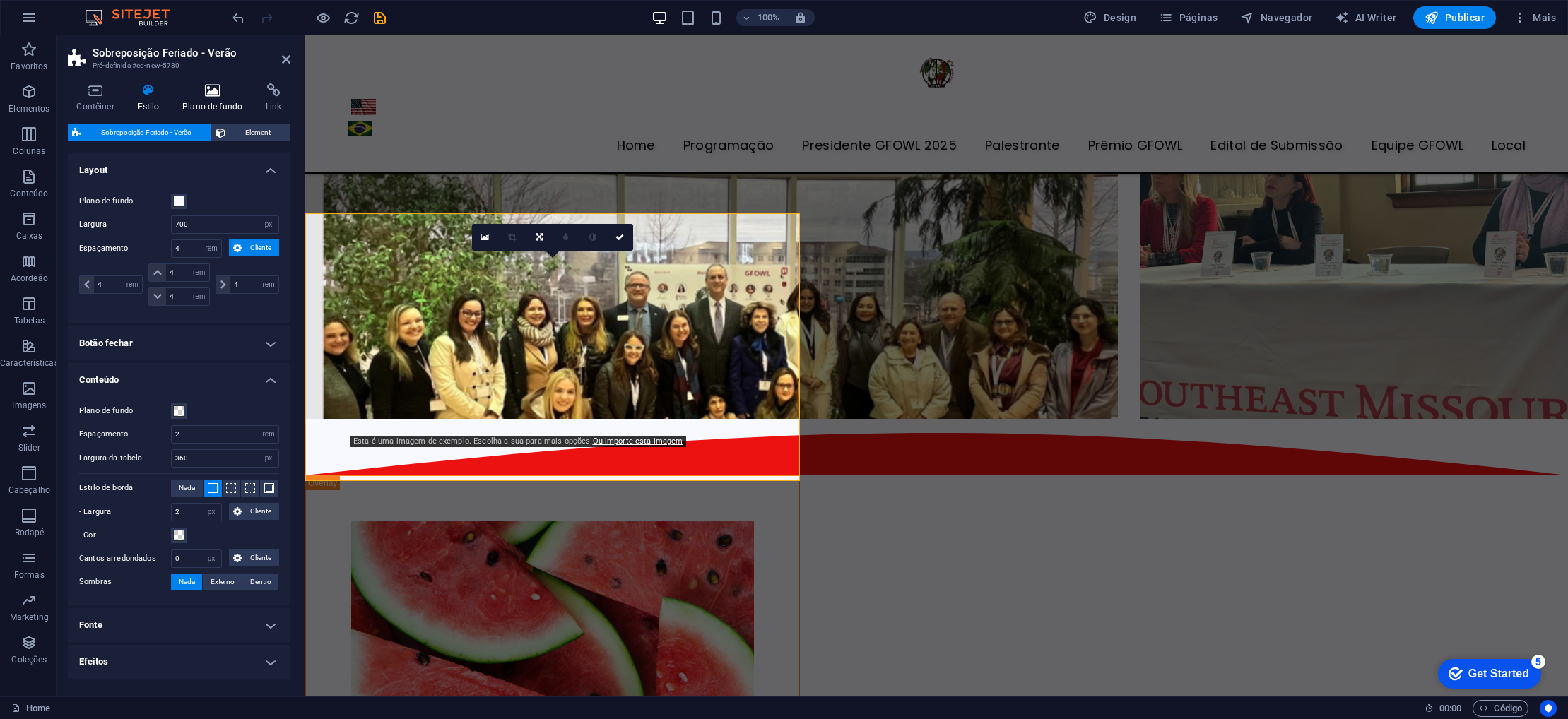
click at [210, 95] on icon at bounding box center [212, 91] width 77 height 14
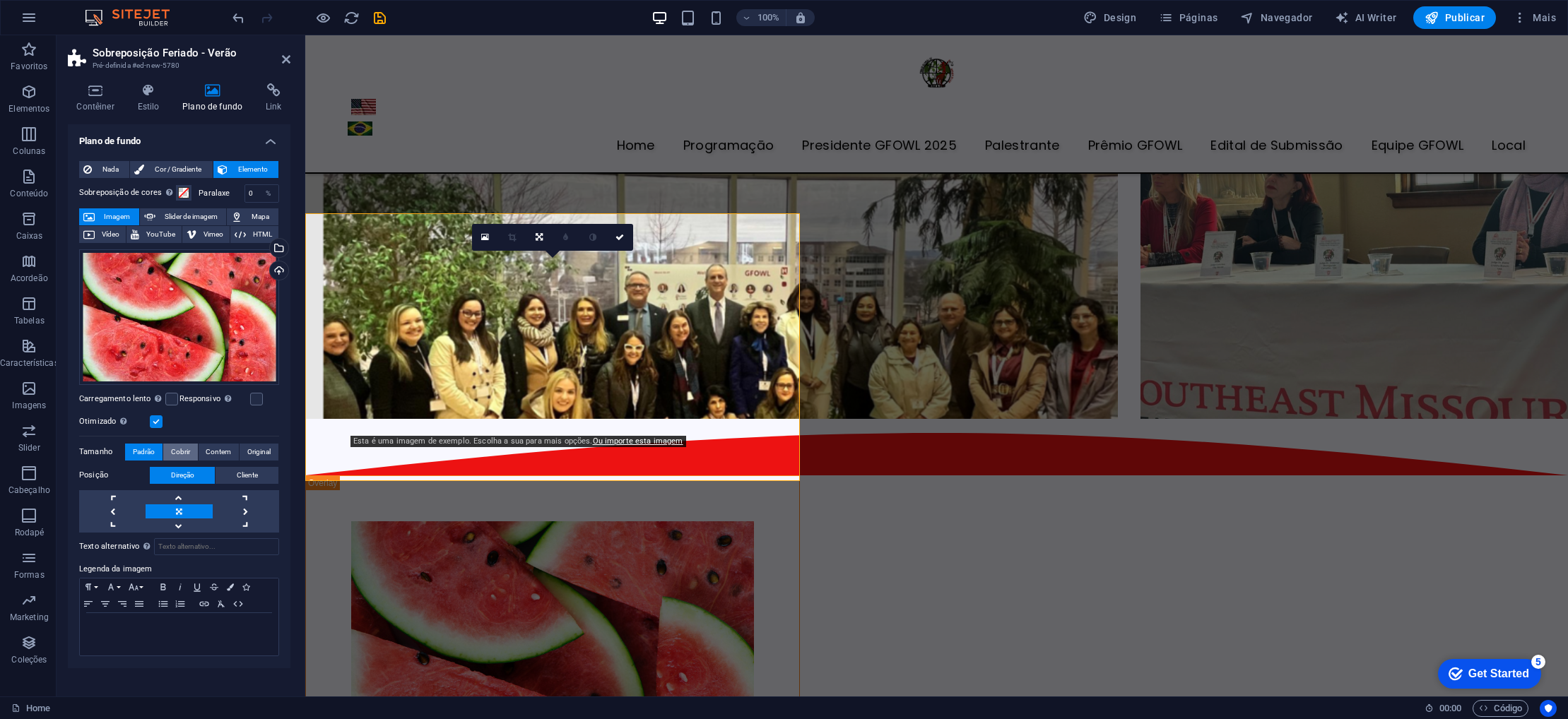
click at [176, 456] on span "Cobrir" at bounding box center [181, 453] width 19 height 17
click at [202, 454] on button "Contem" at bounding box center [219, 453] width 41 height 17
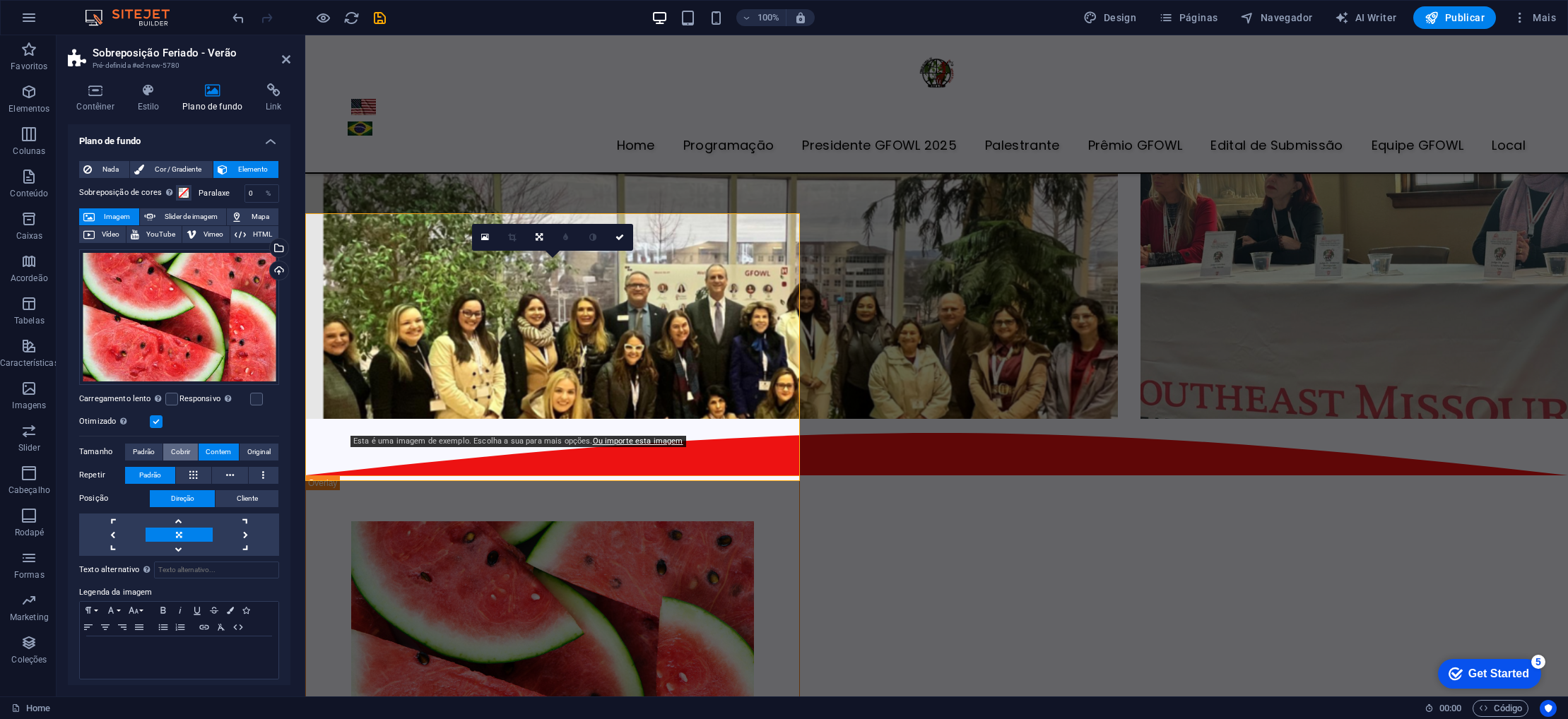
click at [178, 450] on span "Cobrir" at bounding box center [181, 453] width 19 height 17
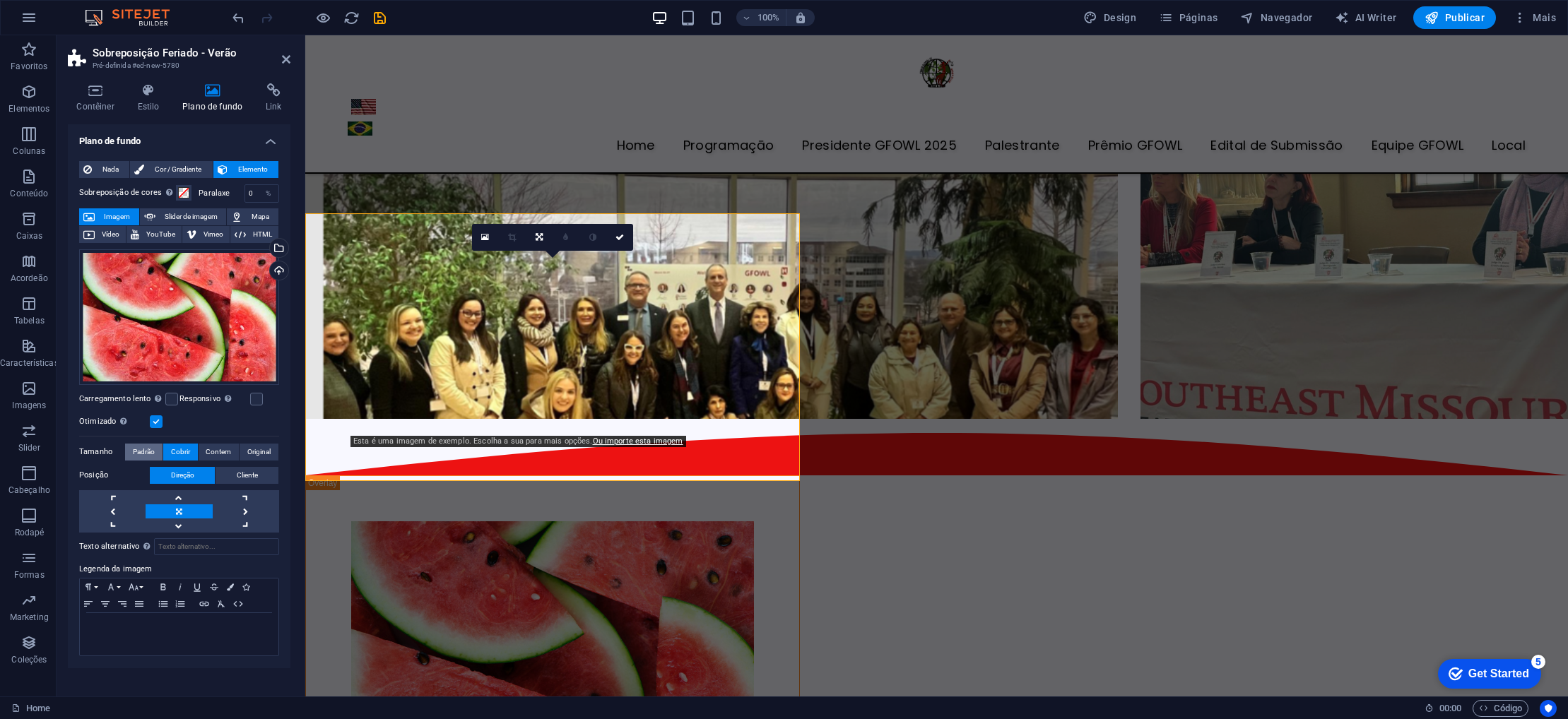
click at [142, 453] on span "Padrão" at bounding box center [144, 453] width 22 height 17
click at [182, 546] on input "Texto alternativo O texto alternativo é usado por dispositivos que não podem ex…" at bounding box center [217, 547] width 125 height 17
click at [109, 168] on span "Nada" at bounding box center [110, 170] width 29 height 17
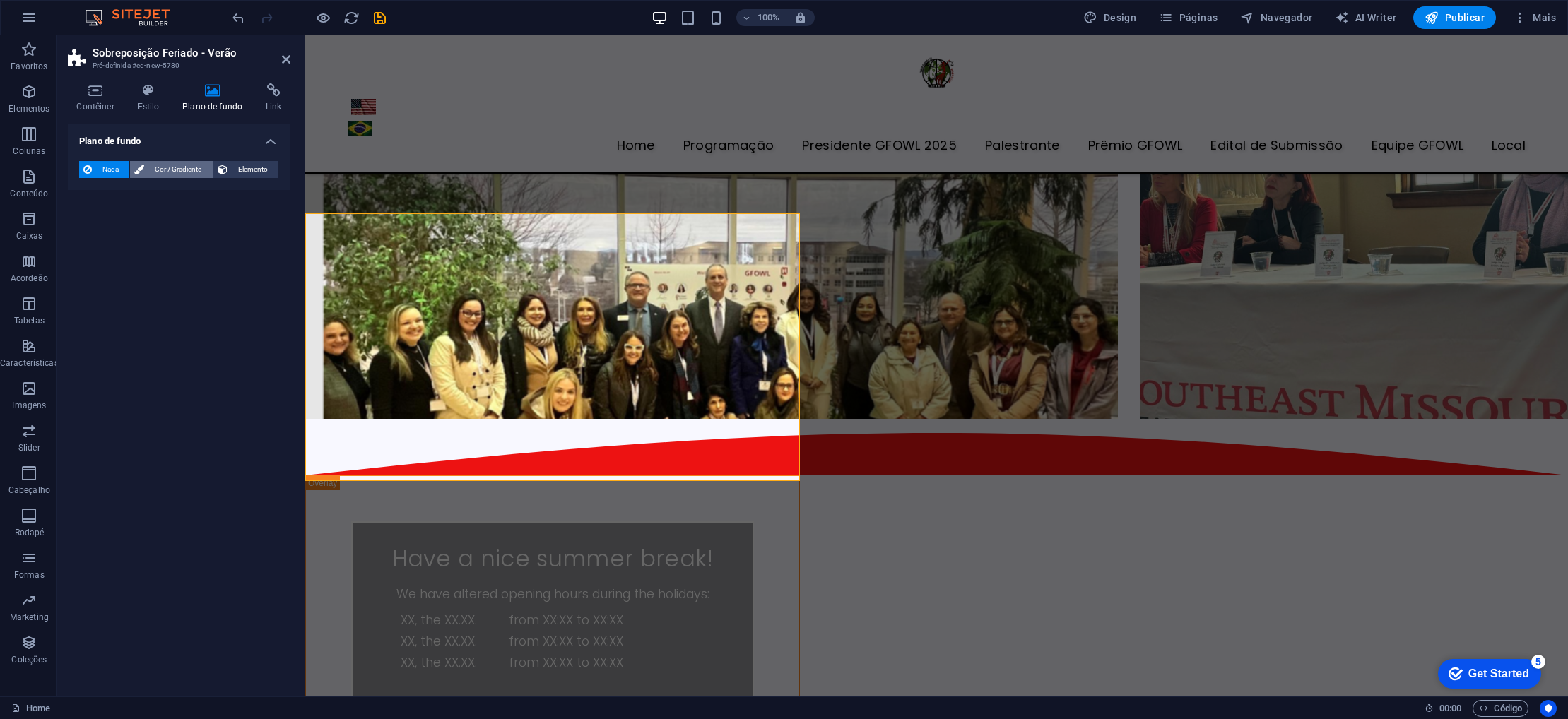
click at [169, 167] on span "Cor / Gradiente" at bounding box center [178, 170] width 59 height 17
click at [239, 166] on span "Elemento" at bounding box center [253, 170] width 42 height 17
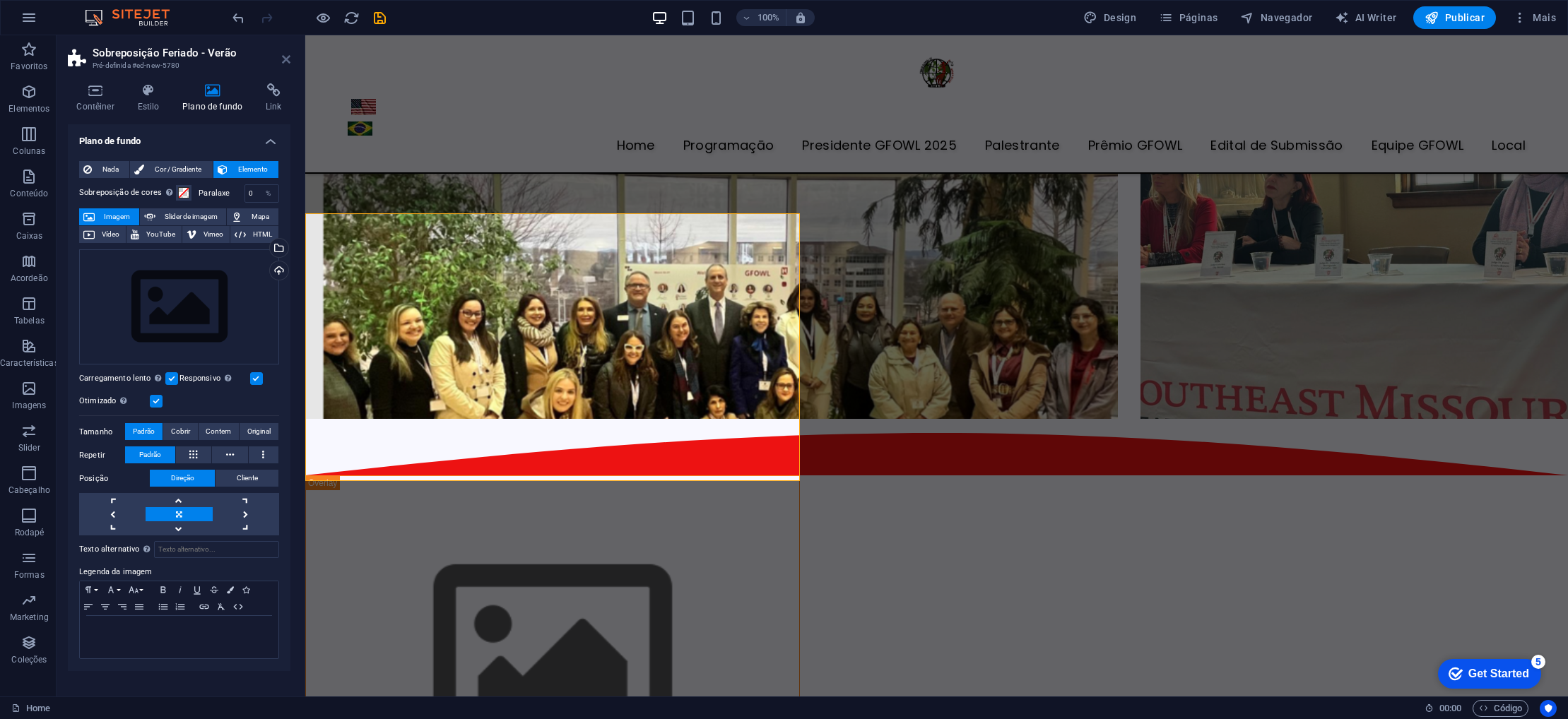
click at [288, 61] on icon at bounding box center [286, 59] width 9 height 11
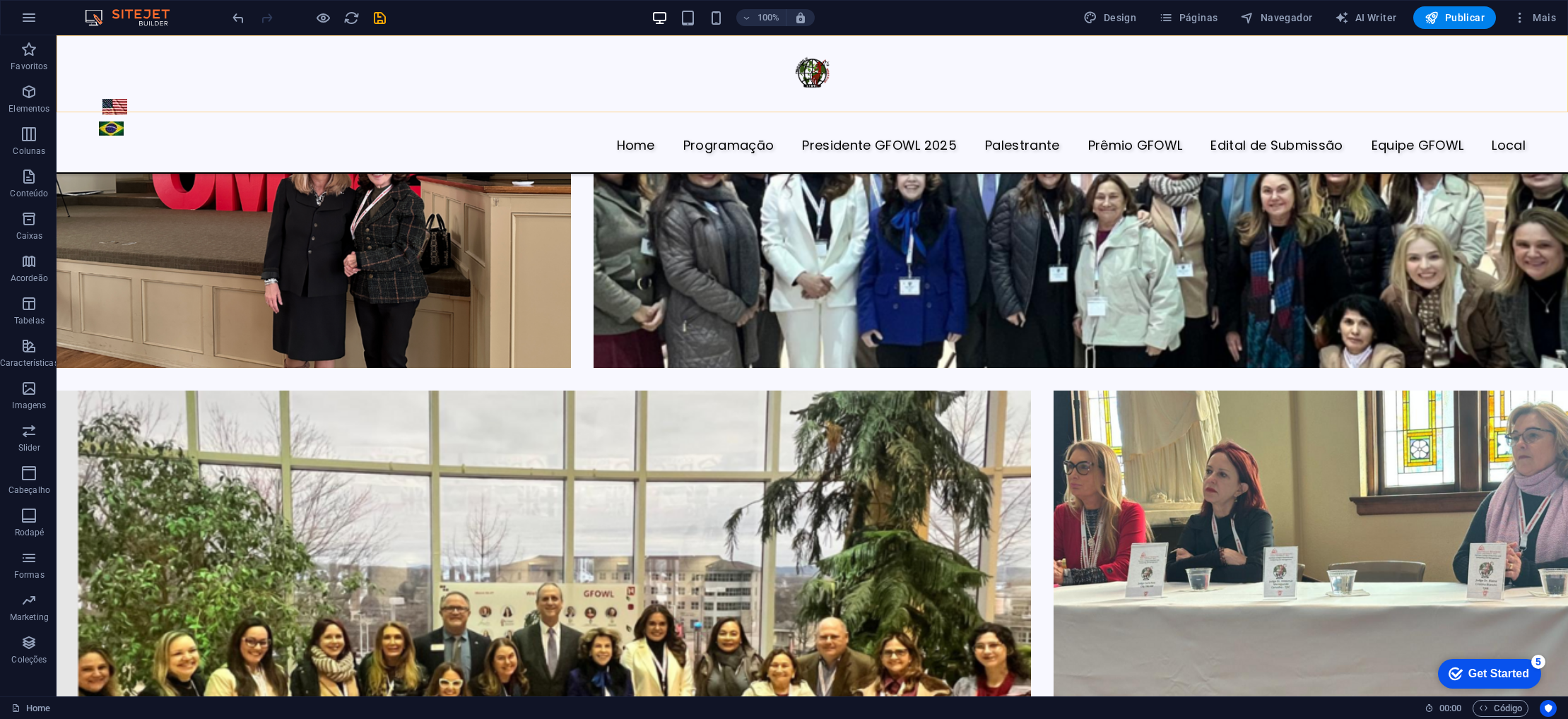
scroll to position [3090, 0]
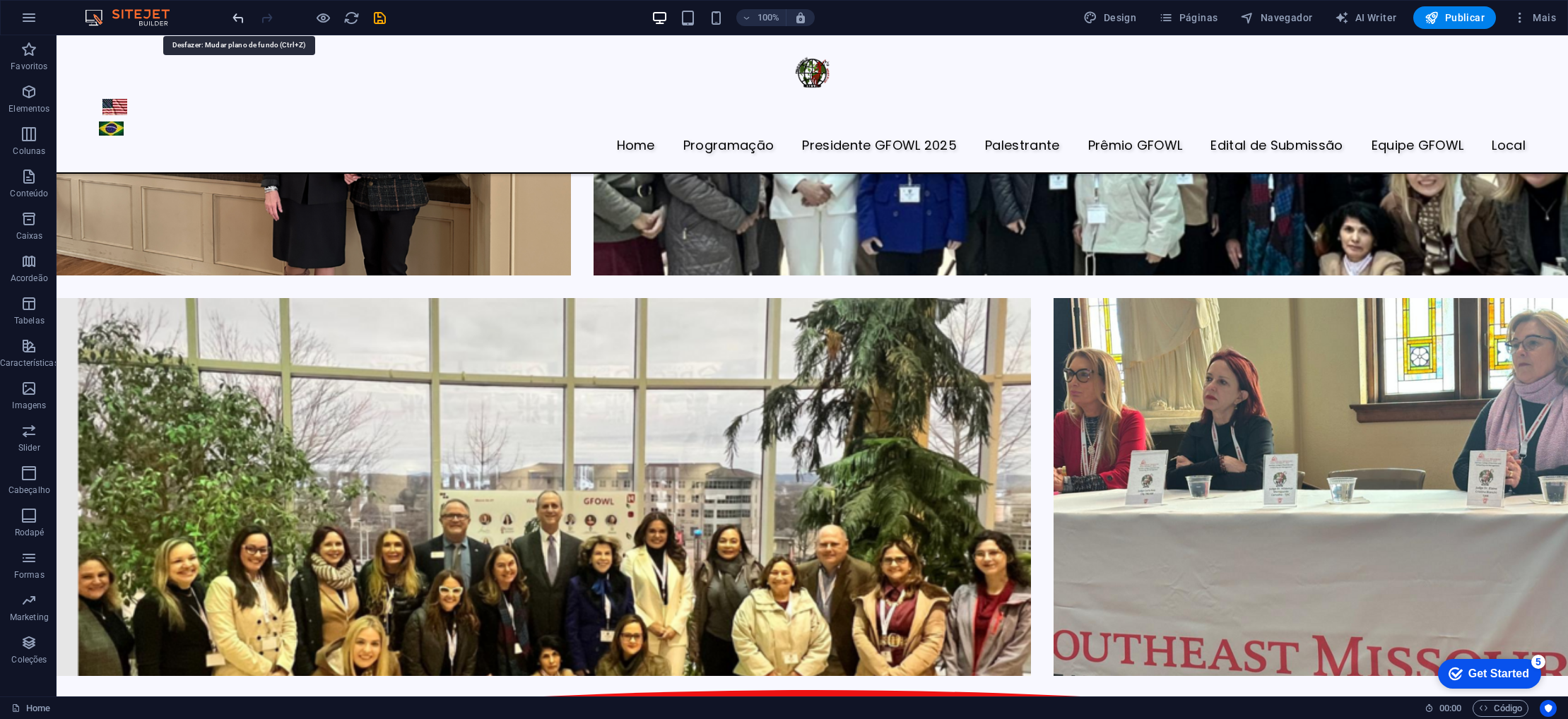
click at [236, 20] on icon "undo" at bounding box center [239, 18] width 16 height 16
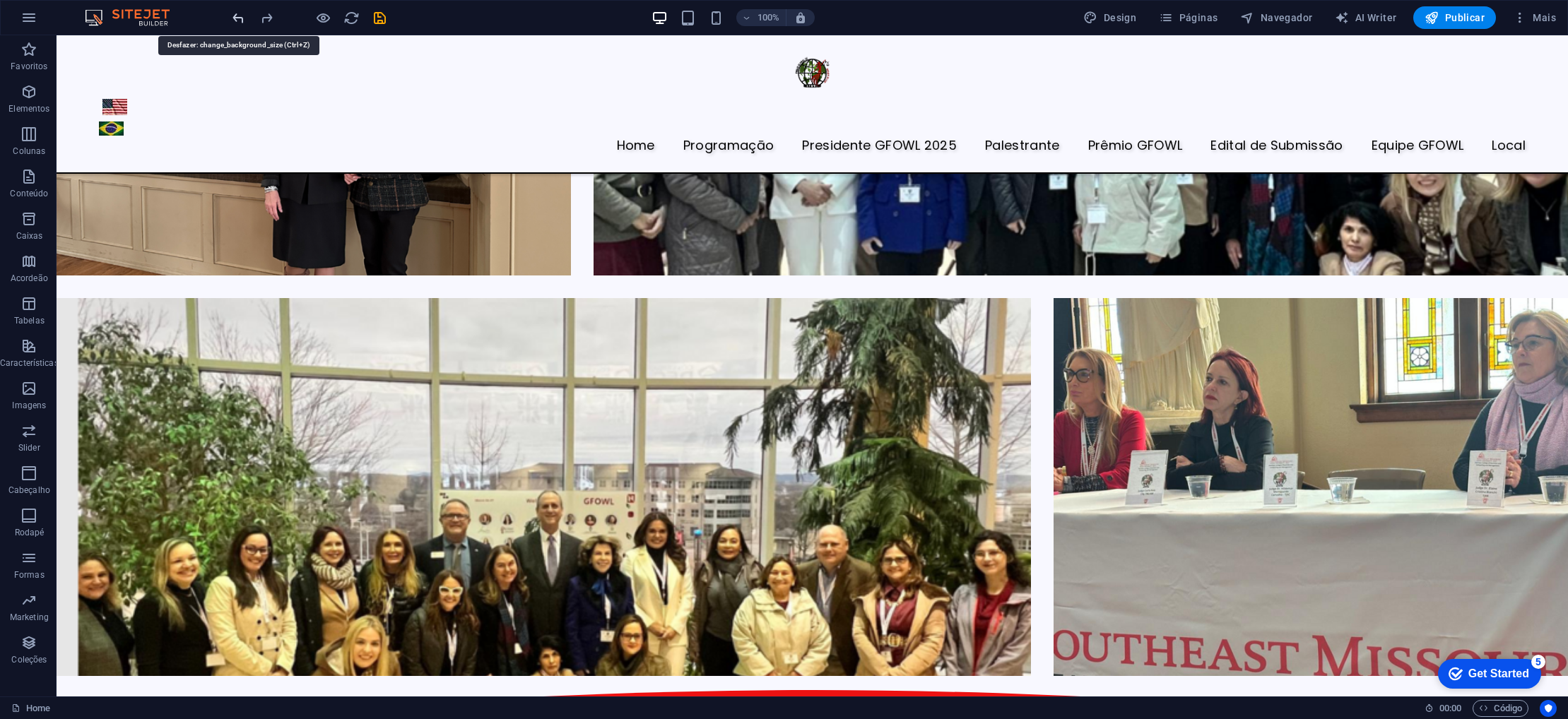
click at [236, 20] on icon "undo" at bounding box center [239, 18] width 16 height 16
click at [32, 194] on p "Conteúdo" at bounding box center [29, 193] width 38 height 11
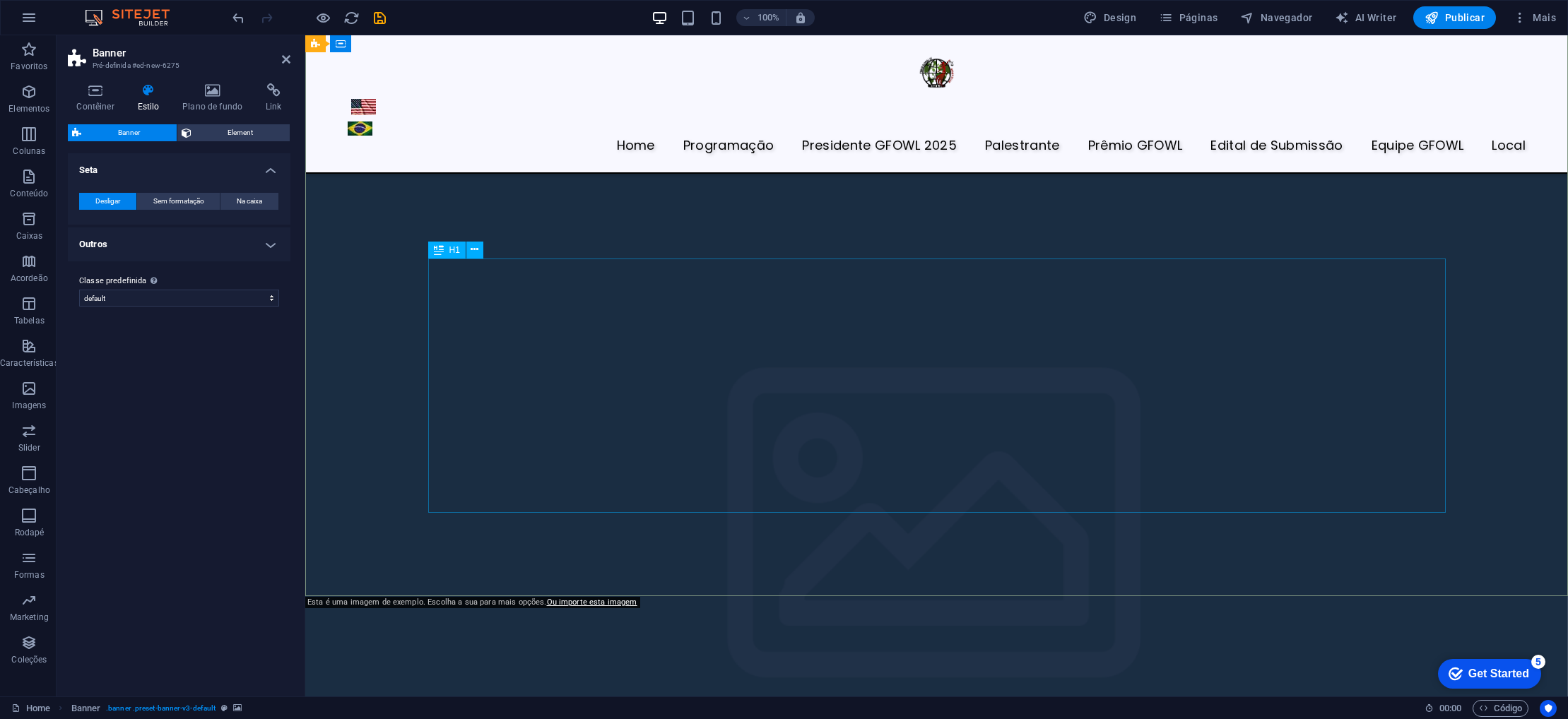
scroll to position [3361, 0]
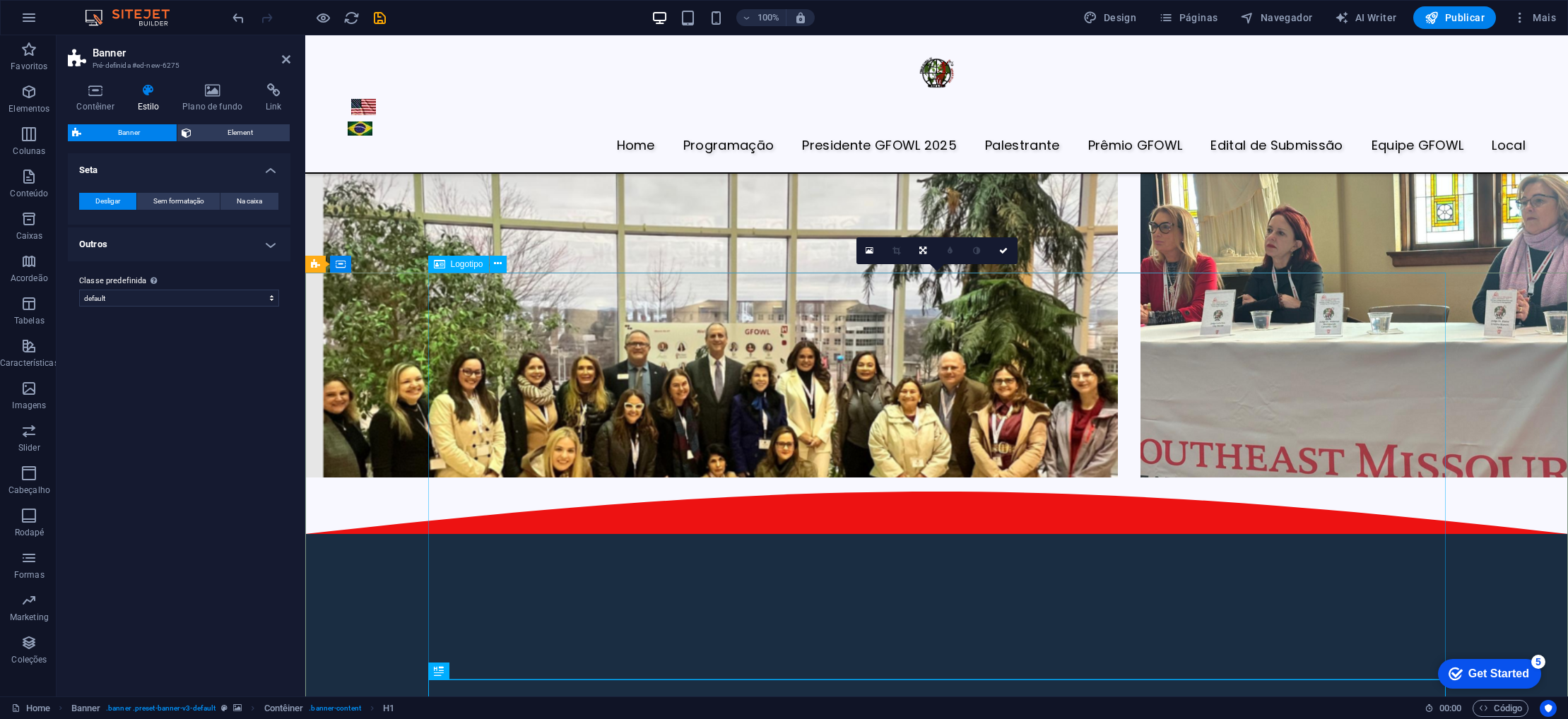
scroll to position [2935, 0]
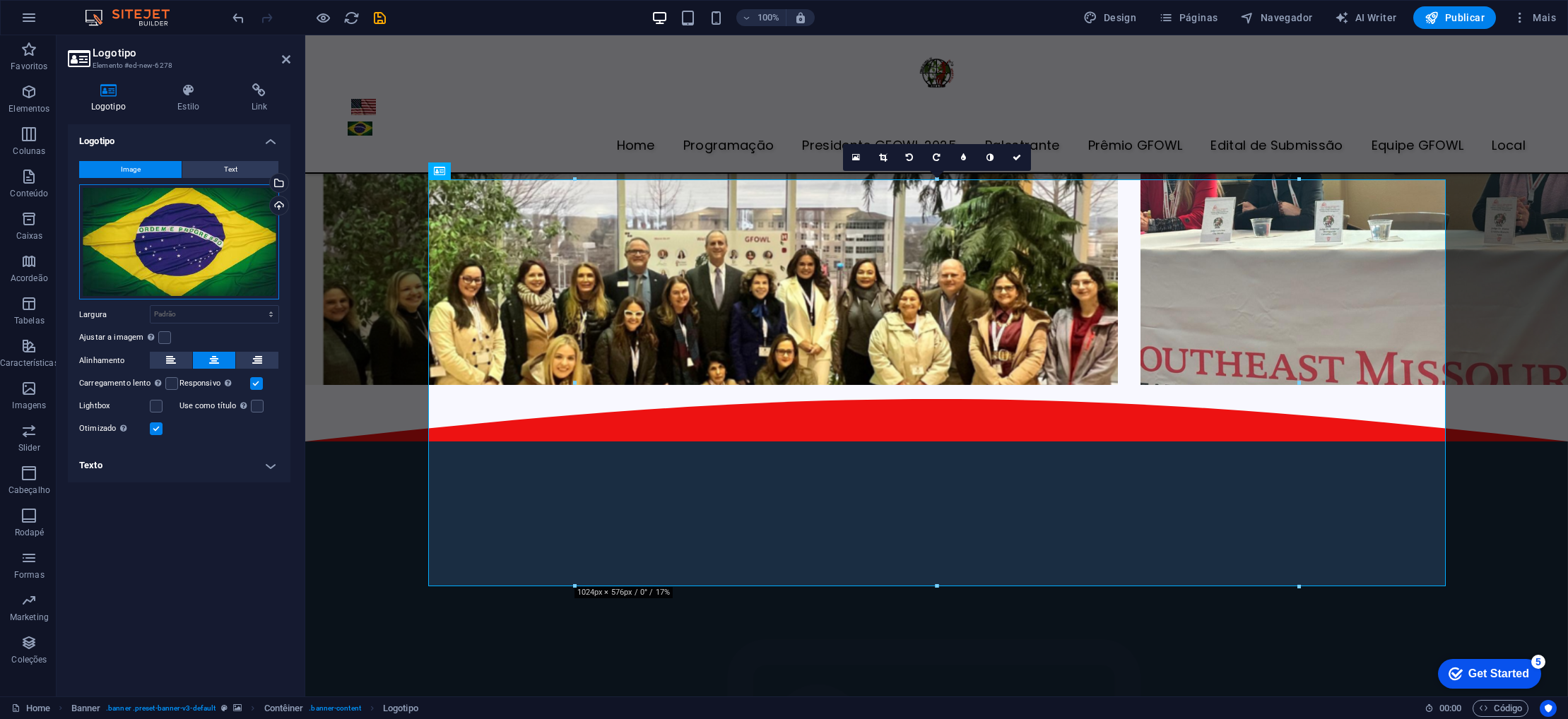
click at [150, 266] on div "Arraste os arquivos aqui, clique para escolher os arquivos ou selecione os arqu…" at bounding box center [179, 242] width 200 height 116
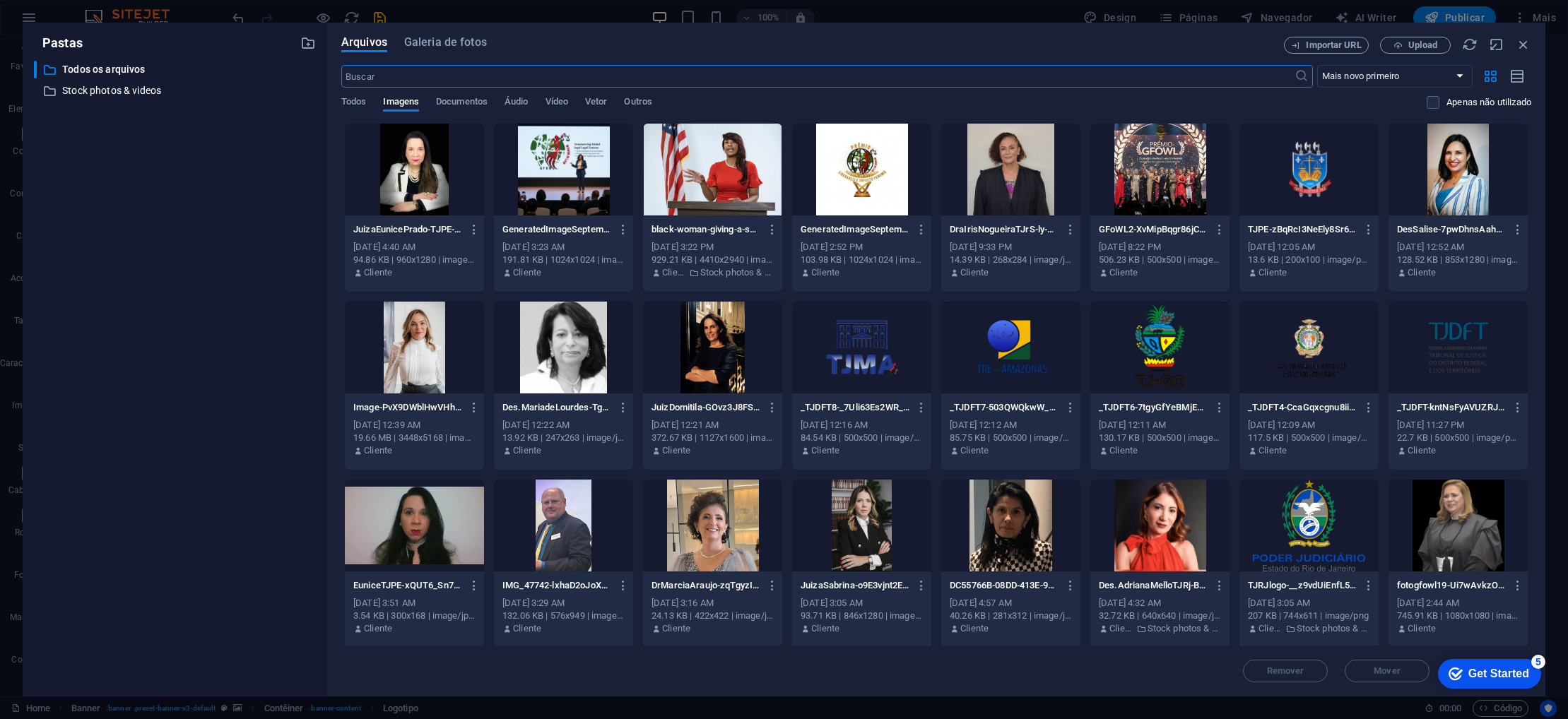
scroll to position [3049, 0]
click at [529, 201] on div at bounding box center [564, 169] width 139 height 91
click at [529, 201] on div "1" at bounding box center [564, 169] width 139 height 91
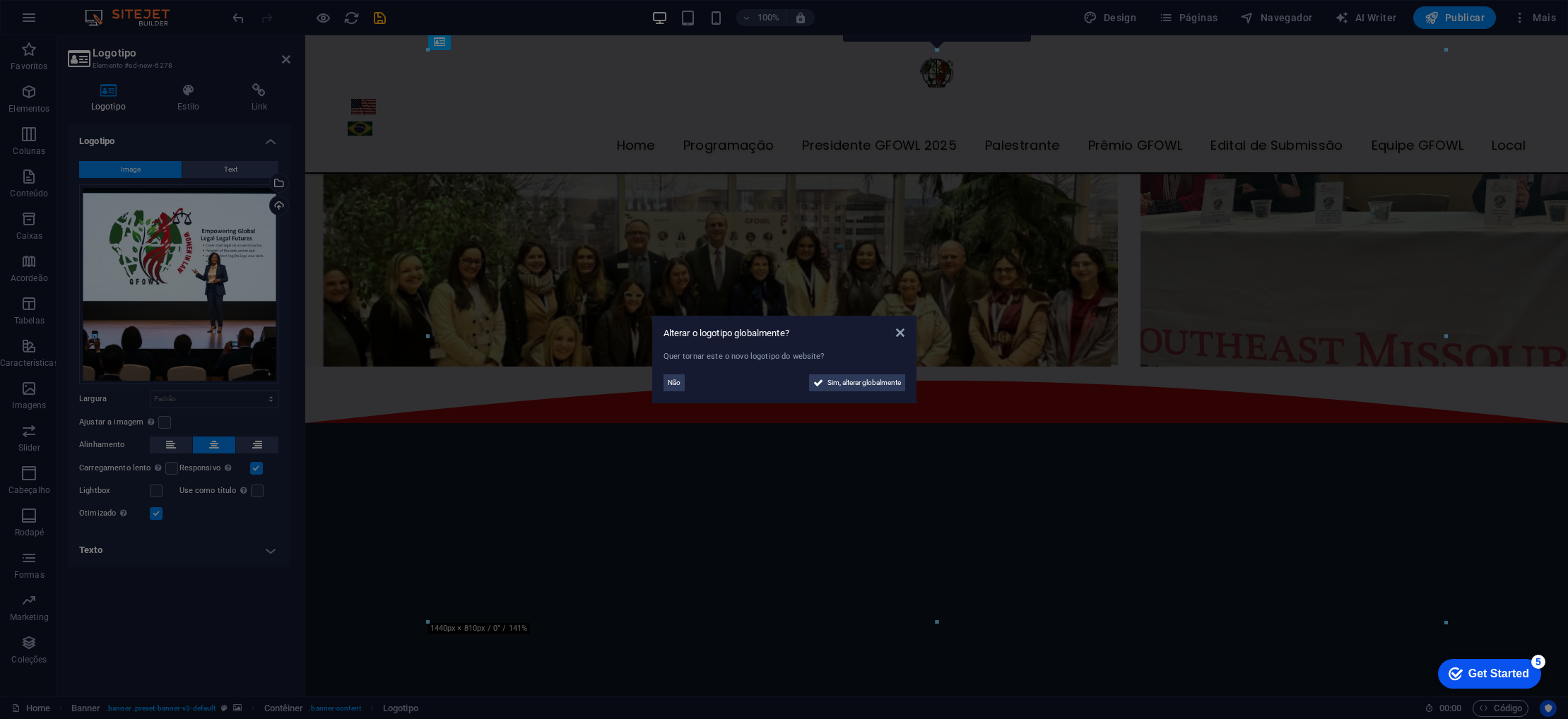
scroll to position [3160, 0]
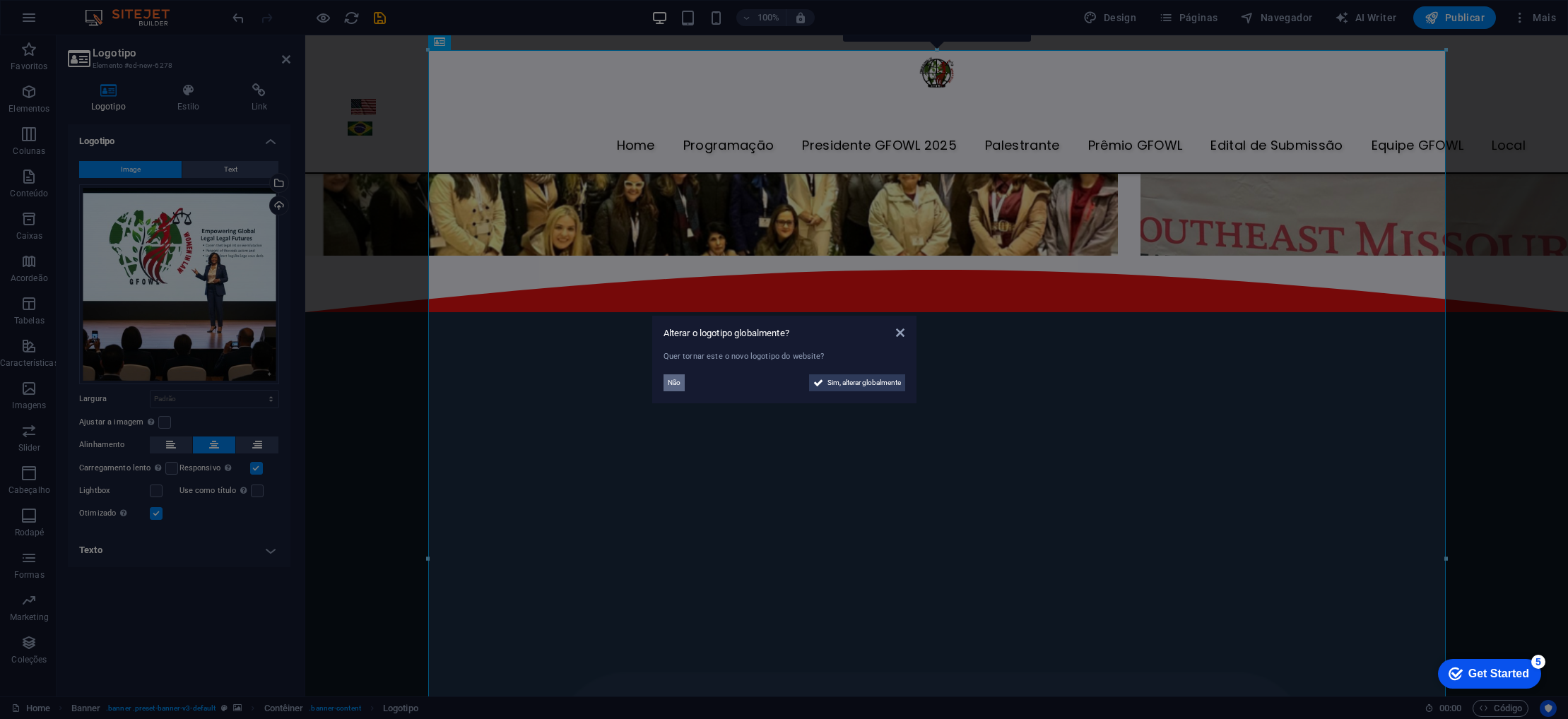
click at [673, 385] on span "Não" at bounding box center [674, 383] width 13 height 17
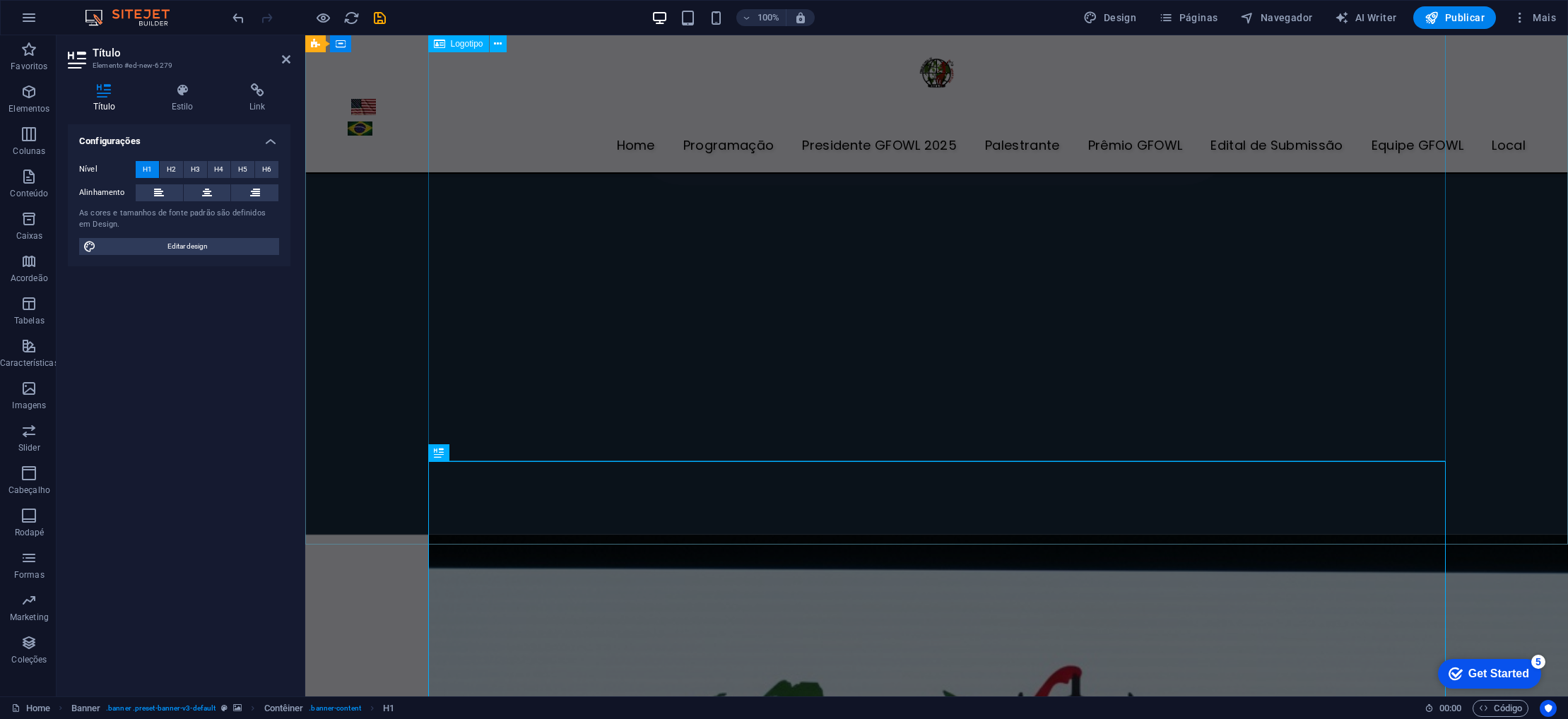
scroll to position [3767, 0]
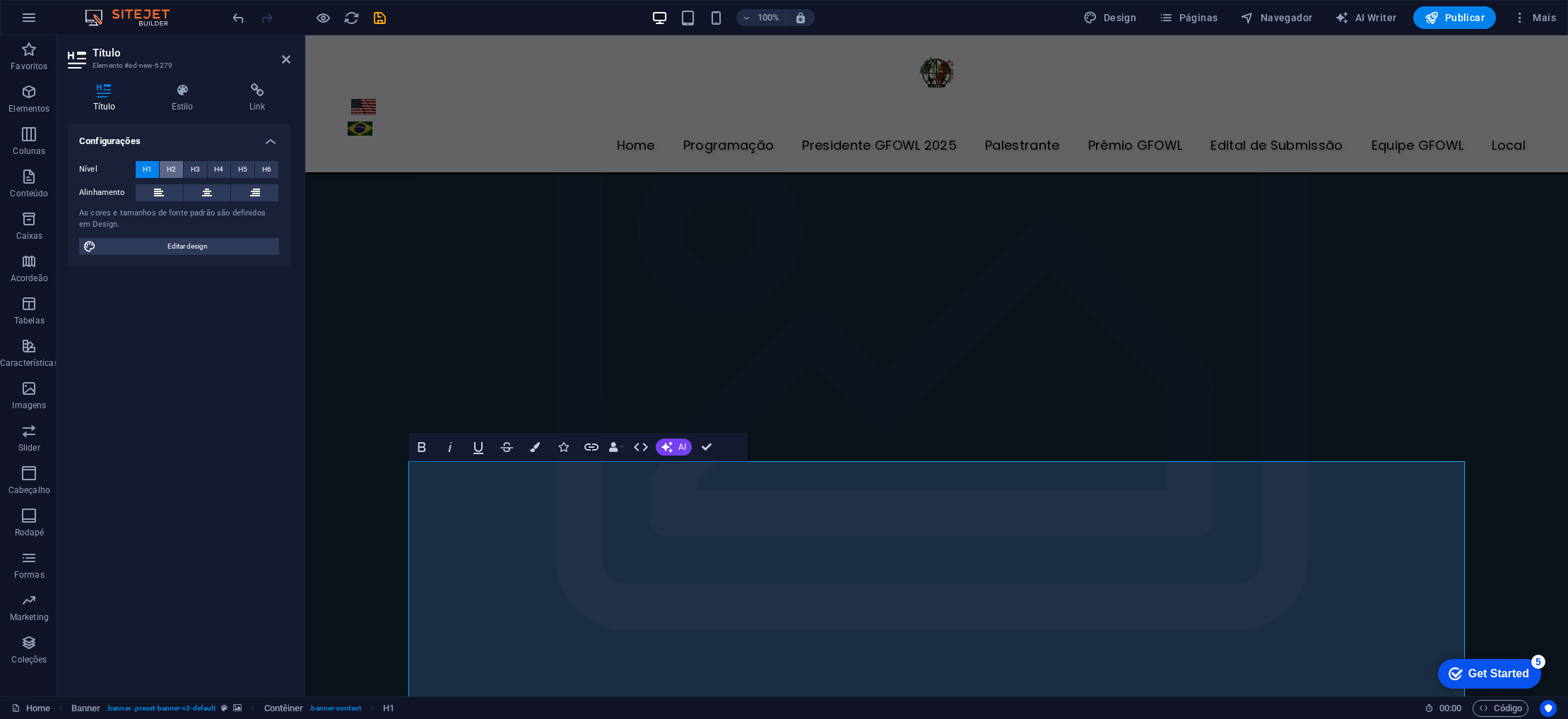
click at [172, 170] on span "H2" at bounding box center [171, 170] width 9 height 17
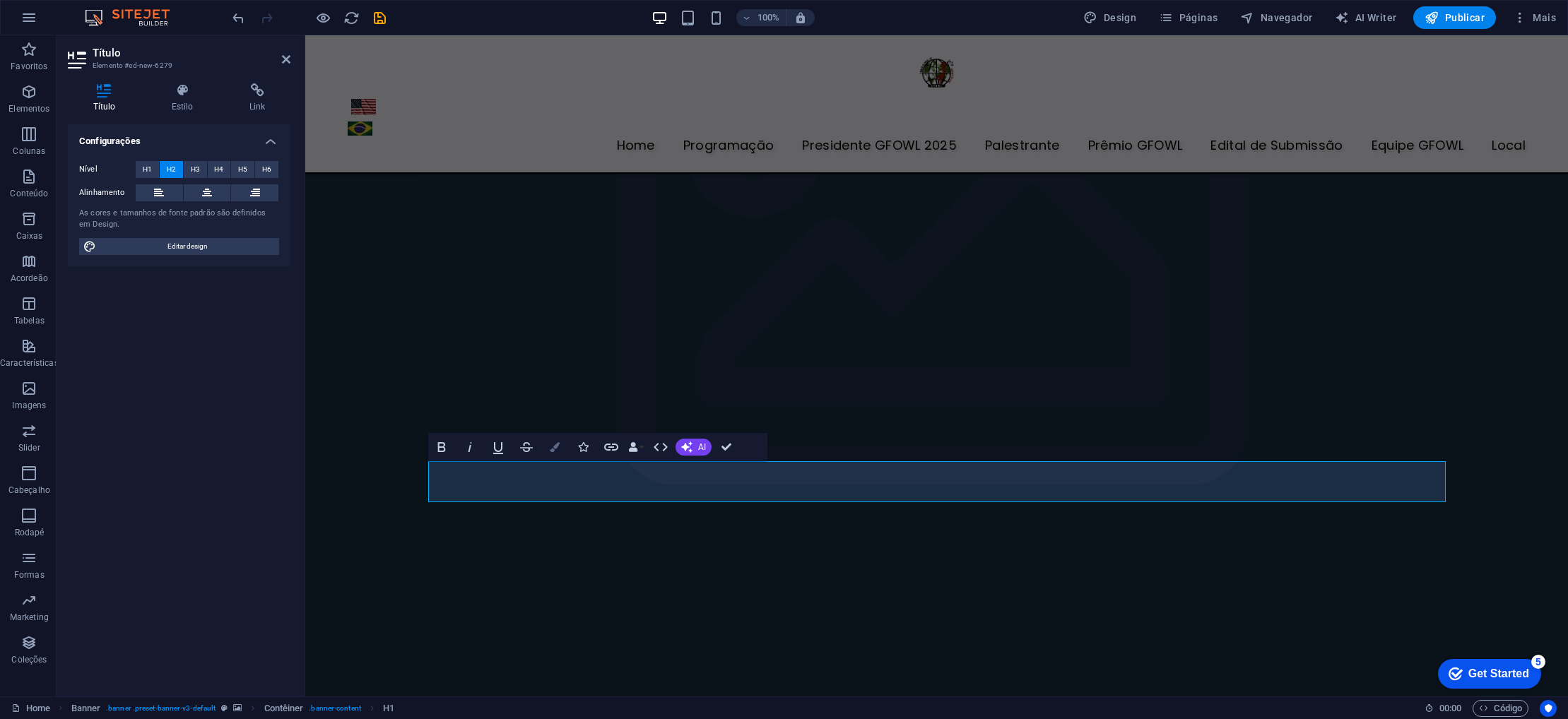
click at [550, 442] on button "Colors" at bounding box center [554, 447] width 27 height 28
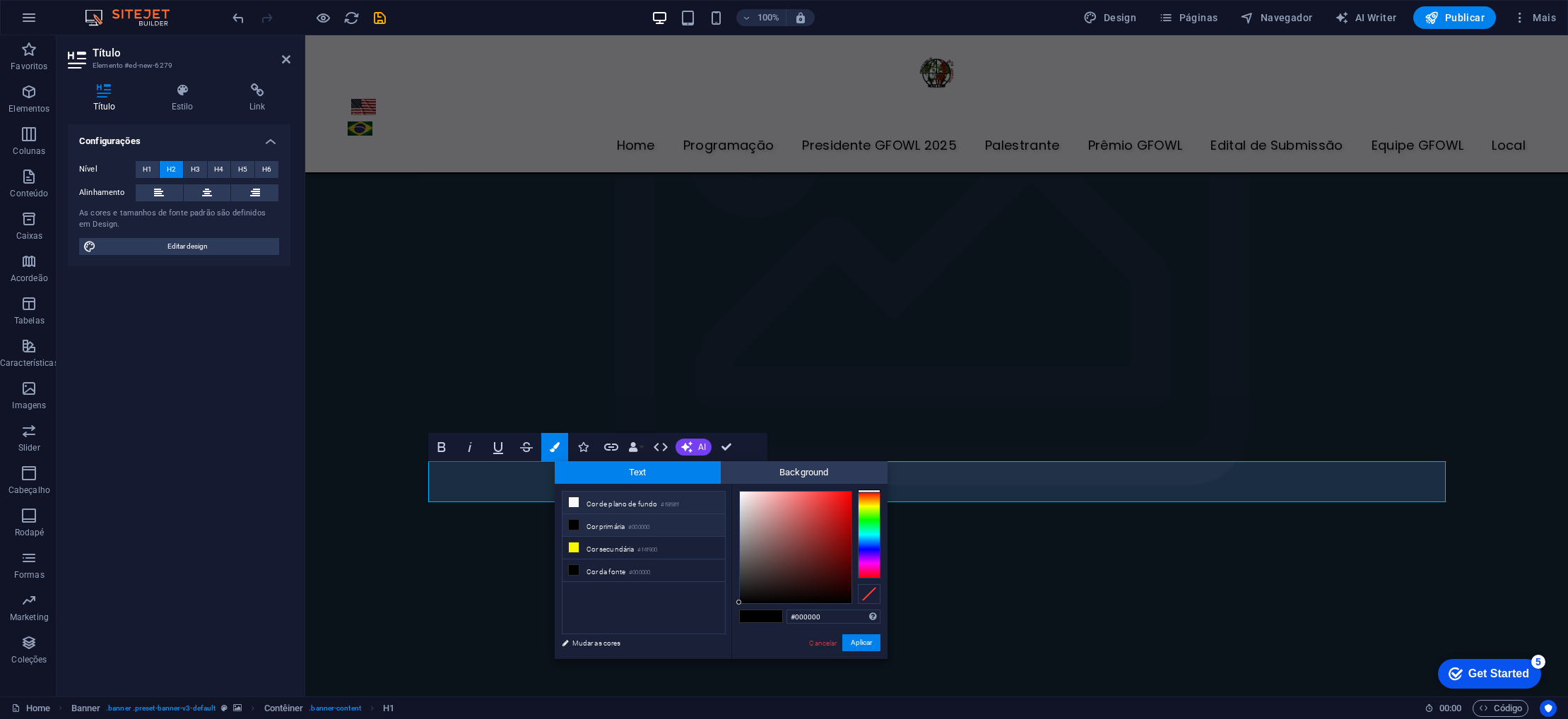
click at [595, 509] on li "Cor de plano de fundo #f8f8ff" at bounding box center [644, 503] width 163 height 23
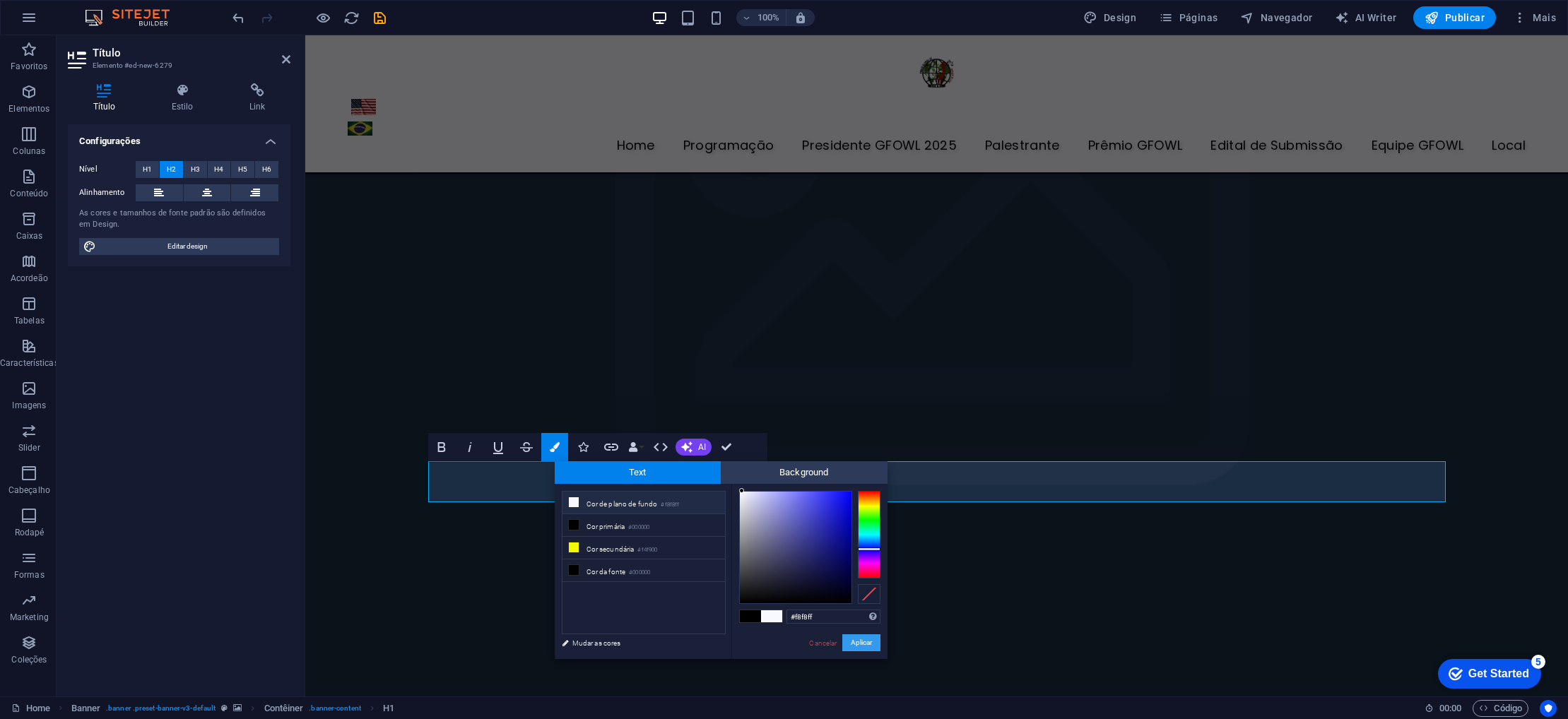
click at [857, 647] on button "Aplicar" at bounding box center [861, 643] width 38 height 17
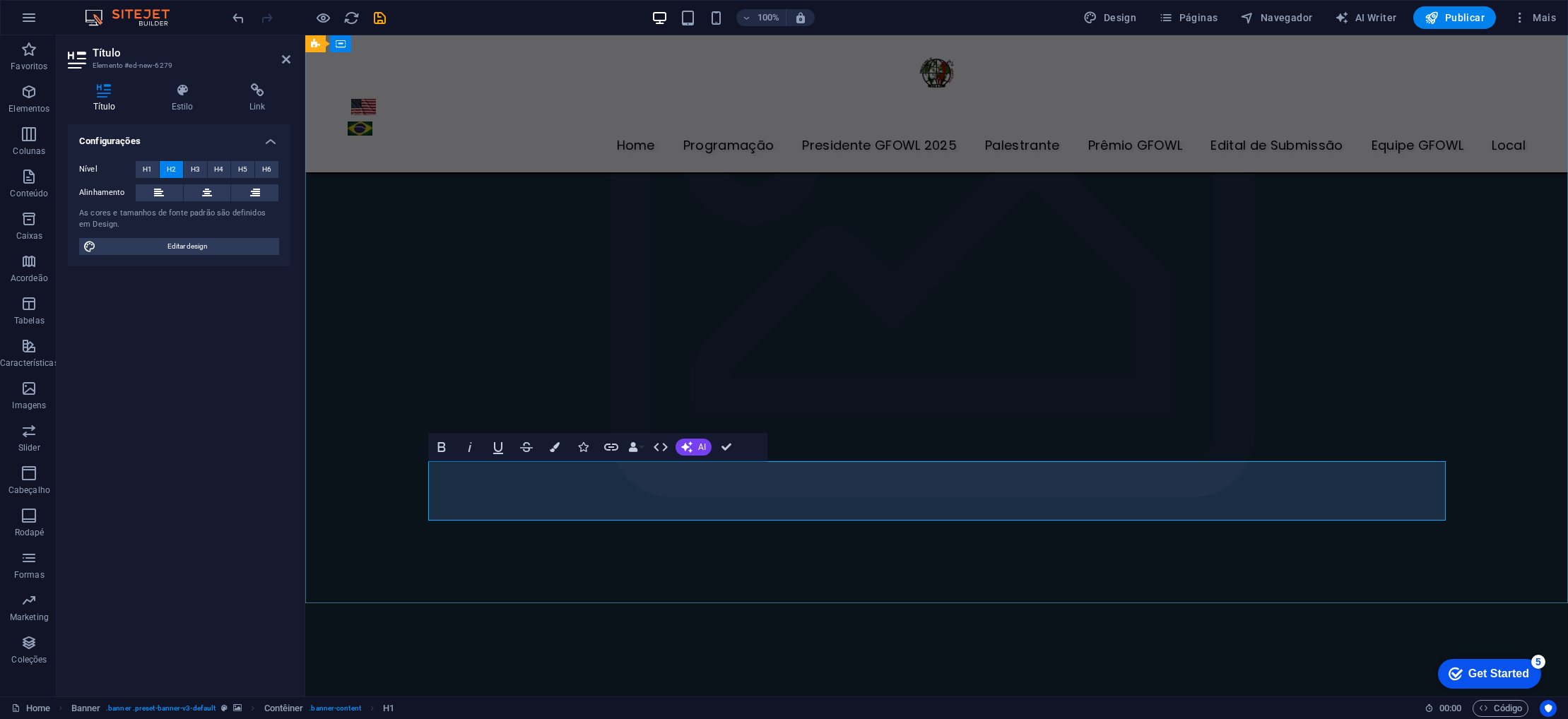
drag, startPoint x: 701, startPoint y: 506, endPoint x: 1211, endPoint y: 502, distance: 510.0
click at [554, 448] on icon "button" at bounding box center [554, 447] width 10 height 10
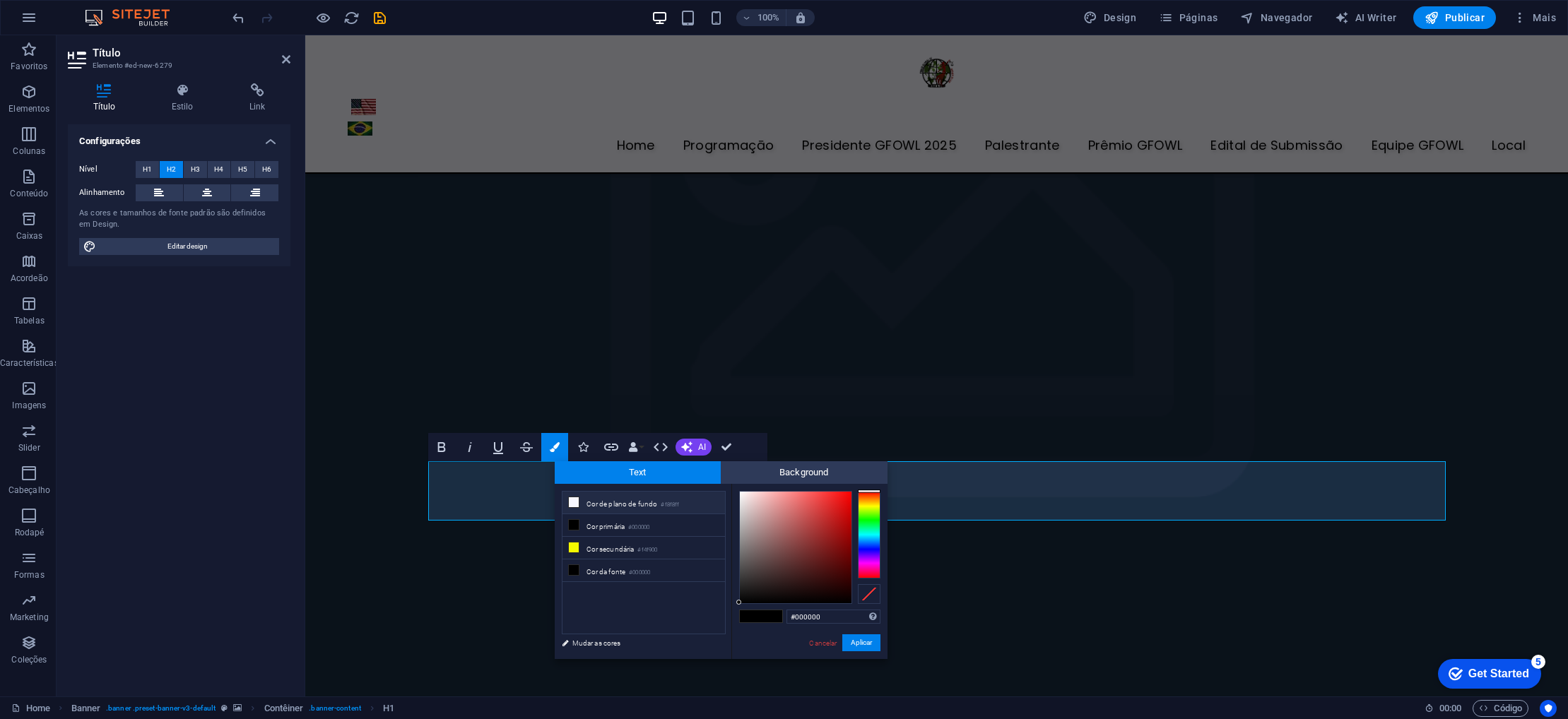
click at [605, 510] on li "Cor de plano de fundo #f8f8ff" at bounding box center [644, 503] width 163 height 23
type input "#f8f8ff"
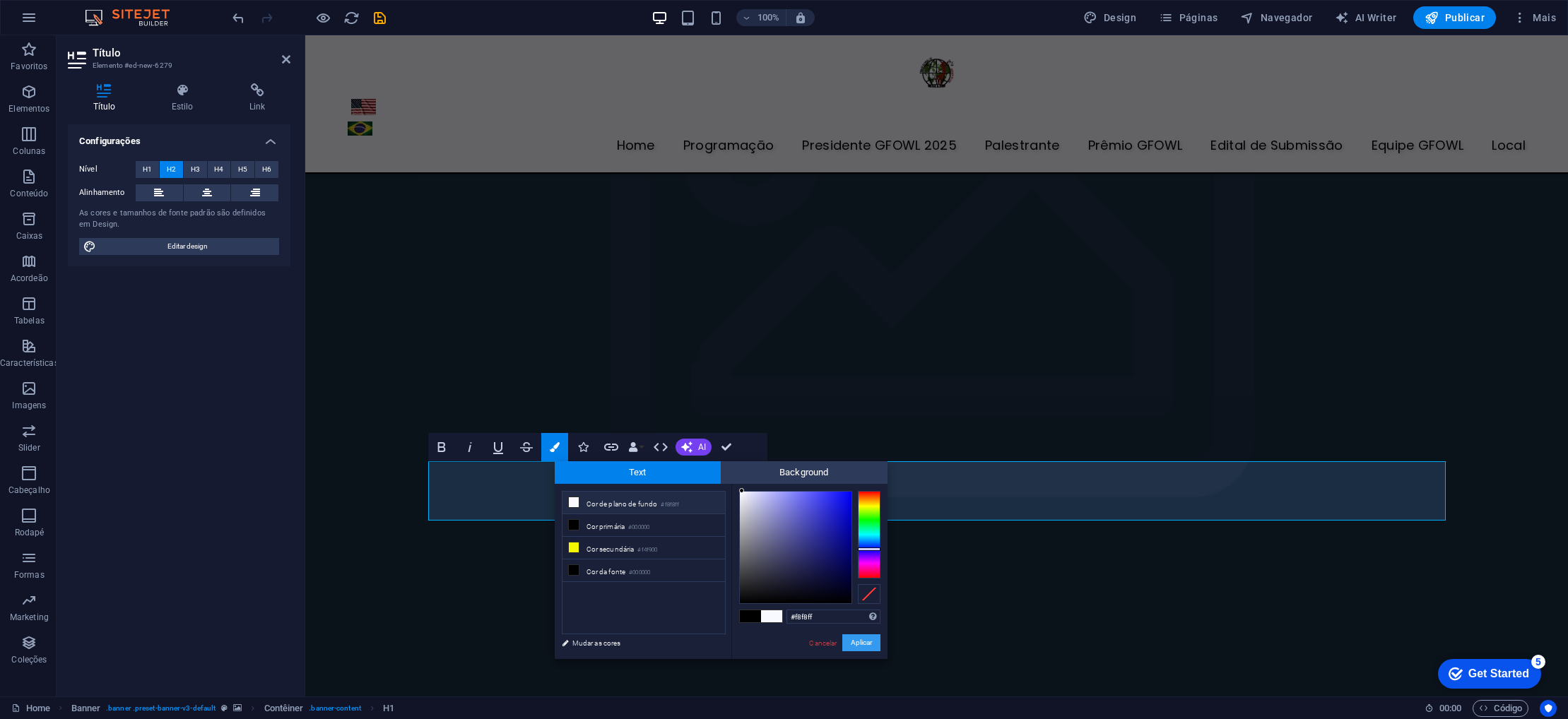
click at [864, 646] on button "Aplicar" at bounding box center [861, 643] width 38 height 17
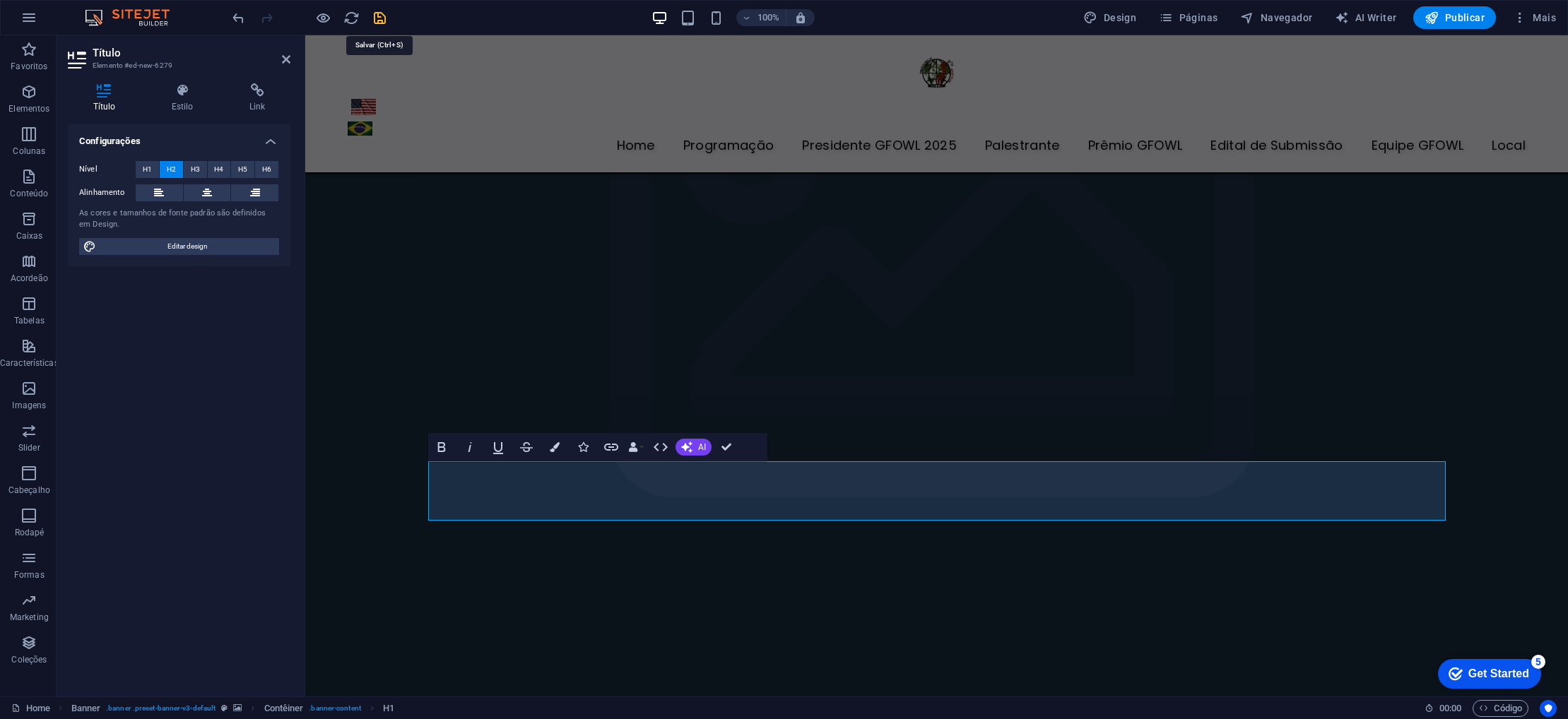
click at [379, 17] on icon "save" at bounding box center [379, 18] width 16 height 16
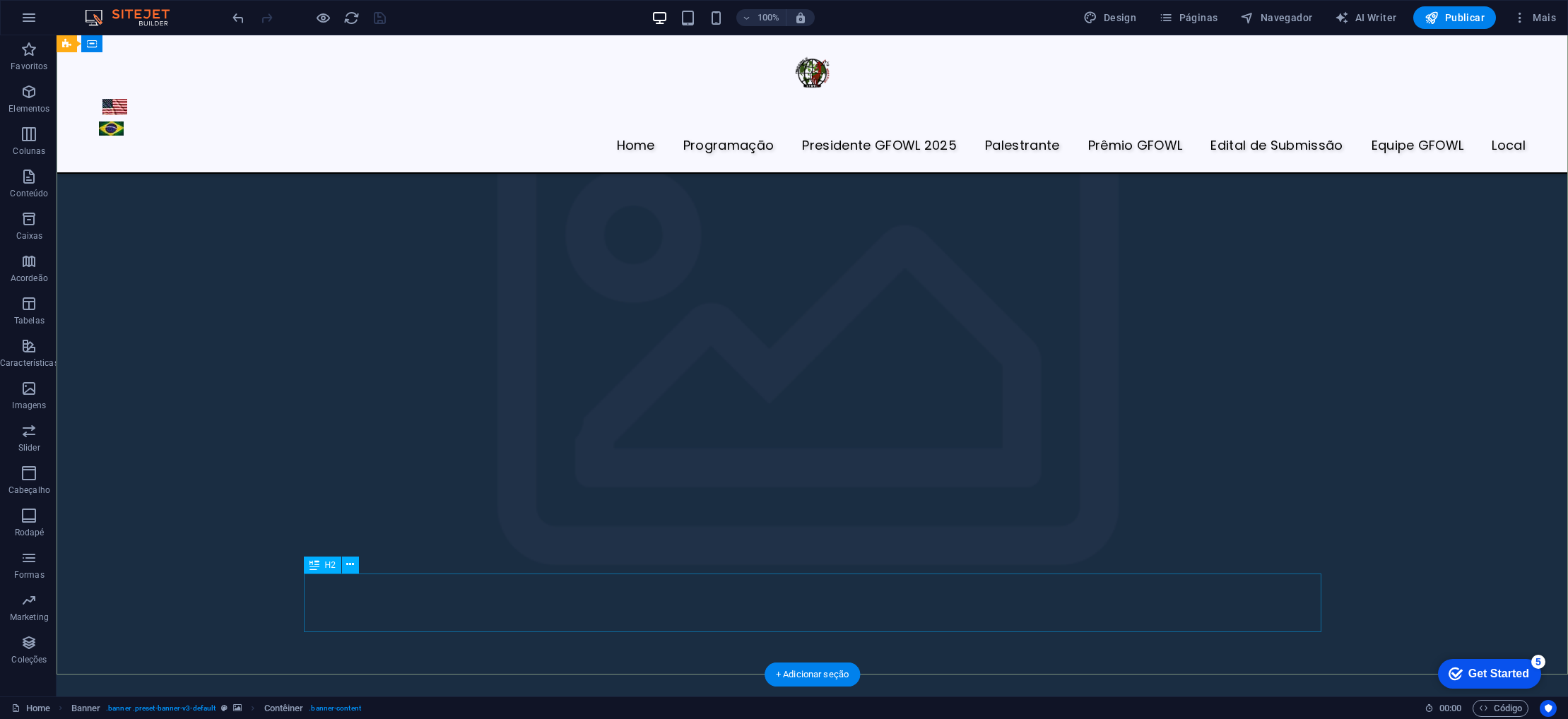
click at [352, 569] on icon at bounding box center [350, 565] width 8 height 15
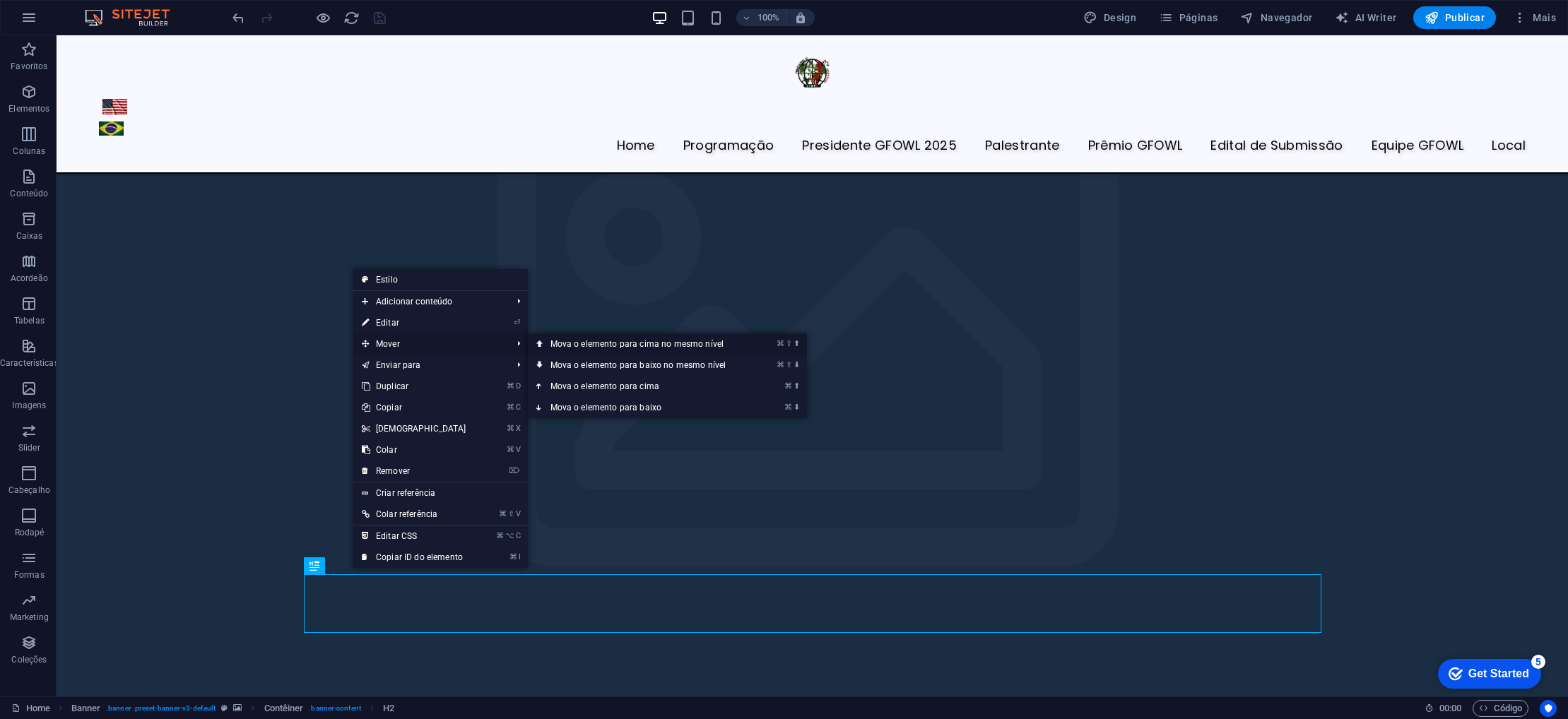
click at [706, 345] on link "⌘ ⇧ ⬆ Mova o elemento para cima no mesmo nível" at bounding box center [641, 344] width 227 height 21
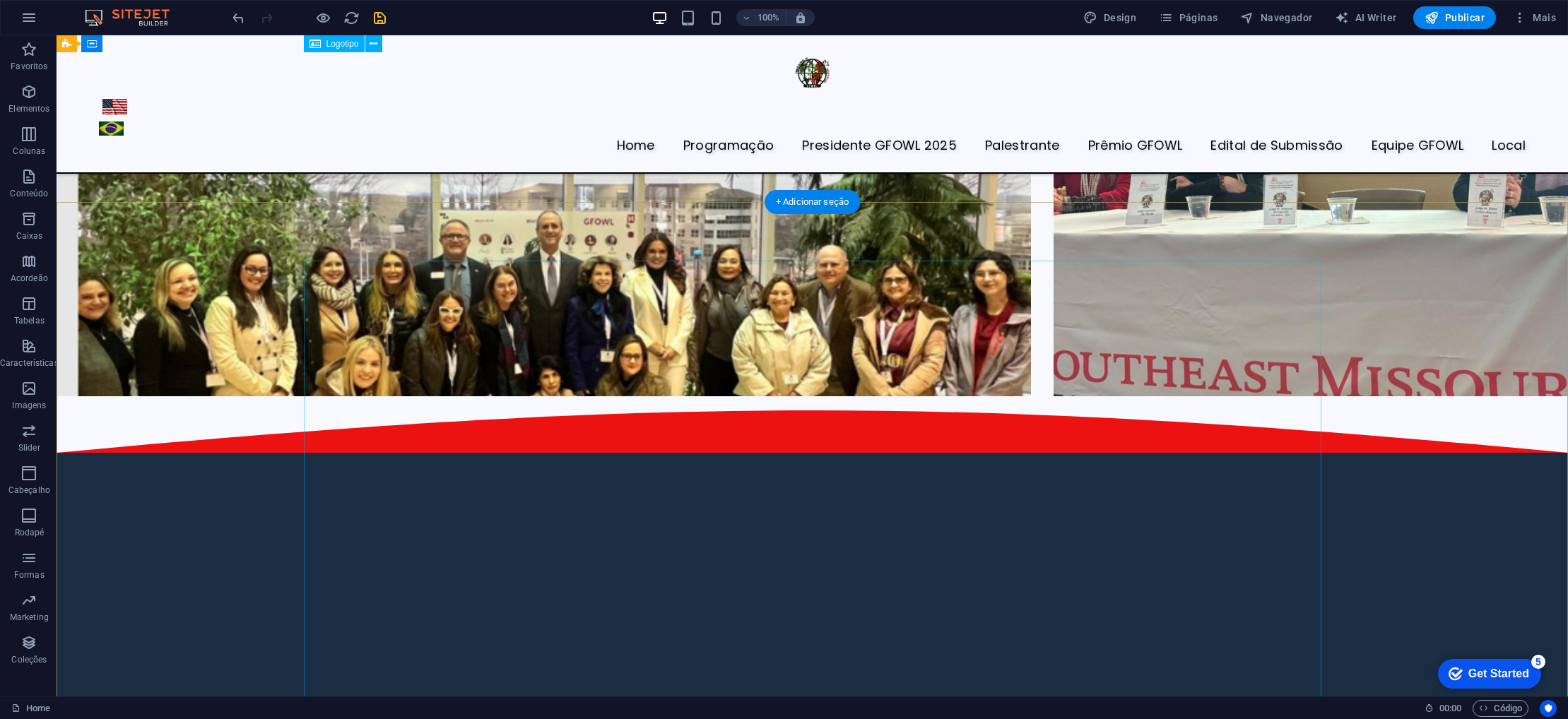
scroll to position [3368, 0]
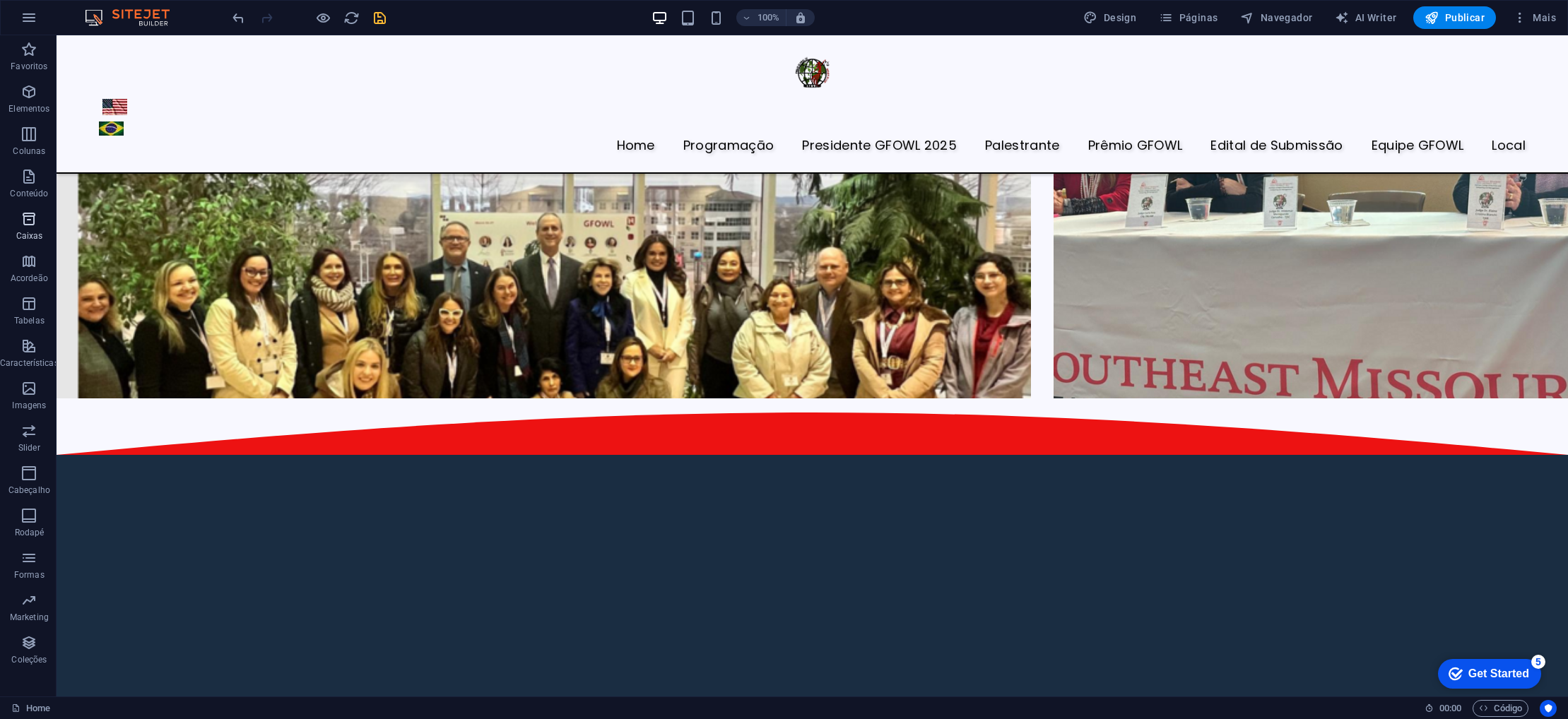
click at [26, 221] on icon "button" at bounding box center [29, 219] width 17 height 17
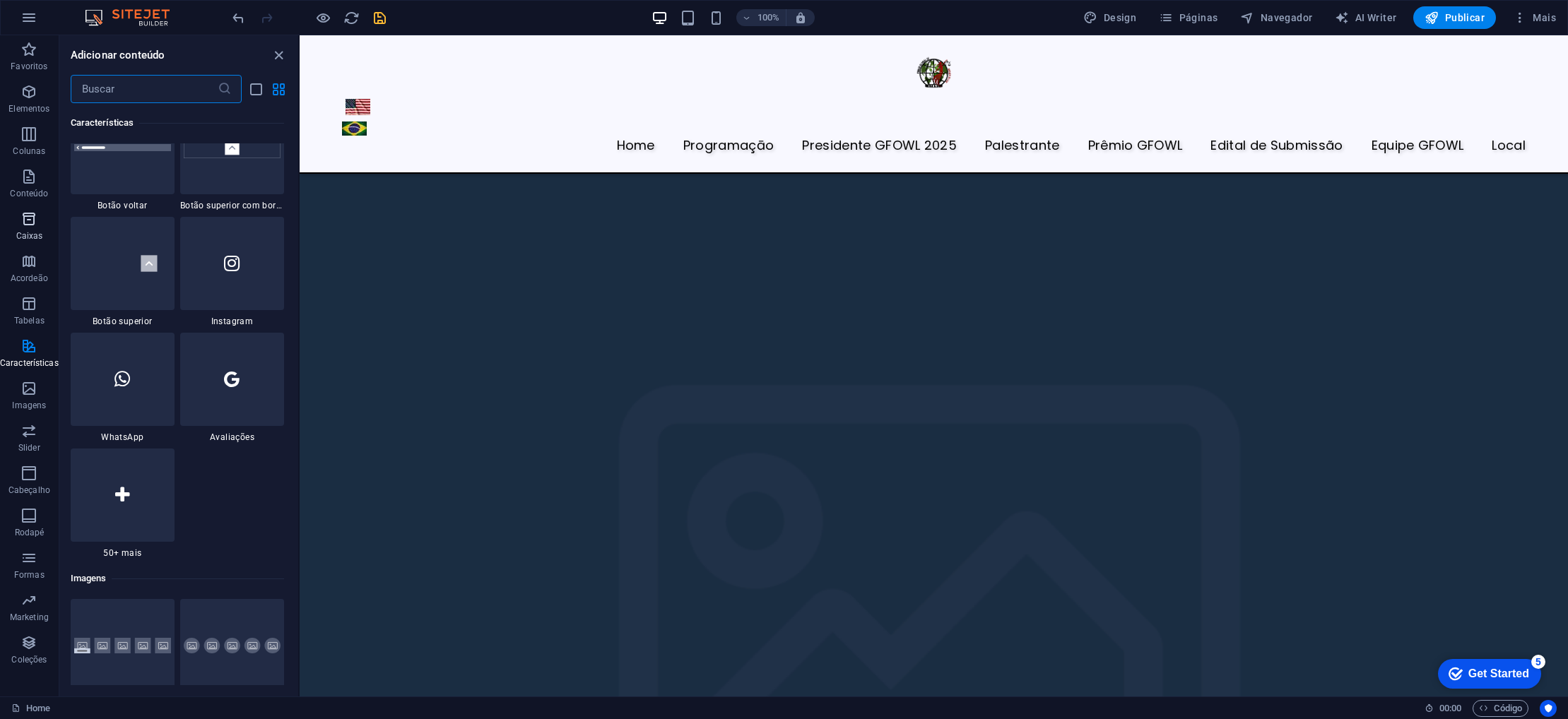
scroll to position [6713, 0]
click at [33, 267] on icon "button" at bounding box center [29, 262] width 17 height 17
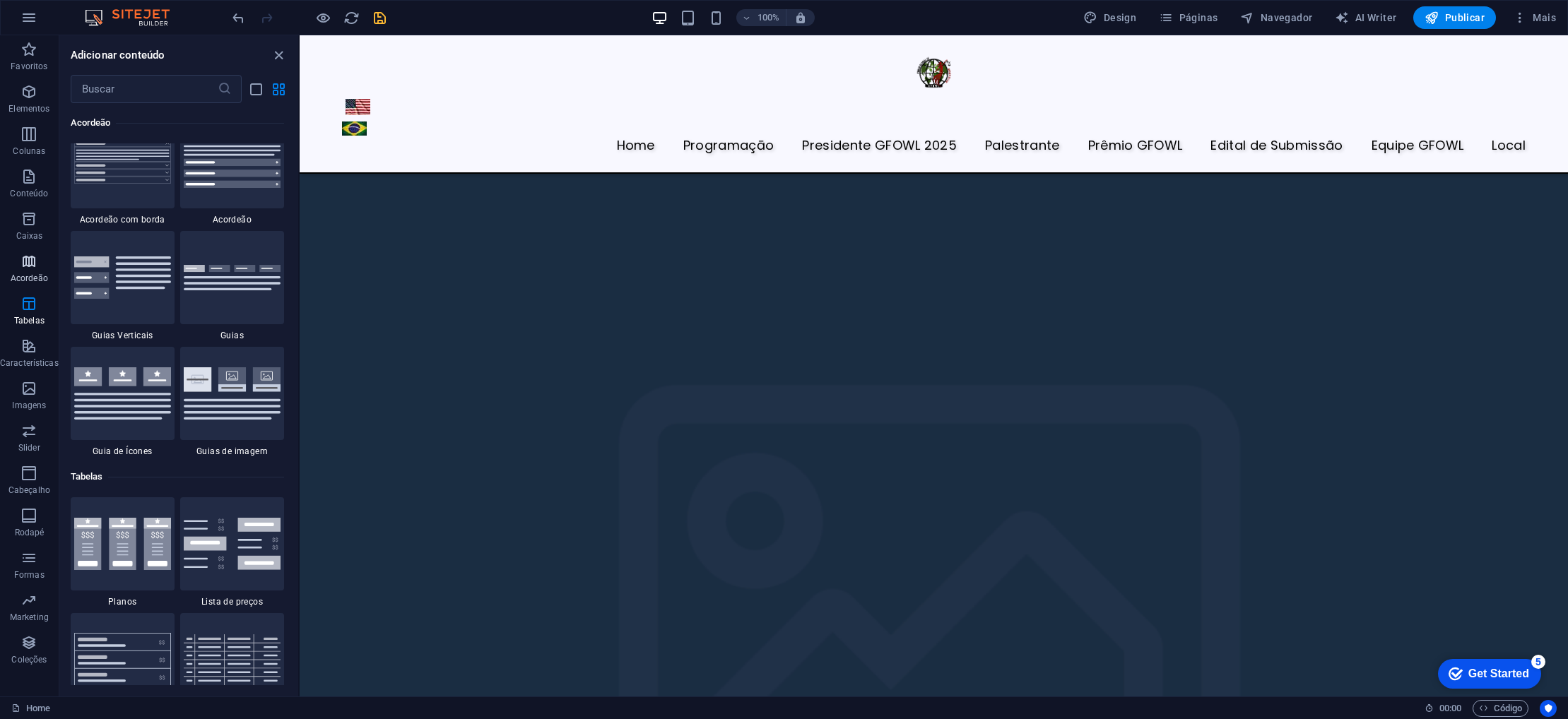
scroll to position [4509, 0]
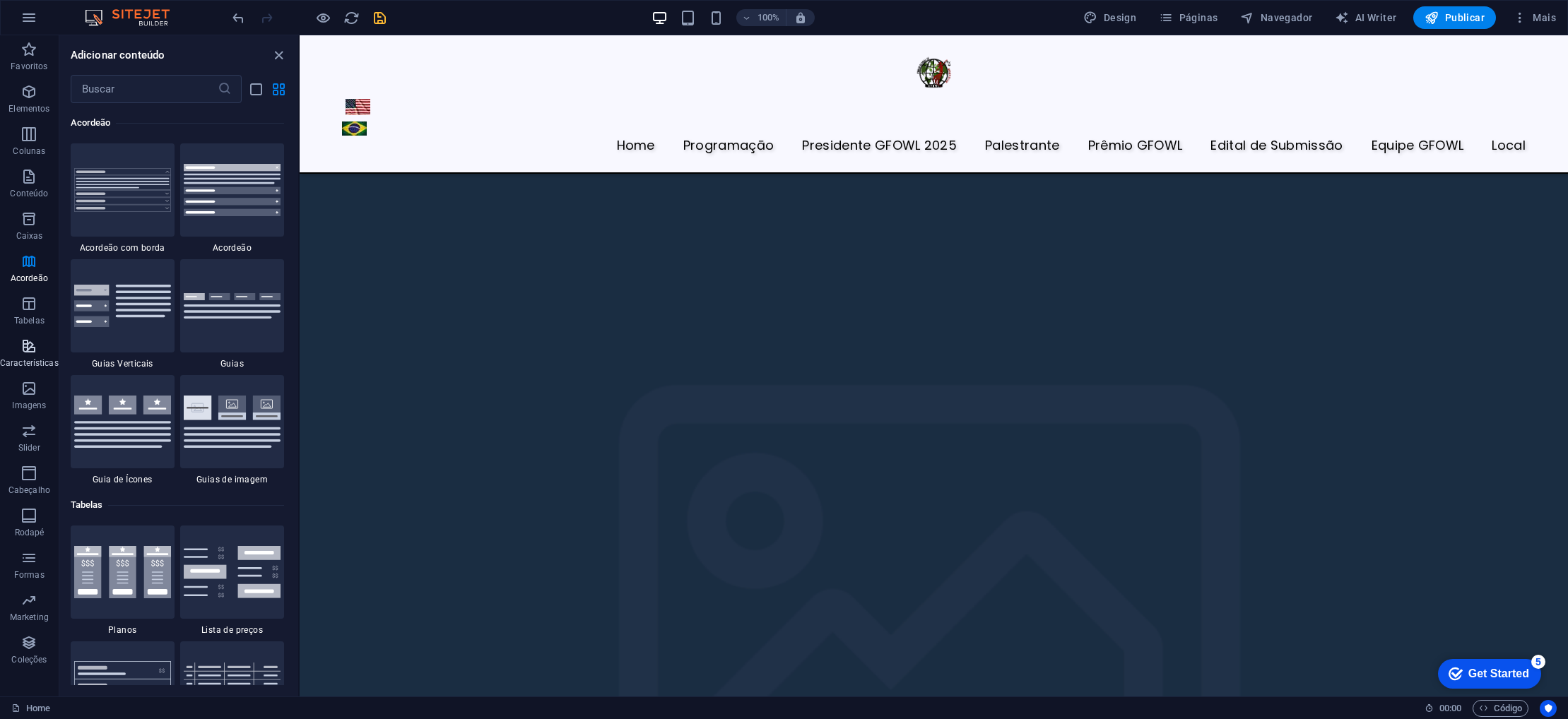
click at [33, 345] on icon "button" at bounding box center [29, 346] width 17 height 17
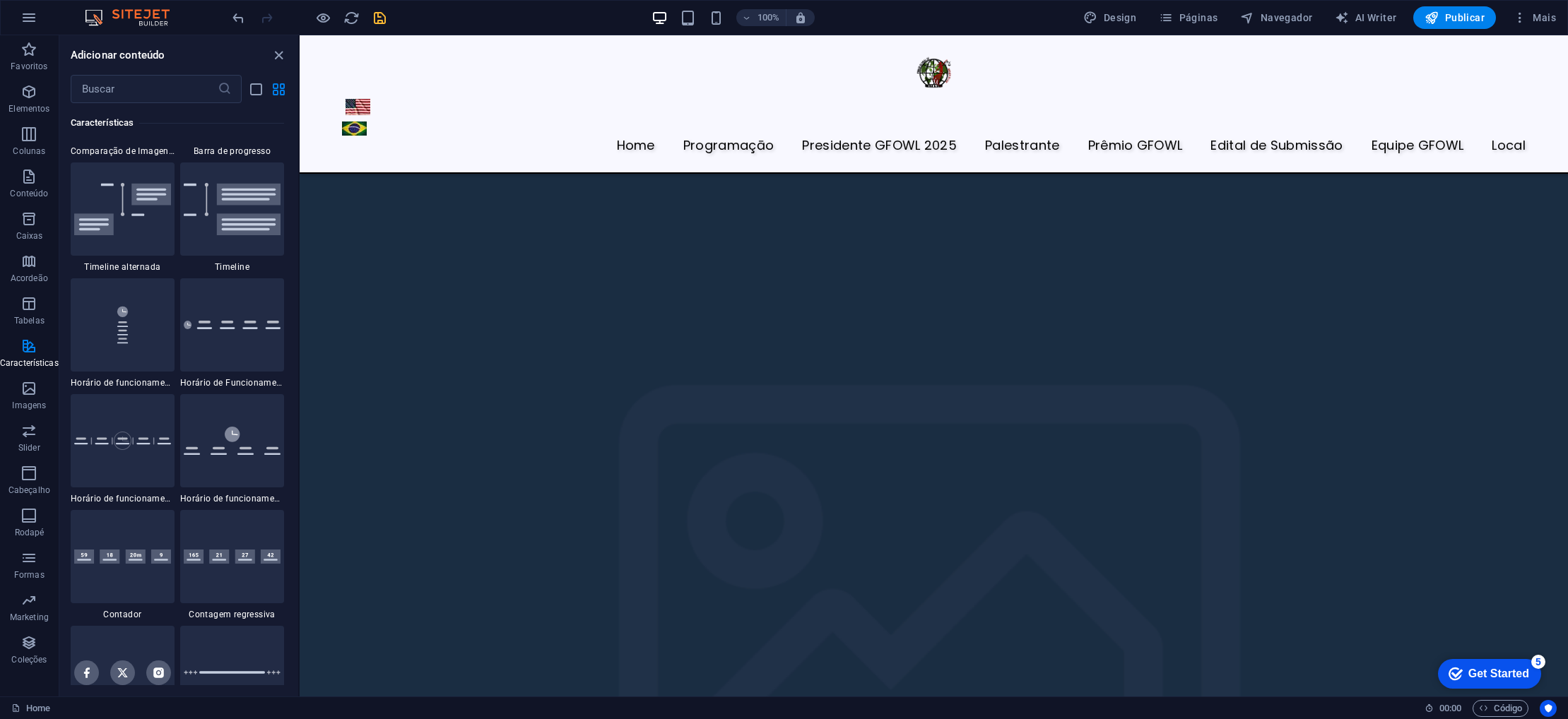
scroll to position [5953, 0]
click at [28, 392] on icon "button" at bounding box center [29, 388] width 17 height 17
click at [28, 388] on icon "button" at bounding box center [29, 388] width 17 height 17
click at [27, 391] on icon "button" at bounding box center [29, 388] width 17 height 17
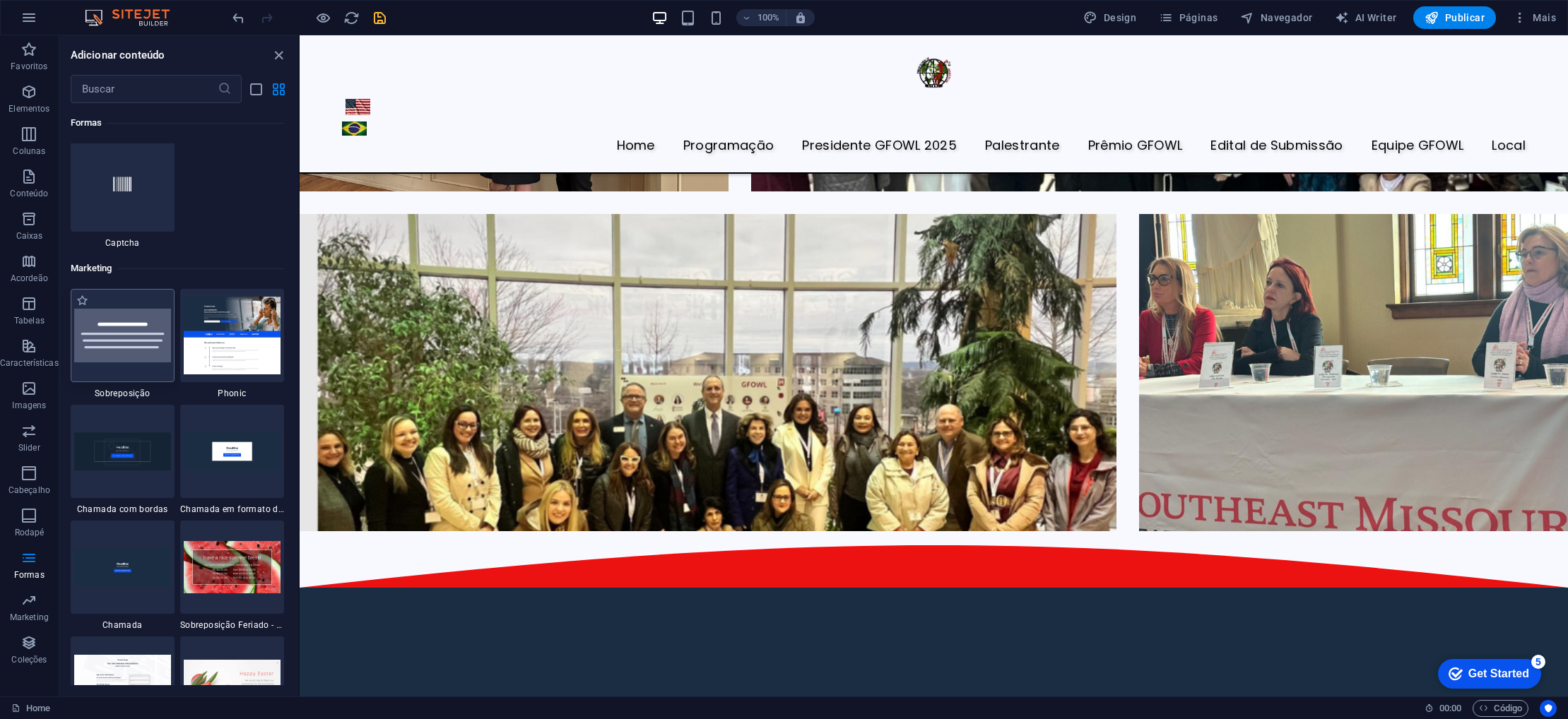
scroll to position [11358, 0]
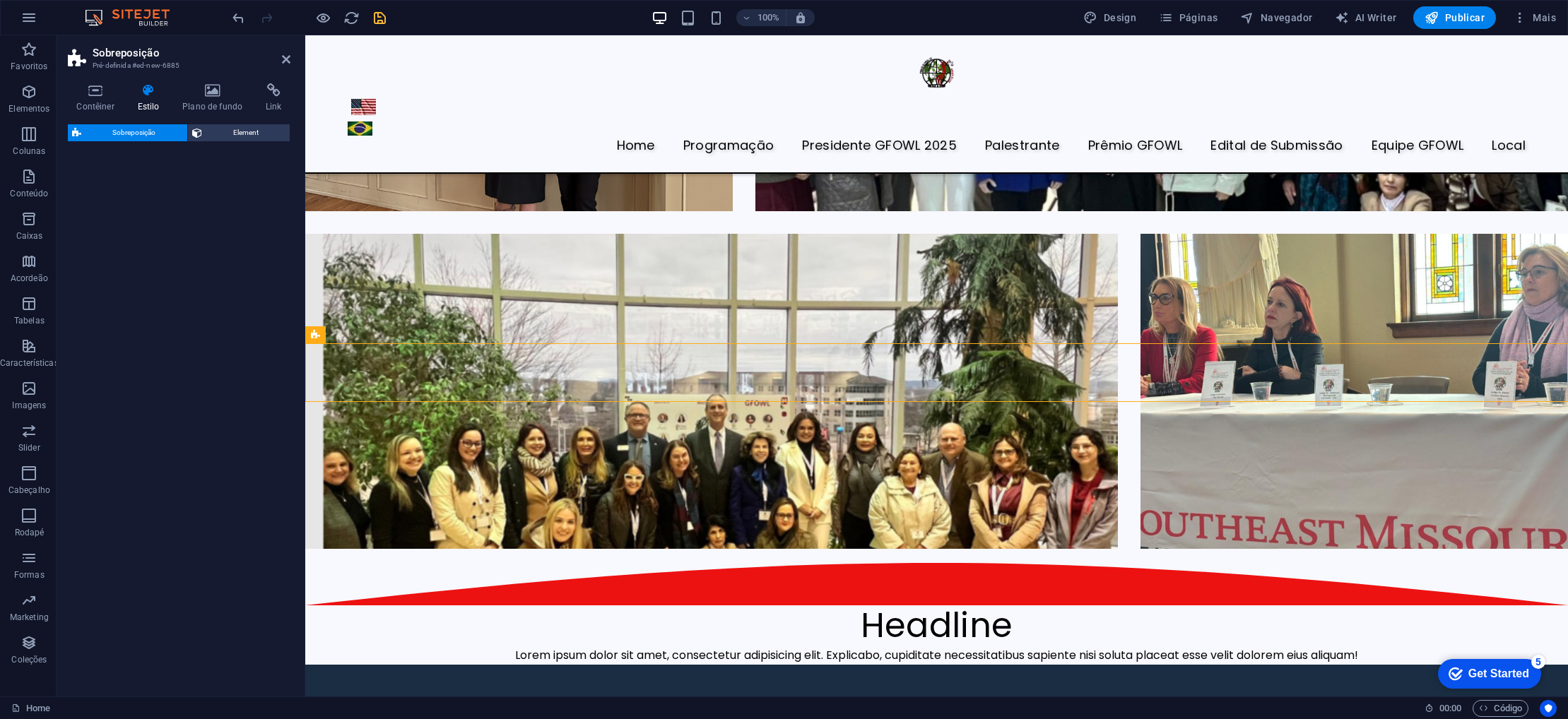
select select "rem"
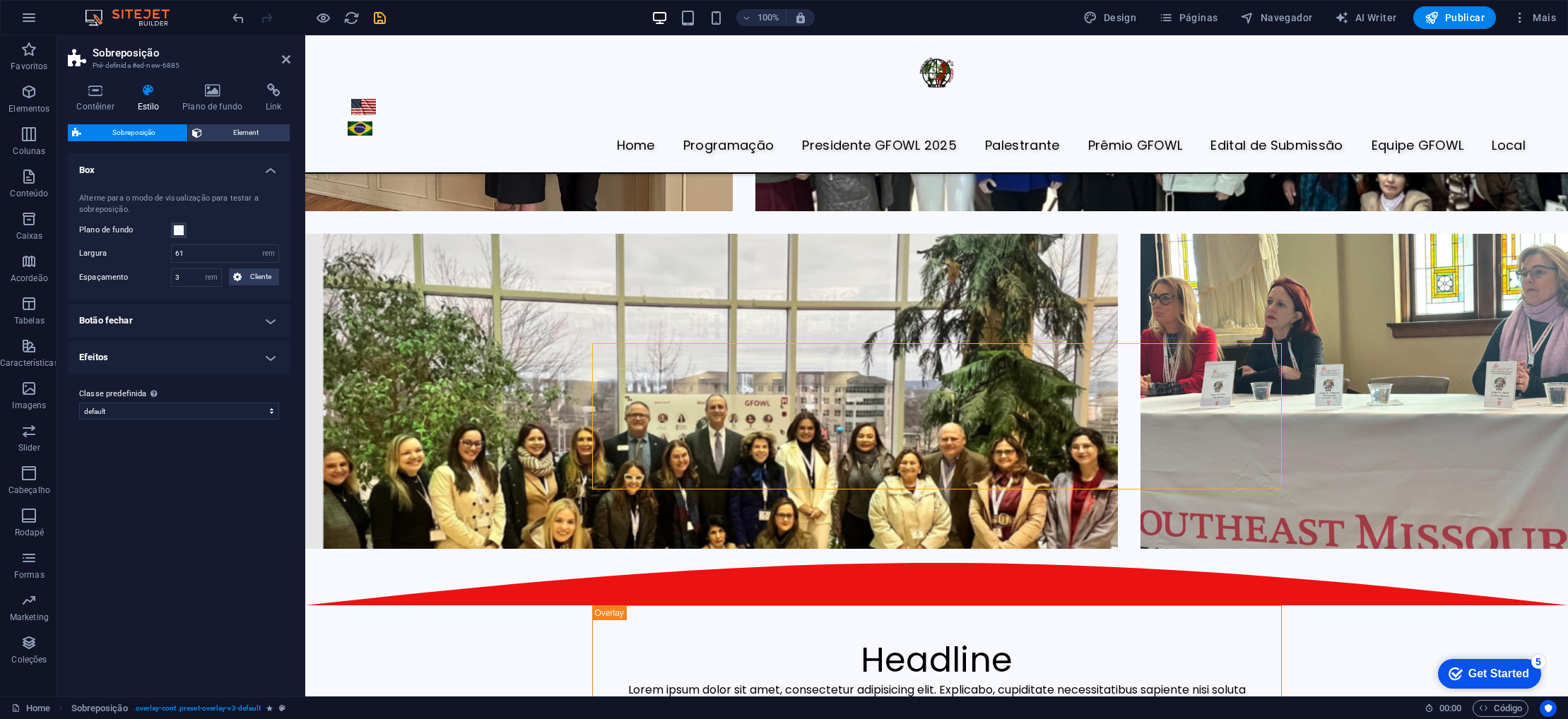
click at [210, 79] on div "Contêiner Estilo Plano de fundo Link Tamanho Altura Padrão px rem % vh vw Altur…" at bounding box center [179, 384] width 246 height 624
click at [210, 86] on icon at bounding box center [212, 91] width 77 height 14
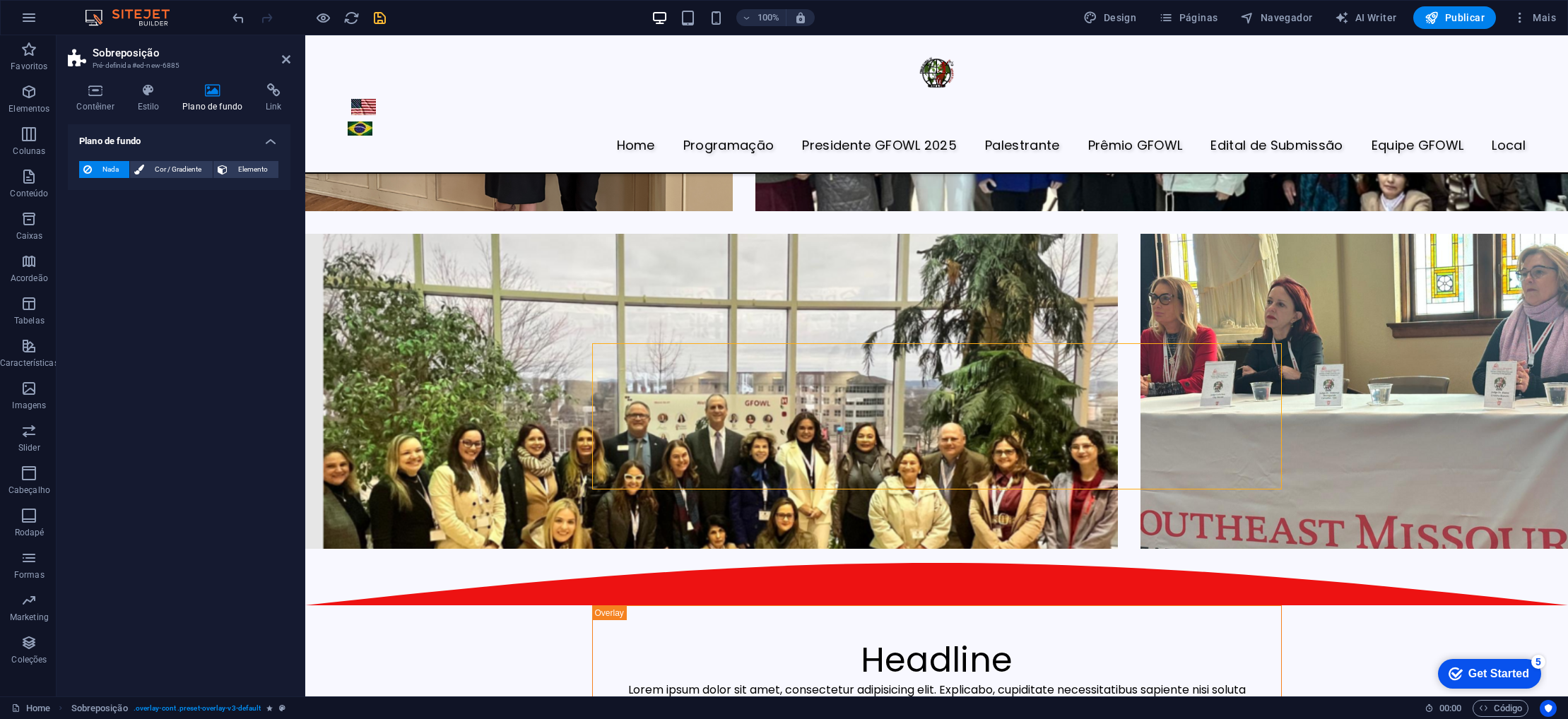
click at [207, 96] on icon at bounding box center [212, 91] width 77 height 14
click at [159, 171] on span "Cor / Gradiente" at bounding box center [178, 170] width 59 height 17
click at [211, 100] on h4 "Plano de fundo" at bounding box center [215, 98] width 84 height 30
click at [687, 640] on div "Headline" at bounding box center [937, 660] width 620 height 41
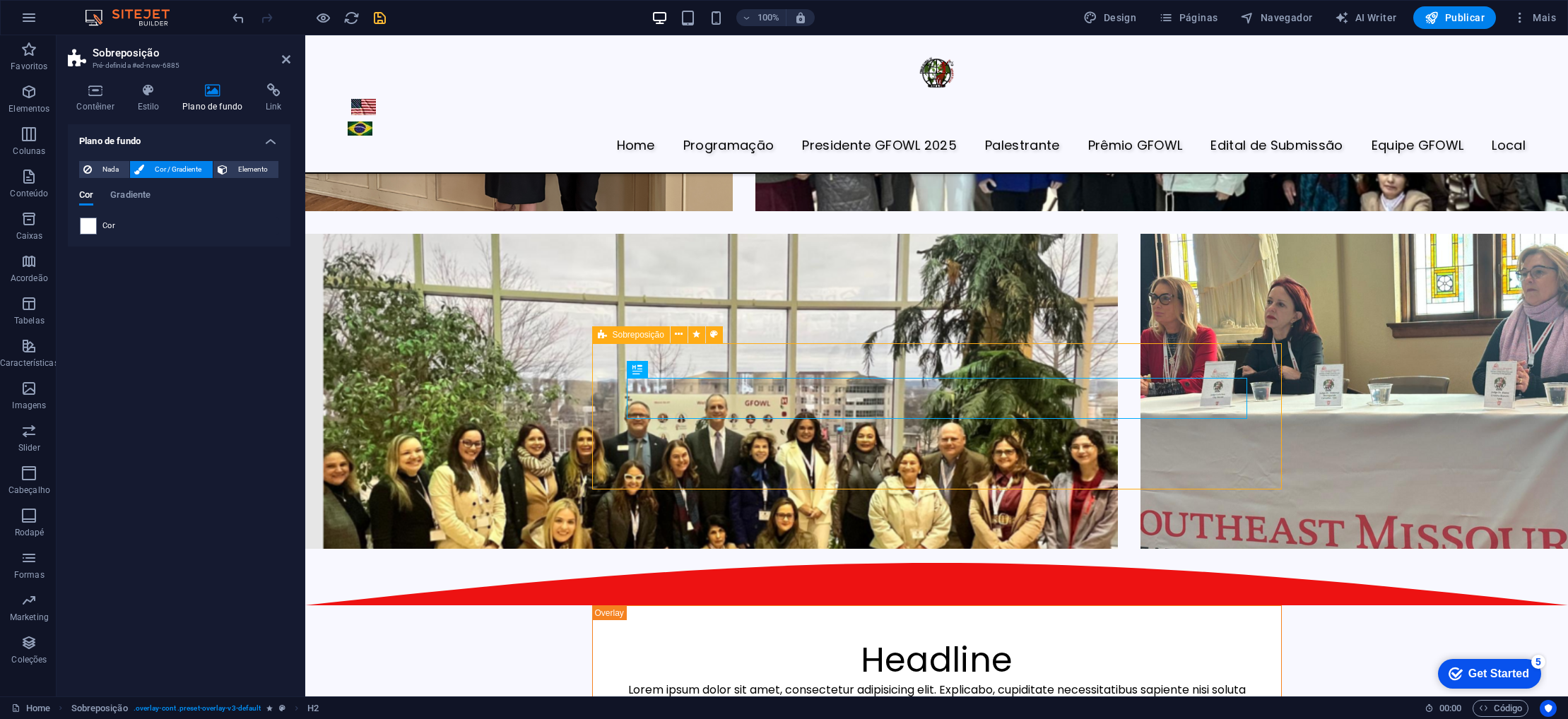
click at [701, 605] on div "Headline Lorem ipsum dolor sit amet, consectetur adipisicing elit. Explicabo, c…" at bounding box center [937, 678] width 690 height 146
click at [1032, 640] on div "Headline" at bounding box center [937, 660] width 620 height 41
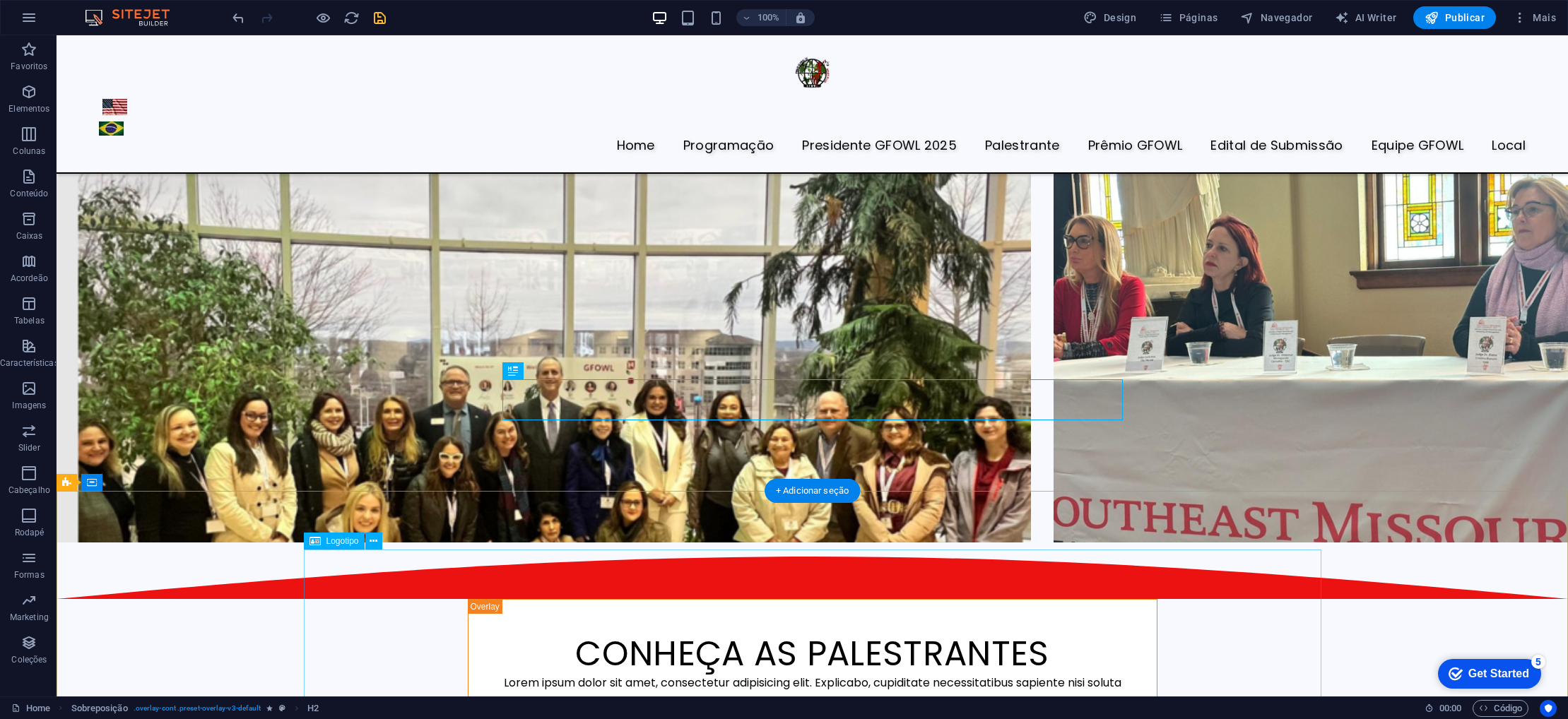
scroll to position [3231, 0]
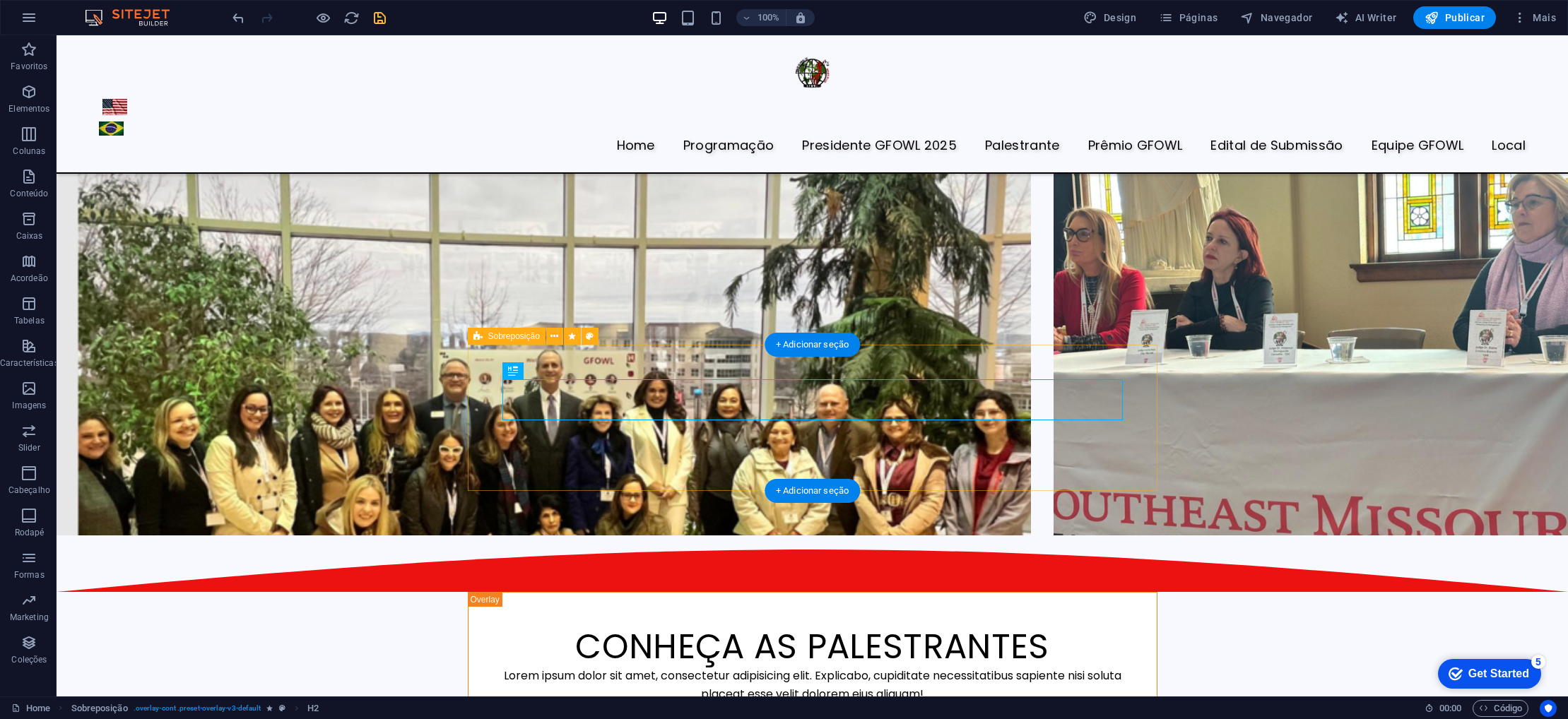
click at [596, 592] on div "CONHEÇA AS PALESTRANTES Lorem ipsum dolor sit amet, consectetur adipisicing eli…" at bounding box center [813, 664] width 690 height 146
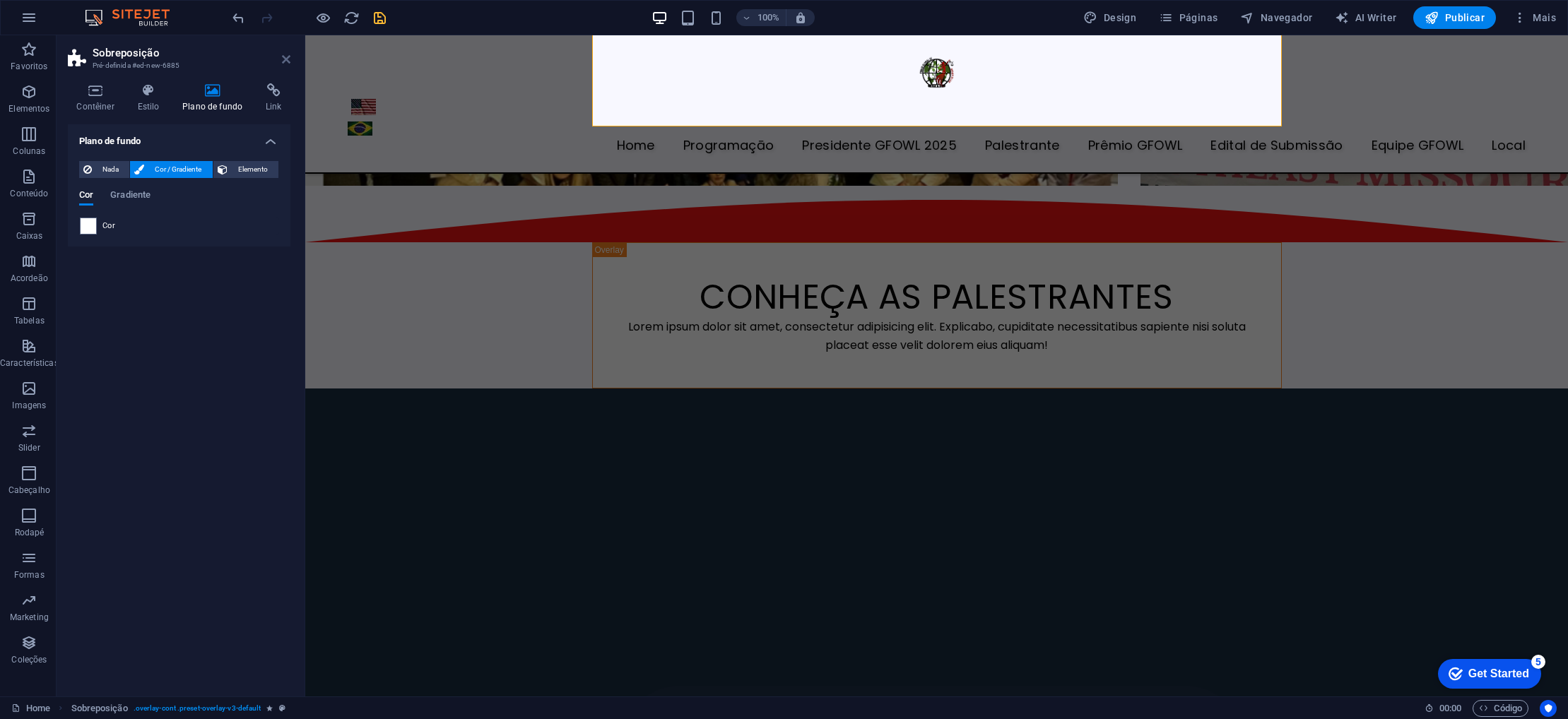
click at [289, 62] on icon at bounding box center [286, 59] width 9 height 11
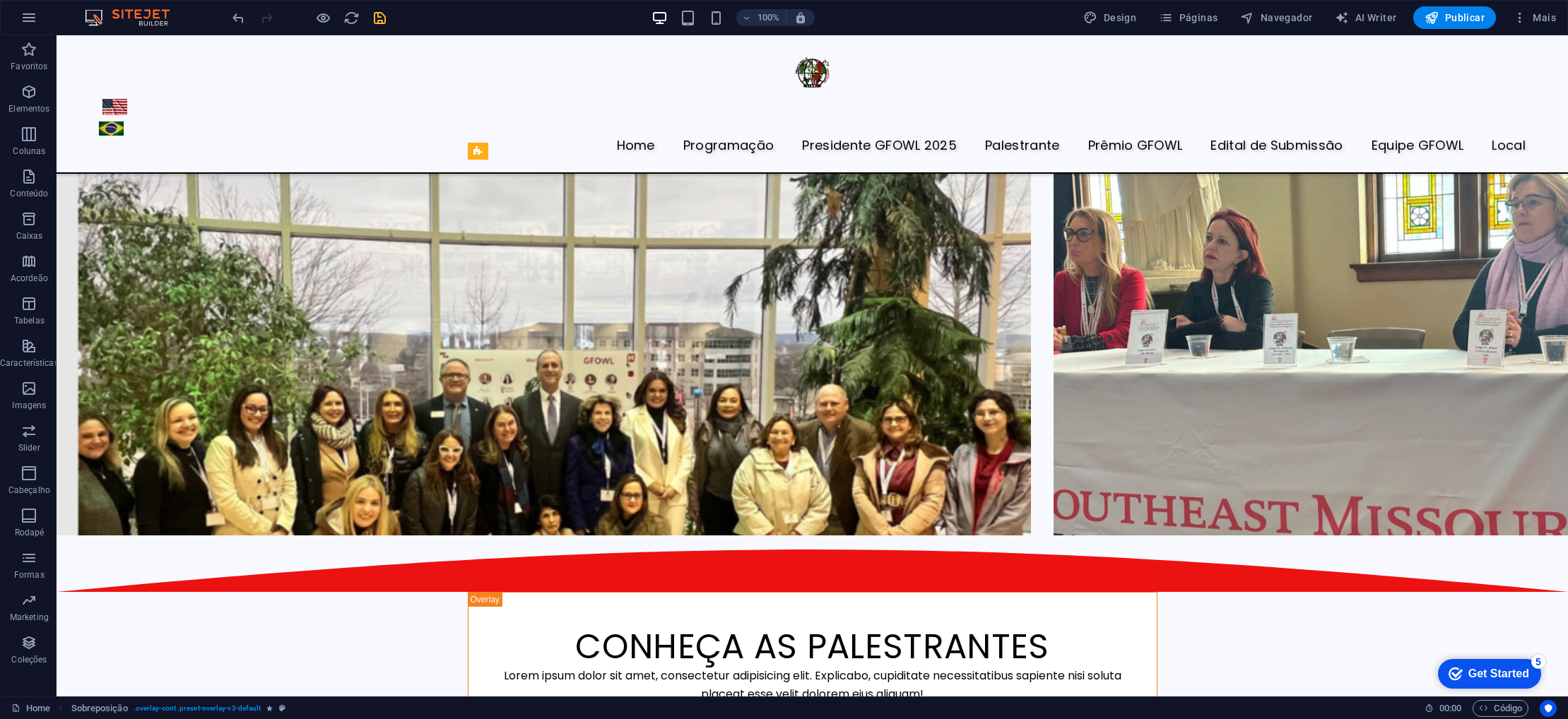
scroll to position [3323, 0]
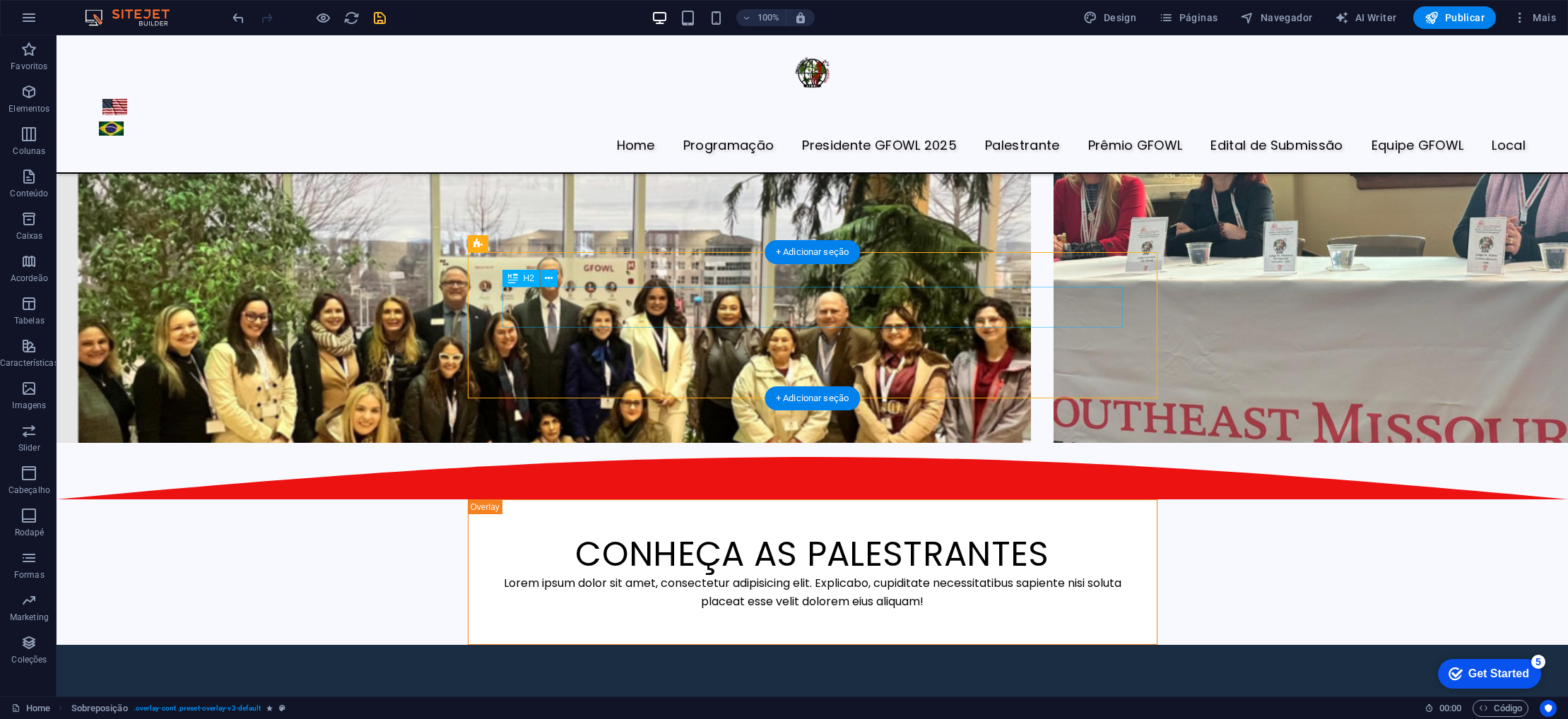
click at [677, 534] on div "CONHEÇA AS PALESTRANTES" at bounding box center [813, 554] width 620 height 41
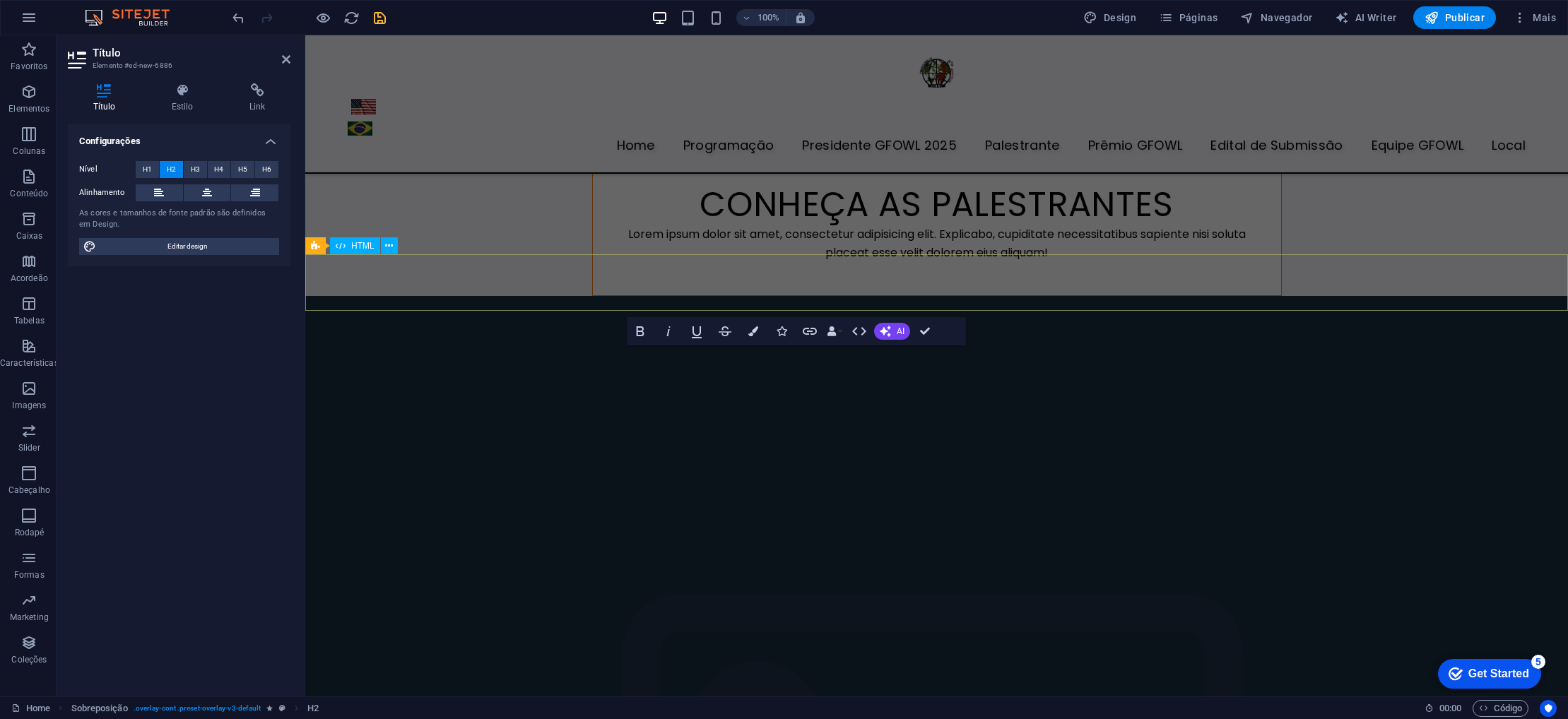
scroll to position [2900, 0]
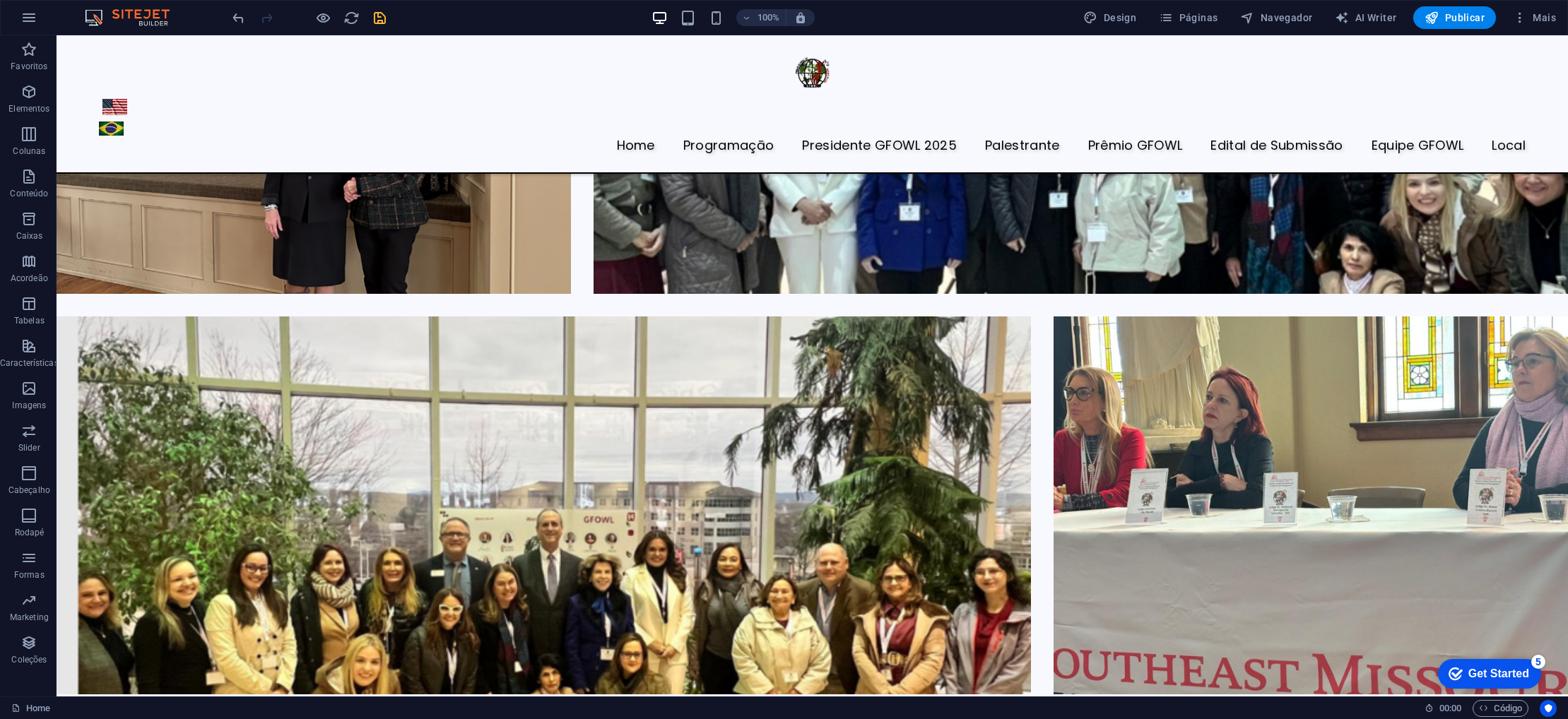
scroll to position [3281, 0]
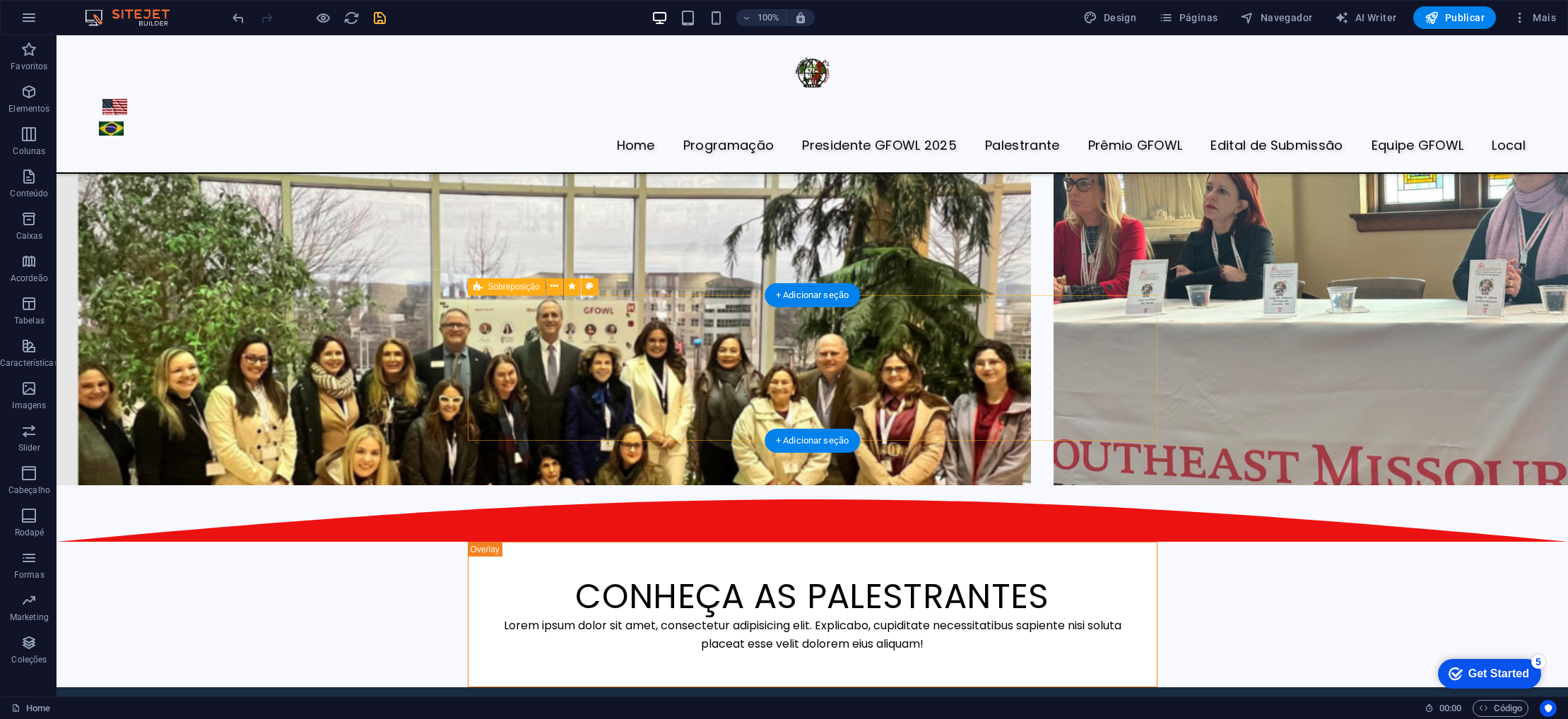
click at [497, 542] on div "CONHEÇA AS PALESTRANTES Lorem ipsum dolor sit amet, consectetur adipisicing eli…" at bounding box center [813, 614] width 690 height 146
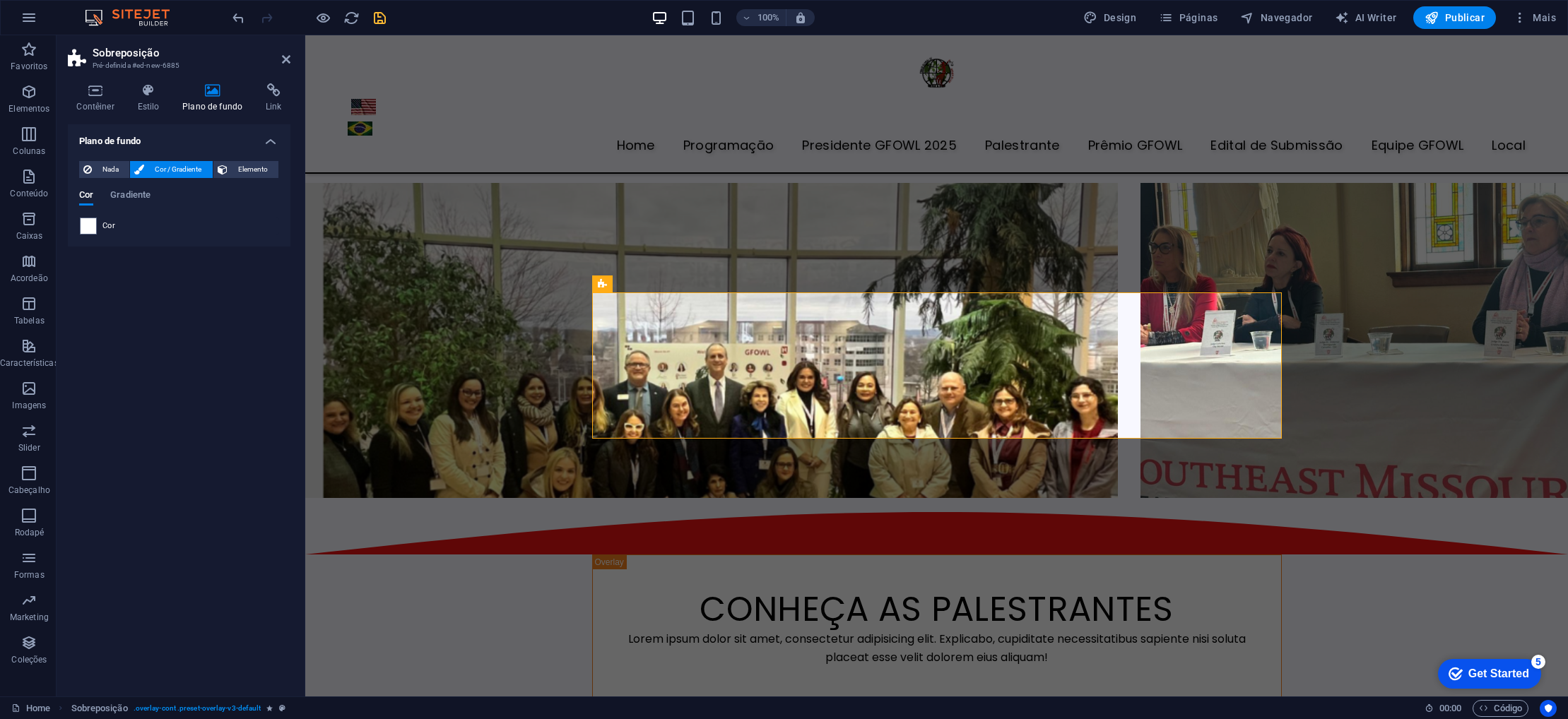
click at [212, 92] on icon at bounding box center [212, 91] width 77 height 14
click at [149, 106] on h4 "Estilo" at bounding box center [151, 98] width 45 height 30
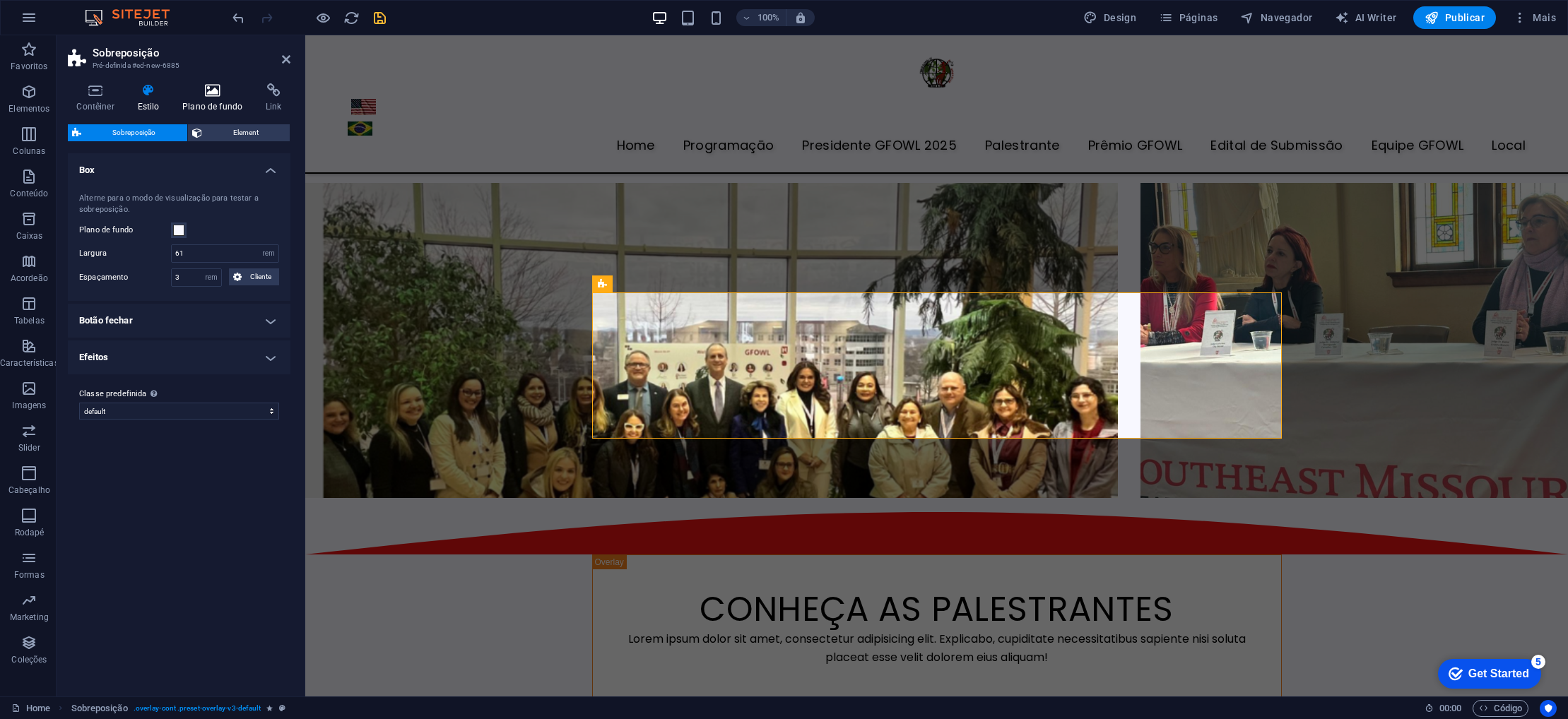
click at [202, 104] on h4 "Plano de fundo" at bounding box center [215, 98] width 84 height 30
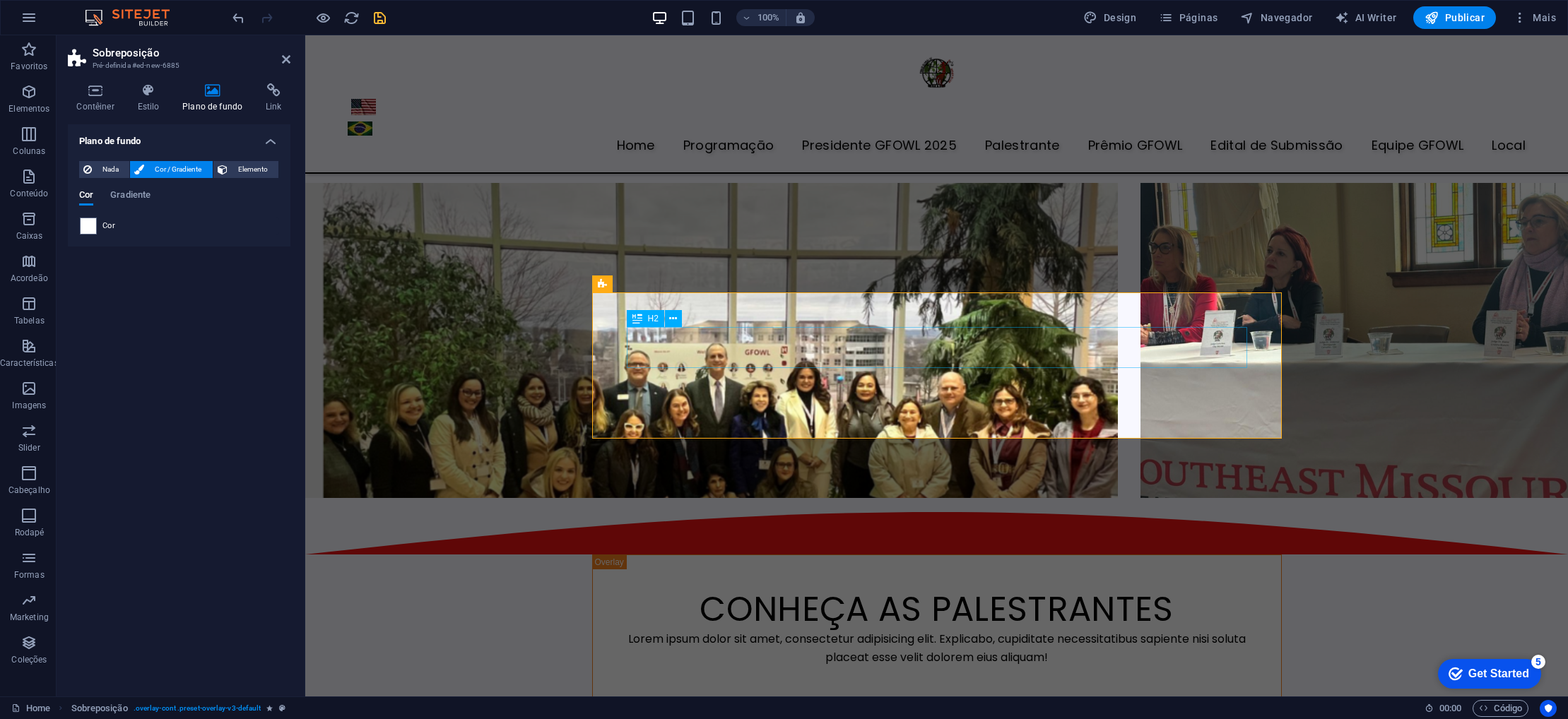
click at [631, 589] on div "CONHEÇA AS PALESTRANTES" at bounding box center [937, 610] width 620 height 41
click at [610, 554] on div "CONHEÇA AS PALESTRANTES Lorem ipsum dolor sit amet, consectetur adipisicing eli…" at bounding box center [937, 627] width 690 height 146
click at [679, 283] on icon at bounding box center [679, 284] width 8 height 15
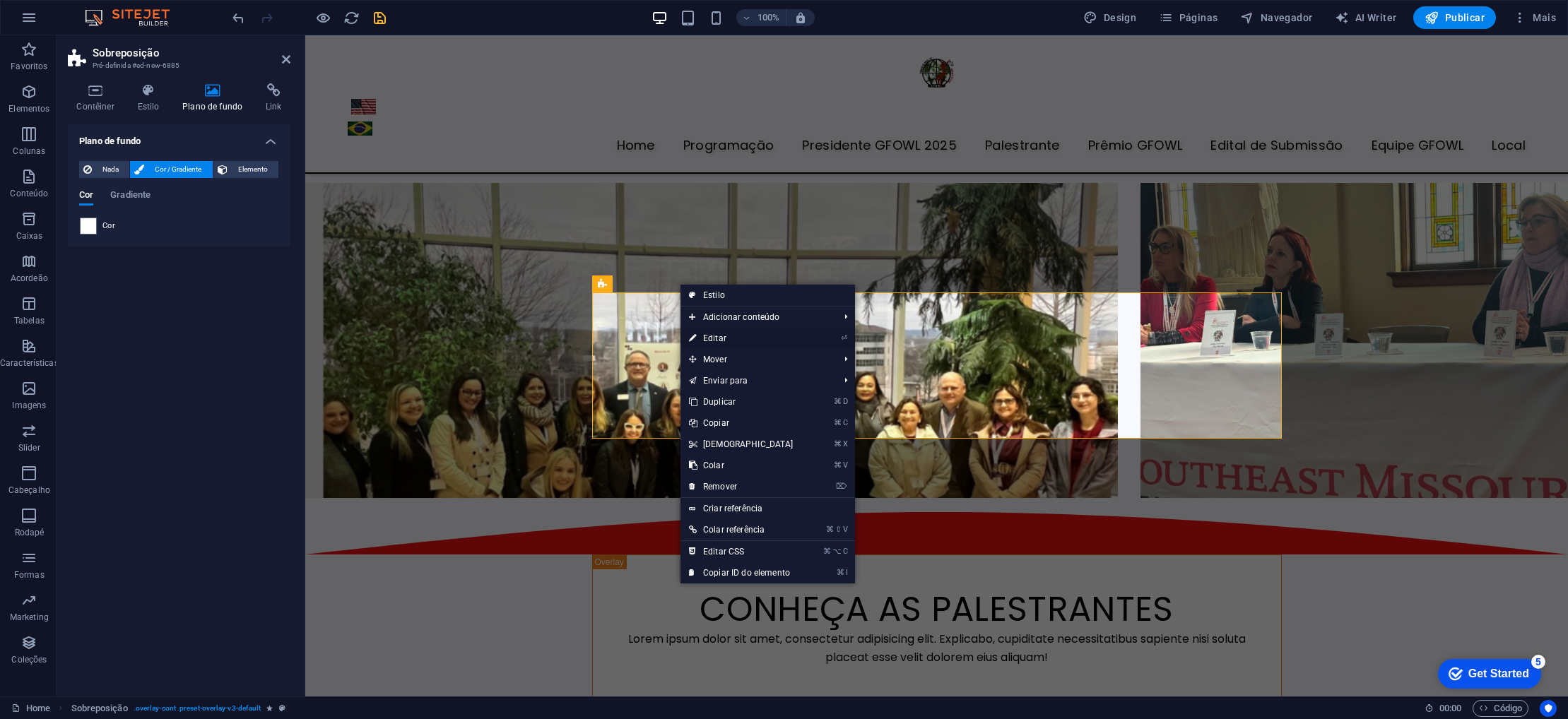
drag, startPoint x: 709, startPoint y: 339, endPoint x: 403, endPoint y: 304, distance: 308.0
click at [709, 339] on link "⏎ Editar" at bounding box center [741, 338] width 121 height 21
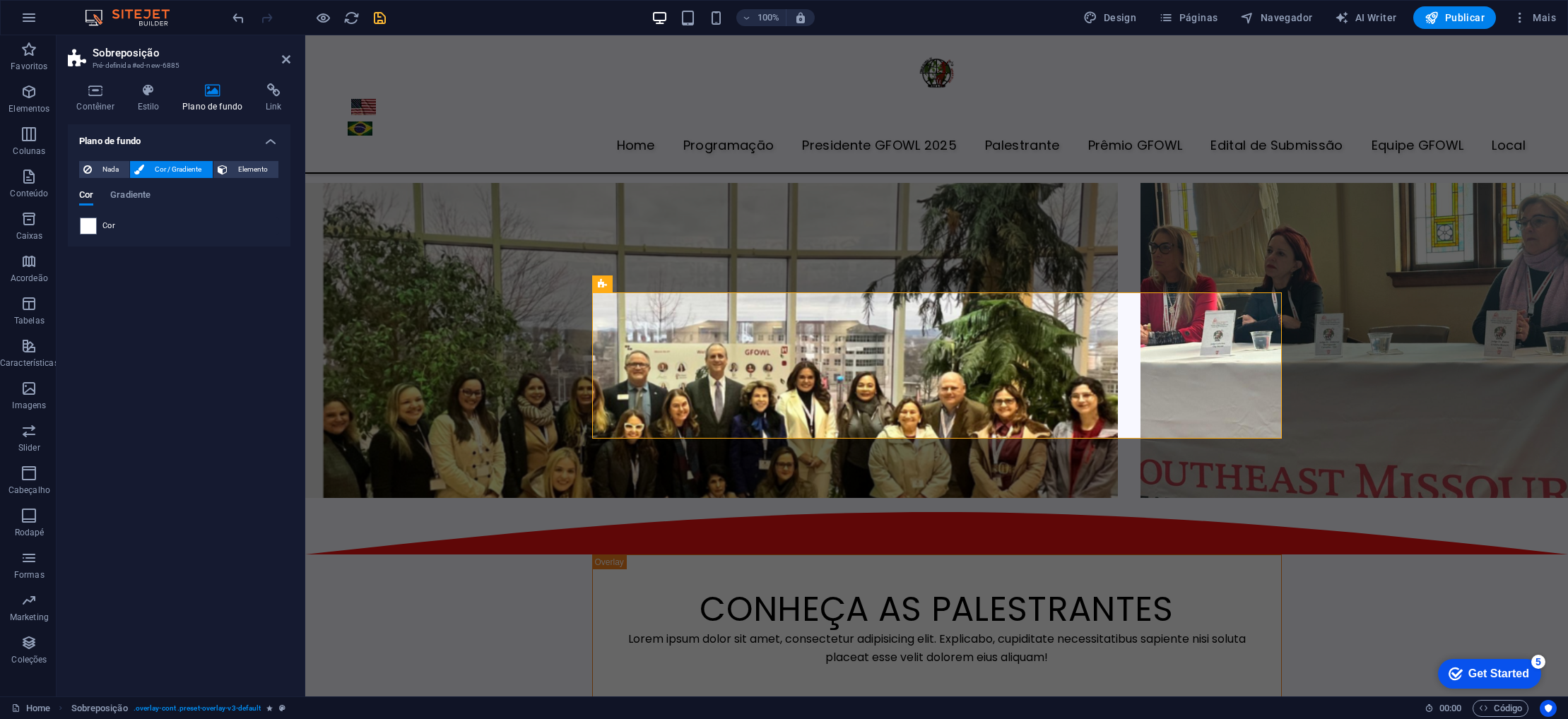
click at [220, 109] on h4 "Plano de fundo" at bounding box center [215, 98] width 84 height 30
click at [165, 106] on h4 "Estilo" at bounding box center [151, 98] width 45 height 30
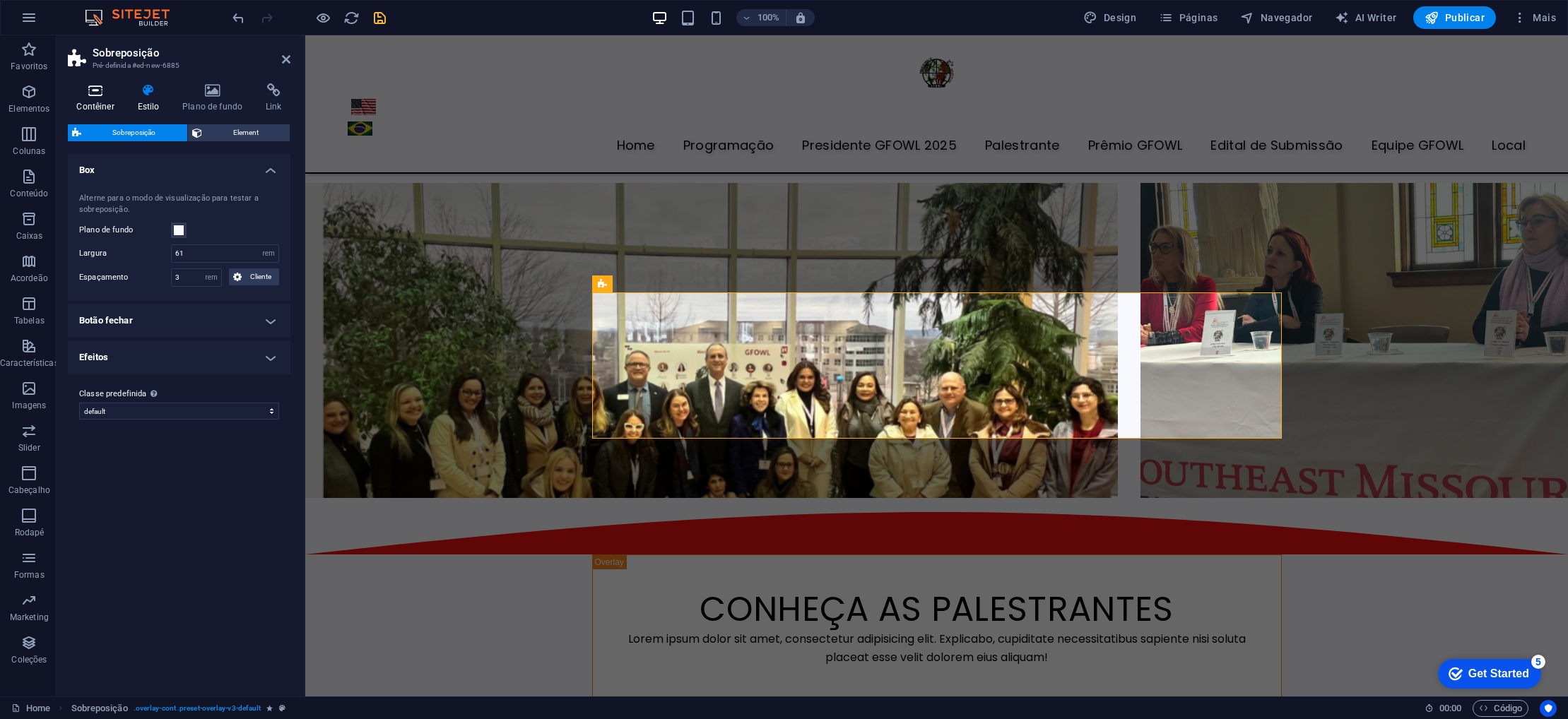
click at [92, 102] on h4 "Contêiner" at bounding box center [99, 98] width 61 height 30
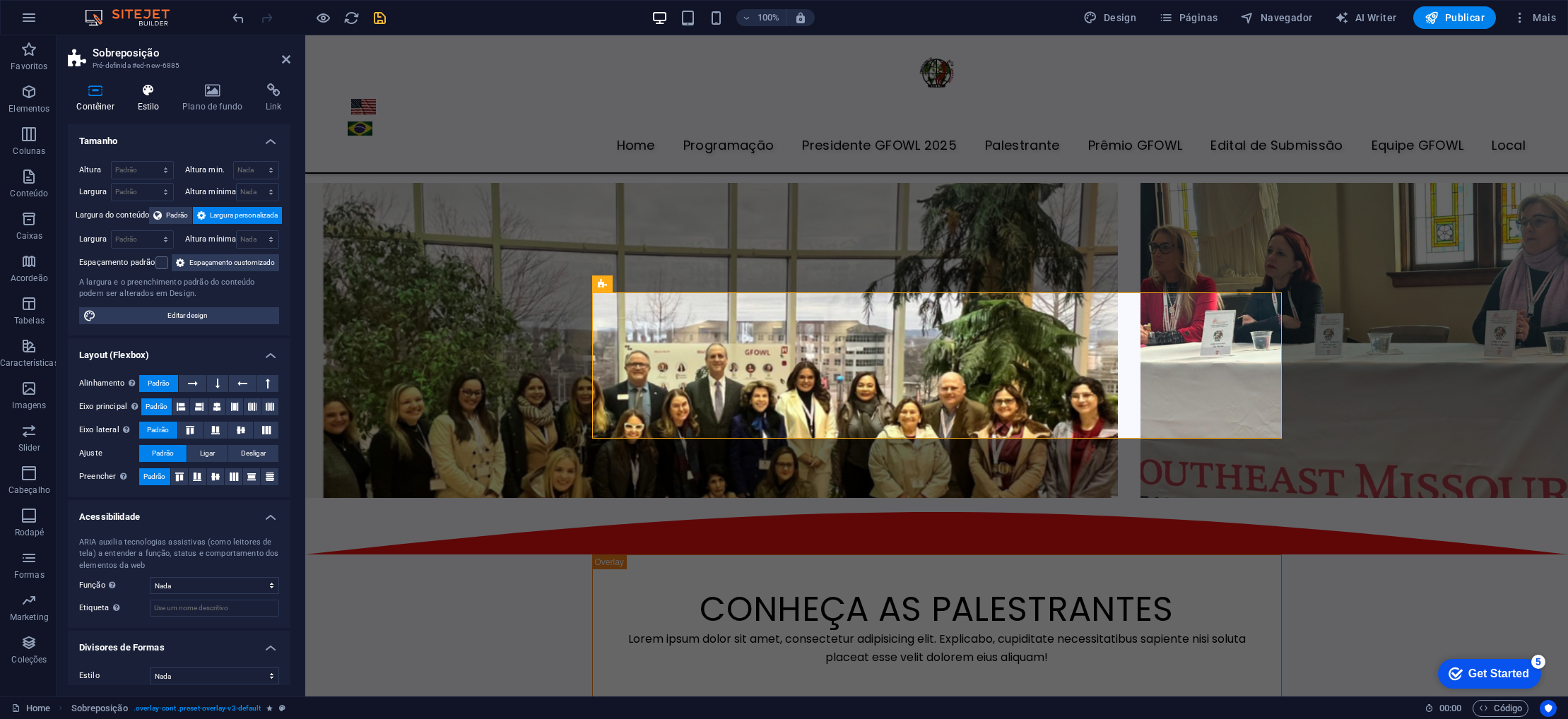
click at [149, 102] on h4 "Estilo" at bounding box center [151, 98] width 45 height 30
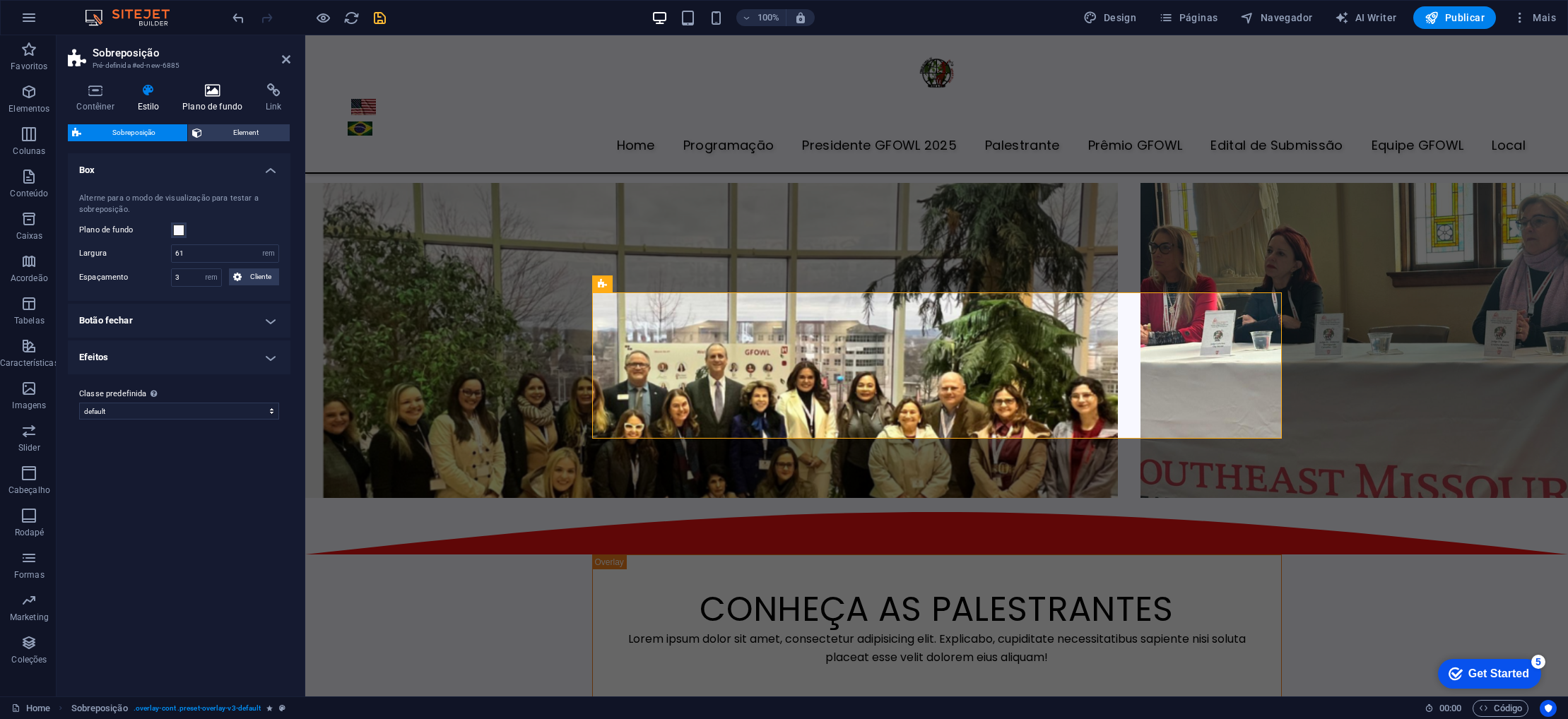
click at [209, 103] on h4 "Plano de fundo" at bounding box center [215, 98] width 84 height 30
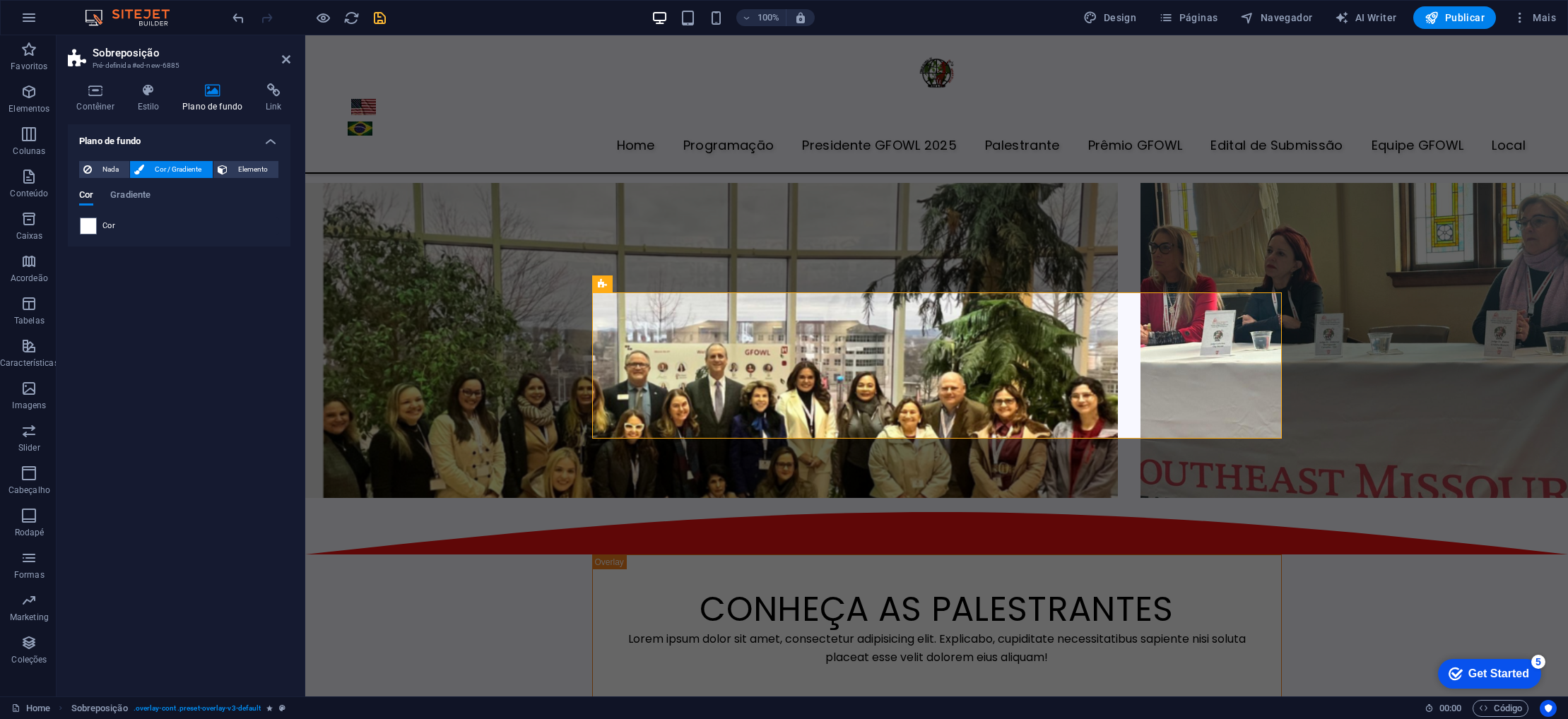
click at [289, 62] on icon at bounding box center [286, 59] width 9 height 11
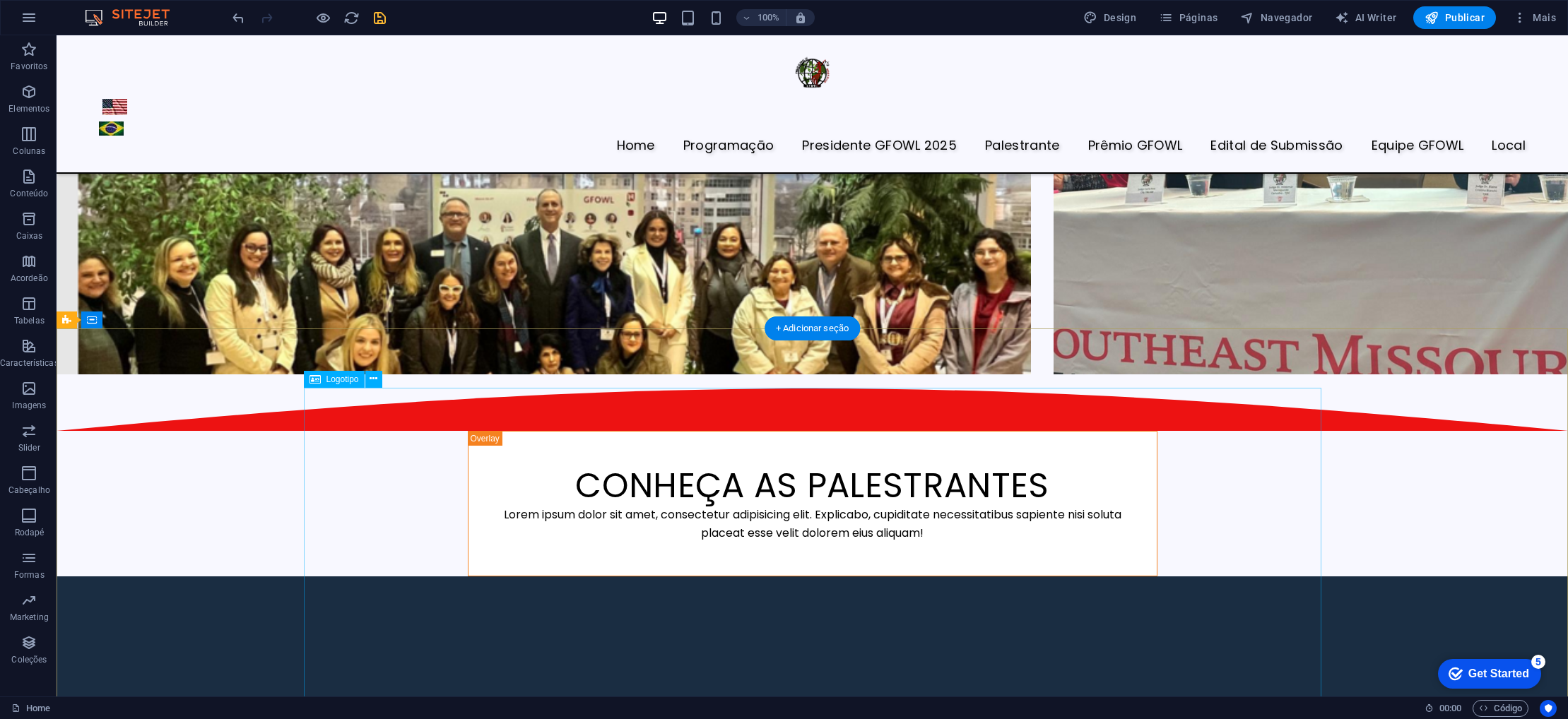
scroll to position [3393, 0]
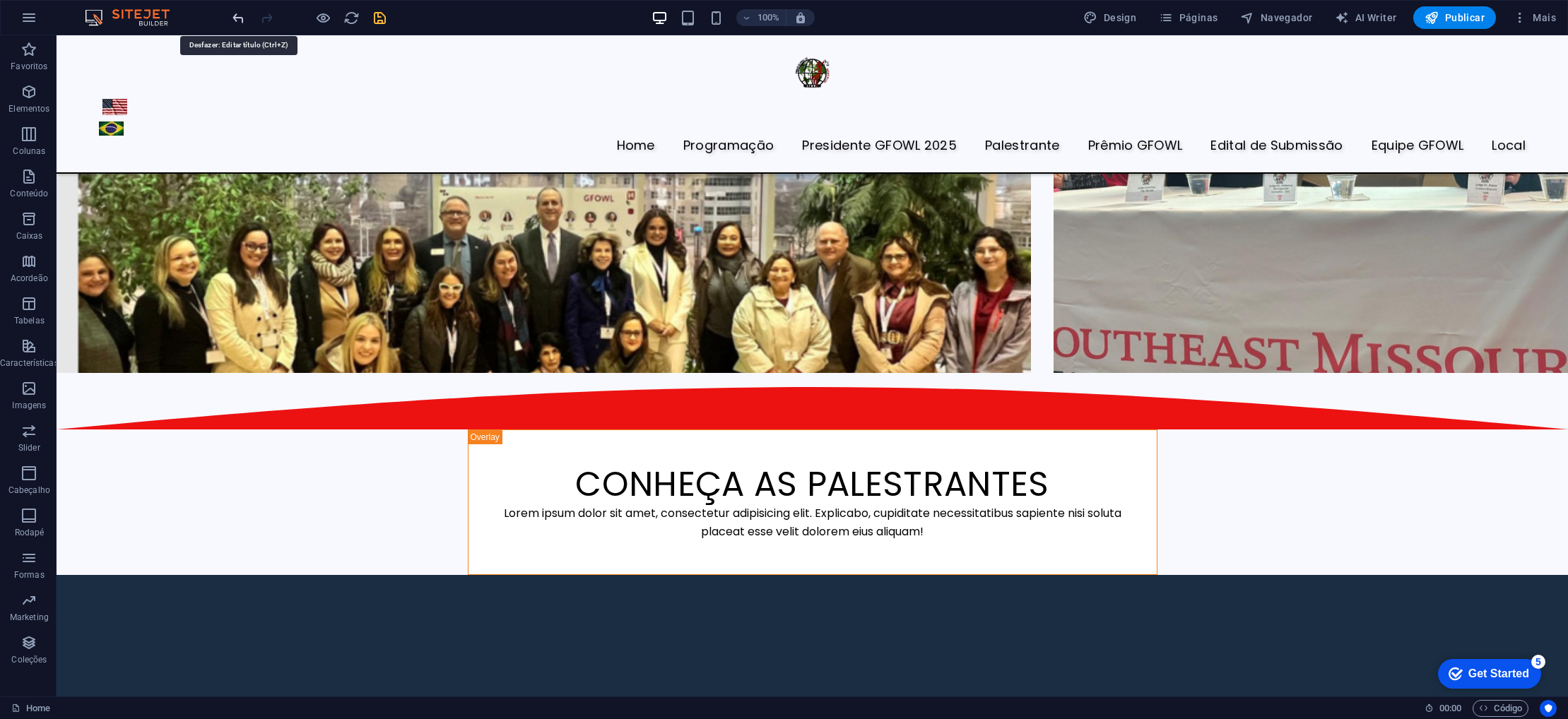
click at [233, 18] on icon "undo" at bounding box center [239, 18] width 16 height 16
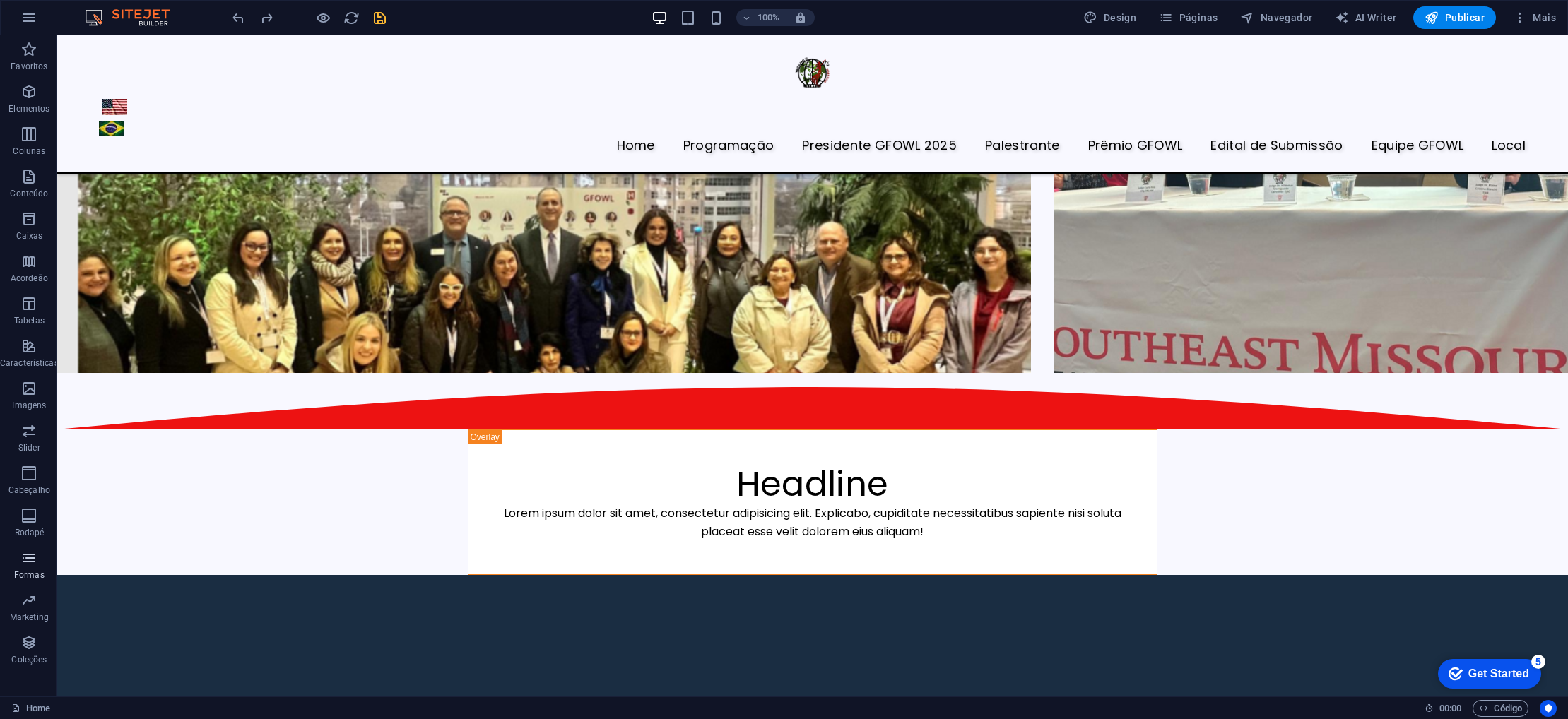
click at [24, 564] on icon "button" at bounding box center [29, 558] width 17 height 17
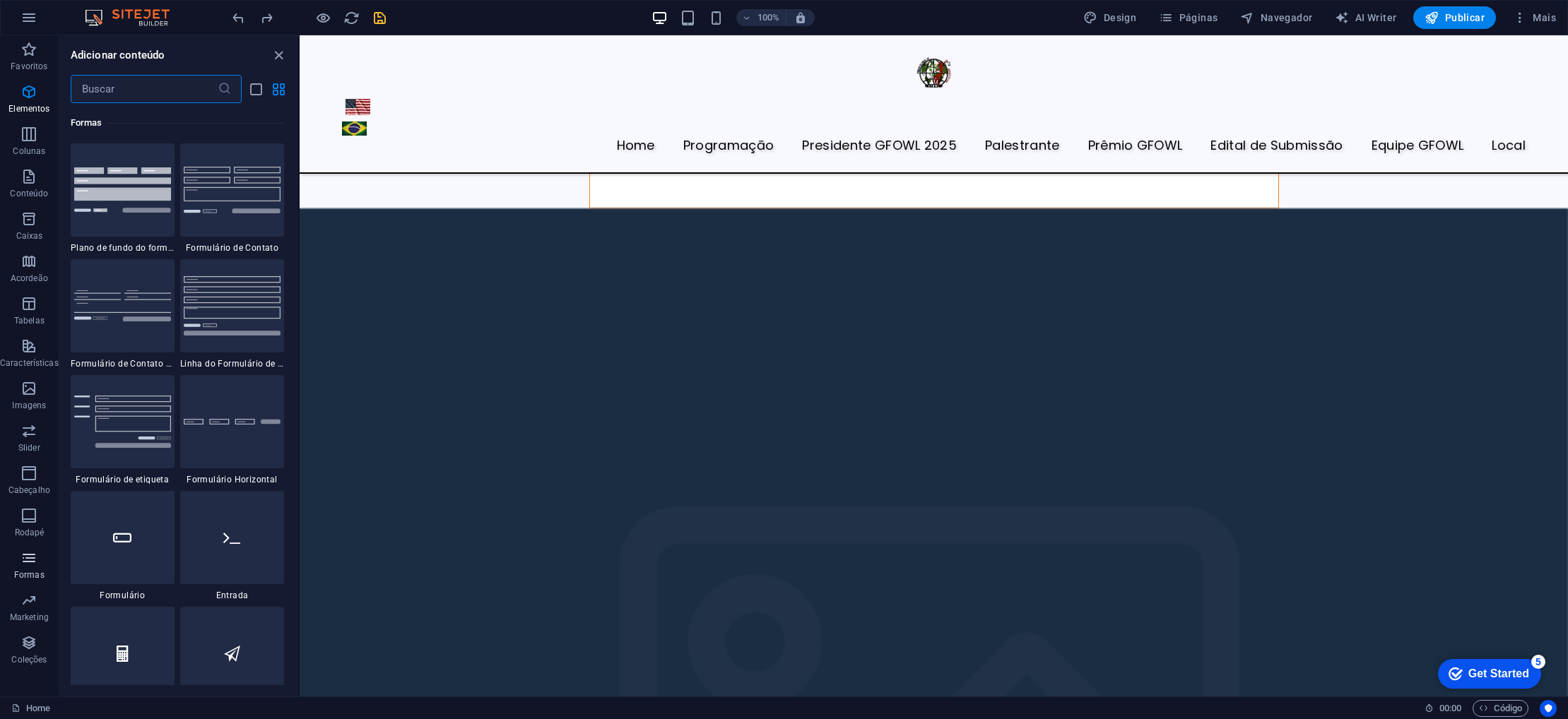
scroll to position [10311, 0]
click at [27, 512] on icon "button" at bounding box center [29, 516] width 17 height 17
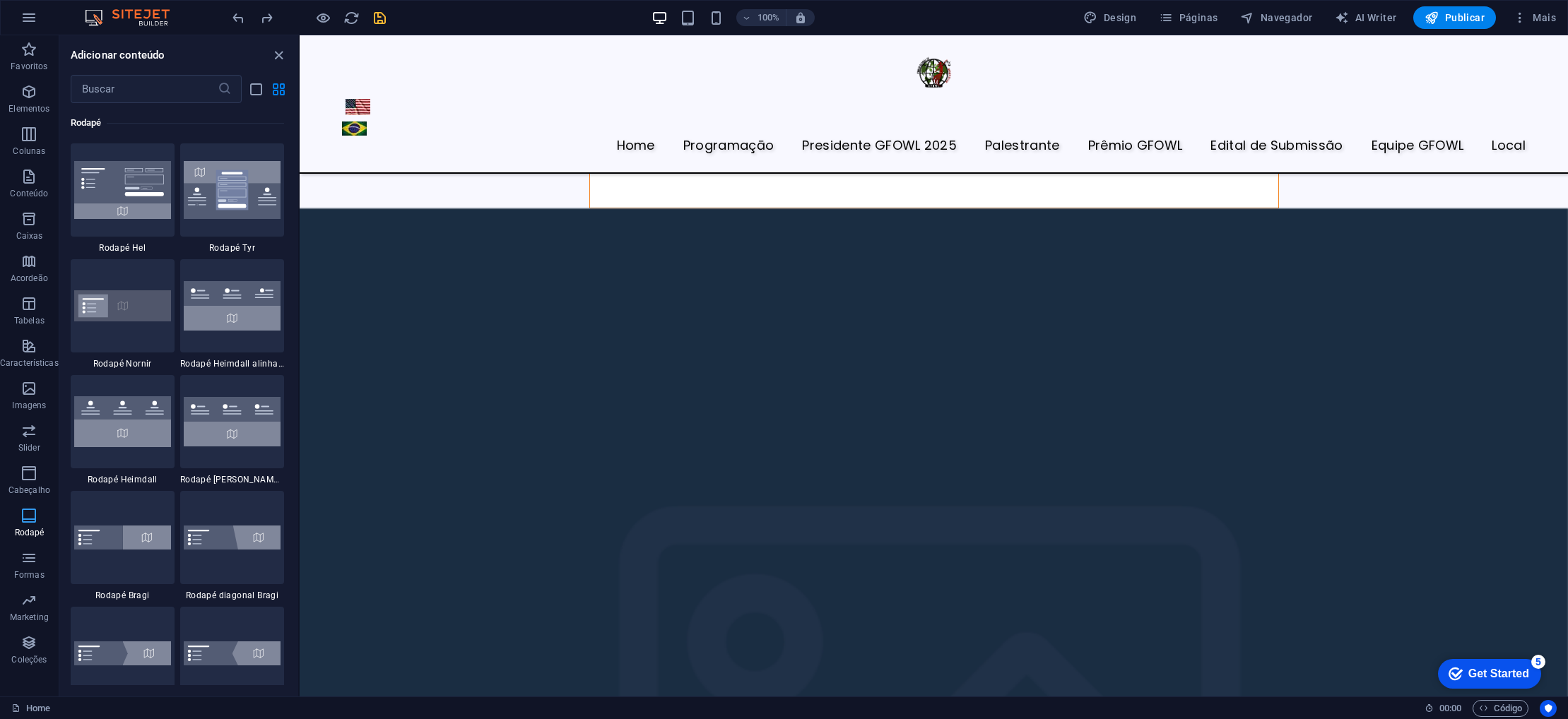
scroll to position [9350, 0]
click at [30, 481] on span "Cabeçalho" at bounding box center [29, 481] width 59 height 34
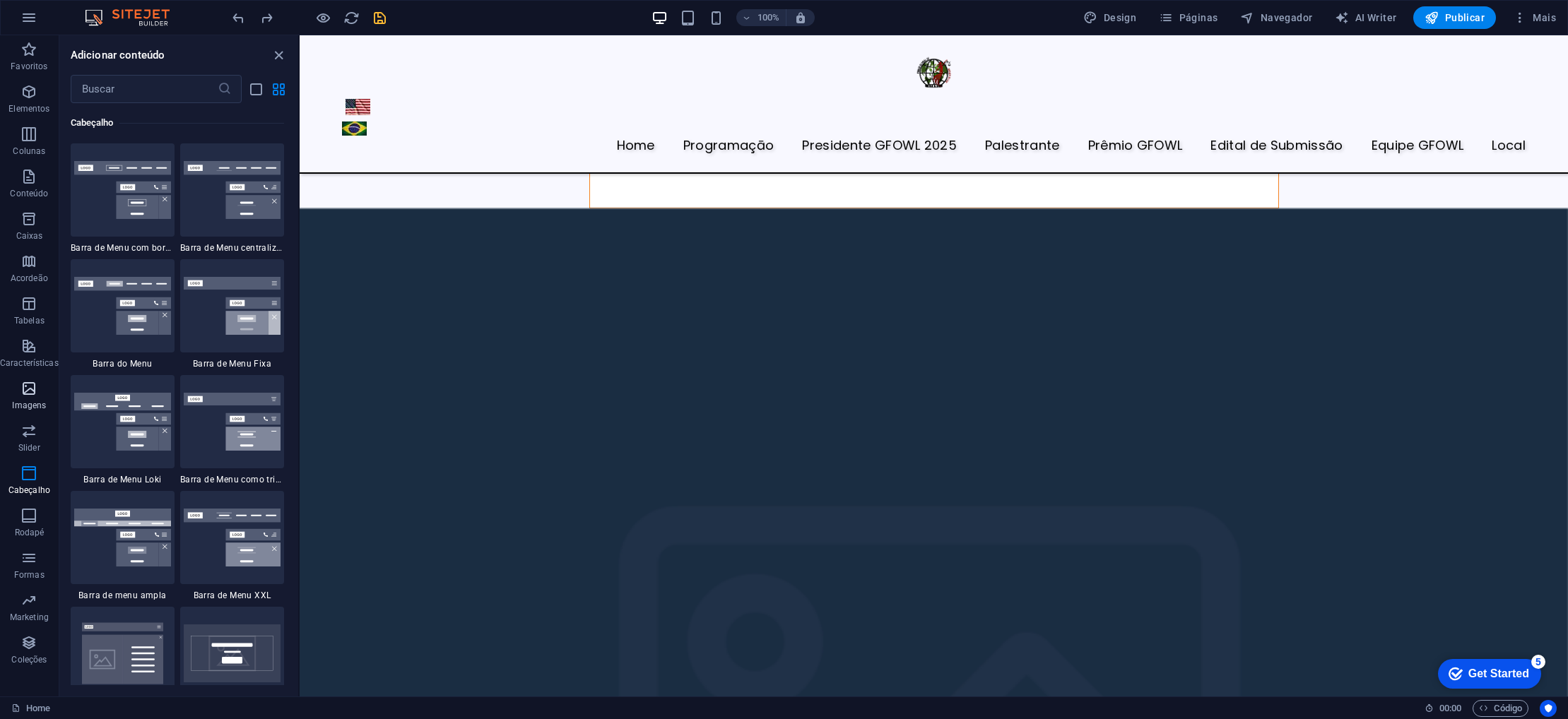
click at [26, 391] on icon "button" at bounding box center [29, 388] width 17 height 17
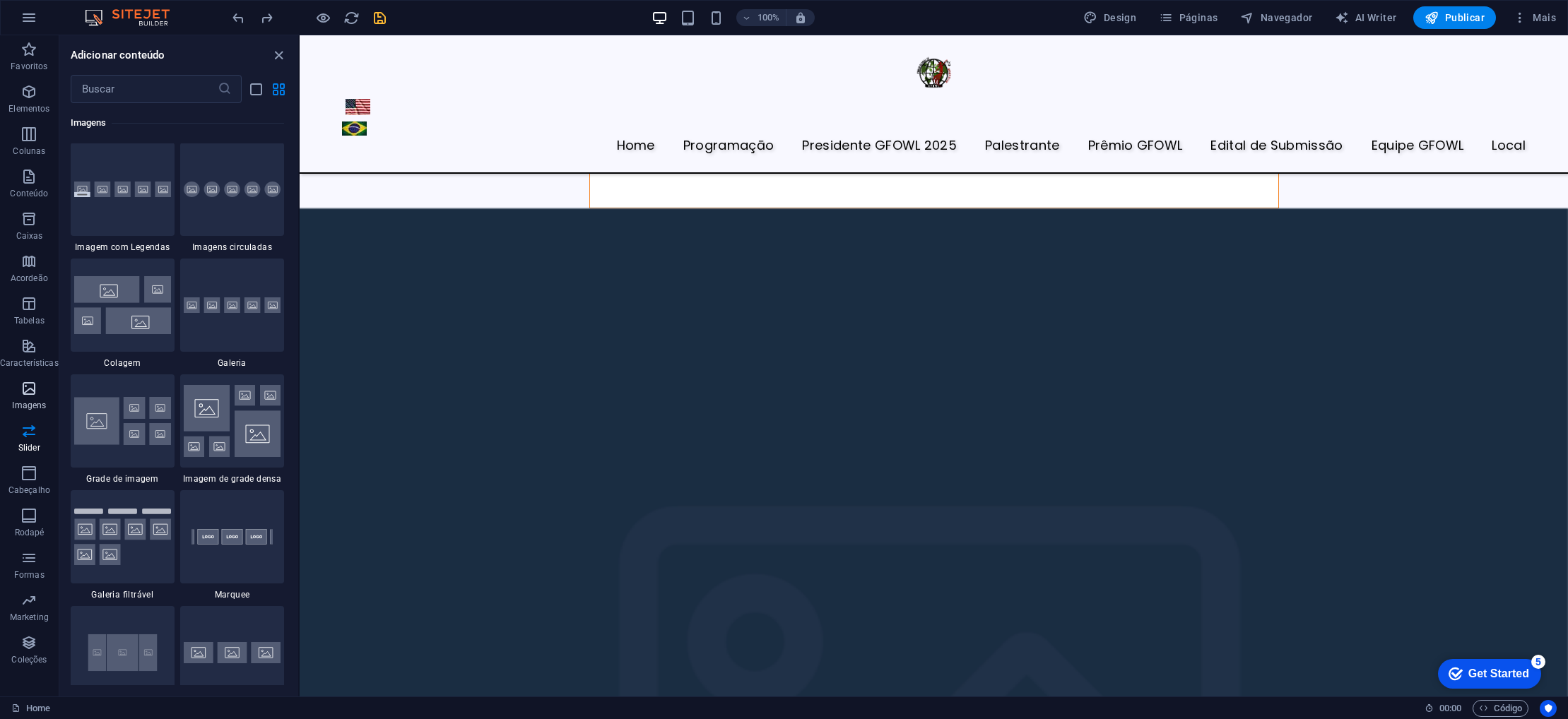
scroll to position [7162, 0]
click at [34, 356] on span "Características" at bounding box center [29, 354] width 59 height 34
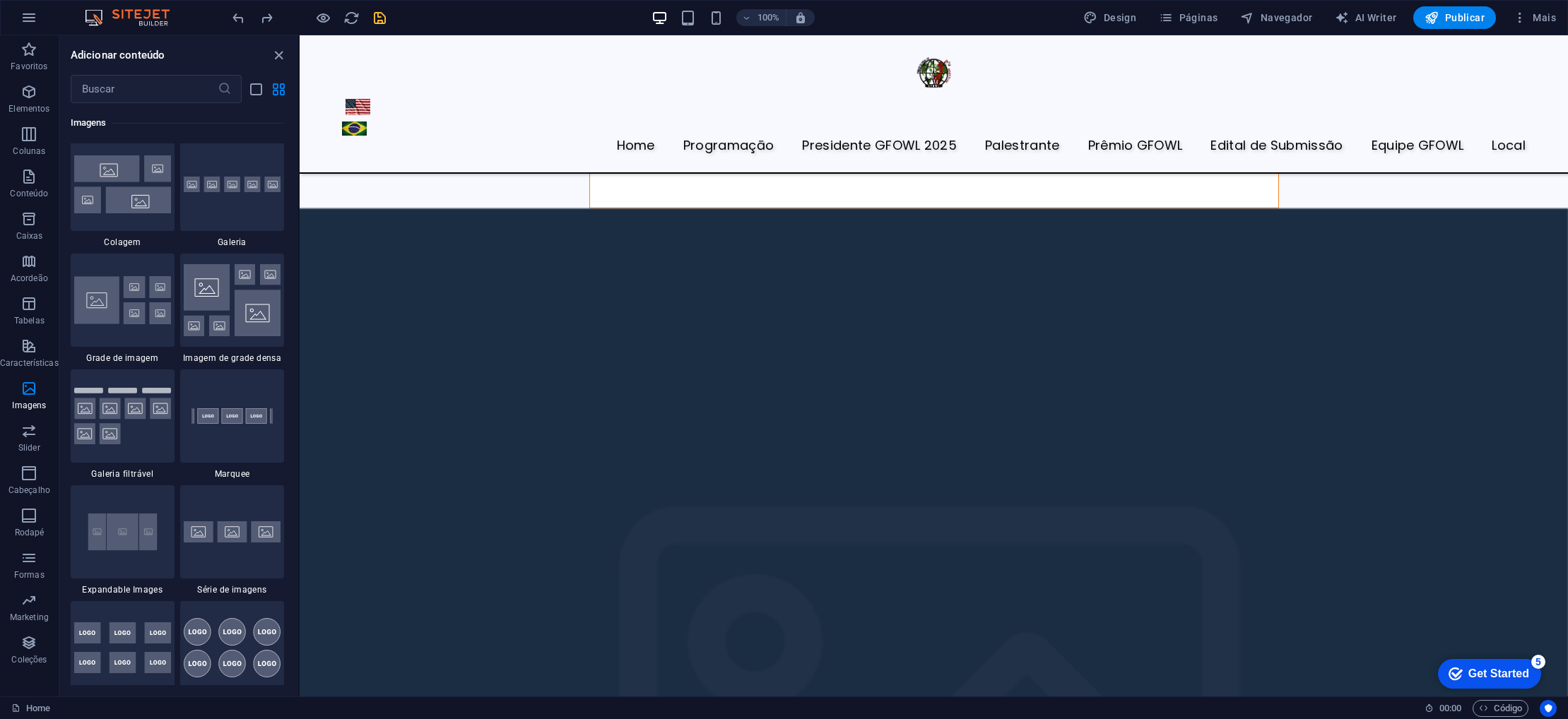
scroll to position [7284, 0]
click at [36, 268] on icon "button" at bounding box center [29, 262] width 17 height 17
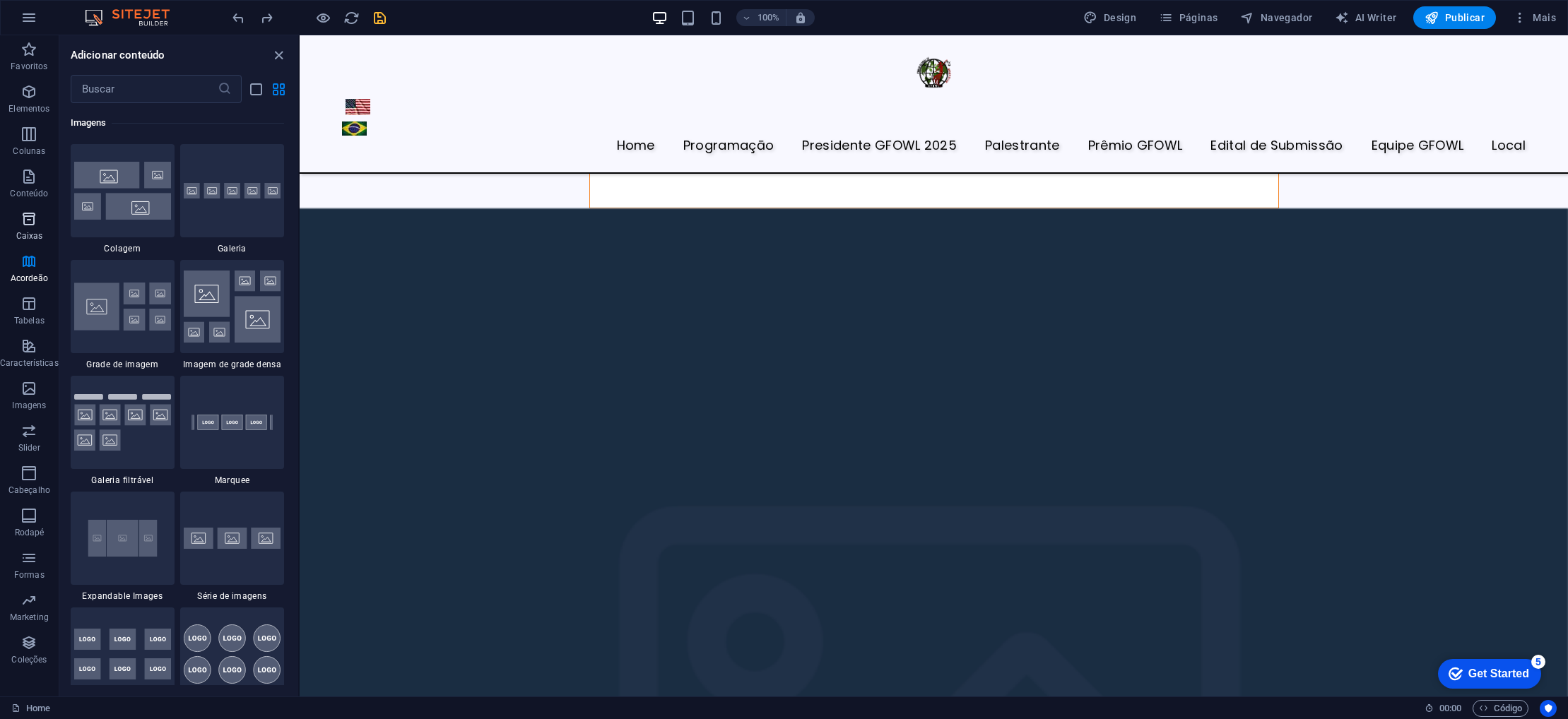
click at [28, 231] on p "Caixas" at bounding box center [30, 236] width 27 height 11
click at [37, 218] on icon "button" at bounding box center [29, 219] width 17 height 17
click at [35, 196] on p "Conteúdo" at bounding box center [29, 193] width 38 height 11
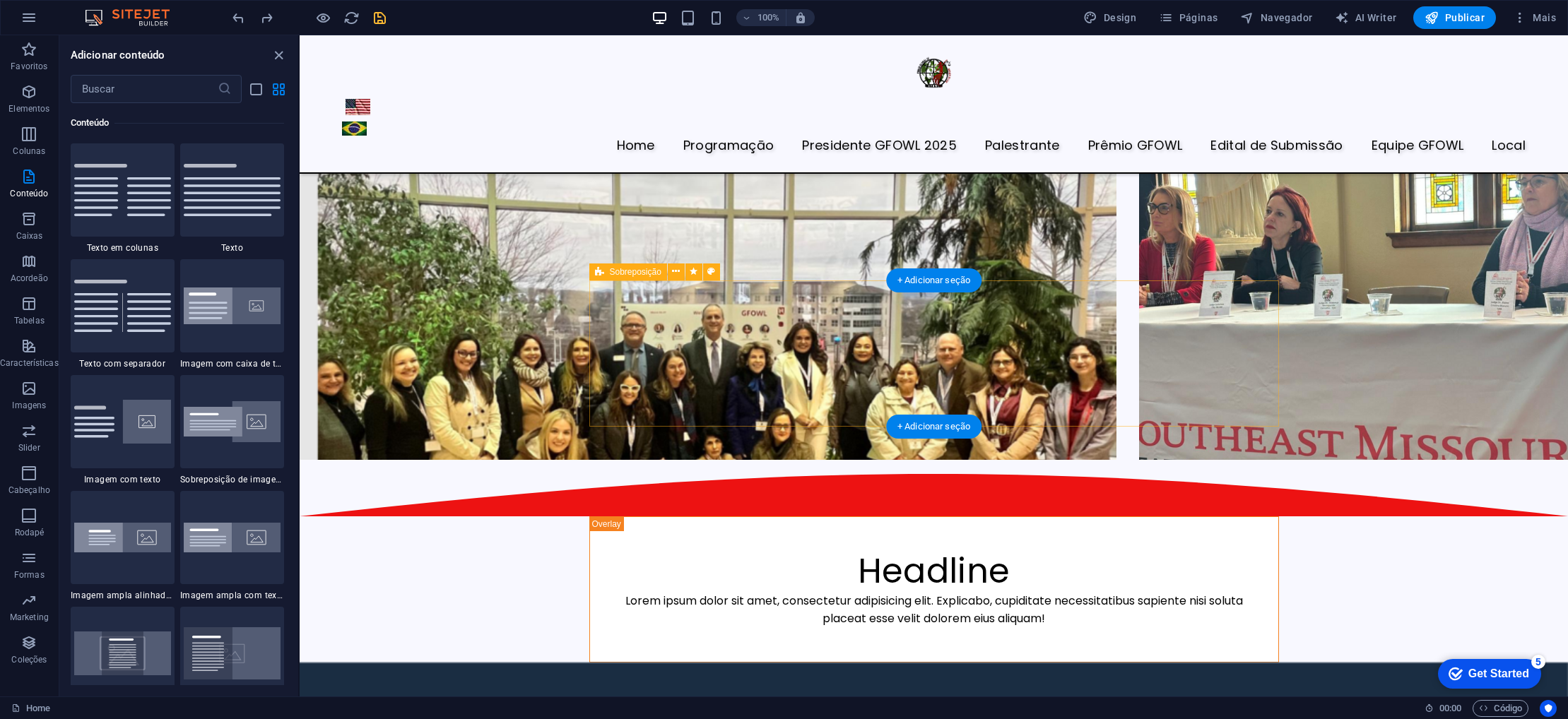
scroll to position [2946, 0]
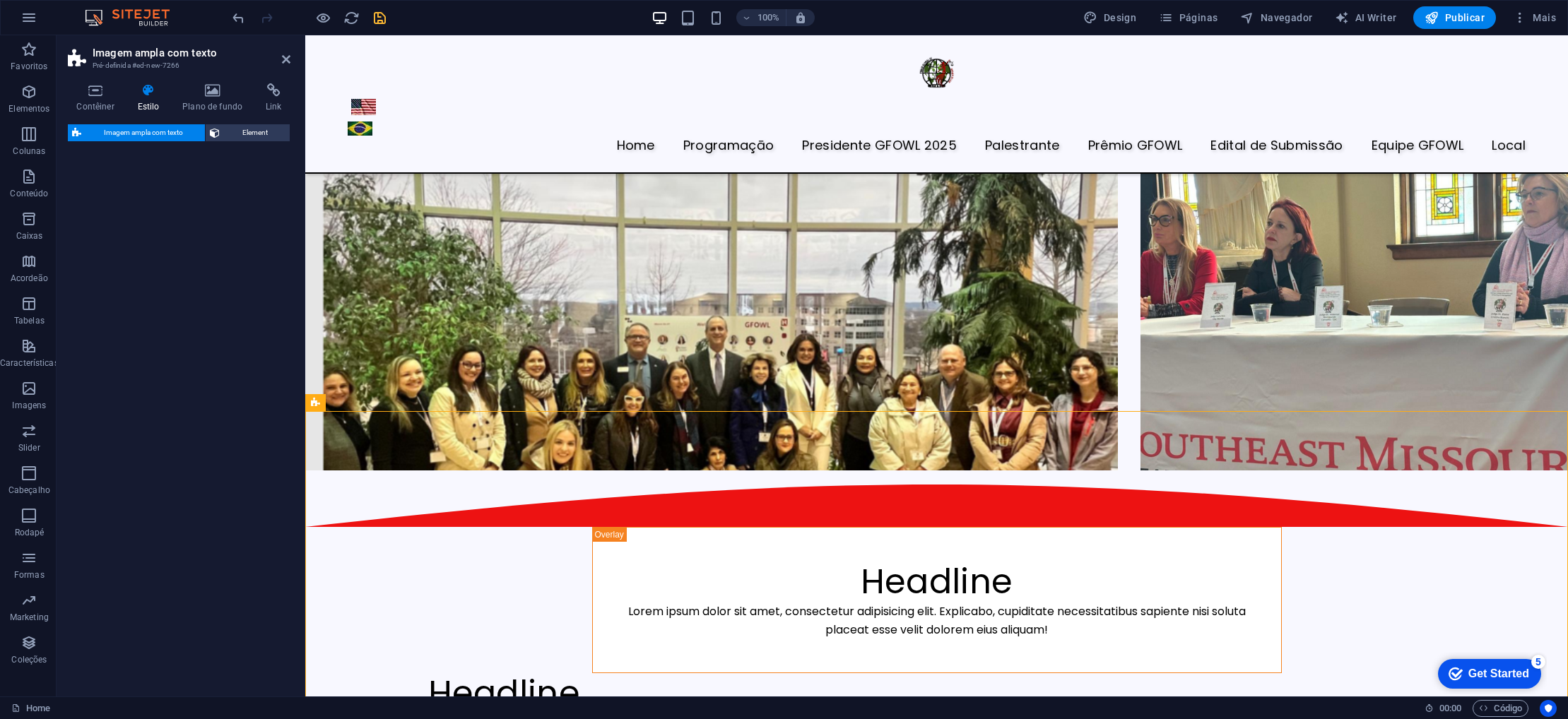
select select "%"
select select "rem"
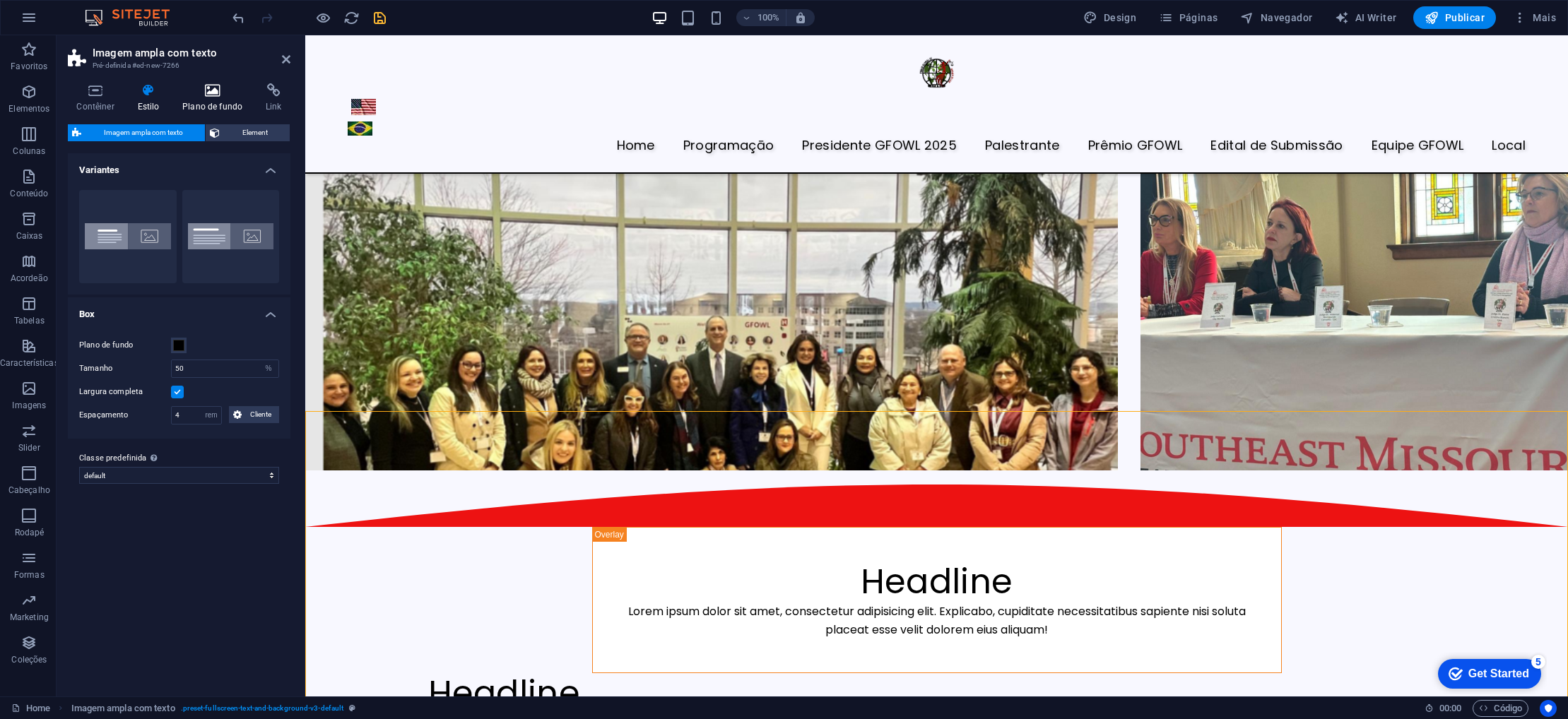
click at [217, 92] on icon at bounding box center [212, 91] width 77 height 14
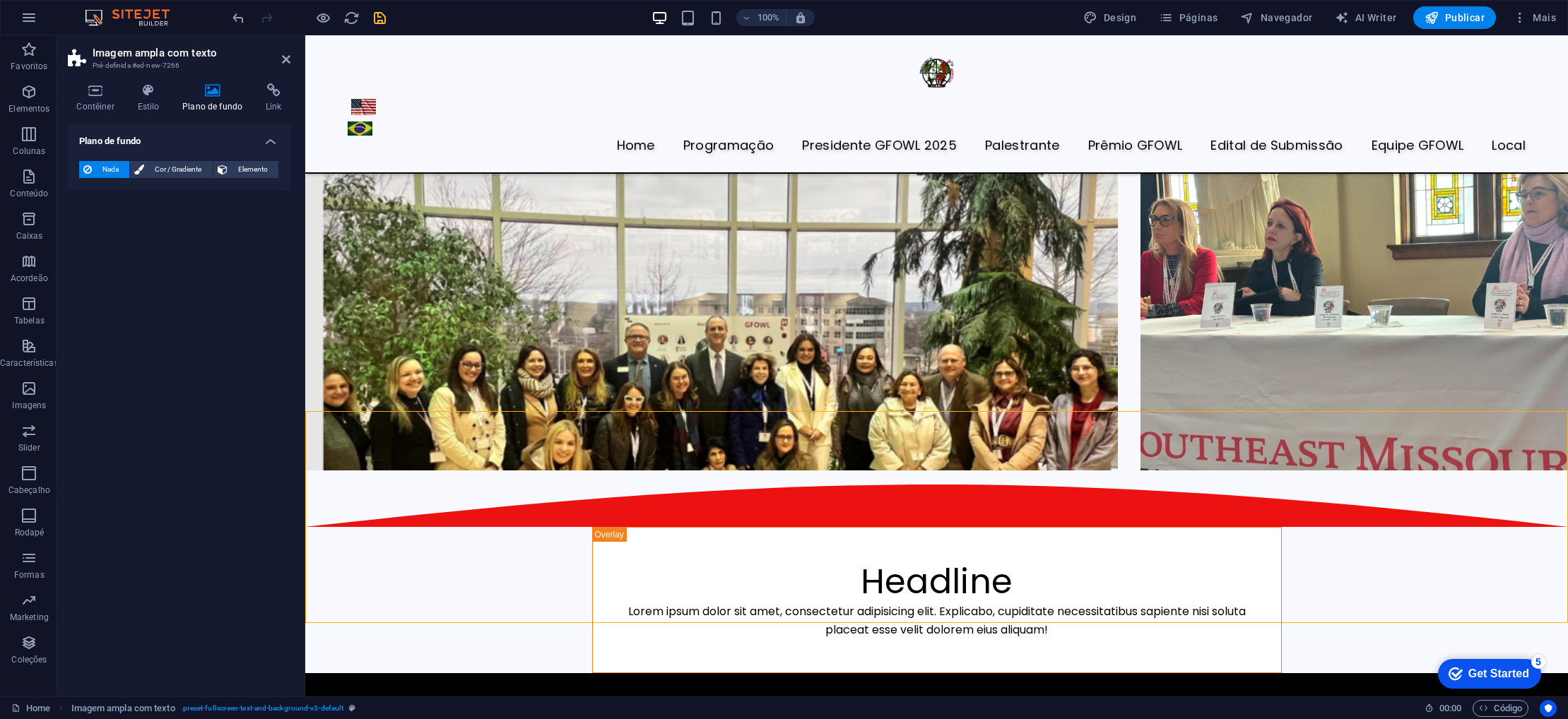
click at [106, 106] on h4 "Contêiner" at bounding box center [99, 98] width 61 height 30
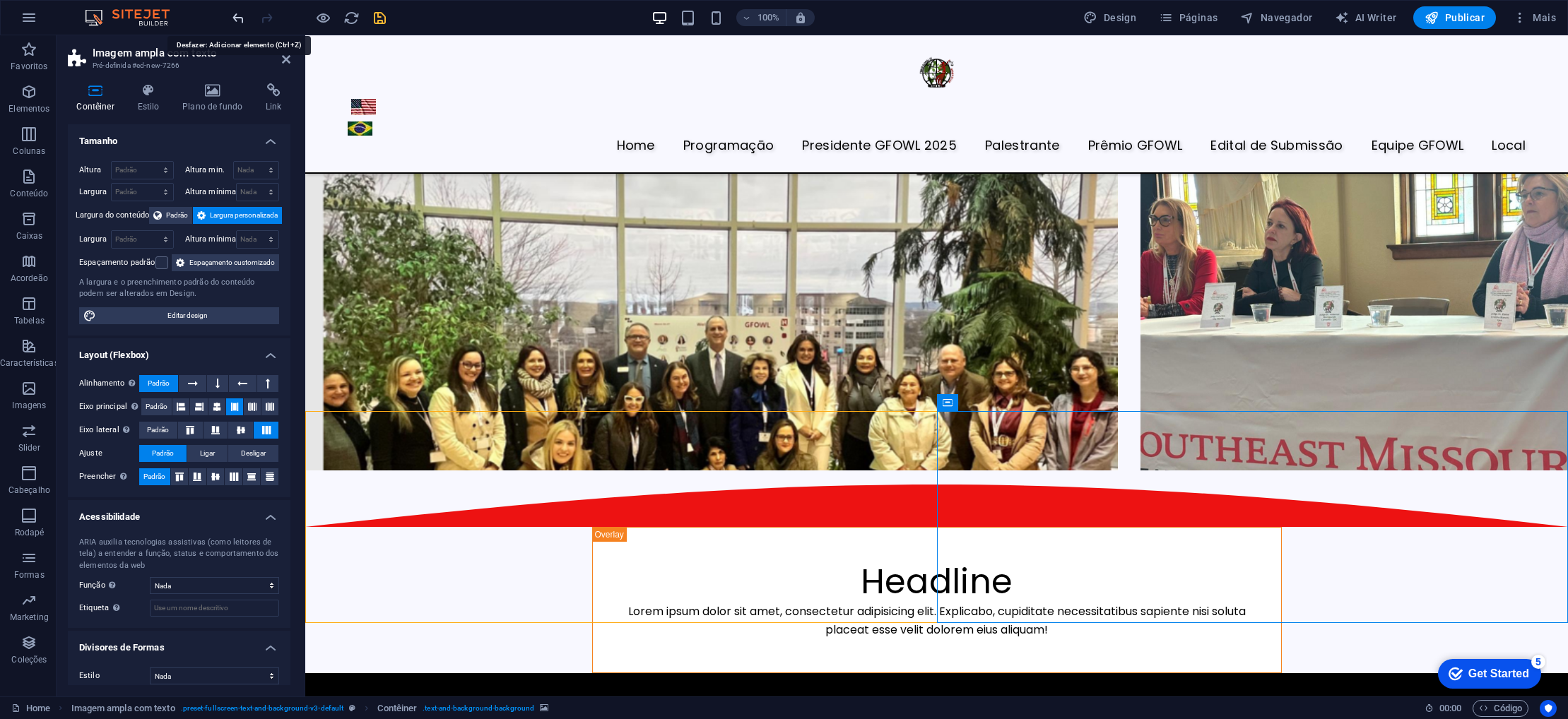
click at [235, 15] on icon "undo" at bounding box center [239, 18] width 16 height 16
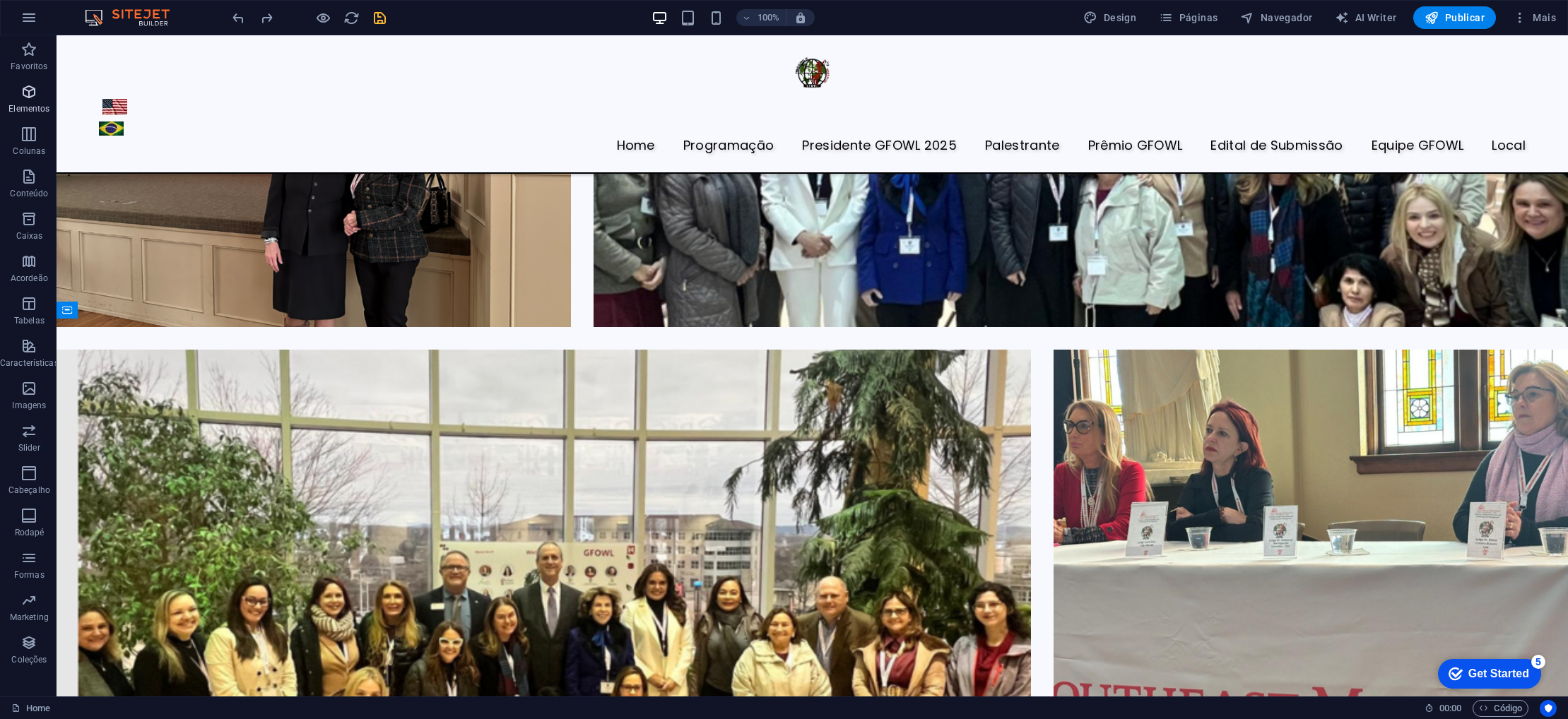
click at [26, 102] on span "Elementos" at bounding box center [29, 100] width 59 height 34
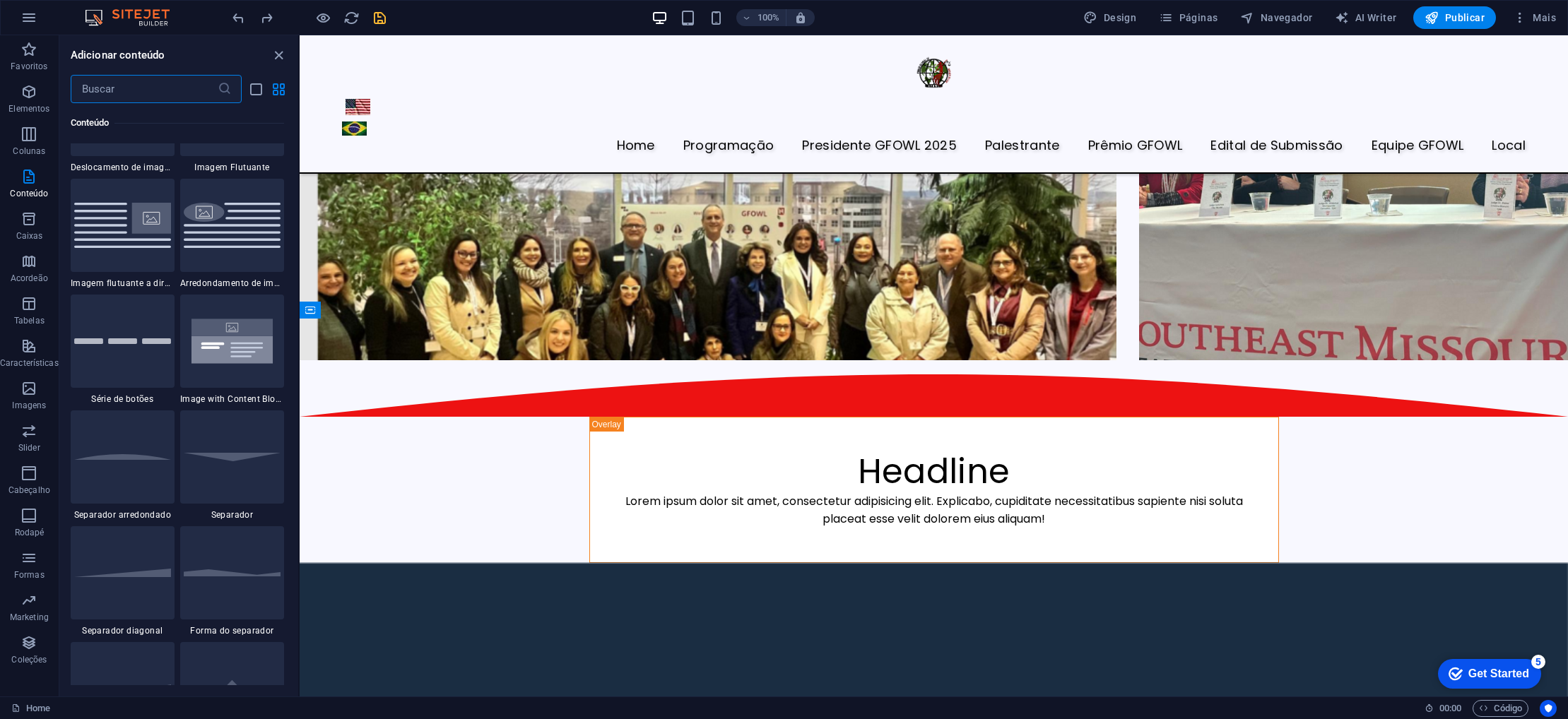
scroll to position [3126, 0]
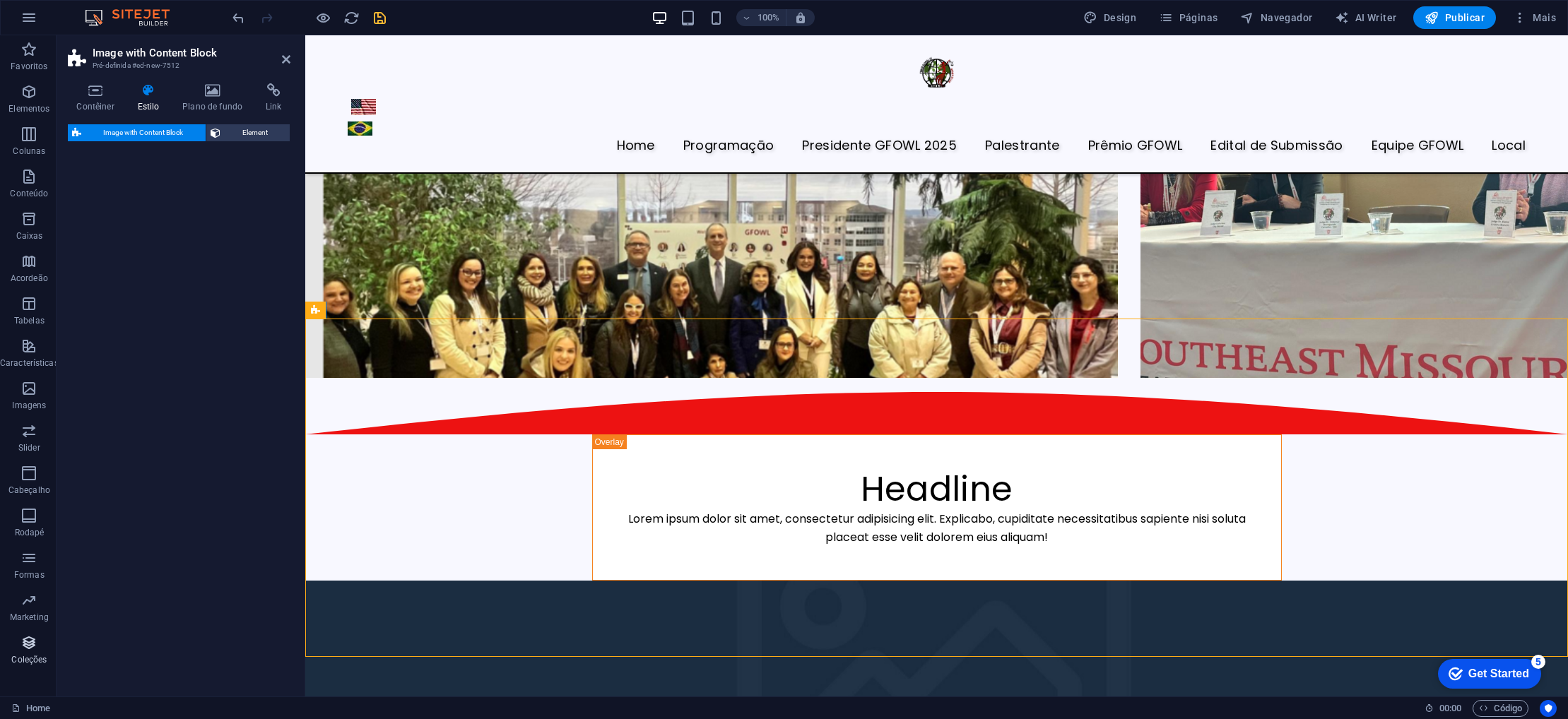
select select "rem"
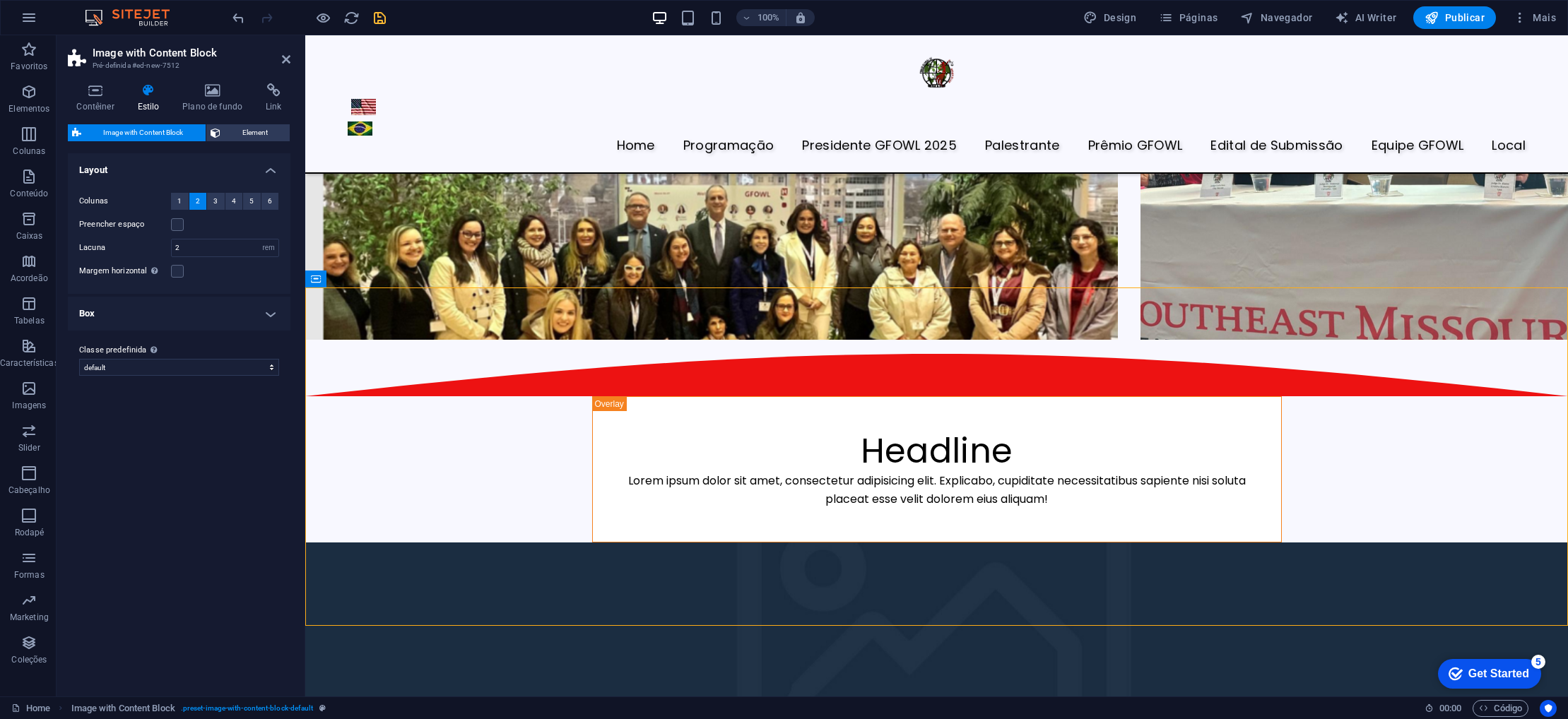
scroll to position [3090, 0]
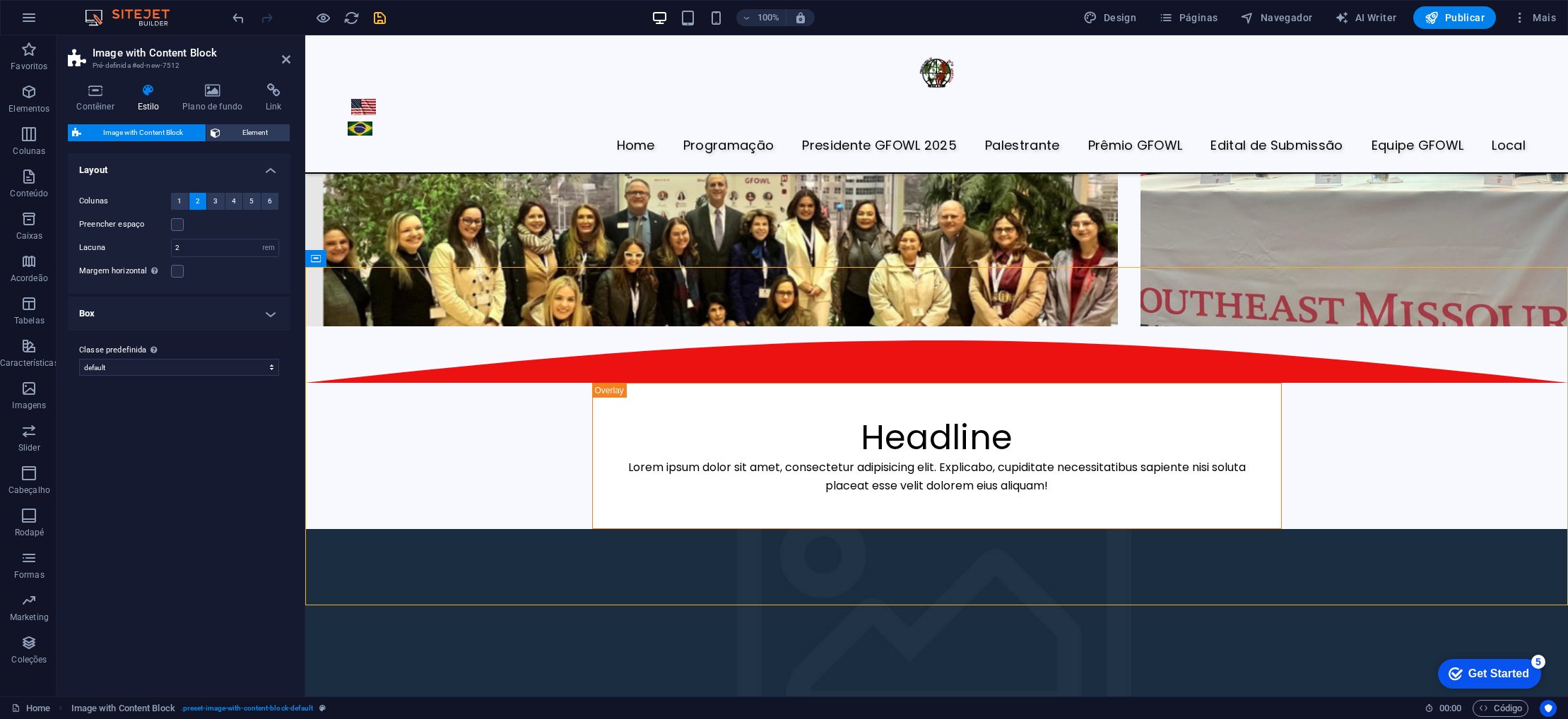
click at [679, 529] on figure at bounding box center [936, 635] width 1263 height 212
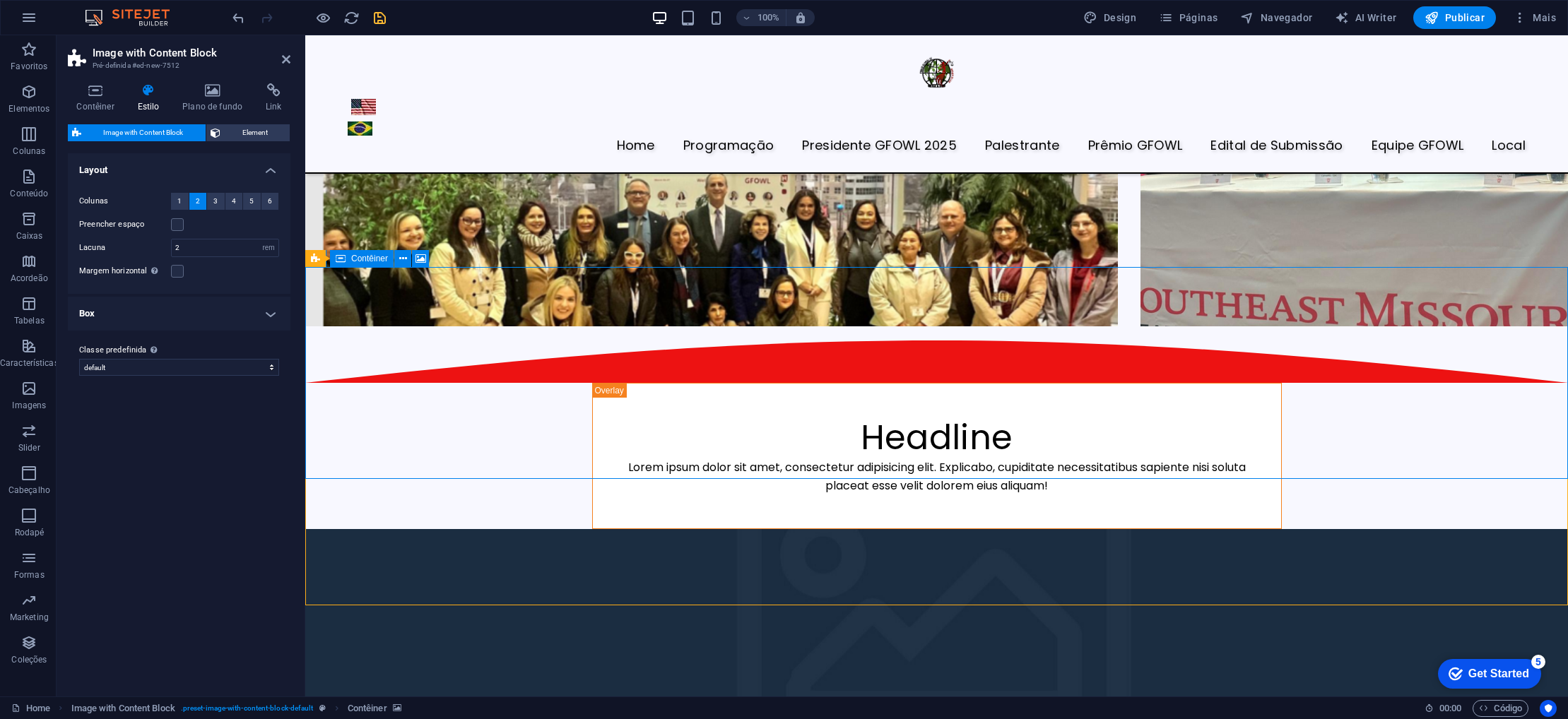
select select "px"
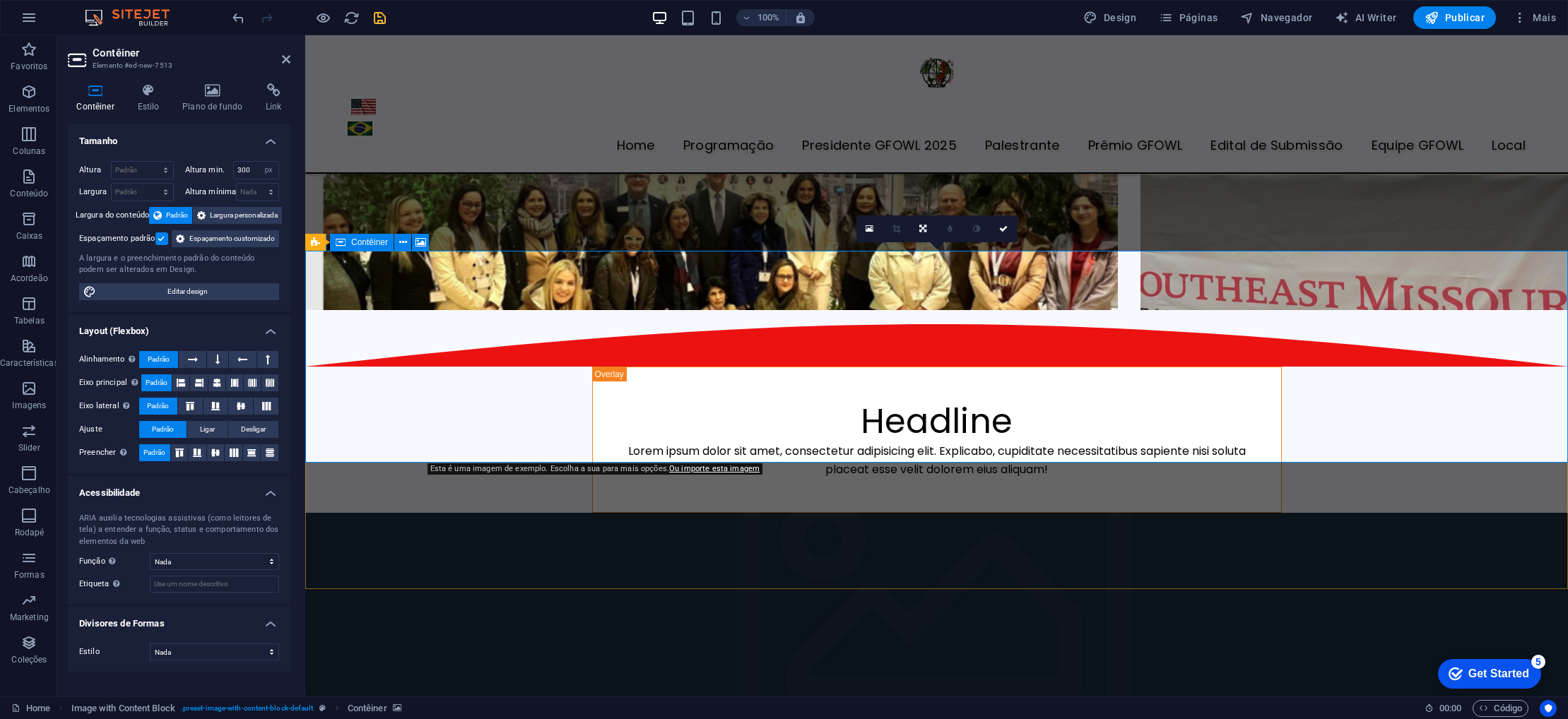
scroll to position [3103, 0]
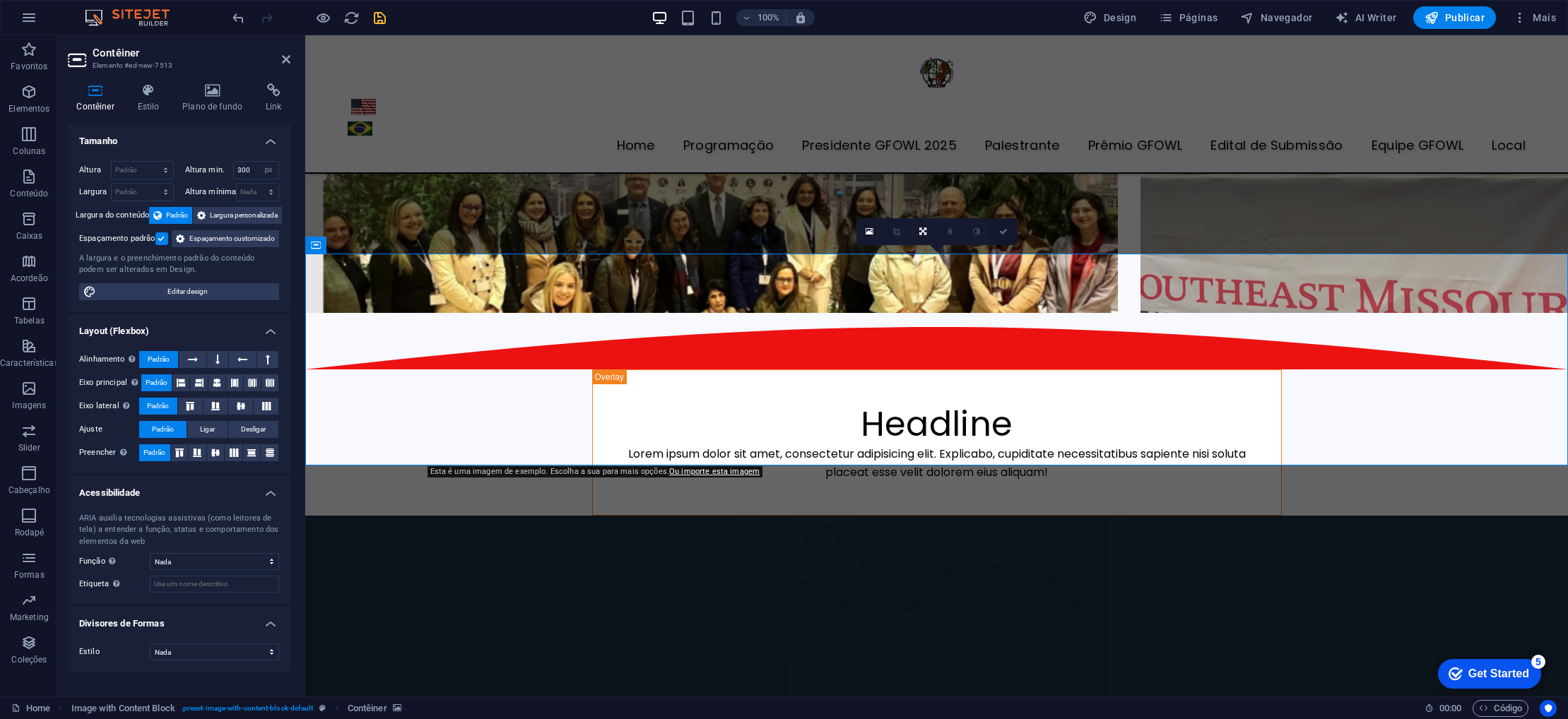
click at [1002, 231] on icon at bounding box center [1003, 231] width 9 height 9
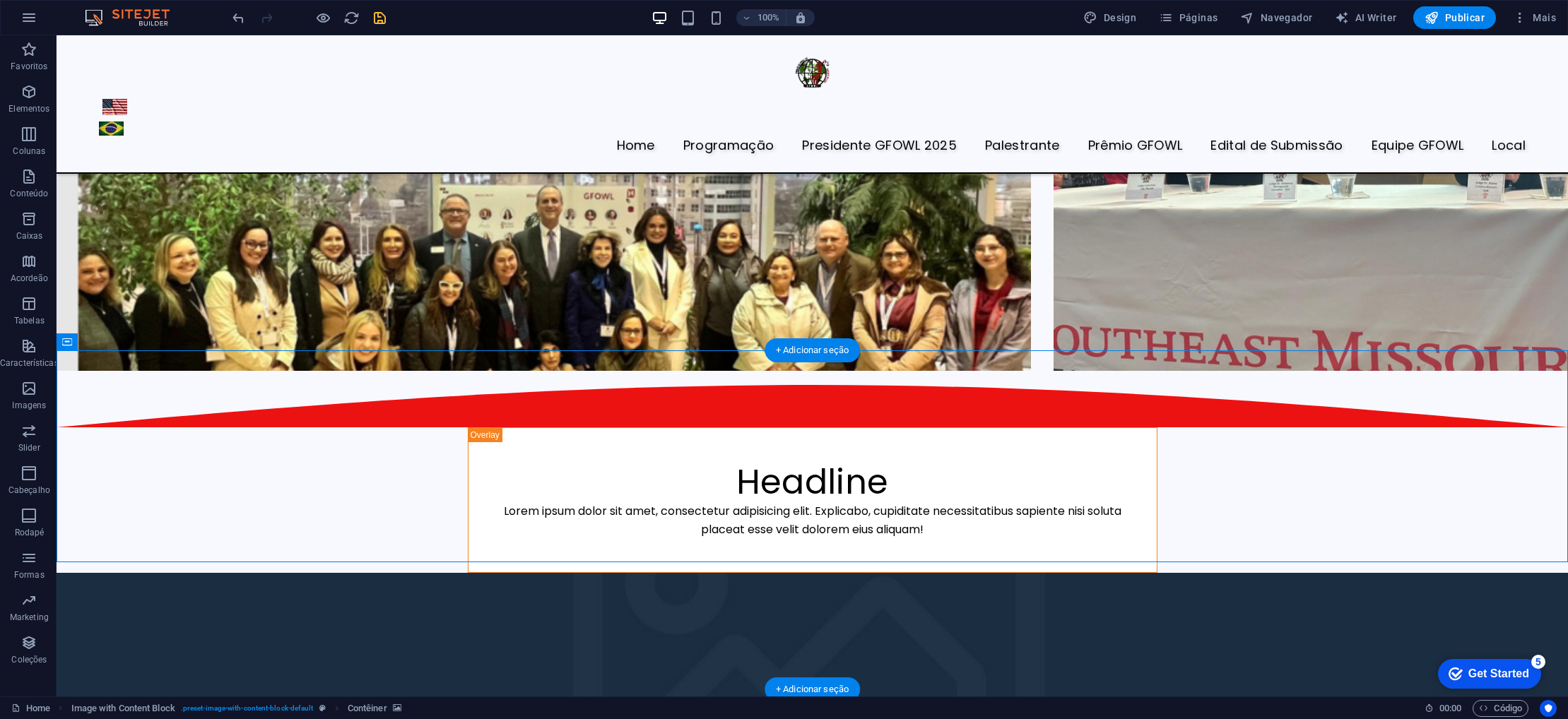
scroll to position [3400, 0]
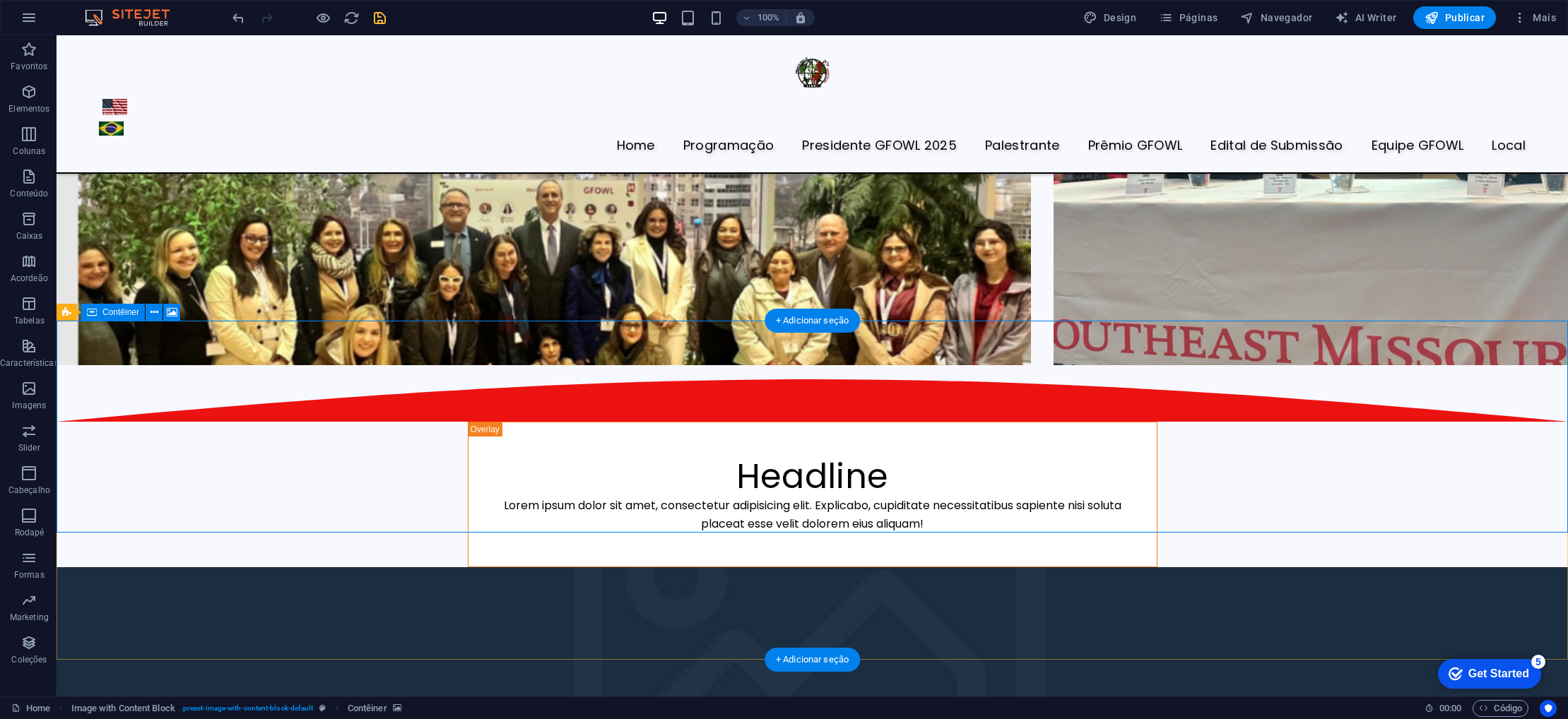
select select "px"
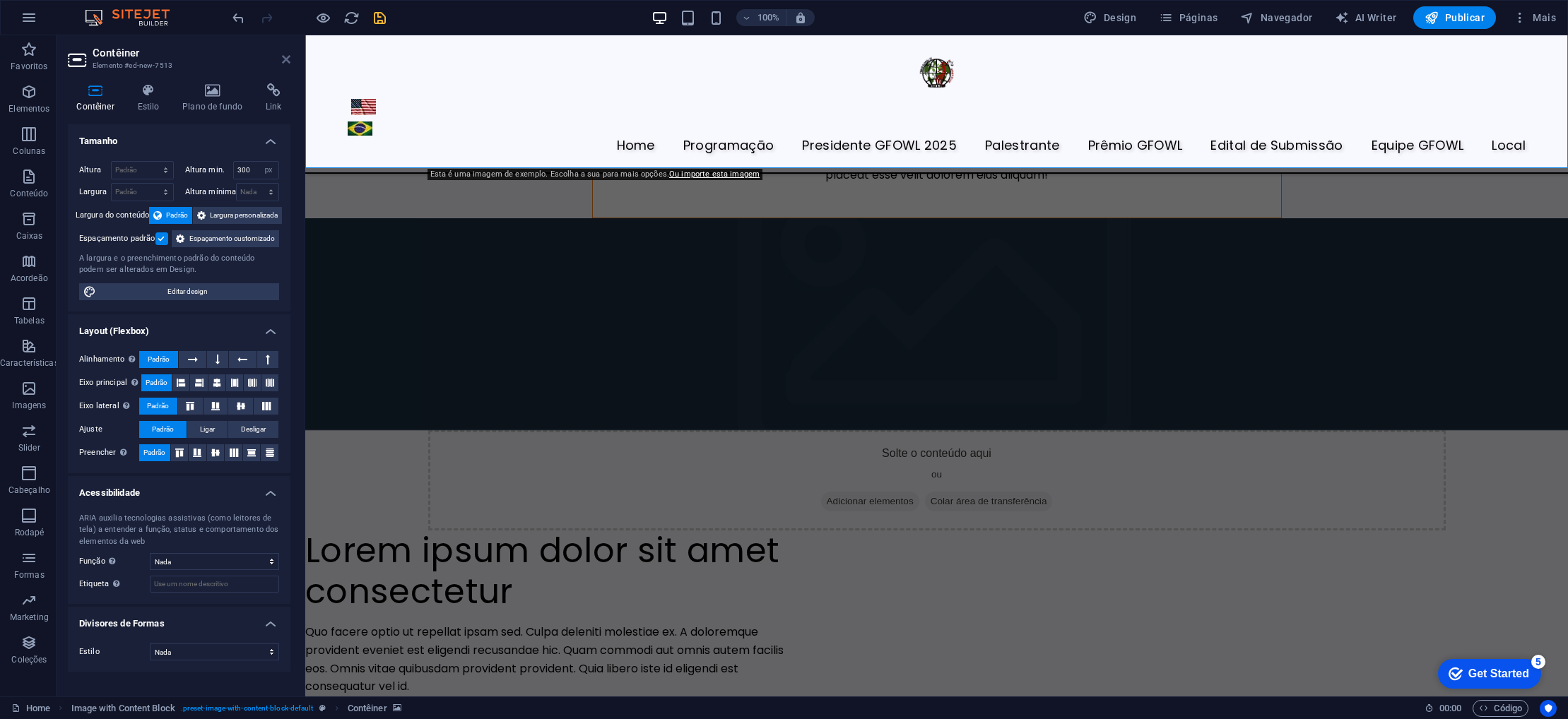
click at [285, 59] on icon at bounding box center [286, 59] width 9 height 11
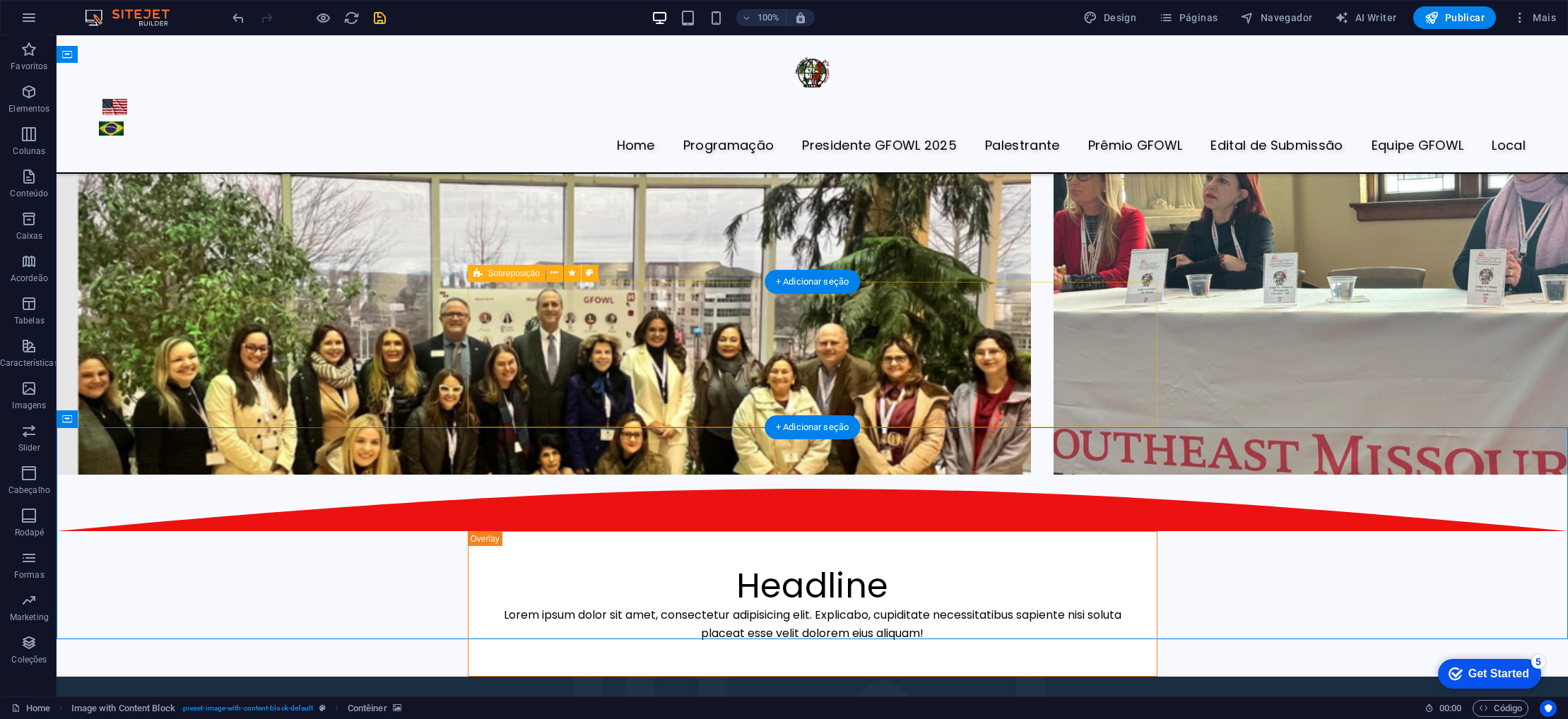
scroll to position [3290, 0]
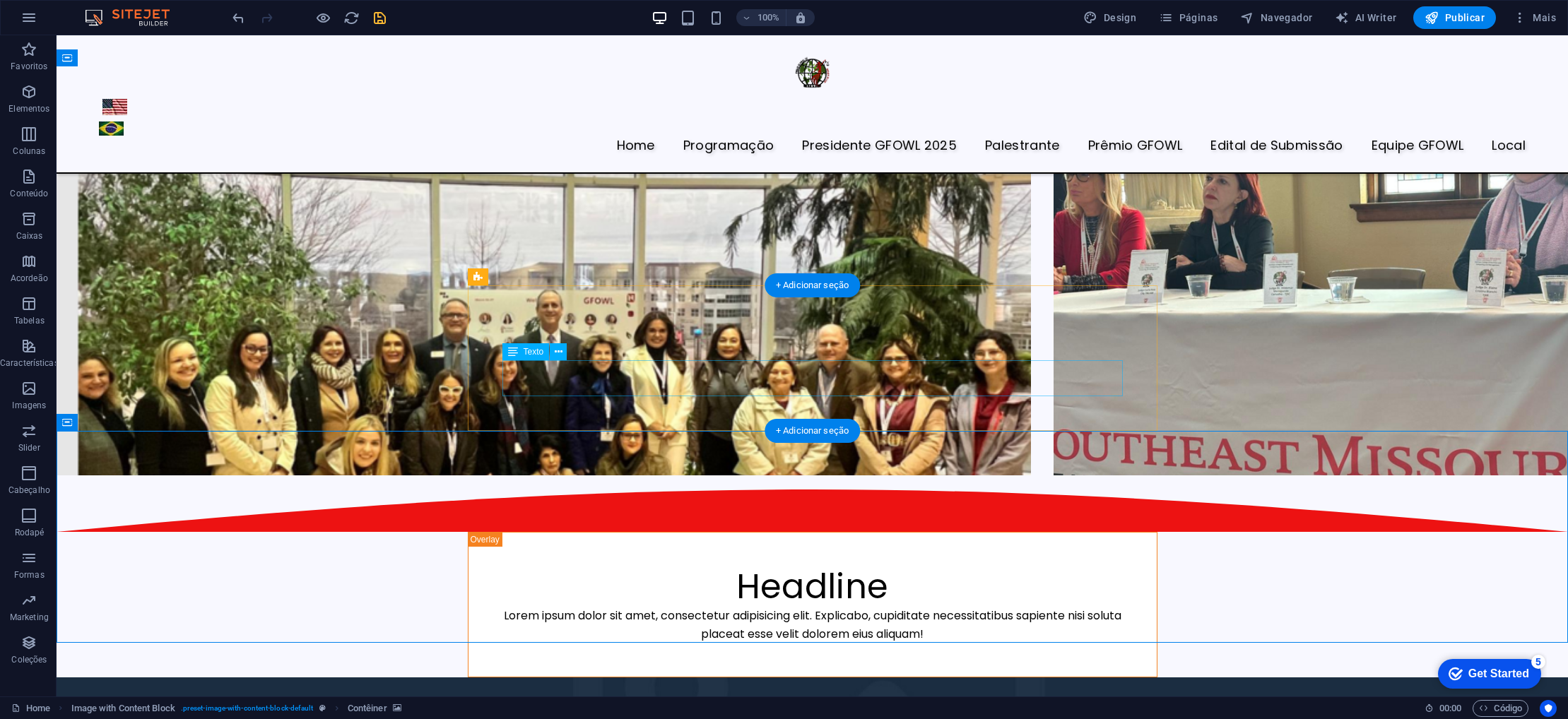
click at [576, 606] on div "Lorem ipsum dolor sit amet, consectetur adipisicing elit. Explicabo, cupiditate…" at bounding box center [813, 624] width 620 height 36
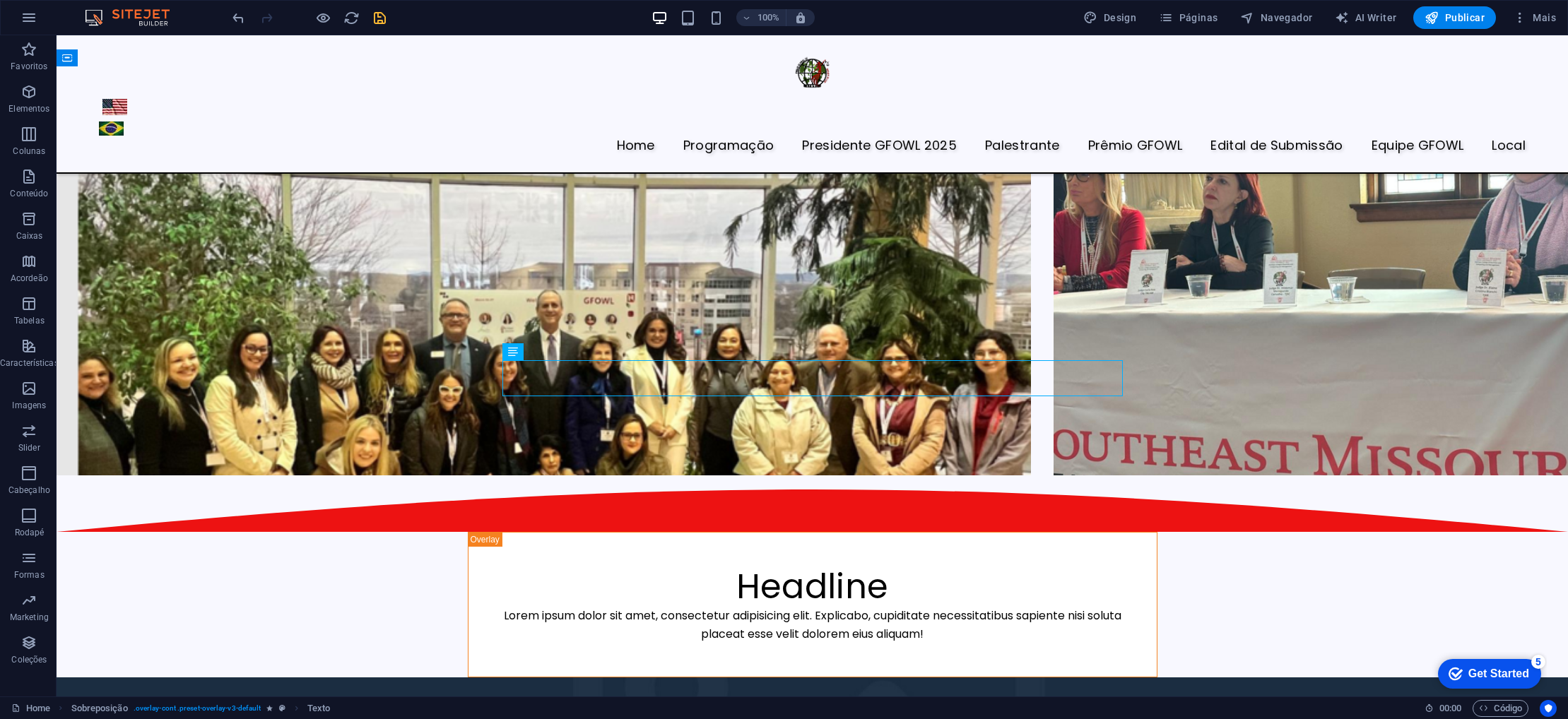
click at [556, 275] on icon at bounding box center [554, 276] width 8 height 15
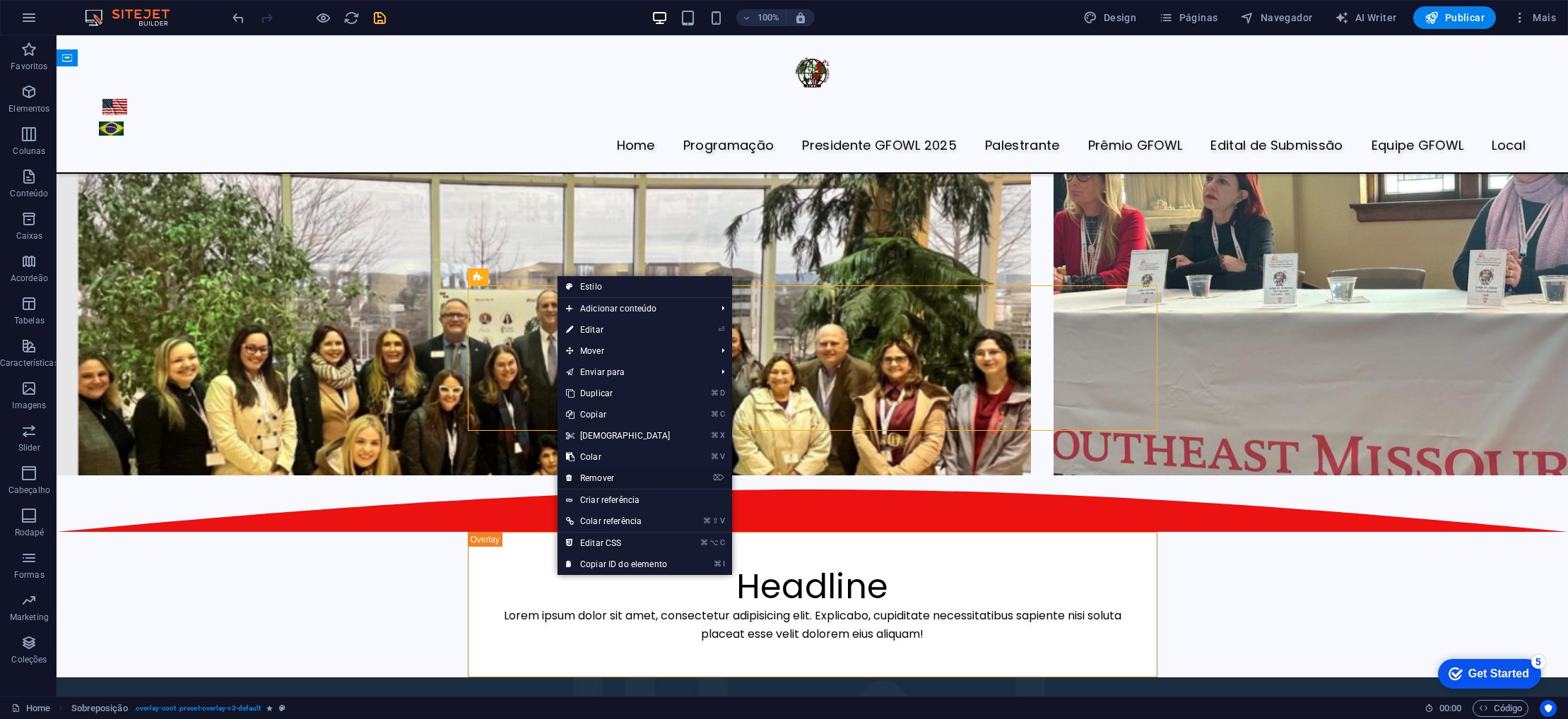
click at [605, 473] on link "⌦ Remover" at bounding box center [618, 478] width 121 height 21
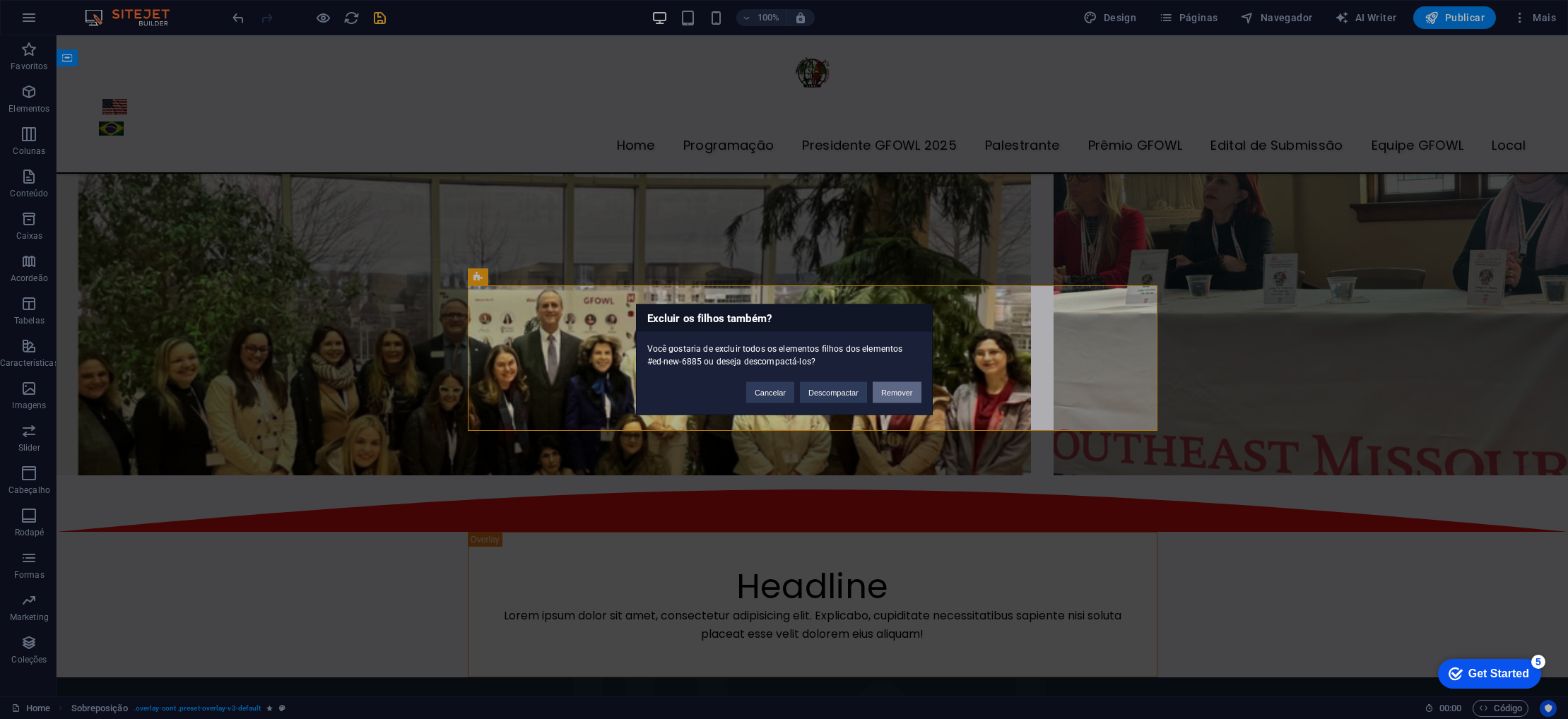
click at [906, 393] on button "Remover" at bounding box center [897, 392] width 48 height 21
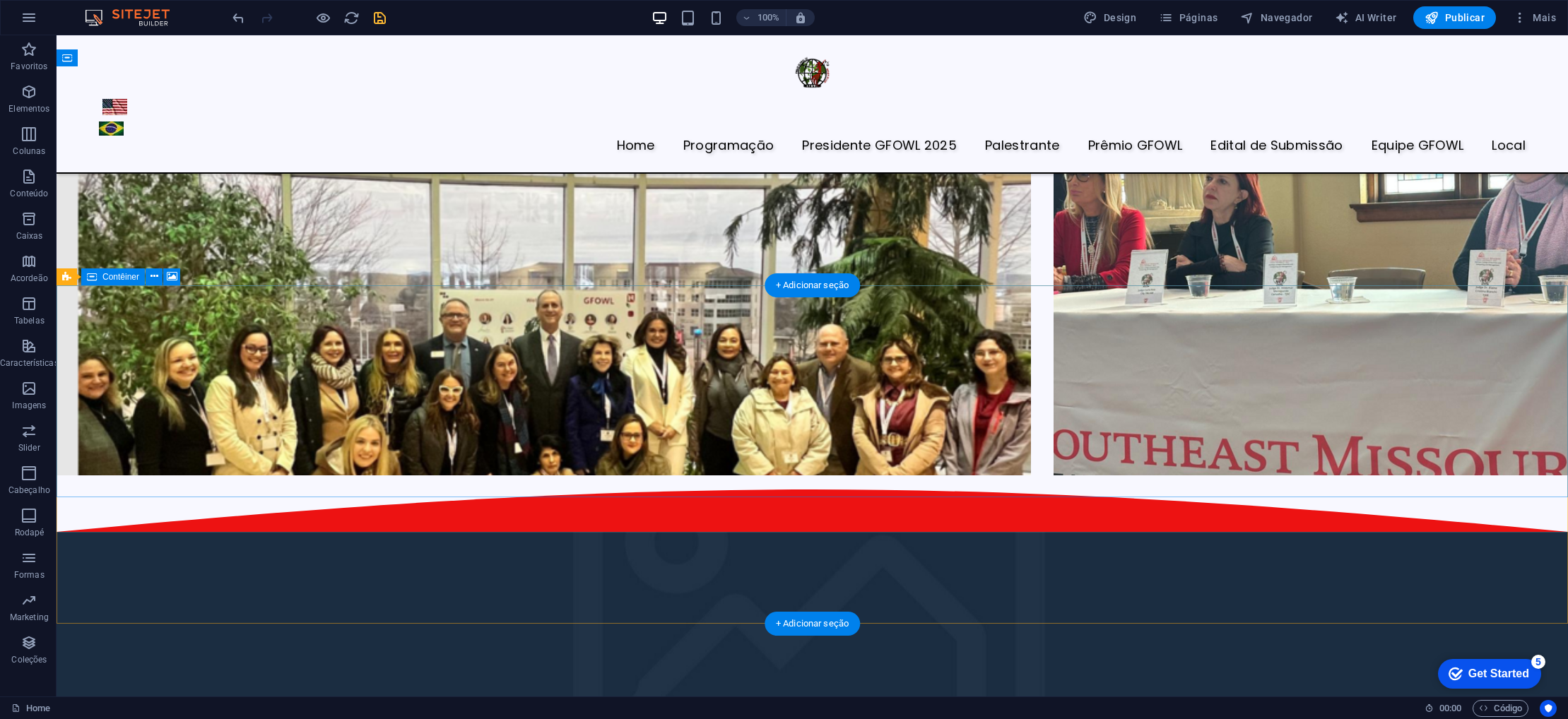
click at [201, 531] on figure at bounding box center [812, 637] width 1512 height 212
click at [131, 531] on figure at bounding box center [812, 637] width 1512 height 212
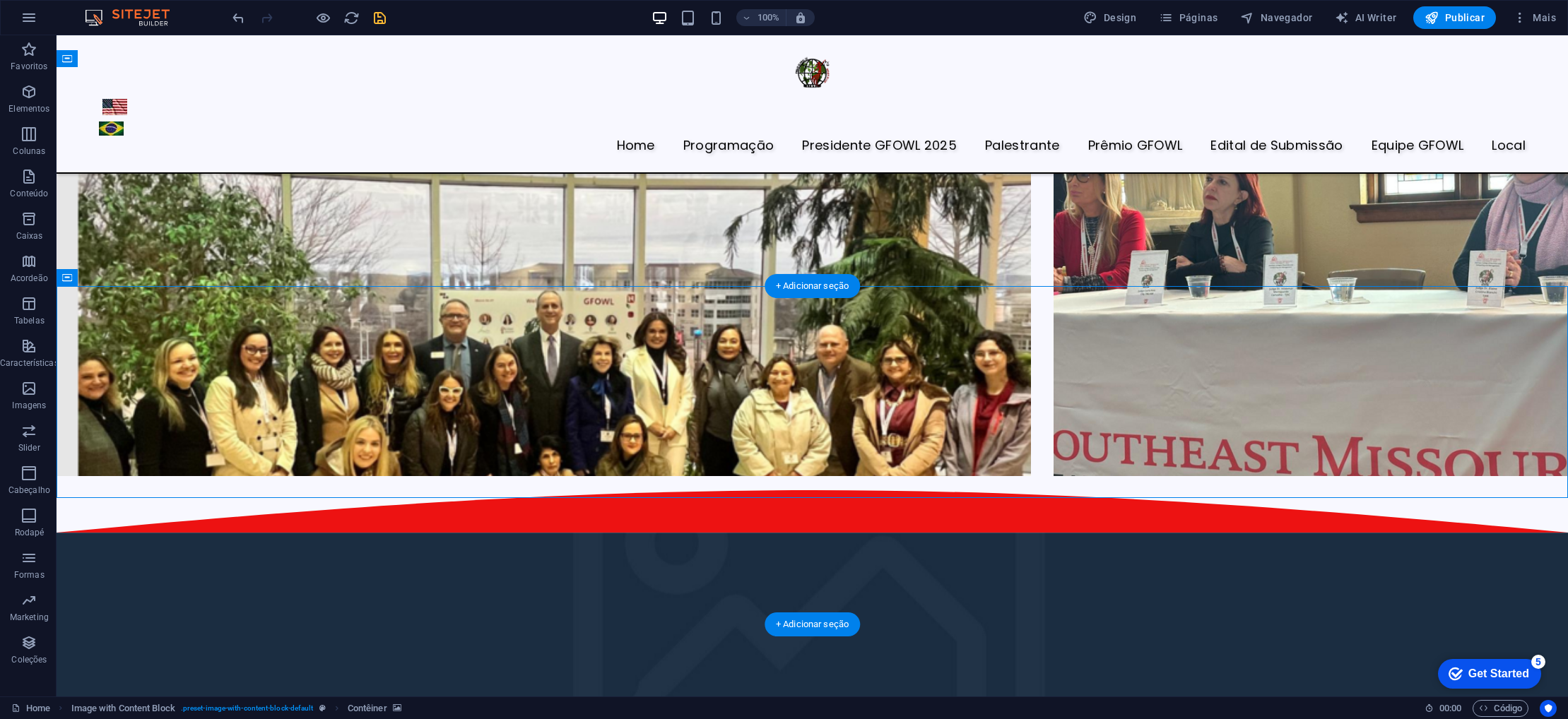
drag, startPoint x: 194, startPoint y: 356, endPoint x: 771, endPoint y: 426, distance: 581.2
click at [195, 532] on figure at bounding box center [812, 638] width 1512 height 212
click at [185, 275] on icon at bounding box center [188, 277] width 8 height 15
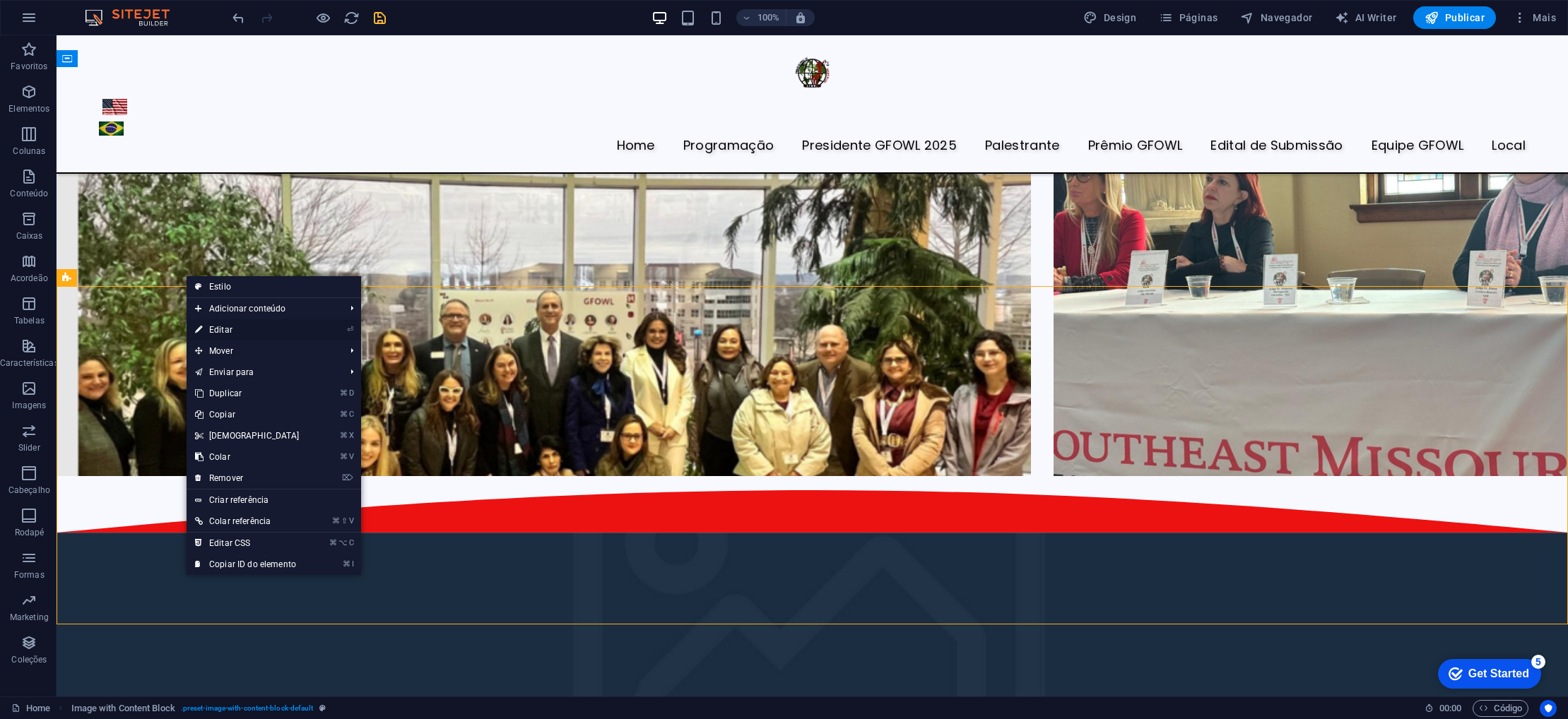
click at [224, 329] on link "⏎ Editar" at bounding box center [247, 329] width 121 height 21
select select "rem"
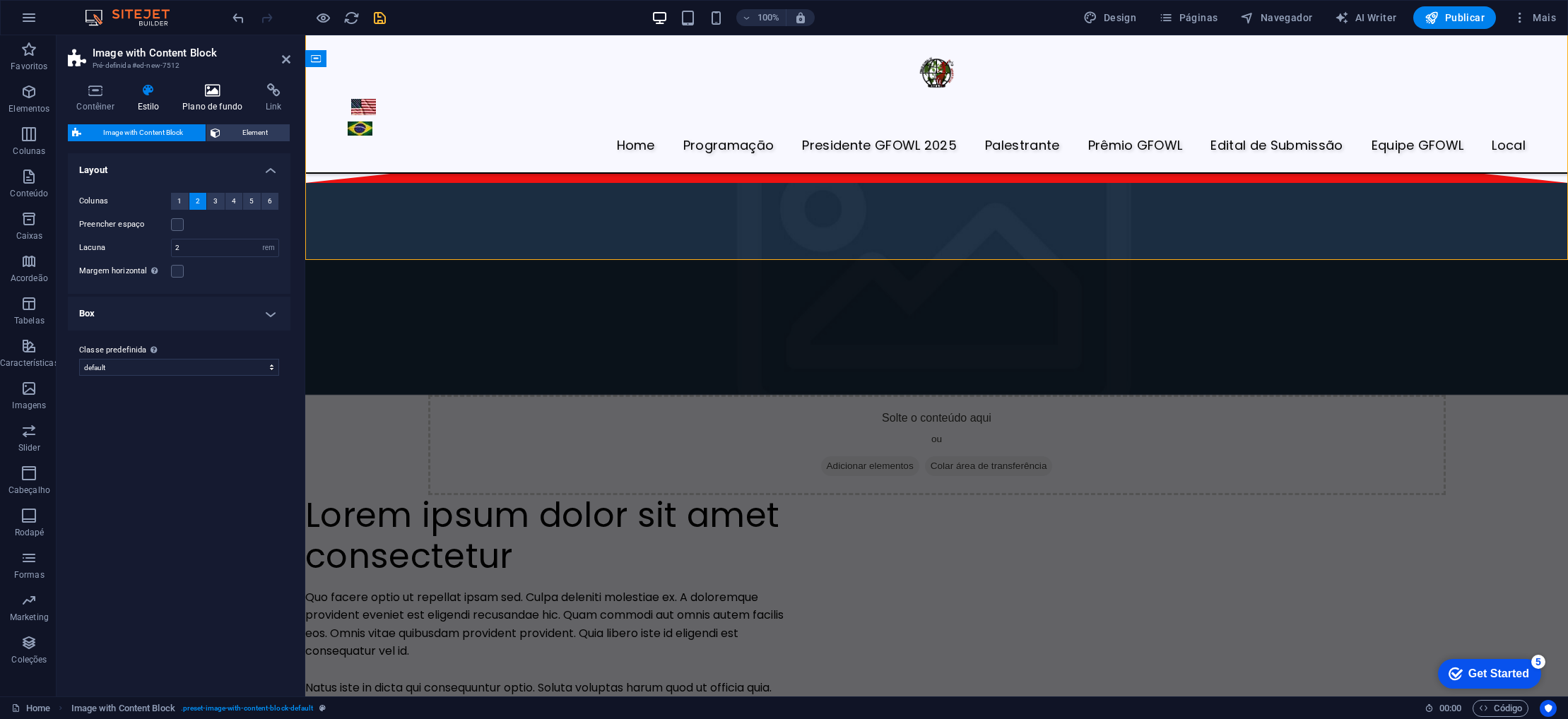
click at [215, 96] on icon at bounding box center [212, 91] width 77 height 14
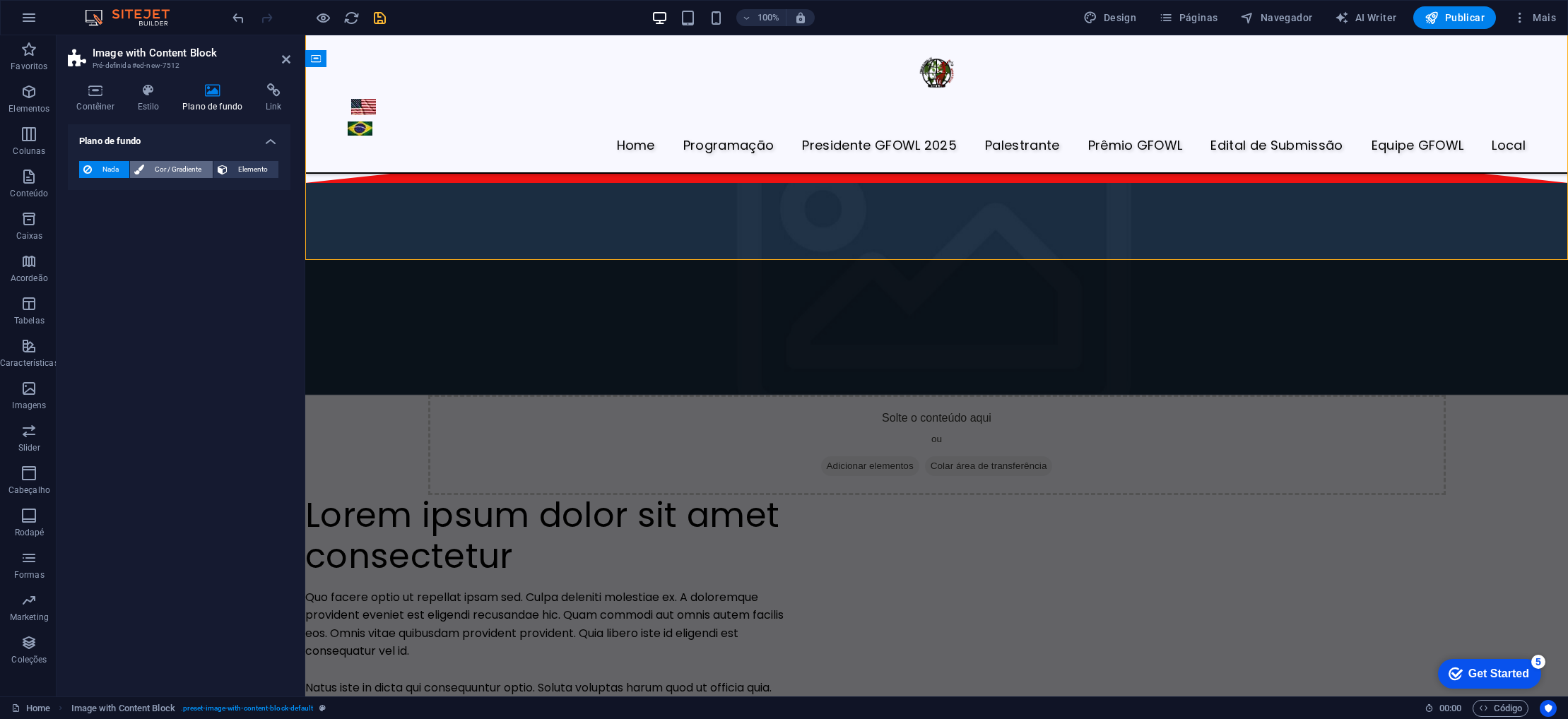
click at [178, 172] on span "Cor / Gradiente" at bounding box center [178, 170] width 59 height 17
click at [253, 171] on span "Elemento" at bounding box center [253, 170] width 42 height 17
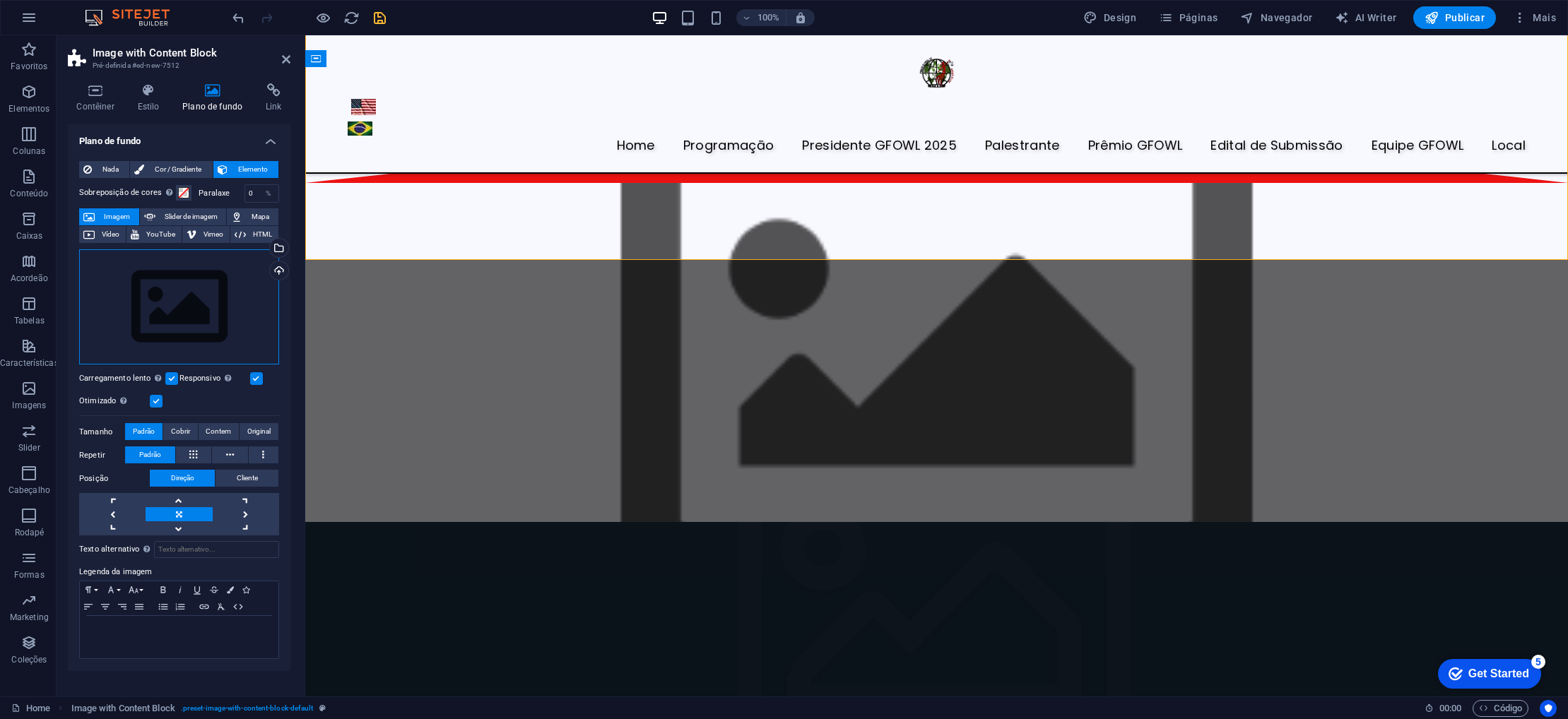
click at [218, 295] on div "Arraste os arquivos aqui, clique para escolher os arquivos ou selecione os arqu…" at bounding box center [179, 307] width 200 height 116
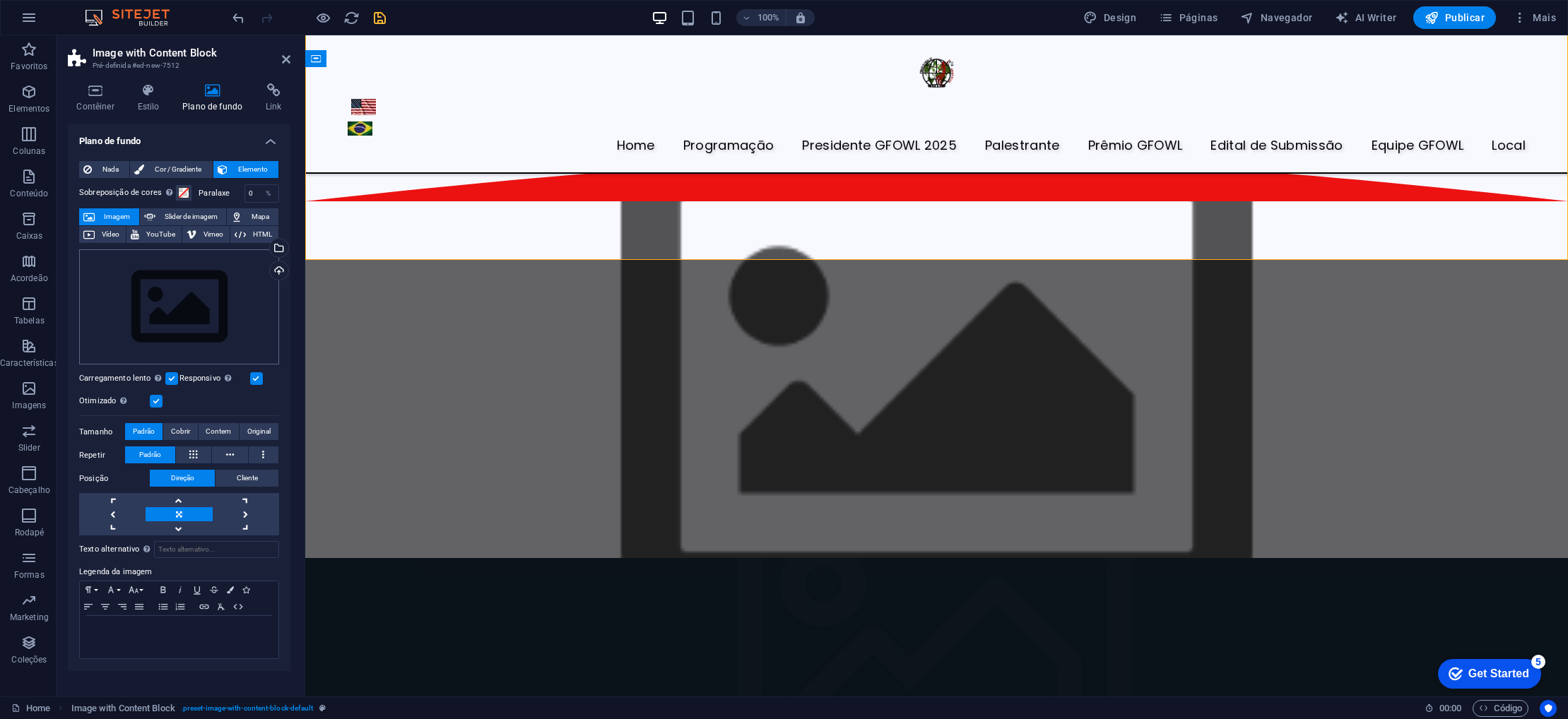
scroll to position [2540, 0]
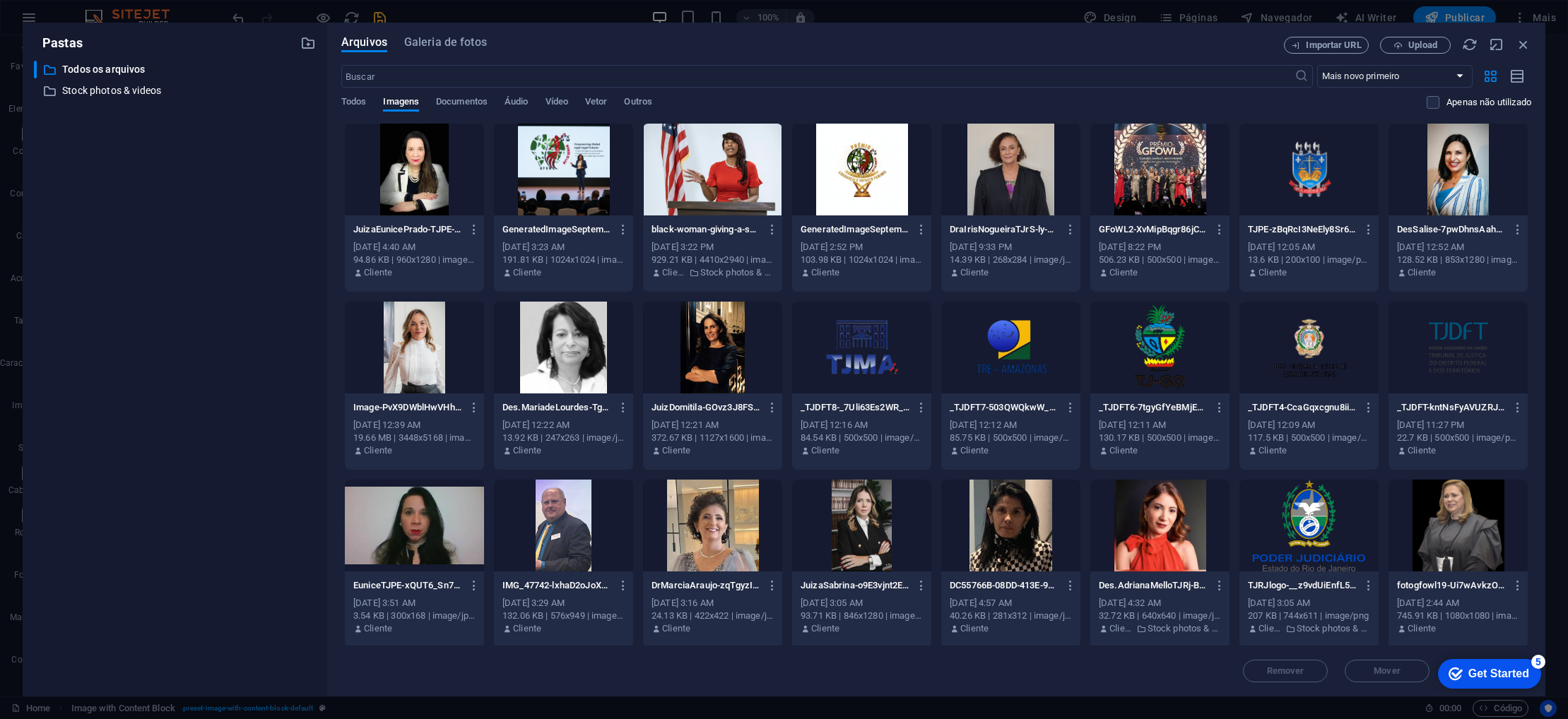
click at [535, 145] on div at bounding box center [564, 169] width 139 height 91
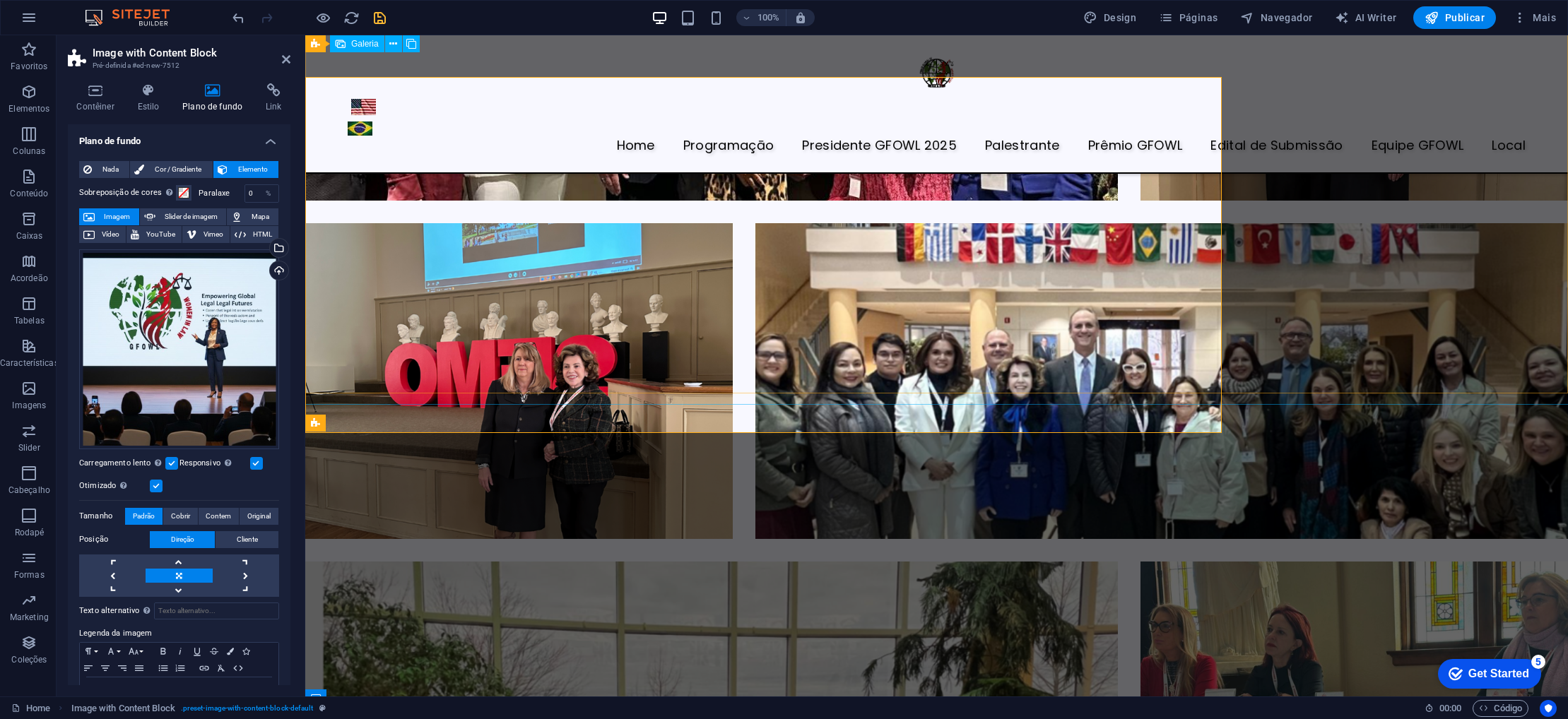
scroll to position [2651, 0]
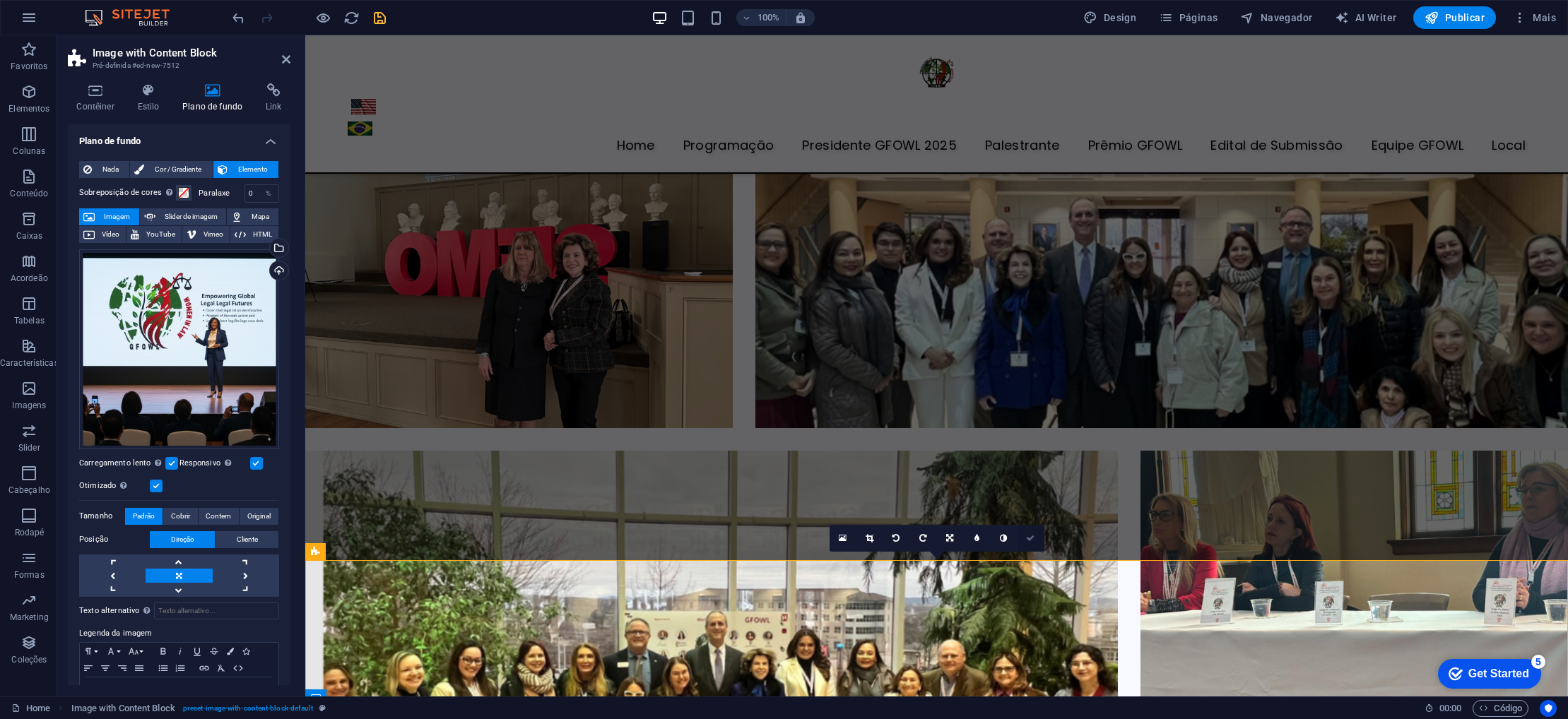
click at [1031, 540] on icon at bounding box center [1030, 538] width 9 height 9
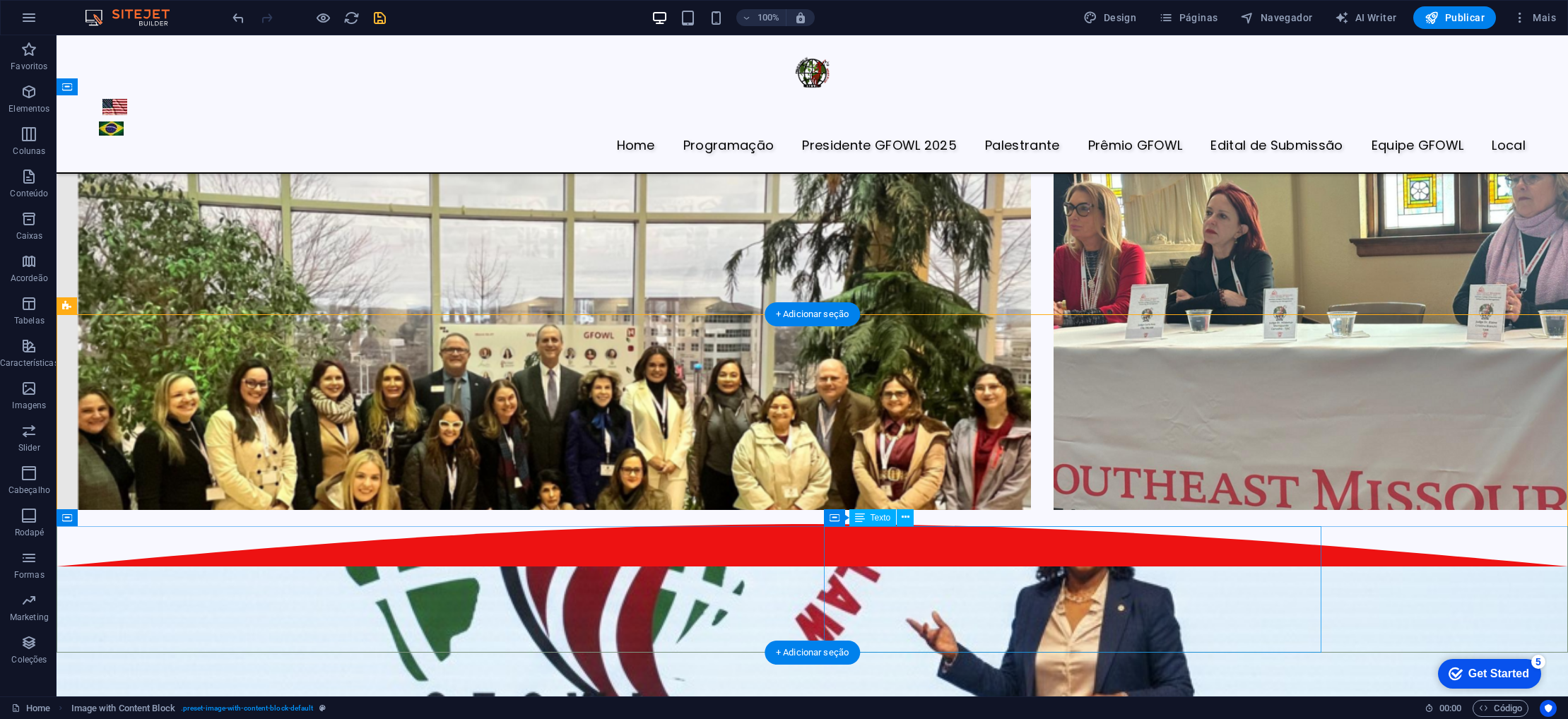
scroll to position [3264, 0]
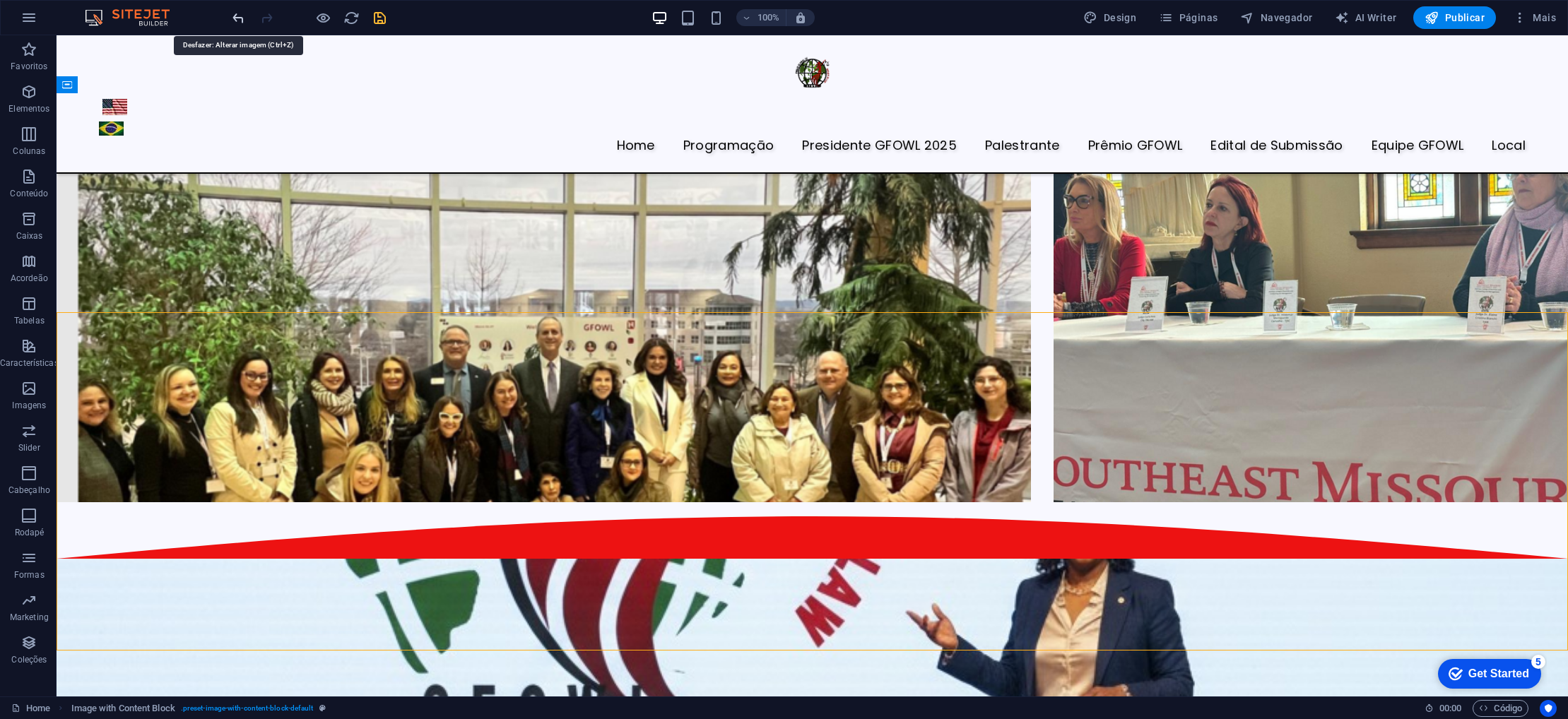
click at [234, 18] on icon "undo" at bounding box center [239, 18] width 16 height 16
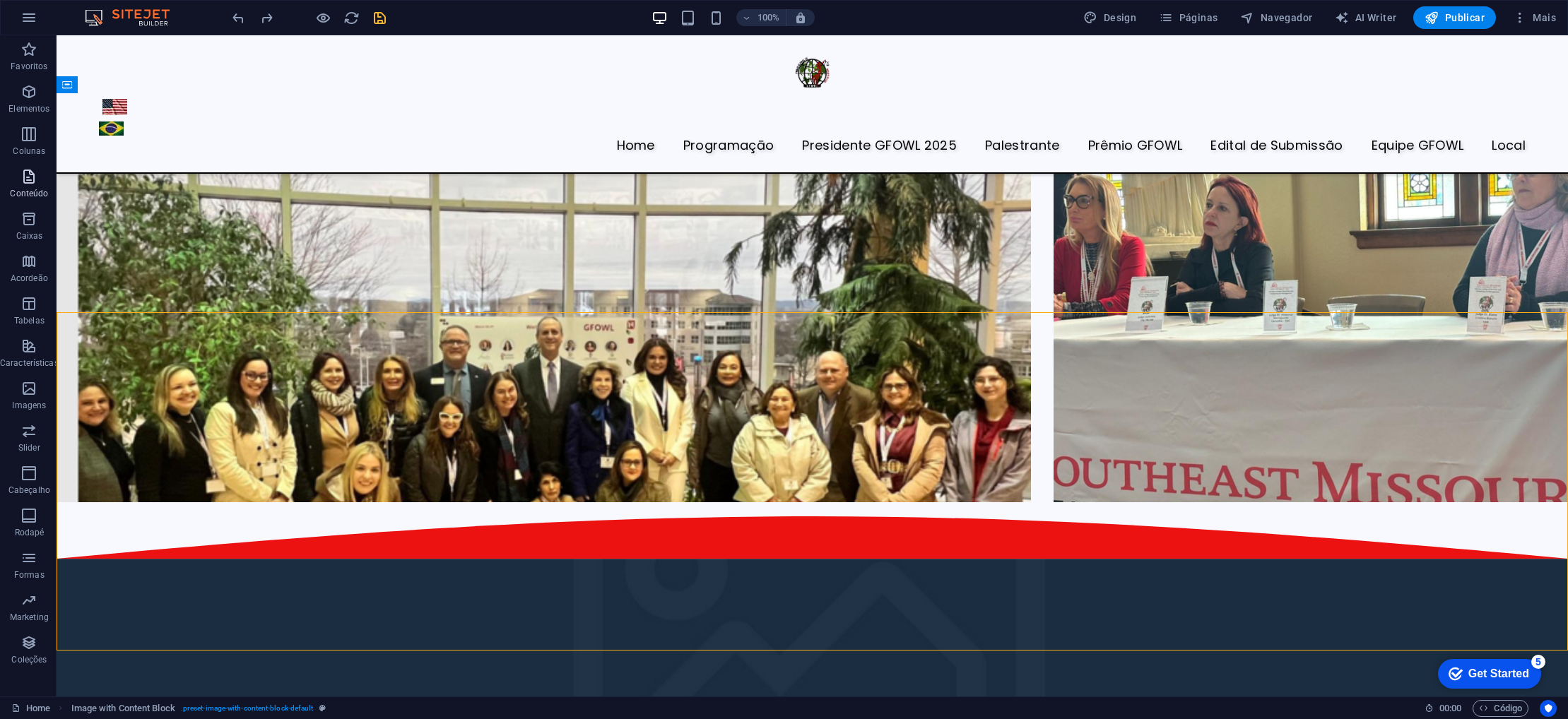
click at [10, 186] on span "Conteúdo" at bounding box center [29, 184] width 59 height 34
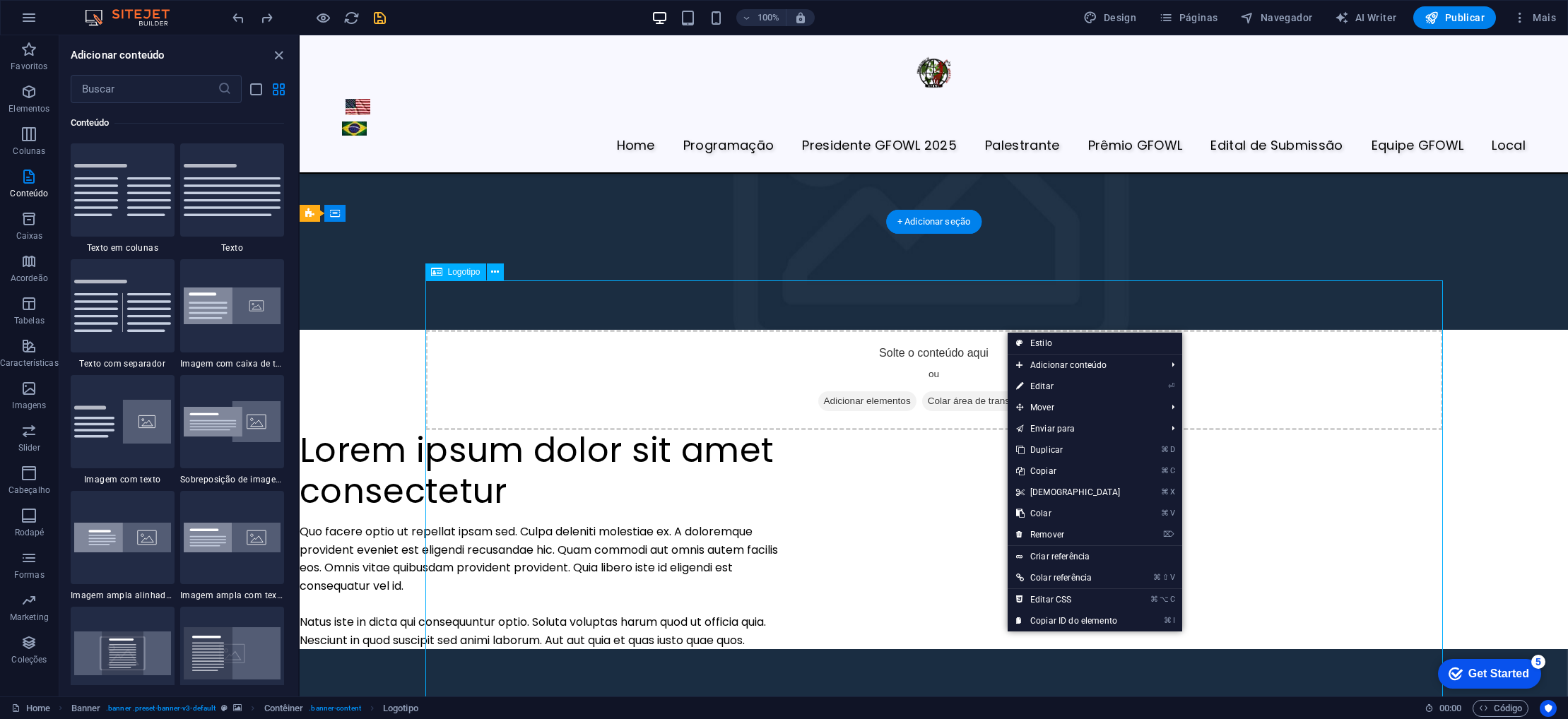
scroll to position [3336, 0]
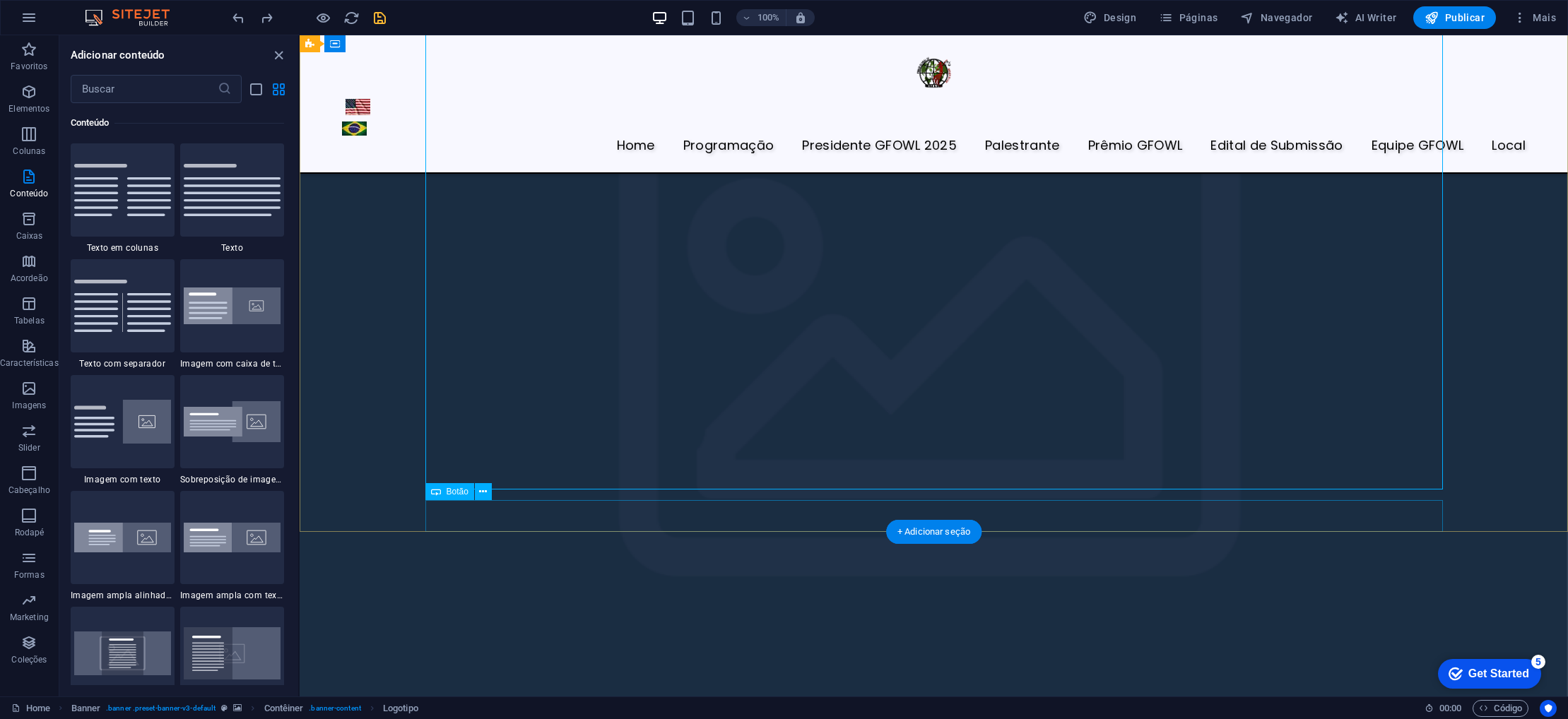
scroll to position [4323, 0]
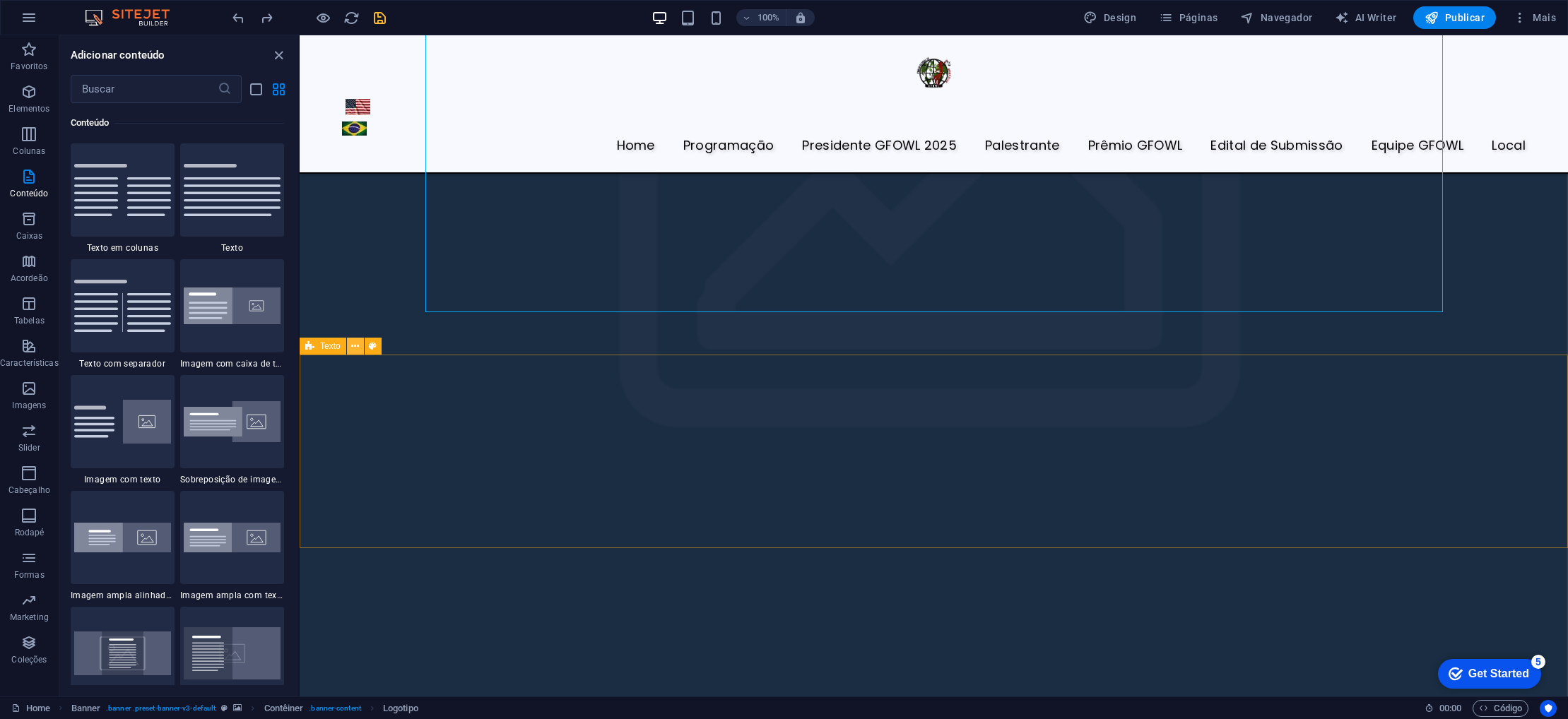
click at [356, 345] on icon at bounding box center [355, 346] width 8 height 15
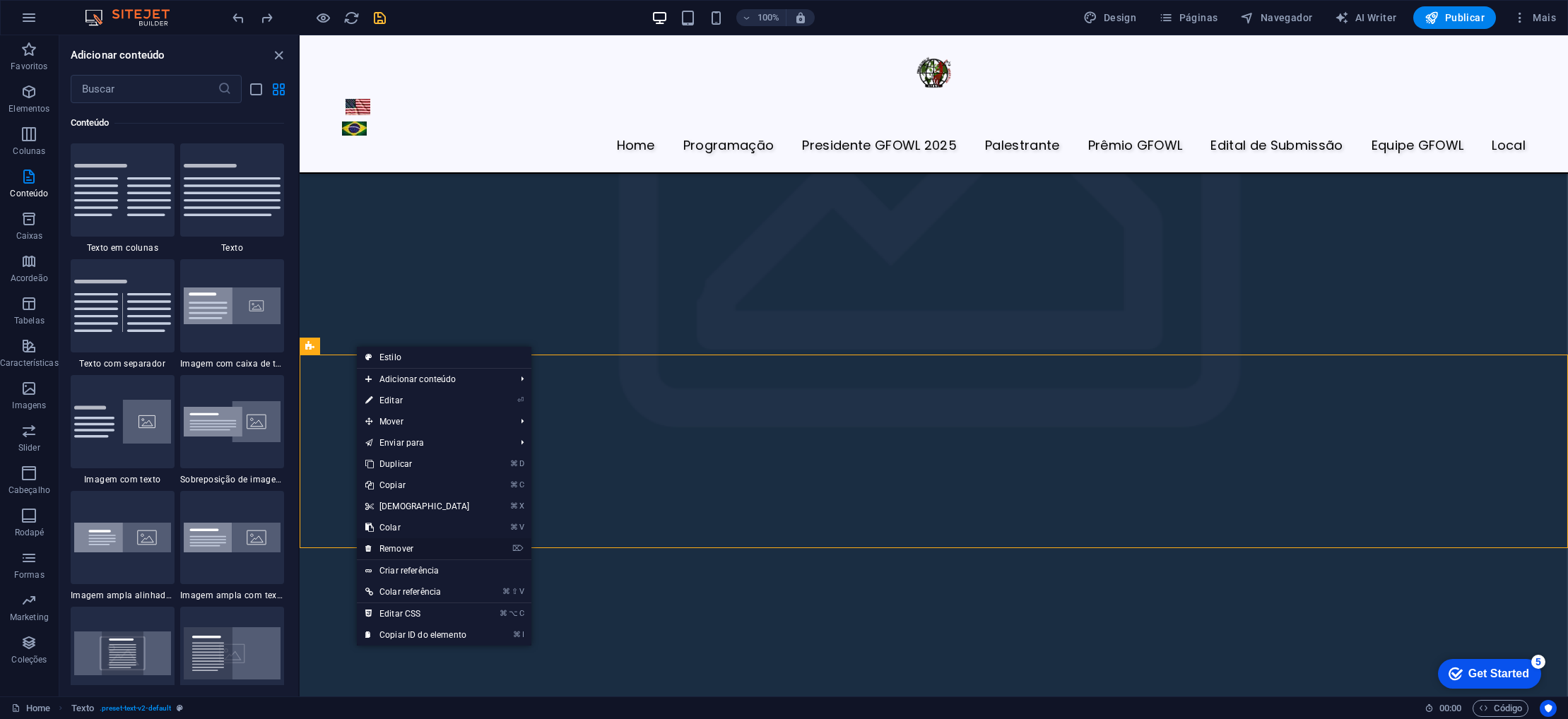
click at [411, 548] on link "⌦ Remover" at bounding box center [417, 549] width 121 height 21
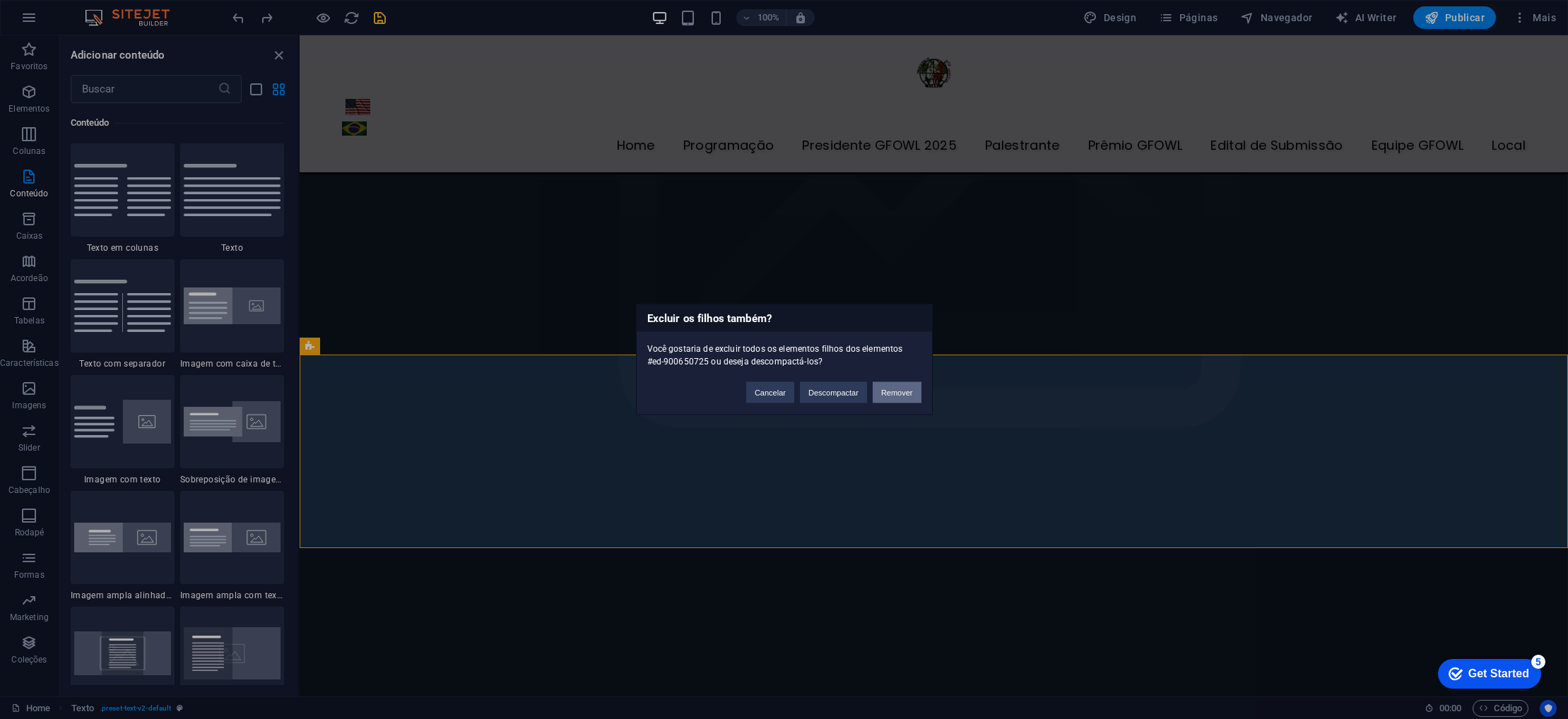
click at [902, 391] on button "Remover" at bounding box center [897, 392] width 48 height 21
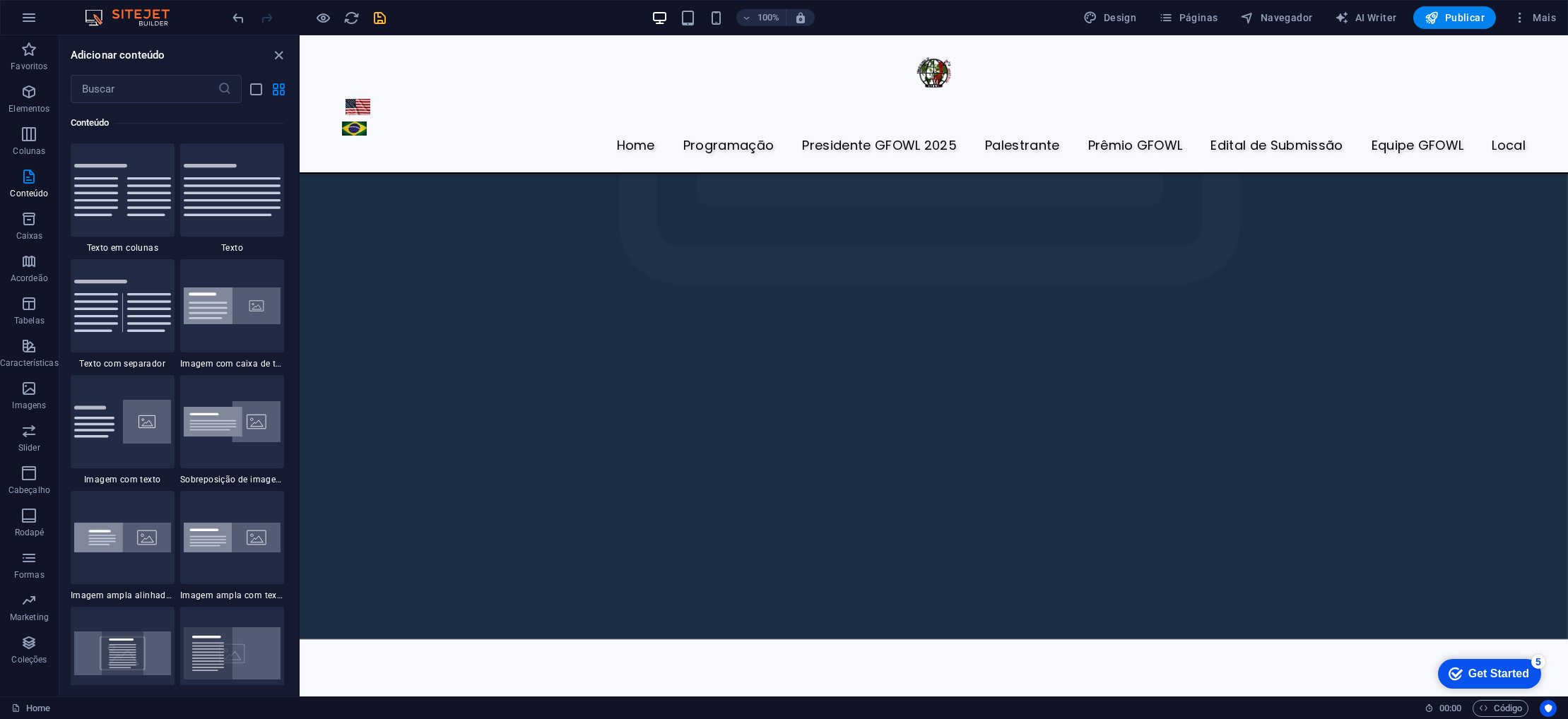
scroll to position [4468, 0]
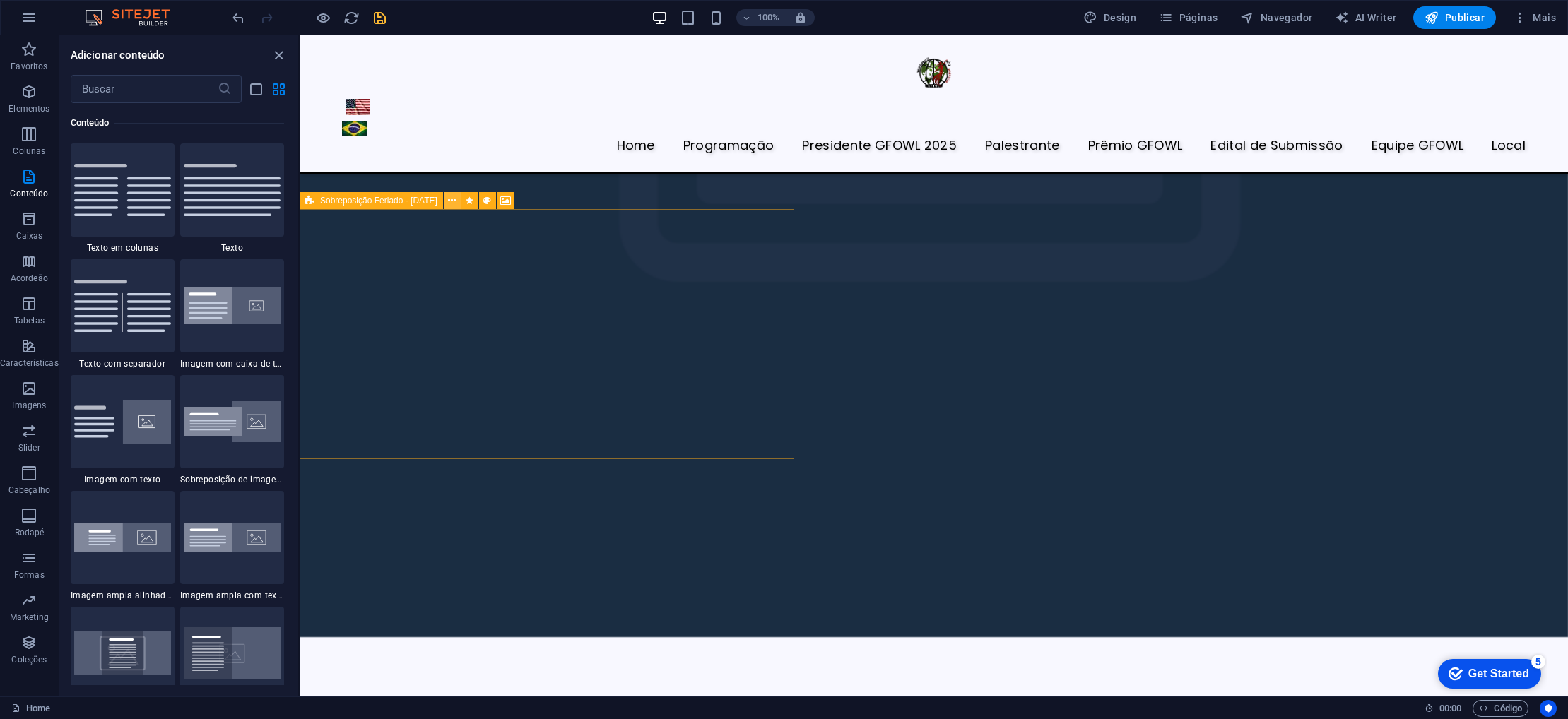
click at [454, 197] on icon at bounding box center [452, 201] width 8 height 15
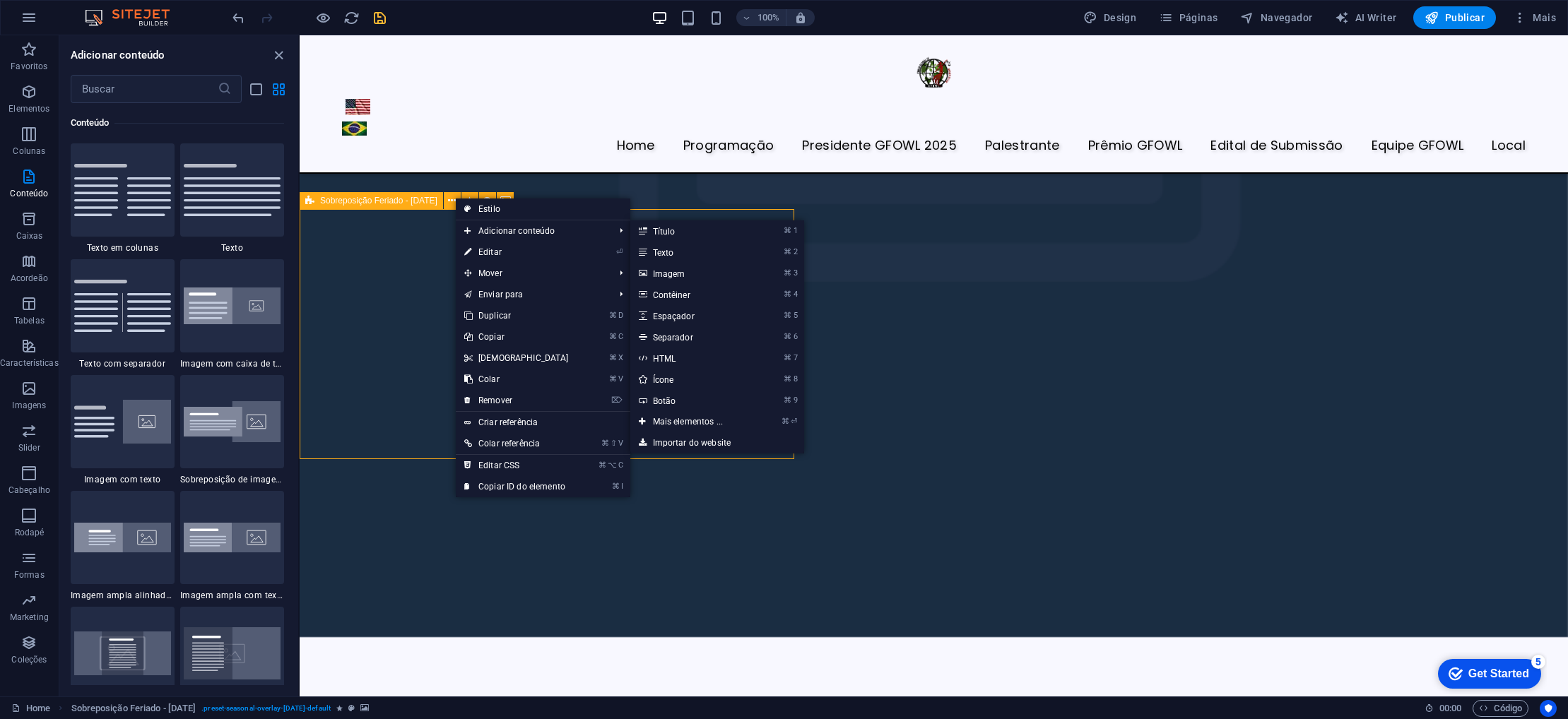
click at [977, 325] on div "Home Programaçāo Presidente GFOWL 2025 Palestrante Prêmio GFOWL Edital de Submi…" at bounding box center [934, 59] width 1268 height 8830
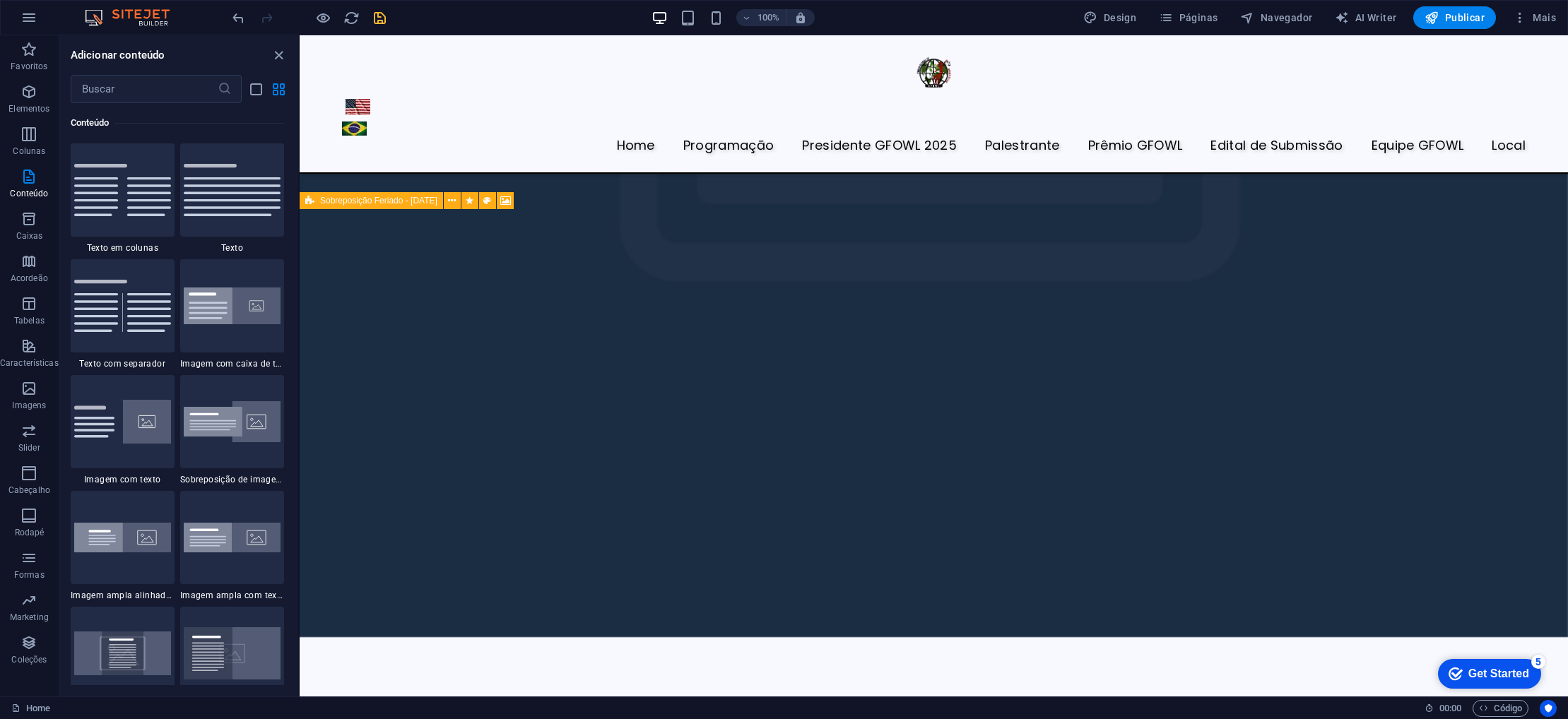
click at [945, 317] on div "Home Programaçāo Presidente GFOWL 2025 Palestrante Prêmio GFOWL Edital de Submi…" at bounding box center [934, 59] width 1268 height 8830
click at [8, 90] on span "Elementos" at bounding box center [29, 100] width 59 height 34
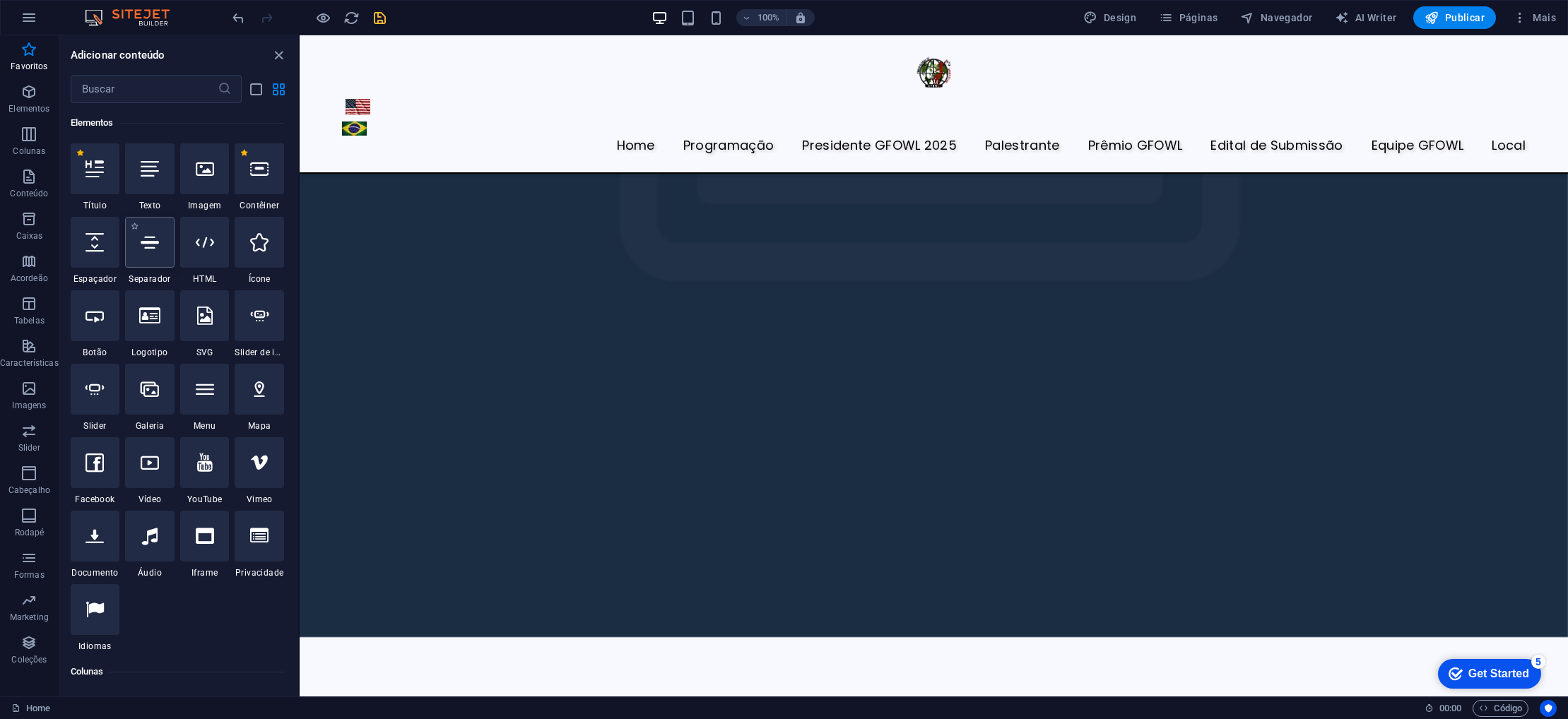
scroll to position [0, 0]
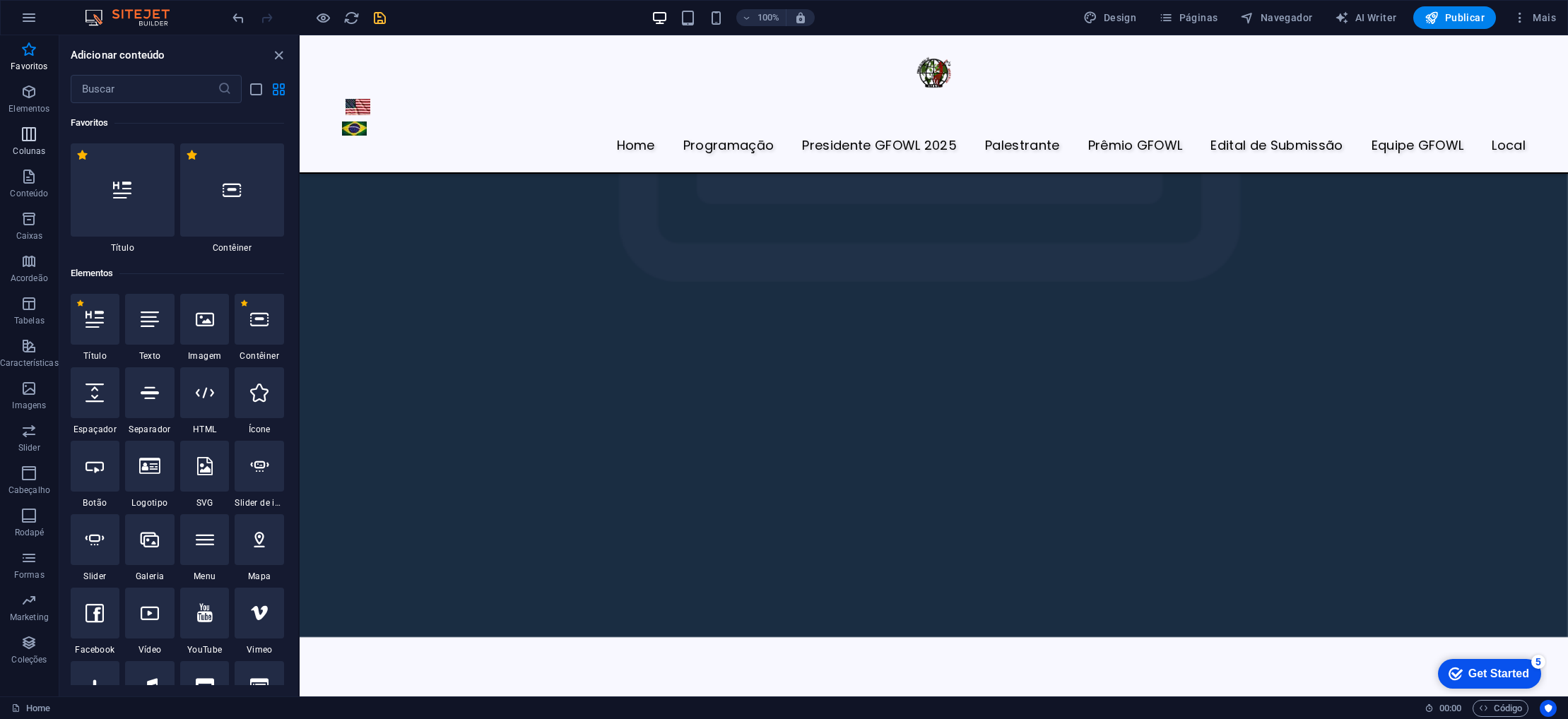
click at [26, 154] on p "Colunas" at bounding box center [29, 151] width 33 height 11
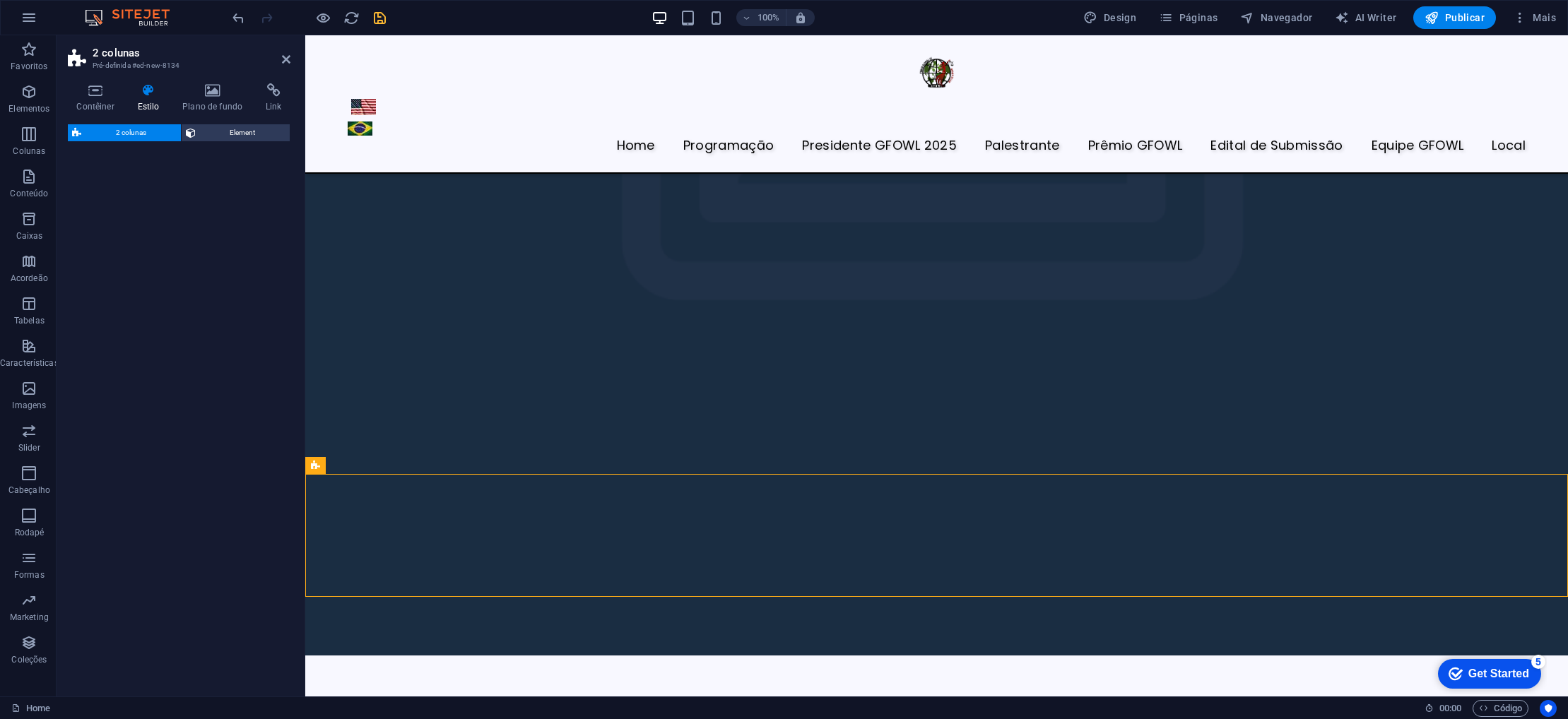
scroll to position [4193, 0]
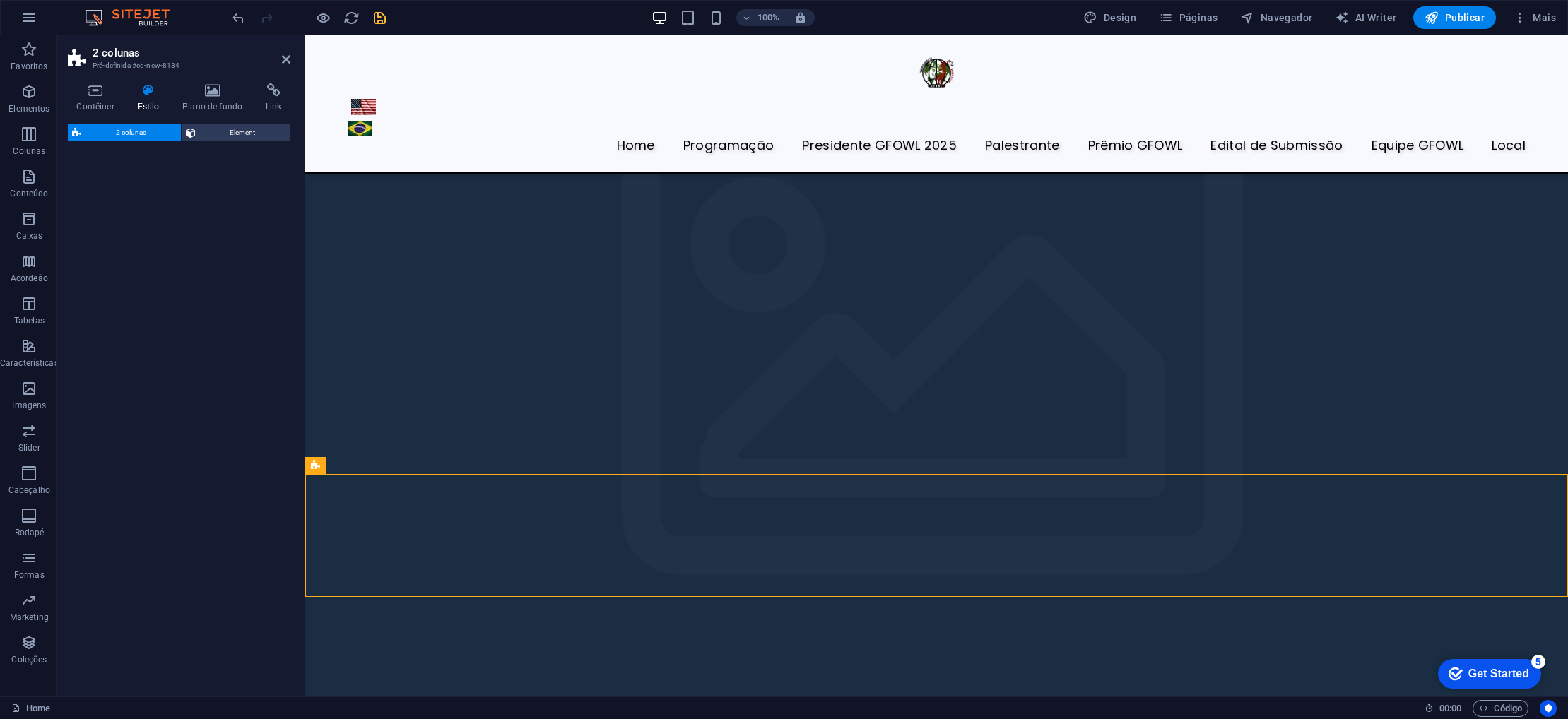
select select "rem"
select select "preset-columns-two-v2-default"
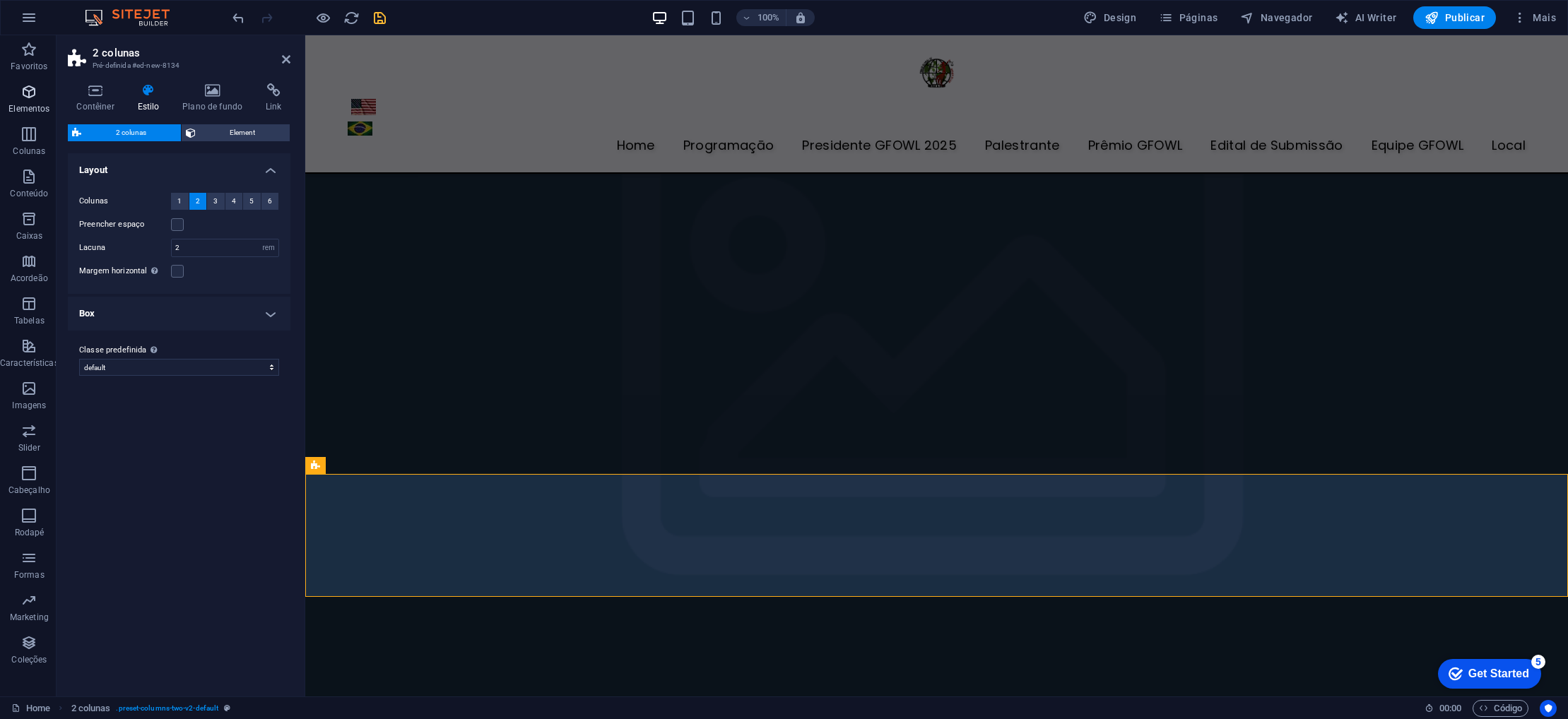
click at [29, 101] on span "Elementos" at bounding box center [29, 100] width 59 height 34
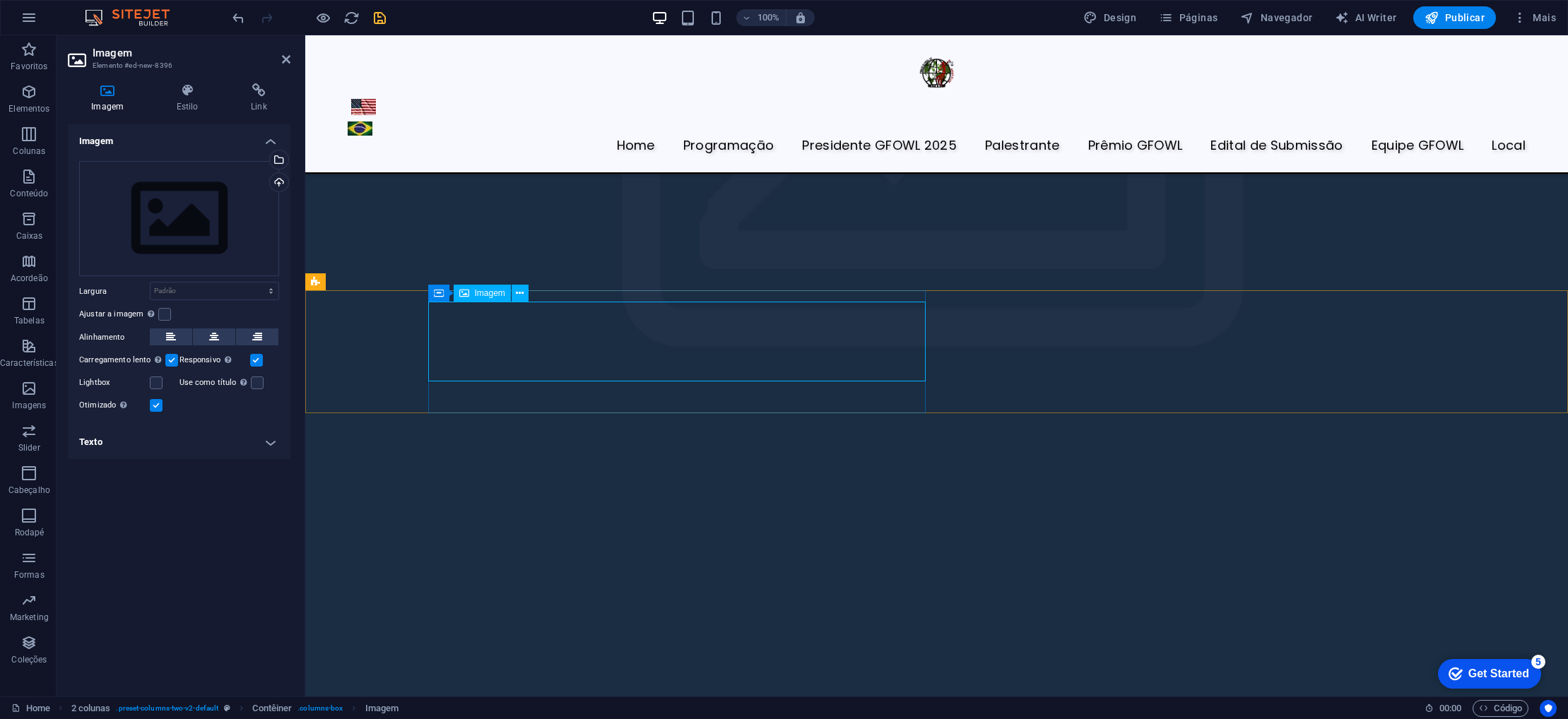
scroll to position [4448, 0]
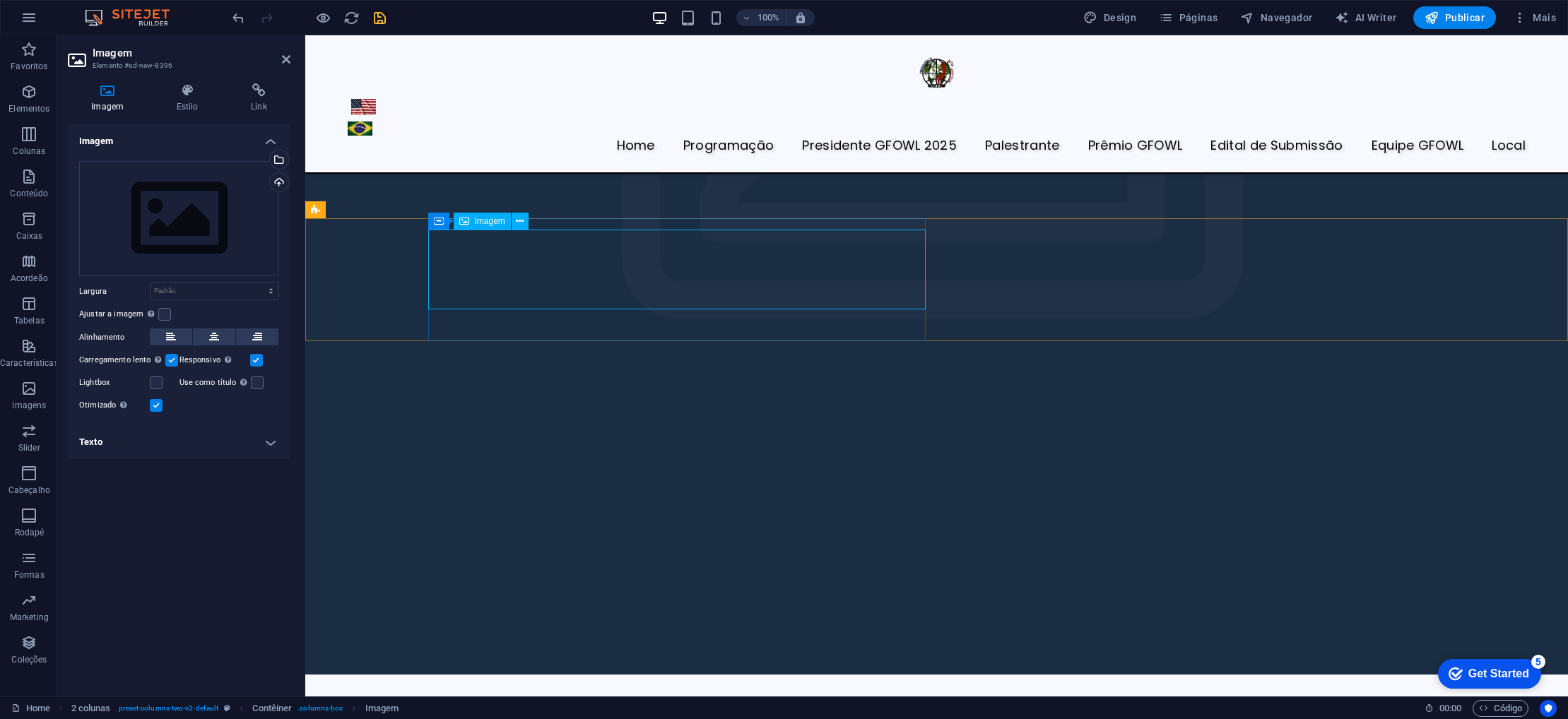
click at [148, 238] on div "Arraste os arquivos aqui, clique para escolher os arquivos ou selecione os arqu…" at bounding box center [179, 219] width 200 height 116
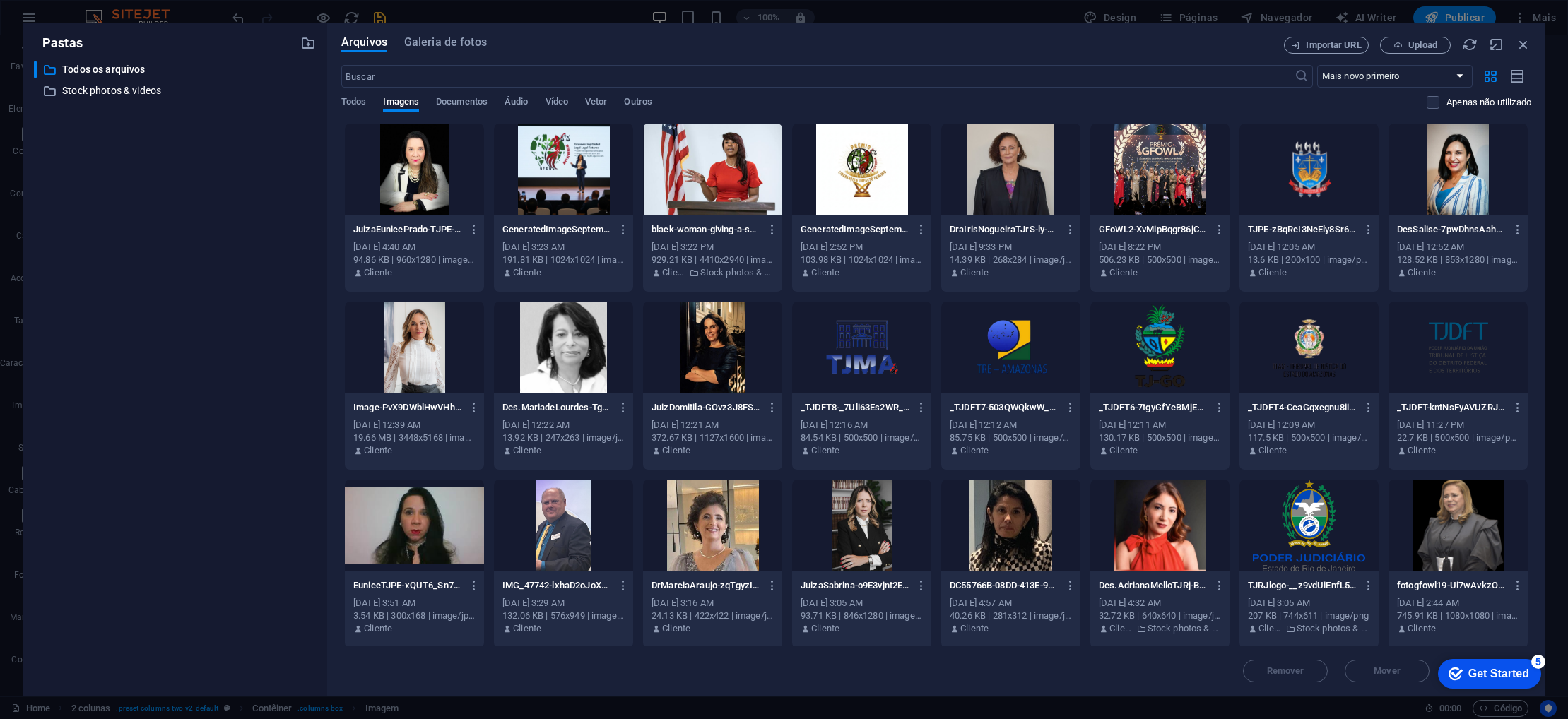
click at [536, 159] on div at bounding box center [564, 169] width 139 height 91
click at [536, 159] on div "1" at bounding box center [564, 169] width 139 height 91
click at [536, 159] on div at bounding box center [564, 169] width 139 height 91
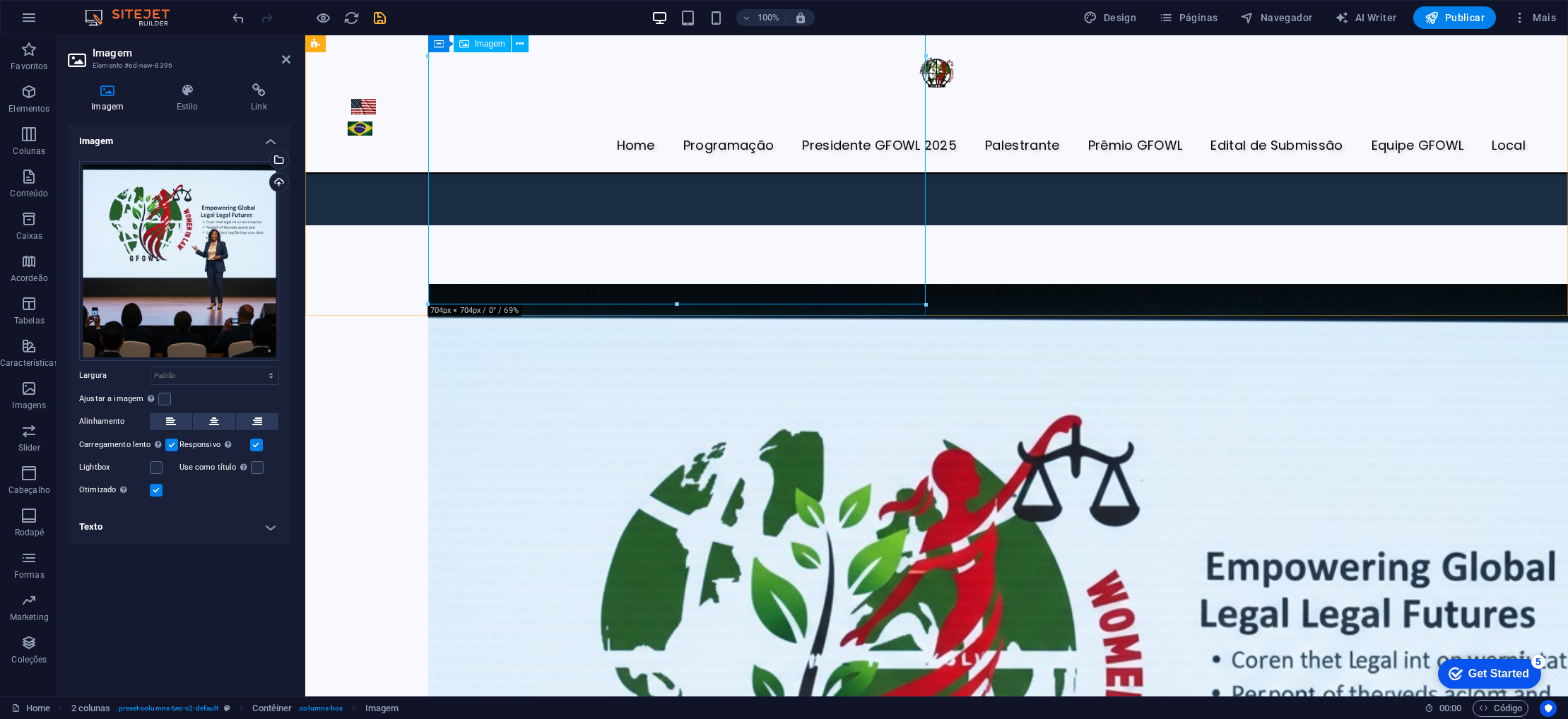
scroll to position [4914, 0]
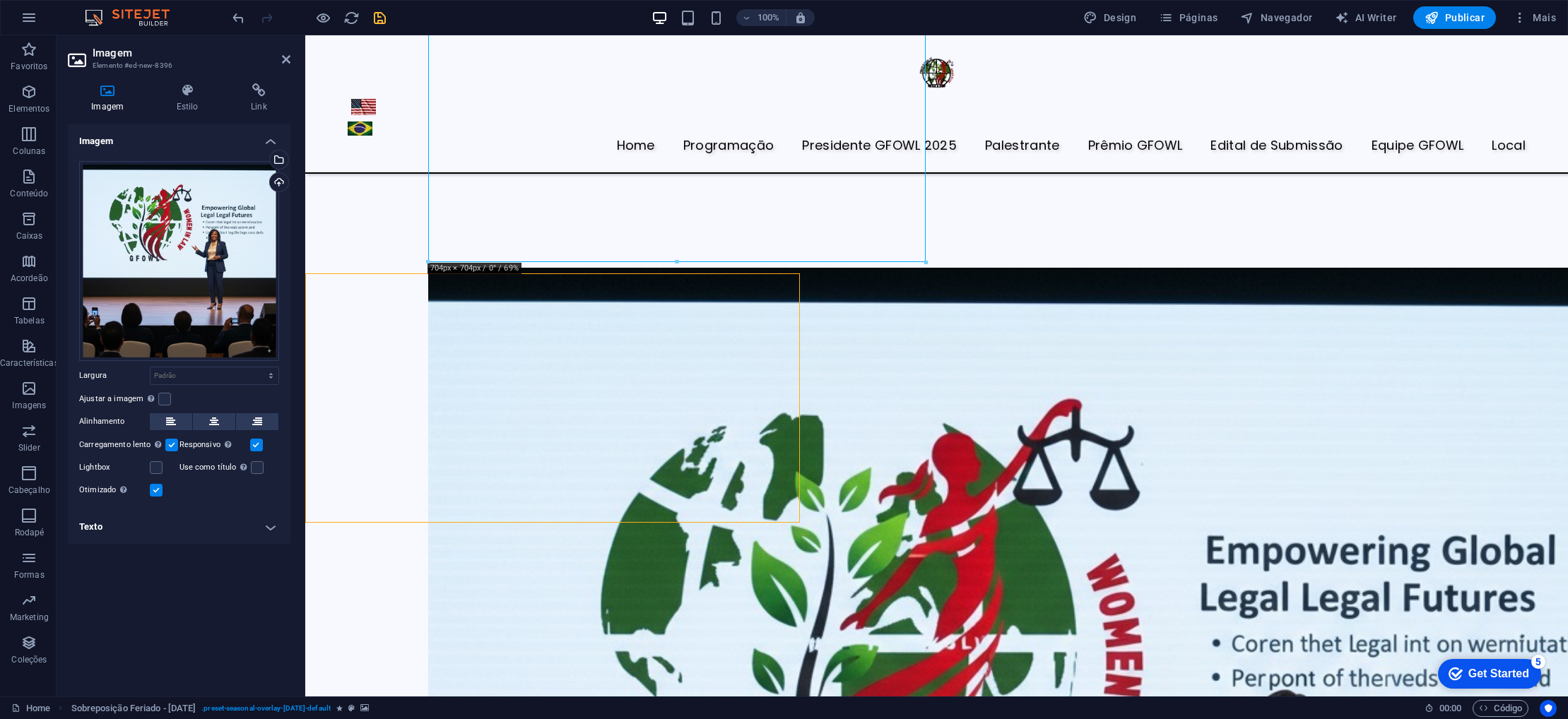
scroll to position [5278, 0]
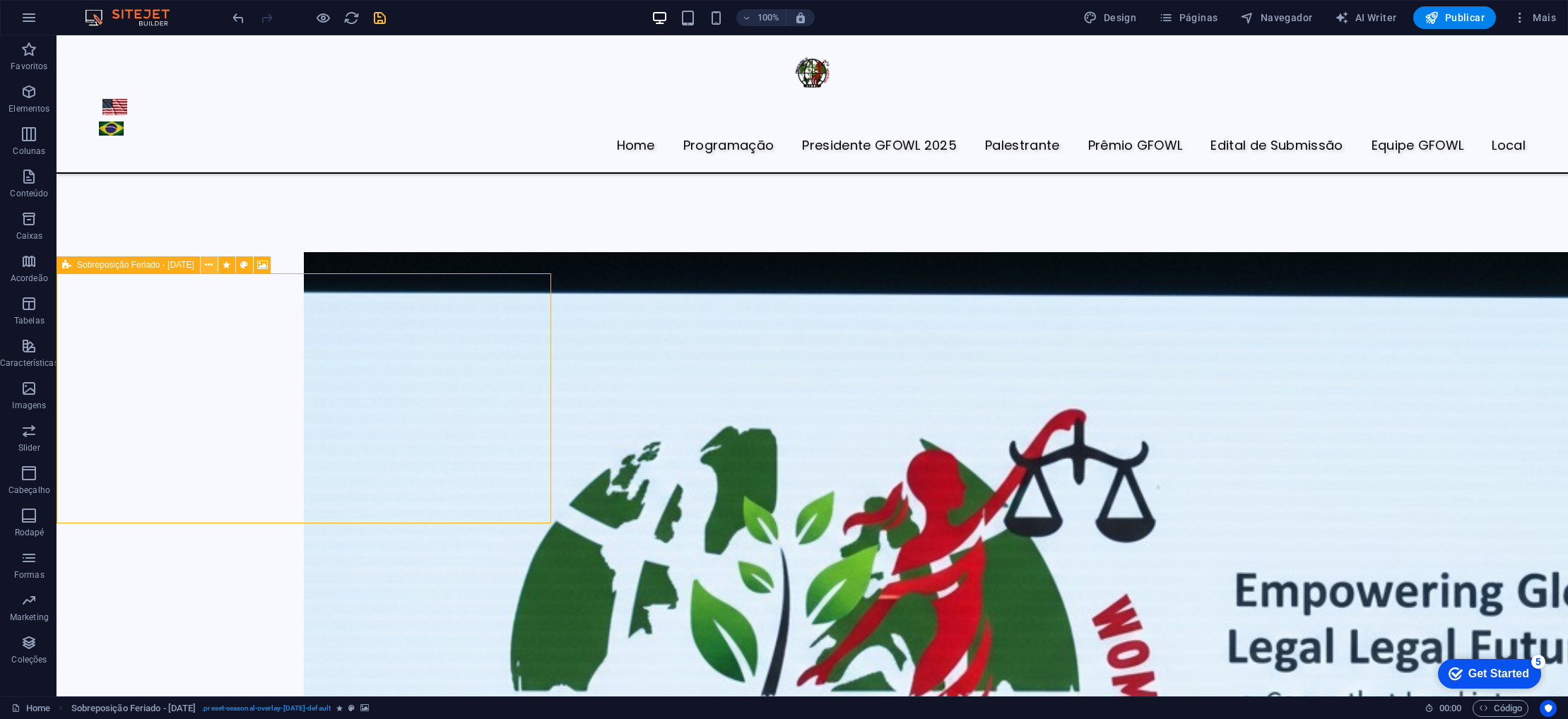
click at [210, 266] on icon at bounding box center [209, 265] width 8 height 15
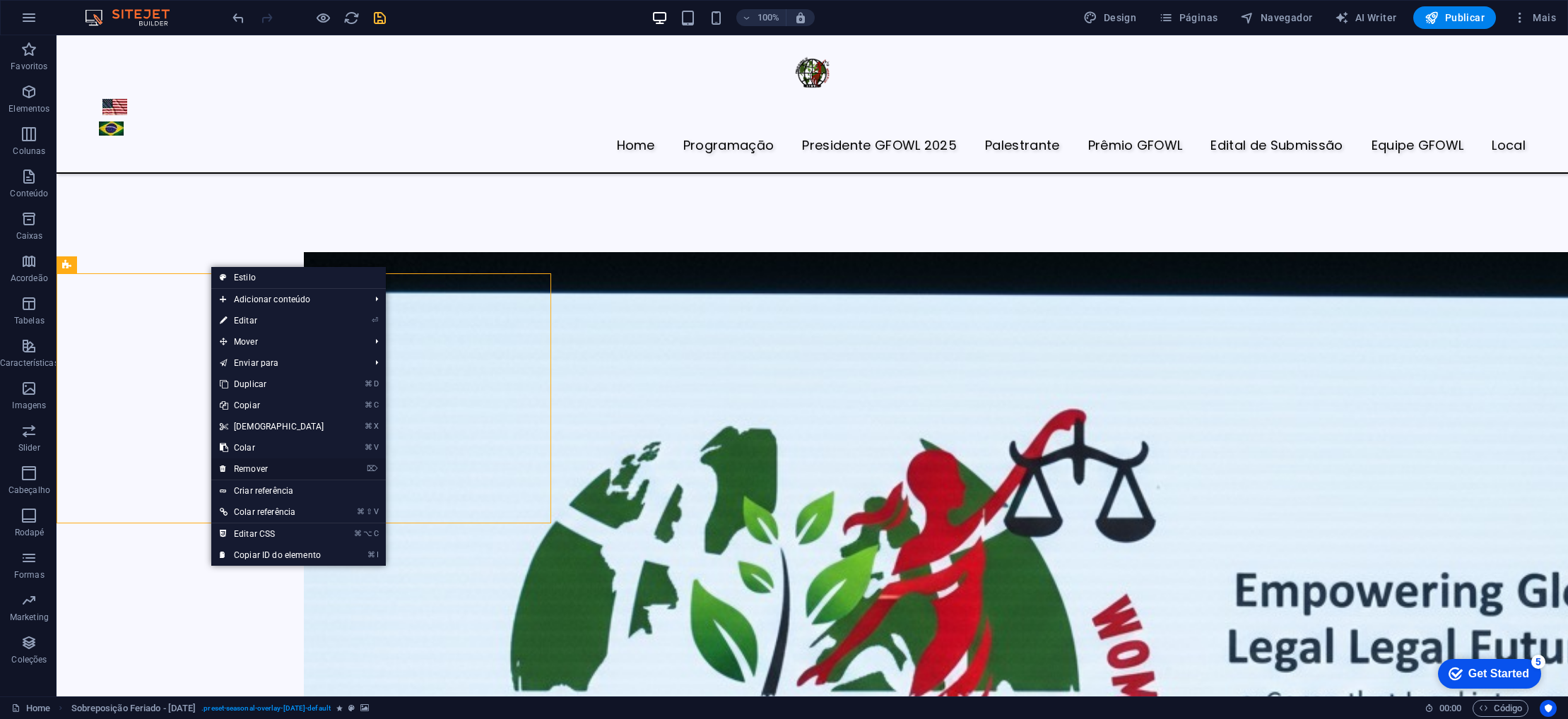
click at [265, 470] on link "⌦ Remover" at bounding box center [271, 469] width 121 height 21
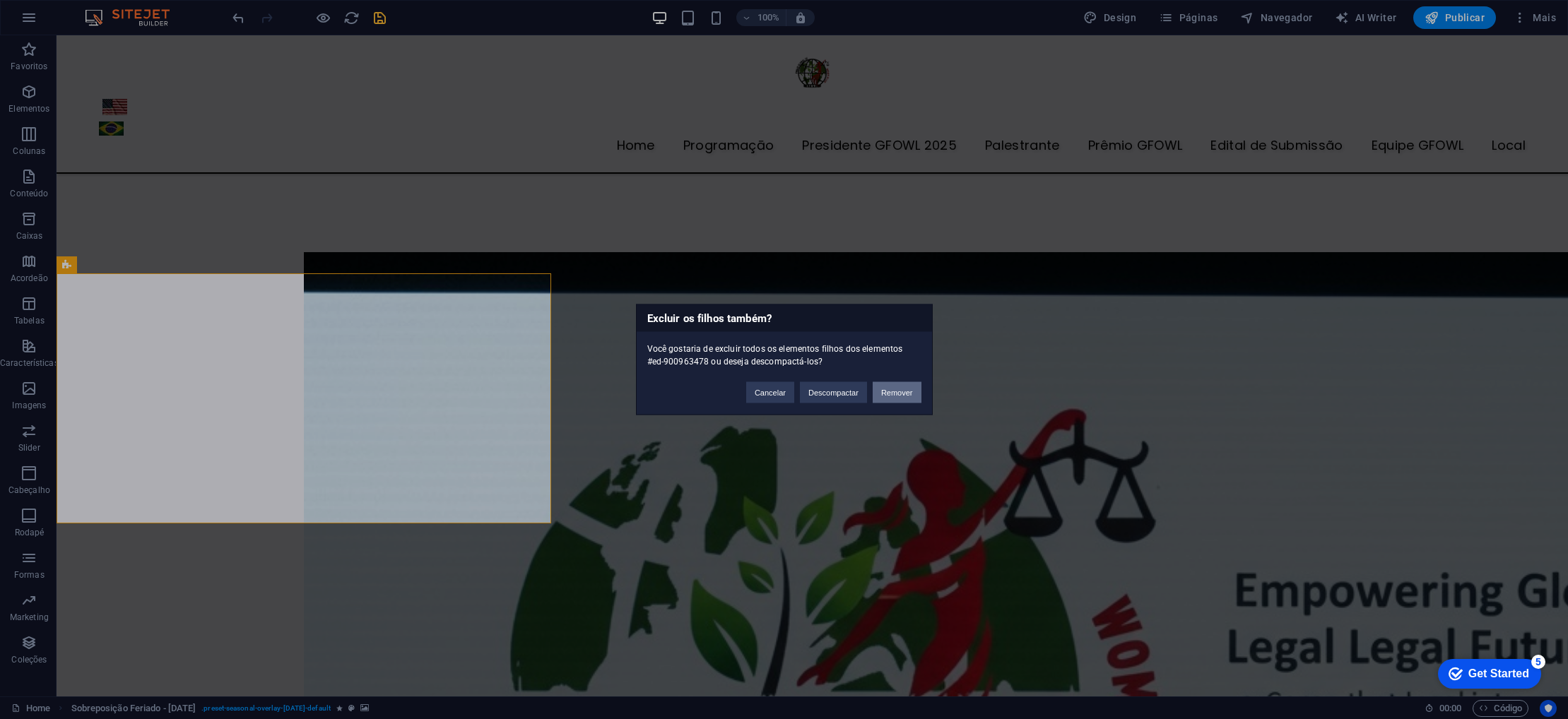
click at [904, 397] on button "Remover" at bounding box center [897, 392] width 48 height 21
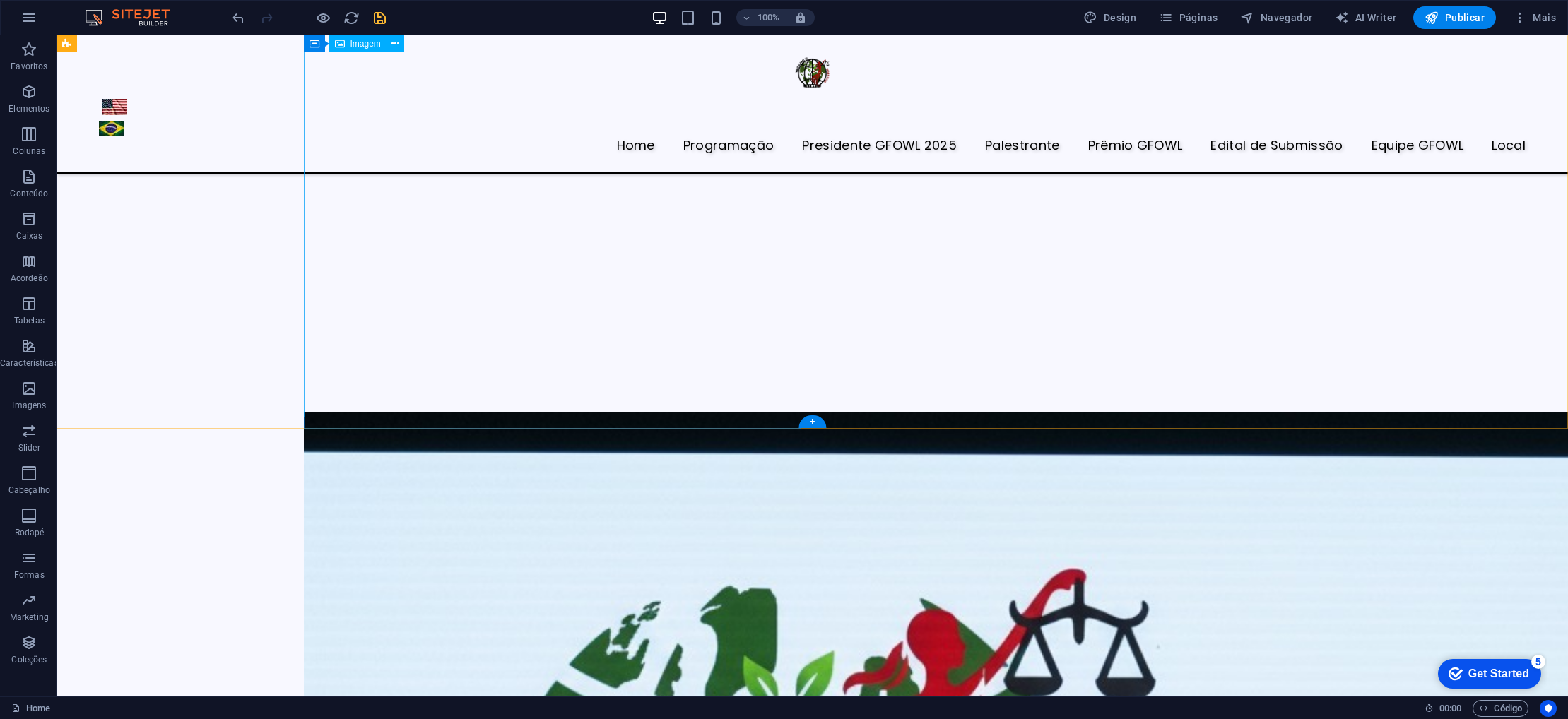
scroll to position [5118, 0]
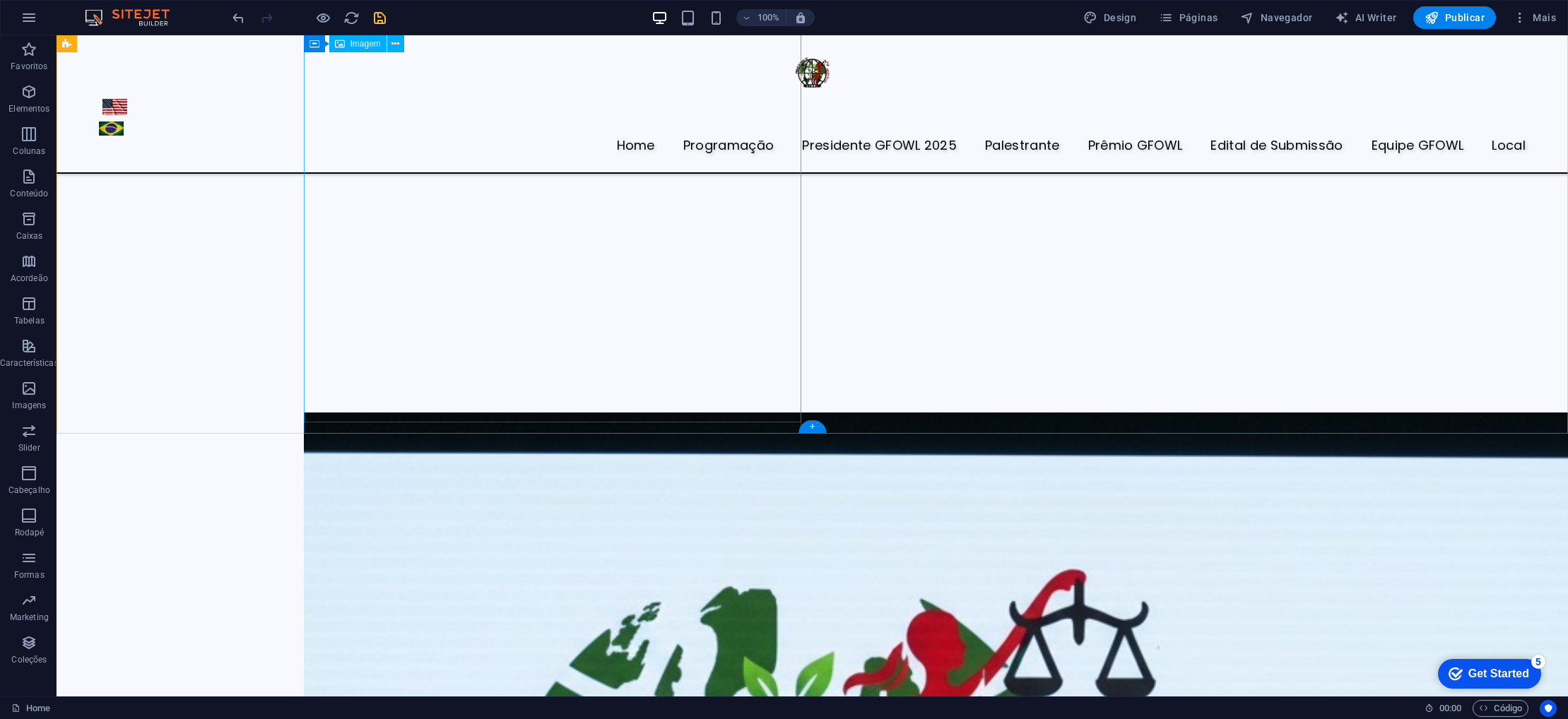
drag, startPoint x: 455, startPoint y: 473, endPoint x: 557, endPoint y: 269, distance: 228.1
click at [557, 269] on div "Home Programaçāo Presidente GFOWL 2025 Palestrante Prêmio GFOWL Edital de Submi…" at bounding box center [812, 297] width 1512 height 10608
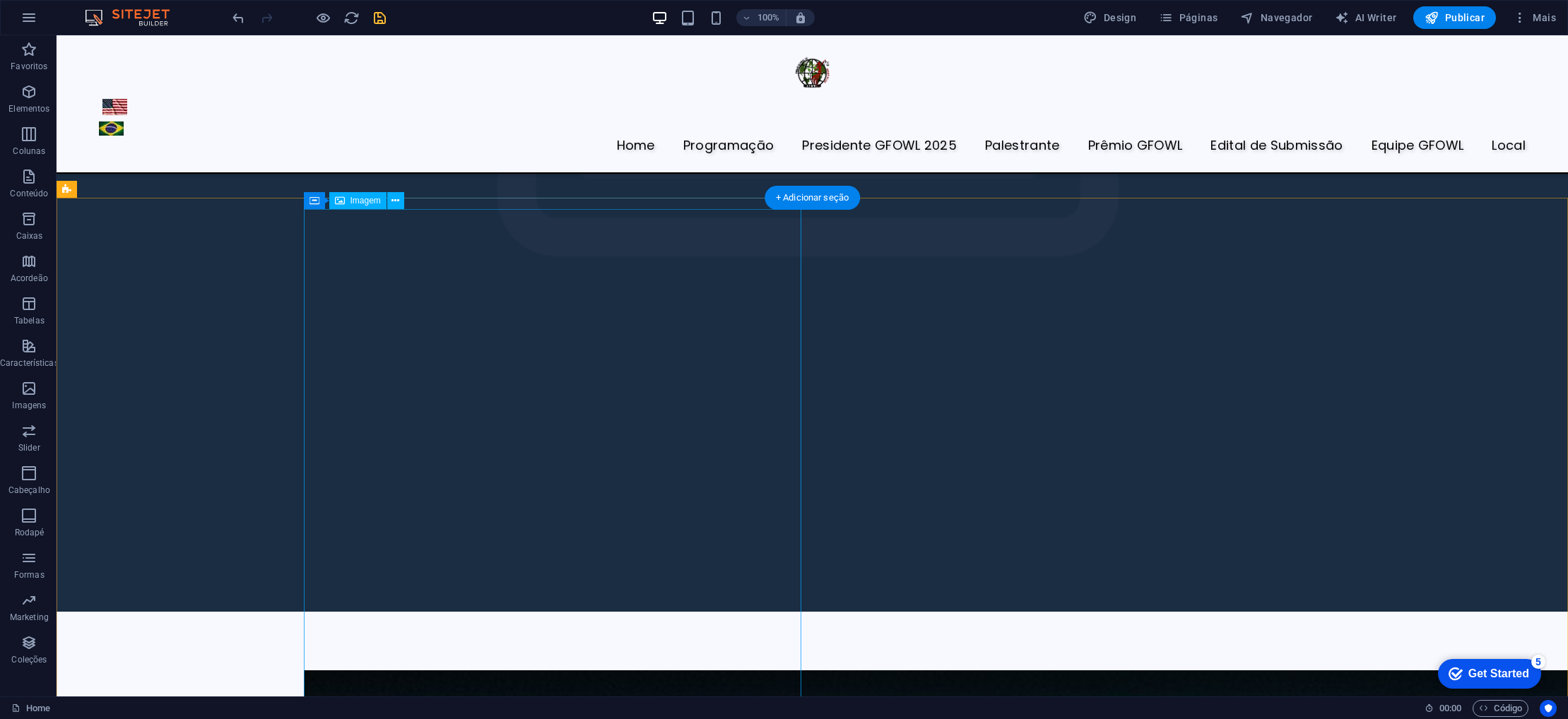
scroll to position [4867, 0]
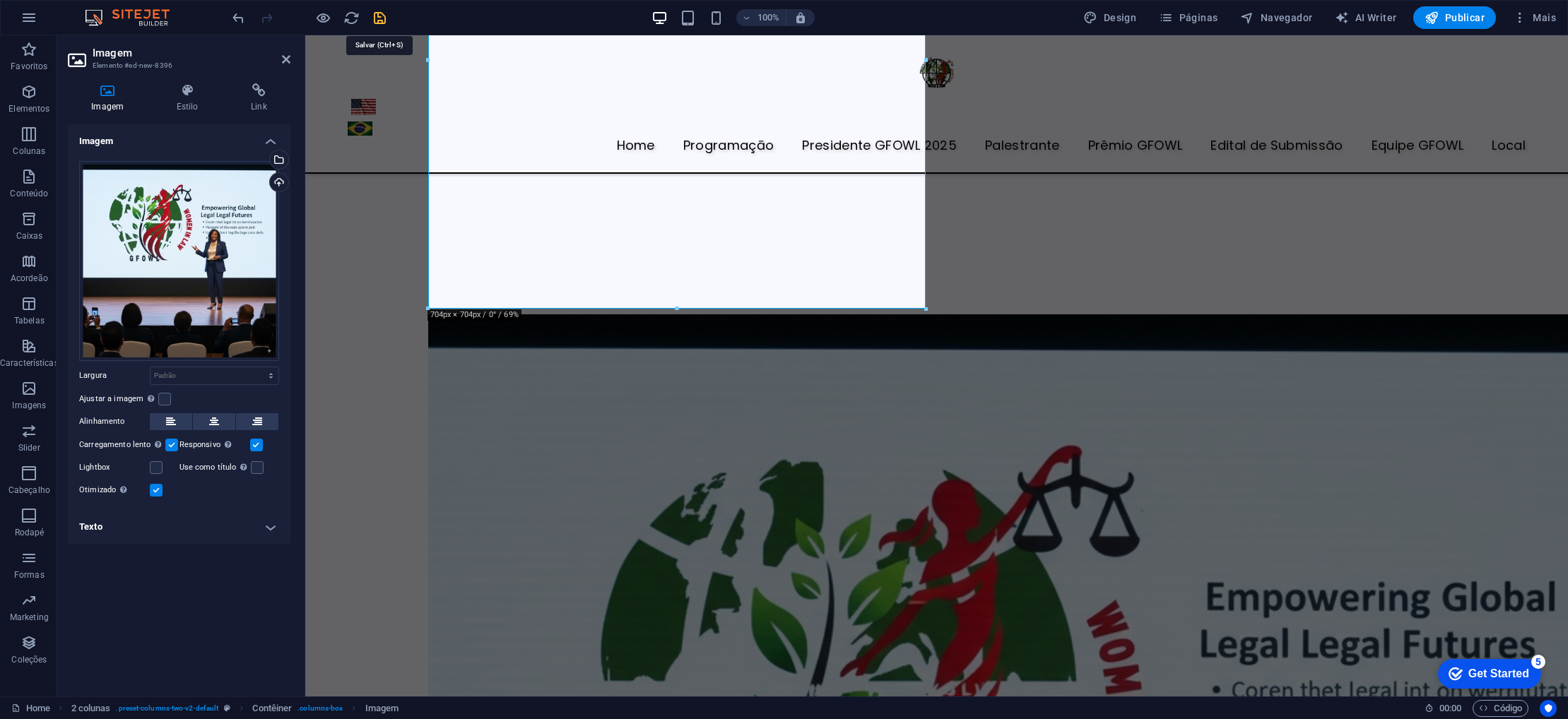
click at [382, 22] on icon "save" at bounding box center [379, 18] width 16 height 16
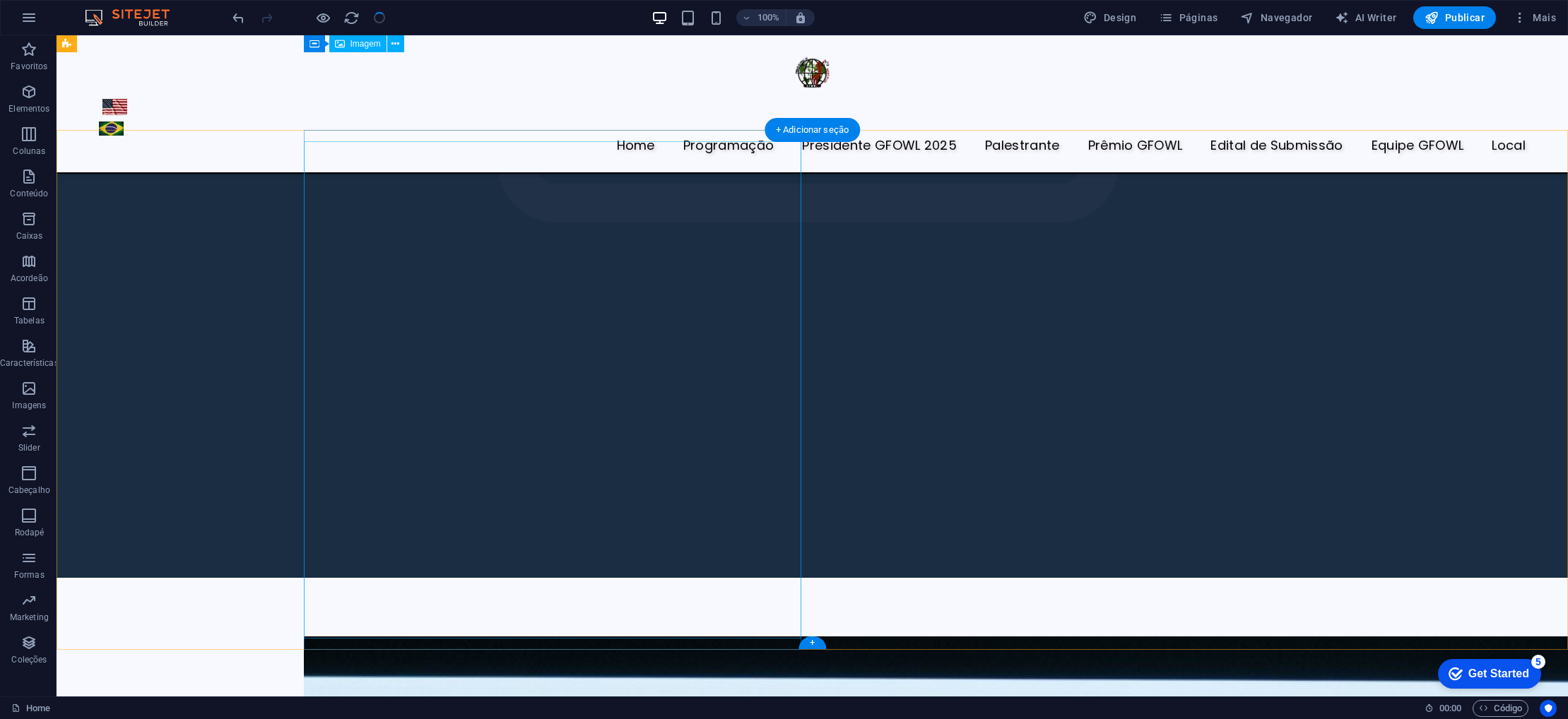
scroll to position [4913, 0]
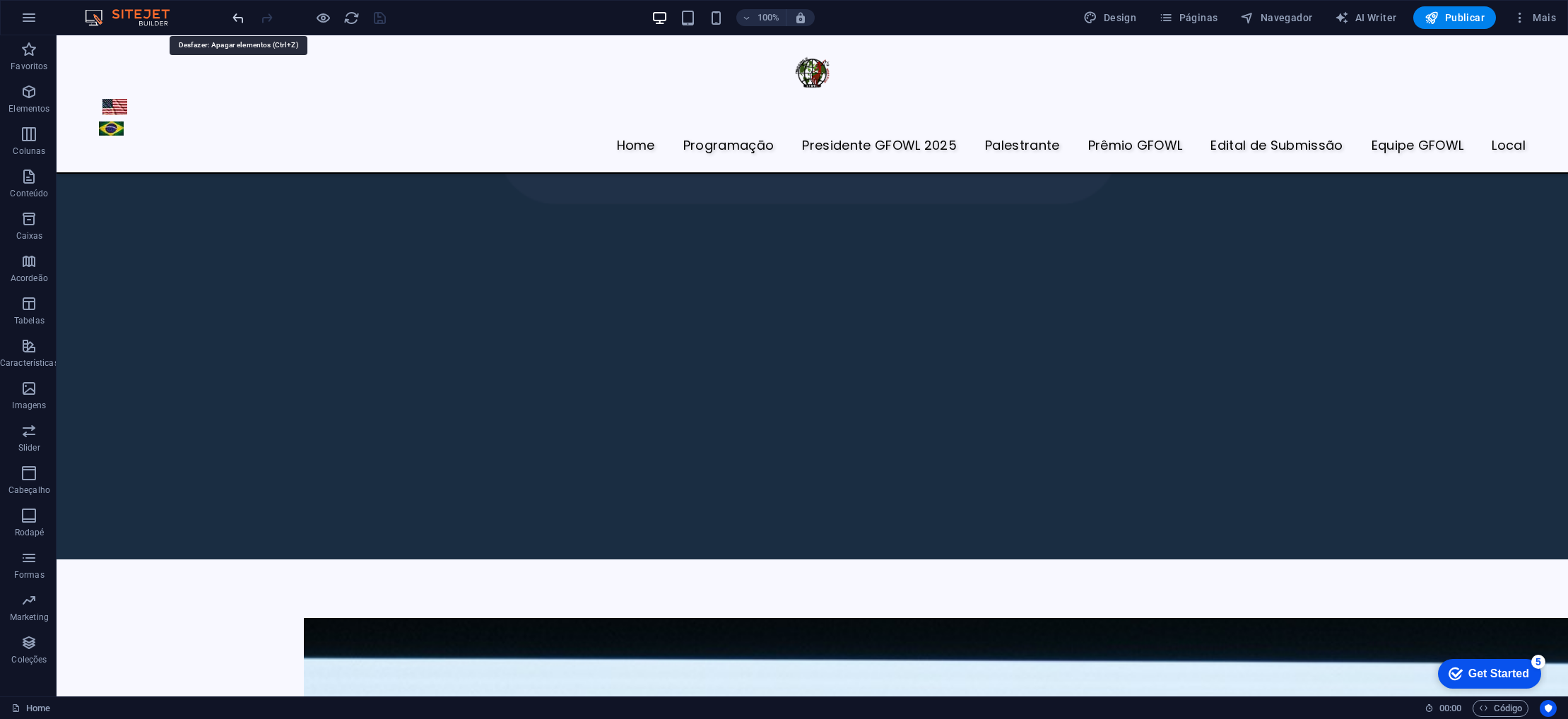
click at [238, 18] on icon "undo" at bounding box center [239, 18] width 16 height 16
click at [274, 20] on icon "redo" at bounding box center [267, 18] width 16 height 16
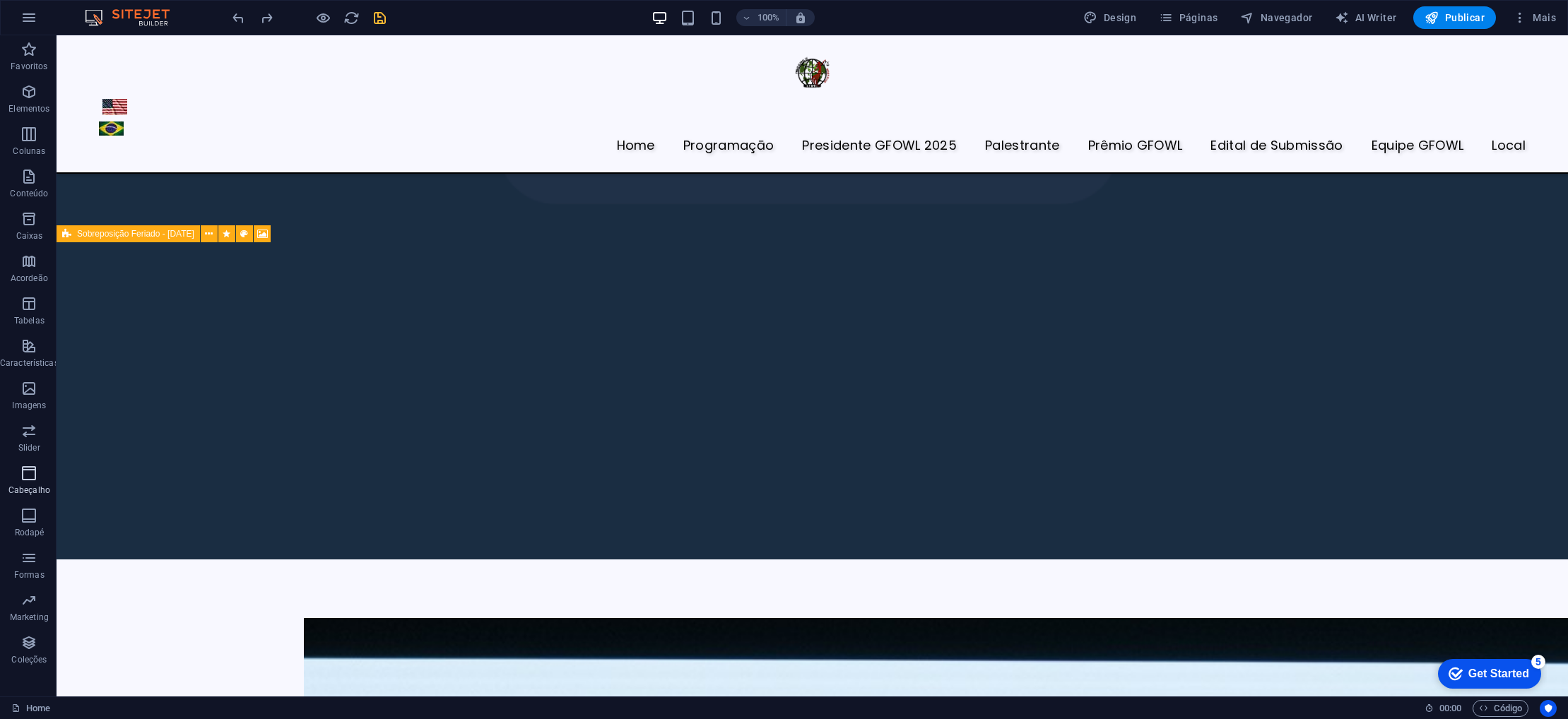
click at [30, 478] on icon "button" at bounding box center [29, 474] width 17 height 17
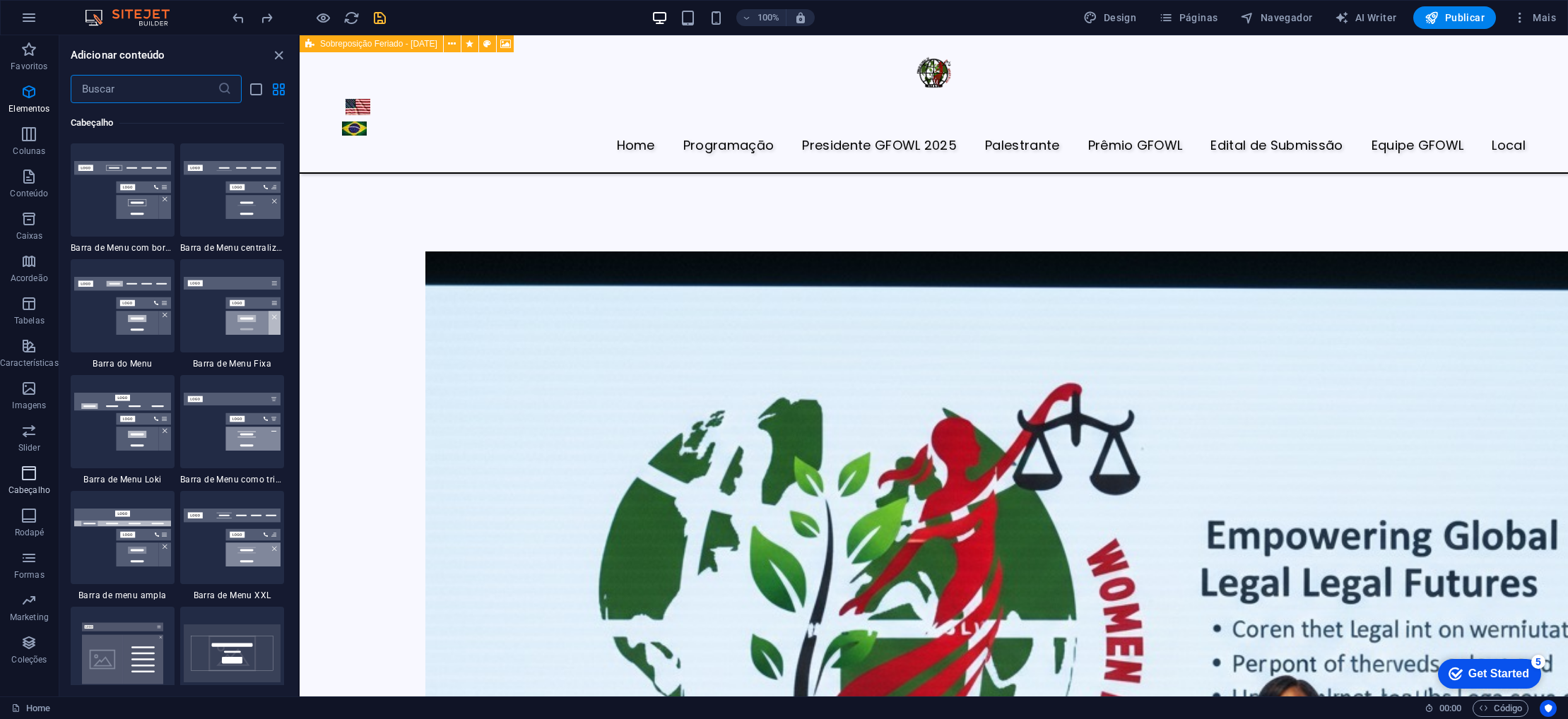
scroll to position [8505, 0]
click at [33, 318] on p "Tabelas" at bounding box center [29, 320] width 30 height 11
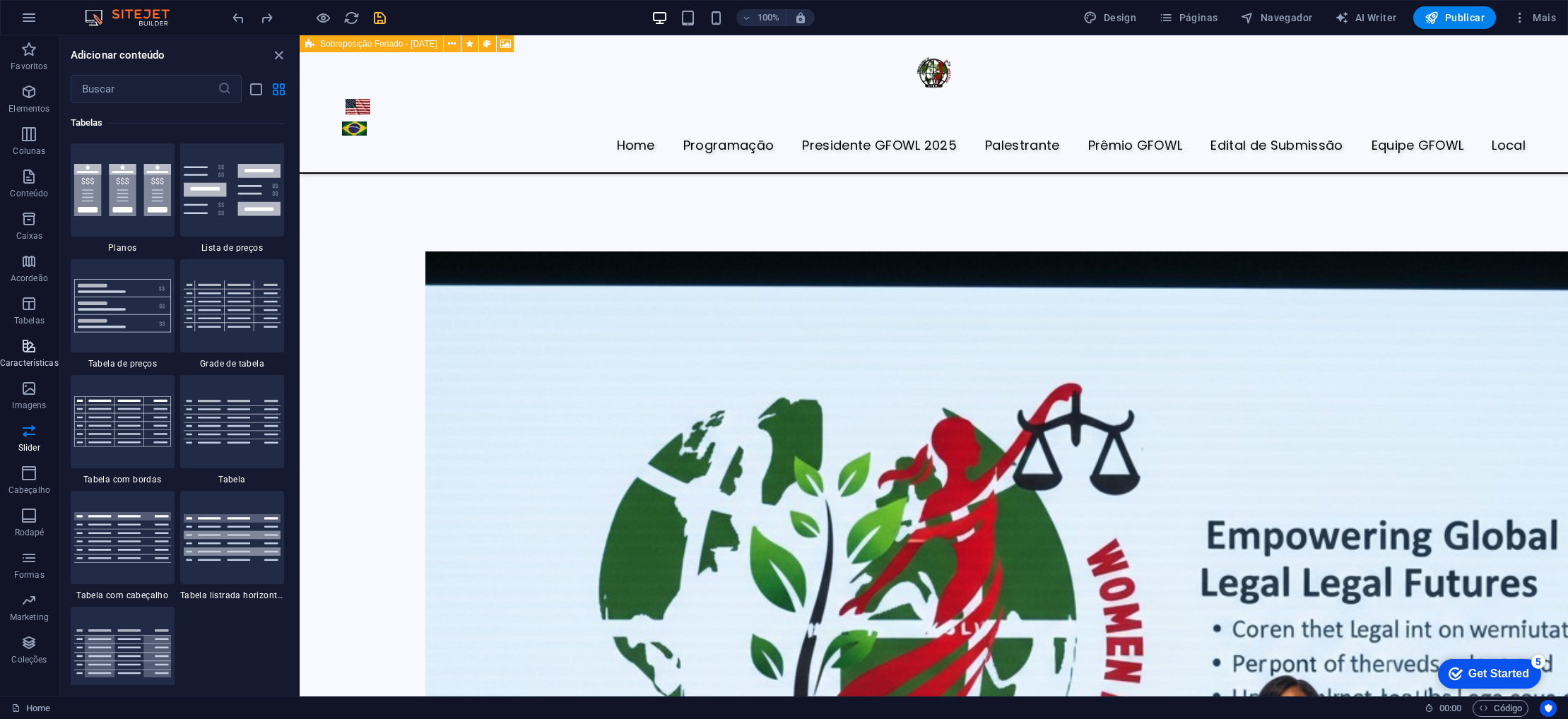
click at [30, 356] on span "Características" at bounding box center [29, 354] width 59 height 34
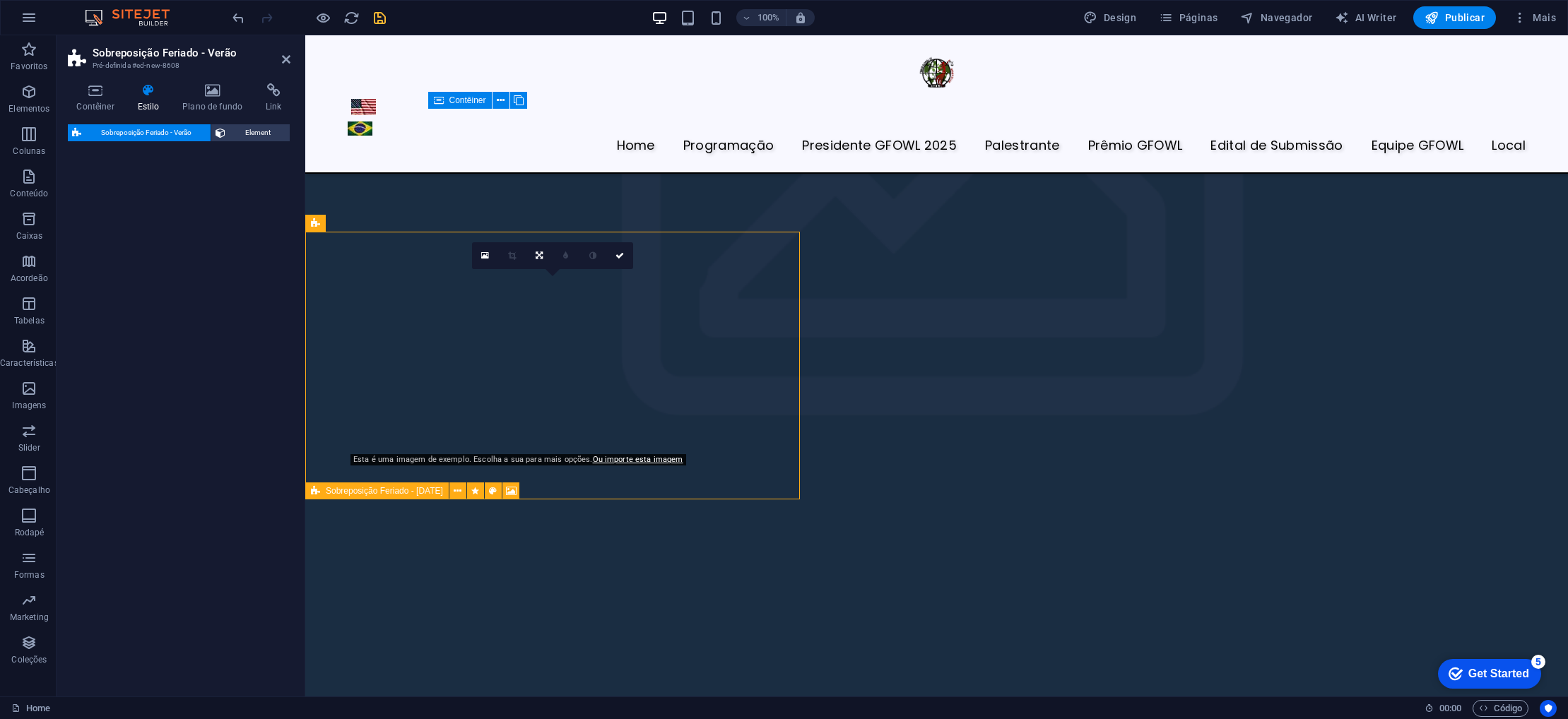
scroll to position [4559, 0]
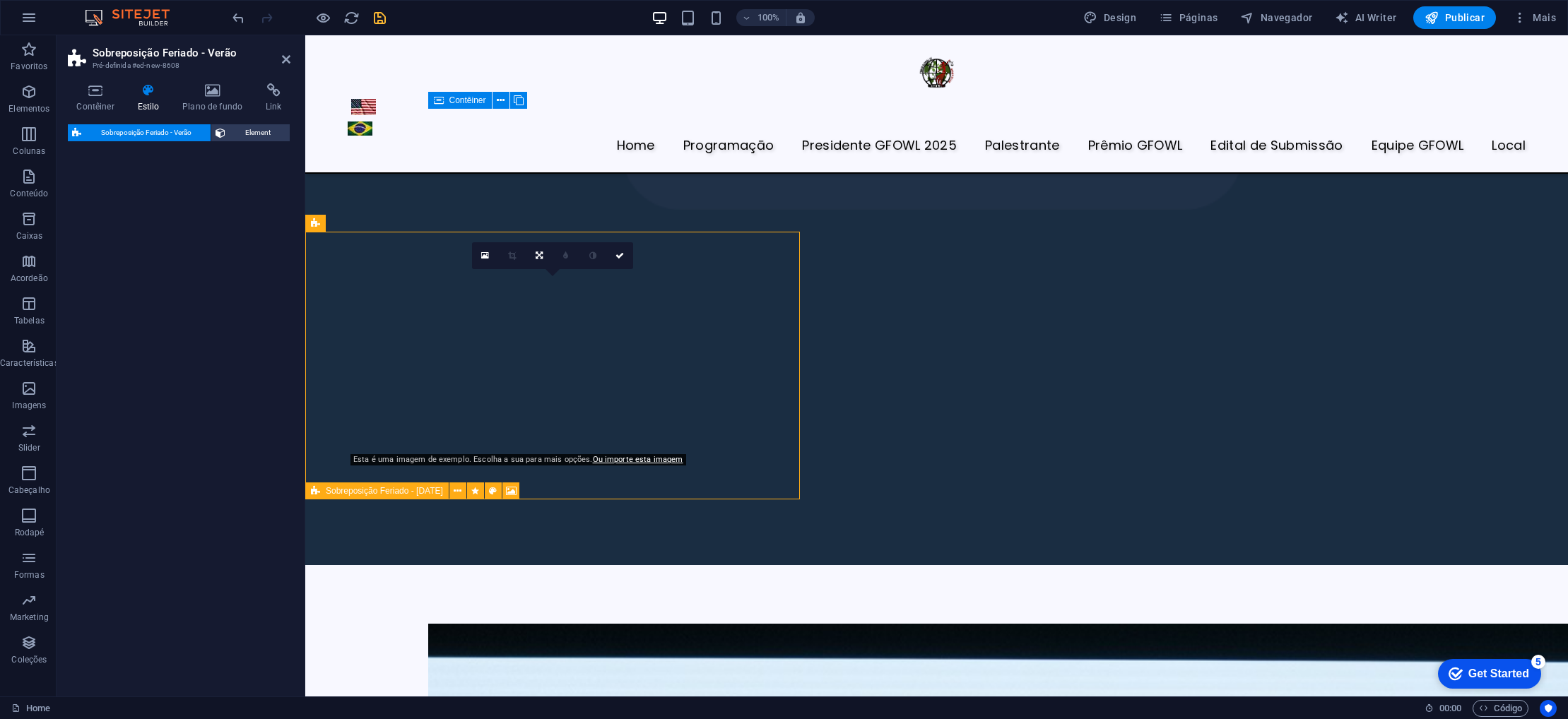
select select "px"
select select "rem"
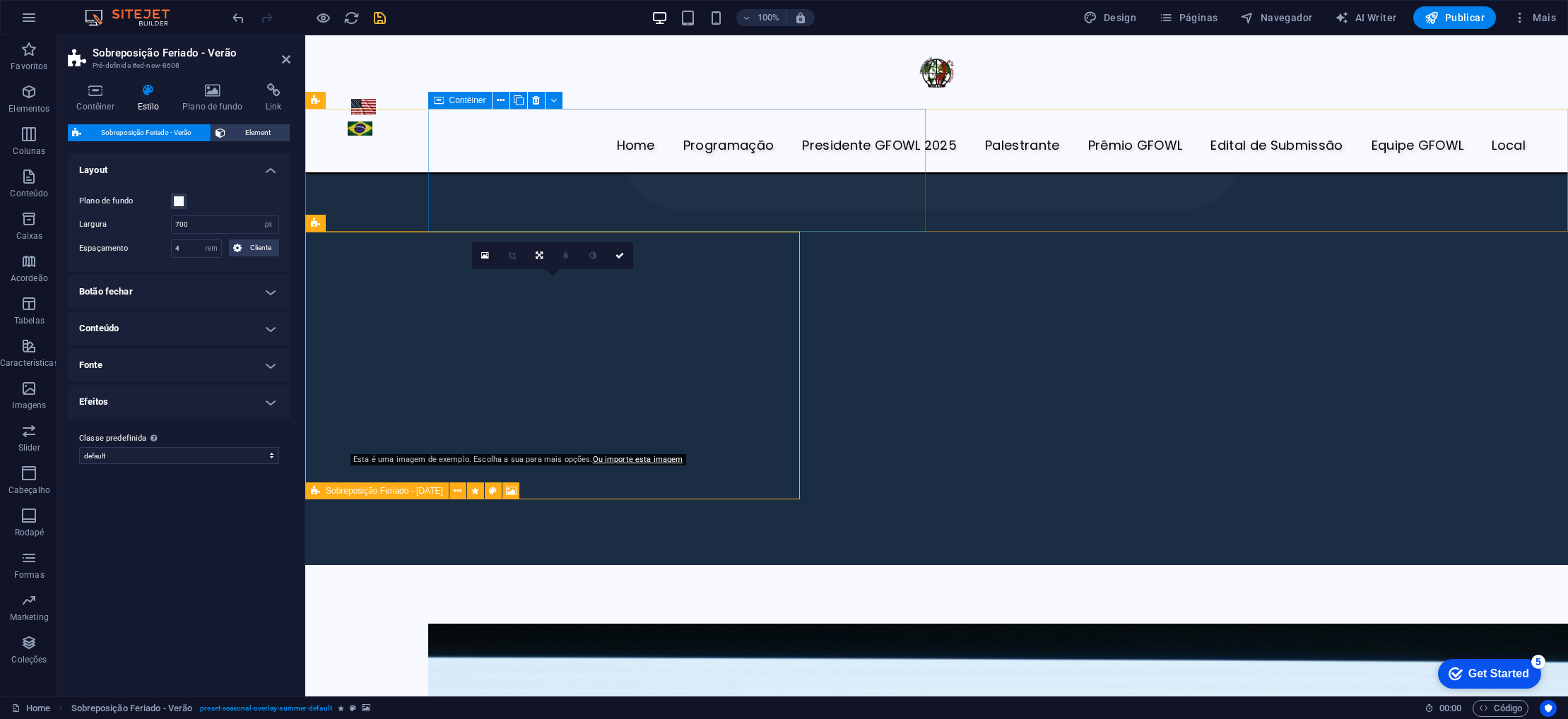
drag, startPoint x: 435, startPoint y: 245, endPoint x: 562, endPoint y: 156, distance: 155.1
click at [562, 156] on div "Home Programaçāo Presidente GFOWL 2025 Palestrante Prêmio GFOWL Edital de Submi…" at bounding box center [936, 371] width 1263 height 9635
drag, startPoint x: 378, startPoint y: 267, endPoint x: 635, endPoint y: 185, distance: 269.8
click at [635, 185] on div "Home Programaçāo Presidente GFOWL 2025 Palestrante Prêmio GFOWL Edital de Submi…" at bounding box center [936, 371] width 1263 height 9635
drag, startPoint x: 504, startPoint y: 568, endPoint x: 748, endPoint y: 191, distance: 449.1
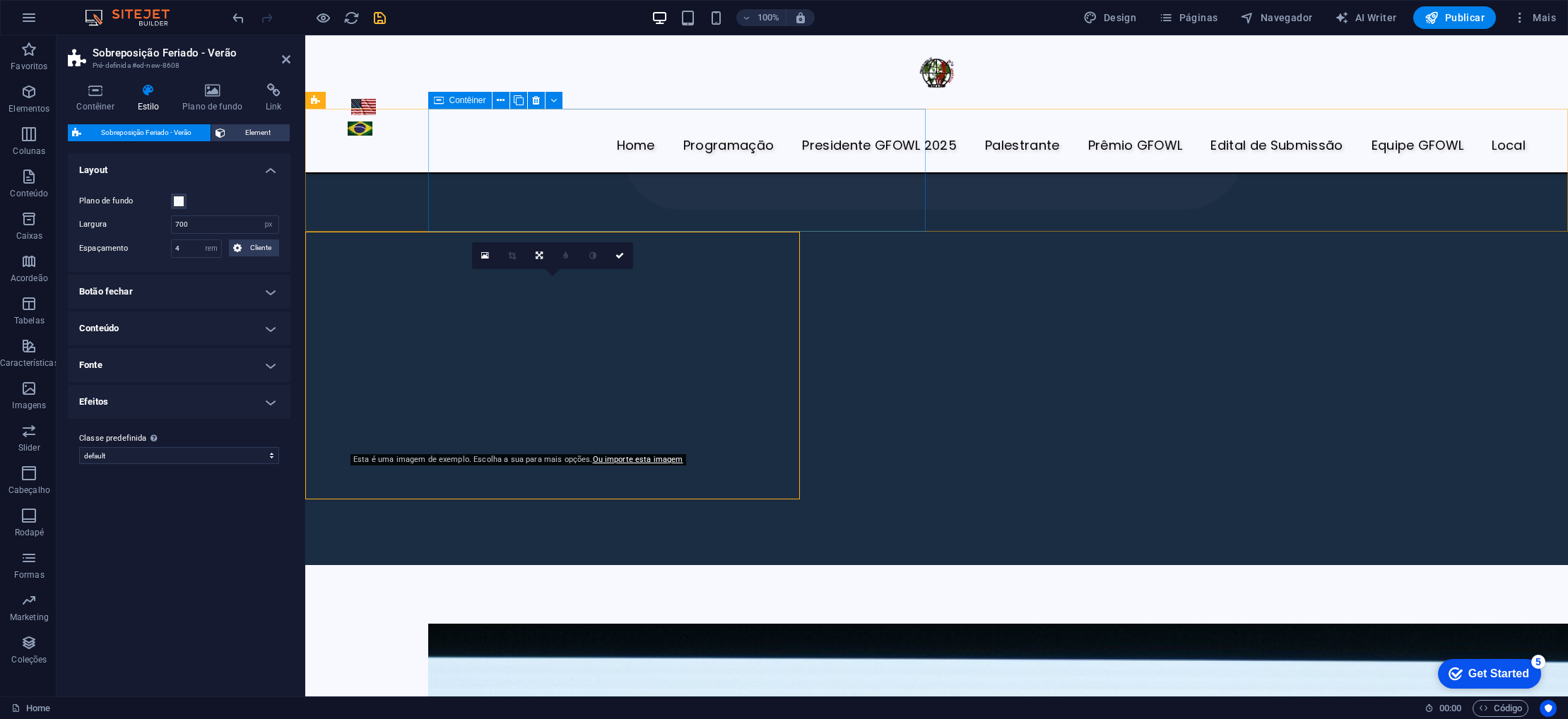
click at [748, 191] on div "Home Programaçāo Presidente GFOWL 2025 Palestrante Prêmio GFOWL Edital de Submi…" at bounding box center [936, 371] width 1263 height 9635
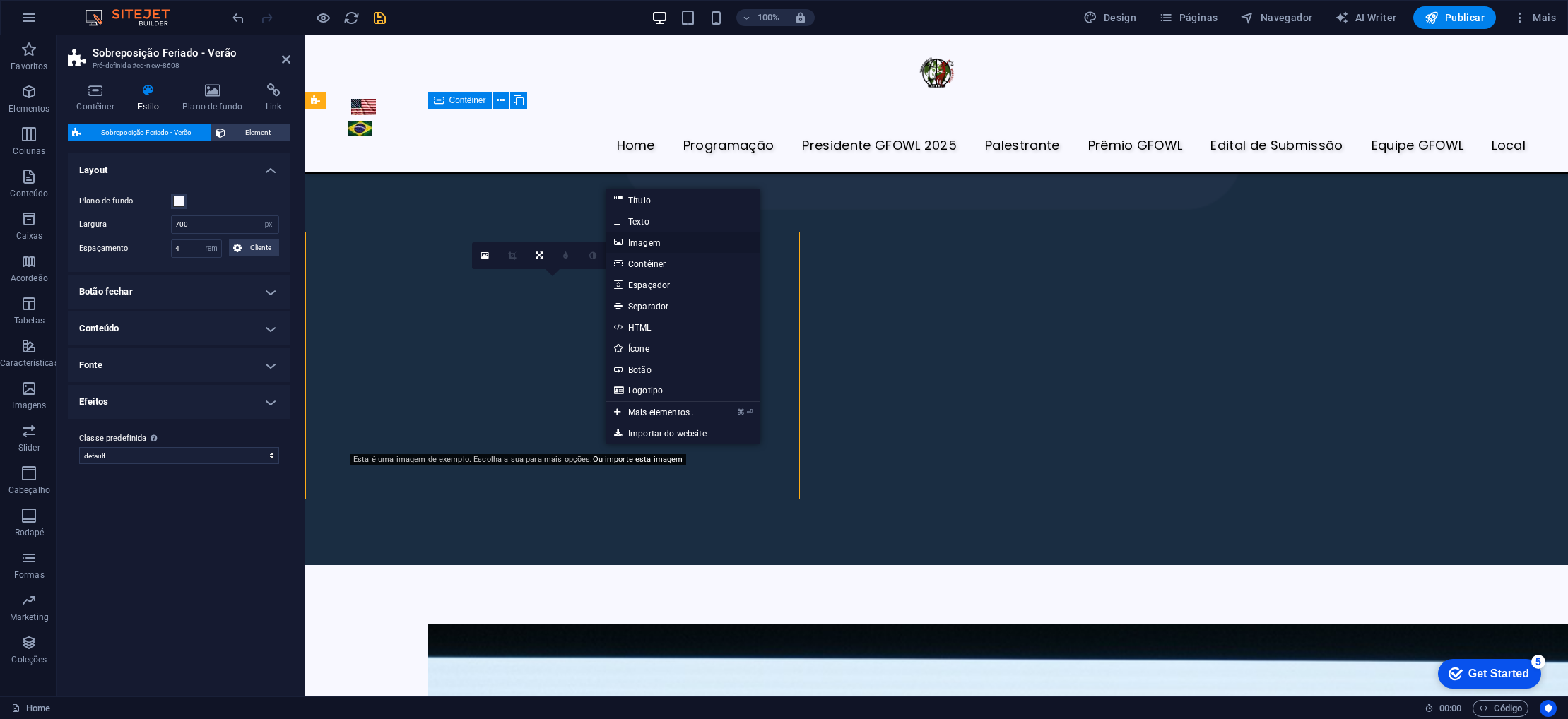
click at [661, 245] on link "Imagem" at bounding box center [683, 241] width 155 height 21
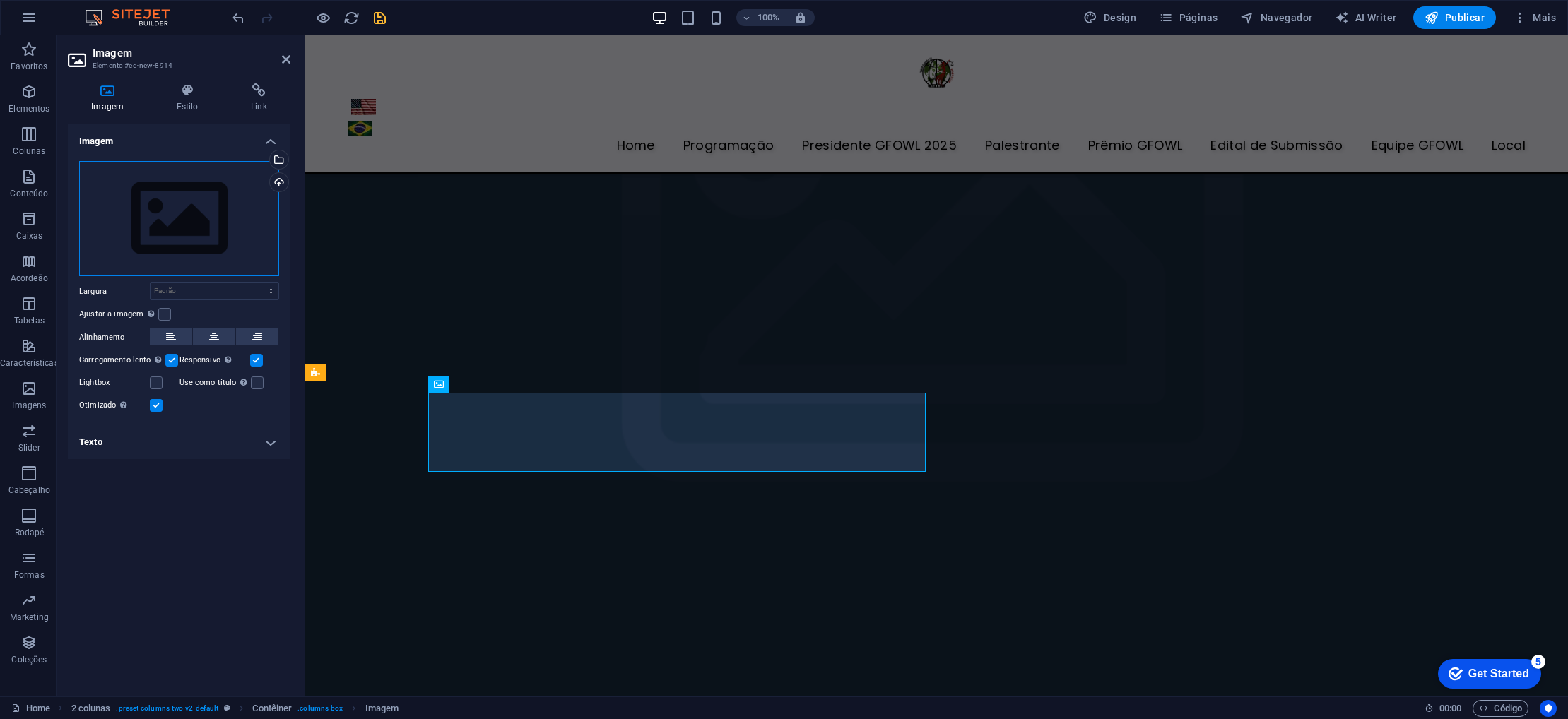
click at [216, 216] on div "Arraste os arquivos aqui, clique para escolher os arquivos ou selecione os arqu…" at bounding box center [179, 219] width 200 height 116
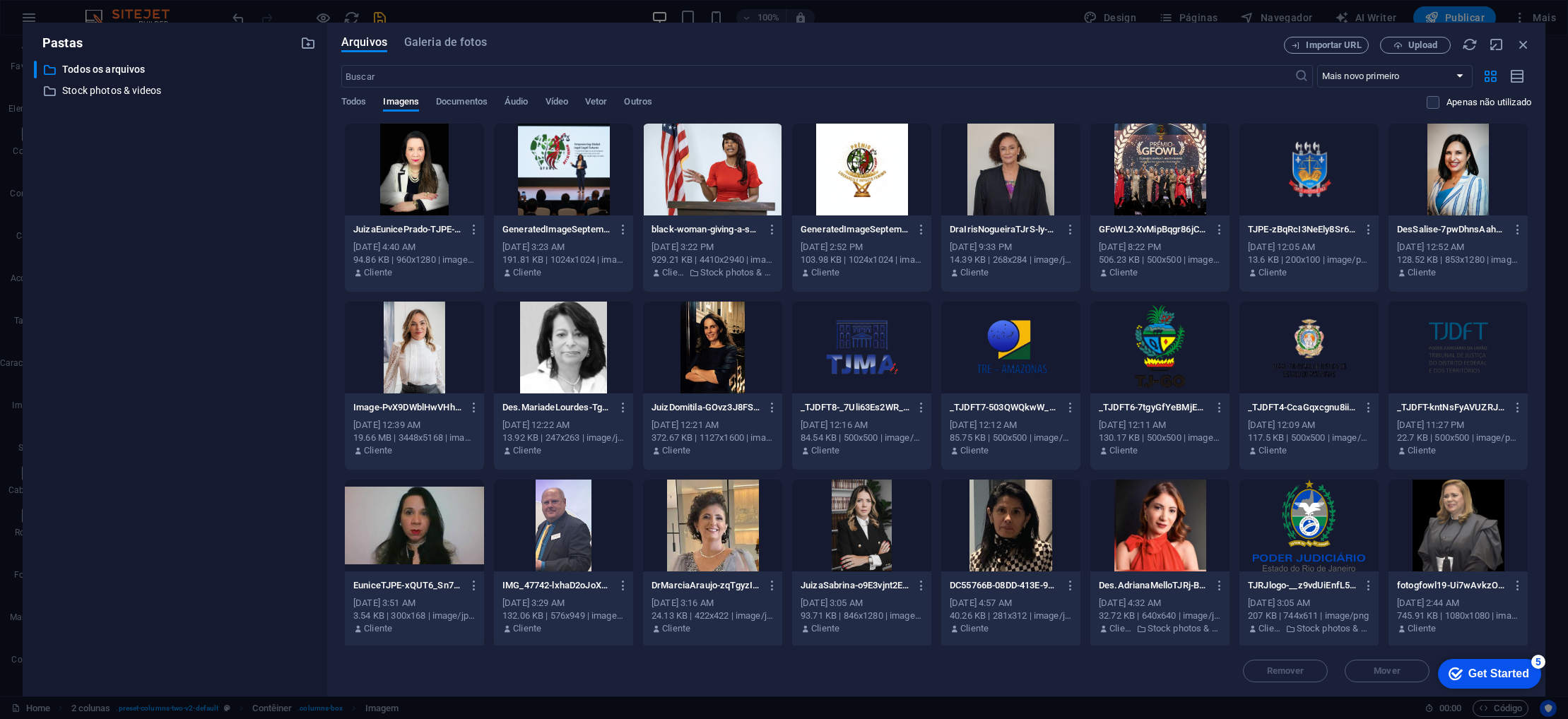
click at [572, 195] on div at bounding box center [564, 169] width 139 height 91
click at [572, 195] on div "1" at bounding box center [564, 169] width 139 height 91
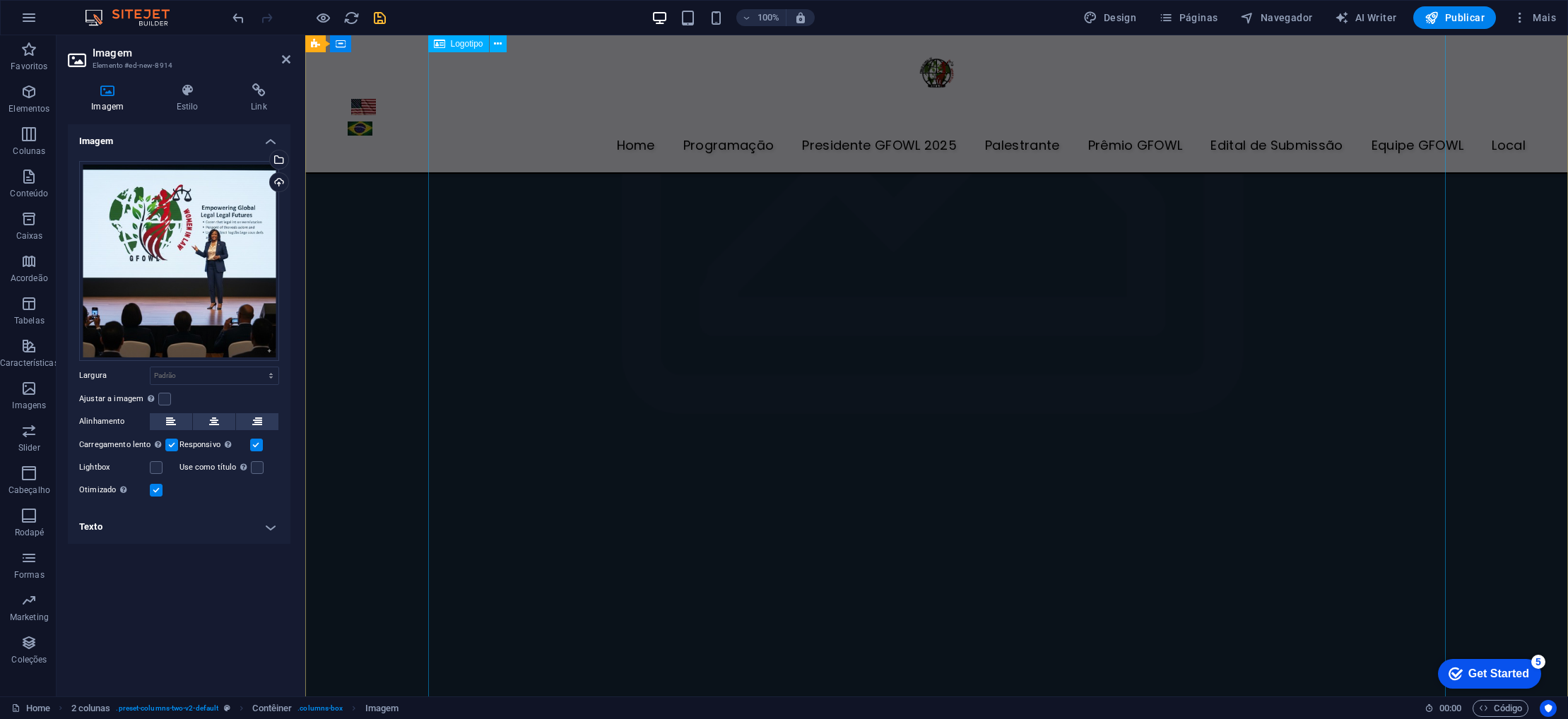
scroll to position [4562, 0]
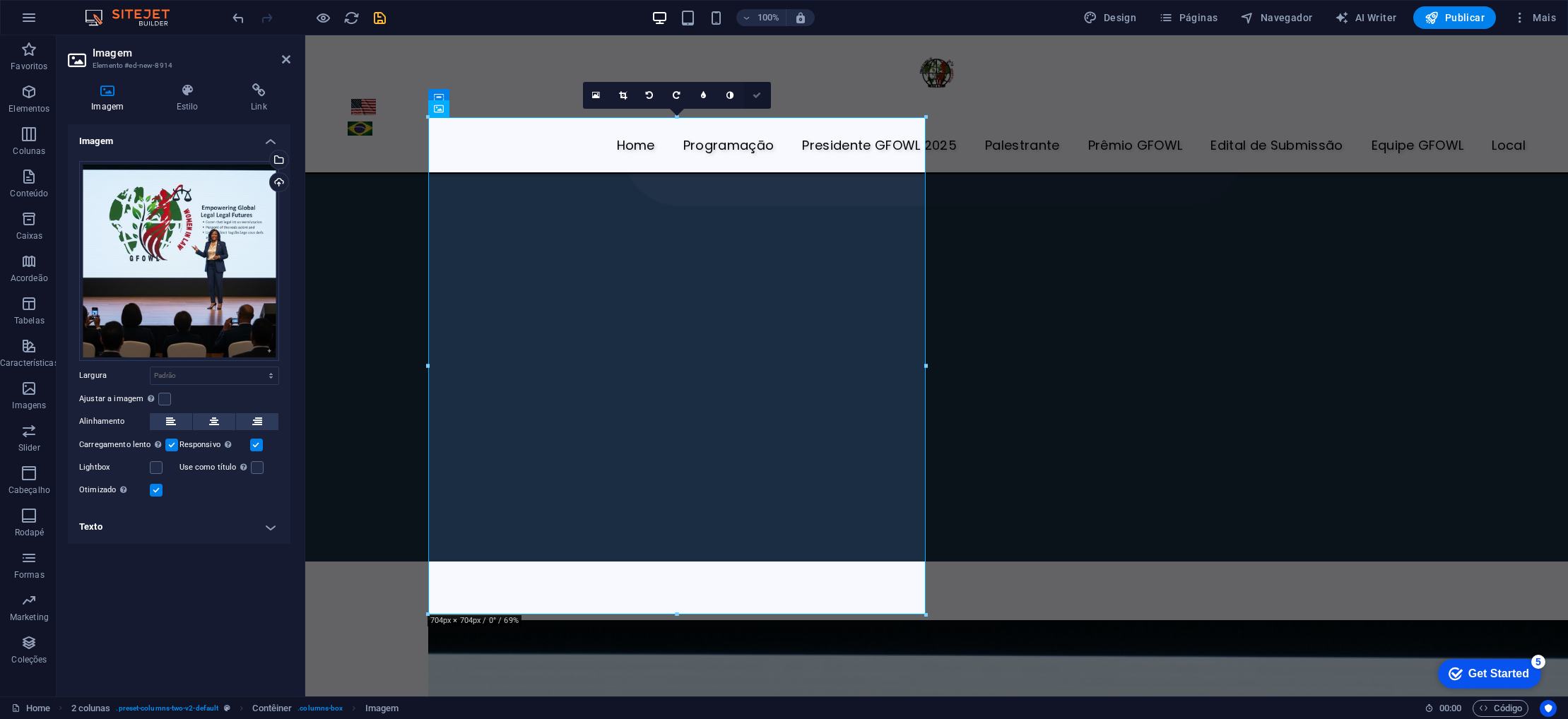
click at [759, 98] on icon at bounding box center [756, 95] width 9 height 9
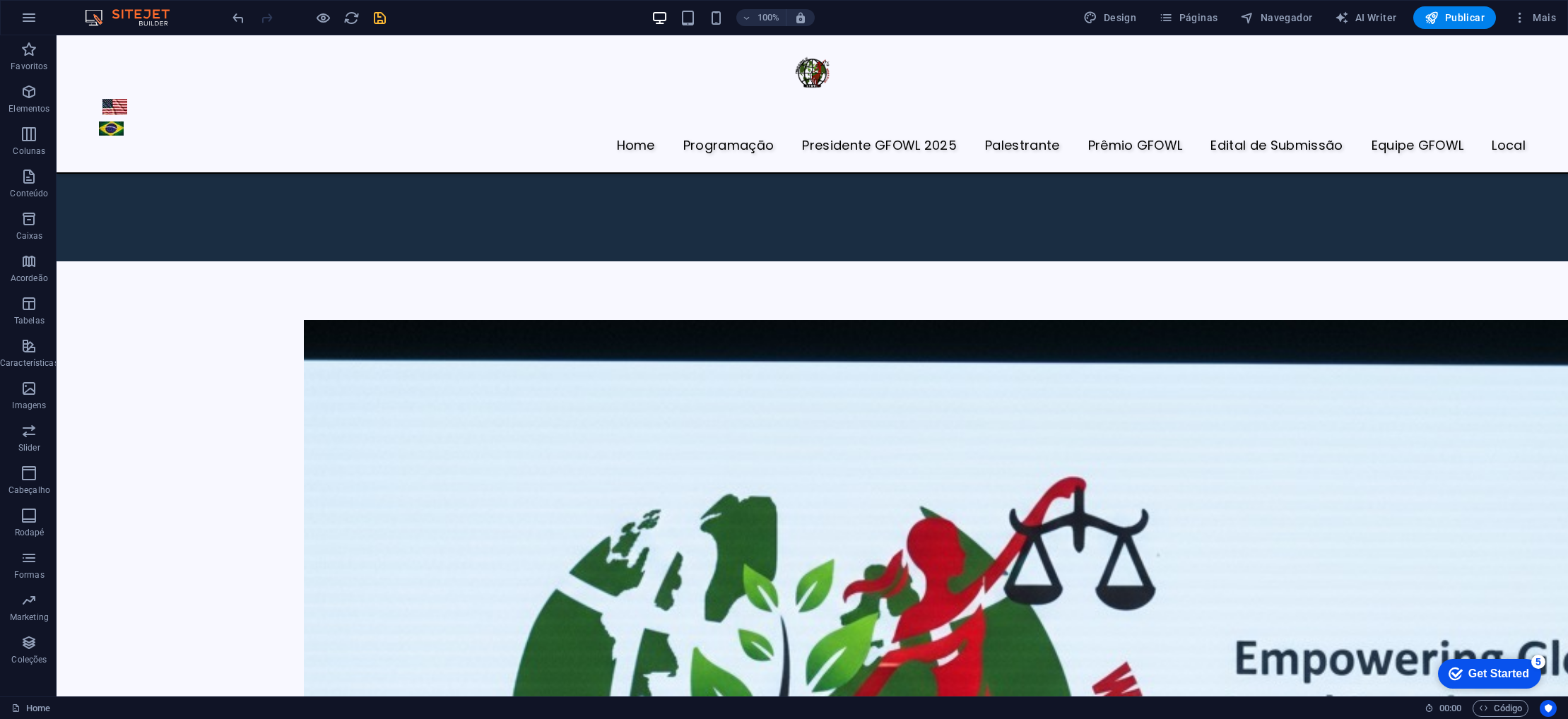
scroll to position [5216, 0]
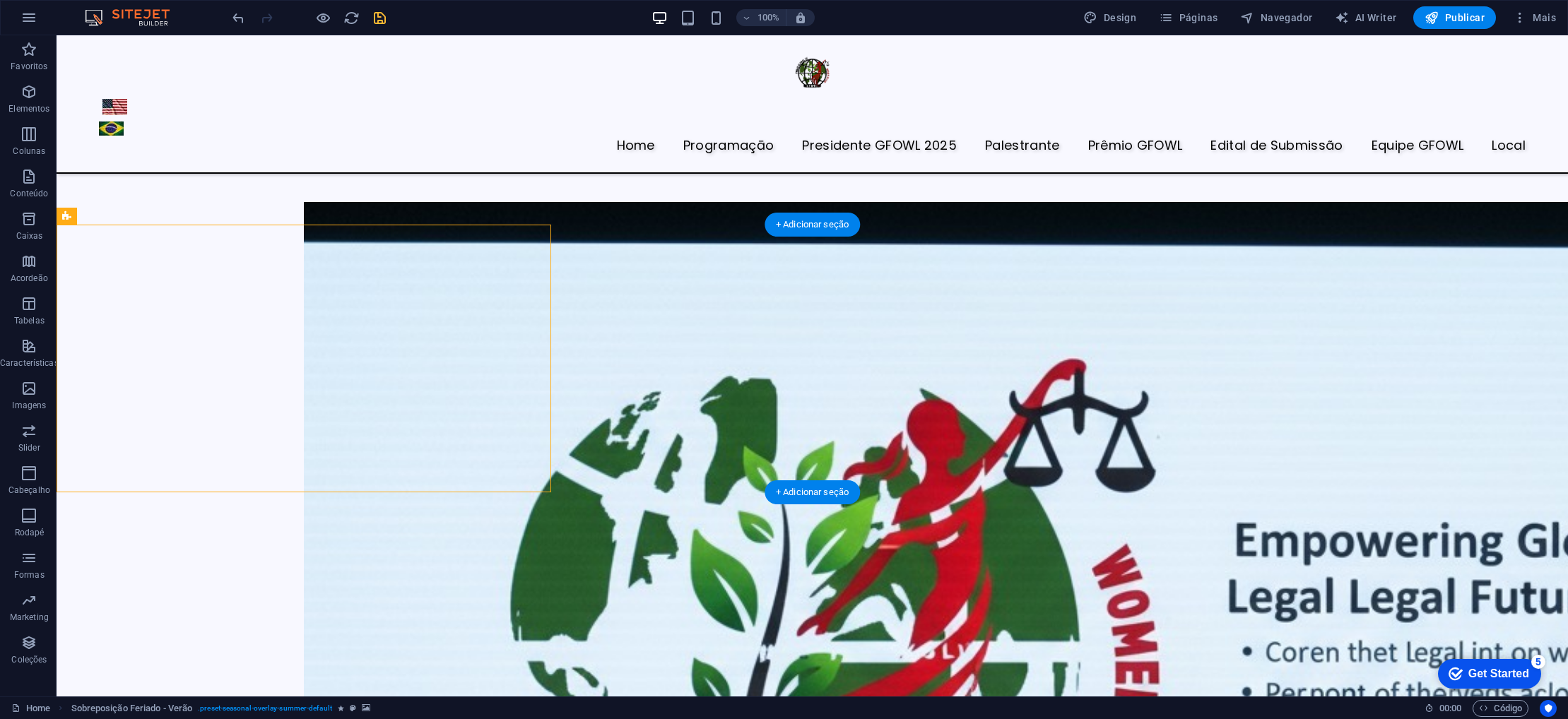
scroll to position [5336, 0]
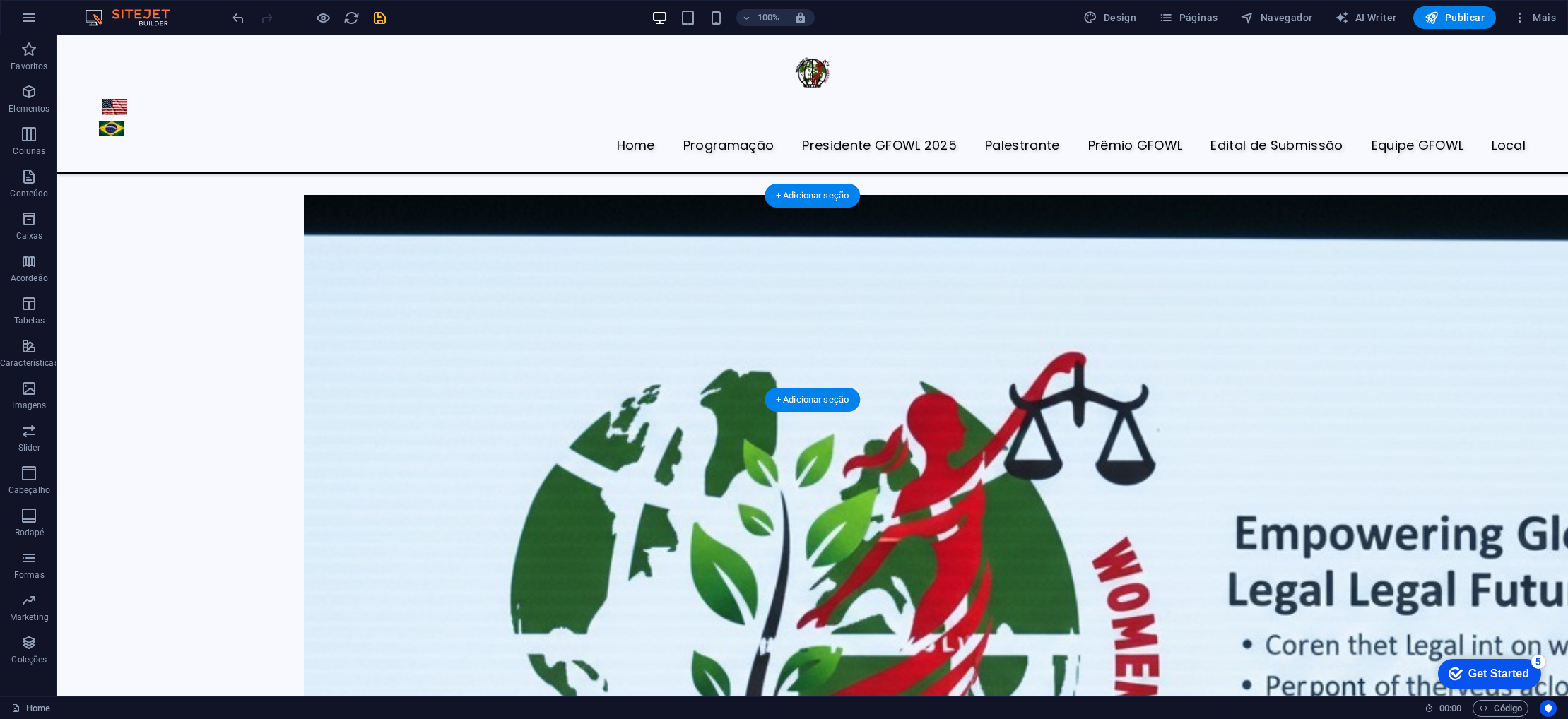
scroll to position [5357, 0]
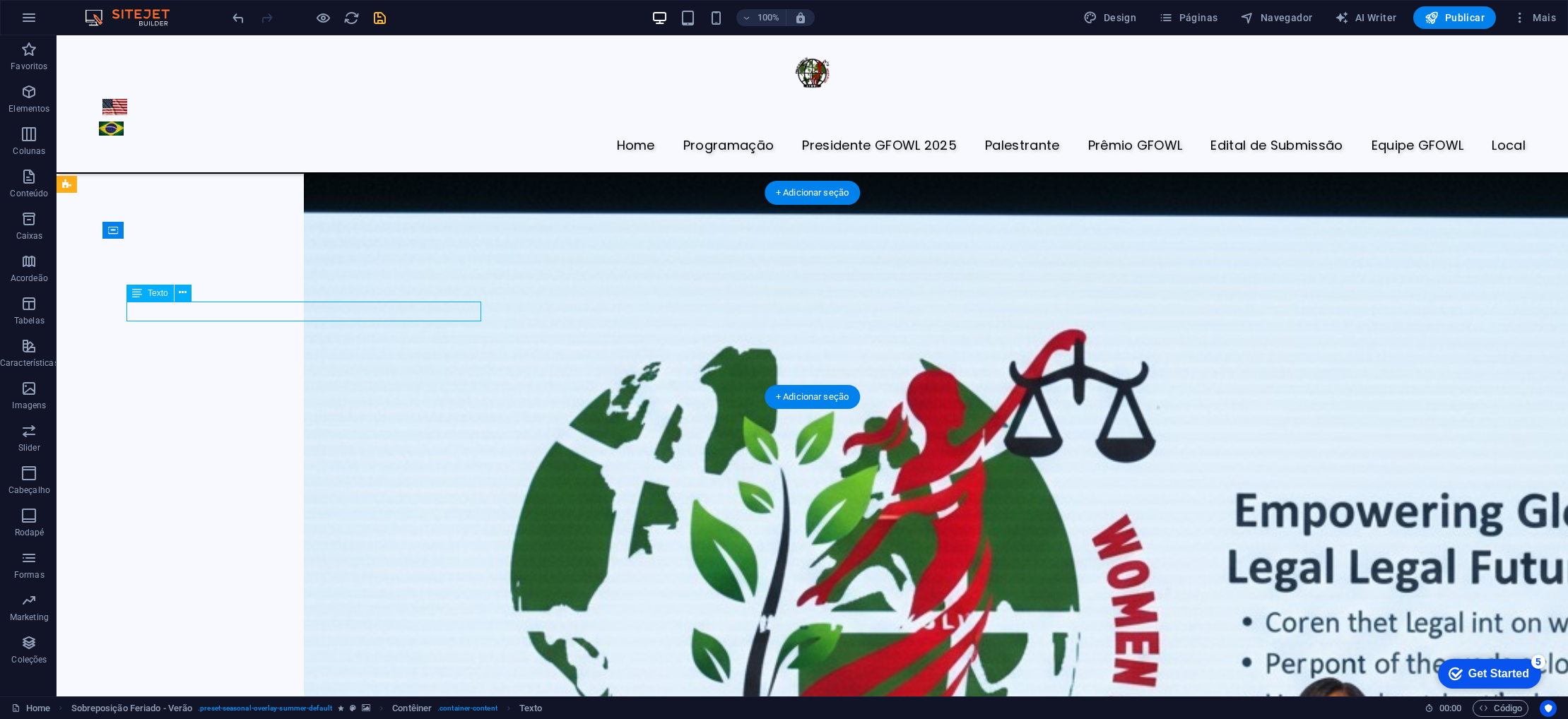
scroll to position [5359, 0]
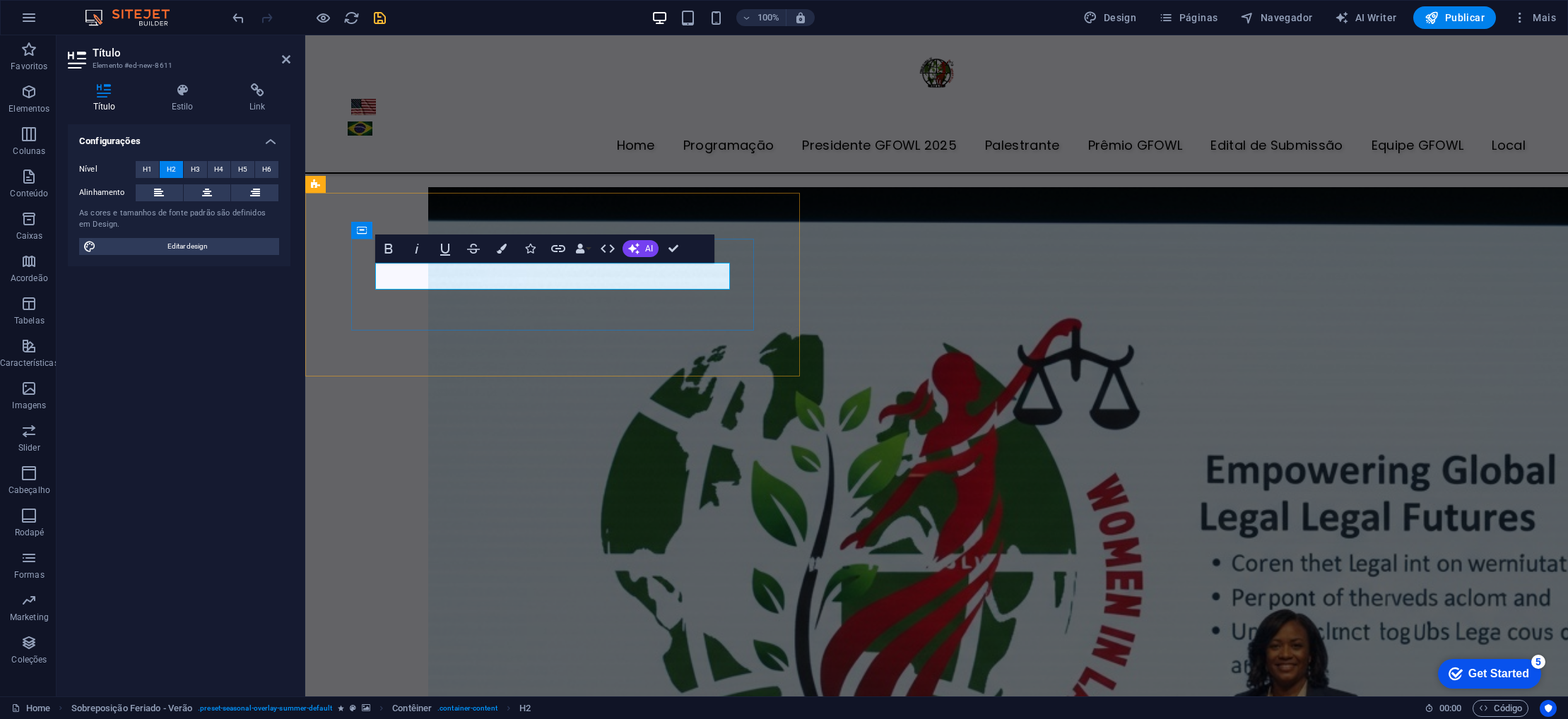
scroll to position [5005, 0]
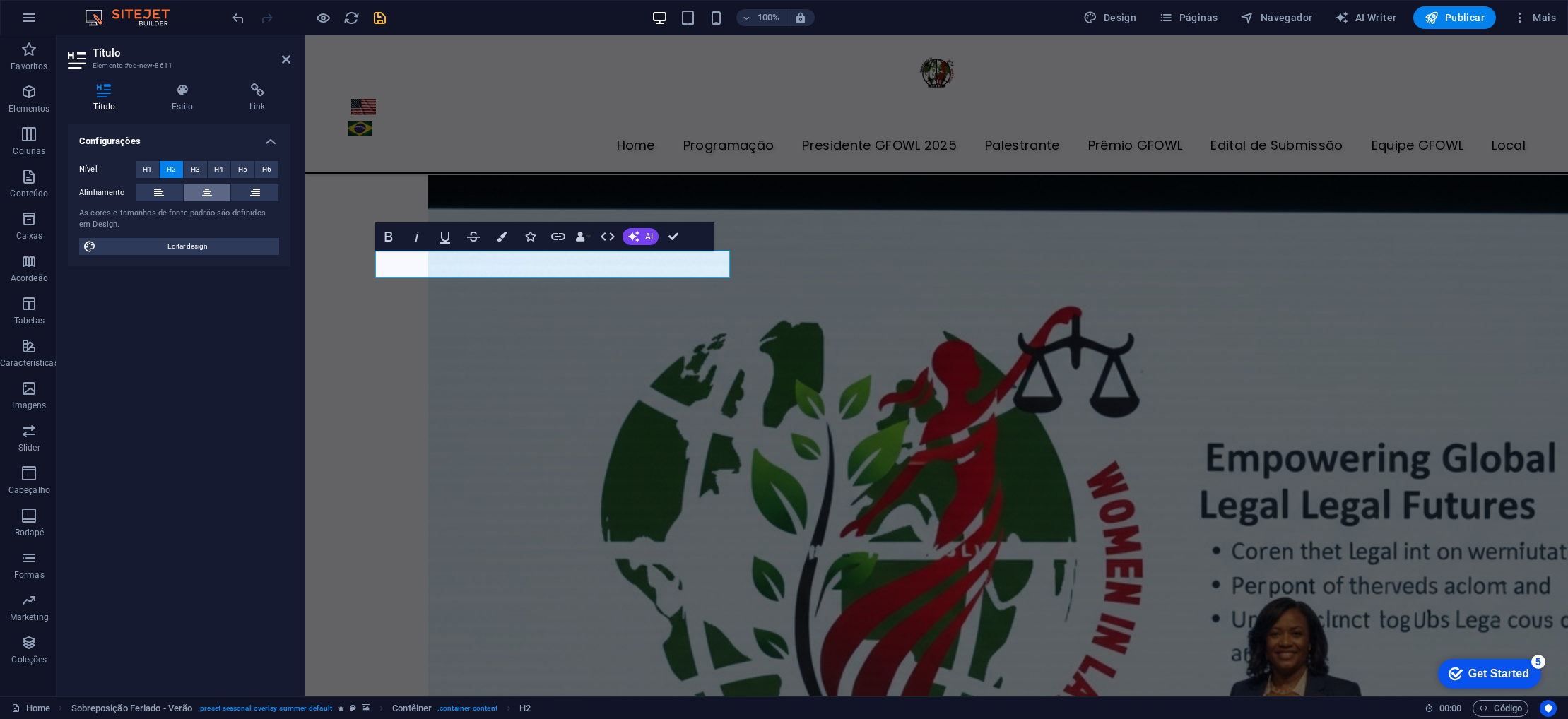
click at [215, 195] on button at bounding box center [207, 193] width 48 height 17
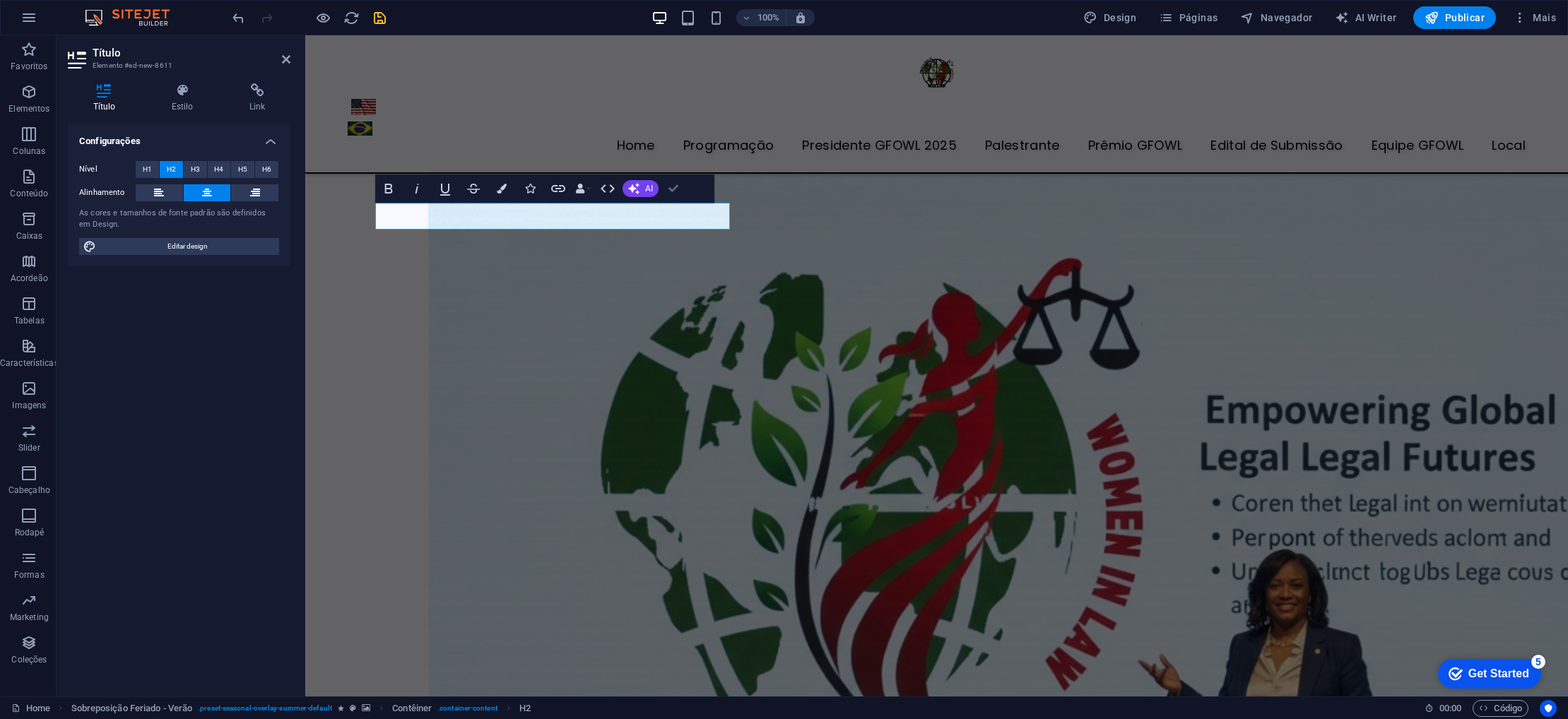
scroll to position [5419, 0]
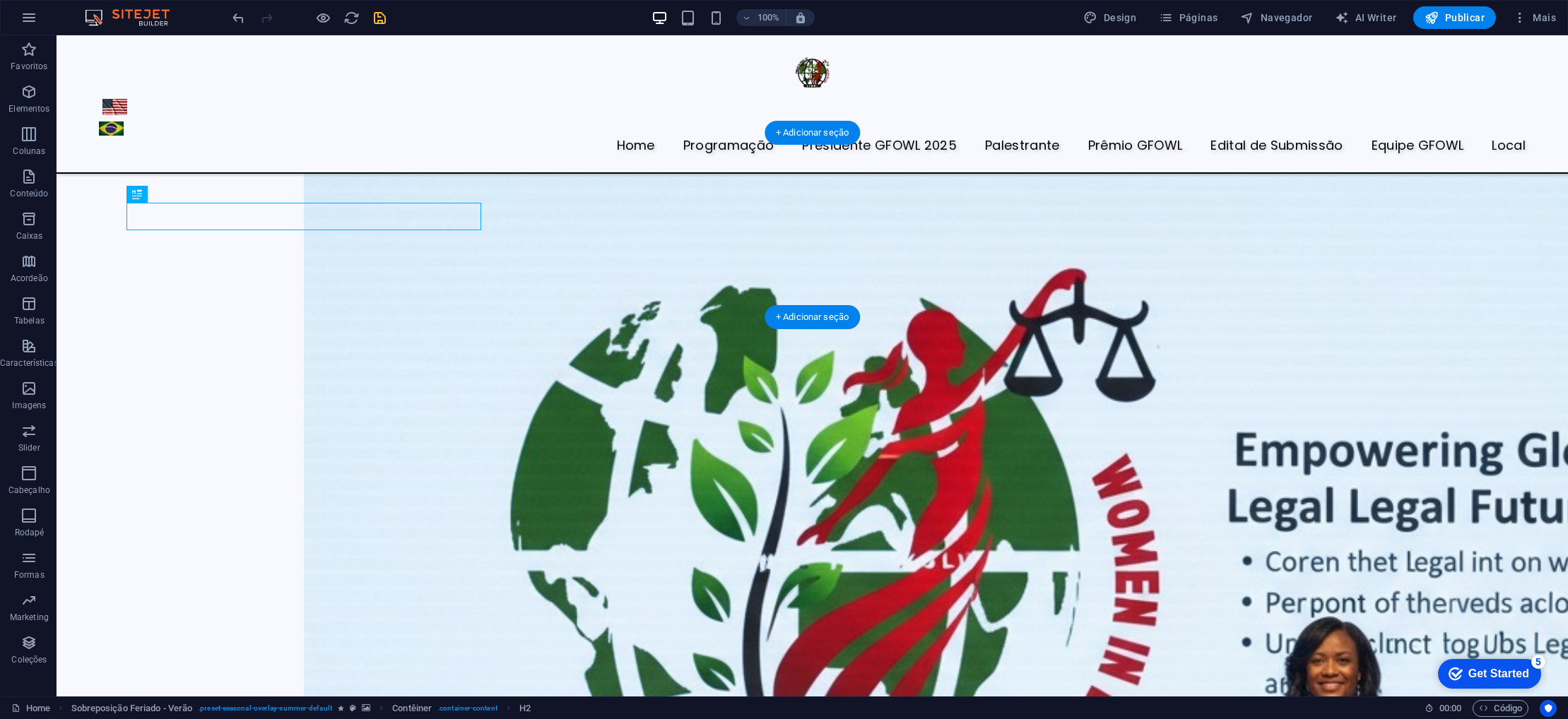
select select "px"
select select "rem"
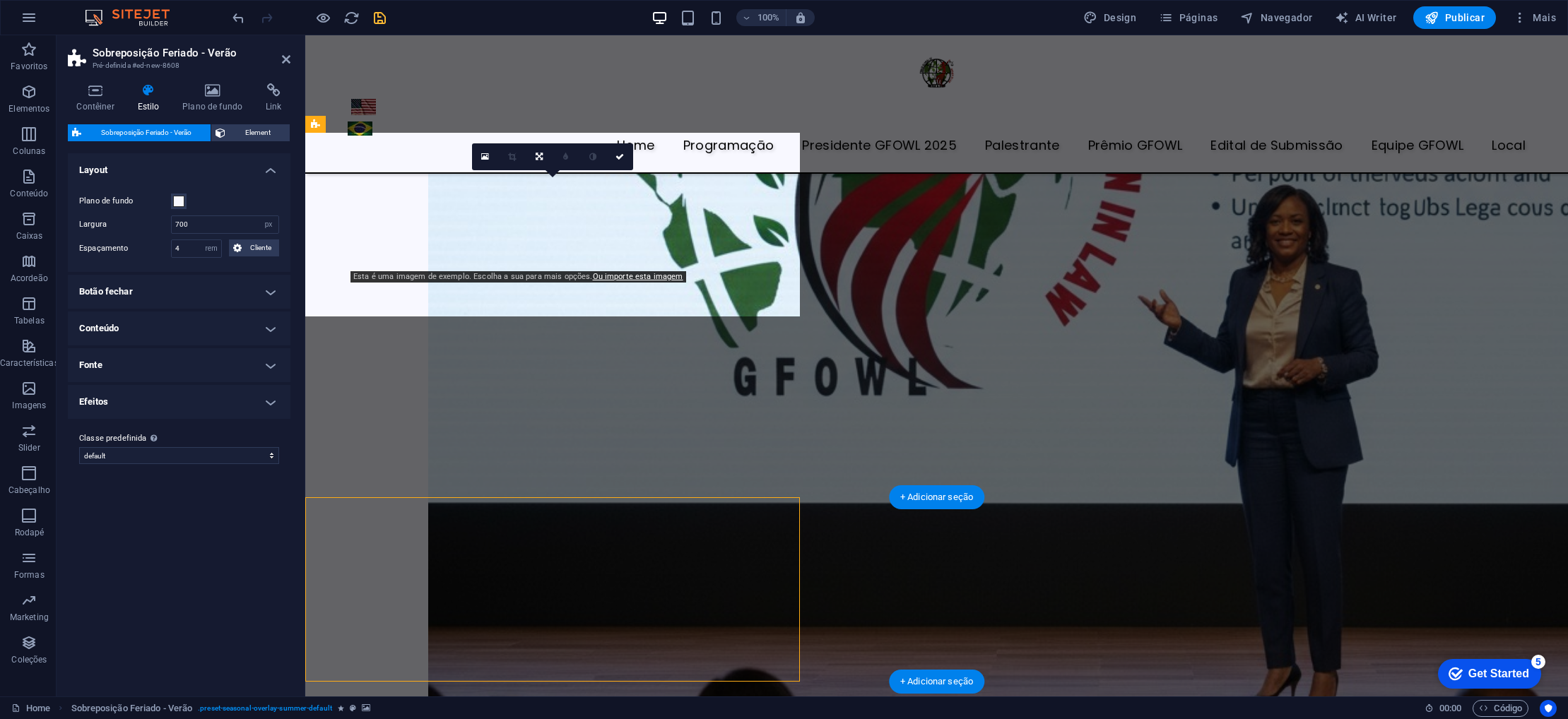
scroll to position [5055, 0]
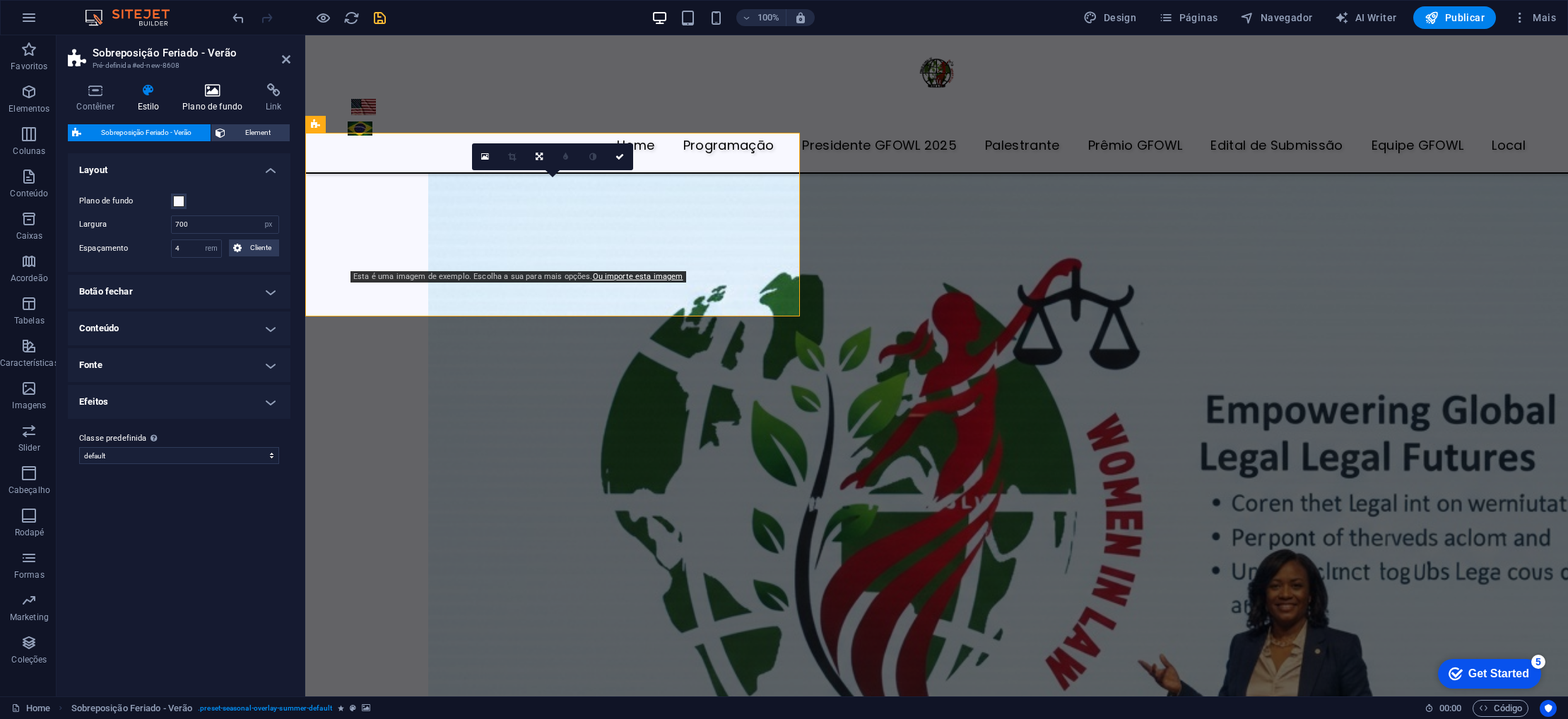
click at [215, 102] on h4 "Plano de fundo" at bounding box center [215, 98] width 84 height 30
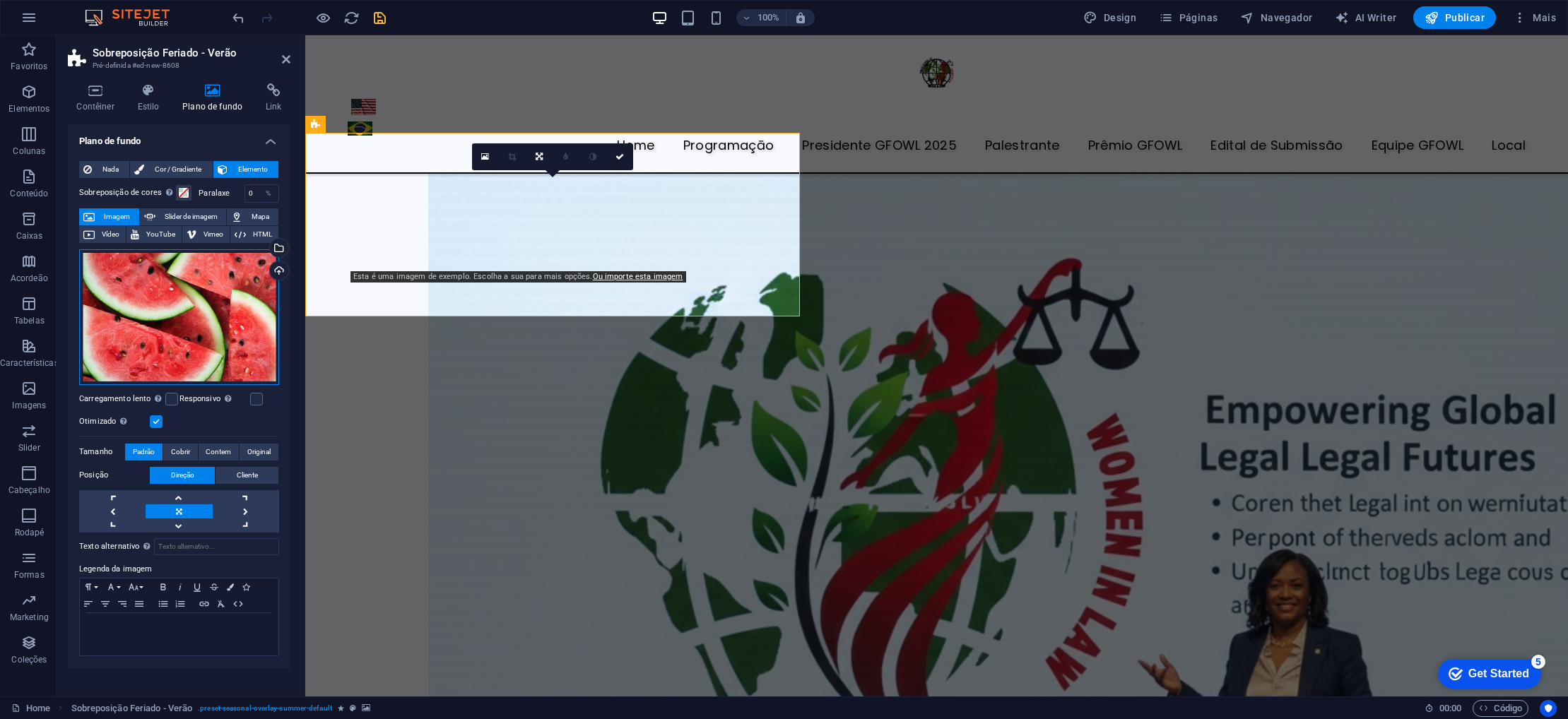
click at [173, 275] on div "Arraste os arquivos aqui, clique para escolher os arquivos ou selecione os arqu…" at bounding box center [179, 317] width 200 height 136
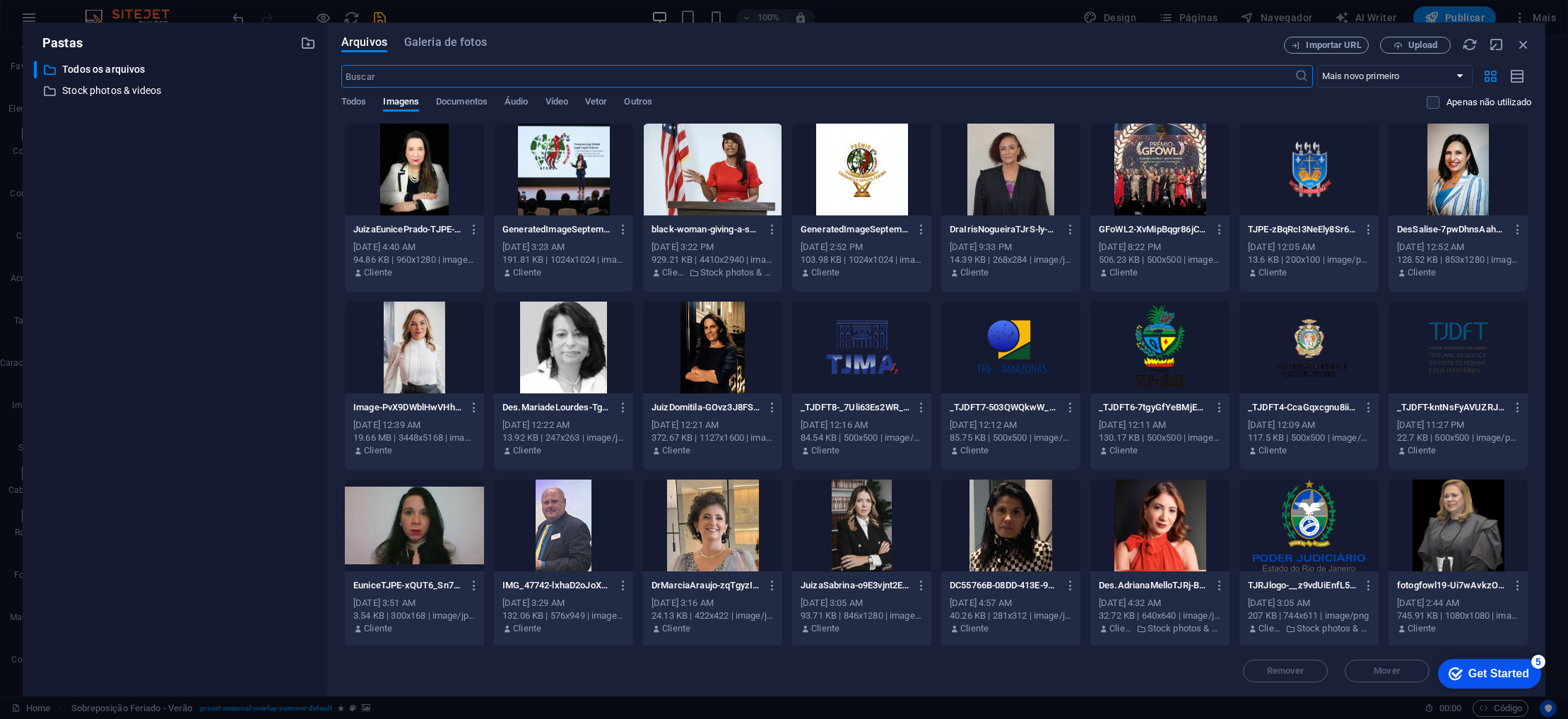
scroll to position [4487, 0]
click at [539, 165] on div at bounding box center [564, 169] width 139 height 91
click at [539, 165] on div "1" at bounding box center [564, 169] width 139 height 91
click at [539, 165] on div at bounding box center [564, 169] width 139 height 91
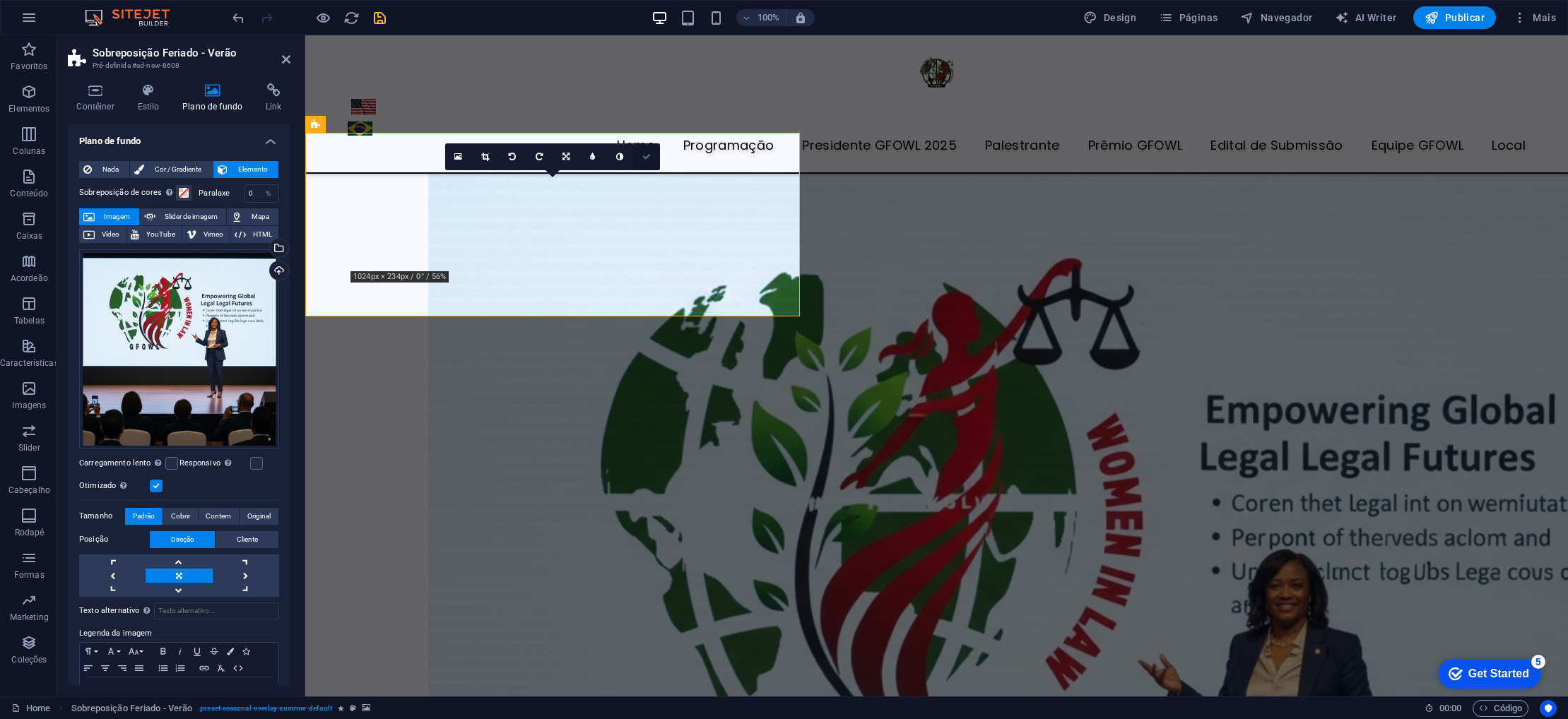
click at [648, 158] on icon at bounding box center [646, 156] width 9 height 9
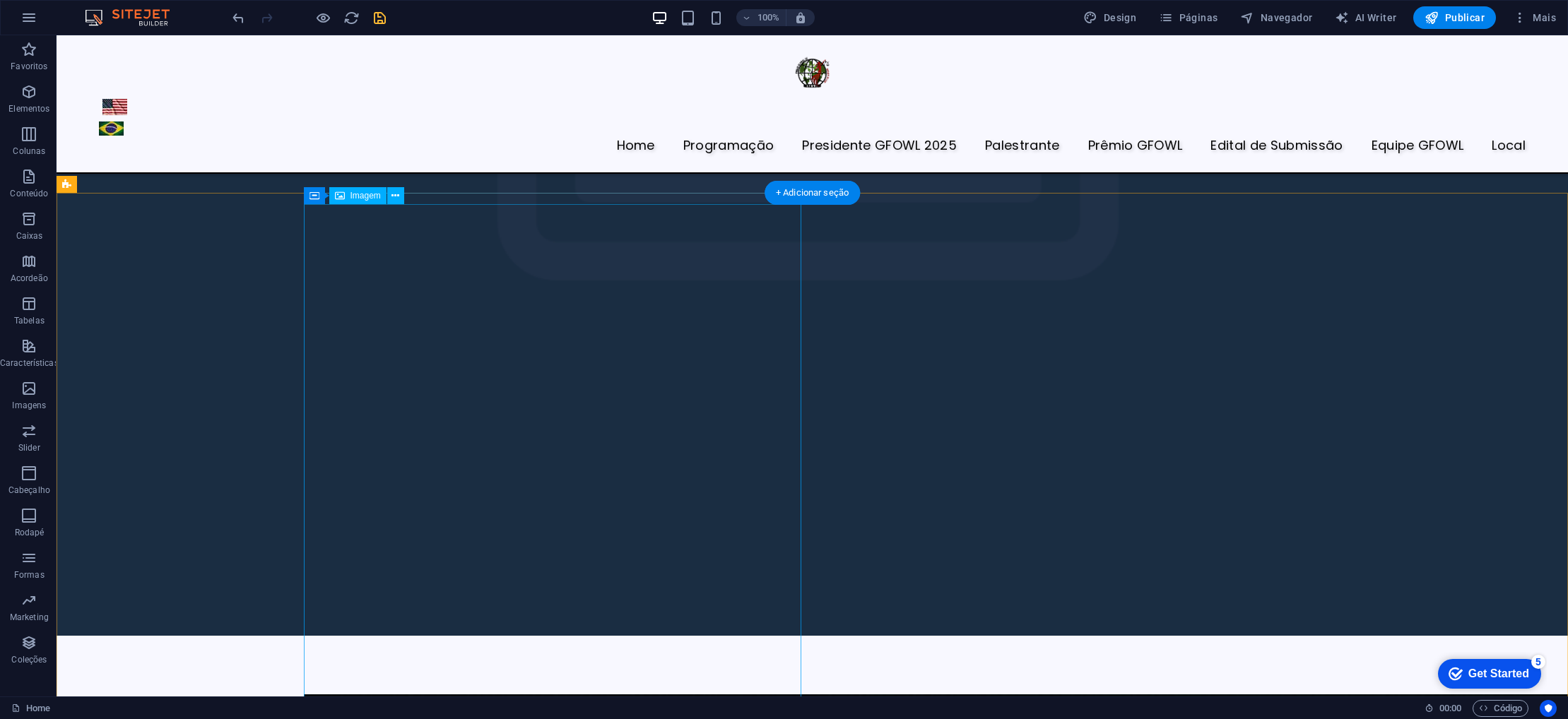
scroll to position [4841, 0]
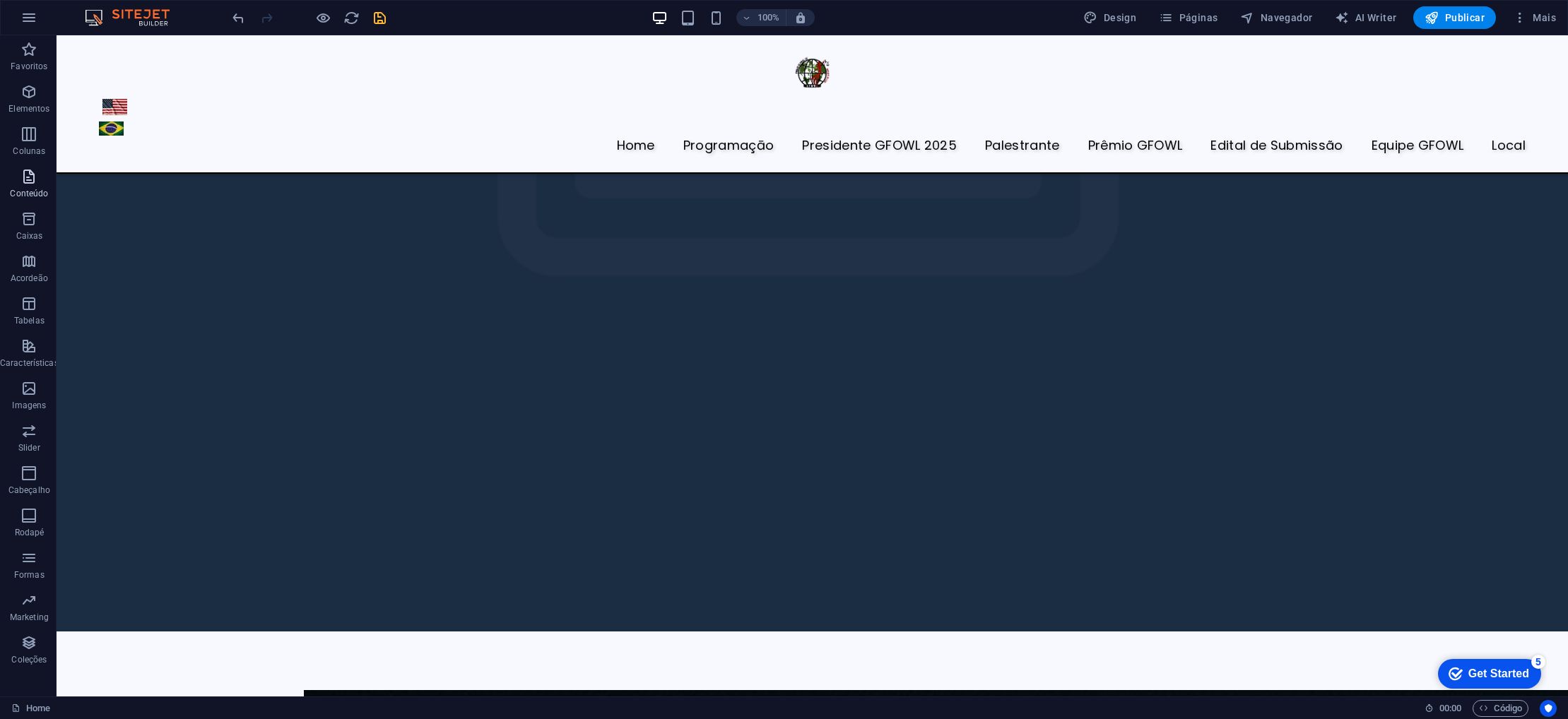
click at [28, 179] on icon "button" at bounding box center [29, 177] width 17 height 17
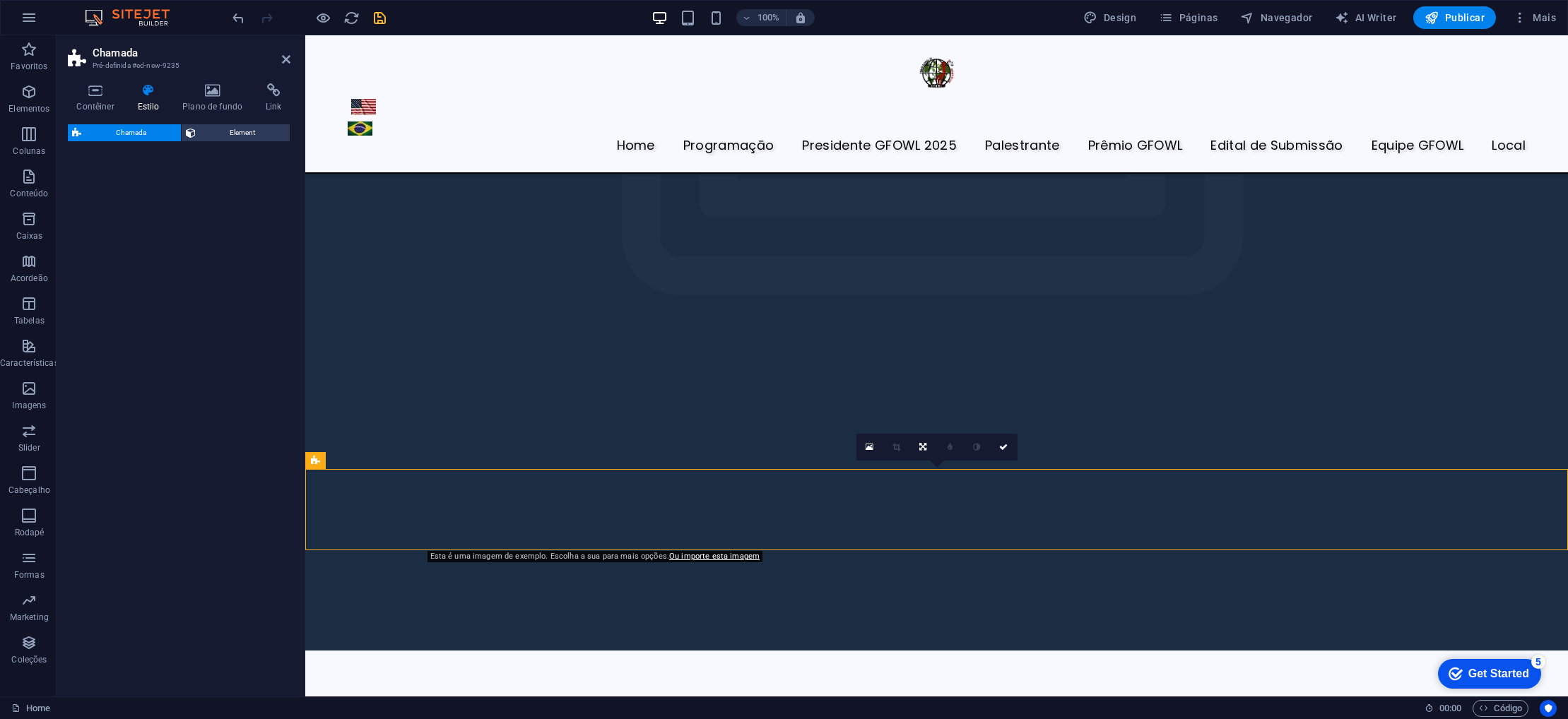
scroll to position [4198, 0]
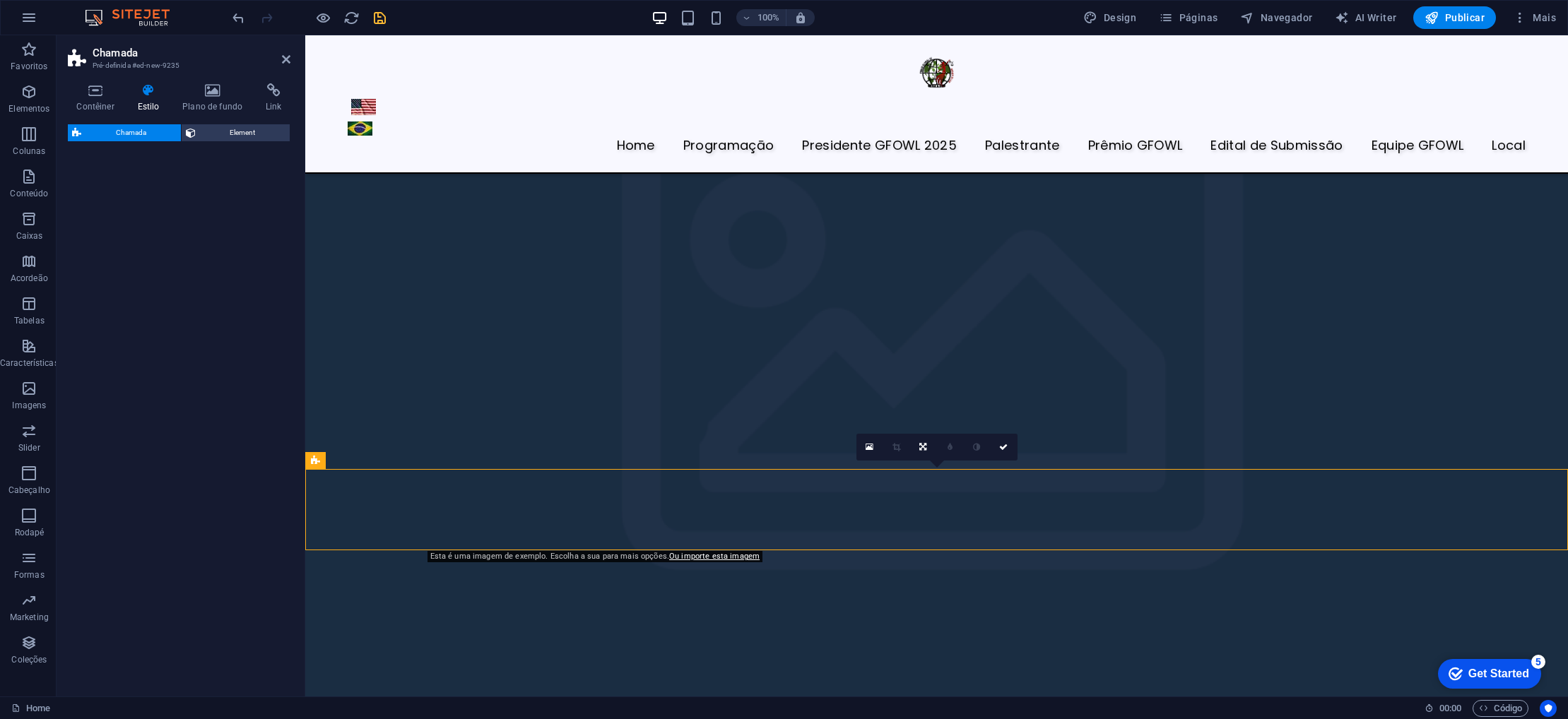
select select "rem"
select select "px"
select select "preset-callout-v2-box"
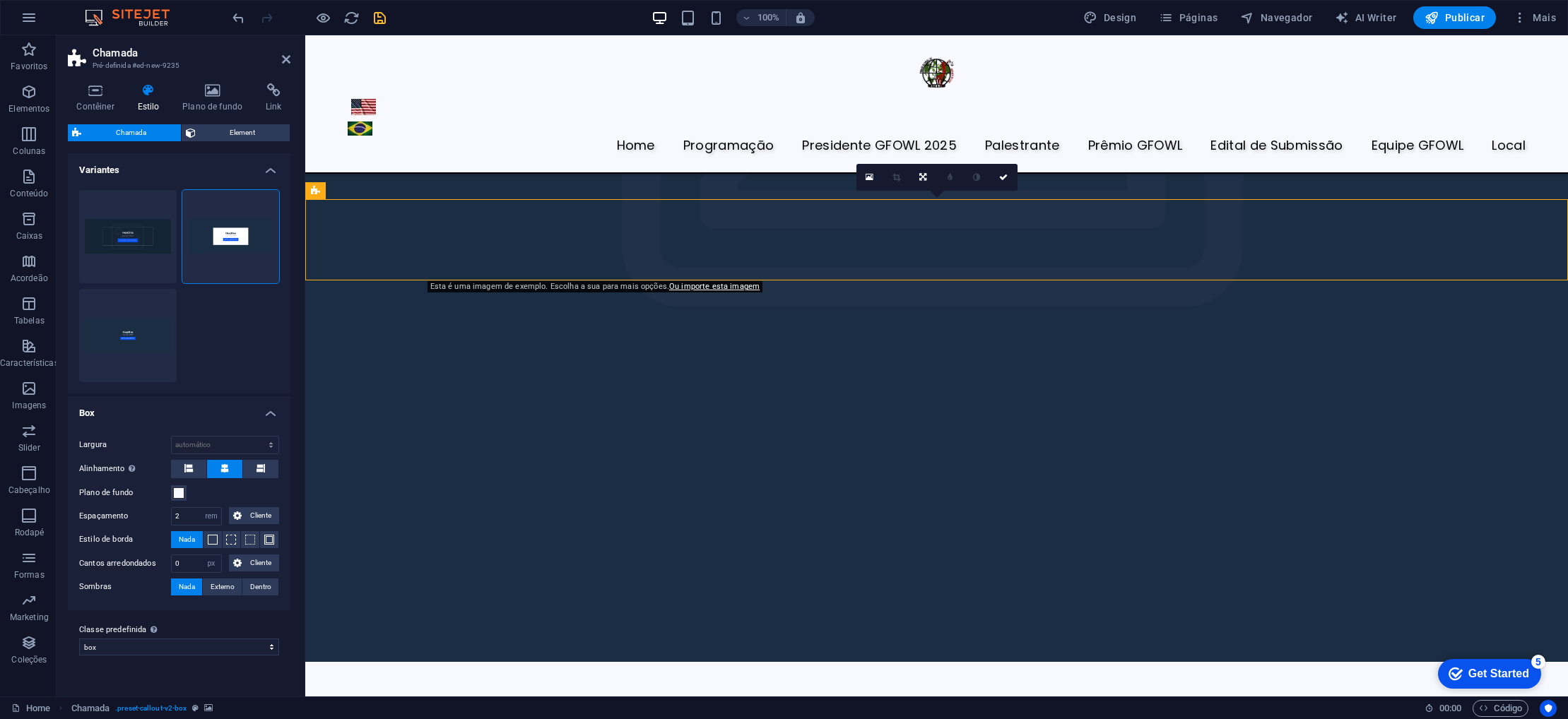
scroll to position [4476, 0]
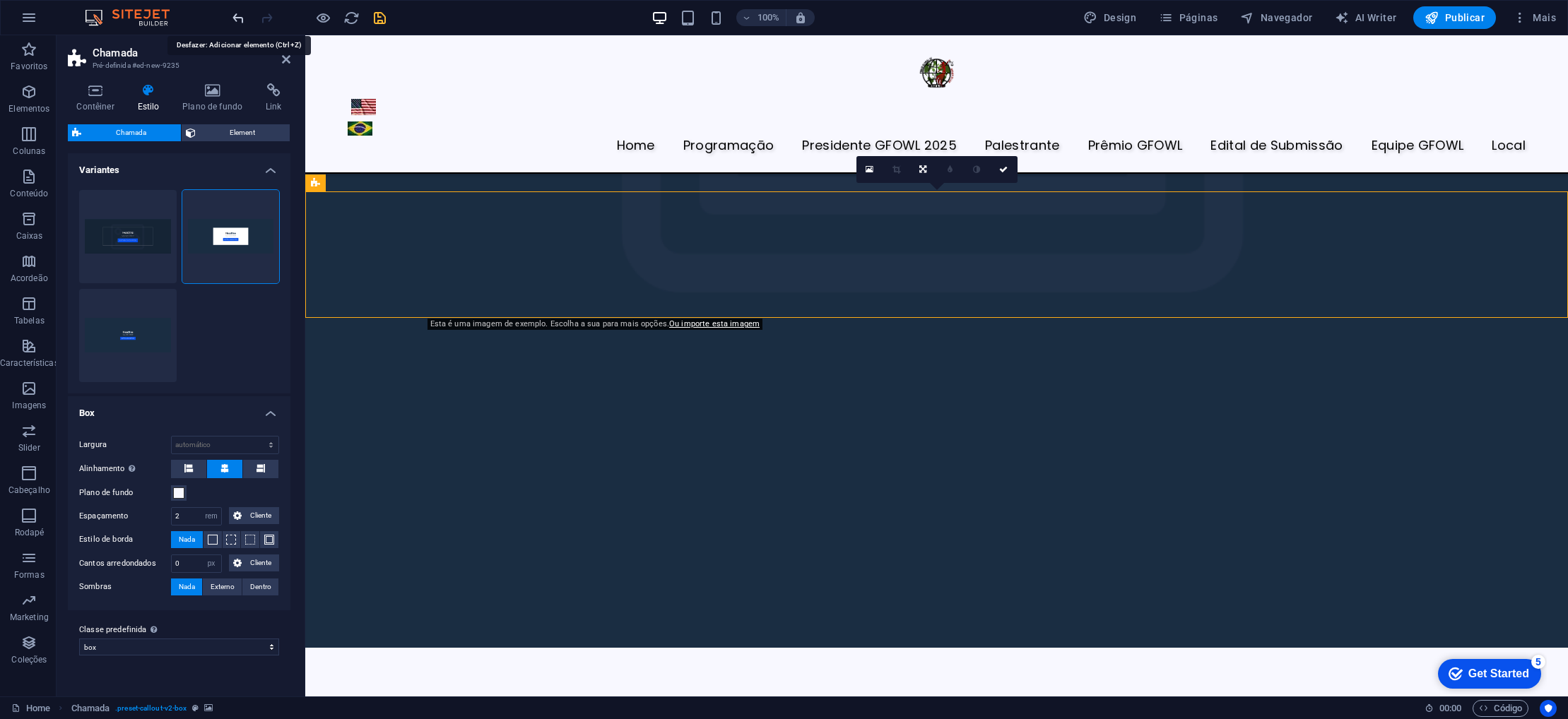
click at [235, 19] on icon "undo" at bounding box center [239, 18] width 16 height 16
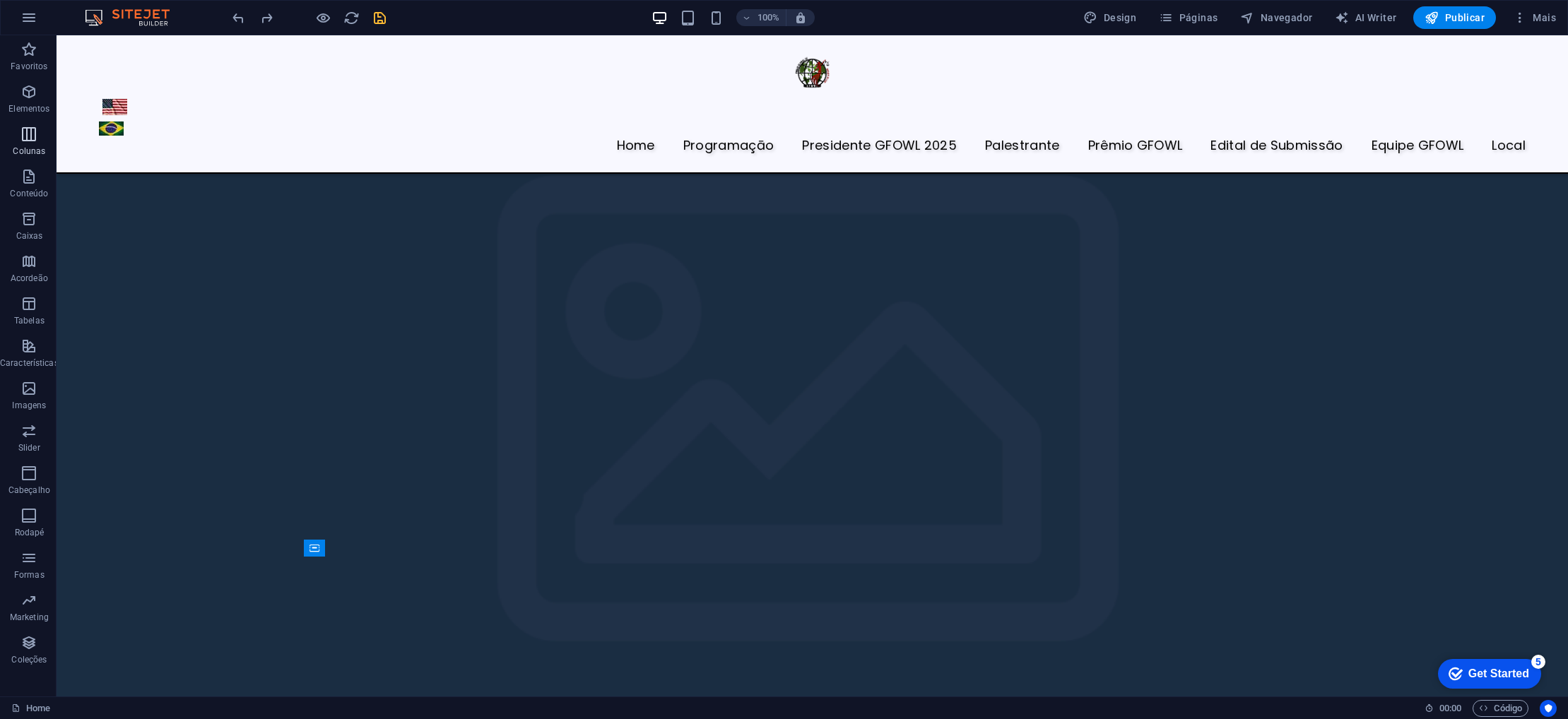
click at [24, 131] on icon "button" at bounding box center [29, 134] width 17 height 17
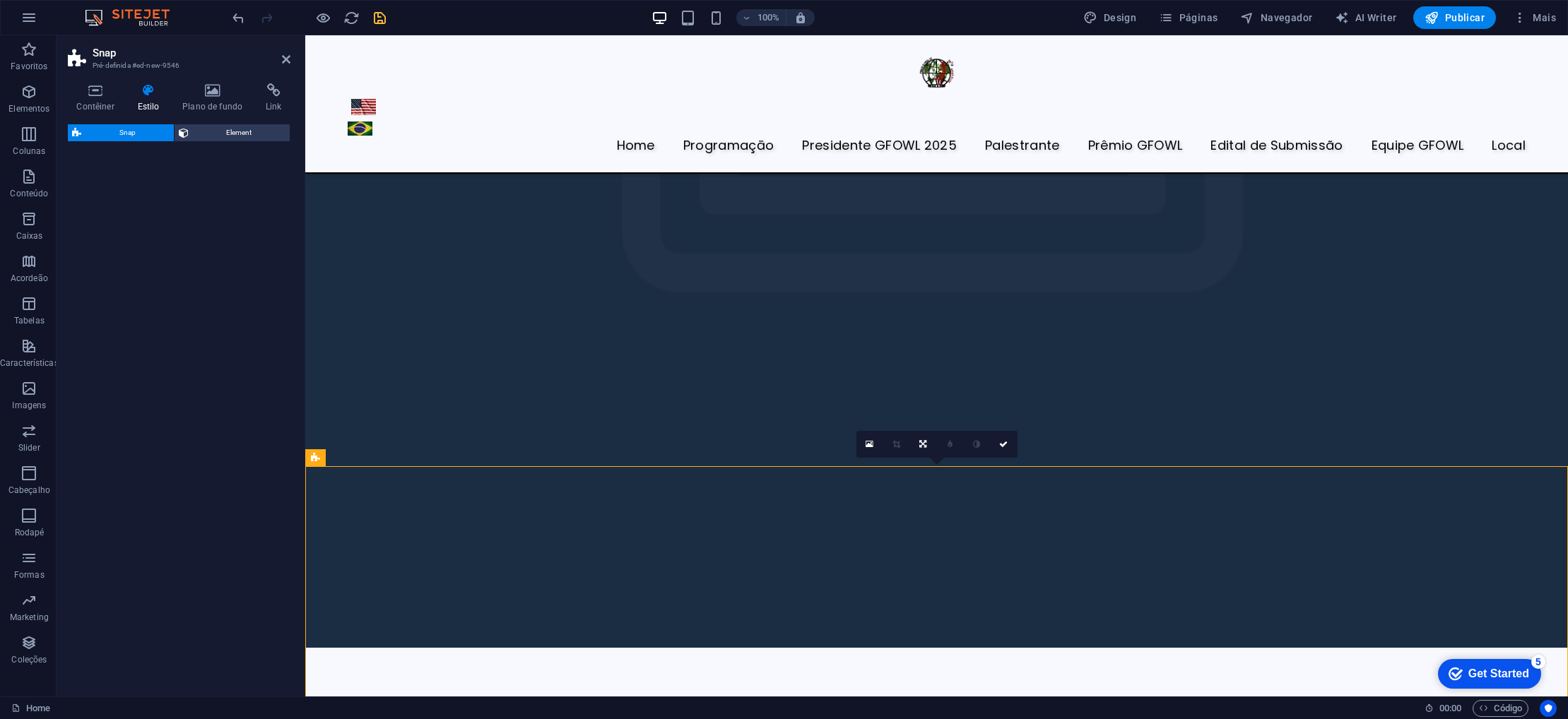
scroll to position [4201, 0]
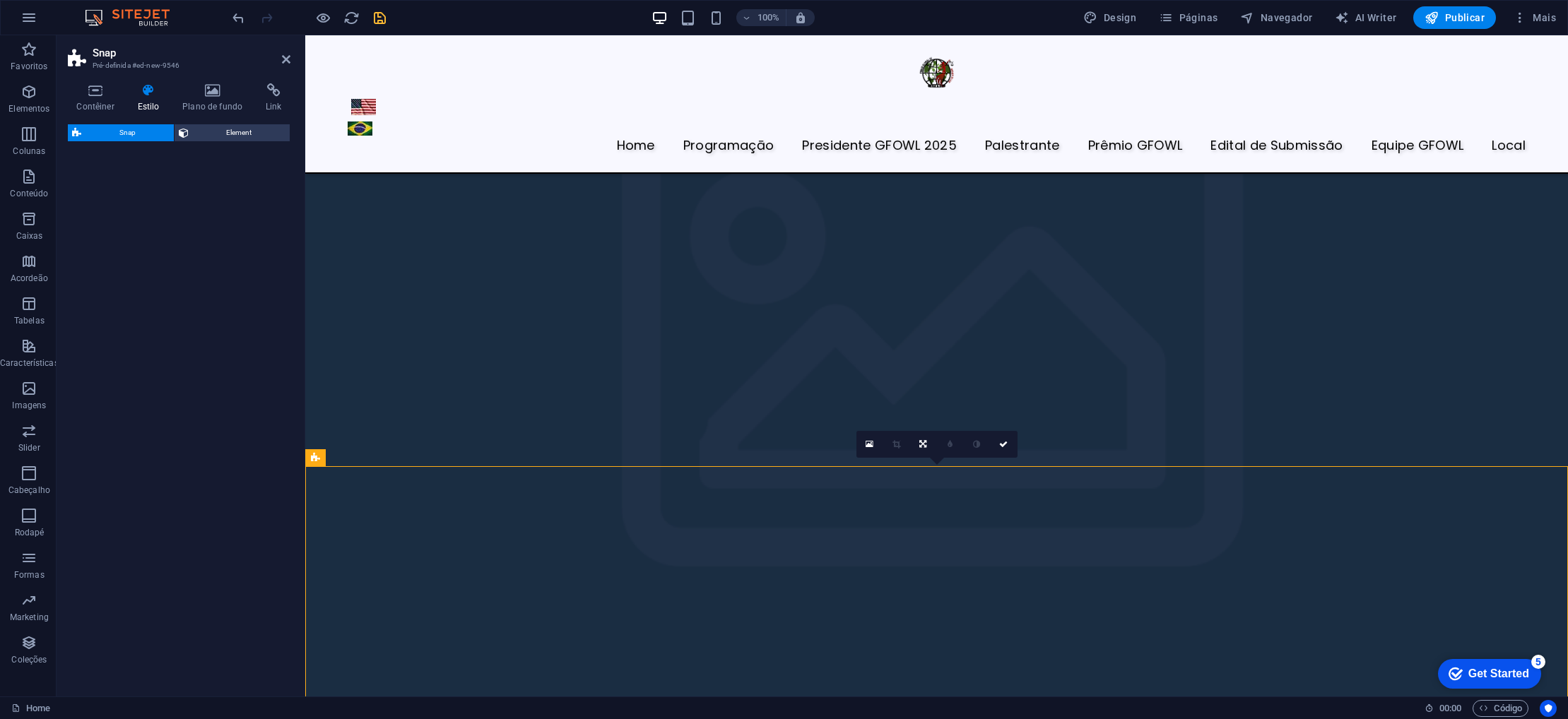
select select "%"
select select "rem"
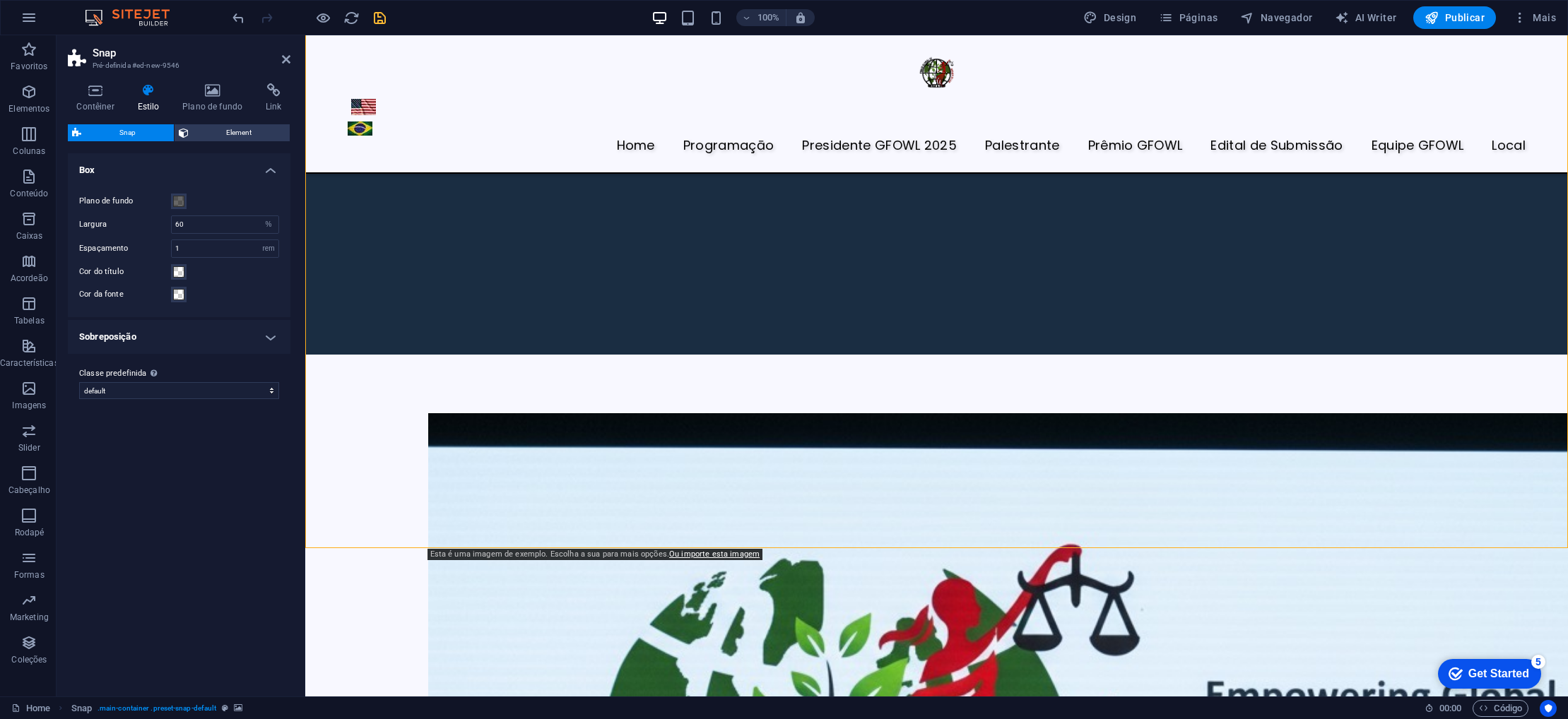
scroll to position [4781, 0]
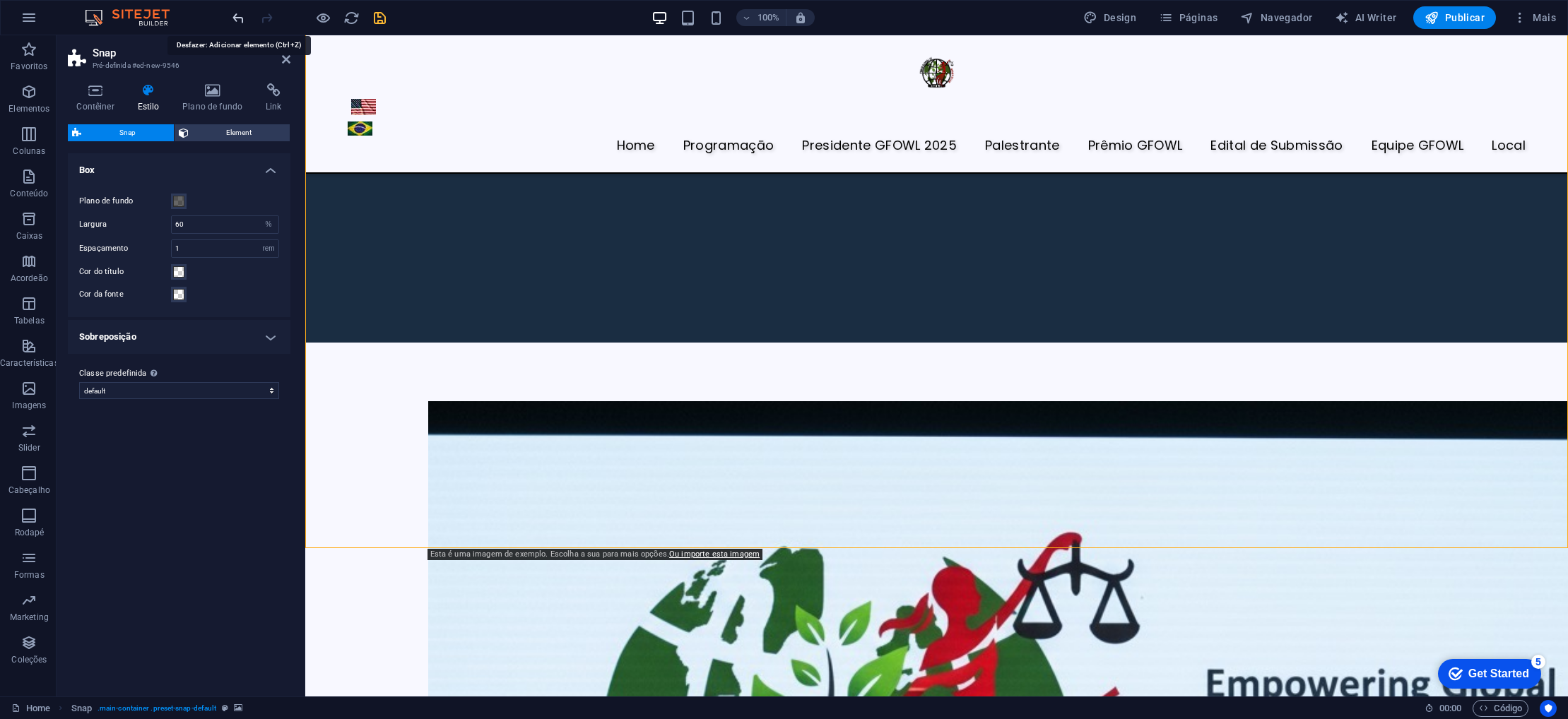
click at [241, 22] on icon "undo" at bounding box center [239, 18] width 16 height 16
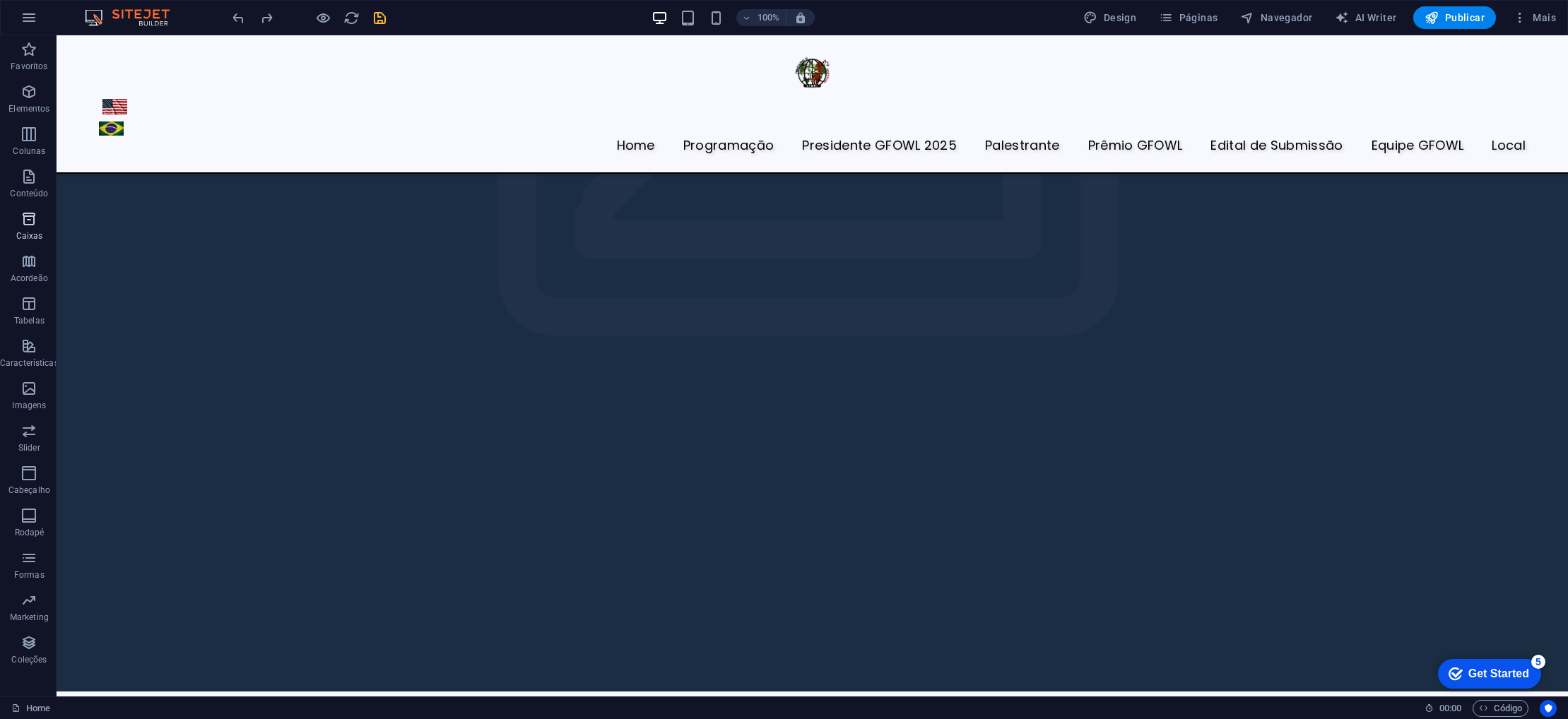
click at [27, 231] on p "Caixas" at bounding box center [30, 236] width 27 height 11
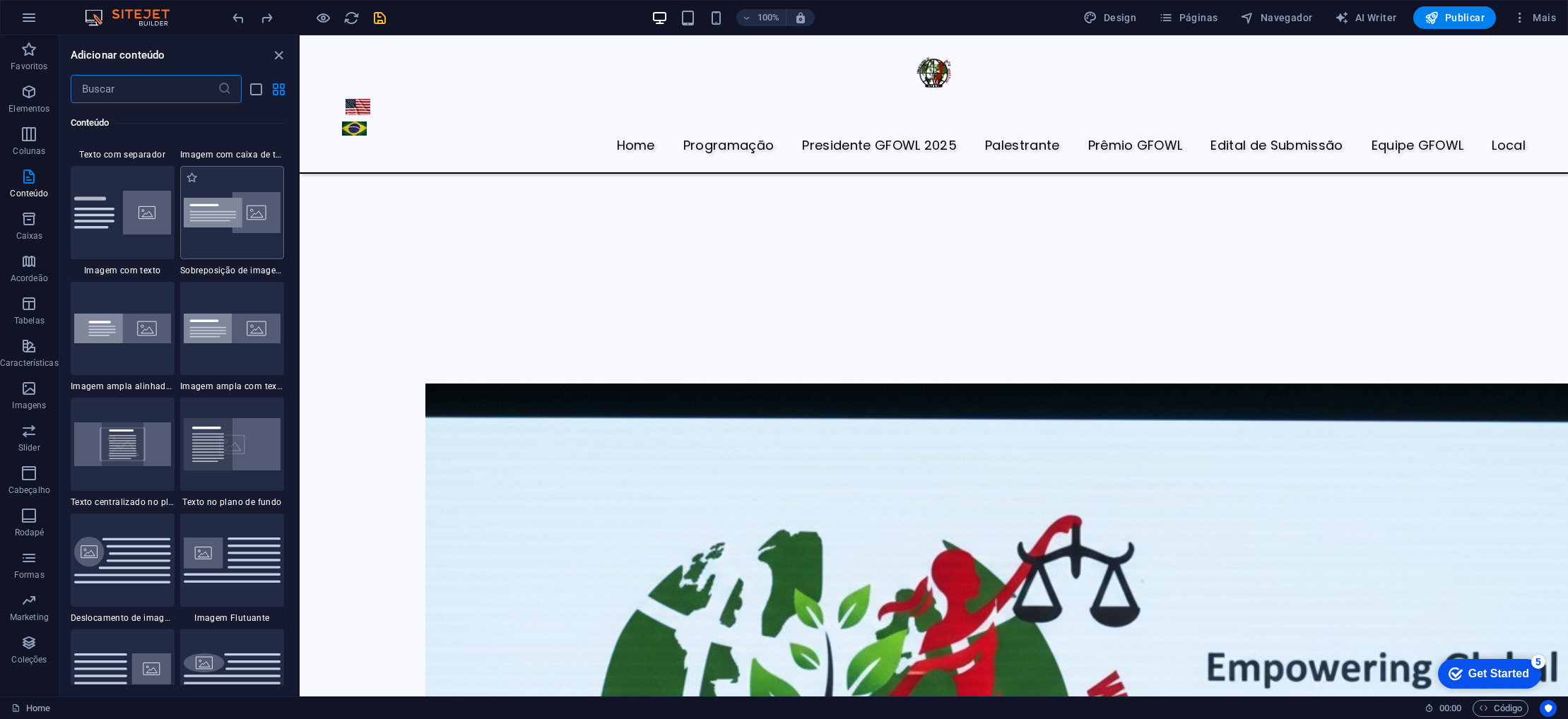
scroll to position [2672, 0]
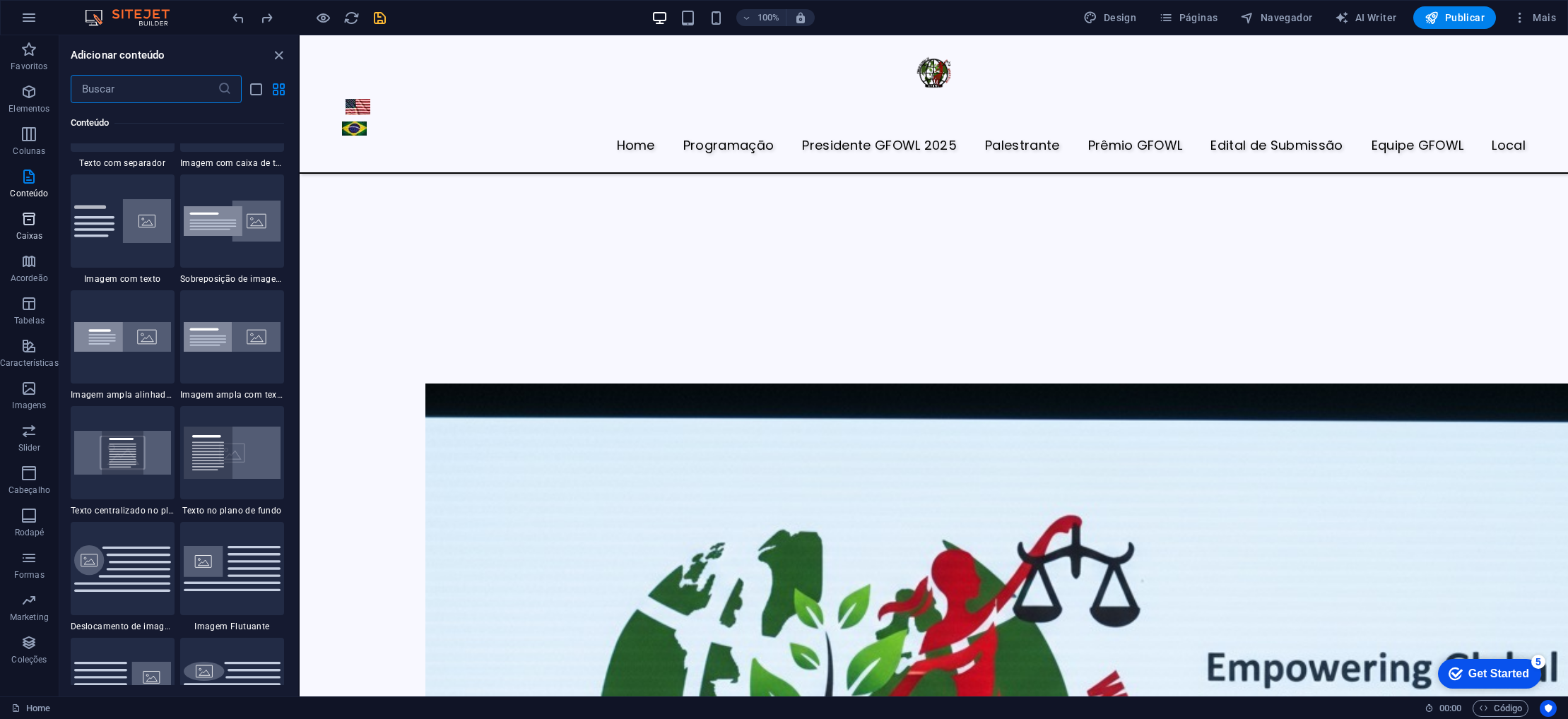
click at [28, 232] on p "Caixas" at bounding box center [30, 236] width 27 height 11
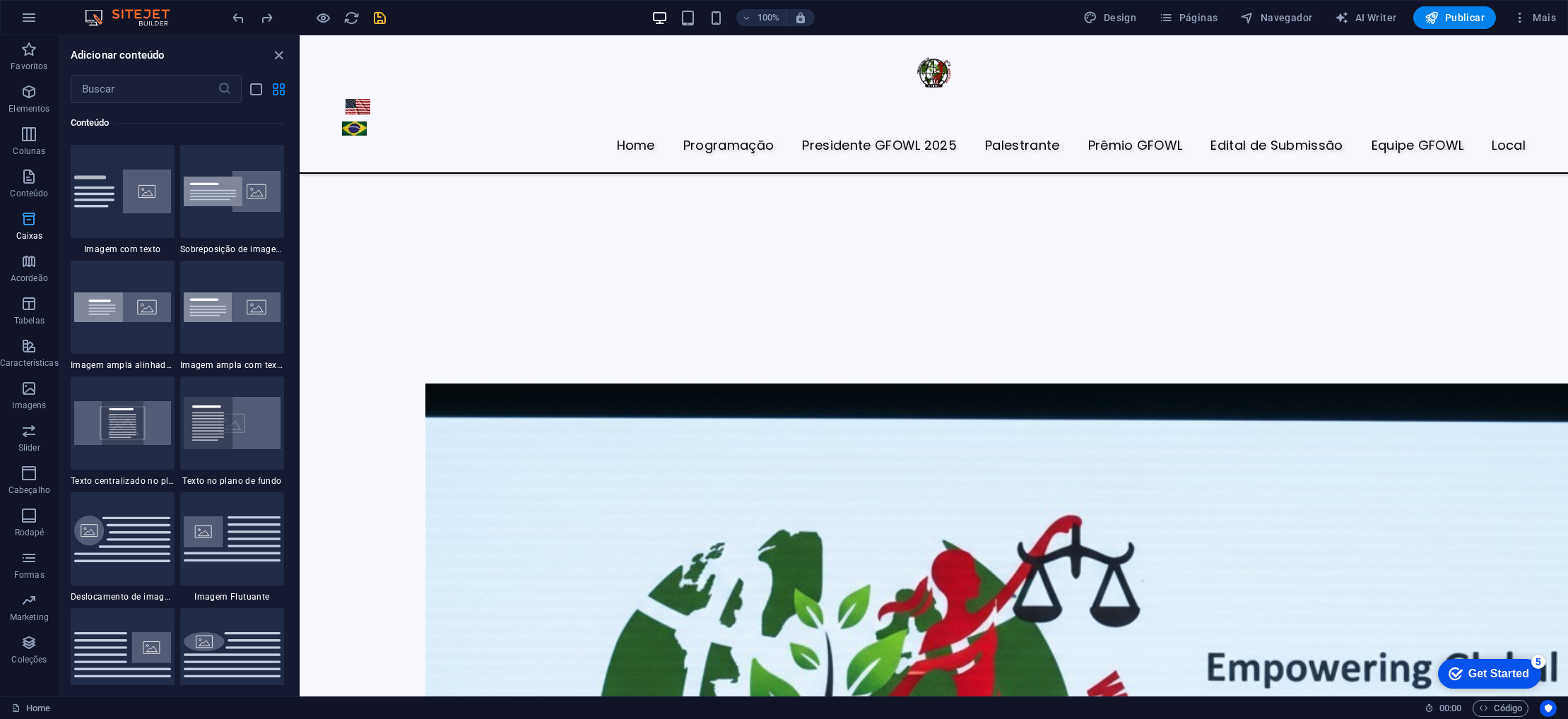
click at [26, 231] on p "Caixas" at bounding box center [30, 236] width 27 height 11
click at [30, 274] on p "Acordeão" at bounding box center [30, 278] width 38 height 11
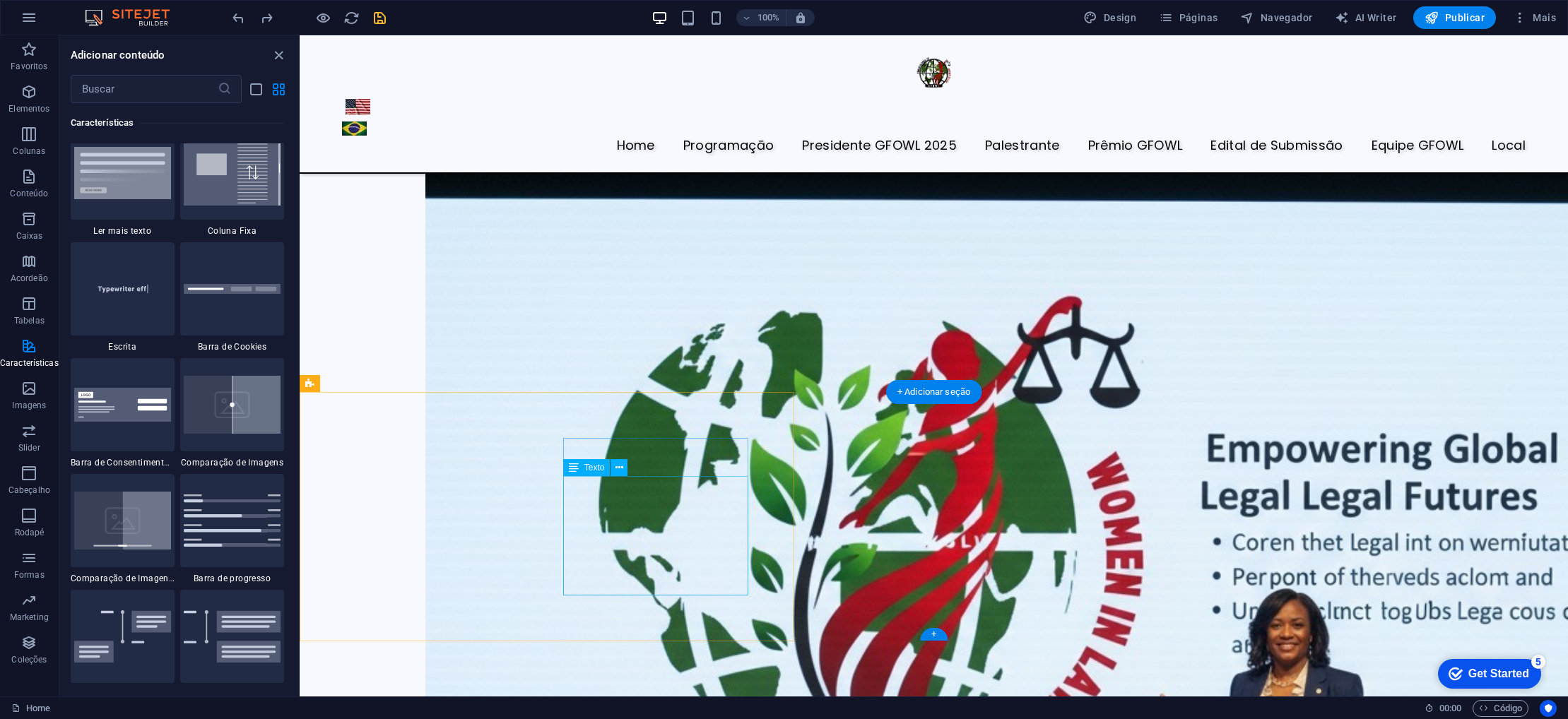
scroll to position [5006, 0]
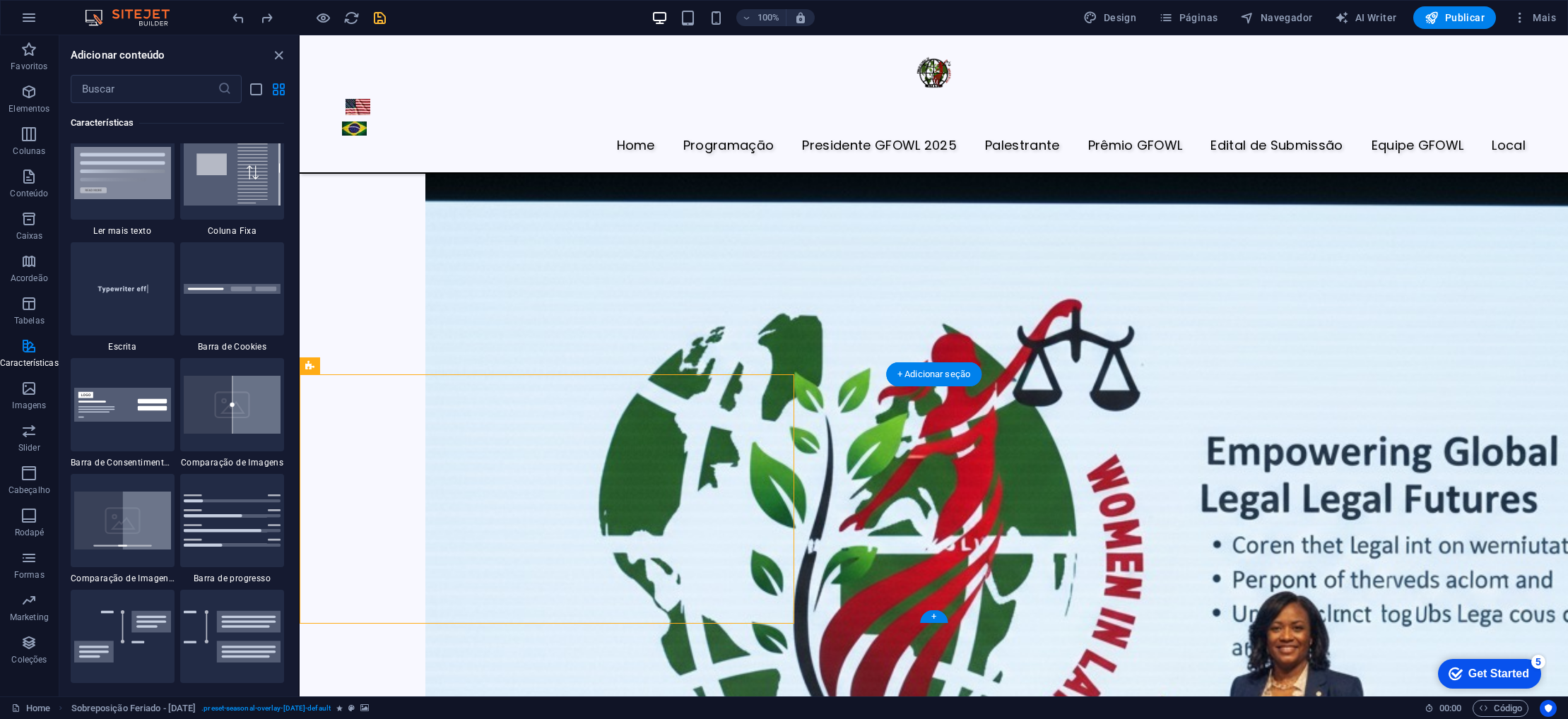
select select "px"
select select "rem"
select select "%"
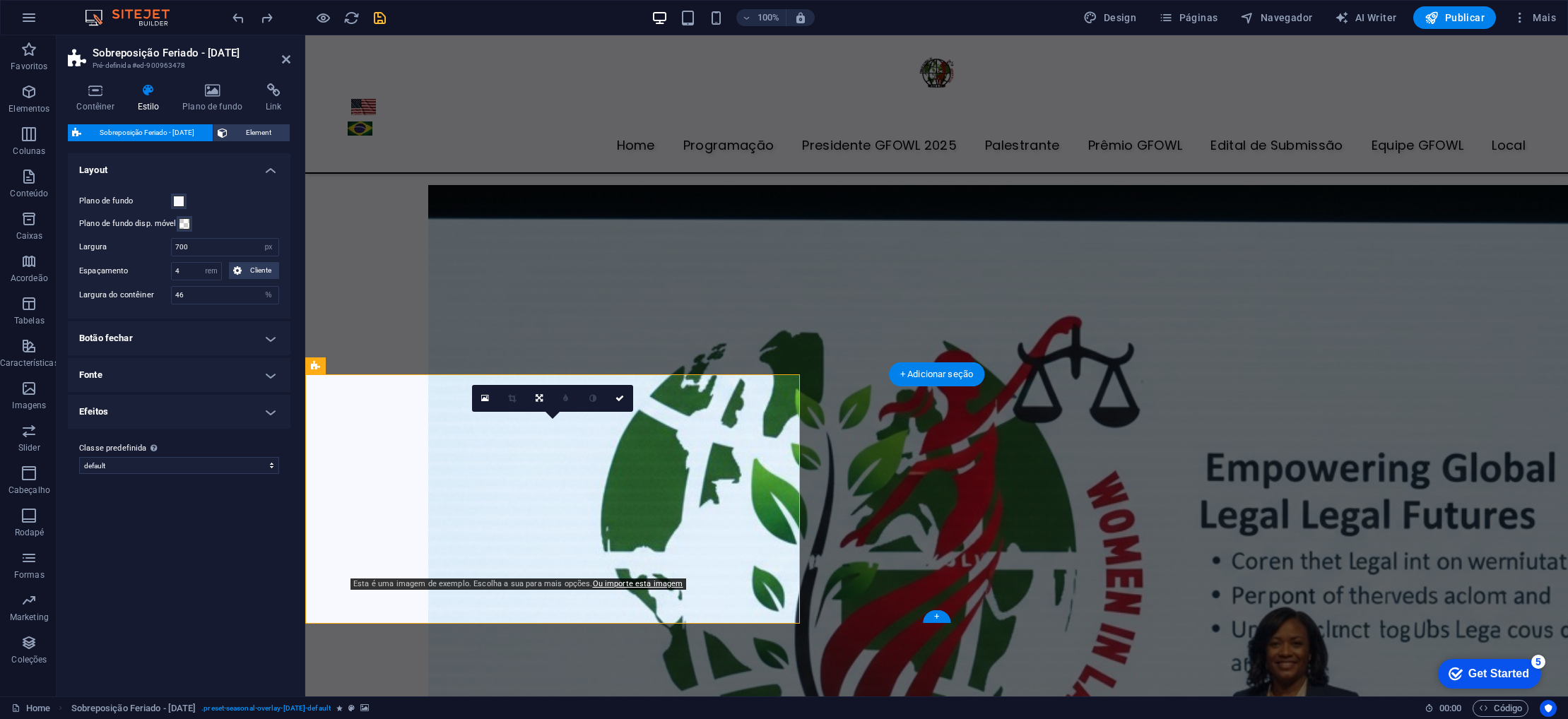
click at [214, 91] on icon at bounding box center [212, 91] width 77 height 14
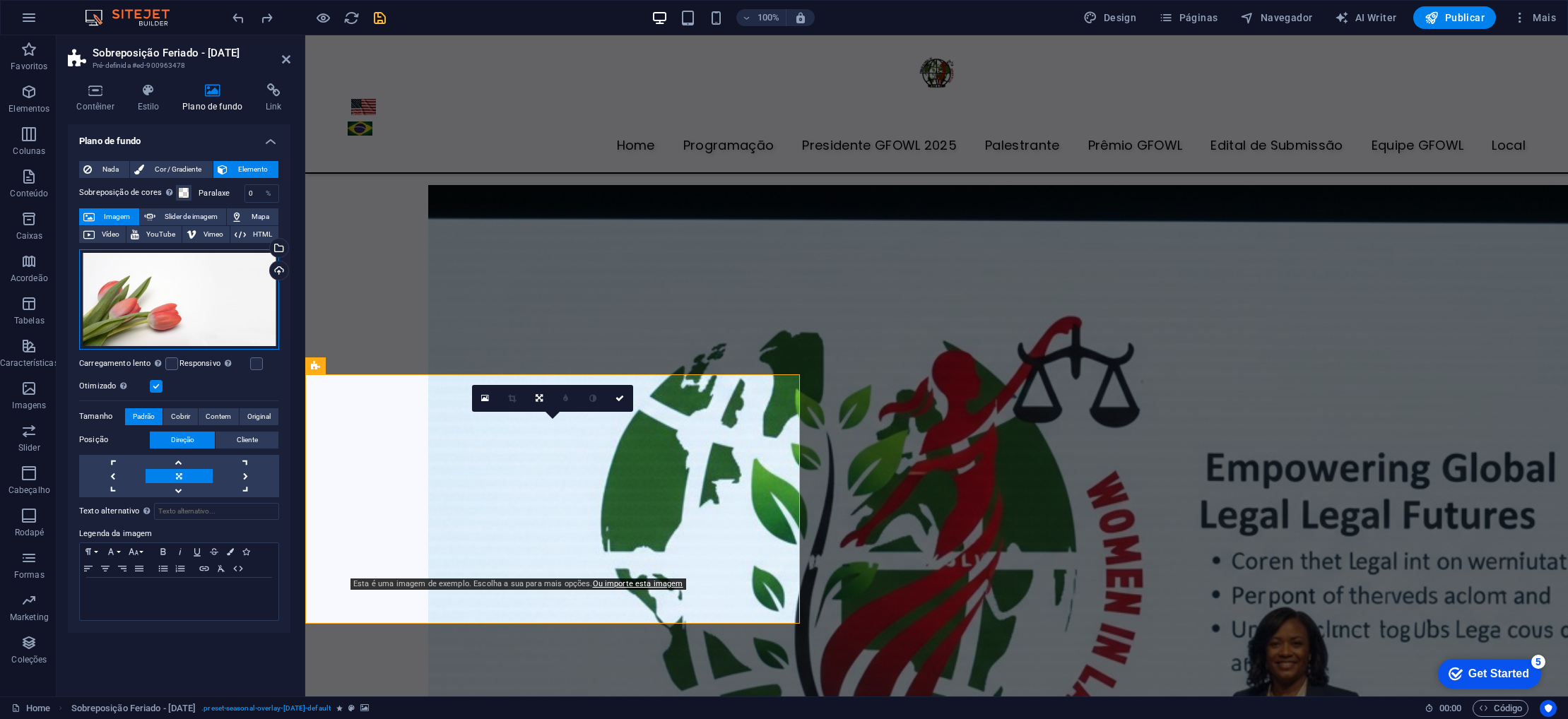
click at [169, 289] on div "Arraste os arquivos aqui, clique para escolher os arquivos ou selecione os arqu…" at bounding box center [179, 299] width 200 height 100
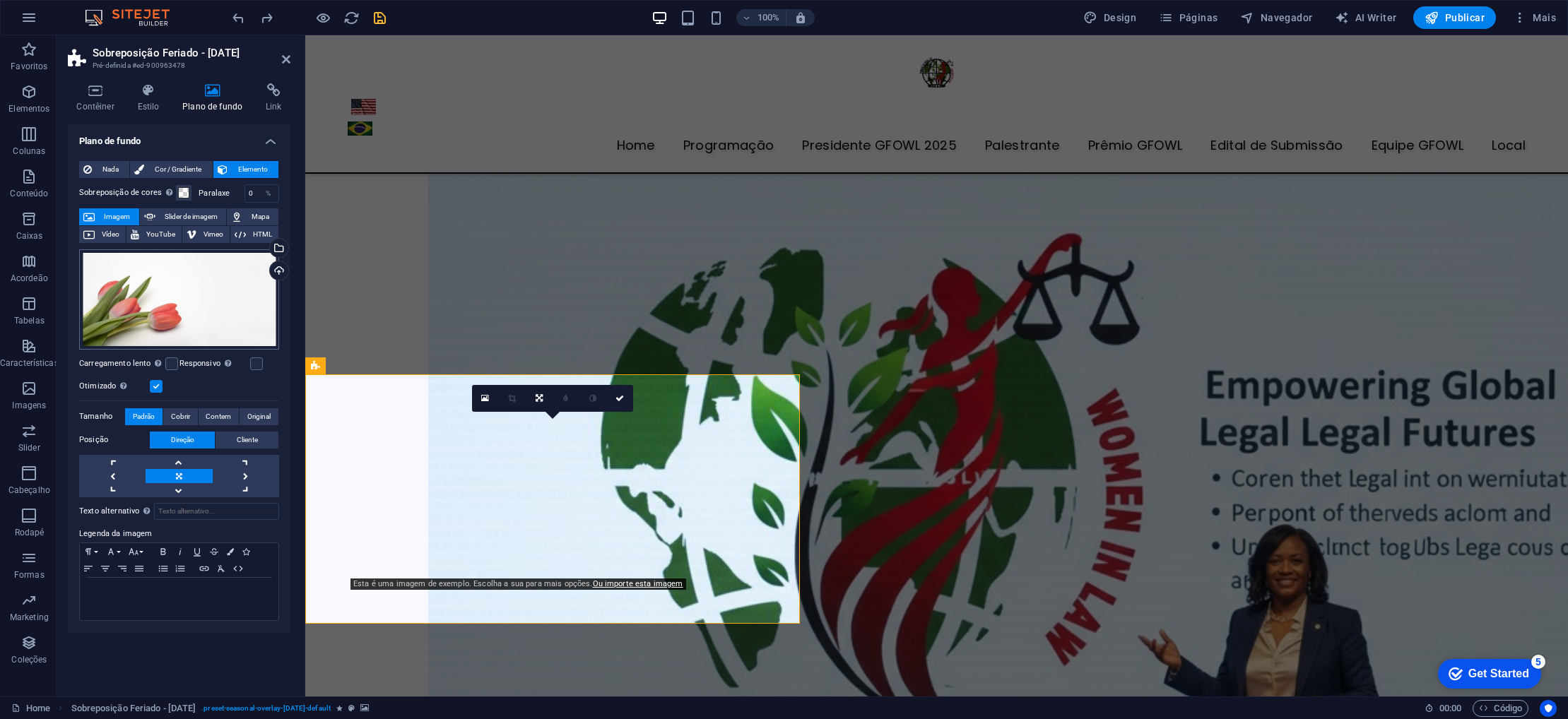
scroll to position [4430, 0]
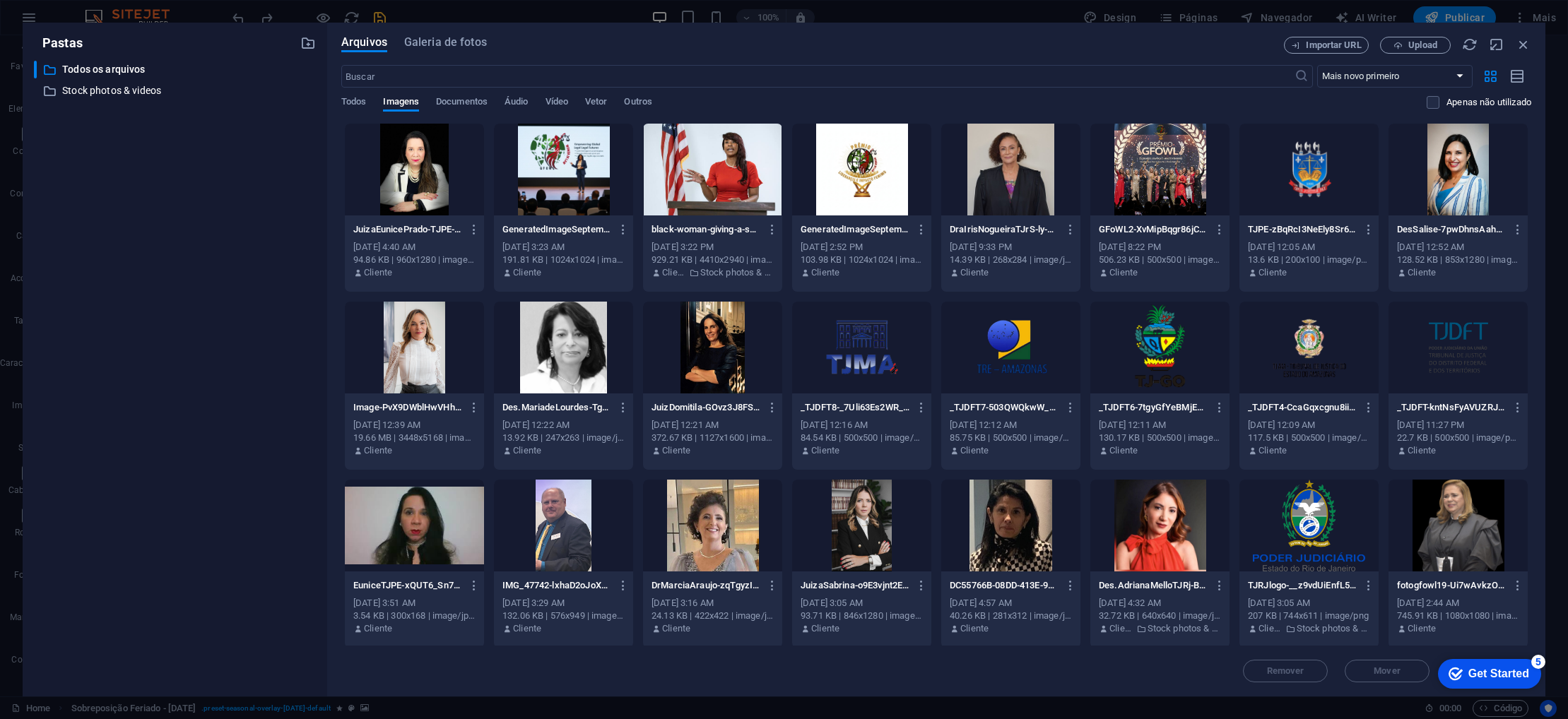
click at [568, 163] on div at bounding box center [564, 169] width 139 height 91
click at [568, 163] on div "1" at bounding box center [564, 169] width 139 height 91
click at [568, 163] on div at bounding box center [564, 169] width 139 height 91
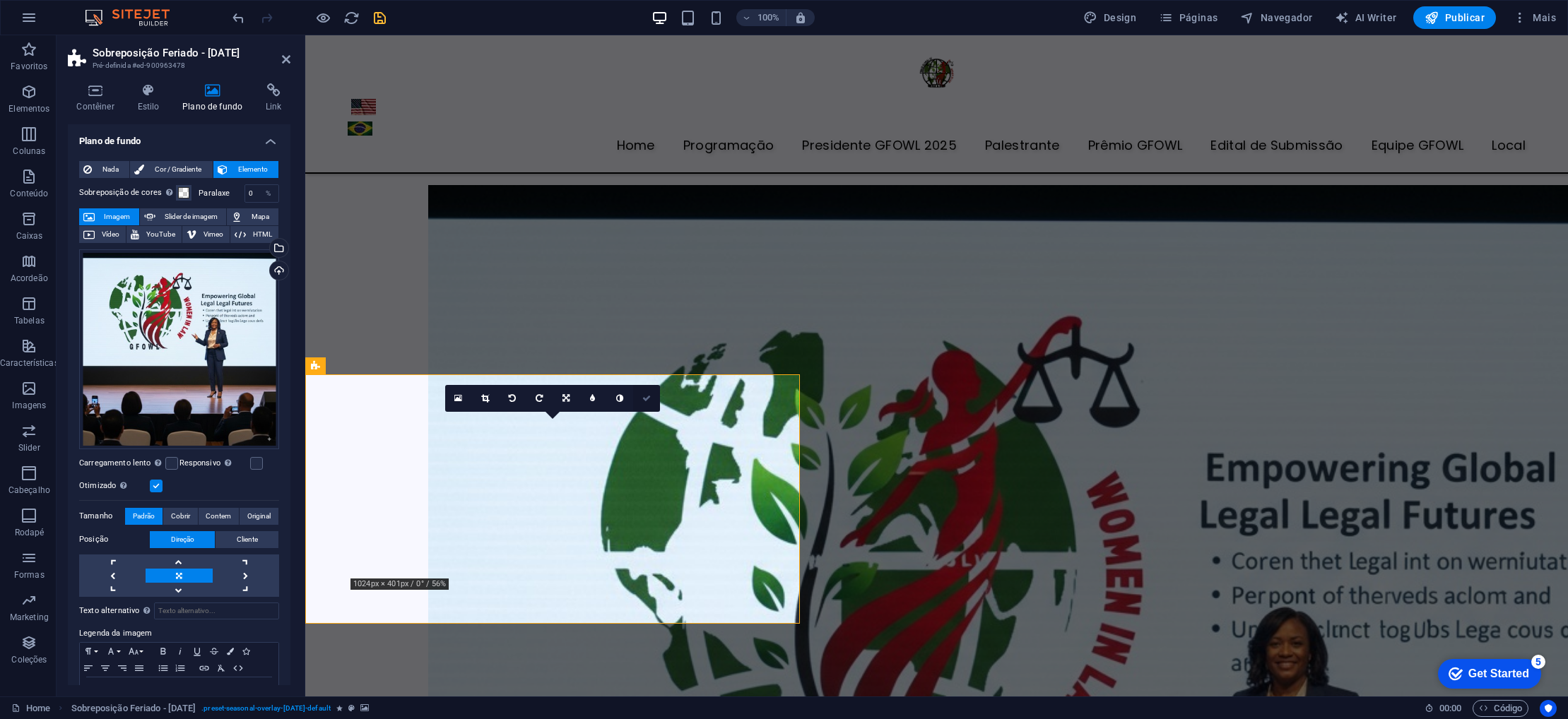
click at [647, 402] on link at bounding box center [647, 399] width 27 height 27
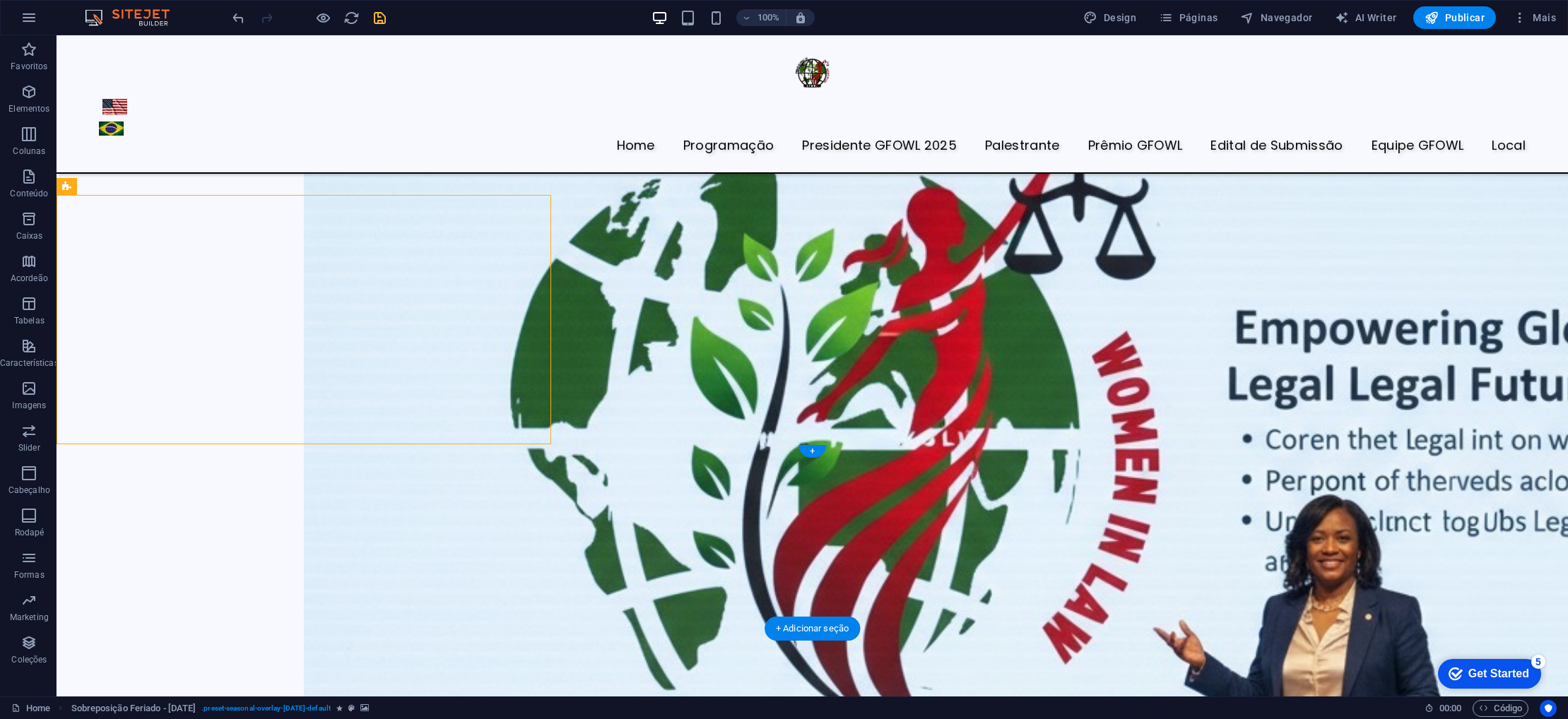
scroll to position [5539, 0]
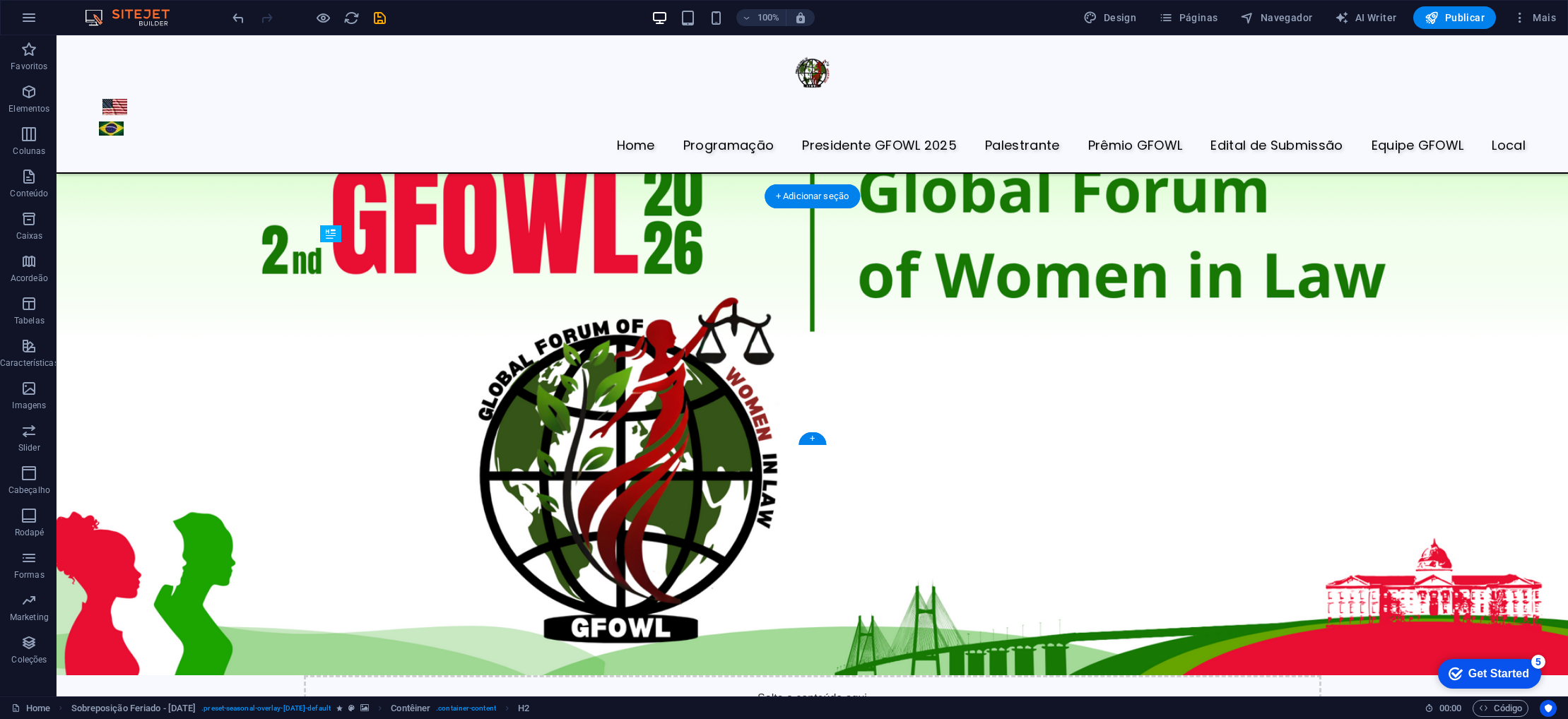
scroll to position [5539, 0]
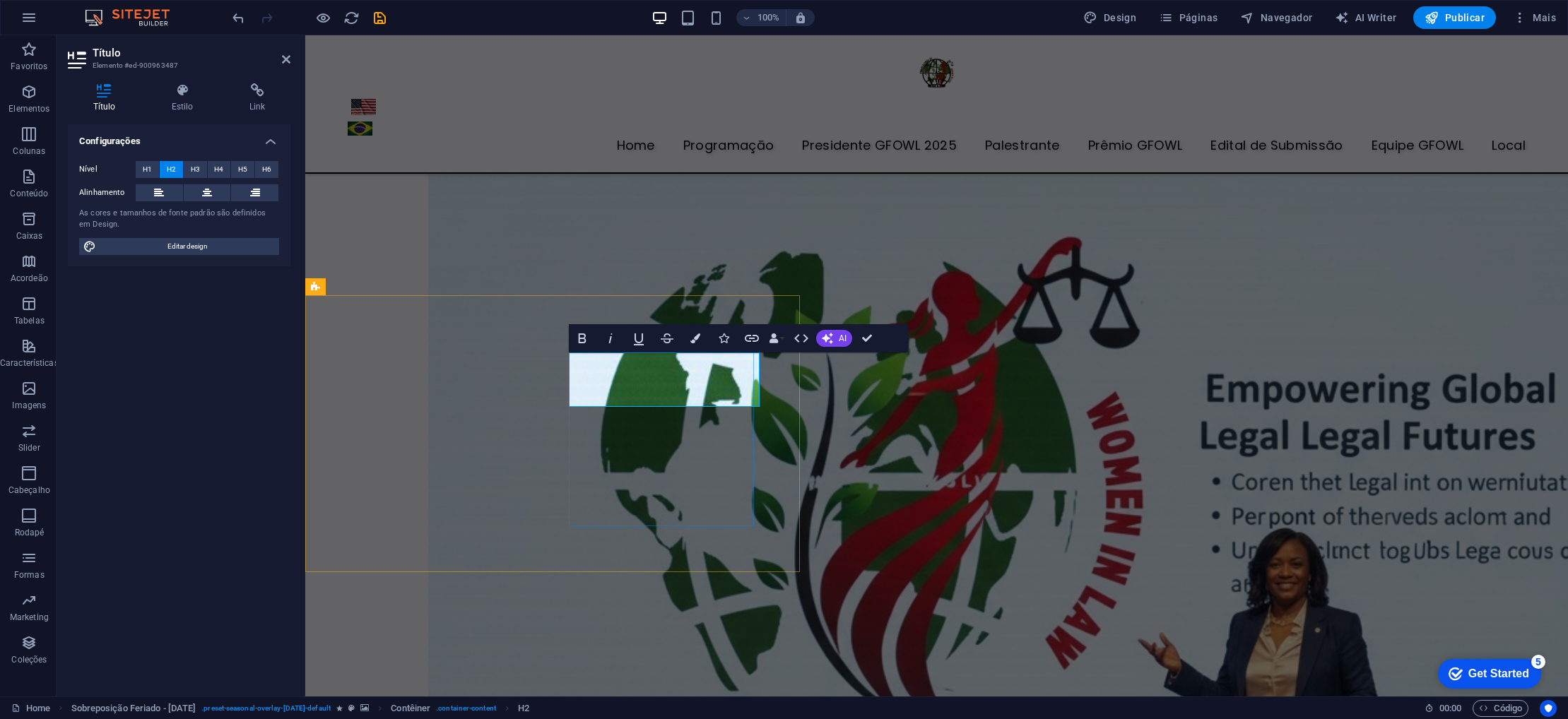
drag, startPoint x: 752, startPoint y: 392, endPoint x: 587, endPoint y: 369, distance: 166.6
click at [143, 166] on span "H1" at bounding box center [148, 170] width 9 height 17
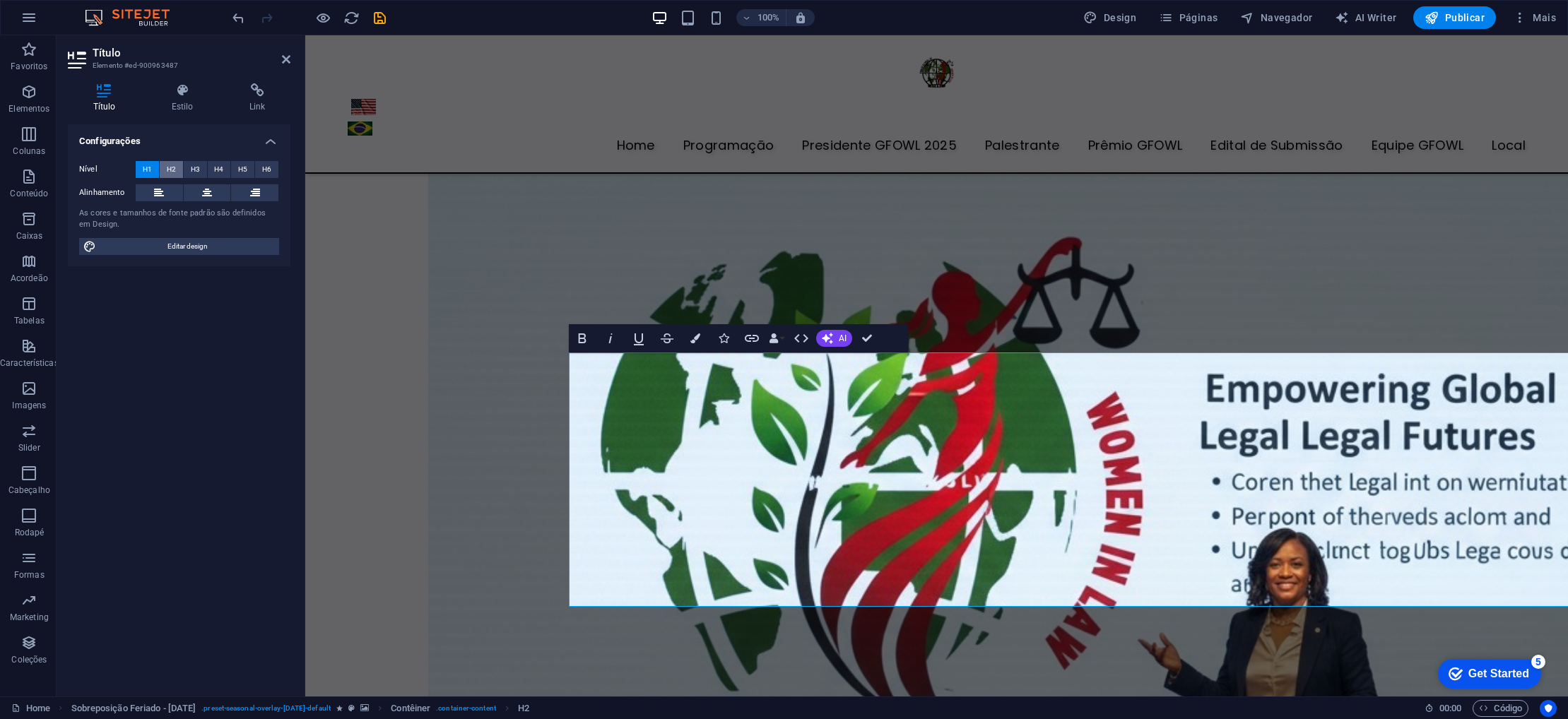
click at [167, 170] on span "H2" at bounding box center [171, 170] width 9 height 17
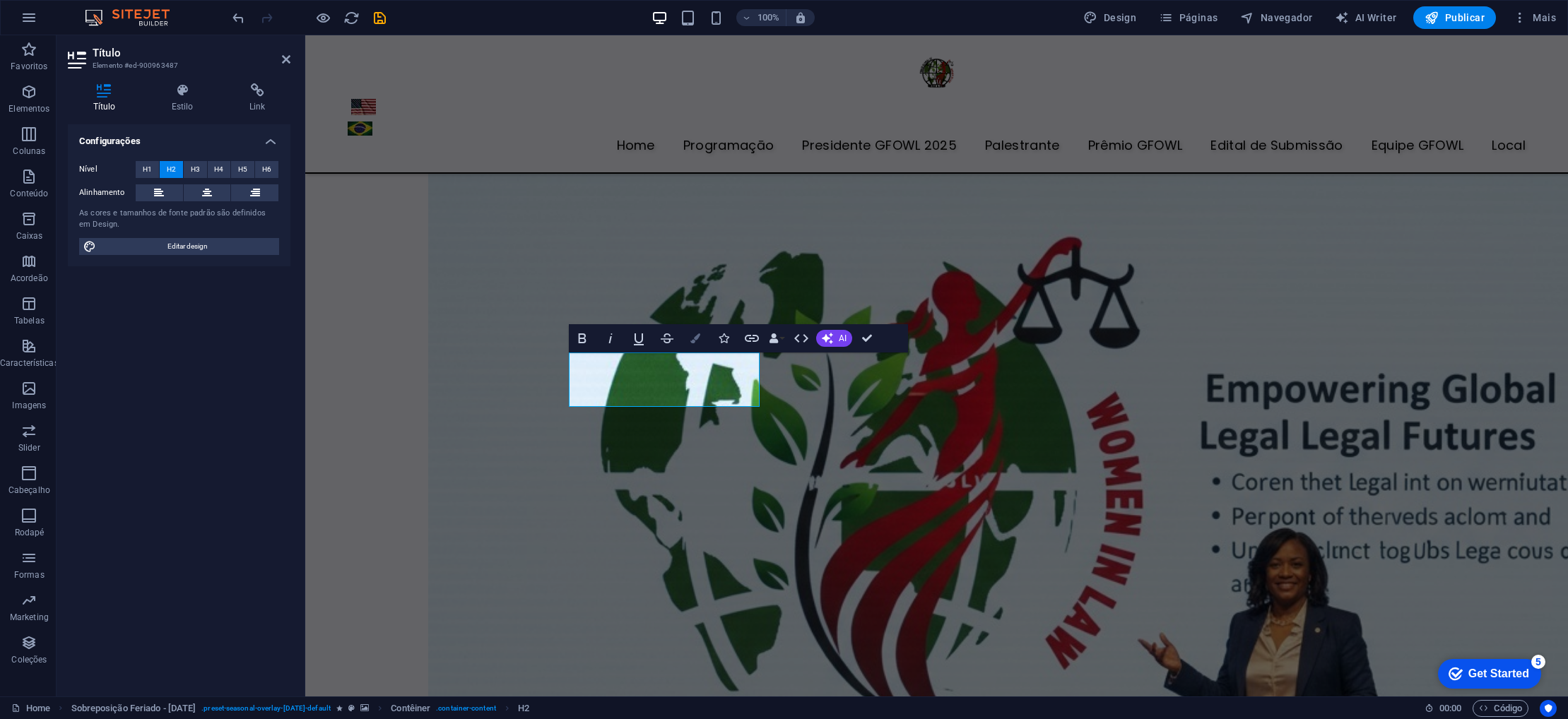
click at [691, 344] on button "Colors" at bounding box center [695, 338] width 27 height 28
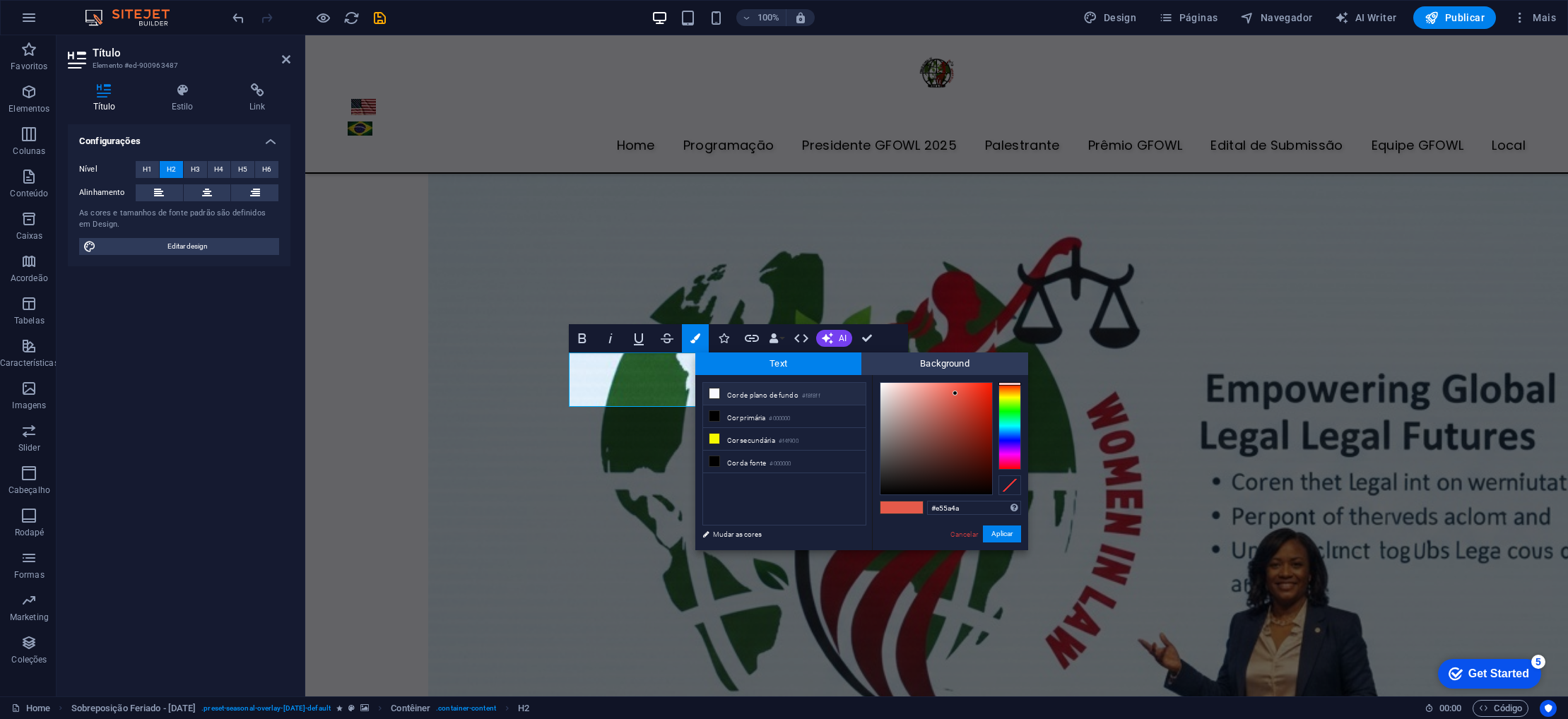
click at [734, 392] on li "Cor de plano de fundo #f8f8ff" at bounding box center [784, 394] width 163 height 23
click at [915, 510] on span at bounding box center [912, 507] width 21 height 12
click at [1002, 535] on button "Aplicar" at bounding box center [1002, 534] width 38 height 17
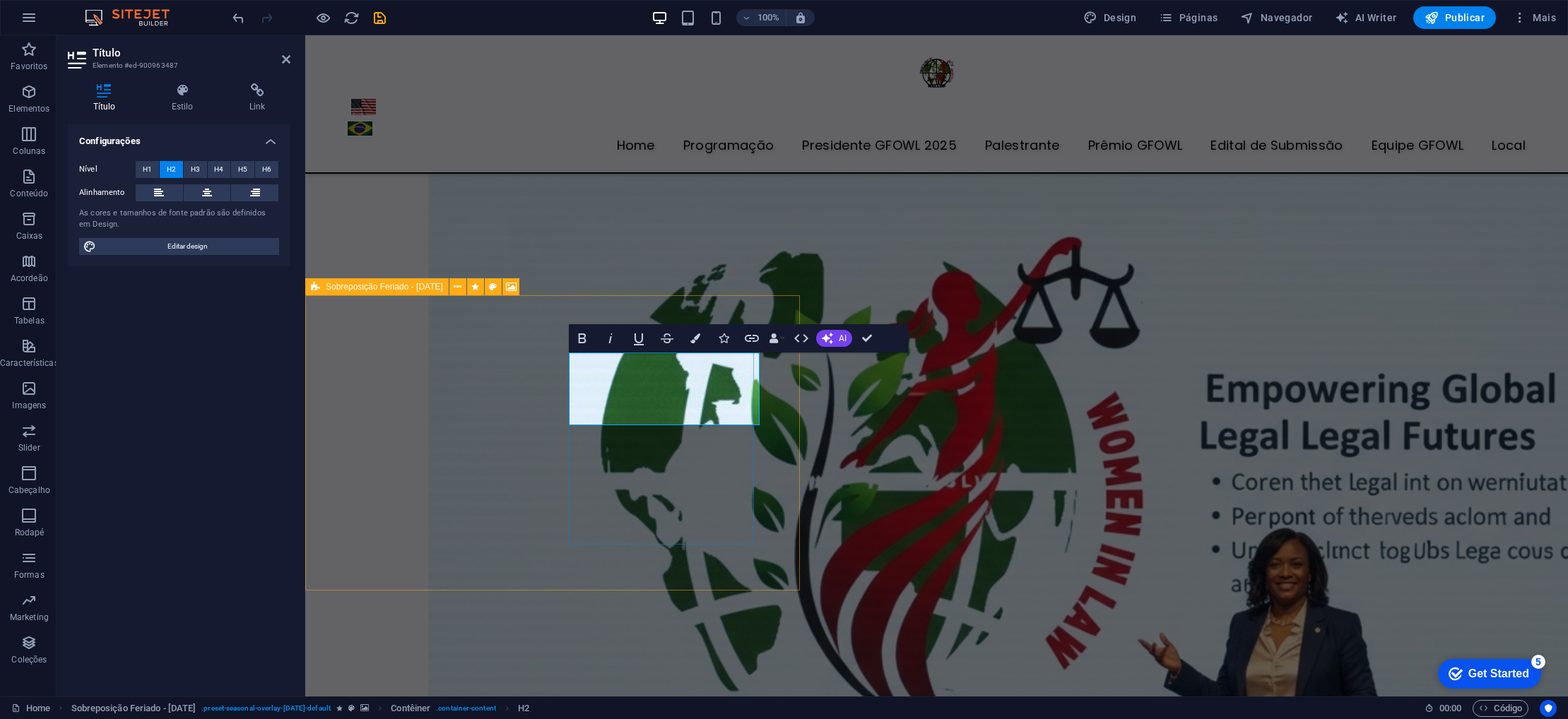
scroll to position [5077, 0]
drag, startPoint x: 752, startPoint y: 413, endPoint x: 582, endPoint y: 376, distance: 174.0
click at [693, 338] on icon "button" at bounding box center [695, 338] width 10 height 10
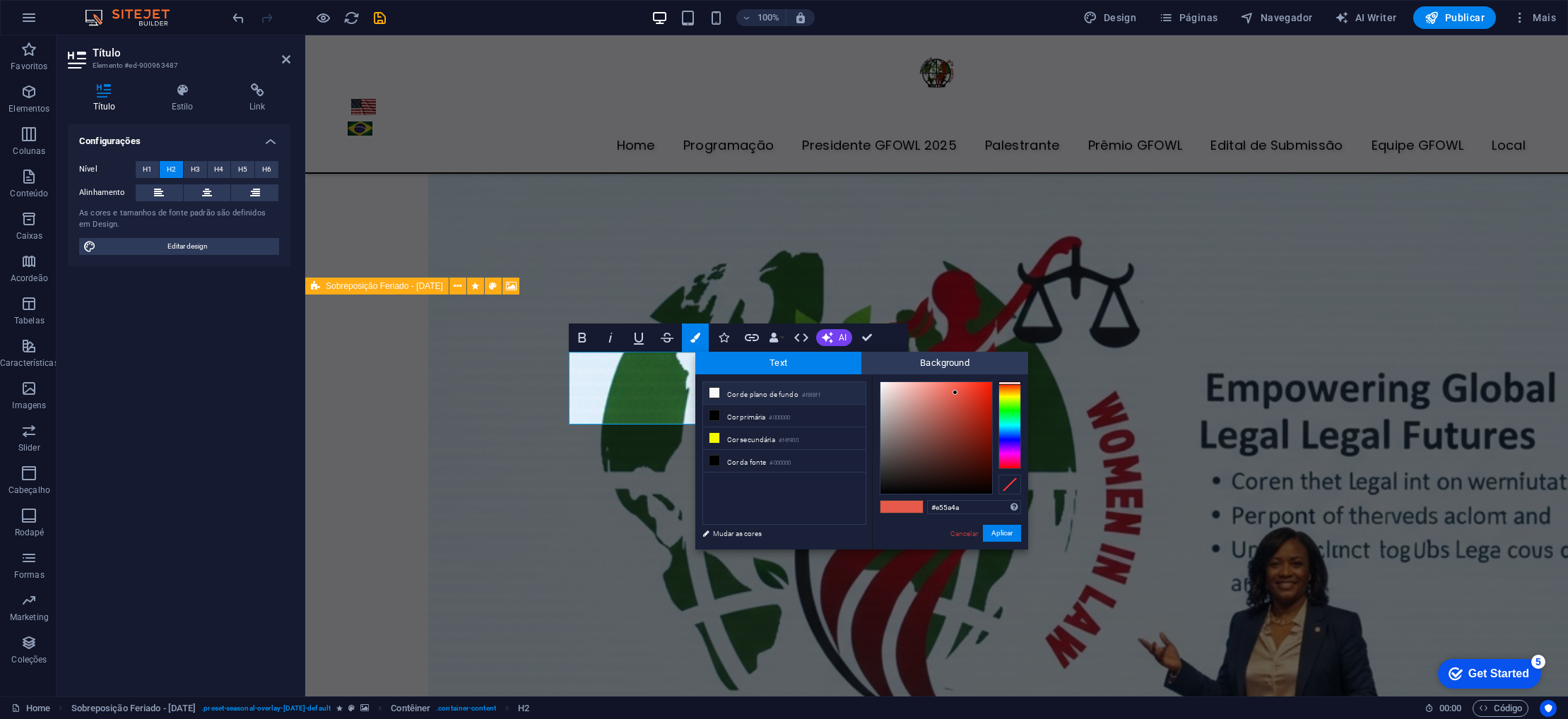
click at [743, 396] on li "Cor de plano de fundo #f8f8ff" at bounding box center [784, 393] width 163 height 23
click at [1005, 533] on button "Aplicar" at bounding box center [1002, 533] width 38 height 17
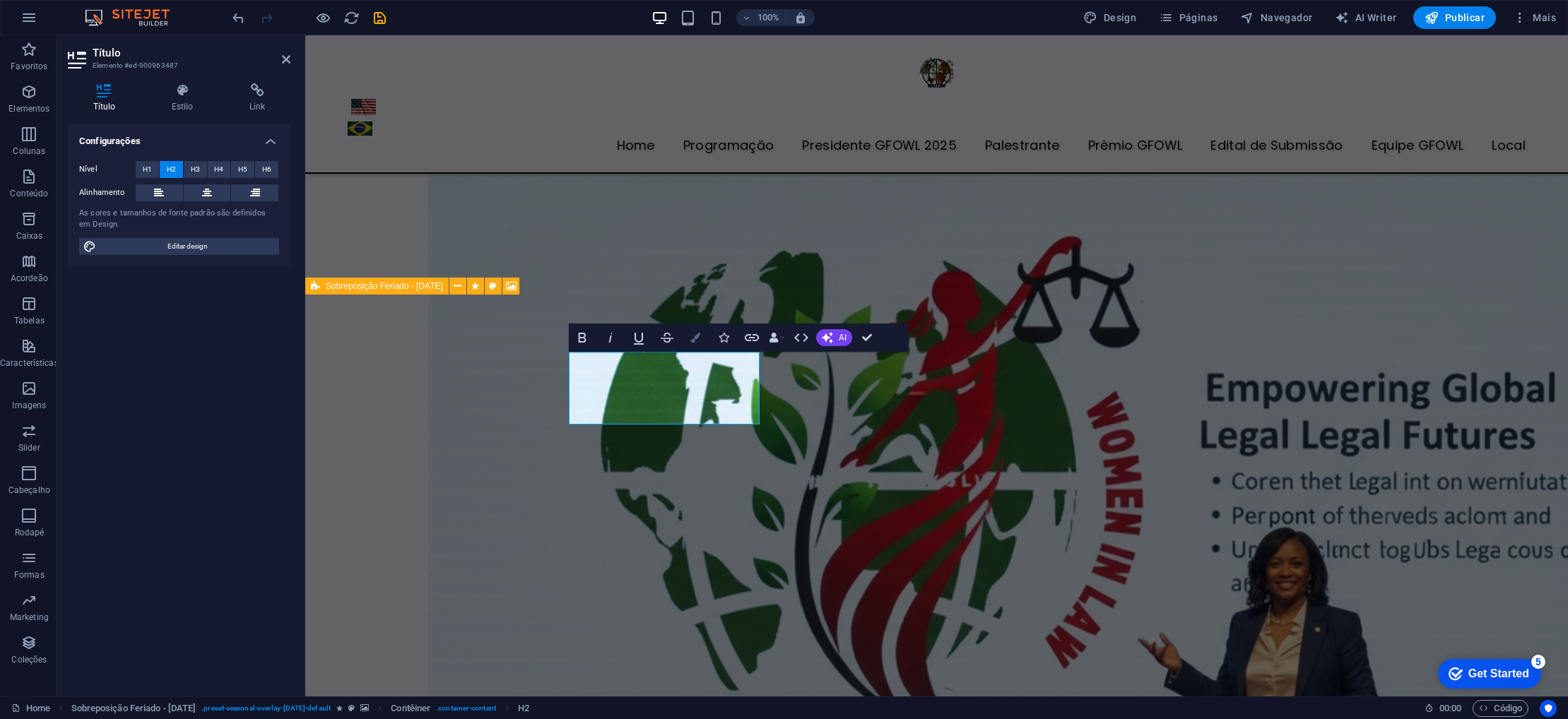
click at [694, 339] on icon "button" at bounding box center [695, 338] width 10 height 10
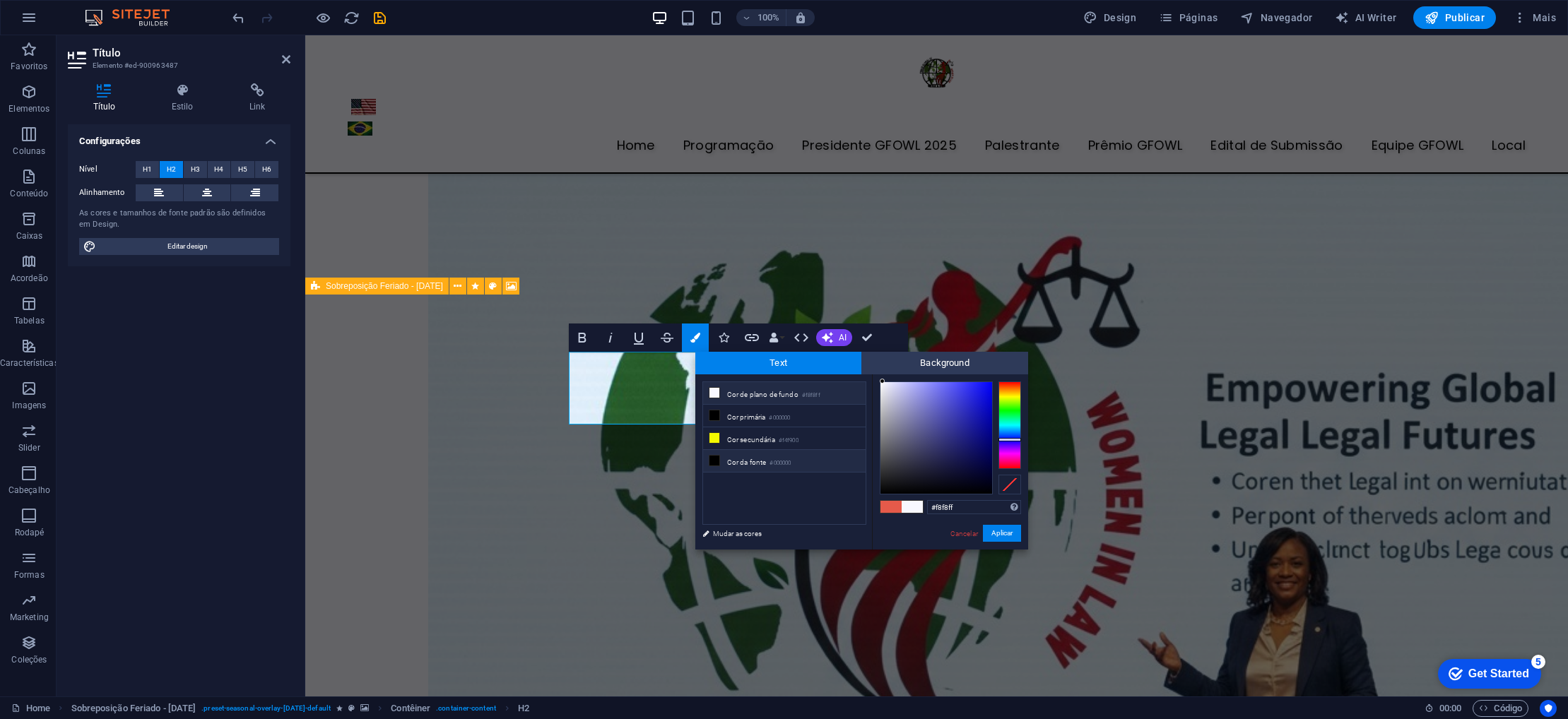
click at [753, 466] on li "Cor da fonte #000000" at bounding box center [784, 461] width 163 height 23
type input "#000000"
click at [753, 466] on li "Cor da fonte #000000" at bounding box center [784, 461] width 163 height 23
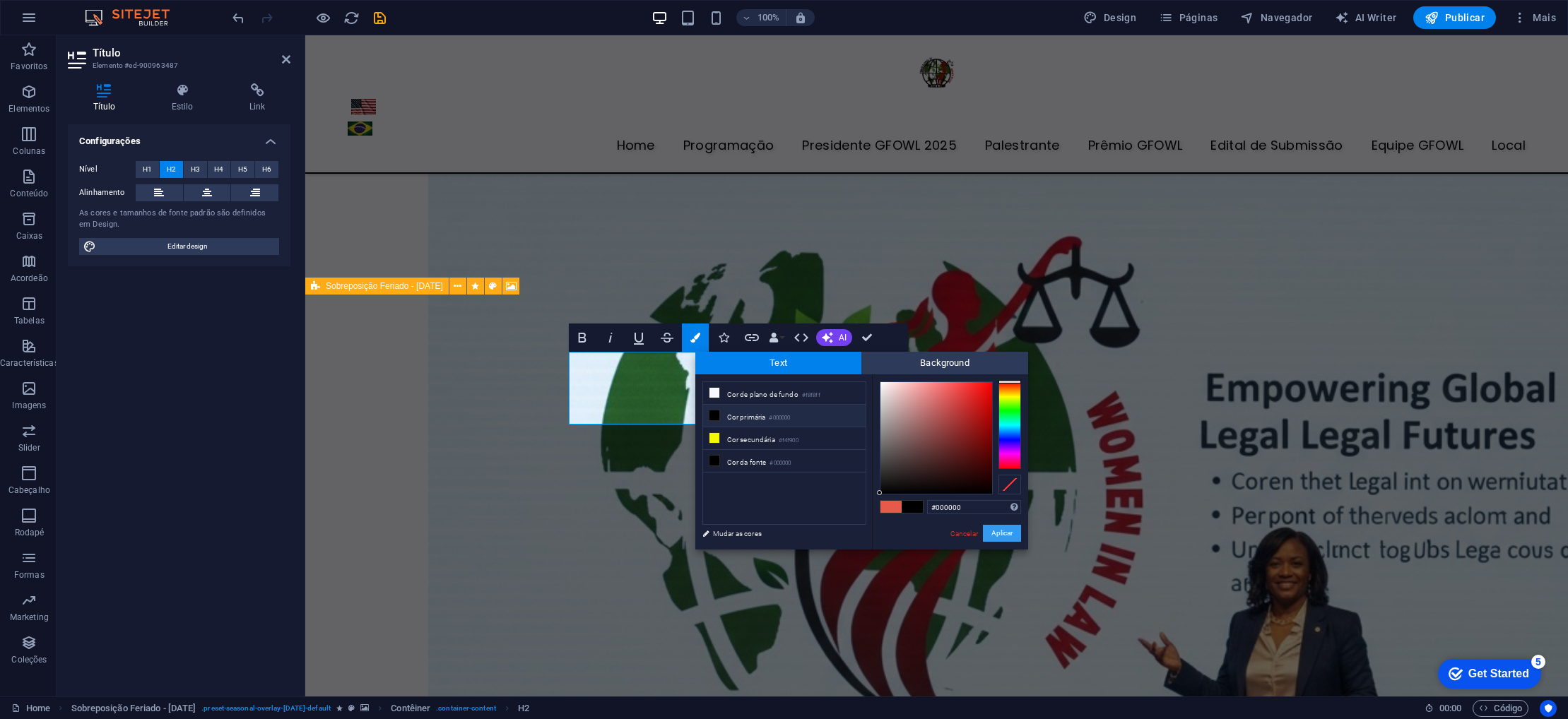
click at [1000, 534] on button "Aplicar" at bounding box center [1002, 533] width 38 height 17
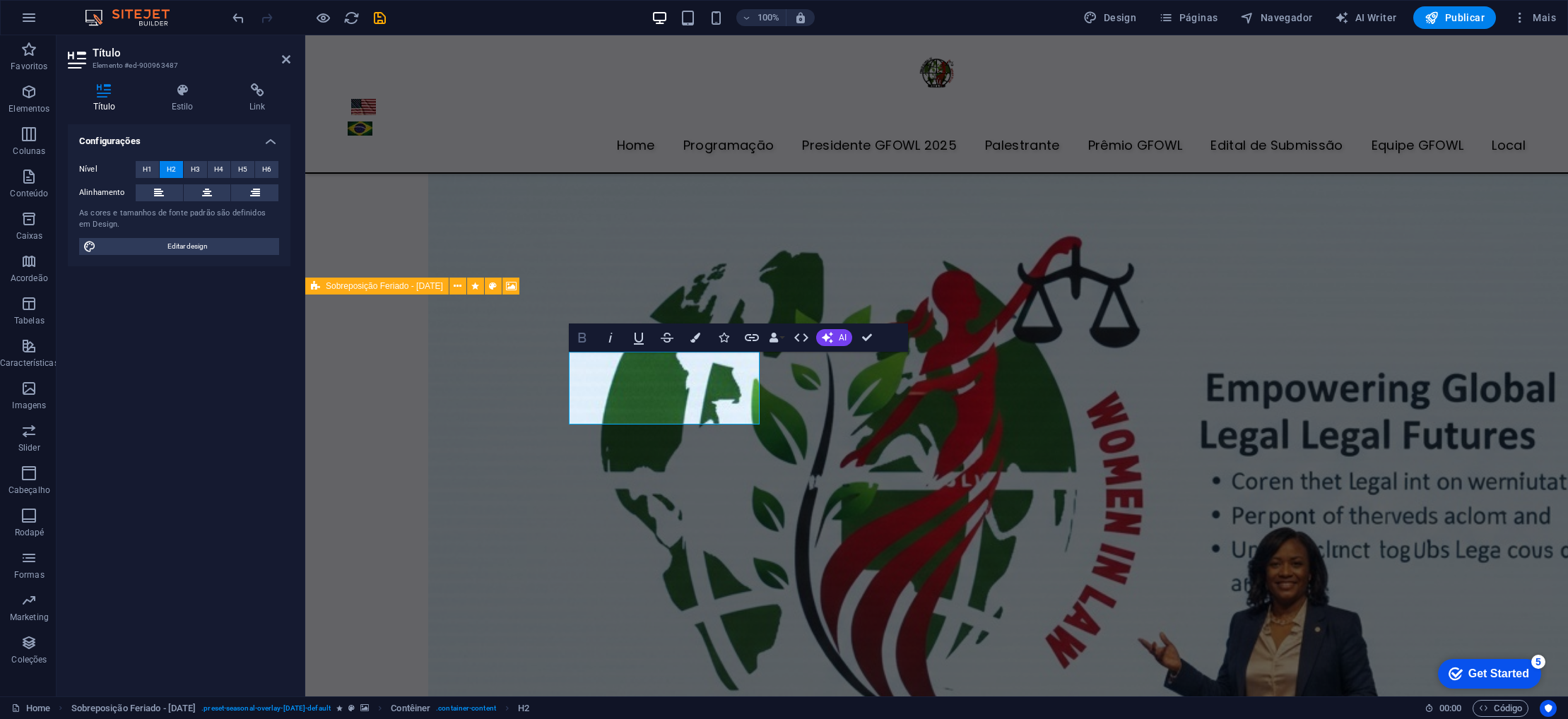
click at [582, 339] on icon "button" at bounding box center [583, 338] width 17 height 17
click at [143, 170] on span "H1" at bounding box center [148, 170] width 9 height 17
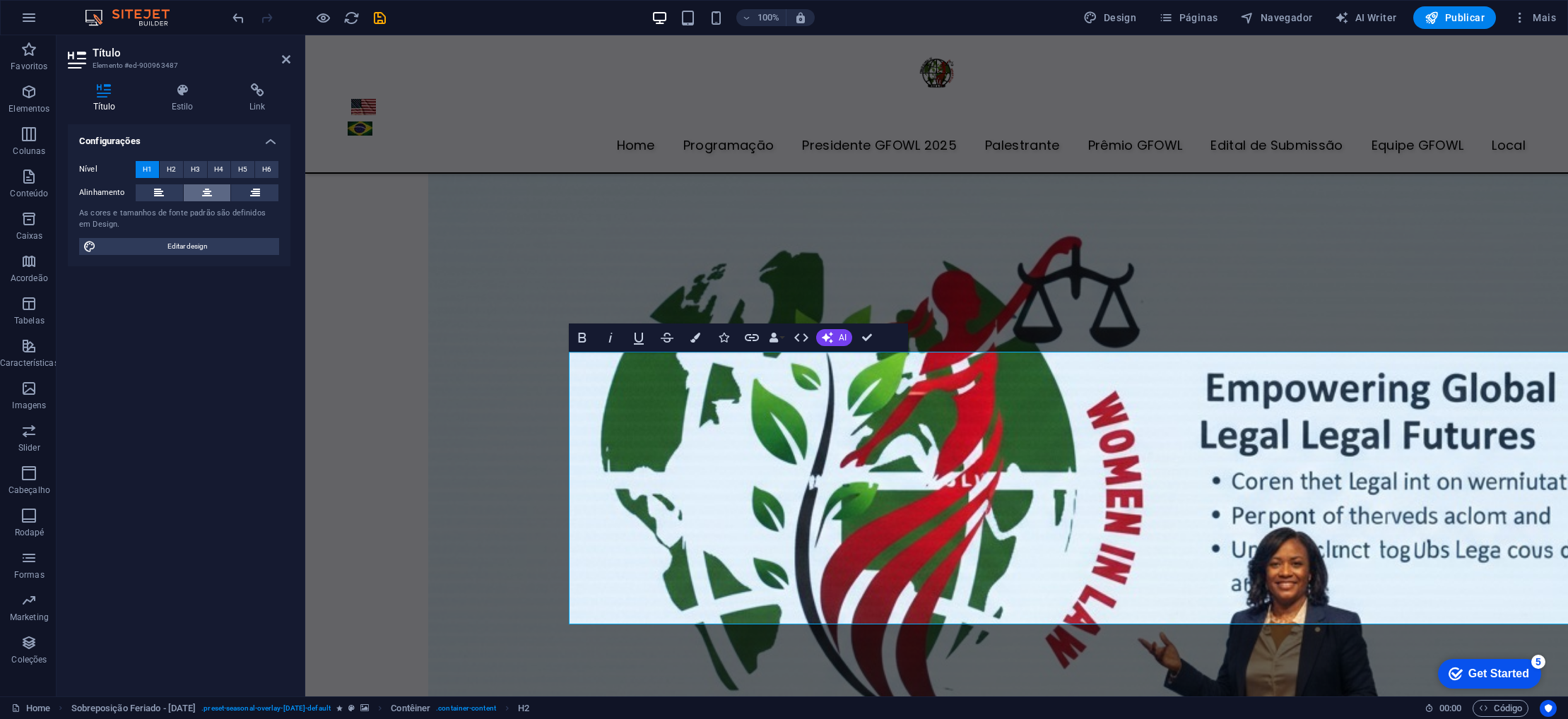
click at [203, 191] on icon at bounding box center [206, 193] width 10 height 17
click at [163, 173] on button "H2" at bounding box center [171, 170] width 23 height 17
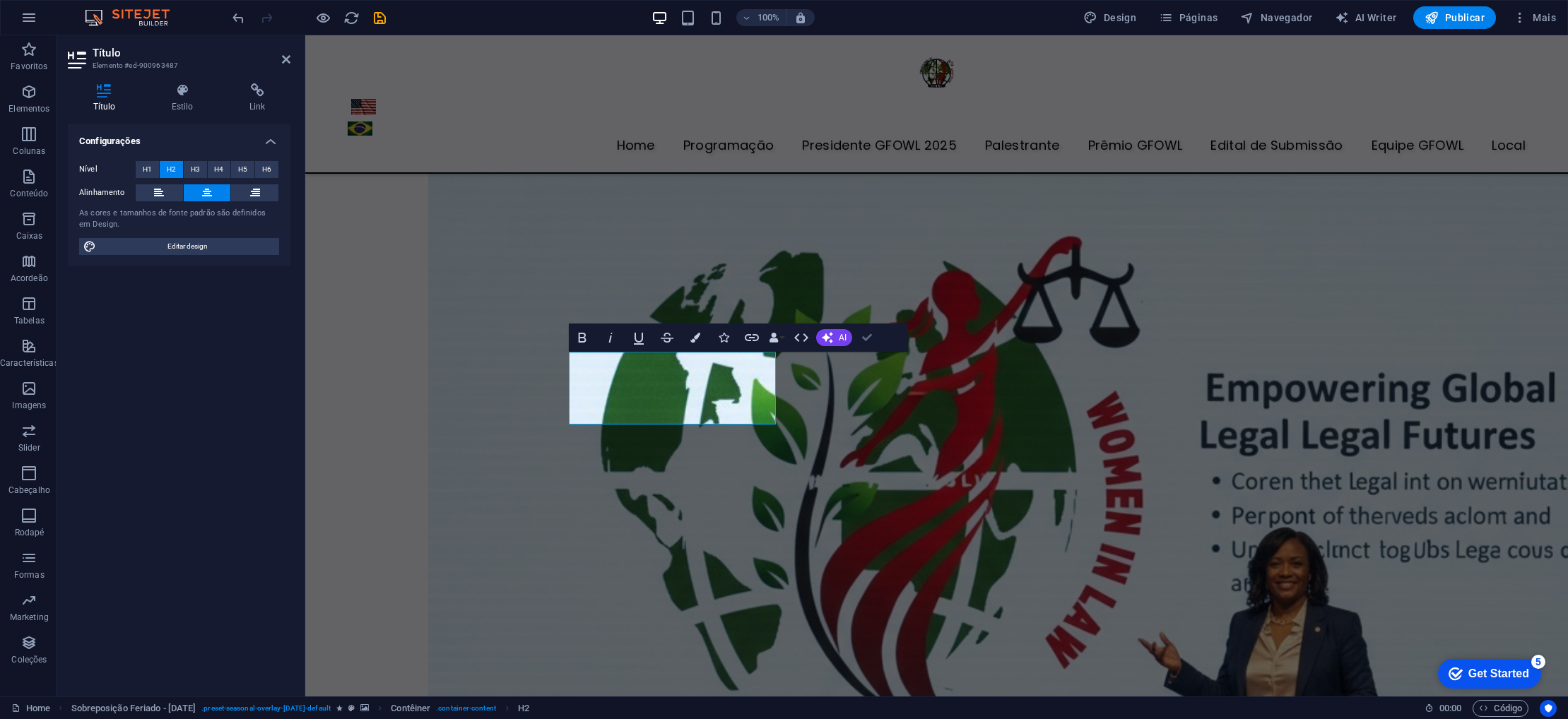
drag, startPoint x: 872, startPoint y: 338, endPoint x: 816, endPoint y: 302, distance: 66.6
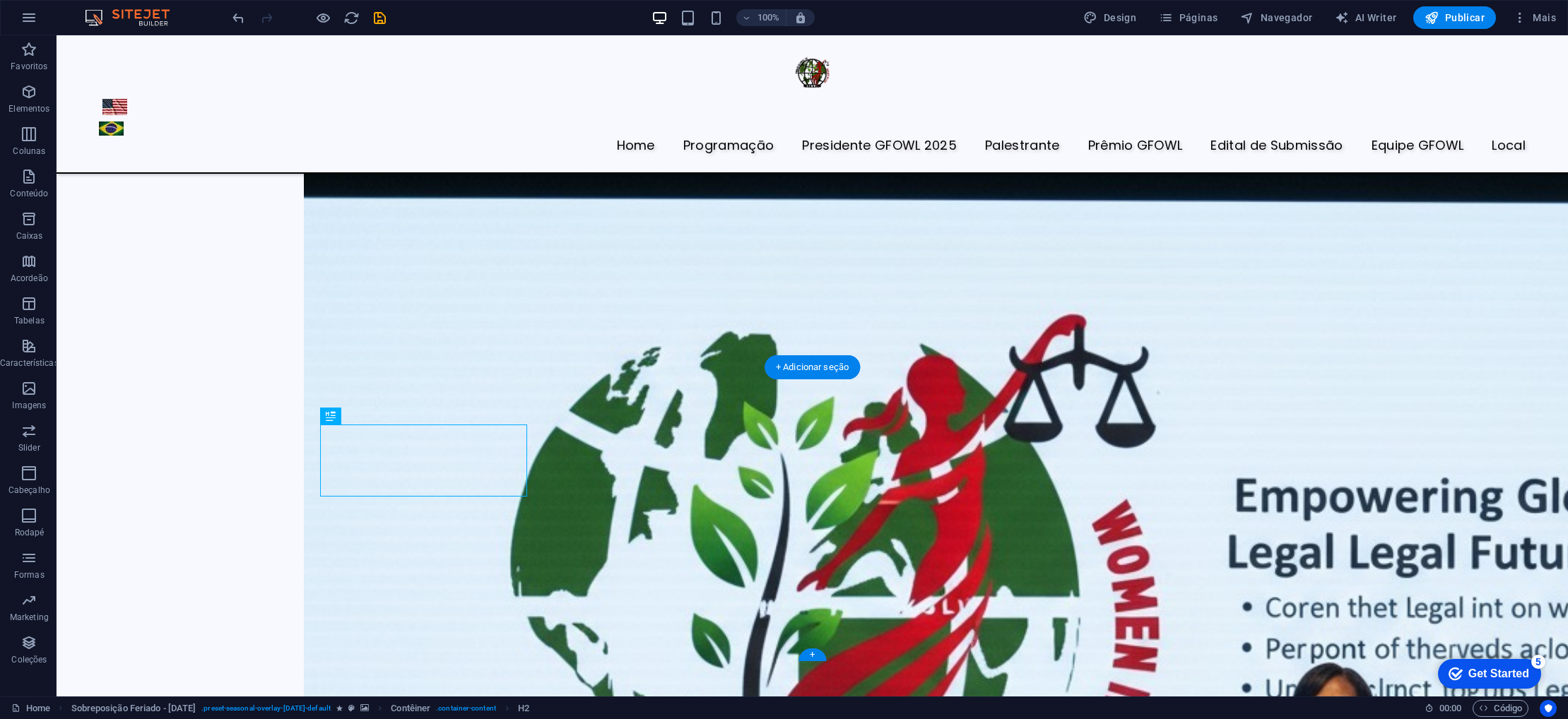
scroll to position [5368, 0]
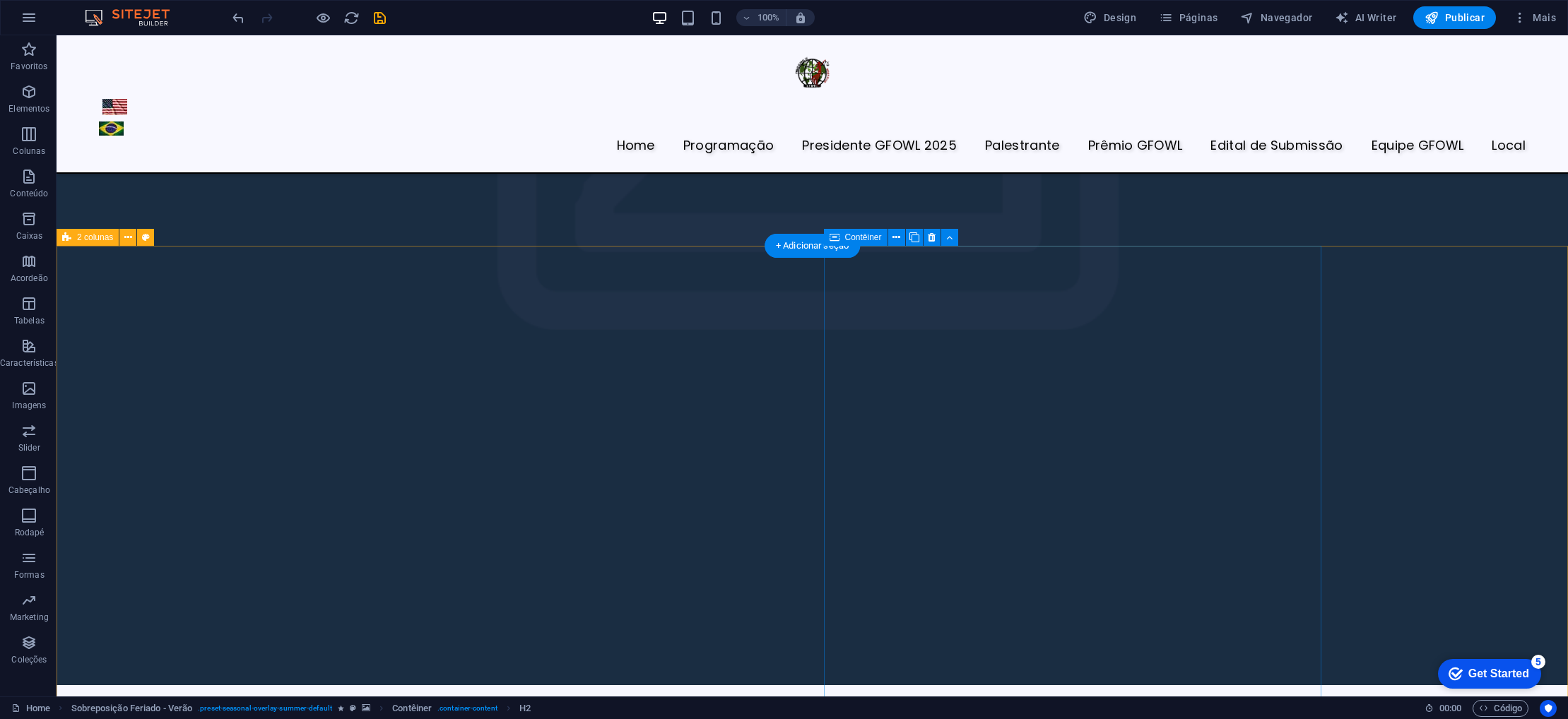
scroll to position [4786, 0]
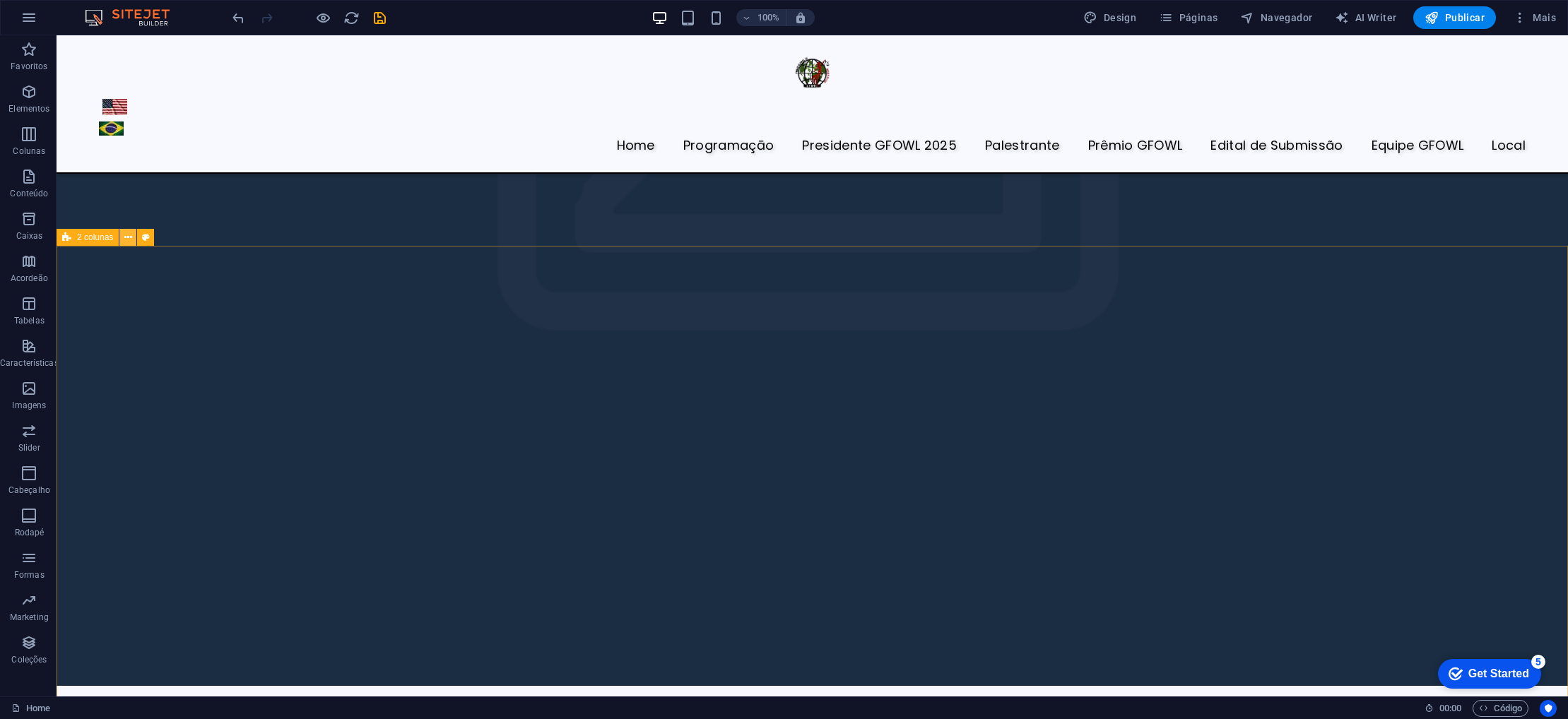
click at [125, 237] on icon at bounding box center [128, 238] width 8 height 15
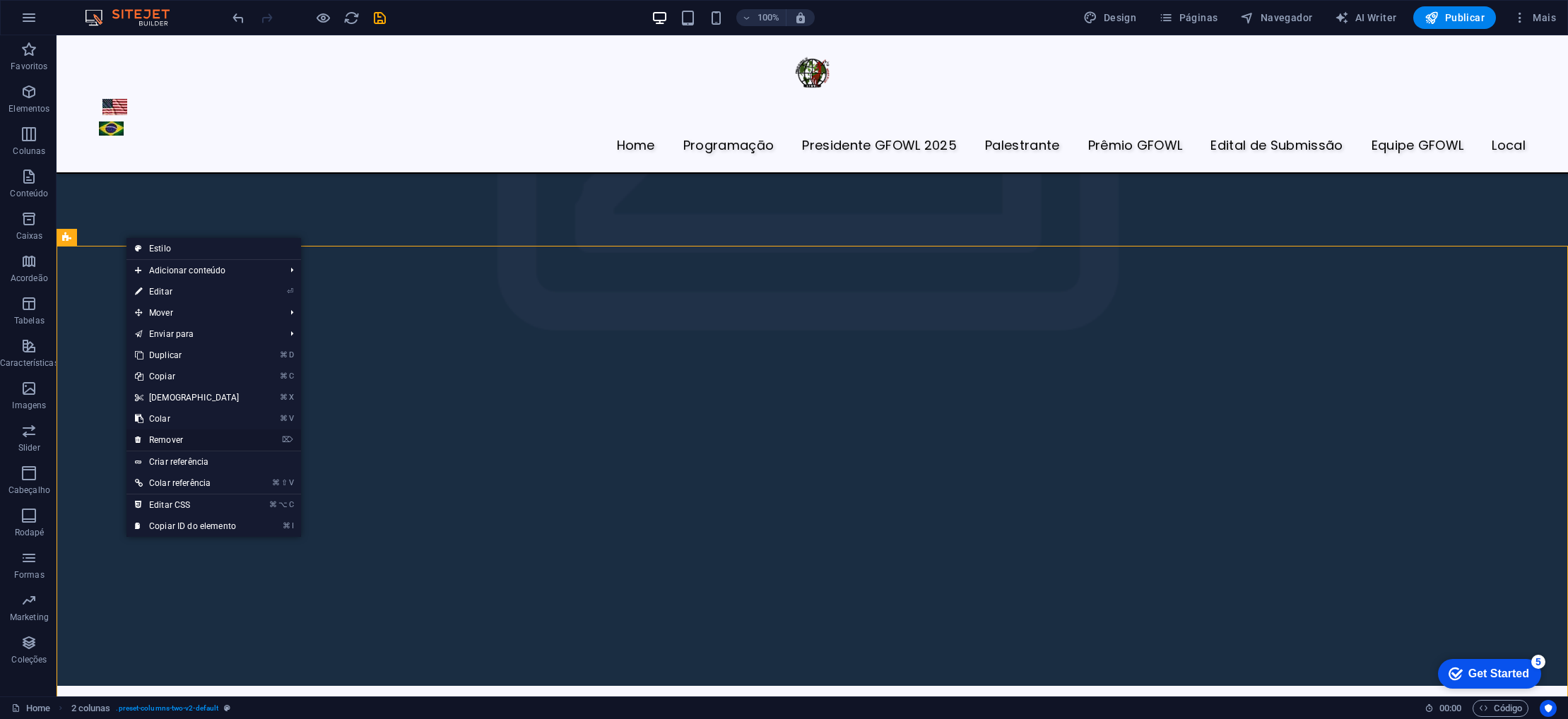
click at [185, 441] on link "⌦ Remover" at bounding box center [187, 439] width 121 height 21
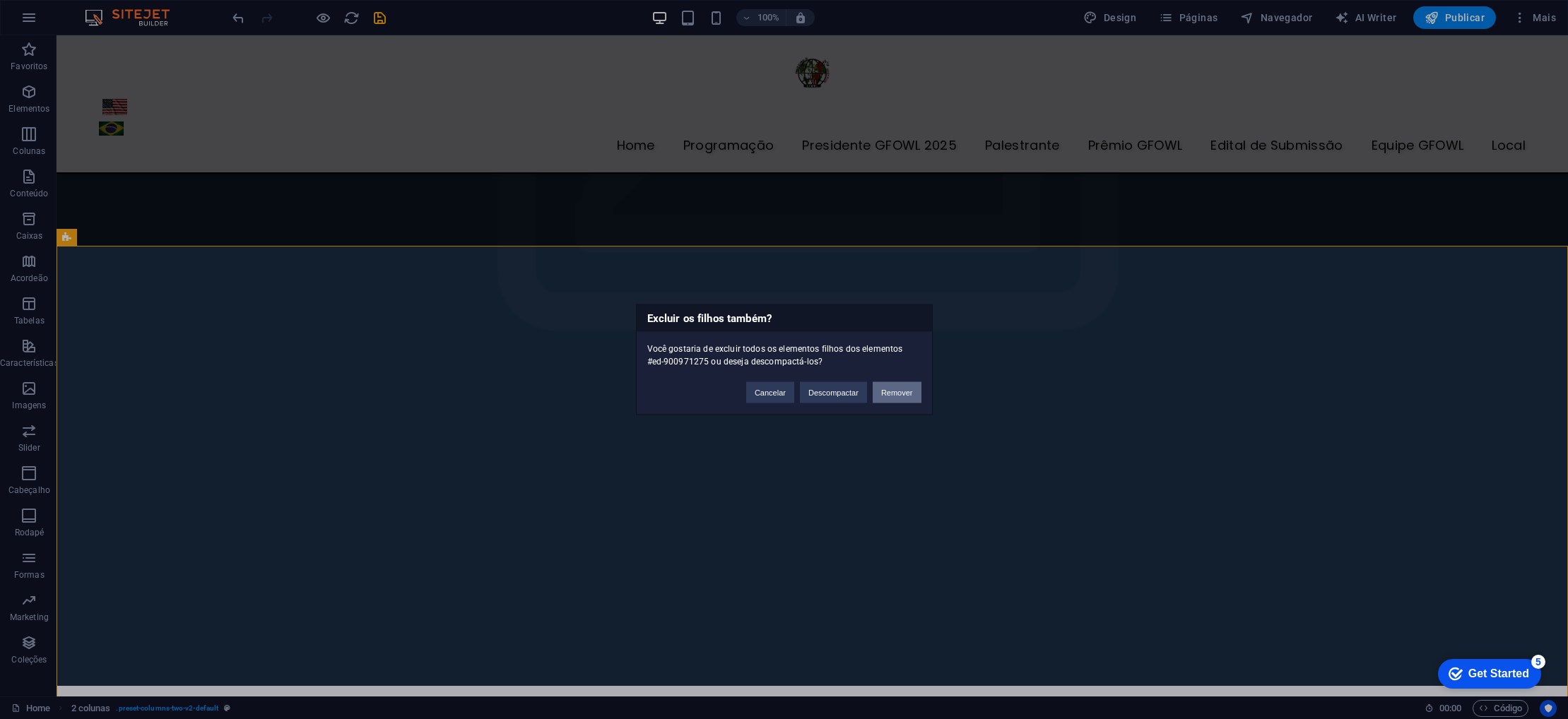
click at [898, 392] on button "Remover" at bounding box center [897, 392] width 48 height 21
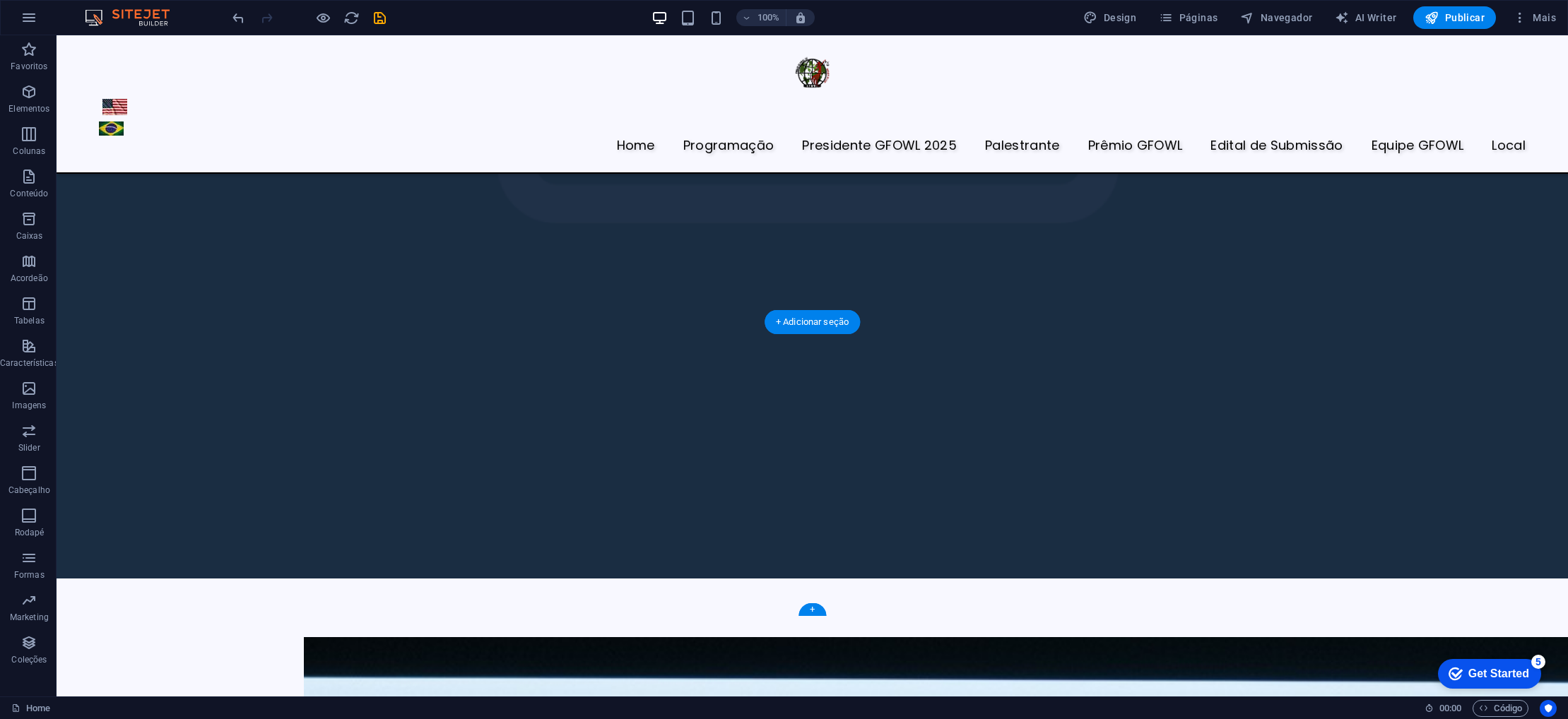
scroll to position [4898, 0]
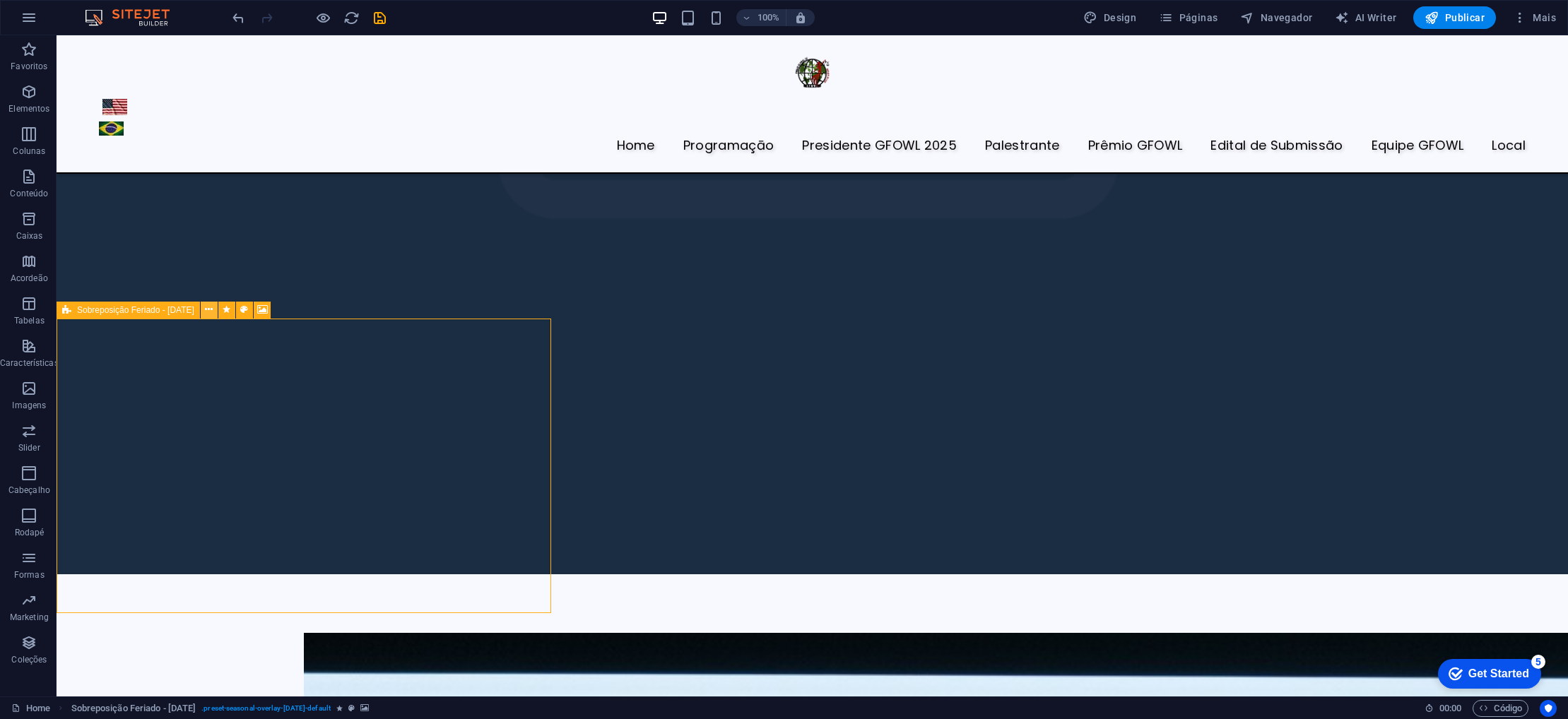
click at [209, 308] on icon at bounding box center [209, 309] width 8 height 15
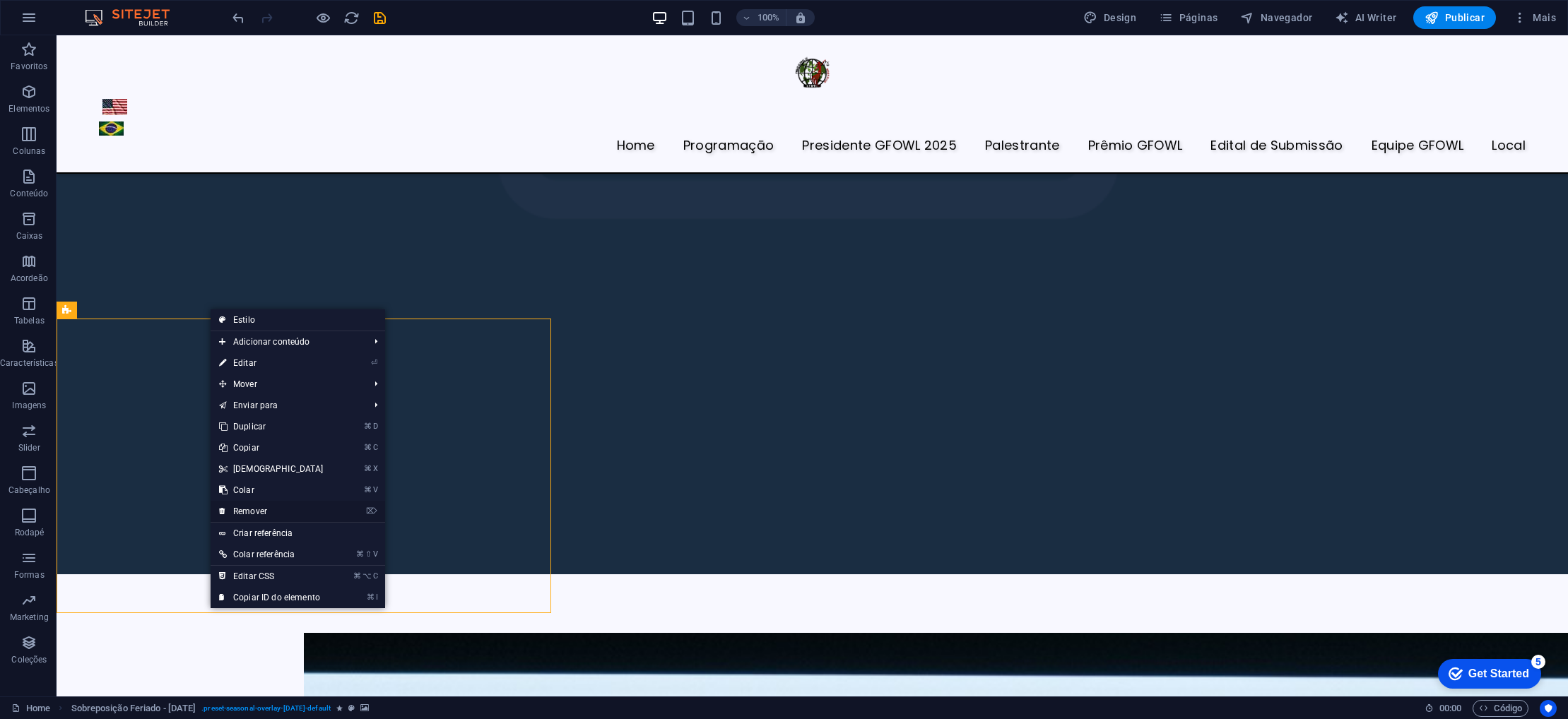
click at [253, 510] on link "⌦ Remover" at bounding box center [271, 511] width 121 height 21
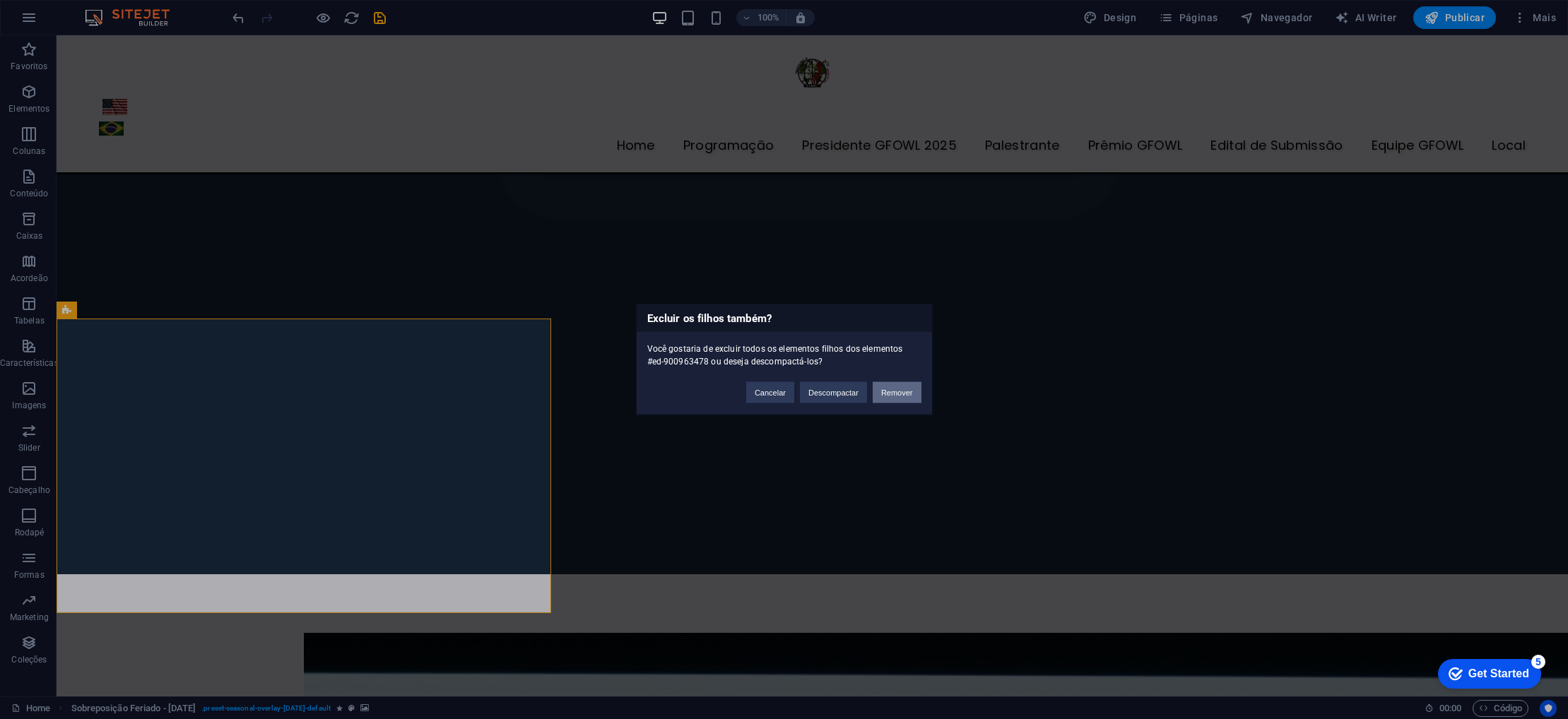
click at [902, 392] on button "Remover" at bounding box center [897, 392] width 48 height 21
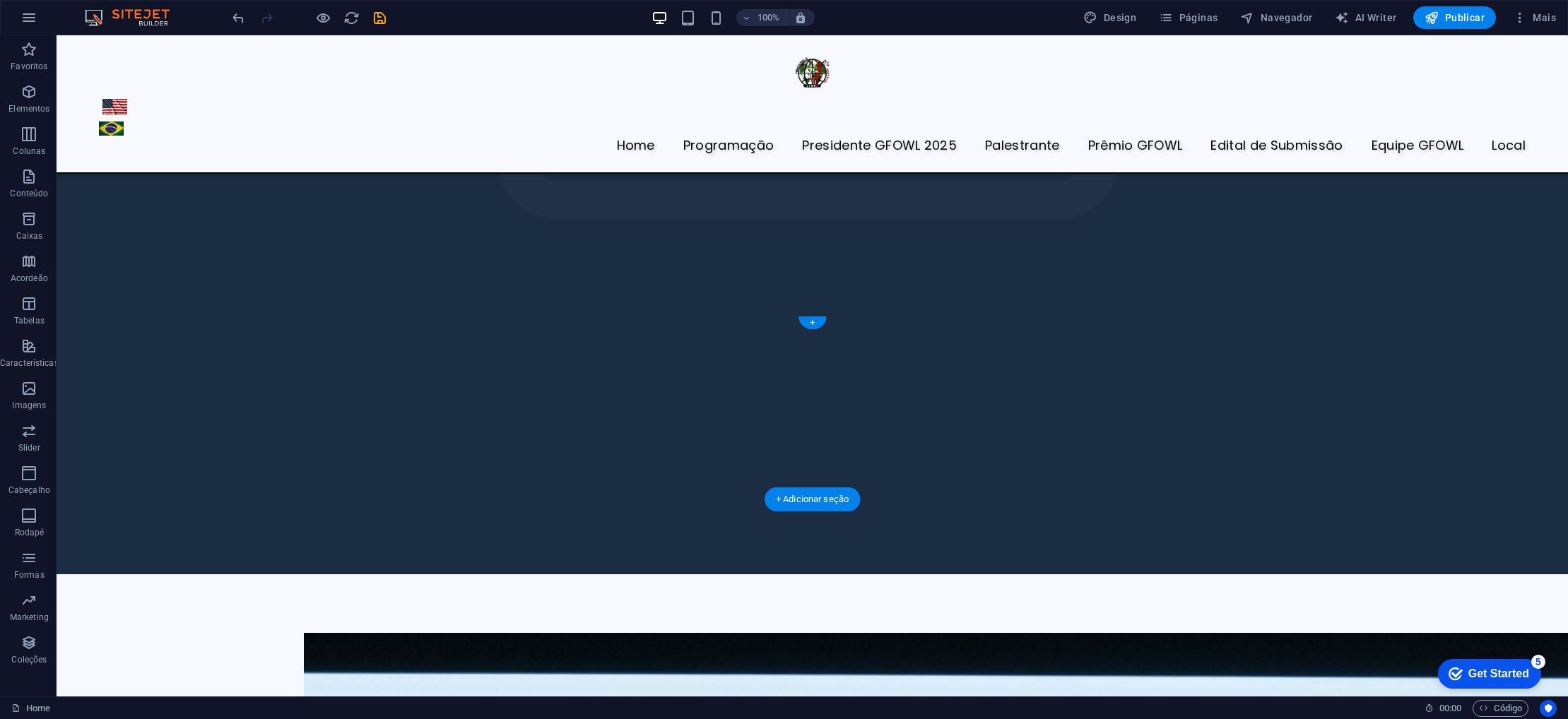
scroll to position [4902, 0]
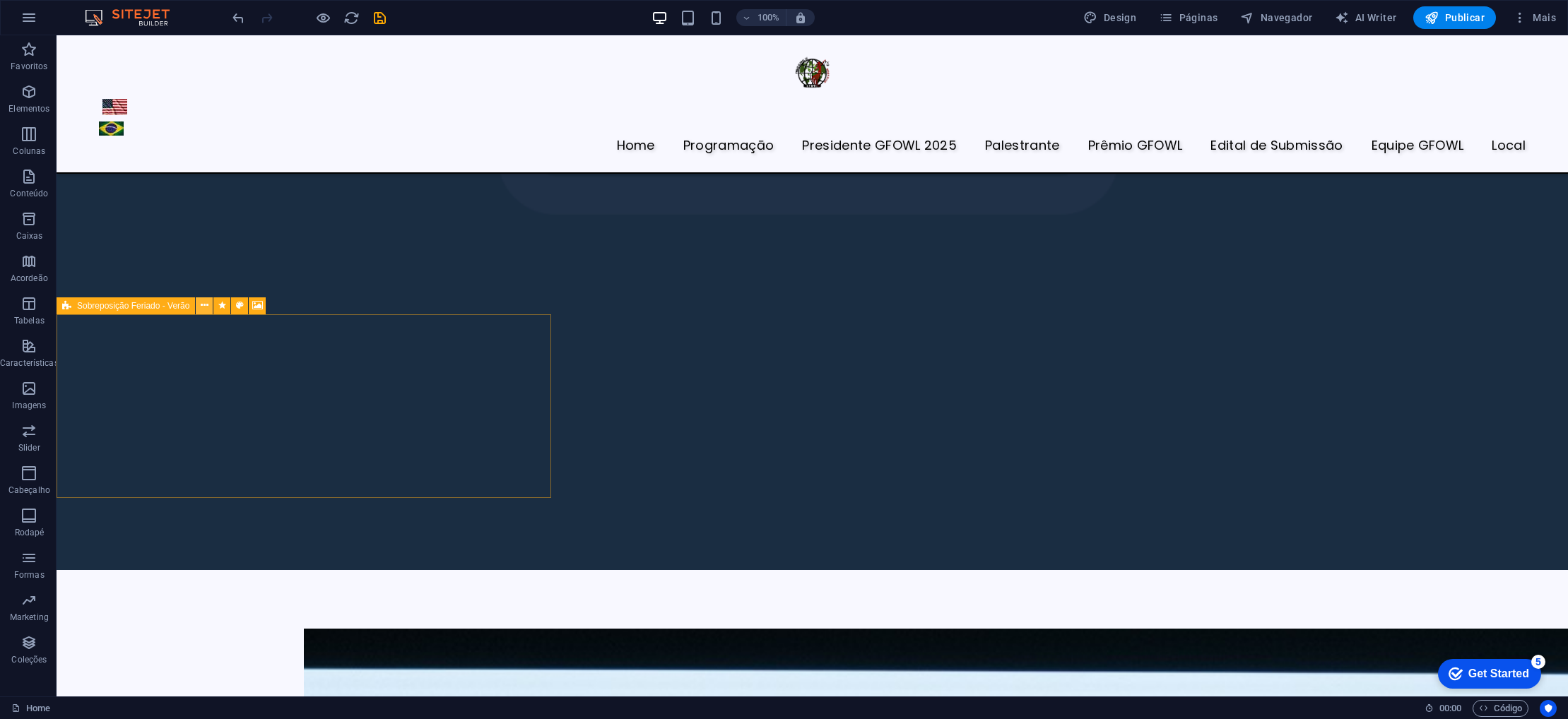
click at [206, 304] on icon at bounding box center [205, 305] width 8 height 15
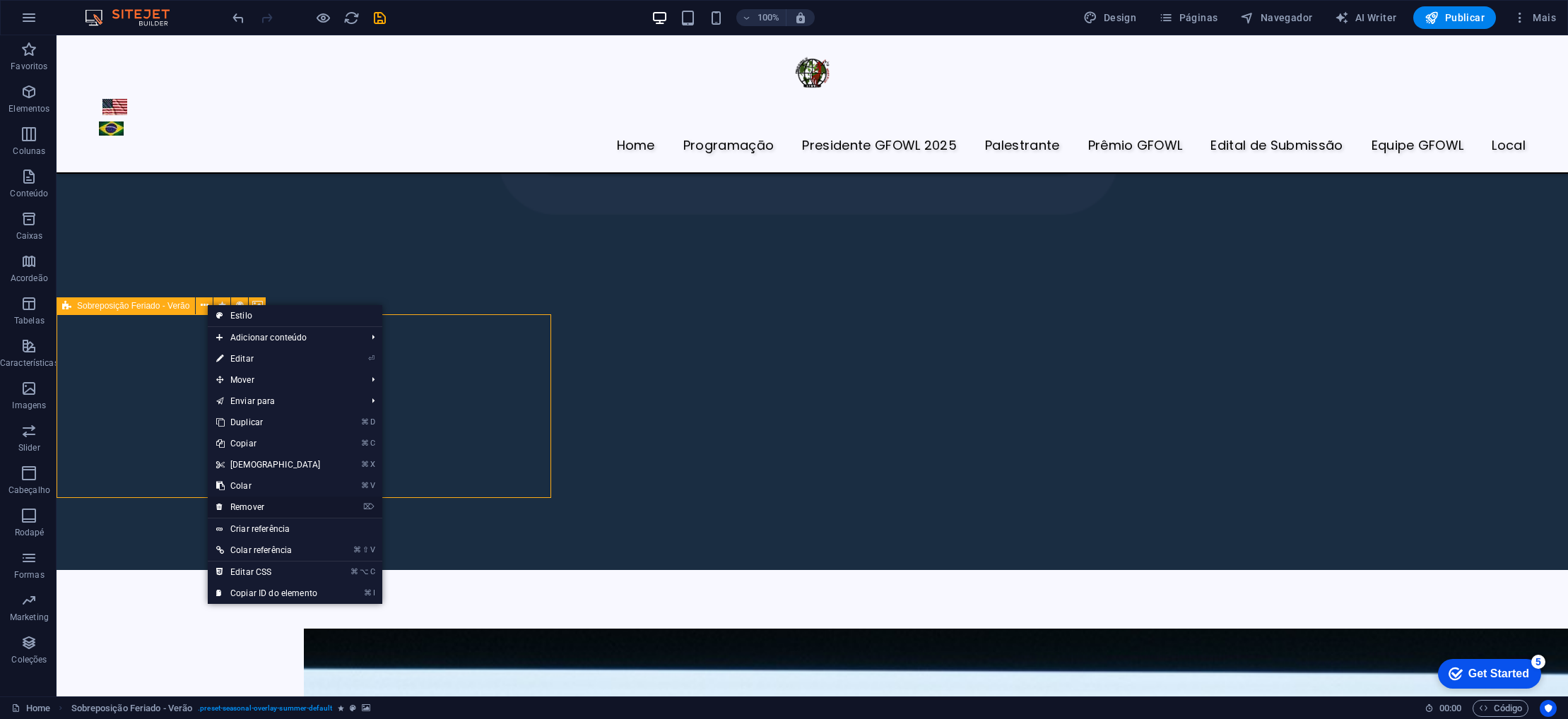
click at [253, 503] on link "⌦ Remover" at bounding box center [268, 506] width 121 height 21
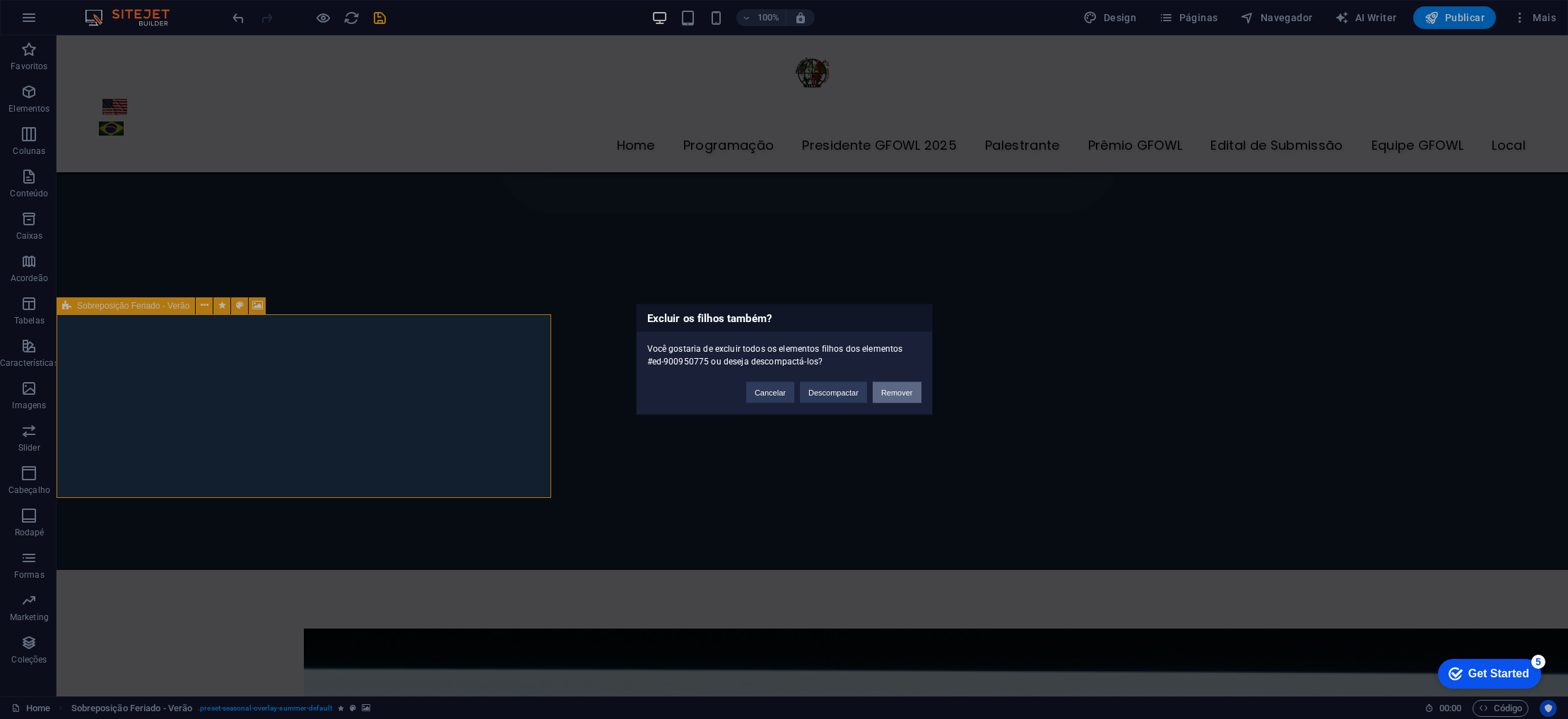
click at [899, 392] on button "Remover" at bounding box center [897, 392] width 48 height 21
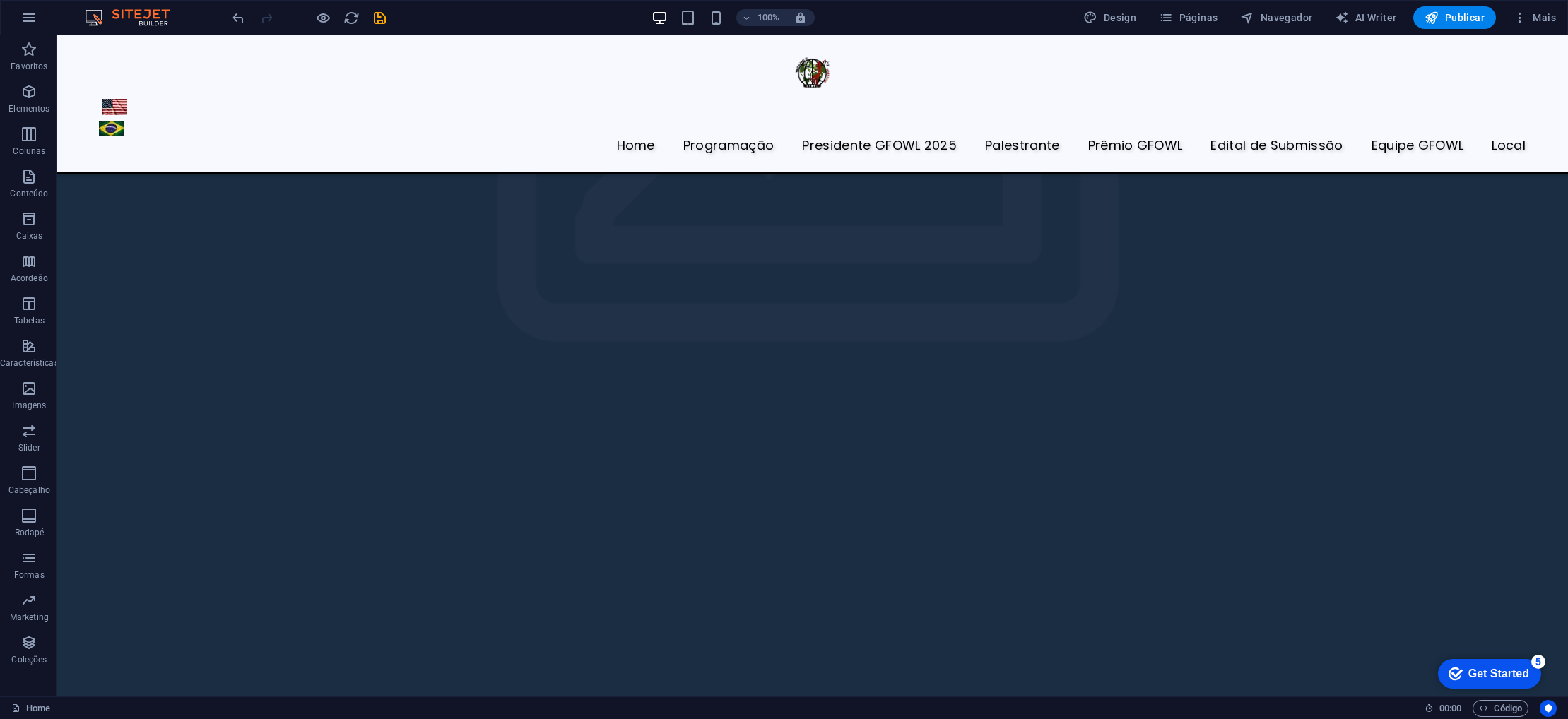
scroll to position [4847, 0]
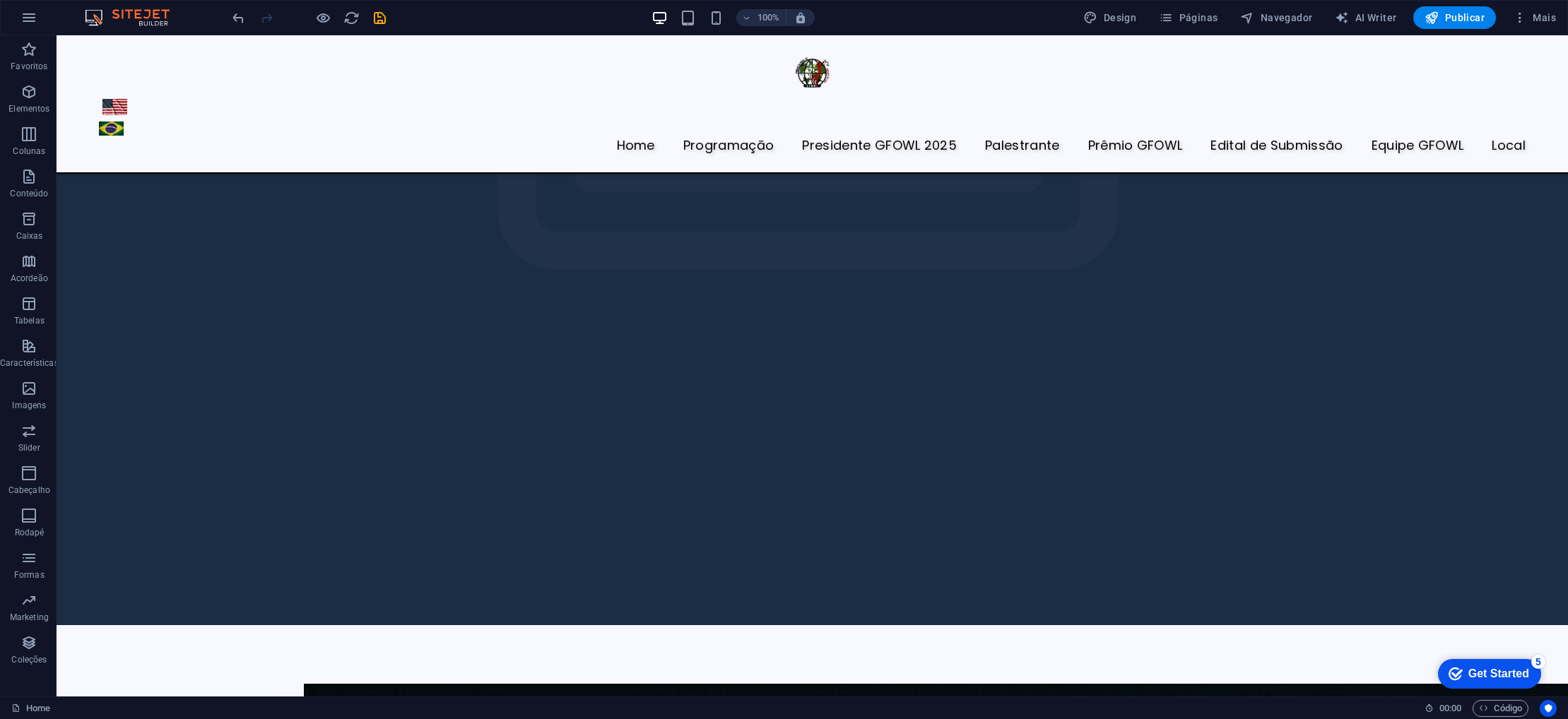
click at [31, 139] on icon "button" at bounding box center [29, 134] width 17 height 17
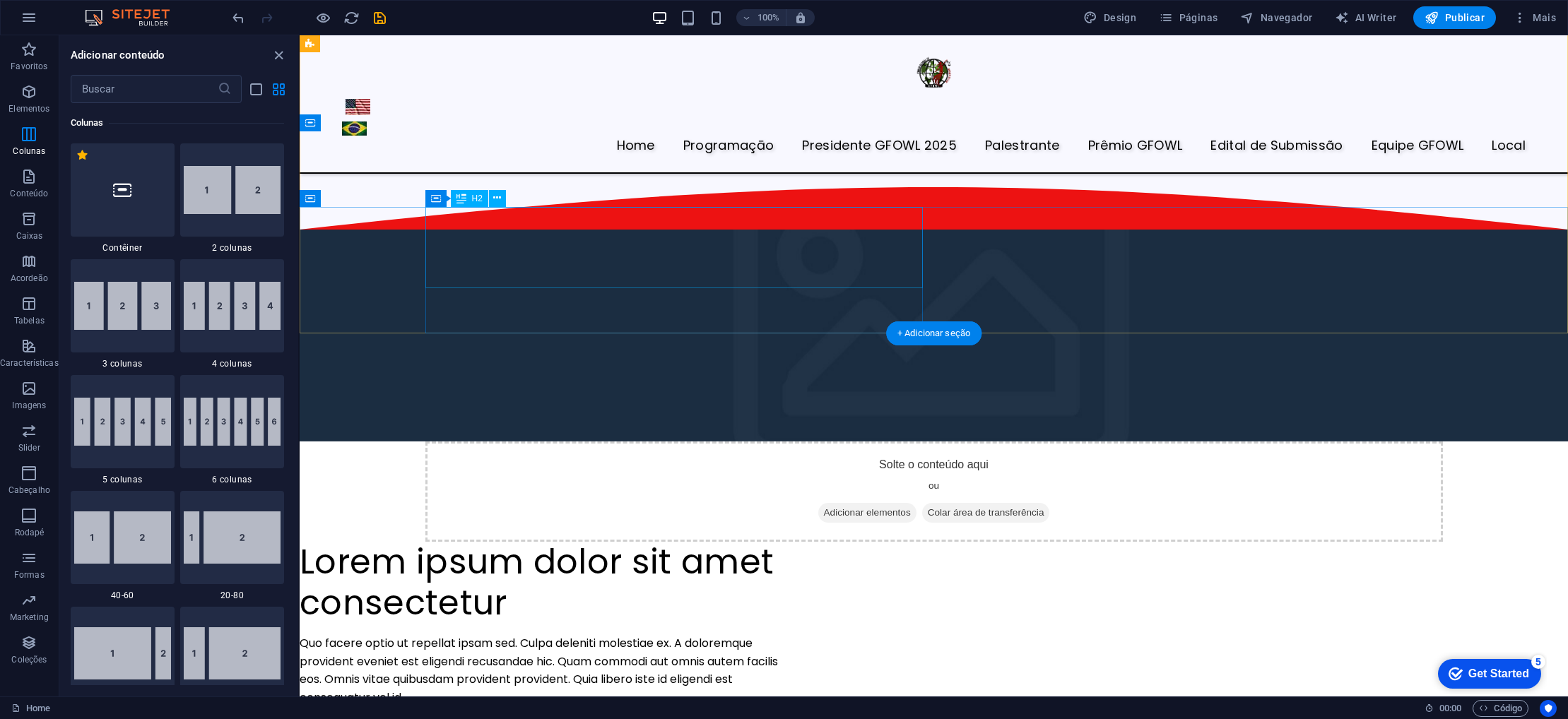
scroll to position [3229, 0]
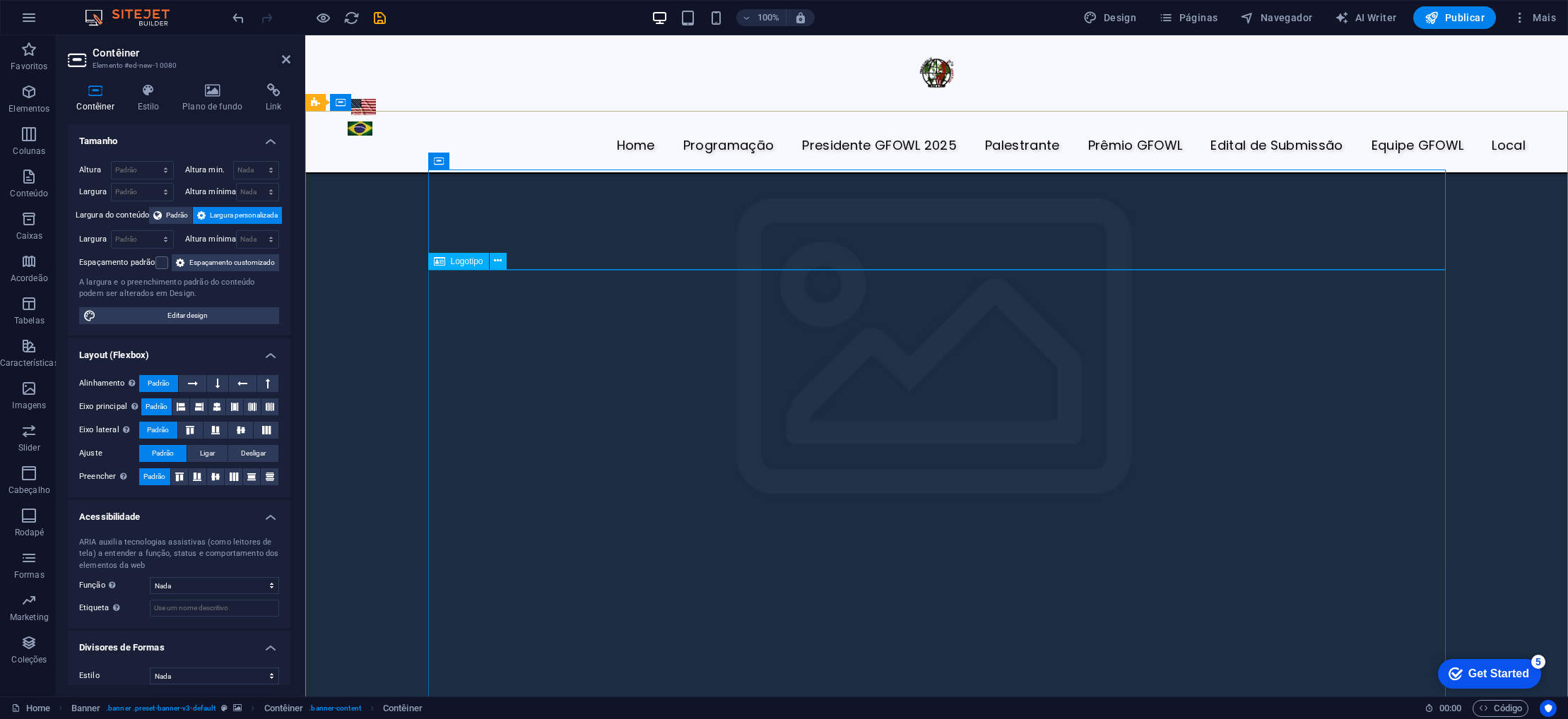
scroll to position [3440, 0]
click at [216, 101] on h4 "Plano de fundo" at bounding box center [215, 98] width 84 height 30
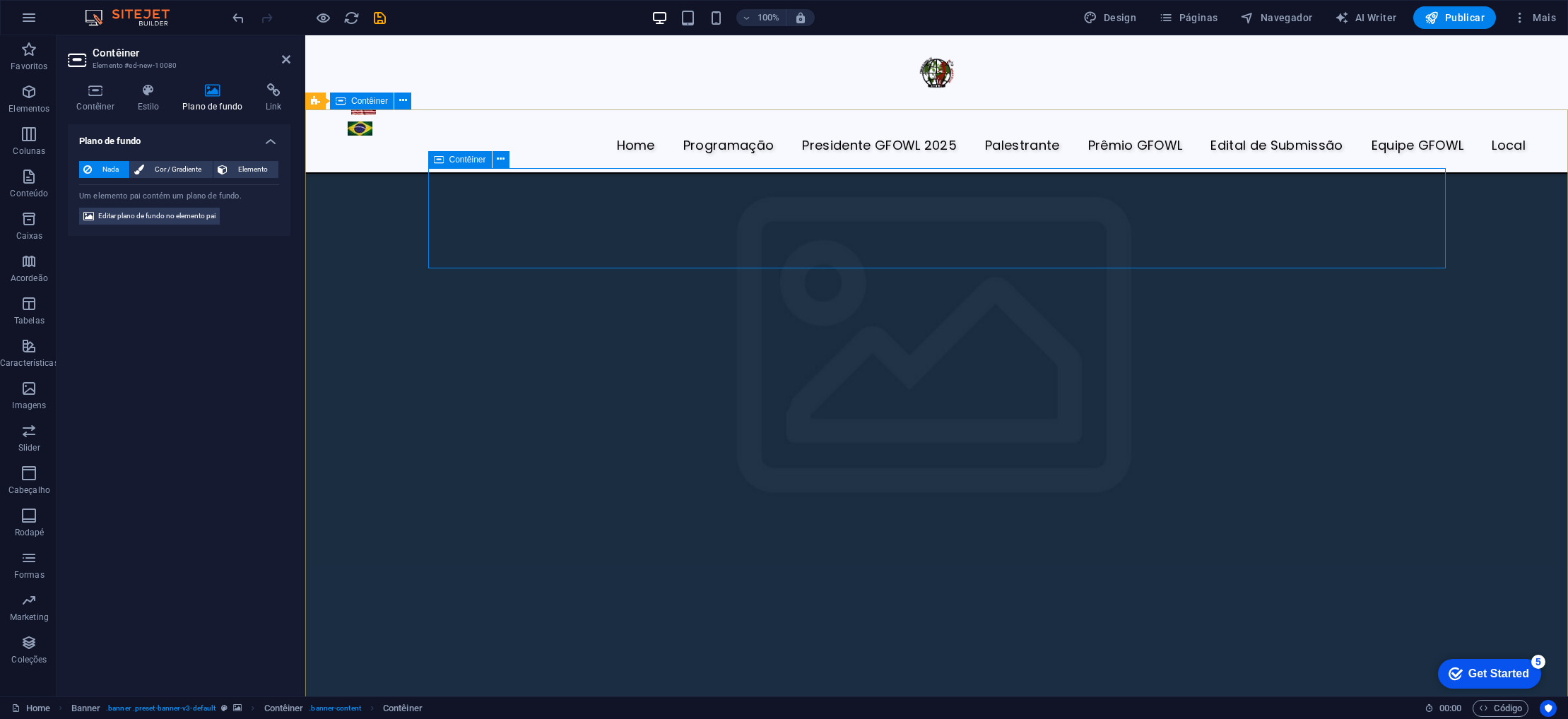
click at [33, 173] on icon "button" at bounding box center [29, 177] width 17 height 17
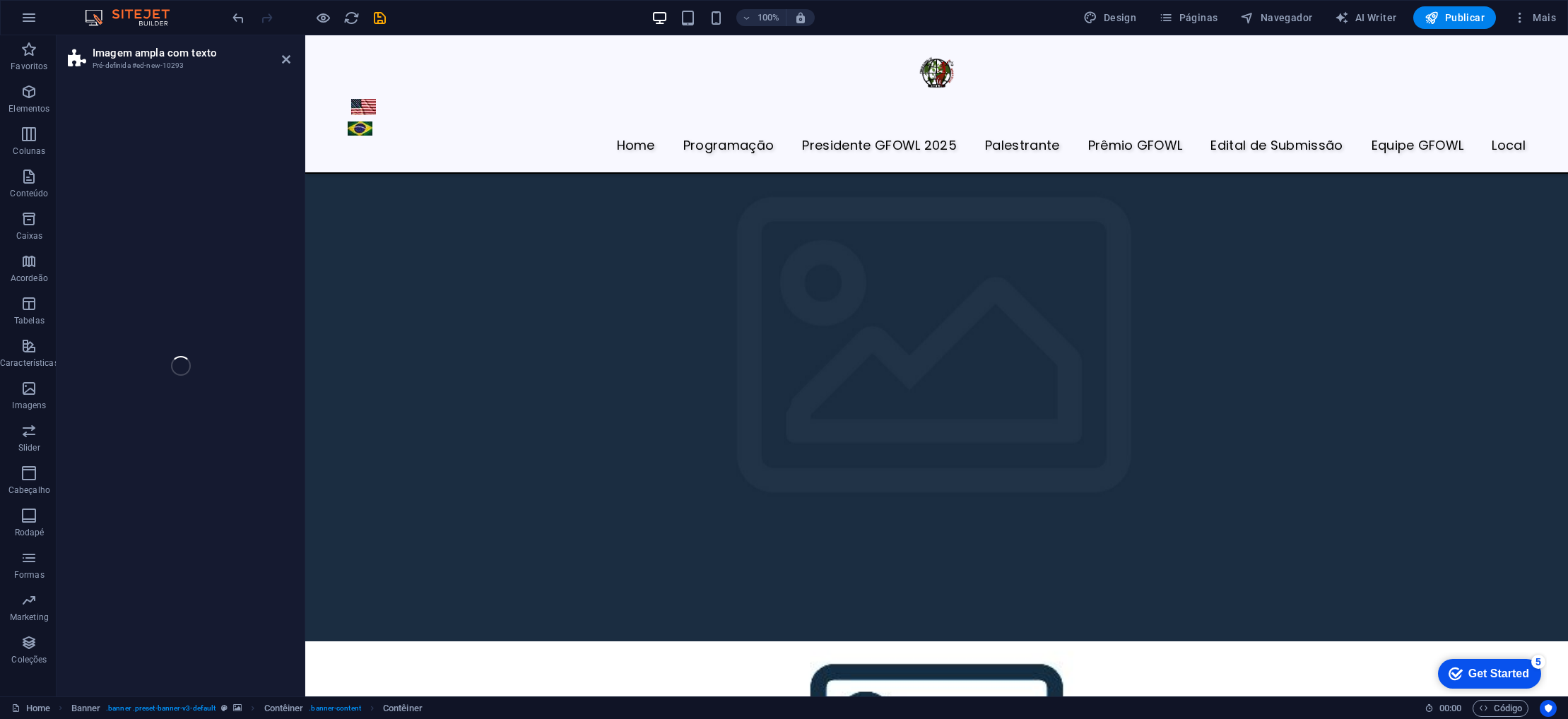
select select "%"
select select "preset-fullscreen-text-and-background-v3-alignments"
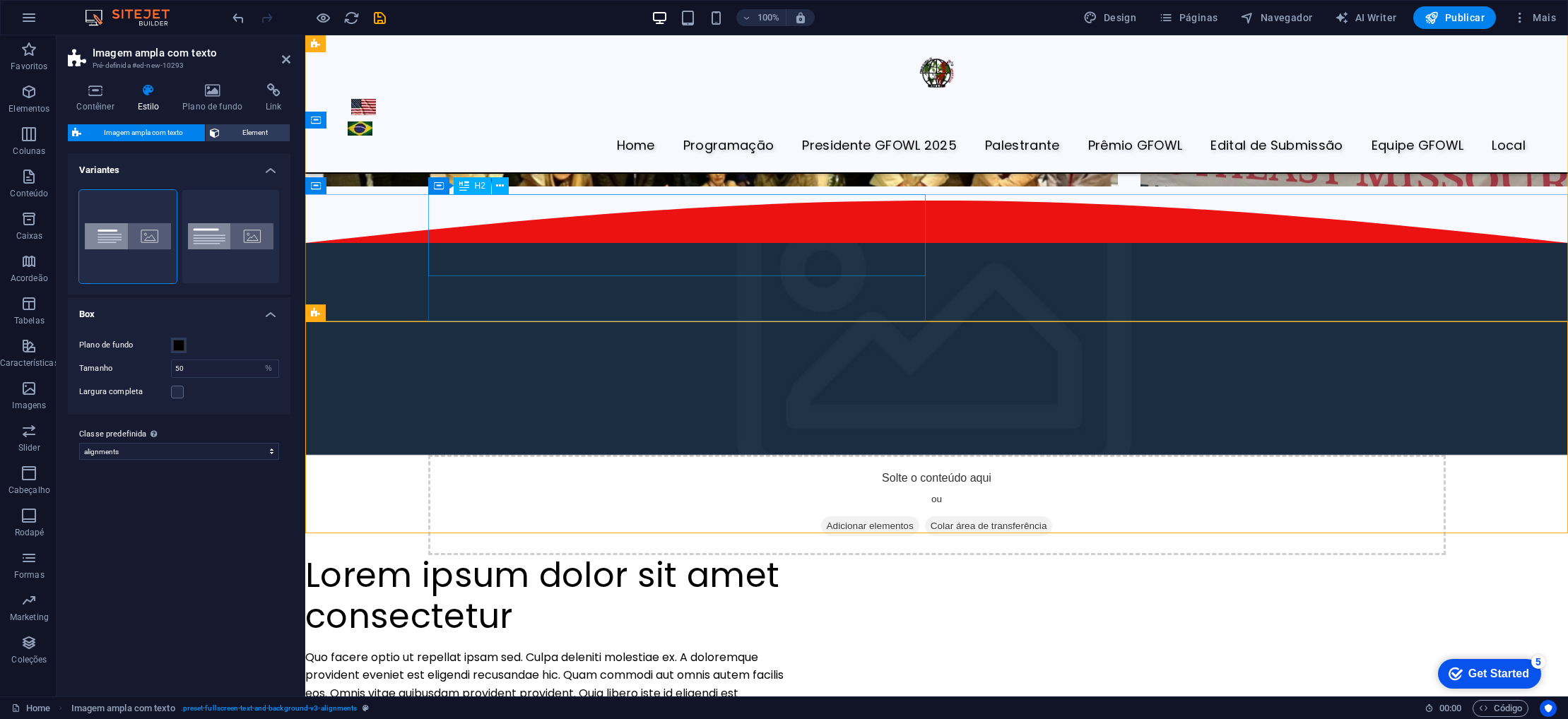
scroll to position [3234, 0]
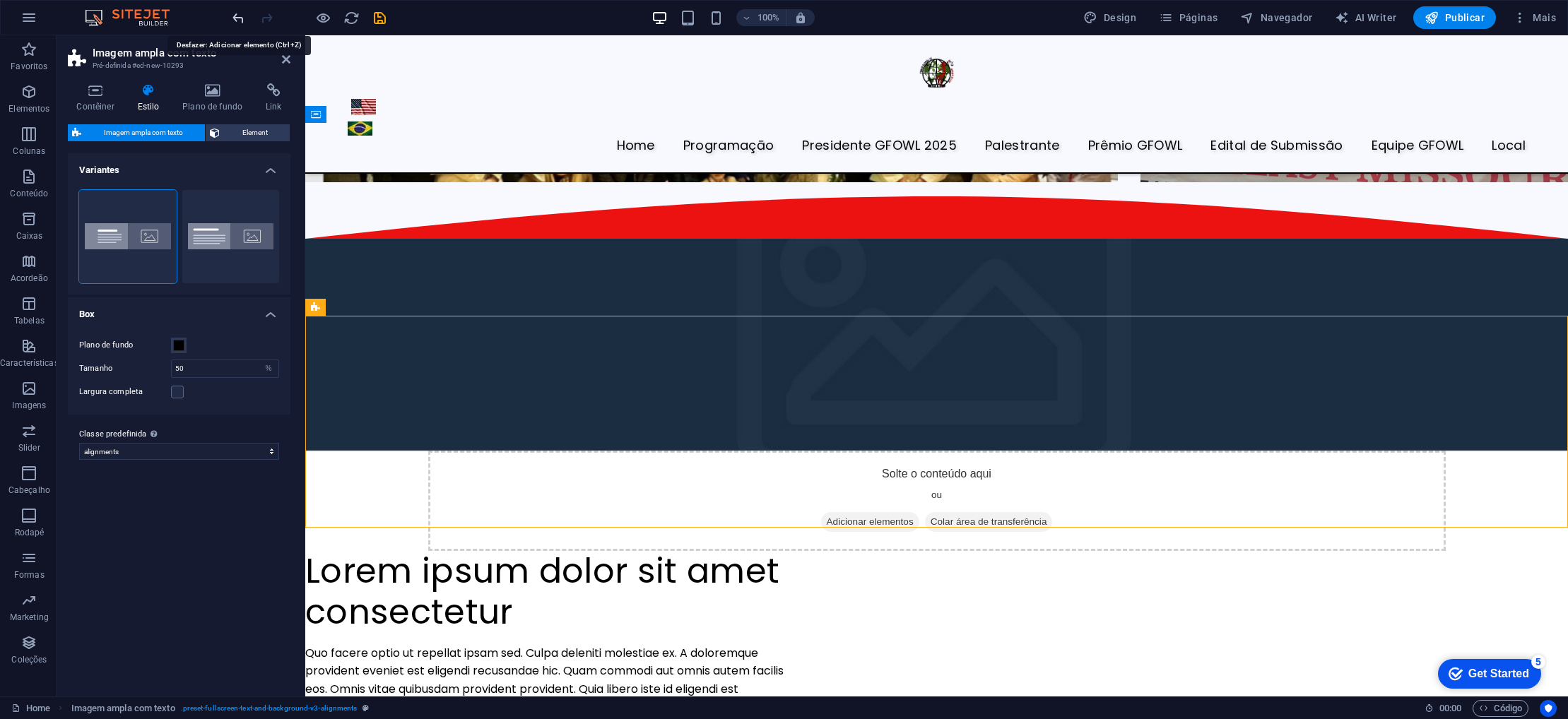
click at [234, 20] on icon "undo" at bounding box center [239, 18] width 16 height 16
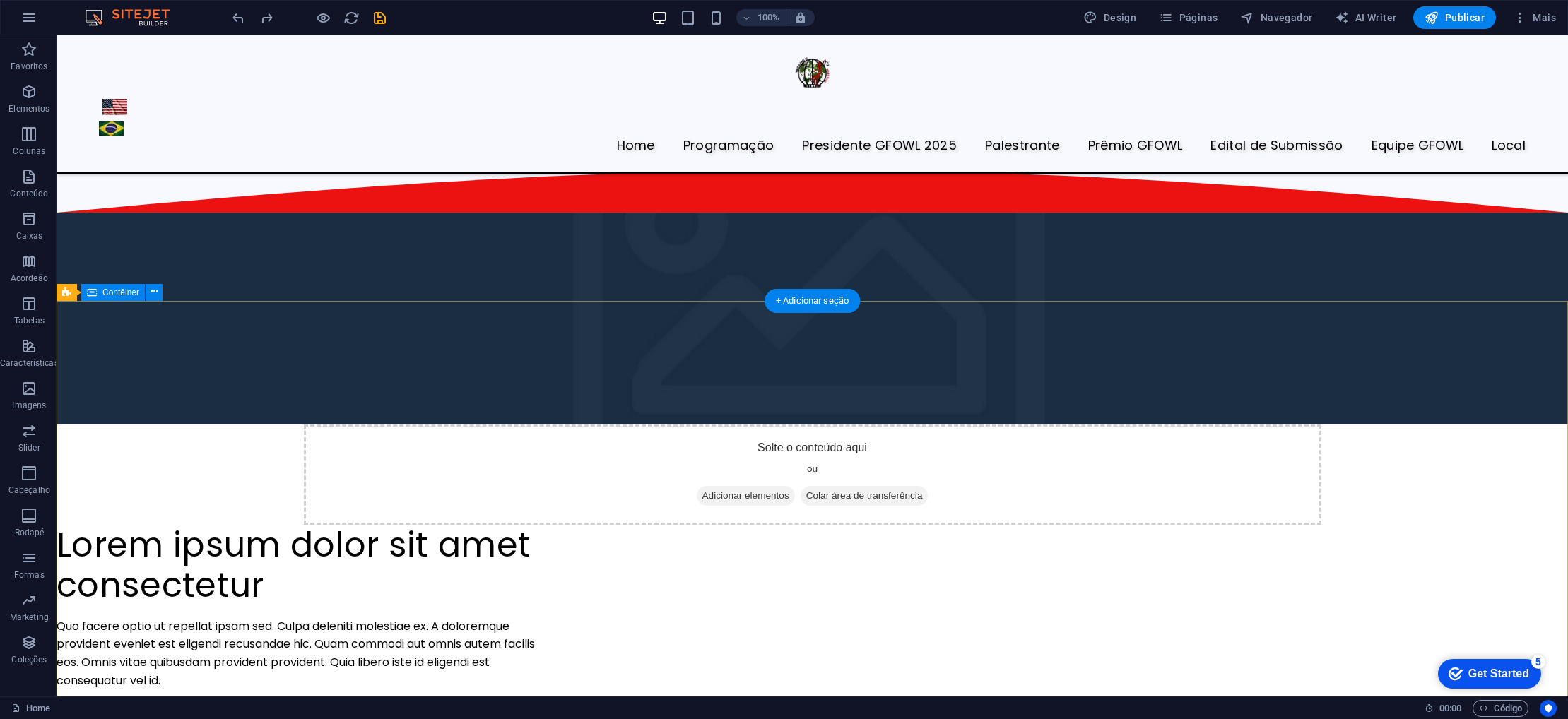
scroll to position [3613, 0]
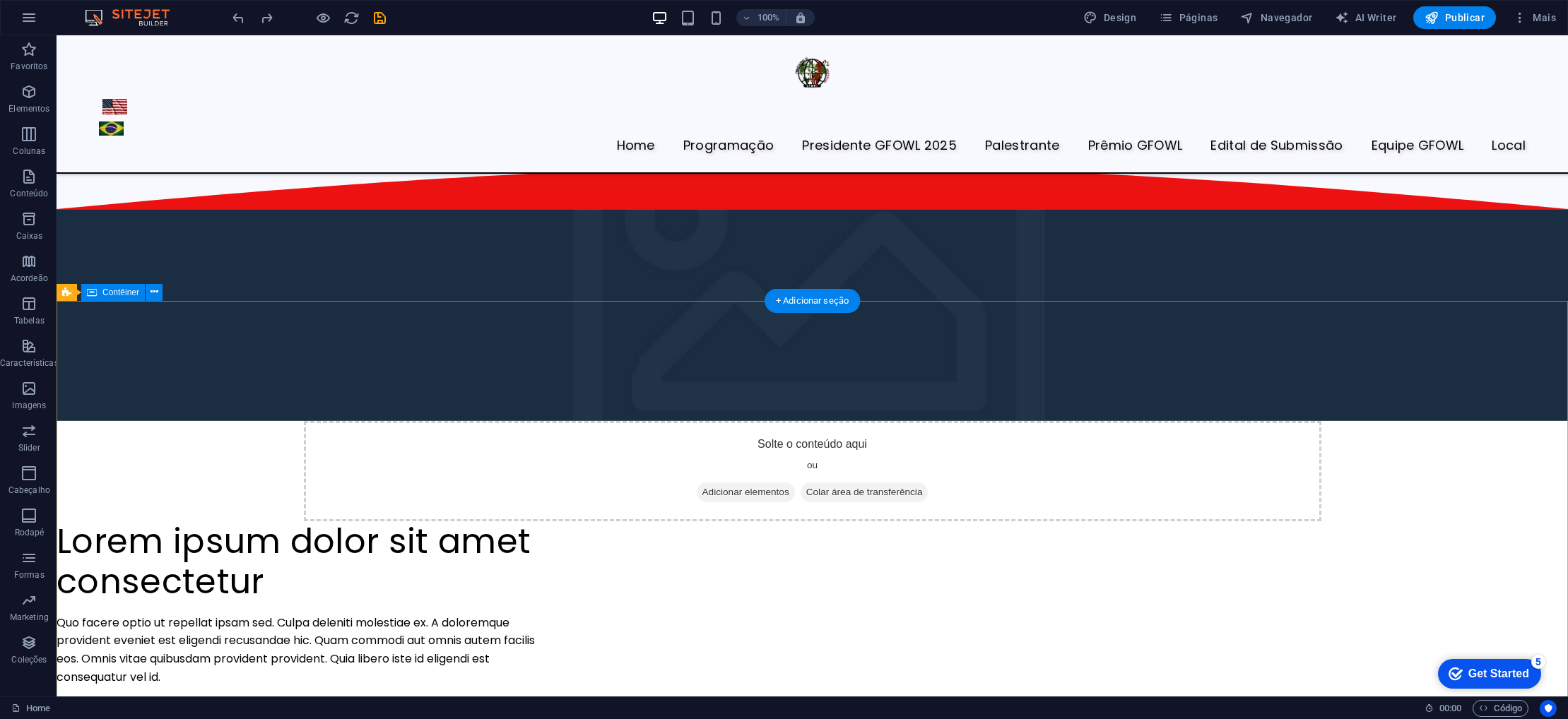
click at [150, 291] on icon at bounding box center [154, 292] width 8 height 15
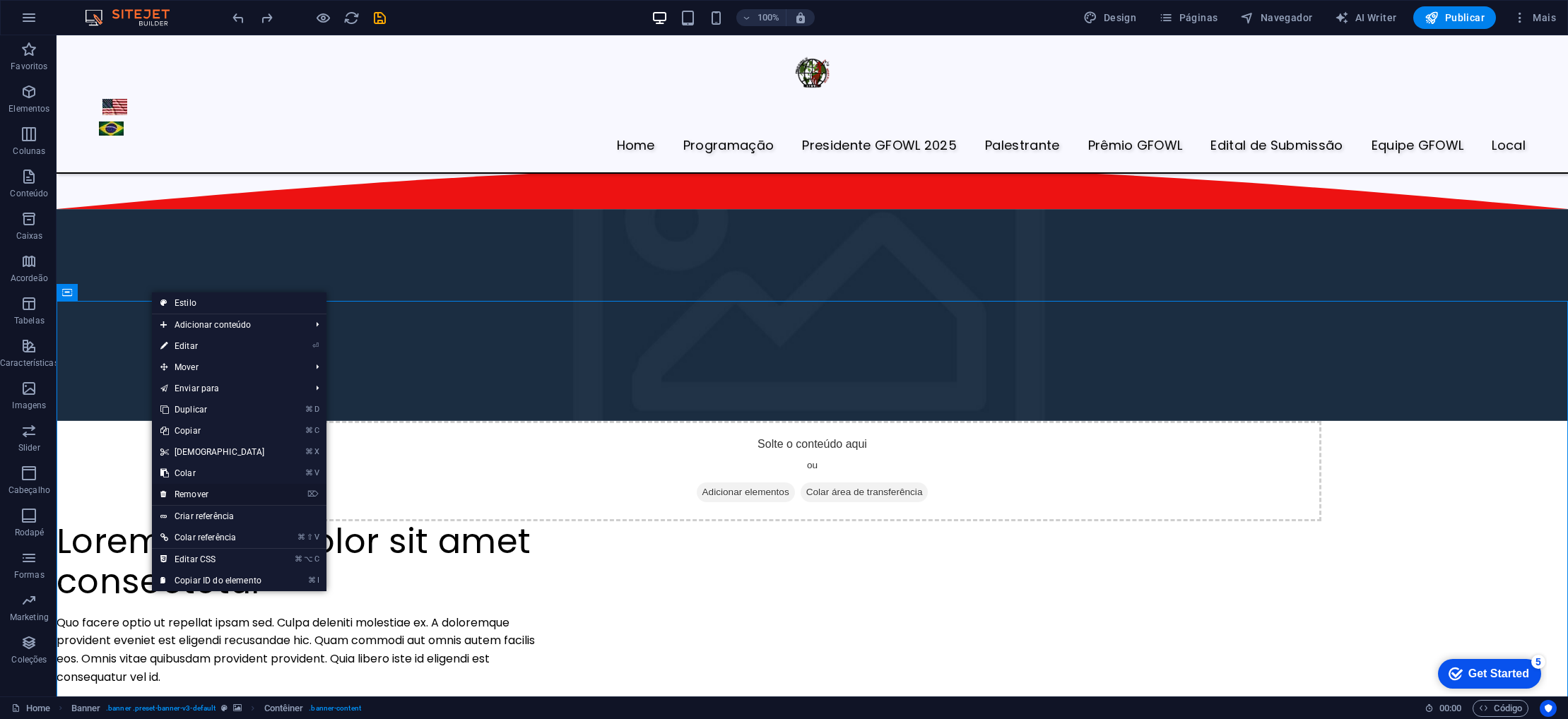
click at [202, 493] on link "⌦ Remover" at bounding box center [212, 494] width 121 height 21
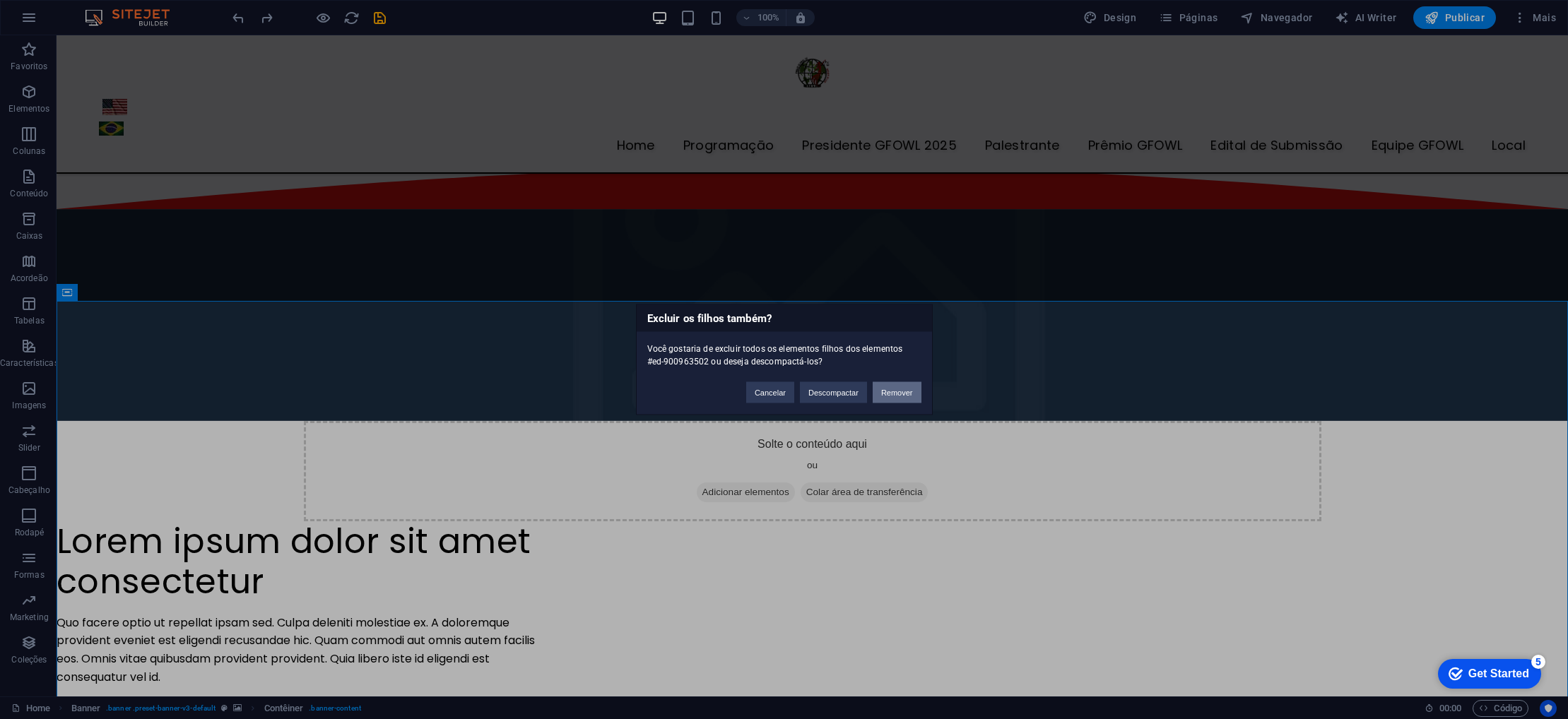
click at [888, 395] on button "Remover" at bounding box center [897, 392] width 48 height 21
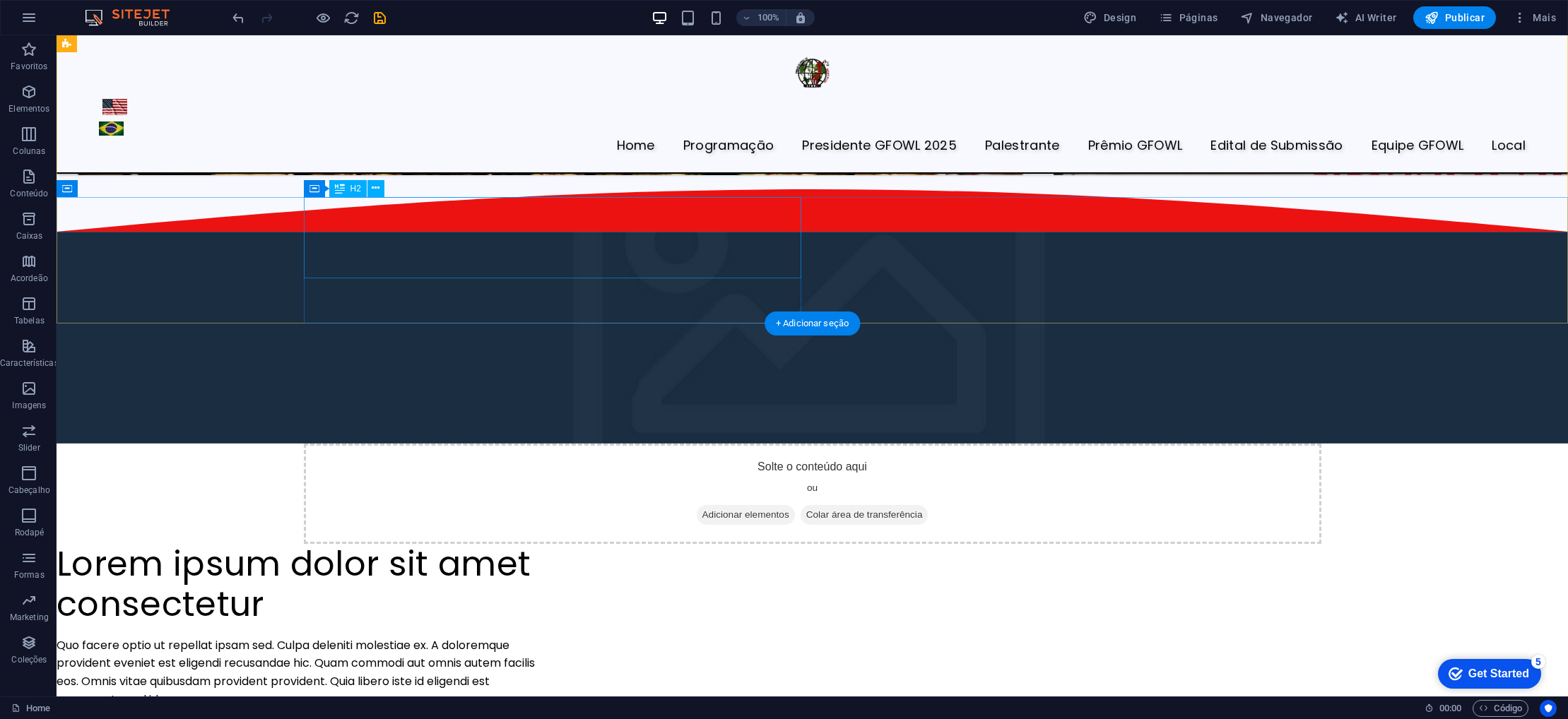
scroll to position [3593, 0]
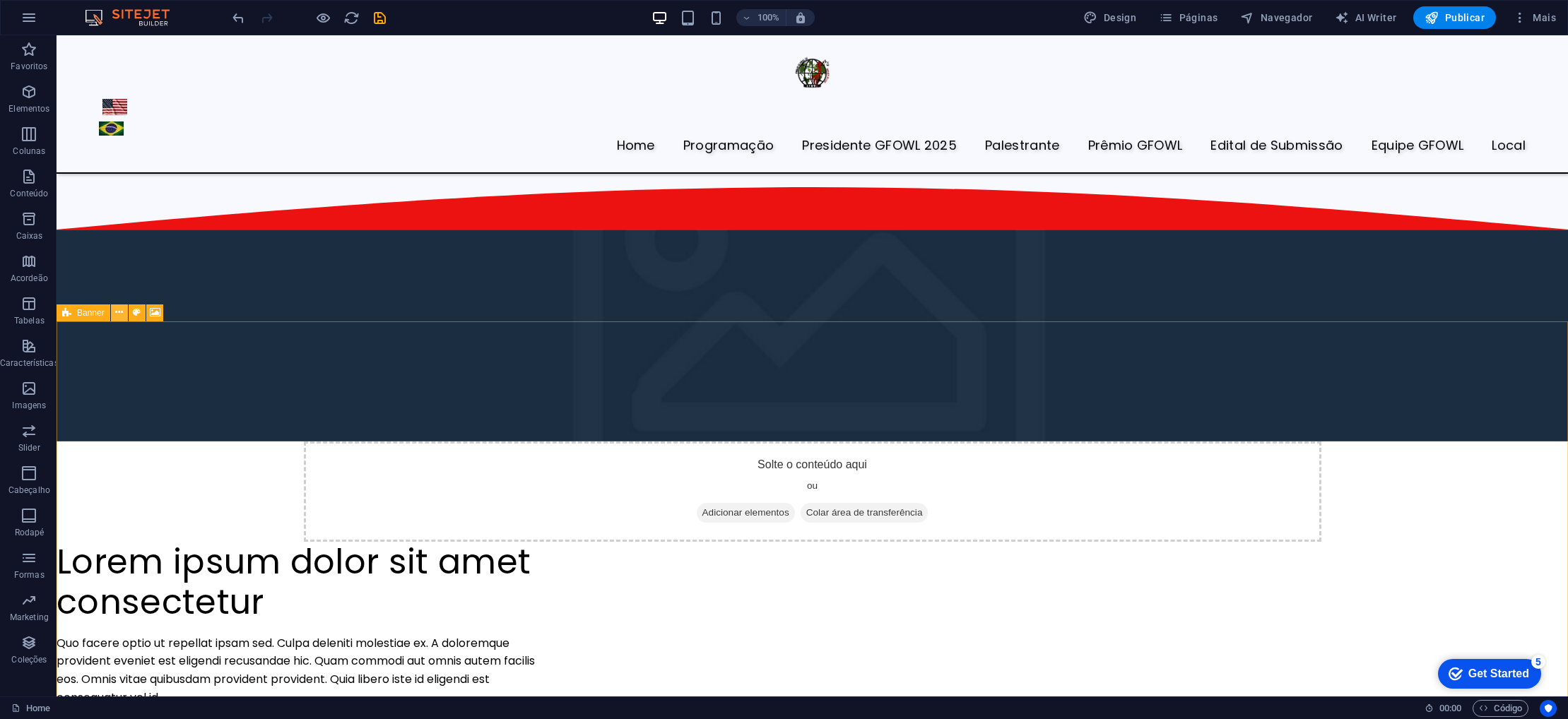
click at [121, 307] on icon at bounding box center [119, 312] width 8 height 15
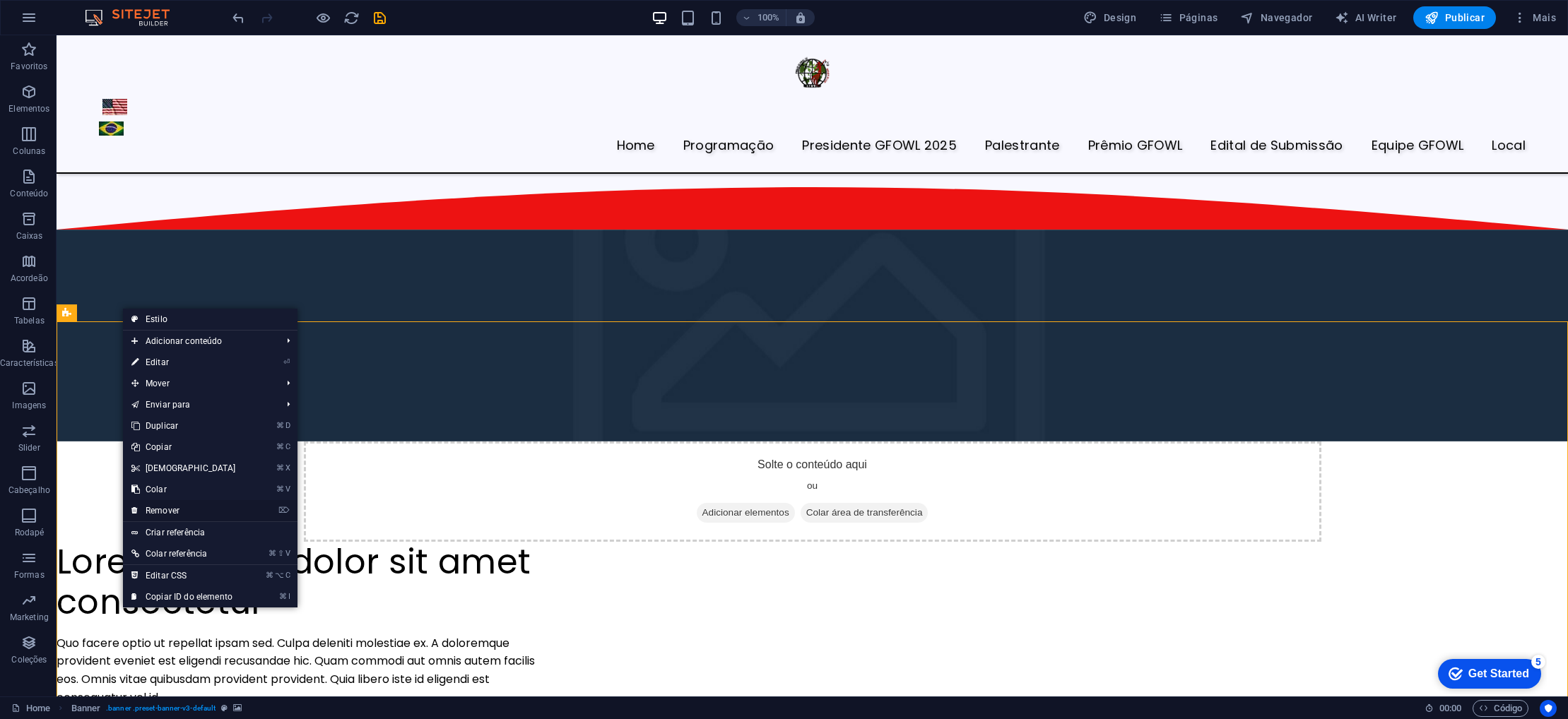
click at [180, 513] on link "⌦ Remover" at bounding box center [183, 510] width 121 height 21
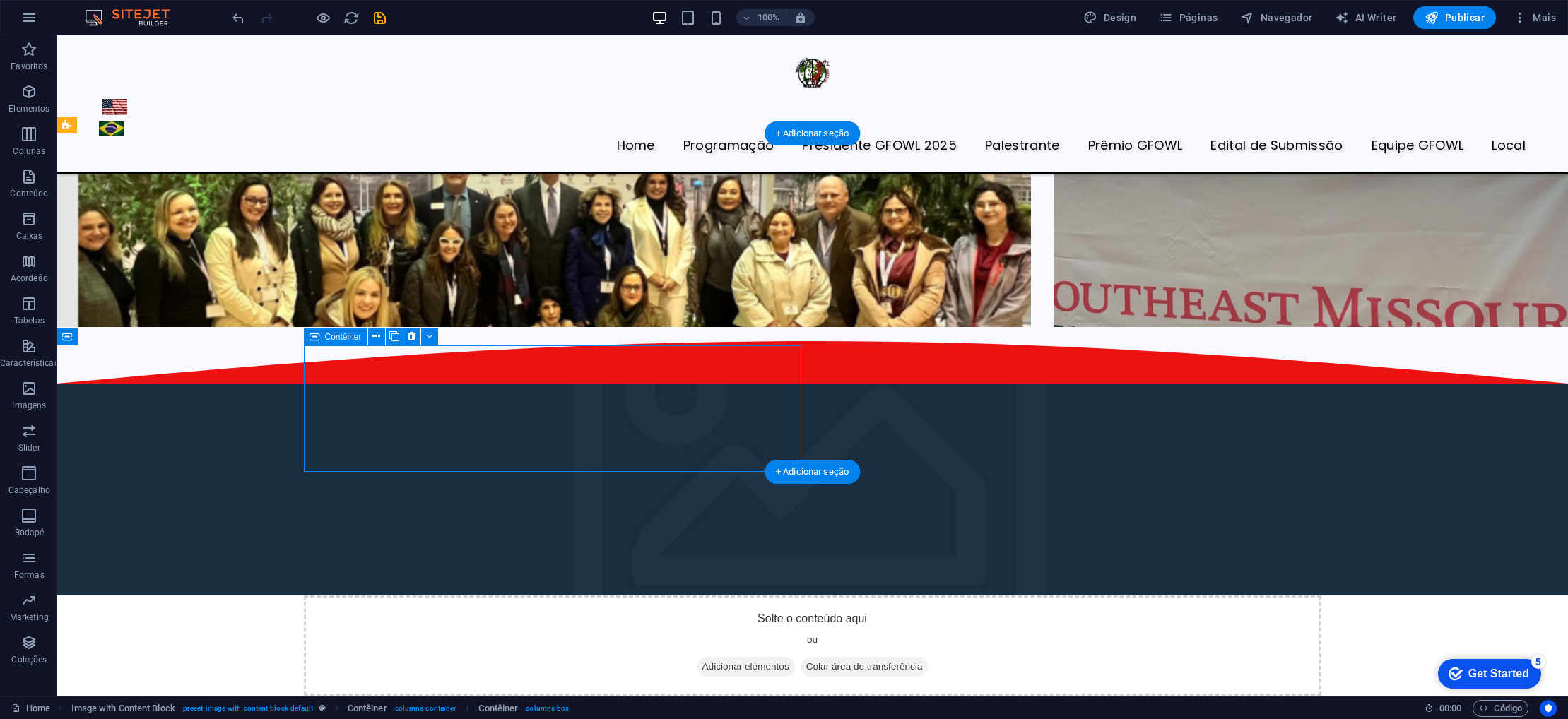
scroll to position [3443, 0]
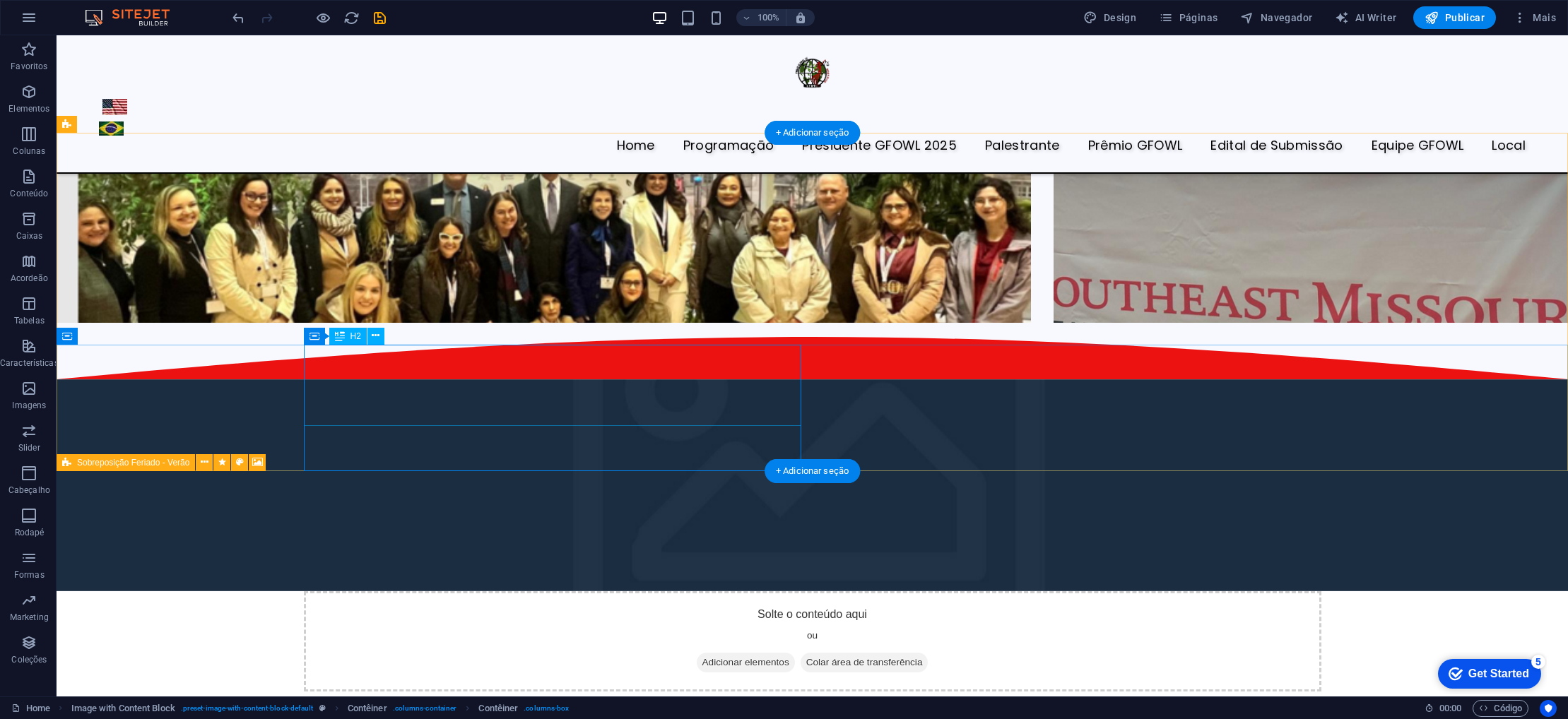
drag, startPoint x: 503, startPoint y: 513, endPoint x: 591, endPoint y: 403, distance: 140.9
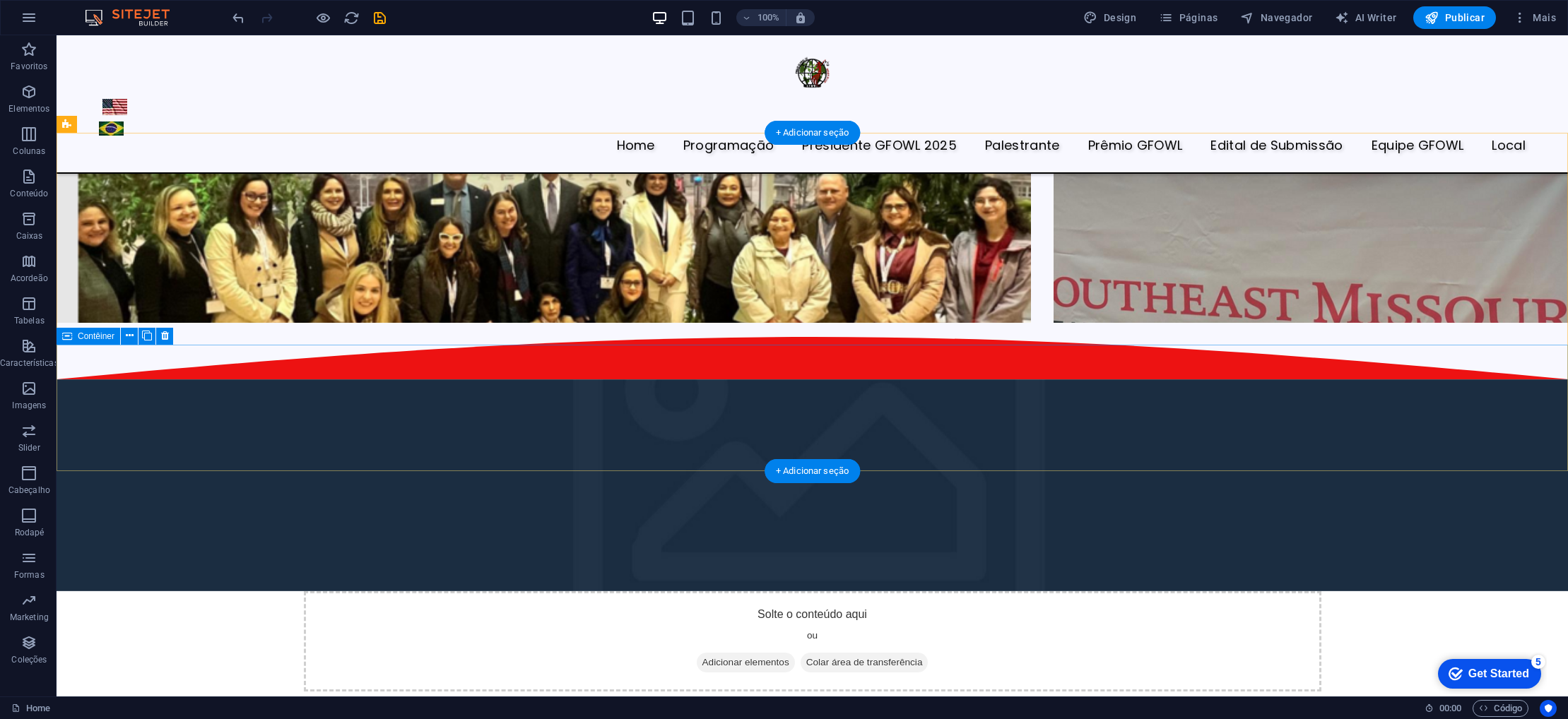
drag, startPoint x: 186, startPoint y: 370, endPoint x: 172, endPoint y: 367, distance: 14.3
click at [129, 334] on icon at bounding box center [130, 335] width 8 height 15
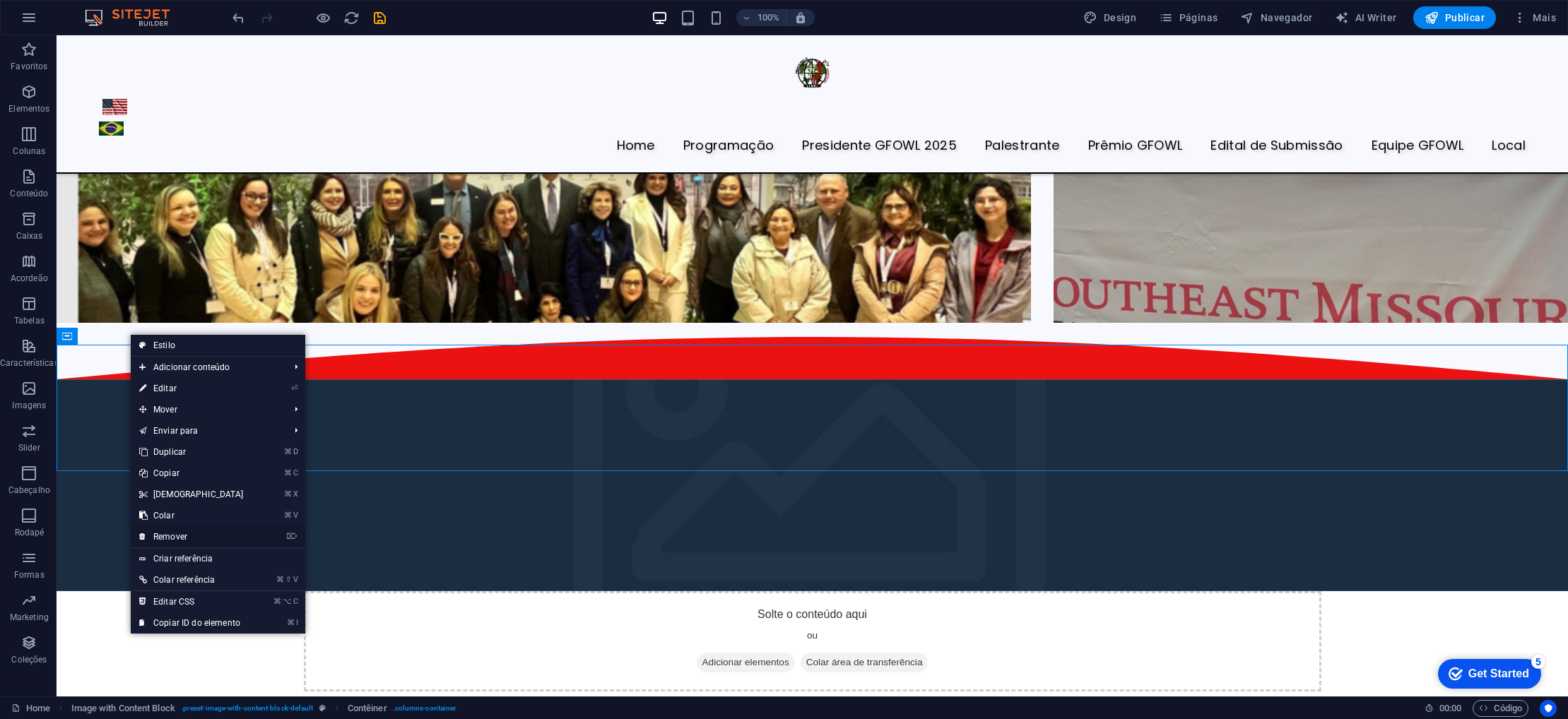
click at [188, 535] on link "⌦ Remover" at bounding box center [191, 536] width 121 height 21
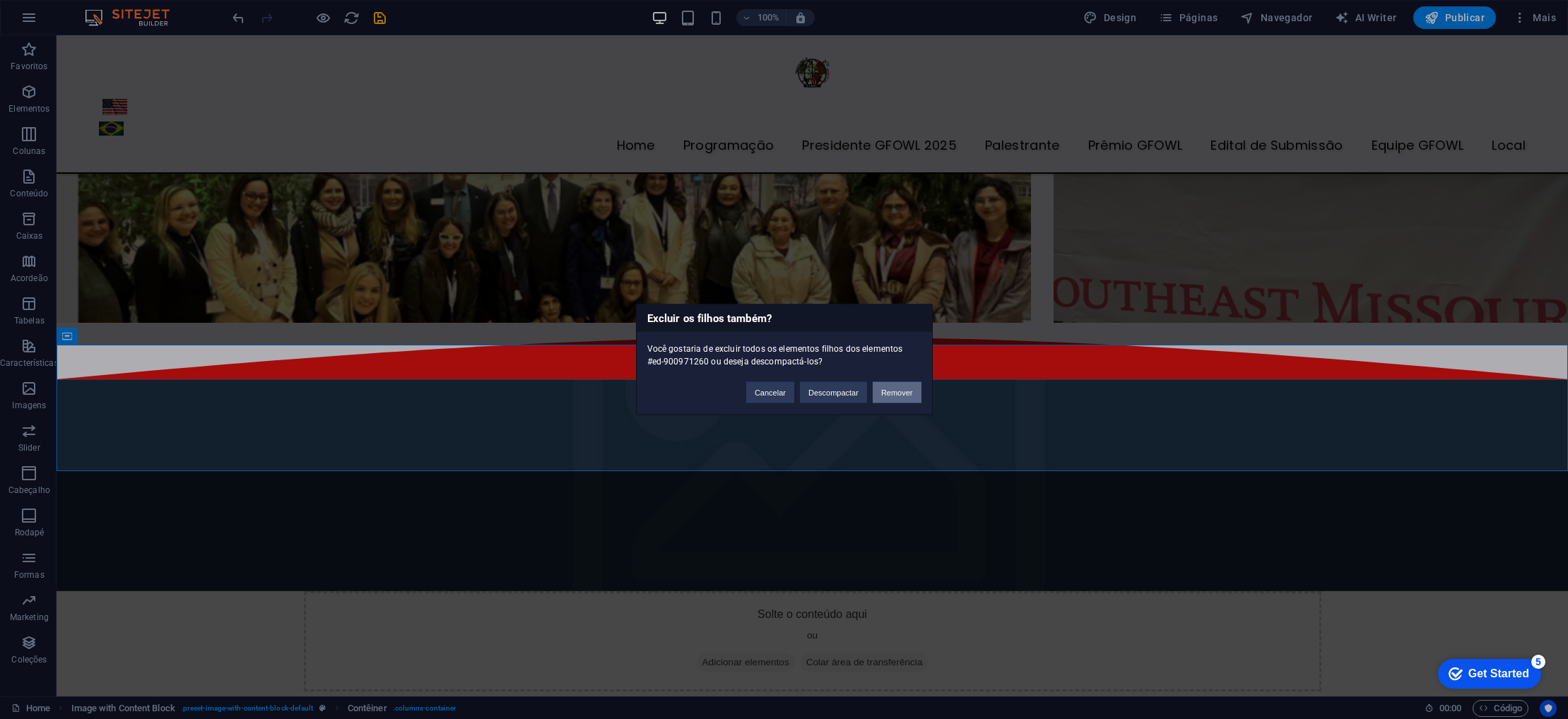
click at [900, 392] on button "Remover" at bounding box center [897, 392] width 48 height 21
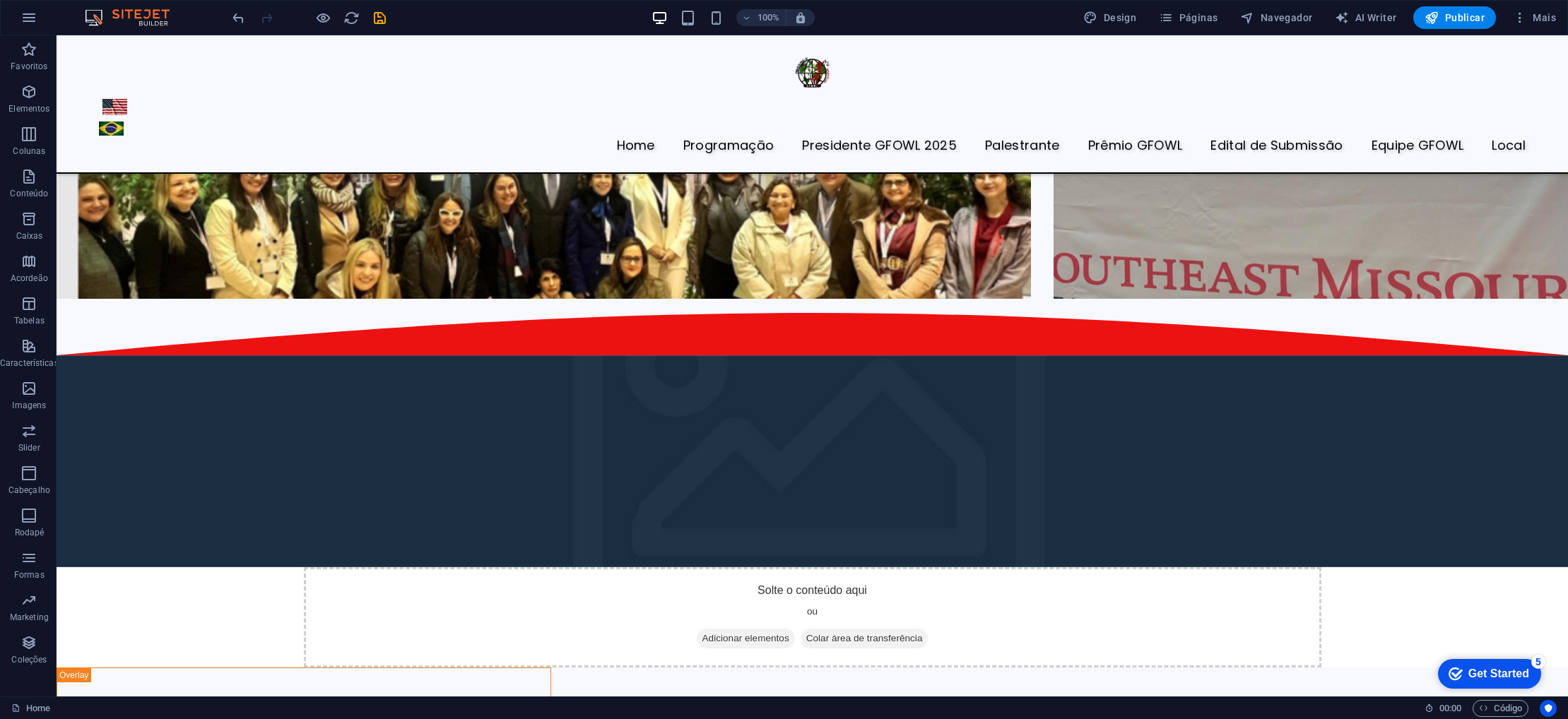
scroll to position [3470, 0]
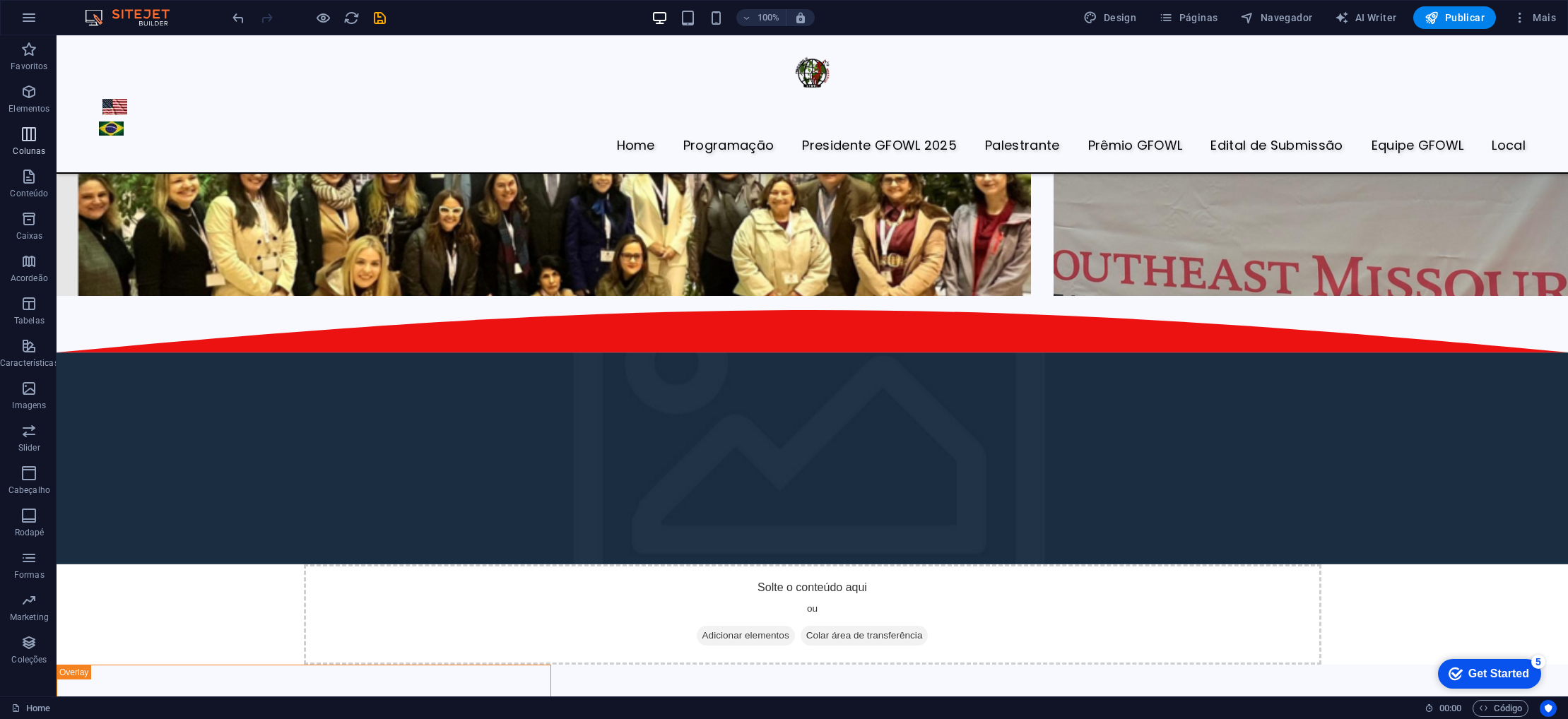
click at [25, 141] on icon "button" at bounding box center [29, 134] width 17 height 17
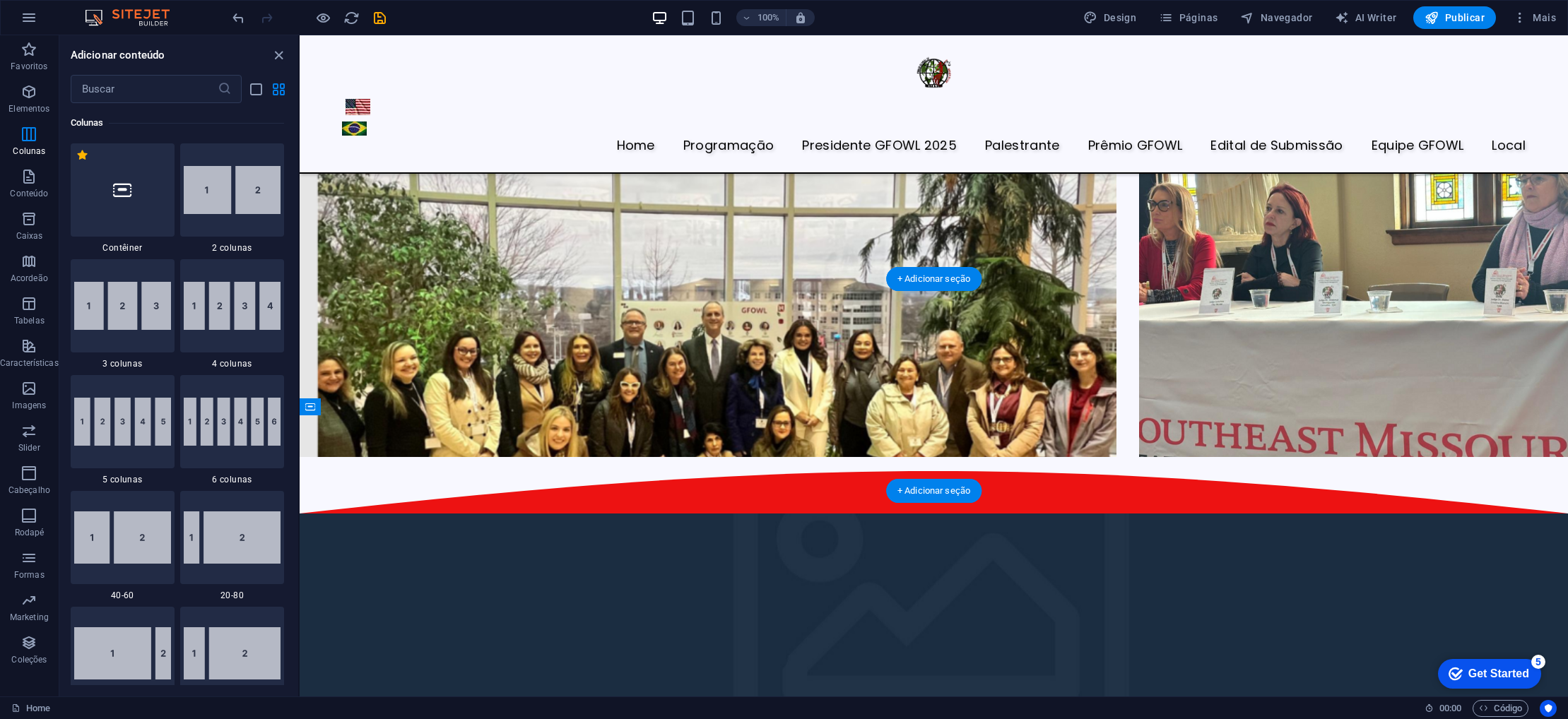
scroll to position [2938, 0]
click at [411, 513] on figure at bounding box center [934, 618] width 1268 height 212
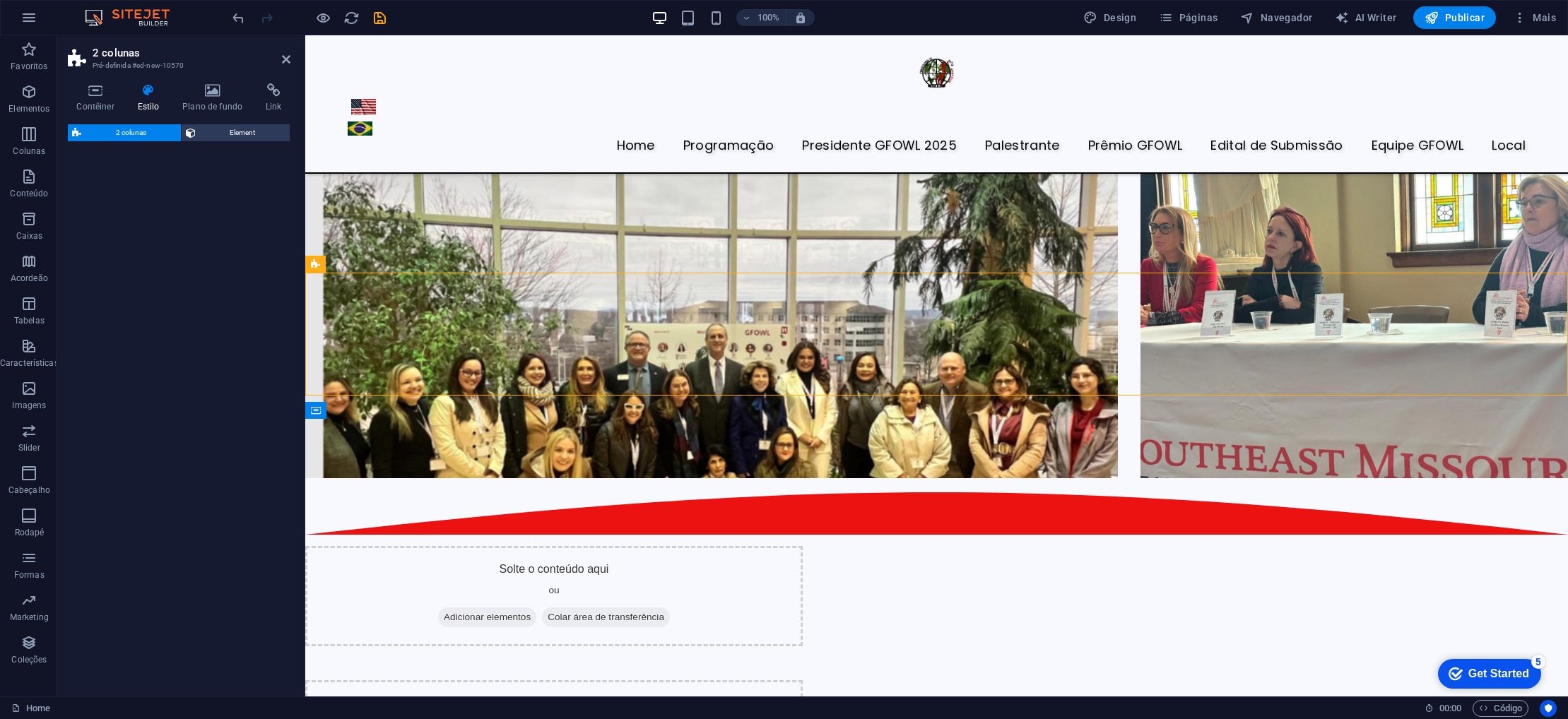
select select "rem"
select select "preset-columns-two-v2-default"
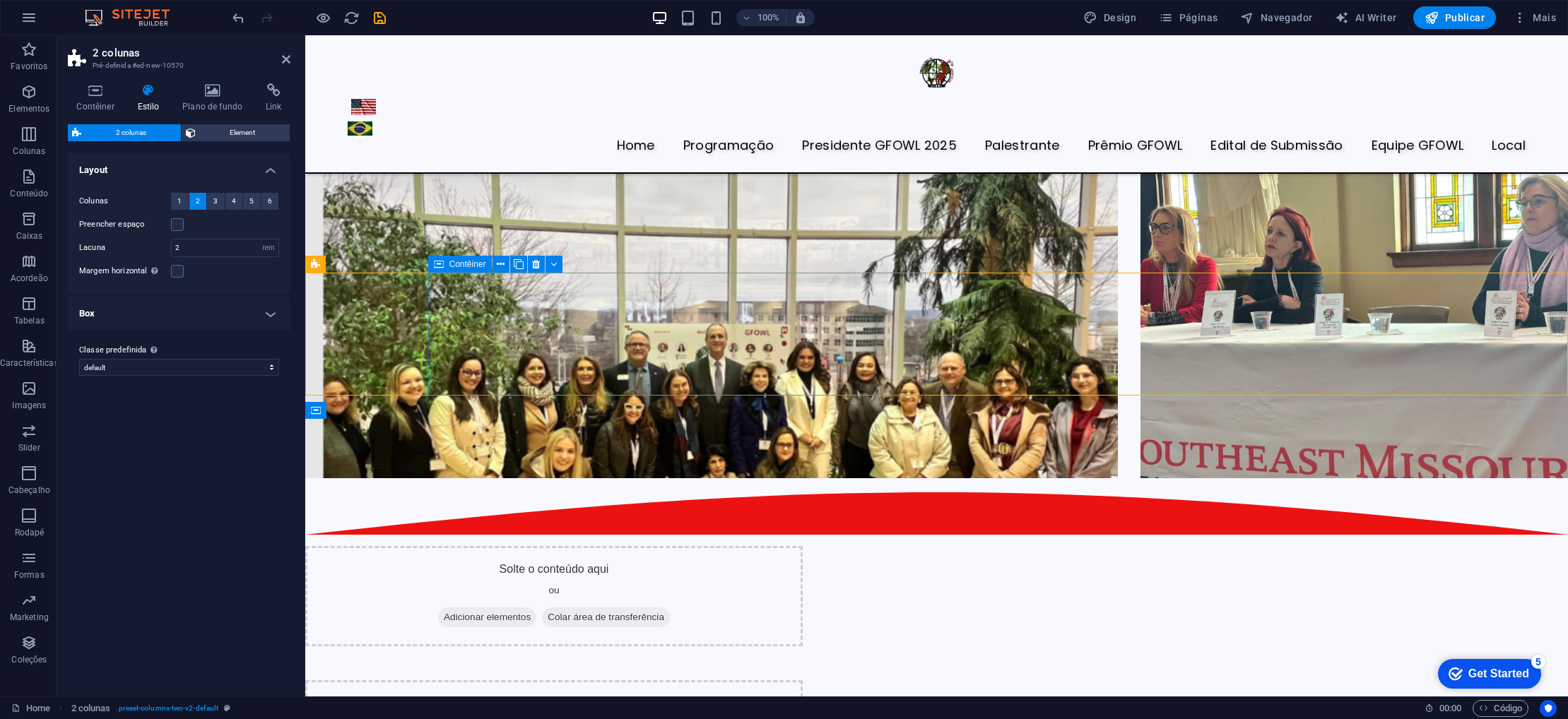
scroll to position [2939, 0]
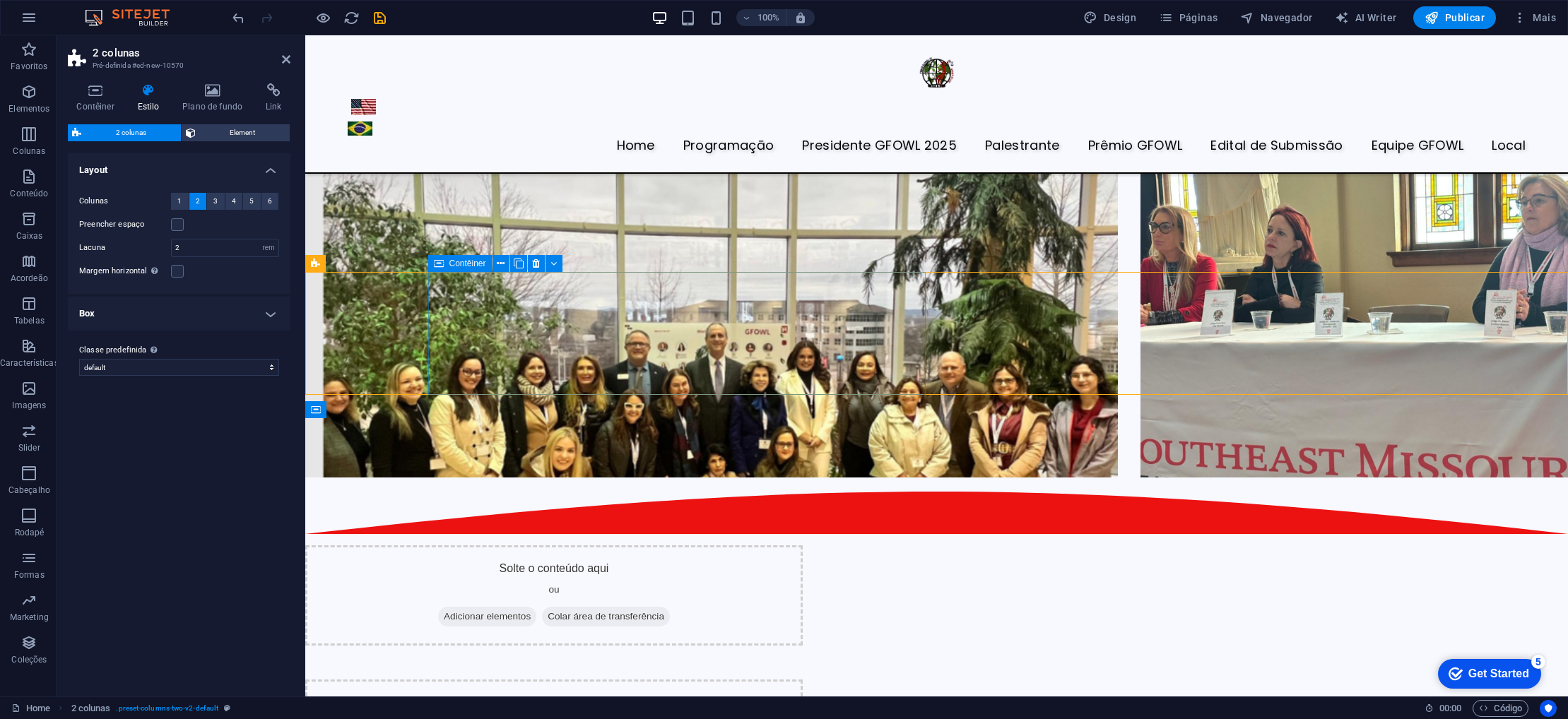
click at [525, 546] on div "Solte o conteúdo aqui ou Adicionar elementos Colar área de transferência" at bounding box center [554, 596] width 497 height 100
click at [30, 98] on icon "button" at bounding box center [29, 92] width 17 height 17
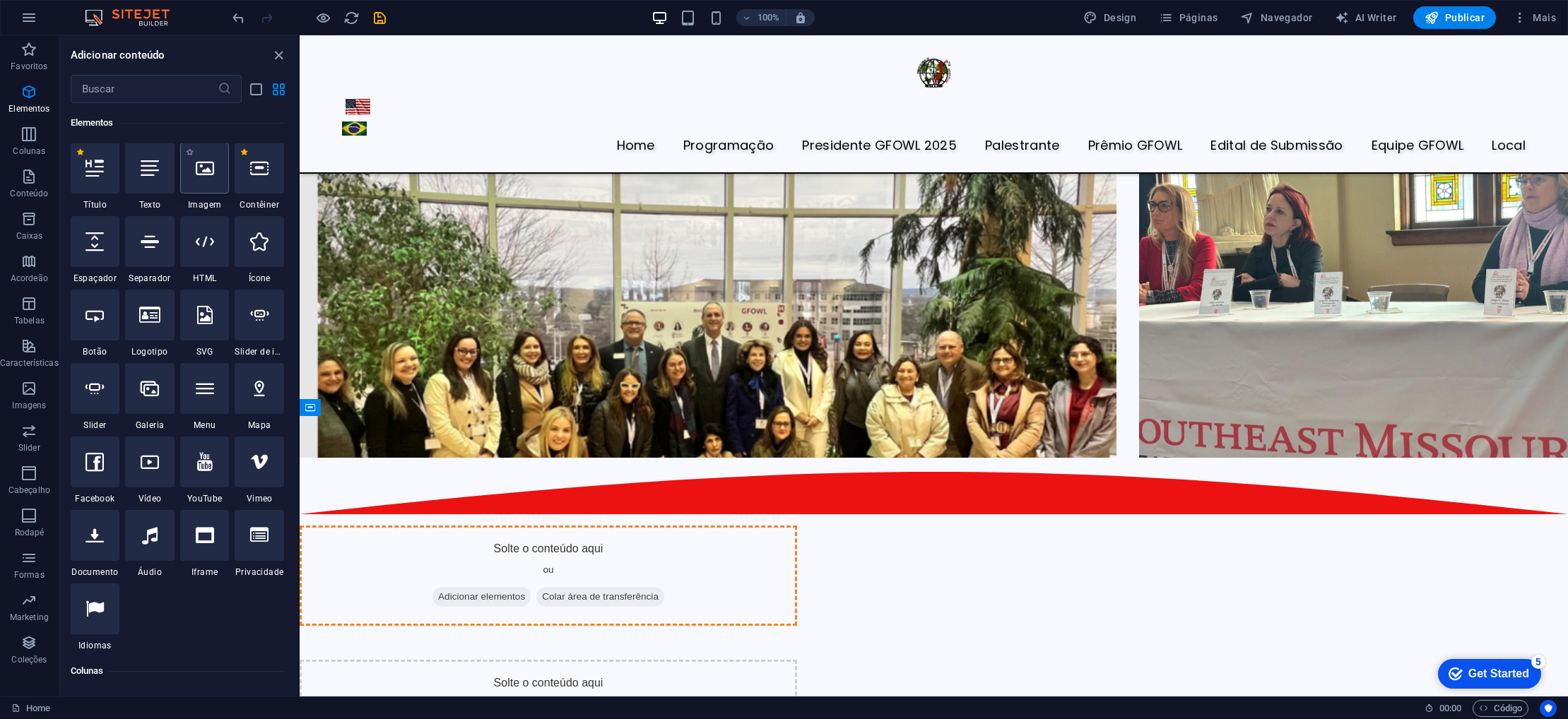
scroll to position [0, 0]
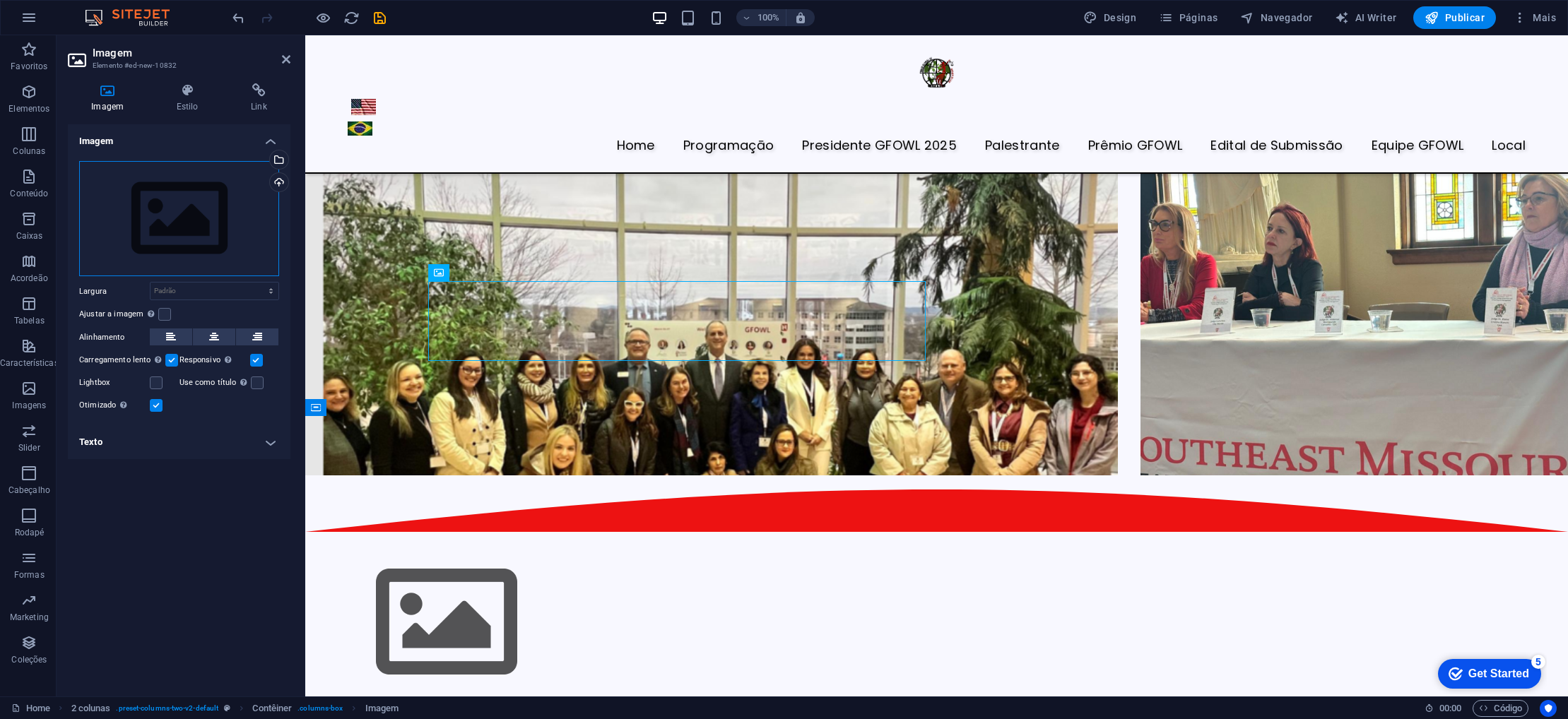
click at [209, 234] on div "Arraste os arquivos aqui, clique para escolher os arquivos ou selecione os arqu…" at bounding box center [179, 219] width 200 height 116
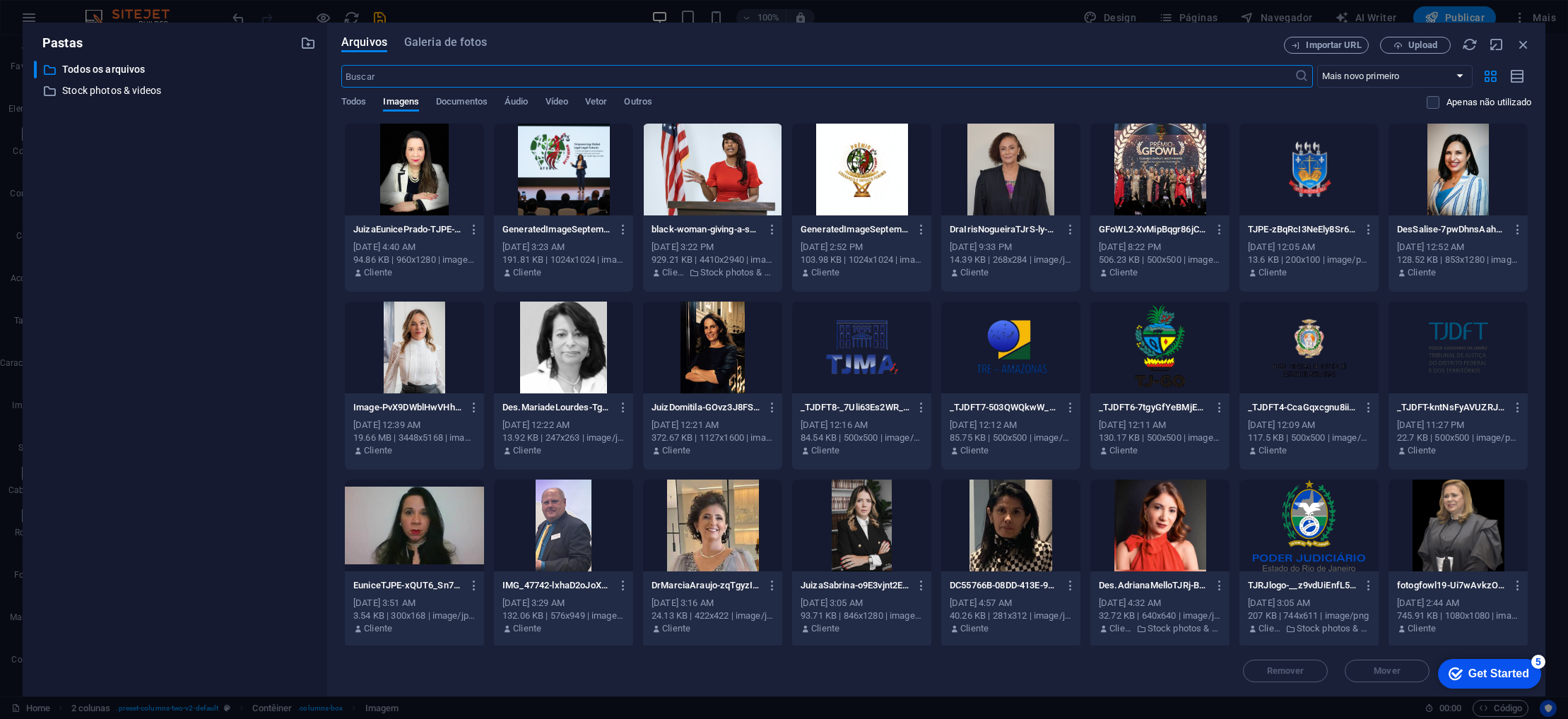
click at [574, 177] on div at bounding box center [564, 169] width 139 height 91
click at [574, 177] on div "1" at bounding box center [564, 169] width 139 height 91
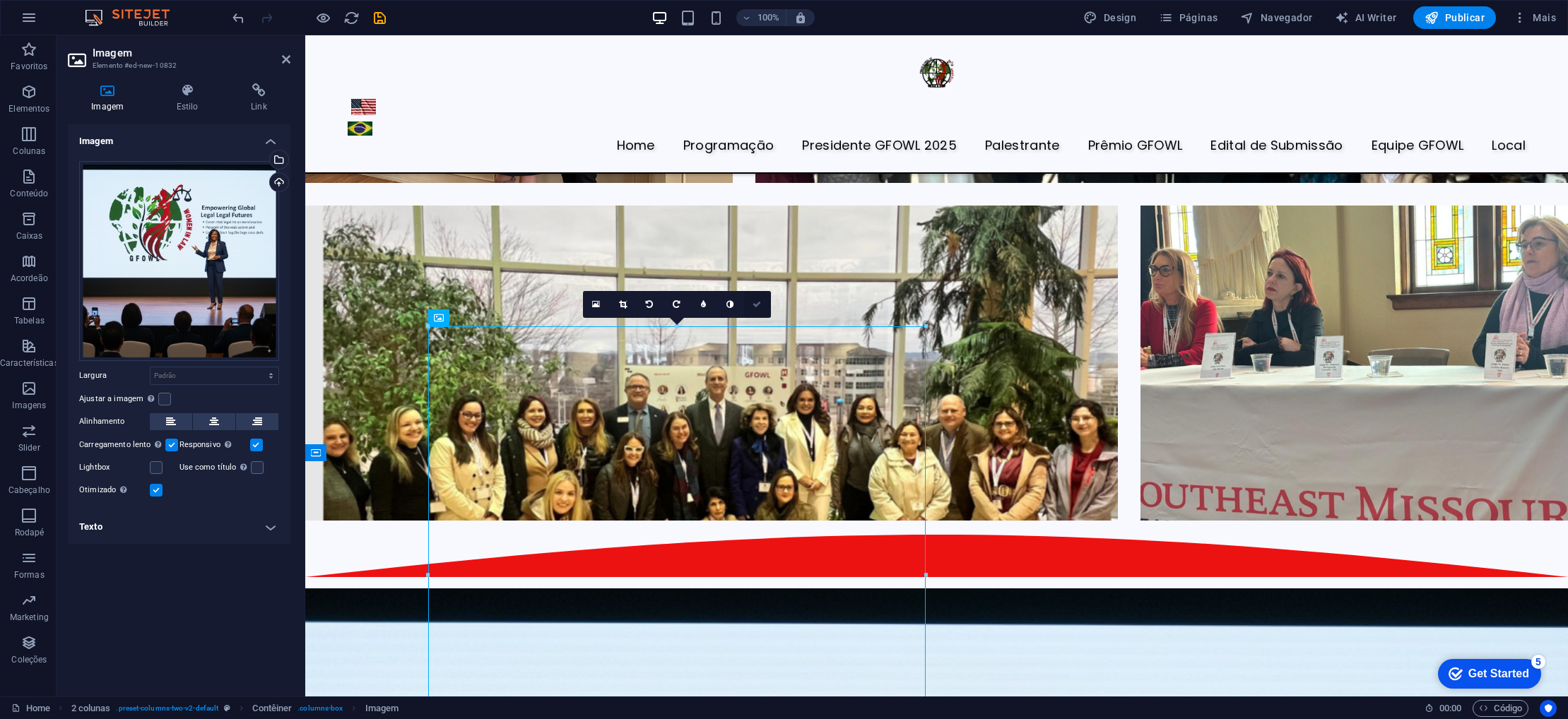
click at [752, 306] on link at bounding box center [758, 304] width 27 height 27
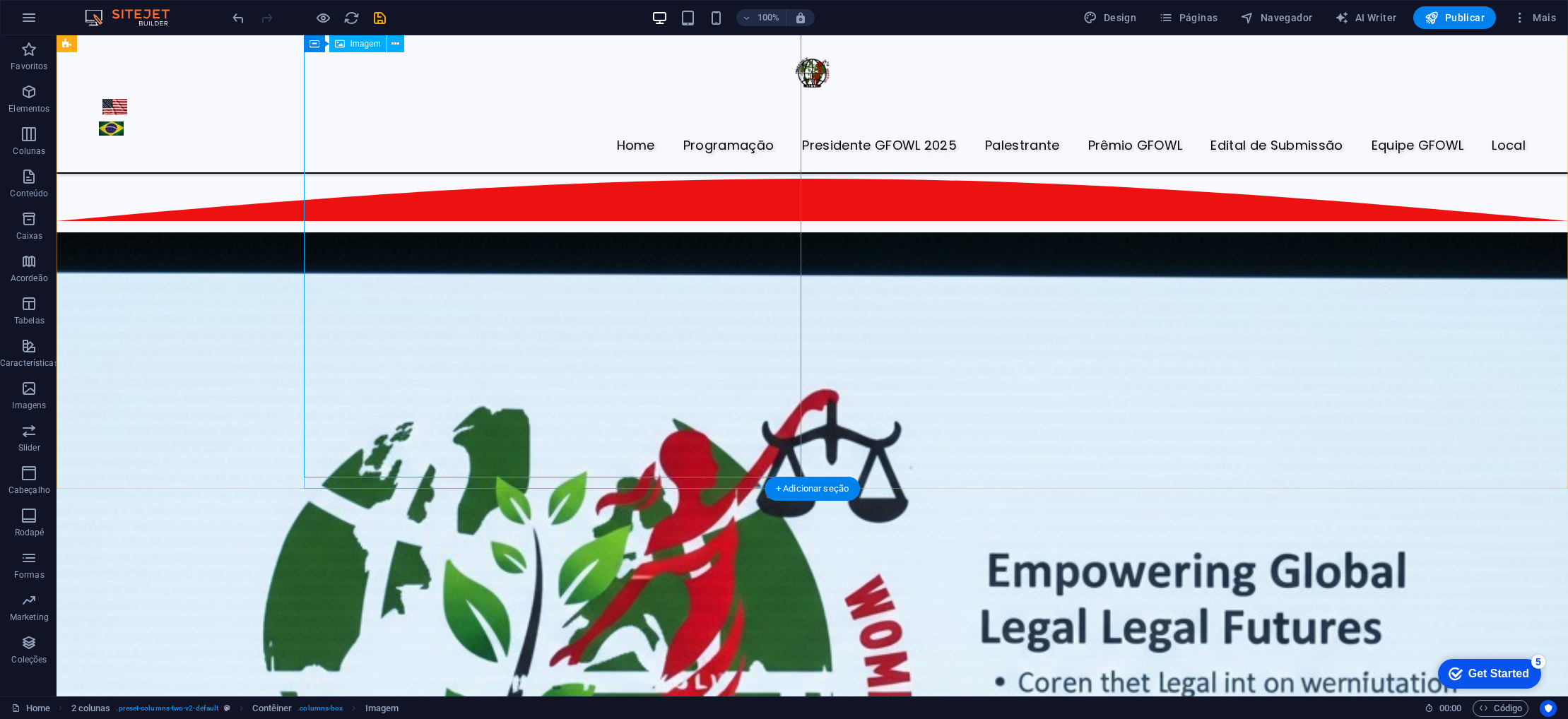
scroll to position [3603, 0]
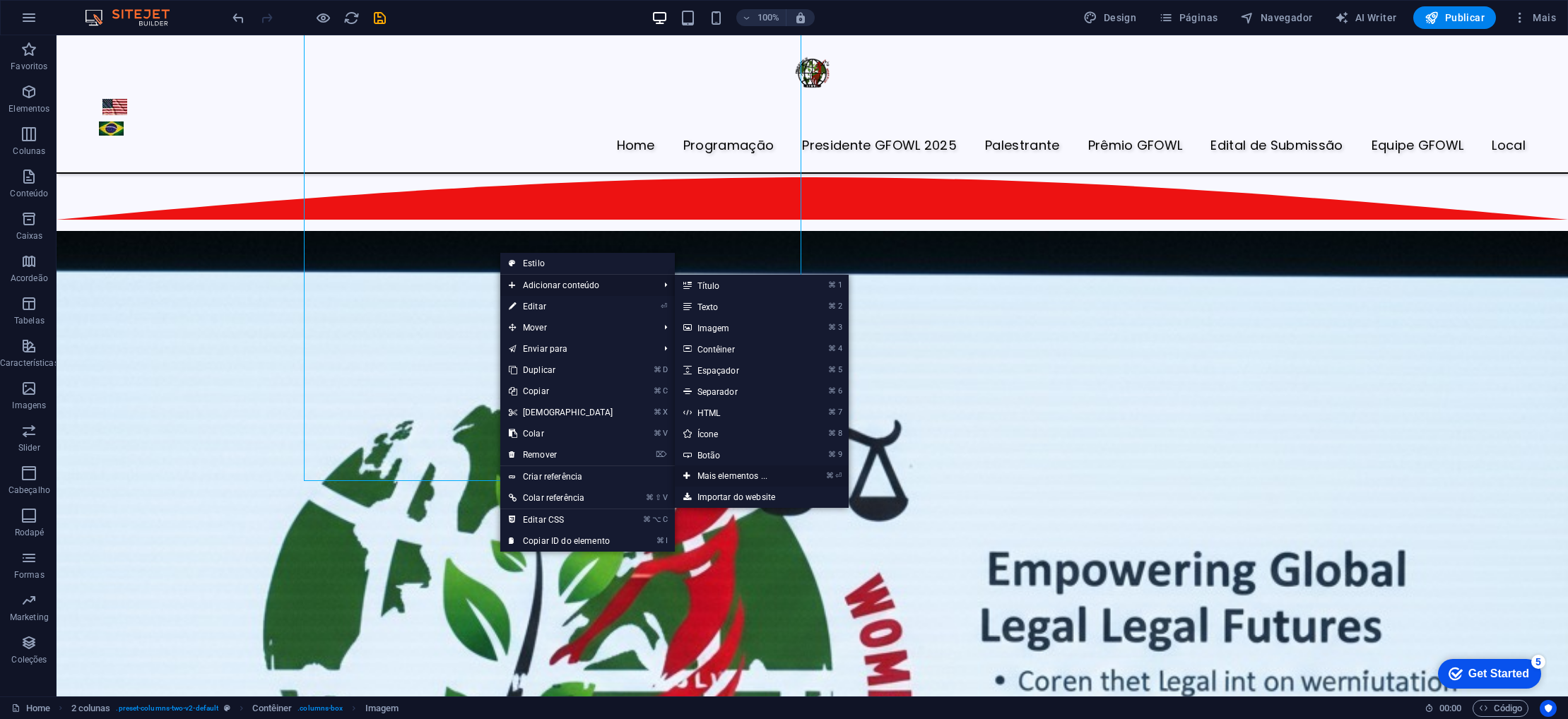
click at [705, 477] on link "⌘ ⏎ Mais elementos ..." at bounding box center [735, 476] width 121 height 21
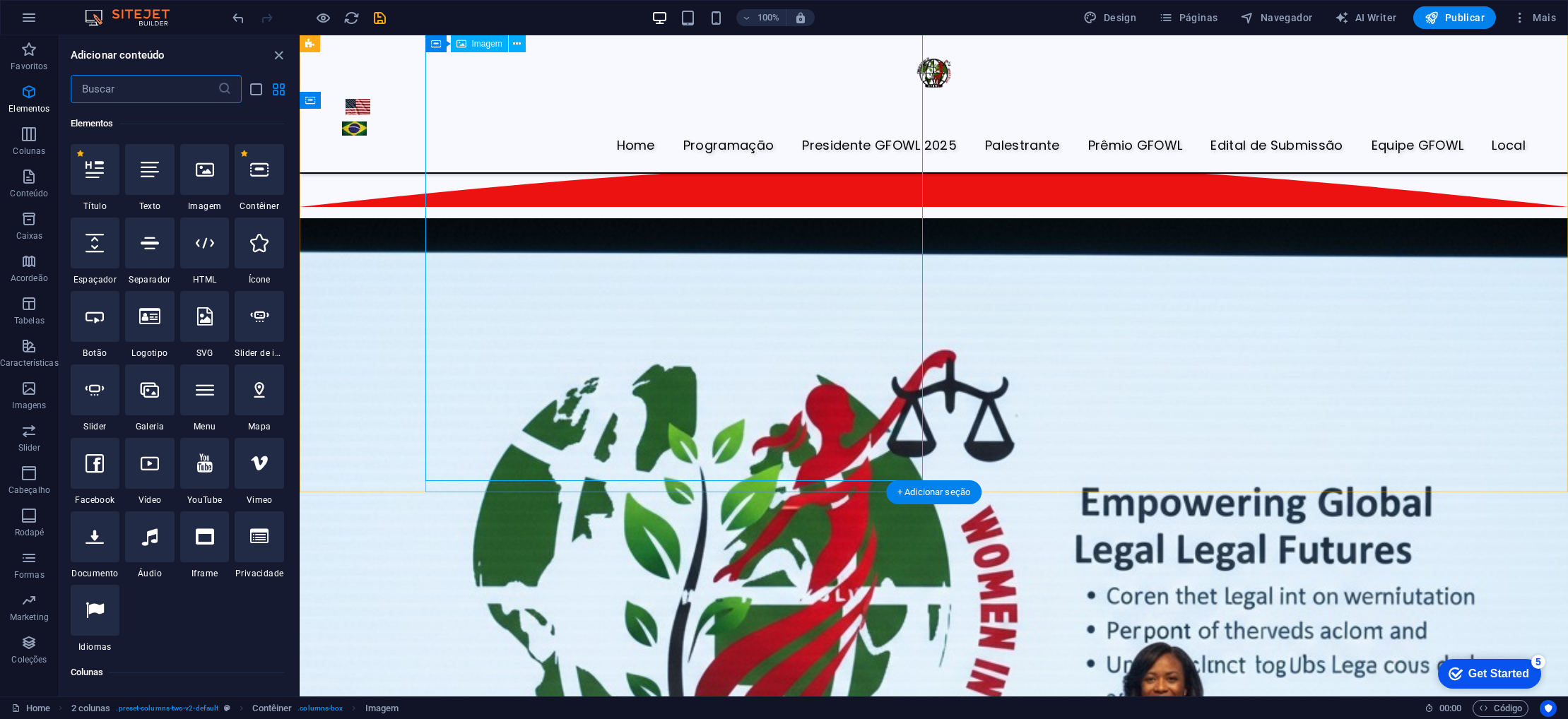
scroll to position [150, 0]
click at [158, 180] on div at bounding box center [149, 168] width 49 height 51
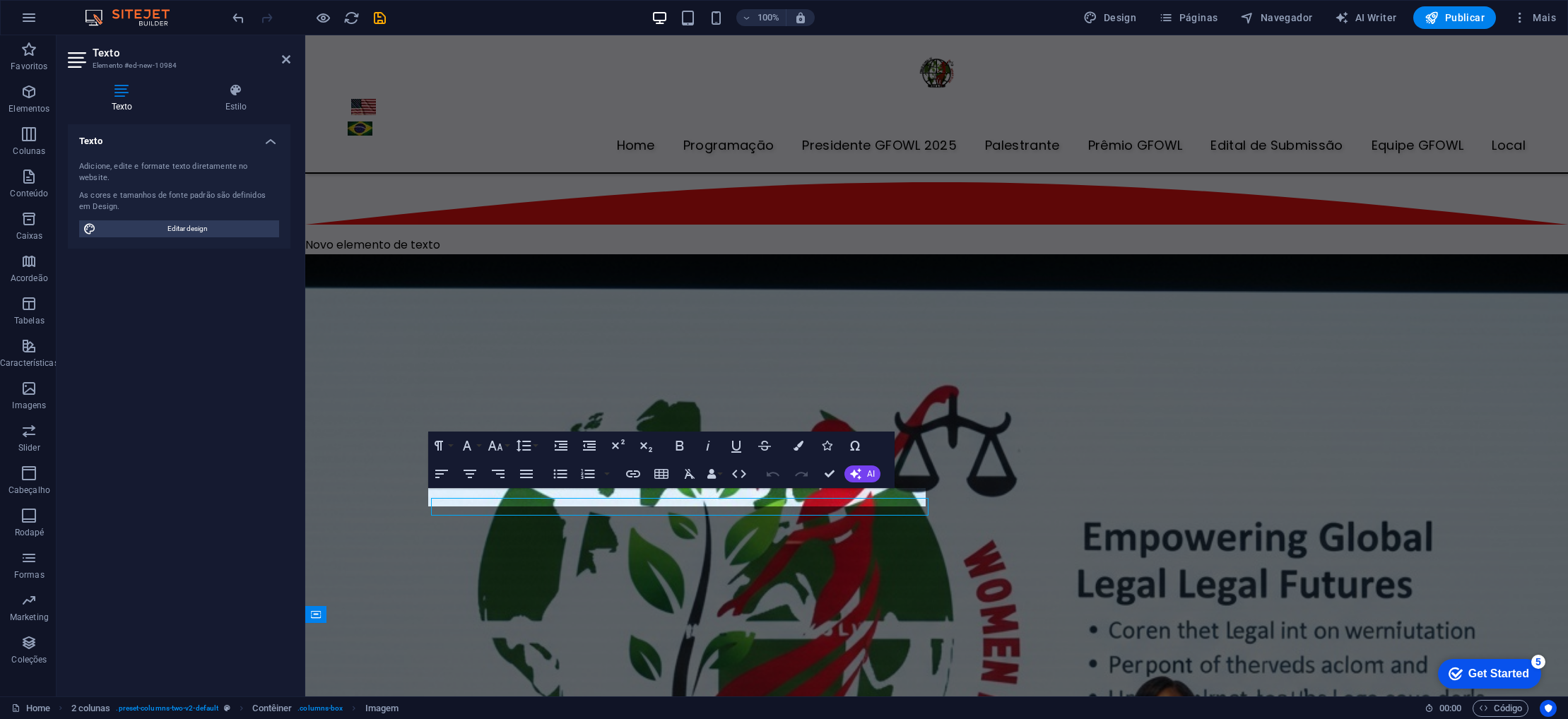
scroll to position [2865, 0]
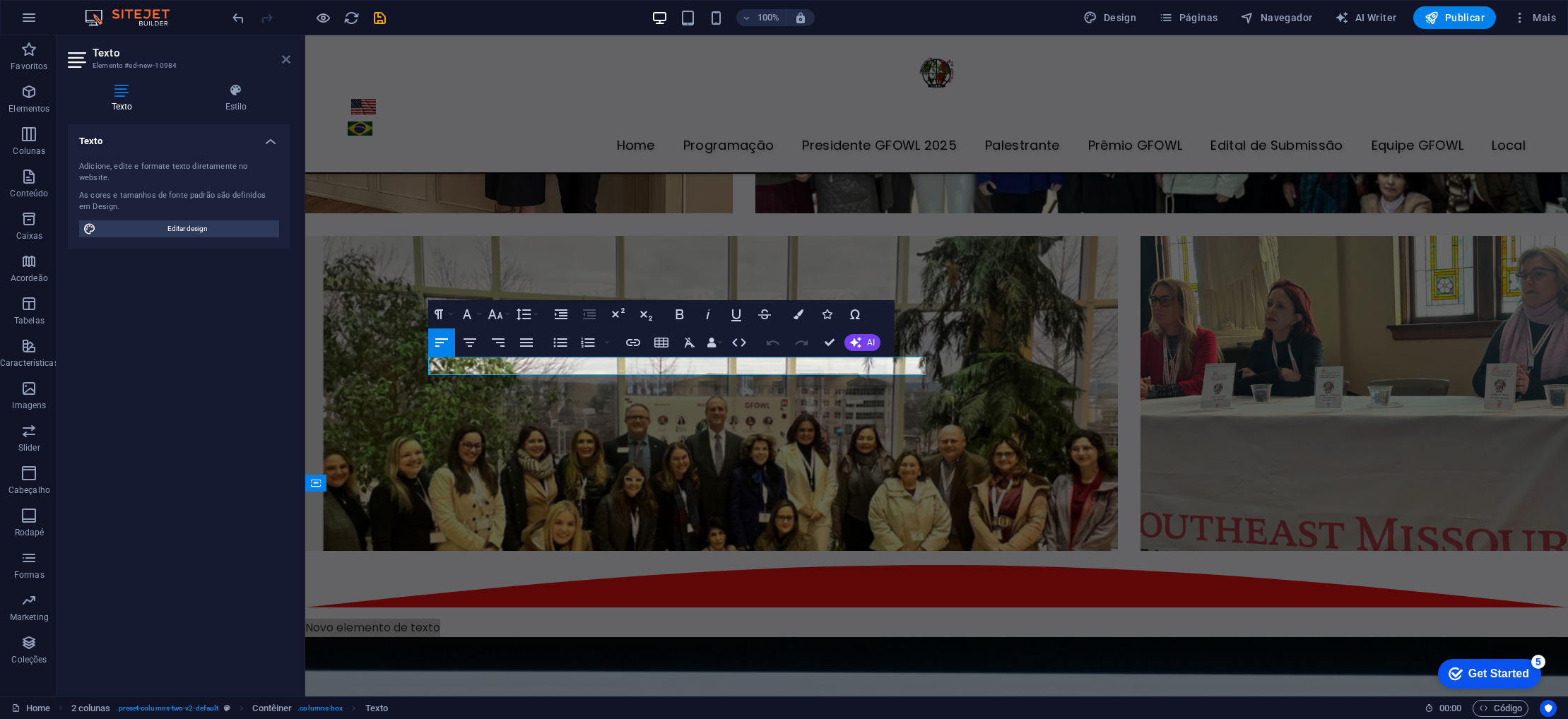
click at [289, 64] on icon at bounding box center [286, 59] width 9 height 11
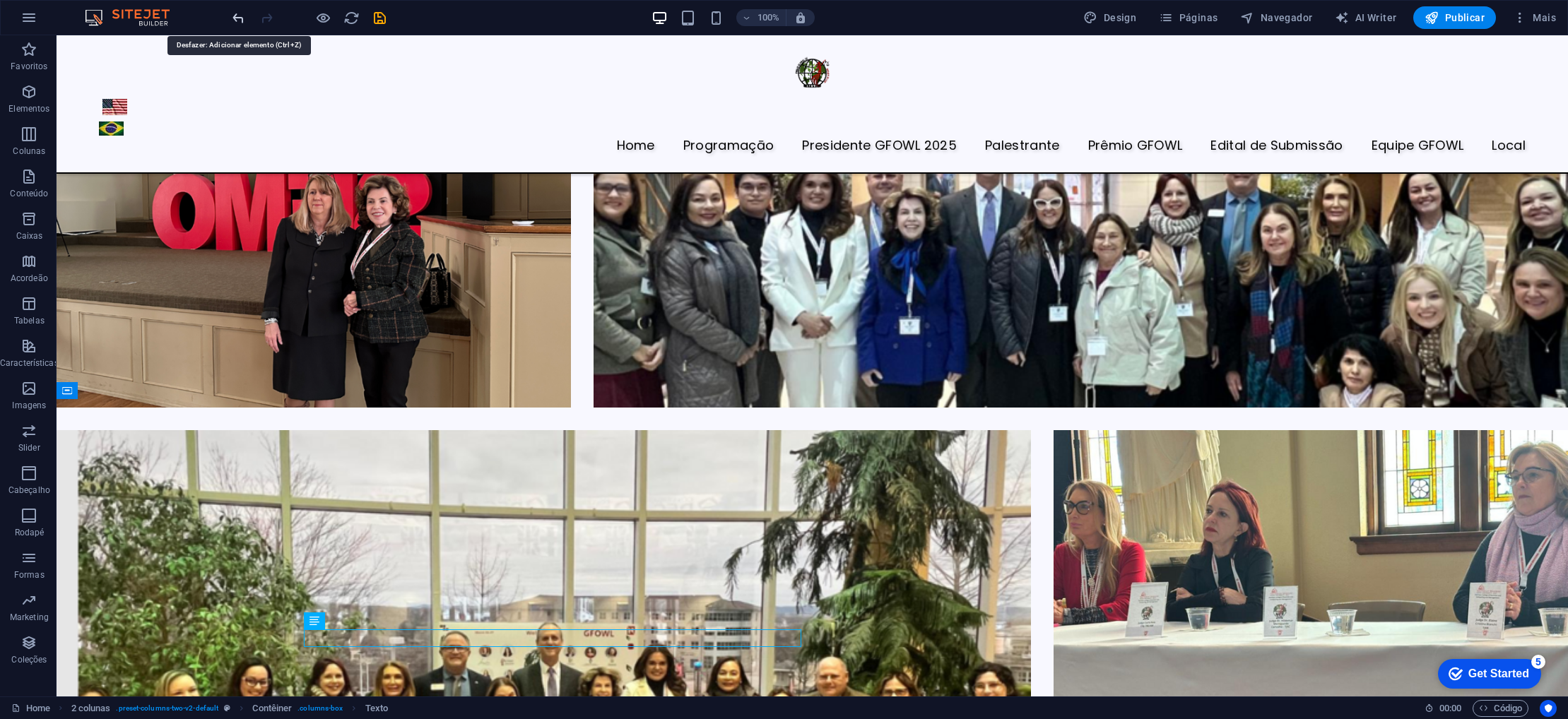
click at [241, 21] on icon "undo" at bounding box center [239, 18] width 16 height 16
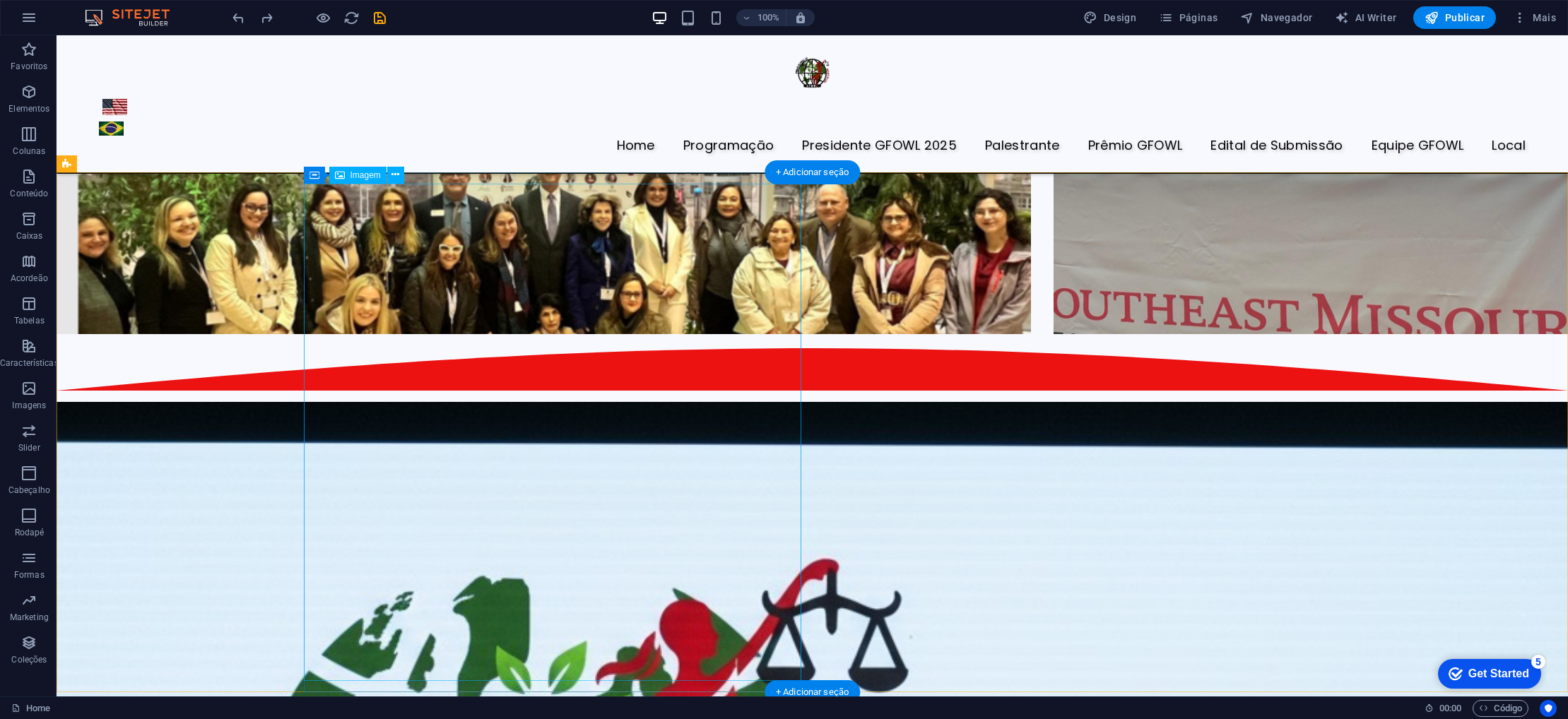
scroll to position [3460, 0]
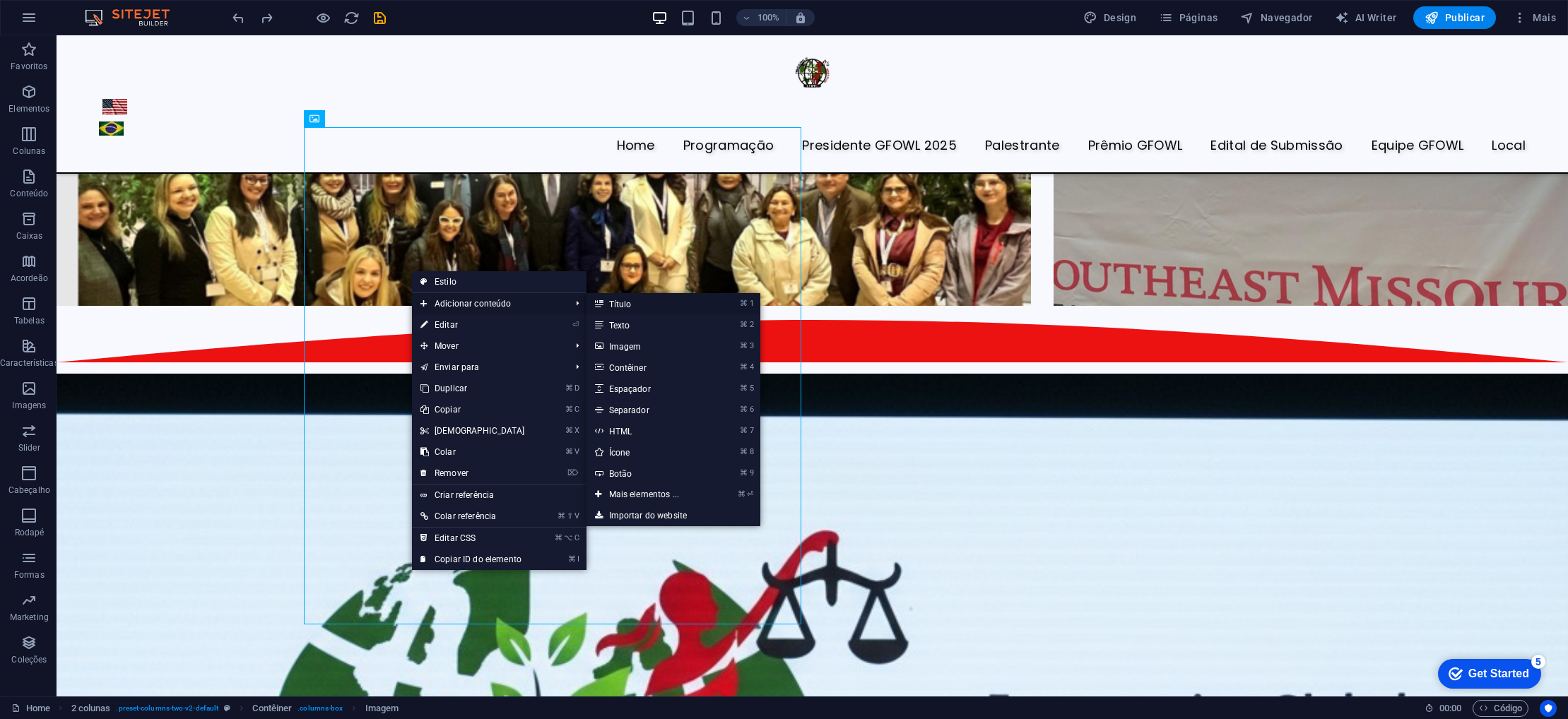
click at [627, 306] on link "⌘ 1 Título" at bounding box center [647, 303] width 121 height 21
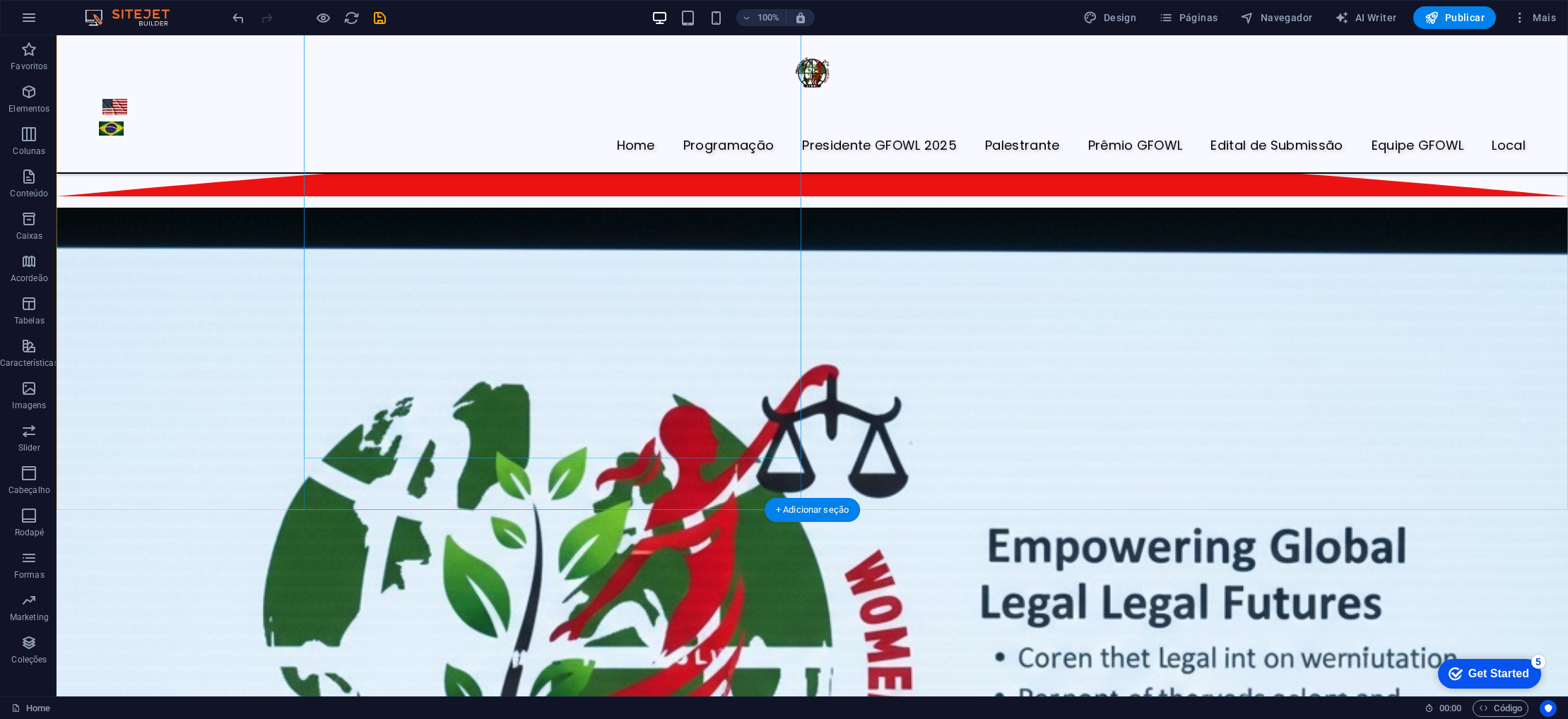
scroll to position [3627, 0]
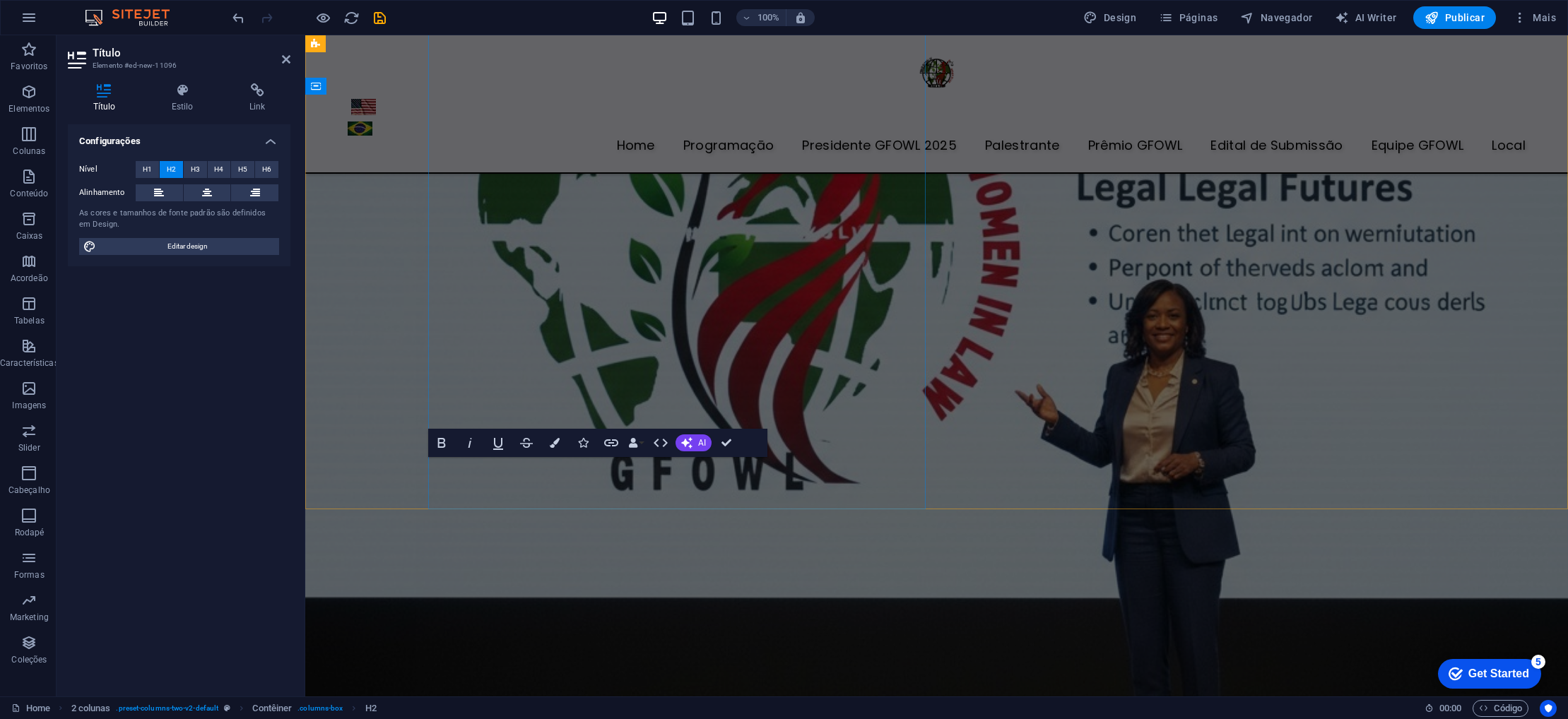
scroll to position [3262, 0]
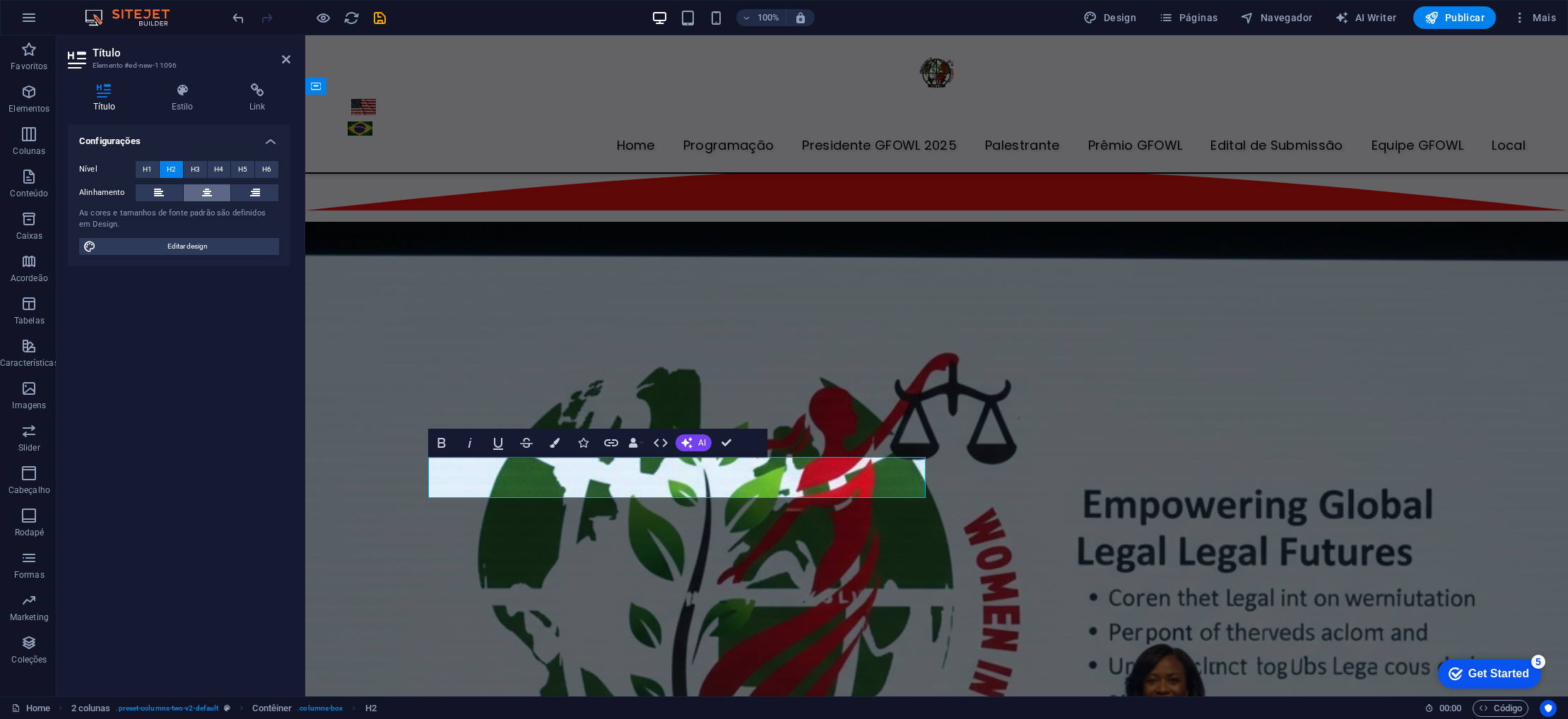
click at [199, 188] on button at bounding box center [207, 193] width 48 height 17
click at [191, 172] on span "H3" at bounding box center [196, 170] width 9 height 17
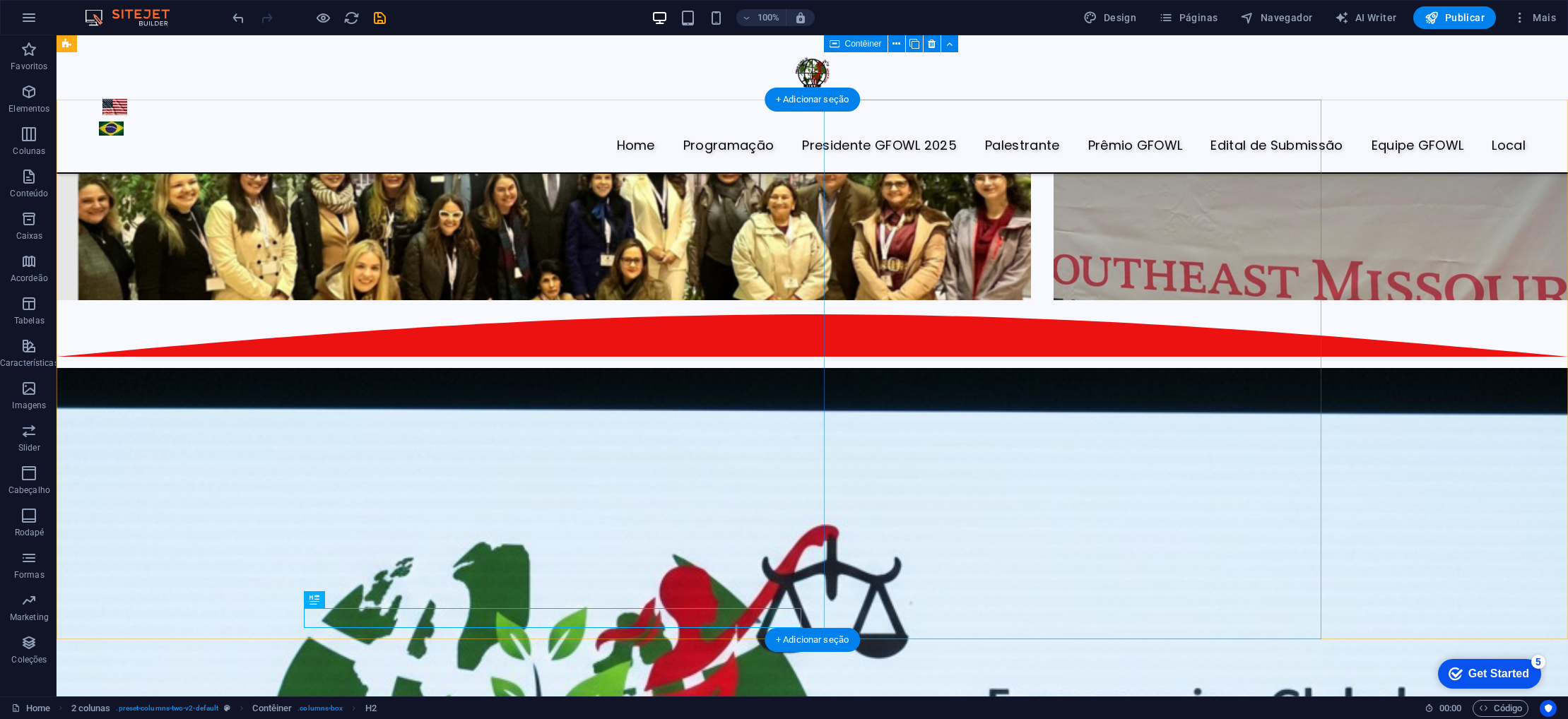
scroll to position [3429, 0]
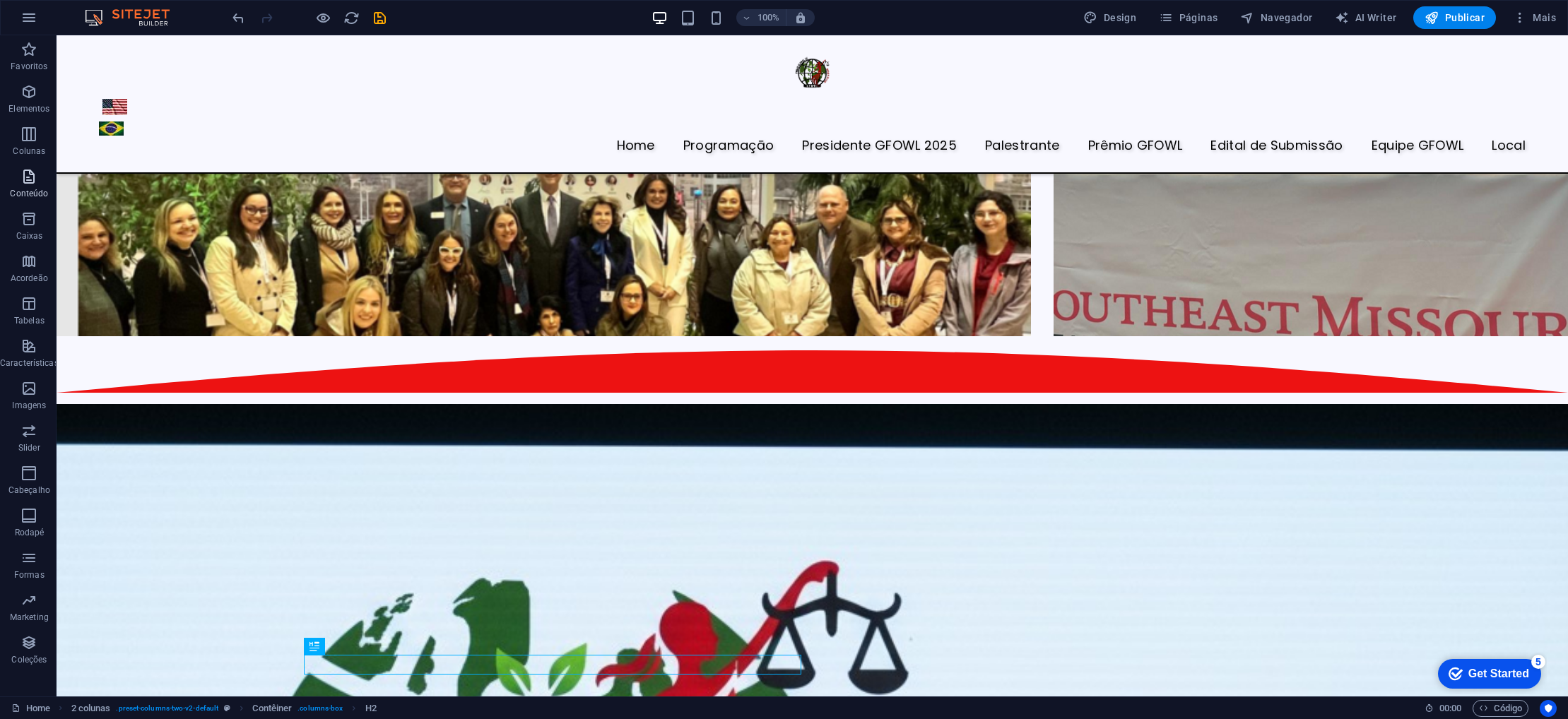
click at [30, 181] on icon "button" at bounding box center [29, 177] width 17 height 17
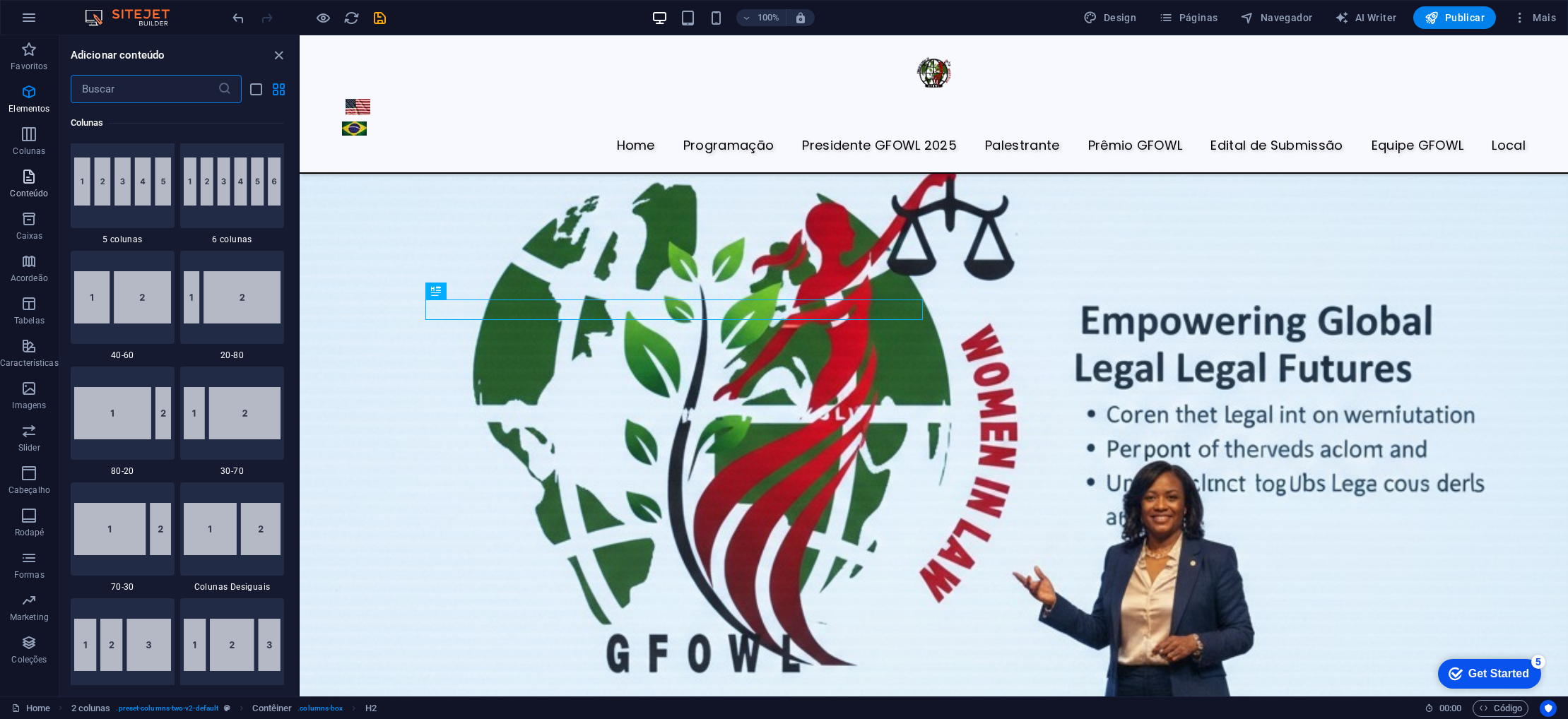
scroll to position [2471, 0]
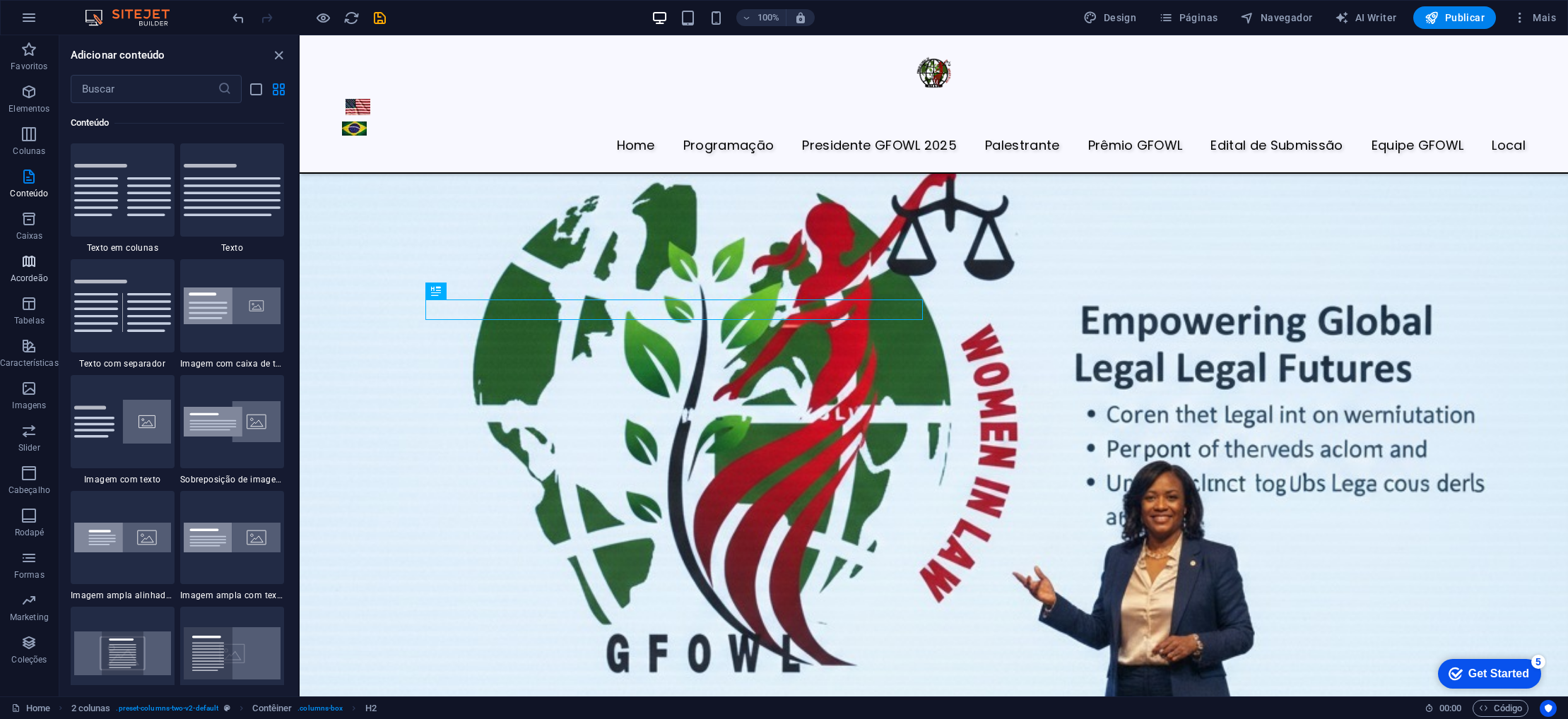
click at [18, 275] on p "Acordeão" at bounding box center [30, 278] width 38 height 11
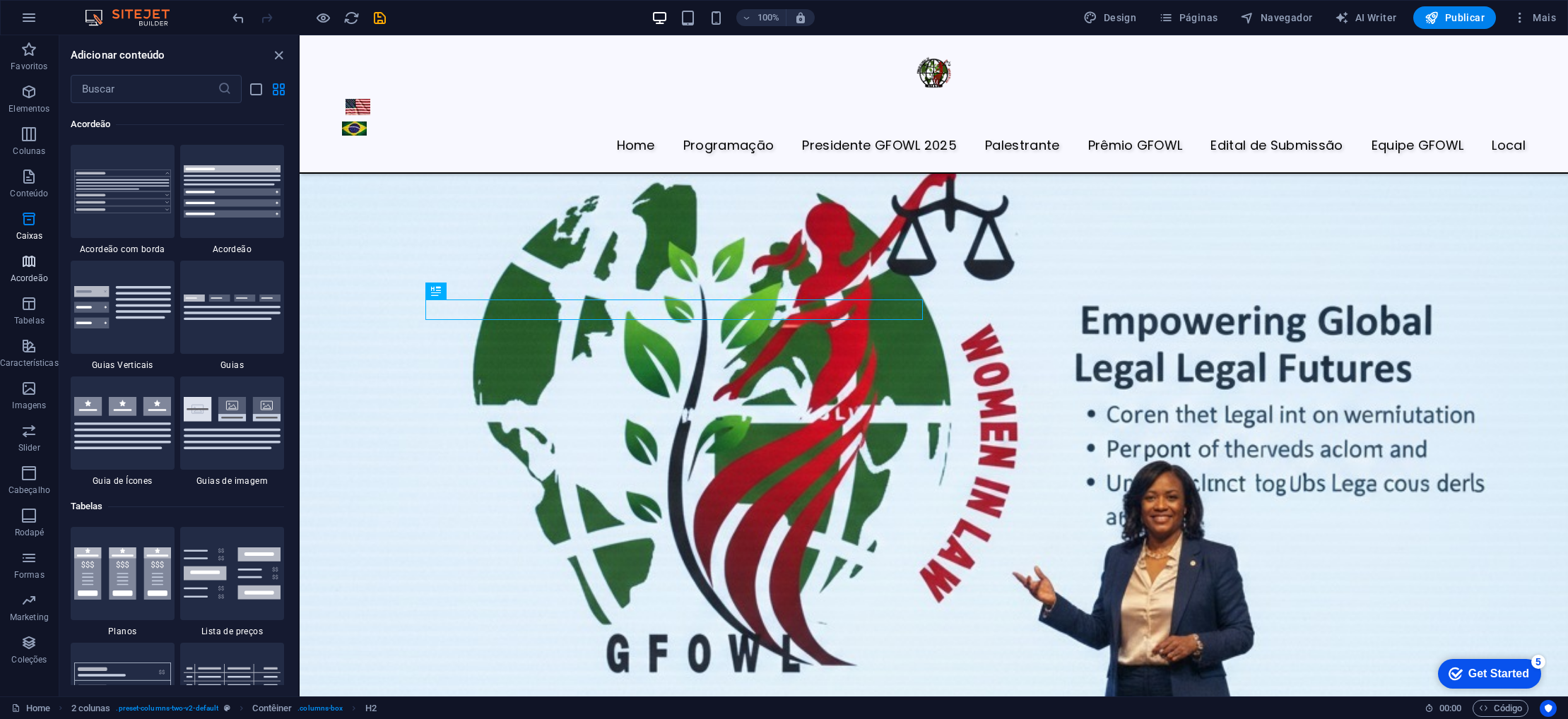
scroll to position [4509, 0]
click at [201, 408] on img at bounding box center [232, 421] width 97 height 52
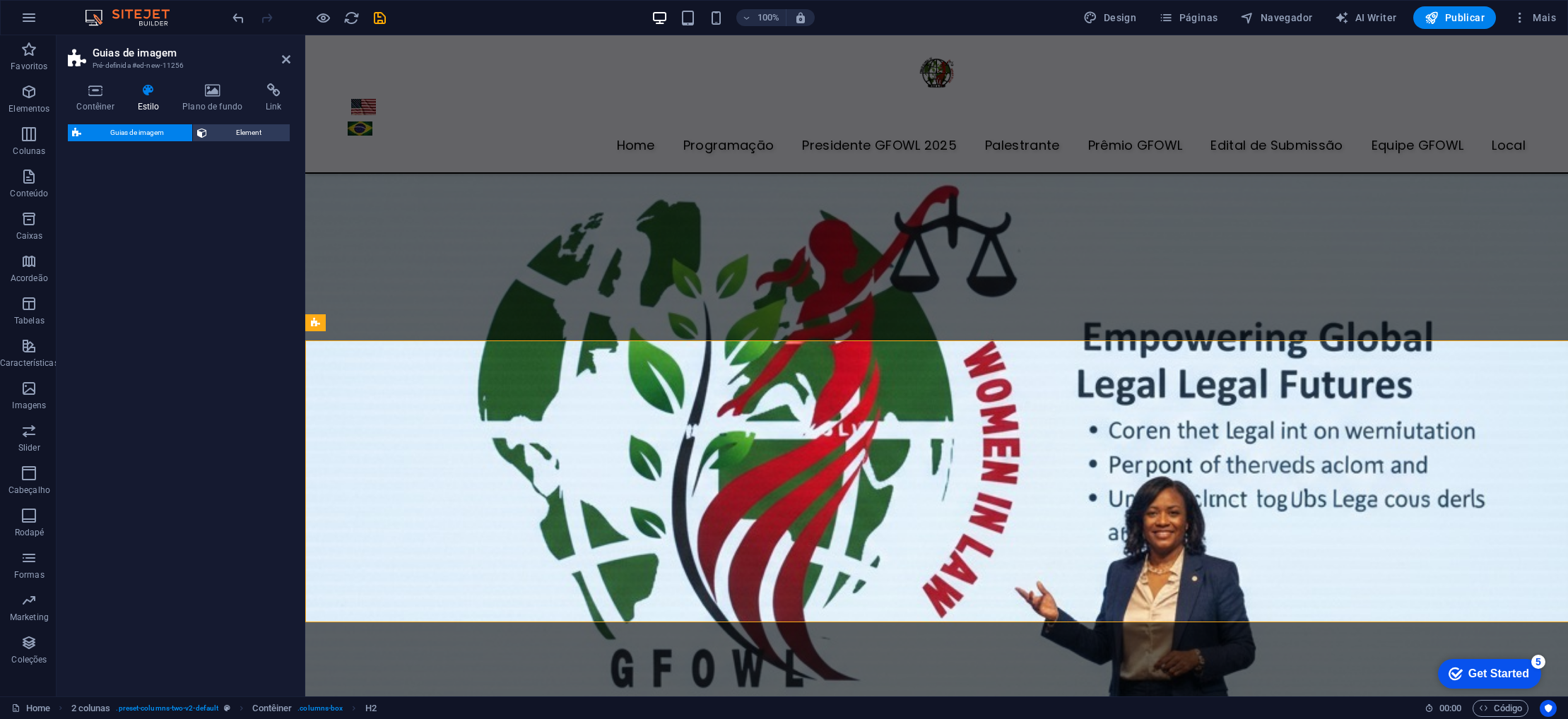
click at [201, 408] on div "Guias de imagem Element" at bounding box center [179, 405] width 223 height 561
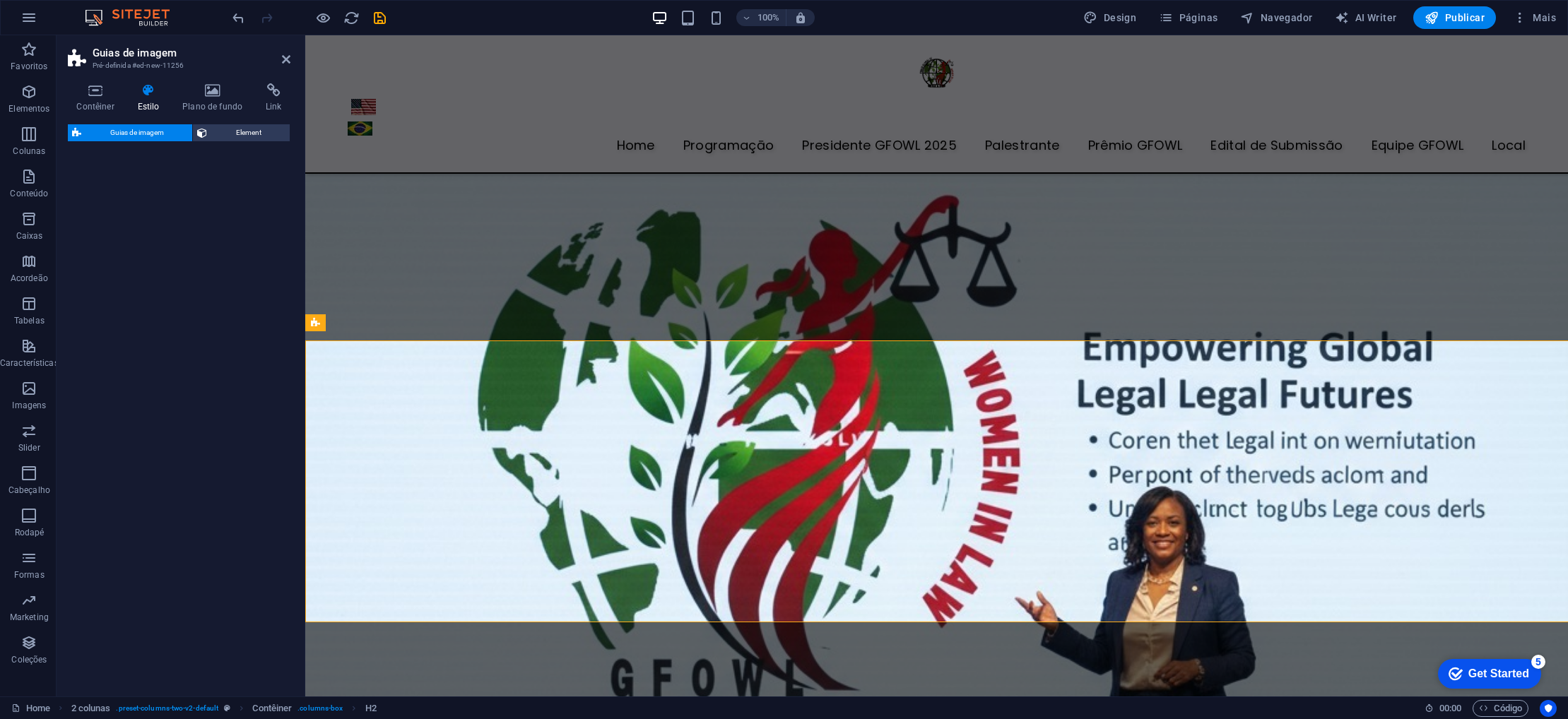
select select "rem"
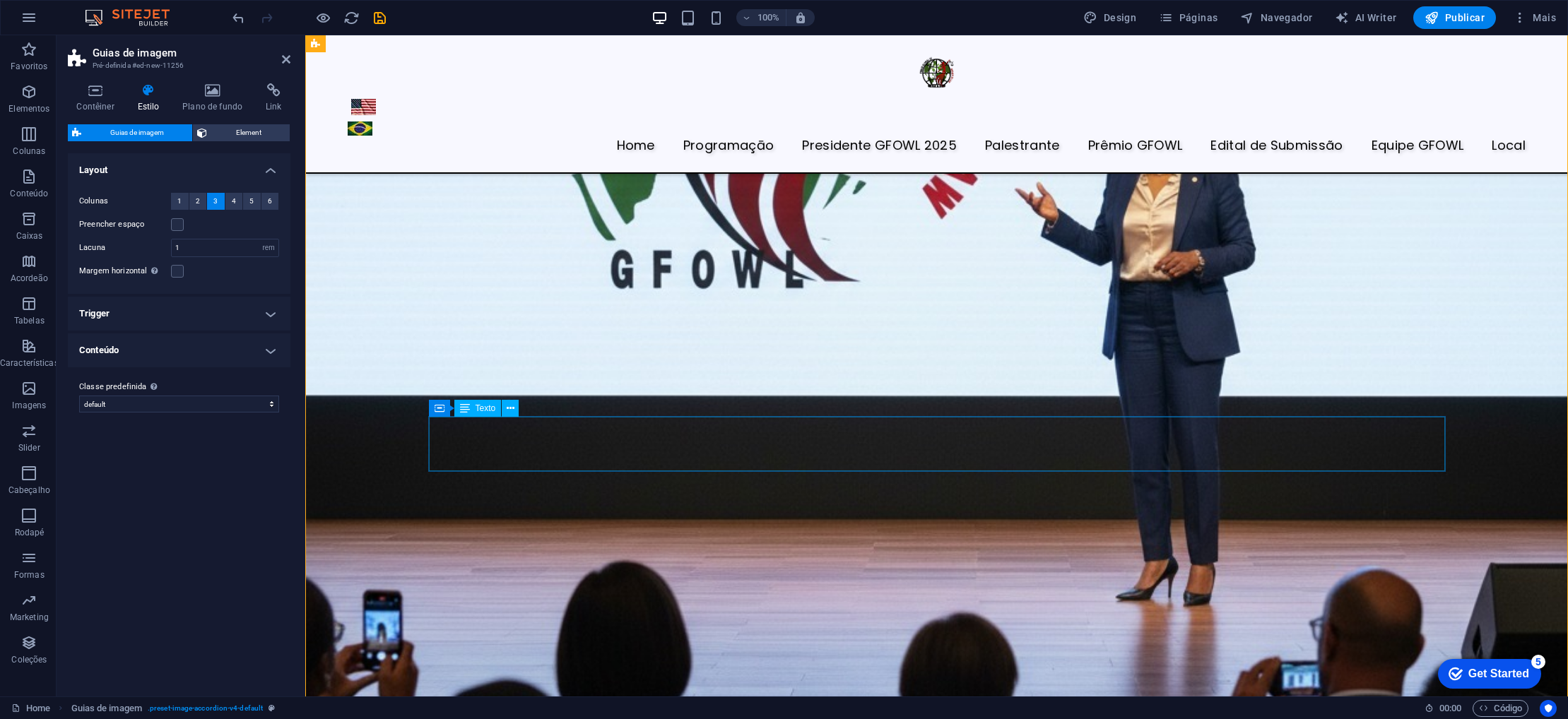
scroll to position [3833, 0]
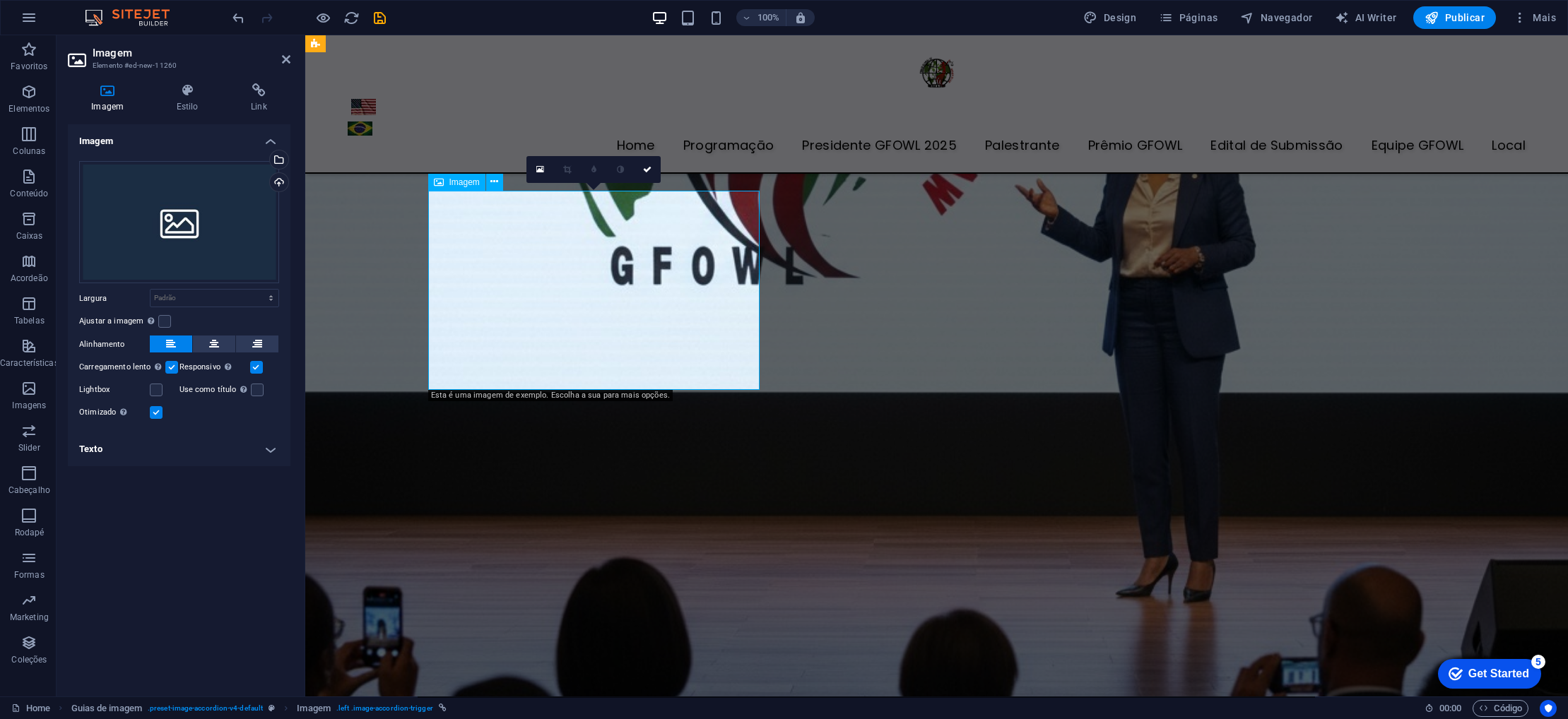
scroll to position [3838, 0]
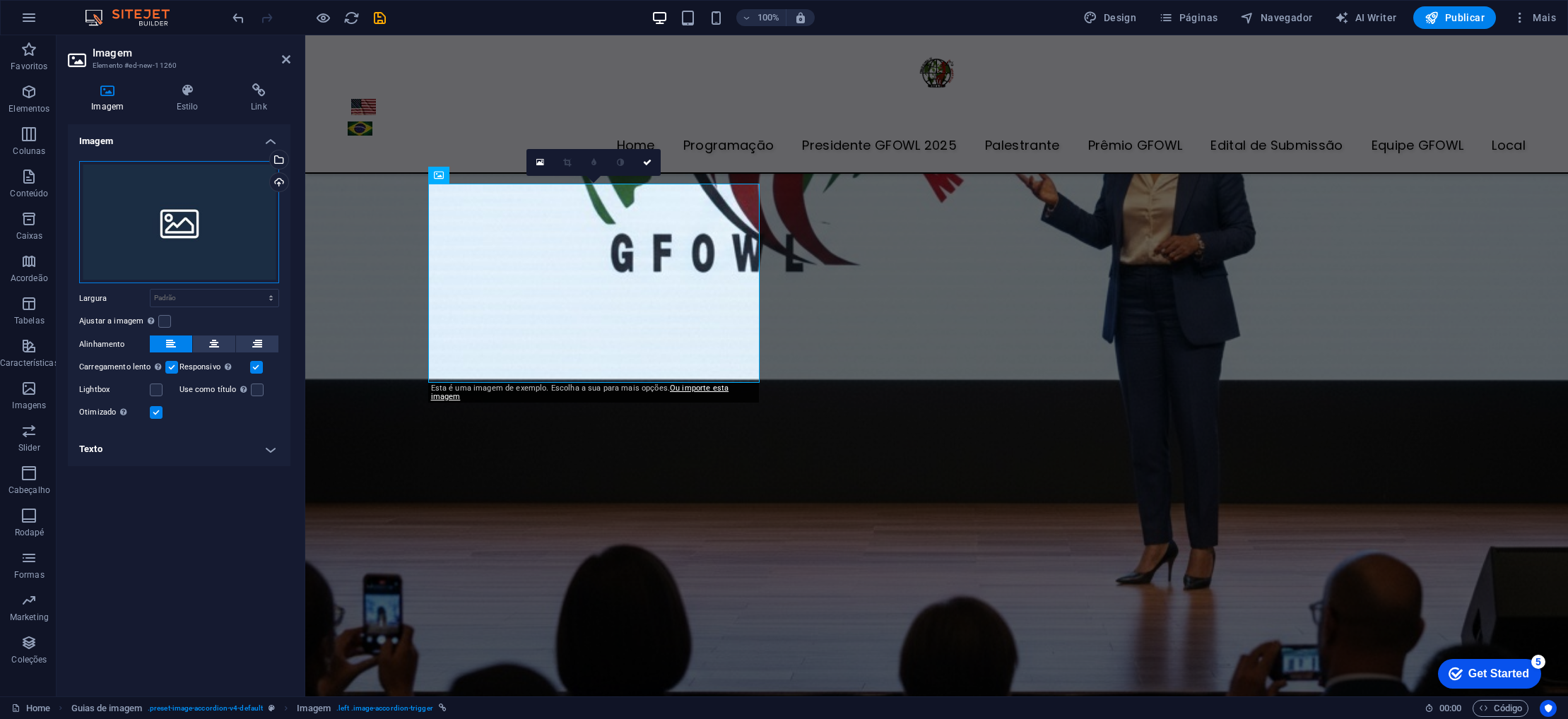
click at [213, 231] on div "Arraste os arquivos aqui, clique para escolher os arquivos ou selecione os arqu…" at bounding box center [179, 222] width 200 height 123
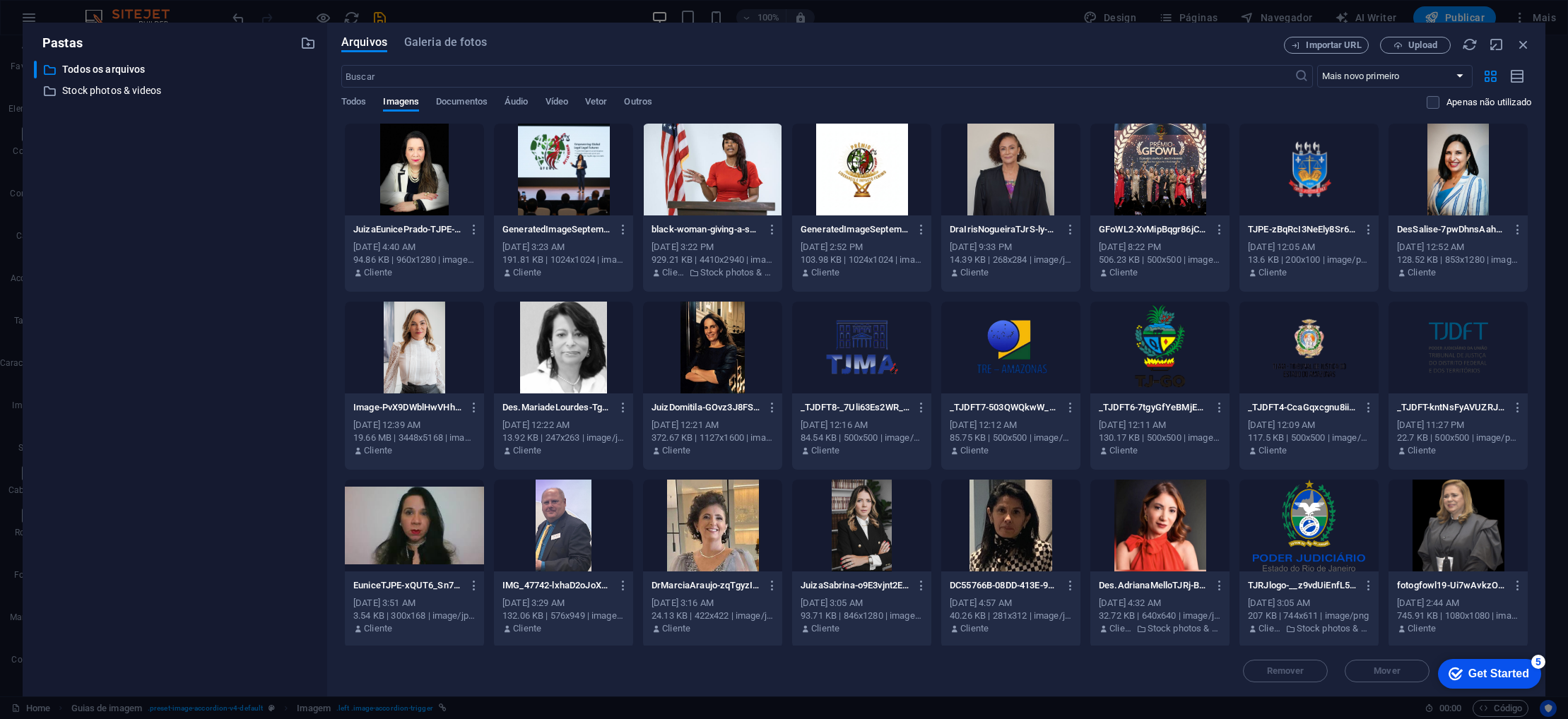
scroll to position [3314, 0]
click at [589, 180] on div at bounding box center [564, 169] width 139 height 91
click at [589, 180] on div "1" at bounding box center [564, 169] width 139 height 91
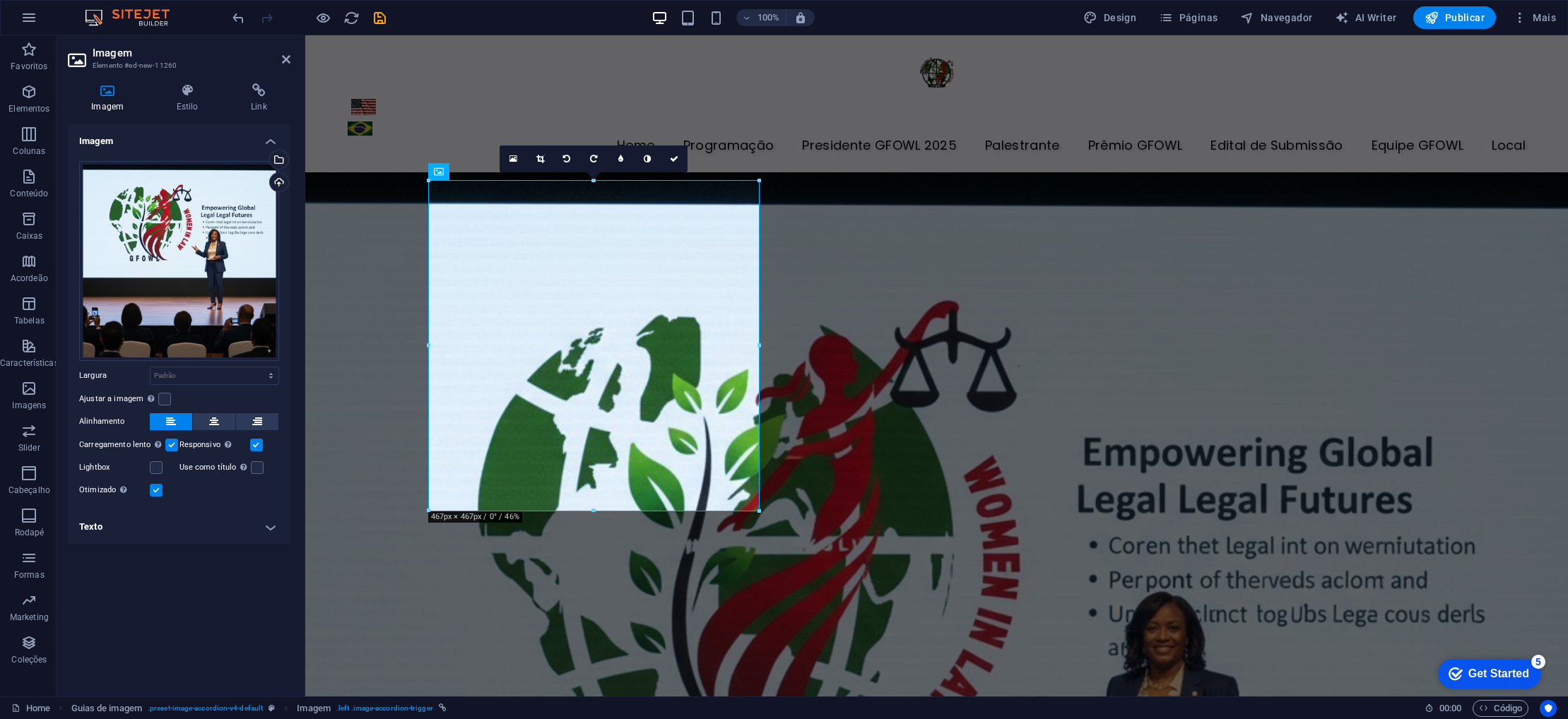
scroll to position [3848, 0]
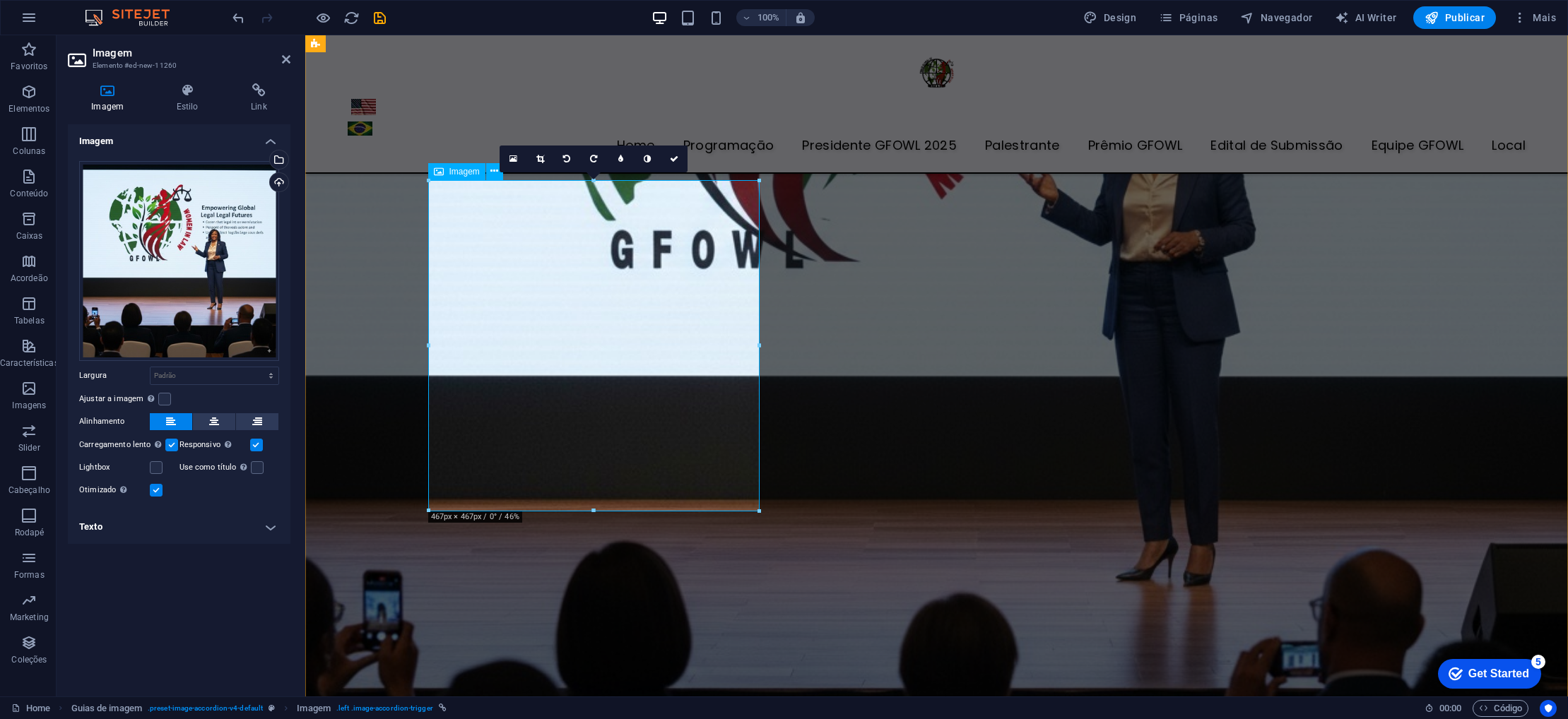
click at [218, 423] on icon at bounding box center [213, 422] width 10 height 17
click at [187, 105] on h4 "Estilo" at bounding box center [189, 98] width 74 height 30
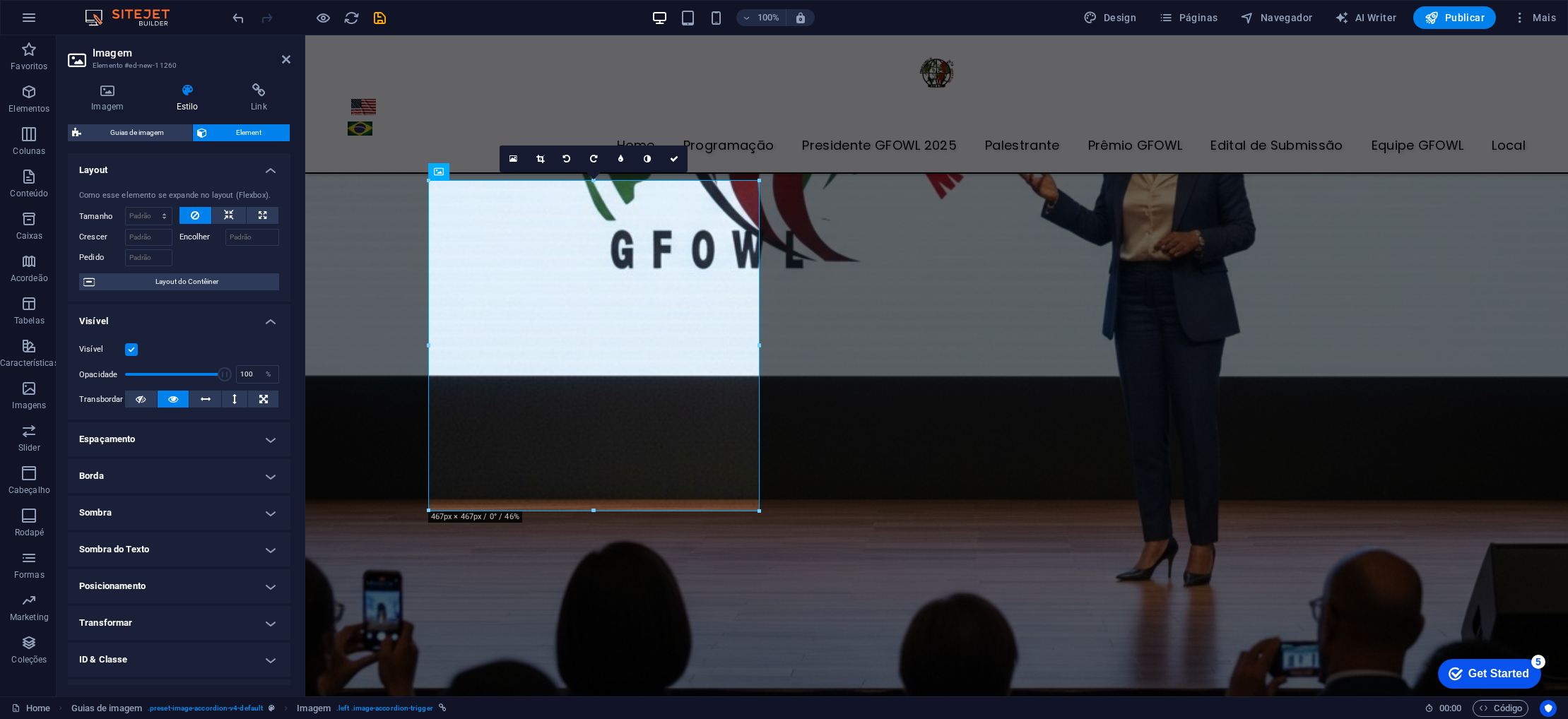
click at [235, 129] on span "Element" at bounding box center [248, 133] width 74 height 17
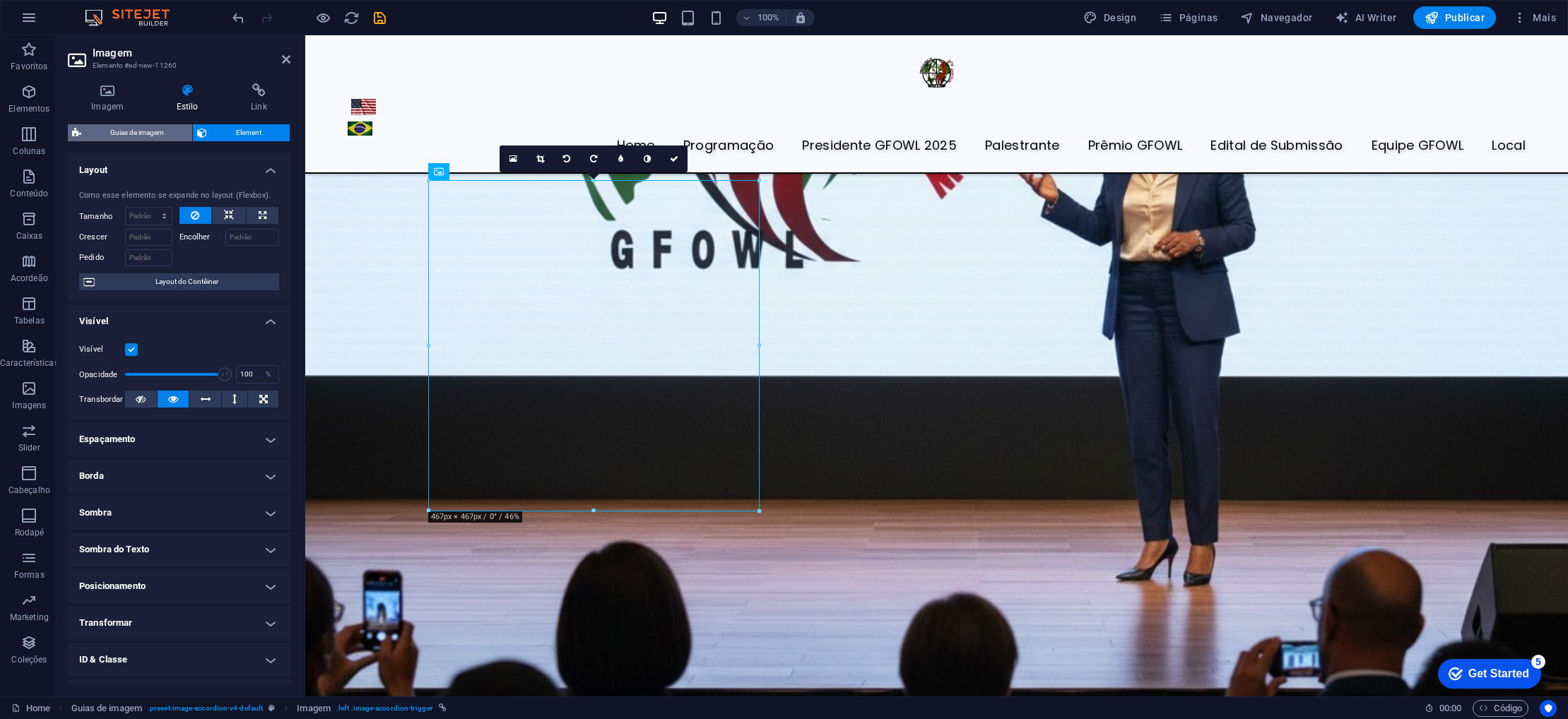
click at [125, 129] on span "Guias de imagem" at bounding box center [136, 133] width 102 height 17
select select "rem"
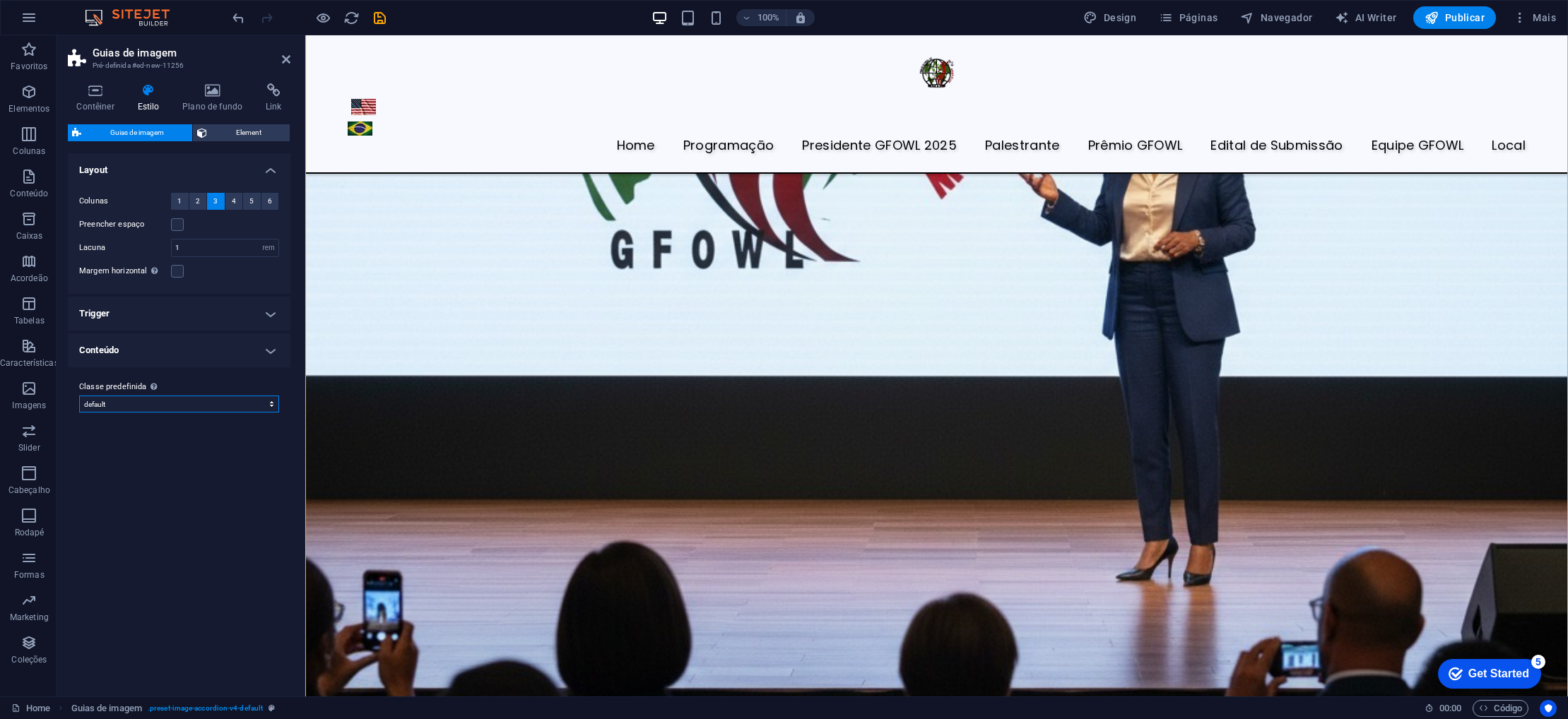
click at [236, 402] on select "default Adicionar classe predefinida" at bounding box center [179, 404] width 200 height 17
click at [228, 131] on span "Element" at bounding box center [248, 133] width 74 height 17
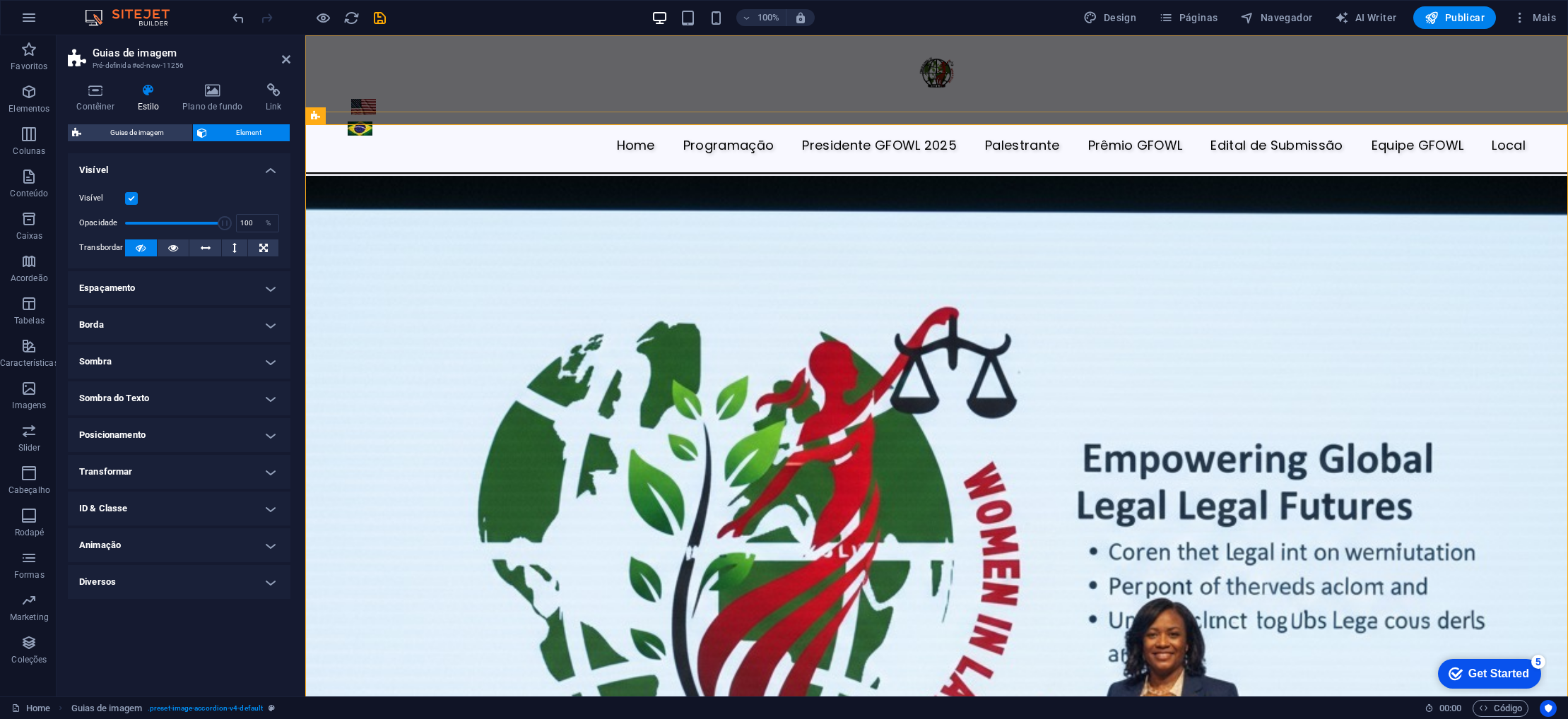
scroll to position [3627, 0]
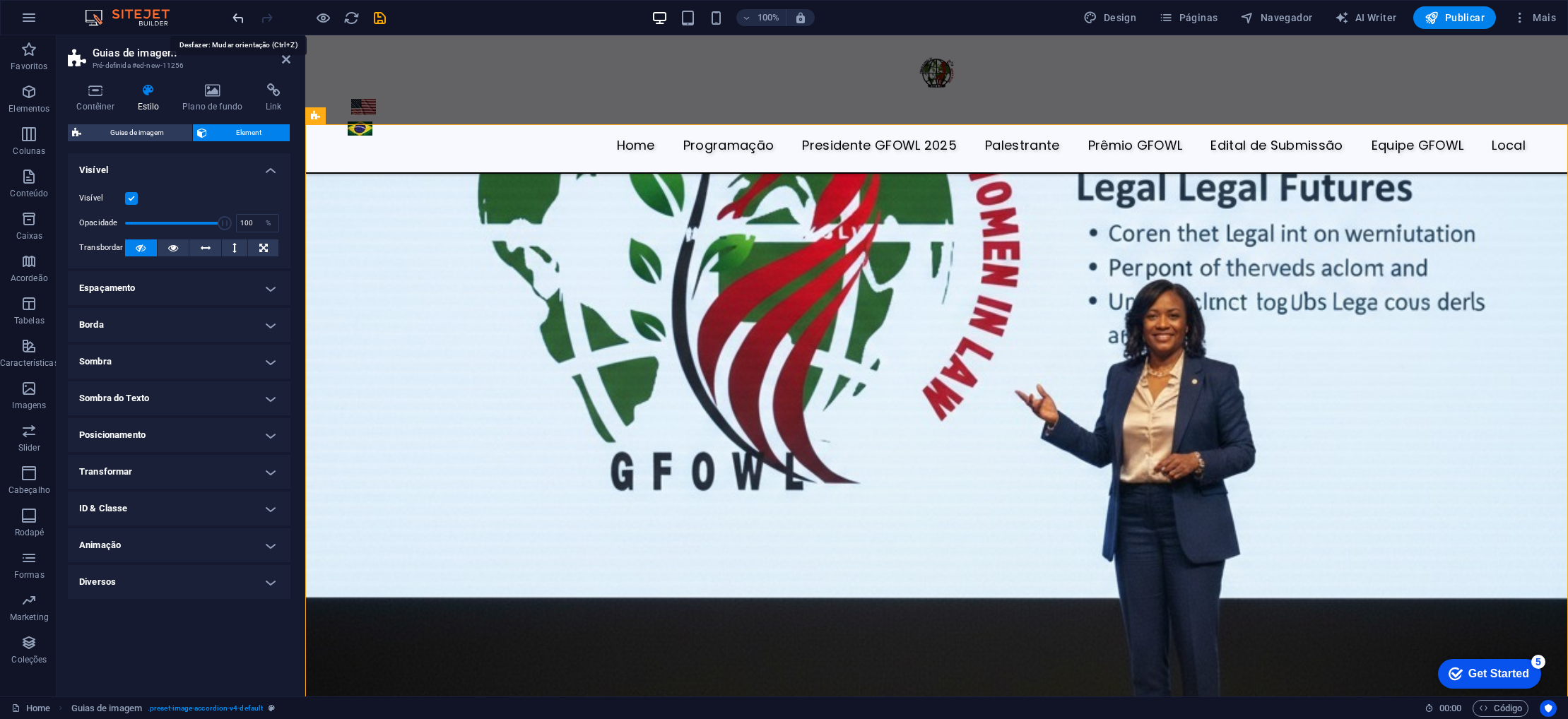
click at [239, 23] on icon "undo" at bounding box center [239, 18] width 16 height 16
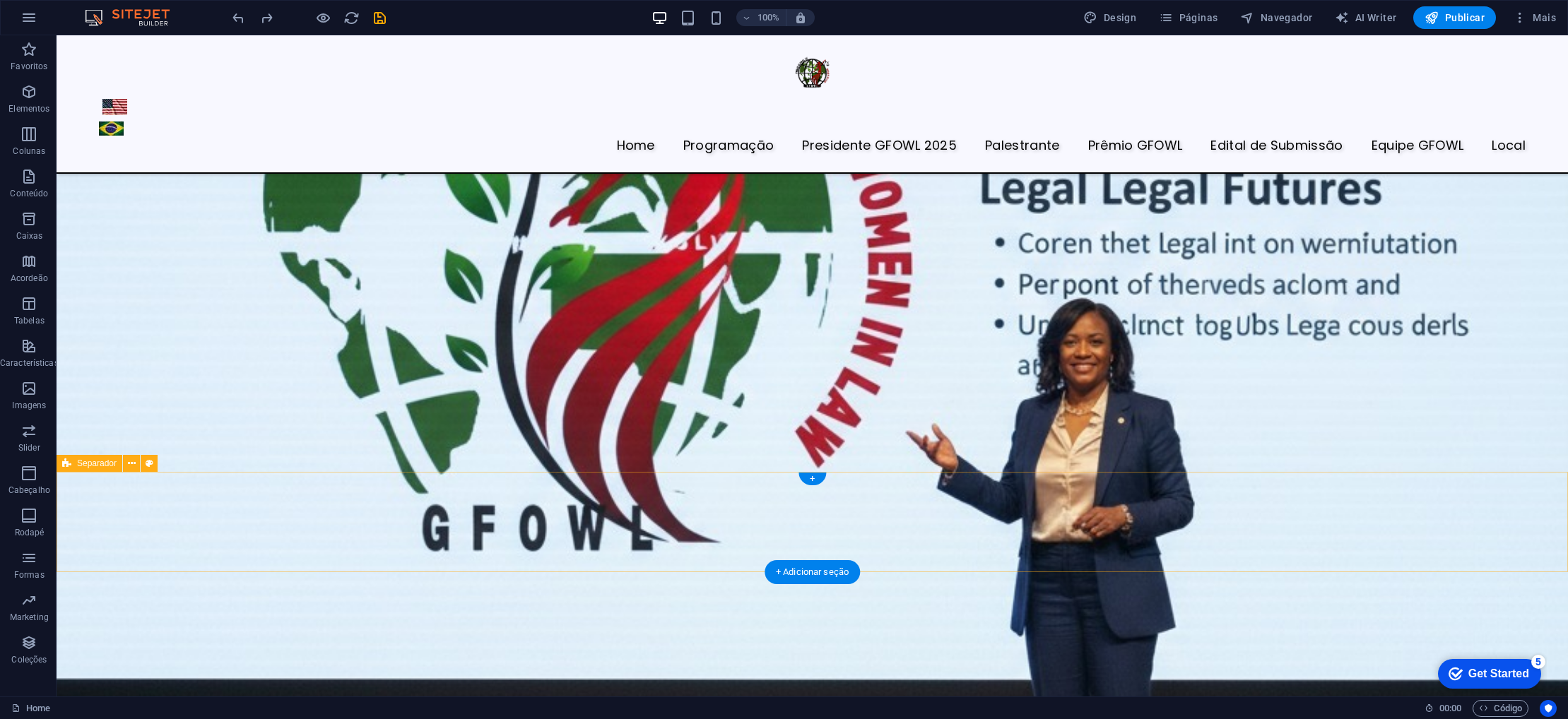
scroll to position [4038, 0]
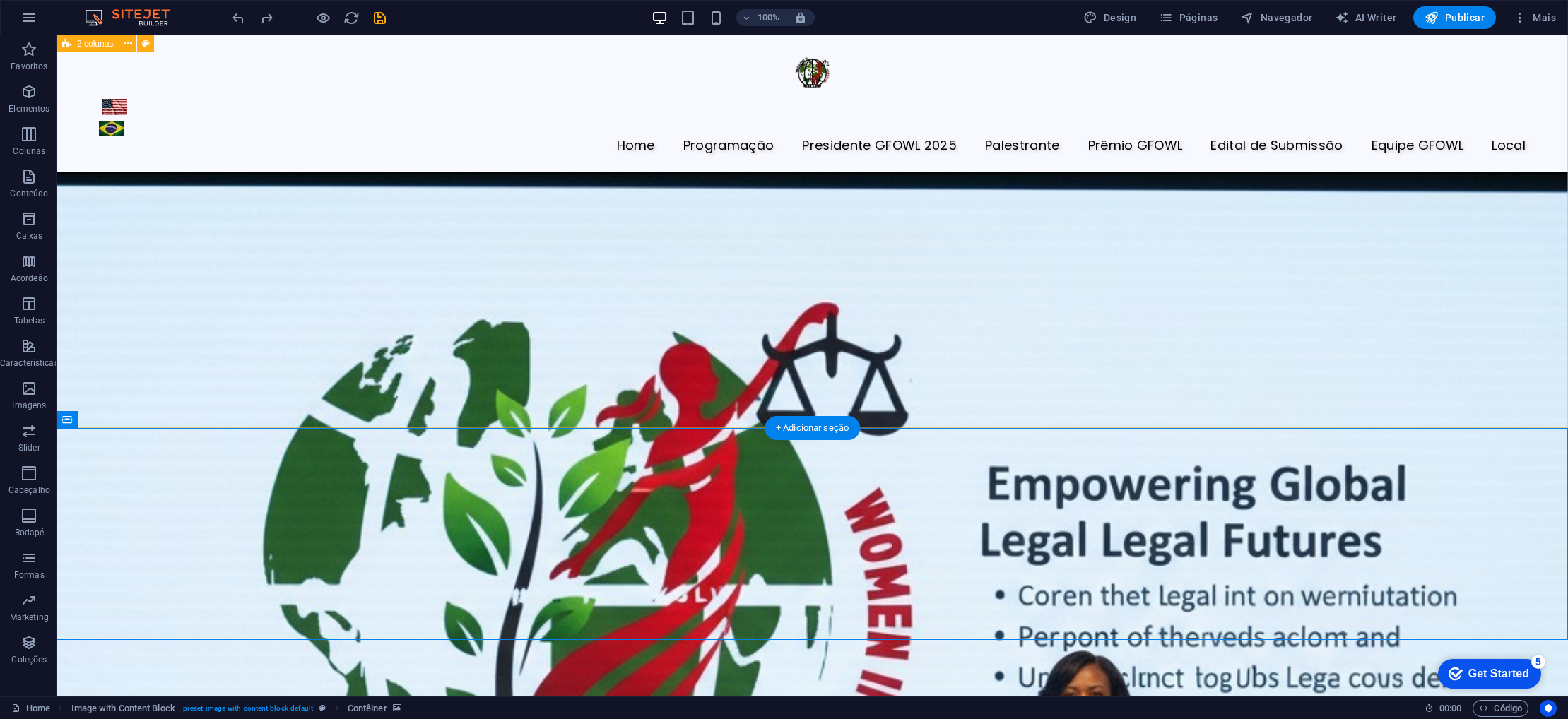
scroll to position [3687, 0]
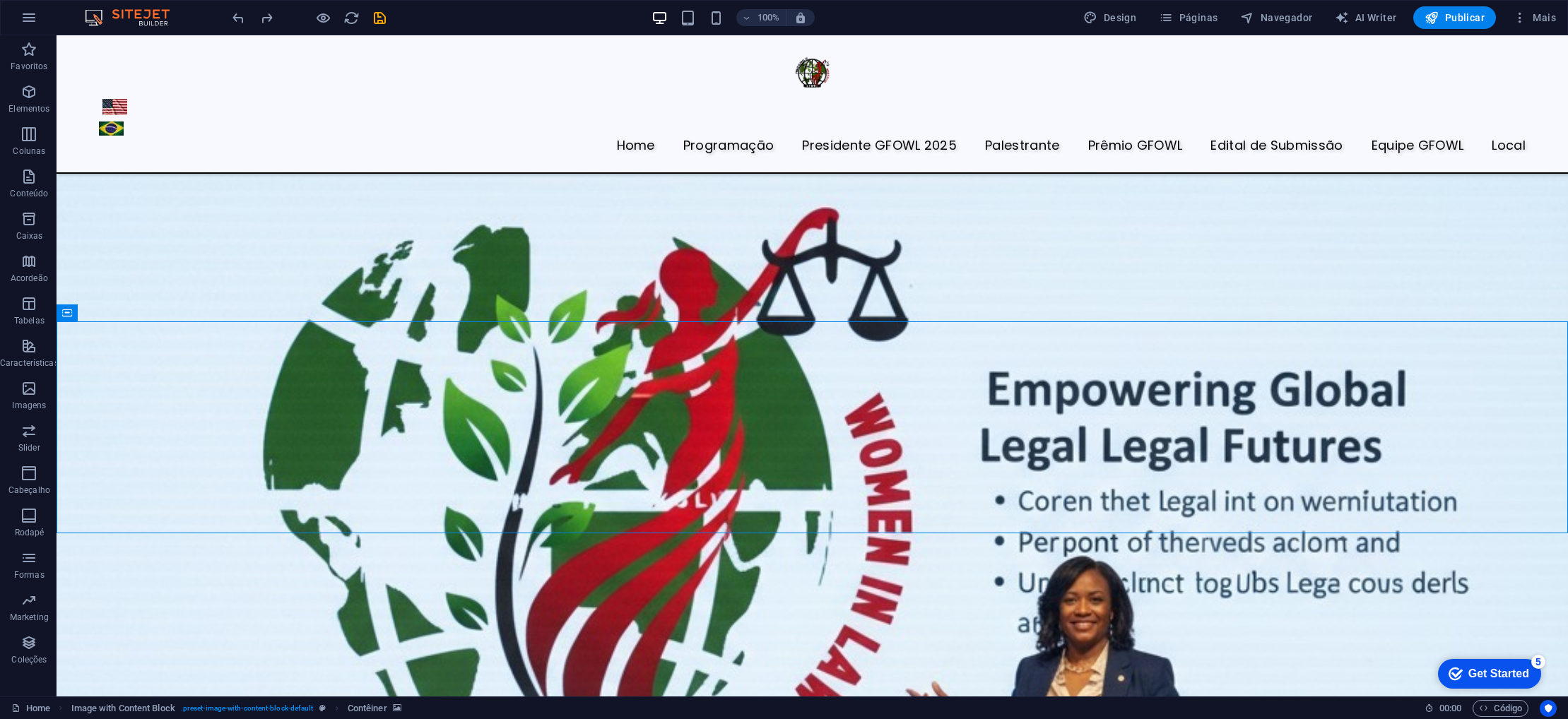
scroll to position [3794, 0]
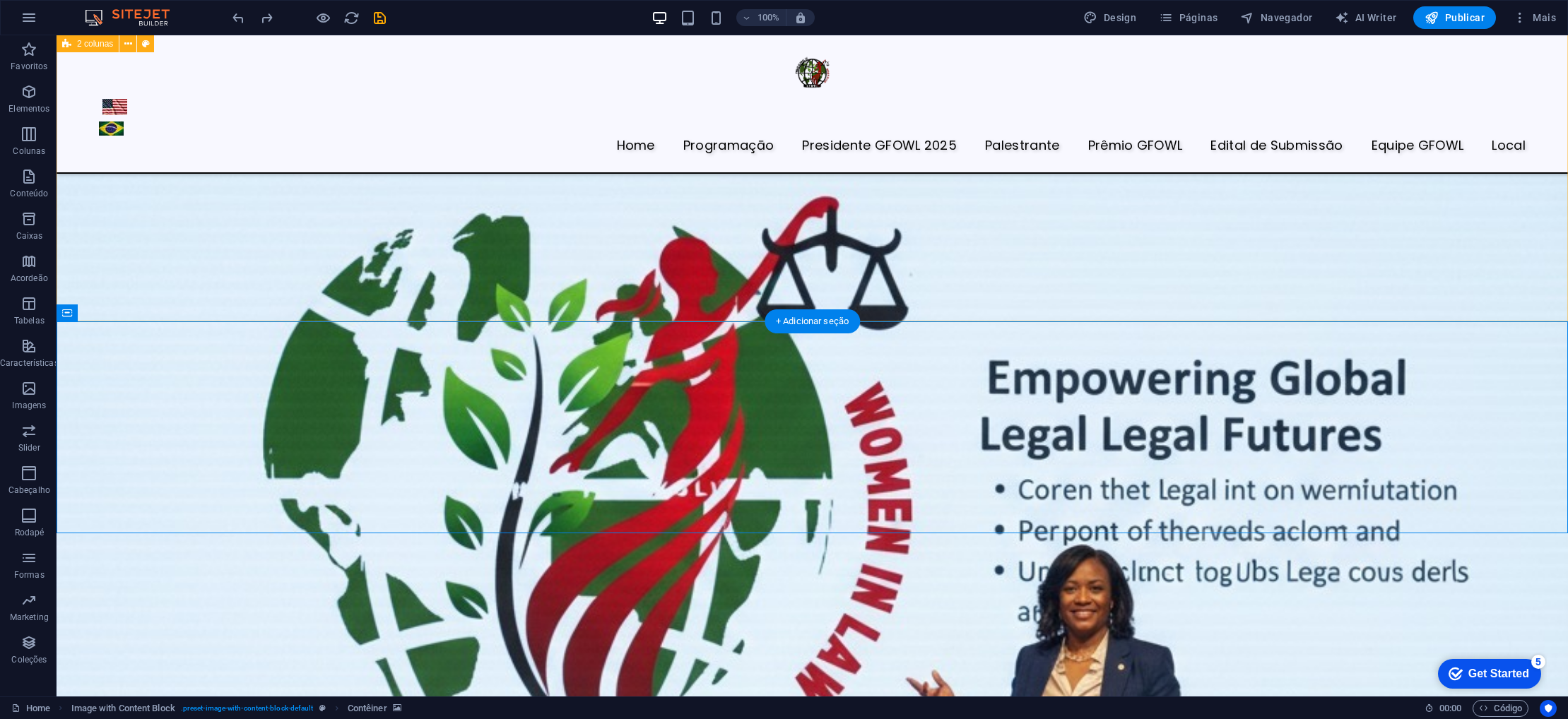
drag, startPoint x: 182, startPoint y: 311, endPoint x: 136, endPoint y: 311, distance: 46.0
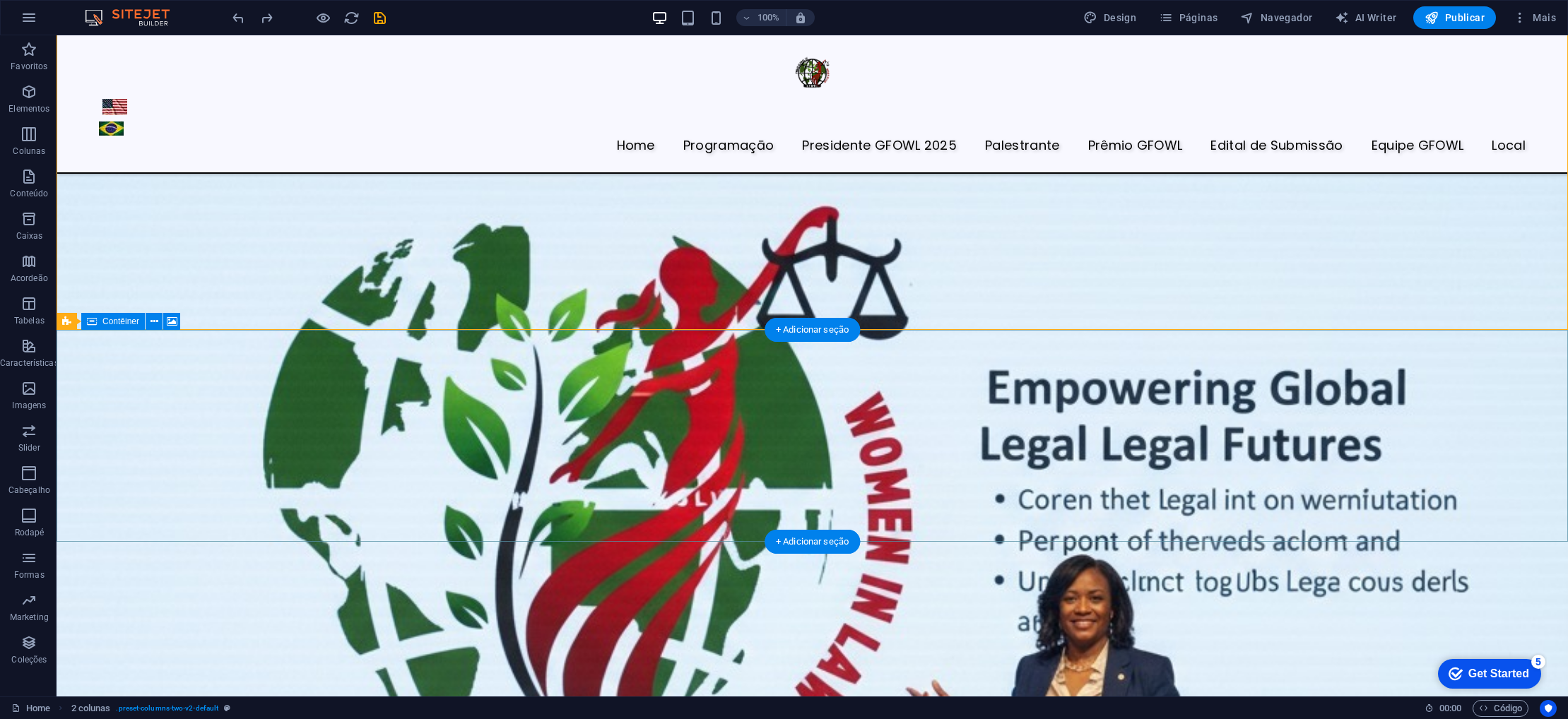
scroll to position [3786, 0]
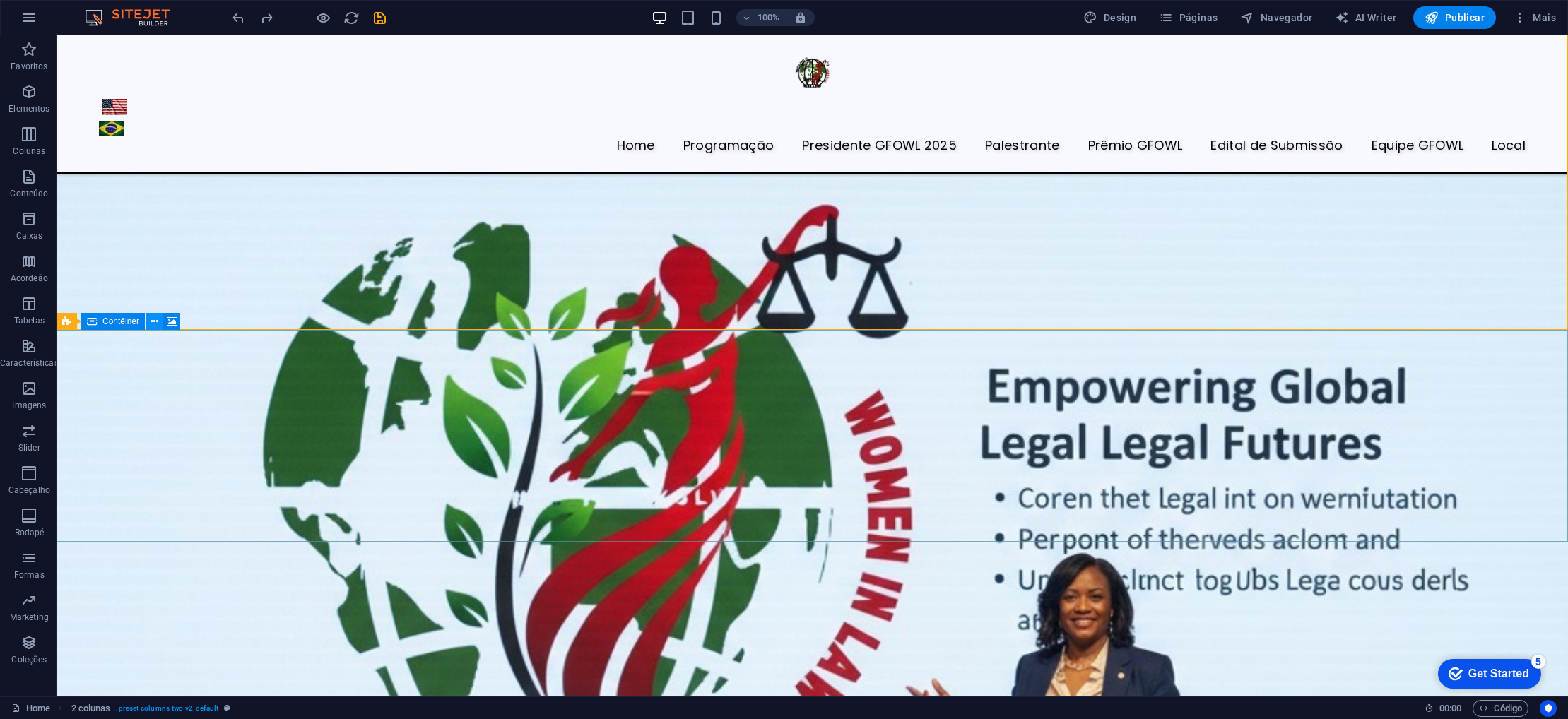
click at [153, 324] on icon at bounding box center [154, 321] width 8 height 15
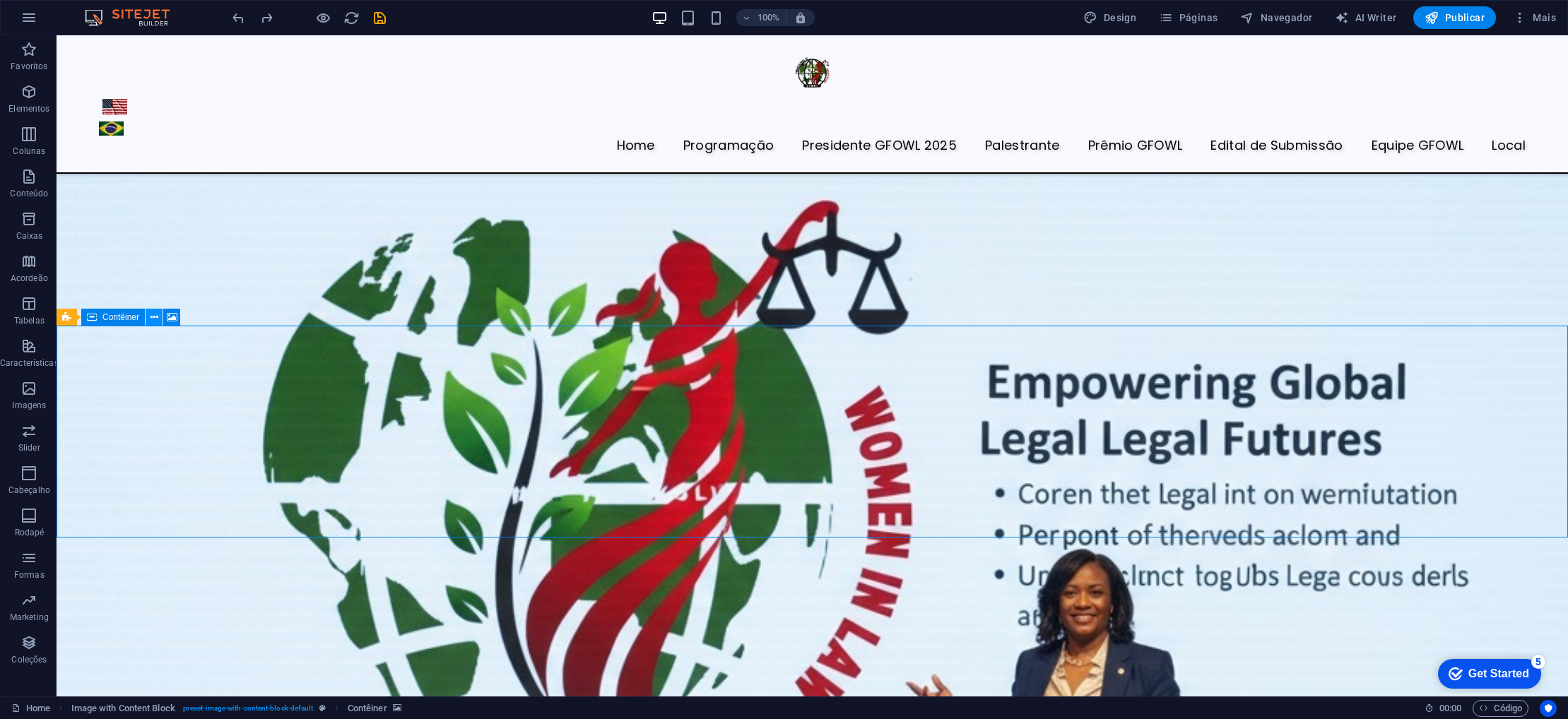
click at [152, 317] on icon at bounding box center [154, 317] width 8 height 15
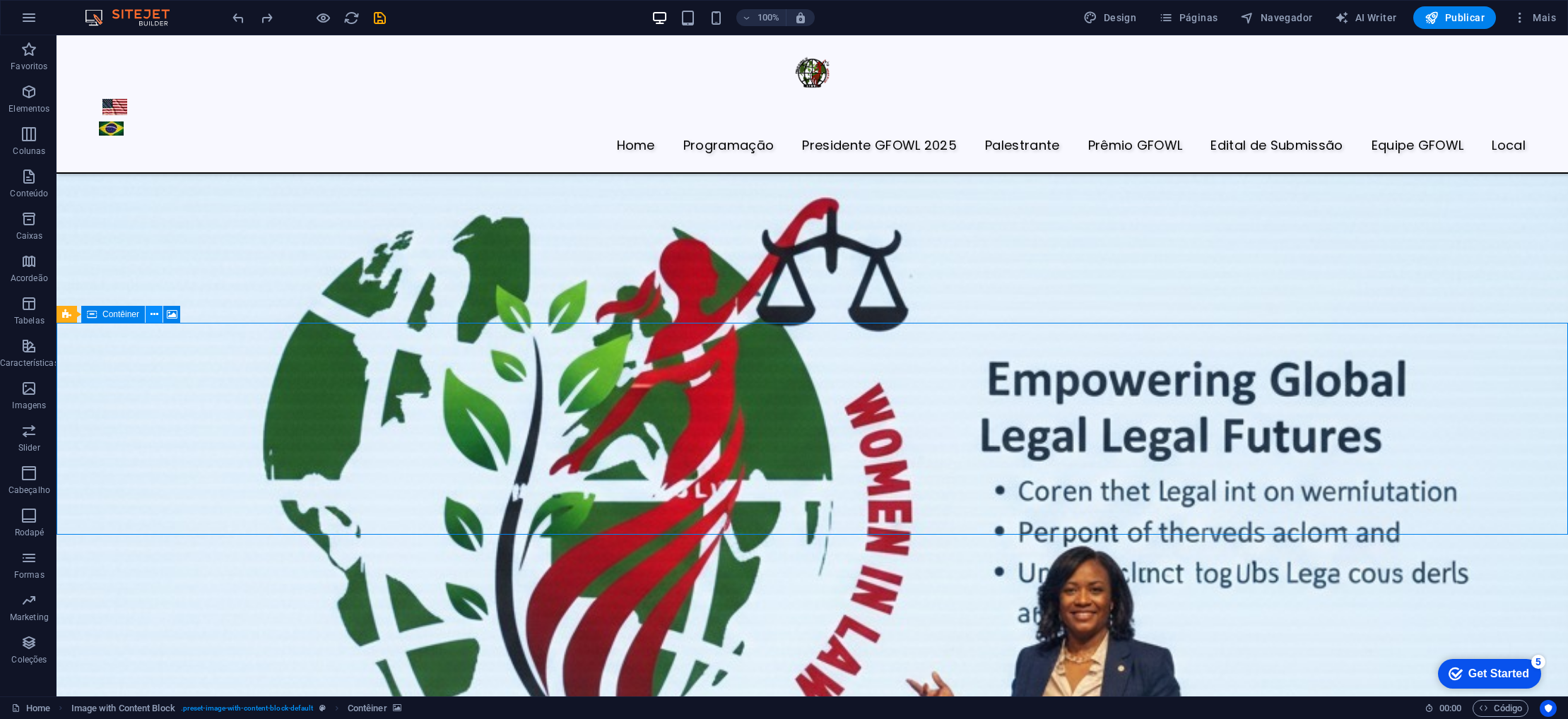
scroll to position [3790, 0]
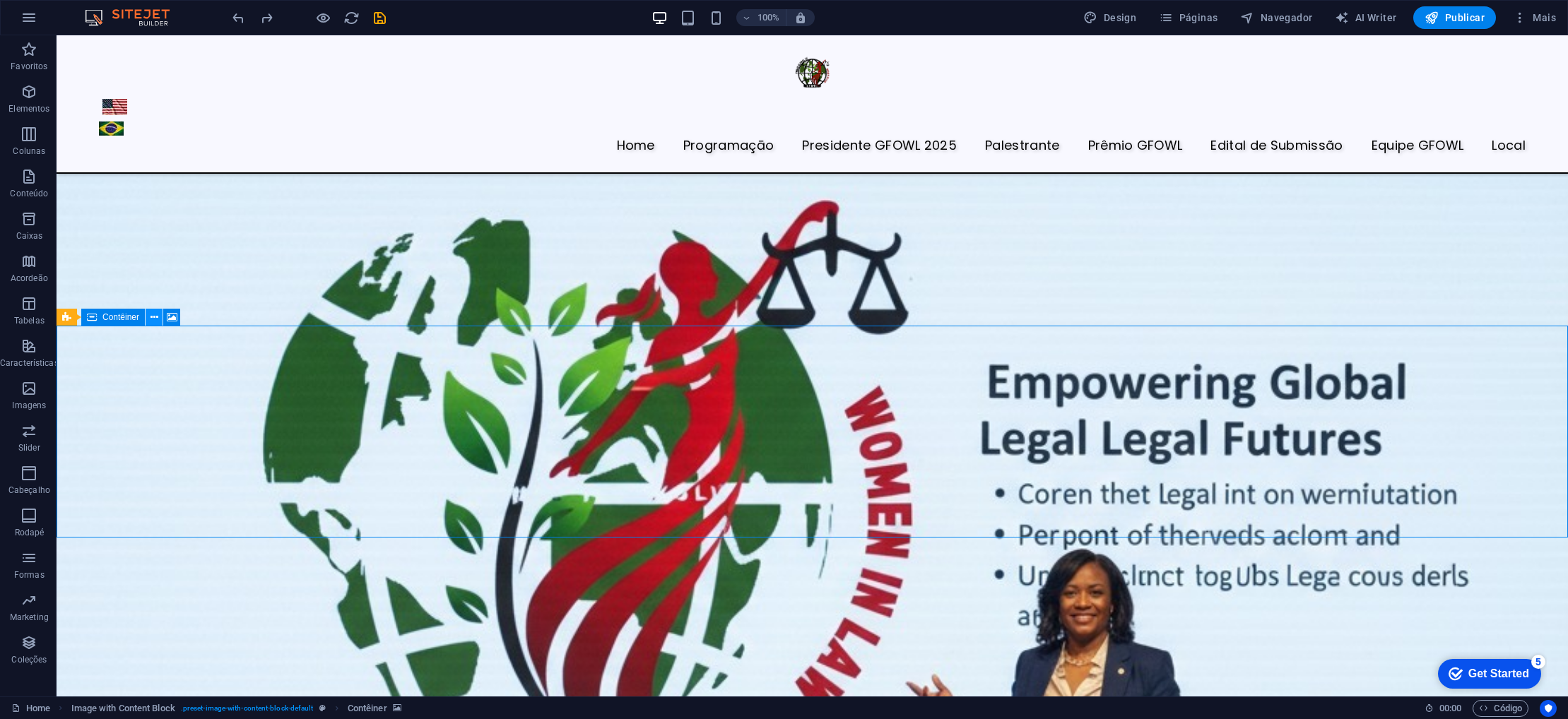
click at [154, 316] on icon at bounding box center [154, 317] width 8 height 15
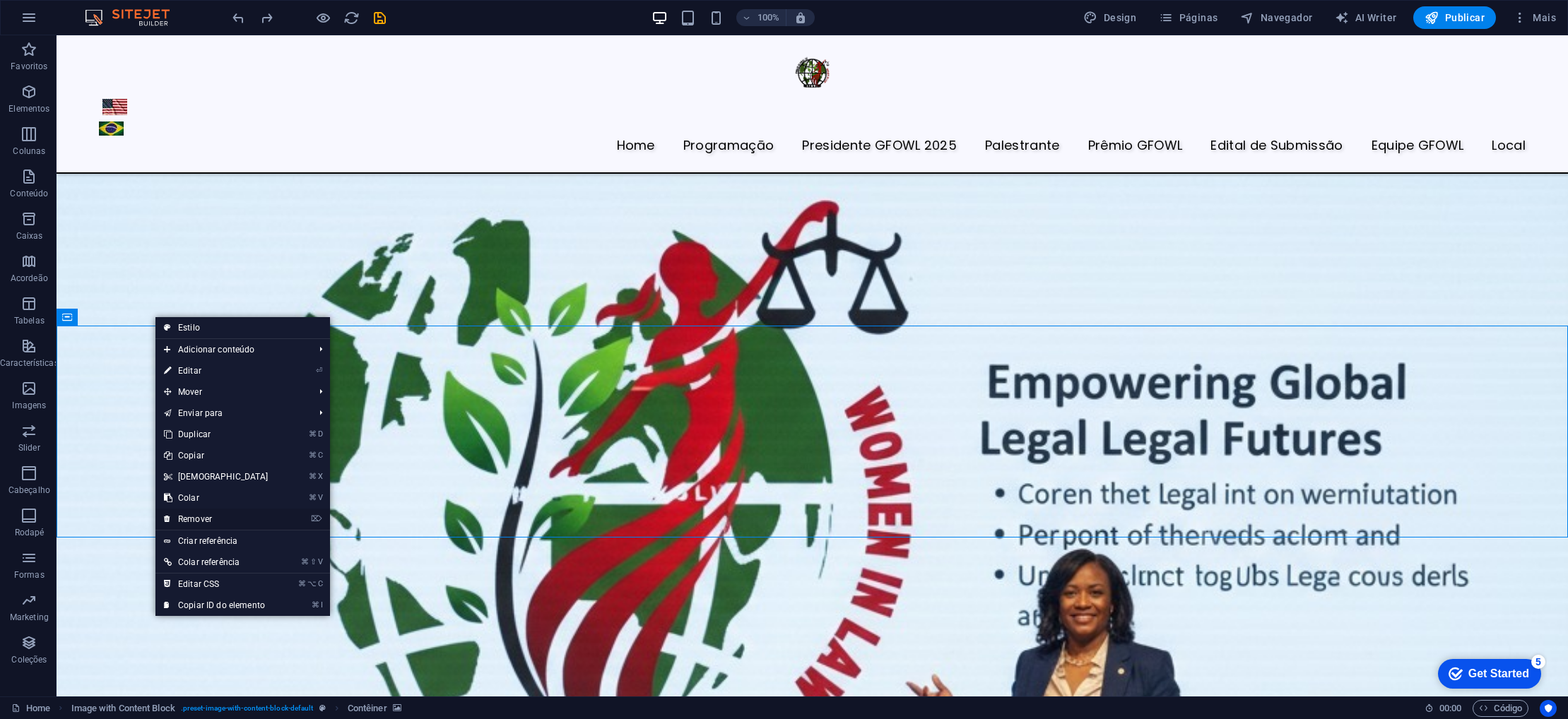
scroll to position [3788, 0]
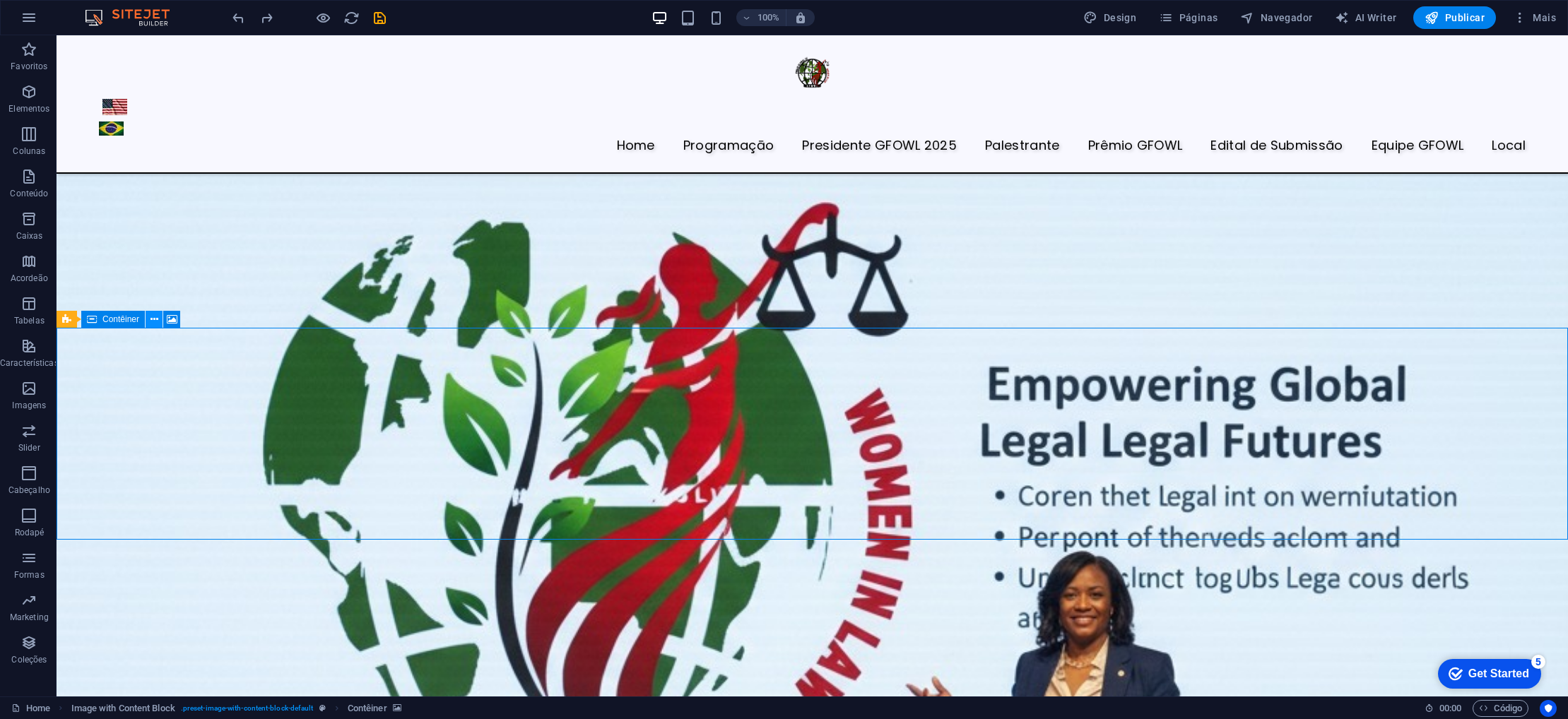
click at [152, 317] on icon at bounding box center [154, 319] width 8 height 15
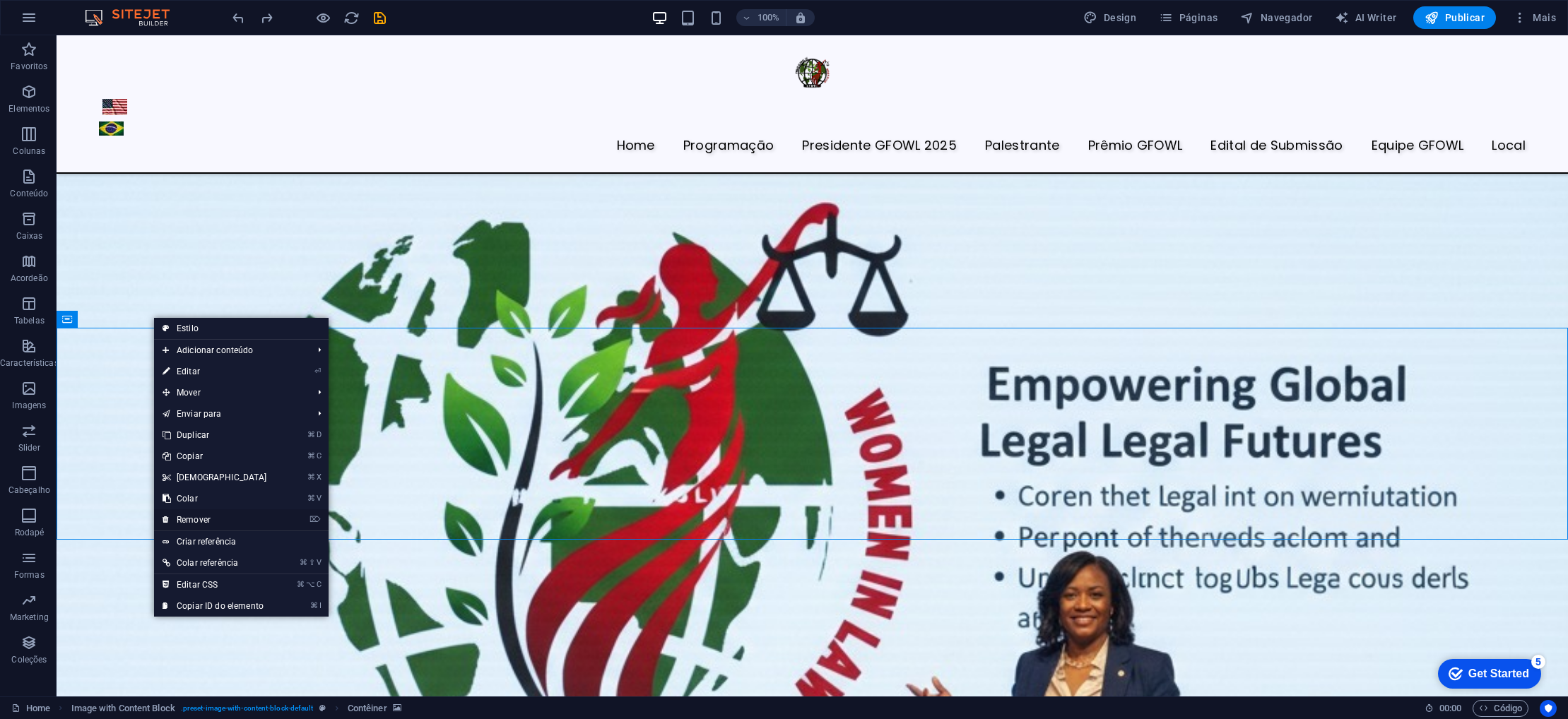
click at [196, 518] on link "⌦ Remover" at bounding box center [214, 520] width 121 height 21
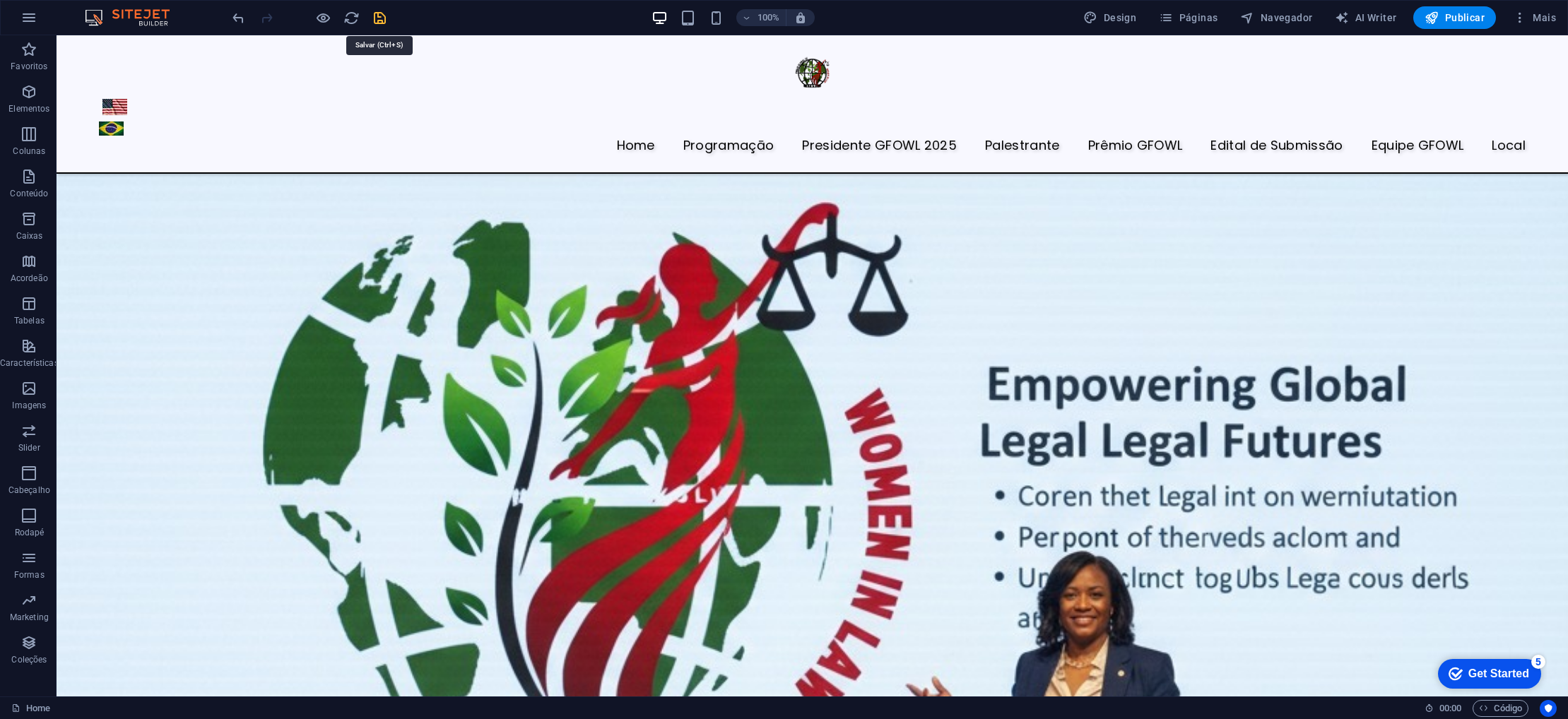
click at [383, 21] on icon "save" at bounding box center [379, 18] width 16 height 16
